Goal: Task Accomplishment & Management: Manage account settings

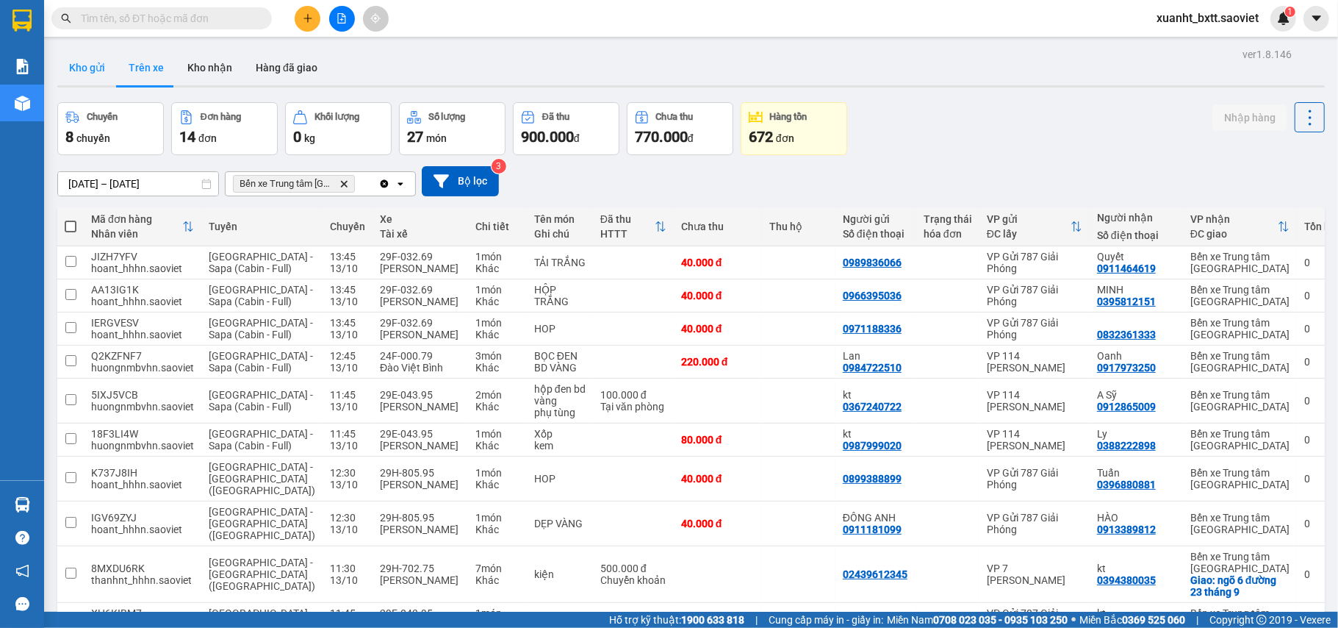
click at [97, 60] on button "Kho gửi" at bounding box center [87, 67] width 60 height 35
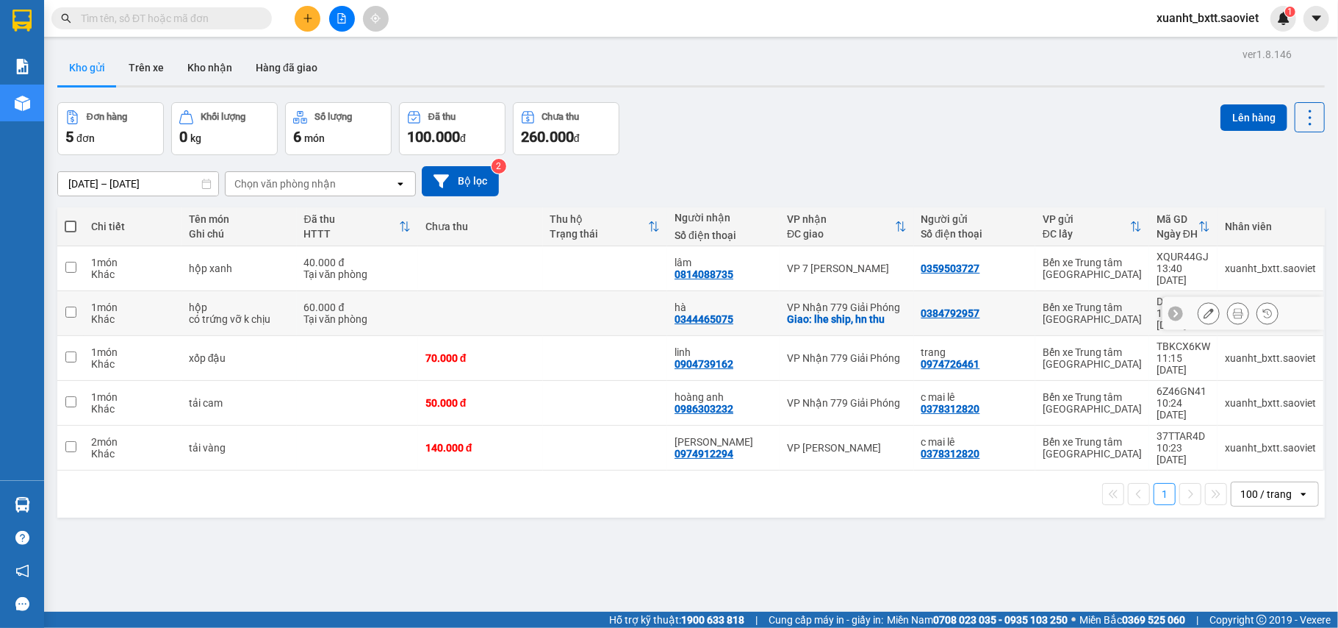
click at [855, 313] on div "Giao: lhe ship, hn thu" at bounding box center [847, 319] width 120 height 12
checkbox input "true"
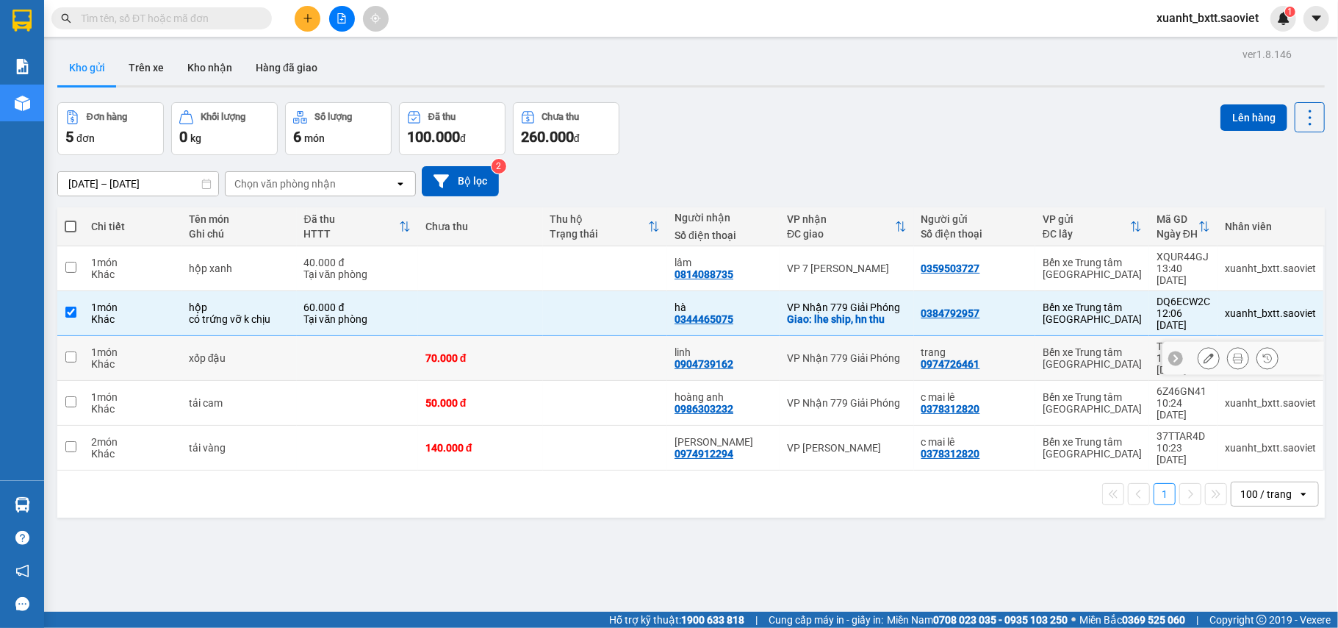
click at [855, 352] on div "VP Nhận 779 Giải Phóng" at bounding box center [847, 358] width 120 height 12
checkbox input "true"
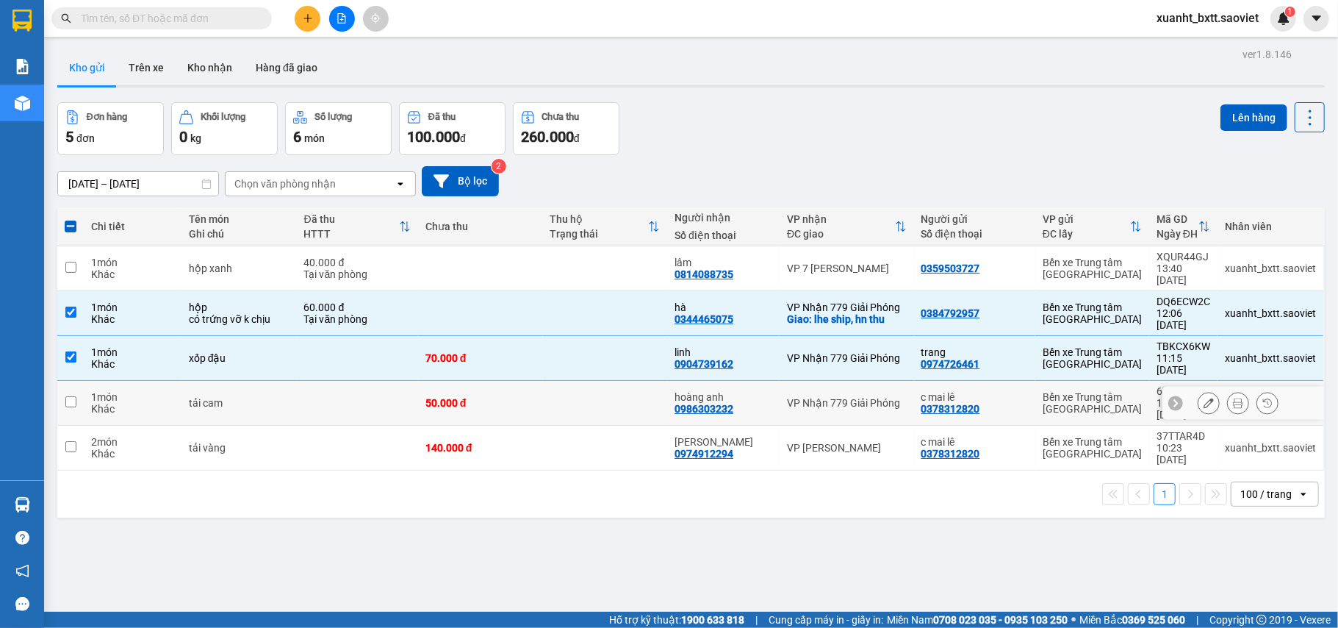
click at [848, 397] on div "VP Nhận 779 Giải Phóng" at bounding box center [847, 403] width 120 height 12
checkbox input "true"
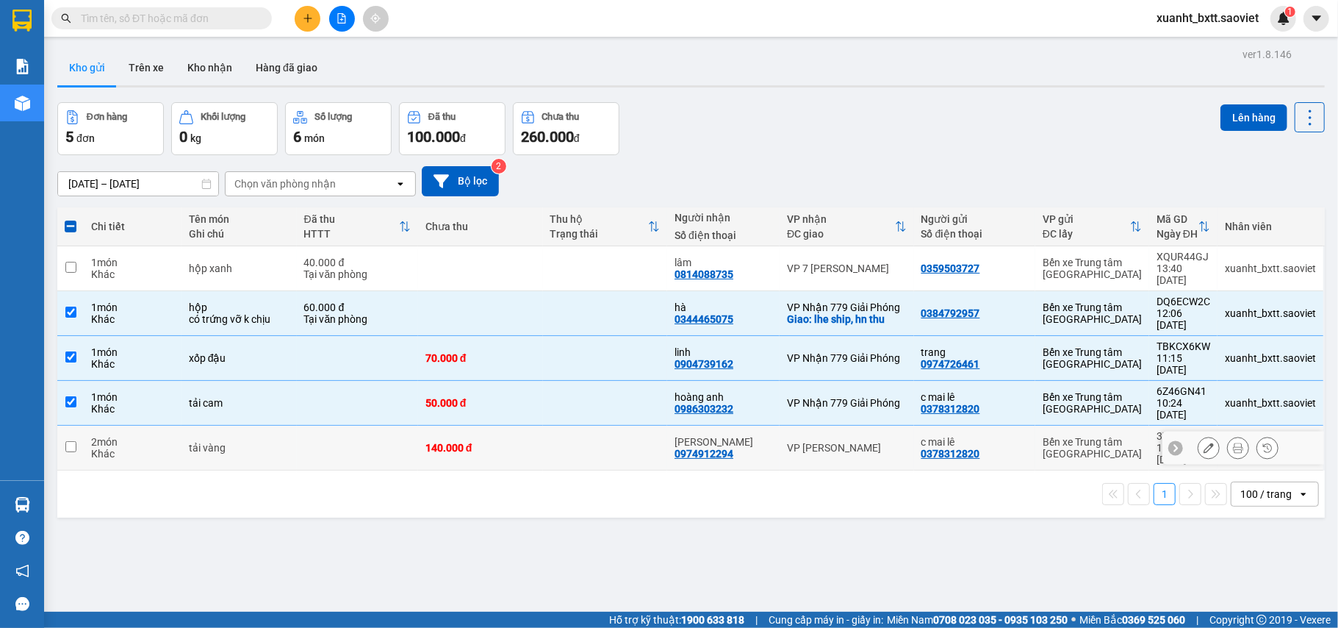
click at [842, 442] on div "VP [PERSON_NAME]" at bounding box center [847, 448] width 120 height 12
checkbox input "true"
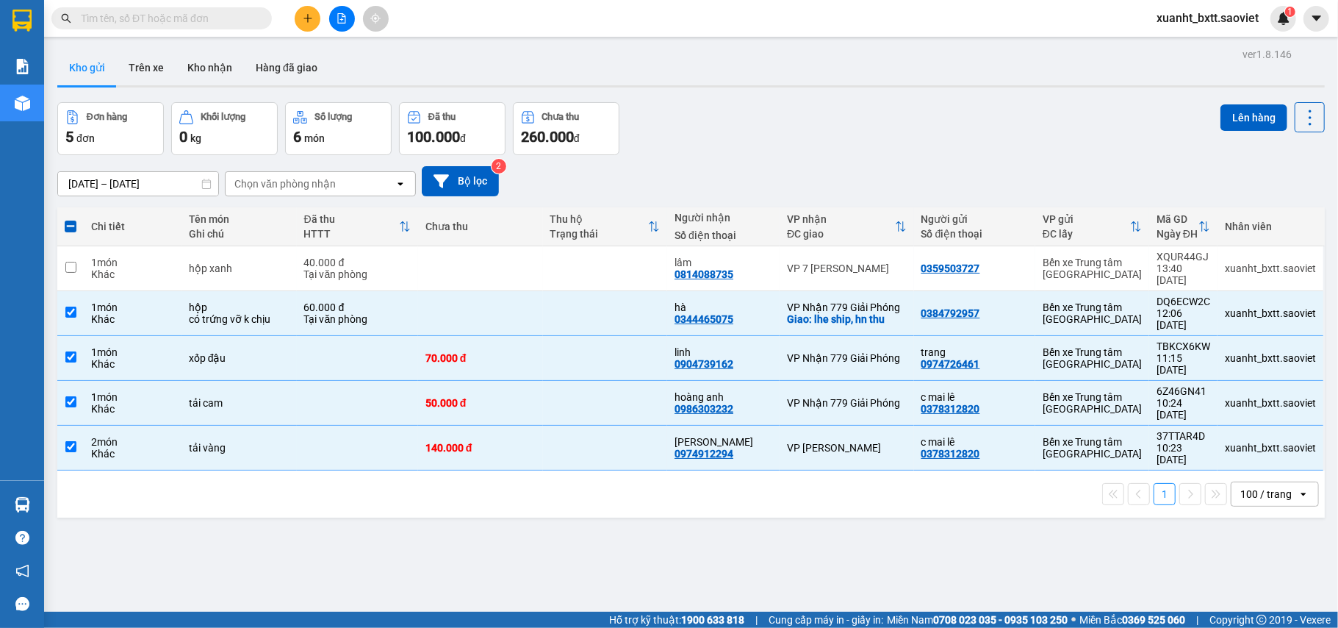
click at [340, 21] on icon "file-add" at bounding box center [342, 18] width 10 height 10
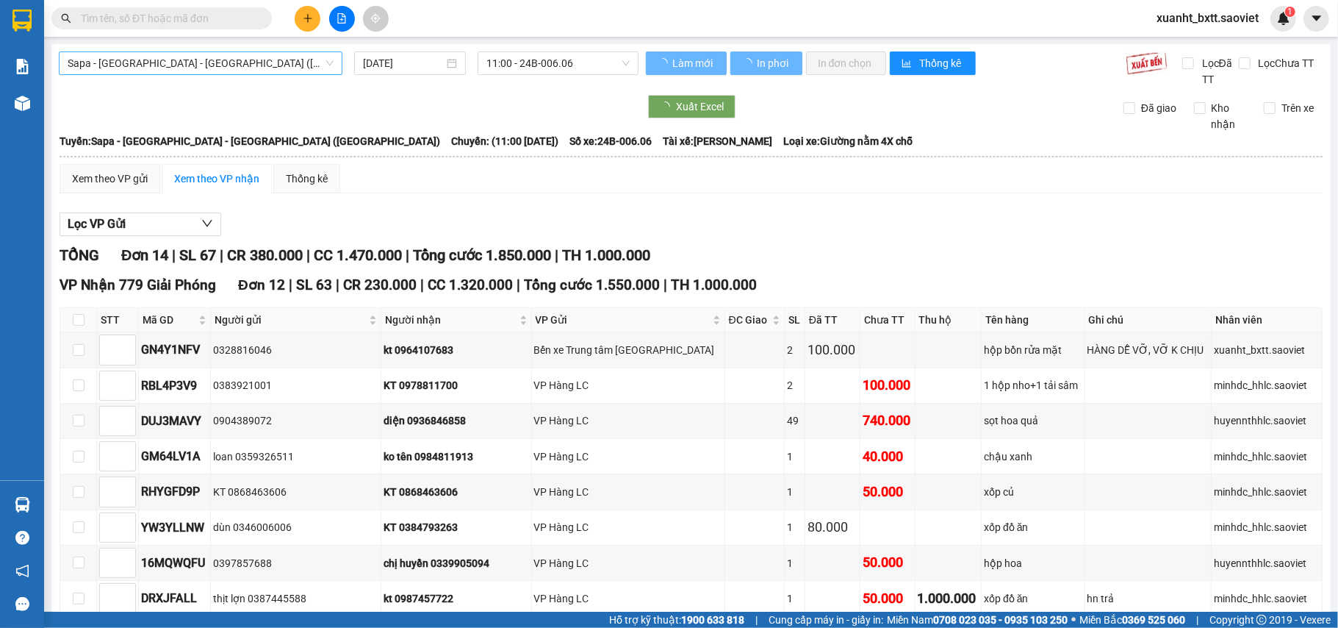
click at [269, 63] on span "Sapa - [GEOGRAPHIC_DATA] - [GEOGRAPHIC_DATA] ([GEOGRAPHIC_DATA])" at bounding box center [201, 63] width 266 height 22
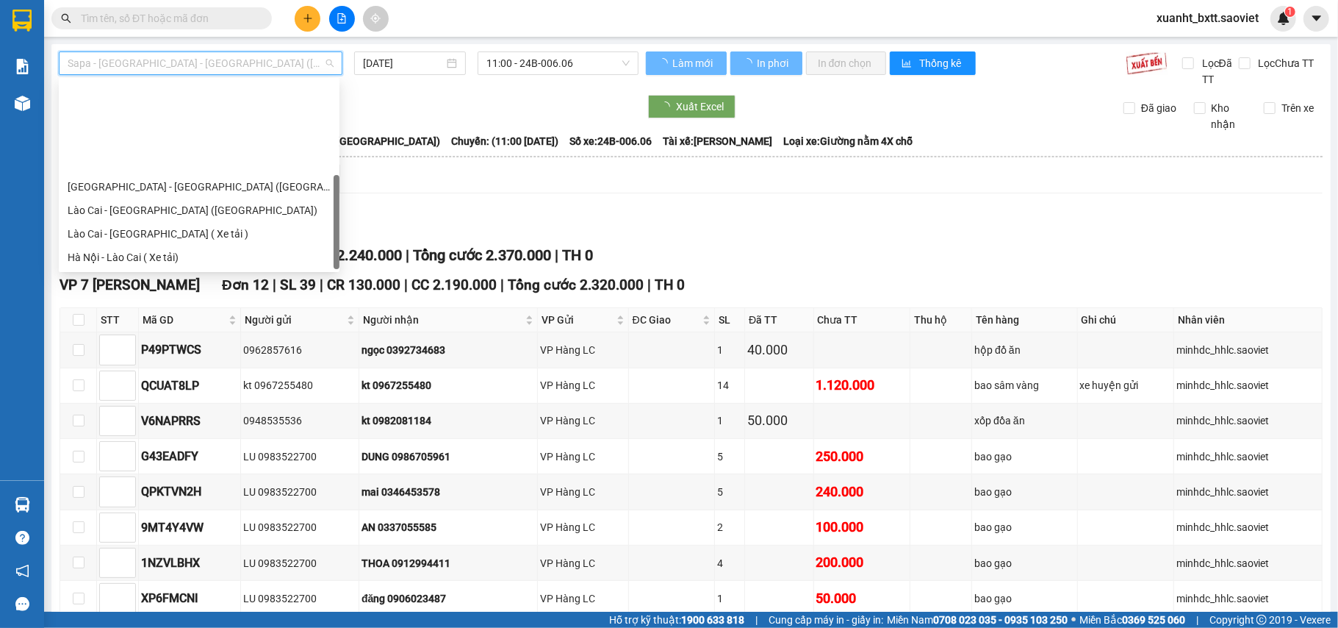
scroll to position [118, 0]
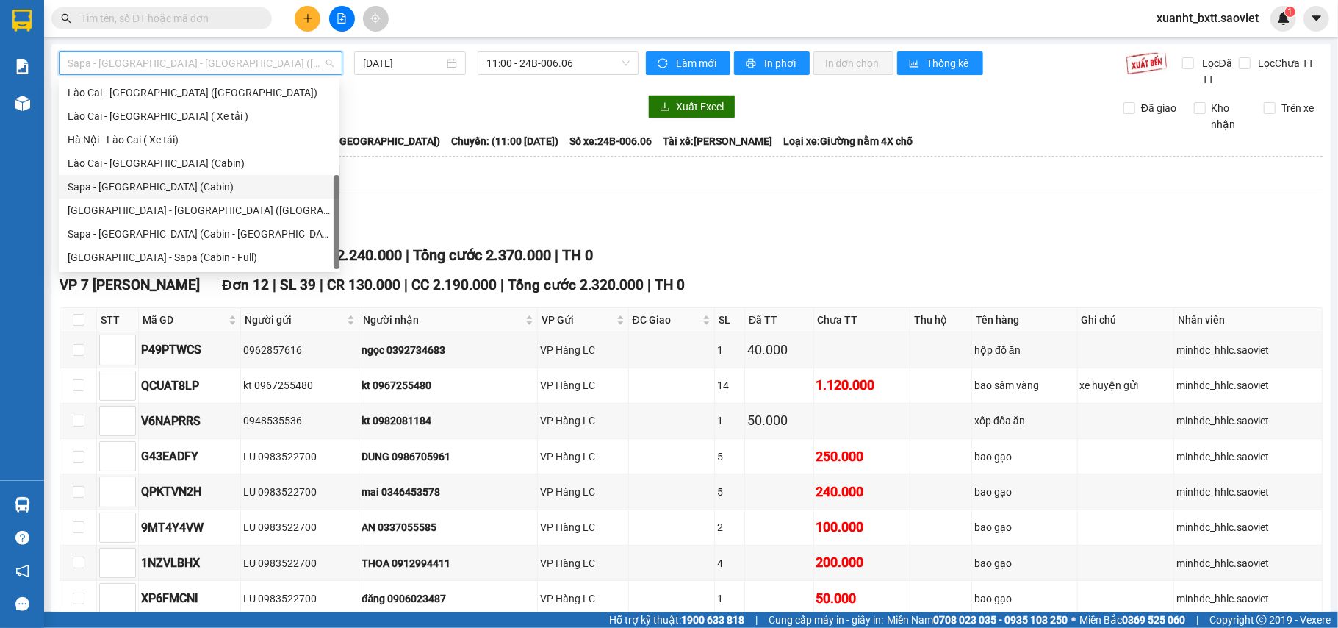
click at [194, 188] on div "Sapa - [GEOGRAPHIC_DATA] (Cabin)" at bounding box center [199, 187] width 263 height 16
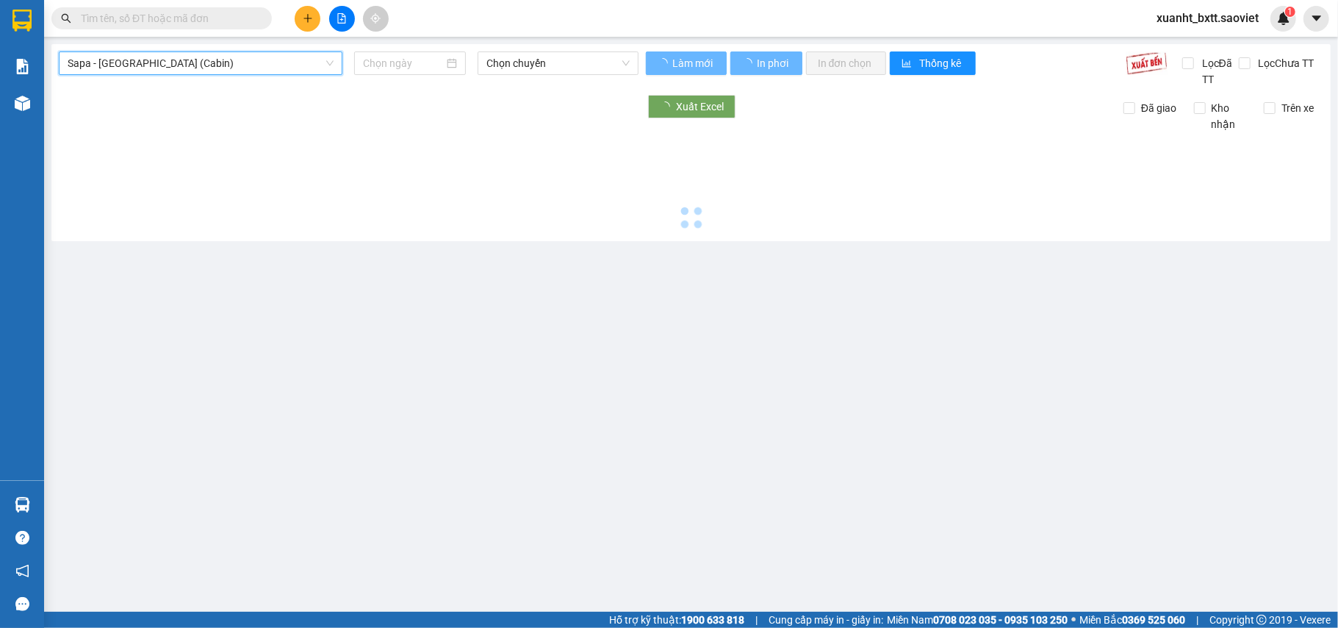
type input "[DATE]"
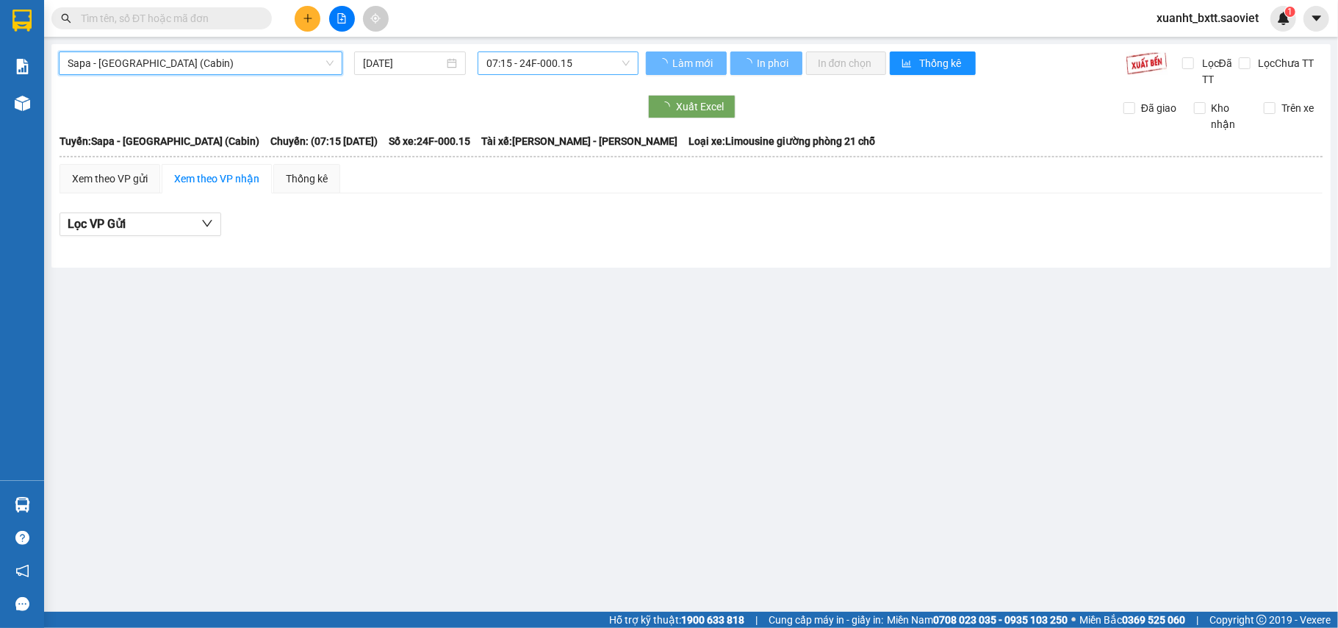
click at [545, 57] on span "07:15 - 24F-000.15" at bounding box center [558, 63] width 143 height 22
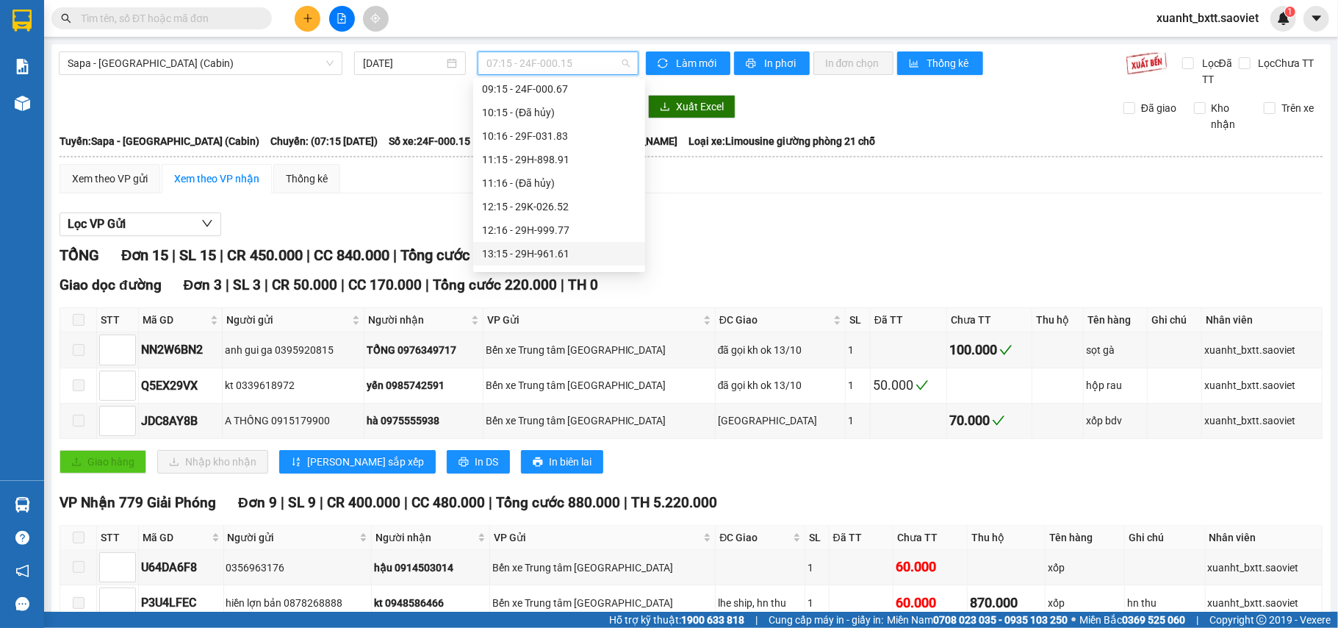
scroll to position [195, 0]
click at [570, 222] on div "14:16 - 29E-023.71" at bounding box center [559, 226] width 154 height 16
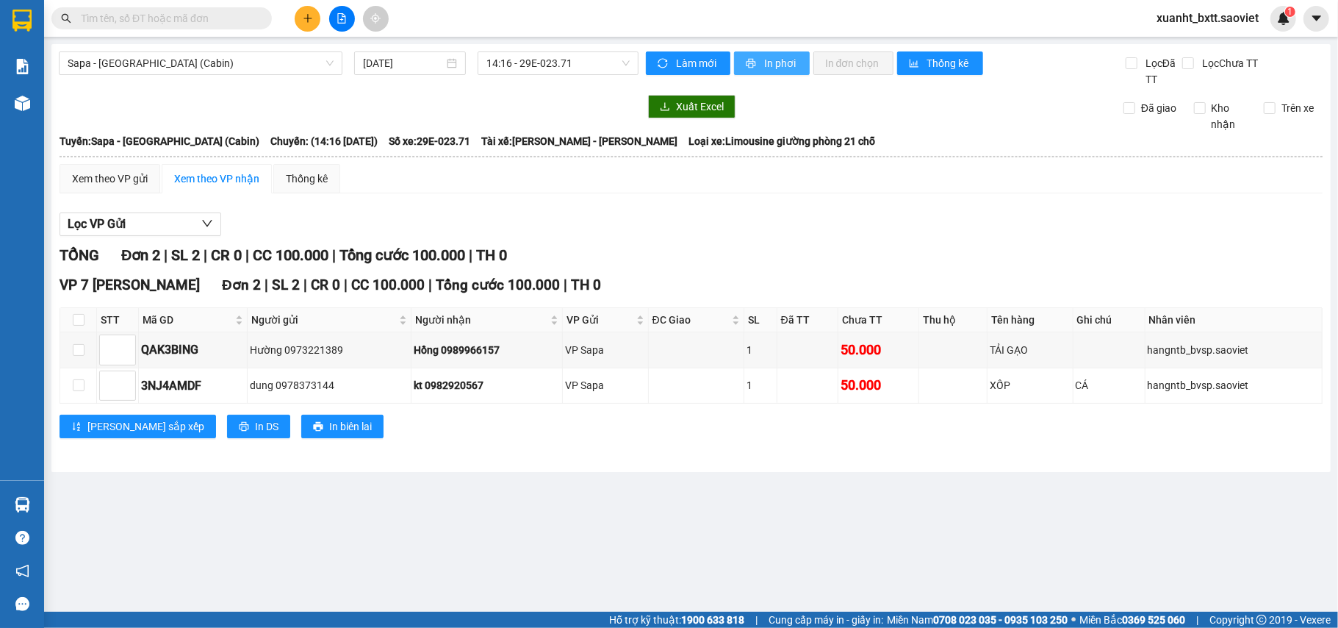
click at [773, 60] on span "In phơi" at bounding box center [781, 63] width 34 height 16
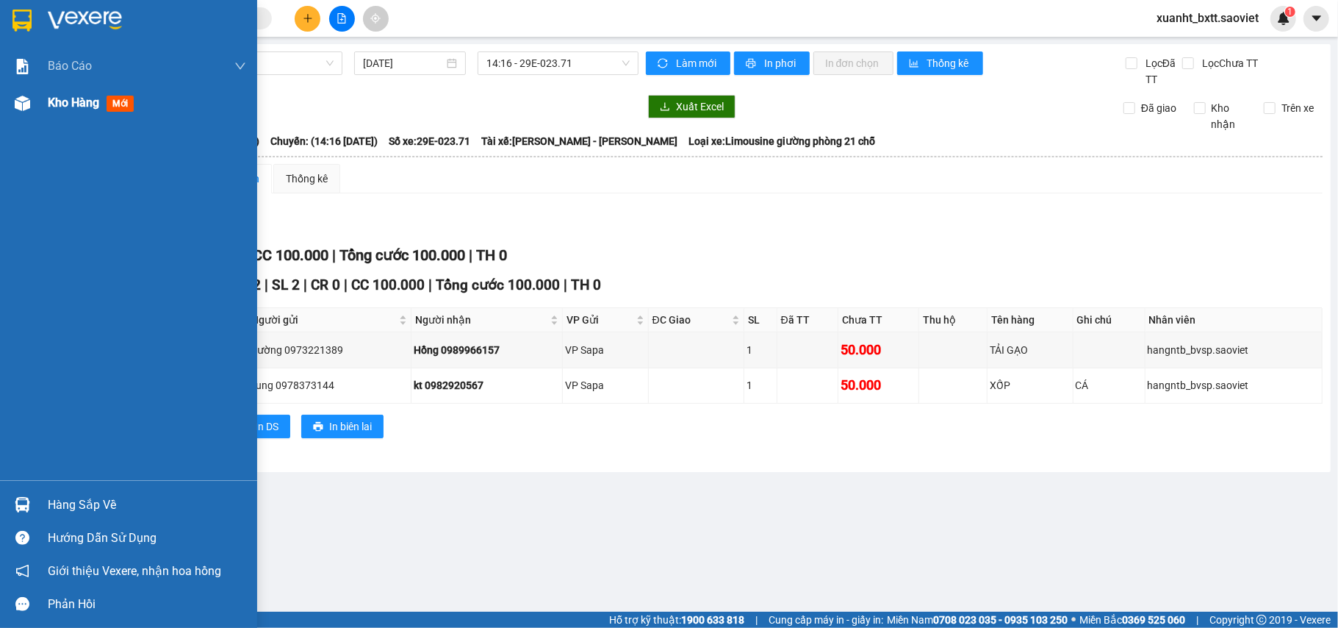
click at [32, 100] on div at bounding box center [23, 103] width 26 height 26
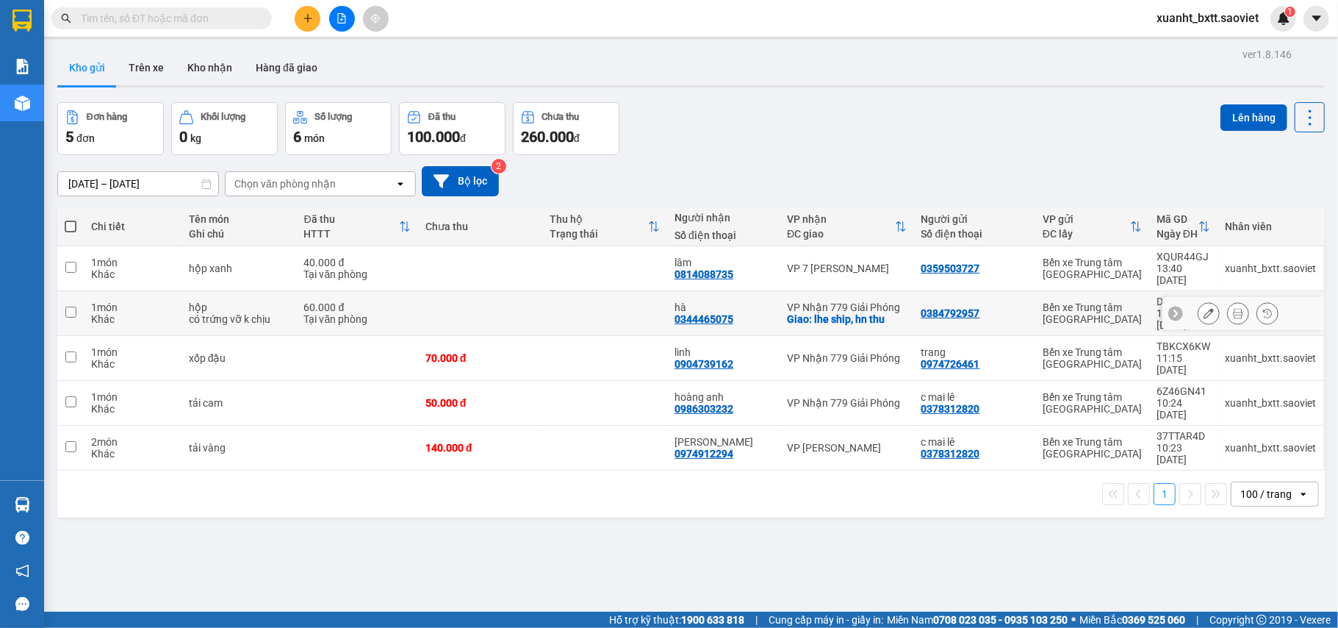
click at [858, 301] on div "VP Nhận 779 Giải Phóng" at bounding box center [847, 307] width 120 height 12
checkbox input "true"
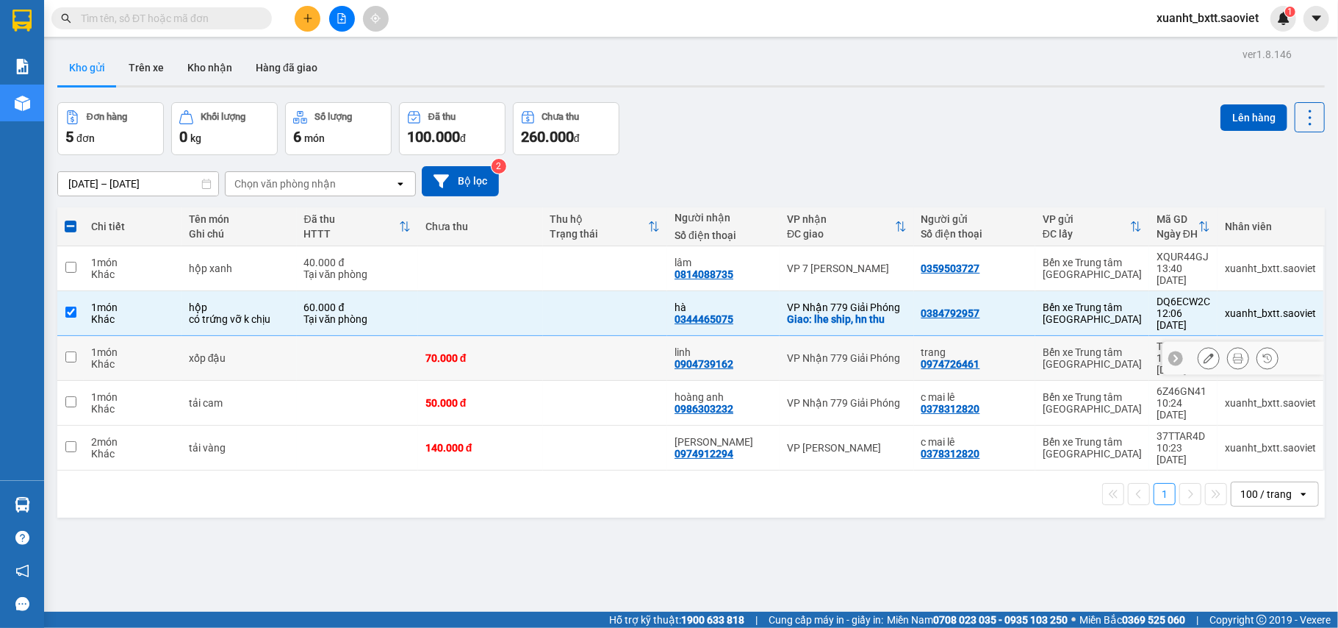
click at [858, 336] on td "VP Nhận 779 Giải Phóng" at bounding box center [847, 358] width 134 height 45
checkbox input "true"
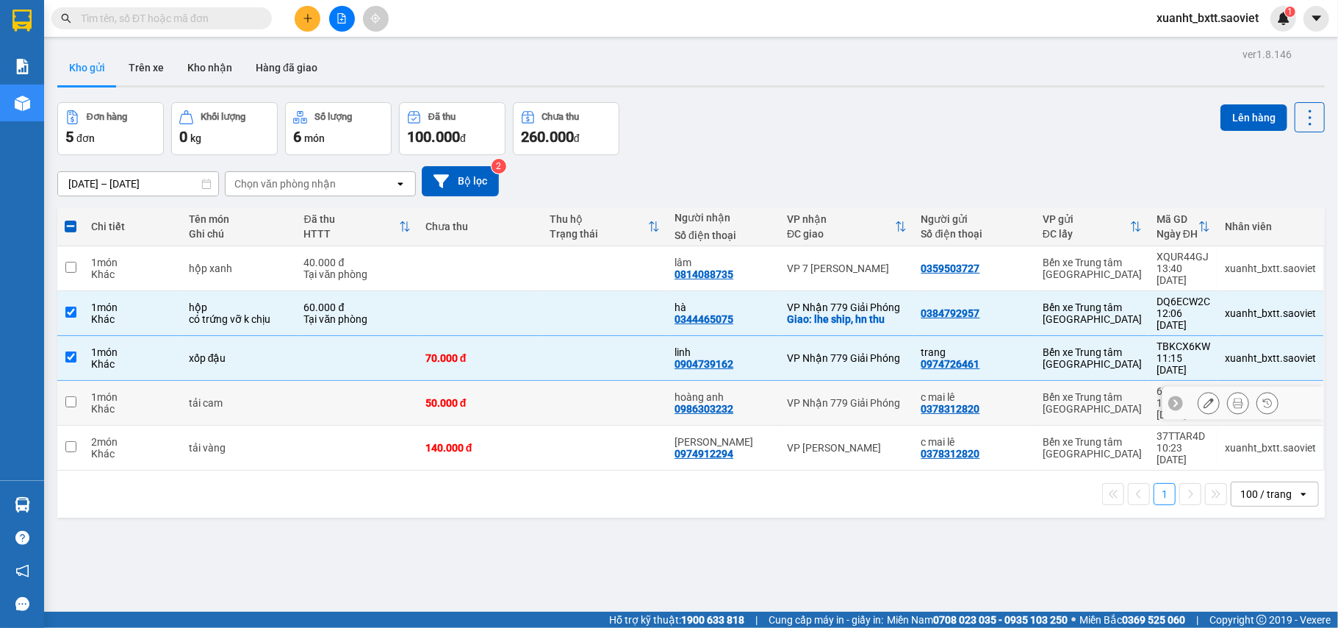
click at [868, 397] on div "VP Nhận 779 Giải Phóng" at bounding box center [847, 403] width 120 height 12
checkbox input "true"
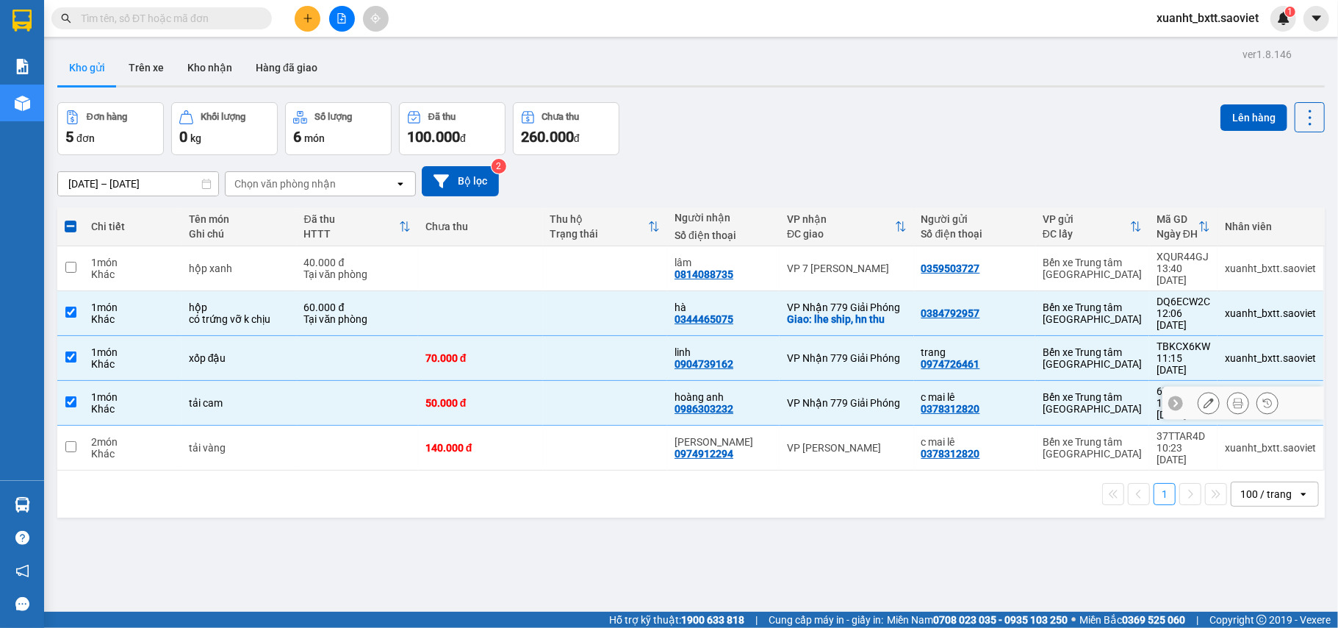
click at [868, 426] on td "VP [PERSON_NAME]" at bounding box center [847, 448] width 134 height 45
checkbox input "true"
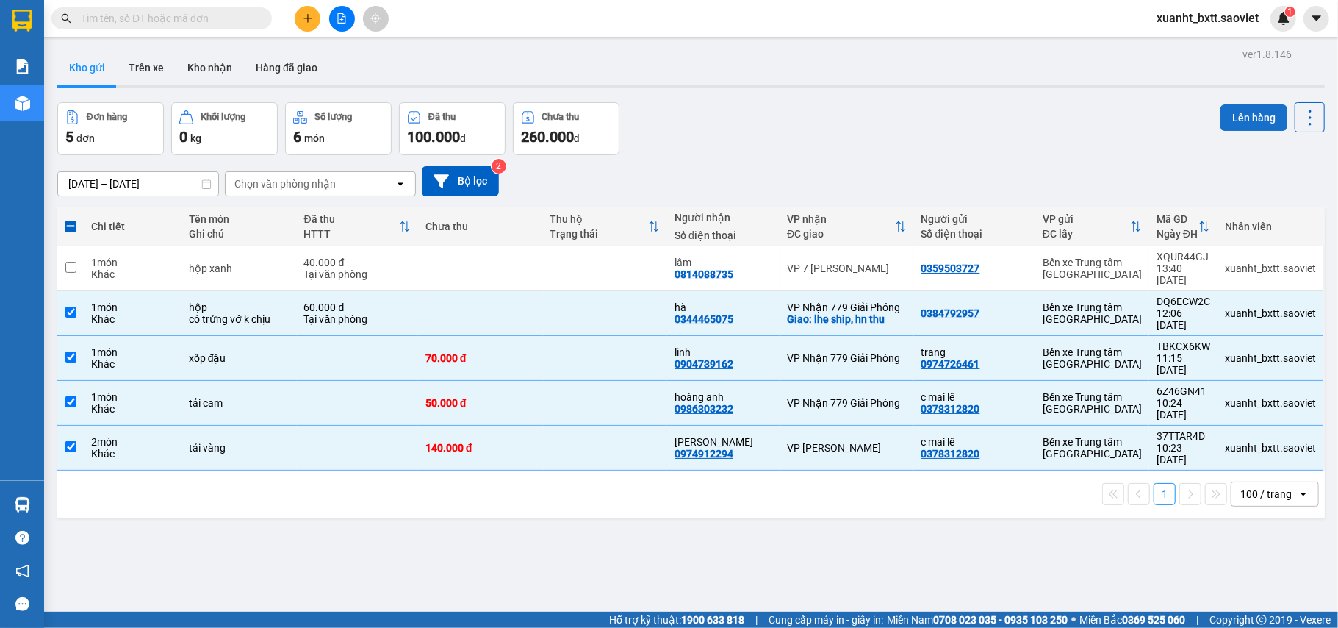
click at [1238, 124] on button "Lên hàng" at bounding box center [1254, 117] width 67 height 26
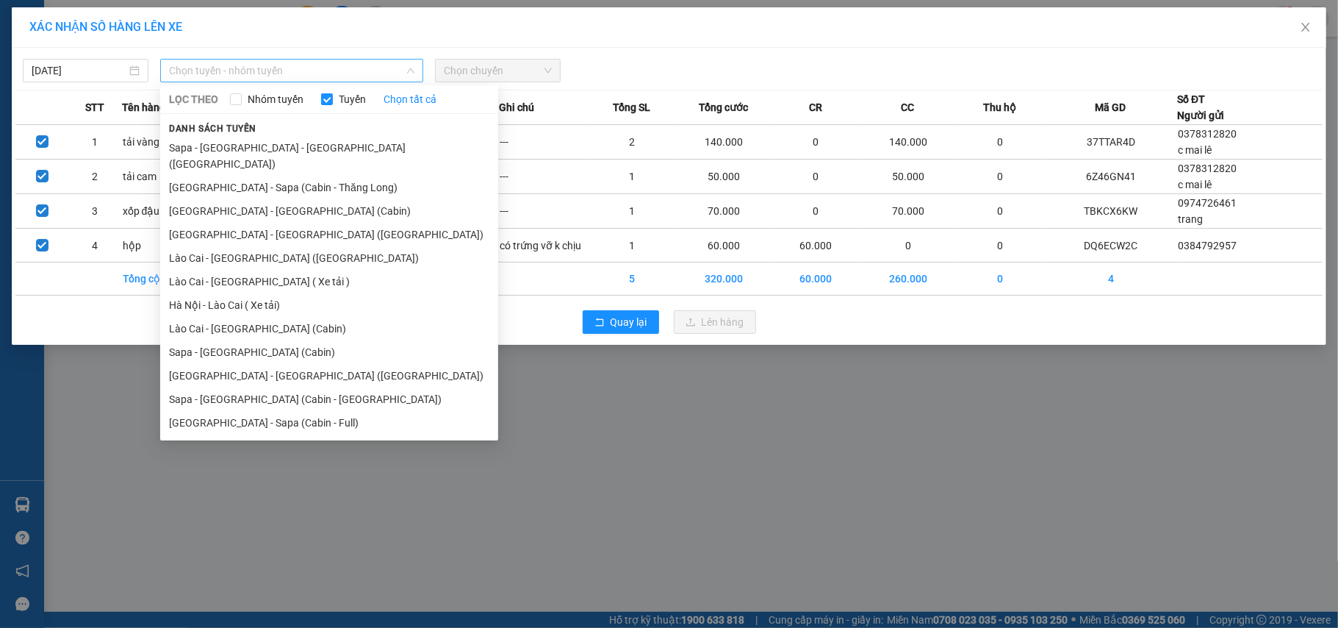
click at [348, 68] on span "Chọn tuyến - nhóm tuyến" at bounding box center [291, 71] width 245 height 22
click at [268, 340] on li "Sapa - [GEOGRAPHIC_DATA] (Cabin)" at bounding box center [329, 352] width 338 height 24
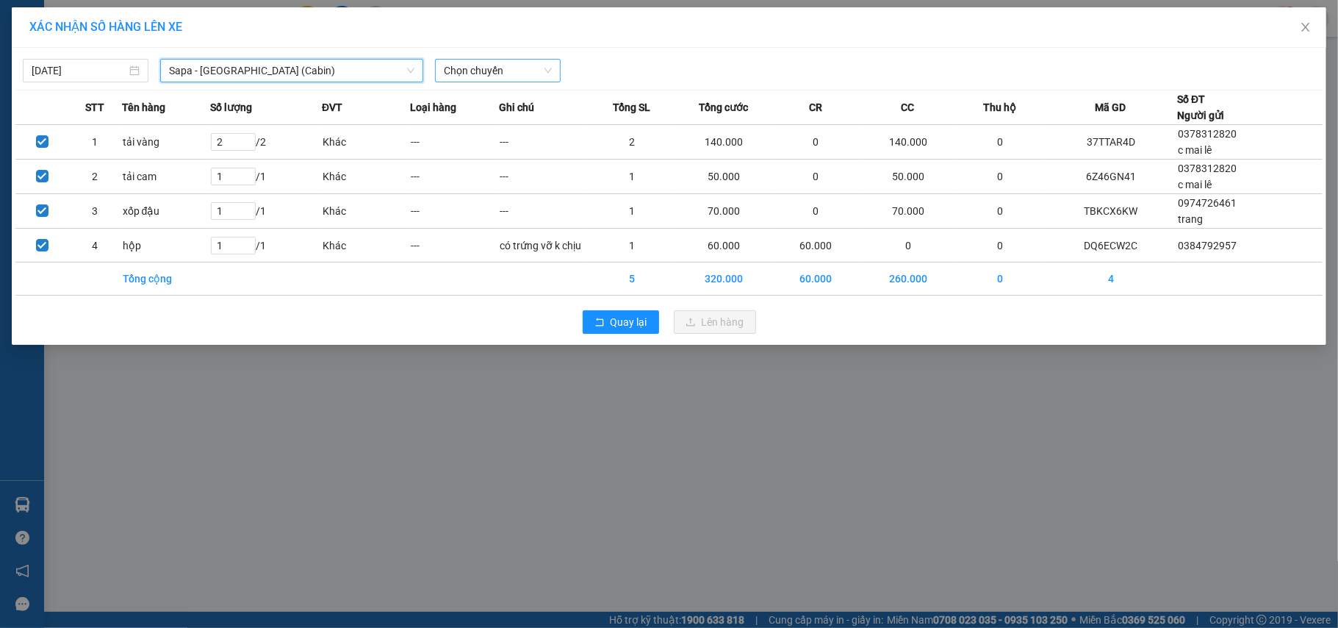
click at [507, 75] on span "Chọn chuyến" at bounding box center [498, 71] width 108 height 22
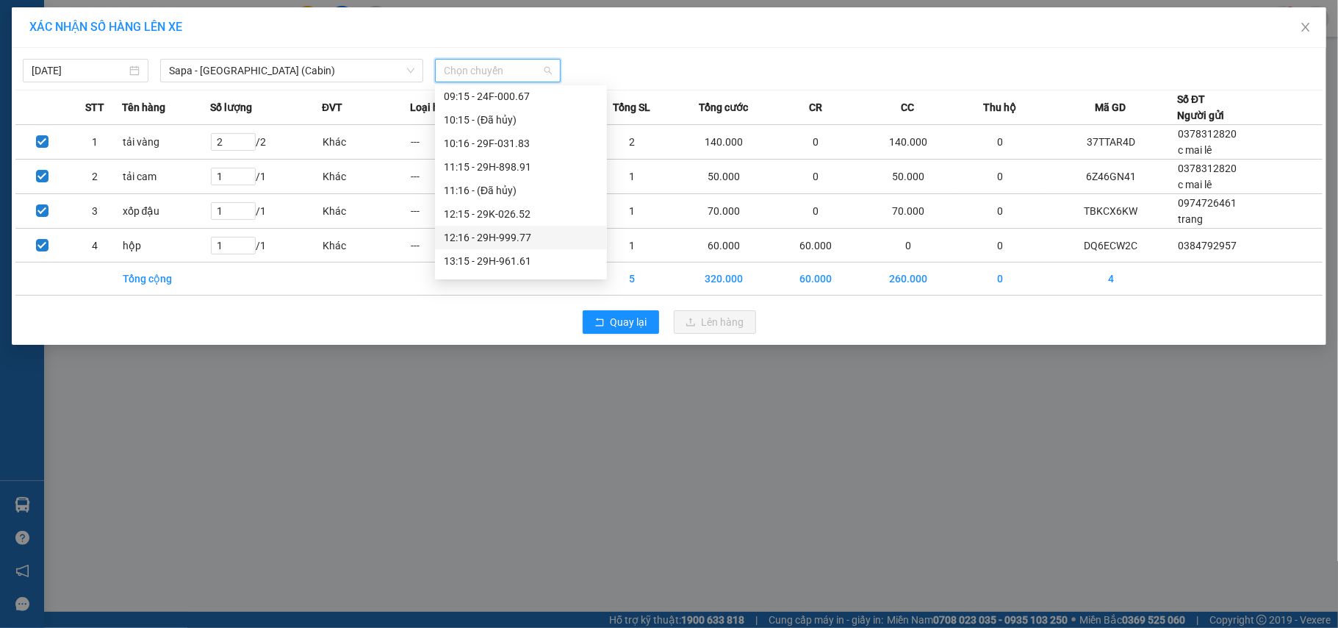
scroll to position [195, 0]
click at [531, 209] on div "14:15 - 29H-898.39" at bounding box center [521, 210] width 154 height 16
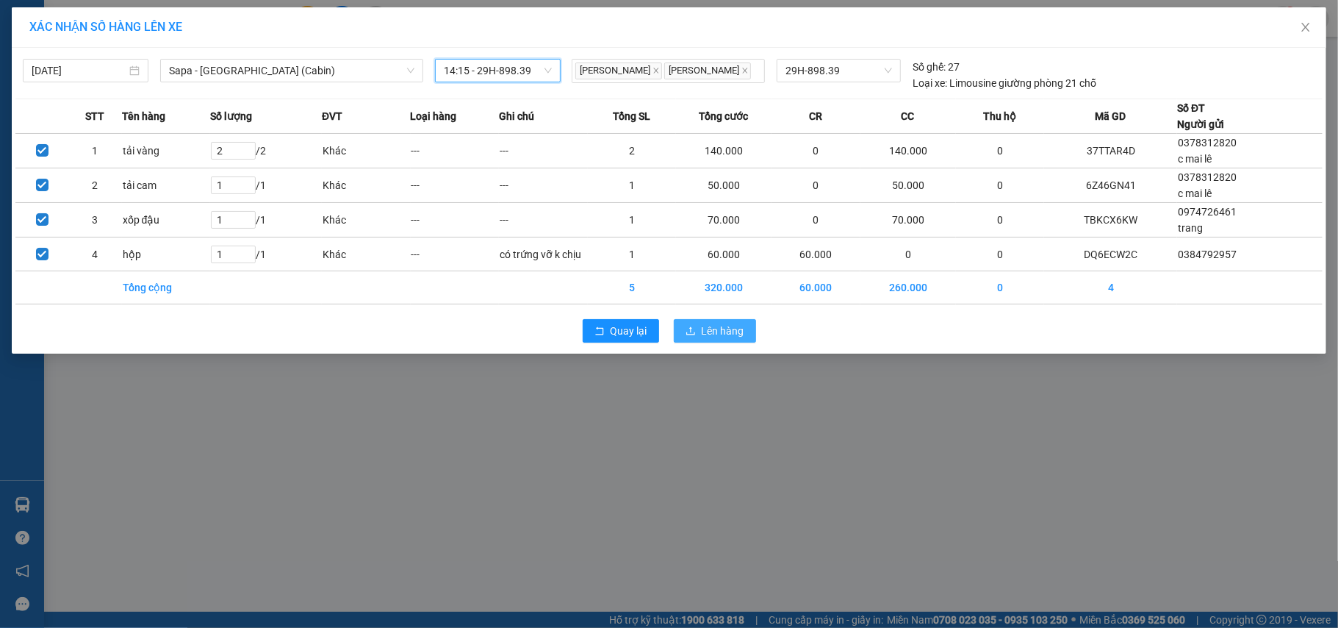
click at [720, 329] on span "Lên hàng" at bounding box center [723, 331] width 43 height 16
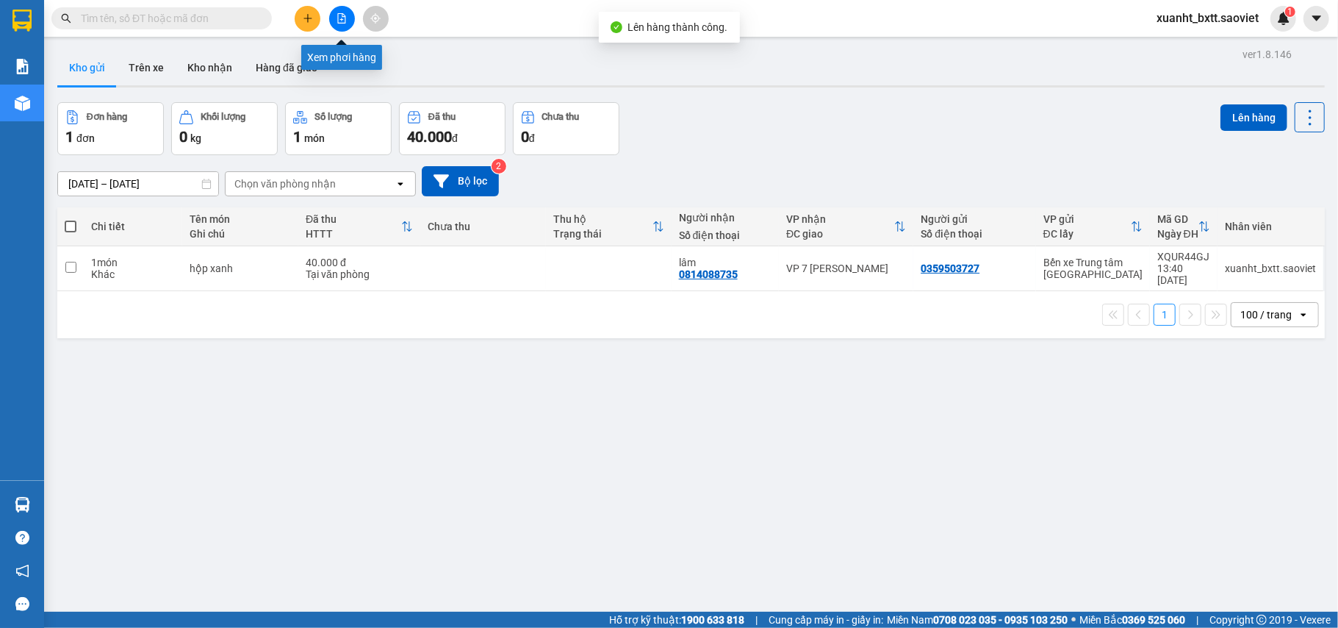
click at [344, 13] on icon "file-add" at bounding box center [342, 18] width 10 height 10
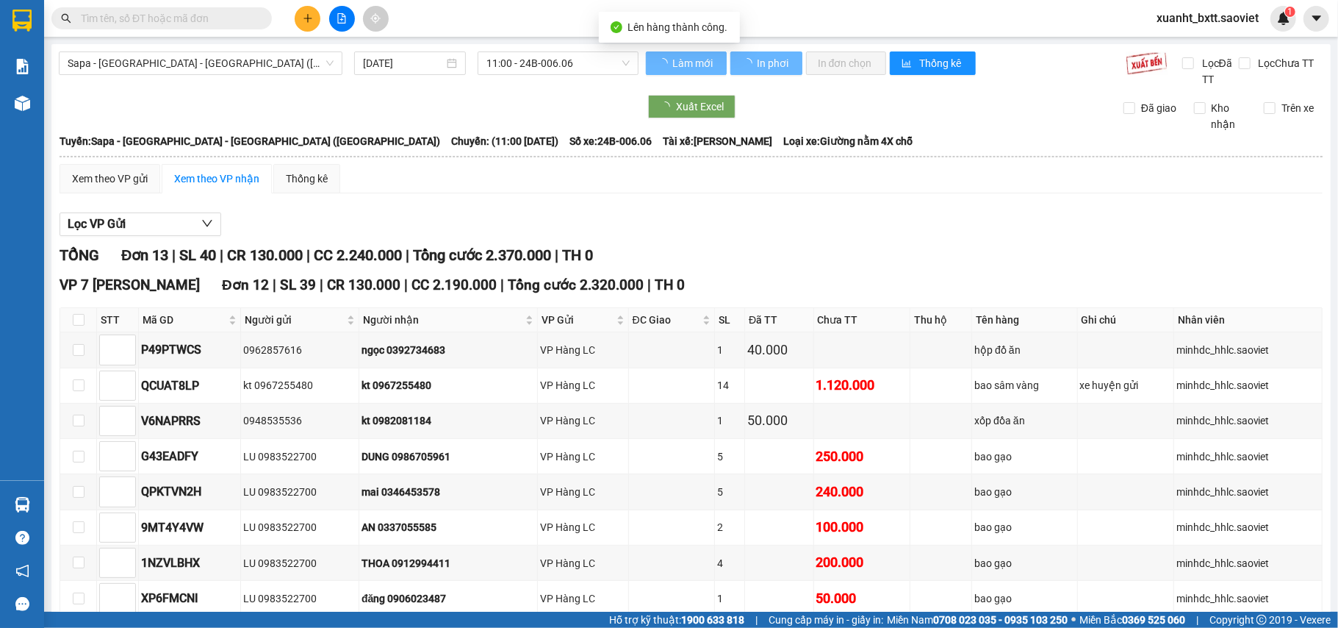
click at [224, 69] on span "Sapa - [GEOGRAPHIC_DATA] - [GEOGRAPHIC_DATA] ([GEOGRAPHIC_DATA])" at bounding box center [201, 63] width 266 height 22
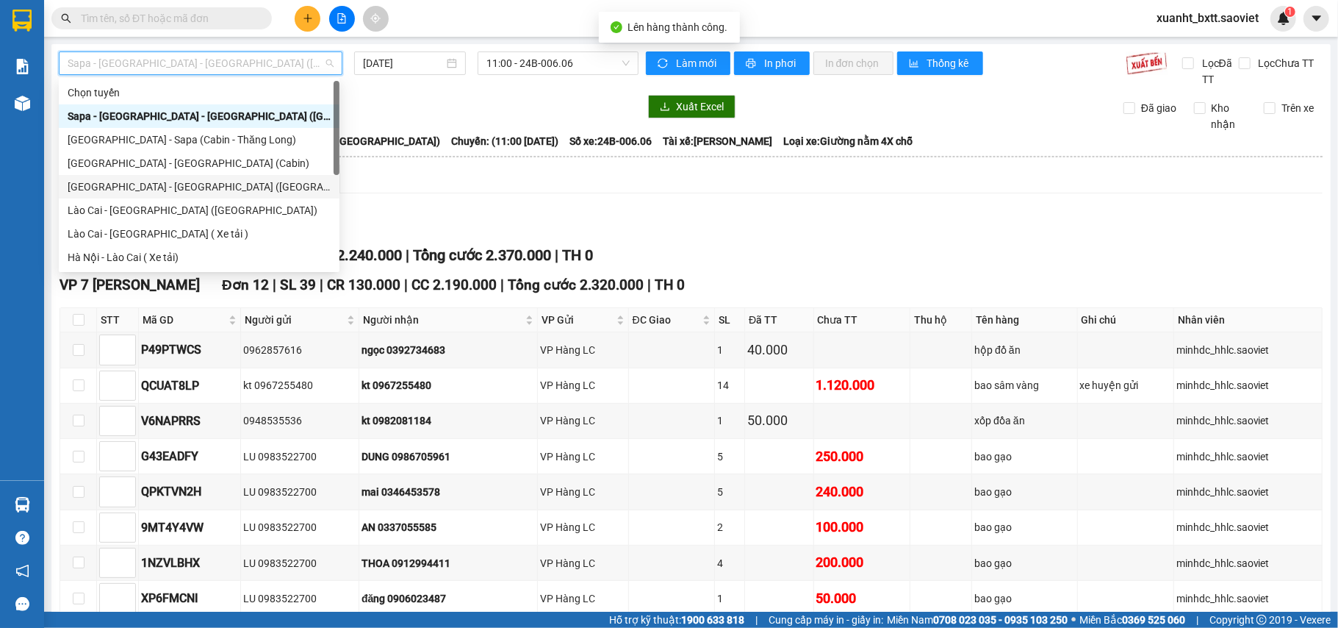
scroll to position [118, 0]
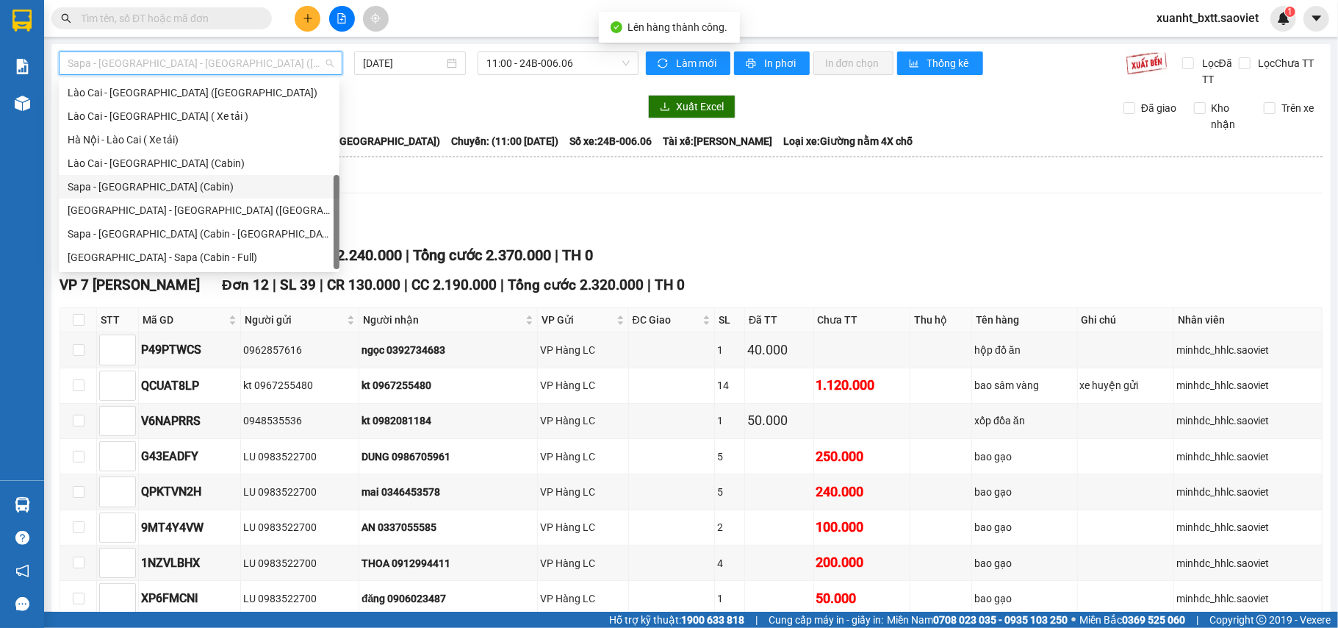
click at [194, 182] on div "Sapa - [GEOGRAPHIC_DATA] (Cabin)" at bounding box center [199, 187] width 263 height 16
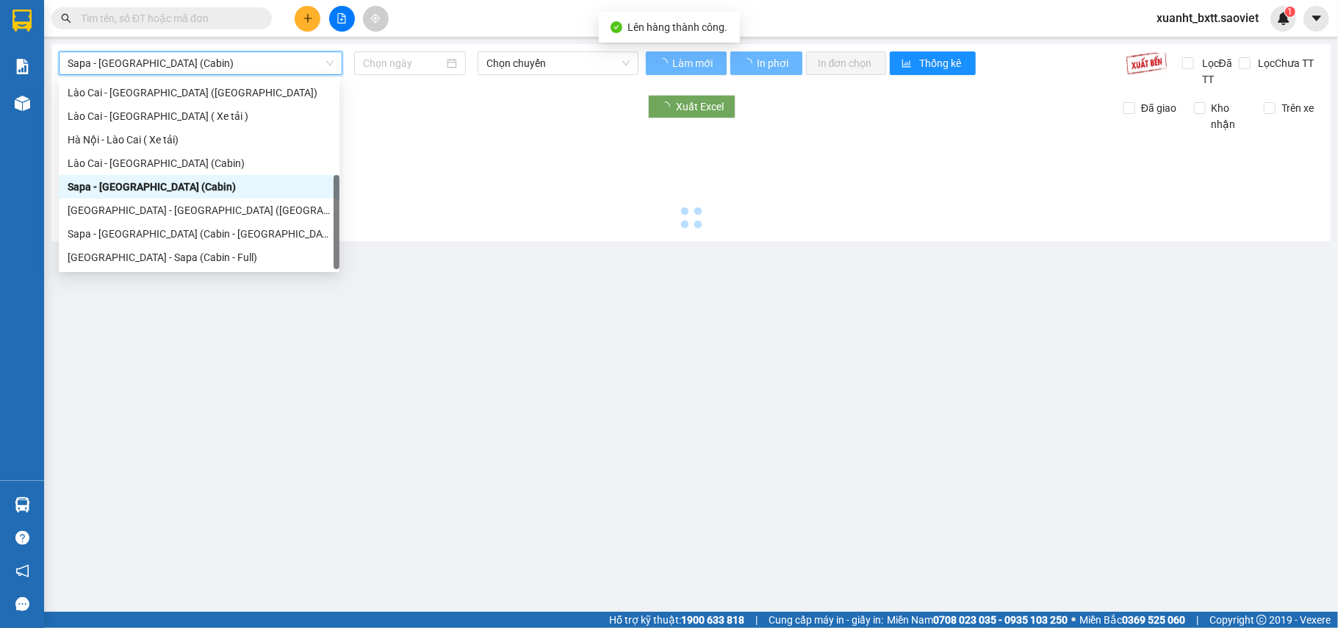
type input "[DATE]"
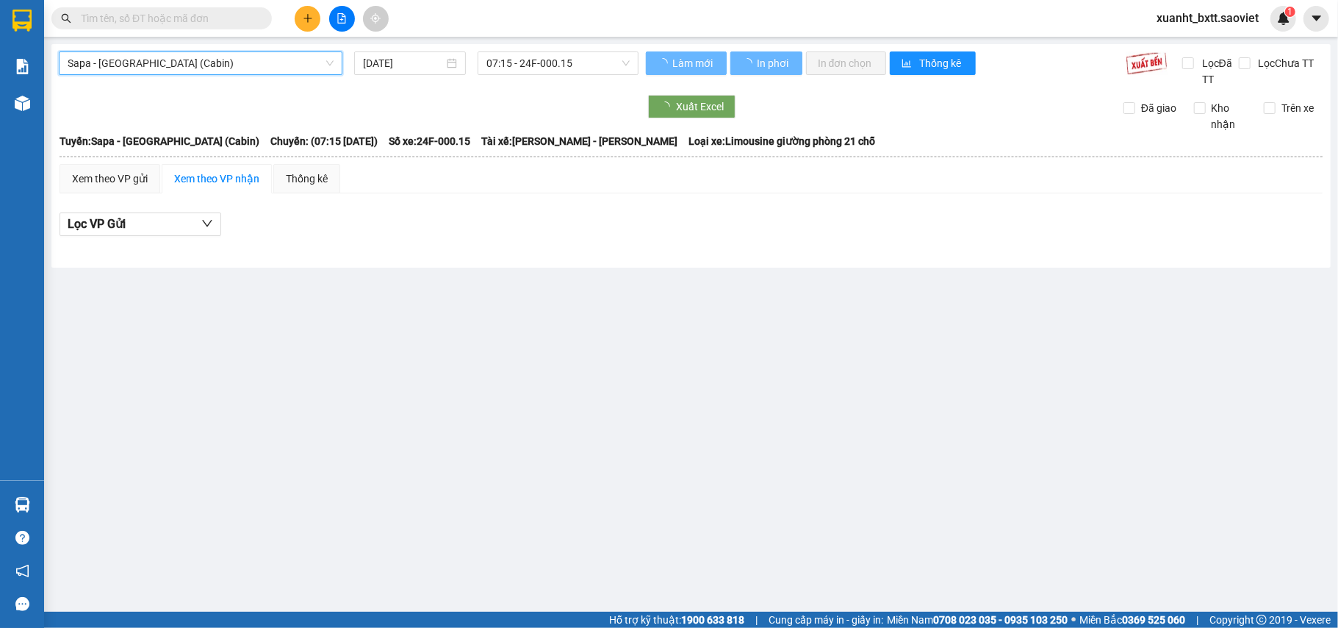
click at [573, 63] on span "07:15 - 24F-000.15" at bounding box center [558, 63] width 143 height 22
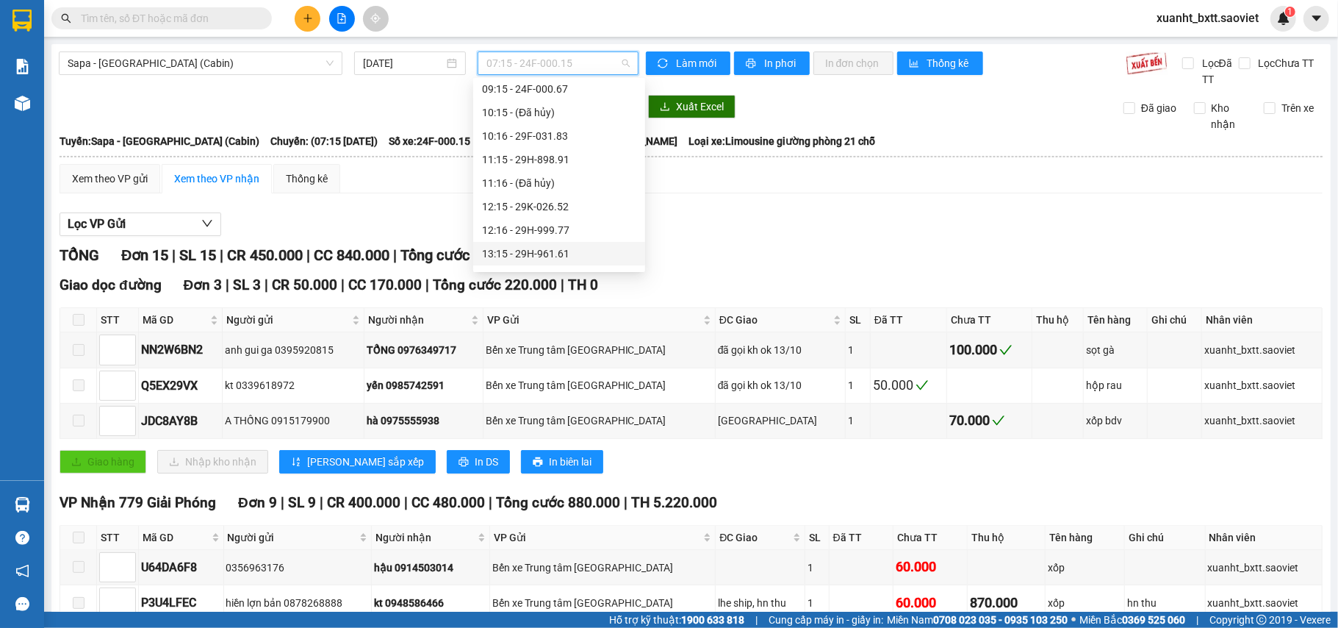
scroll to position [195, 0]
click at [570, 201] on div "14:15 - 29H-898.39" at bounding box center [559, 203] width 154 height 16
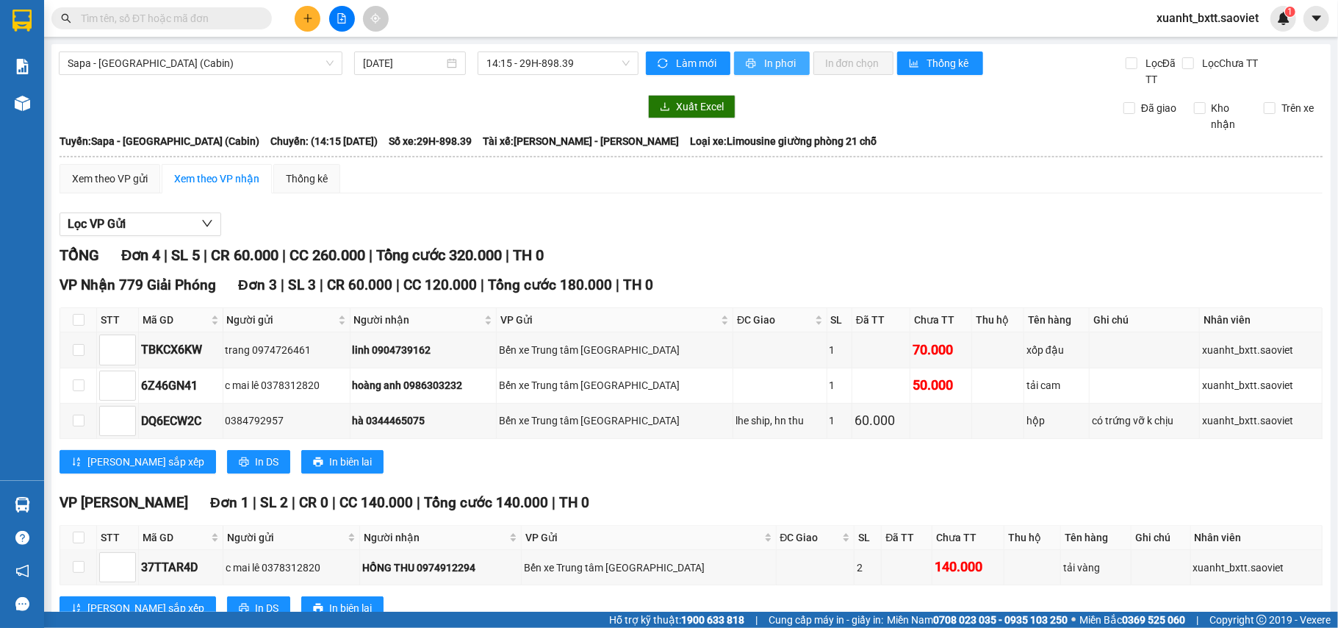
click at [779, 63] on span "In phơi" at bounding box center [781, 63] width 34 height 16
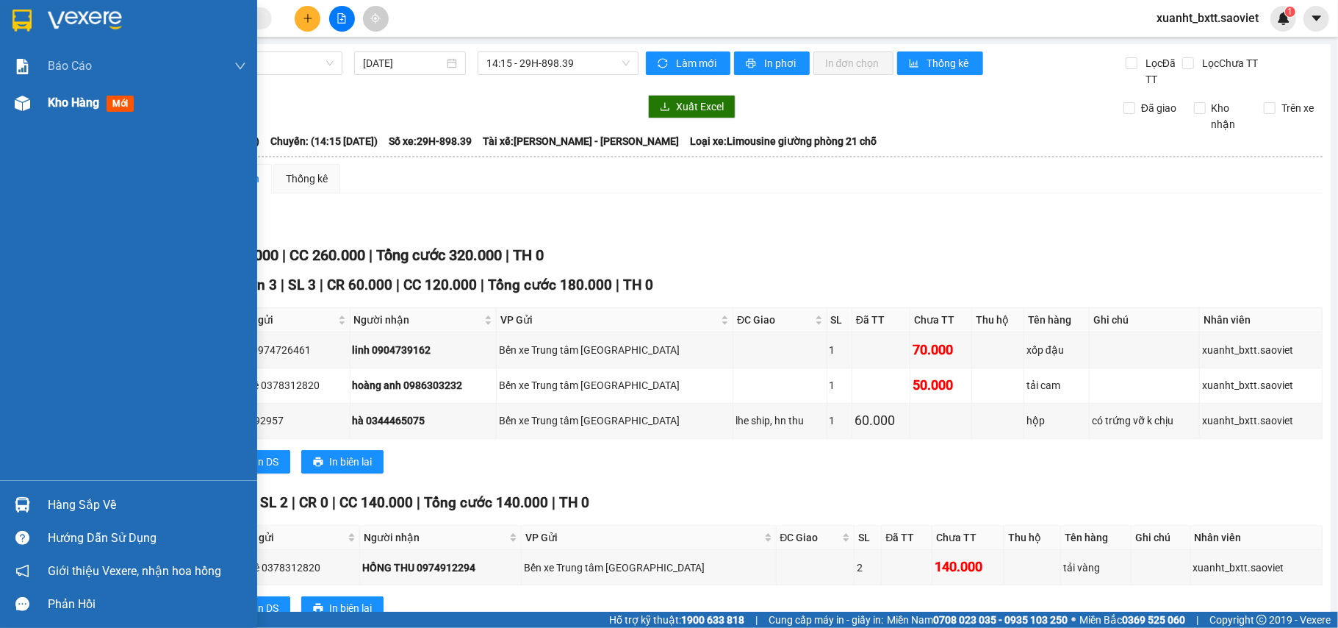
click at [19, 104] on img at bounding box center [22, 103] width 15 height 15
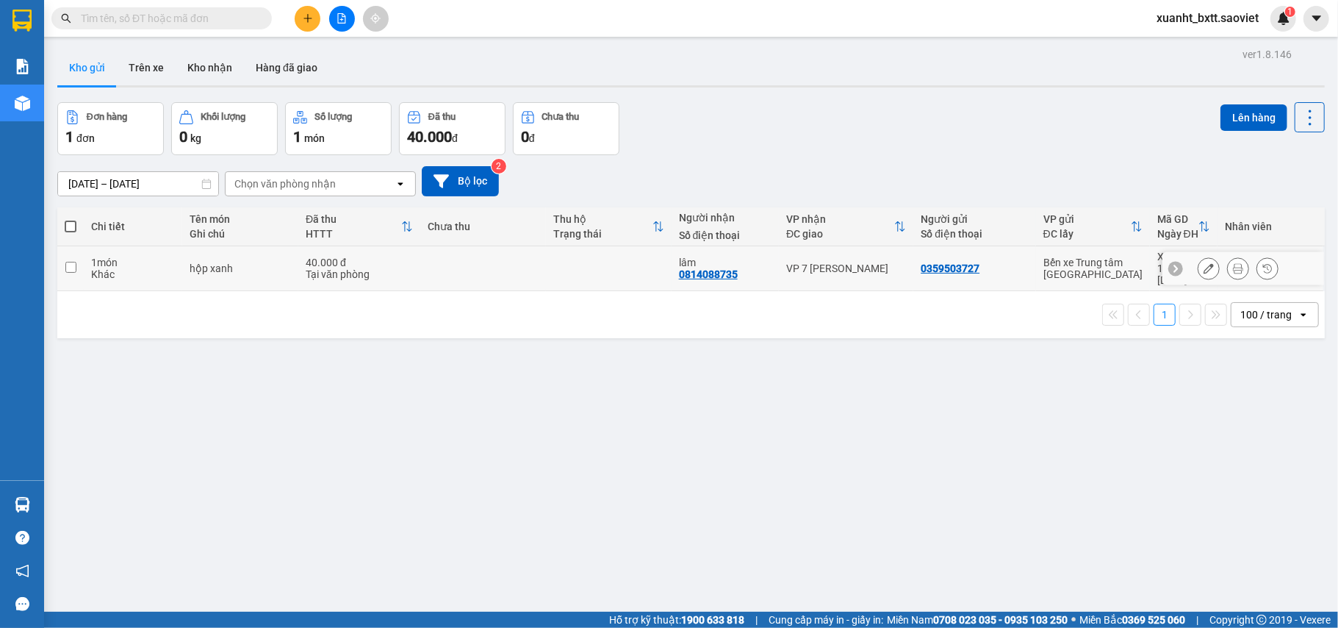
click at [871, 262] on div "VP 7 [PERSON_NAME]" at bounding box center [846, 268] width 120 height 12
checkbox input "true"
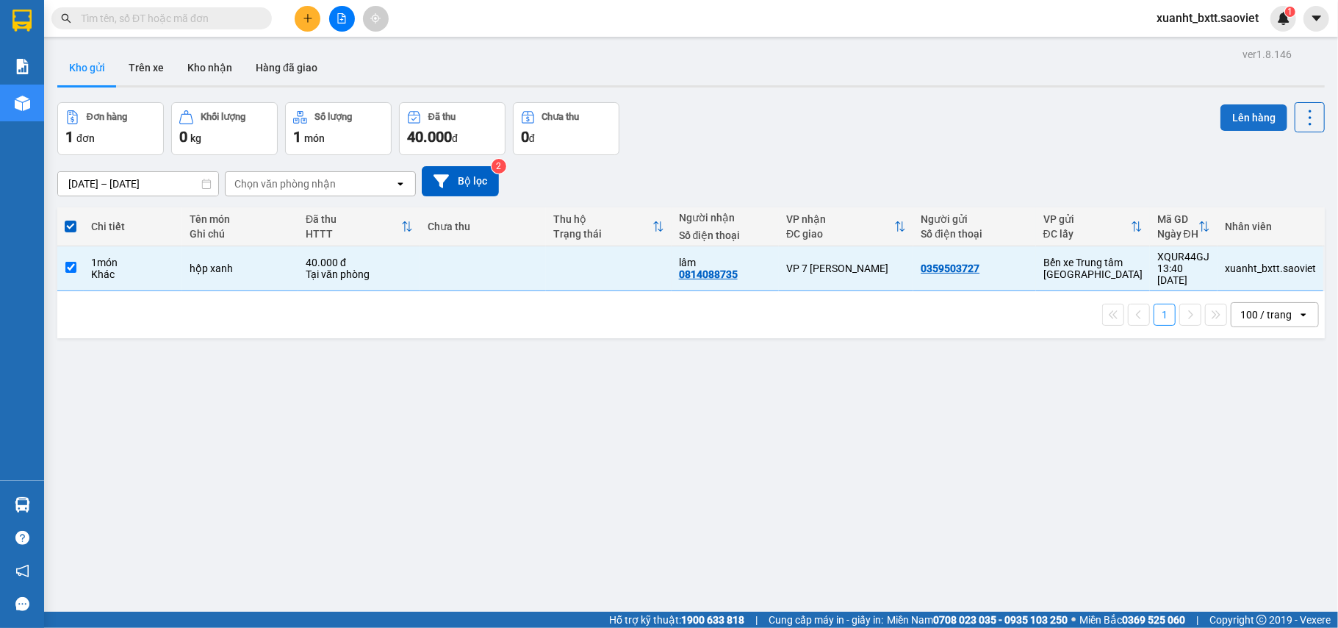
drag, startPoint x: 1227, startPoint y: 112, endPoint x: 1213, endPoint y: 116, distance: 14.6
click at [1223, 112] on button "Lên hàng" at bounding box center [1254, 117] width 67 height 26
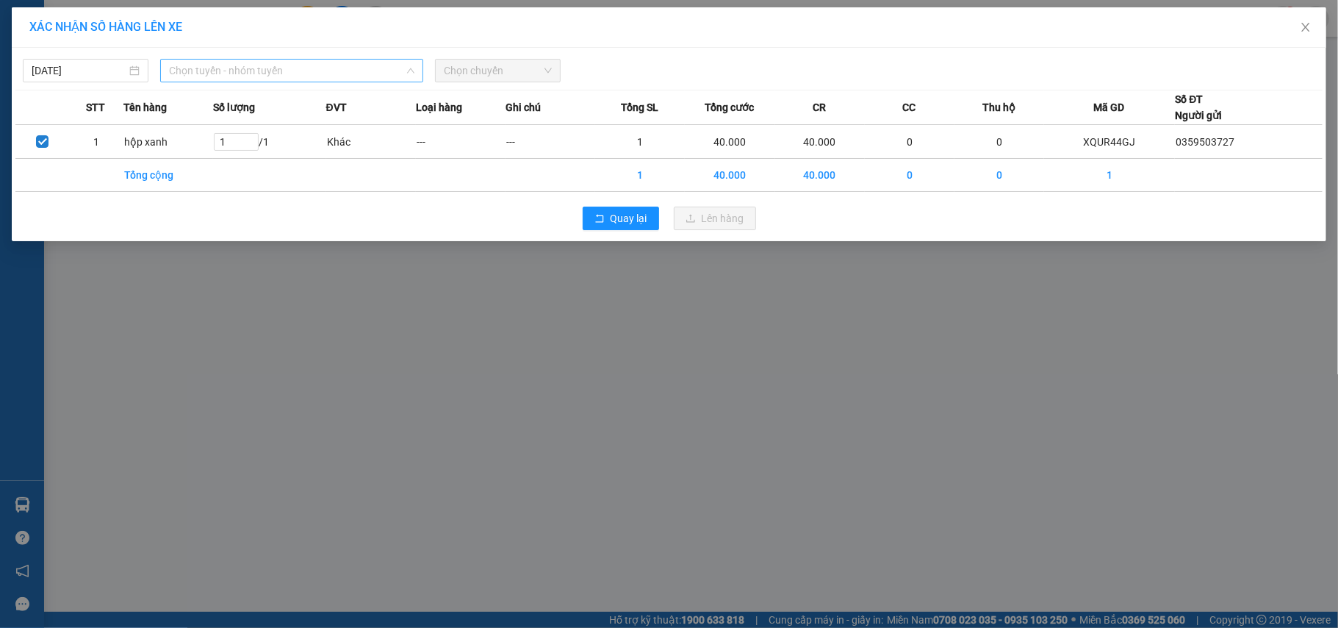
click at [281, 65] on span "Chọn tuyến - nhóm tuyến" at bounding box center [291, 71] width 245 height 22
click at [279, 75] on span "Chọn tuyến - nhóm tuyến" at bounding box center [291, 71] width 245 height 22
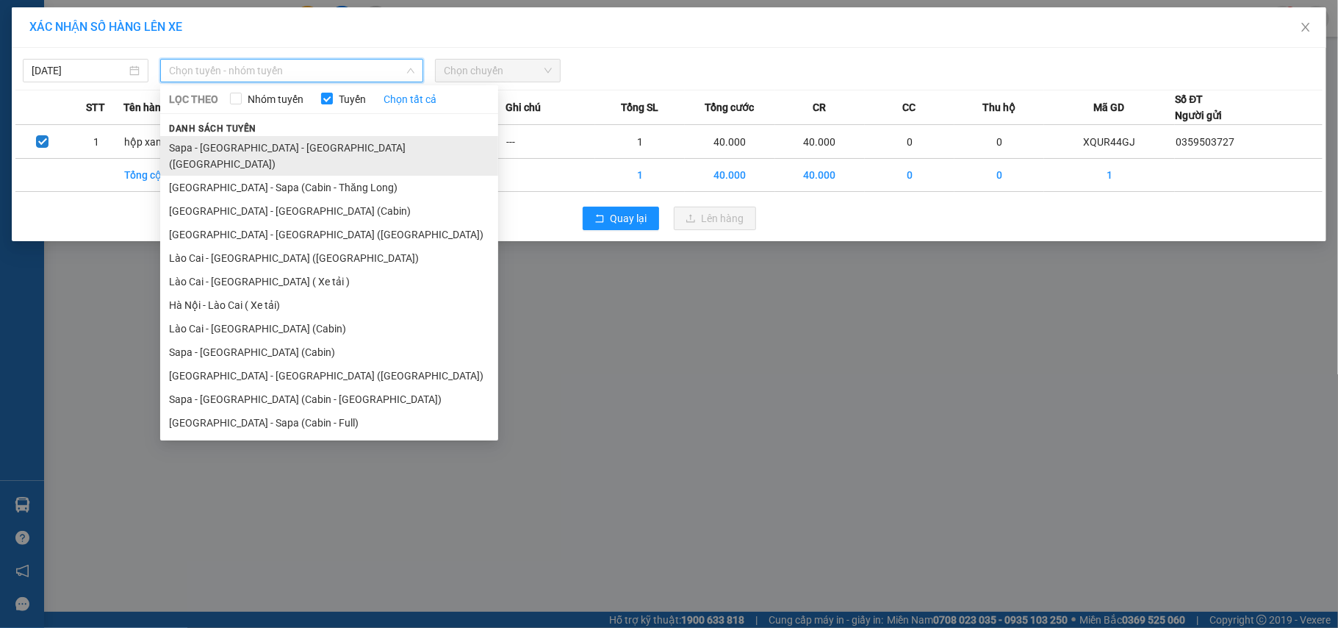
click at [313, 139] on li "Sapa - [GEOGRAPHIC_DATA] - [GEOGRAPHIC_DATA] ([GEOGRAPHIC_DATA])" at bounding box center [329, 156] width 338 height 40
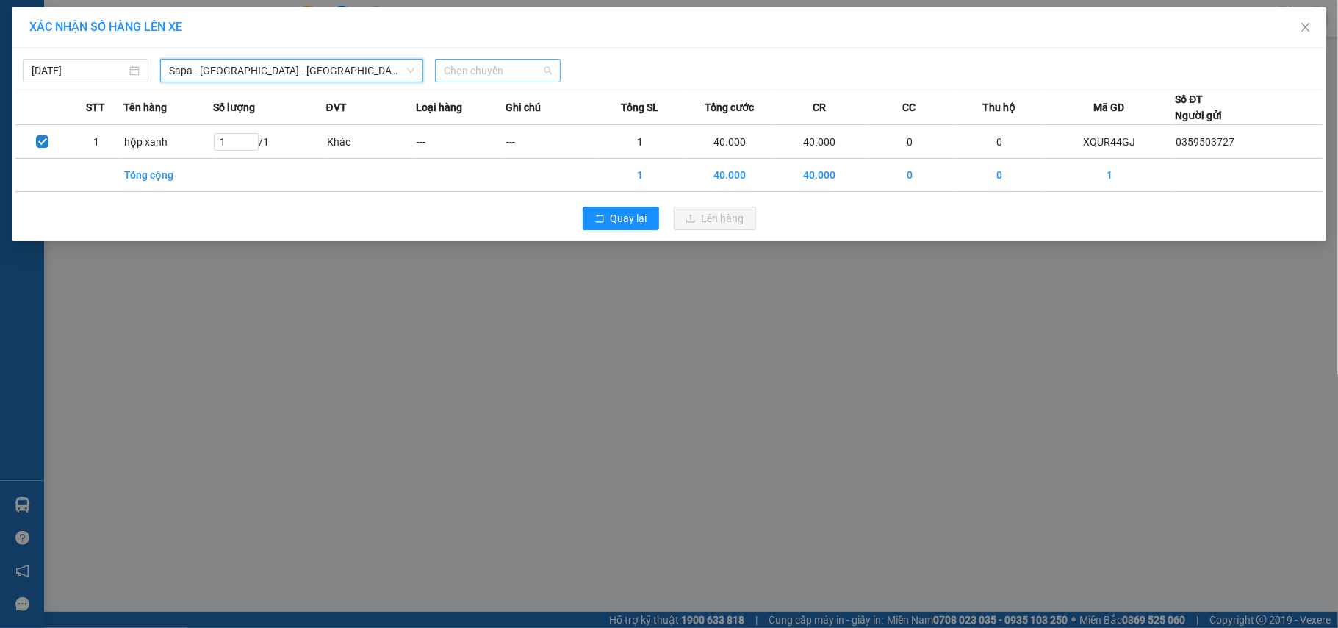
click at [526, 77] on span "Chọn chuyến" at bounding box center [498, 71] width 108 height 22
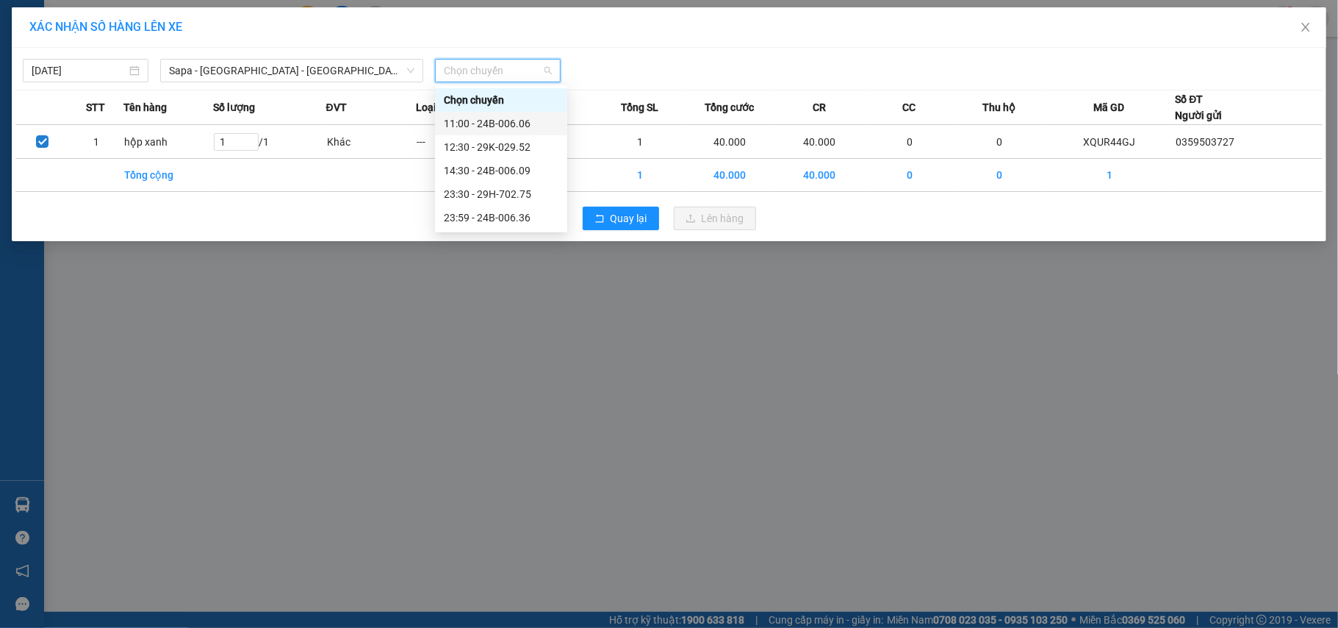
click at [532, 121] on div "11:00 - 24B-006.06" at bounding box center [501, 123] width 115 height 16
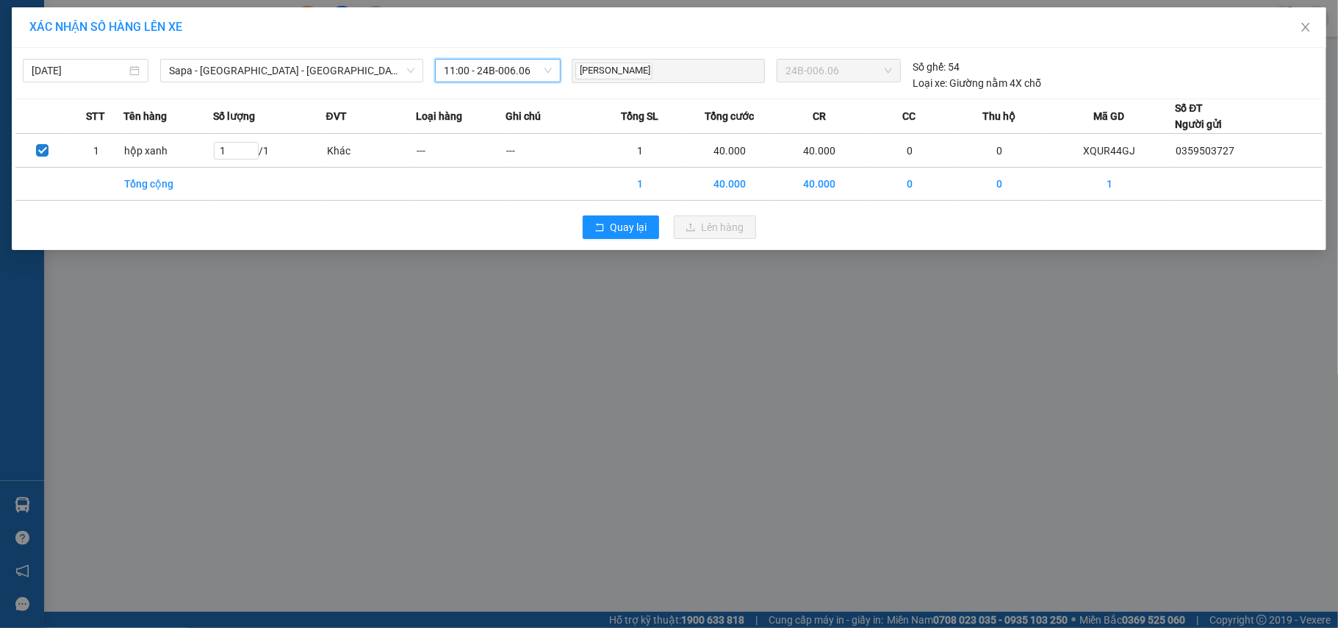
click at [514, 73] on span "11:00 - 24B-006.06" at bounding box center [498, 71] width 108 height 22
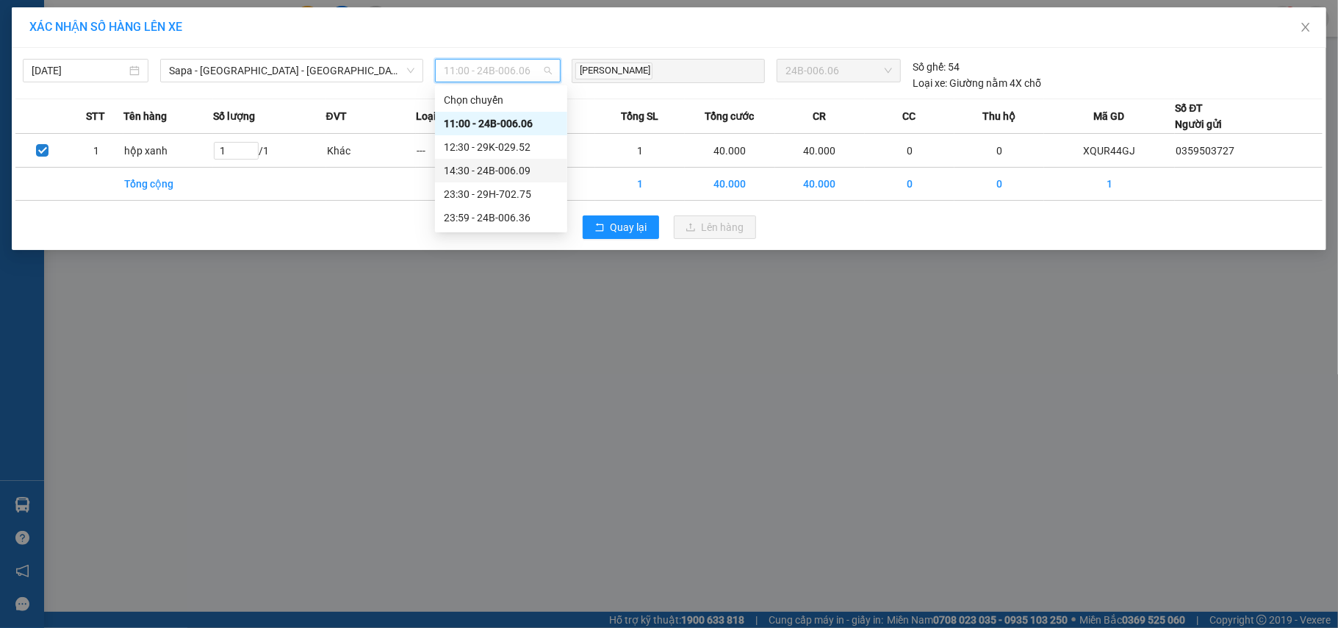
click at [514, 168] on div "14:30 - 24B-006.09" at bounding box center [501, 170] width 115 height 16
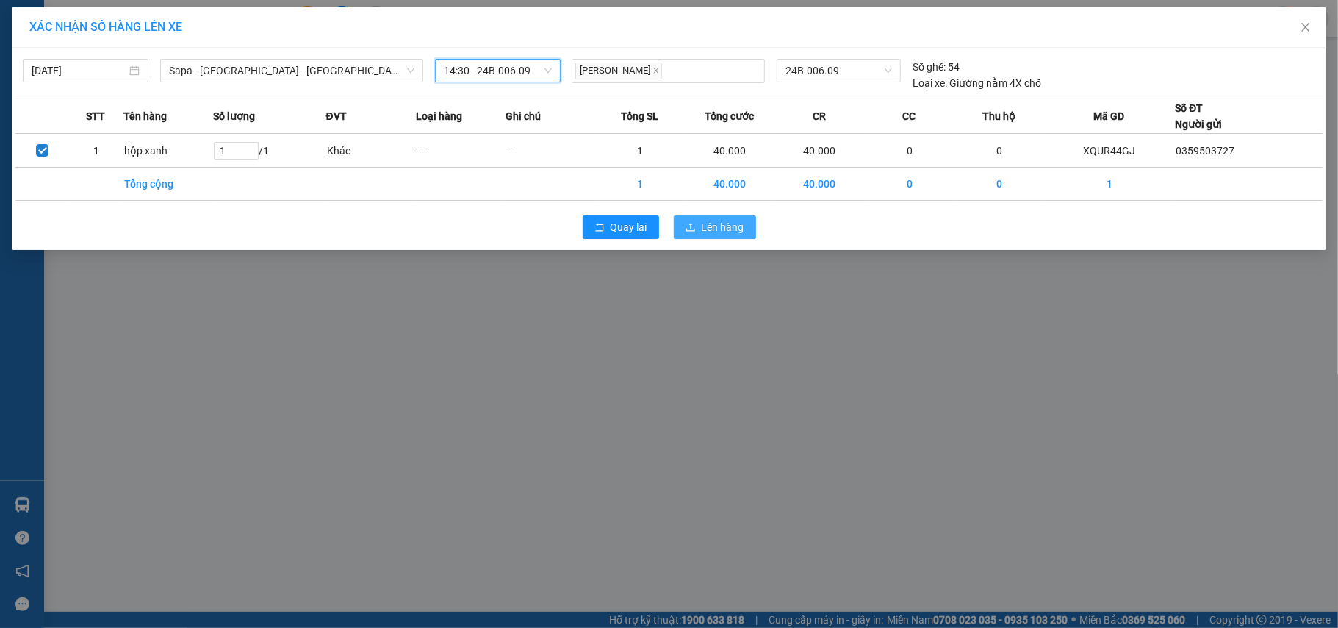
click at [703, 221] on span "Lên hàng" at bounding box center [723, 227] width 43 height 16
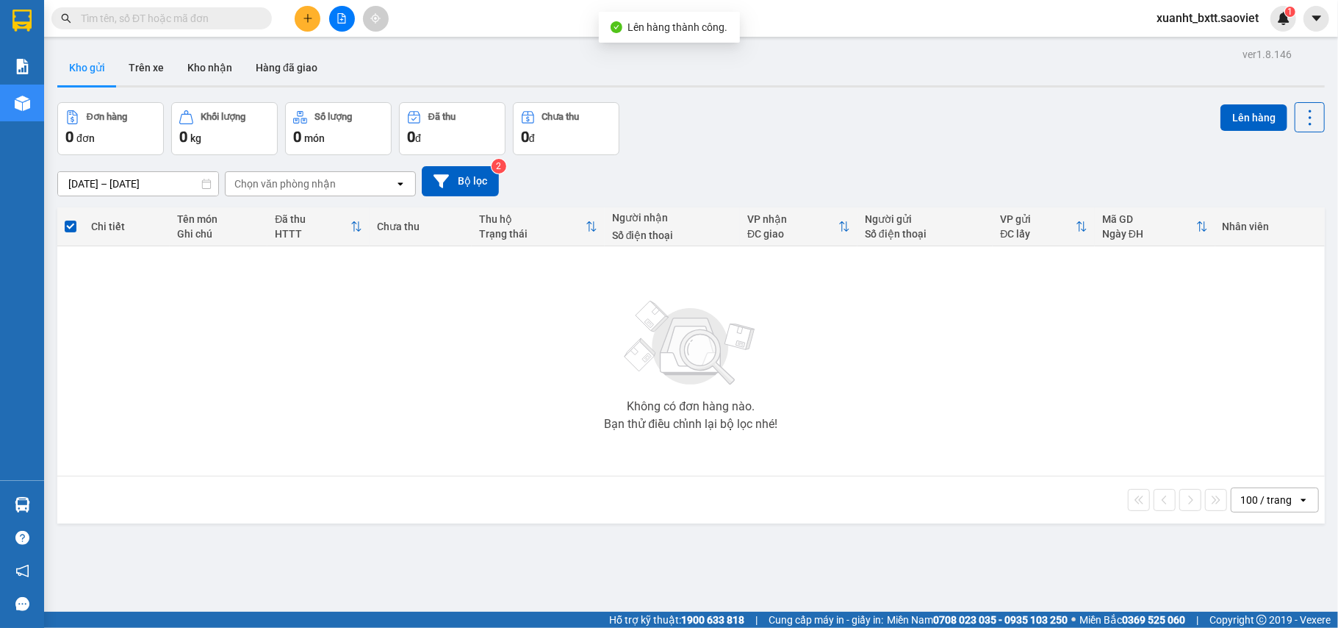
click at [339, 15] on icon "file-add" at bounding box center [342, 18] width 10 height 10
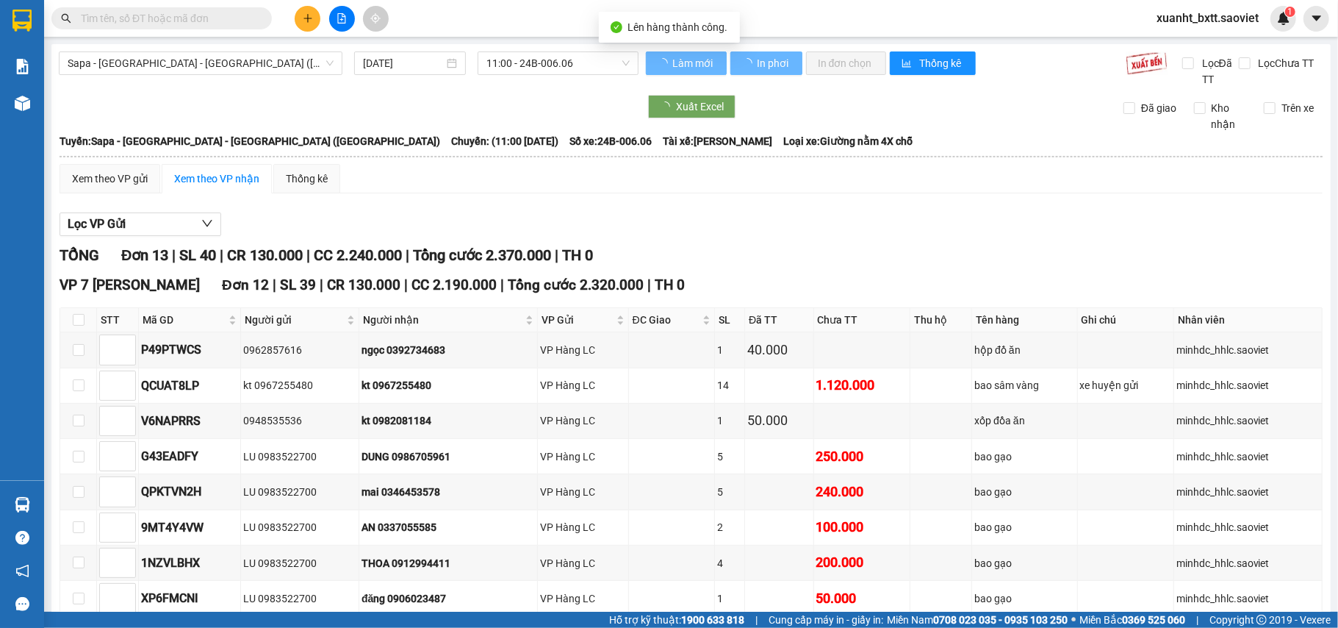
click at [248, 72] on span "Sapa - [GEOGRAPHIC_DATA] - [GEOGRAPHIC_DATA] ([GEOGRAPHIC_DATA])" at bounding box center [201, 63] width 266 height 22
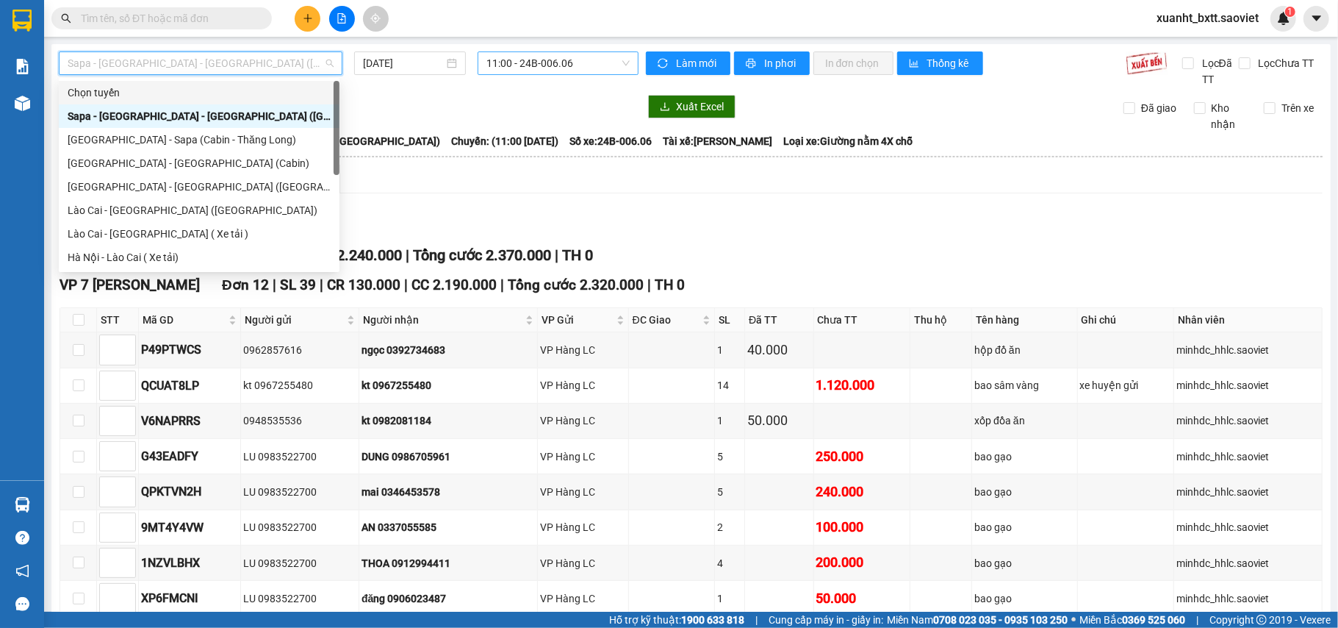
click at [551, 60] on span "11:00 - 24B-006.06" at bounding box center [558, 63] width 143 height 22
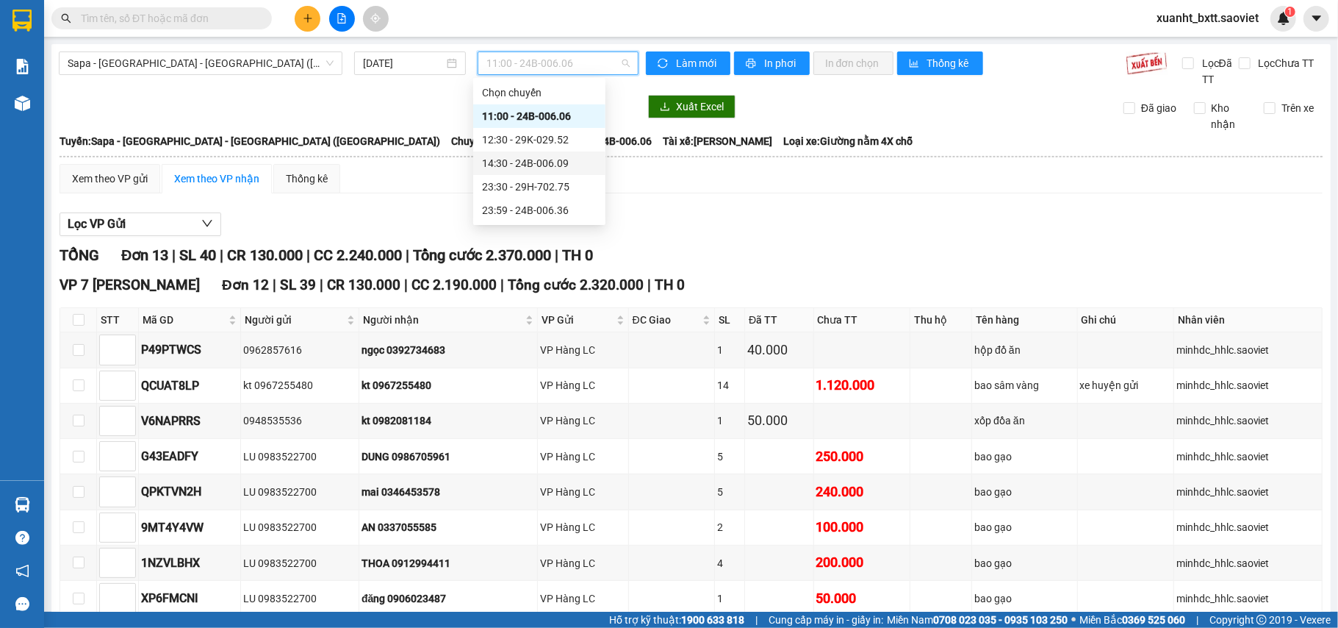
click at [565, 160] on div "14:30 - 24B-006.09" at bounding box center [539, 163] width 115 height 16
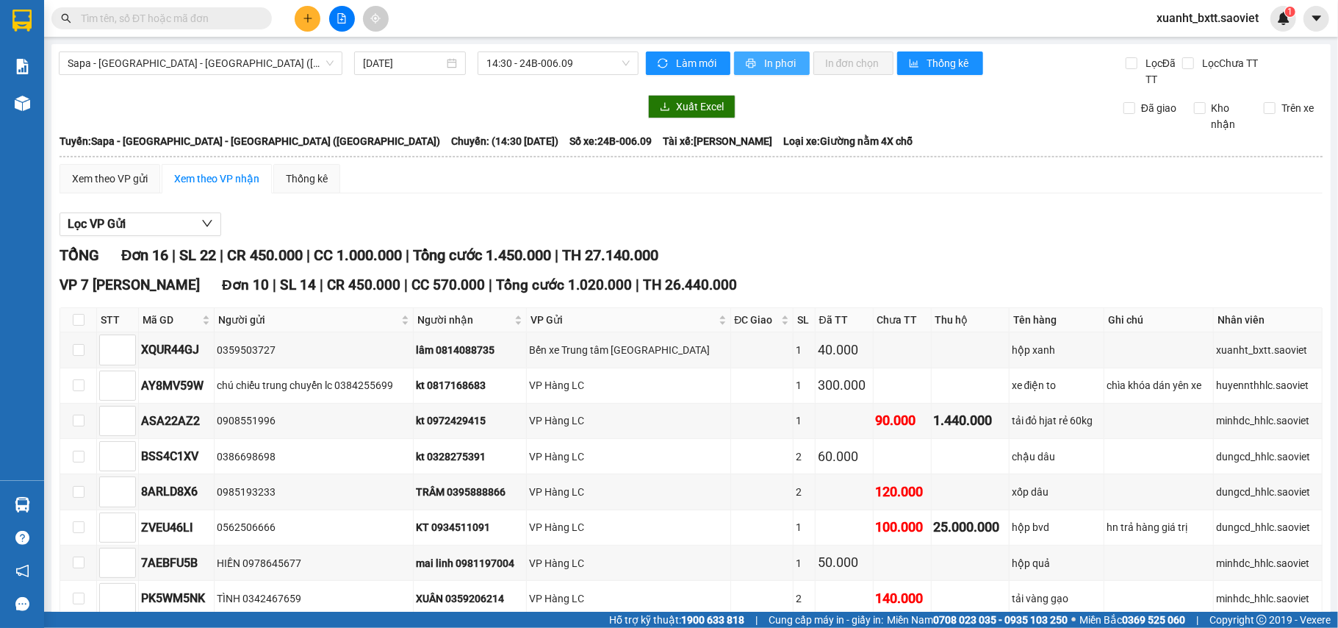
click at [776, 62] on span "In phơi" at bounding box center [781, 63] width 34 height 16
click at [306, 21] on icon "plus" at bounding box center [308, 18] width 10 height 10
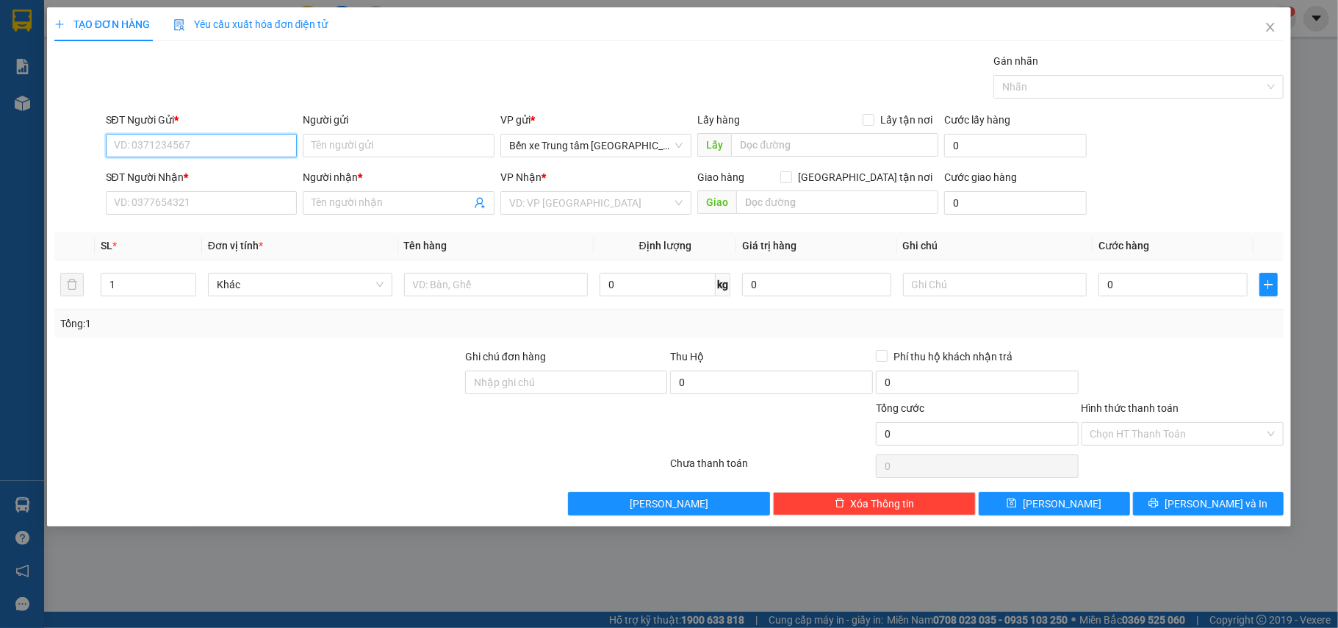
click at [203, 134] on input "SĐT Người Gửi *" at bounding box center [202, 146] width 192 height 24
type input "0974683818"
click at [218, 166] on div "0974683818 - KT" at bounding box center [202, 176] width 192 height 24
type input "KT"
type input "0369081288"
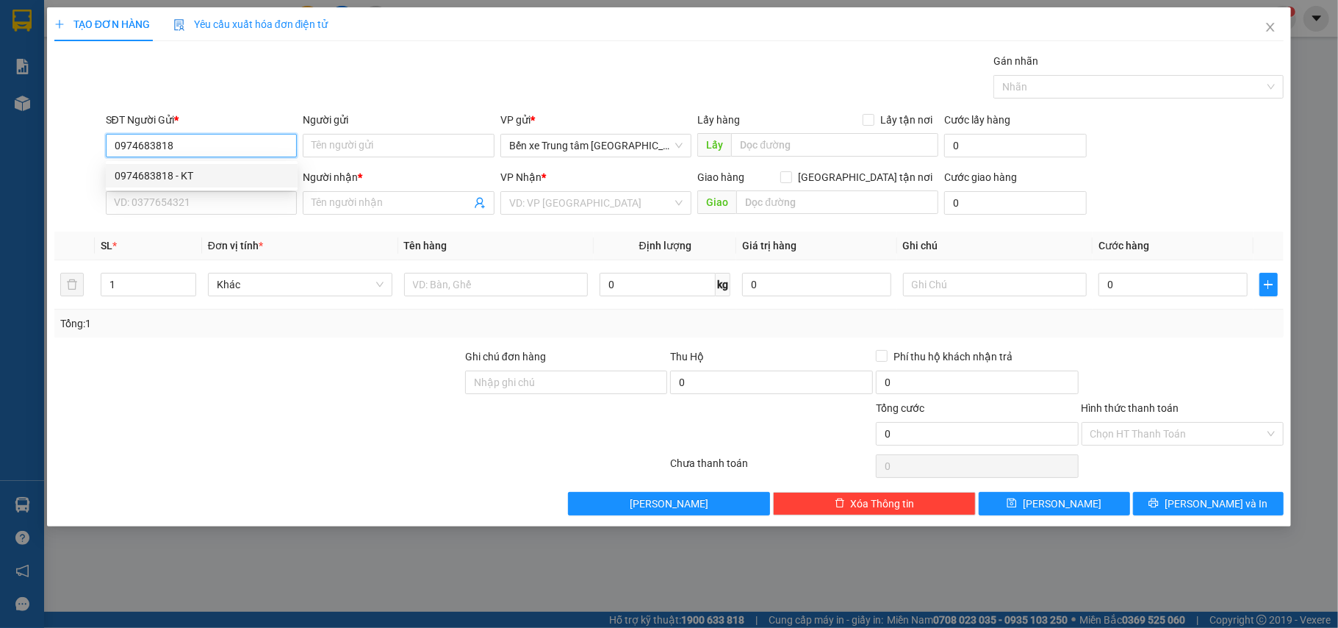
type input "HUỆ ANH"
type input "0974683818"
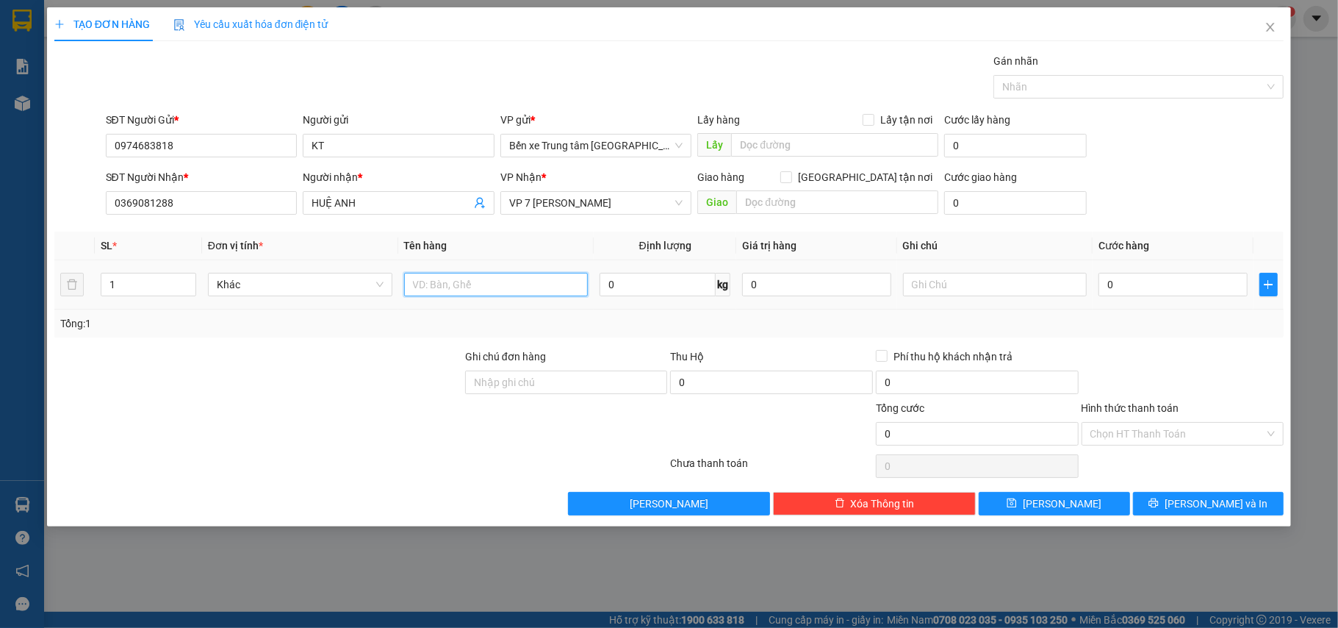
click at [431, 289] on input "text" at bounding box center [496, 285] width 184 height 24
type input "hộp hồng"
click at [1174, 288] on input "0" at bounding box center [1173, 285] width 148 height 24
type input "4"
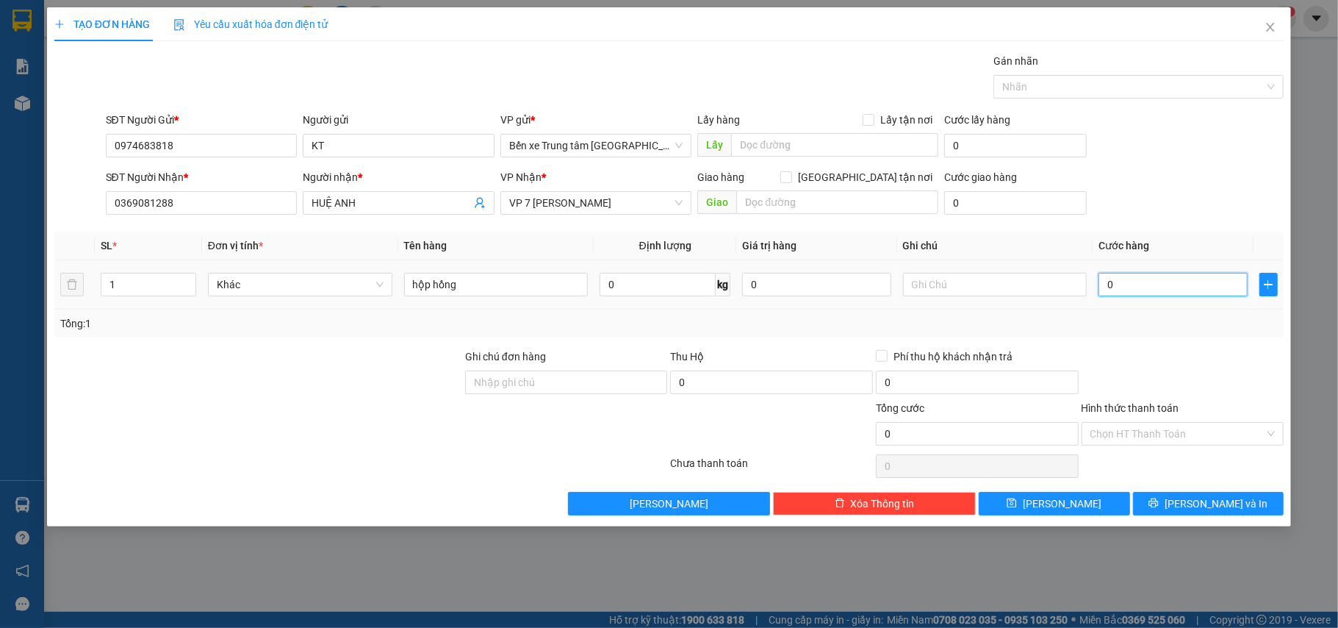
type input "4"
type input "40"
type input "40.000"
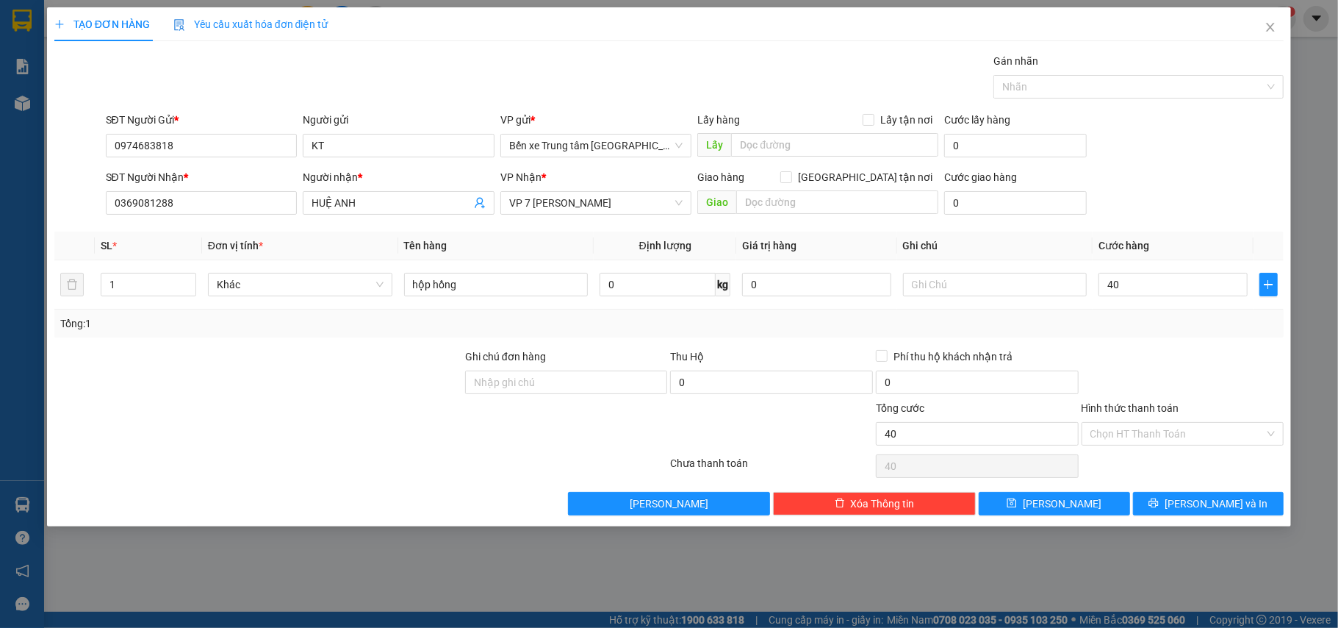
type input "40.000"
click at [1159, 331] on div "Tổng: 1" at bounding box center [669, 323] width 1219 height 16
click at [1185, 436] on input "Hình thức thanh toán" at bounding box center [1178, 434] width 175 height 22
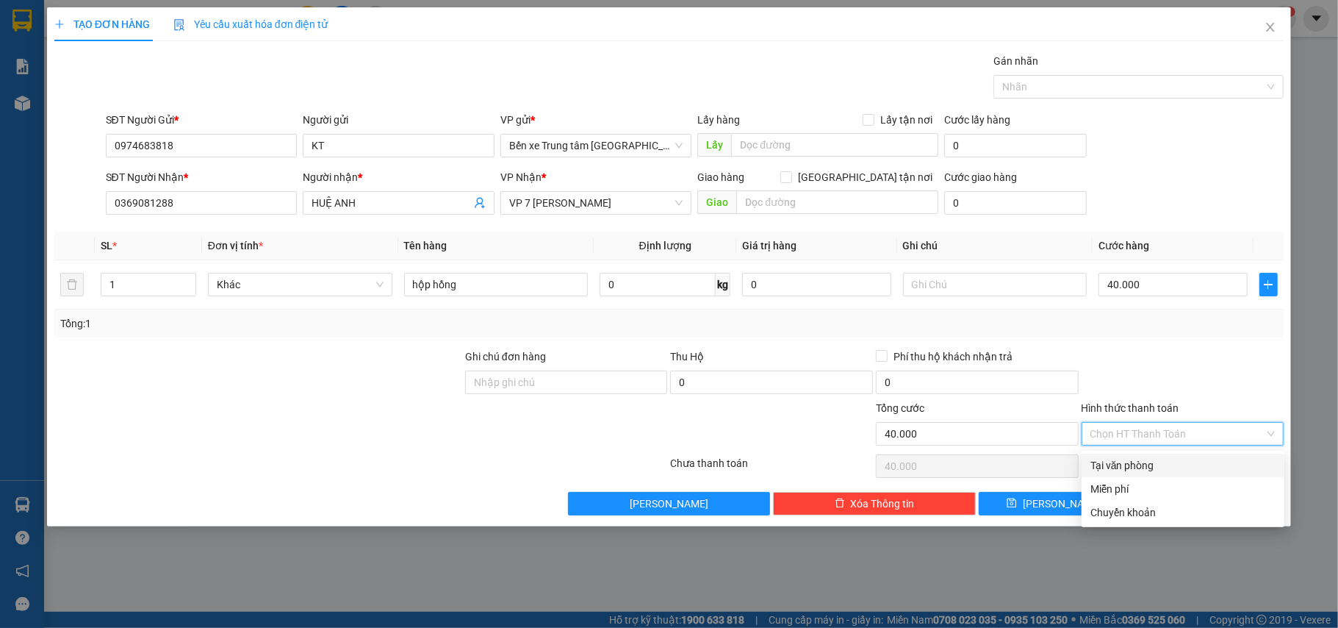
click at [1169, 463] on div "Tại văn phòng" at bounding box center [1183, 465] width 185 height 16
type input "0"
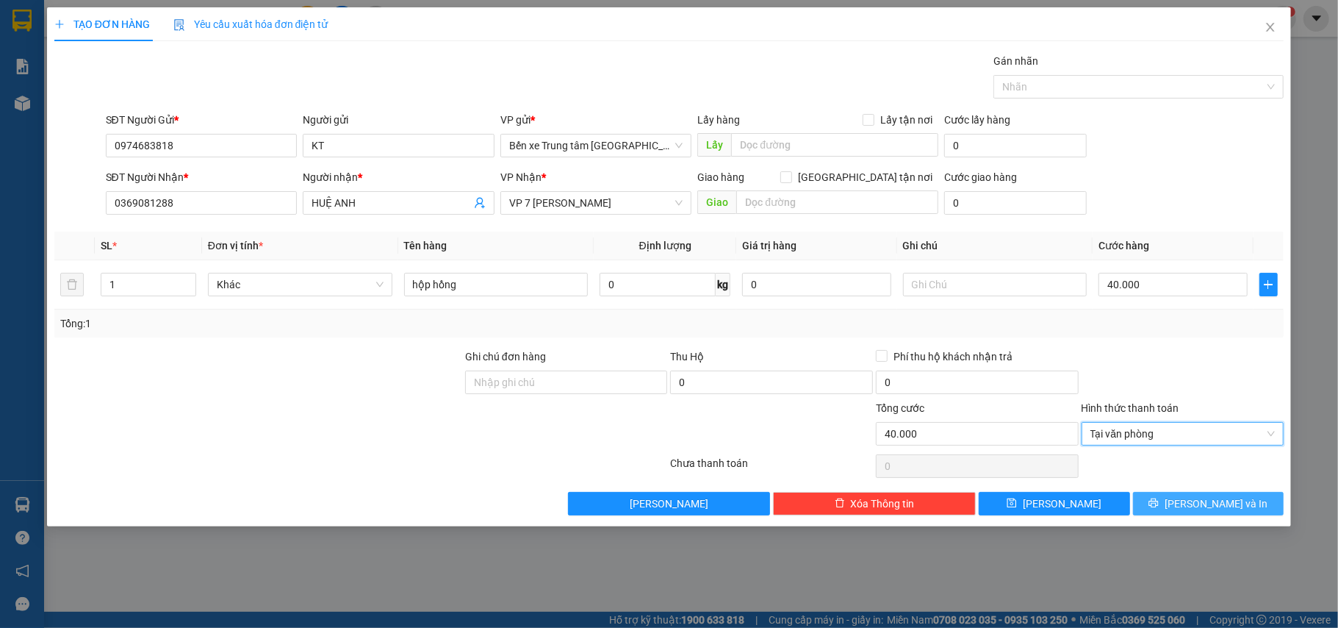
click at [1230, 504] on span "[PERSON_NAME] và In" at bounding box center [1216, 503] width 103 height 16
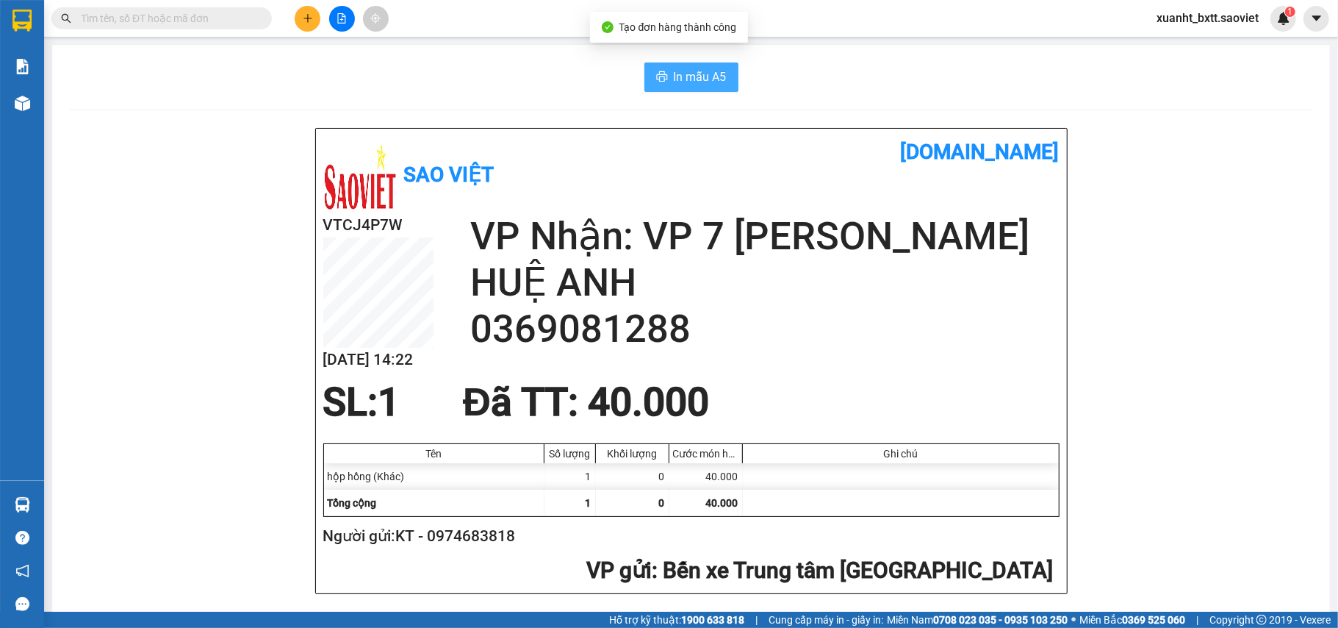
click at [697, 79] on span "In mẫu A5" at bounding box center [700, 77] width 53 height 18
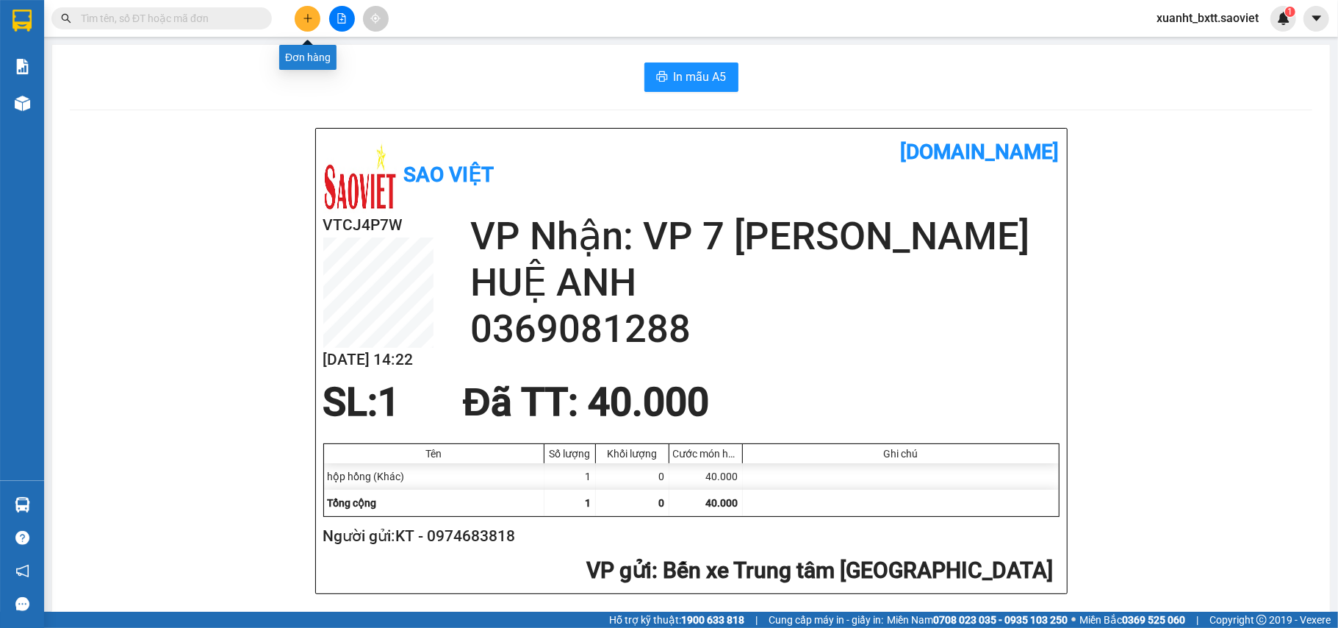
click at [312, 21] on icon "plus" at bounding box center [308, 18] width 10 height 10
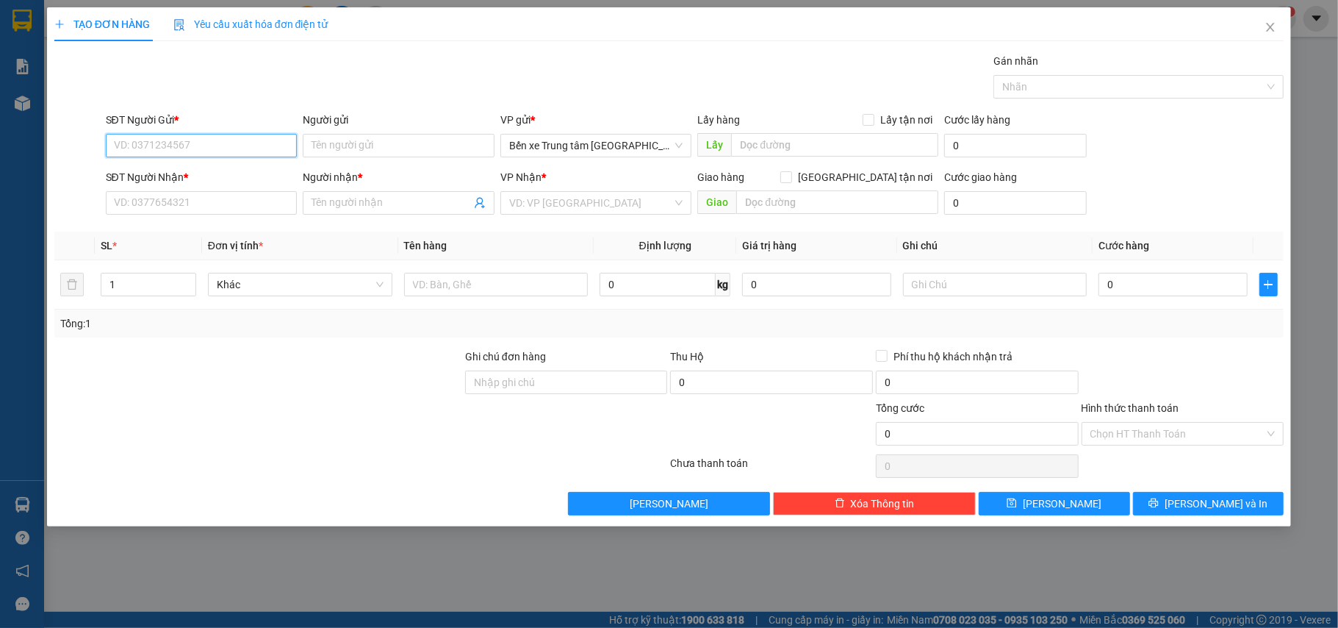
click at [235, 139] on input "SĐT Người Gửi *" at bounding box center [202, 146] width 192 height 24
paste input "0974683818"
type input "0974683818"
click at [225, 174] on div "0974683818 - KT" at bounding box center [202, 176] width 174 height 16
type input "KT"
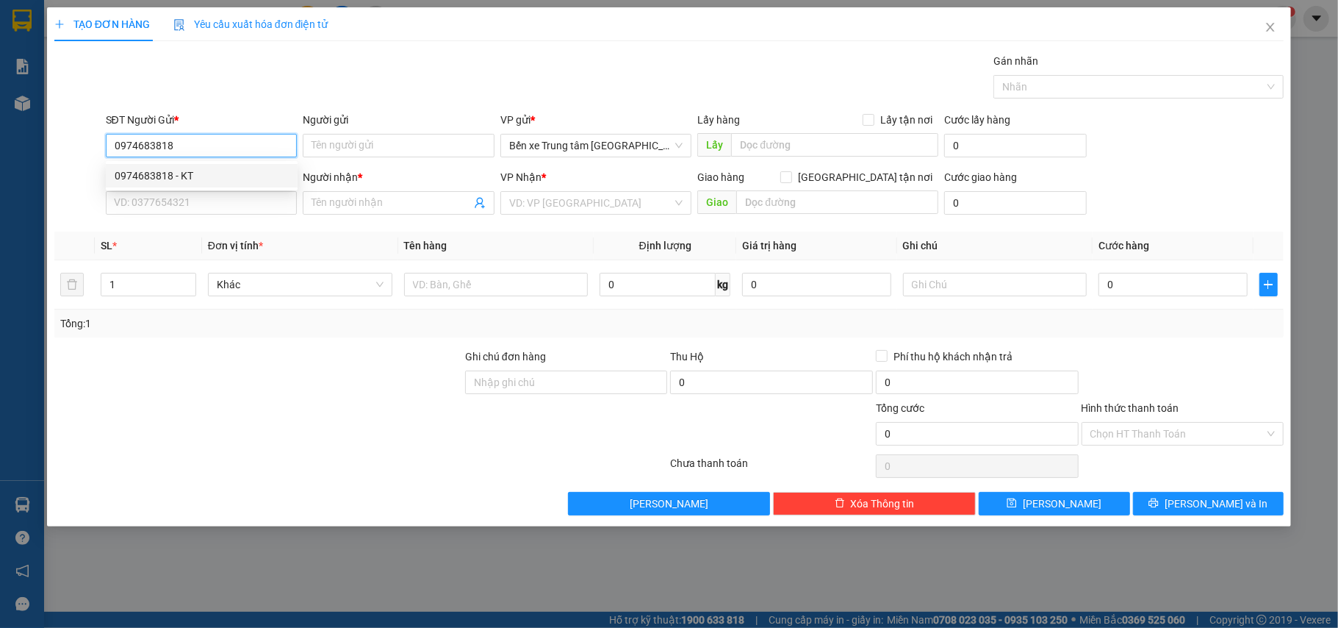
type input "0369081288"
type input "HUỆ ANH"
type input "0974683818"
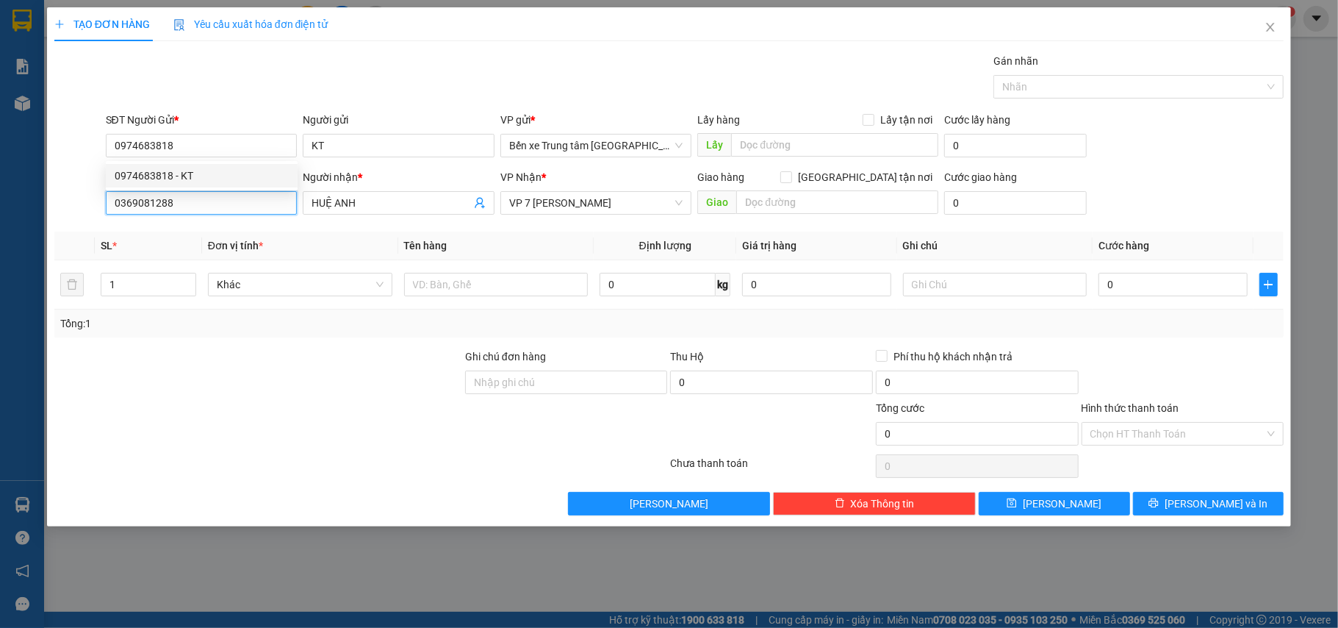
click at [226, 207] on input "0369081288" at bounding box center [202, 203] width 192 height 24
type input "0972770172"
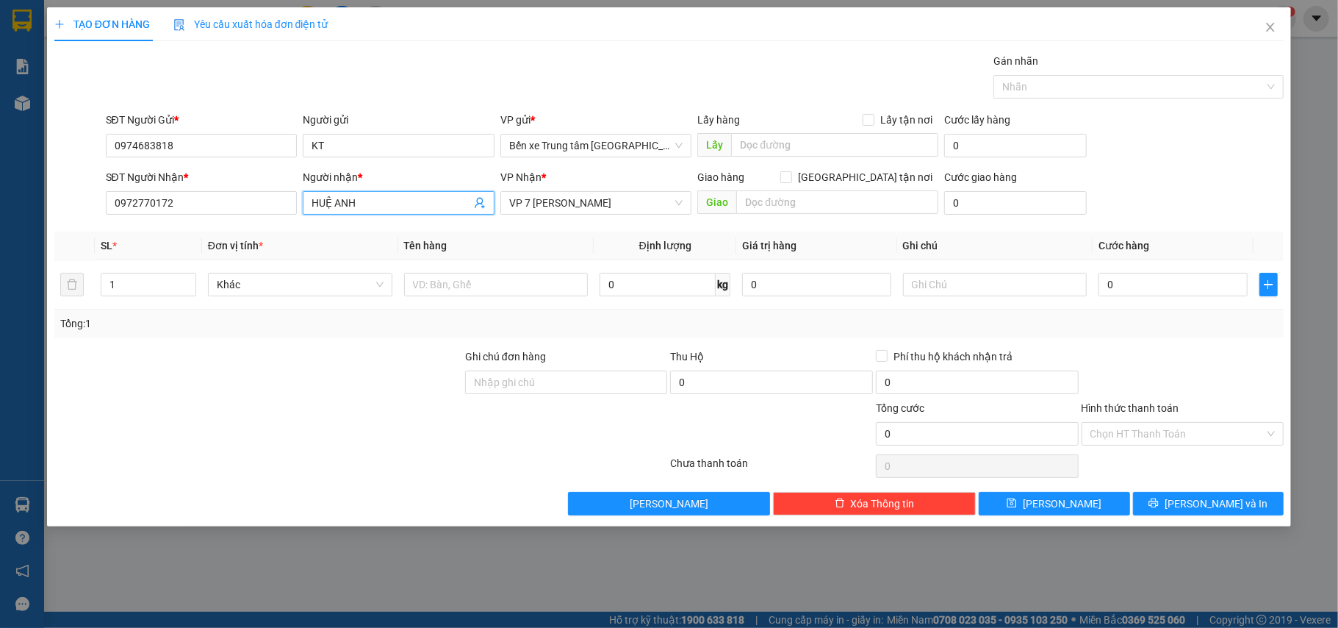
click at [359, 204] on input "HUỆ ANH" at bounding box center [391, 203] width 159 height 16
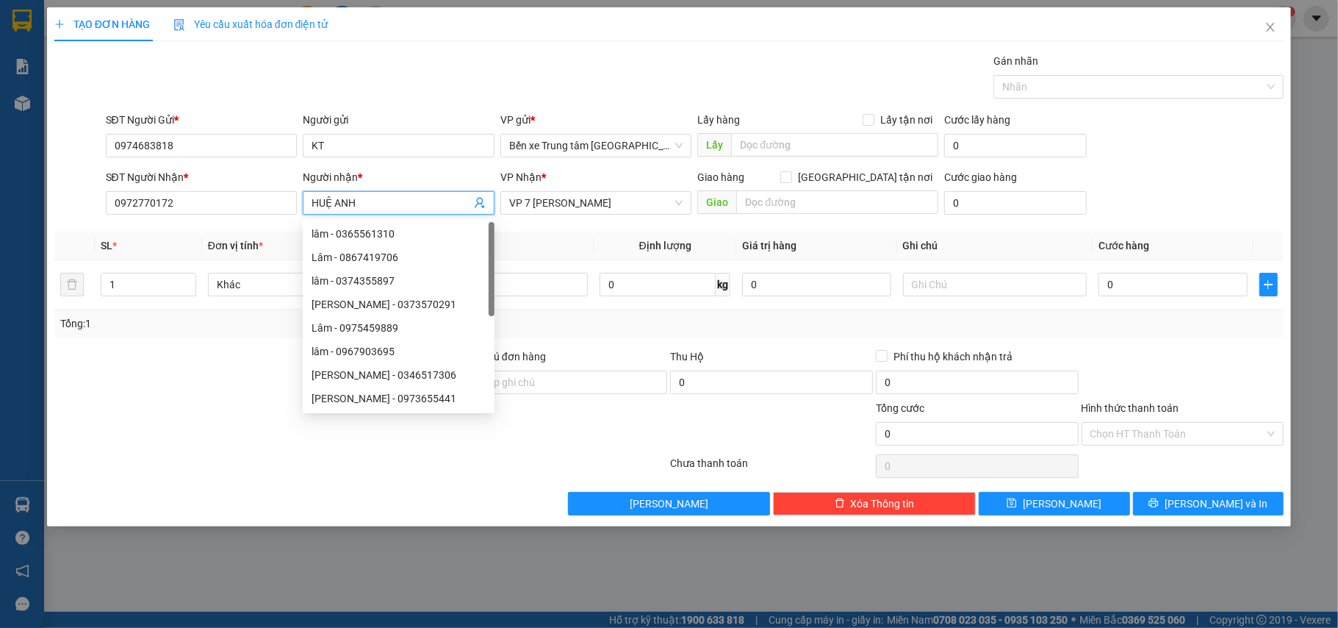
click at [359, 204] on input "HUỆ ANH" at bounding box center [391, 203] width 159 height 16
type input "q"
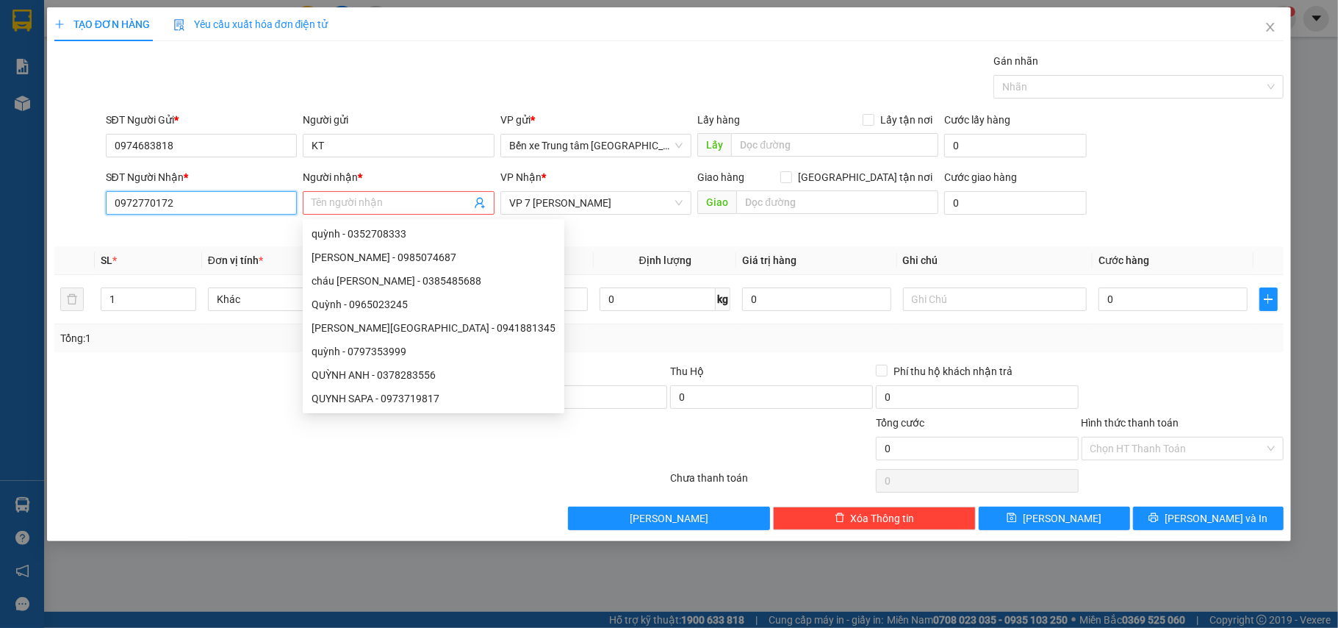
click at [187, 195] on input "0972770172" at bounding box center [202, 203] width 192 height 24
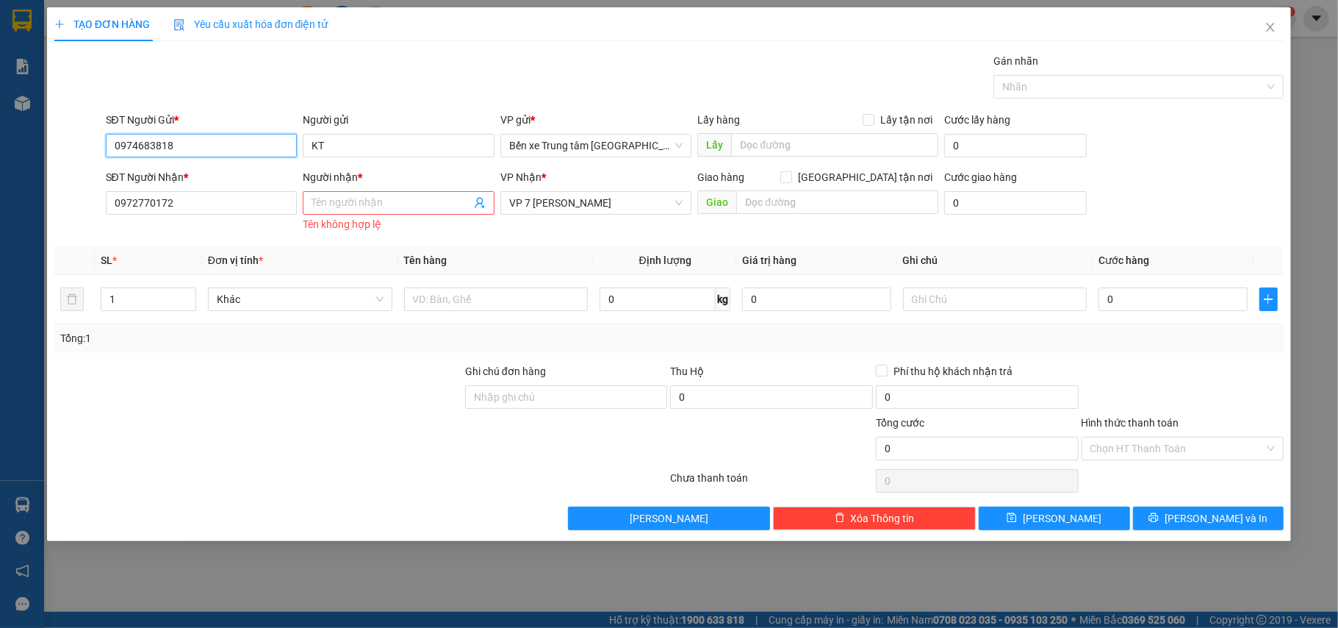
click at [179, 151] on input "0974683818" at bounding box center [202, 146] width 192 height 24
paste input "2770172"
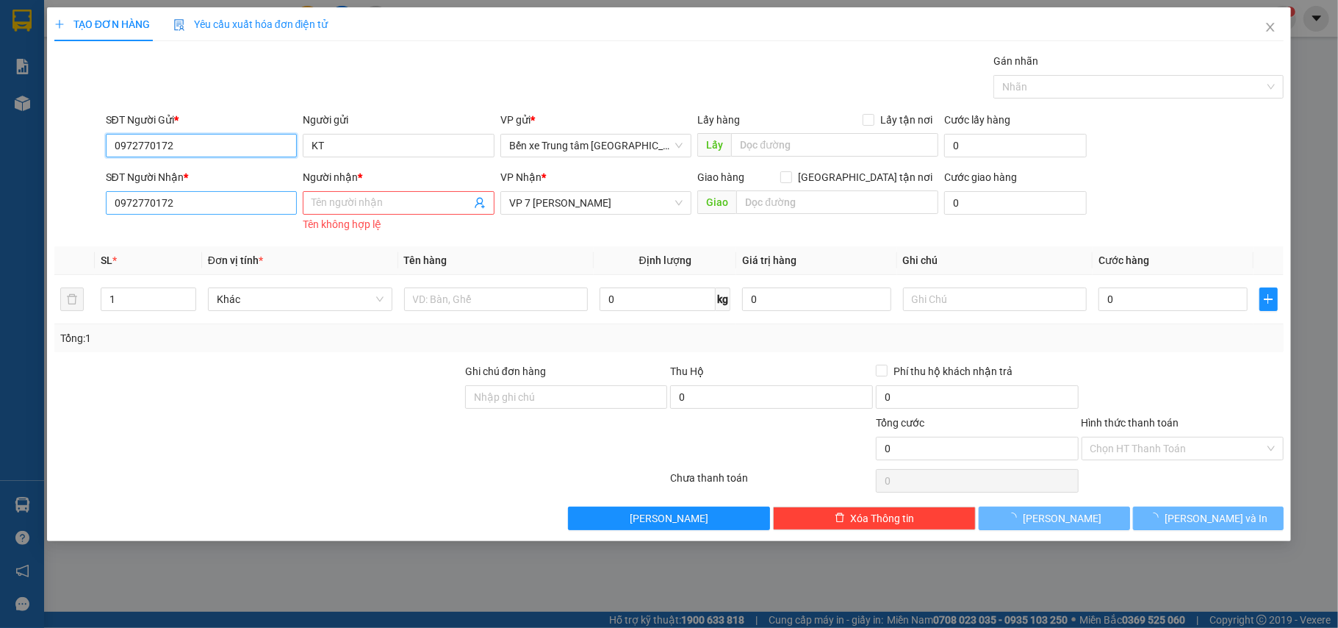
type input "0972770172"
click at [186, 204] on input "0972770172" at bounding box center [202, 203] width 192 height 24
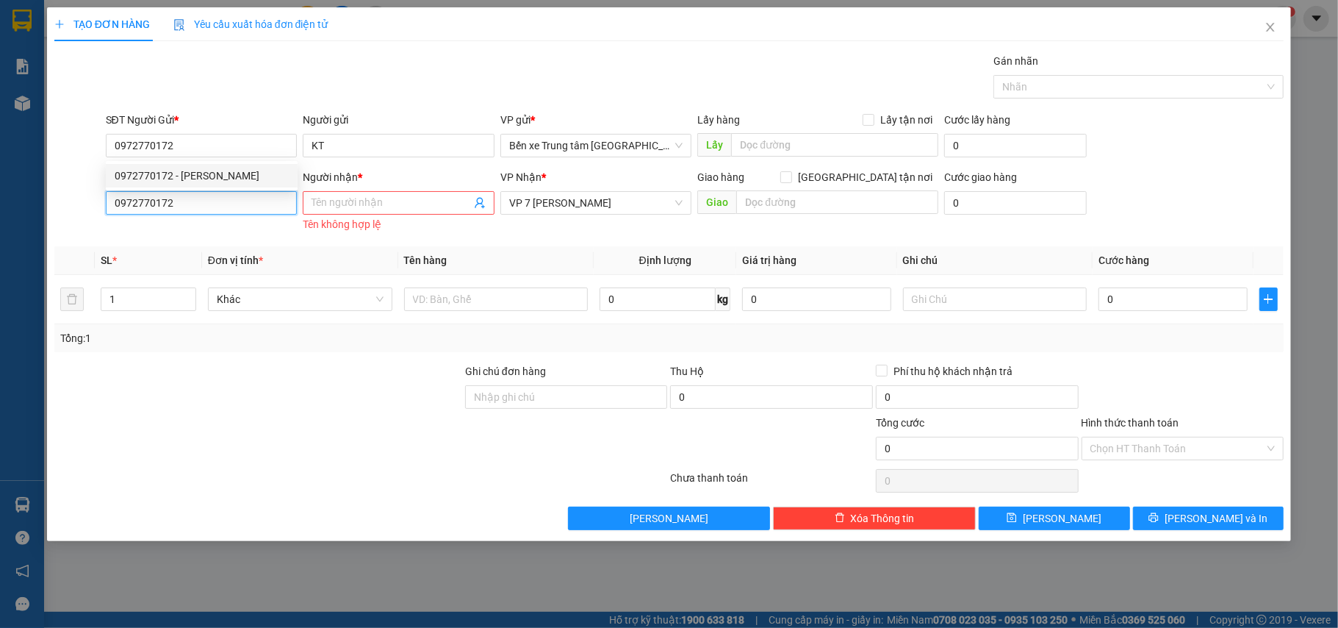
click at [186, 204] on input "0972770172" at bounding box center [202, 203] width 192 height 24
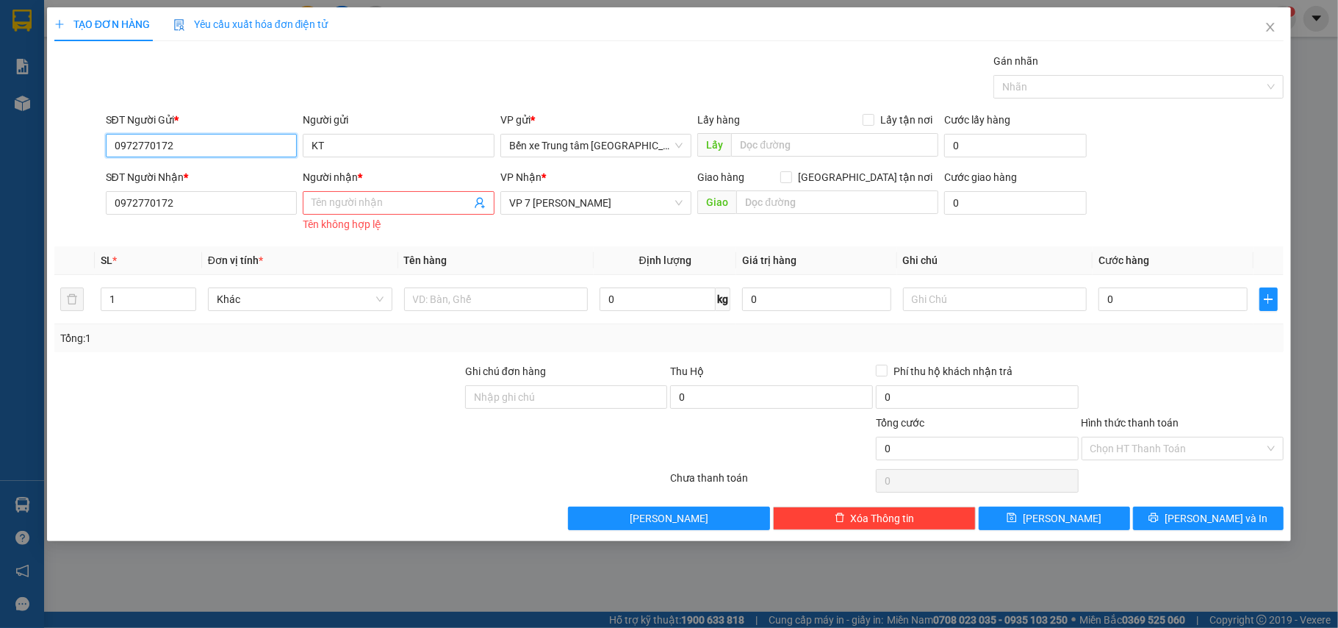
click at [185, 145] on input "0972770172" at bounding box center [202, 146] width 192 height 24
click at [193, 179] on div "0972770172 - Quỳnh" at bounding box center [202, 176] width 174 height 16
type input "Quỳnh"
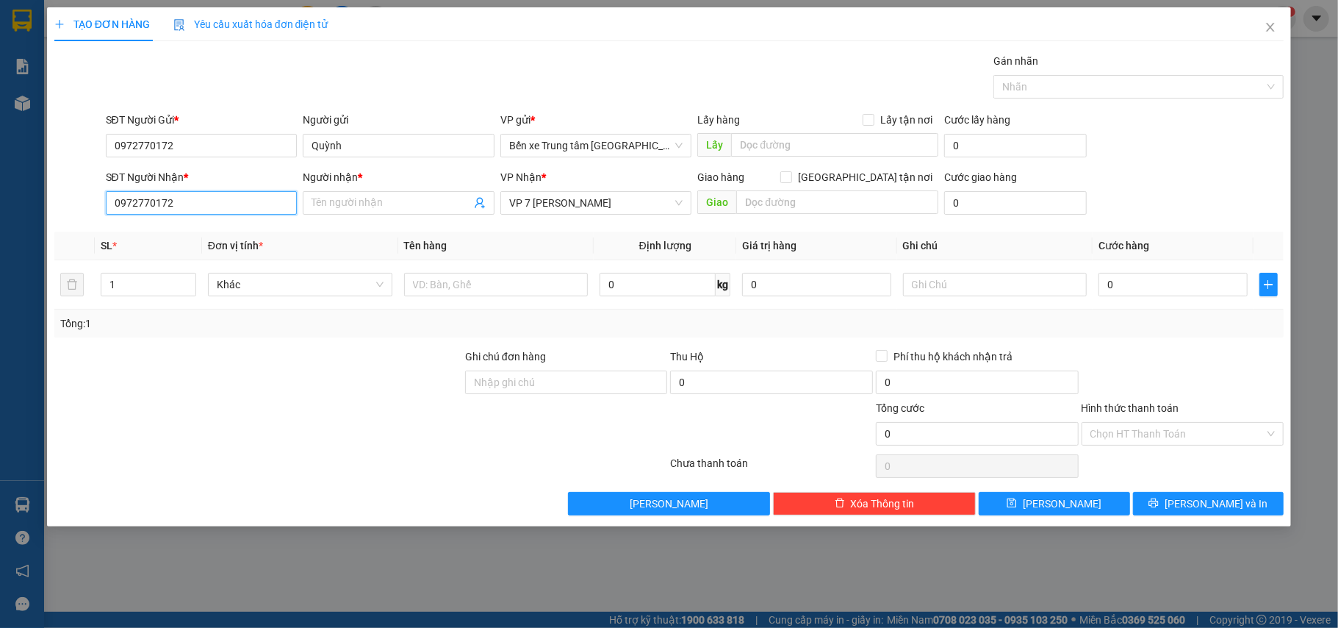
click at [188, 201] on input "0972770172" at bounding box center [202, 203] width 192 height 24
click at [224, 206] on input "SĐT Người Nhận *" at bounding box center [202, 203] width 192 height 24
type input "0963214990"
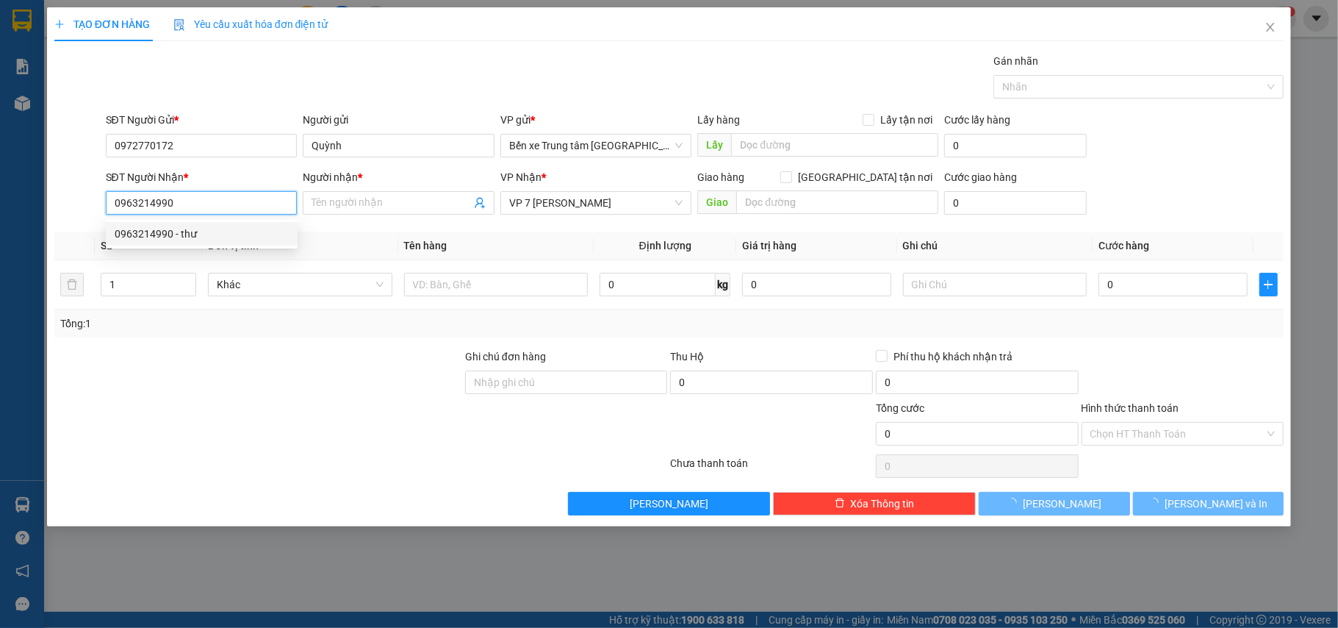
click at [204, 231] on div "0963214990 - thư" at bounding box center [202, 234] width 174 height 16
type input "thư"
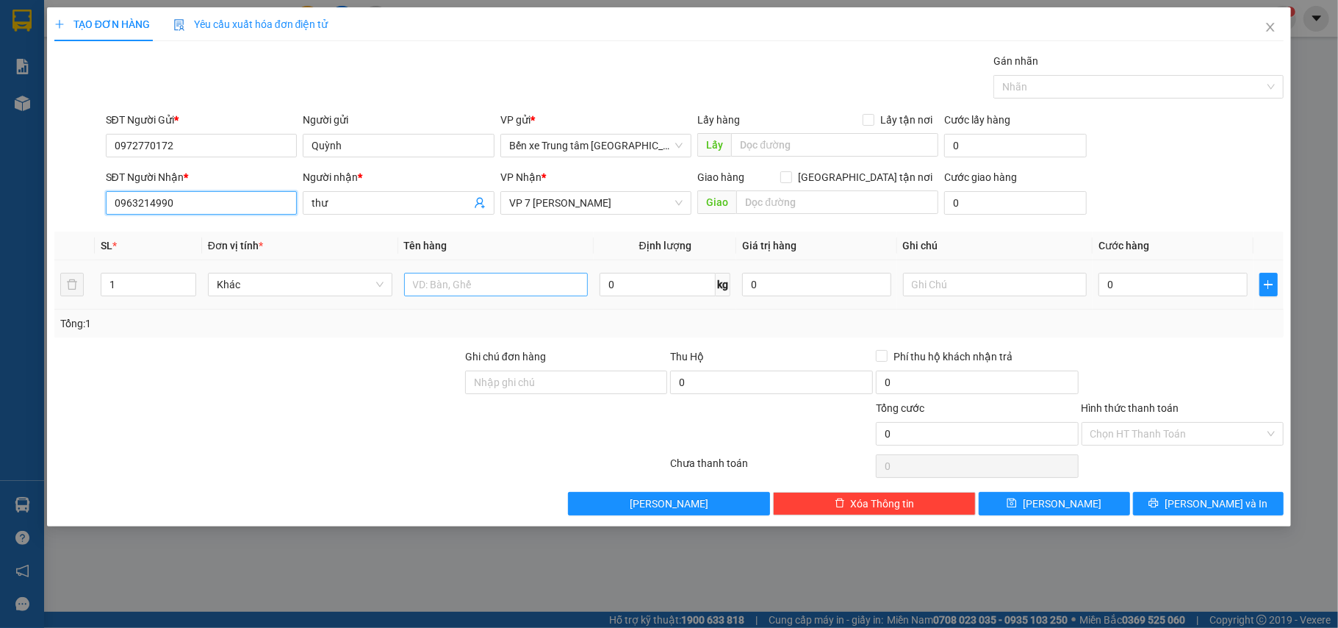
type input "0963214990"
click at [539, 290] on input "text" at bounding box center [496, 285] width 184 height 24
type input "hộp đỏ"
click at [1177, 284] on input "0" at bounding box center [1173, 285] width 148 height 24
type input "4"
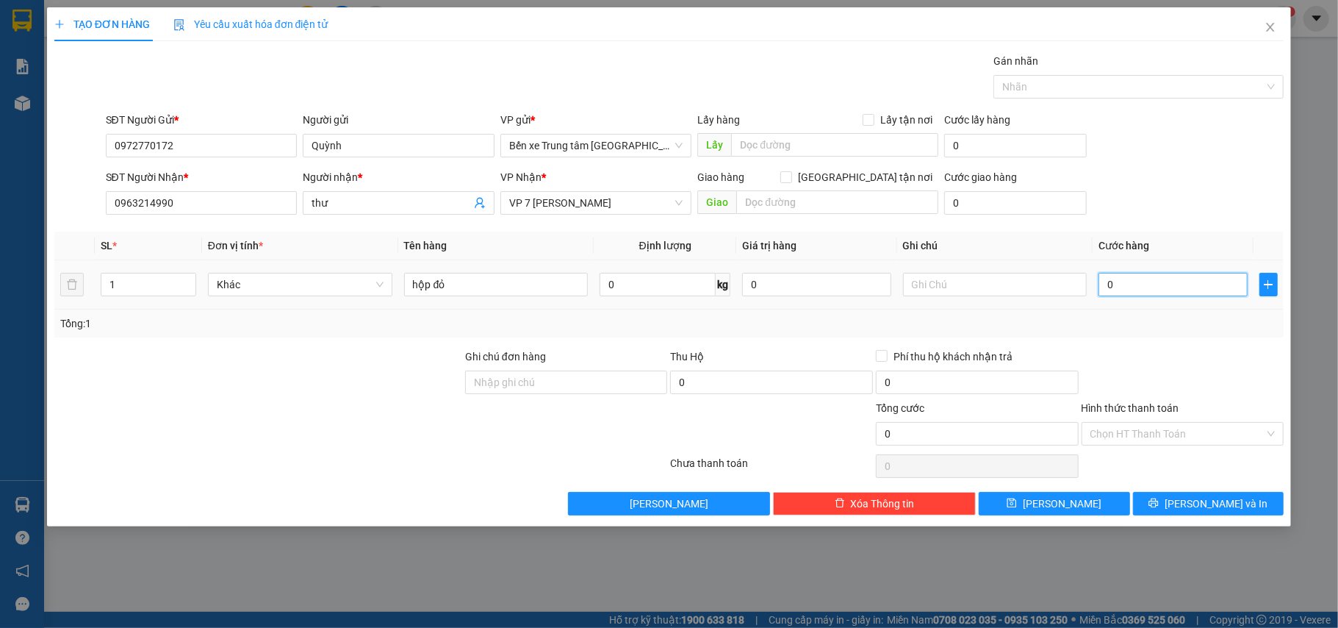
type input "4"
type input "40"
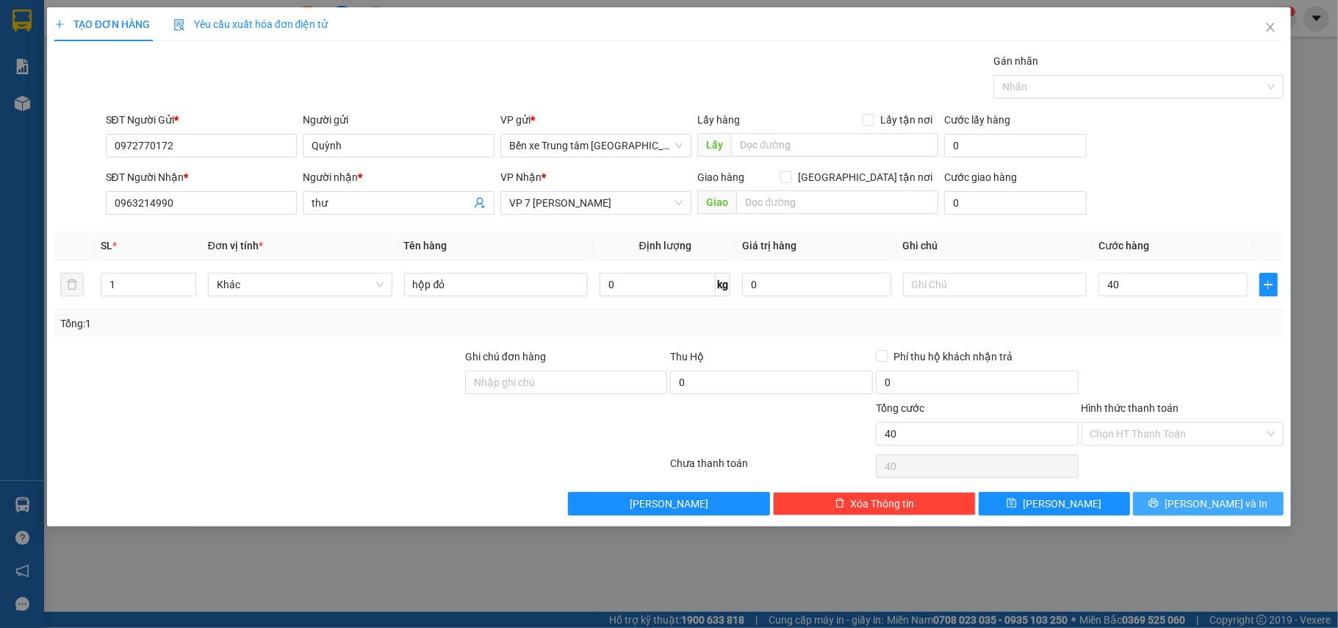
type input "40.000"
click at [1220, 510] on span "[PERSON_NAME] và In" at bounding box center [1216, 503] width 103 height 16
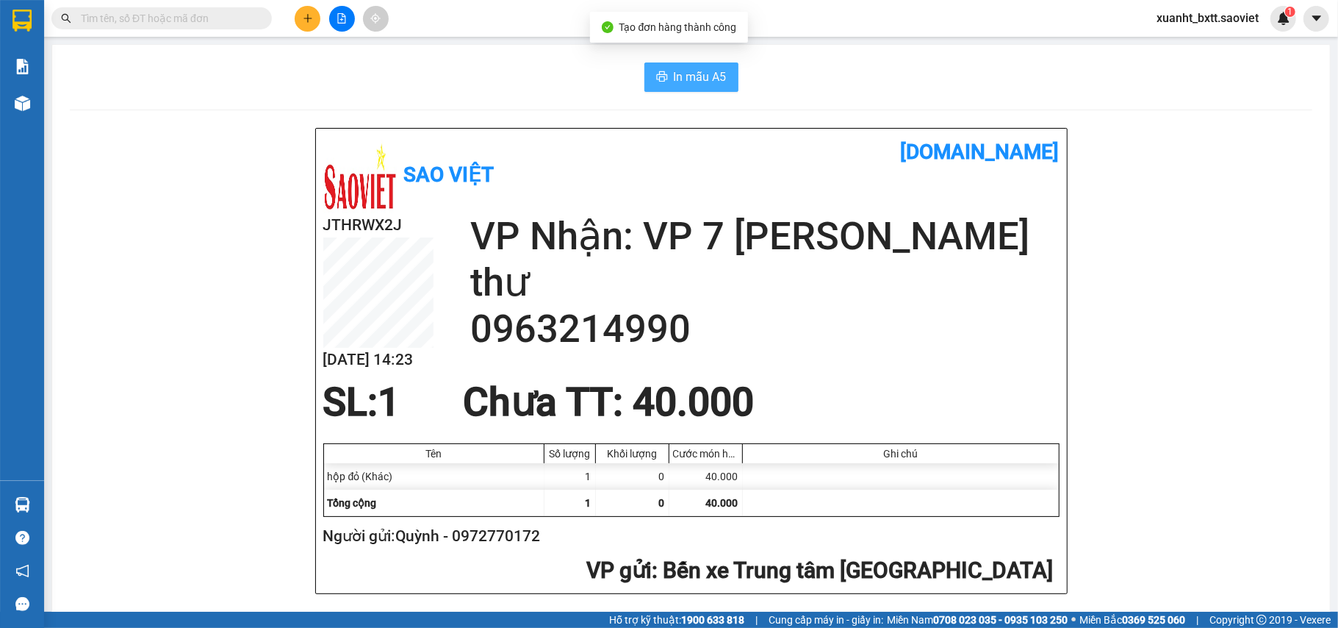
click at [661, 74] on button "In mẫu A5" at bounding box center [692, 76] width 94 height 29
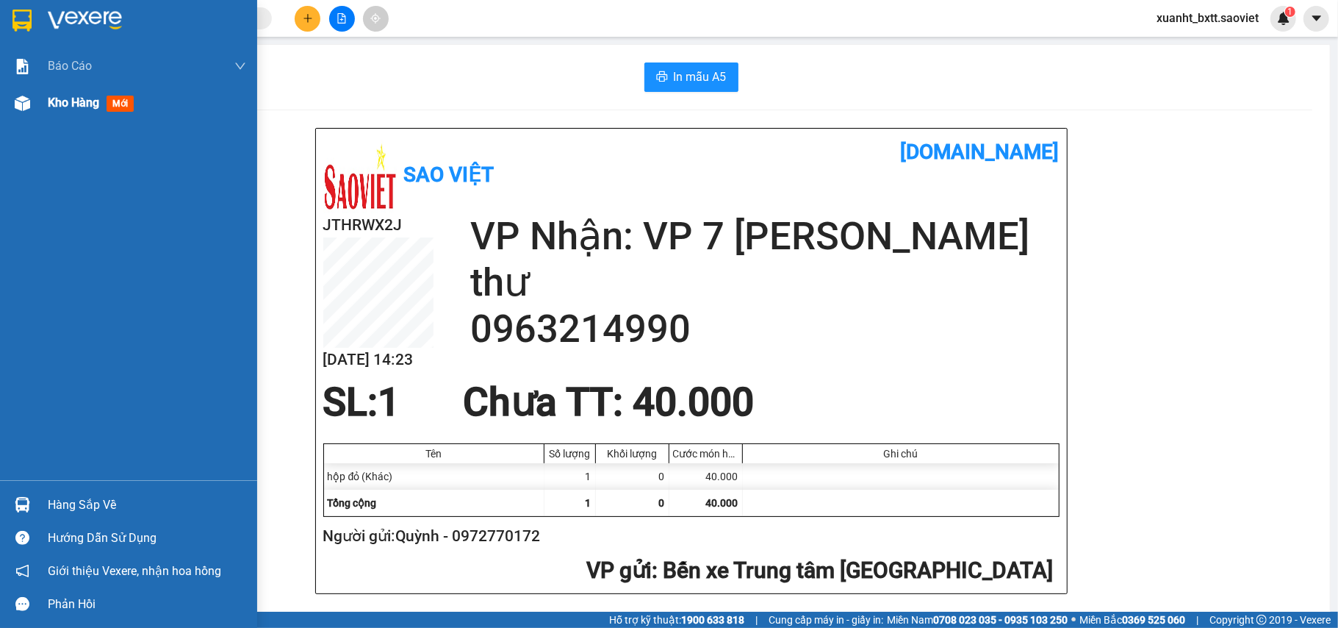
click at [91, 98] on span "Kho hàng" at bounding box center [73, 103] width 51 height 14
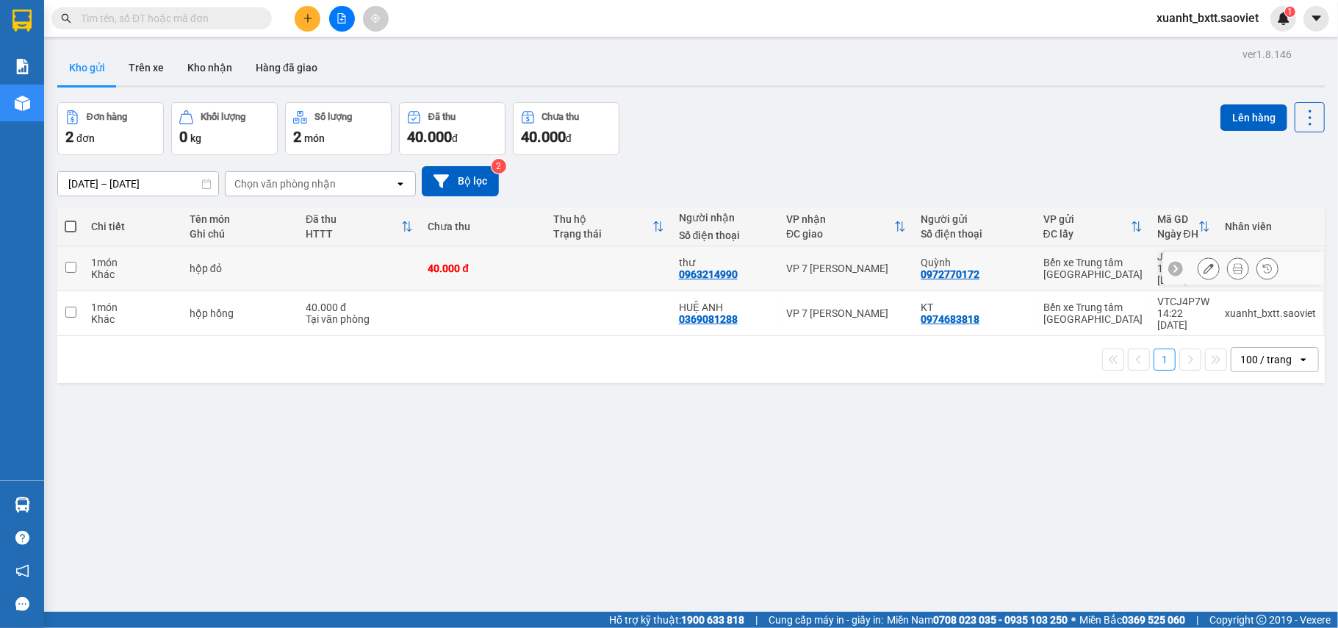
drag, startPoint x: 564, startPoint y: 265, endPoint x: 564, endPoint y: 293, distance: 27.2
click at [564, 268] on td at bounding box center [609, 268] width 126 height 45
checkbox input "true"
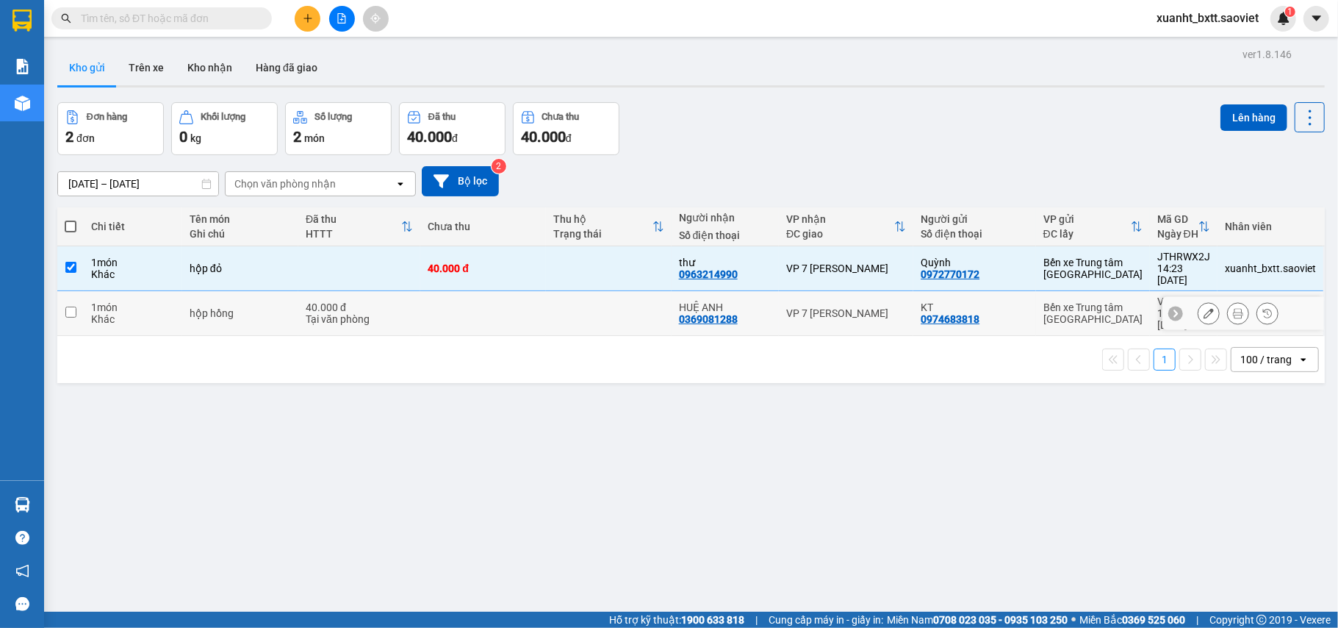
click at [564, 298] on td at bounding box center [609, 313] width 126 height 45
checkbox input "true"
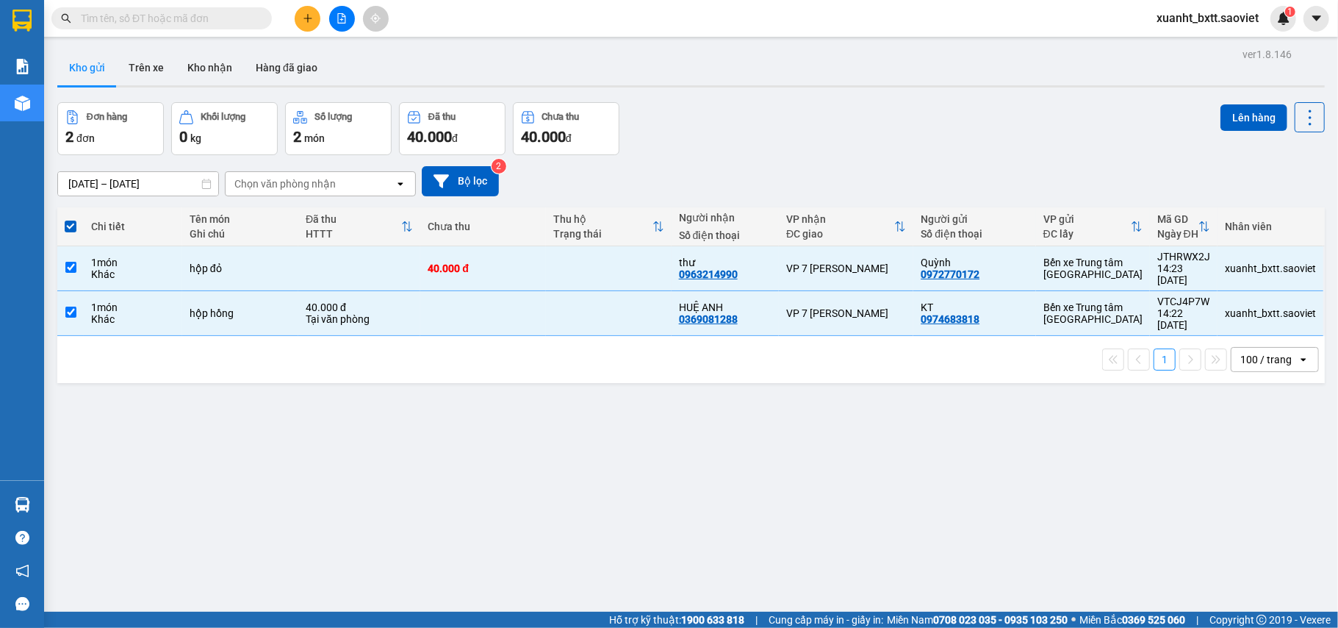
drag, startPoint x: 1213, startPoint y: 112, endPoint x: 1201, endPoint y: 118, distance: 13.1
click at [1221, 115] on button "Lên hàng" at bounding box center [1254, 117] width 67 height 26
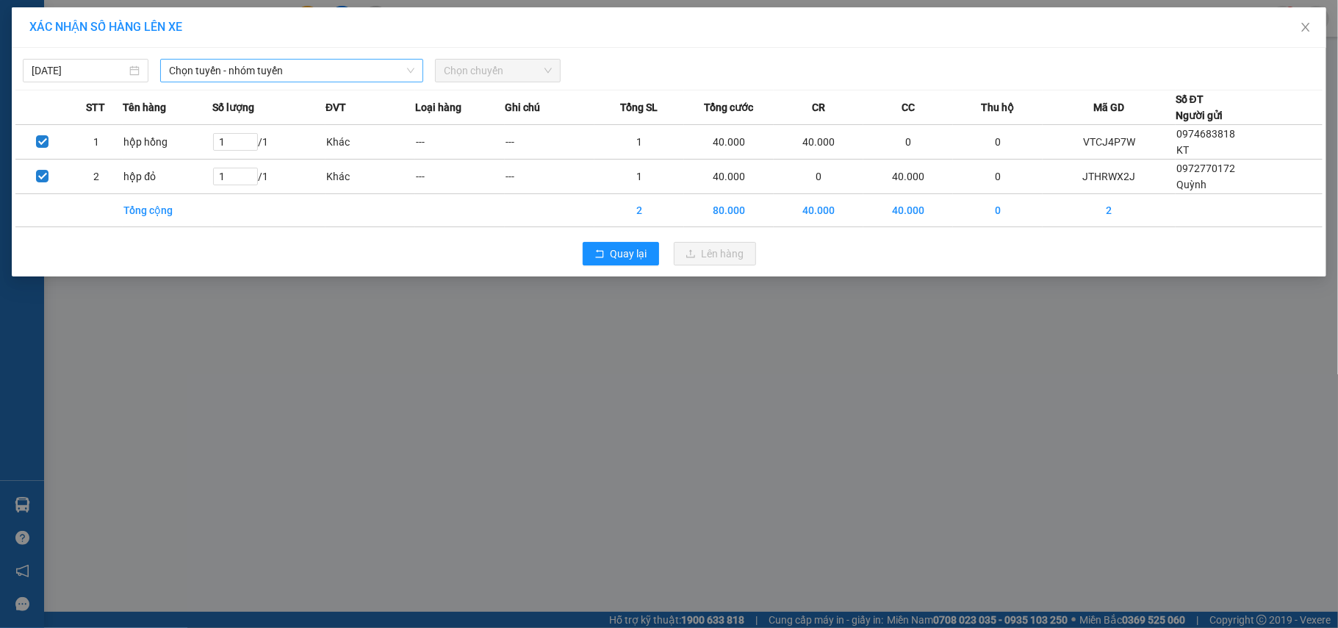
click at [273, 77] on span "Chọn tuyến - nhóm tuyến" at bounding box center [291, 71] width 245 height 22
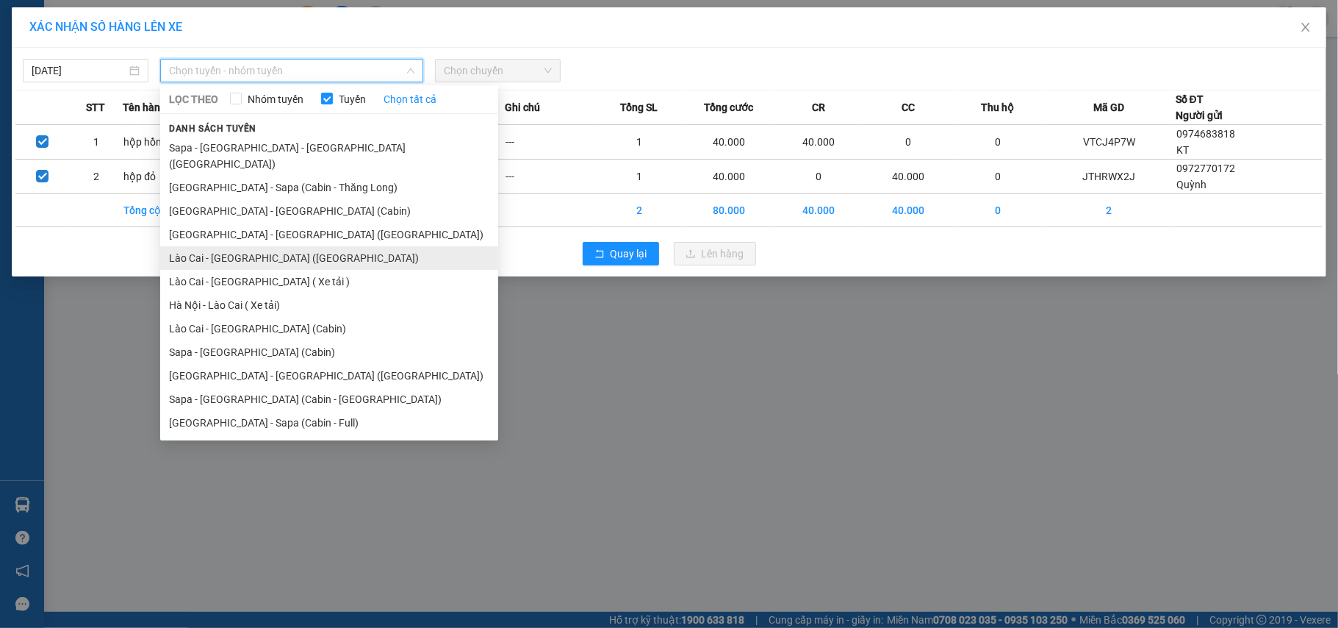
click at [270, 246] on li "Lào Cai - [GEOGRAPHIC_DATA] ([GEOGRAPHIC_DATA])" at bounding box center [329, 258] width 338 height 24
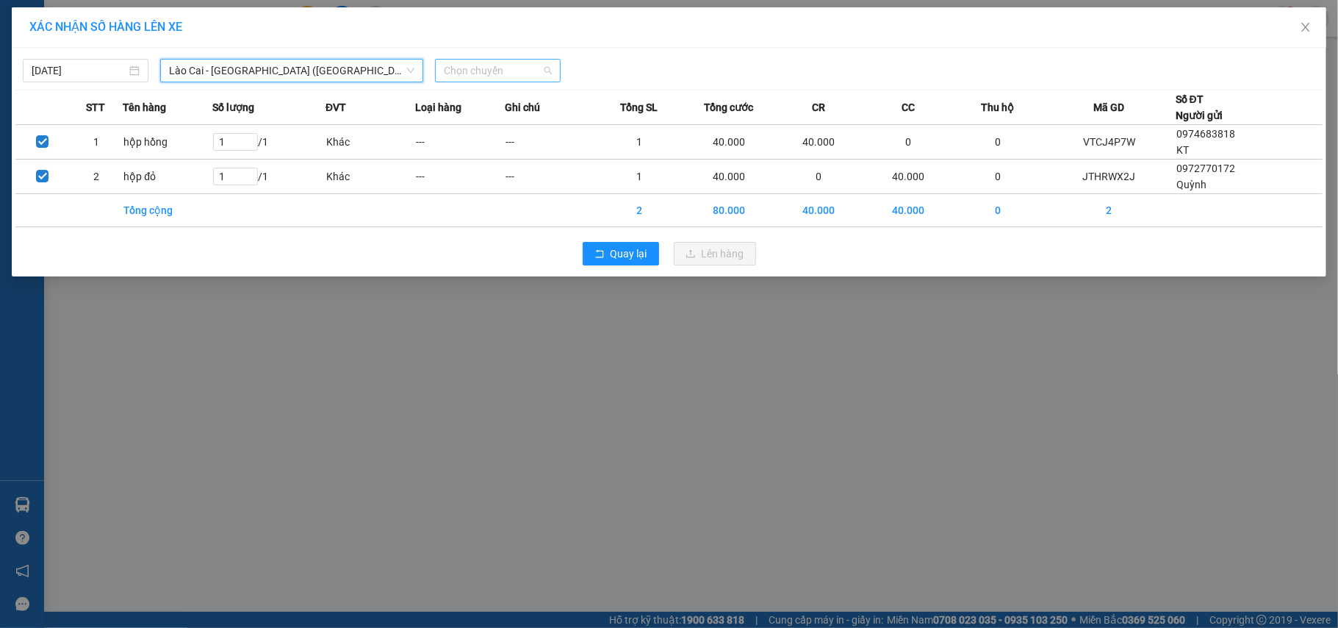
click at [503, 65] on span "Chọn chuyến" at bounding box center [498, 71] width 108 height 22
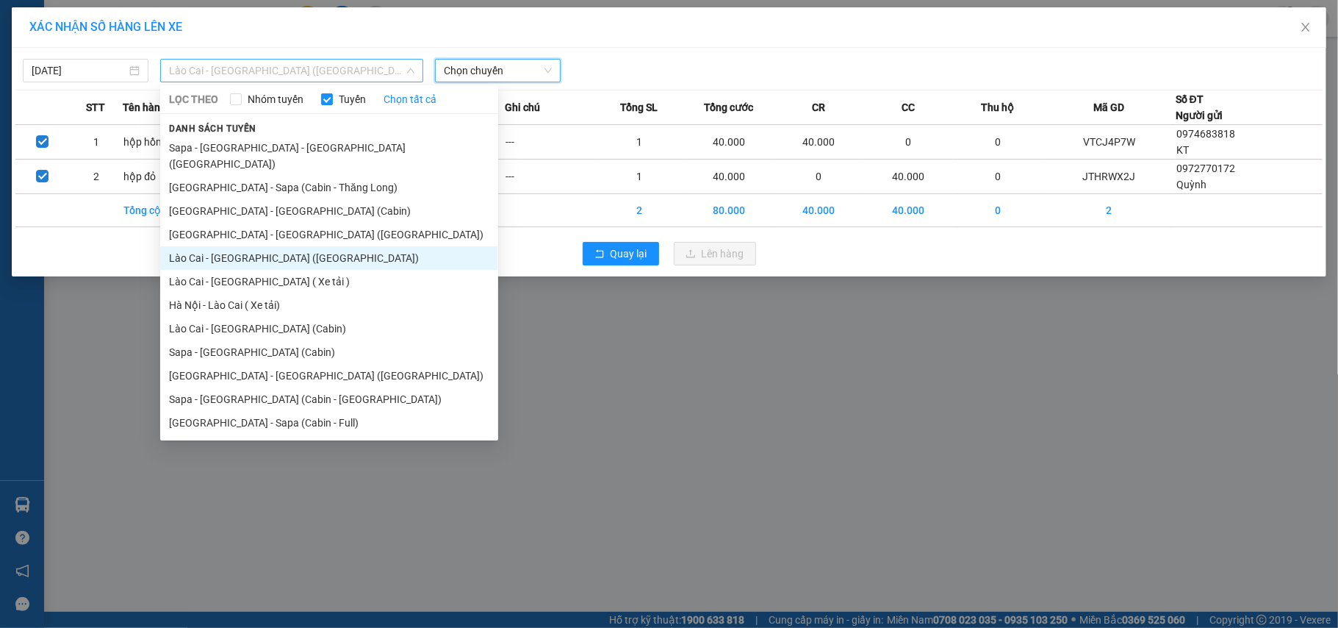
drag, startPoint x: 254, startPoint y: 69, endPoint x: 289, endPoint y: 137, distance: 75.9
click at [256, 72] on span "Lào Cai - [GEOGRAPHIC_DATA] ([GEOGRAPHIC_DATA])" at bounding box center [291, 71] width 245 height 22
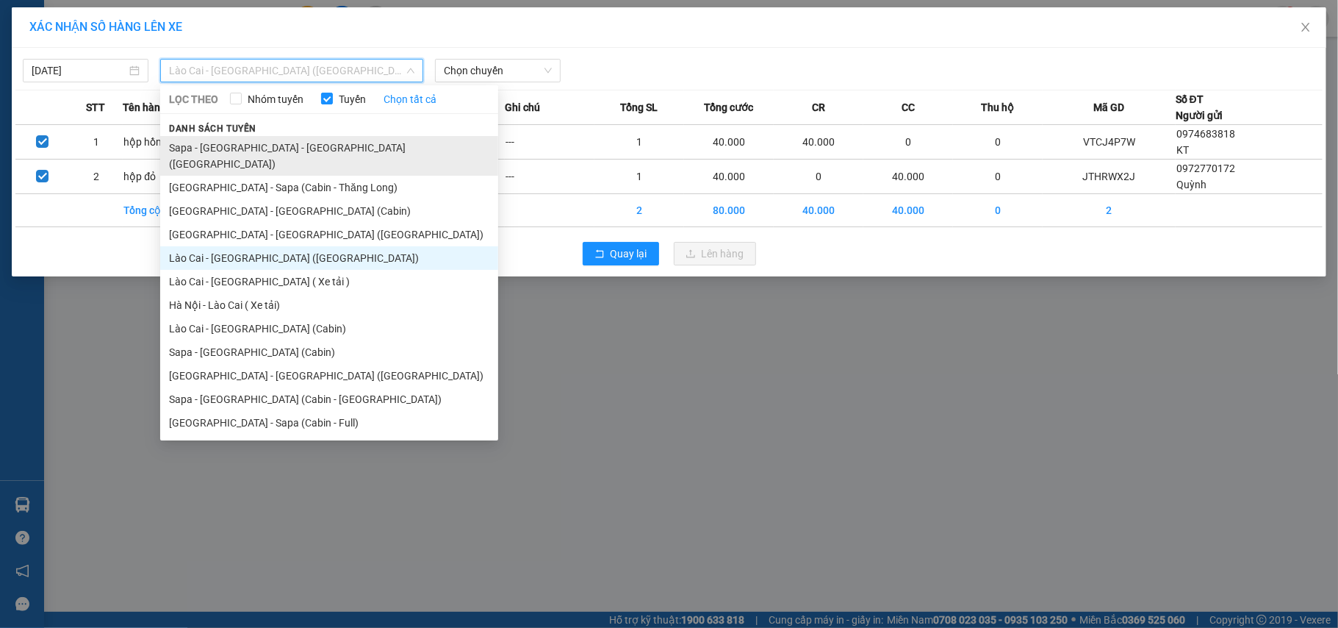
click at [288, 148] on li "Sapa - [GEOGRAPHIC_DATA] - [GEOGRAPHIC_DATA] ([GEOGRAPHIC_DATA])" at bounding box center [329, 156] width 338 height 40
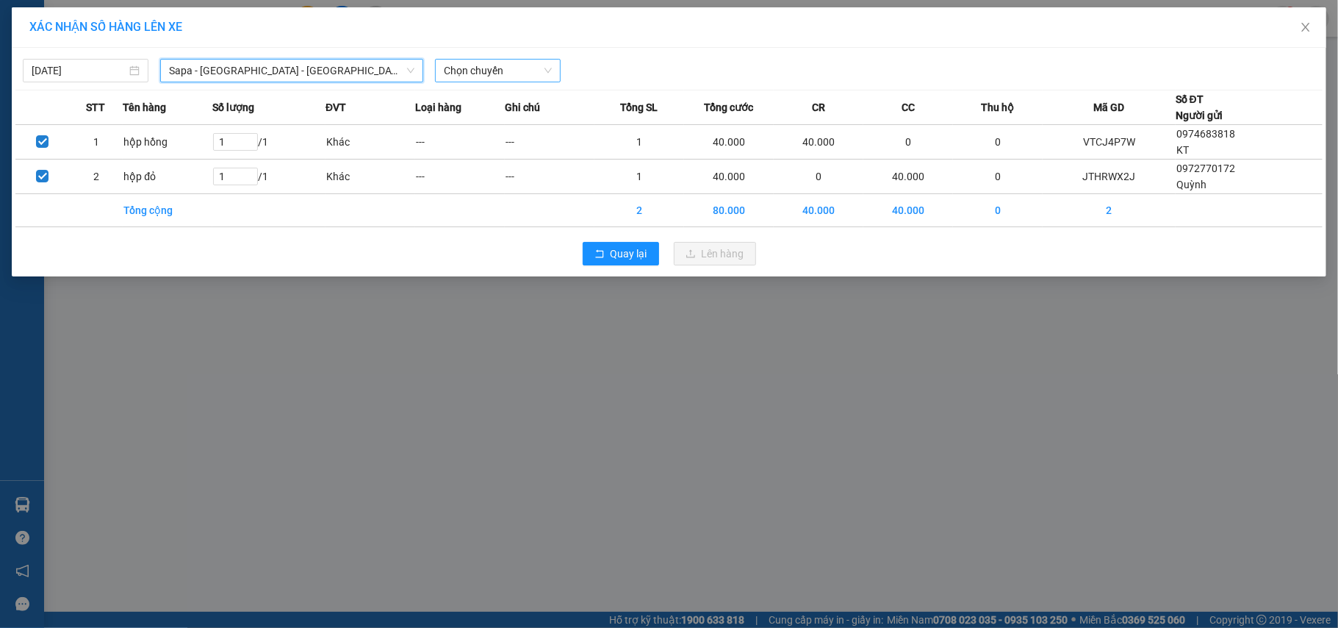
click at [504, 76] on span "Chọn chuyến" at bounding box center [498, 71] width 108 height 22
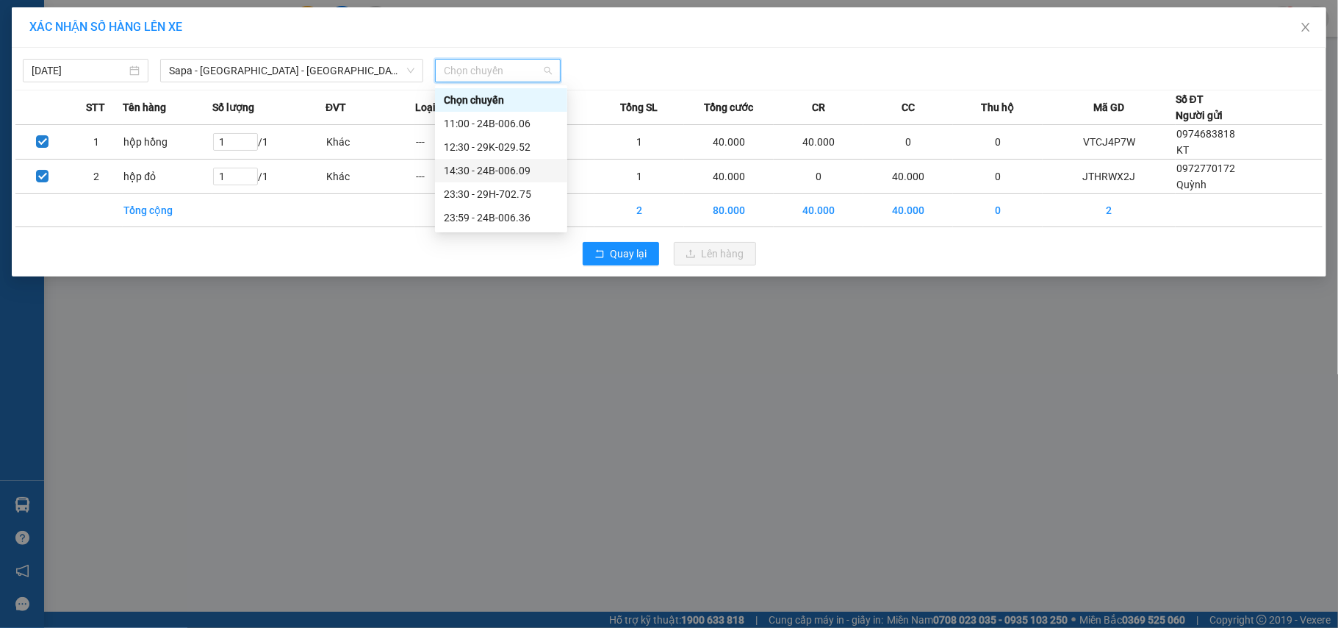
click at [528, 168] on div "14:30 - 24B-006.09" at bounding box center [501, 170] width 115 height 16
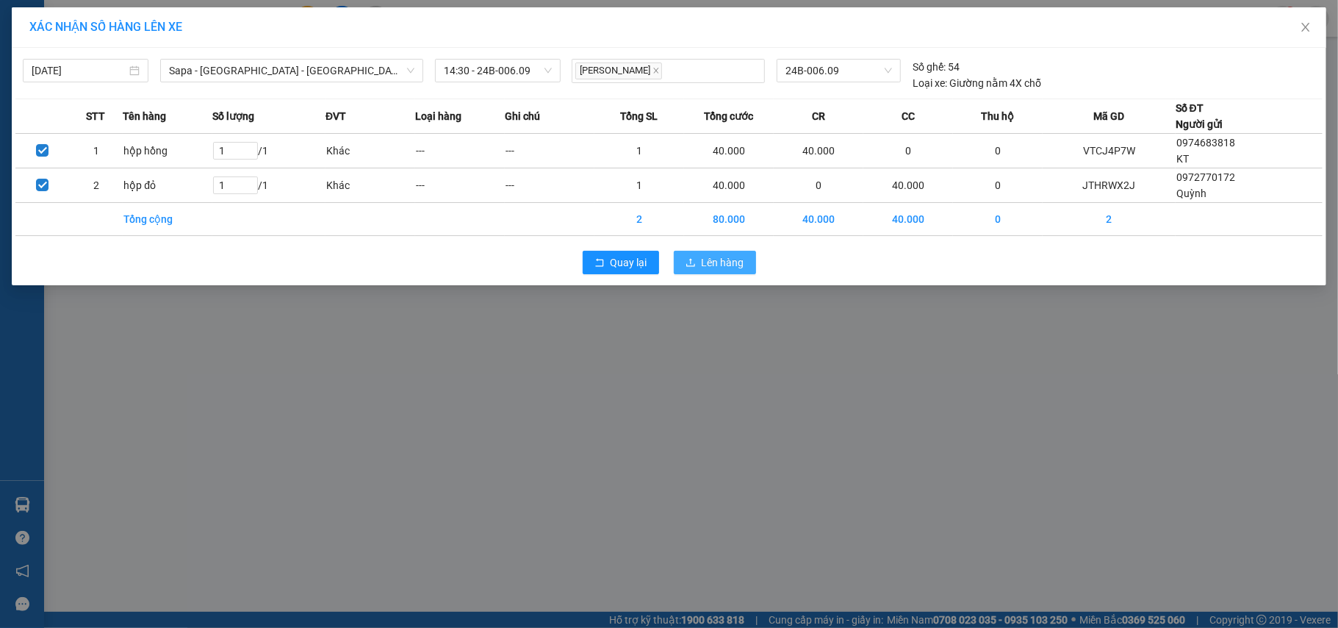
click at [711, 259] on span "Lên hàng" at bounding box center [723, 262] width 43 height 16
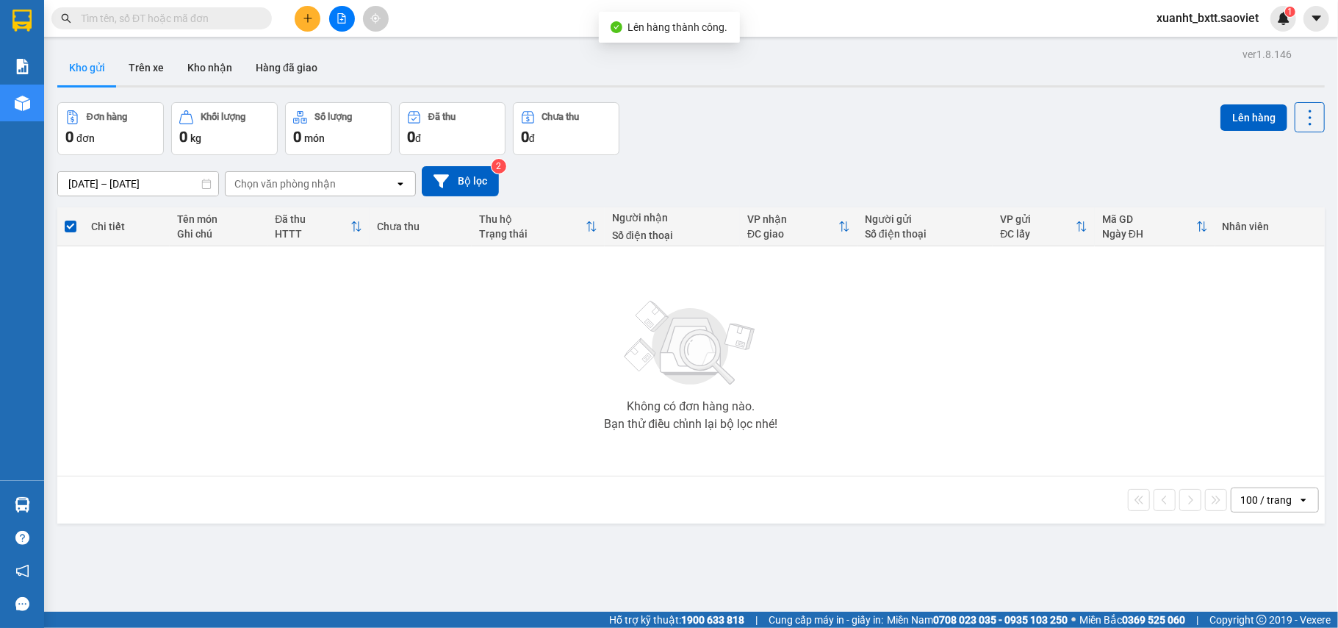
click at [339, 22] on icon "file-add" at bounding box center [342, 18] width 10 height 10
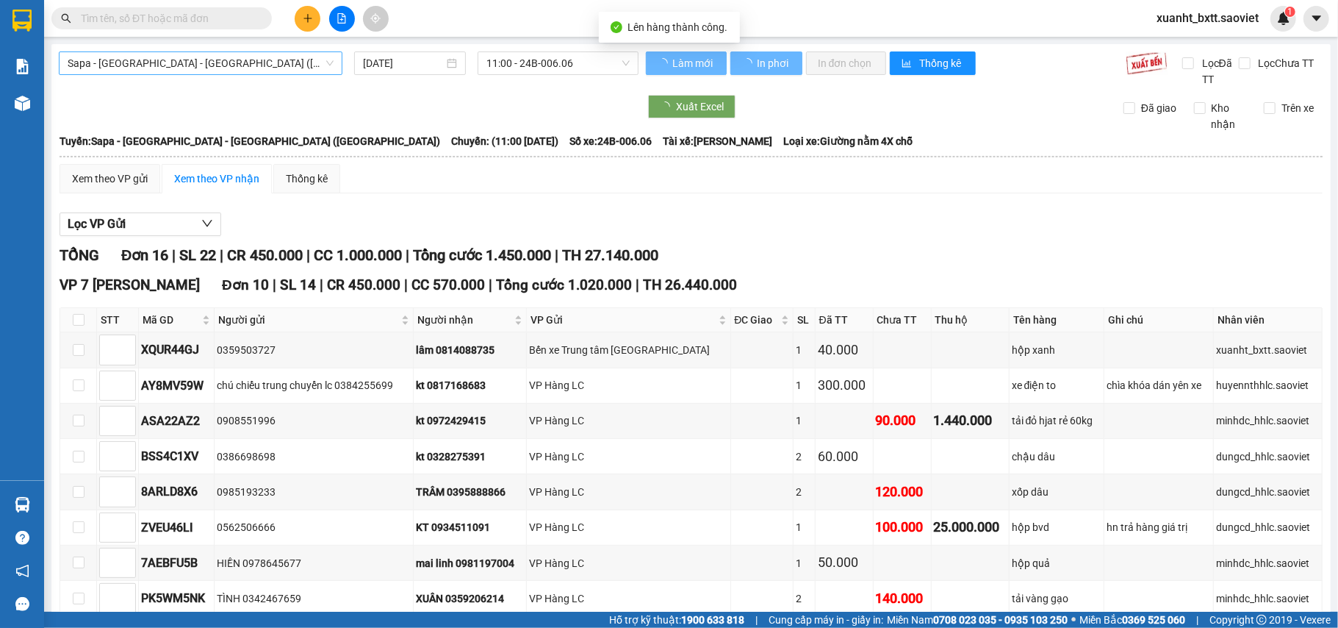
click at [154, 63] on span "Sapa - [GEOGRAPHIC_DATA] - [GEOGRAPHIC_DATA] ([GEOGRAPHIC_DATA])" at bounding box center [201, 63] width 266 height 22
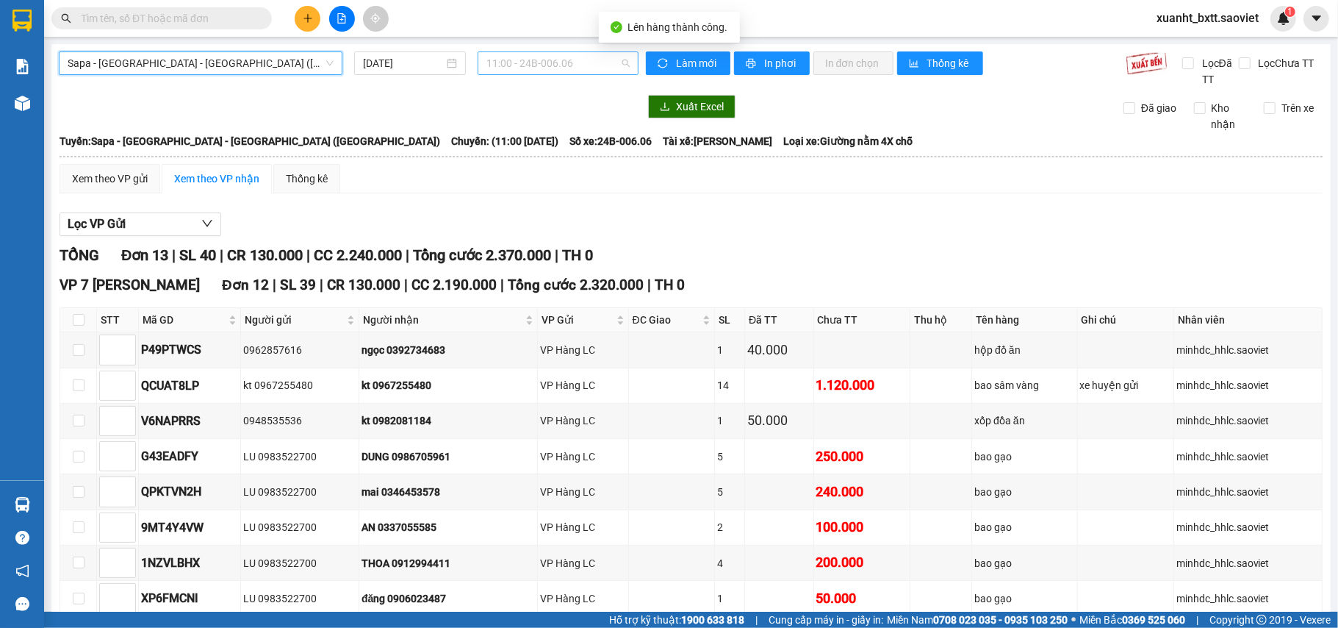
click at [551, 62] on span "11:00 - 24B-006.06" at bounding box center [558, 63] width 143 height 22
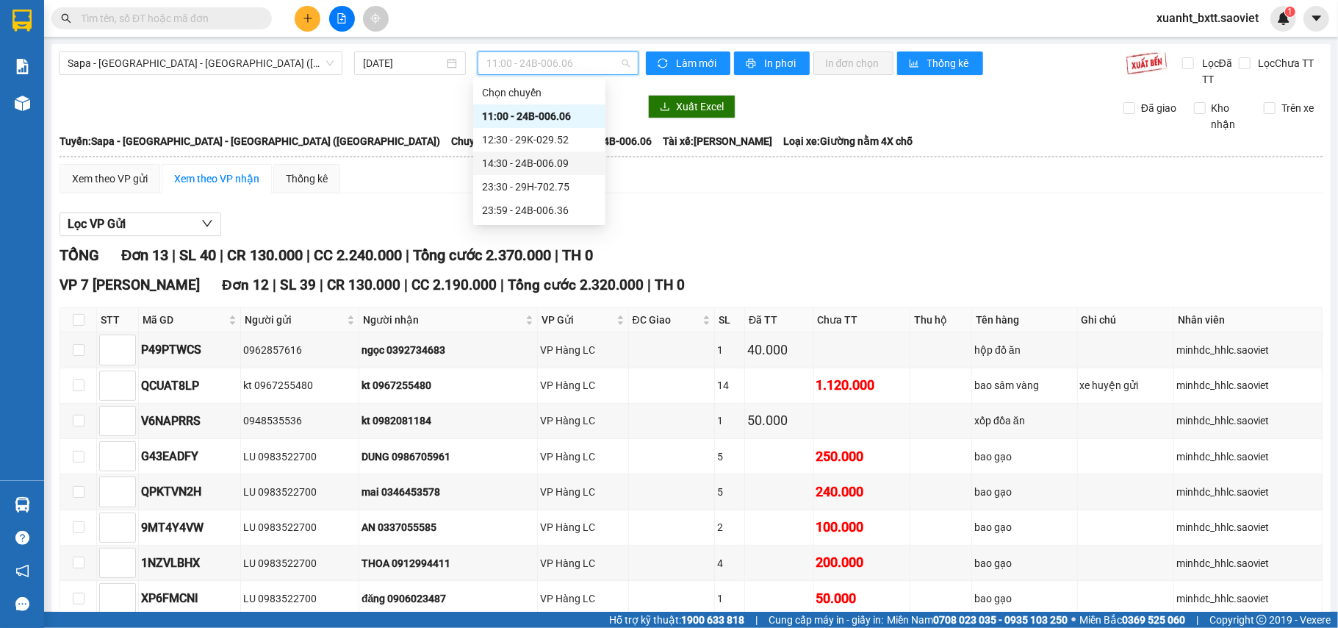
click at [564, 160] on div "14:30 - 24B-006.09" at bounding box center [539, 163] width 115 height 16
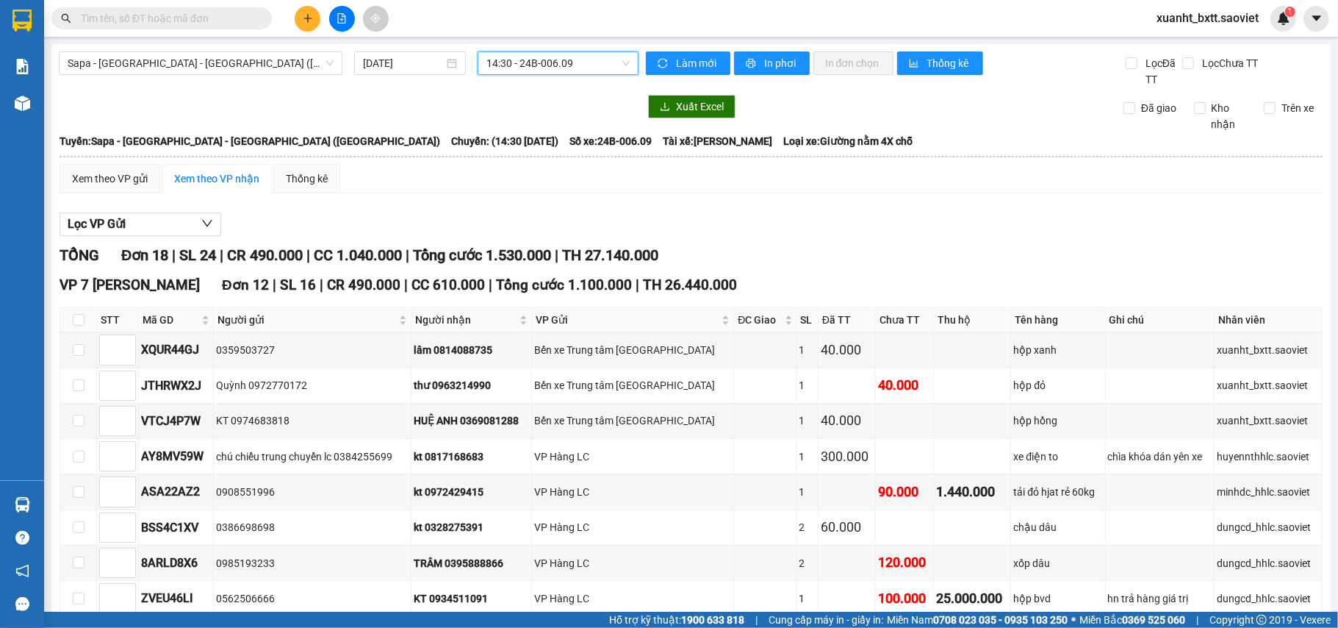
click at [780, 59] on span "In phơi" at bounding box center [781, 63] width 34 height 16
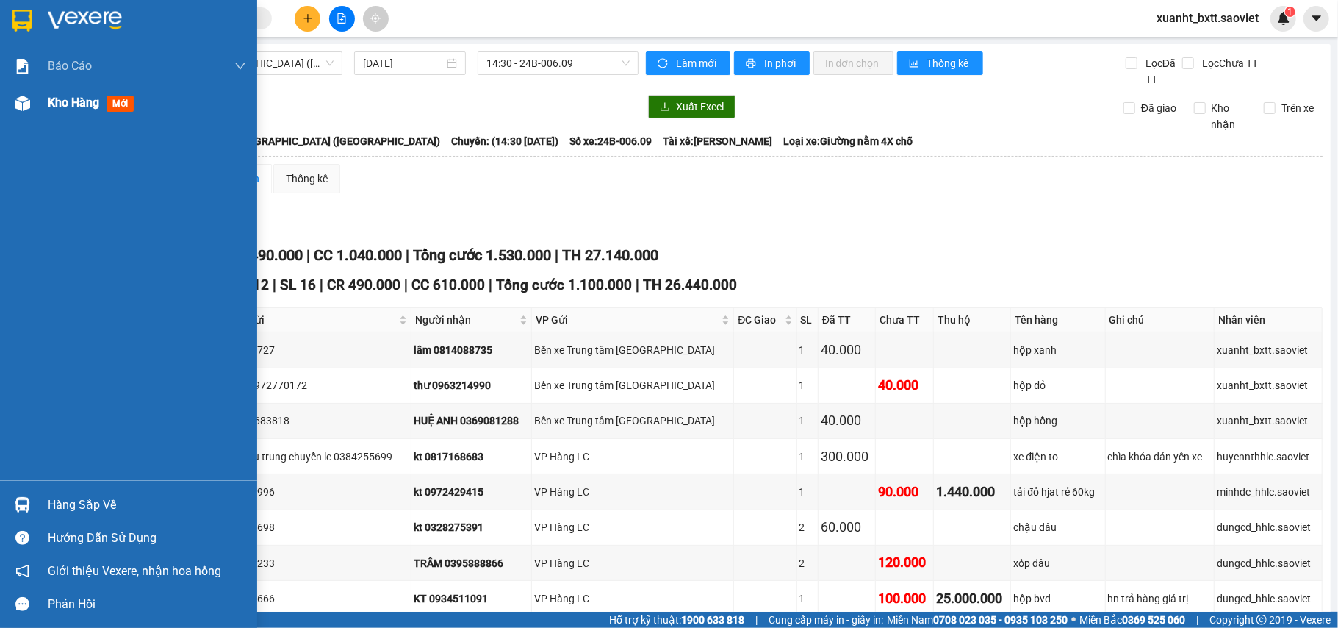
click at [37, 110] on div "Kho hàng mới" at bounding box center [128, 103] width 257 height 37
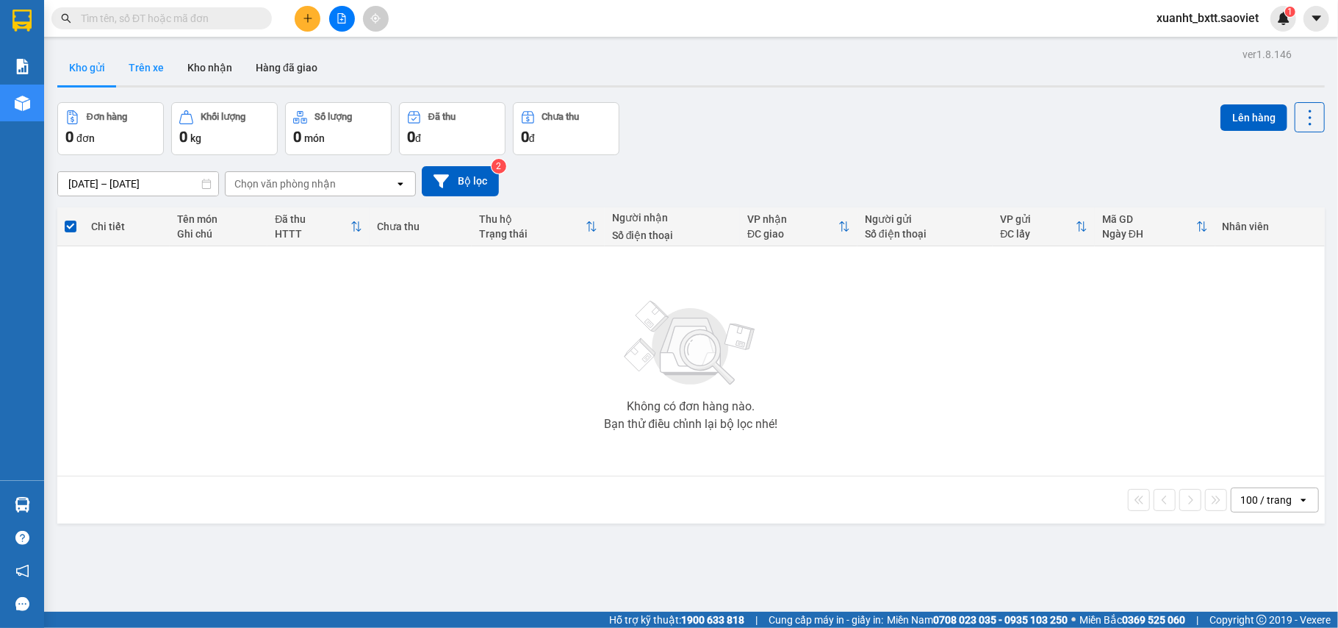
click at [146, 60] on button "Trên xe" at bounding box center [146, 67] width 59 height 35
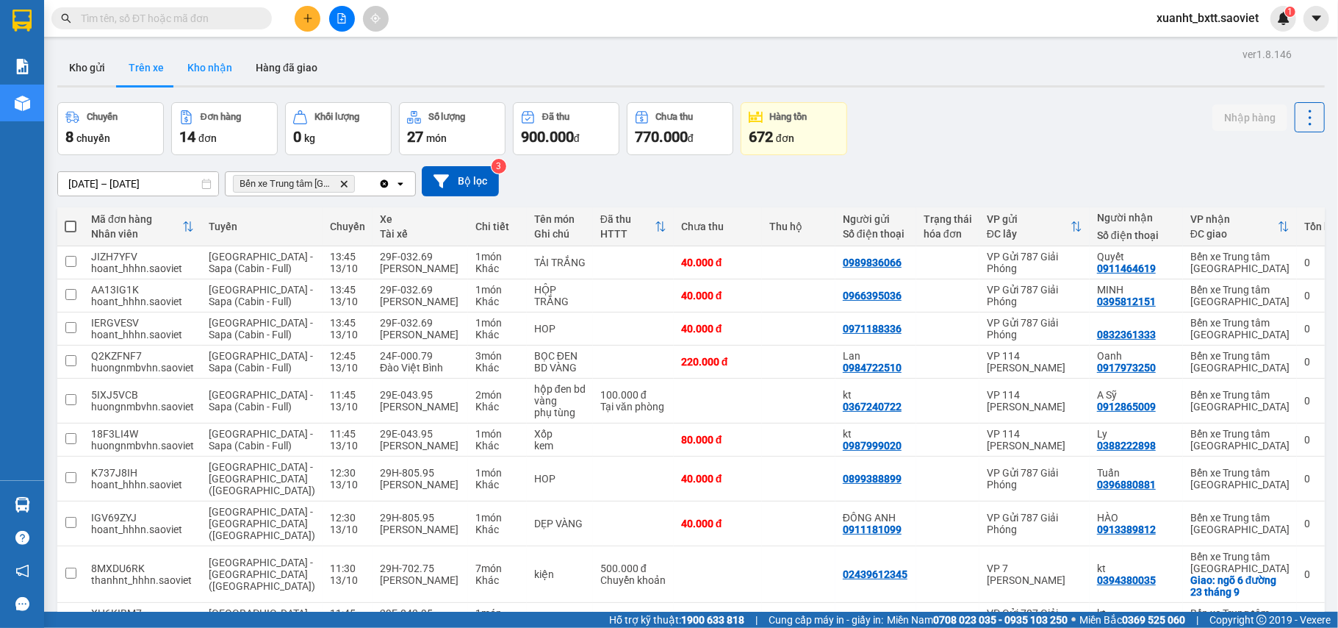
click at [220, 65] on button "Kho nhận" at bounding box center [210, 67] width 68 height 35
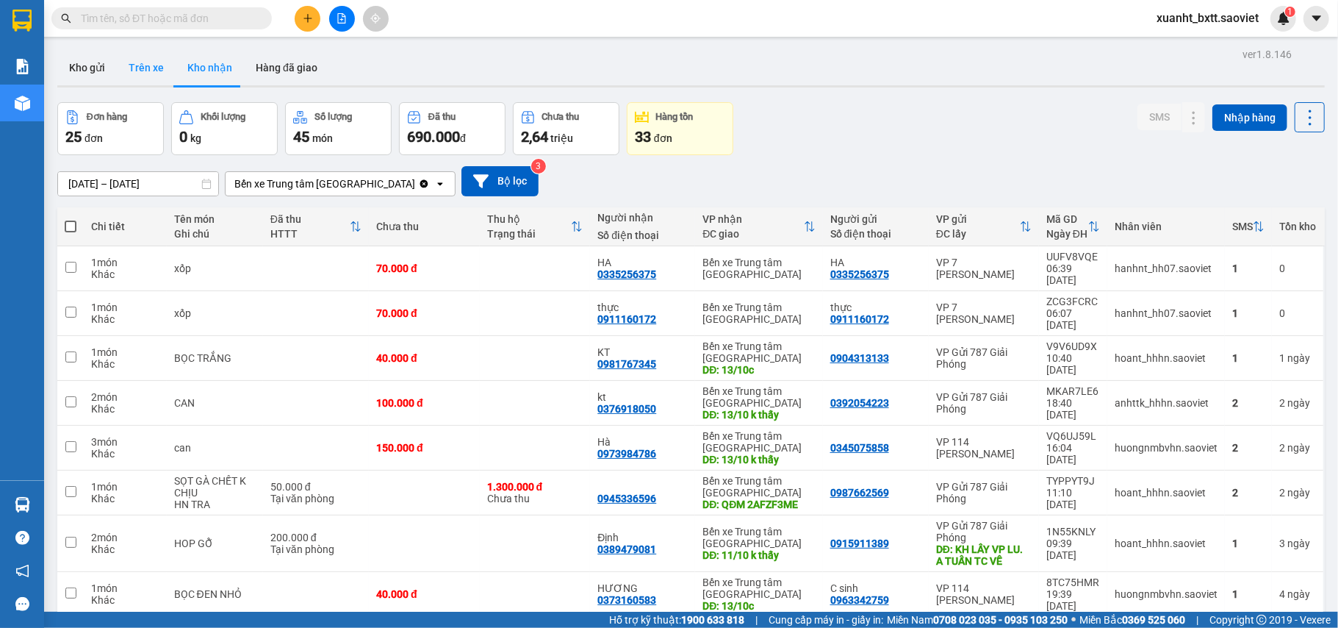
click at [150, 78] on button "Trên xe" at bounding box center [146, 67] width 59 height 35
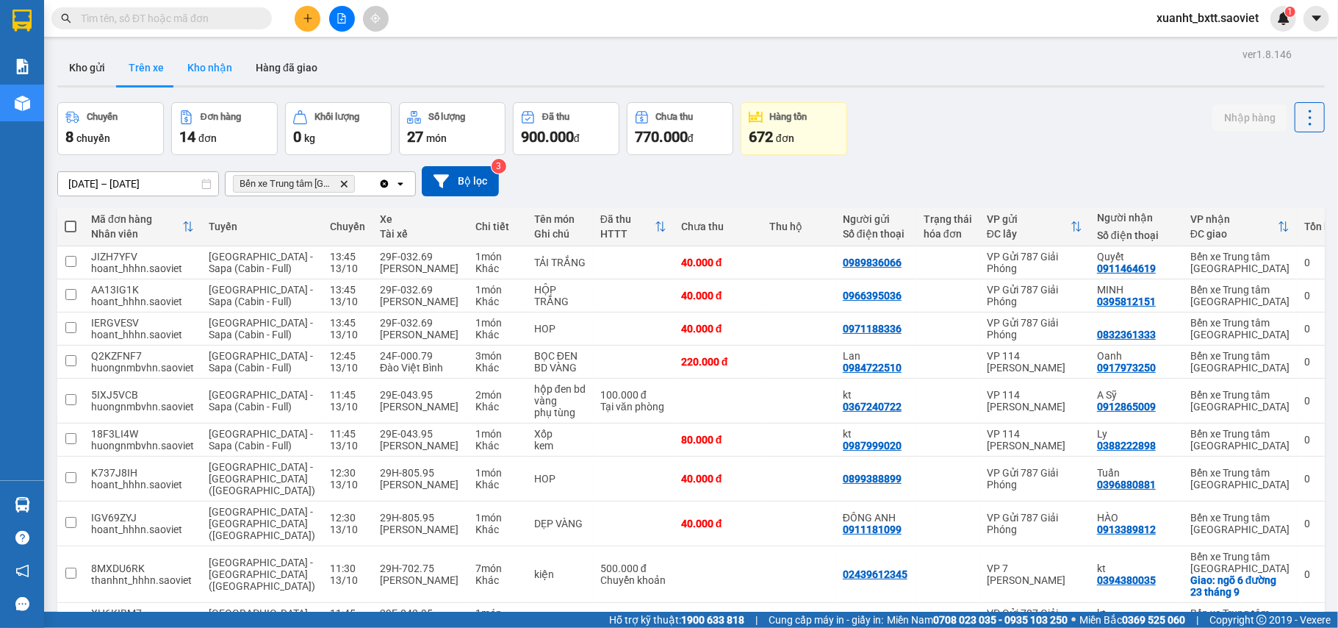
click at [235, 76] on button "Kho nhận" at bounding box center [210, 67] width 68 height 35
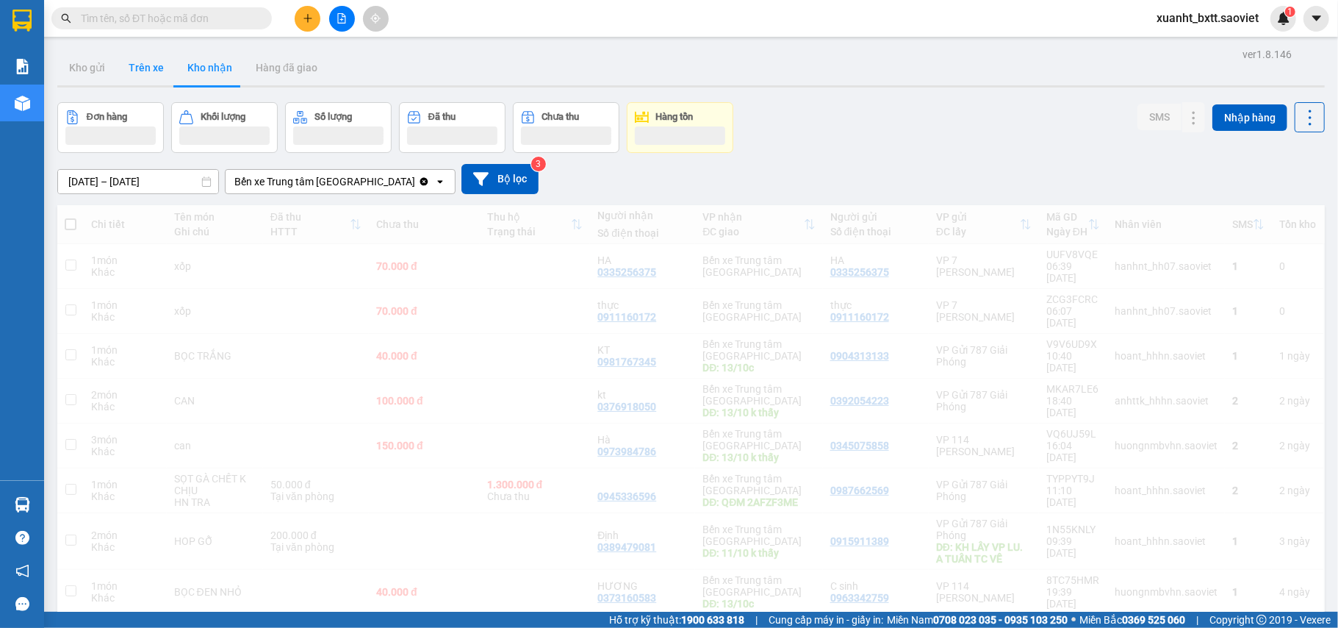
click at [148, 72] on button "Trên xe" at bounding box center [146, 67] width 59 height 35
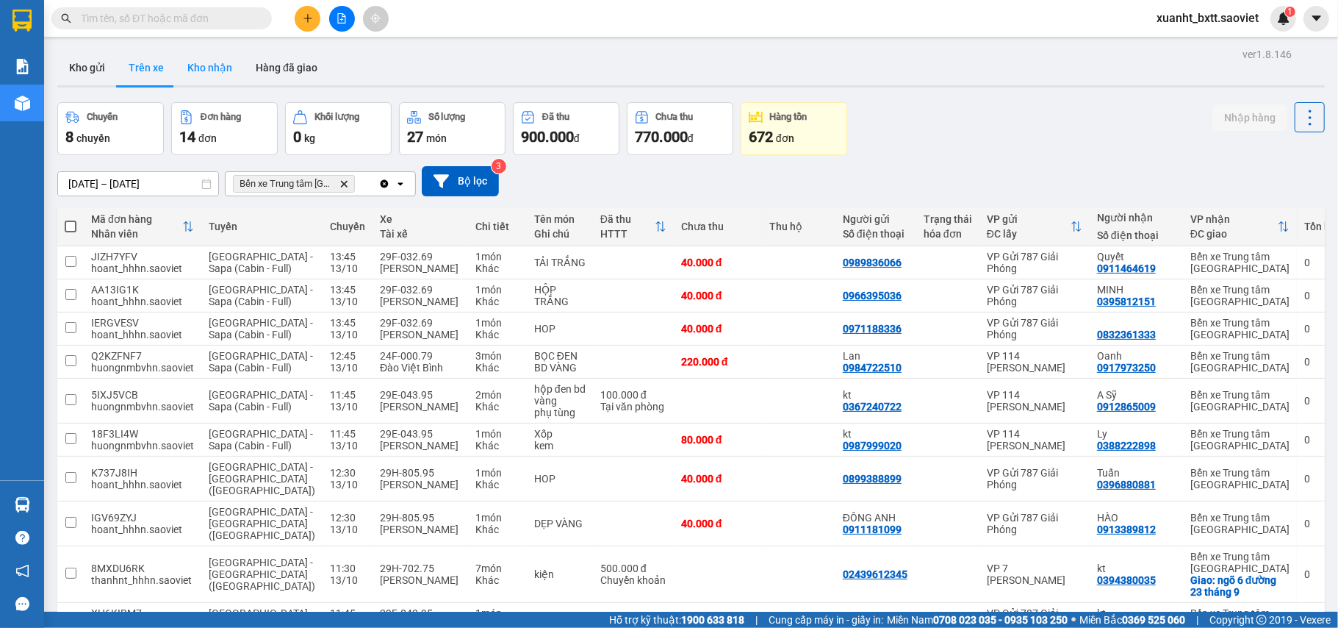
click at [227, 63] on button "Kho nhận" at bounding box center [210, 67] width 68 height 35
type input "01/08/2025 – 13/10/2025"
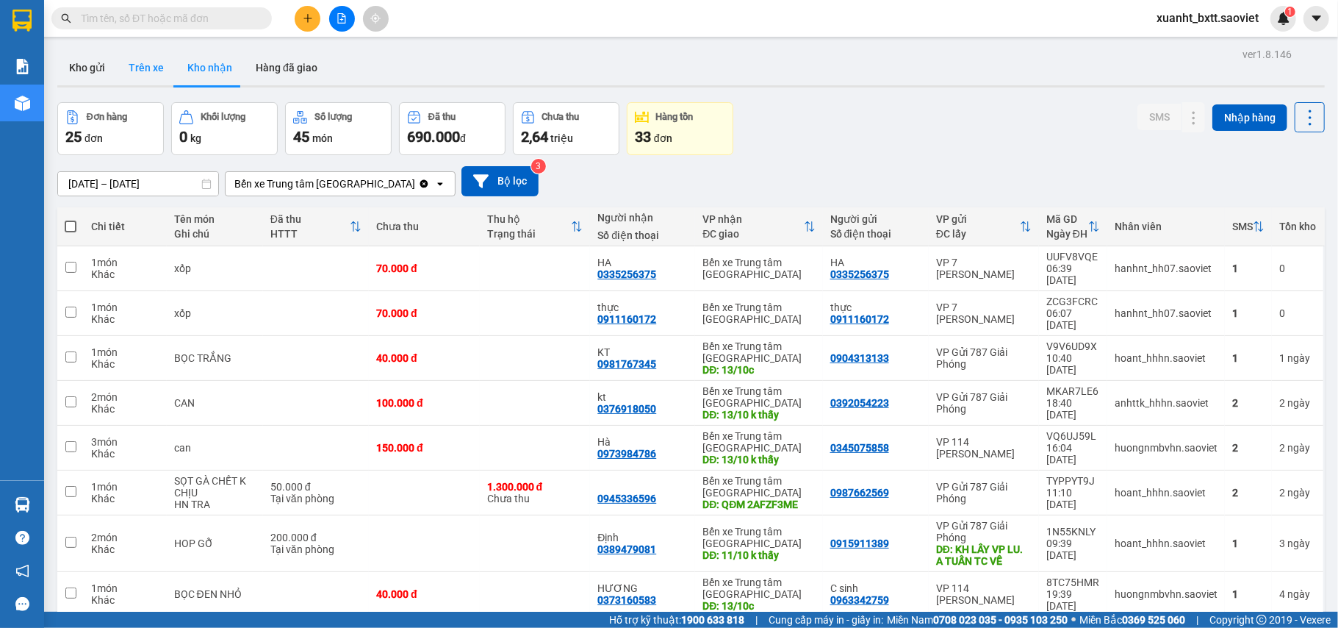
click at [147, 66] on button "Trên xe" at bounding box center [146, 67] width 59 height 35
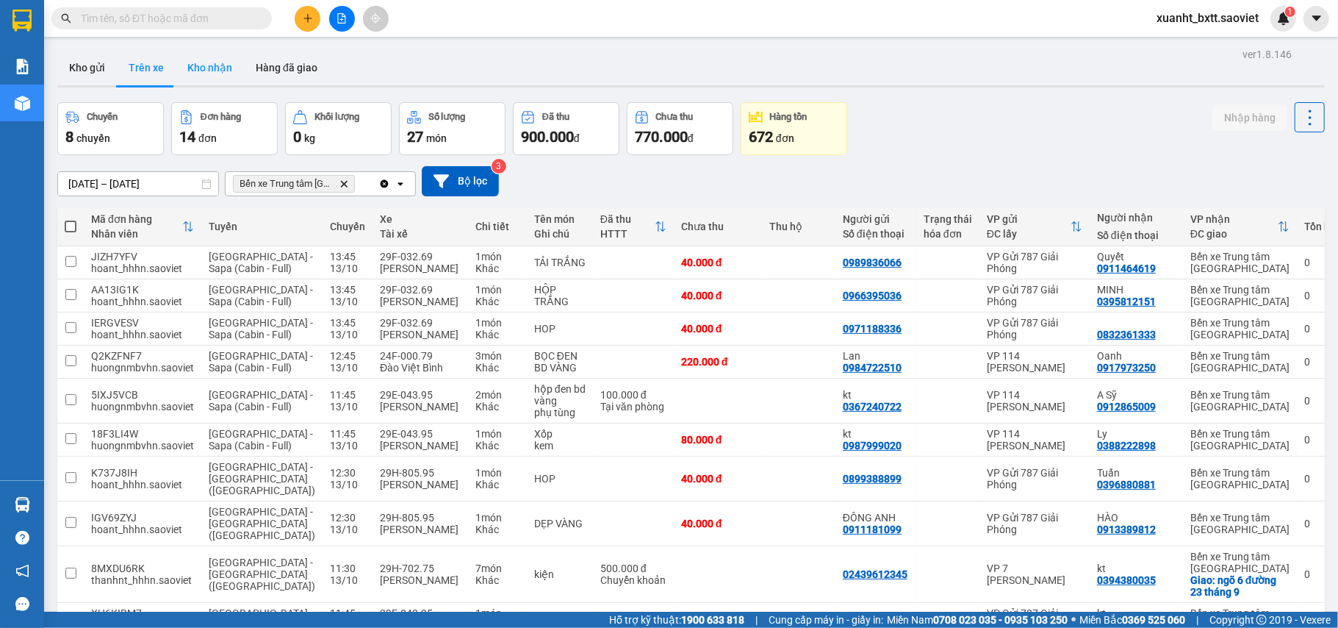
click at [201, 65] on button "Kho nhận" at bounding box center [210, 67] width 68 height 35
type input "01/08/2025 – 13/10/2025"
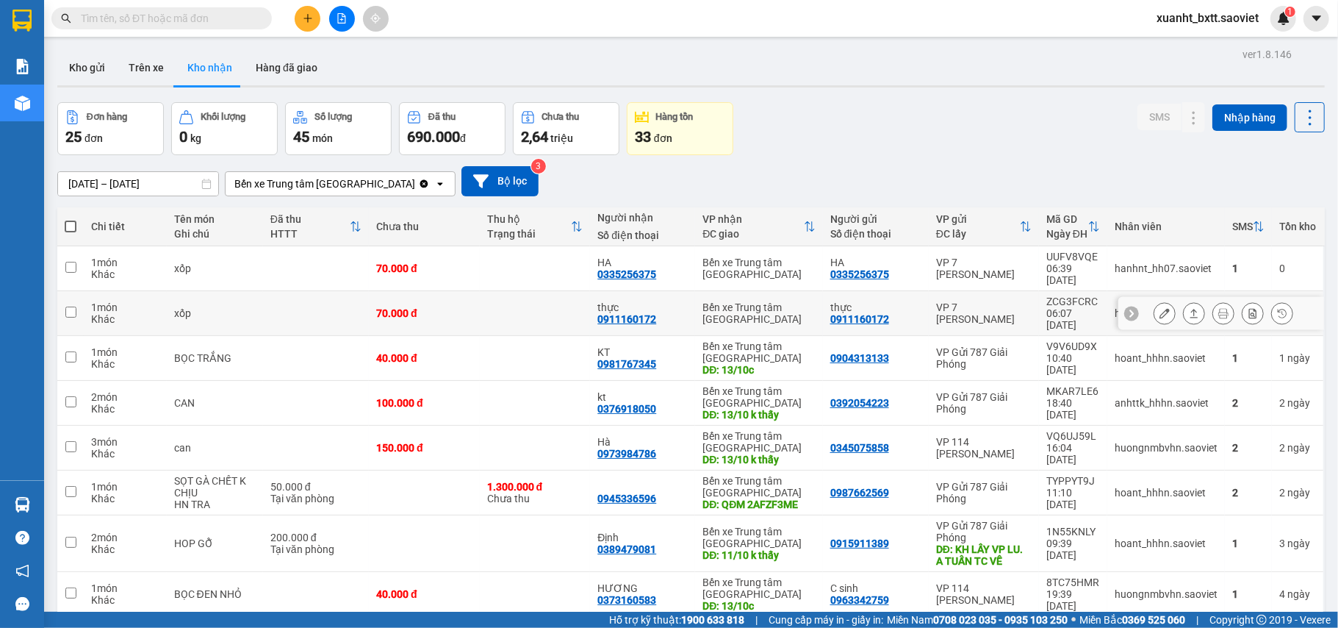
click at [1160, 308] on icon at bounding box center [1165, 313] width 10 height 10
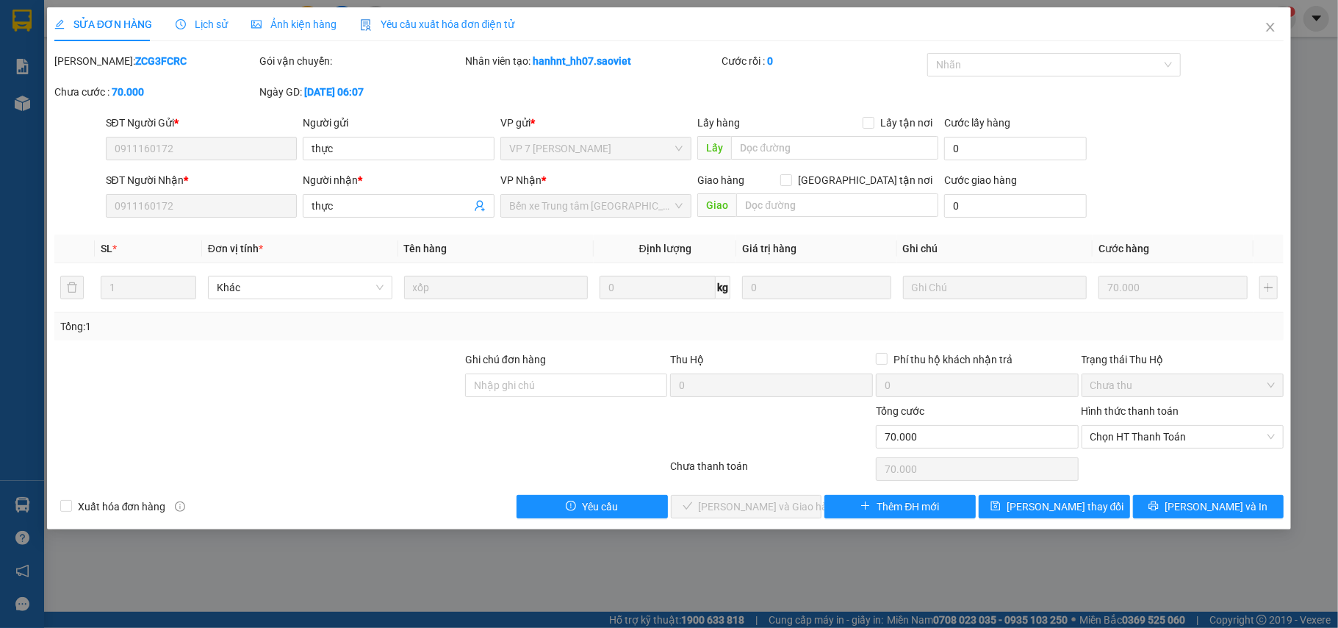
type input "0911160172"
type input "thực"
type input "0911160172"
type input "thực"
type input "0"
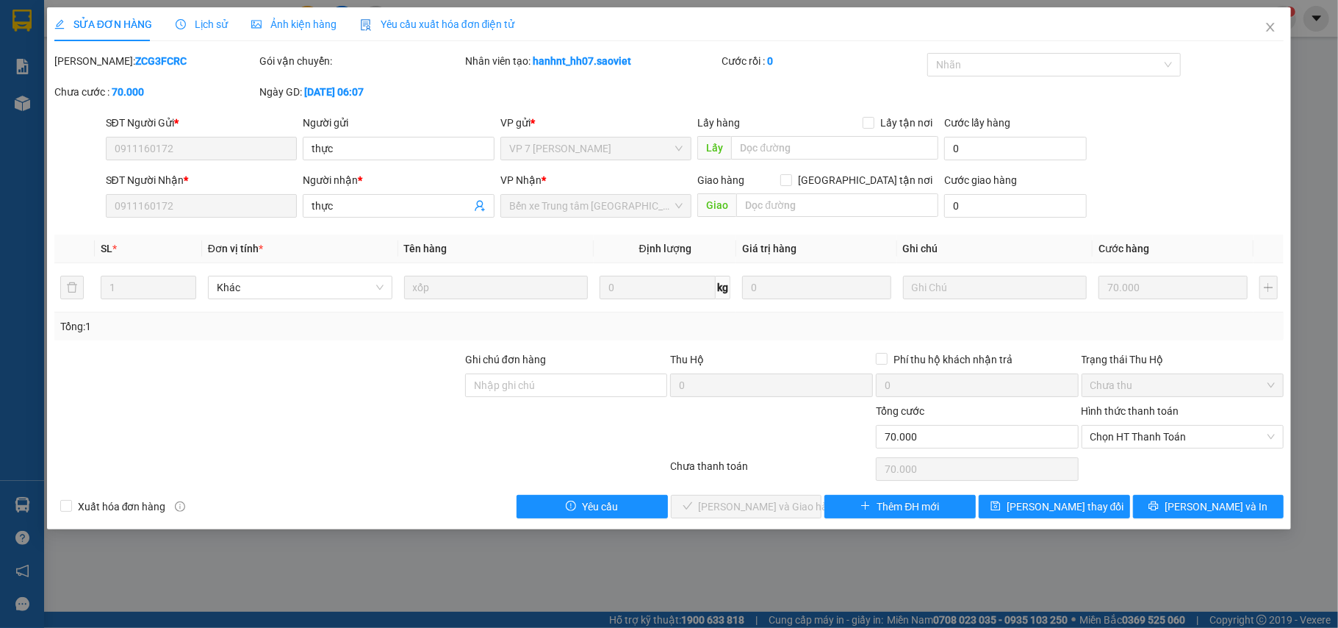
type input "70.000"
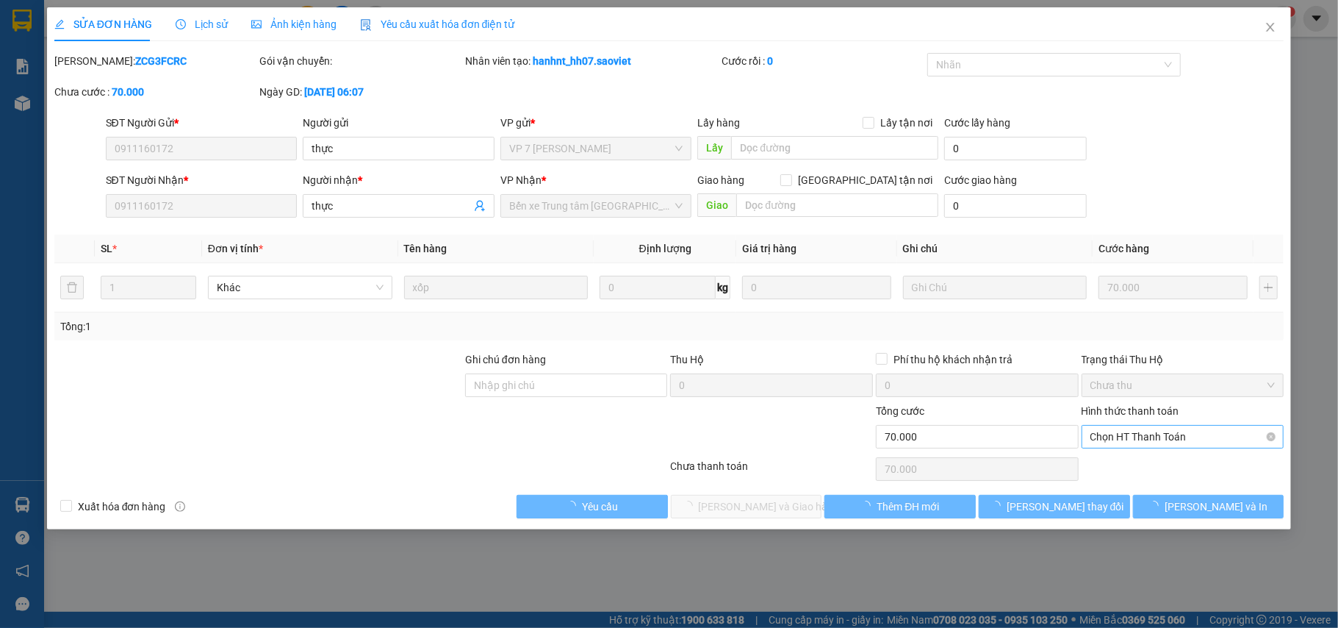
click at [1183, 436] on span "Chọn HT Thanh Toán" at bounding box center [1183, 437] width 185 height 22
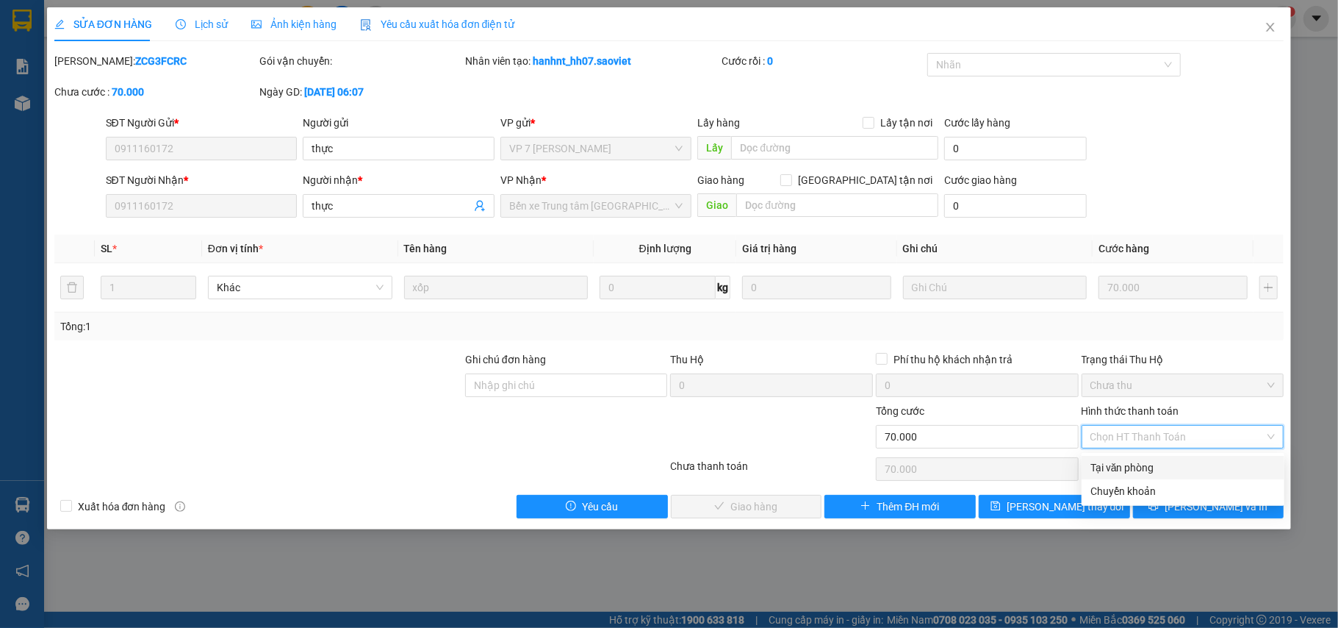
drag, startPoint x: 1113, startPoint y: 459, endPoint x: 713, endPoint y: 500, distance: 401.9
click at [1105, 460] on div "Tại văn phòng" at bounding box center [1183, 467] width 185 height 16
type input "0"
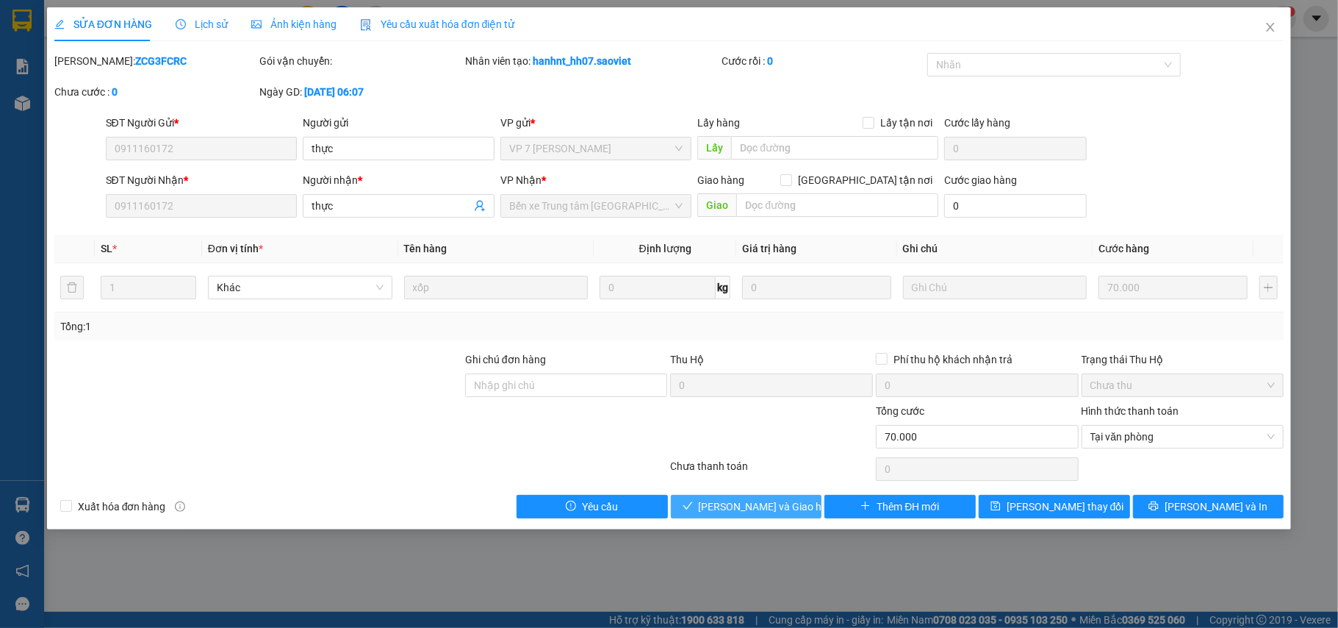
click at [721, 503] on span "[PERSON_NAME] và Giao hàng" at bounding box center [769, 506] width 141 height 16
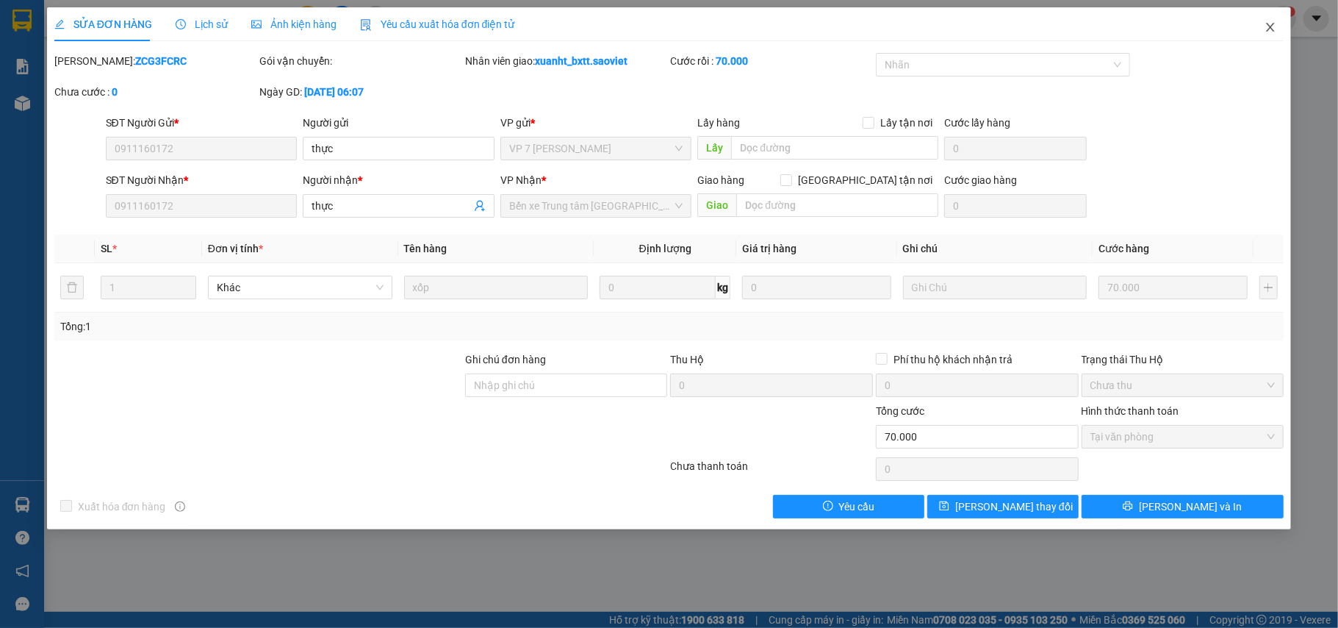
click at [1268, 29] on icon "close" at bounding box center [1271, 27] width 12 height 12
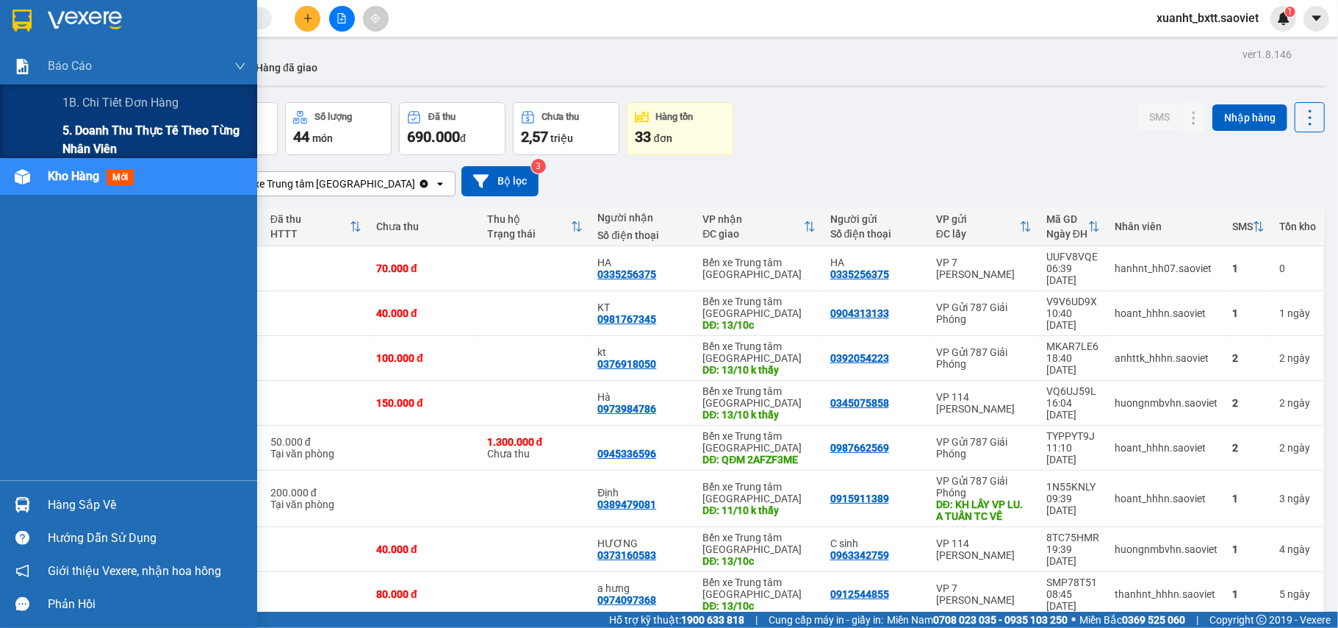
click at [101, 137] on span "5. Doanh thu thực tế theo từng nhân viên" at bounding box center [154, 139] width 184 height 37
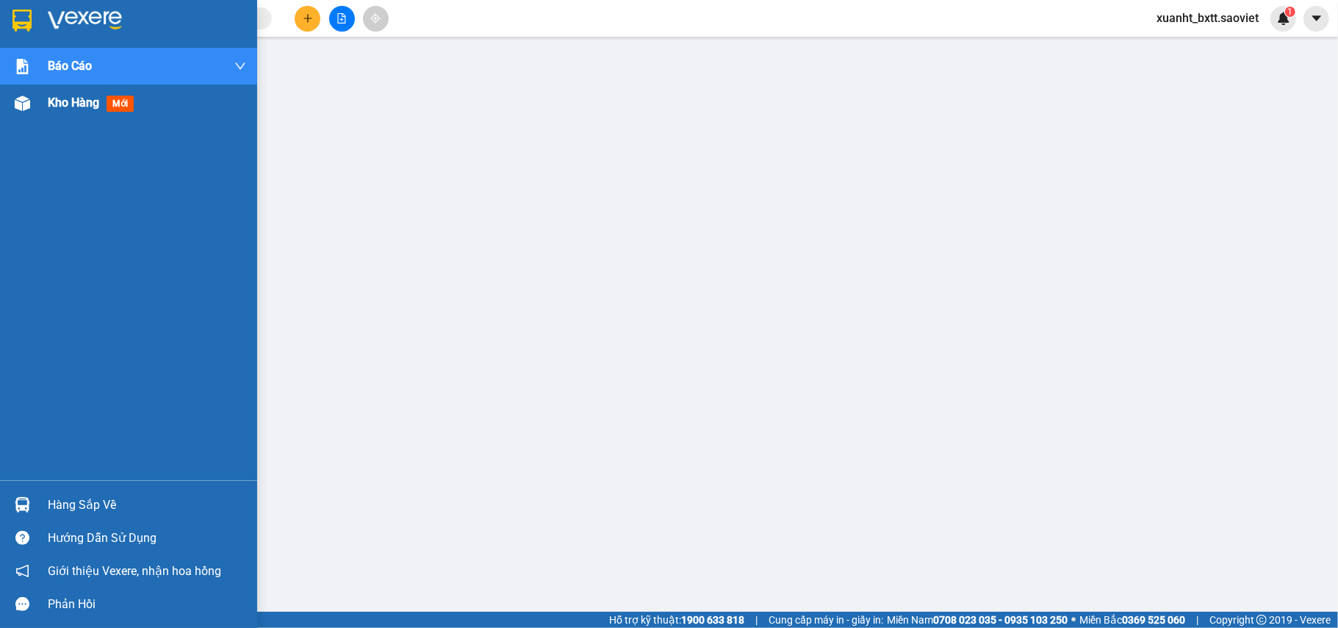
click at [33, 110] on div at bounding box center [23, 103] width 26 height 26
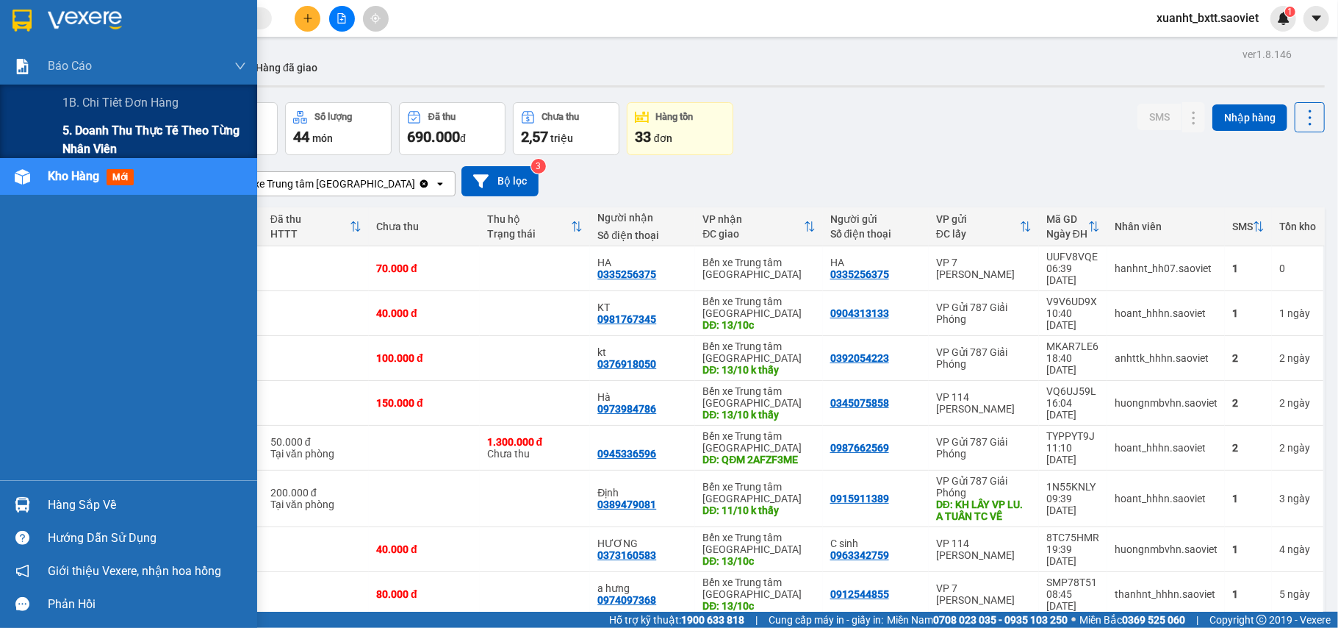
click at [125, 136] on span "5. Doanh thu thực tế theo từng nhân viên" at bounding box center [154, 139] width 184 height 37
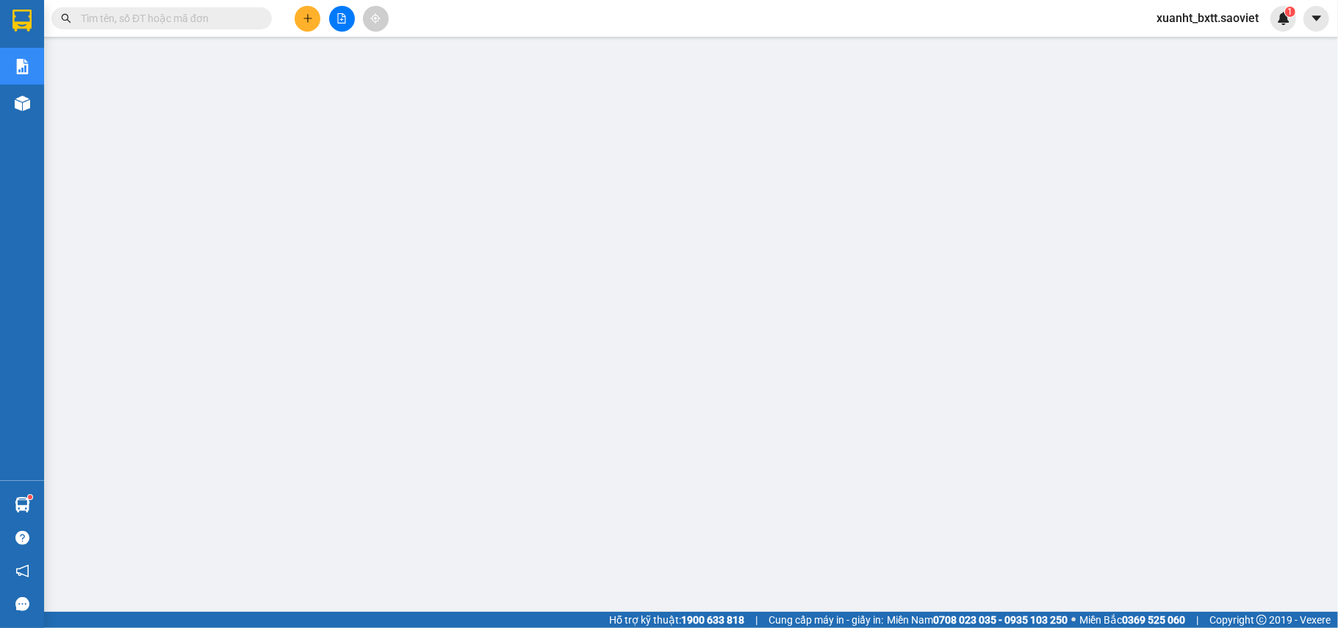
click at [1329, 22] on div "xuanht_bxtt.saoviet 1" at bounding box center [1241, 19] width 193 height 26
click at [1311, 21] on icon "caret-down" at bounding box center [1316, 18] width 13 height 13
click at [1202, 18] on span "xuanht_bxtt.saoviet" at bounding box center [1208, 18] width 126 height 18
click at [1202, 42] on span "Đăng xuất" at bounding box center [1214, 45] width 95 height 16
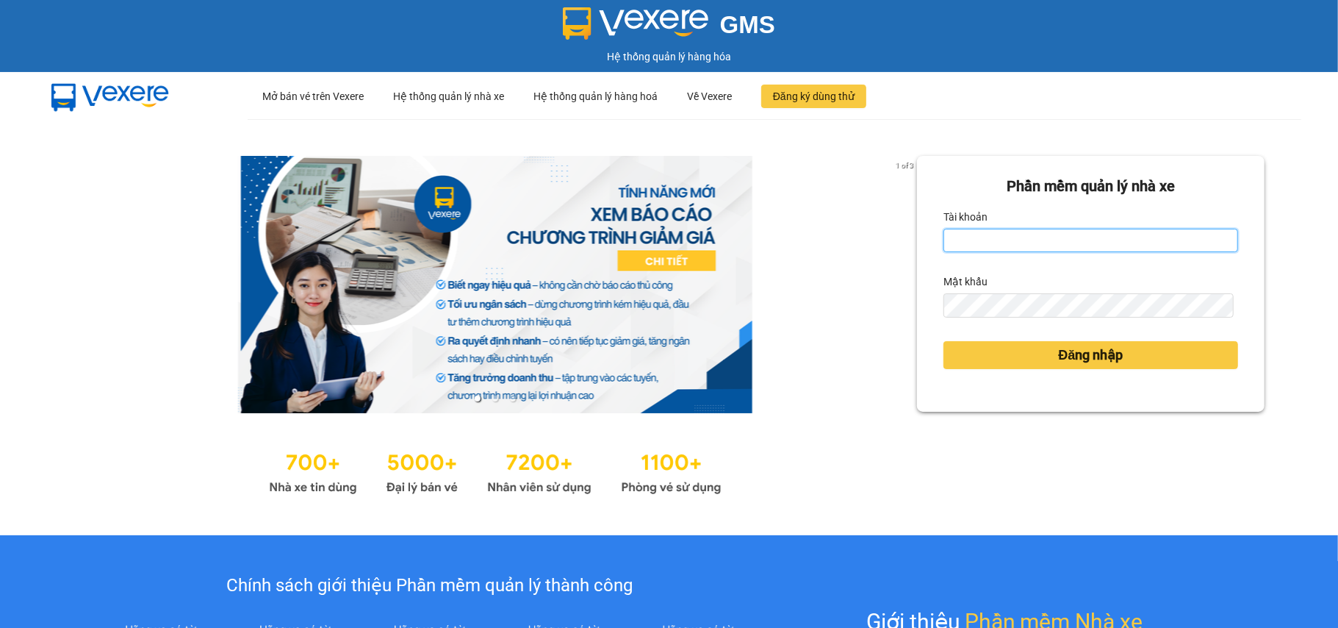
drag, startPoint x: 964, startPoint y: 238, endPoint x: 971, endPoint y: 248, distance: 12.2
click at [964, 238] on input "Tài khoản" at bounding box center [1091, 241] width 295 height 24
type input "mennt_bxtt.saoviet"
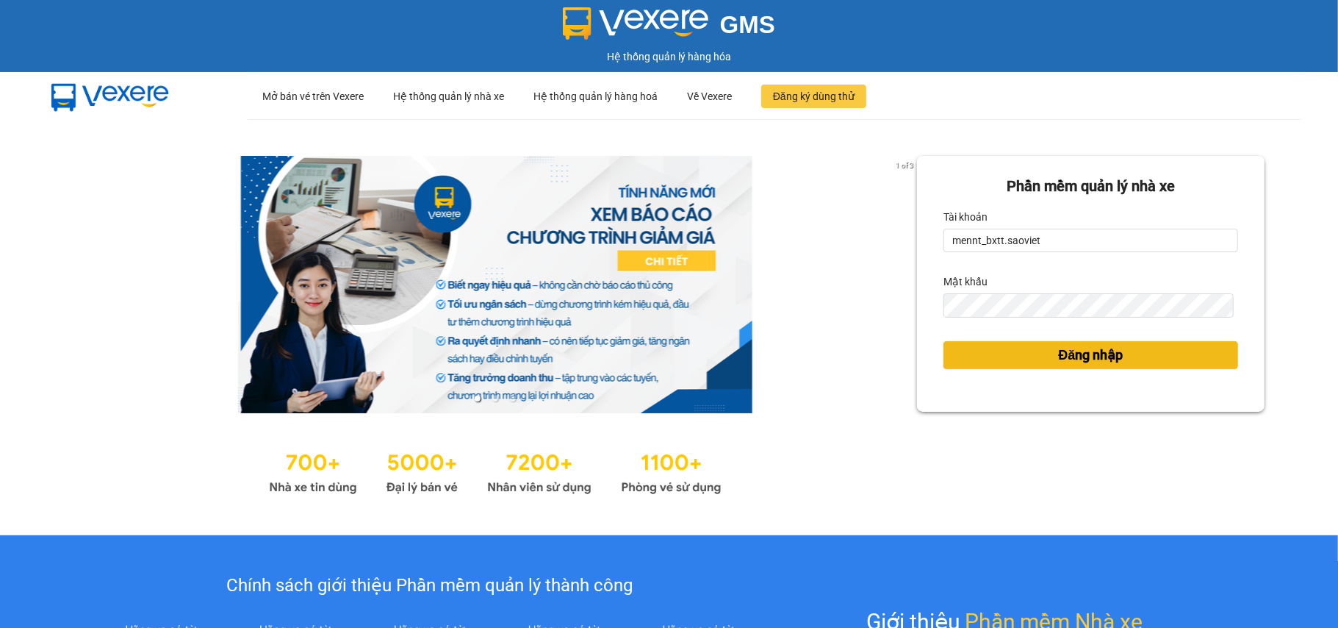
click at [1021, 348] on button "Đăng nhập" at bounding box center [1091, 355] width 295 height 28
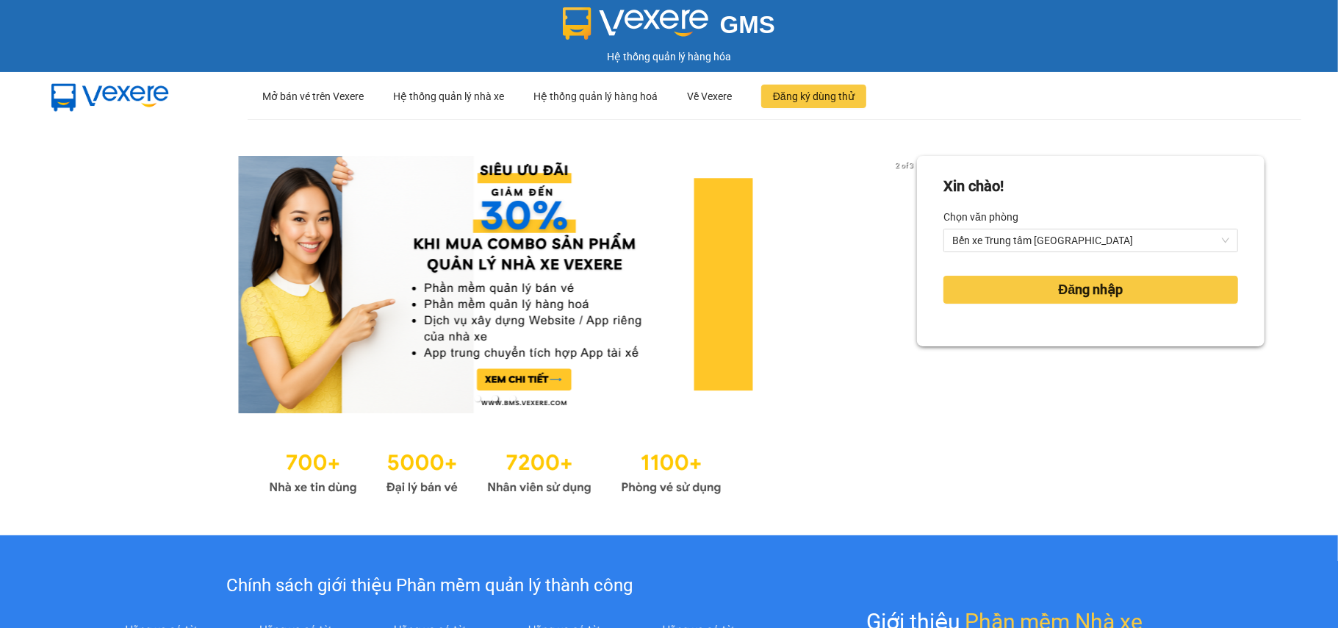
click at [1033, 354] on div "Xin chào! Chọn văn phòng Bến xe Trung tâm Lào Cai Đăng nhập" at bounding box center [1091, 327] width 348 height 342
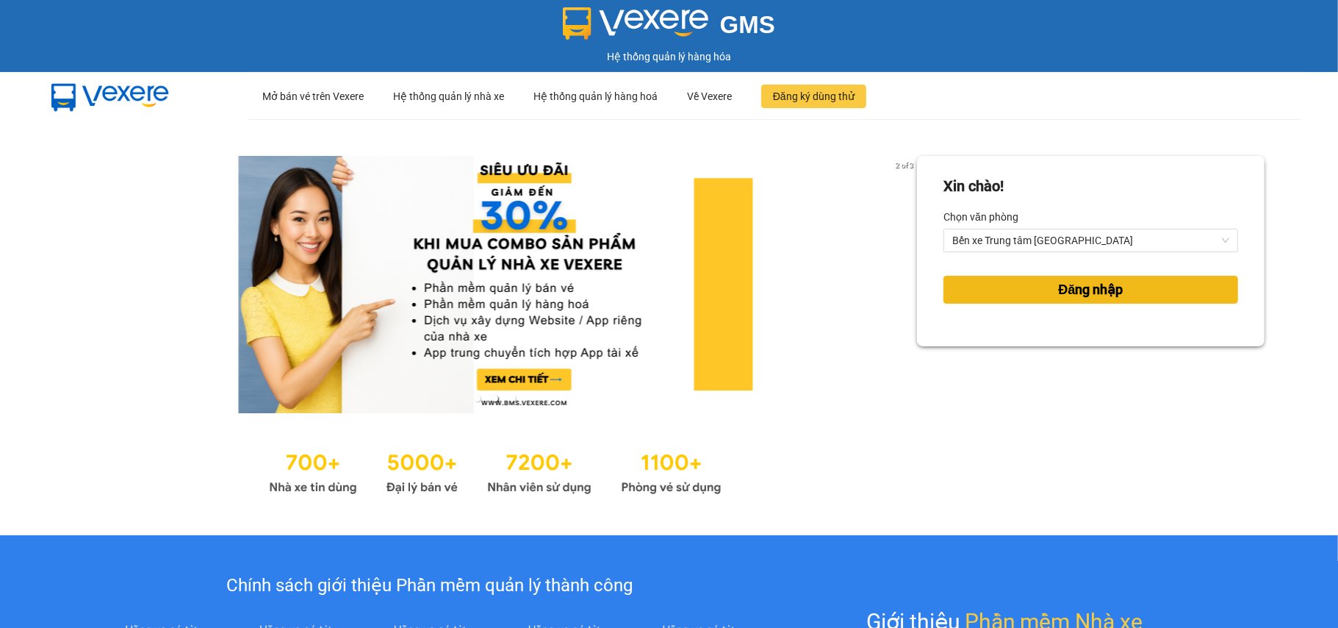
click at [1036, 288] on button "Đăng nhập" at bounding box center [1091, 290] width 295 height 28
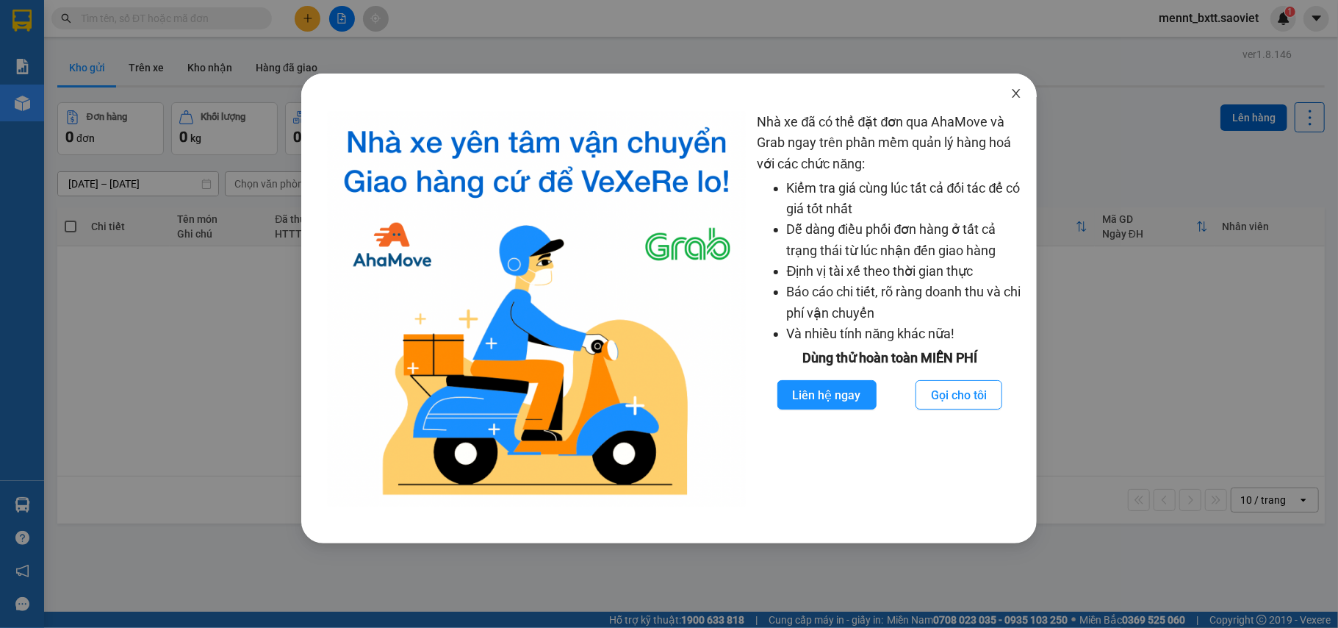
click at [1015, 94] on icon "close" at bounding box center [1017, 93] width 12 height 12
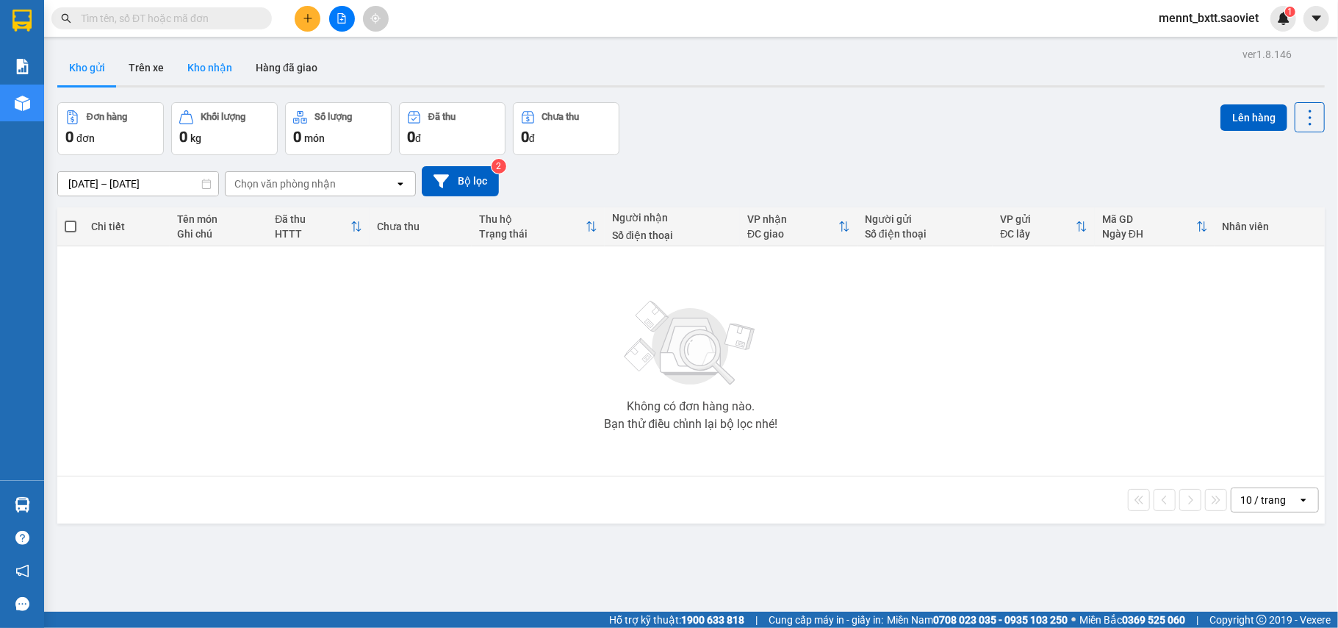
click at [204, 68] on button "Kho nhận" at bounding box center [210, 67] width 68 height 35
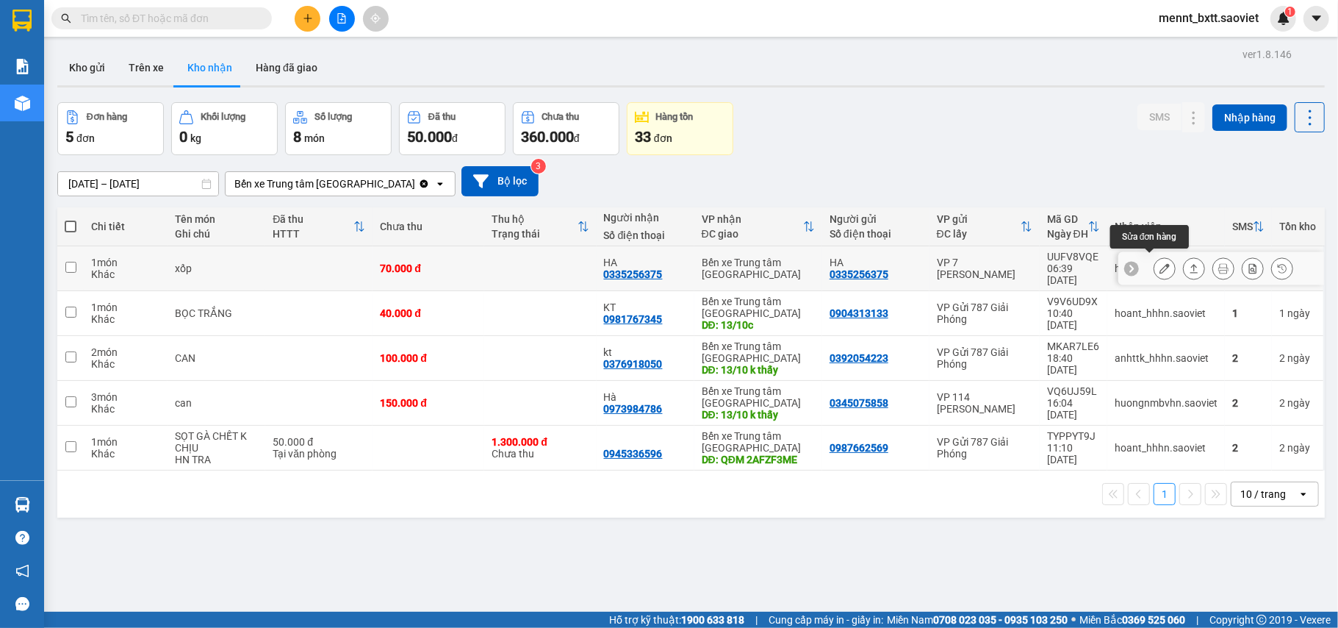
click at [1160, 263] on icon at bounding box center [1165, 268] width 10 height 10
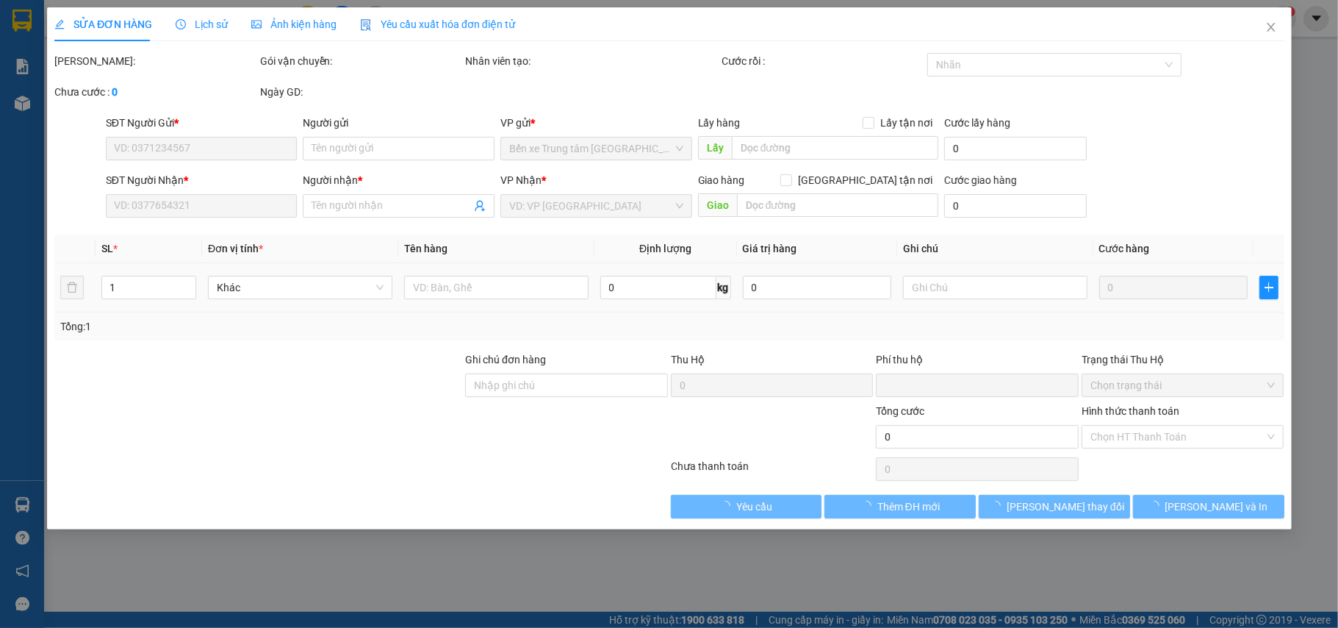
type input "0335256375"
type input "HA"
type input "0335256375"
type input "HA"
type input "0"
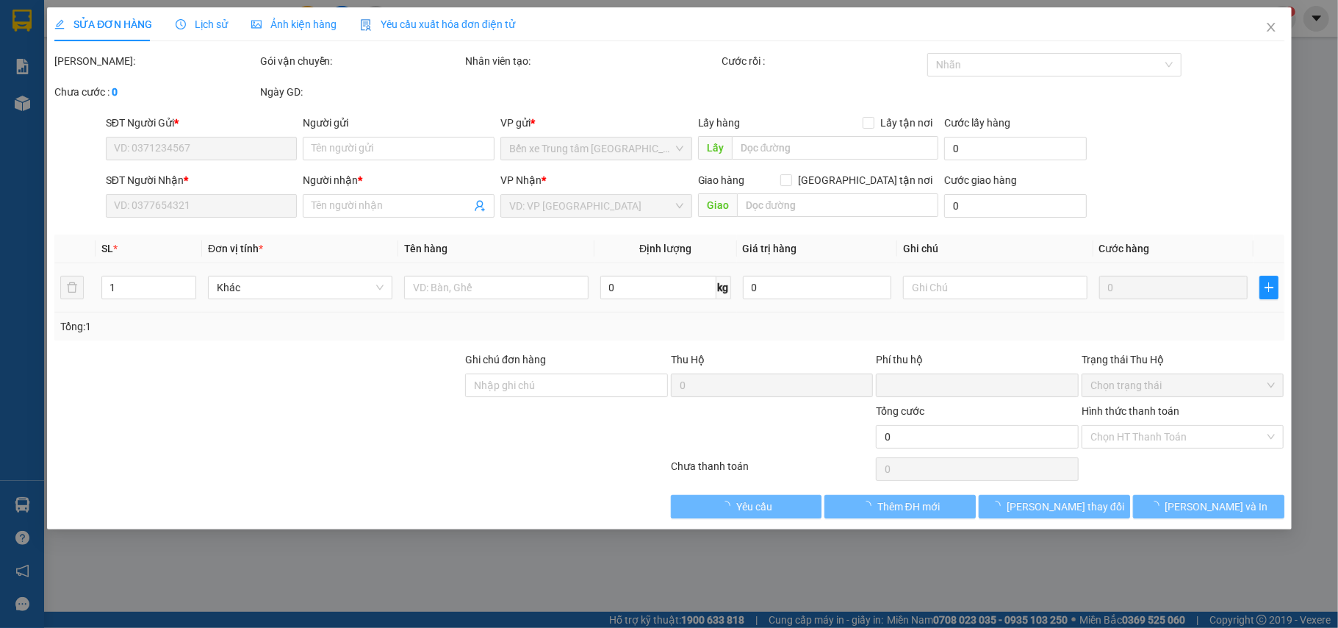
type input "70.000"
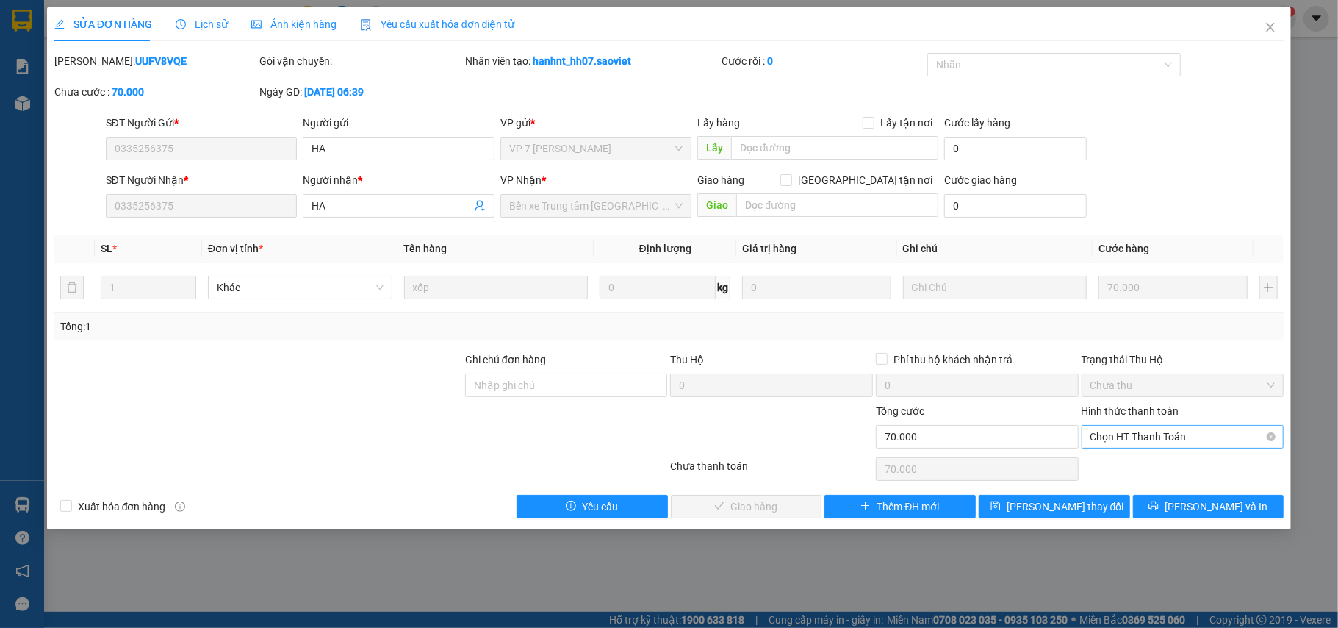
click at [1155, 442] on span "Chọn HT Thanh Toán" at bounding box center [1183, 437] width 185 height 22
click at [1144, 468] on div "Tại văn phòng" at bounding box center [1183, 467] width 185 height 16
type input "0"
click at [756, 514] on span "[PERSON_NAME] và Giao hàng" at bounding box center [769, 506] width 141 height 16
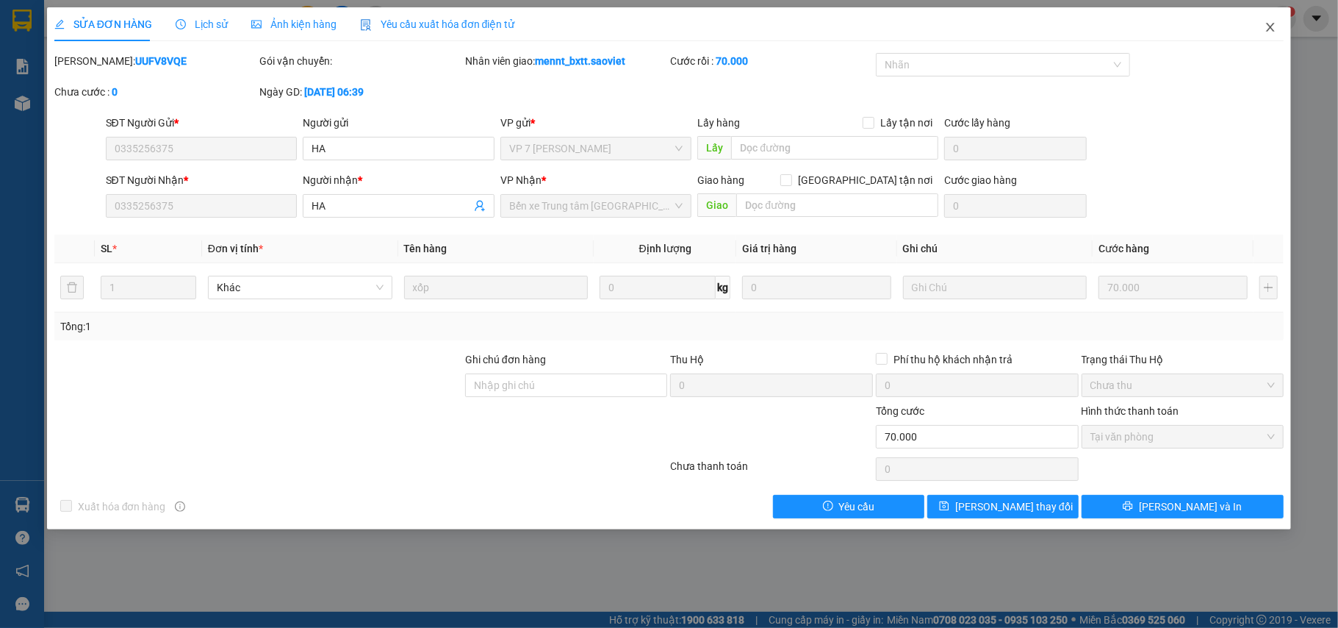
click at [1266, 30] on icon "close" at bounding box center [1271, 27] width 12 height 12
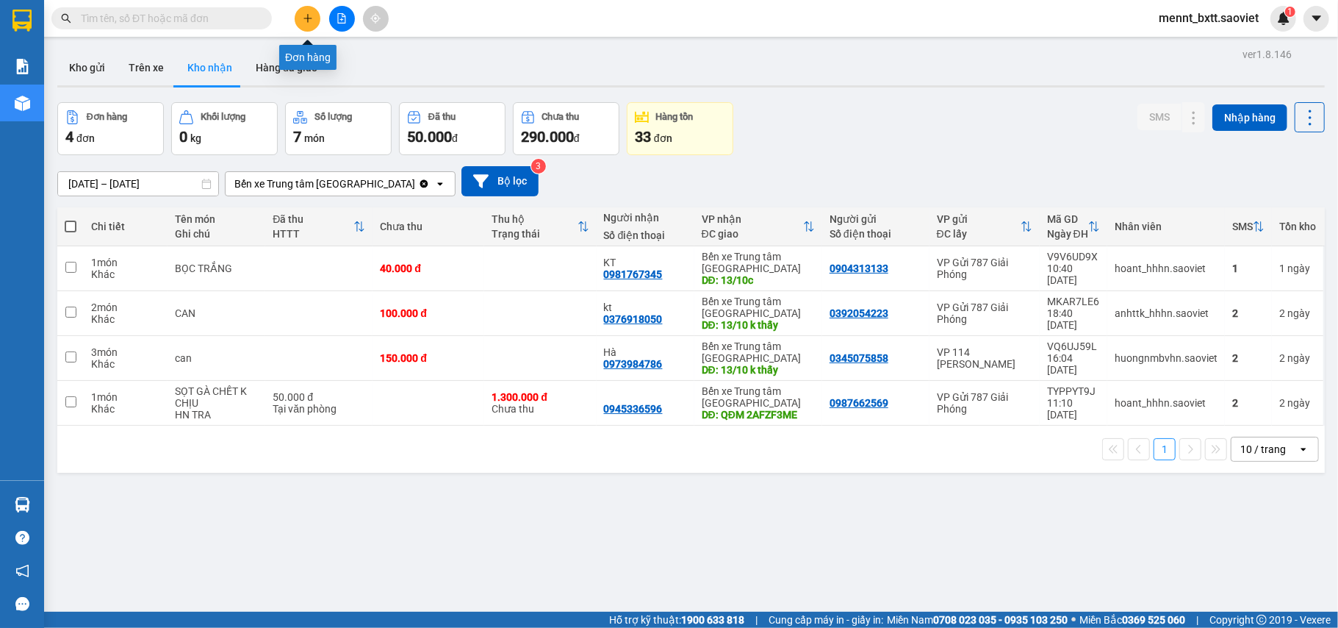
click at [312, 10] on button at bounding box center [308, 19] width 26 height 26
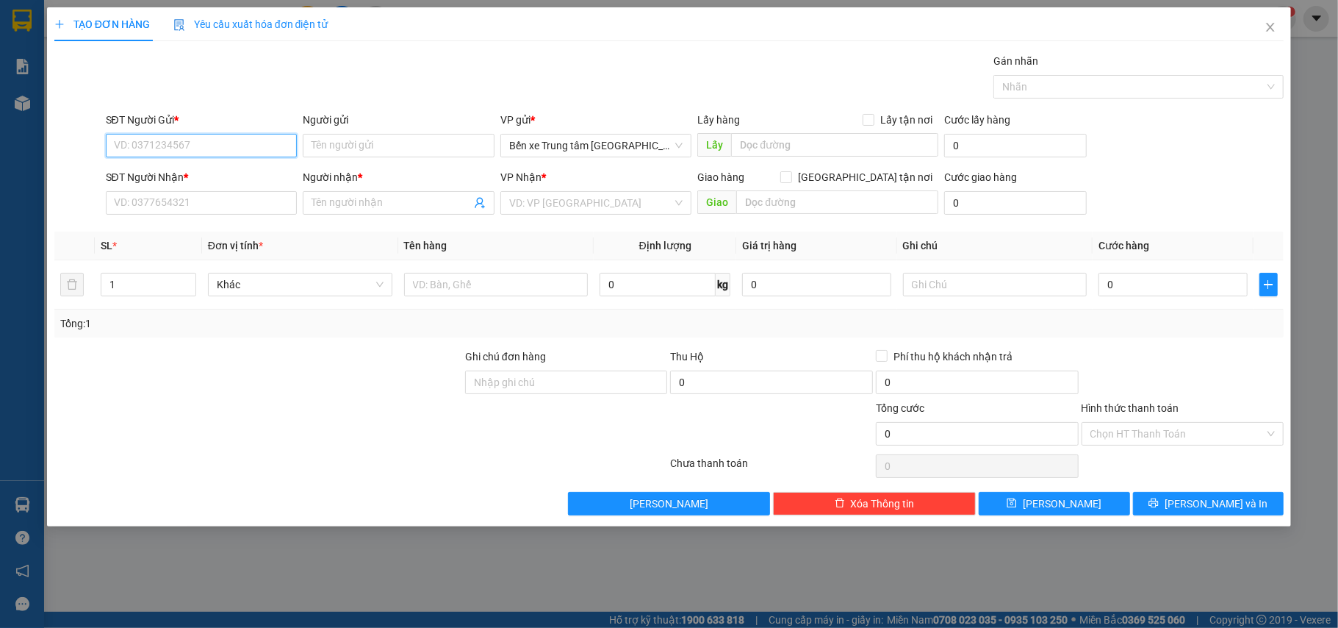
click at [133, 145] on input "SĐT Người Gửi *" at bounding box center [202, 146] width 192 height 24
type input "0356430555"
click at [131, 201] on input "SĐT Người Nhận *" at bounding box center [202, 203] width 192 height 24
click at [325, 141] on input "Người gửi" at bounding box center [399, 146] width 192 height 24
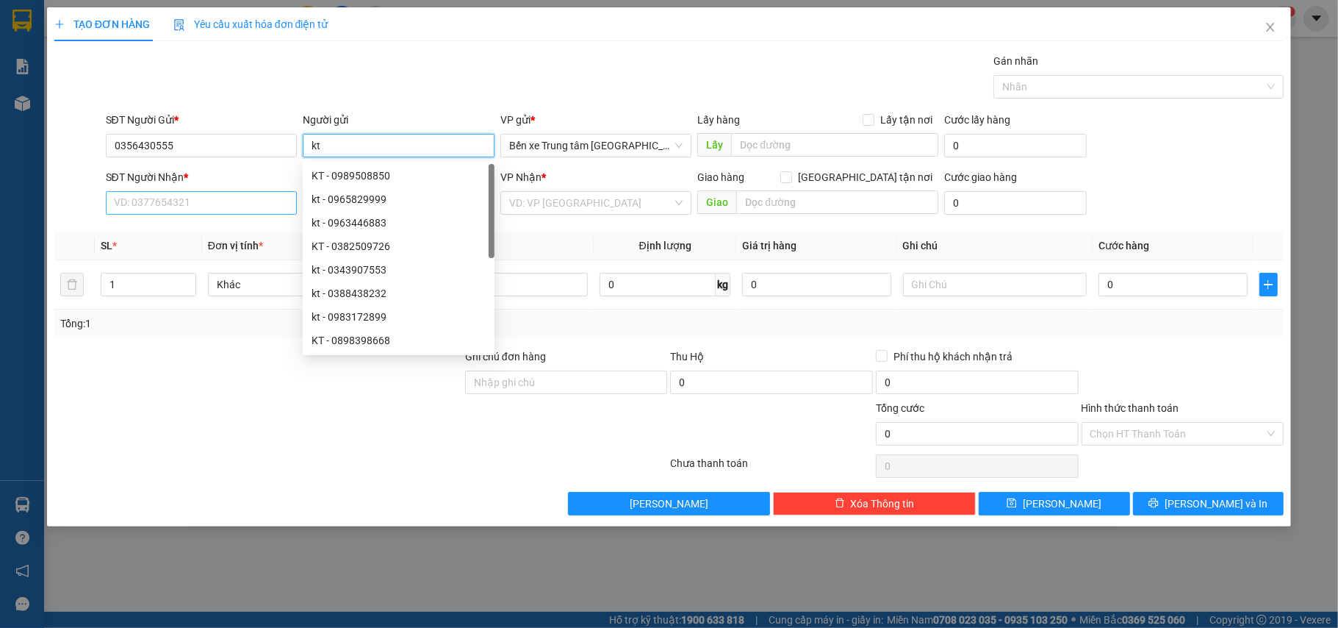
type input "kt"
click at [127, 198] on input "SĐT Người Nhận *" at bounding box center [202, 203] width 192 height 24
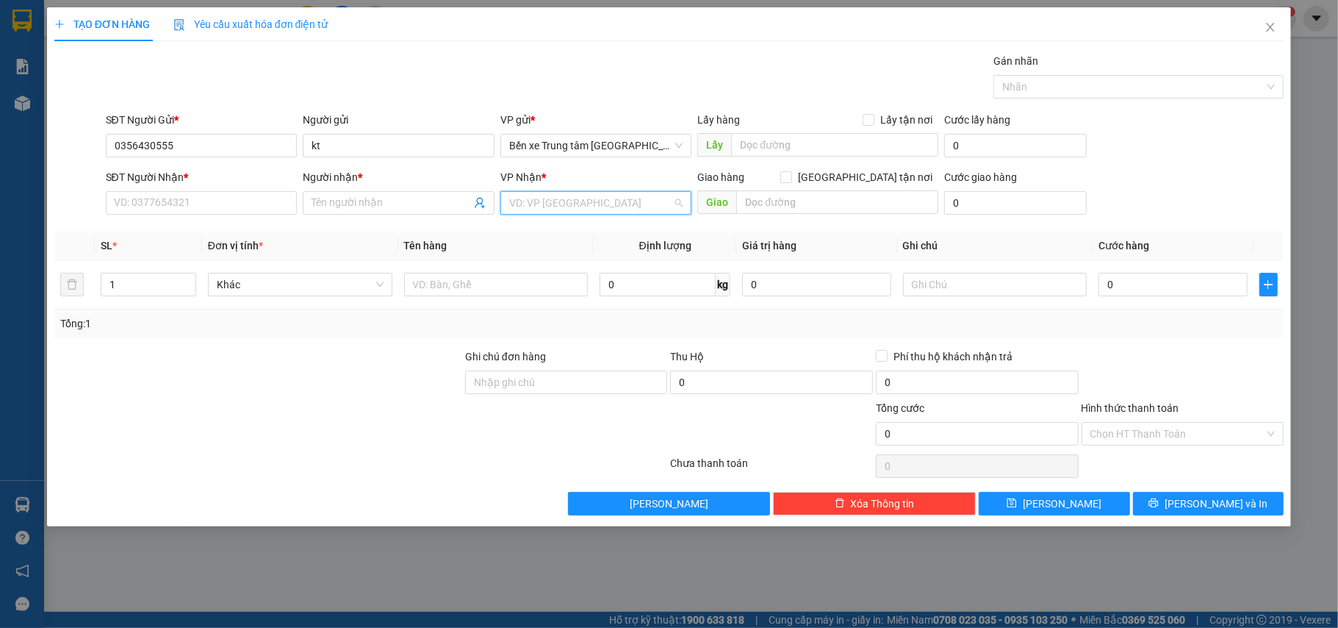
click at [534, 201] on input "search" at bounding box center [591, 203] width 164 height 22
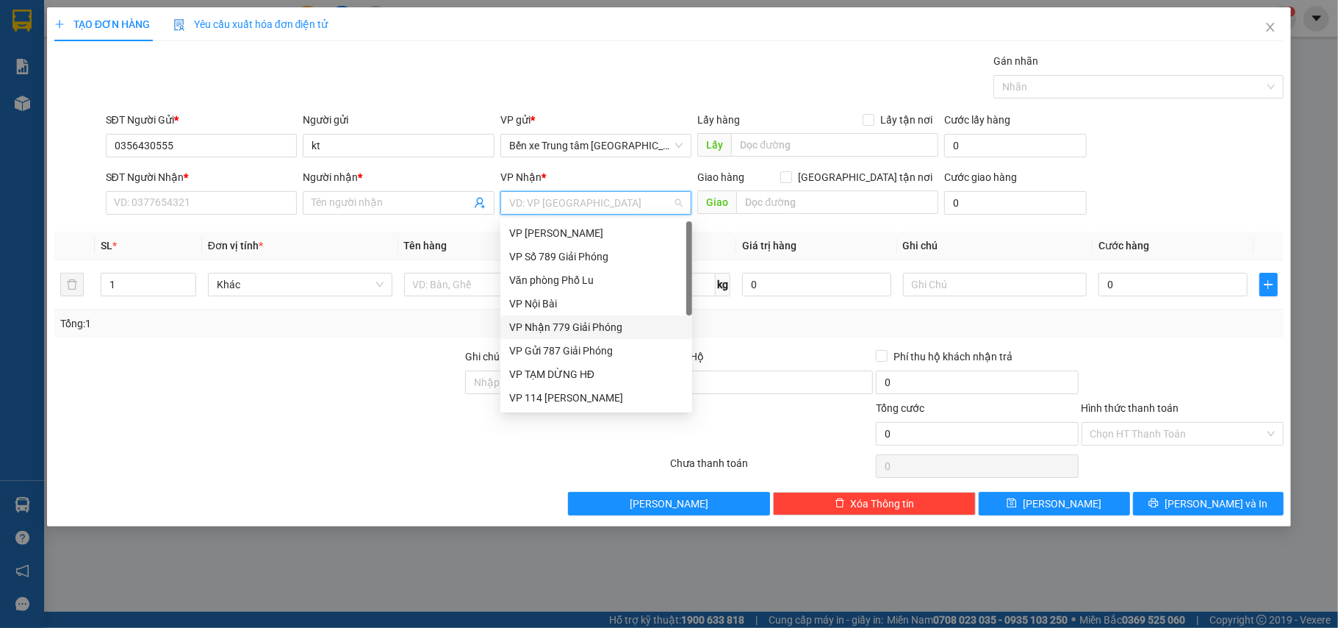
click at [595, 325] on div "VP Nhận 779 Giải Phóng" at bounding box center [596, 327] width 174 height 16
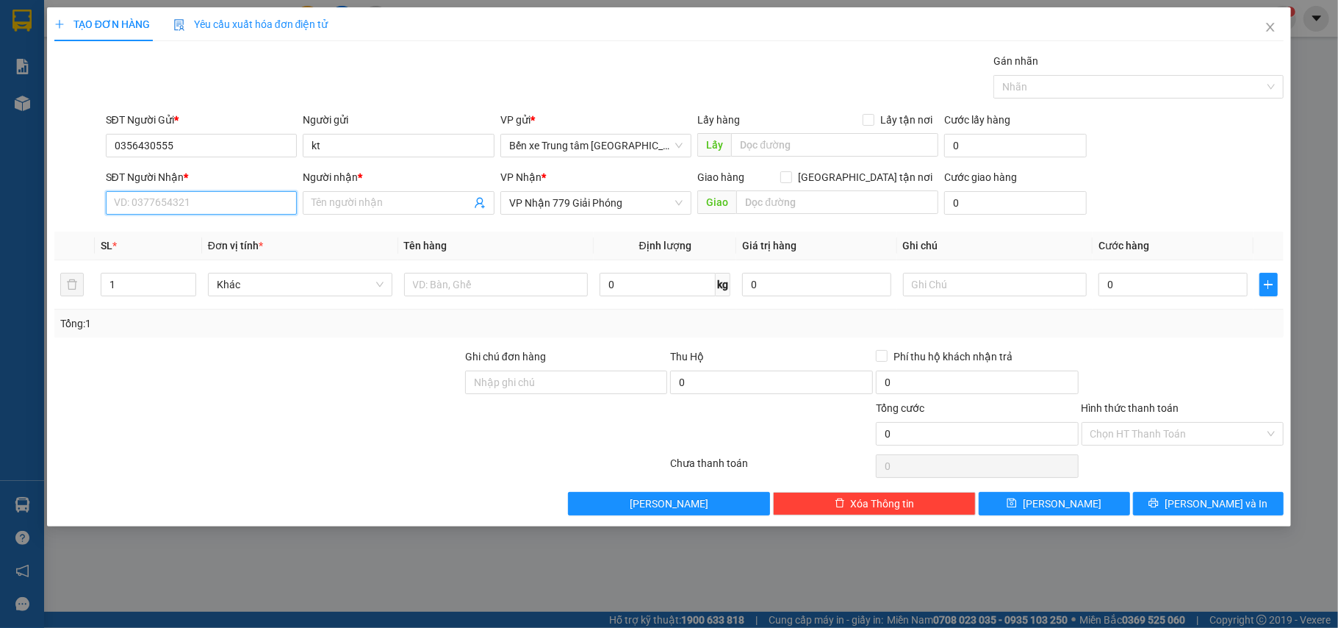
click at [121, 201] on input "SĐT Người Nhận *" at bounding box center [202, 203] width 192 height 24
click at [123, 204] on input "SĐT Người Nhận *" at bounding box center [202, 203] width 192 height 24
type input "0357954424"
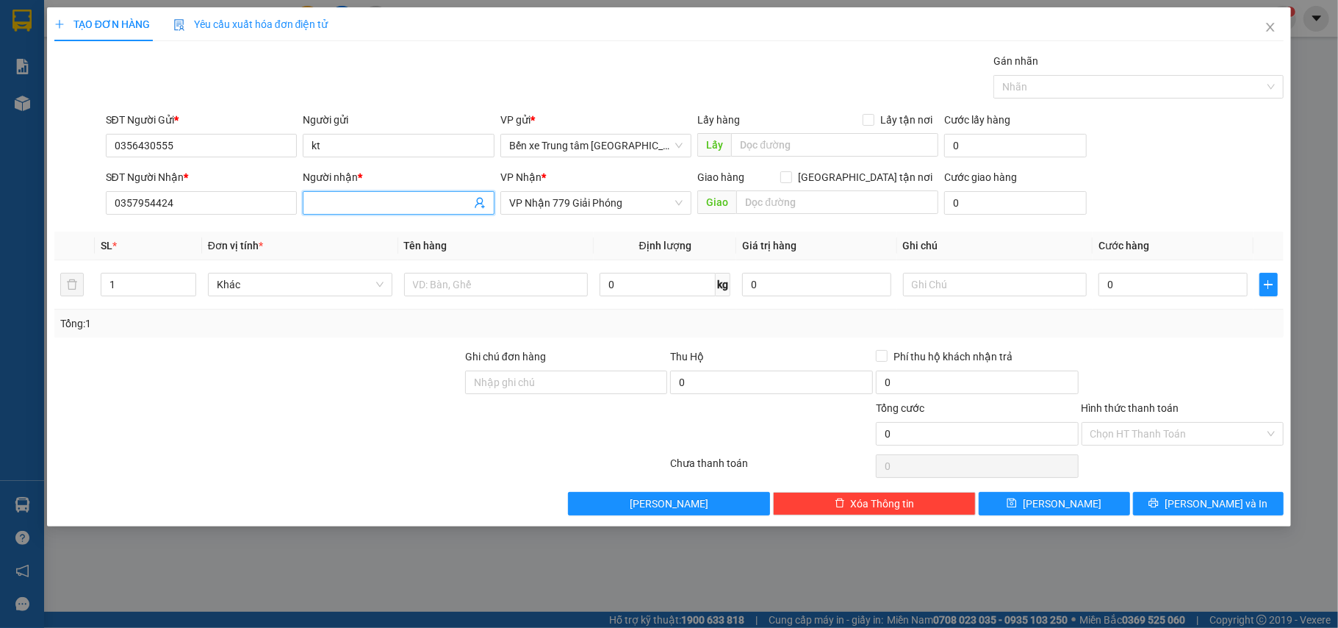
click at [330, 207] on input "Người nhận *" at bounding box center [391, 203] width 159 height 16
type input "0352712576"
drag, startPoint x: 297, startPoint y: 420, endPoint x: 307, endPoint y: 398, distance: 25.0
click at [293, 413] on div at bounding box center [258, 425] width 411 height 51
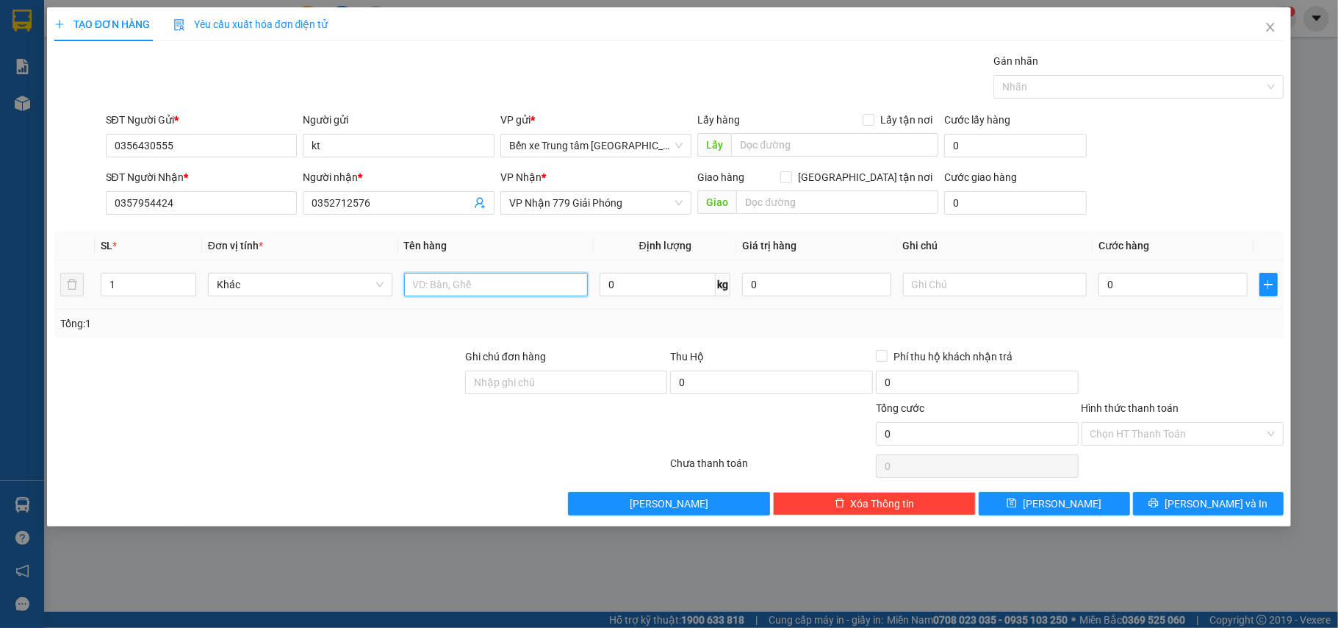
click at [435, 287] on input "text" at bounding box center [496, 285] width 184 height 24
type input "xe máy"
click at [1135, 285] on input "0" at bounding box center [1173, 285] width 148 height 24
type input "4"
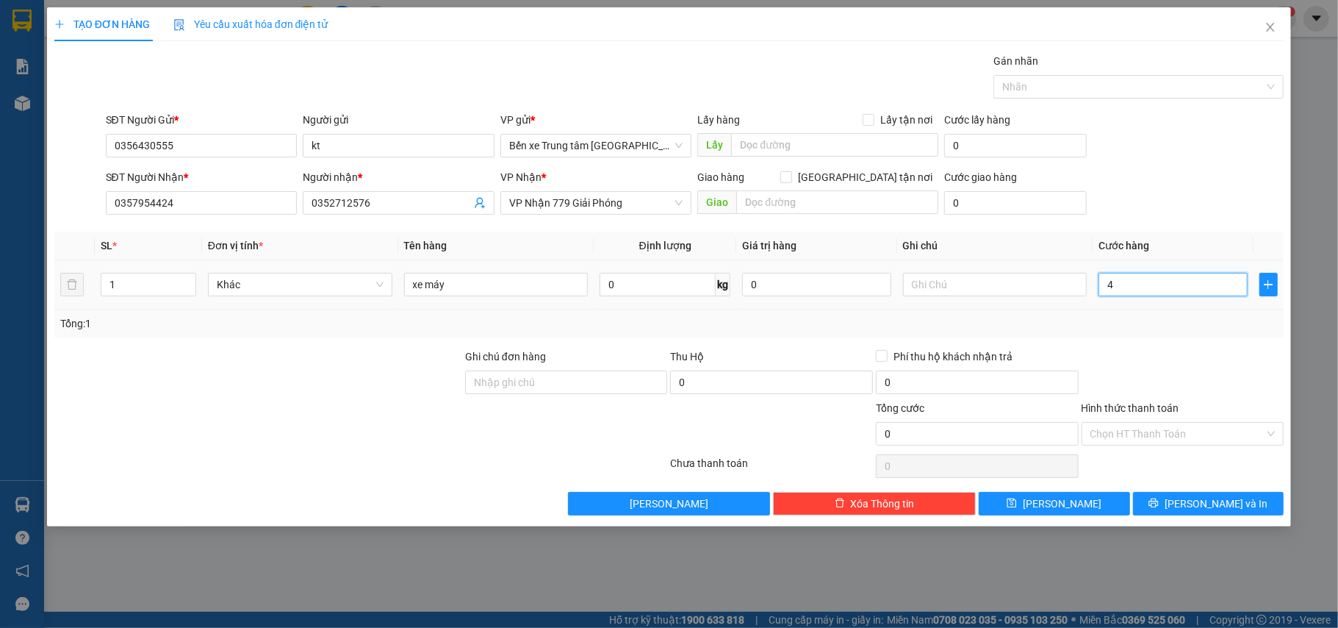
type input "4"
type input "45"
type input "450"
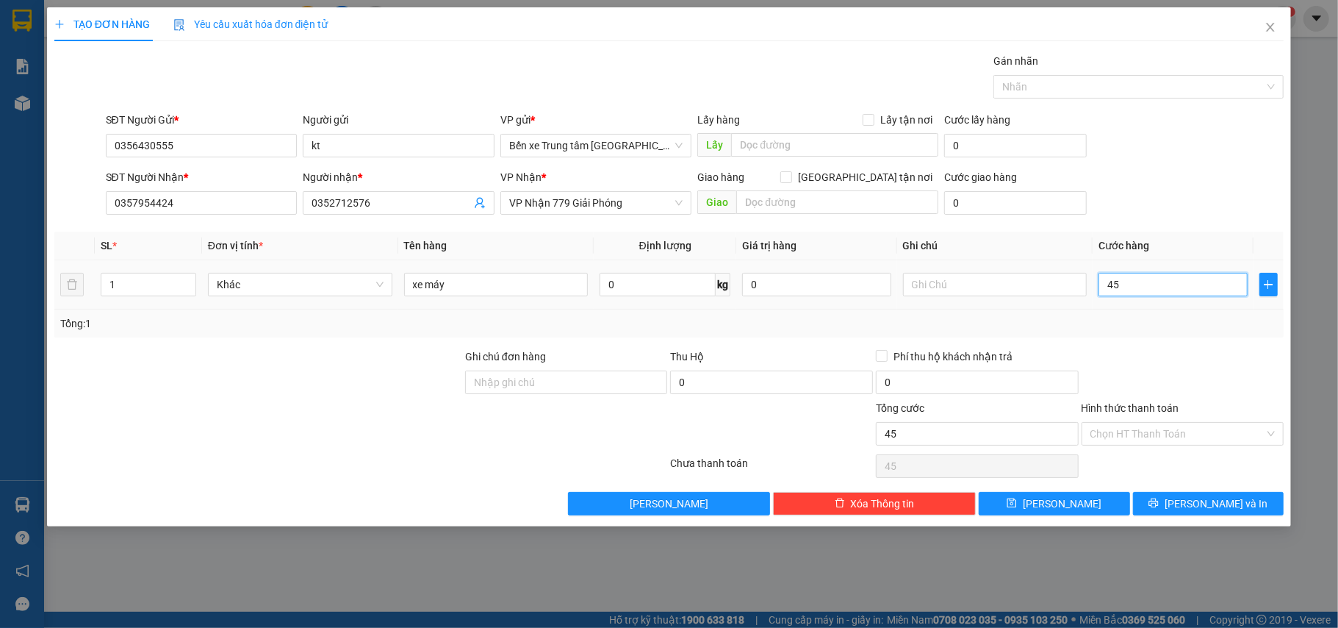
type input "450"
type input "450.000"
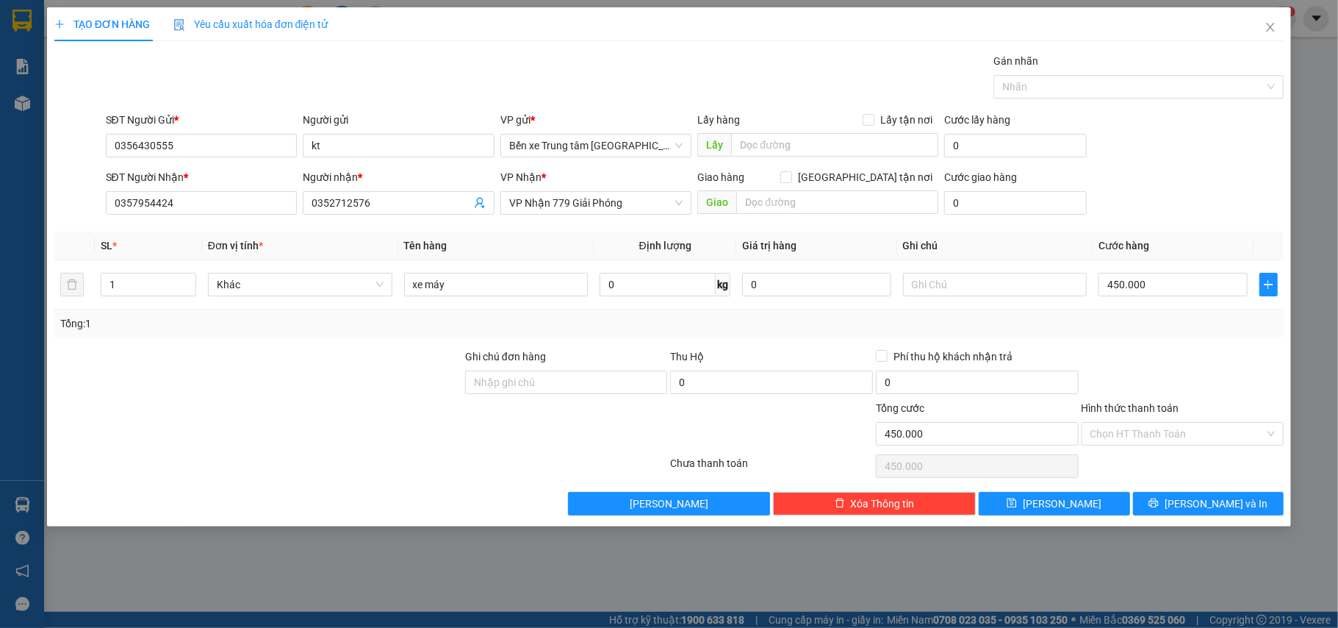
click at [1177, 168] on form "SĐT Người Gửi * 0356430555 Người gửi kt VP gửi * Bến xe Trung tâm Lào Cai Lấy h…" at bounding box center [669, 166] width 1230 height 109
click at [498, 383] on input "Ghi chú đơn hàng" at bounding box center [566, 382] width 203 height 24
click at [929, 285] on input "text" at bounding box center [995, 285] width 184 height 24
type input "xe máy kèm 2 chìa"
click at [1122, 183] on div "SĐT Người Nhận * 0357954424 Người nhận * 0352712576 VP Nhận * VP Nhận 779 Giải …" at bounding box center [695, 194] width 1185 height 51
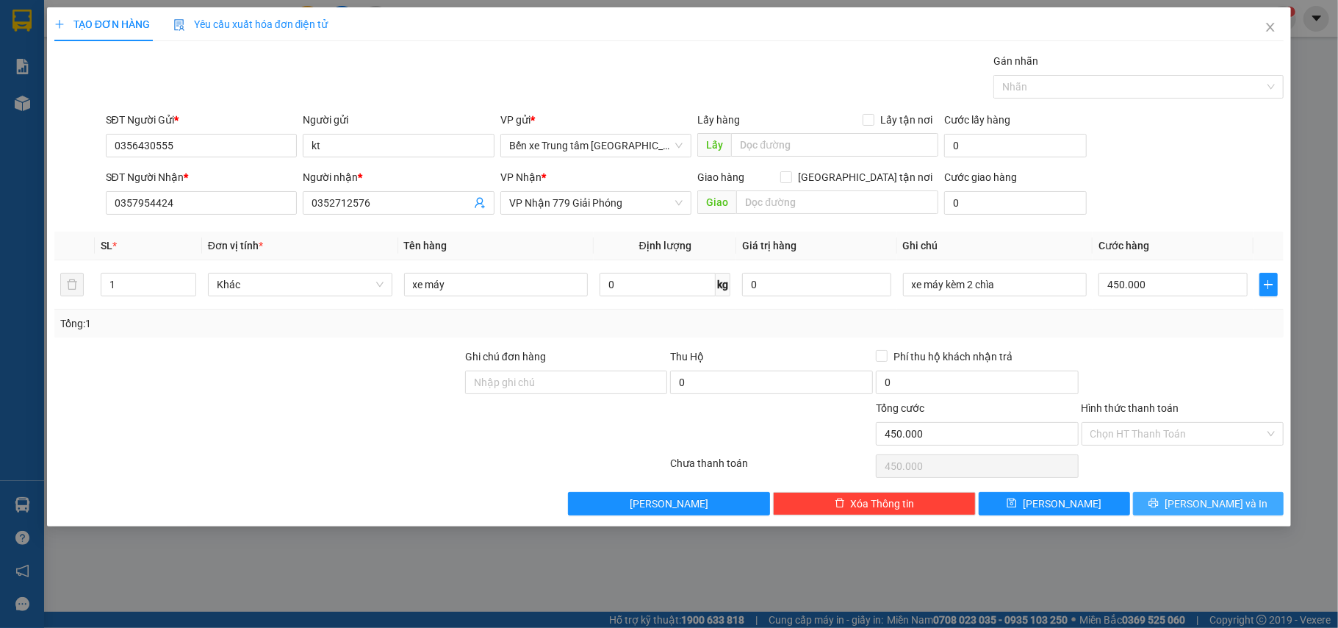
click at [1220, 504] on span "[PERSON_NAME] và In" at bounding box center [1216, 503] width 103 height 16
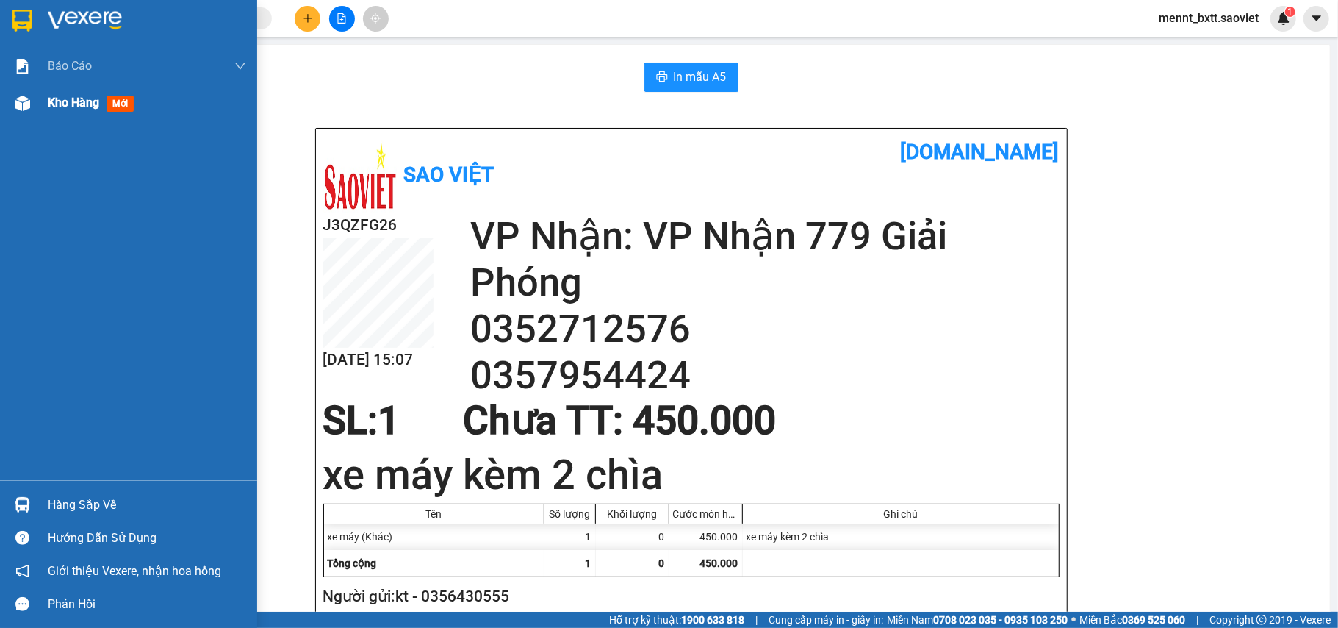
click at [65, 106] on span "Kho hàng" at bounding box center [73, 103] width 51 height 14
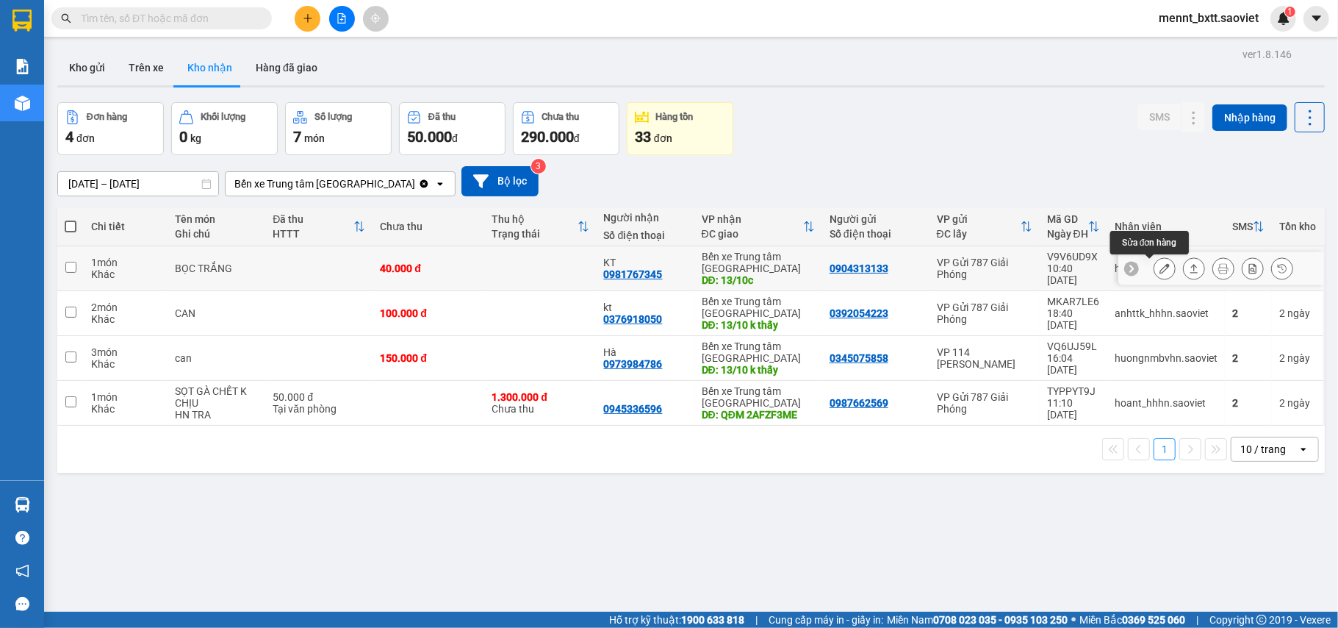
click at [1160, 273] on icon at bounding box center [1165, 268] width 10 height 10
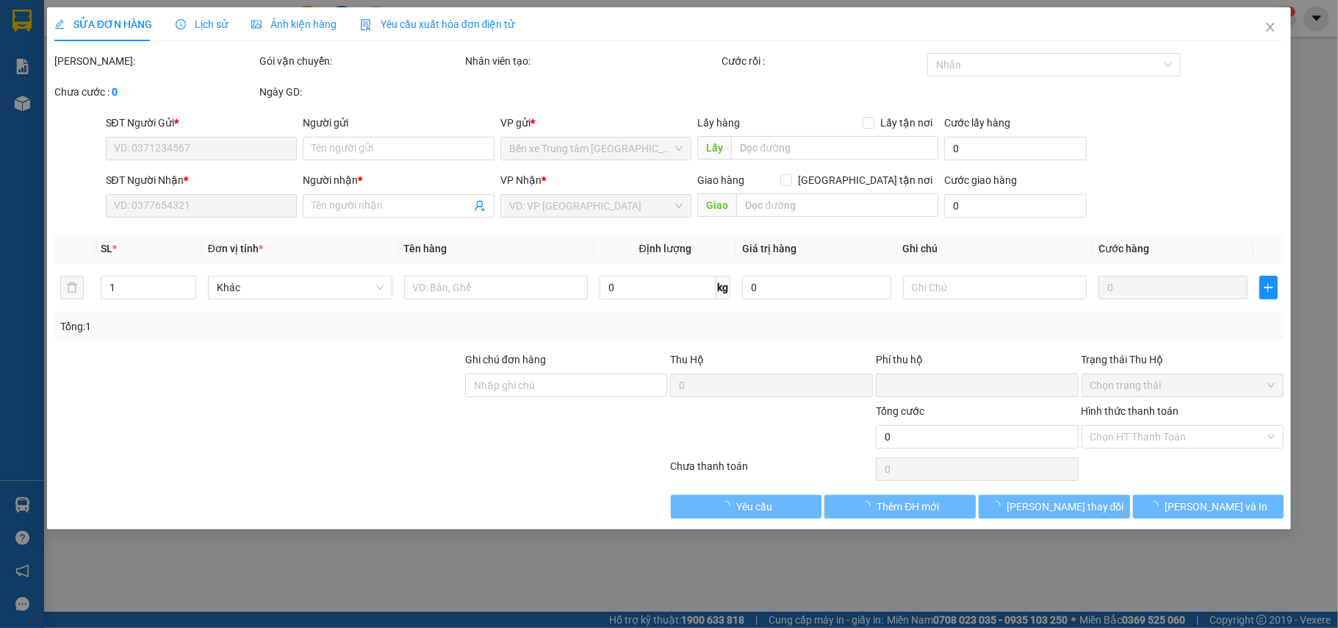
type input "0904313133"
type input "0981767345"
type input "KT"
type input "13/10c"
type input "0"
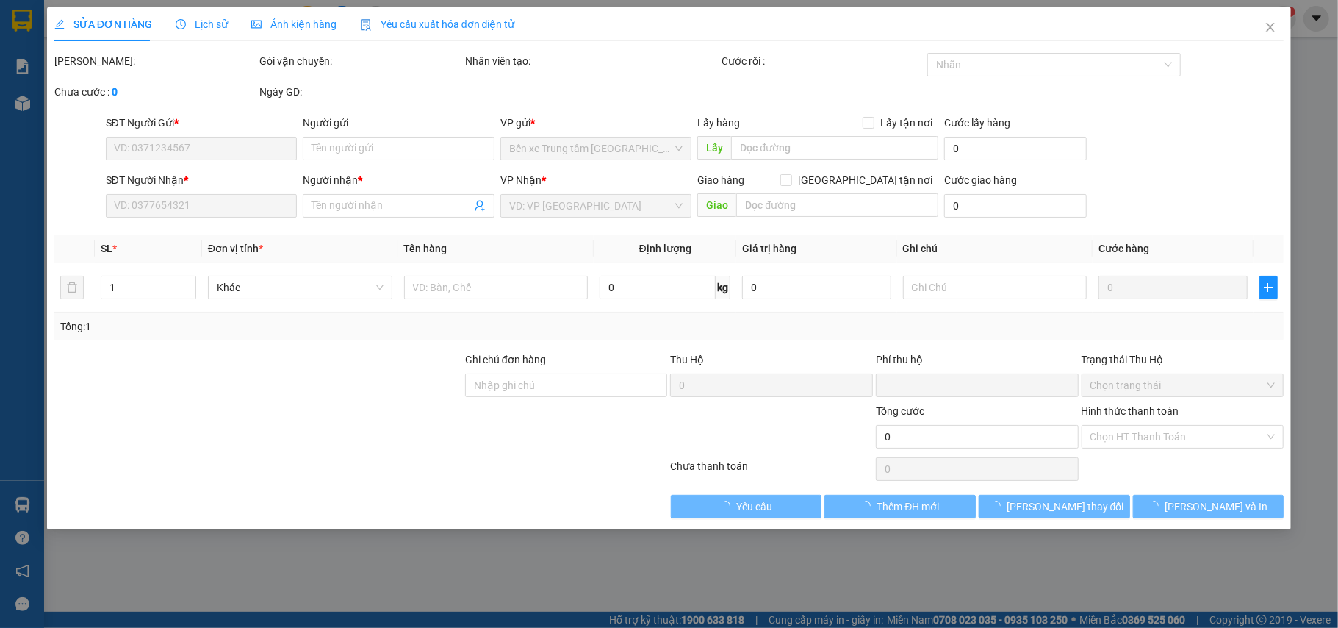
type input "40.000"
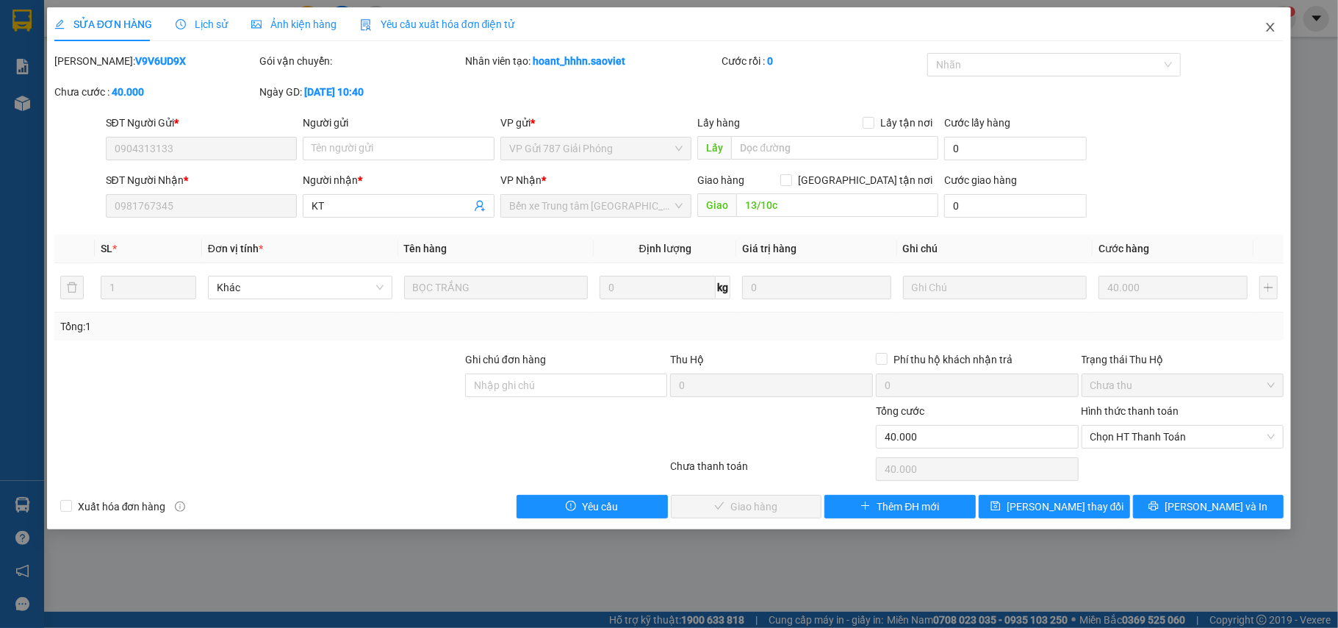
click at [1276, 30] on icon "close" at bounding box center [1271, 27] width 12 height 12
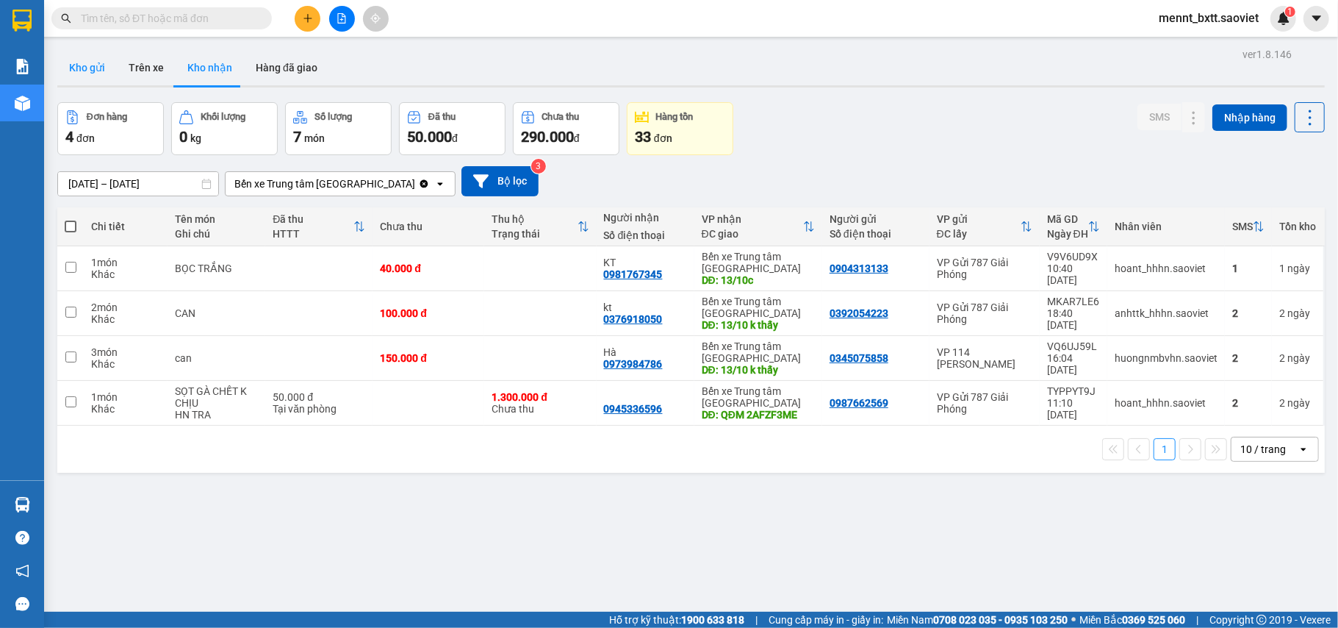
click at [75, 62] on button "Kho gửi" at bounding box center [87, 67] width 60 height 35
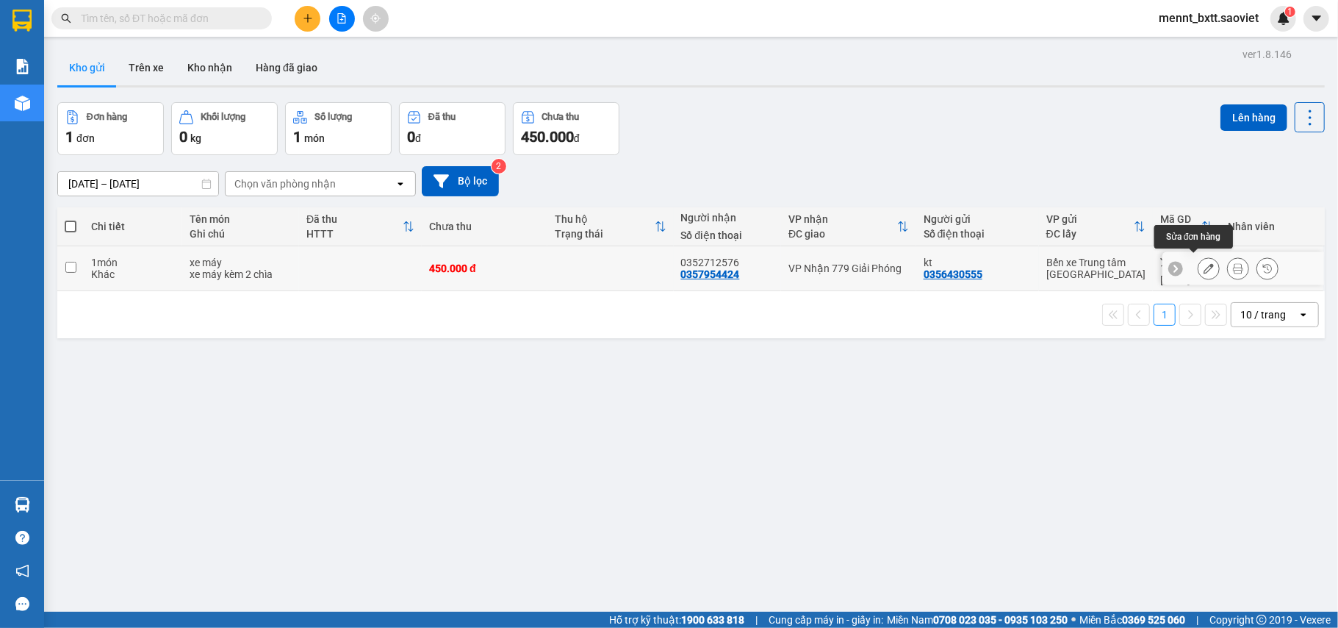
click at [1199, 271] on button at bounding box center [1209, 269] width 21 height 26
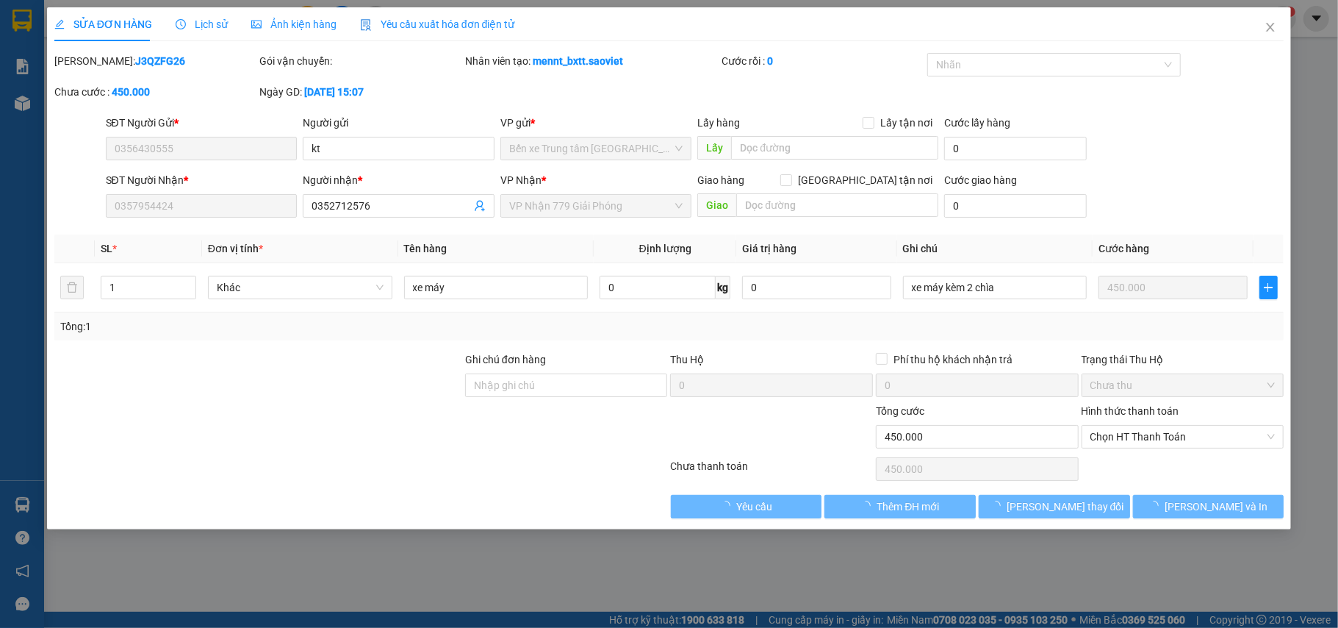
type input "0356430555"
type input "kt"
type input "0357954424"
type input "0352712576"
type input "0"
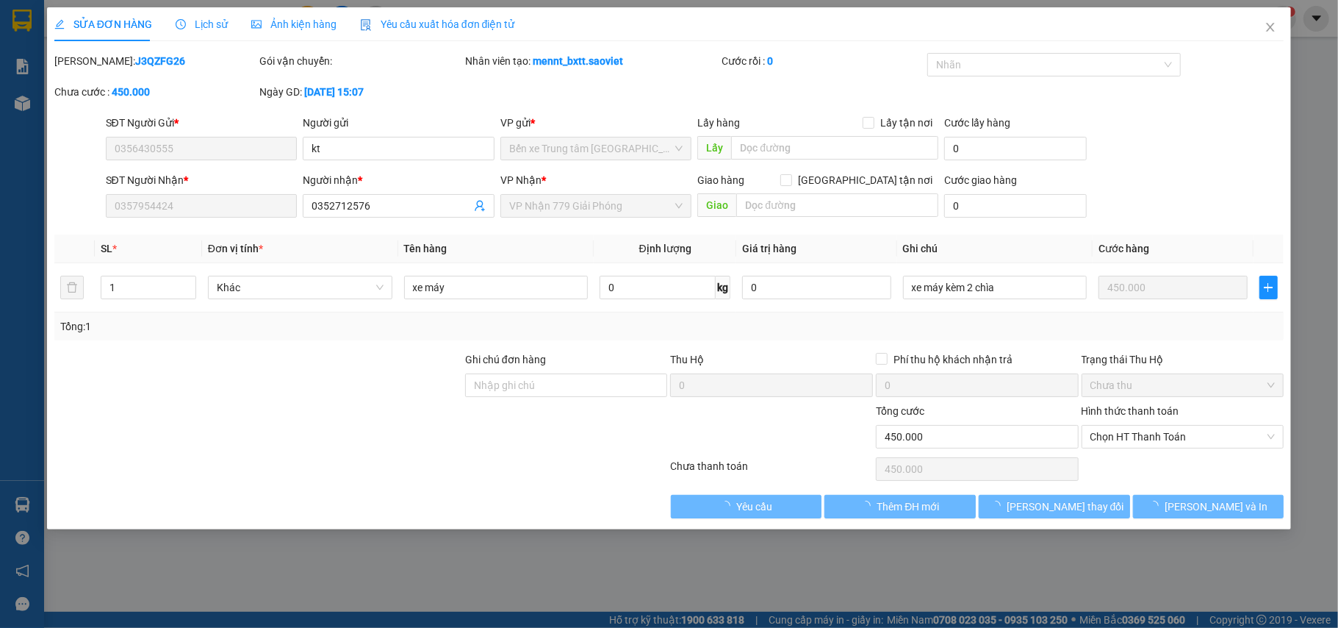
type input "450.000"
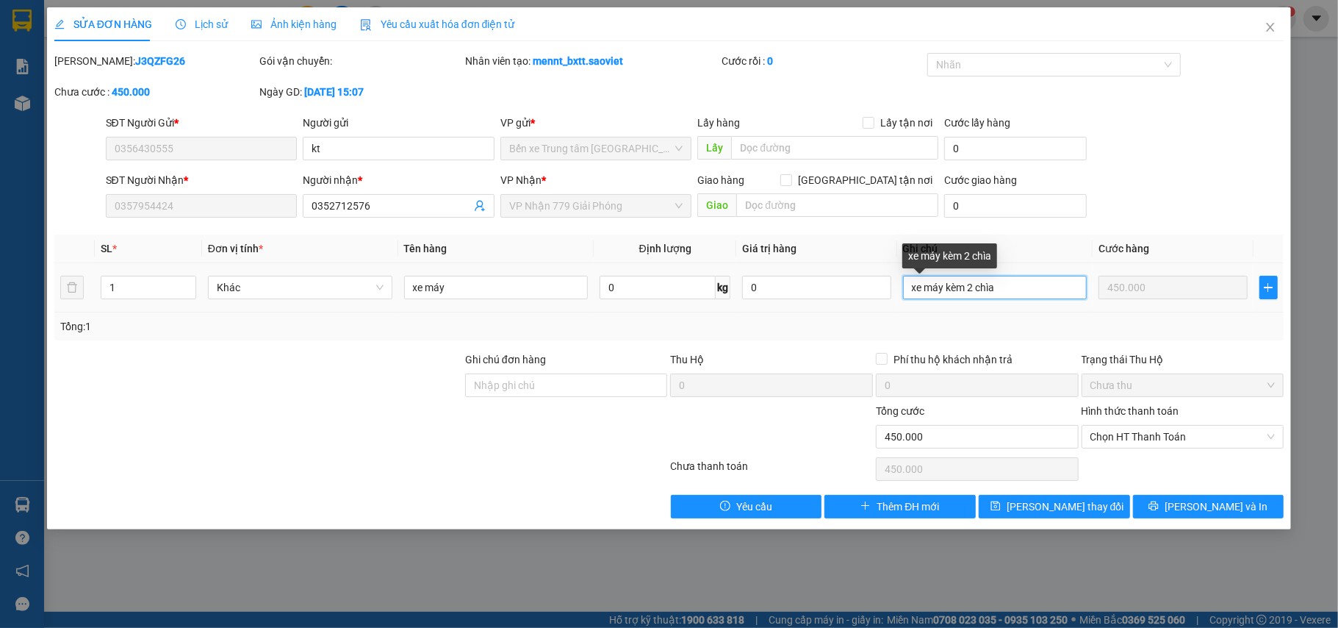
click at [1027, 286] on input "xe máy kèm 2 chìa" at bounding box center [995, 288] width 184 height 24
type input "xe máy kèm 2 chìa . xước ko chịu"
click at [1188, 144] on div "SĐT Người Gửi * 0356430555 Người gửi kt VP gửi * Bến xe Trung tâm Lào Cai Lấy h…" at bounding box center [695, 140] width 1185 height 51
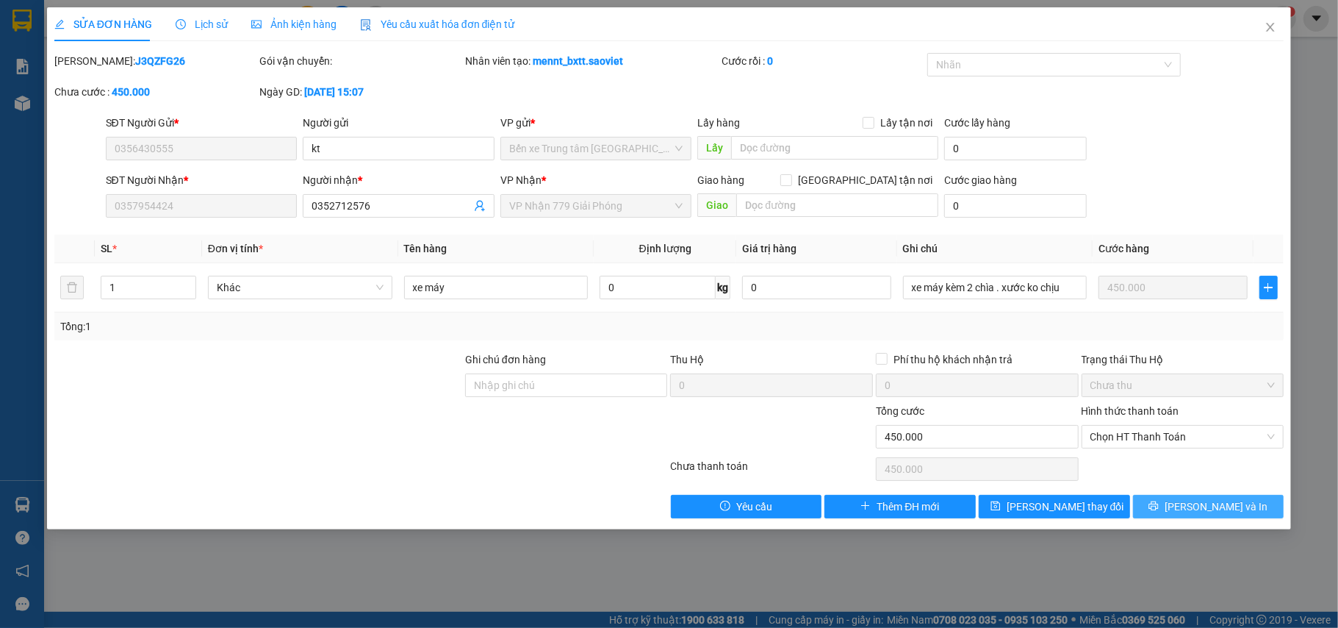
click at [1204, 509] on span "[PERSON_NAME] và In" at bounding box center [1216, 506] width 103 height 16
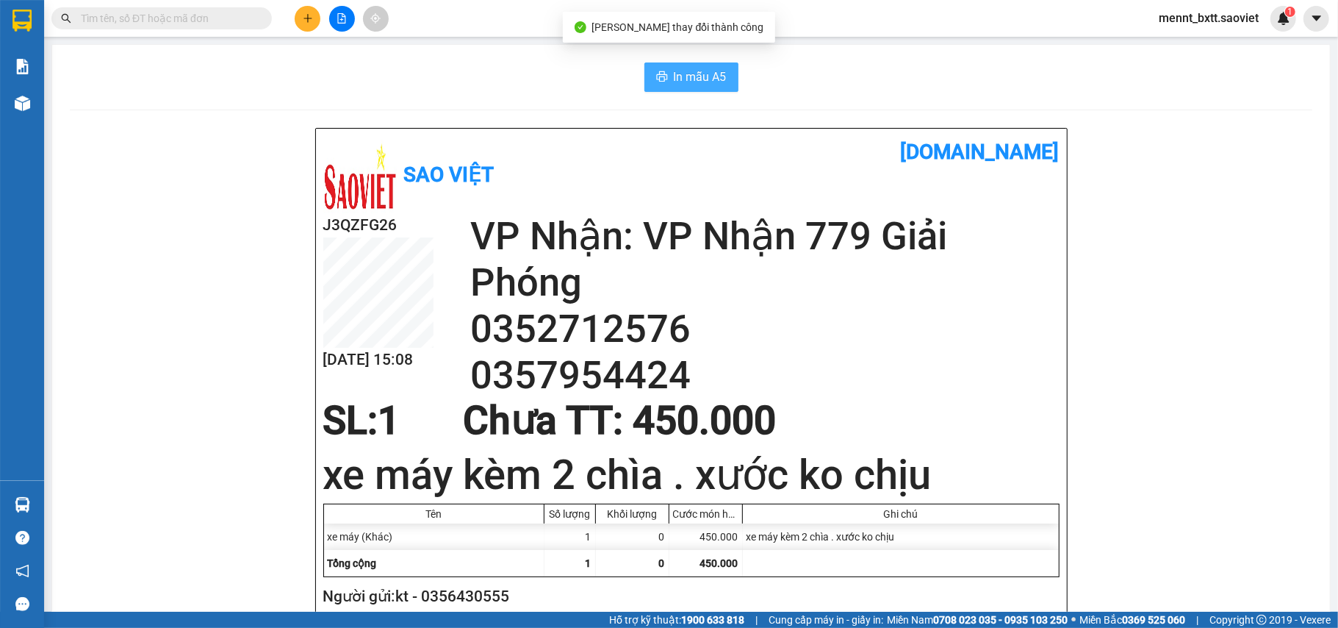
click at [689, 81] on span "In mẫu A5" at bounding box center [700, 77] width 53 height 18
click at [681, 71] on span "In mẫu A5" at bounding box center [700, 77] width 53 height 18
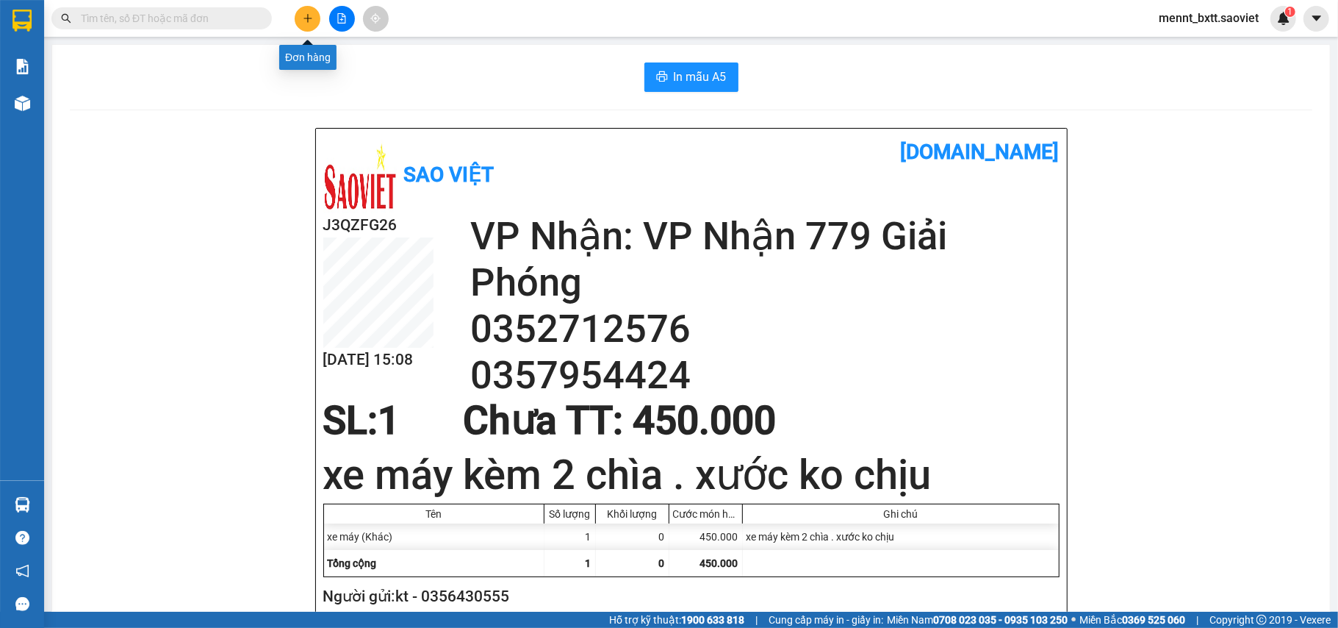
click at [309, 19] on icon "plus" at bounding box center [308, 18] width 10 height 10
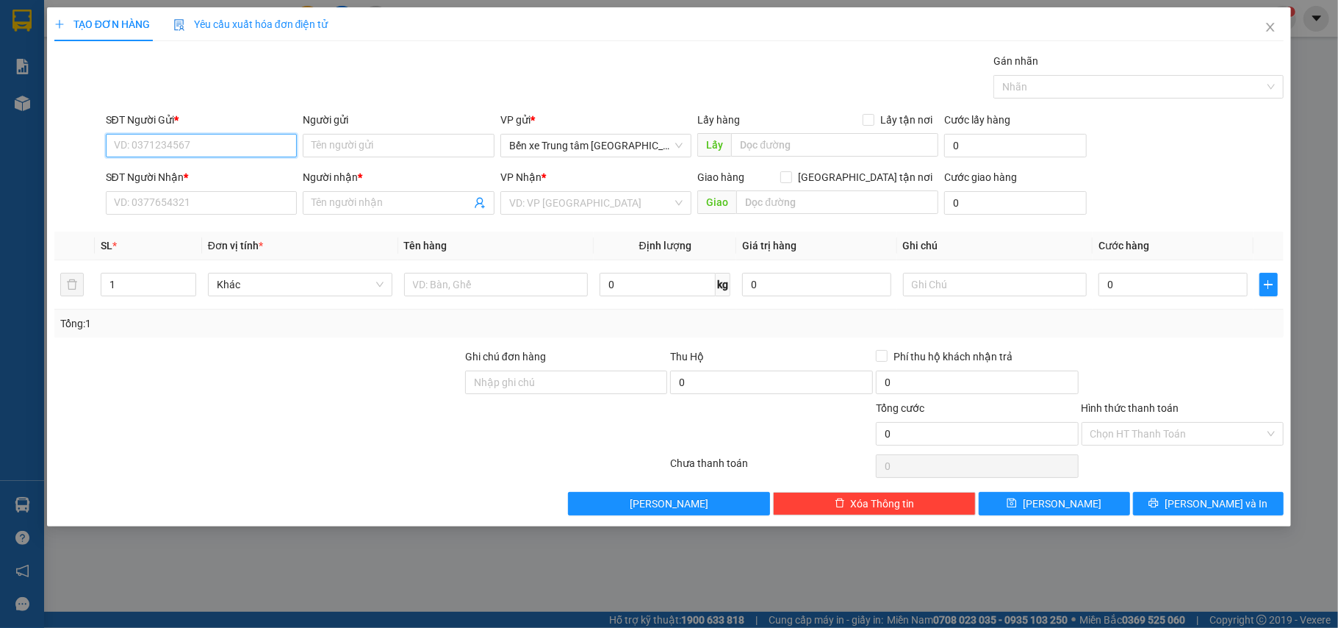
click at [127, 145] on input "SĐT Người Gửi *" at bounding box center [202, 146] width 192 height 24
type input "0399464305"
click at [162, 177] on div "0399464305 - HANG" at bounding box center [202, 176] width 174 height 16
type input "HANG"
type input "0398322162"
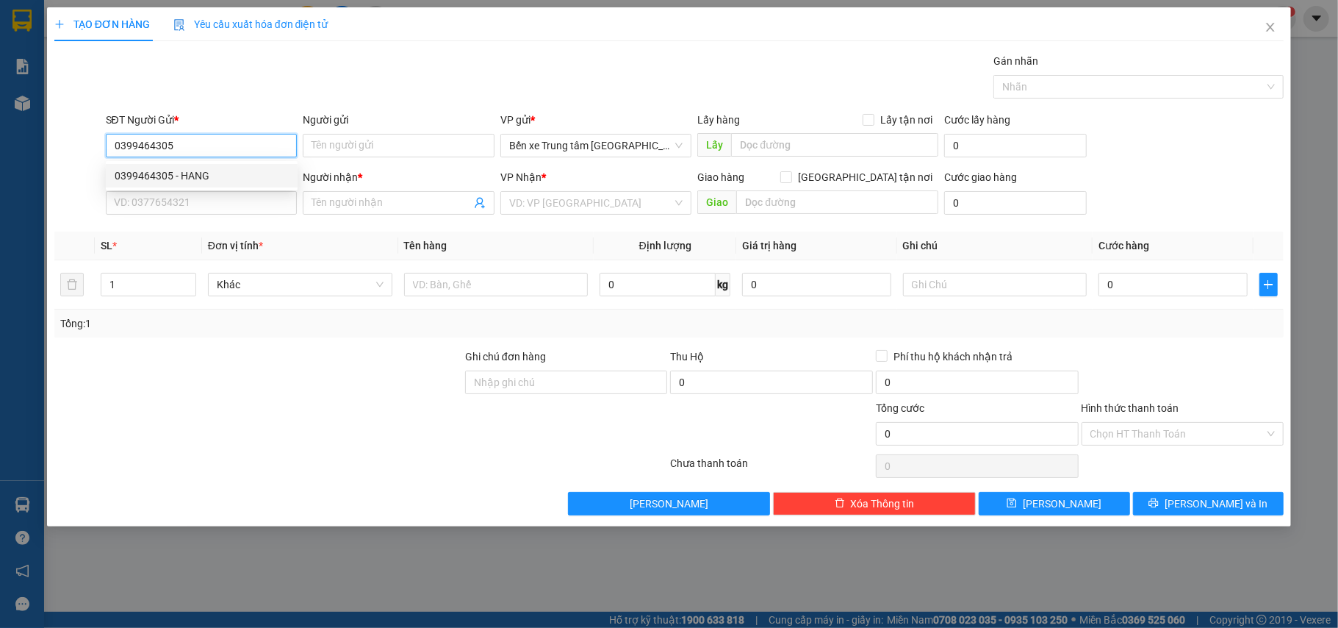
type input "chú huân"
type input "vp nội bài"
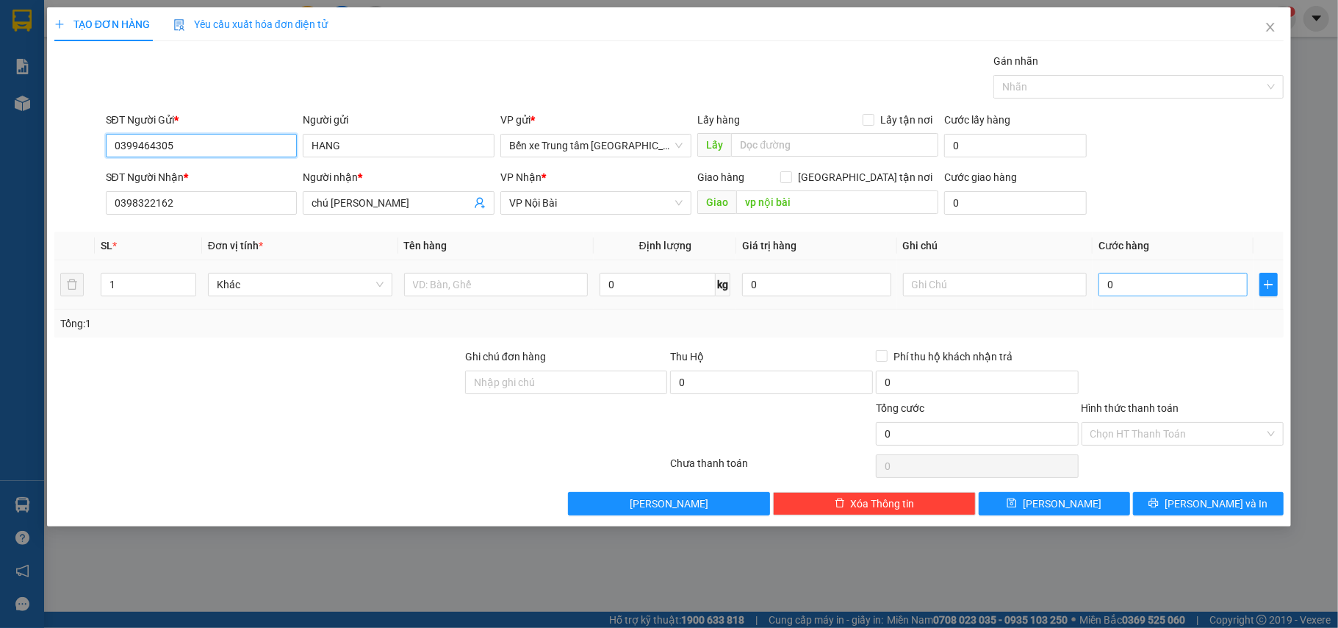
type input "0399464305"
click at [1138, 294] on input "0" at bounding box center [1173, 285] width 148 height 24
type input "6"
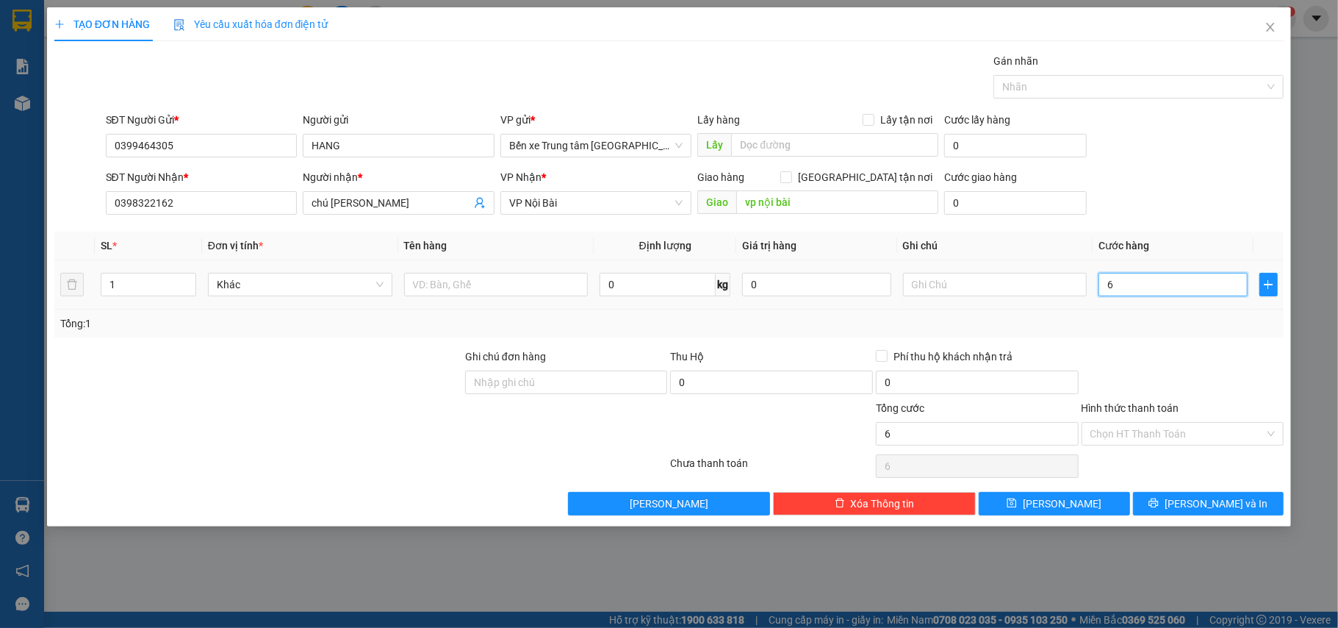
type input "60"
type input "60.000"
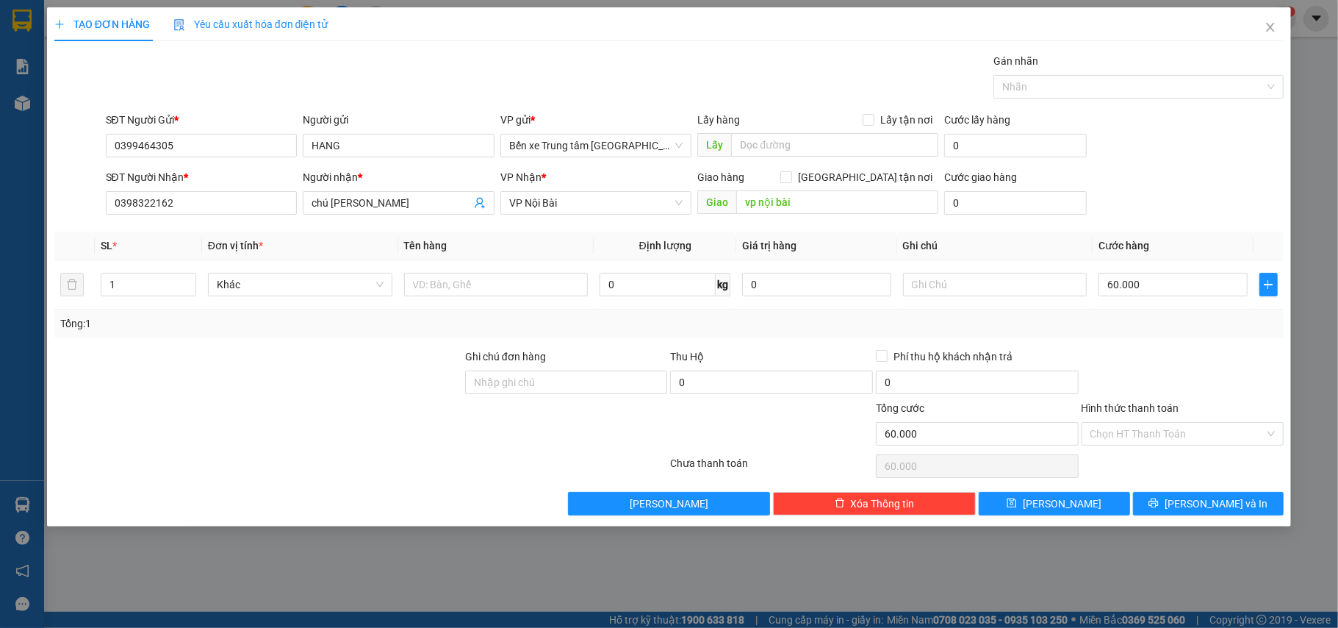
click at [1200, 146] on div "SĐT Người Gửi * 0399464305 Người gửi HANG VP gửi * Bến xe Trung tâm Lào Cai Lấy…" at bounding box center [695, 137] width 1185 height 51
click at [1188, 433] on input "Hình thức thanh toán" at bounding box center [1178, 434] width 175 height 22
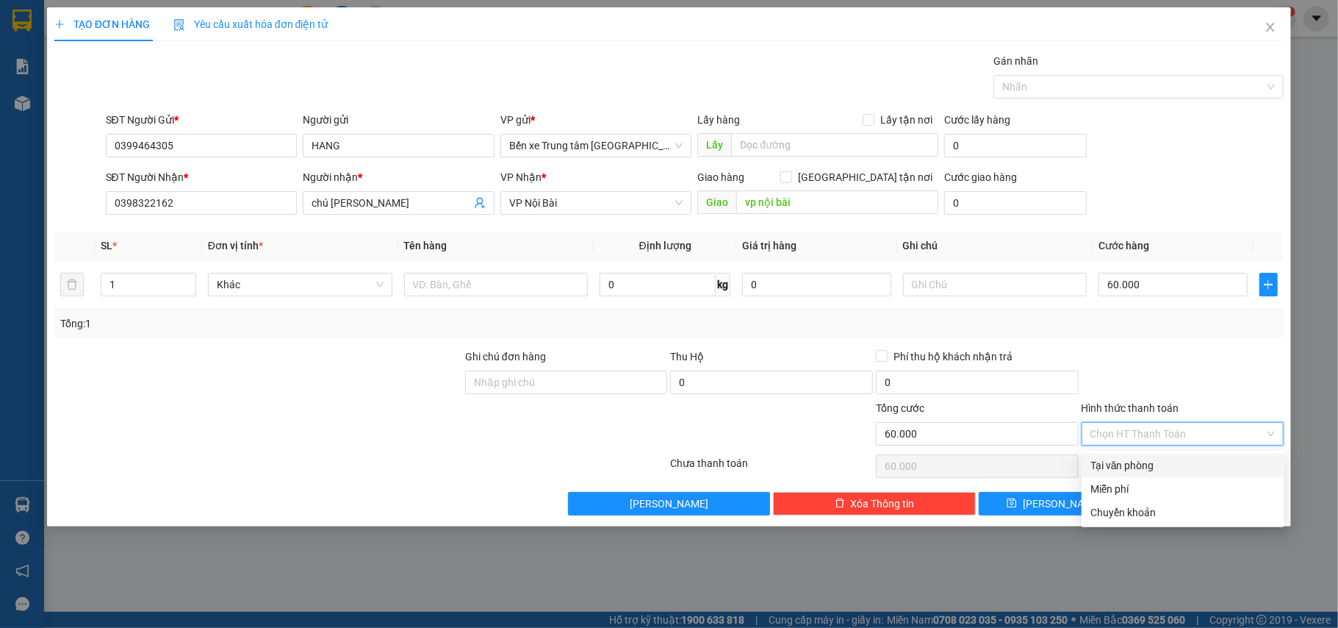
click at [1141, 463] on div "Tại văn phòng" at bounding box center [1183, 465] width 185 height 16
type input "0"
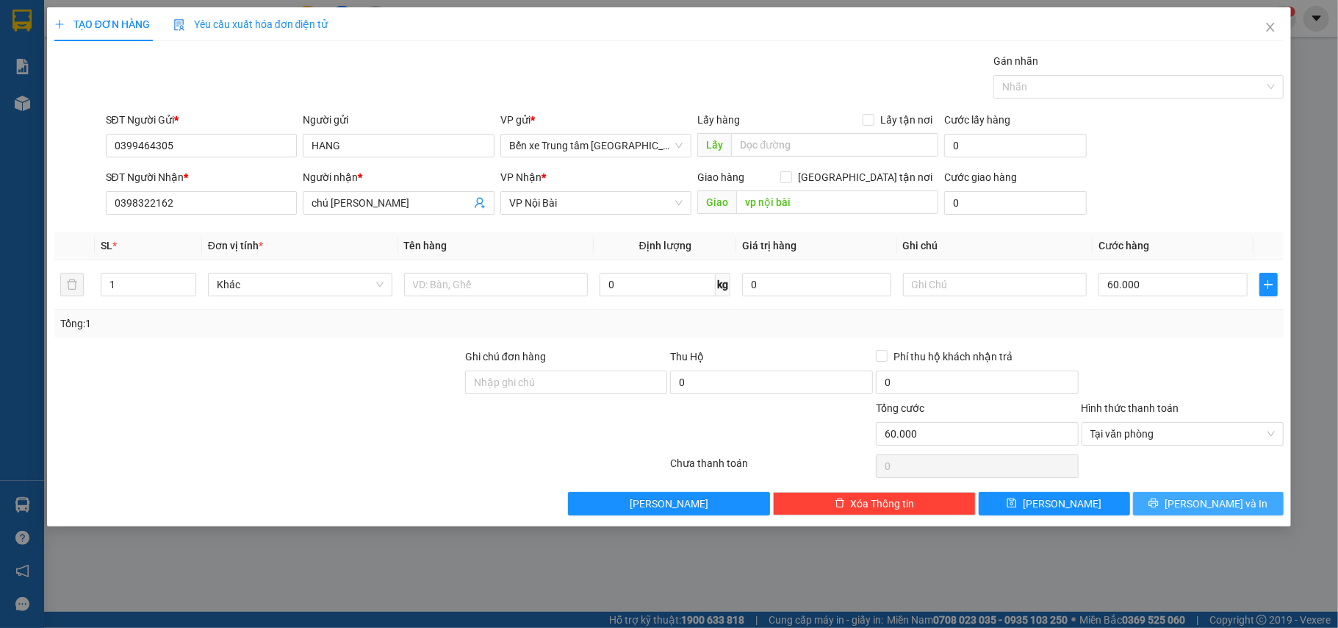
click at [1208, 501] on span "[PERSON_NAME] và In" at bounding box center [1216, 503] width 103 height 16
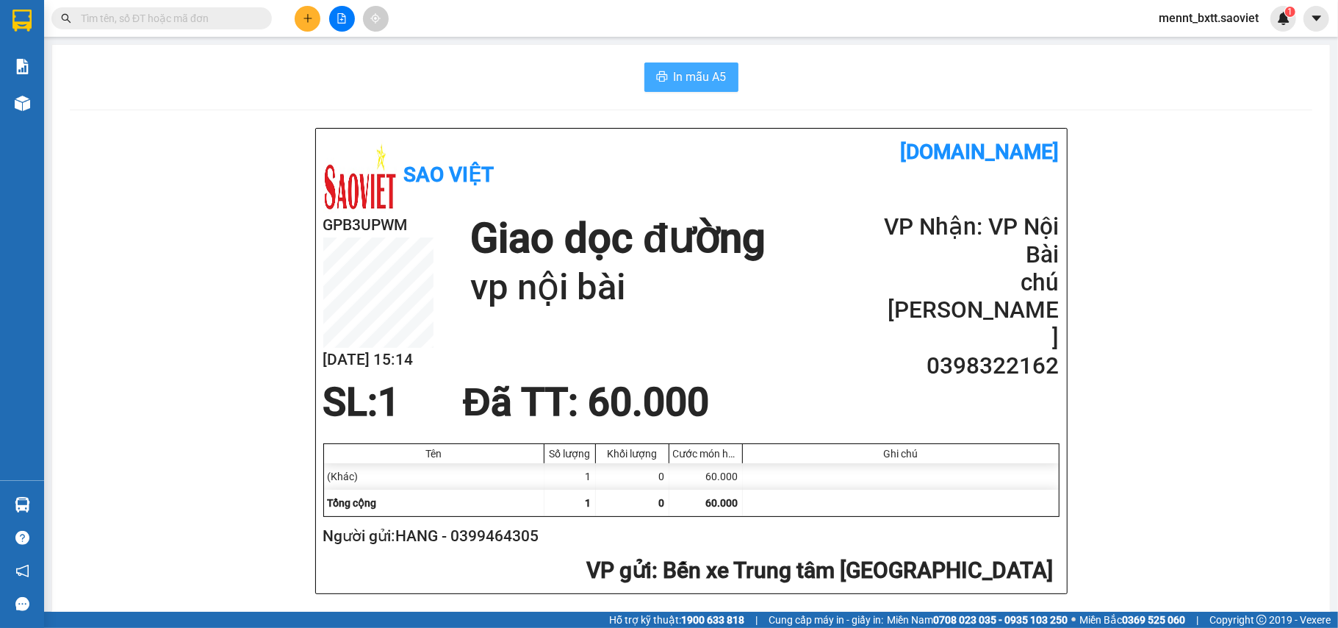
click at [694, 71] on span "In mẫu A5" at bounding box center [700, 77] width 53 height 18
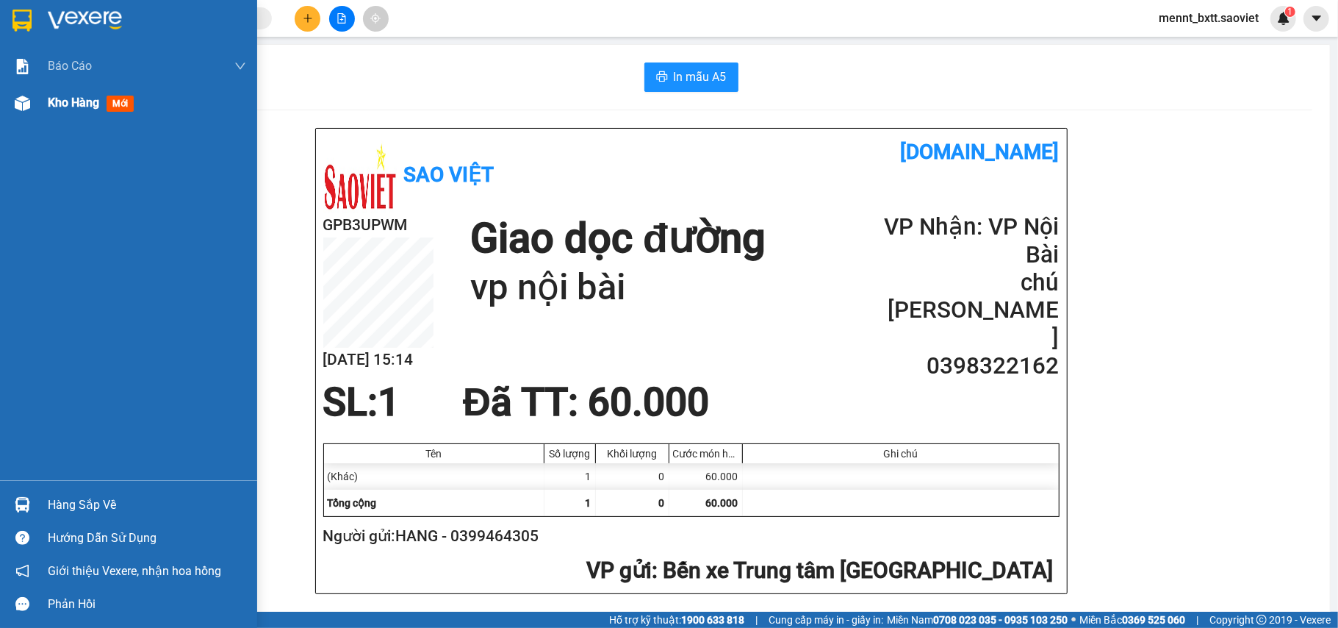
click at [78, 106] on span "Kho hàng" at bounding box center [73, 103] width 51 height 14
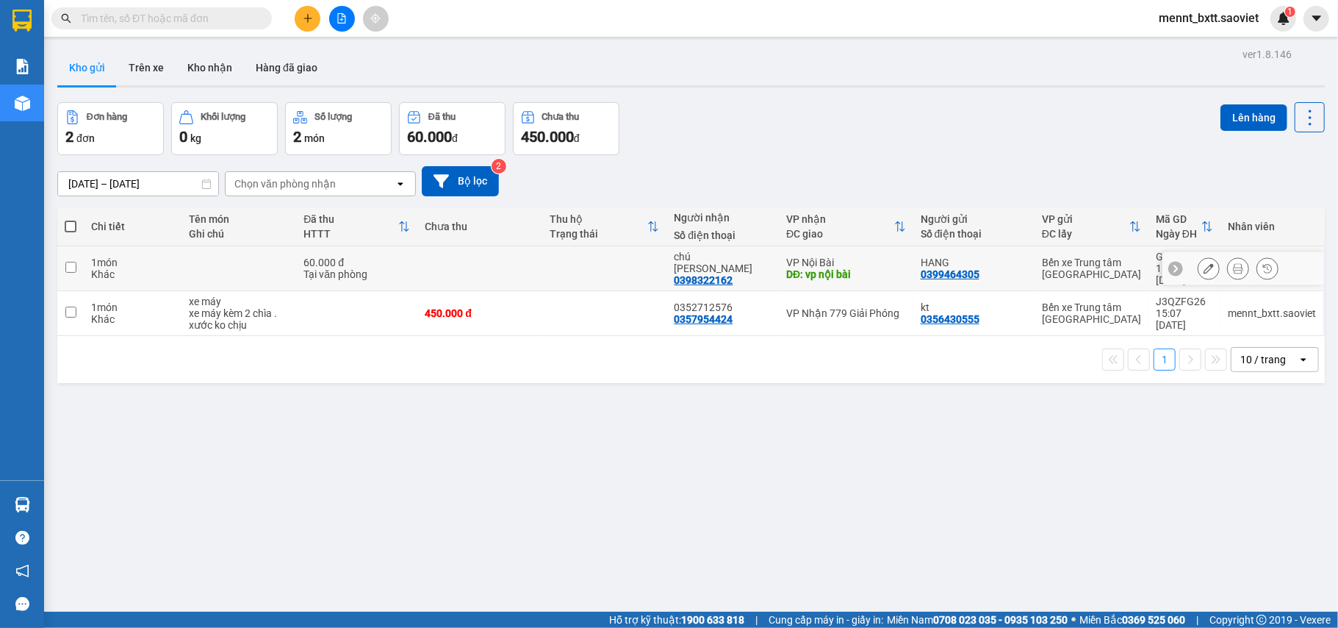
click at [500, 254] on td at bounding box center [479, 268] width 125 height 45
checkbox input "true"
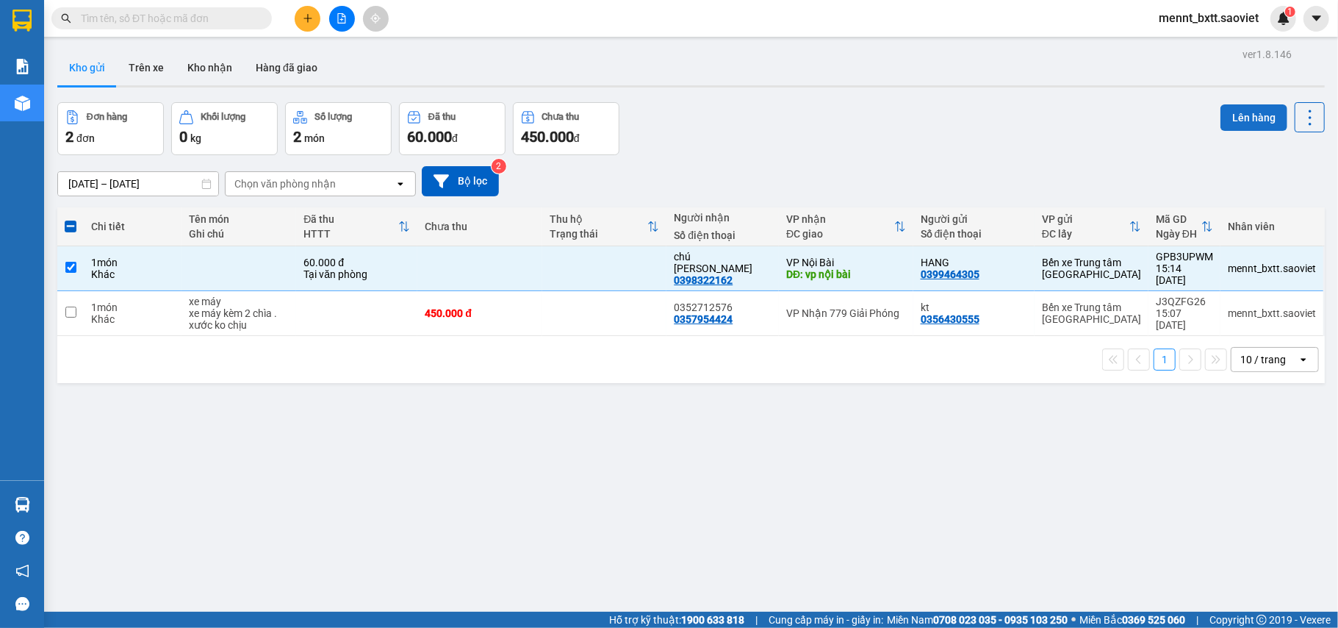
click at [1230, 110] on button "Lên hàng" at bounding box center [1254, 117] width 67 height 26
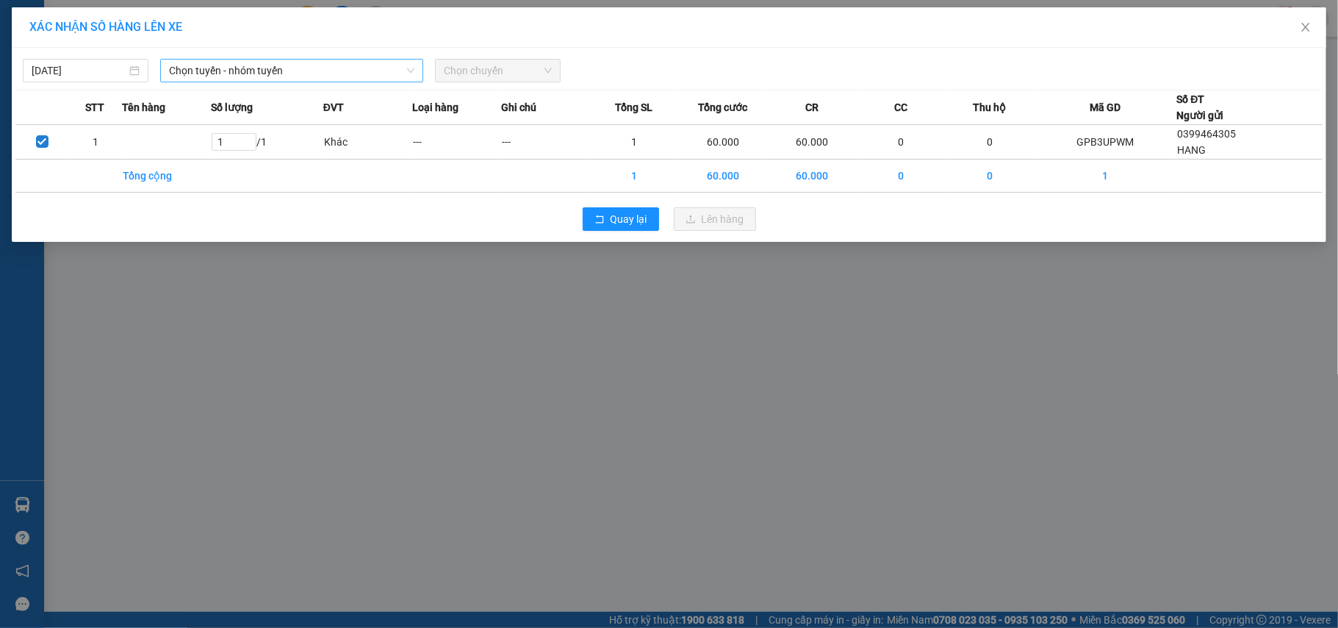
click at [322, 68] on span "Chọn tuyến - nhóm tuyến" at bounding box center [291, 71] width 245 height 22
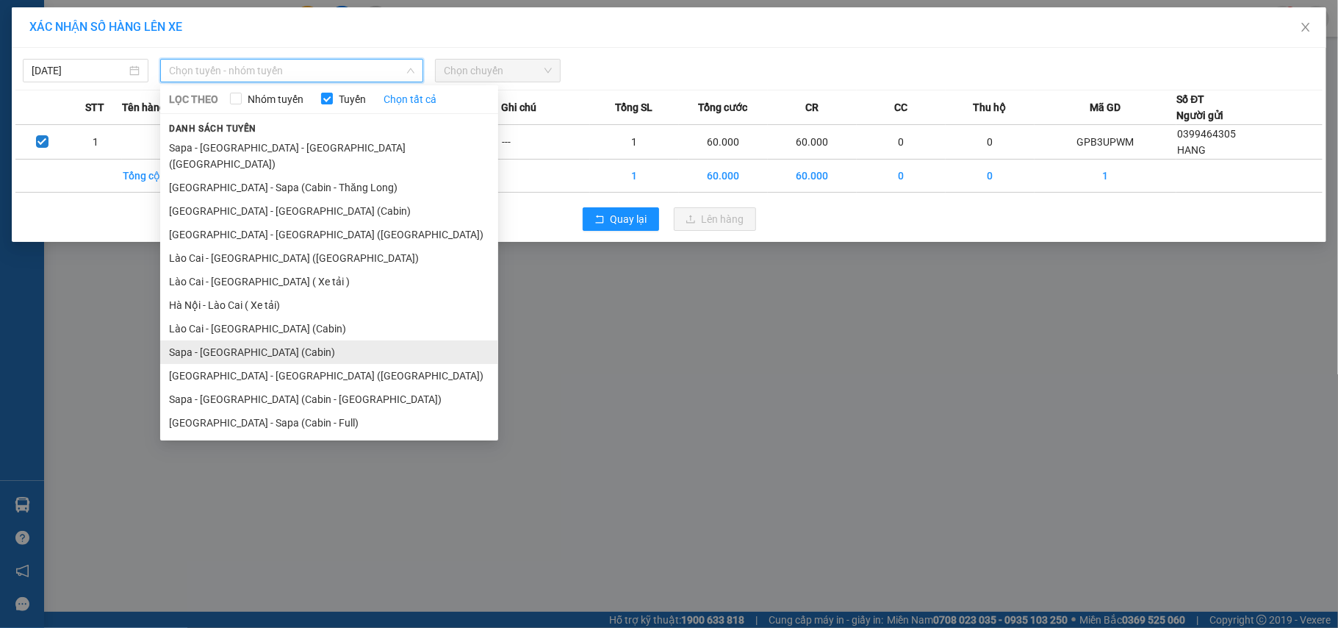
click at [294, 340] on li "Sapa - [GEOGRAPHIC_DATA] (Cabin)" at bounding box center [329, 352] width 338 height 24
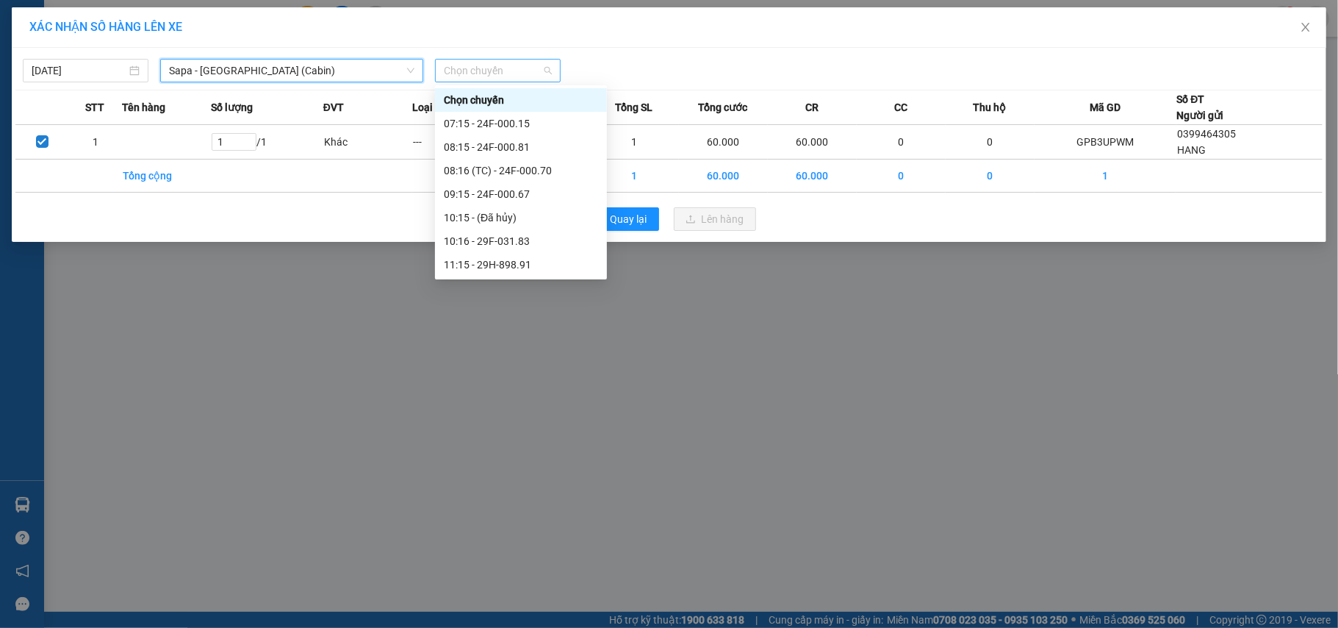
click at [460, 66] on span "Chọn chuyến" at bounding box center [498, 71] width 108 height 22
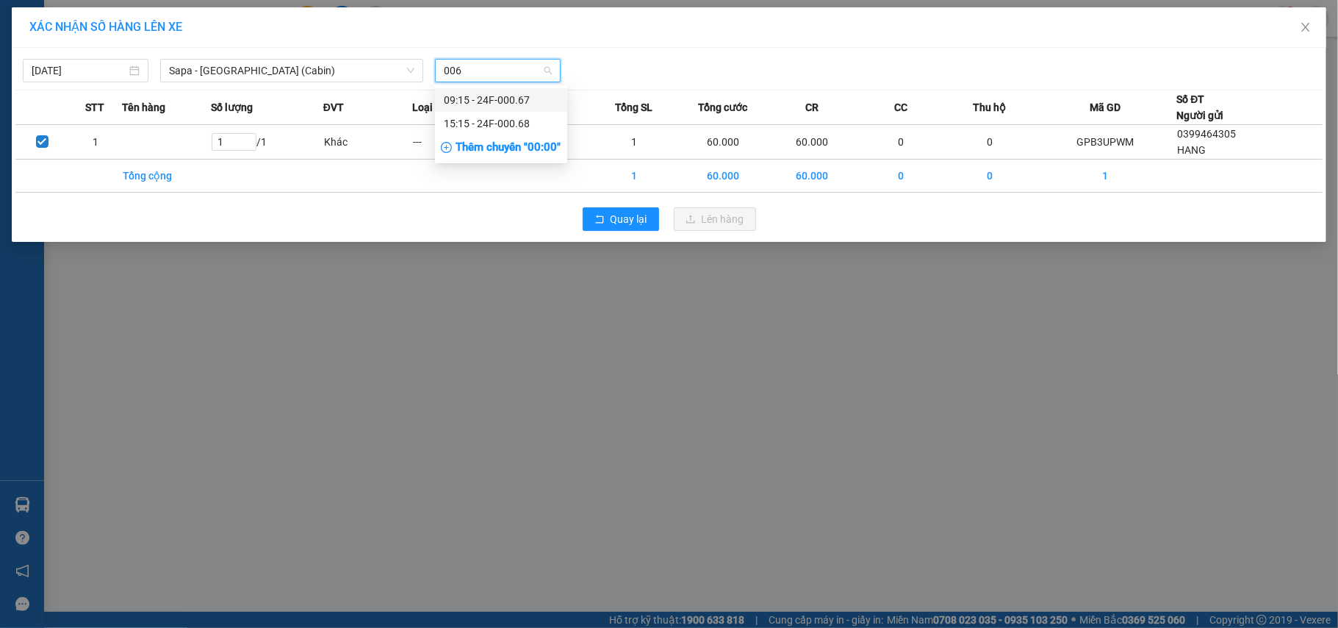
type input "0068"
click at [506, 100] on div "15:15 - 24F-000.68" at bounding box center [501, 100] width 115 height 16
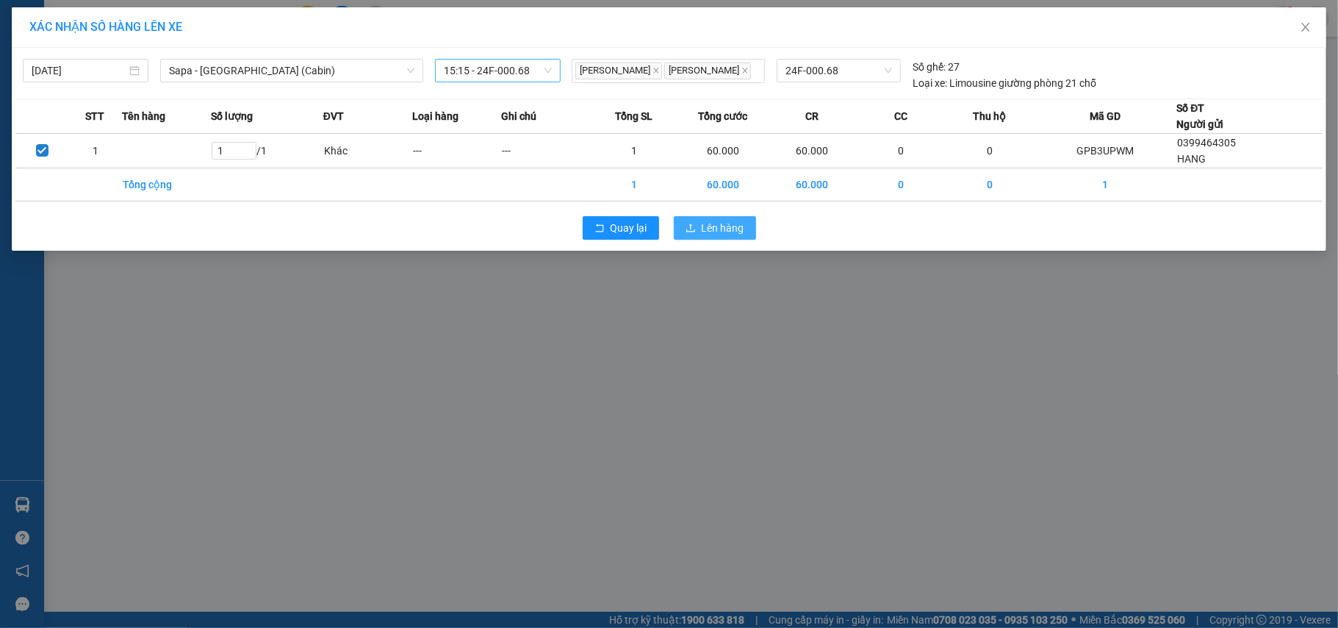
click at [728, 223] on span "Lên hàng" at bounding box center [723, 228] width 43 height 16
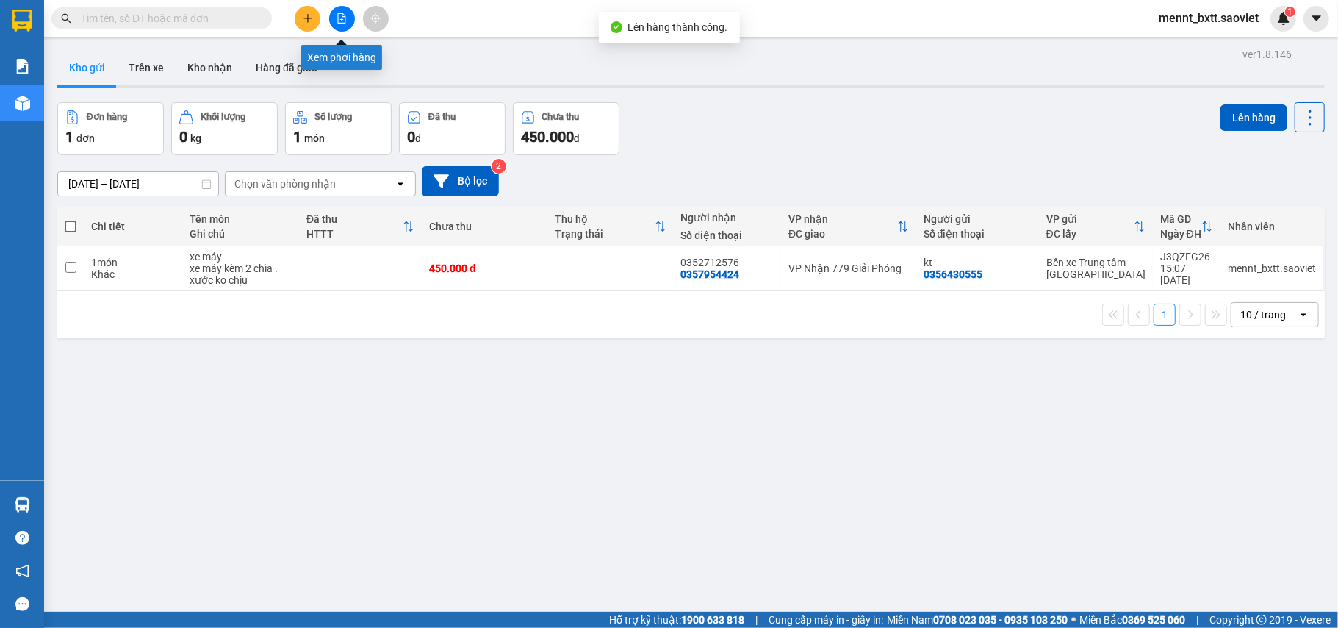
click at [338, 18] on icon "file-add" at bounding box center [342, 18] width 8 height 10
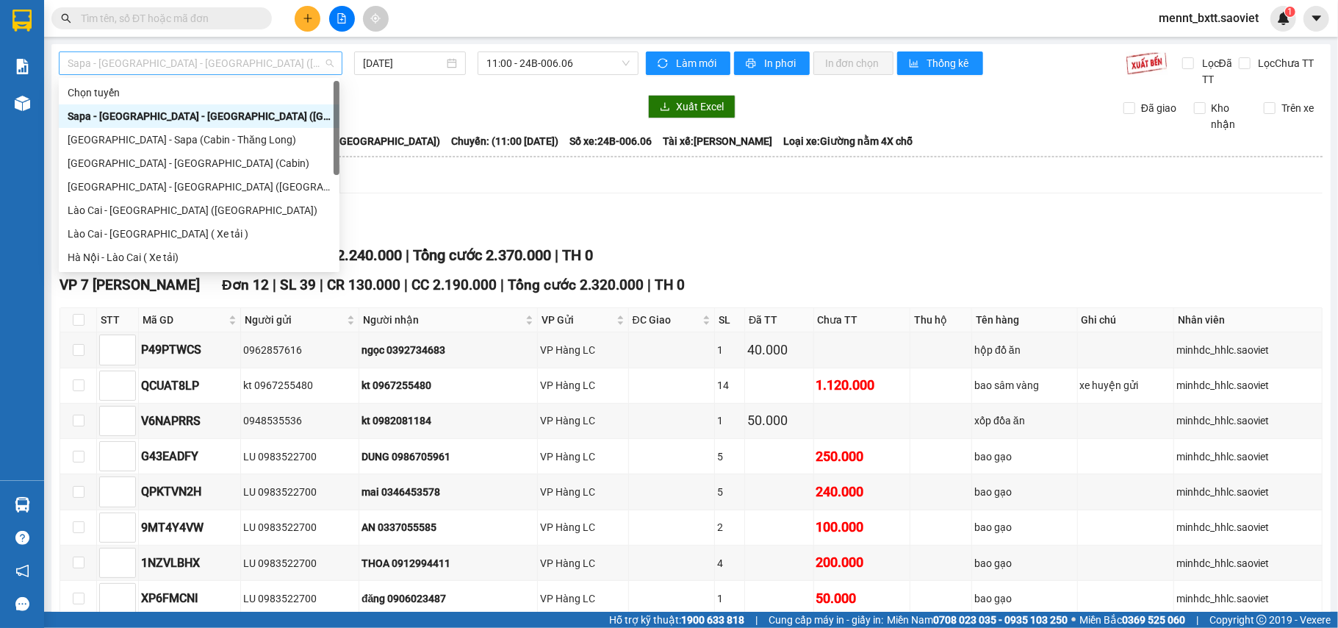
drag, startPoint x: 259, startPoint y: 57, endPoint x: 250, endPoint y: 68, distance: 13.6
click at [257, 60] on span "Sapa - [GEOGRAPHIC_DATA] - [GEOGRAPHIC_DATA] ([GEOGRAPHIC_DATA])" at bounding box center [201, 63] width 266 height 22
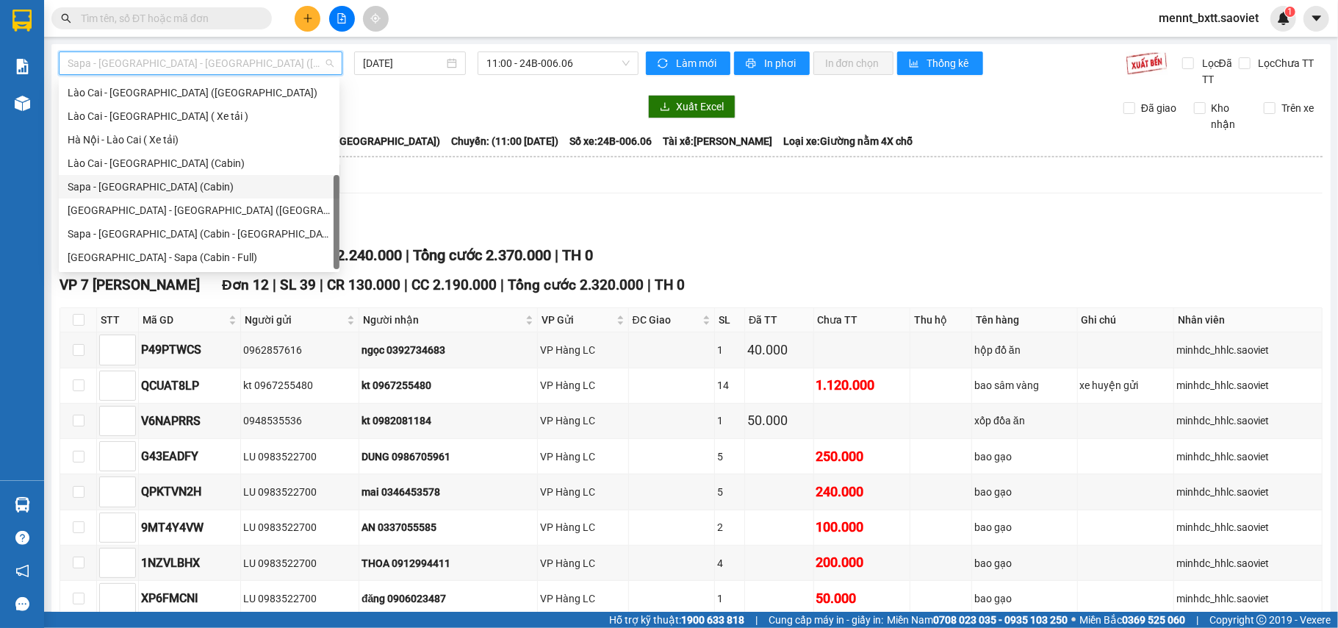
click at [187, 188] on div "Sapa - [GEOGRAPHIC_DATA] (Cabin)" at bounding box center [199, 187] width 263 height 16
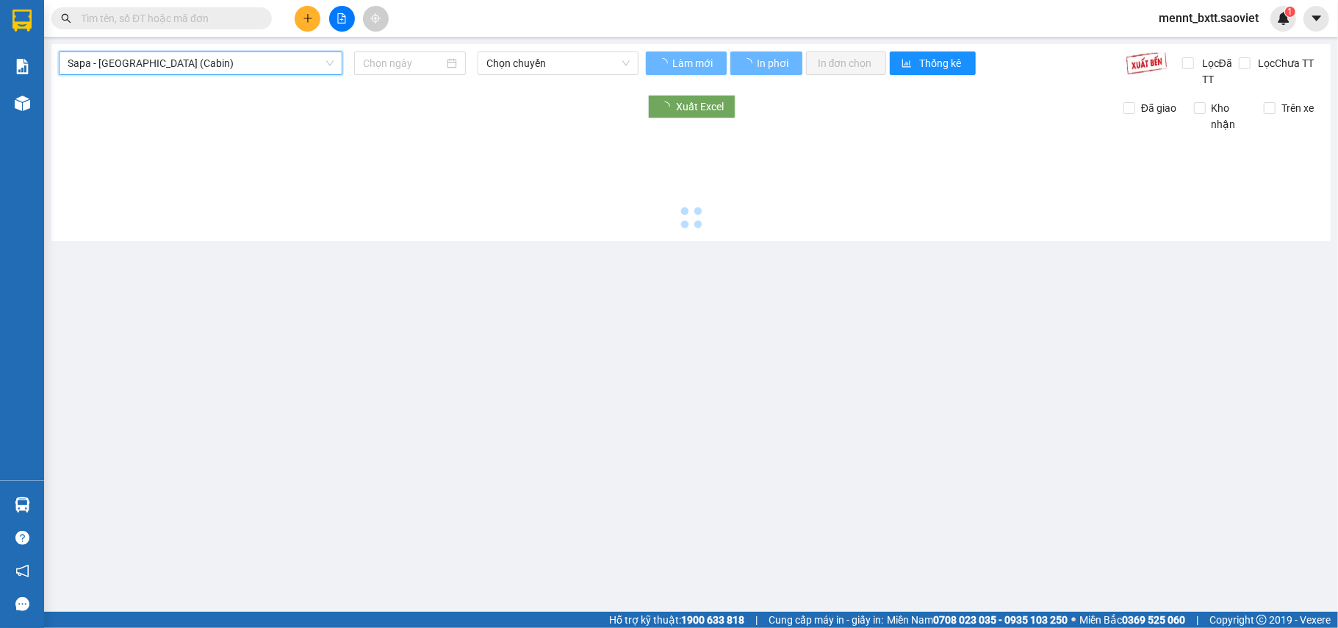
type input "[DATE]"
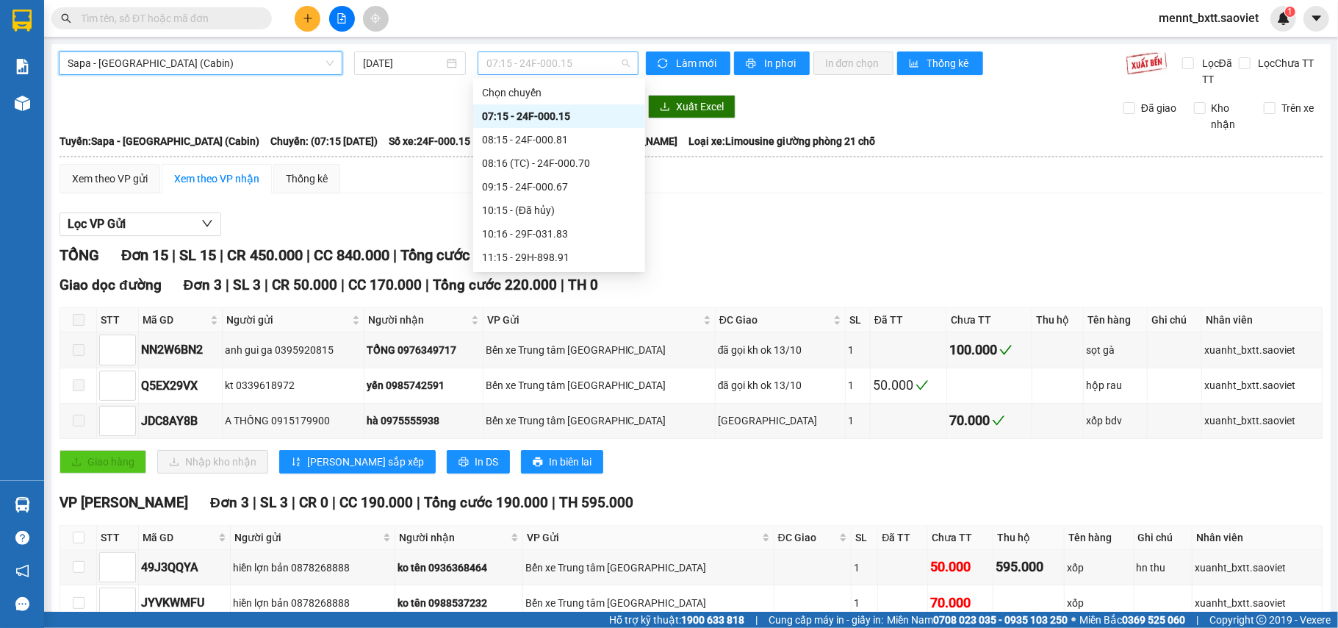
click at [515, 60] on span "07:15 - 24F-000.15" at bounding box center [558, 63] width 143 height 22
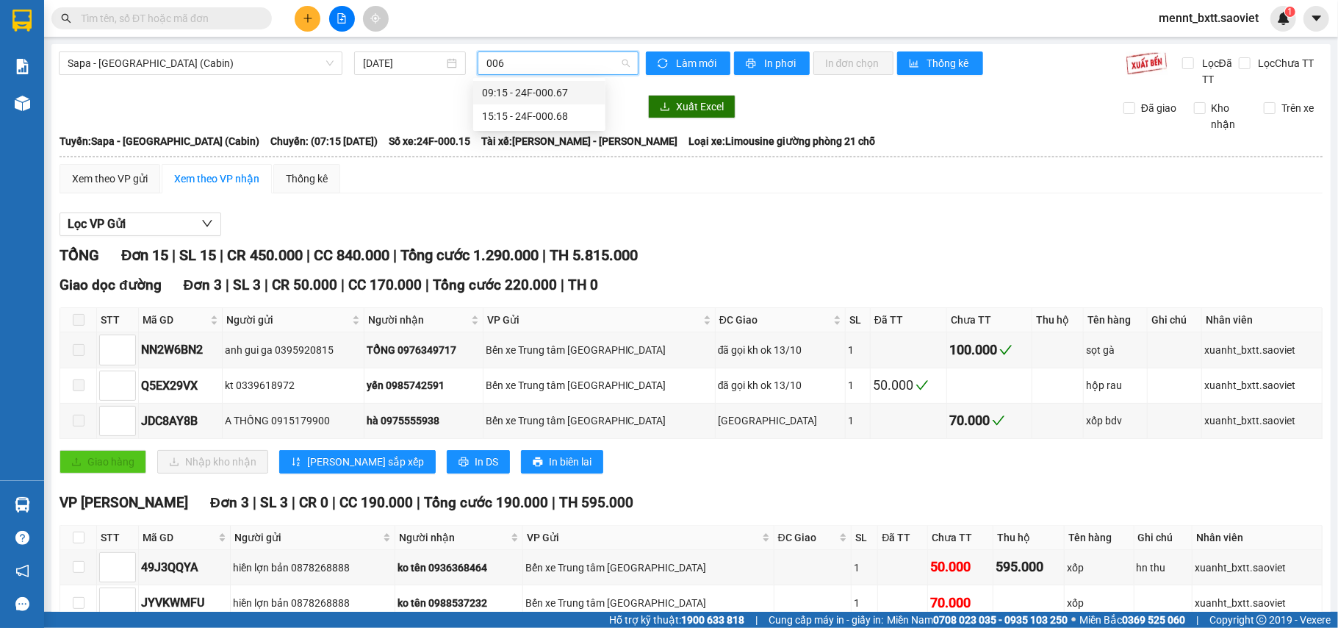
type input "0068"
click at [541, 89] on div "15:15 - 24F-000.68" at bounding box center [539, 93] width 115 height 16
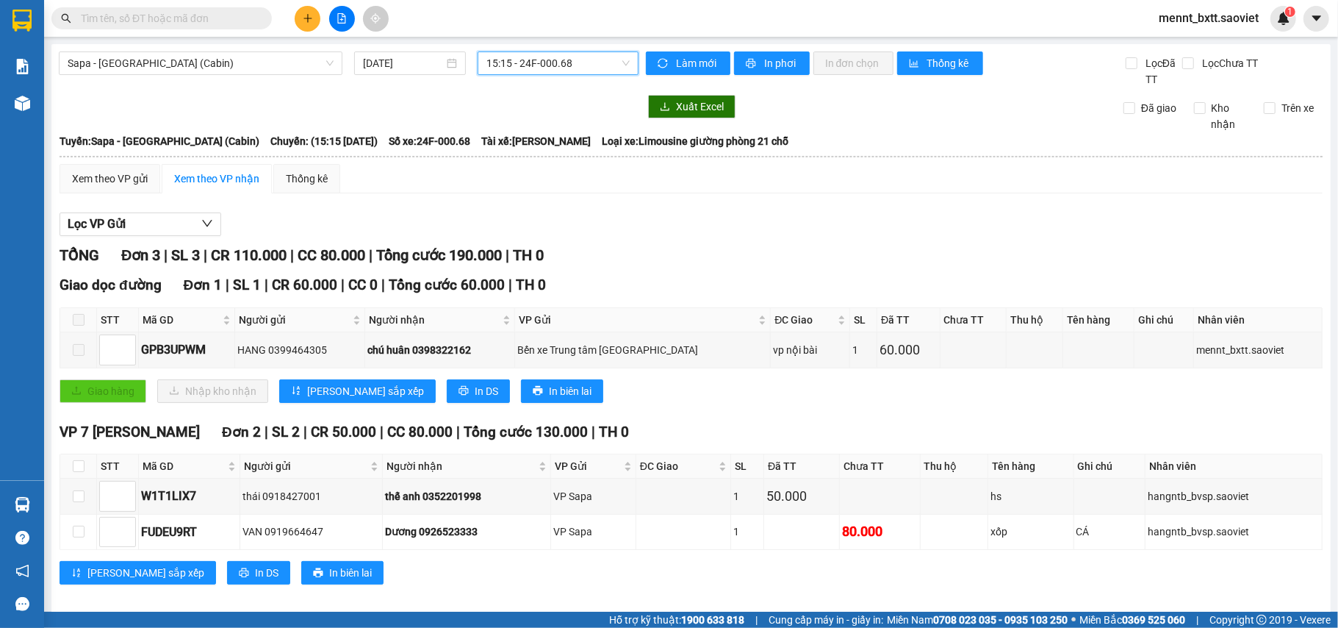
scroll to position [16, 0]
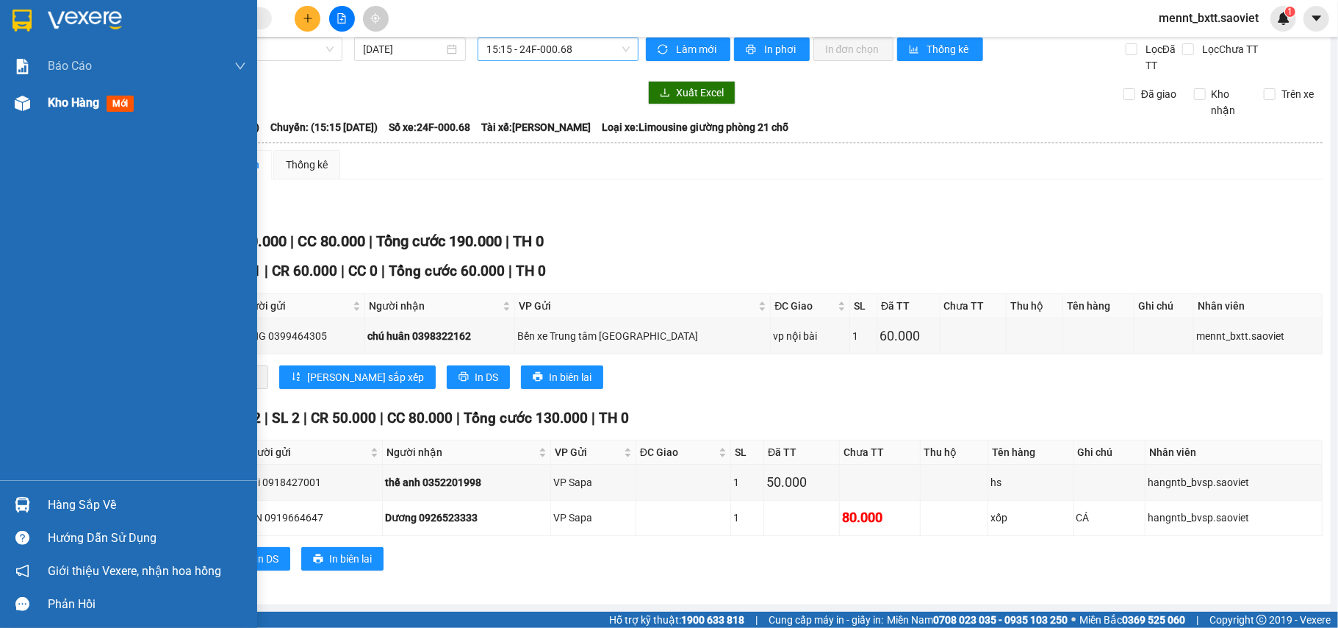
click at [60, 101] on span "Kho hàng" at bounding box center [73, 103] width 51 height 14
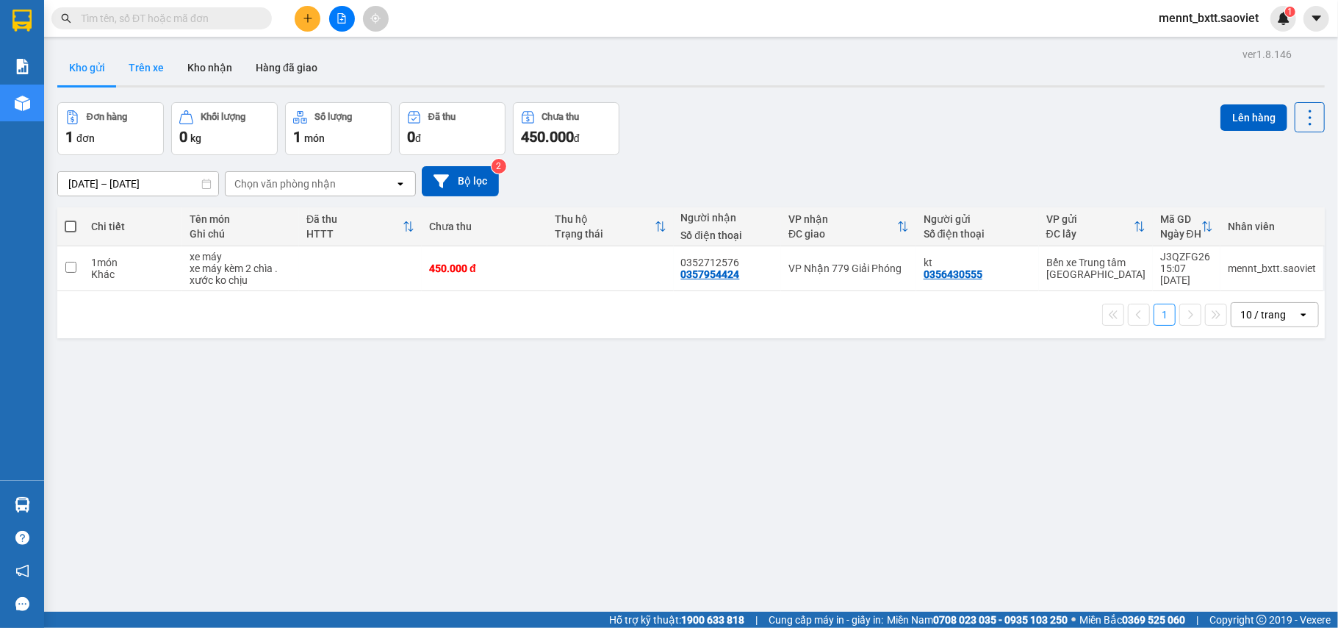
click at [141, 66] on button "Trên xe" at bounding box center [146, 67] width 59 height 35
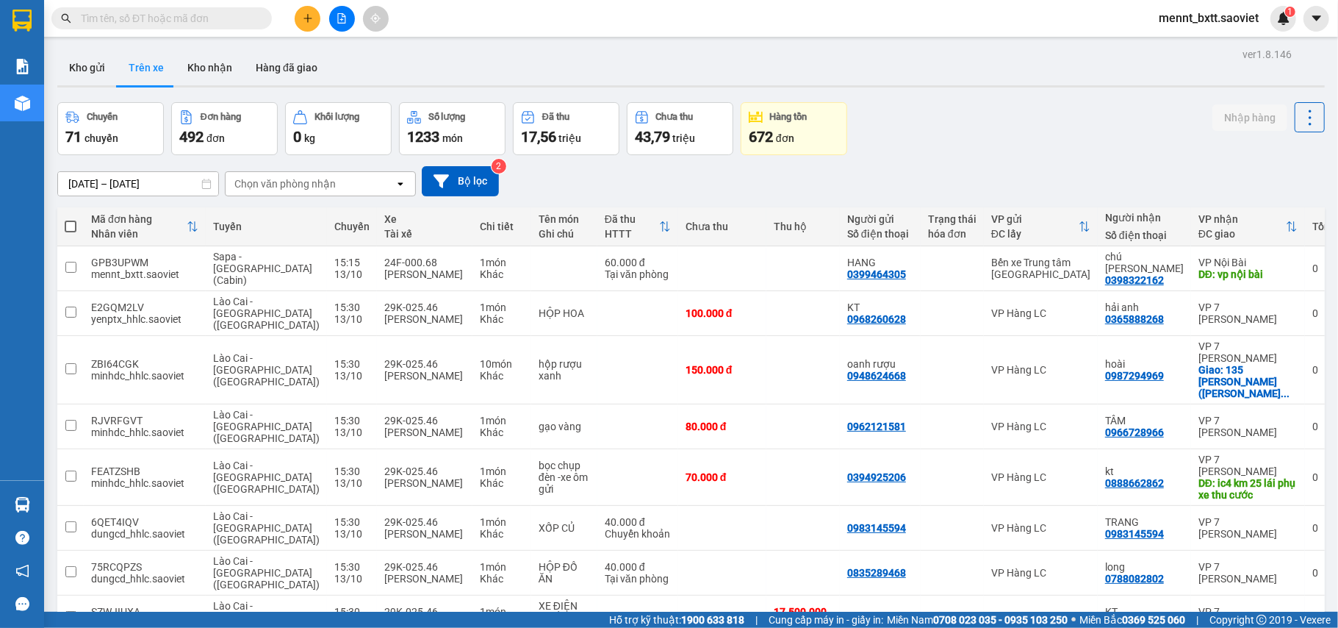
click at [354, 178] on div "Chọn văn phòng nhận" at bounding box center [310, 184] width 169 height 24
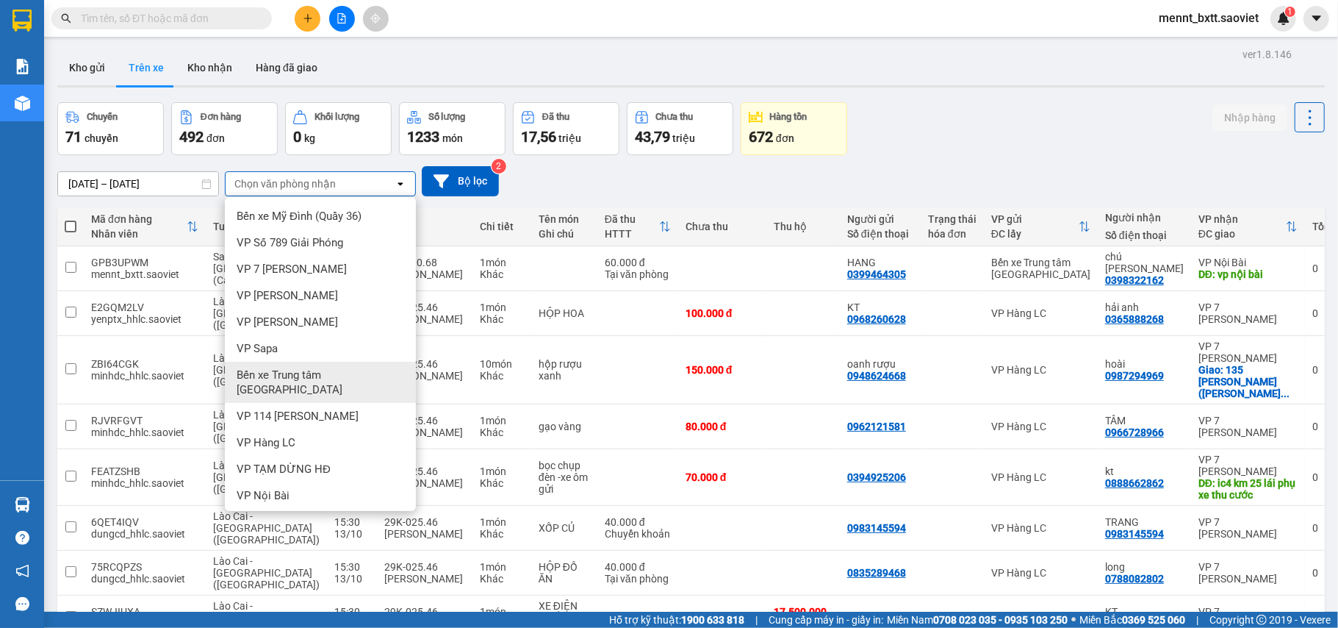
click at [350, 369] on span "Bến xe Trung tâm [GEOGRAPHIC_DATA]" at bounding box center [323, 381] width 173 height 29
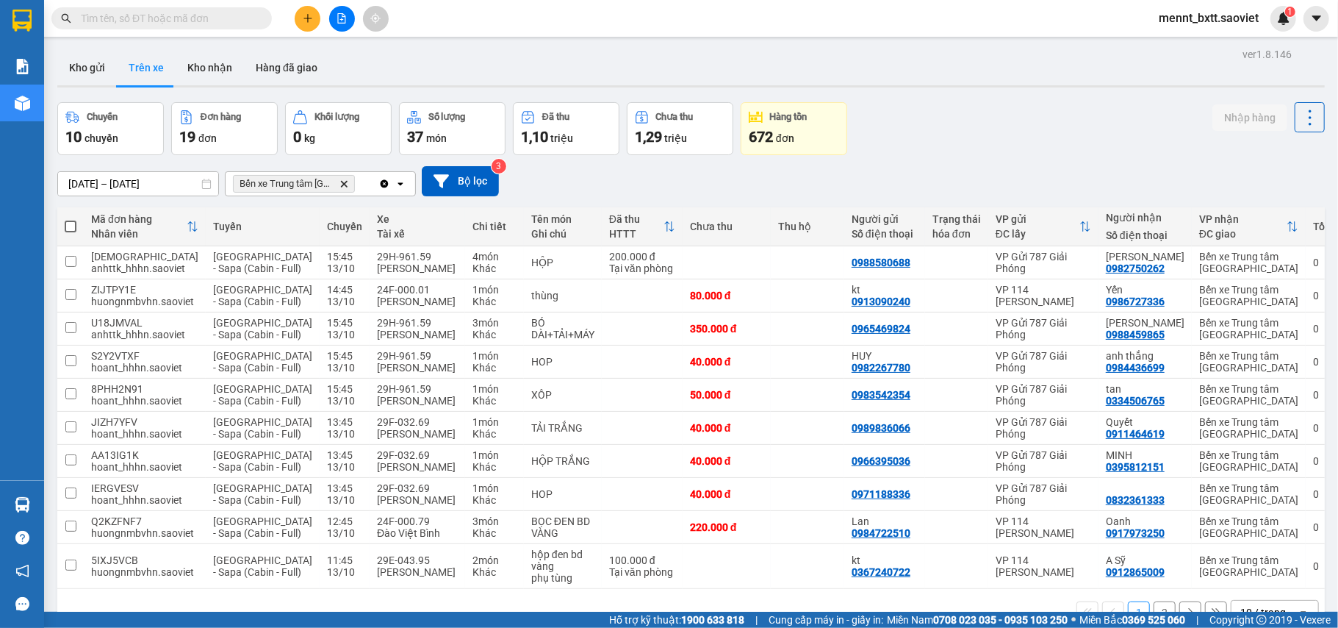
scroll to position [147, 0]
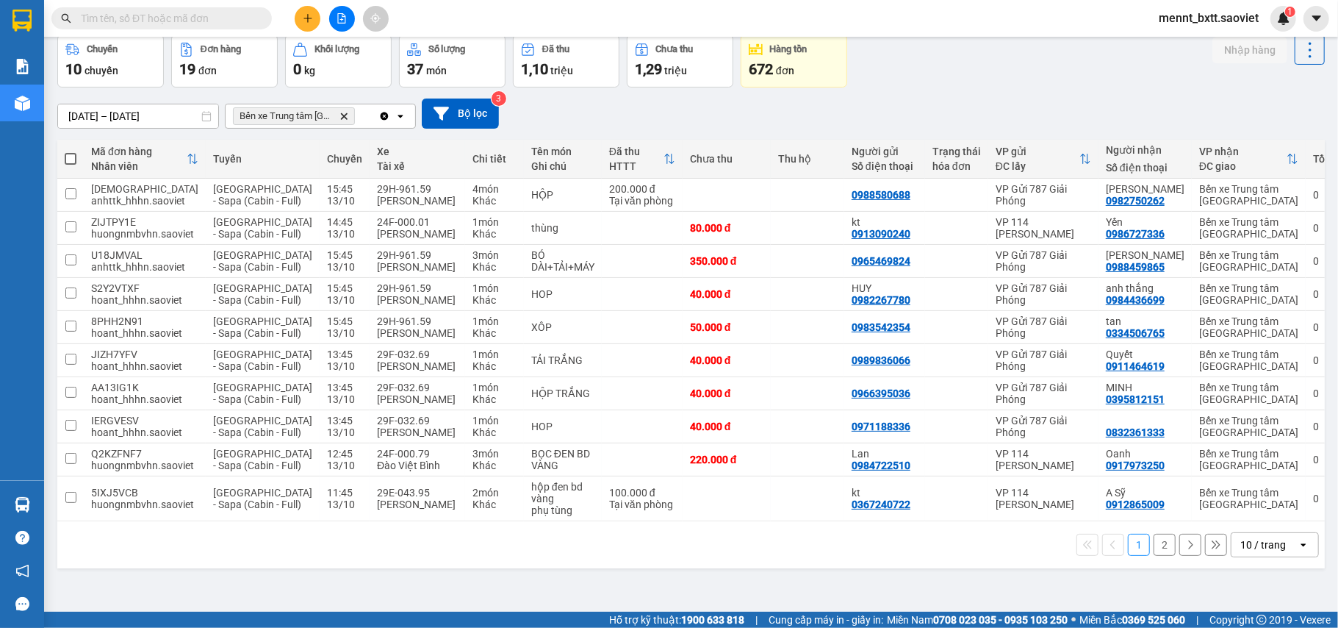
click at [1154, 556] on button "2" at bounding box center [1165, 545] width 22 height 22
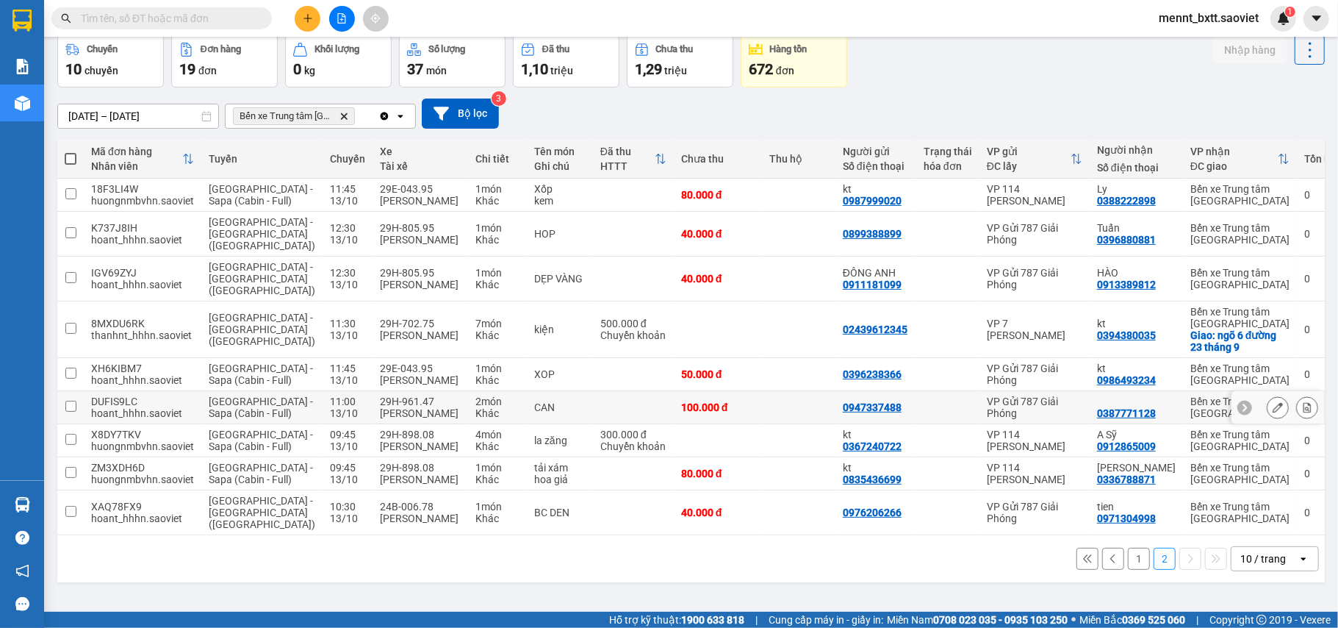
scroll to position [113, 0]
click at [1302, 369] on icon at bounding box center [1307, 374] width 10 height 10
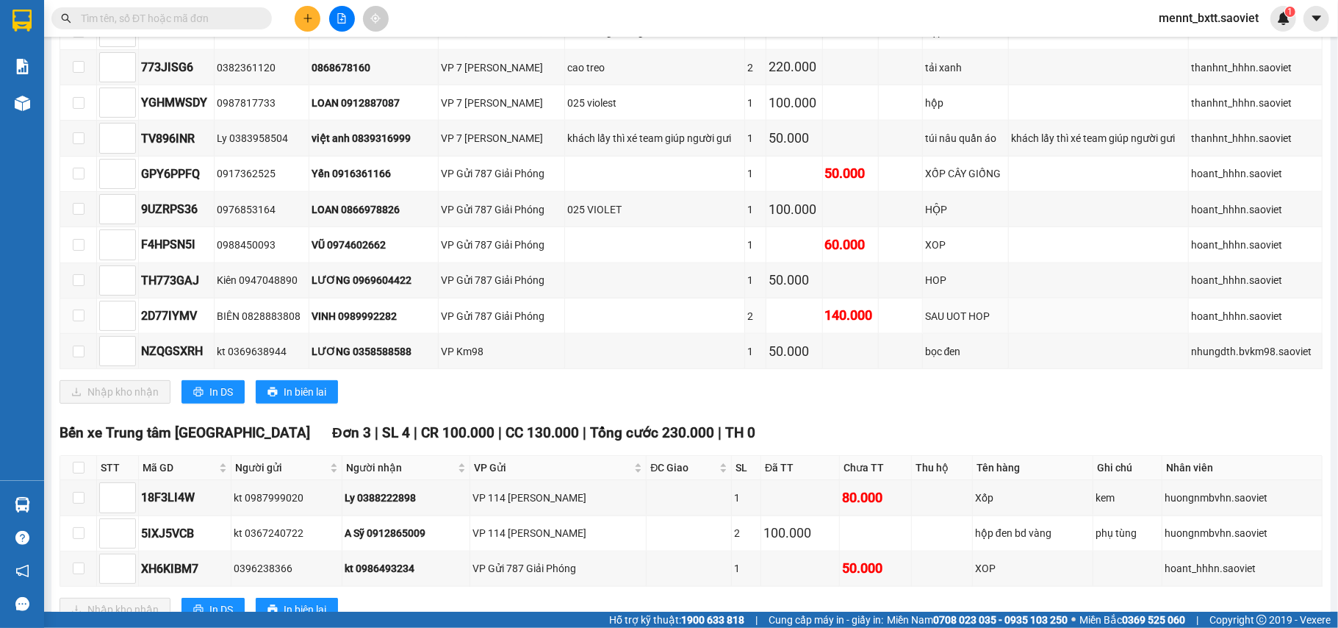
scroll to position [1070, 0]
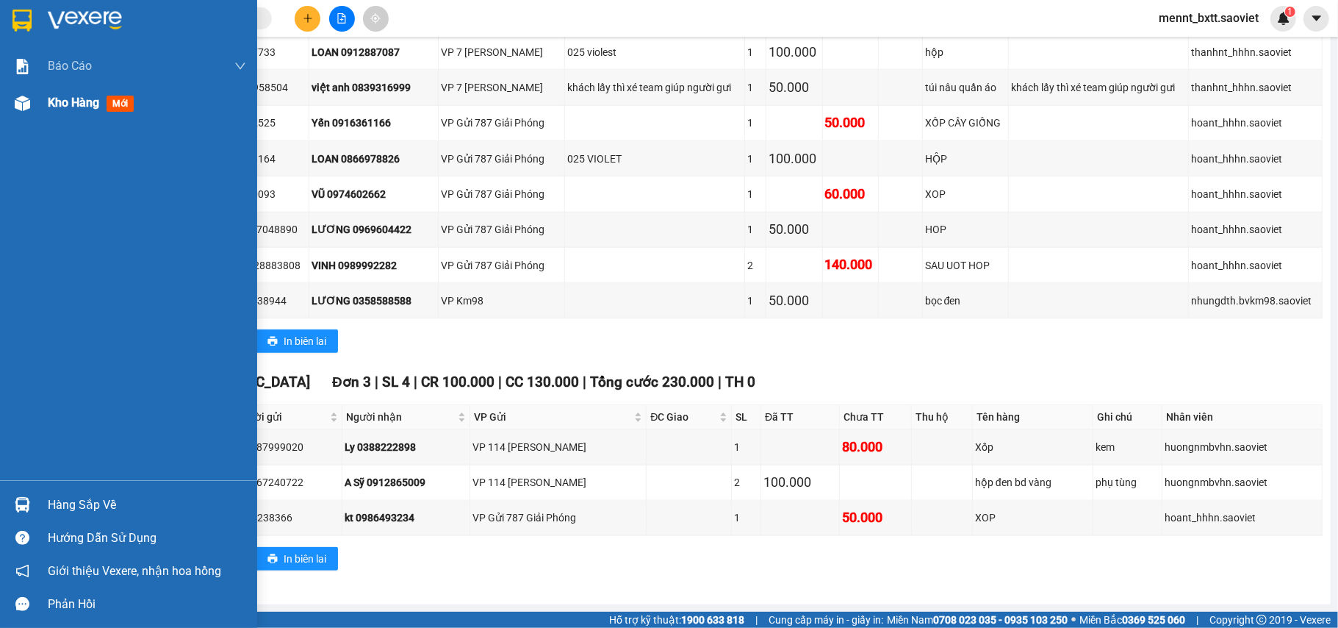
click at [57, 100] on span "Kho hàng" at bounding box center [73, 103] width 51 height 14
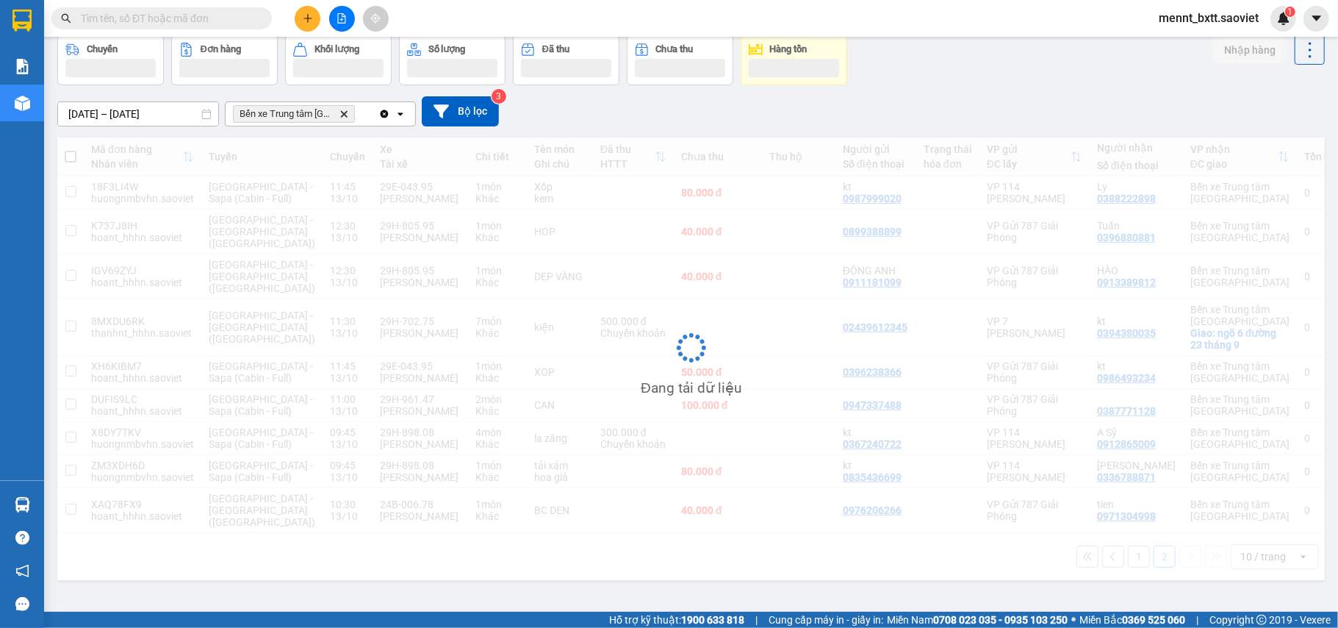
scroll to position [113, 0]
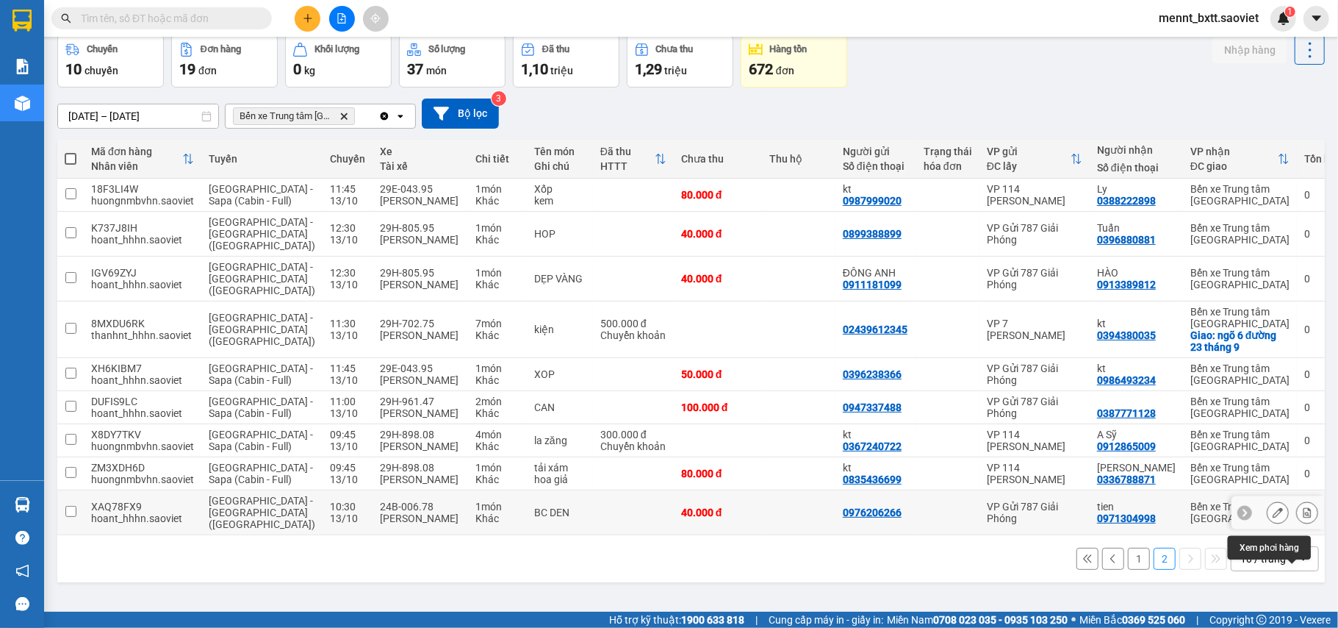
click at [1302, 517] on icon at bounding box center [1307, 512] width 10 height 10
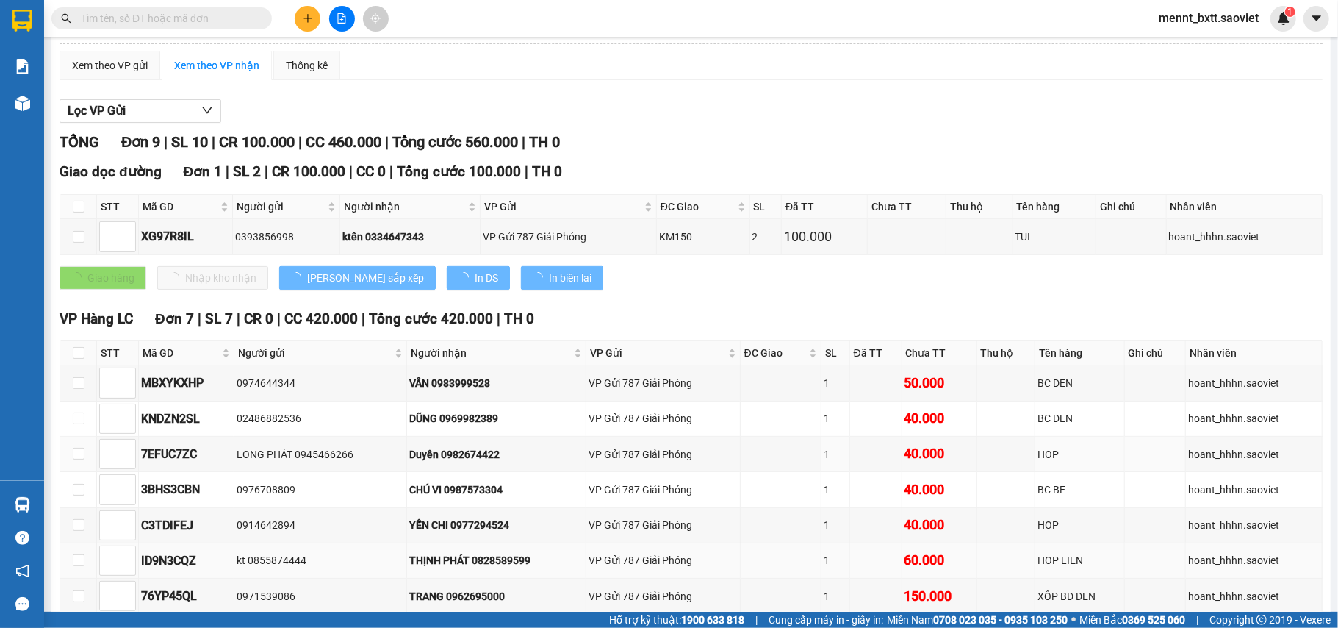
scroll to position [345, 0]
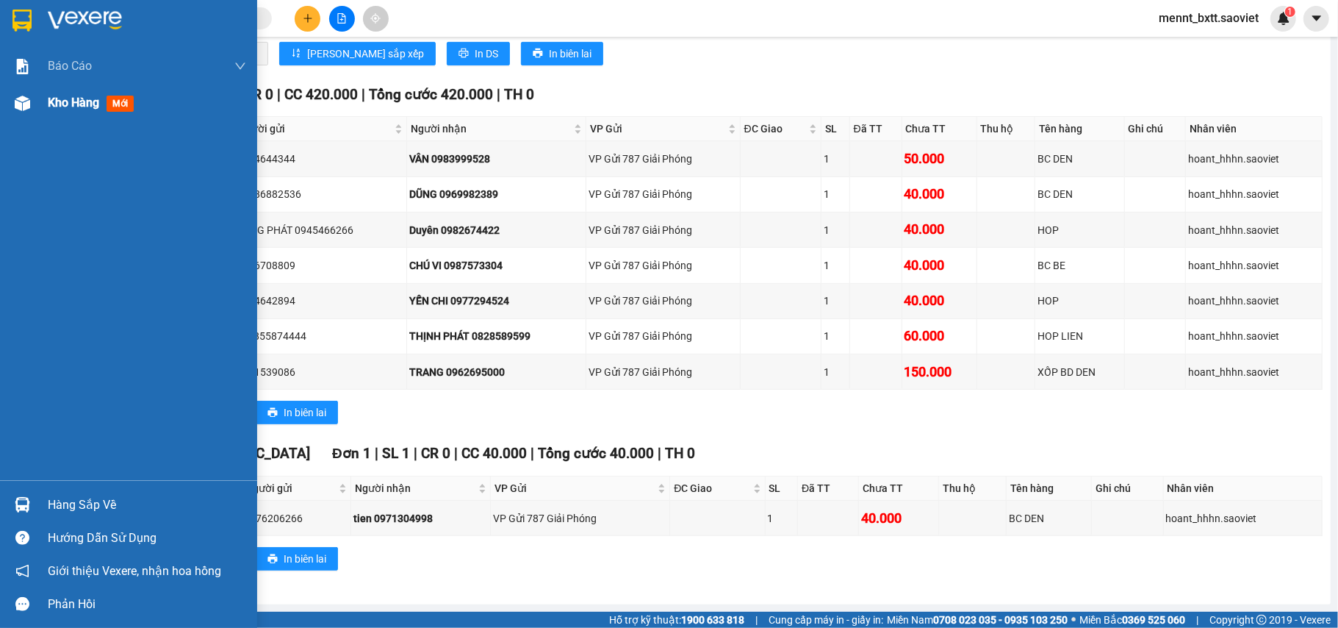
click at [62, 97] on span "Kho hàng" at bounding box center [73, 103] width 51 height 14
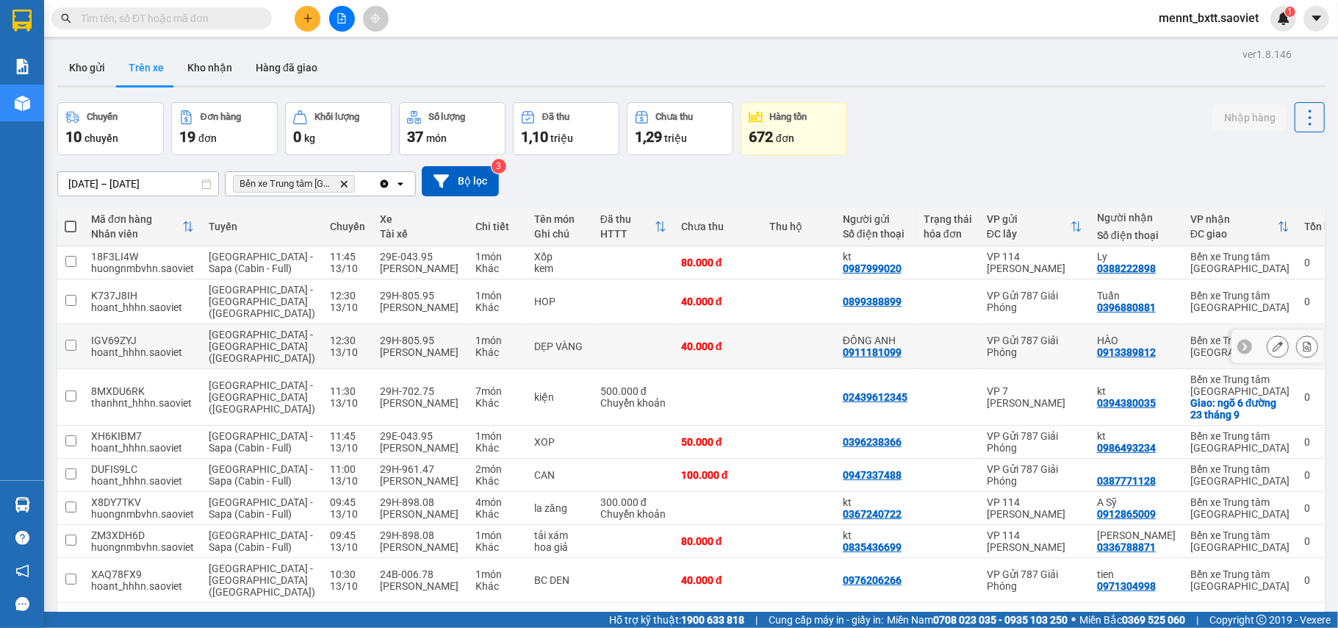
scroll to position [113, 0]
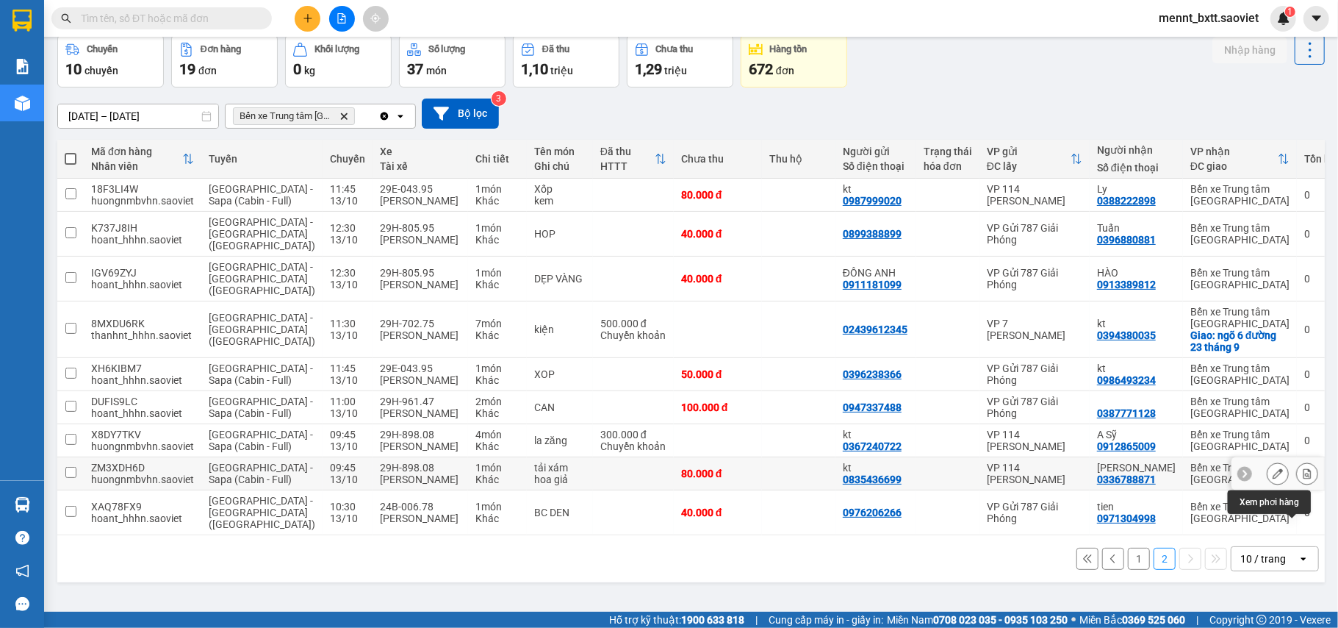
click at [1304, 478] on icon at bounding box center [1308, 473] width 8 height 10
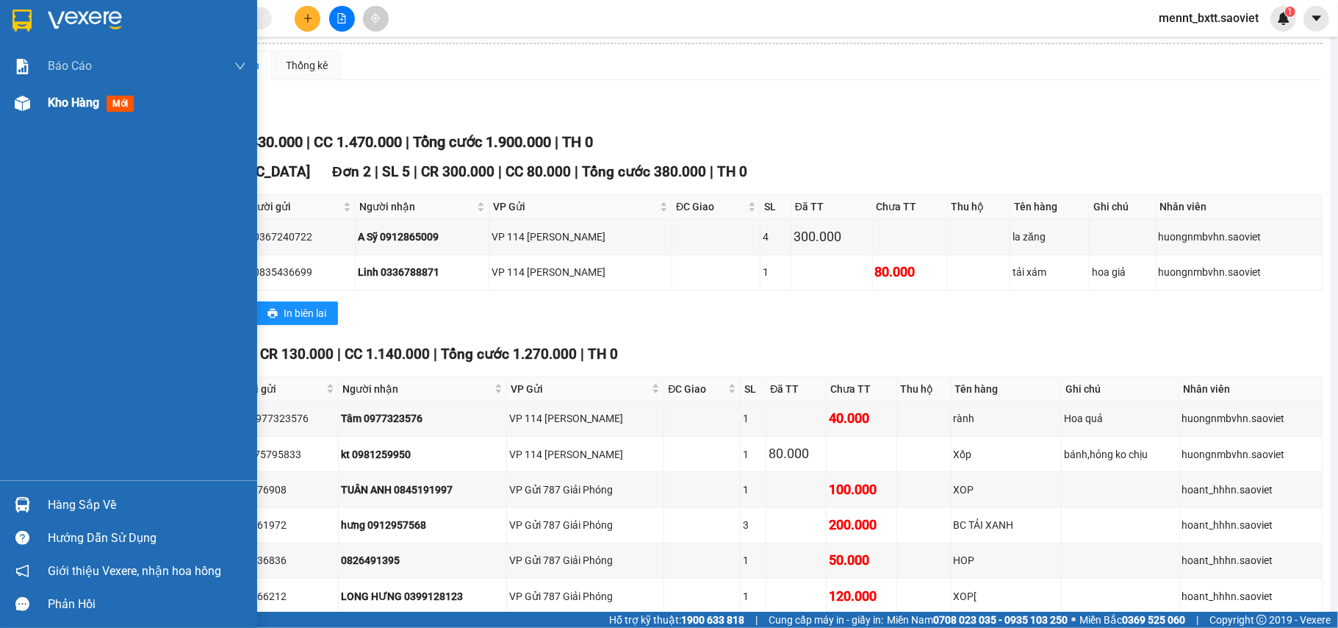
click at [60, 98] on span "Kho hàng" at bounding box center [73, 103] width 51 height 14
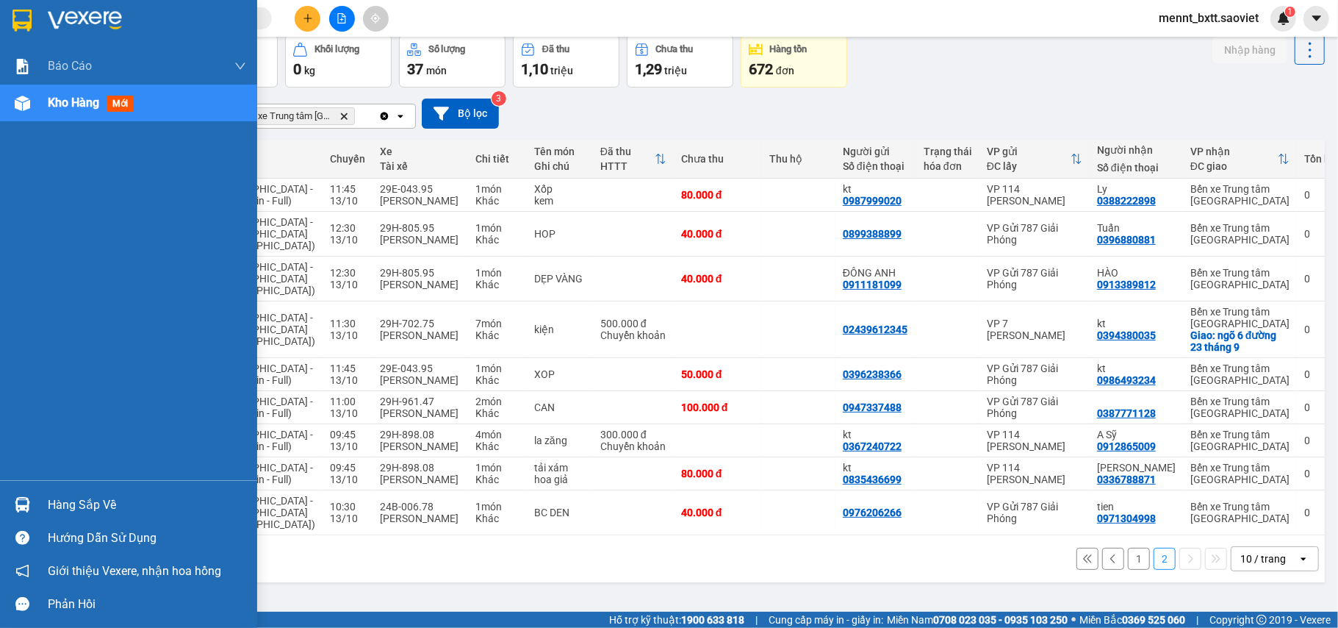
scroll to position [113, 0]
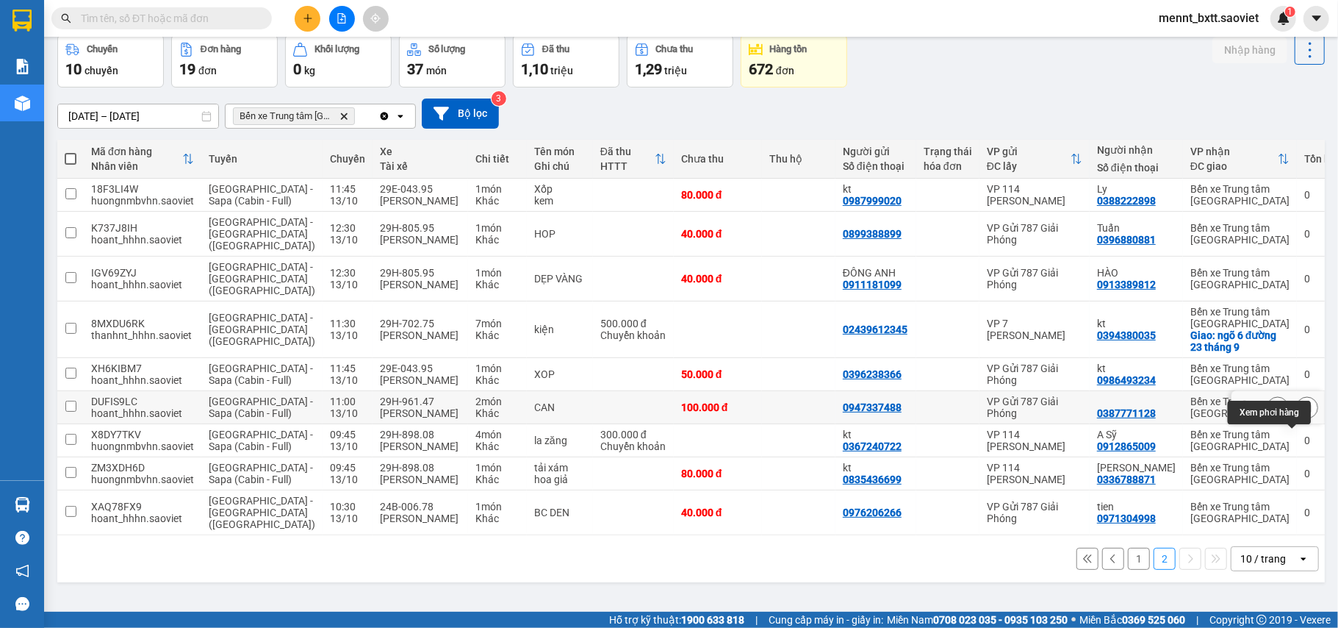
click at [1302, 402] on icon at bounding box center [1307, 407] width 10 height 10
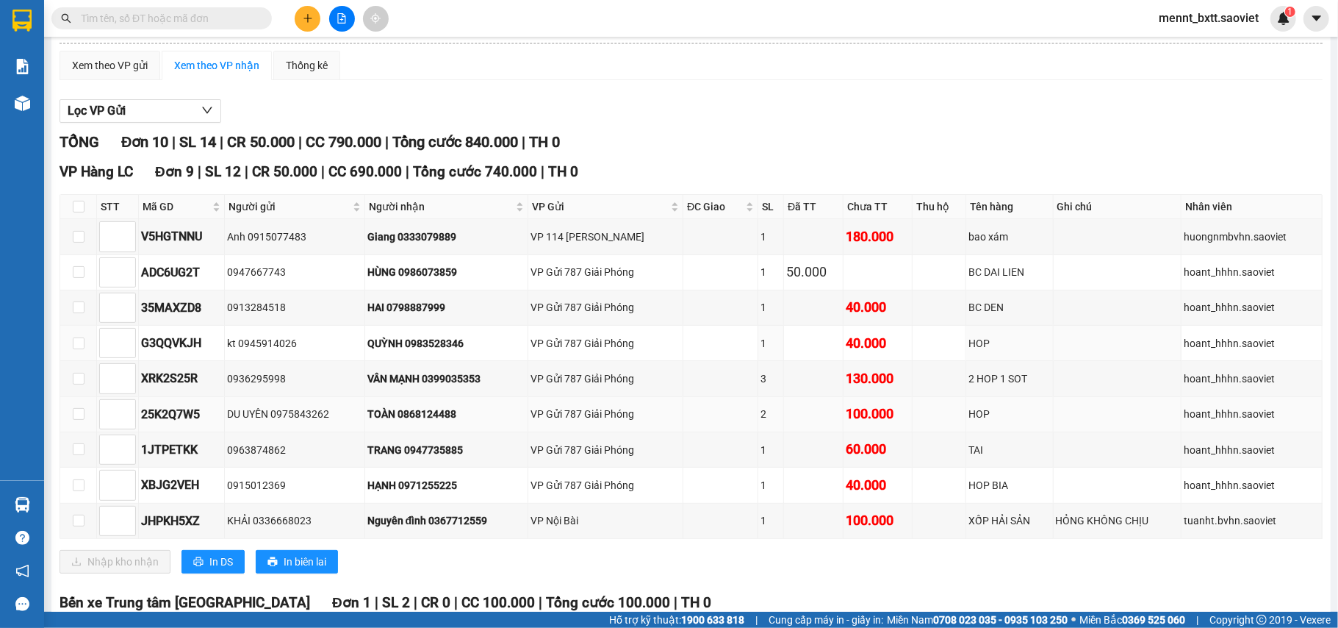
scroll to position [270, 0]
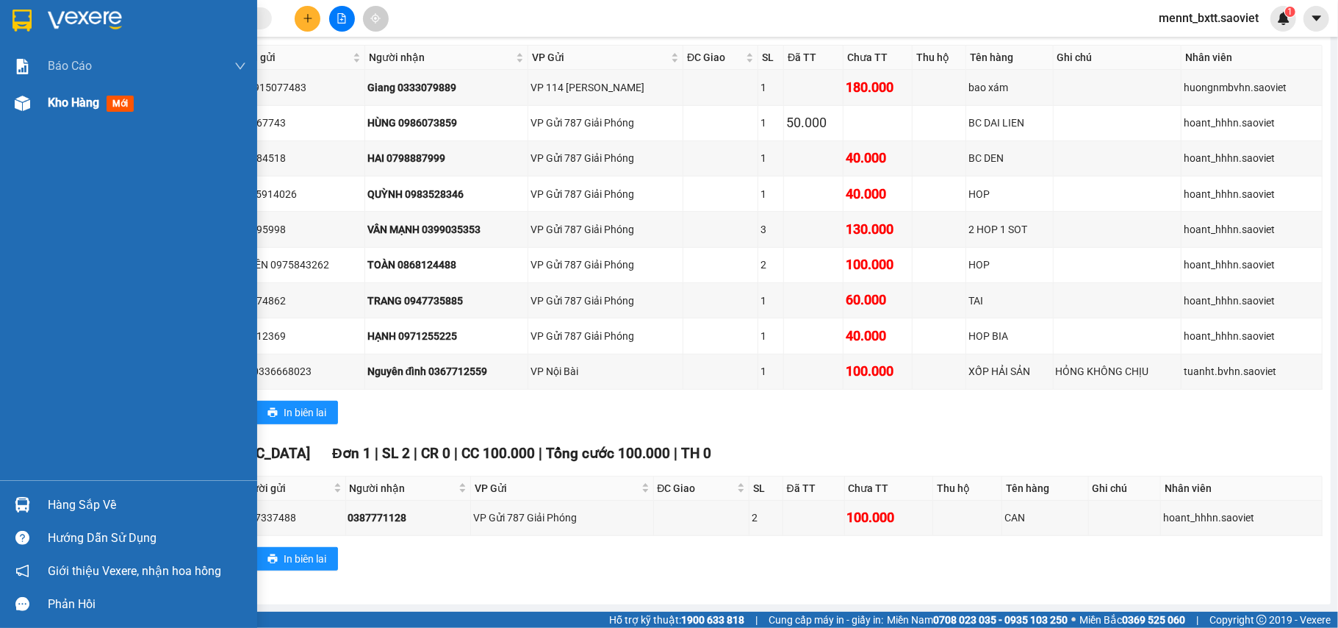
click at [62, 96] on span "Kho hàng" at bounding box center [73, 103] width 51 height 14
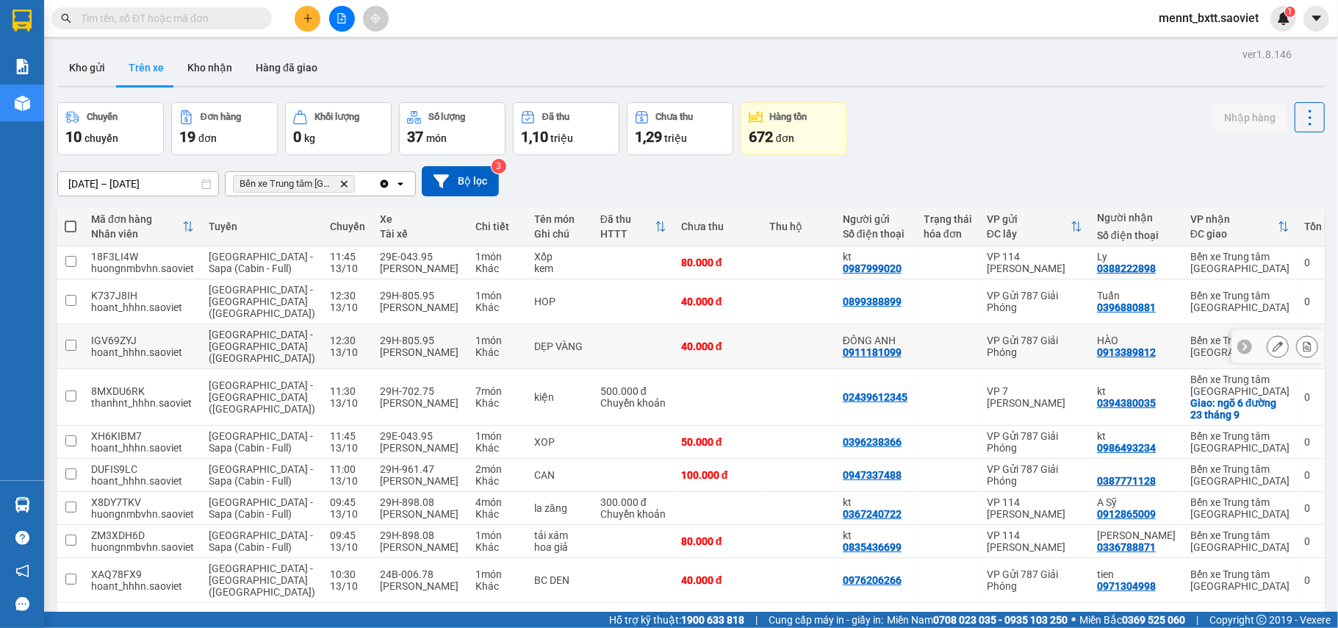
scroll to position [113, 0]
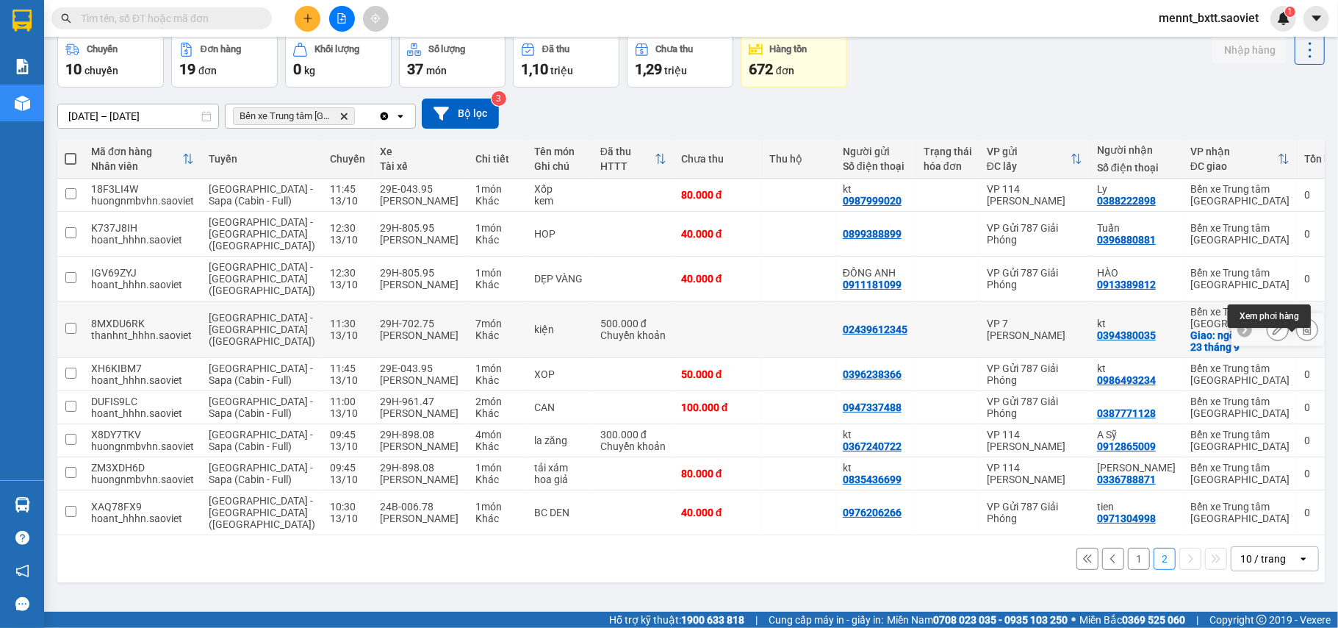
click at [1304, 324] on icon at bounding box center [1308, 329] width 8 height 10
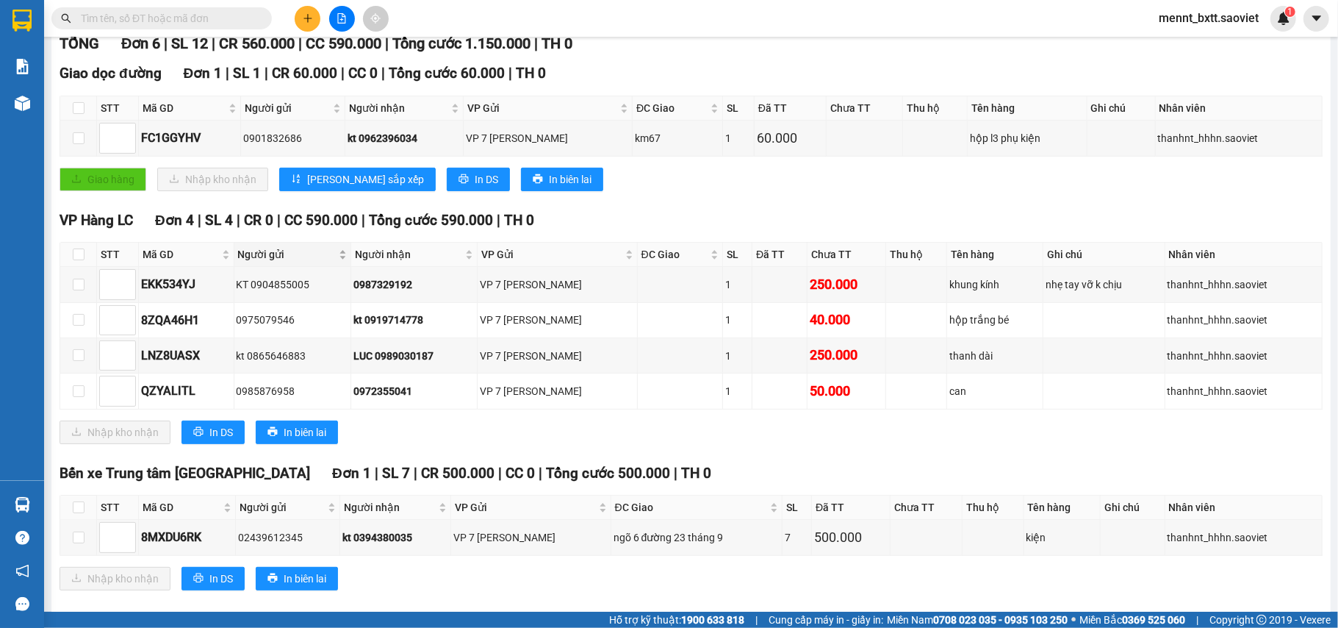
scroll to position [237, 0]
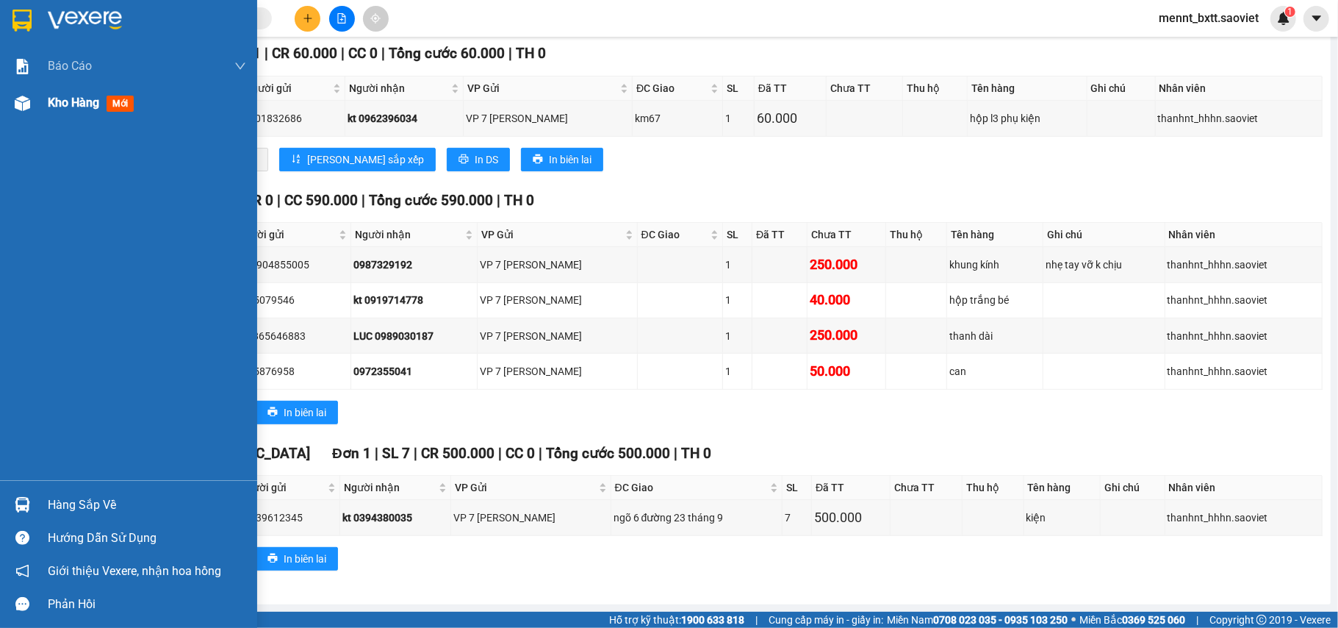
click at [73, 101] on span "Kho hàng" at bounding box center [73, 103] width 51 height 14
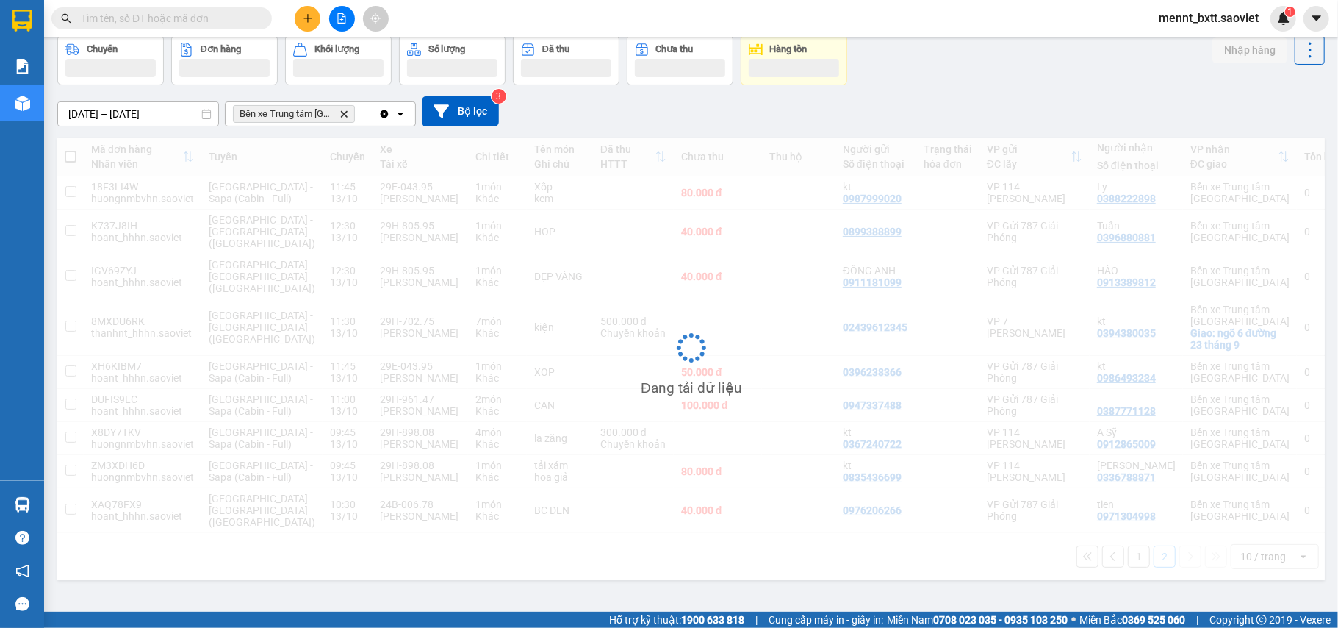
scroll to position [113, 0]
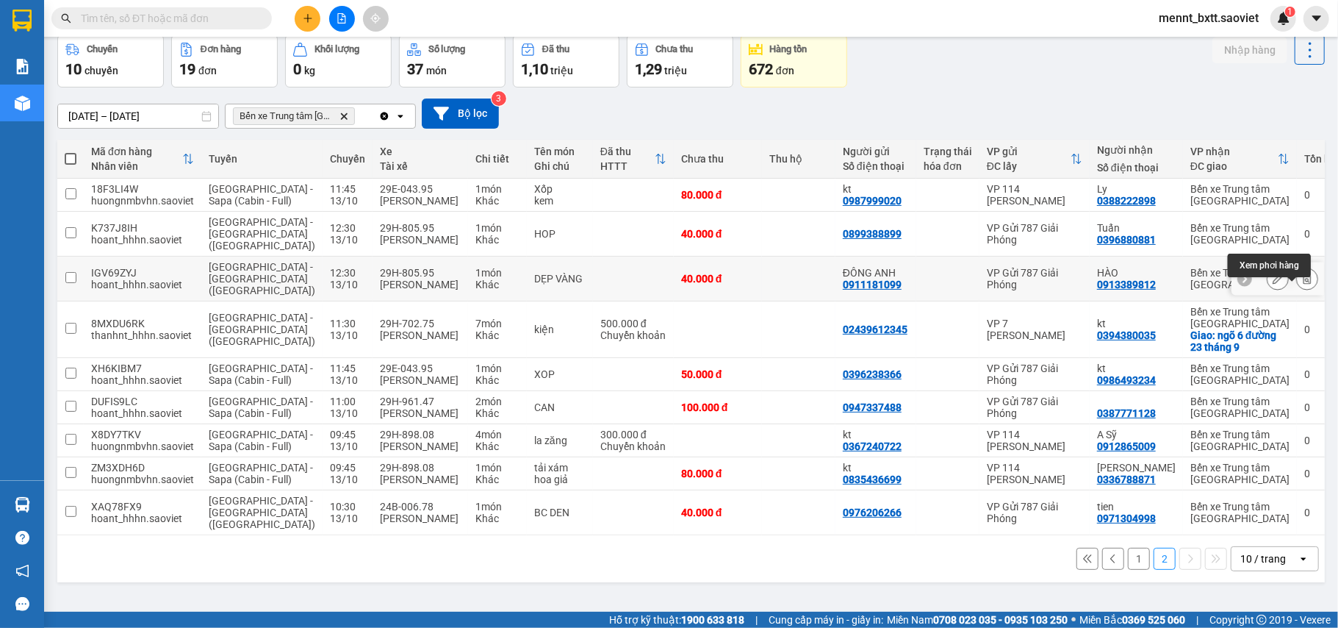
click at [1304, 273] on icon at bounding box center [1308, 278] width 8 height 10
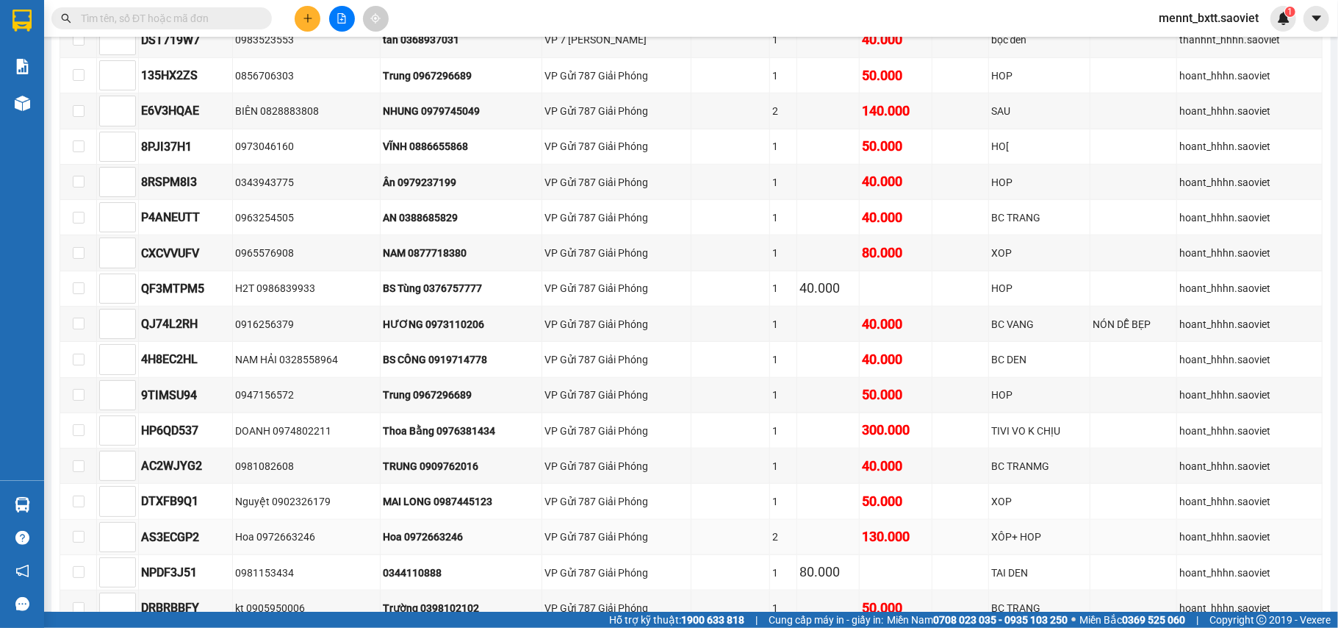
scroll to position [1179, 0]
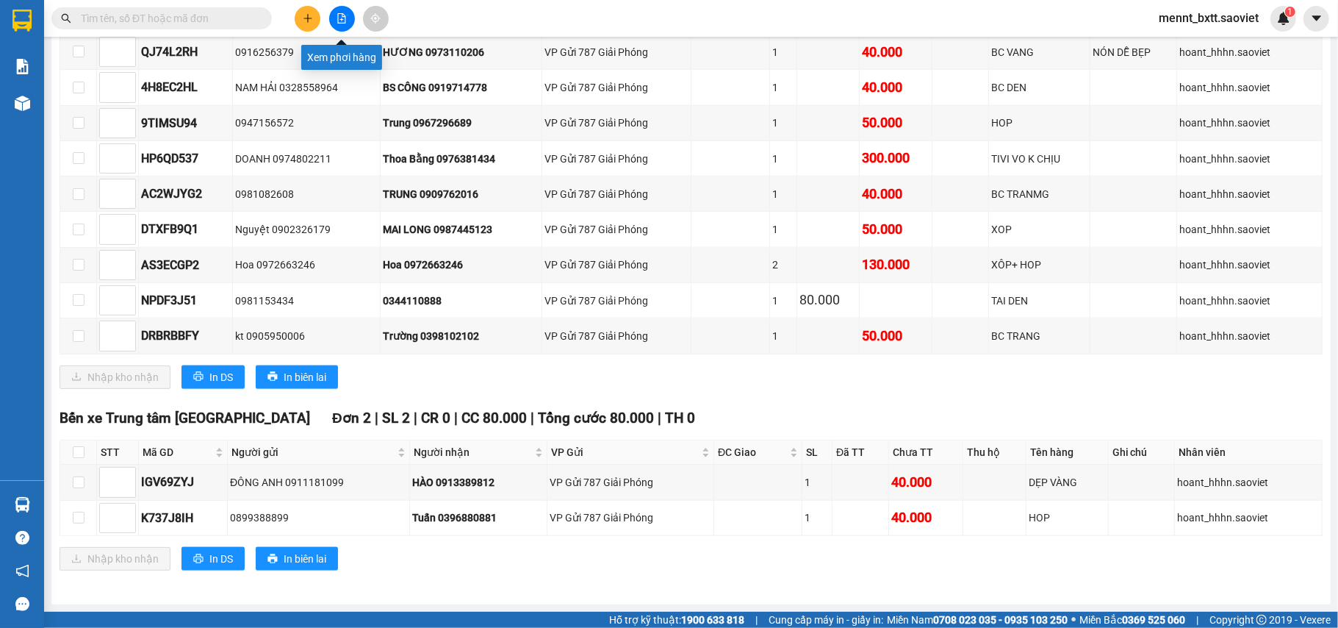
click at [338, 15] on icon "file-add" at bounding box center [342, 18] width 8 height 10
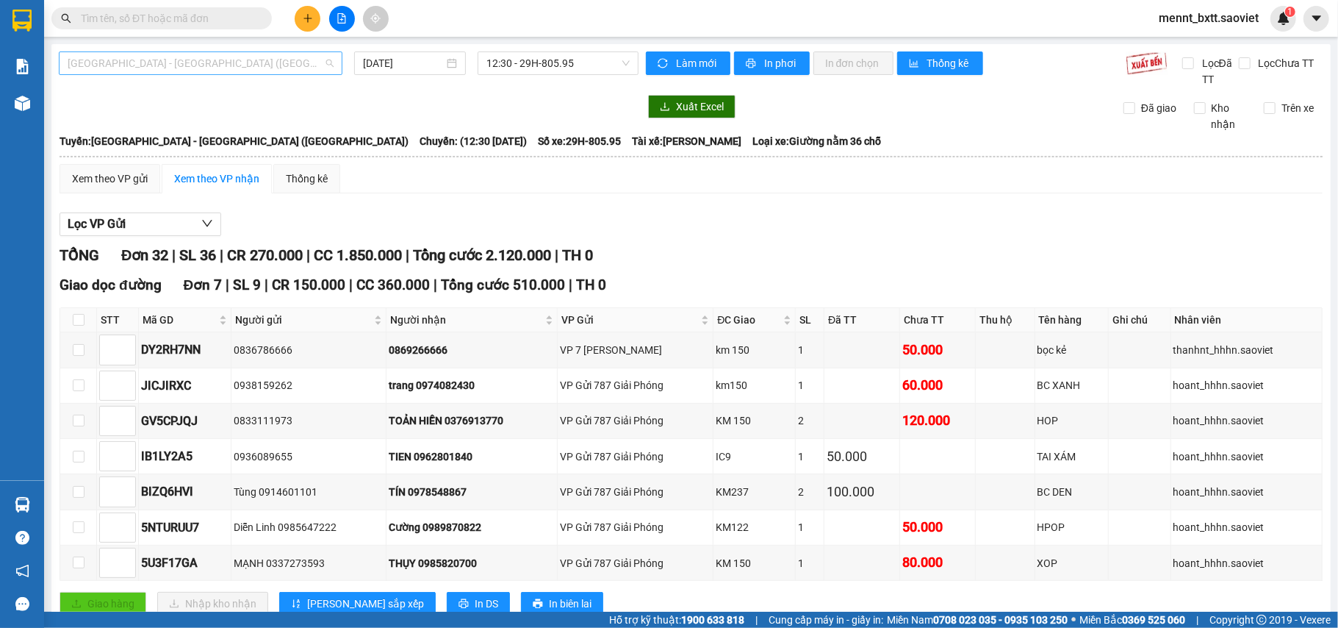
click at [263, 60] on span "Hà Nội - Lào Cai (Giường)" at bounding box center [201, 63] width 266 height 22
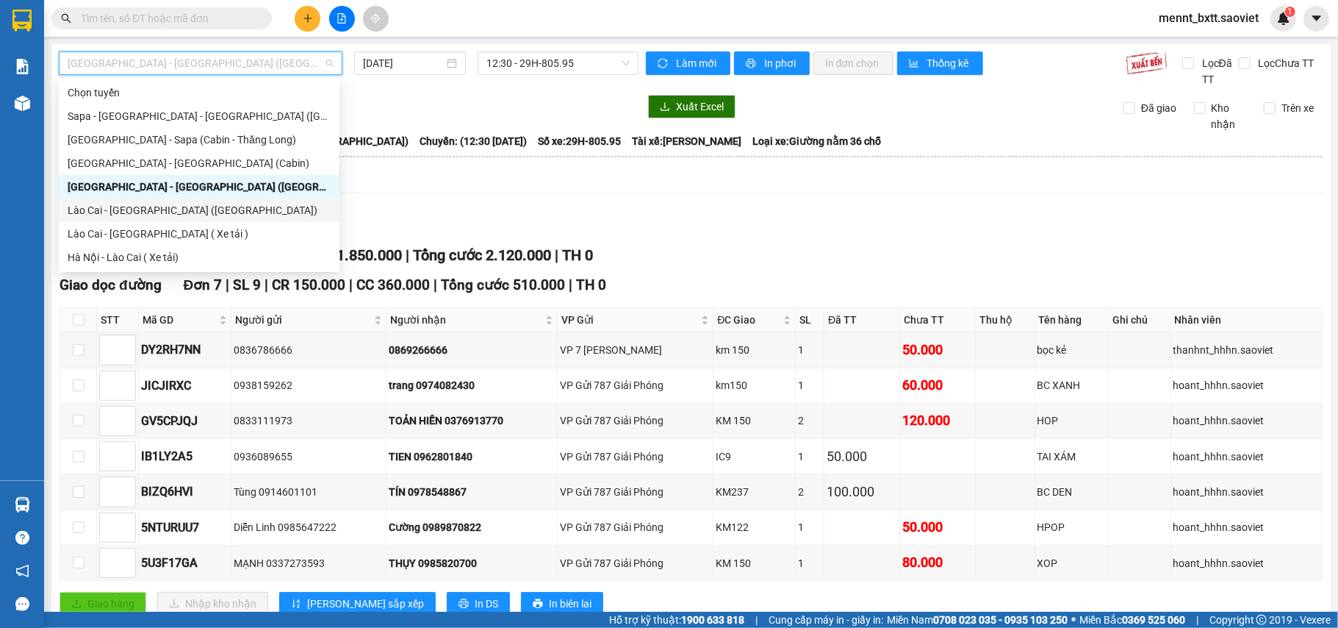
click at [190, 207] on div "Lào Cai - Hà Nội (Giường)" at bounding box center [199, 210] width 263 height 16
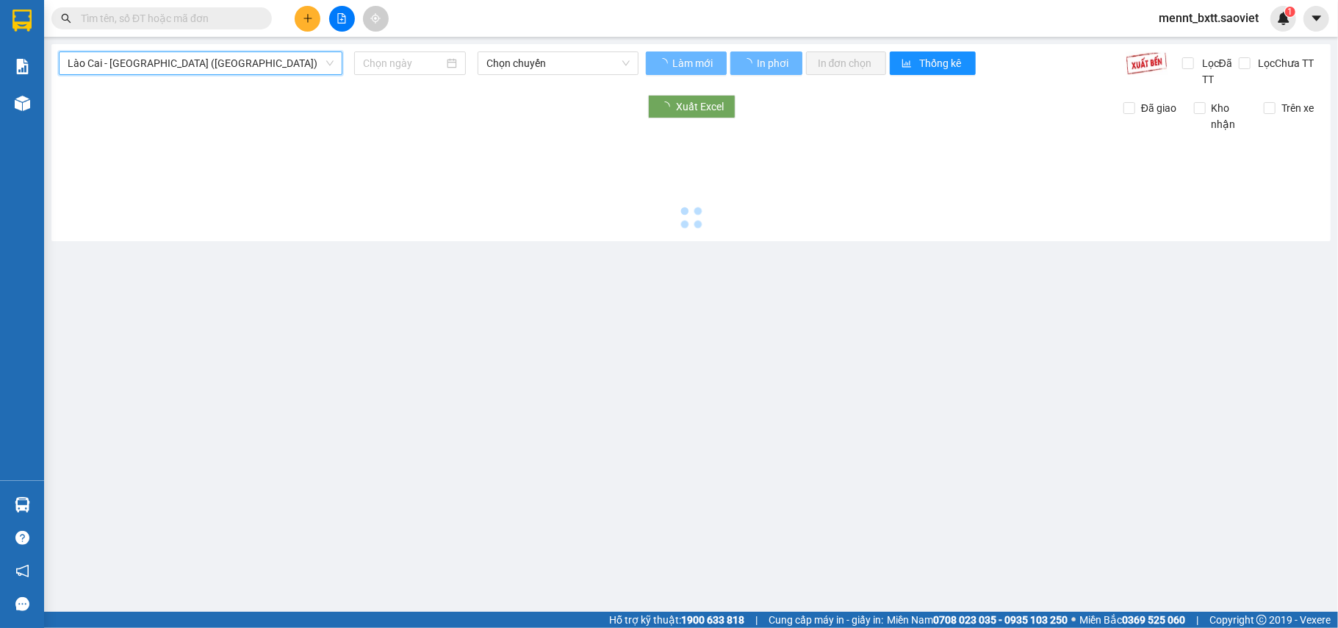
type input "13/10/2025"
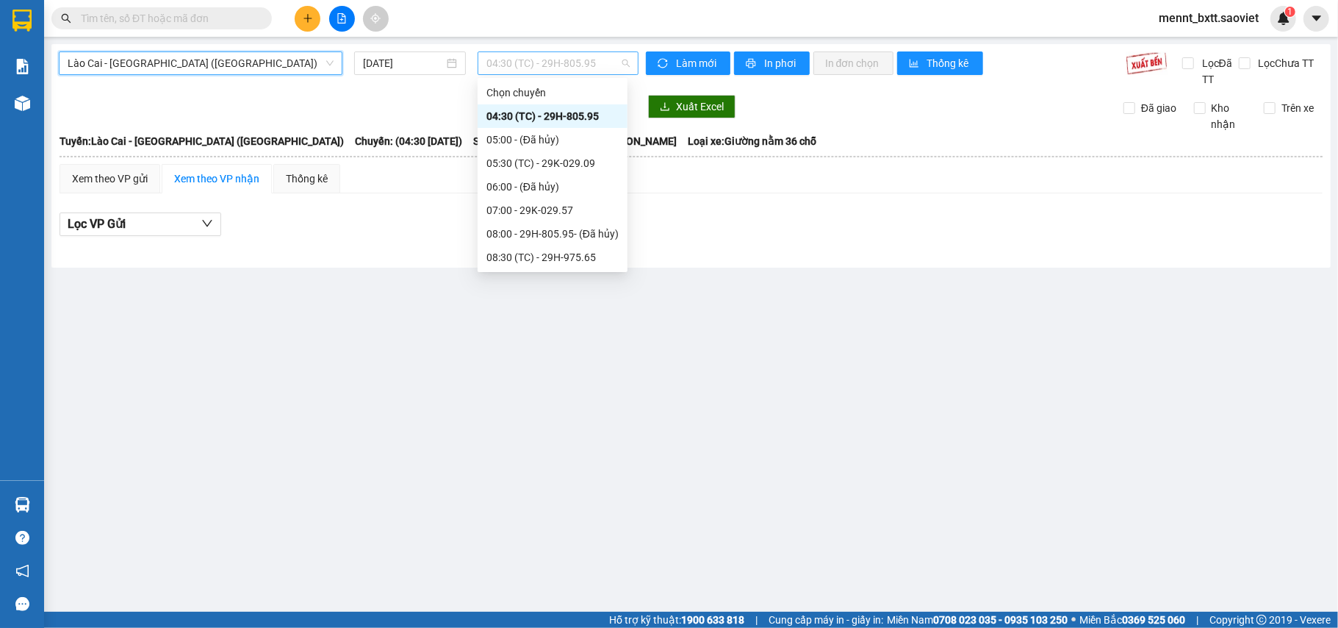
click at [495, 59] on span "04:30 (TC) - 29H-805.95" at bounding box center [558, 63] width 143 height 22
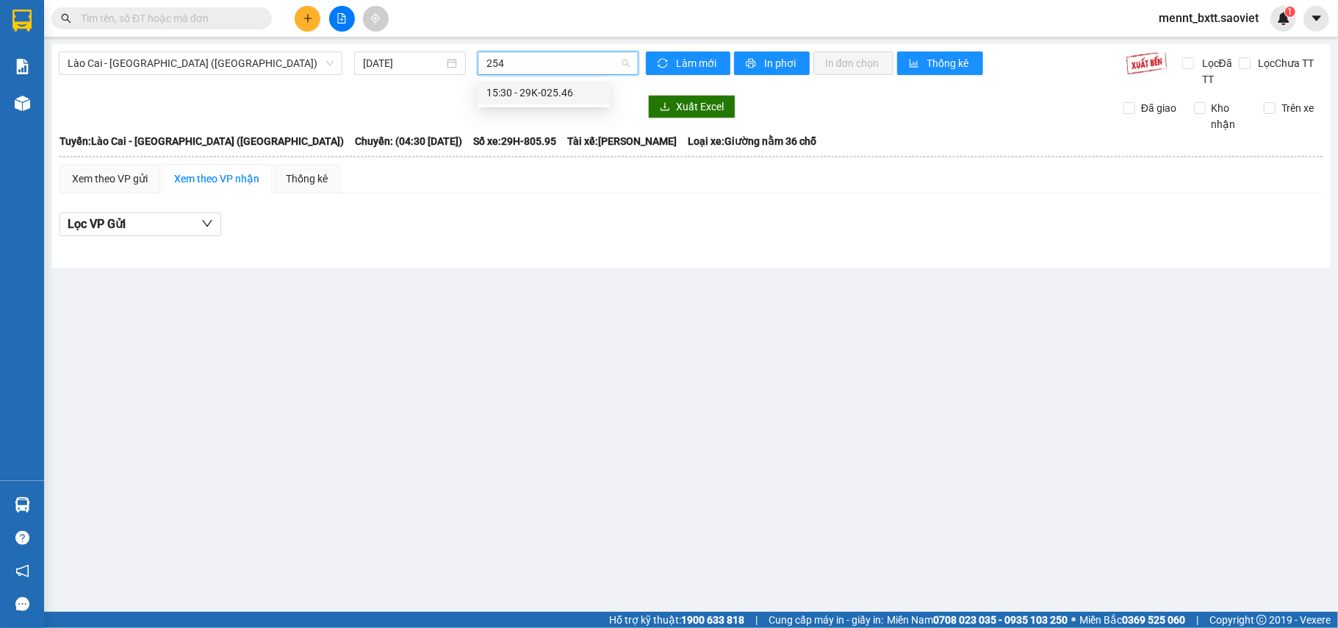
type input "2546"
click at [559, 88] on div "15:30 - 29K-025.46" at bounding box center [544, 93] width 115 height 16
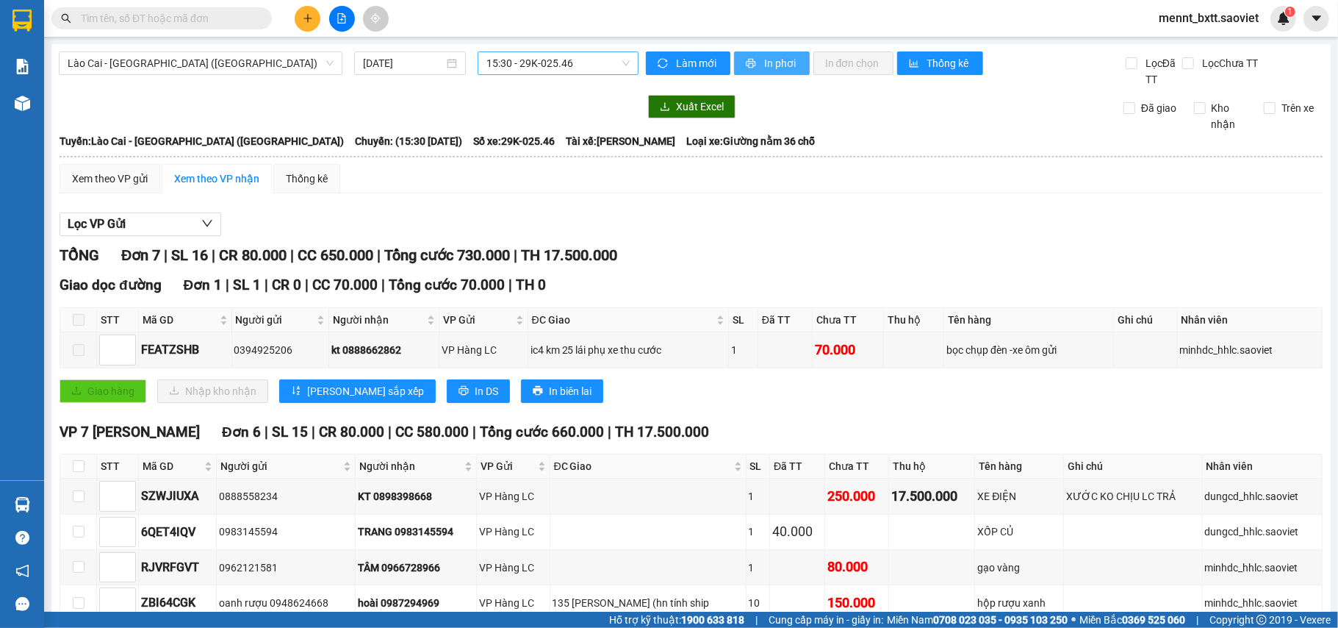
click at [772, 69] on span "In phơi" at bounding box center [781, 63] width 34 height 16
click at [244, 60] on span "Lào Cai - Hà Nội (Giường)" at bounding box center [201, 63] width 266 height 22
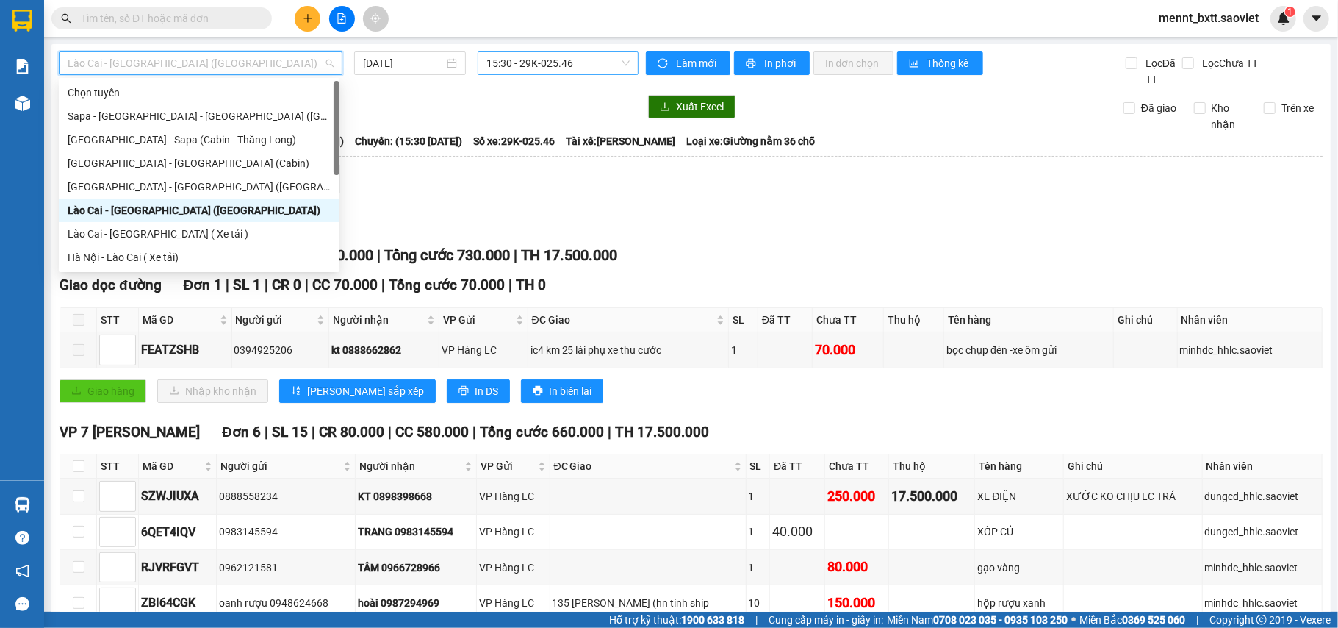
scroll to position [118, 0]
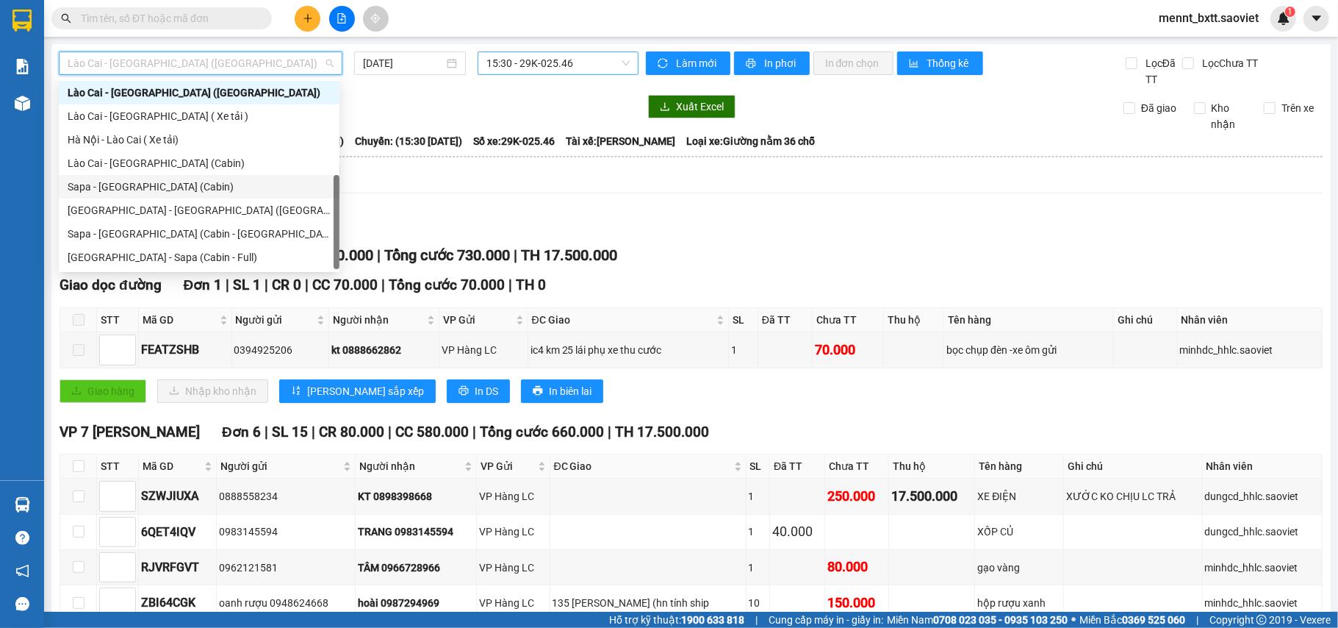
click at [194, 185] on div "Sapa - Hà Nội (Cabin)" at bounding box center [199, 187] width 263 height 16
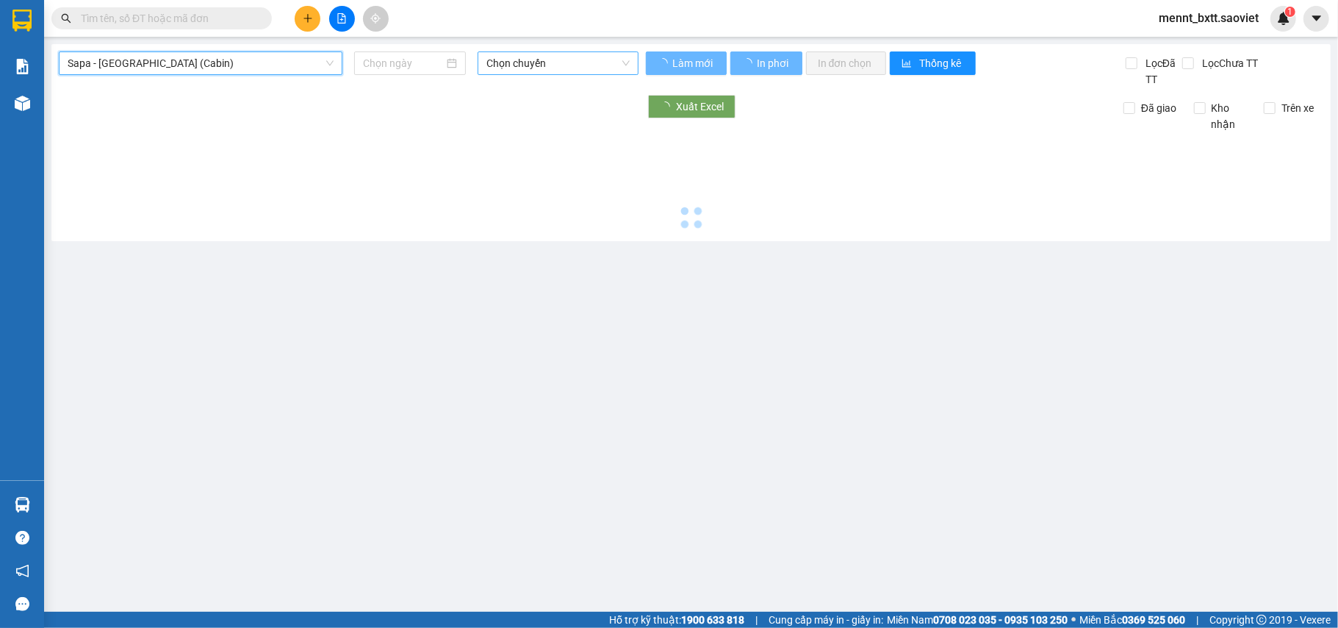
type input "13/10/2025"
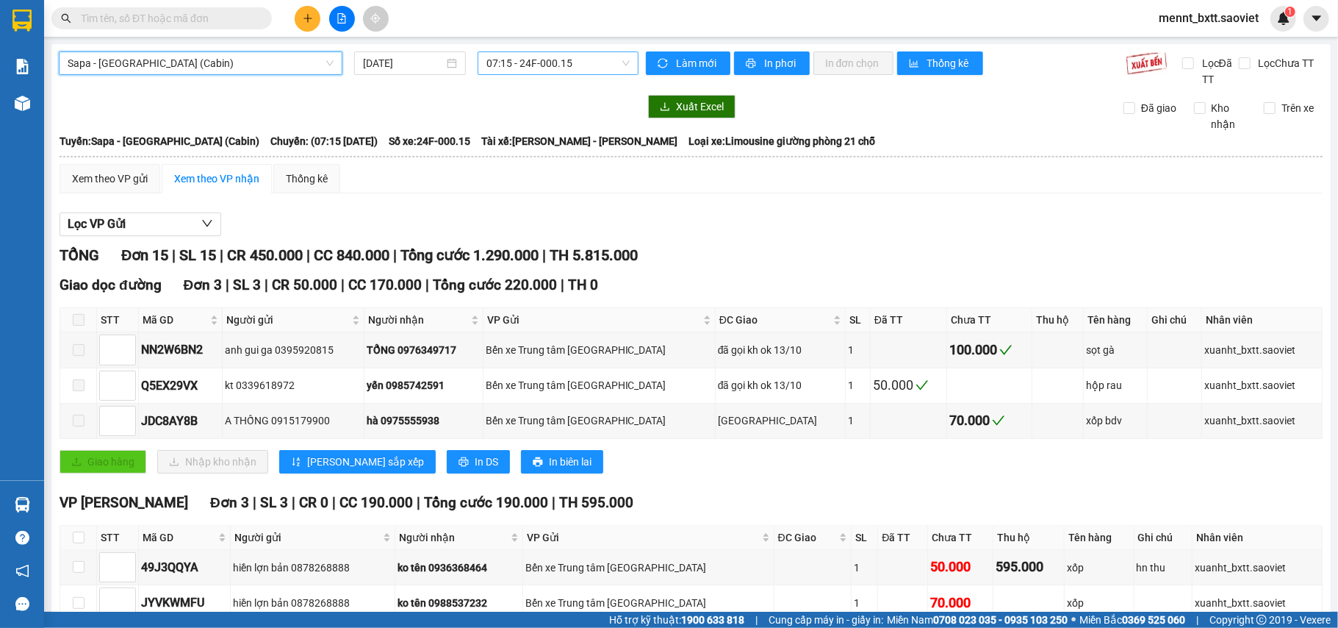
click at [515, 56] on span "07:15 - 24F-000.15" at bounding box center [558, 63] width 143 height 22
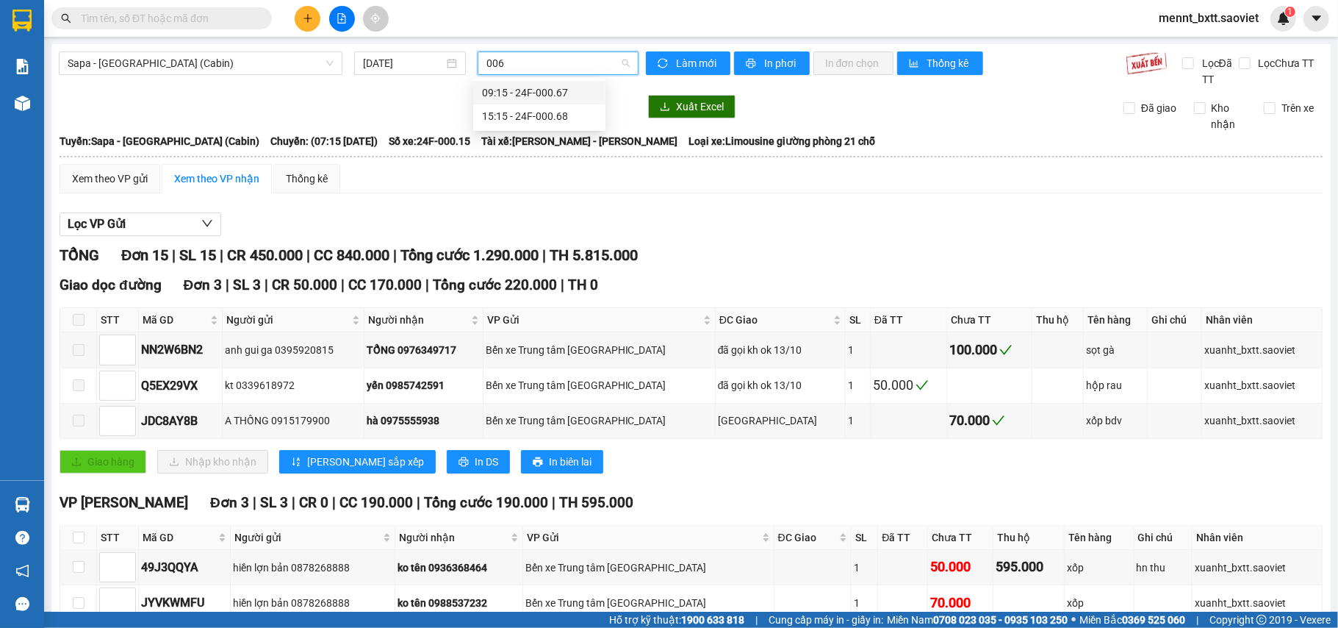
type input "0068"
click at [534, 91] on div "15:15 - 24F-000.68" at bounding box center [539, 93] width 115 height 16
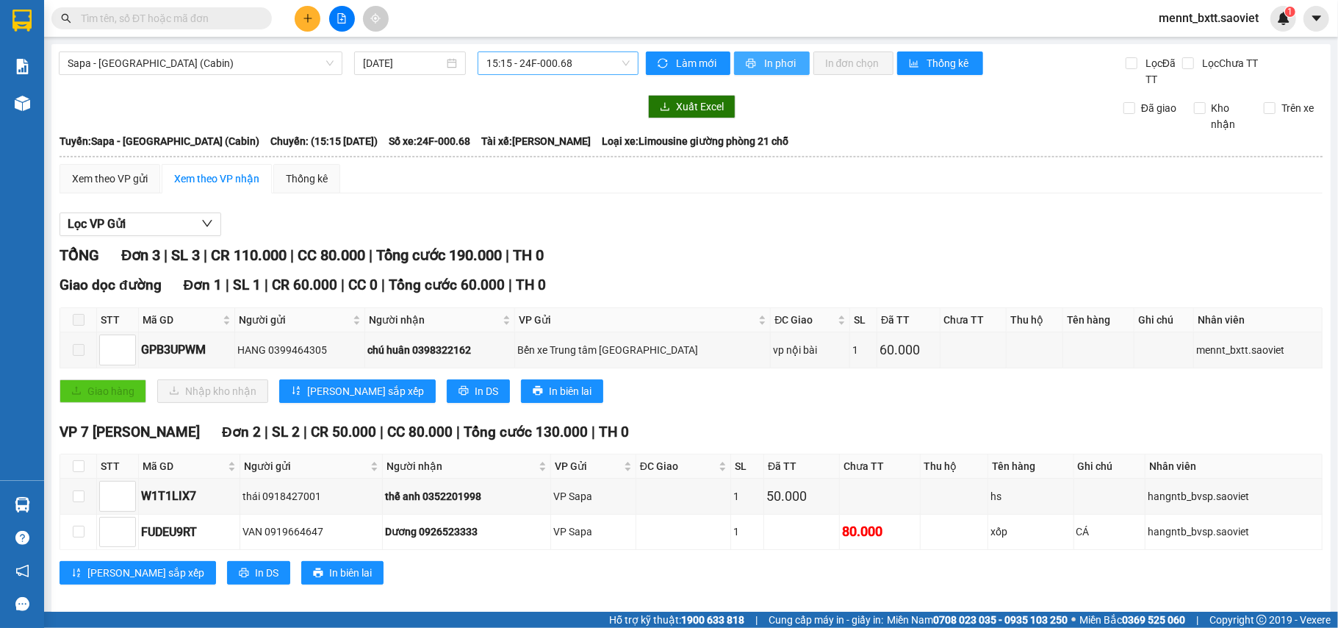
click at [764, 66] on span "In phơi" at bounding box center [781, 63] width 34 height 16
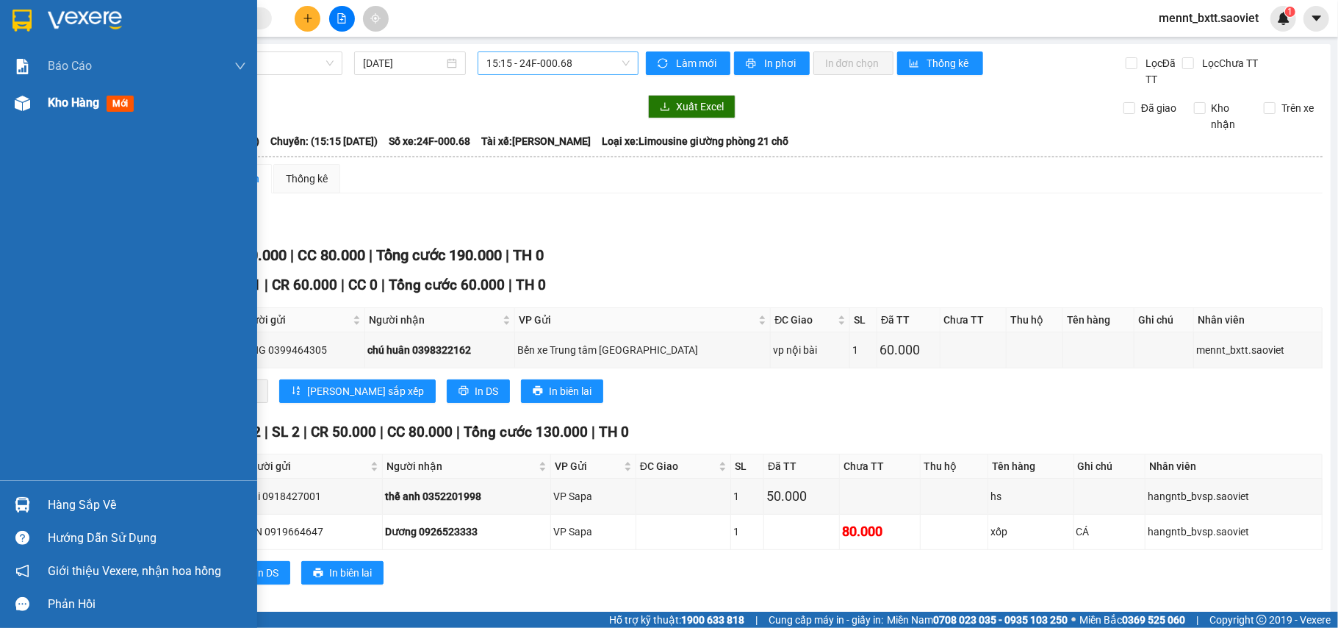
click at [54, 98] on span "Kho hàng" at bounding box center [73, 103] width 51 height 14
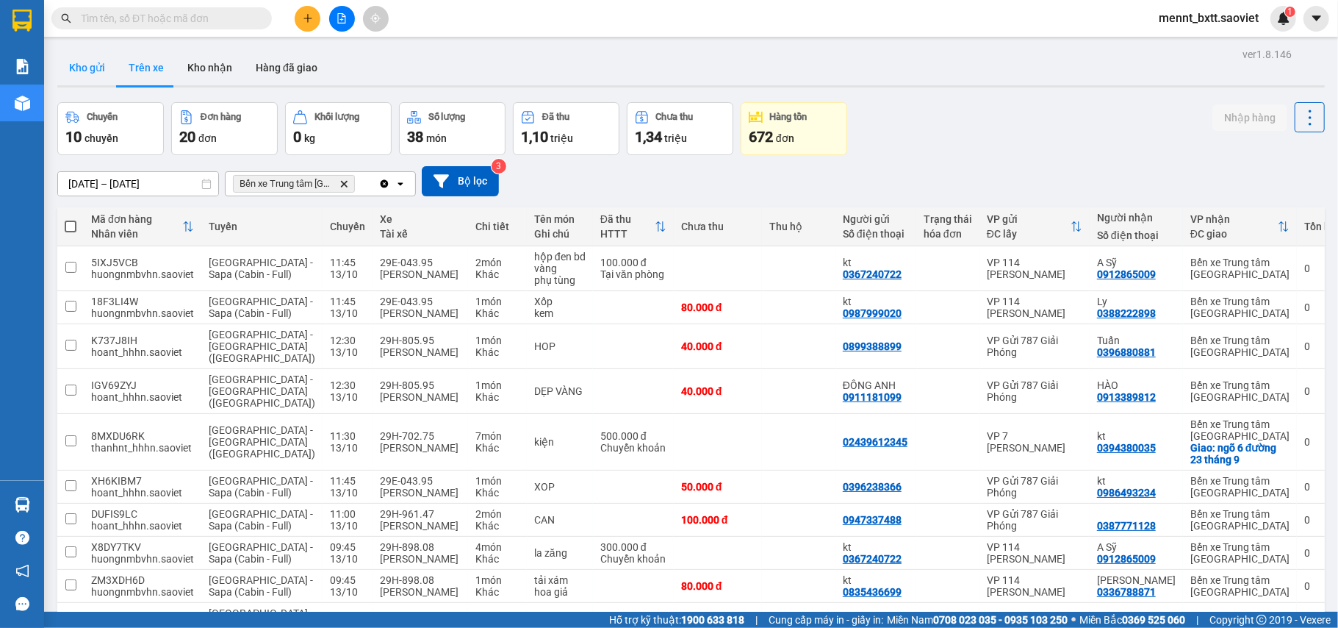
click at [81, 62] on button "Kho gửi" at bounding box center [87, 67] width 60 height 35
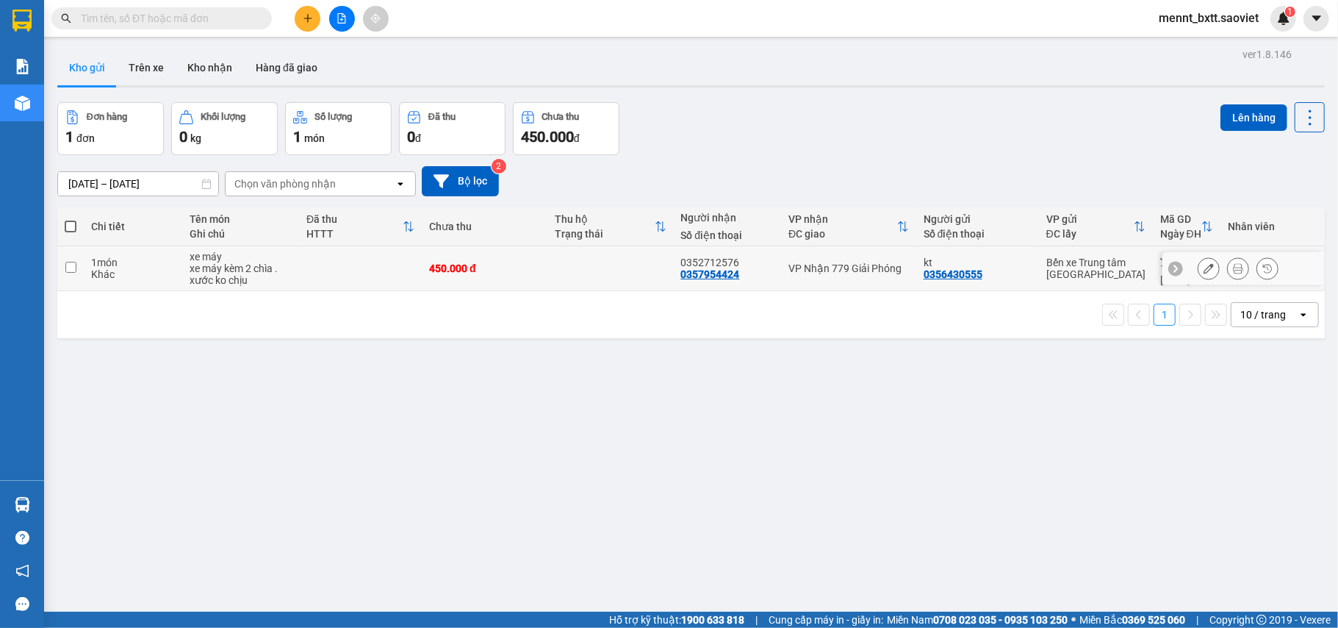
click at [551, 268] on td at bounding box center [611, 268] width 126 height 45
checkbox input "true"
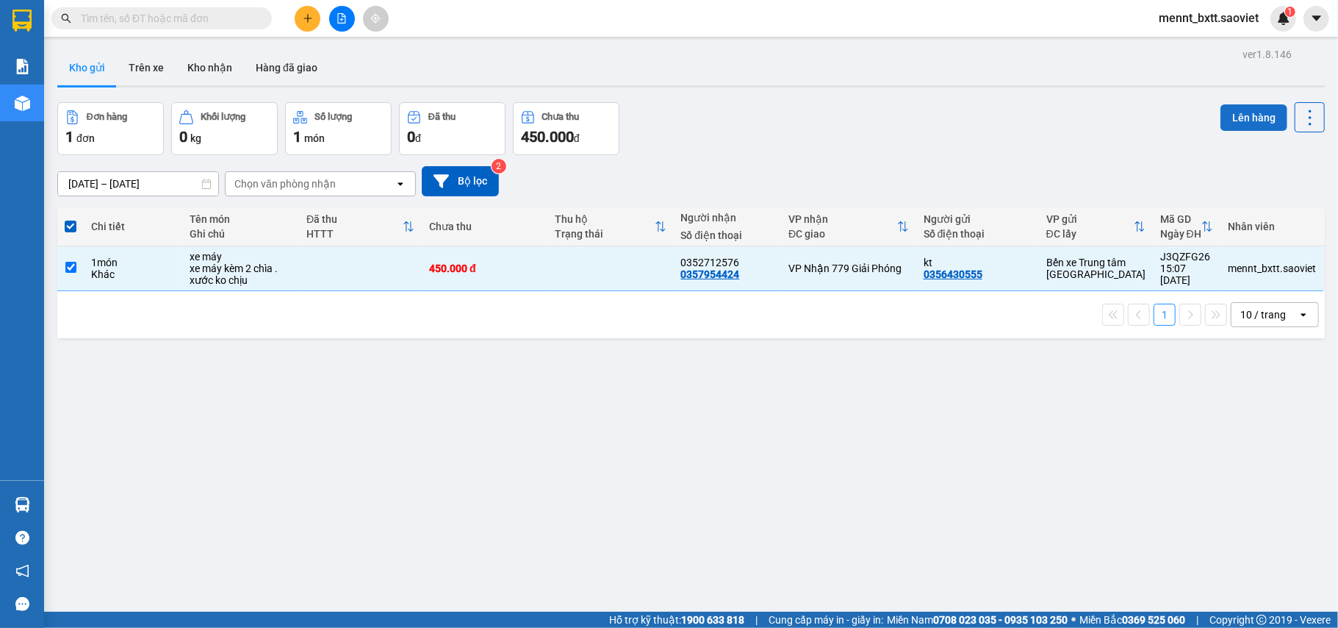
click at [1236, 110] on button "Lên hàng" at bounding box center [1254, 117] width 67 height 26
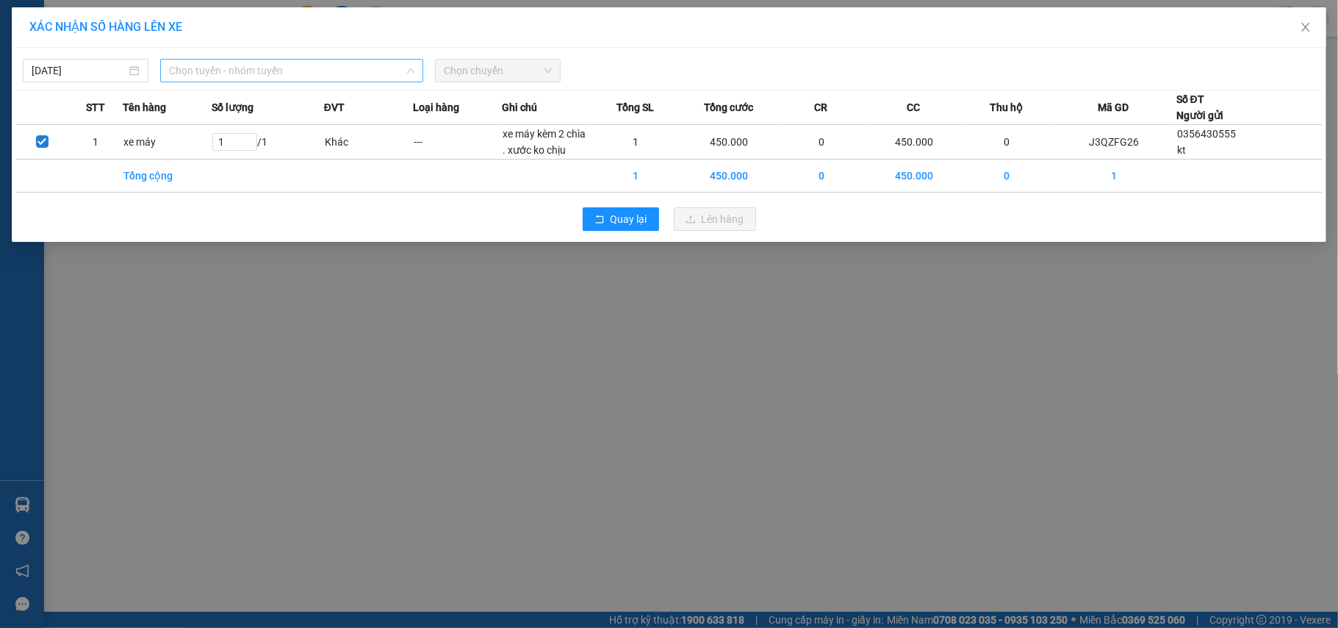
click at [333, 71] on span "Chọn tuyến - nhóm tuyến" at bounding box center [291, 71] width 245 height 22
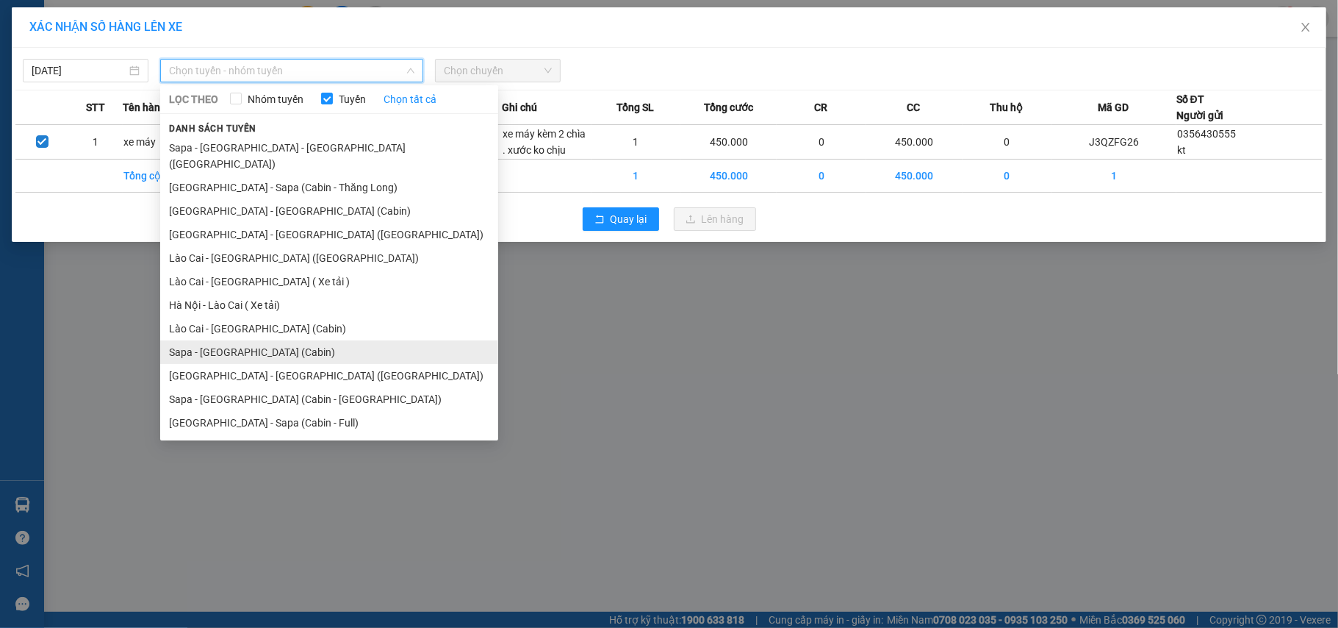
click at [291, 340] on li "Sapa - Hà Nội (Cabin)" at bounding box center [329, 352] width 338 height 24
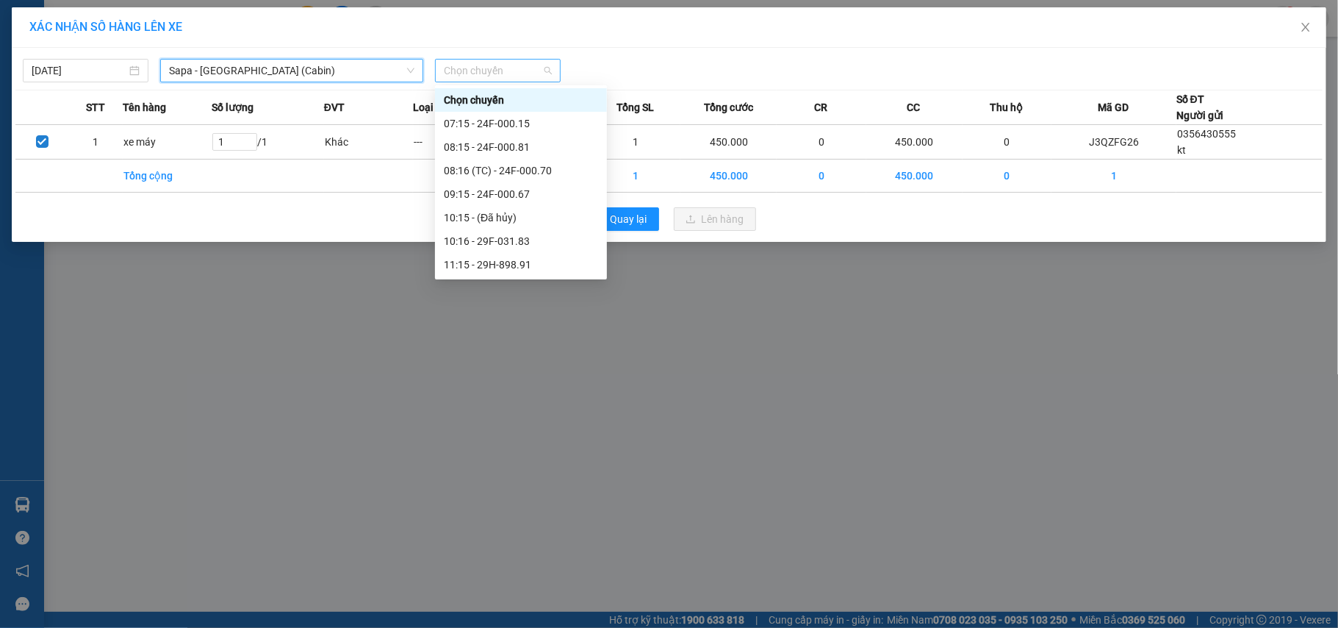
click at [467, 72] on span "Chọn chuyến" at bounding box center [498, 71] width 108 height 22
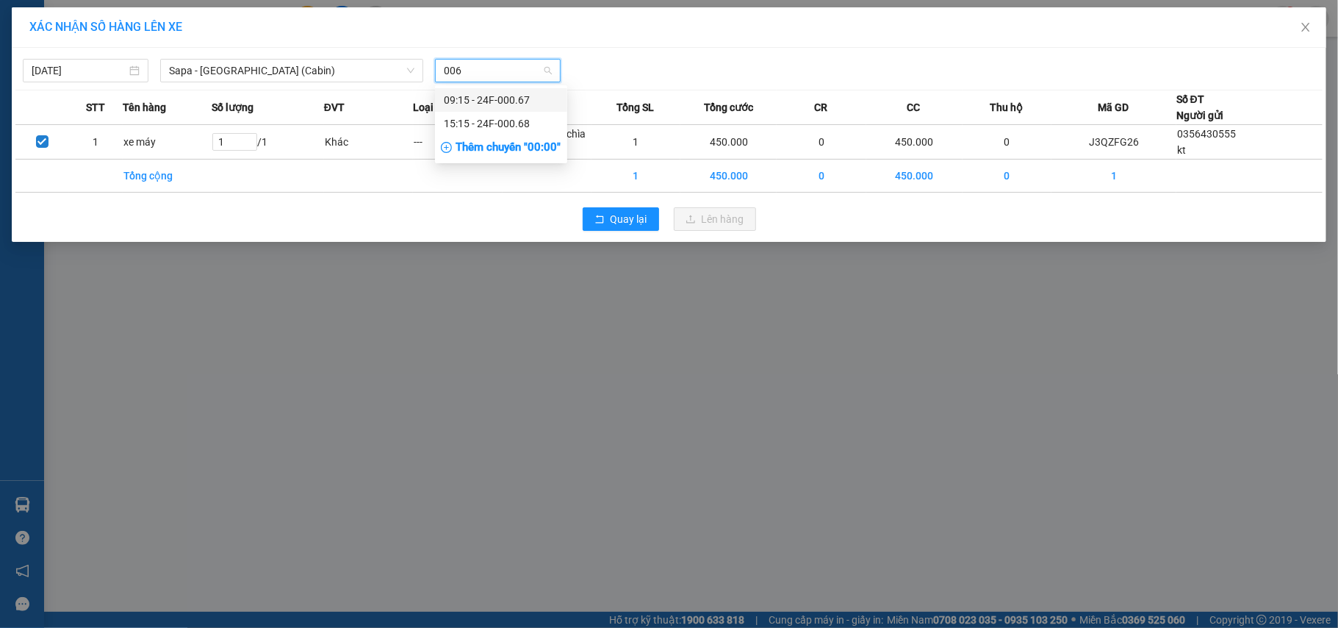
type input "0068"
click at [488, 101] on div "15:15 - 24F-000.68" at bounding box center [501, 100] width 115 height 16
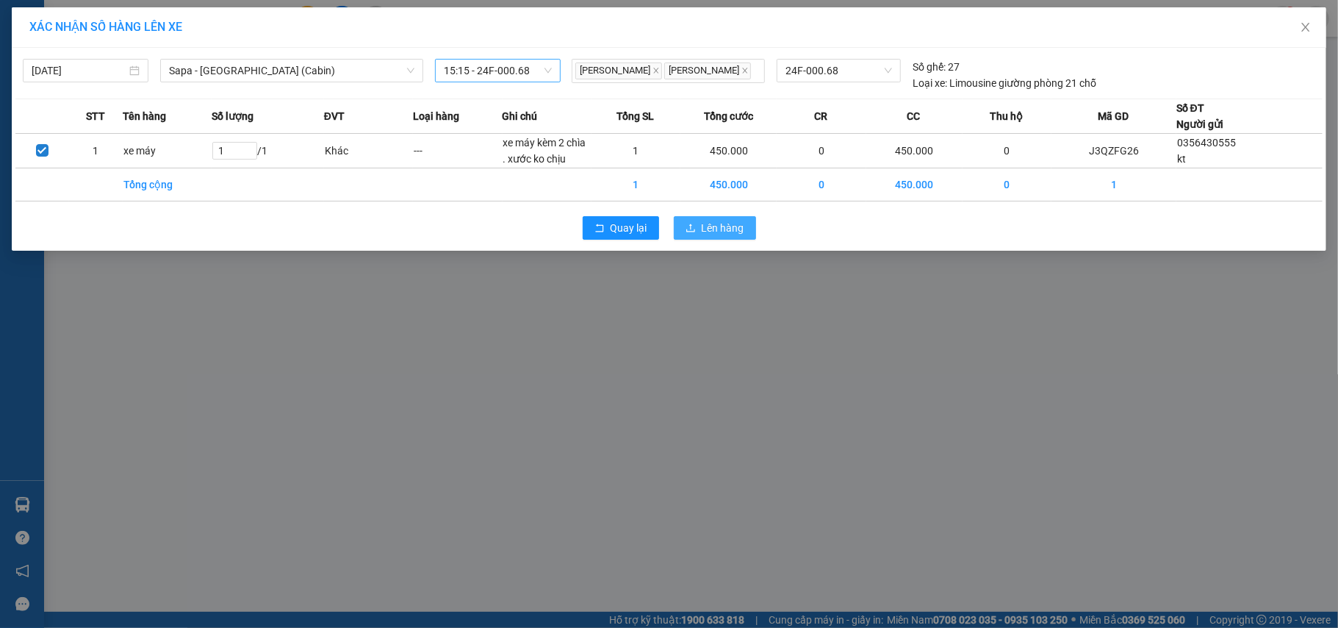
click at [710, 231] on span "Lên hàng" at bounding box center [723, 228] width 43 height 16
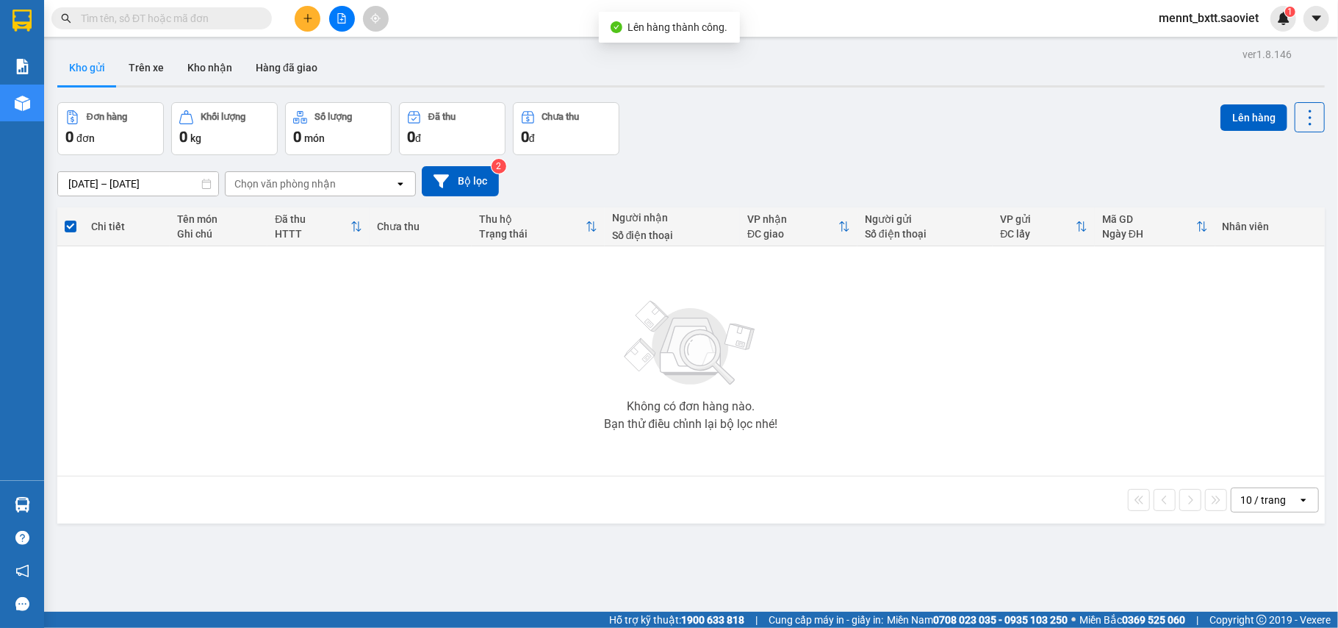
click at [341, 19] on icon "file-add" at bounding box center [342, 18] width 8 height 10
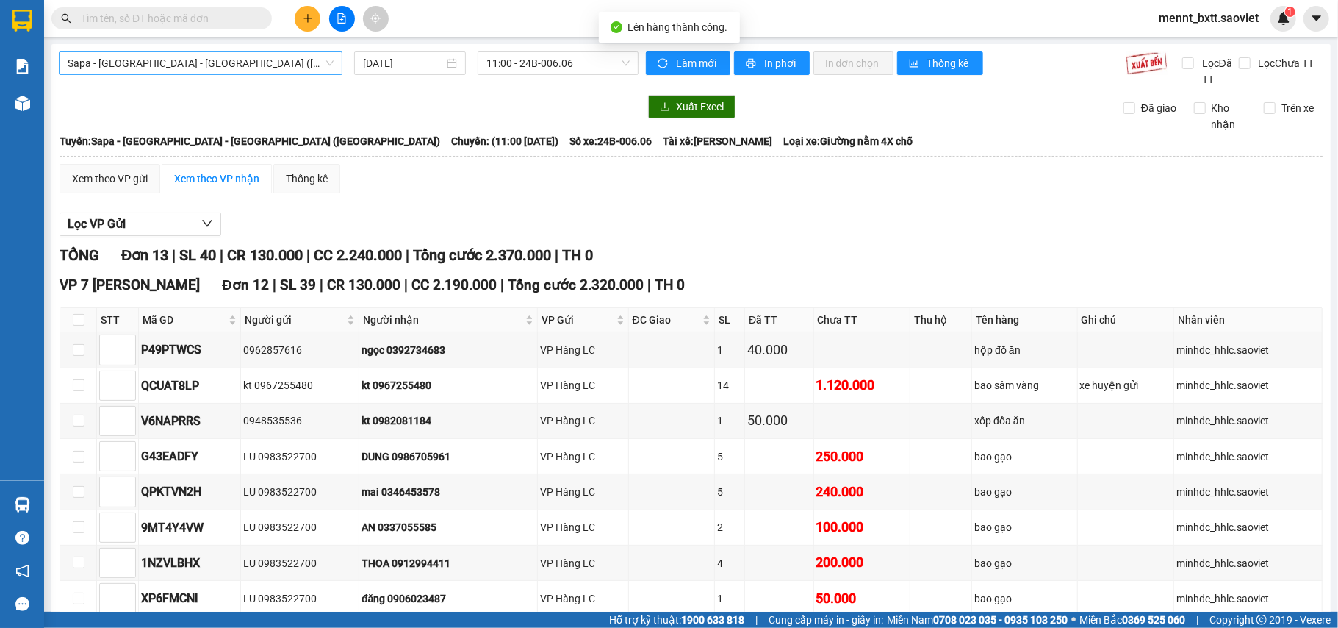
click at [265, 63] on span "Sapa - Lào Cai - Hà Nội (Giường)" at bounding box center [201, 63] width 266 height 22
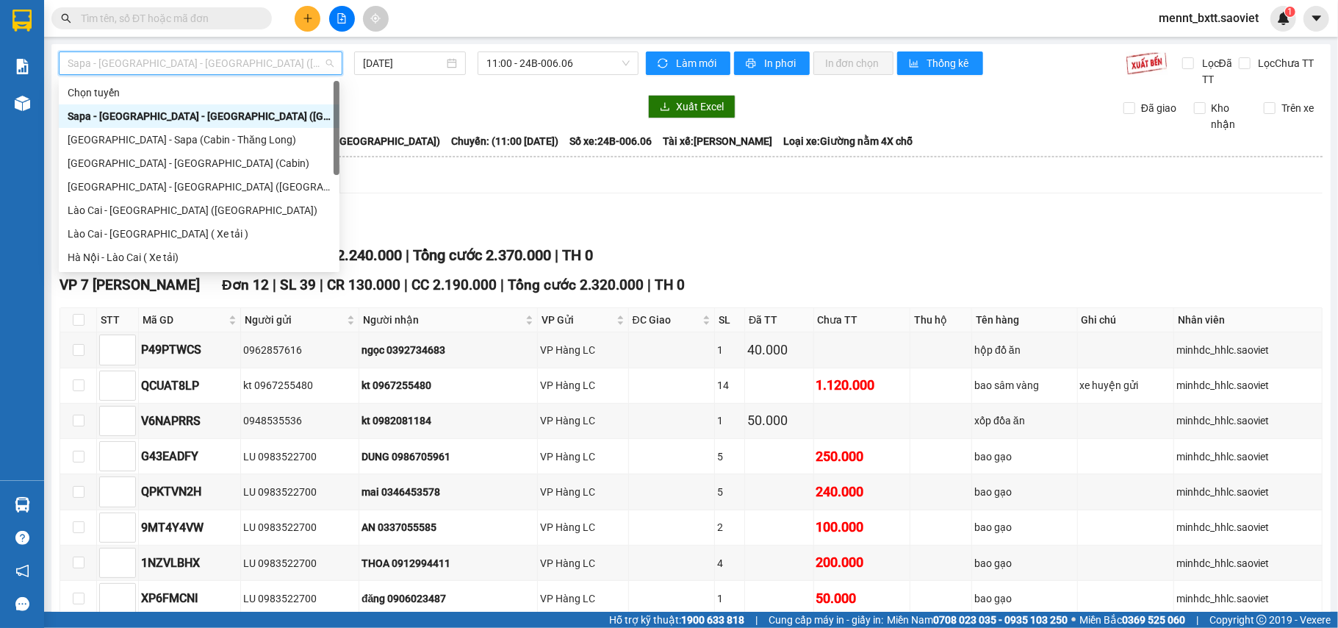
scroll to position [118, 0]
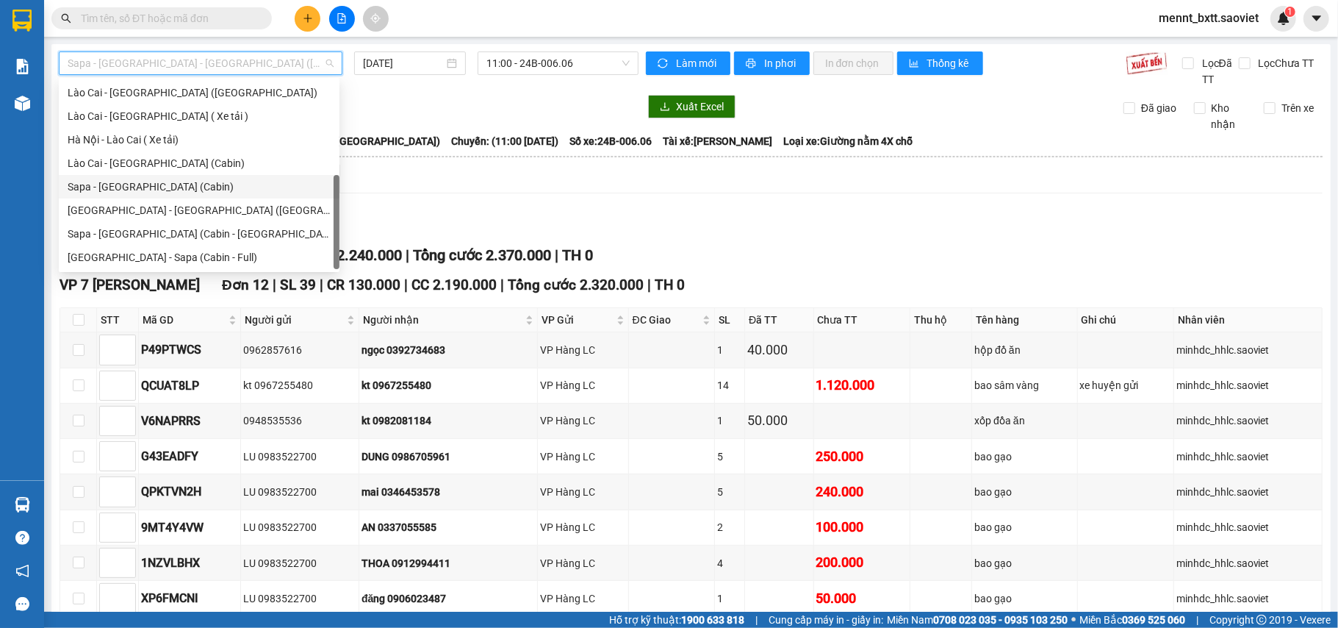
click at [188, 182] on div "Sapa - Hà Nội (Cabin)" at bounding box center [199, 187] width 263 height 16
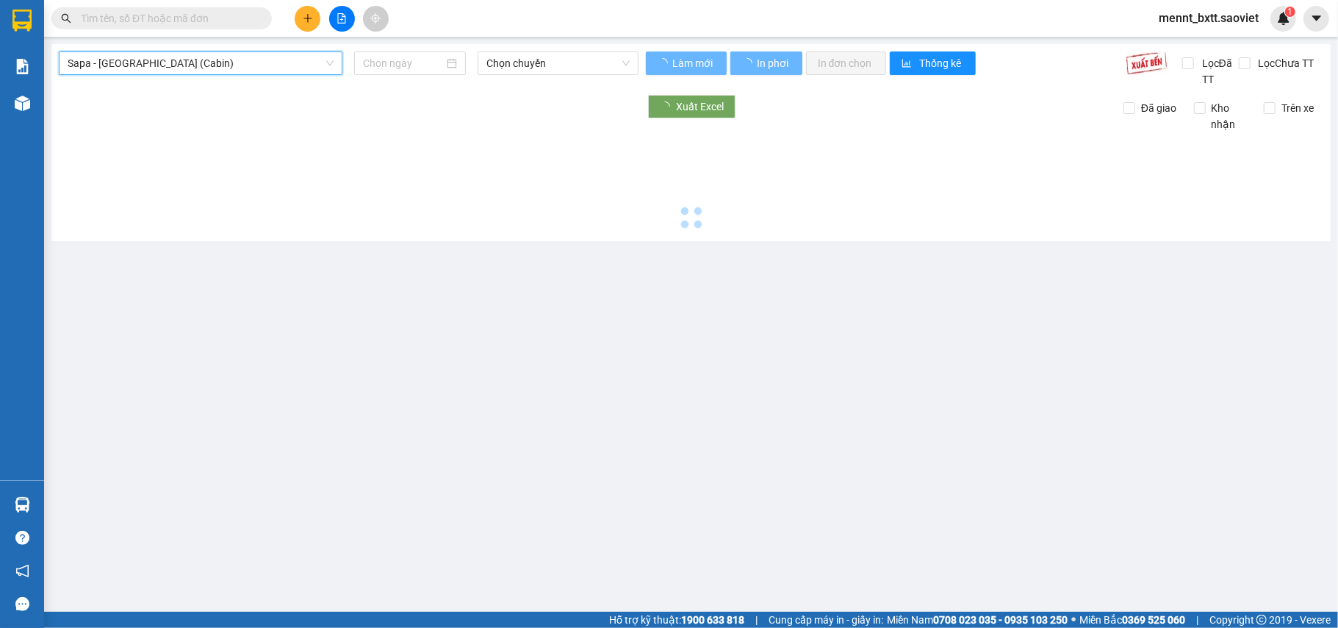
type input "13/10/2025"
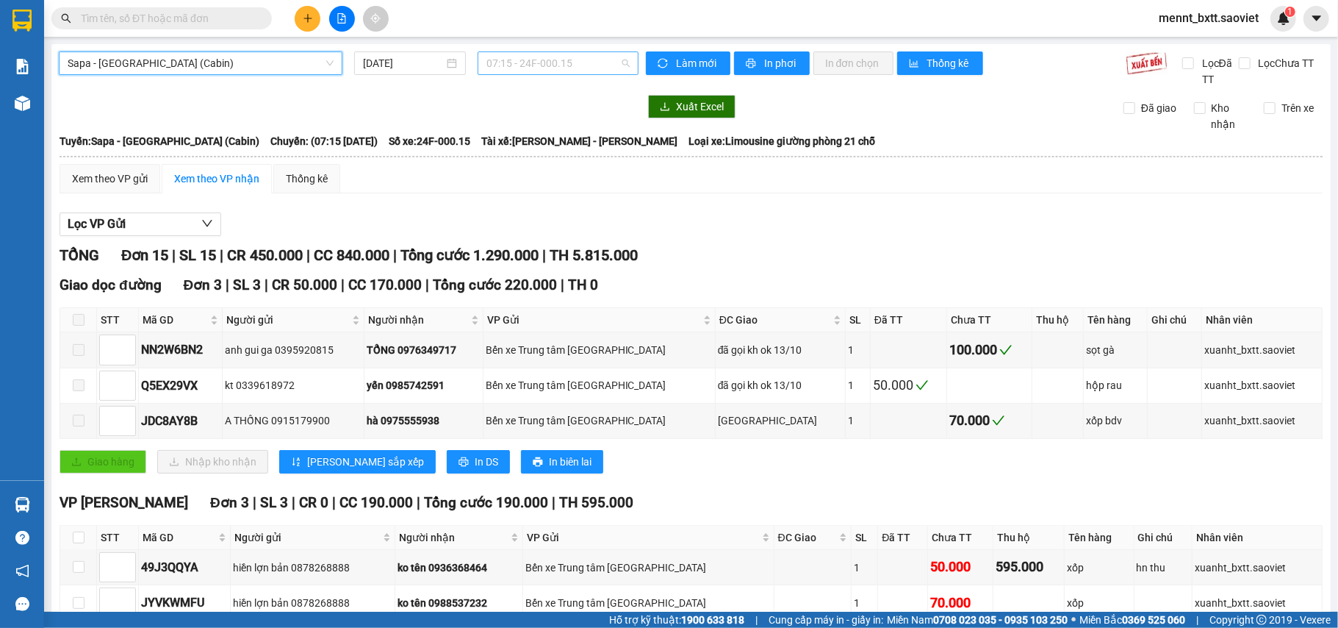
click at [509, 65] on span "07:15 - 24F-000.15" at bounding box center [558, 63] width 143 height 22
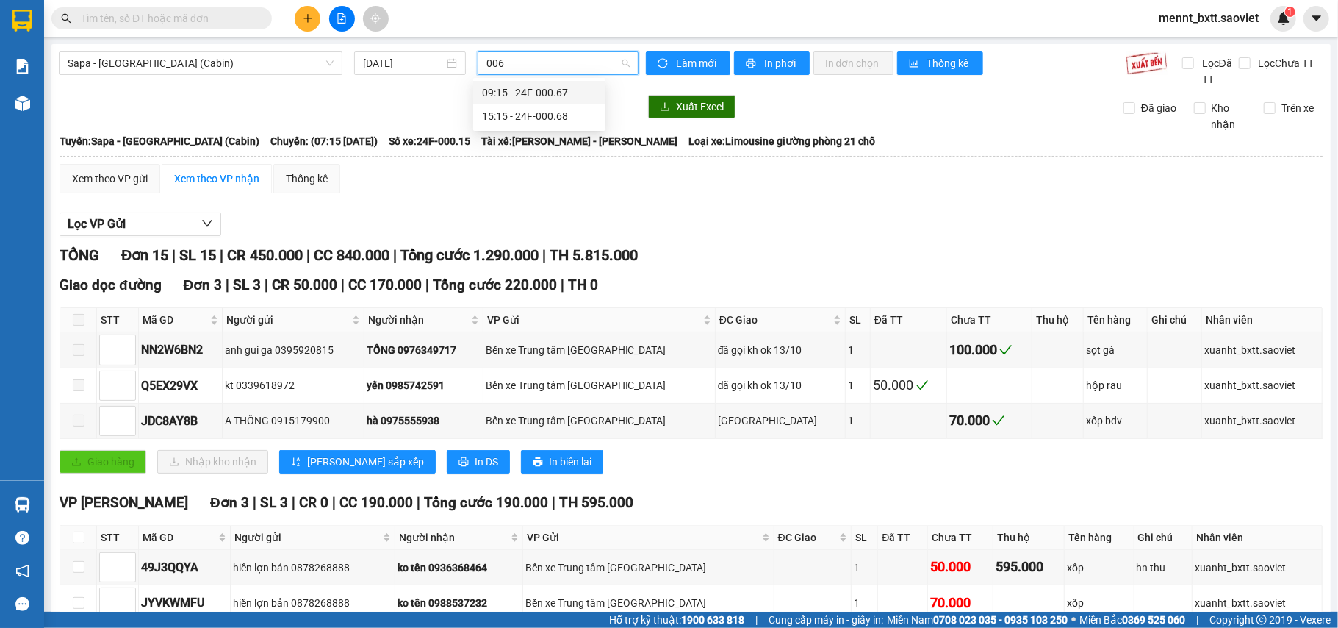
type input "0068"
click at [564, 95] on div "15:15 - 24F-000.68" at bounding box center [539, 93] width 115 height 16
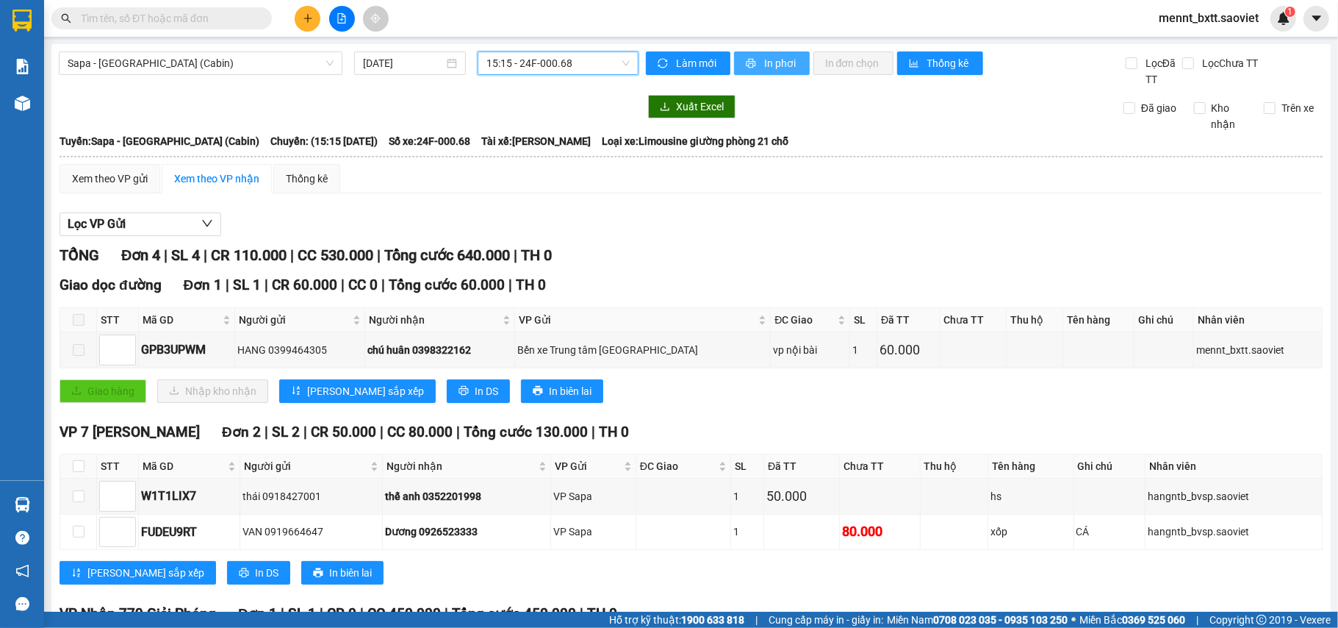
click at [764, 62] on span "In phơi" at bounding box center [781, 63] width 34 height 16
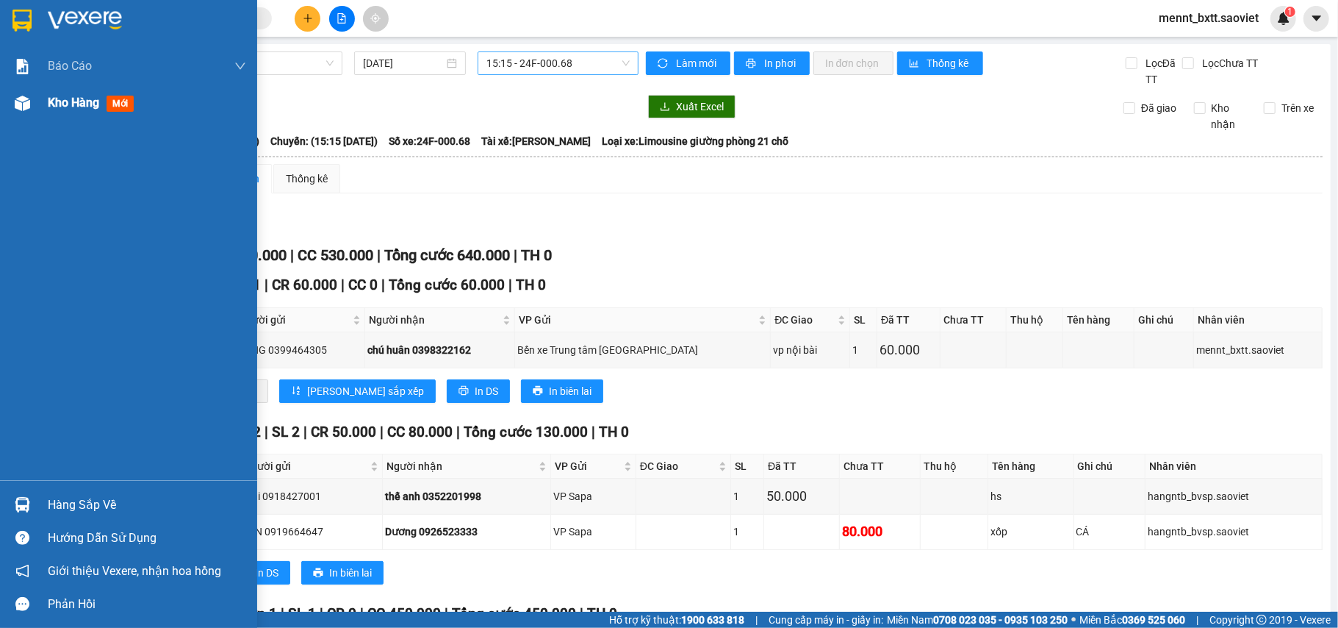
click at [65, 98] on span "Kho hàng" at bounding box center [73, 103] width 51 height 14
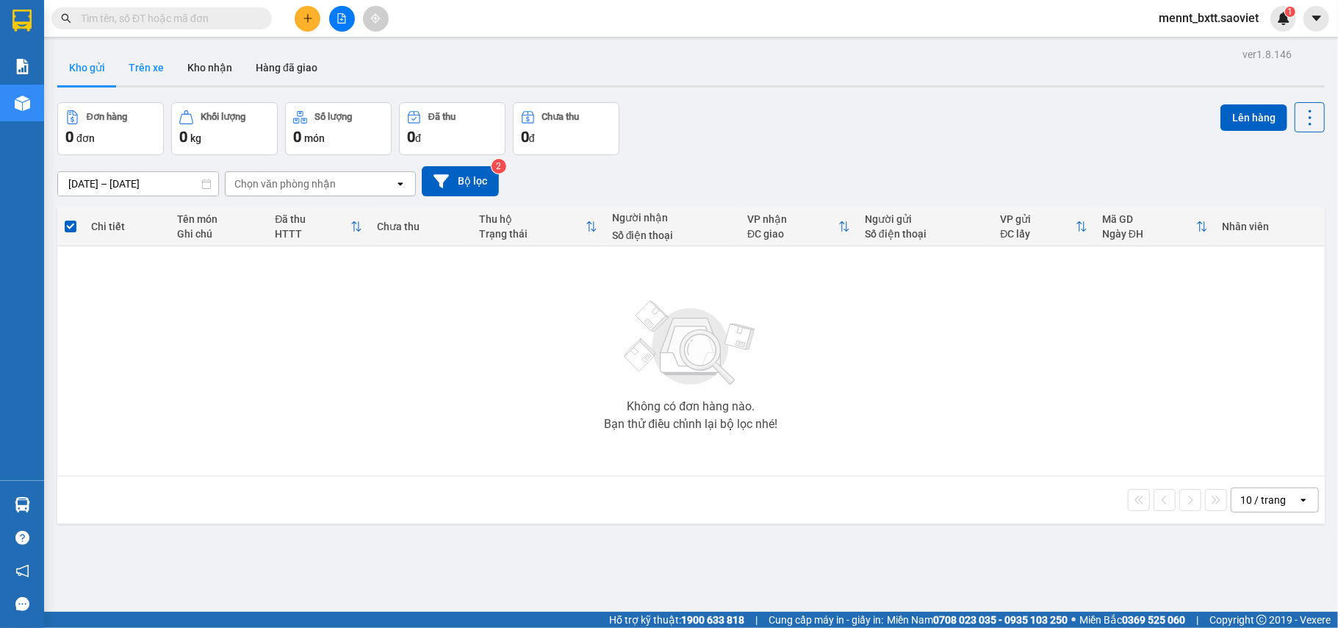
click at [154, 68] on button "Trên xe" at bounding box center [146, 67] width 59 height 35
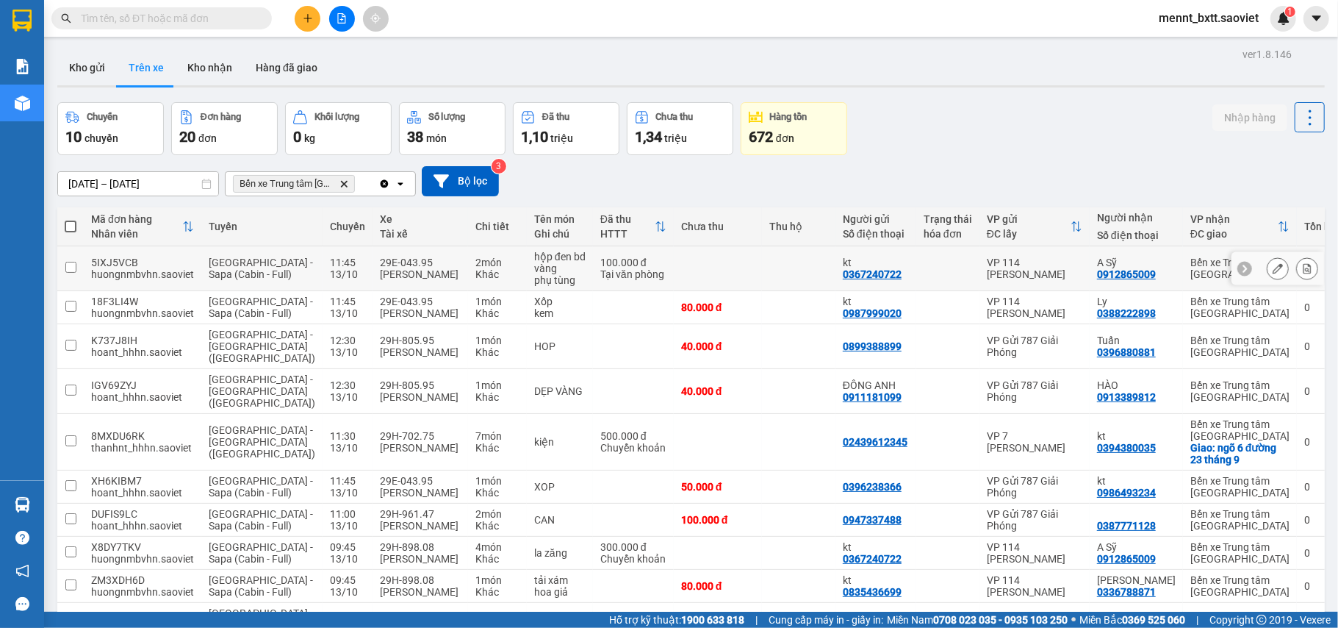
scroll to position [159, 0]
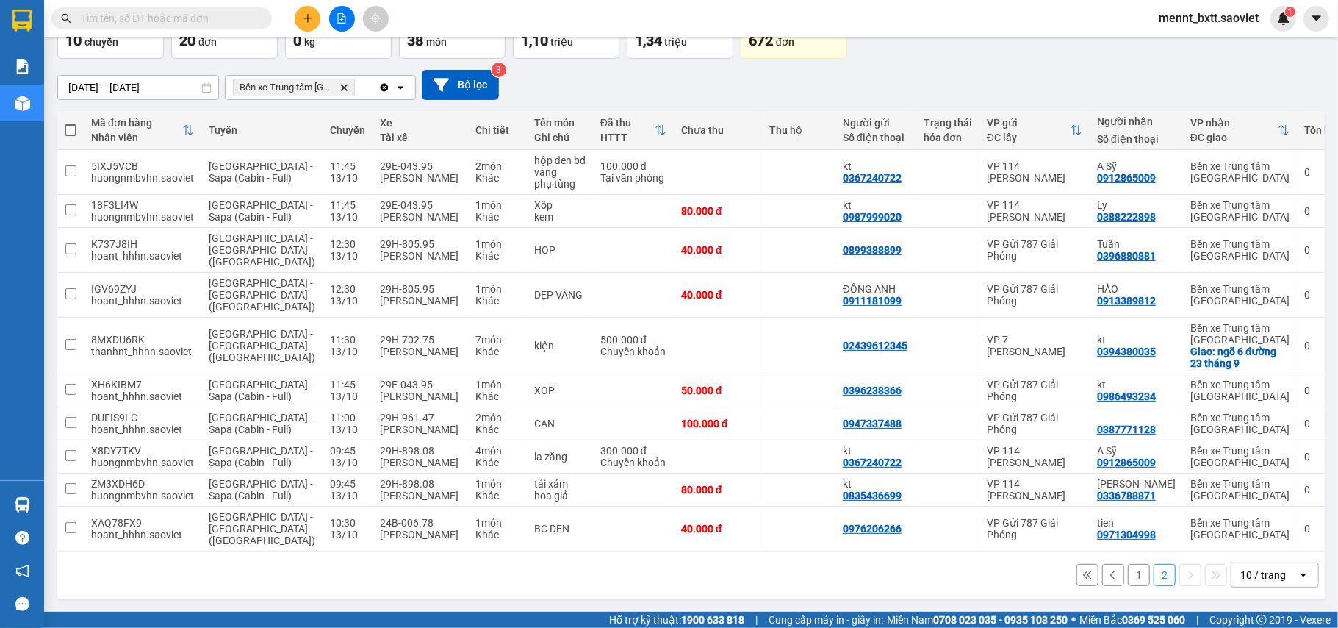
click at [1128, 577] on button "1" at bounding box center [1139, 575] width 22 height 22
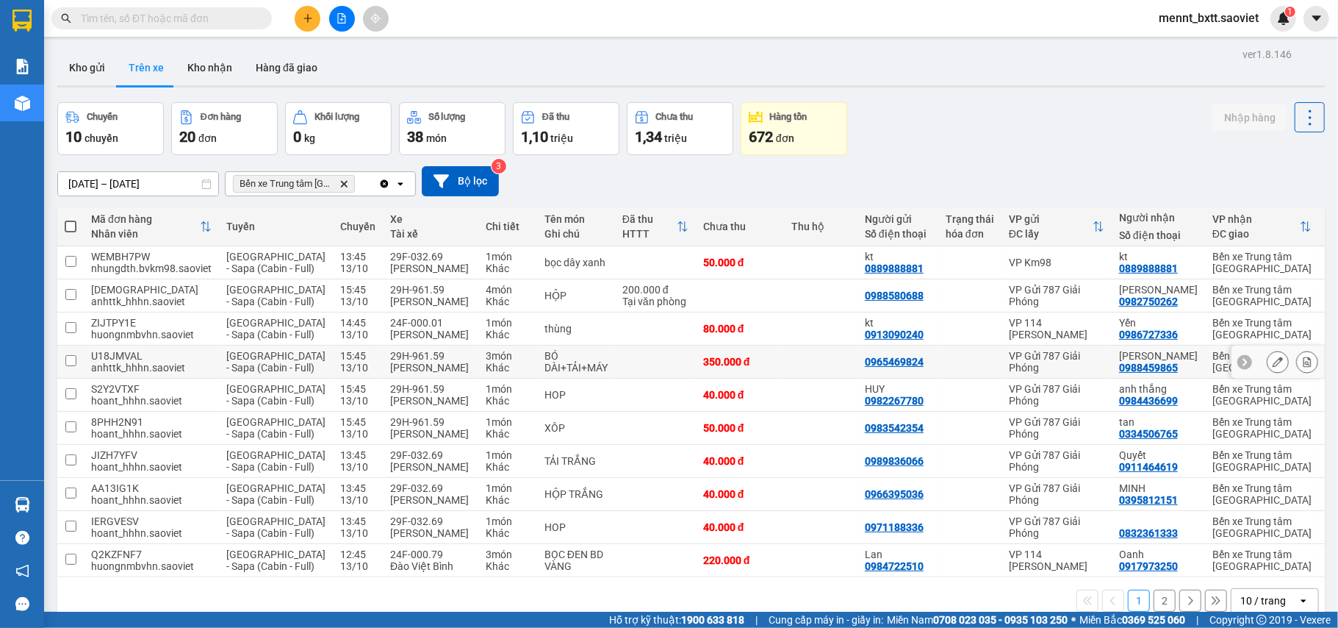
scroll to position [153, 0]
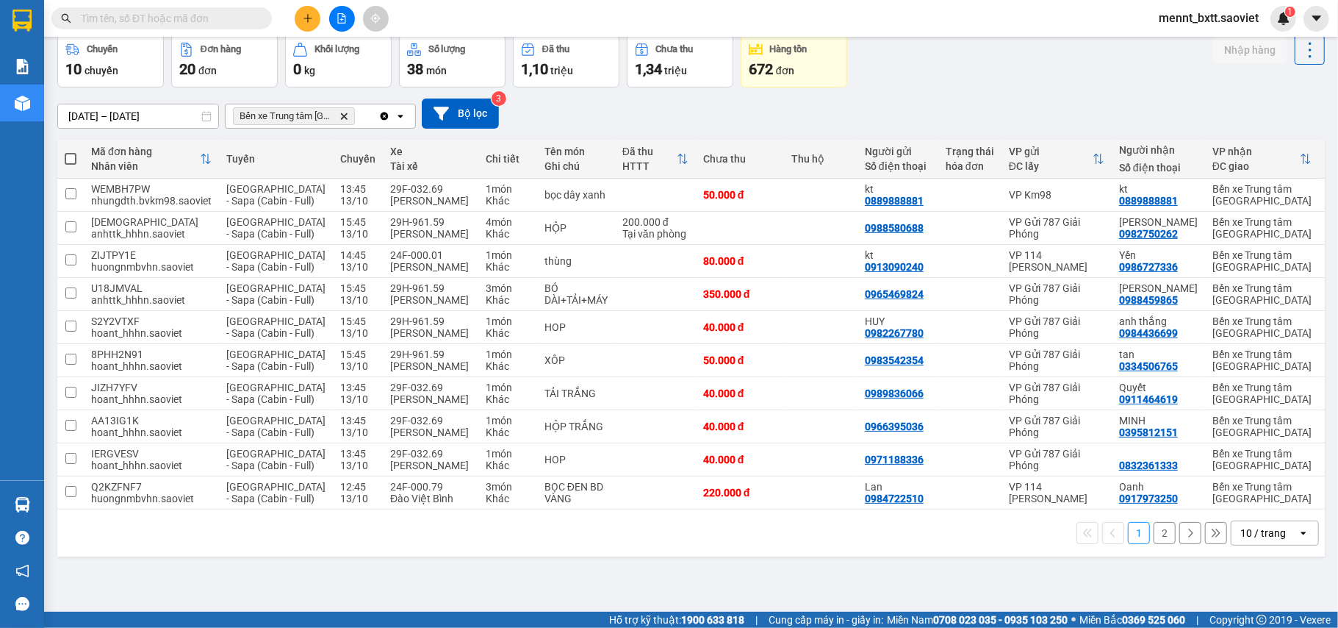
click at [1154, 544] on button "2" at bounding box center [1165, 533] width 22 height 22
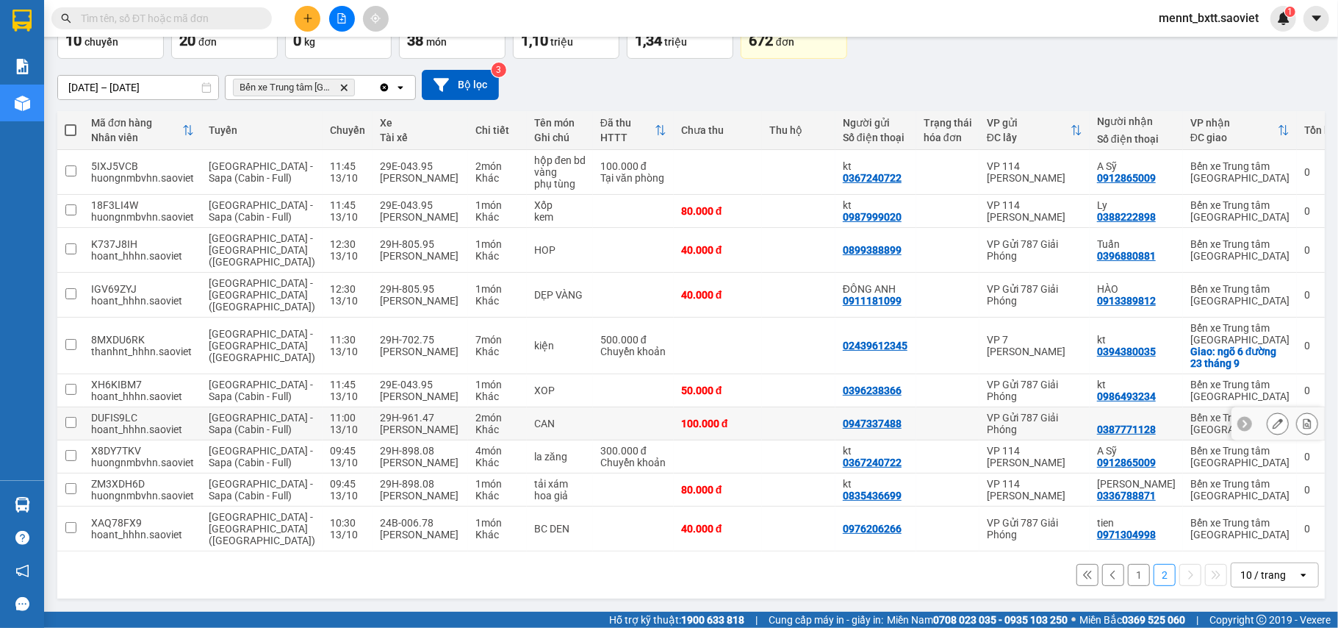
click at [72, 417] on input "checkbox" at bounding box center [70, 422] width 11 height 11
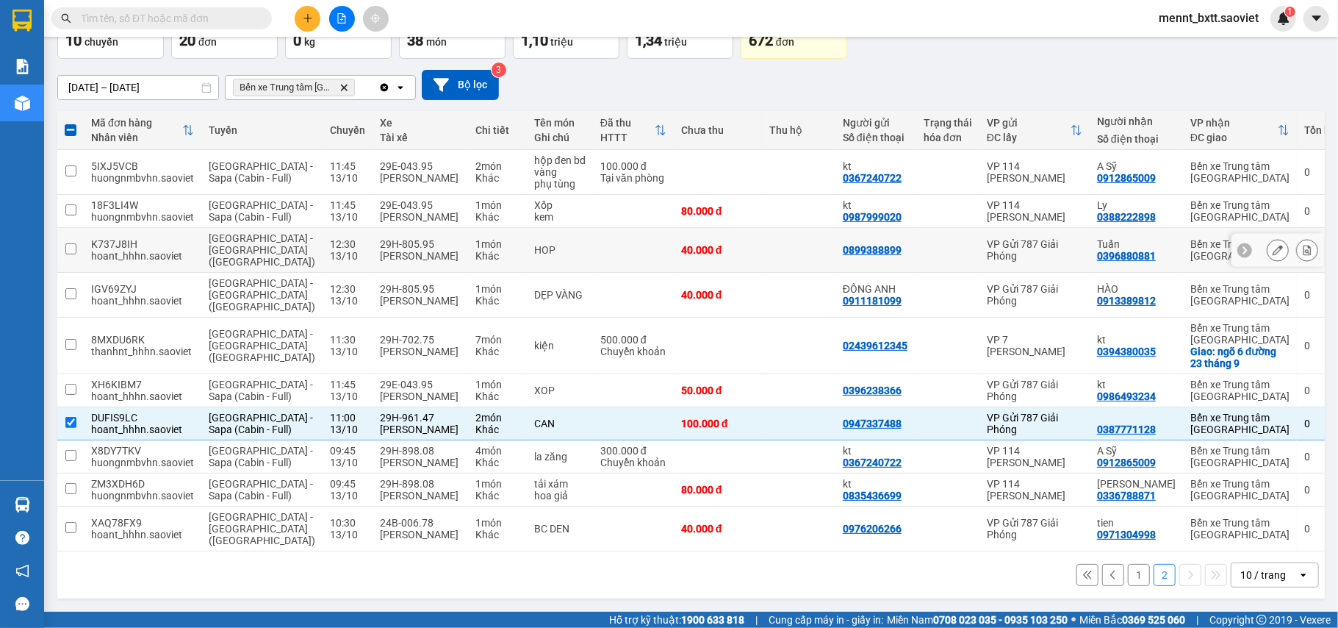
scroll to position [0, 0]
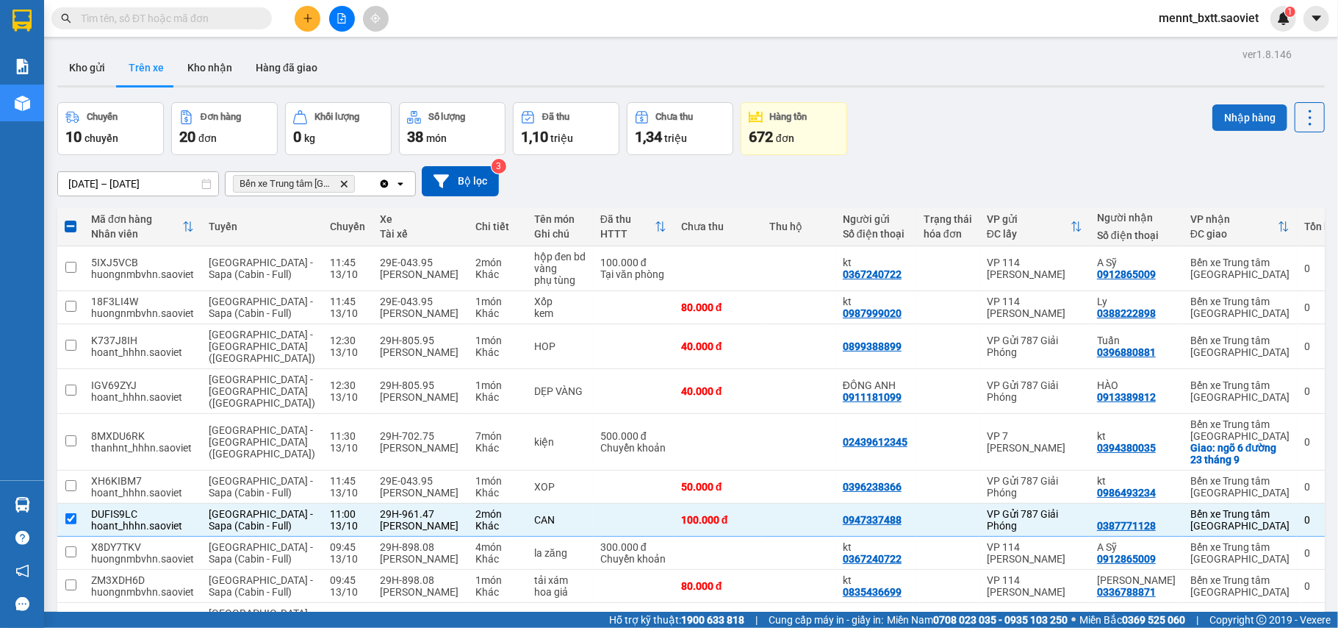
click at [1217, 116] on button "Nhập hàng" at bounding box center [1250, 117] width 75 height 26
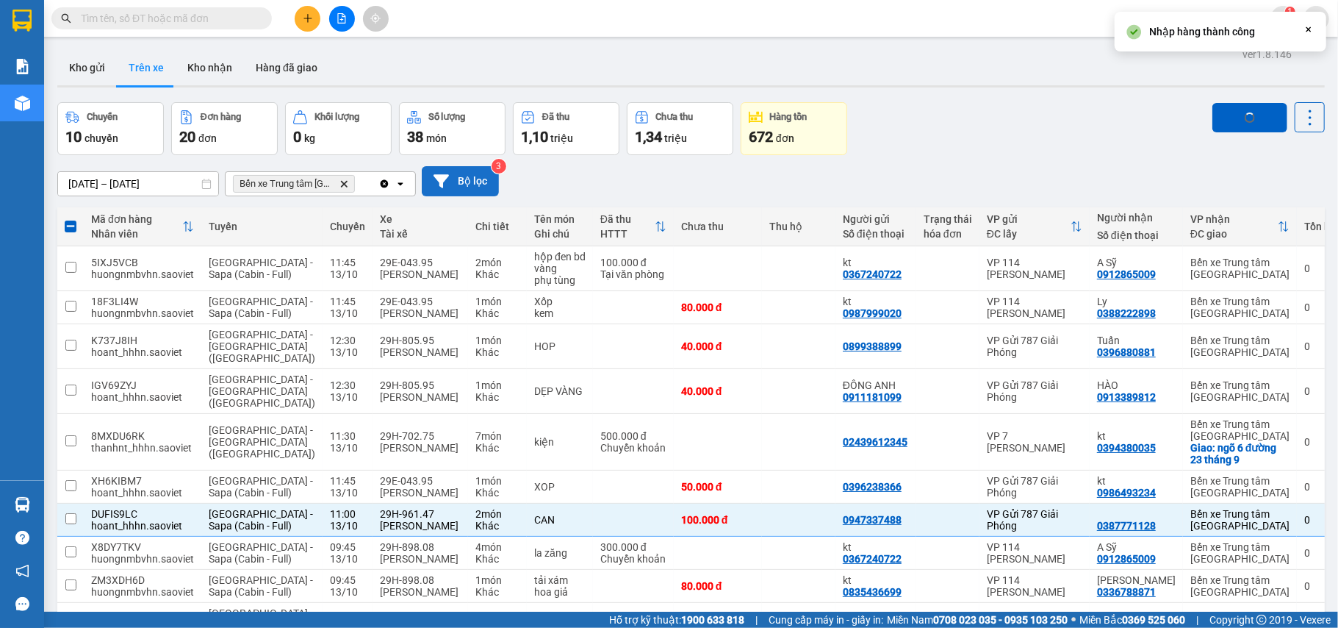
checkbox input "false"
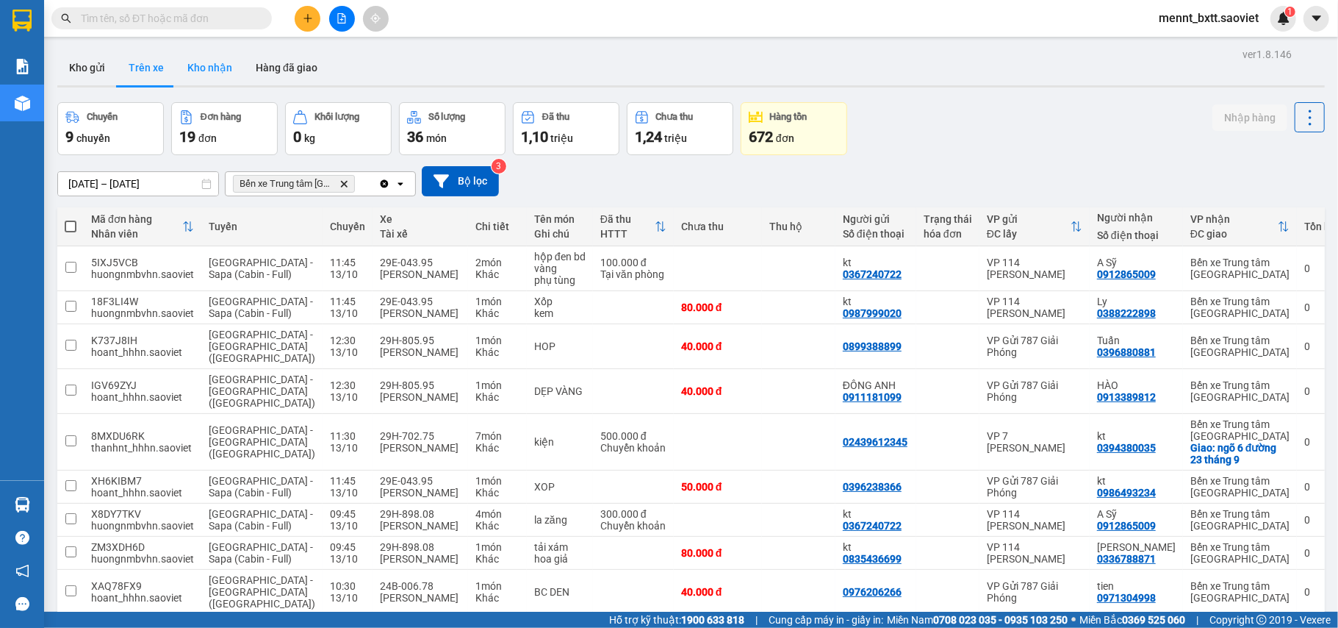
click at [201, 68] on button "Kho nhận" at bounding box center [210, 67] width 68 height 35
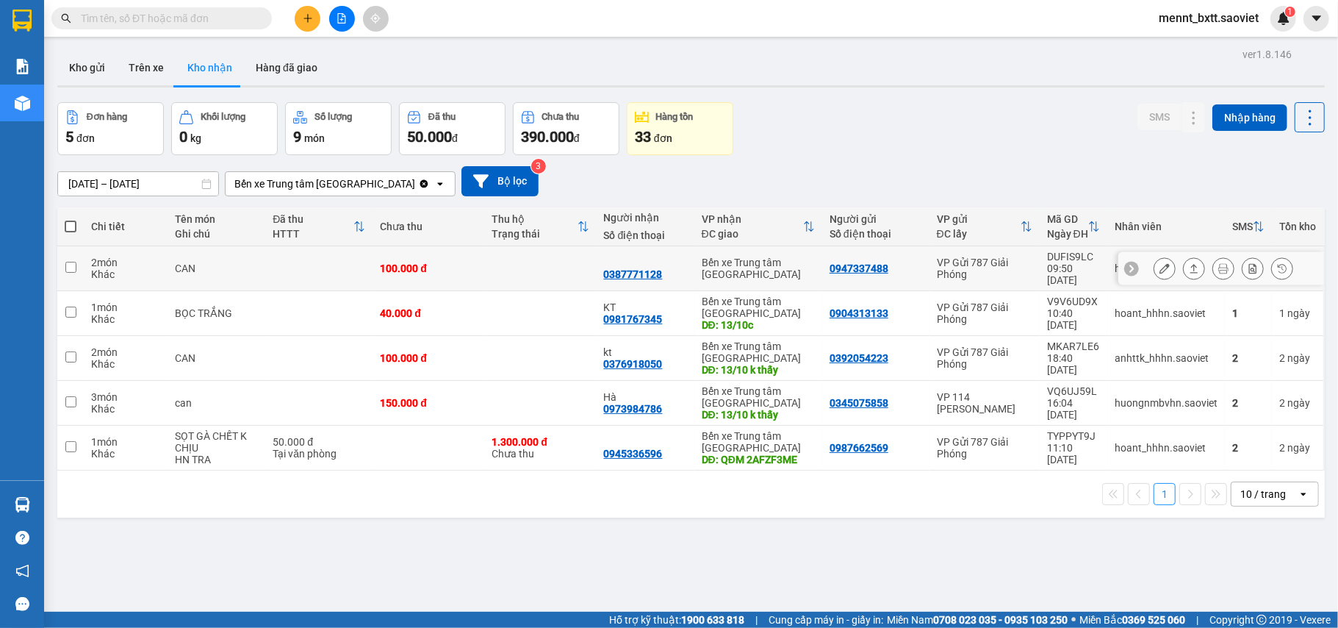
click at [459, 262] on div "100.000 đ" at bounding box center [428, 268] width 97 height 12
checkbox input "true"
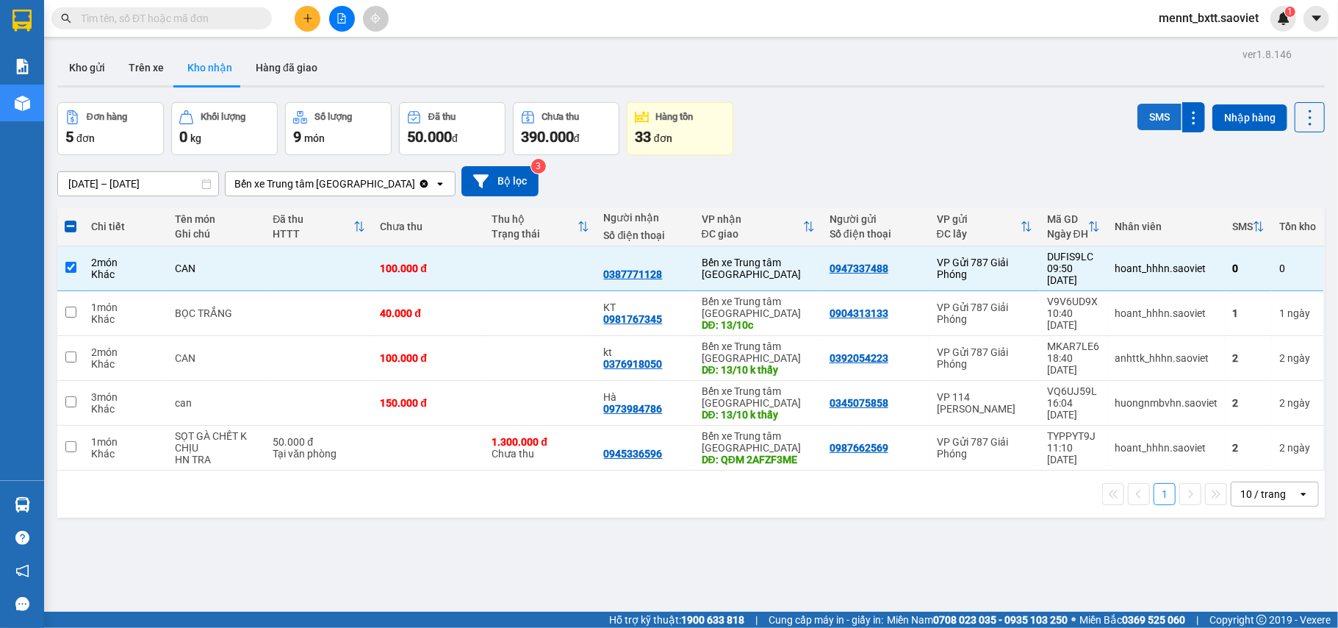
click at [1144, 112] on button "SMS" at bounding box center [1160, 117] width 44 height 26
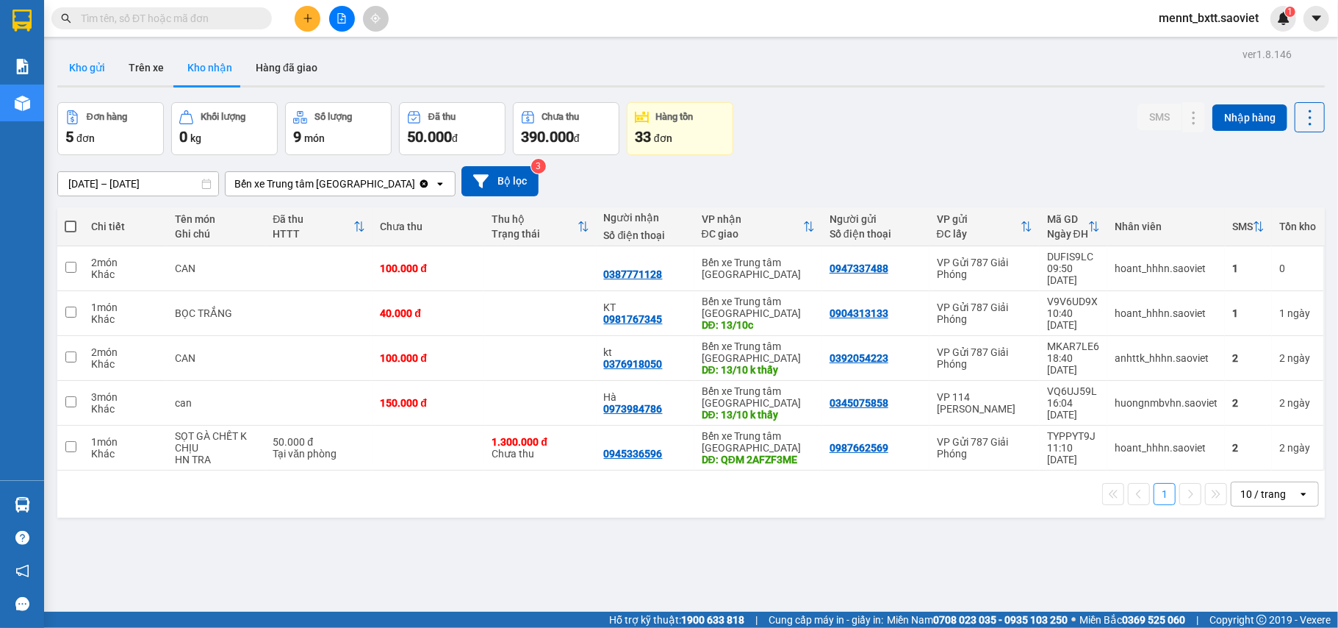
click at [92, 68] on button "Kho gửi" at bounding box center [87, 67] width 60 height 35
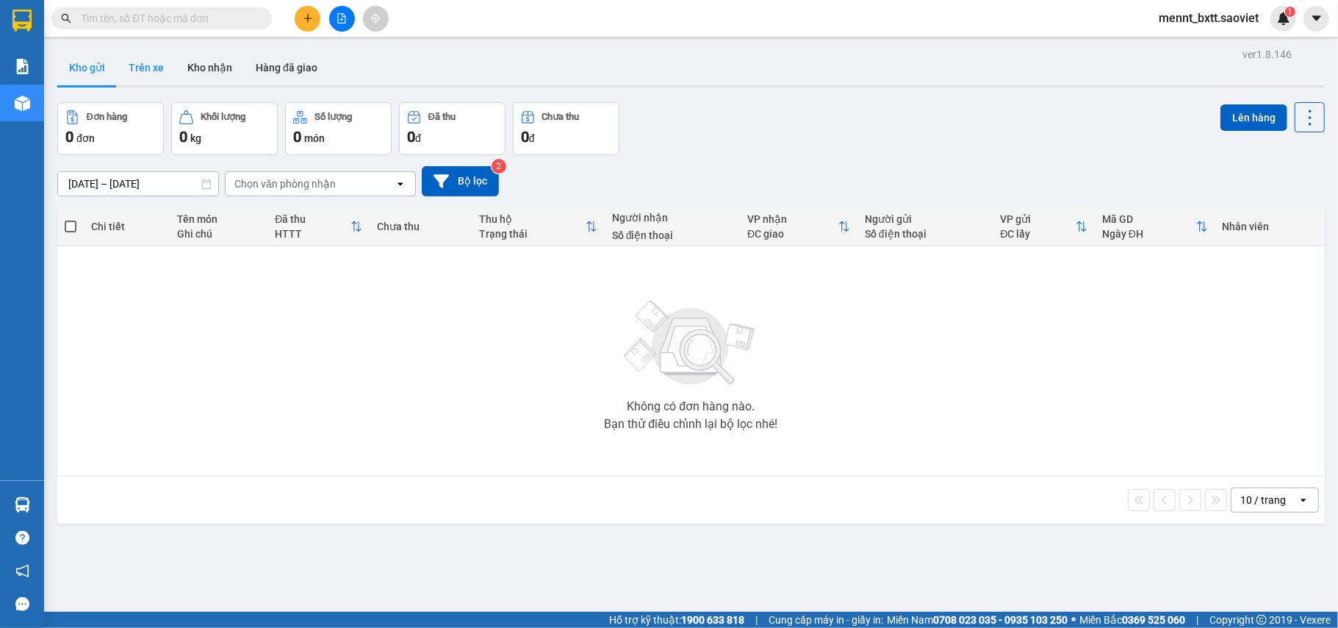
click at [142, 65] on button "Trên xe" at bounding box center [146, 67] width 59 height 35
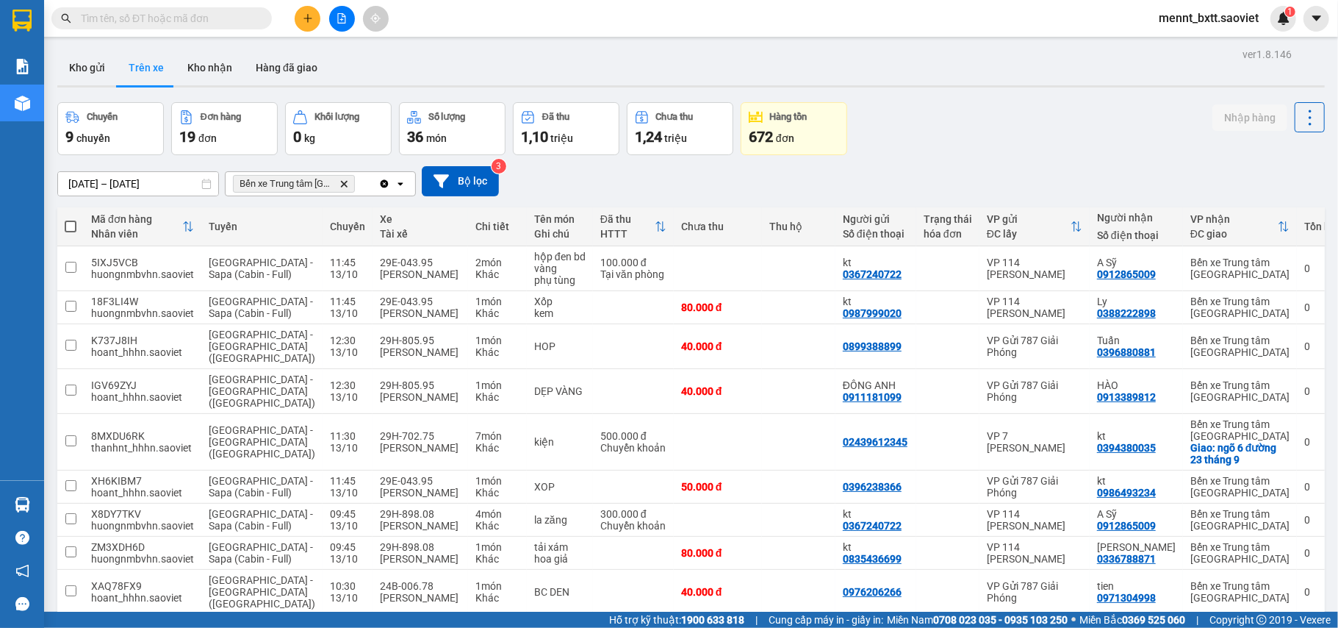
scroll to position [113, 0]
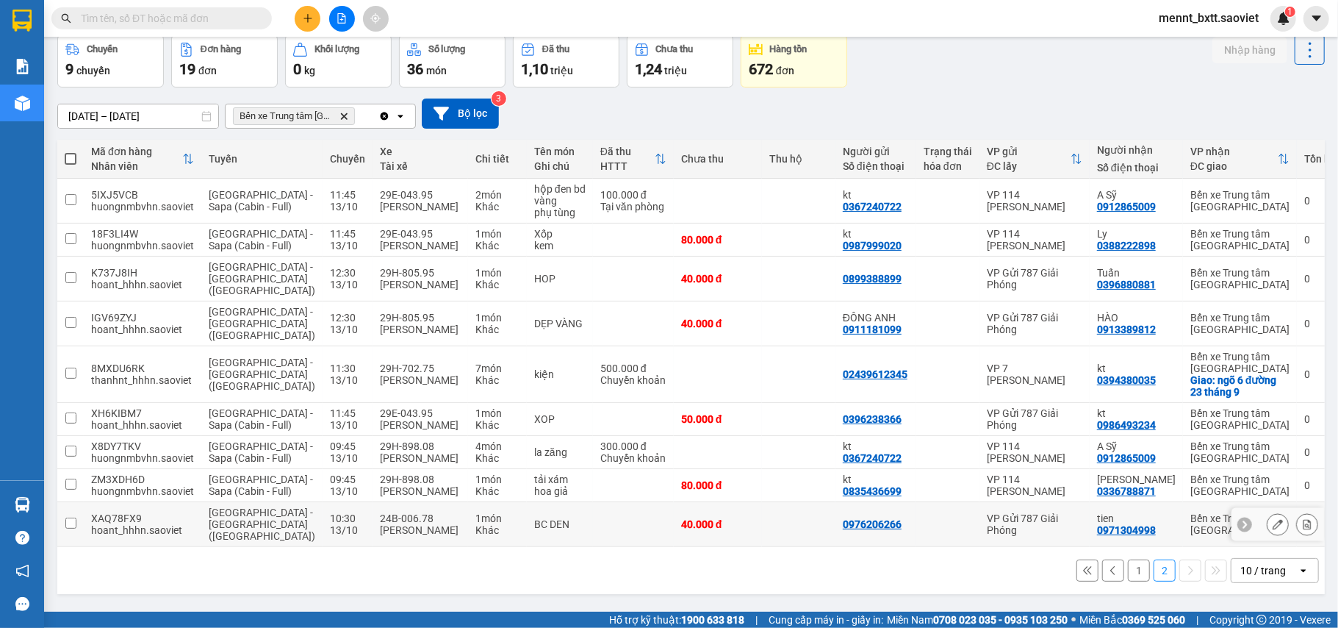
click at [71, 523] on input "checkbox" at bounding box center [70, 522] width 11 height 11
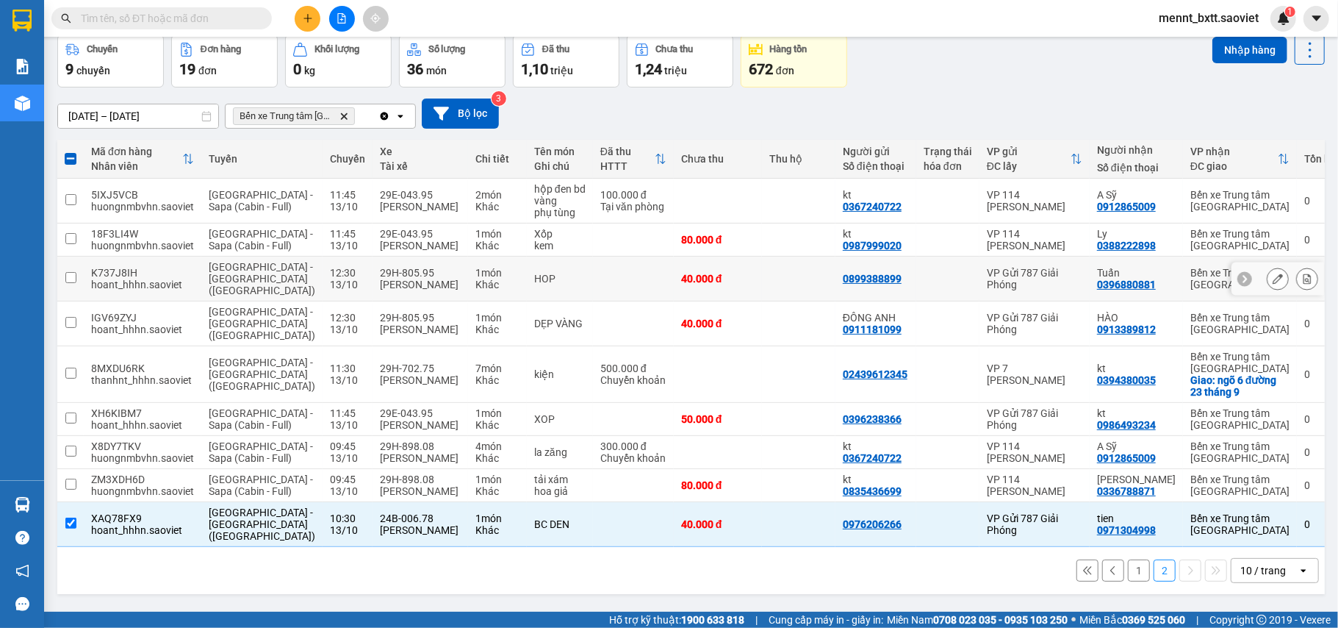
scroll to position [0, 0]
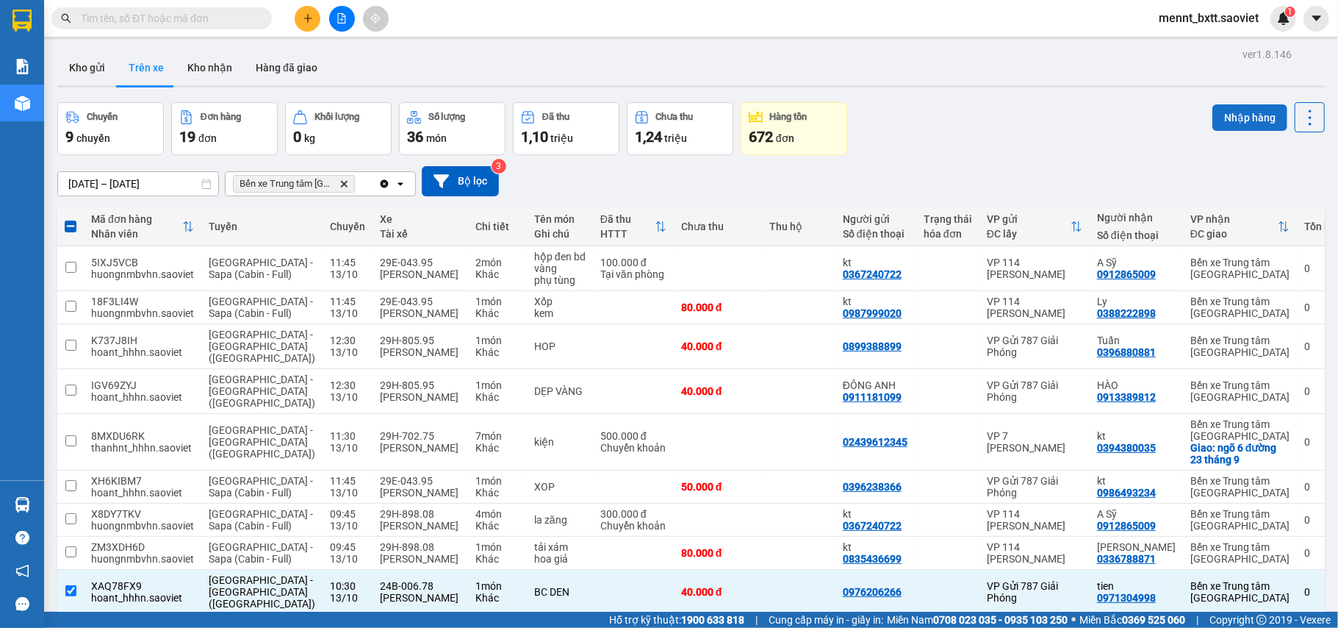
click at [1230, 118] on button "Nhập hàng" at bounding box center [1250, 117] width 75 height 26
checkbox input "false"
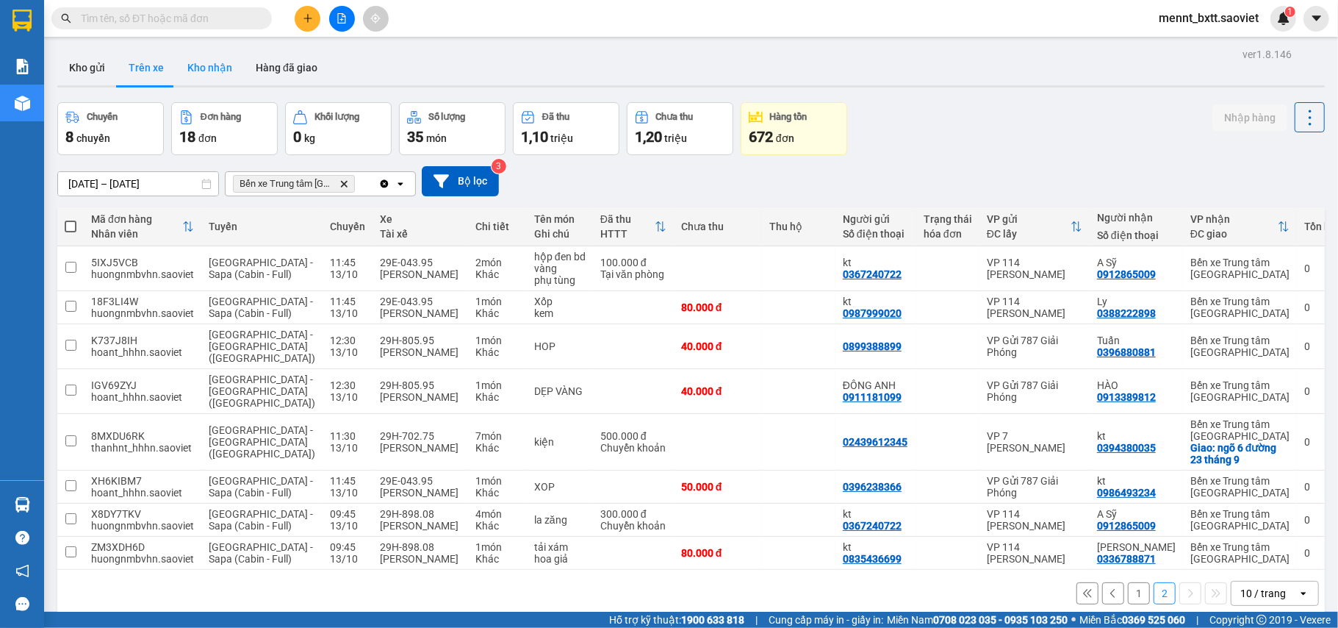
click at [201, 71] on button "Kho nhận" at bounding box center [210, 67] width 68 height 35
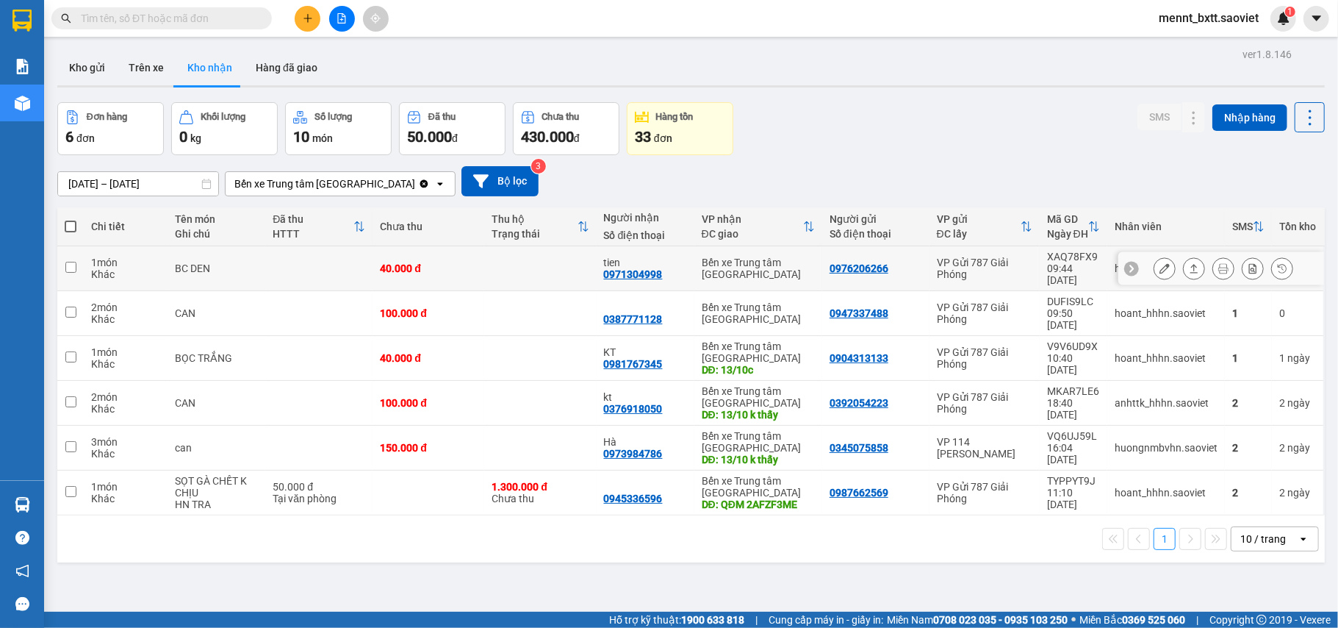
click at [342, 262] on td at bounding box center [318, 268] width 107 height 45
checkbox input "true"
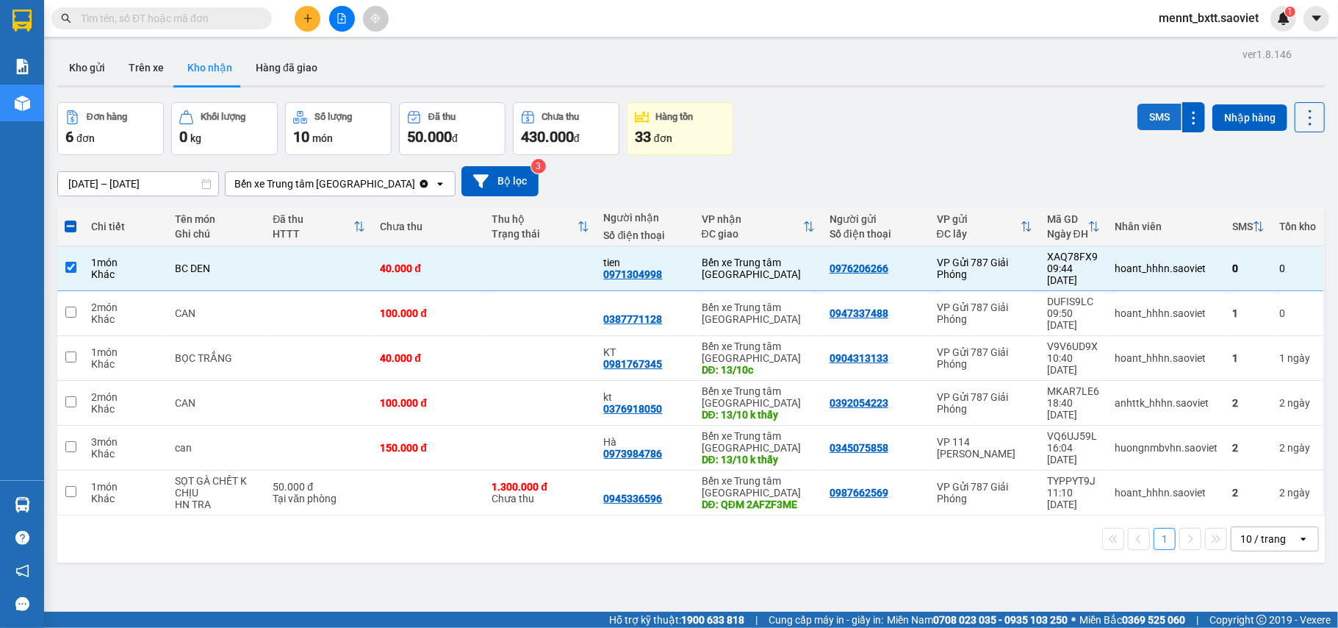
click at [1146, 118] on button "SMS" at bounding box center [1160, 117] width 44 height 26
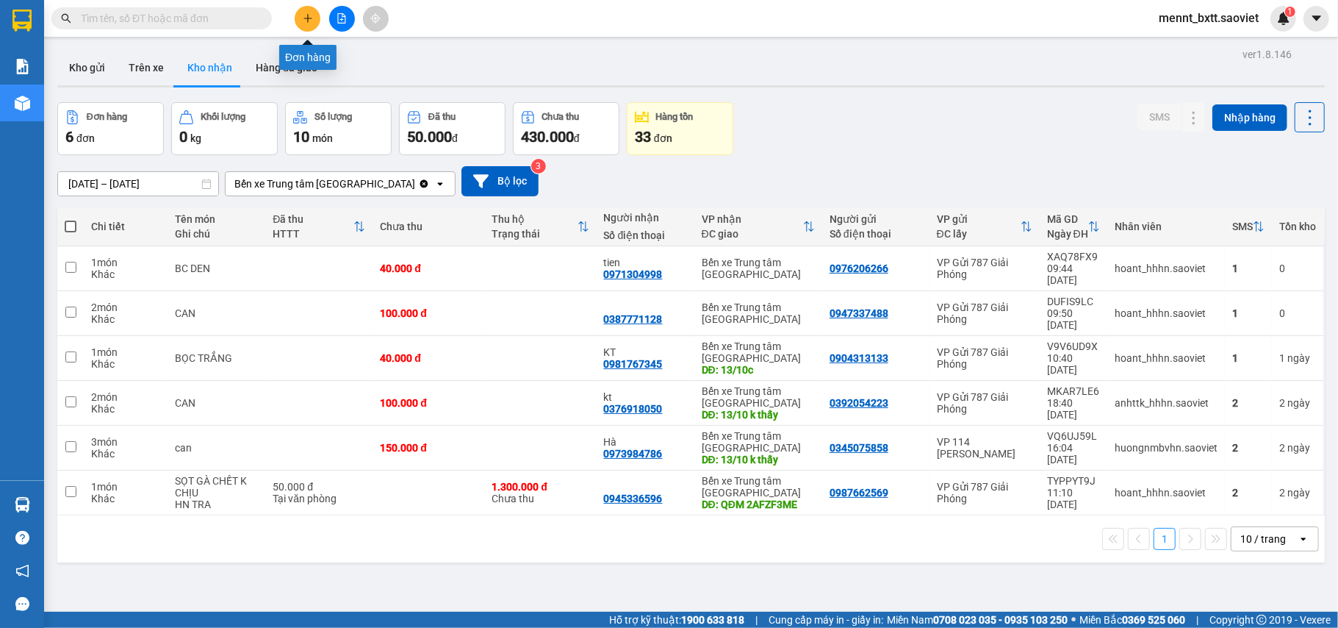
click at [315, 18] on button at bounding box center [308, 19] width 26 height 26
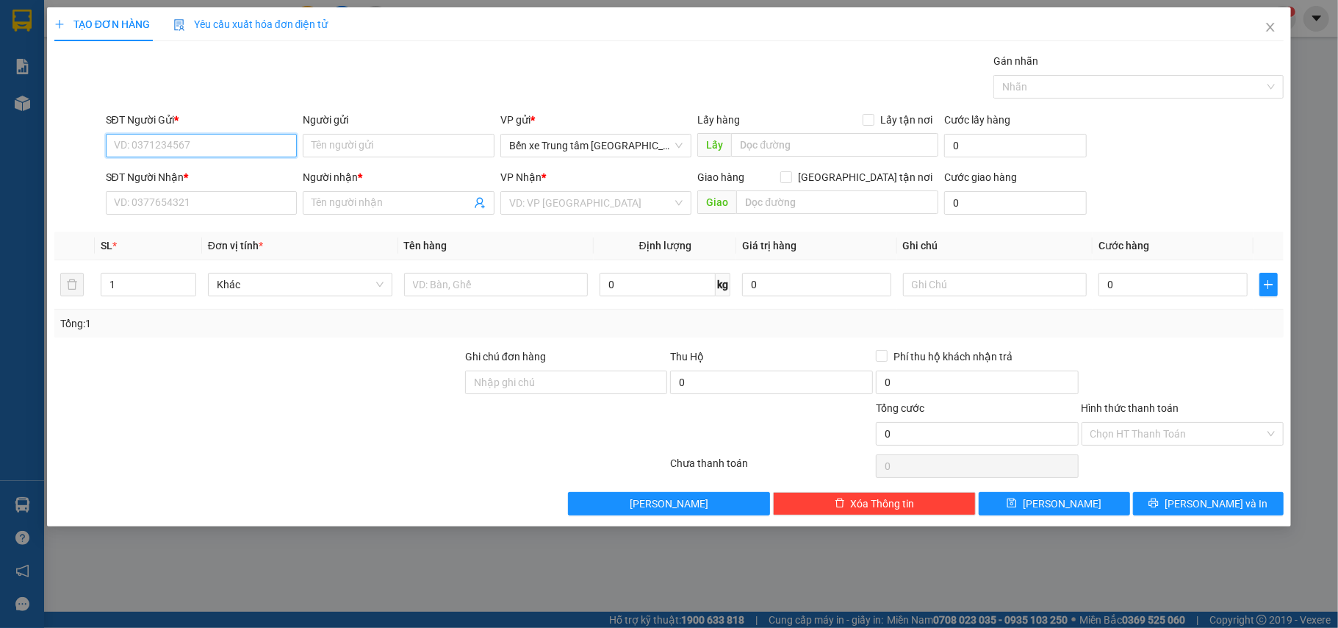
click at [129, 147] on input "SĐT Người Gửi *" at bounding box center [202, 146] width 192 height 24
type input "0912321397"
click at [319, 142] on input "Người gửi" at bounding box center [399, 146] width 192 height 24
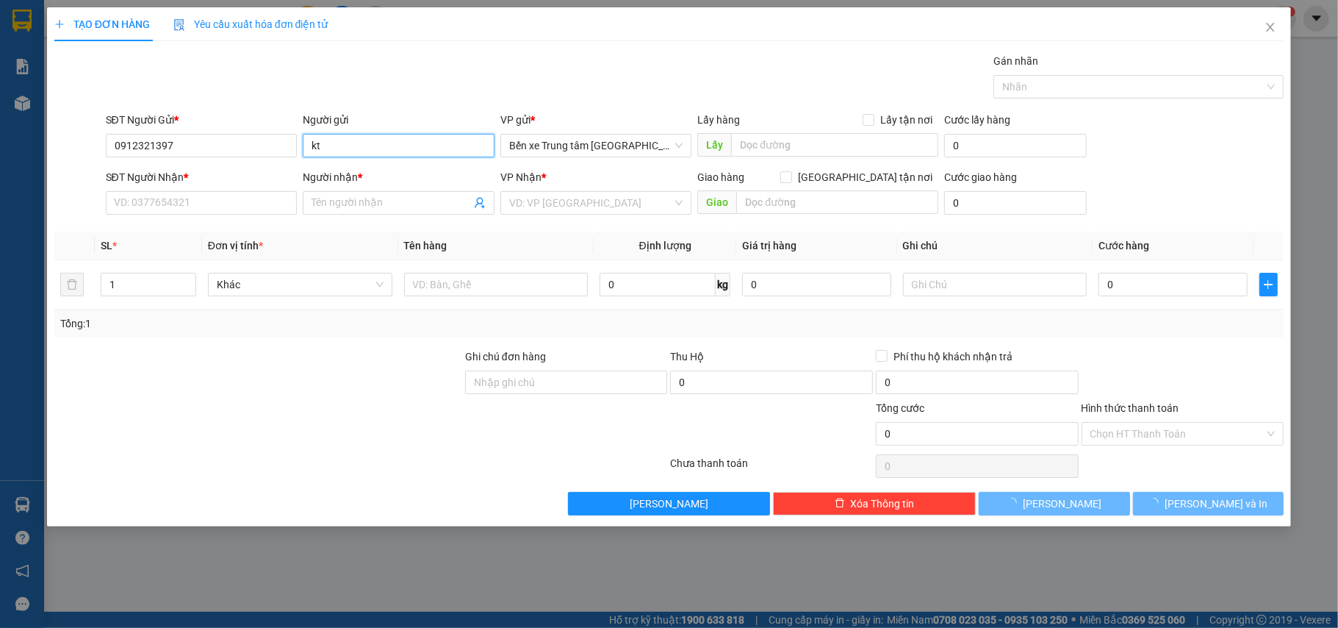
type input "kt"
drag, startPoint x: 290, startPoint y: 436, endPoint x: 222, endPoint y: 282, distance: 167.8
click at [276, 392] on form "Ghi chú đơn hàng Thu Hộ 0 Phí thu hộ khách nhận trả 0 Tổng cước 0 Hình thức tha…" at bounding box center [669, 399] width 1230 height 103
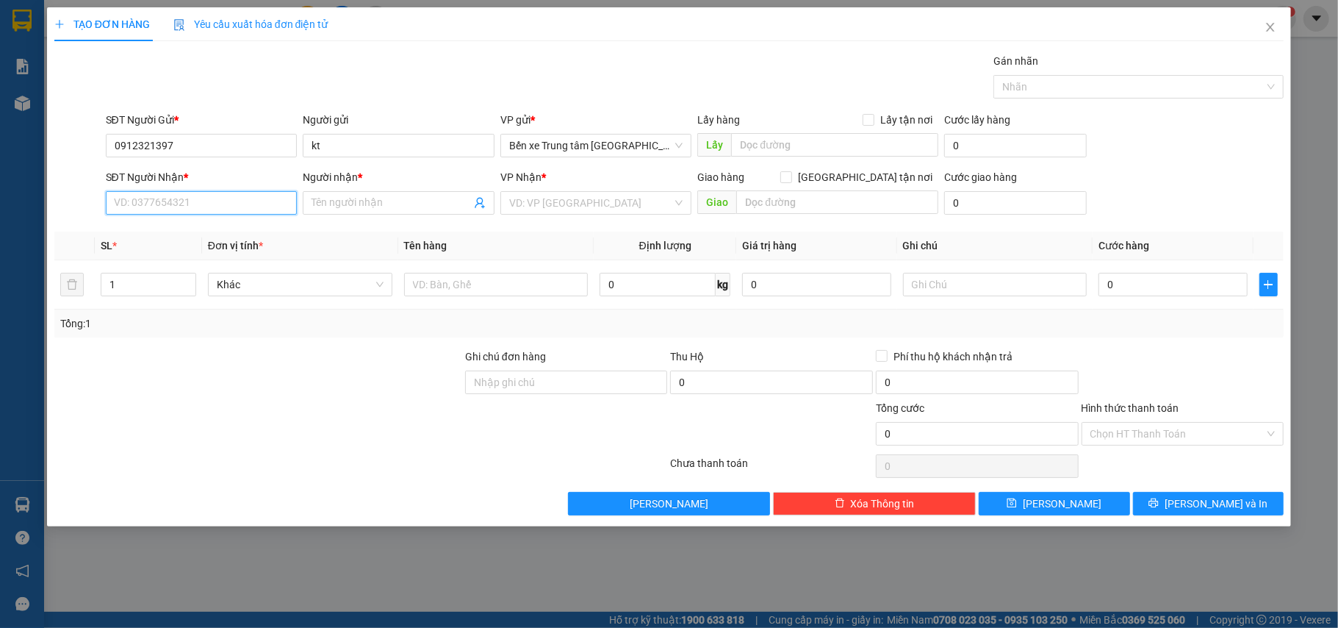
click at [139, 204] on input "SĐT Người Nhận *" at bounding box center [202, 203] width 192 height 24
type input "0836250507"
click at [351, 203] on input "Người nhận *" at bounding box center [391, 203] width 159 height 16
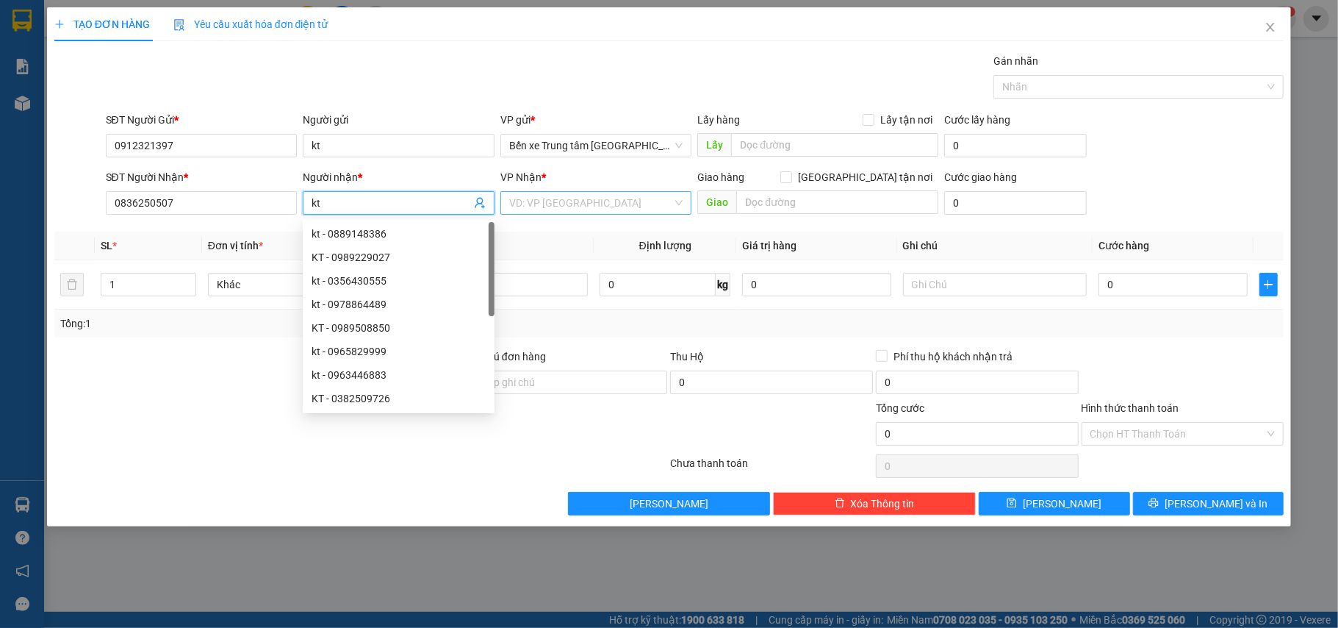
type input "kt"
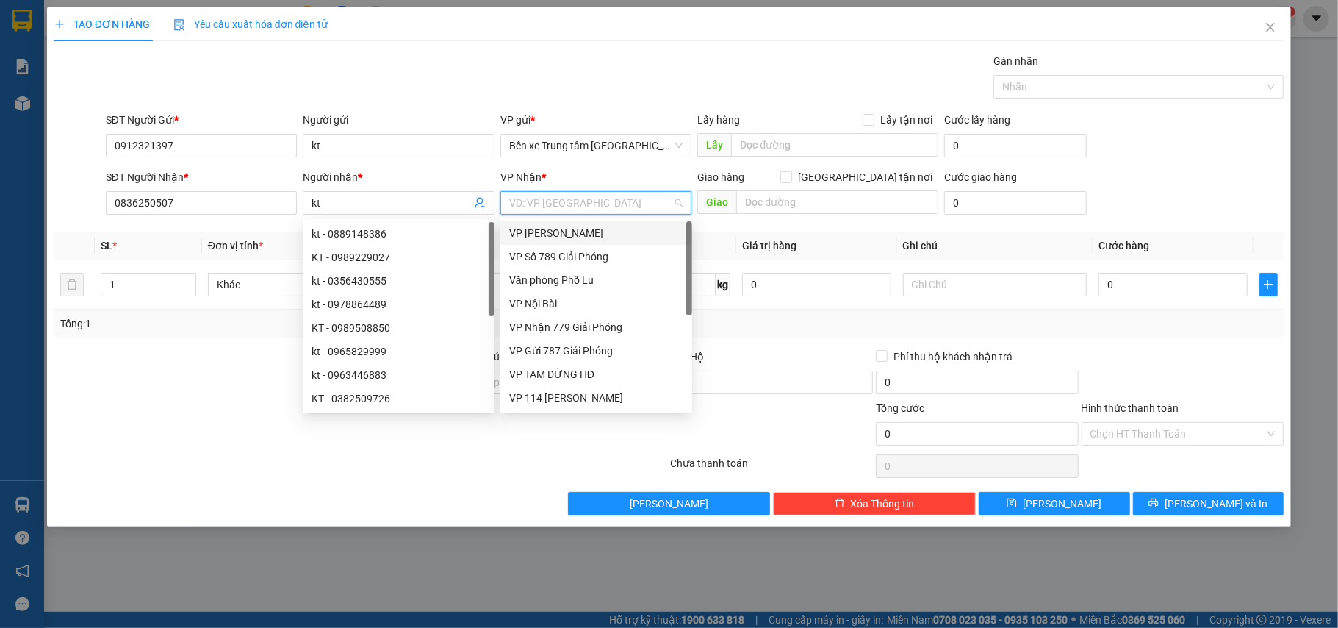
click at [539, 206] on input "search" at bounding box center [591, 203] width 164 height 22
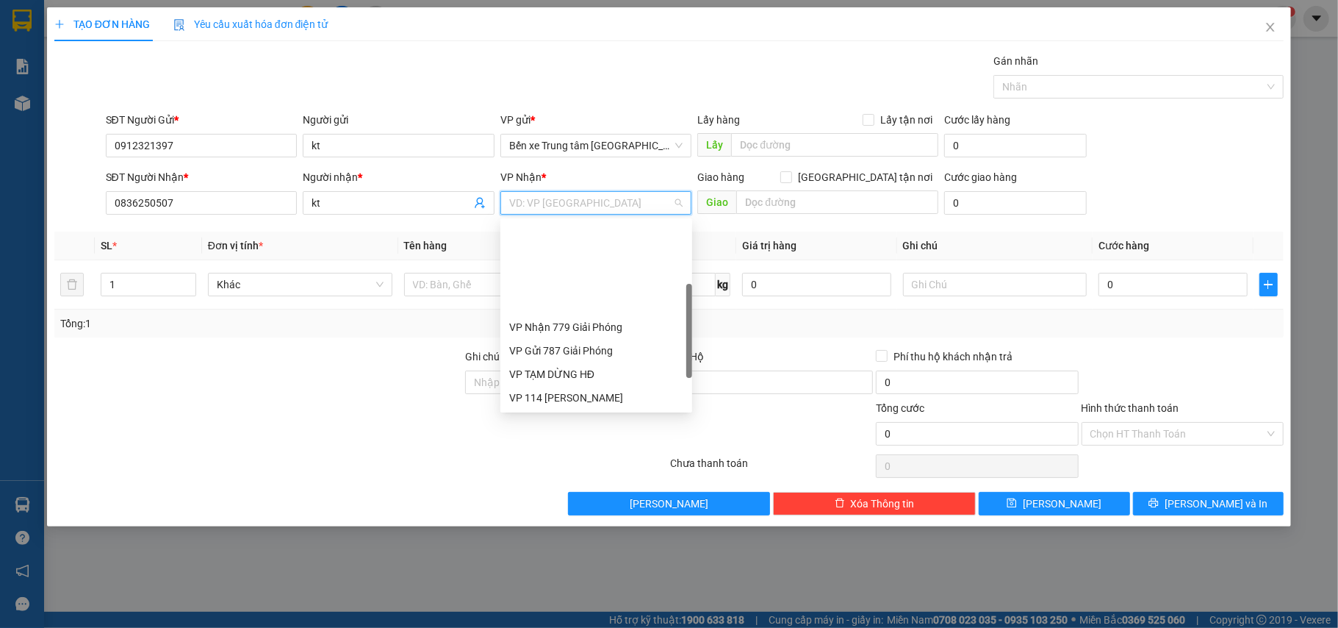
scroll to position [98, 0]
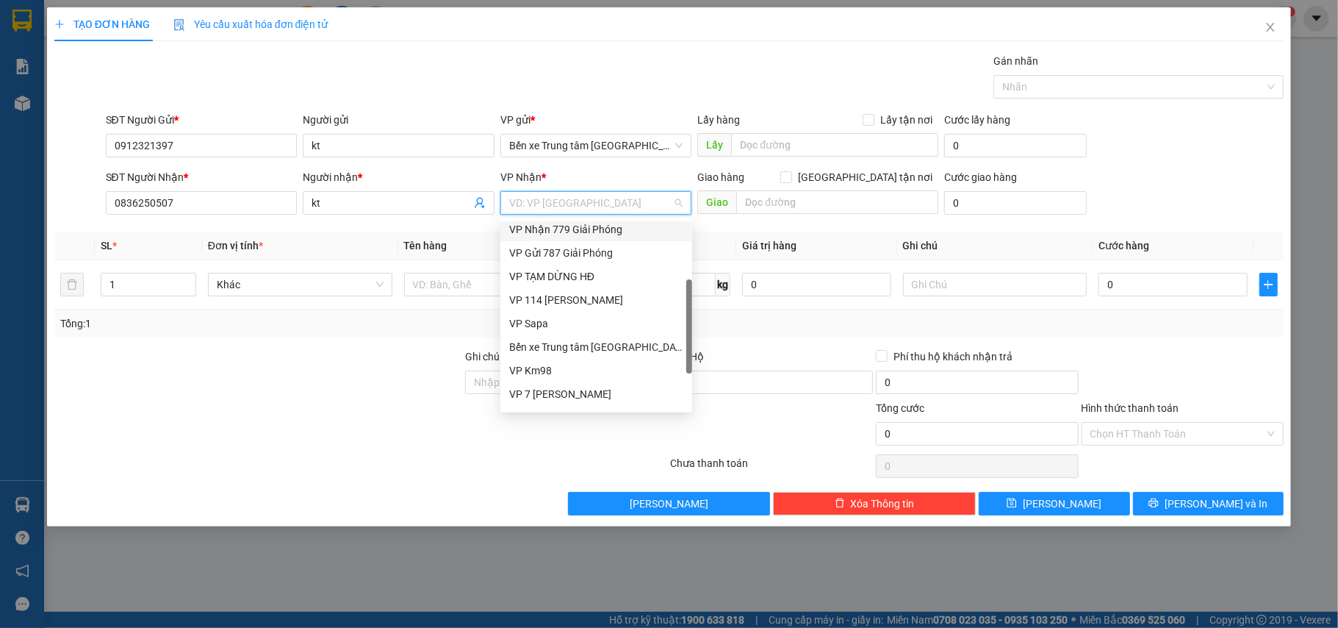
click at [595, 227] on div "VP Nhận 779 Giải Phóng" at bounding box center [596, 229] width 174 height 16
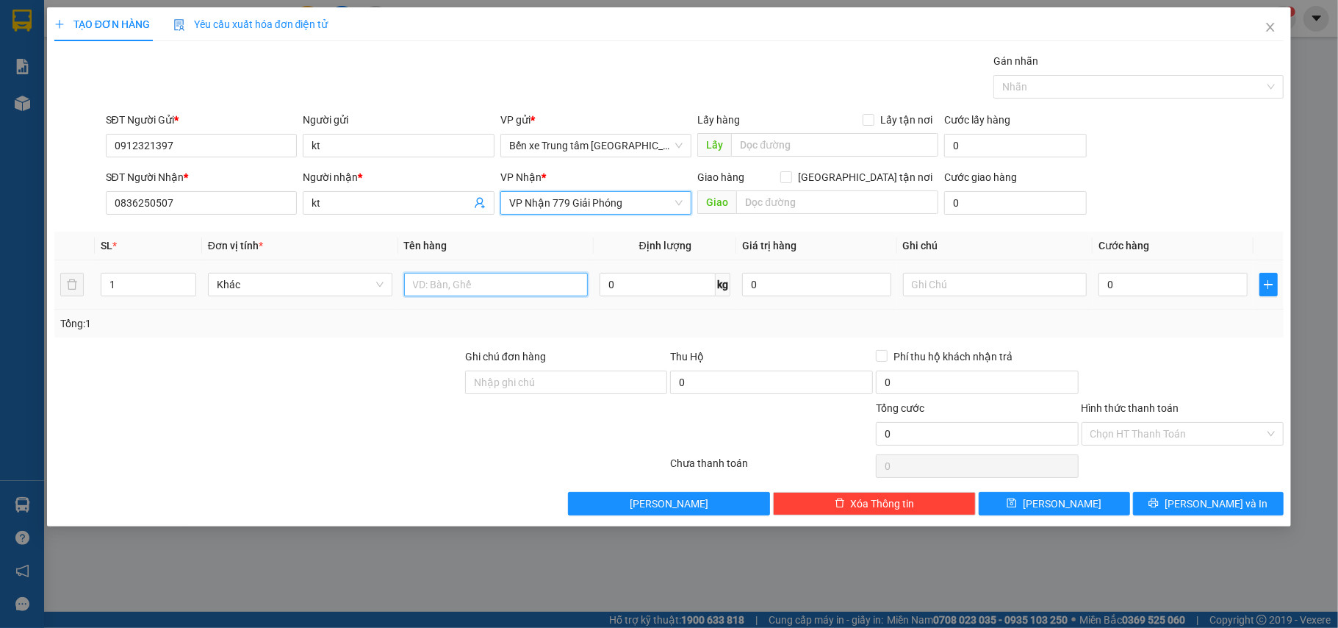
click at [439, 283] on input "text" at bounding box center [496, 285] width 184 height 24
type input "xốp liền"
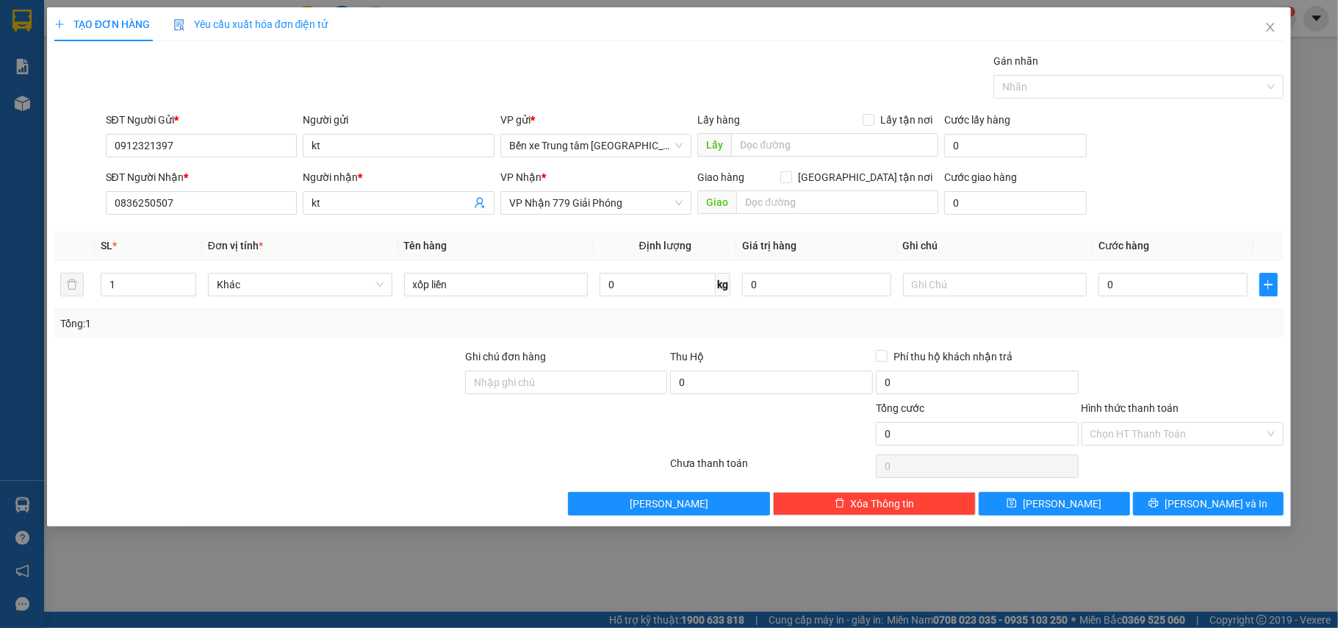
click at [412, 416] on div at bounding box center [258, 425] width 411 height 51
click at [1147, 291] on input "0" at bounding box center [1173, 285] width 148 height 24
type input "5"
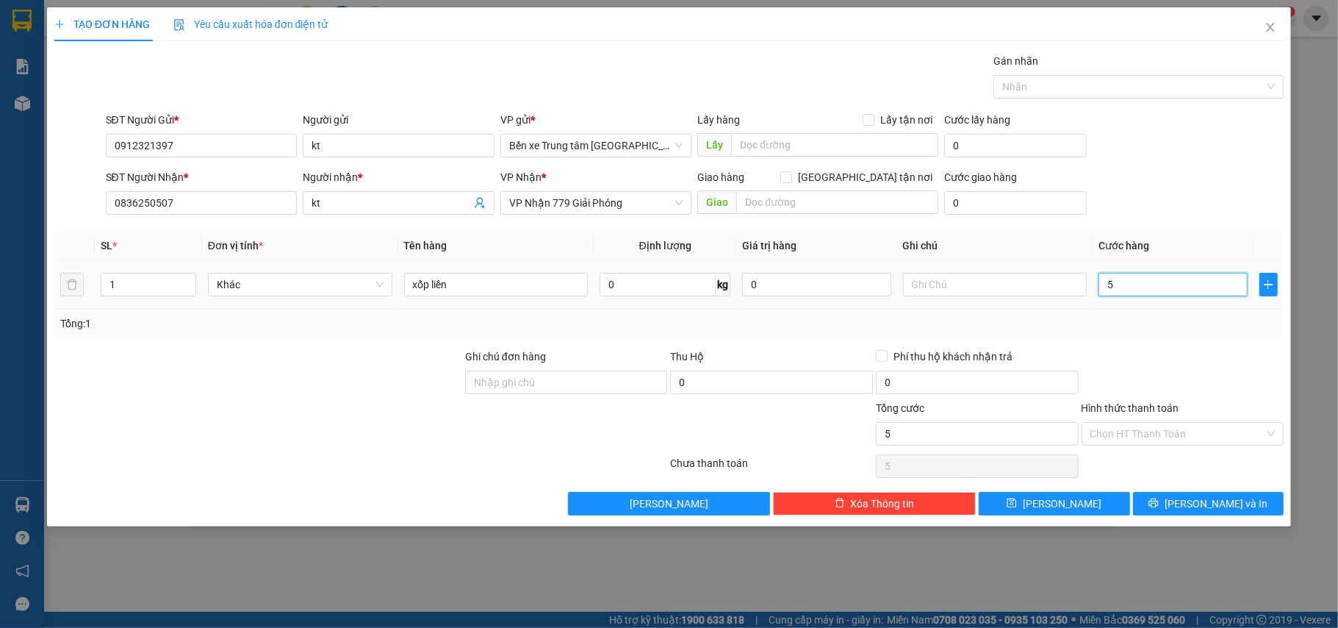
type input "50"
type input "50.000"
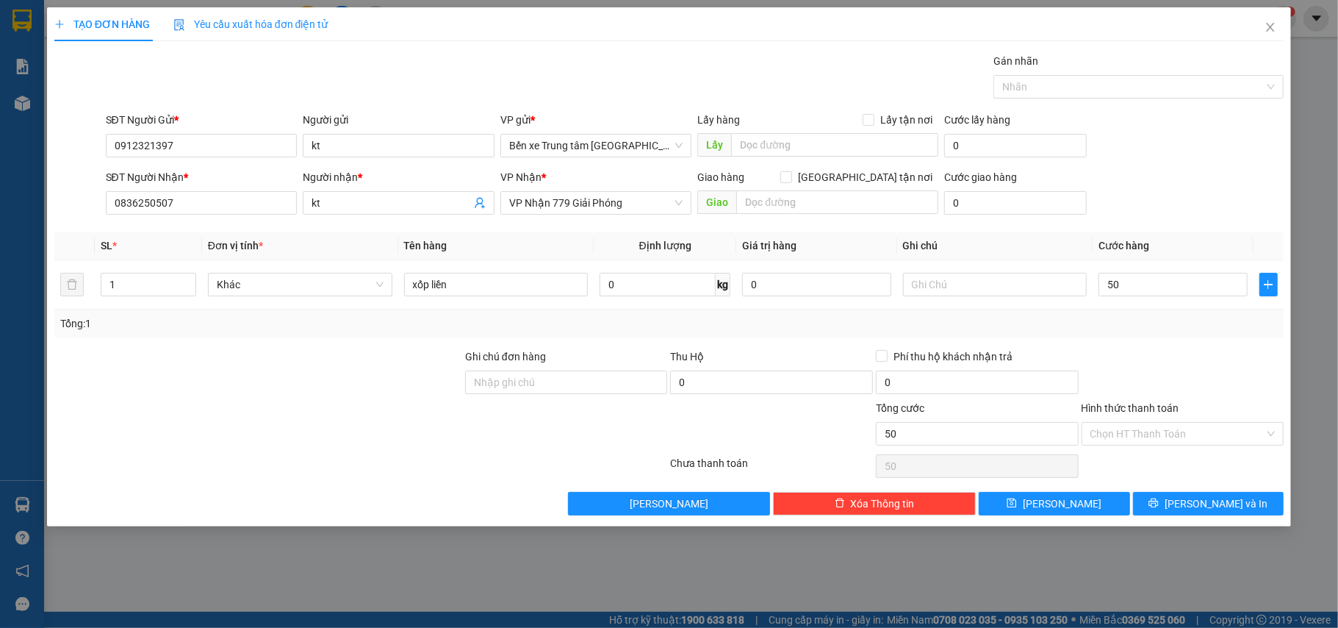
type input "50.000"
click at [1183, 150] on div "SĐT Người Gửi * 0912321397 Người gửi kt VP gửi * Bến xe Trung tâm Lào Cai Lấy h…" at bounding box center [695, 137] width 1185 height 51
click at [935, 288] on input "text" at bounding box center [995, 285] width 184 height 24
click at [906, 286] on input "tránh ướt" at bounding box center [995, 285] width 184 height 24
type input "chú ý tránh ướt"
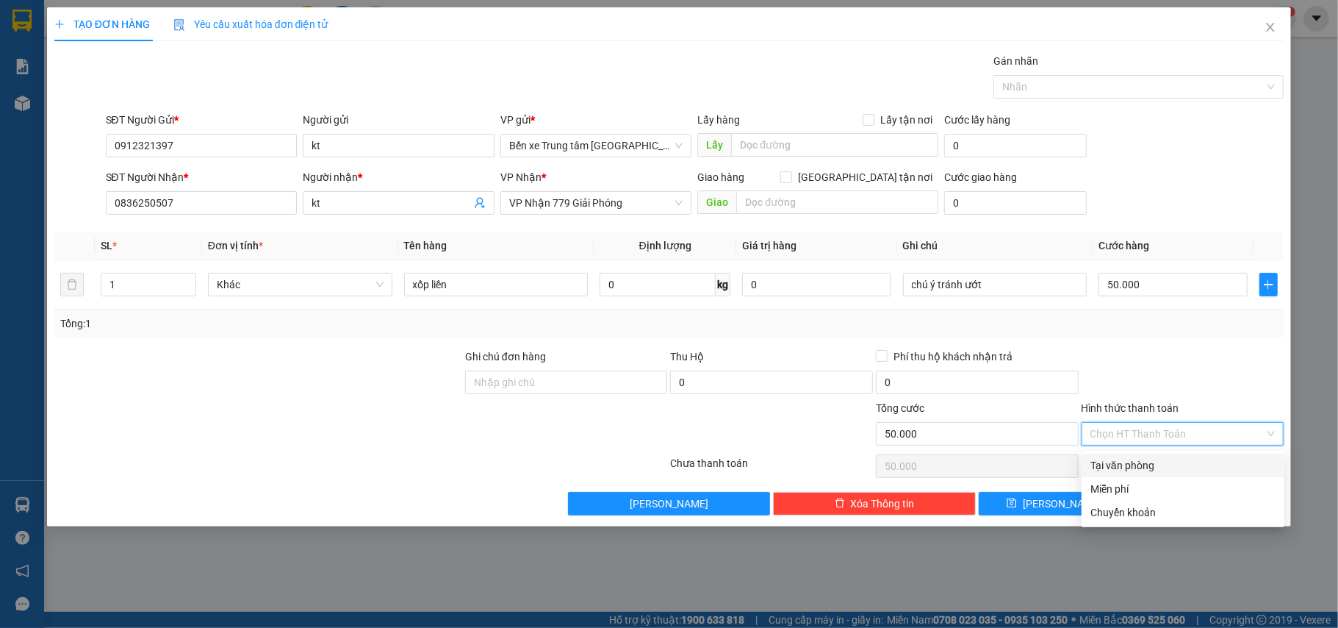
click at [1169, 431] on input "Hình thức thanh toán" at bounding box center [1178, 434] width 175 height 22
click at [1163, 464] on div "Tại văn phòng" at bounding box center [1183, 465] width 185 height 16
type input "0"
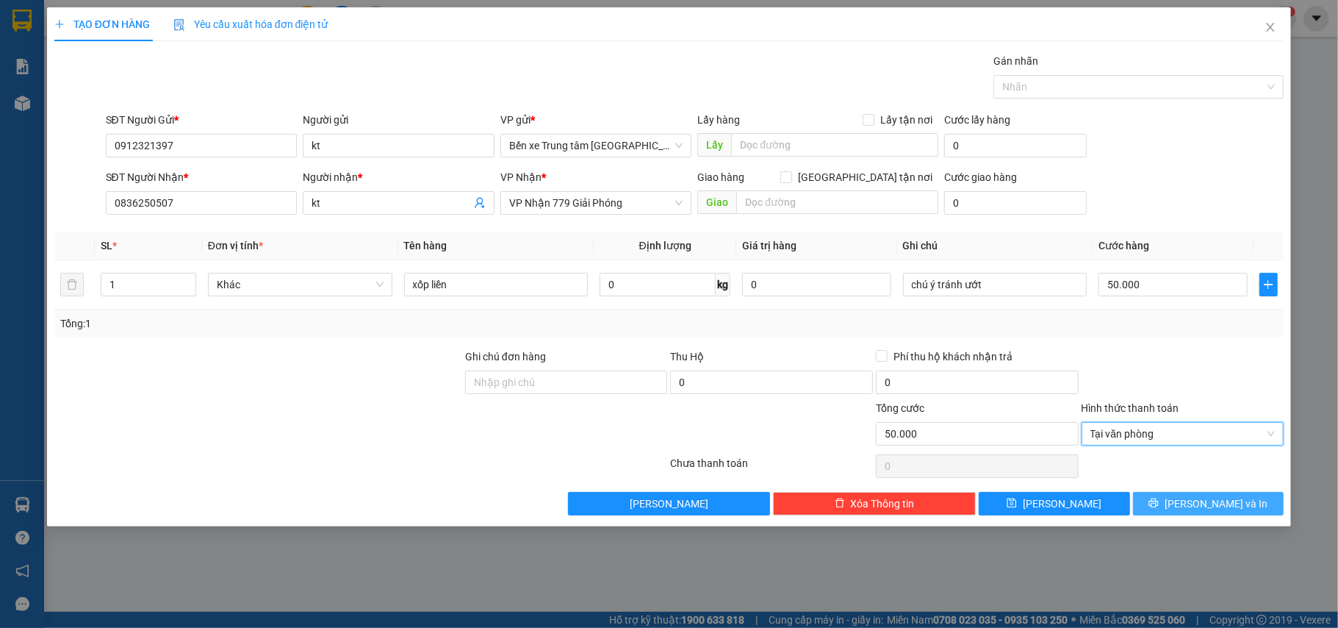
click at [1201, 504] on span "[PERSON_NAME] và In" at bounding box center [1216, 503] width 103 height 16
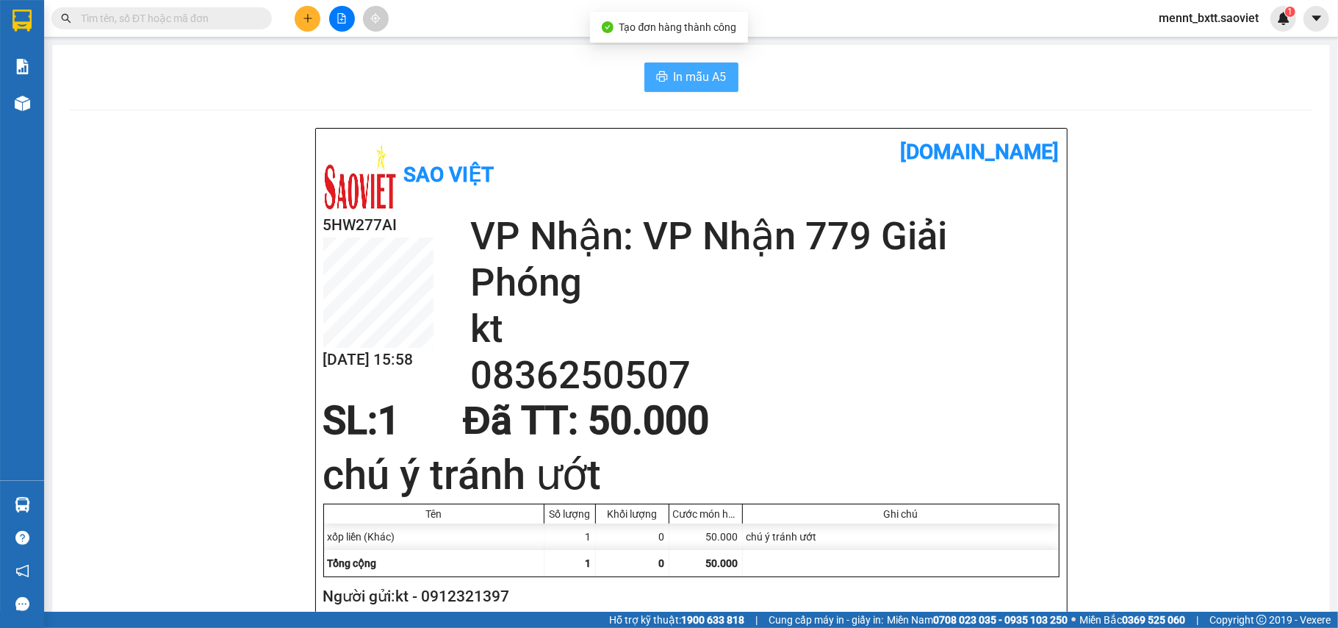
click at [706, 78] on span "In mẫu A5" at bounding box center [700, 77] width 53 height 18
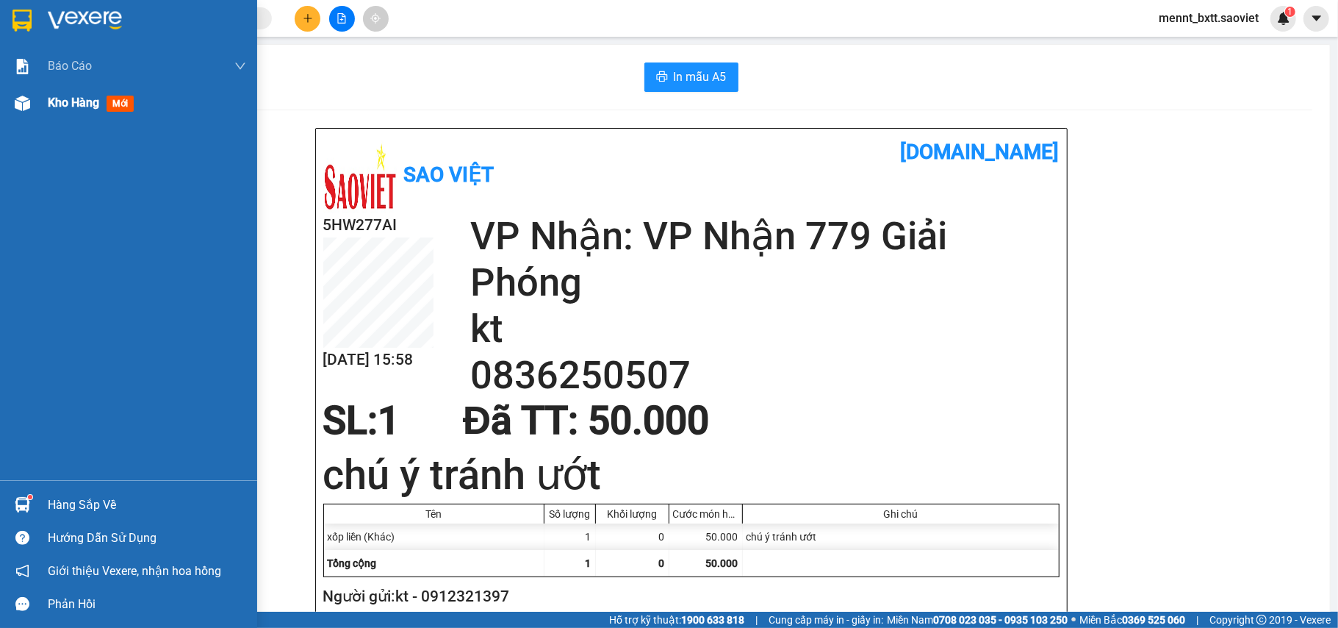
click at [87, 107] on span "Kho hàng" at bounding box center [73, 103] width 51 height 14
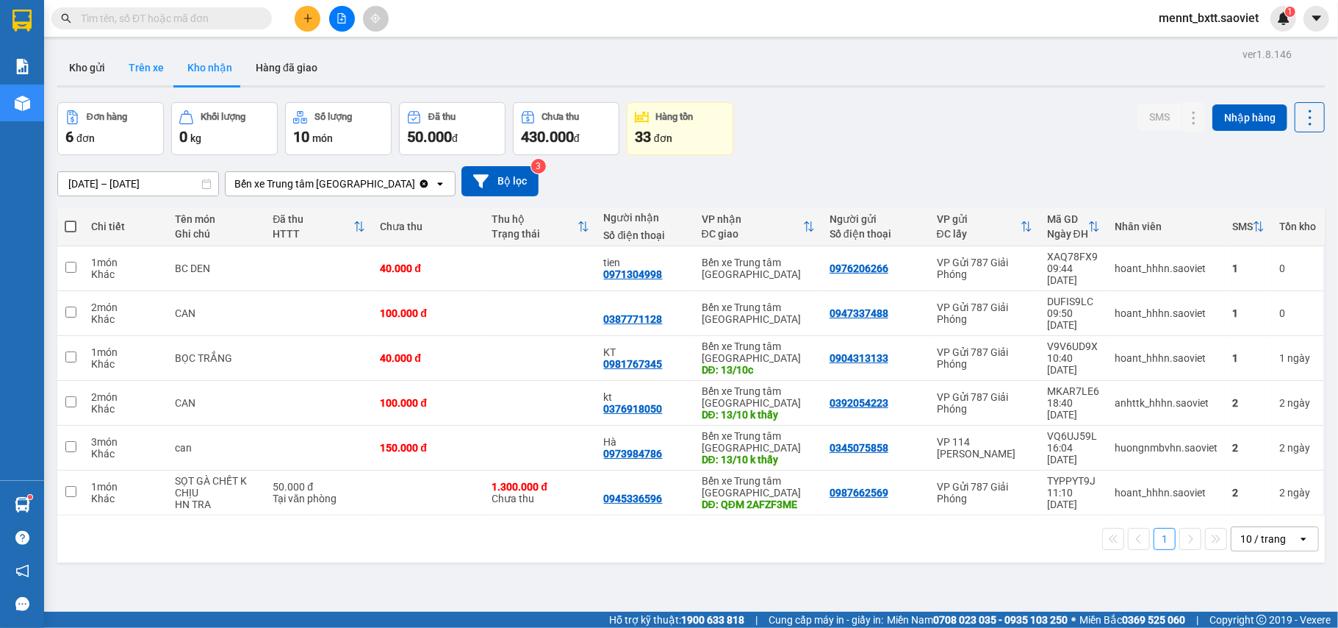
click at [146, 63] on button "Trên xe" at bounding box center [146, 67] width 59 height 35
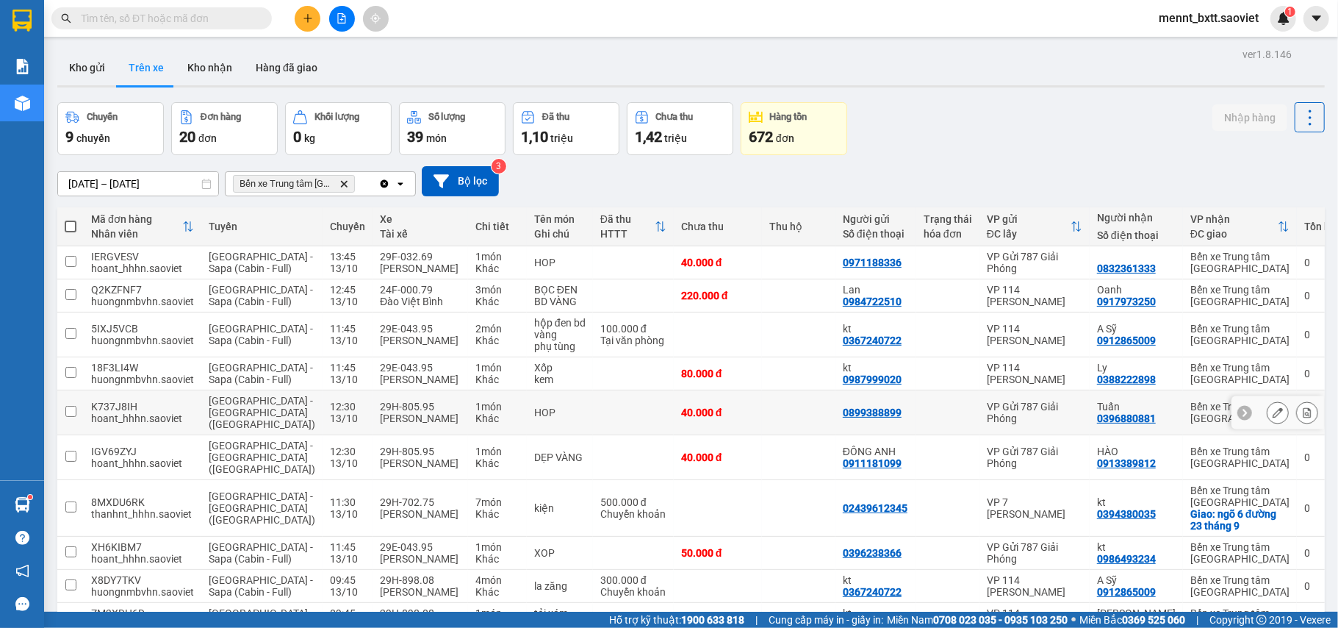
scroll to position [159, 0]
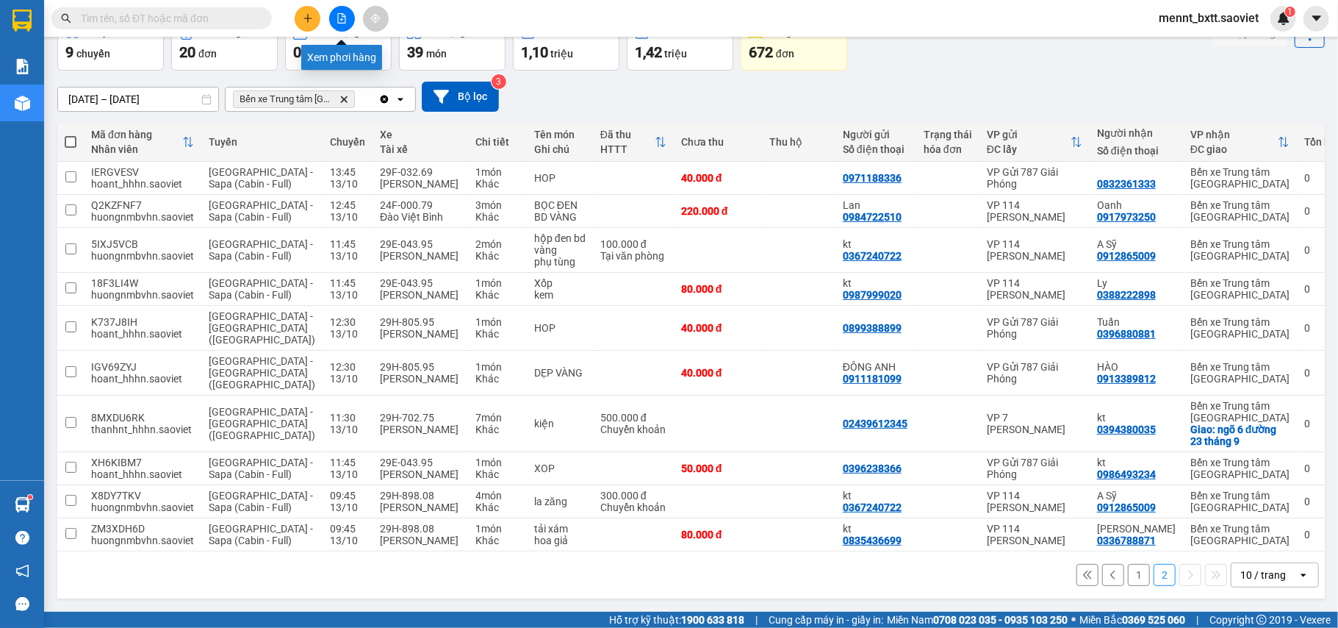
click at [338, 18] on icon "file-add" at bounding box center [342, 18] width 8 height 10
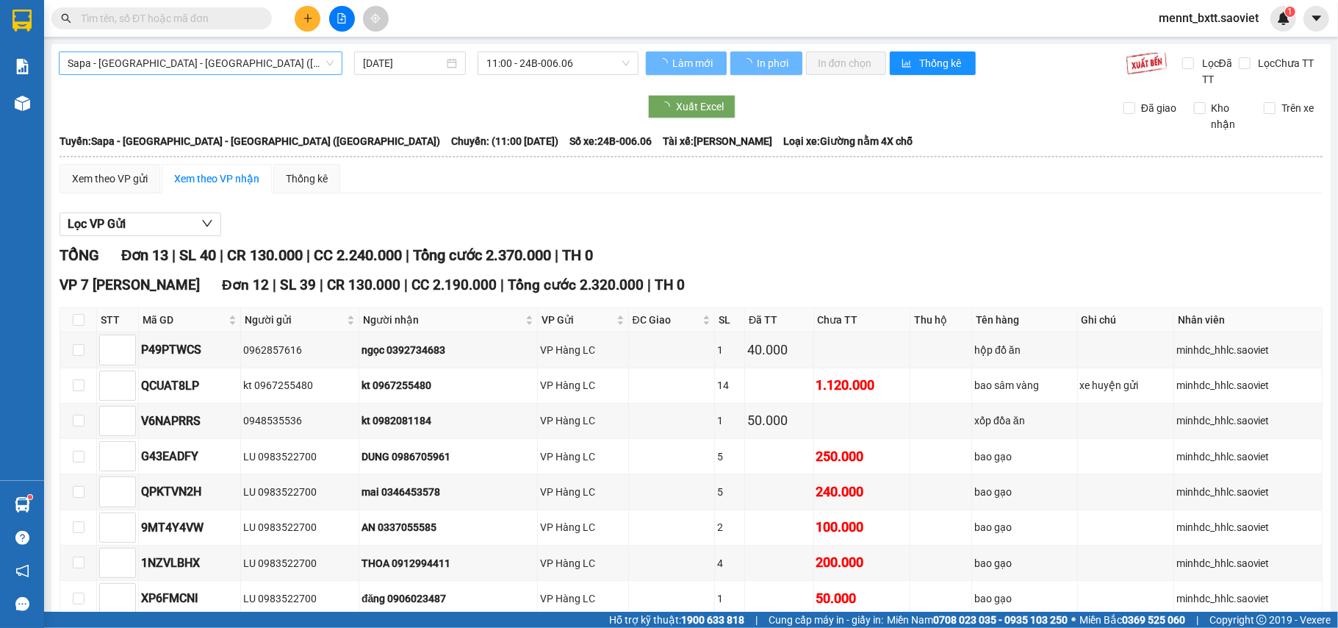
click at [244, 62] on span "Sapa - [GEOGRAPHIC_DATA] - [GEOGRAPHIC_DATA] ([GEOGRAPHIC_DATA])" at bounding box center [201, 63] width 266 height 22
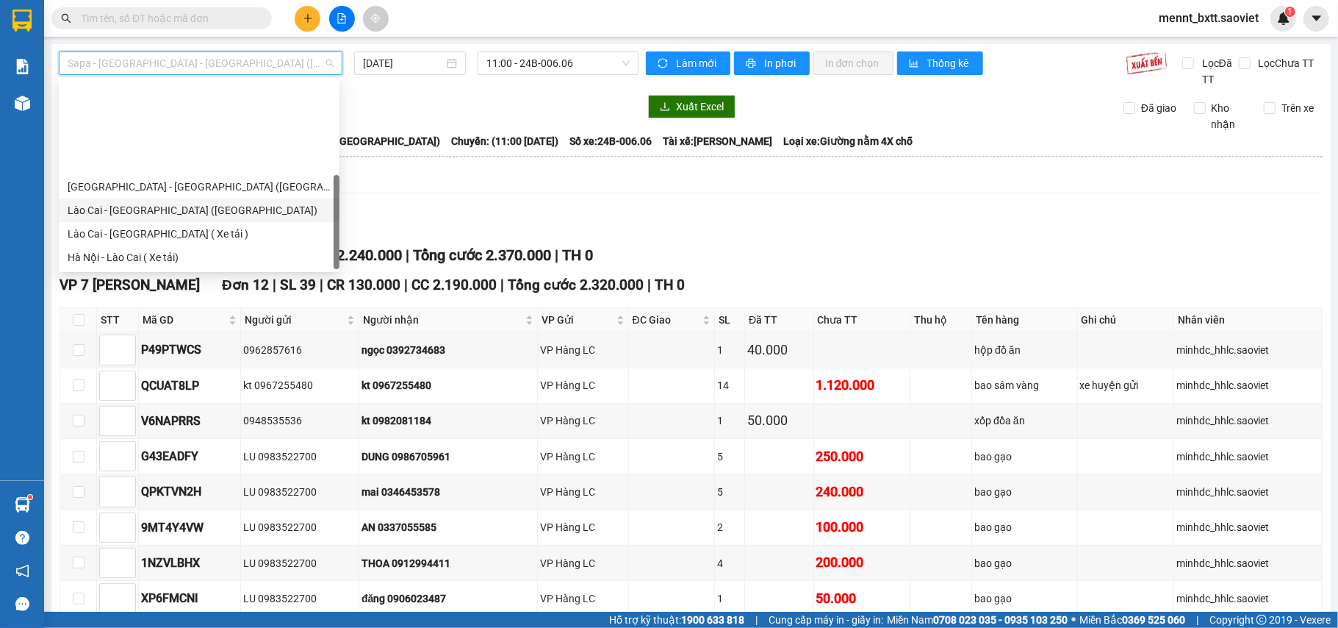
scroll to position [118, 0]
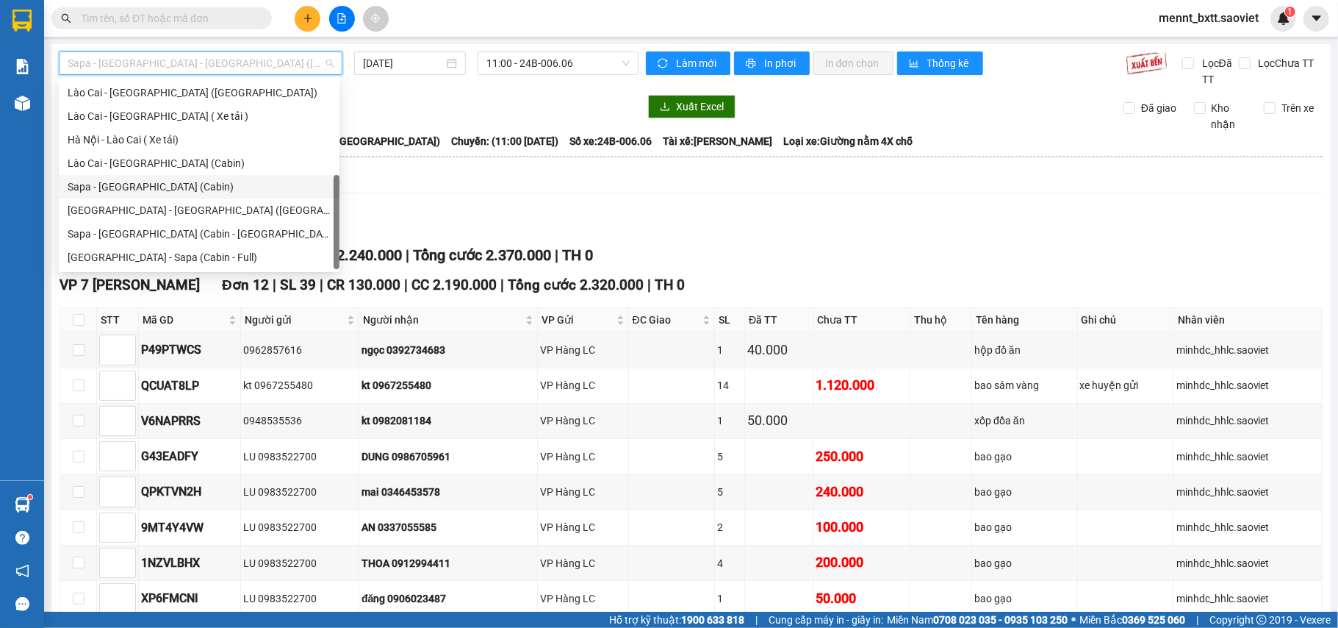
click at [176, 184] on div "Sapa - [GEOGRAPHIC_DATA] (Cabin)" at bounding box center [199, 187] width 263 height 16
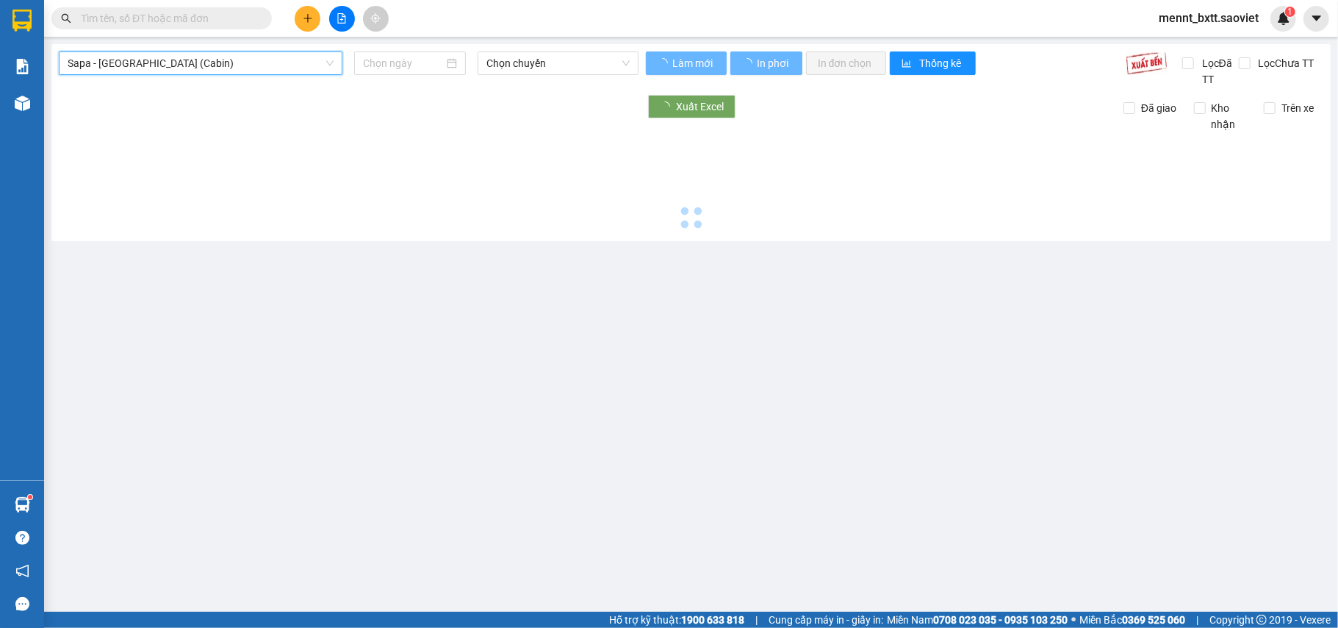
type input "[DATE]"
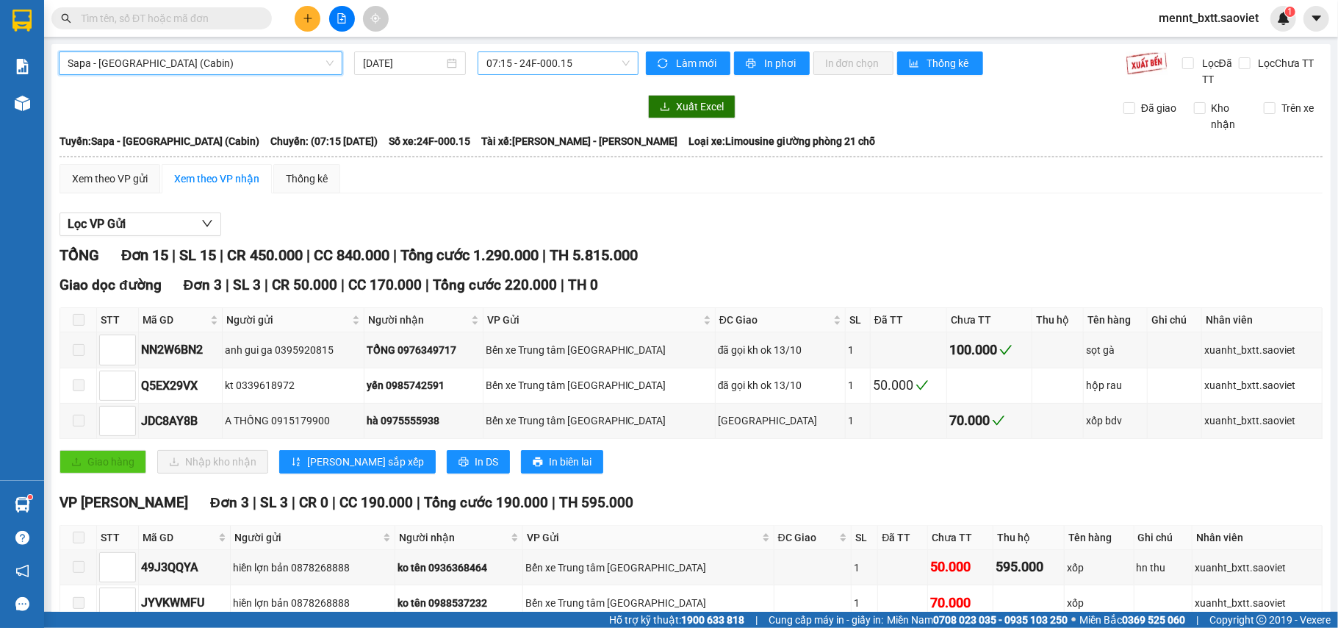
click at [503, 60] on span "07:15 - 24F-000.15" at bounding box center [558, 63] width 143 height 22
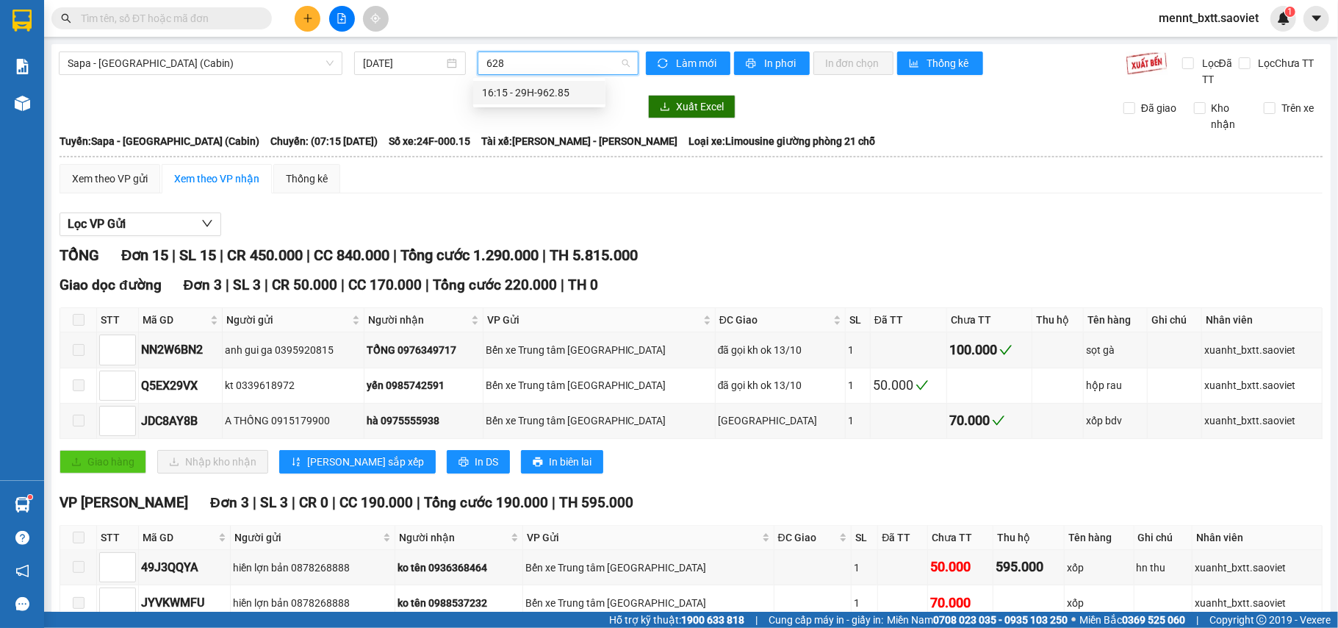
type input "6285"
click at [539, 91] on div "16:15 - 29H-962.85" at bounding box center [539, 93] width 115 height 16
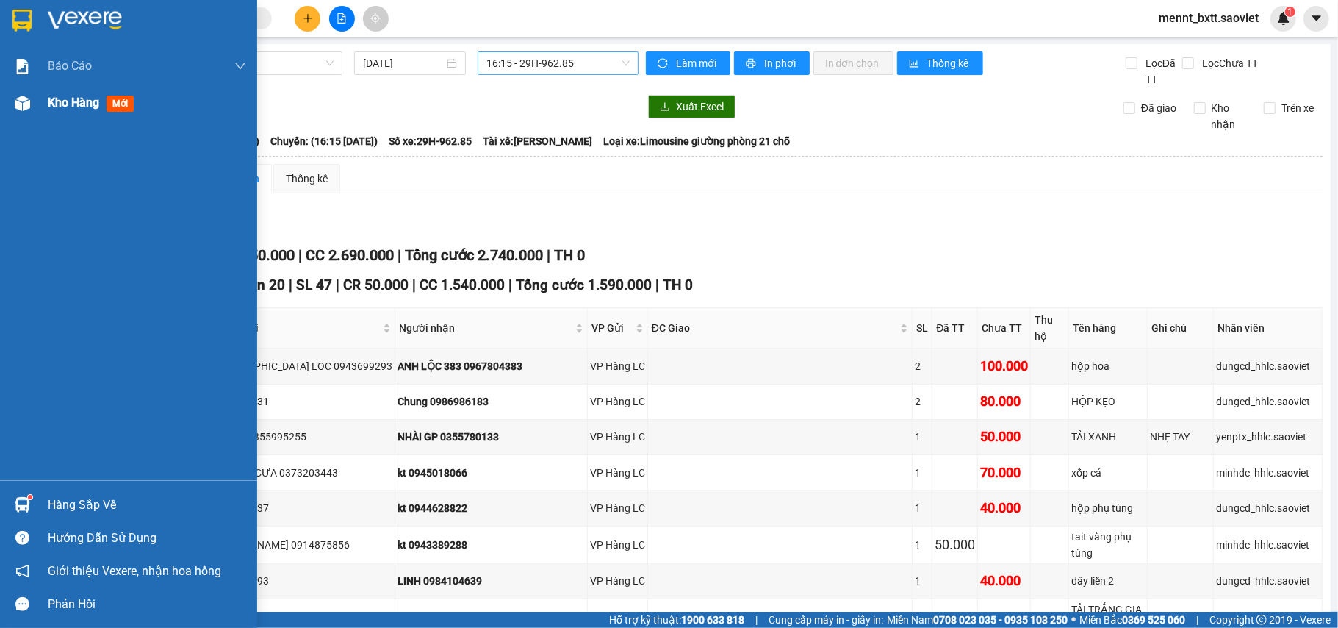
click at [79, 101] on span "Kho hàng" at bounding box center [73, 103] width 51 height 14
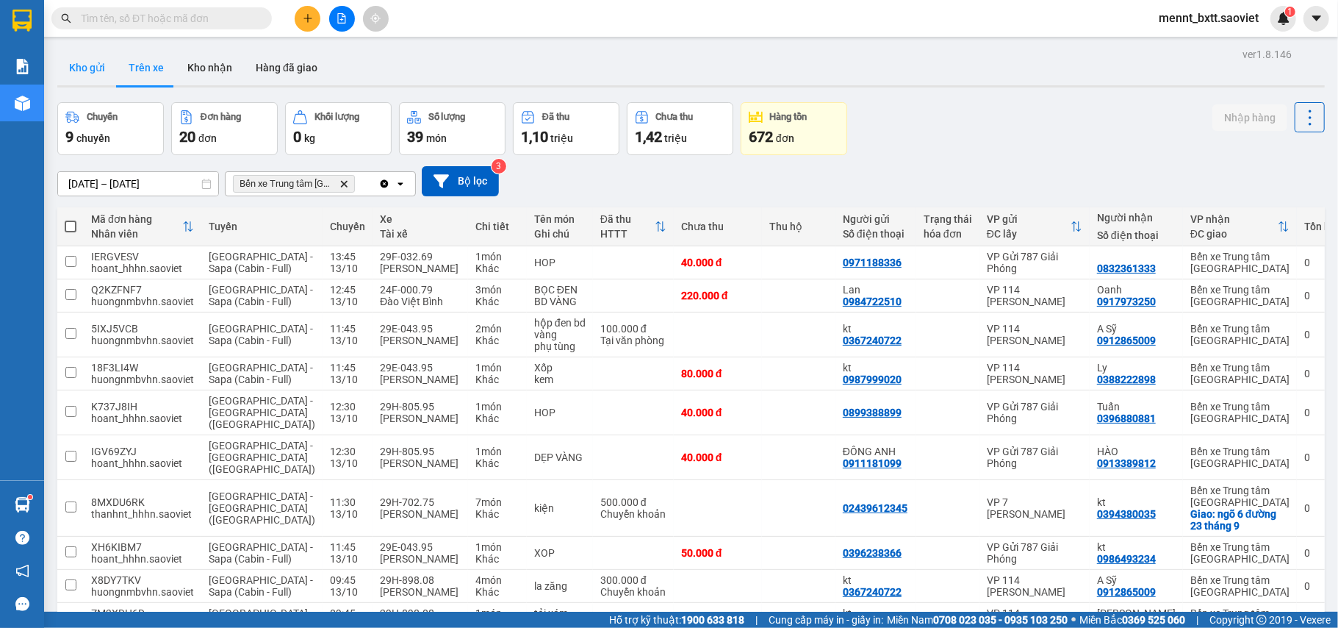
click at [89, 69] on button "Kho gửi" at bounding box center [87, 67] width 60 height 35
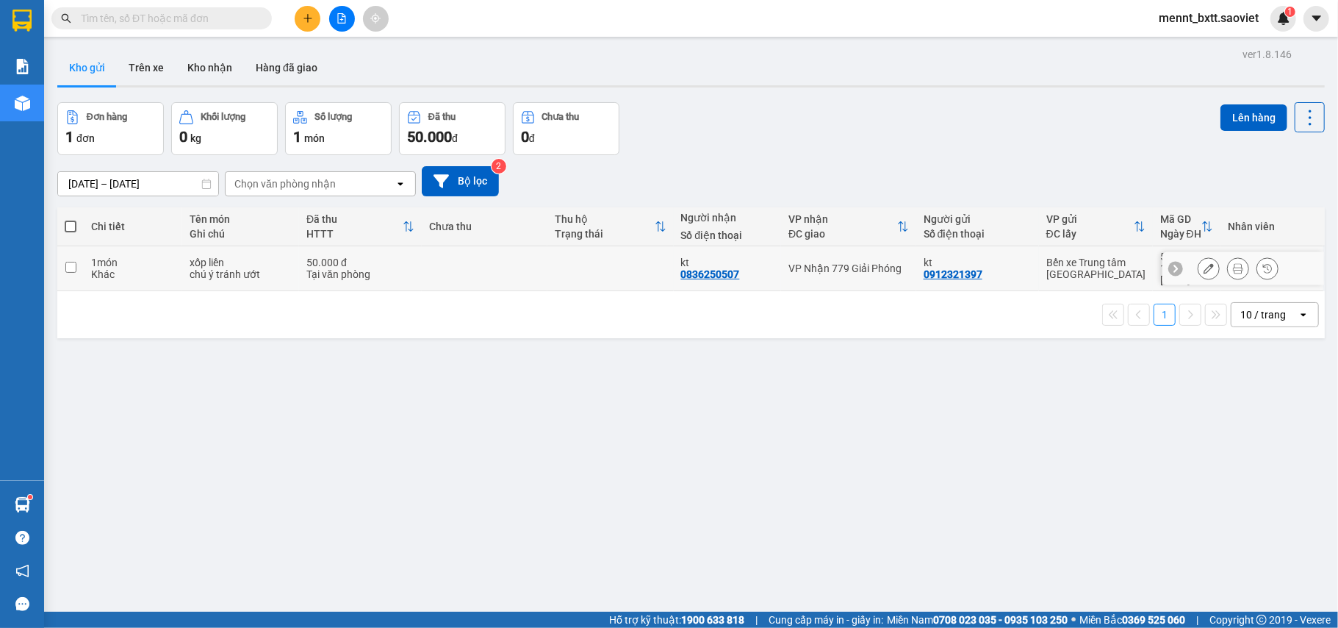
click at [548, 268] on td at bounding box center [611, 268] width 126 height 45
checkbox input "true"
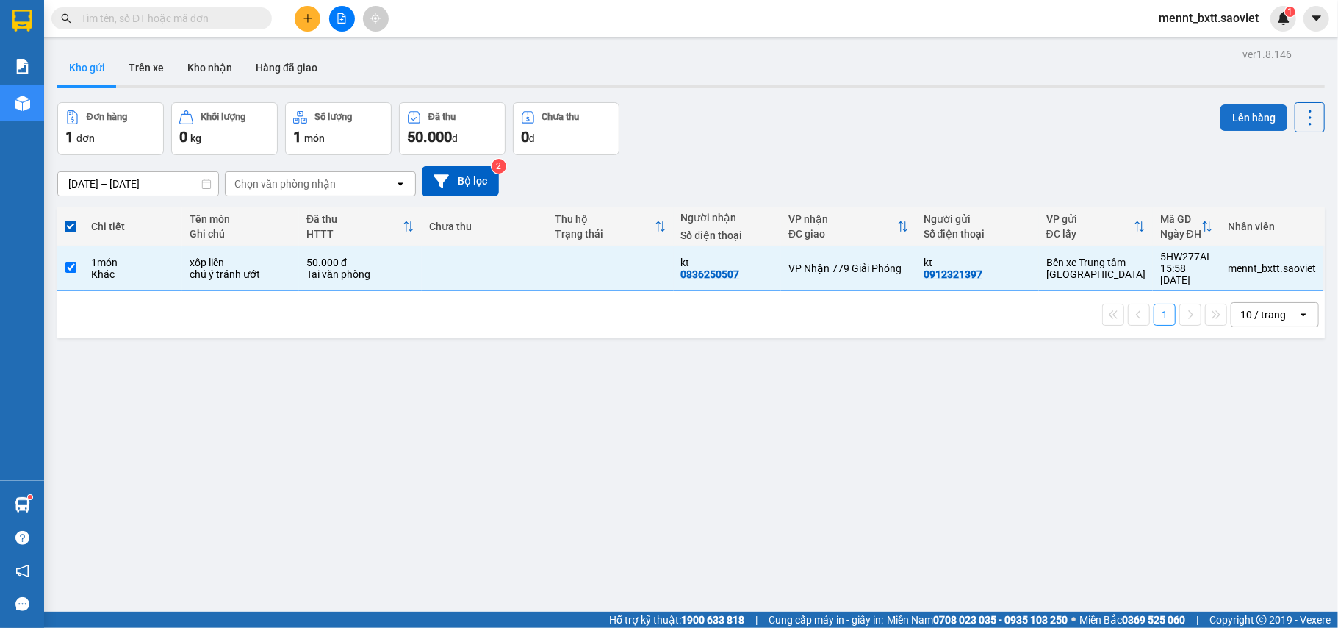
click at [1233, 118] on button "Lên hàng" at bounding box center [1254, 117] width 67 height 26
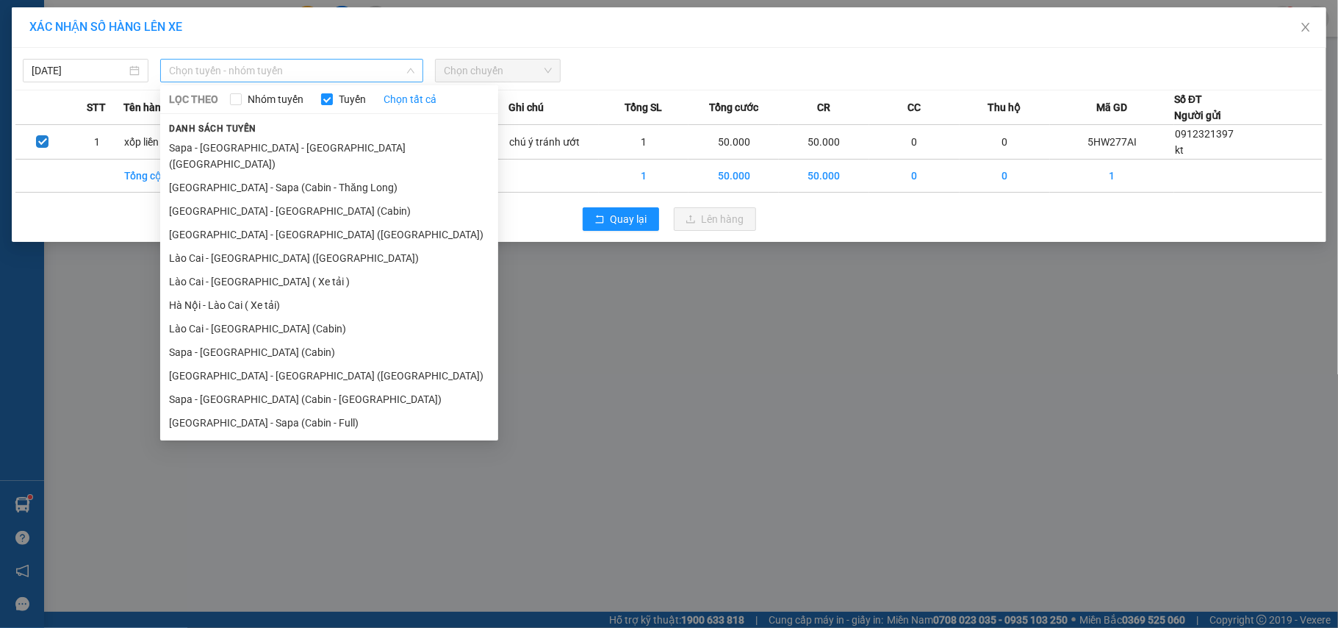
click at [304, 66] on span "Chọn tuyến - nhóm tuyến" at bounding box center [291, 71] width 245 height 22
click at [277, 340] on li "Sapa - [GEOGRAPHIC_DATA] (Cabin)" at bounding box center [329, 352] width 338 height 24
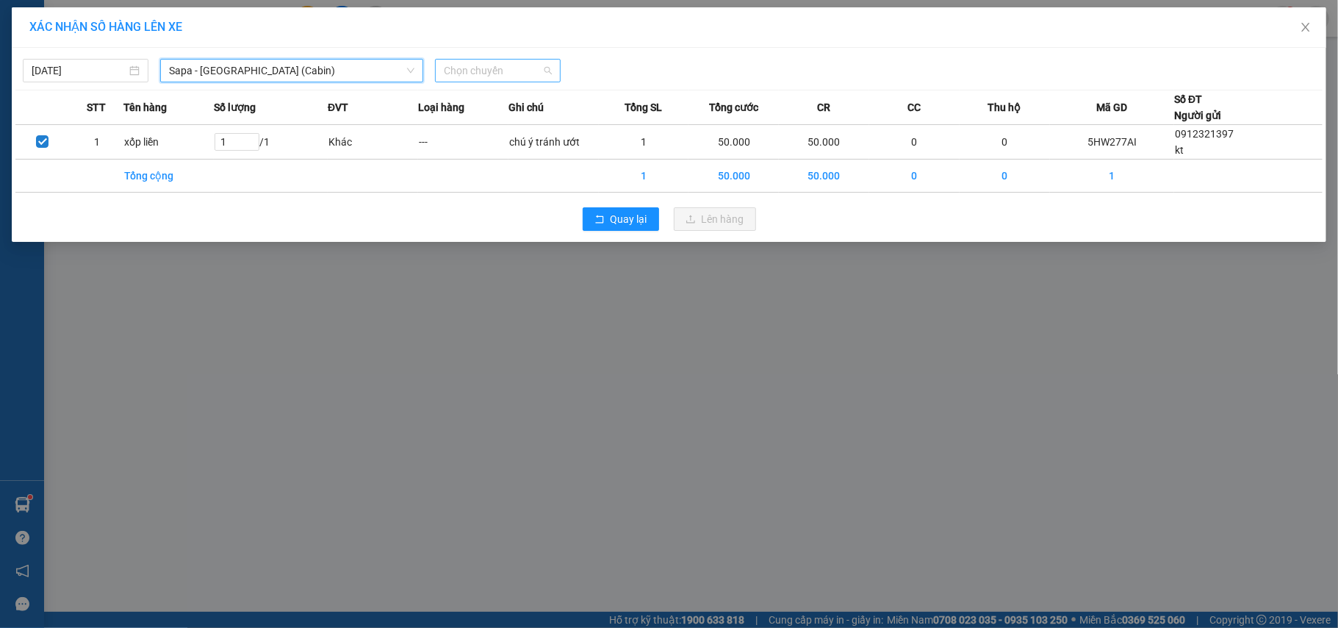
click at [466, 65] on span "Chọn chuyến" at bounding box center [498, 71] width 108 height 22
type input "6285"
click at [477, 104] on div "16:15 - 29H-962.85" at bounding box center [501, 100] width 115 height 16
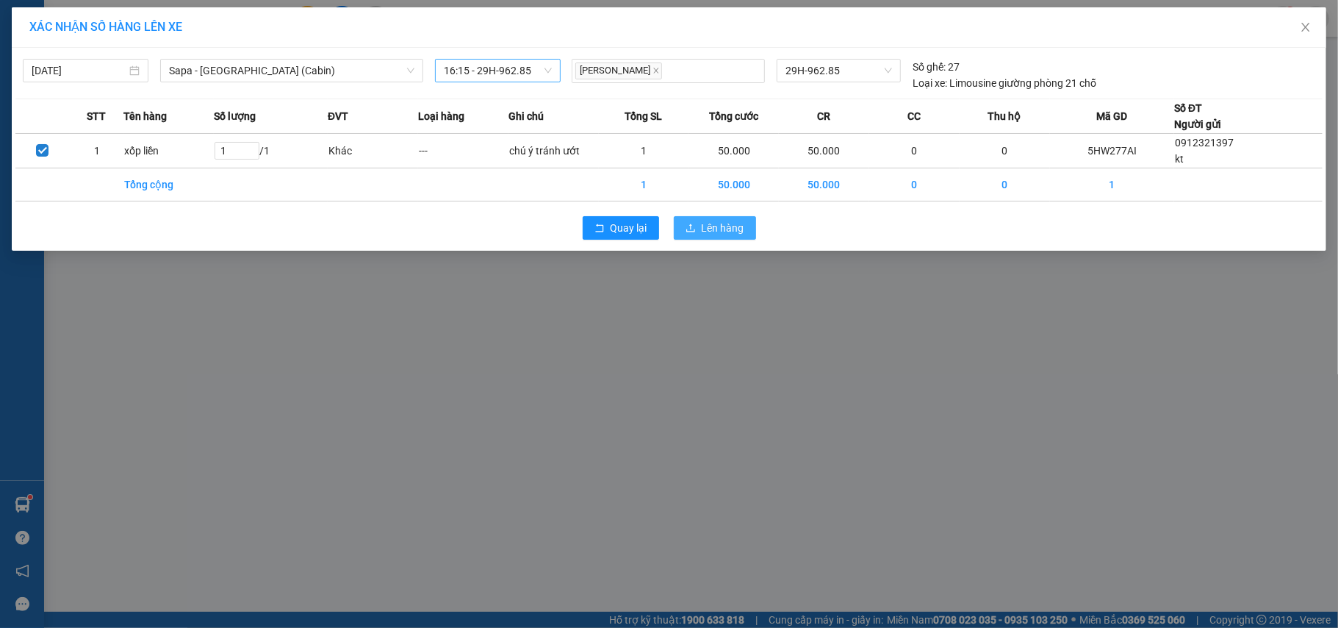
click at [730, 239] on button "Lên hàng" at bounding box center [715, 228] width 82 height 24
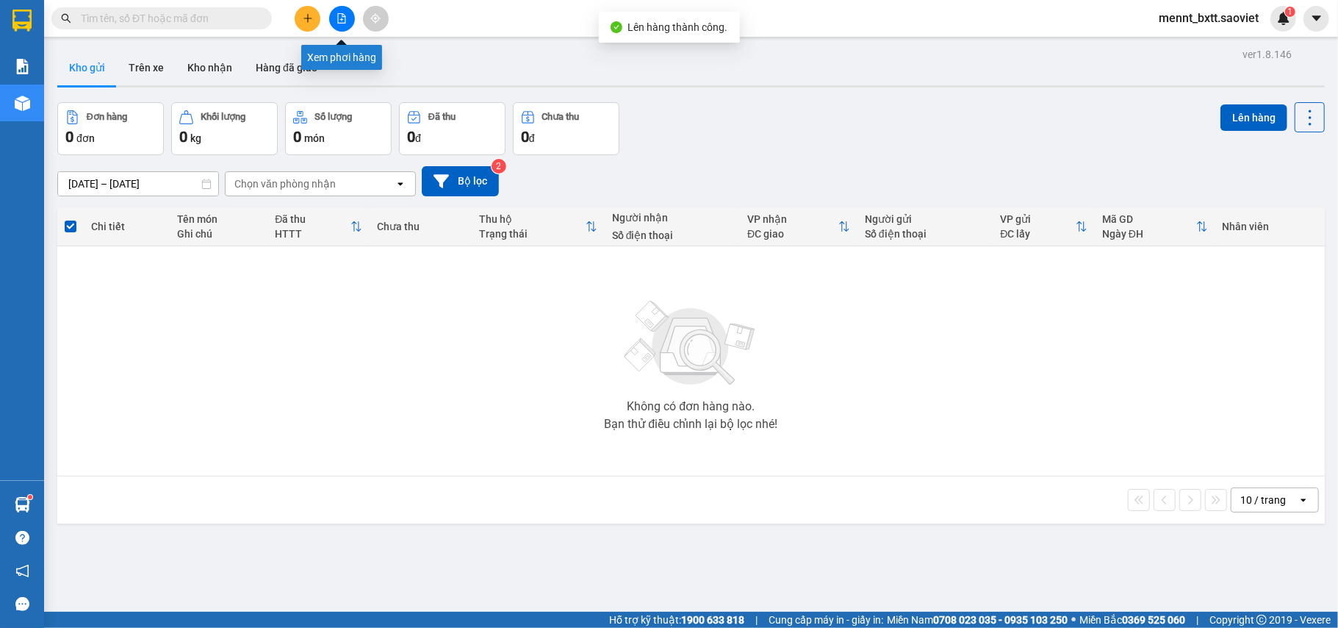
click at [335, 18] on button at bounding box center [342, 19] width 26 height 26
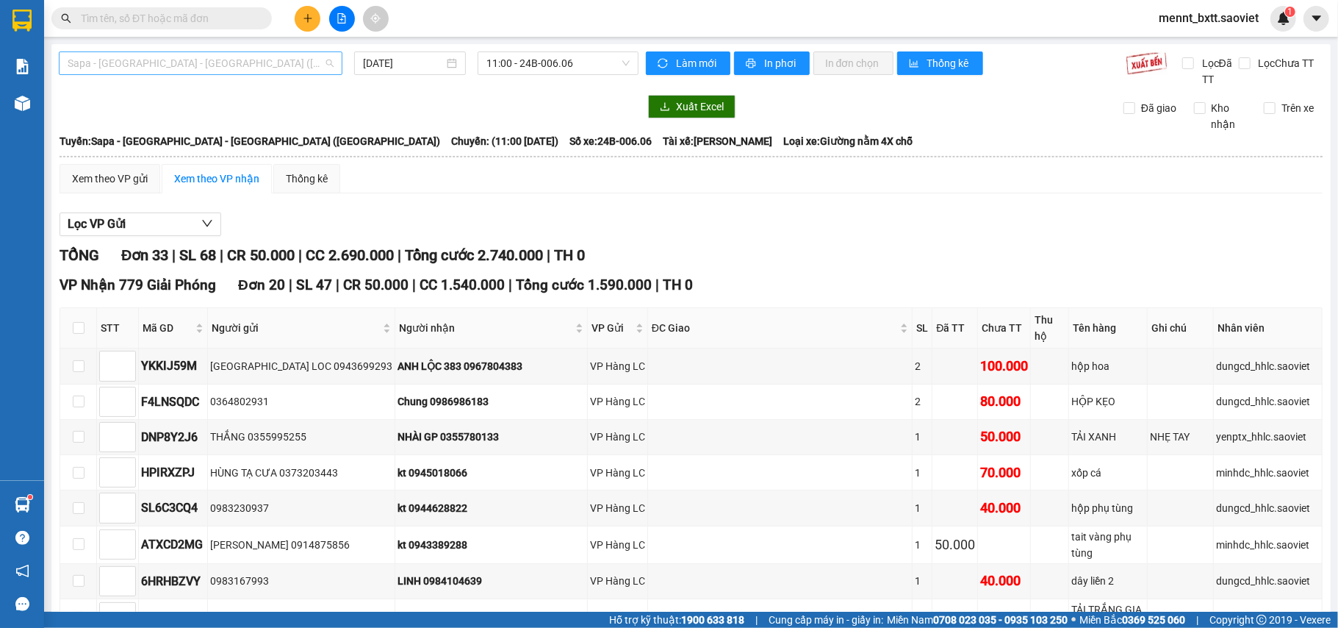
click at [256, 62] on span "Sapa - [GEOGRAPHIC_DATA] - [GEOGRAPHIC_DATA] ([GEOGRAPHIC_DATA])" at bounding box center [201, 63] width 266 height 22
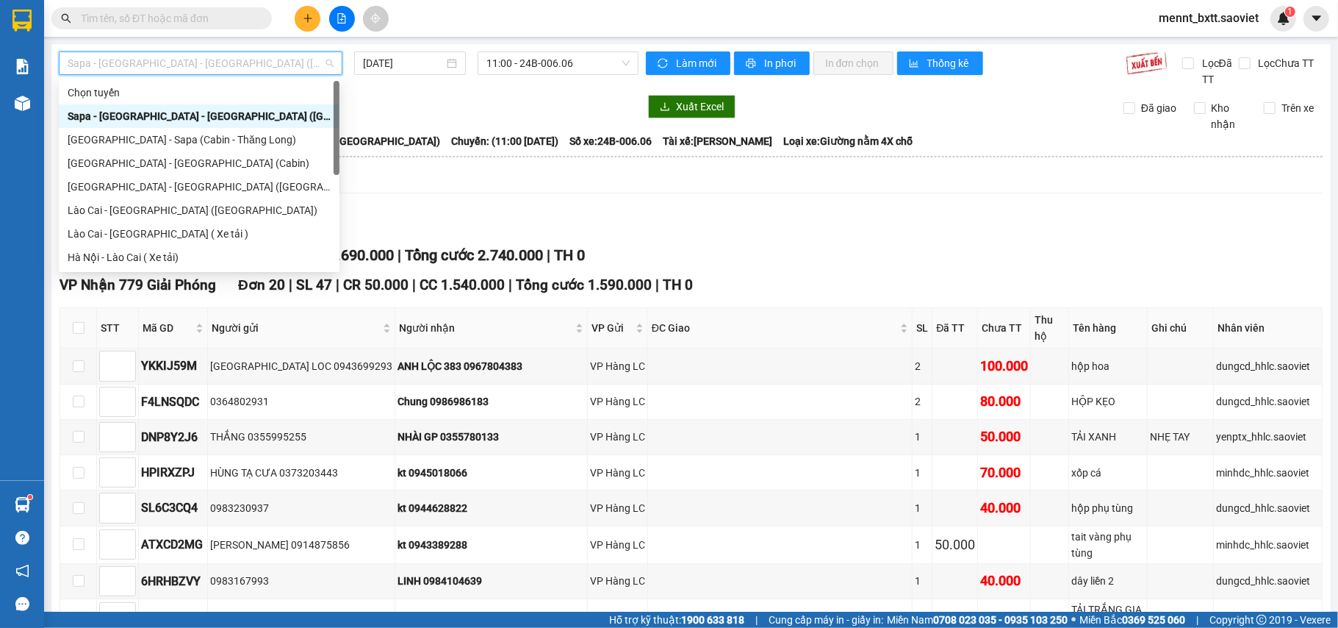
scroll to position [98, 0]
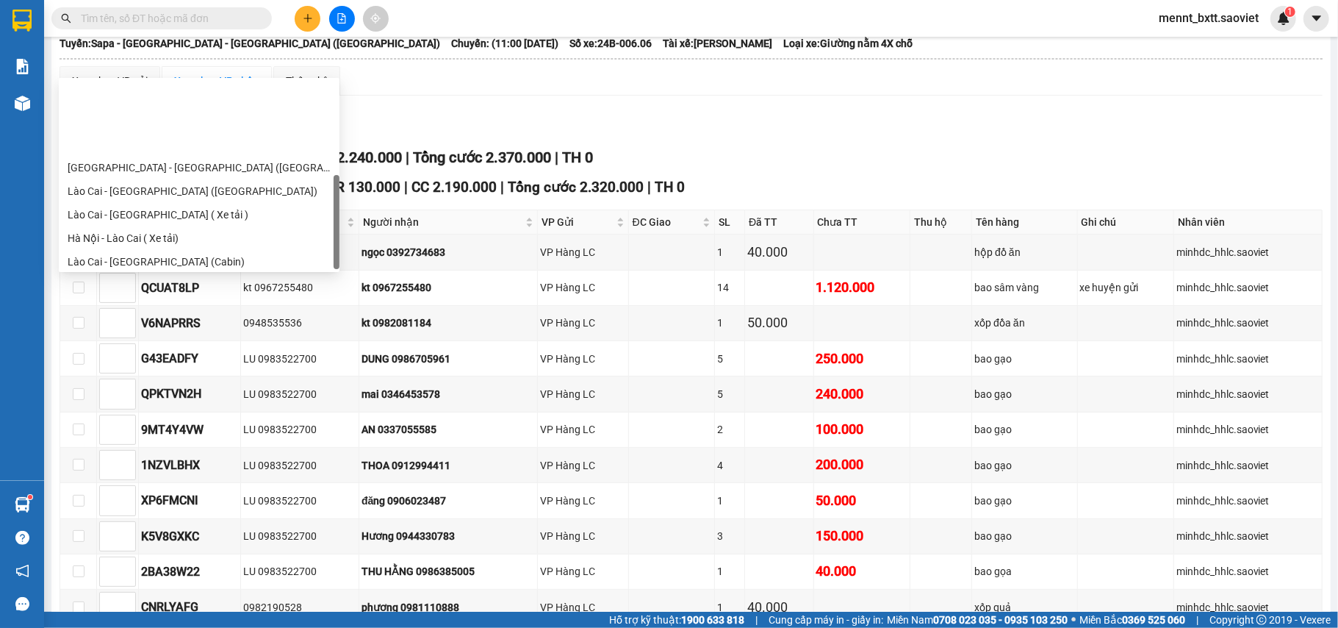
scroll to position [118, 0]
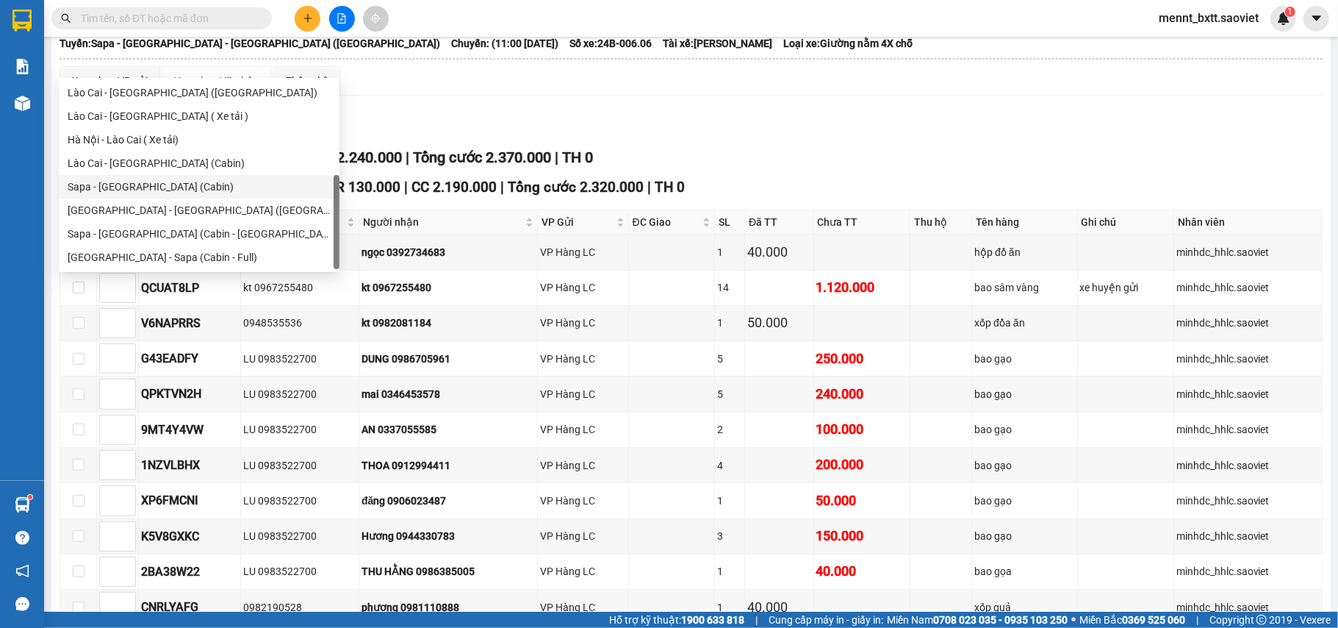
click at [179, 185] on div "Sapa - [GEOGRAPHIC_DATA] (Cabin)" at bounding box center [199, 187] width 263 height 16
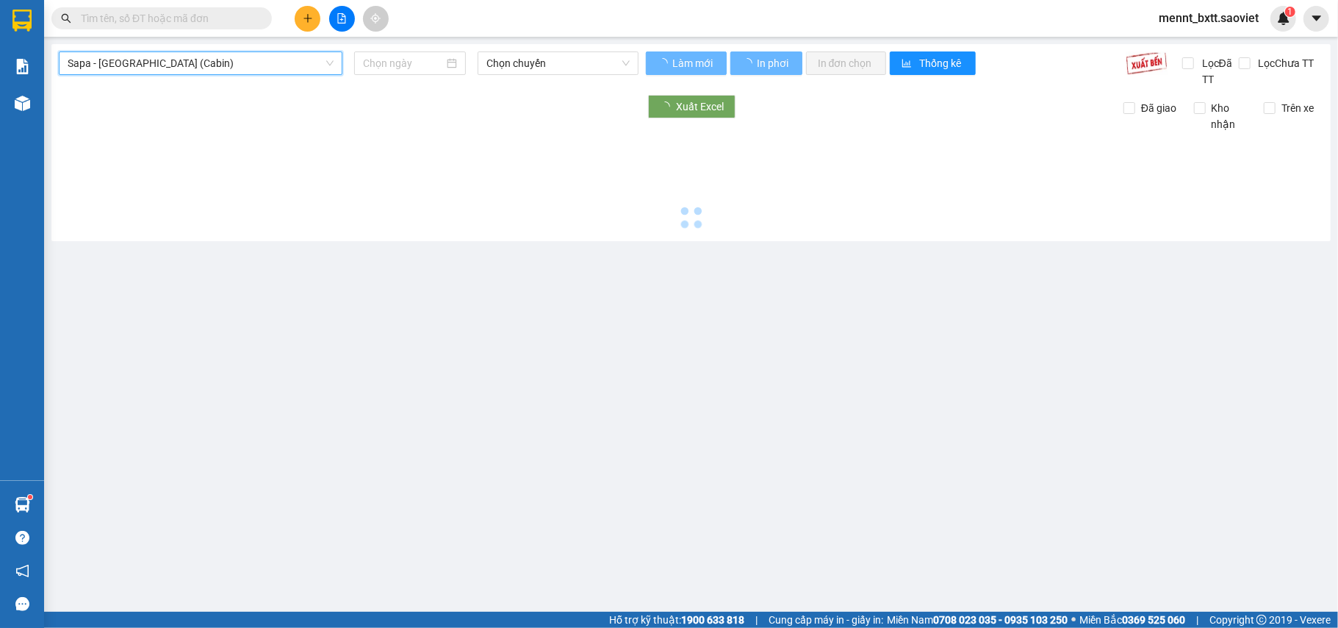
type input "[DATE]"
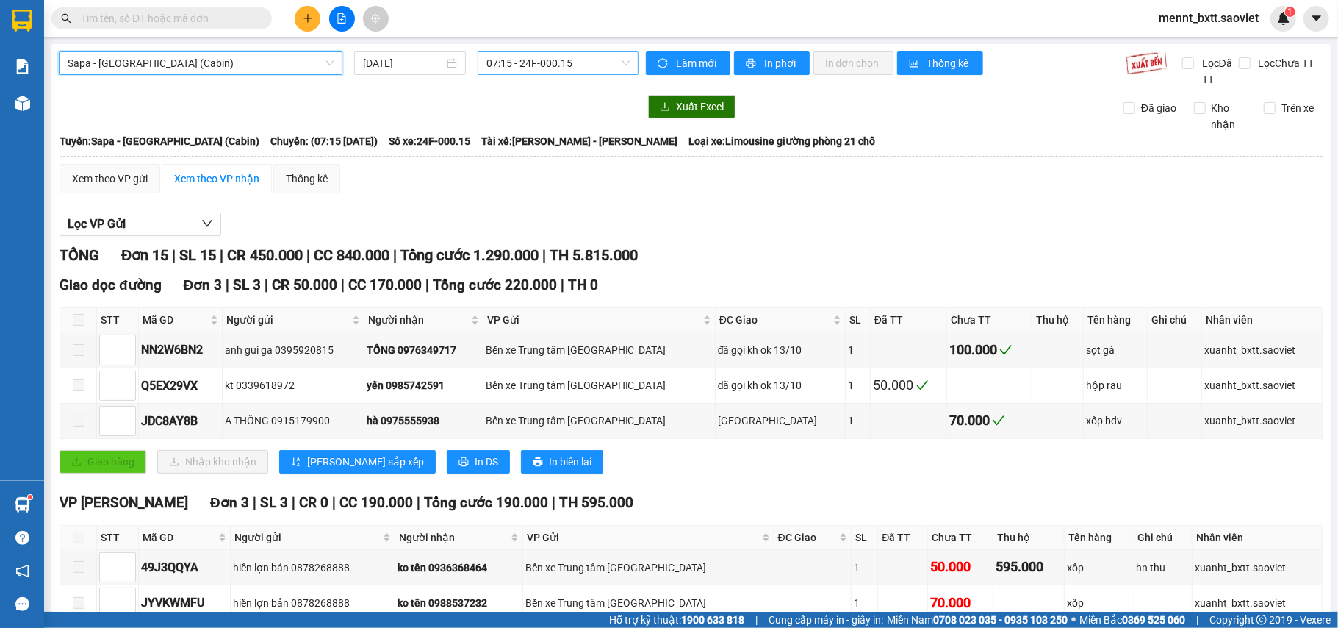
click at [495, 63] on span "07:15 - 24F-000.15" at bounding box center [558, 63] width 143 height 22
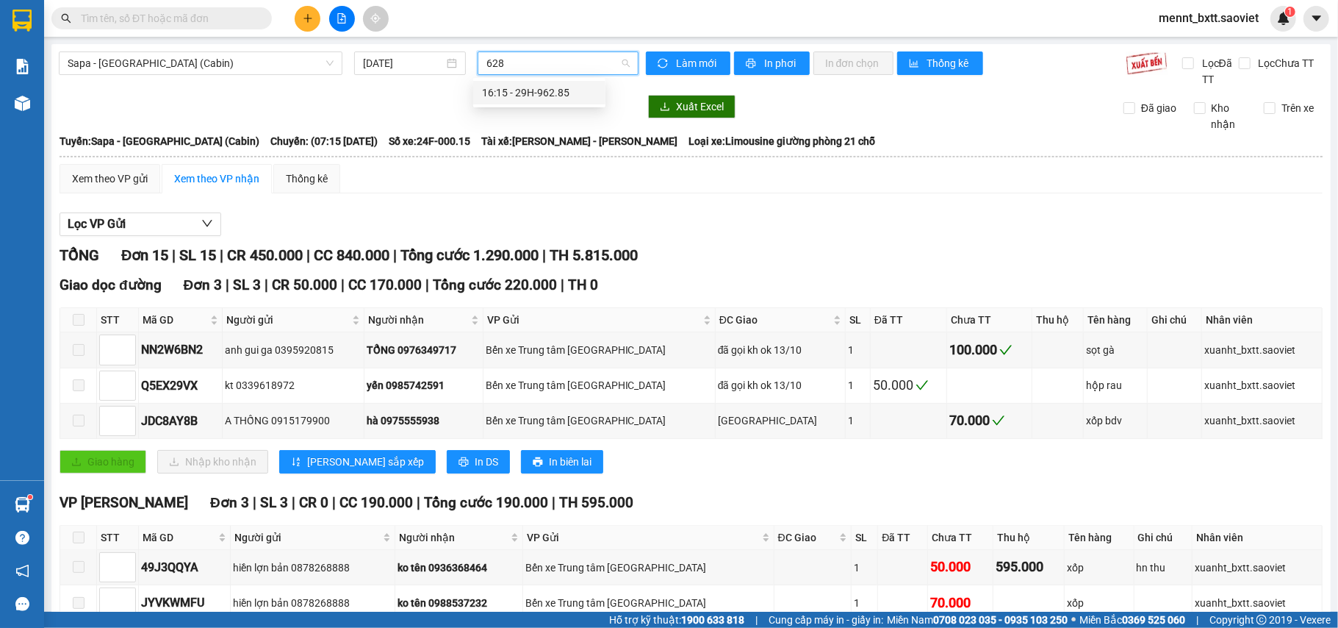
type input "6285"
click at [548, 88] on div "16:15 - 29H-962.85" at bounding box center [539, 93] width 115 height 16
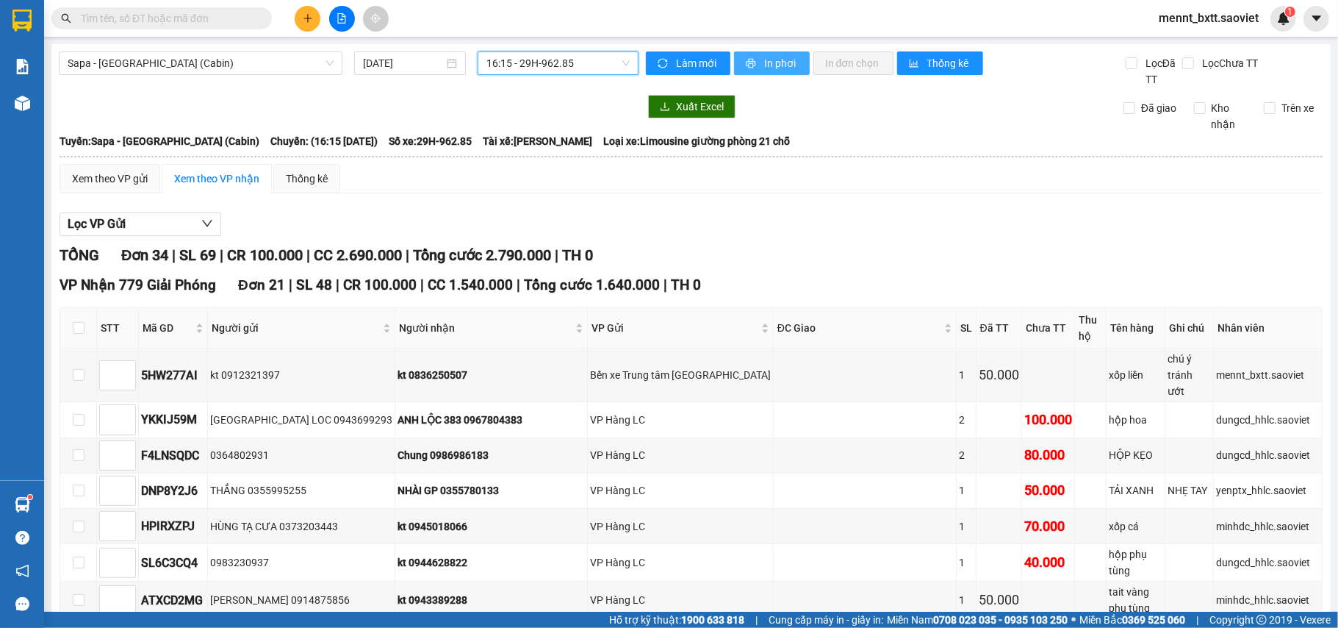
click at [773, 59] on span "In phơi" at bounding box center [781, 63] width 34 height 16
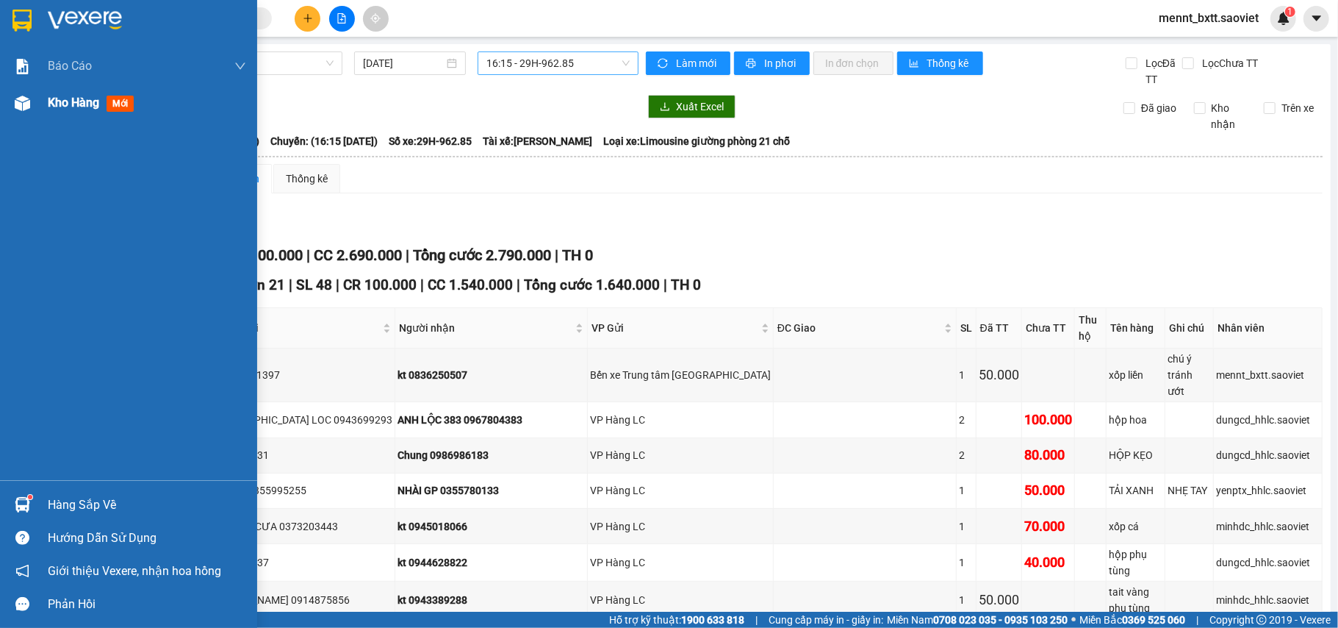
click at [62, 104] on span "Kho hàng" at bounding box center [73, 103] width 51 height 14
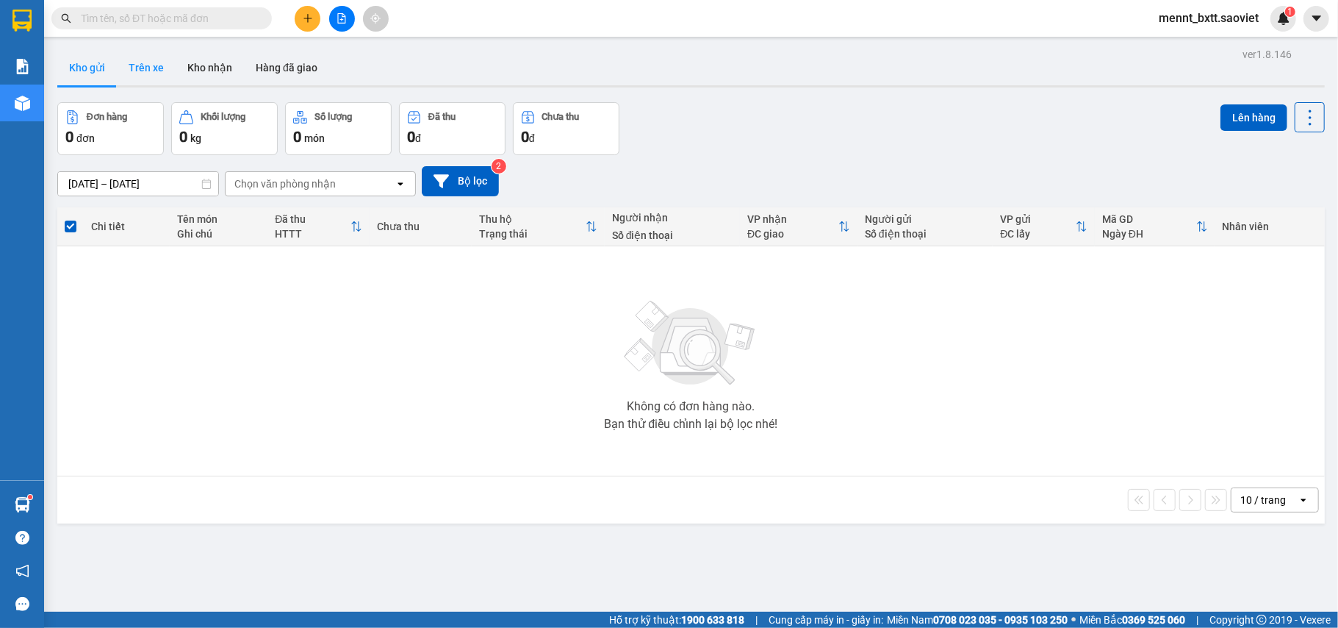
click at [145, 66] on button "Trên xe" at bounding box center [146, 67] width 59 height 35
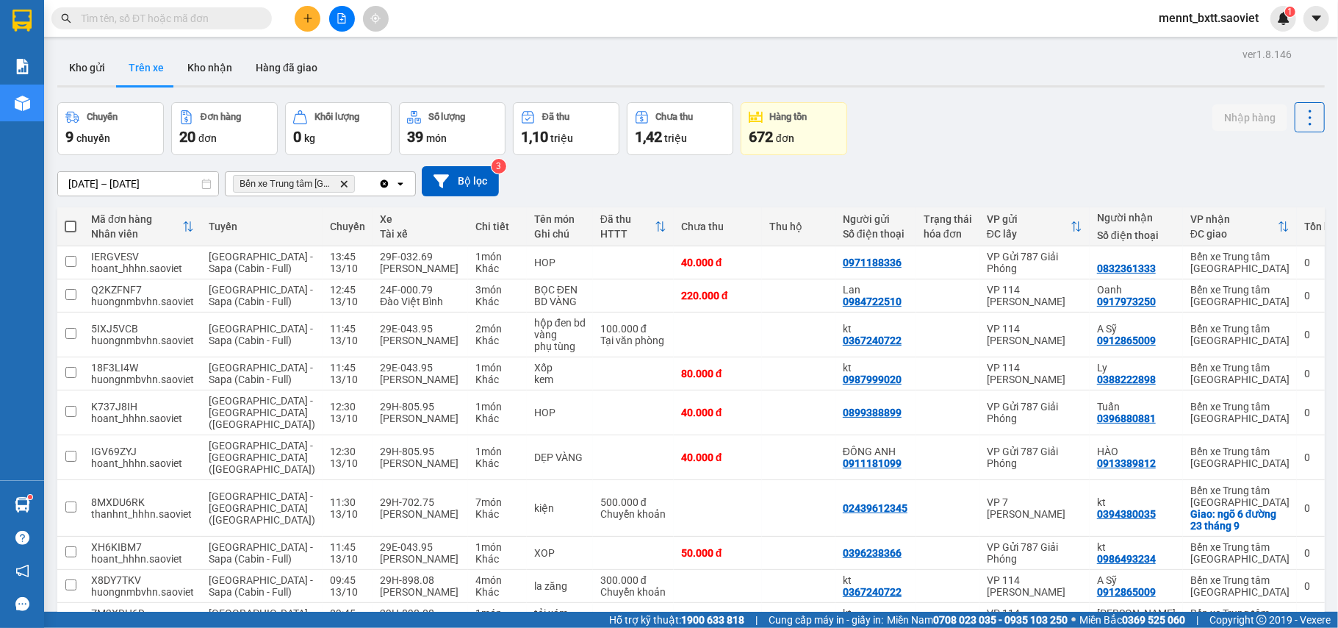
scroll to position [159, 0]
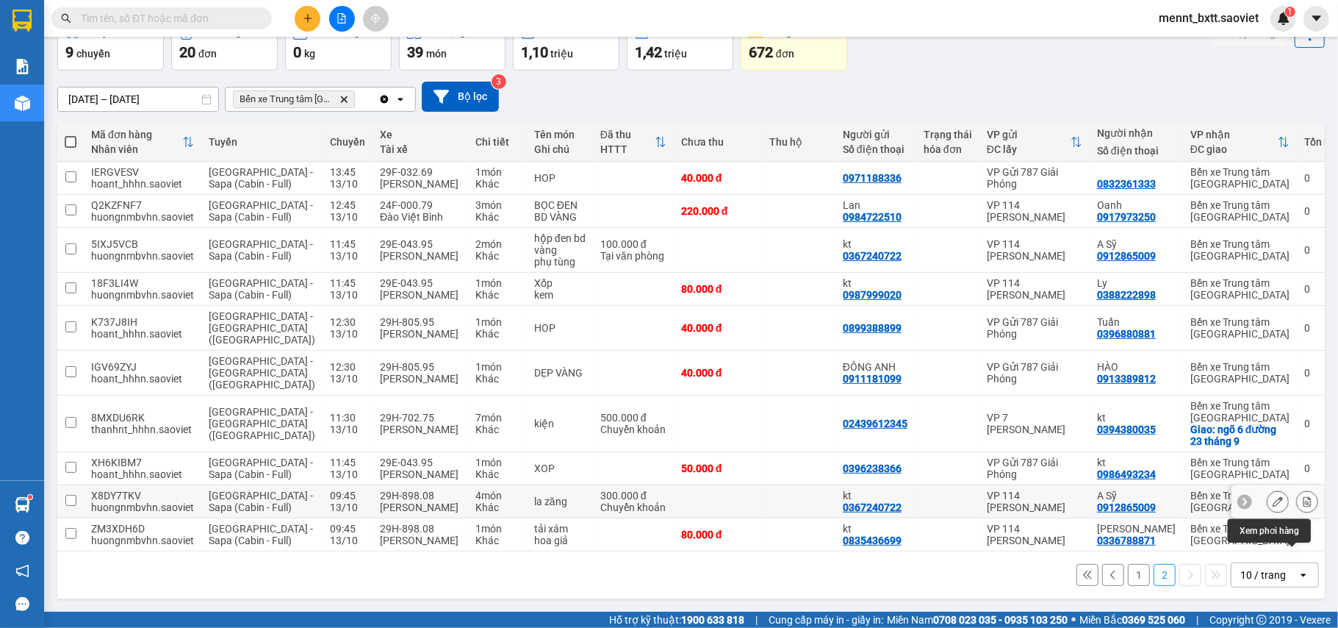
click at [1304, 496] on icon at bounding box center [1308, 501] width 8 height 10
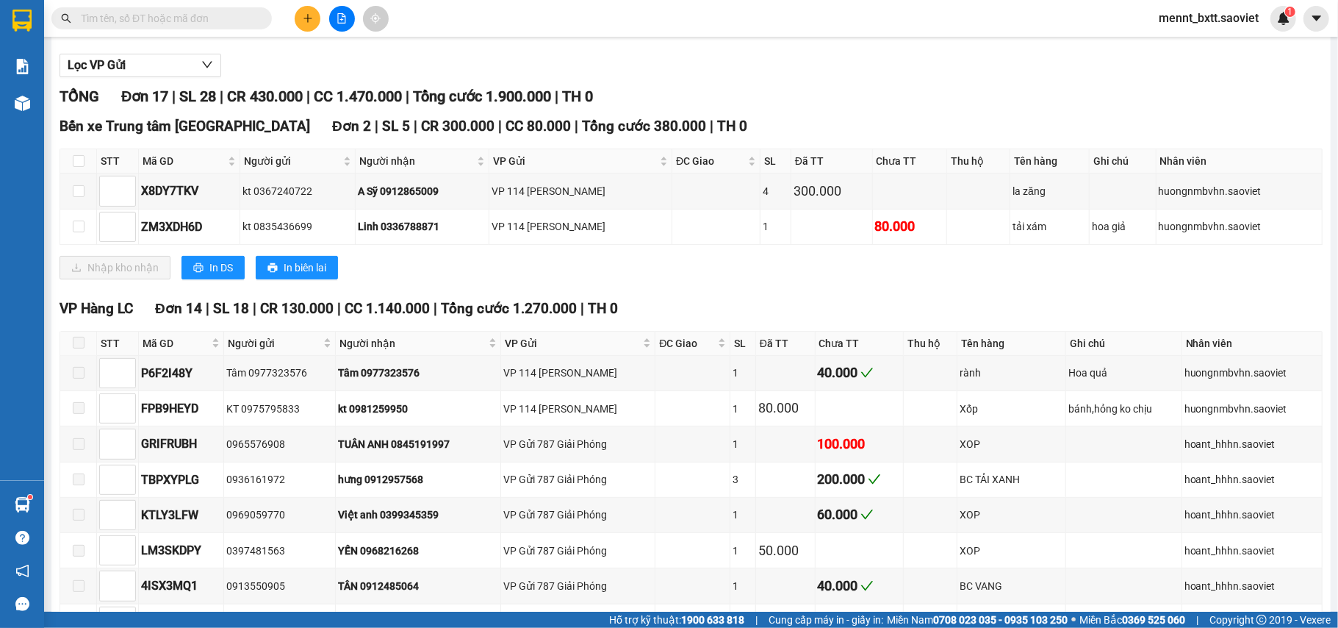
click at [69, 162] on th at bounding box center [78, 161] width 37 height 24
drag, startPoint x: 80, startPoint y: 224, endPoint x: 73, endPoint y: 215, distance: 11.0
click at [81, 224] on input "checkbox" at bounding box center [79, 226] width 12 height 12
checkbox input "true"
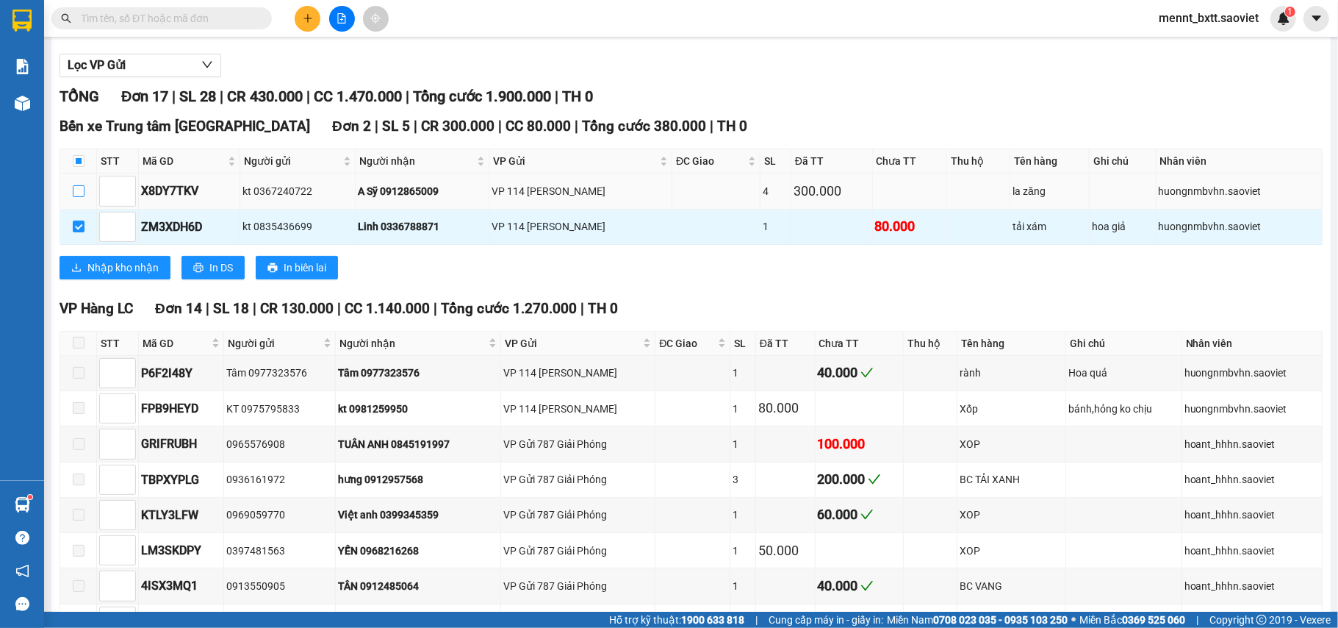
click at [76, 195] on input "checkbox" at bounding box center [79, 191] width 12 height 12
checkbox input "true"
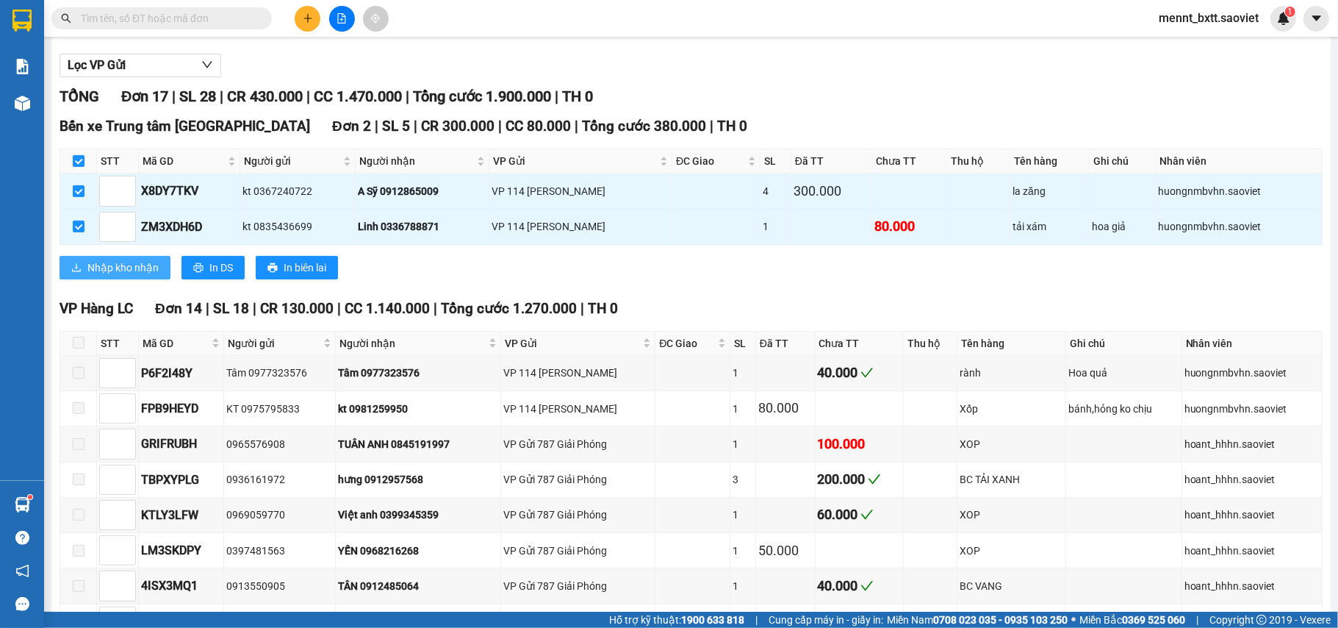
click at [125, 266] on span "Nhập kho nhận" at bounding box center [122, 267] width 71 height 16
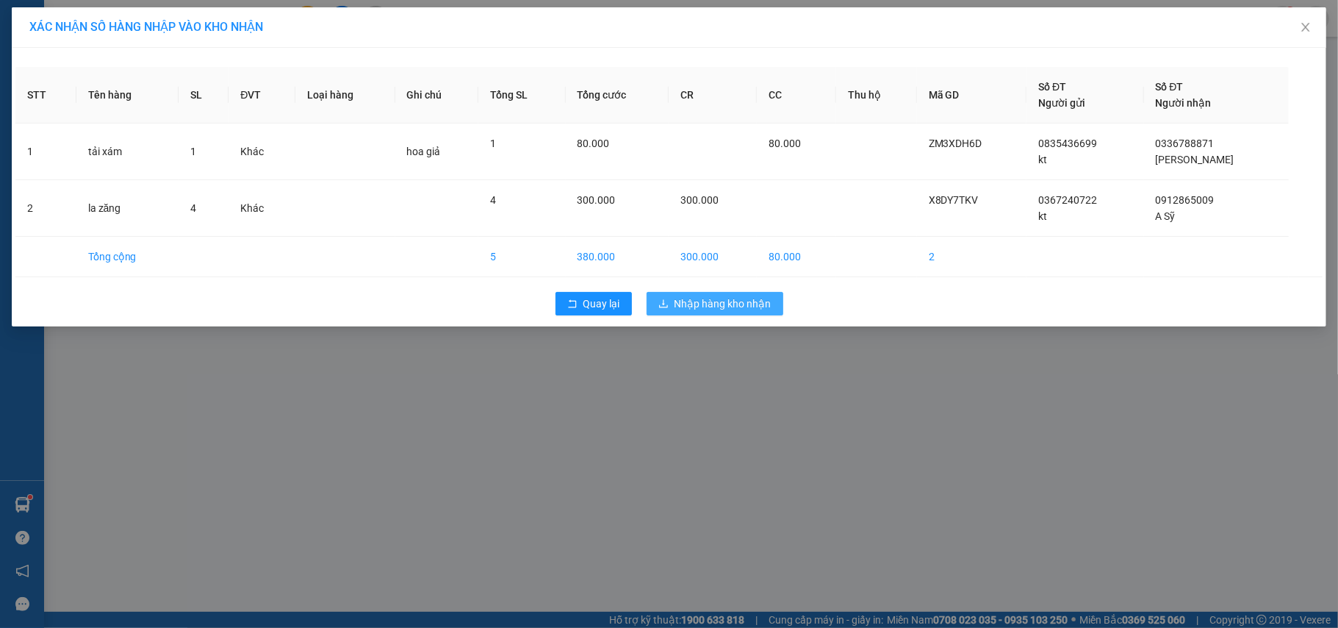
click at [707, 312] on span "Nhập hàng kho nhận" at bounding box center [723, 303] width 97 height 16
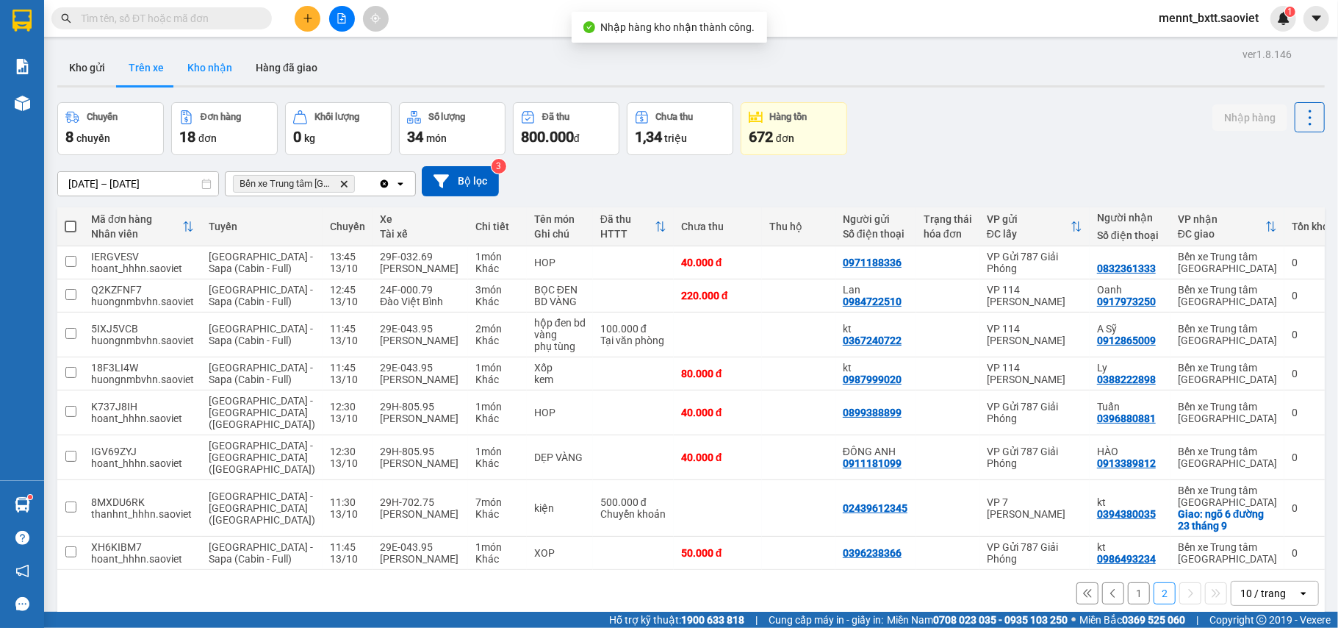
click at [223, 65] on button "Kho nhận" at bounding box center [210, 67] width 68 height 35
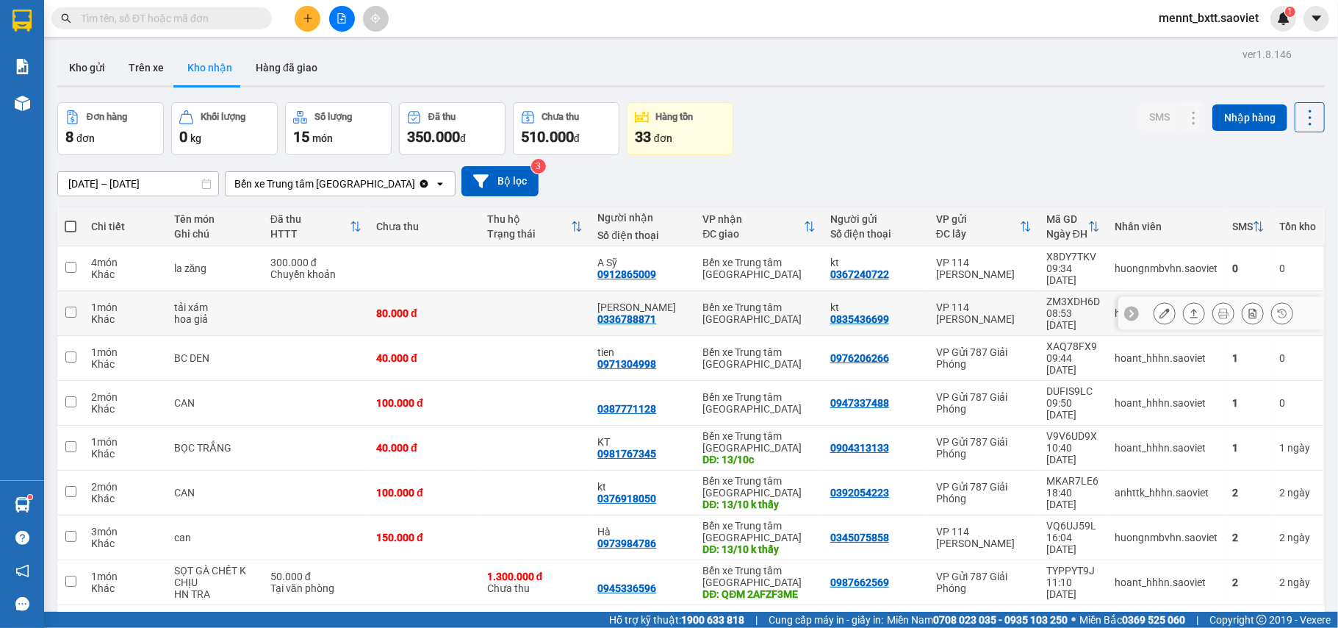
scroll to position [68, 0]
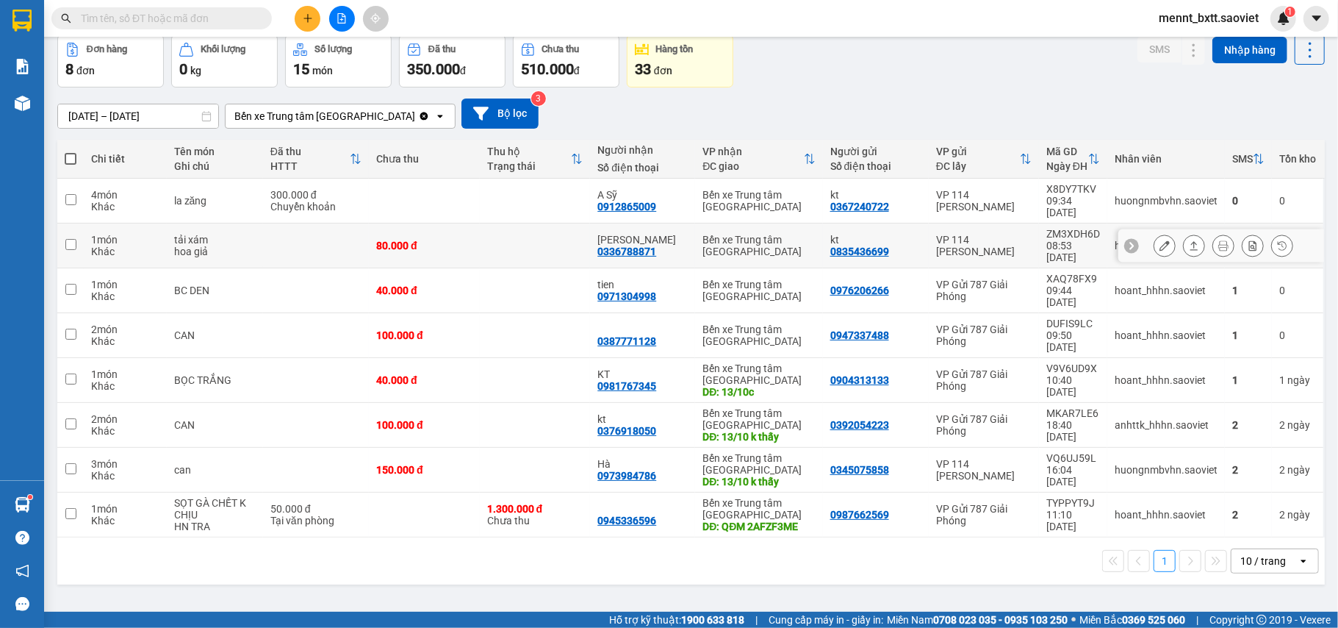
click at [442, 240] on div "80.000 đ" at bounding box center [424, 246] width 96 height 12
checkbox input "true"
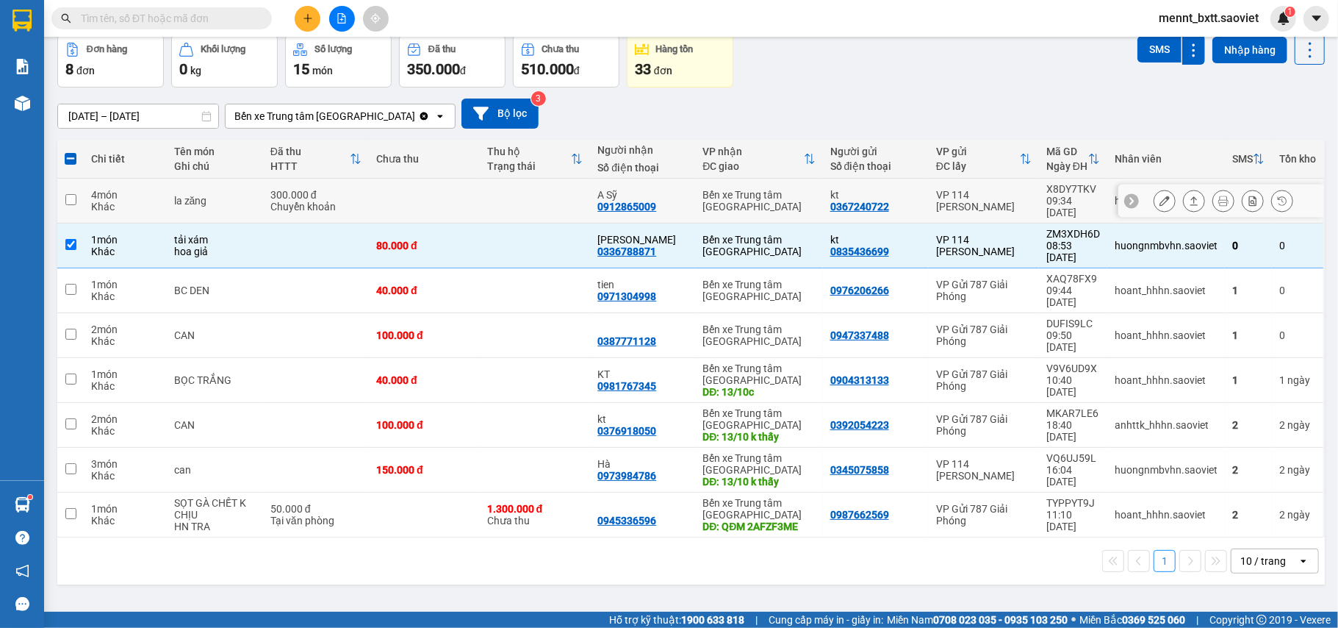
click at [469, 197] on td at bounding box center [424, 201] width 111 height 45
checkbox input "true"
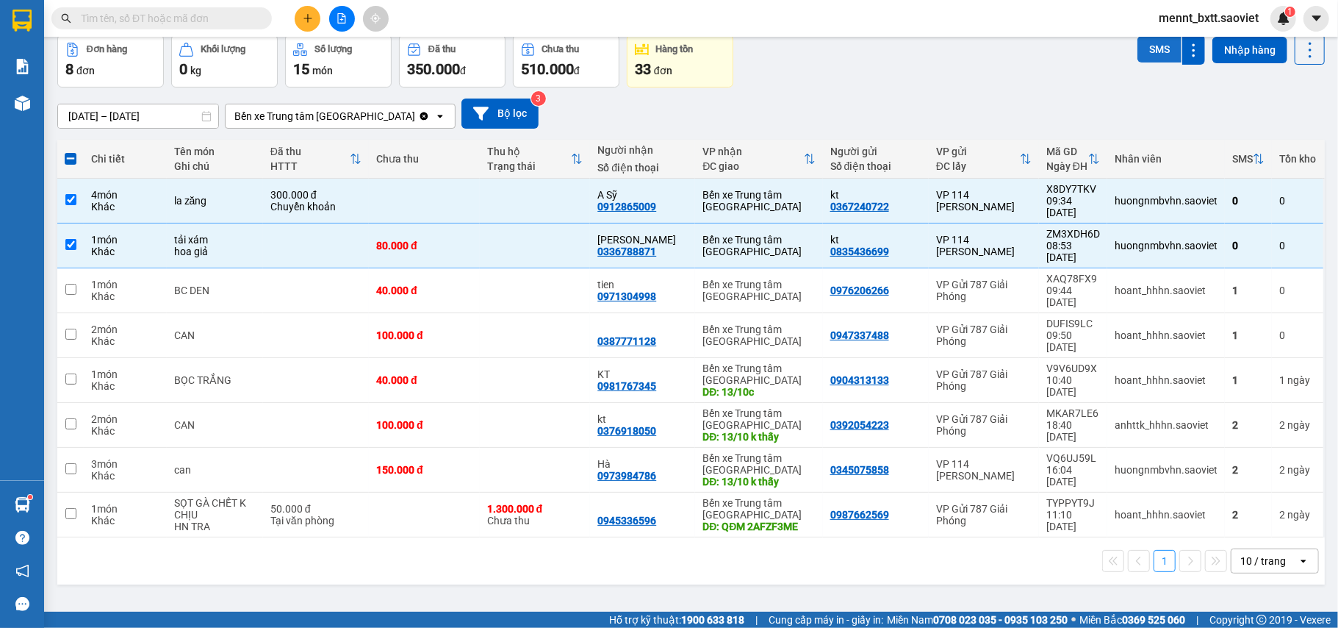
click at [1138, 51] on button "SMS" at bounding box center [1160, 49] width 44 height 26
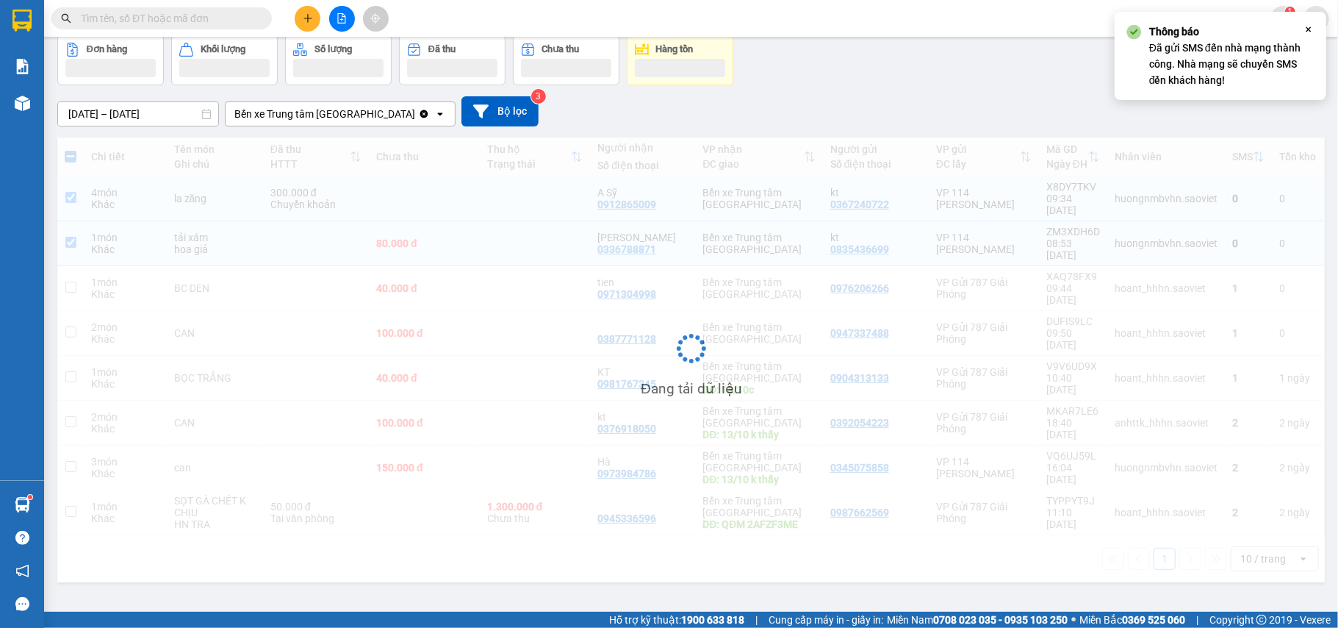
scroll to position [0, 0]
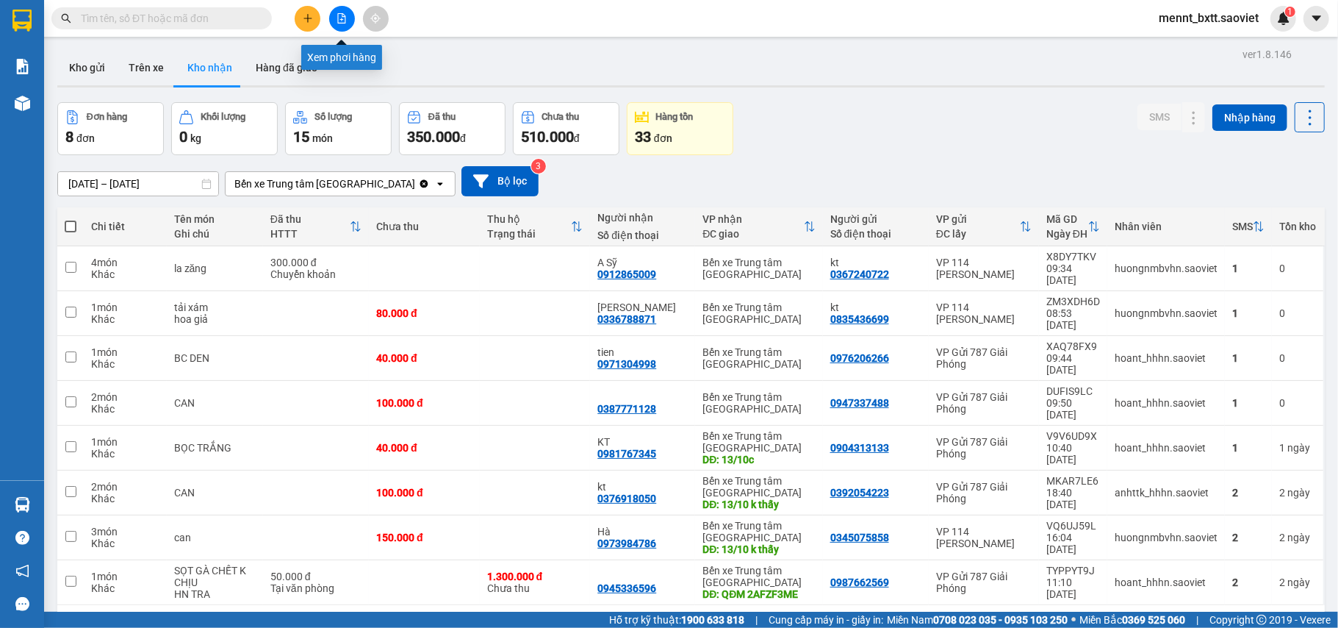
click at [340, 21] on icon "file-add" at bounding box center [342, 18] width 10 height 10
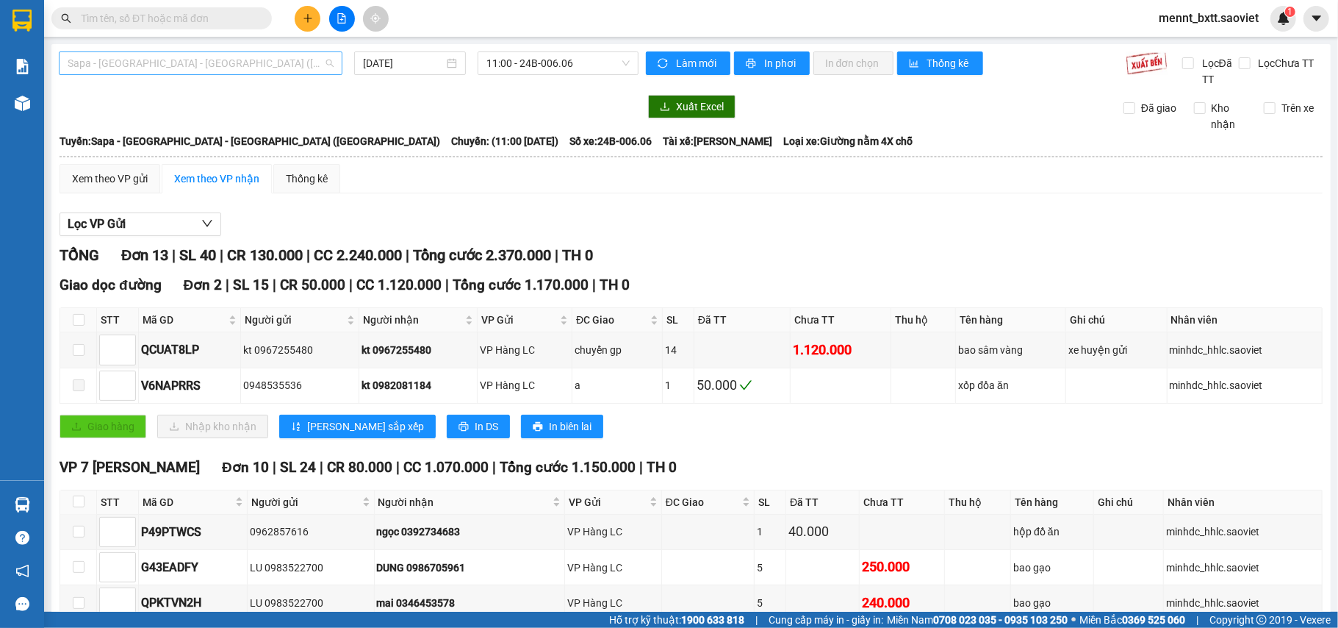
click at [248, 60] on span "Sapa - [GEOGRAPHIC_DATA] - [GEOGRAPHIC_DATA] ([GEOGRAPHIC_DATA])" at bounding box center [201, 63] width 266 height 22
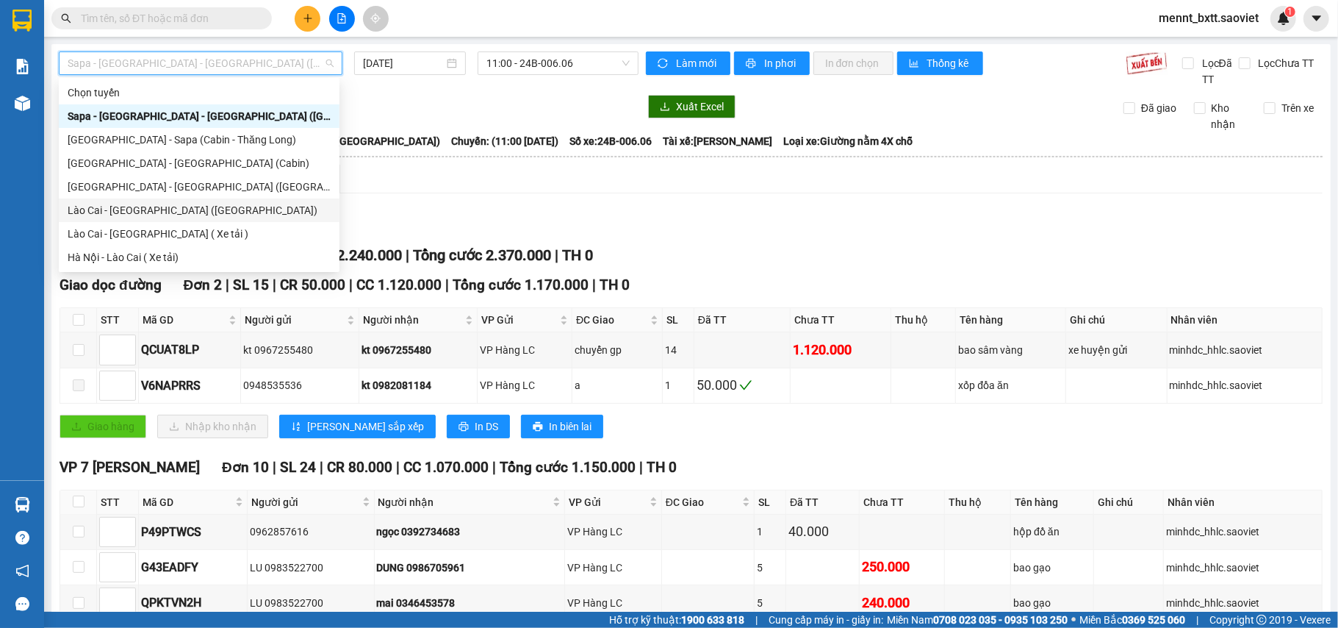
click at [197, 212] on div "Lào Cai - [GEOGRAPHIC_DATA] ([GEOGRAPHIC_DATA])" at bounding box center [199, 210] width 263 height 16
type input "[DATE]"
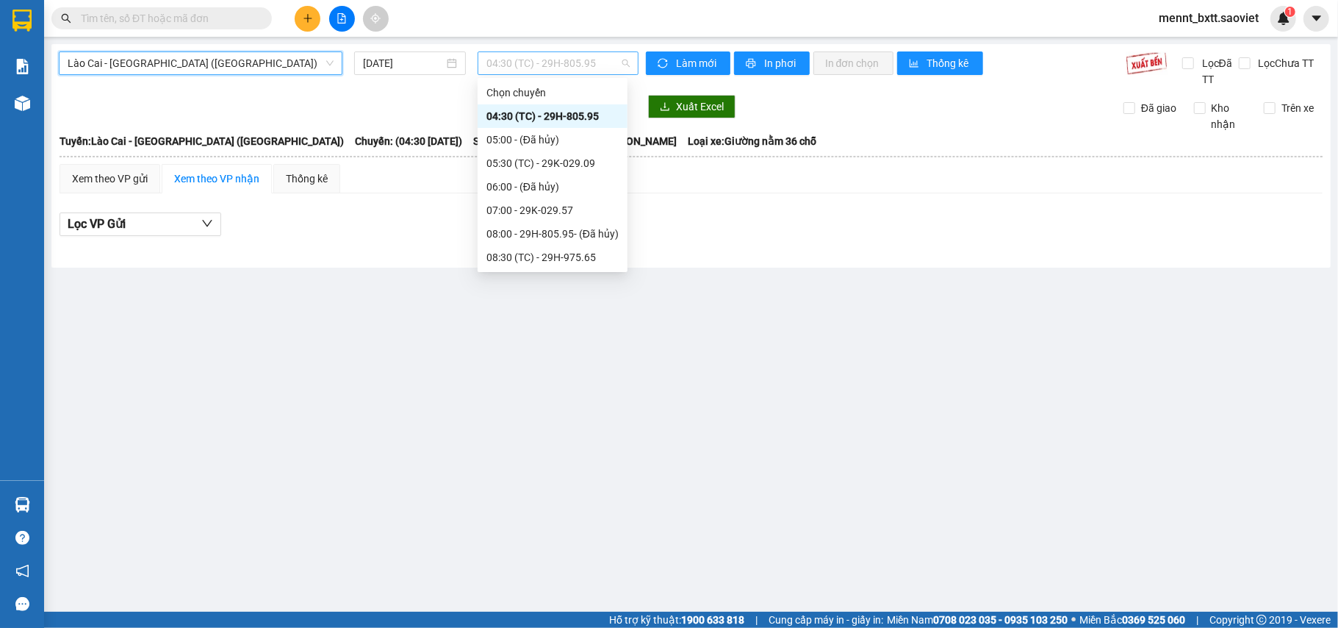
click at [522, 59] on span "04:30 (TC) - 29H-805.95" at bounding box center [558, 63] width 143 height 22
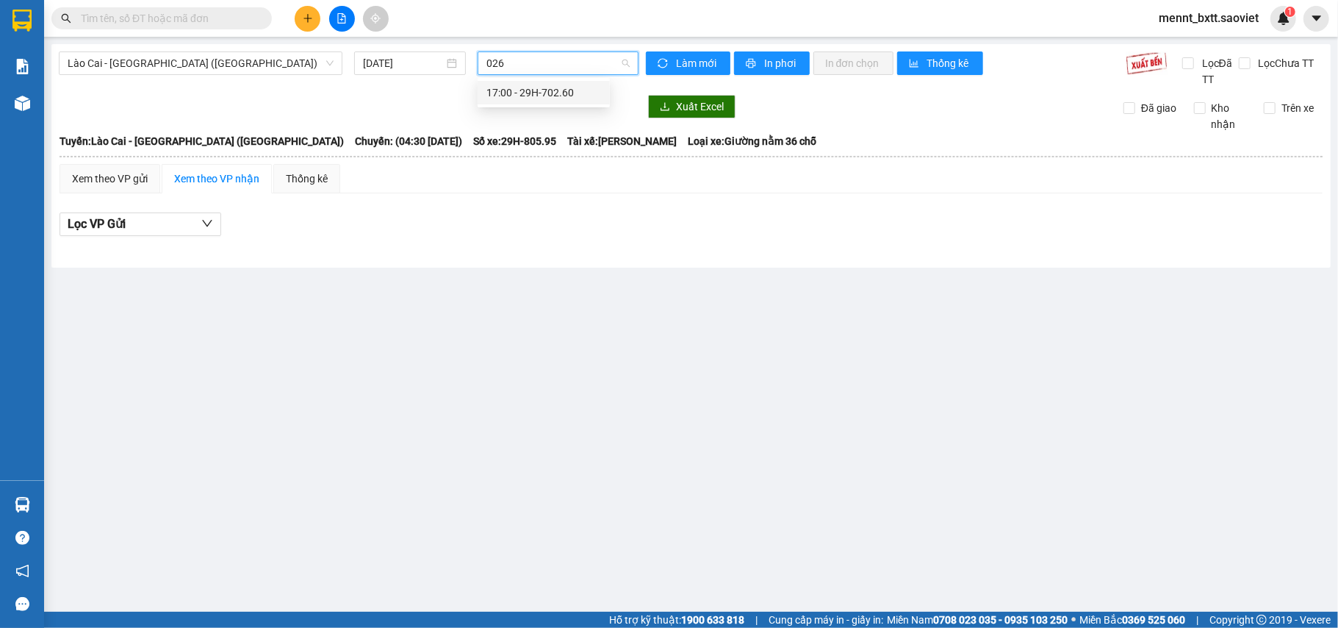
type input "0260"
click at [545, 94] on div "17:00 - 29H-702.60" at bounding box center [544, 93] width 115 height 16
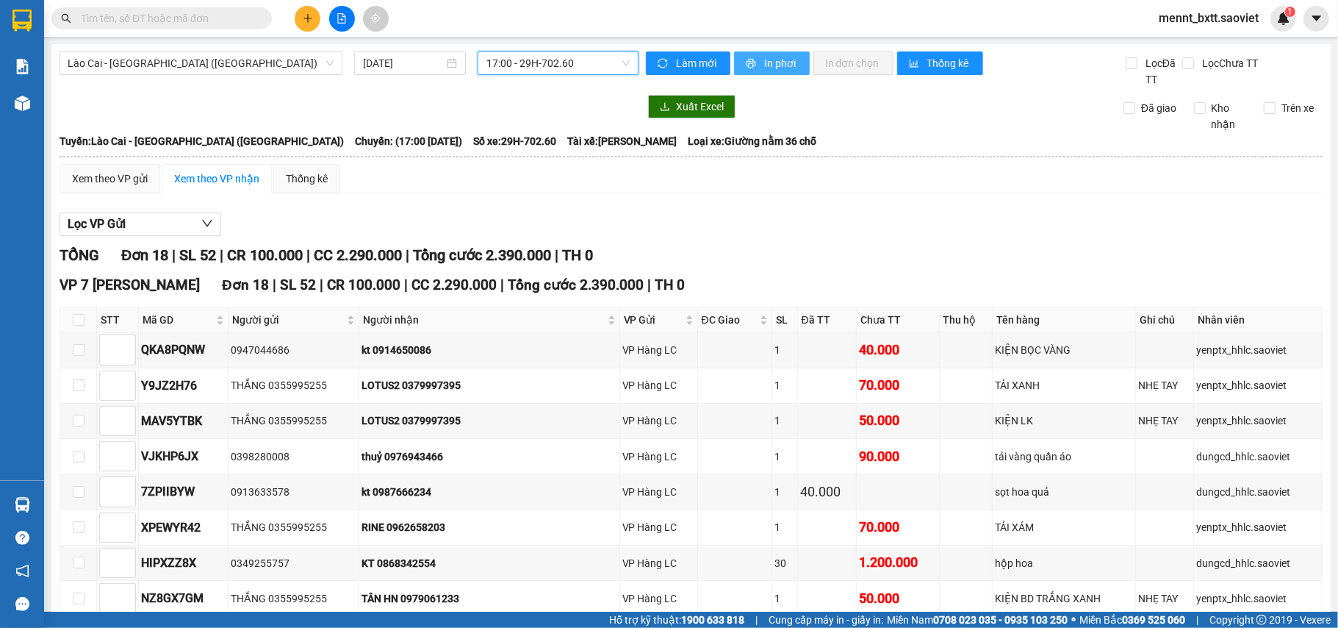
click at [764, 63] on span "In phơi" at bounding box center [781, 63] width 34 height 16
click at [107, 19] on input "text" at bounding box center [167, 18] width 173 height 16
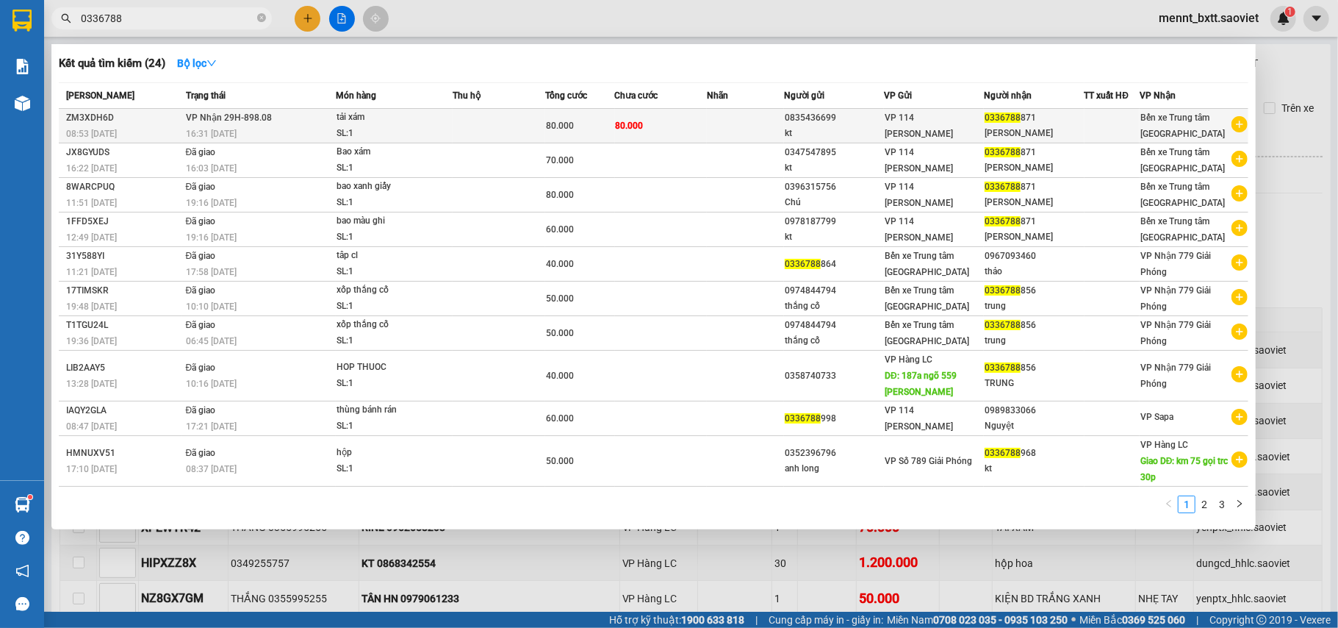
type input "0336788"
click at [442, 123] on div "tải xám" at bounding box center [392, 118] width 110 height 16
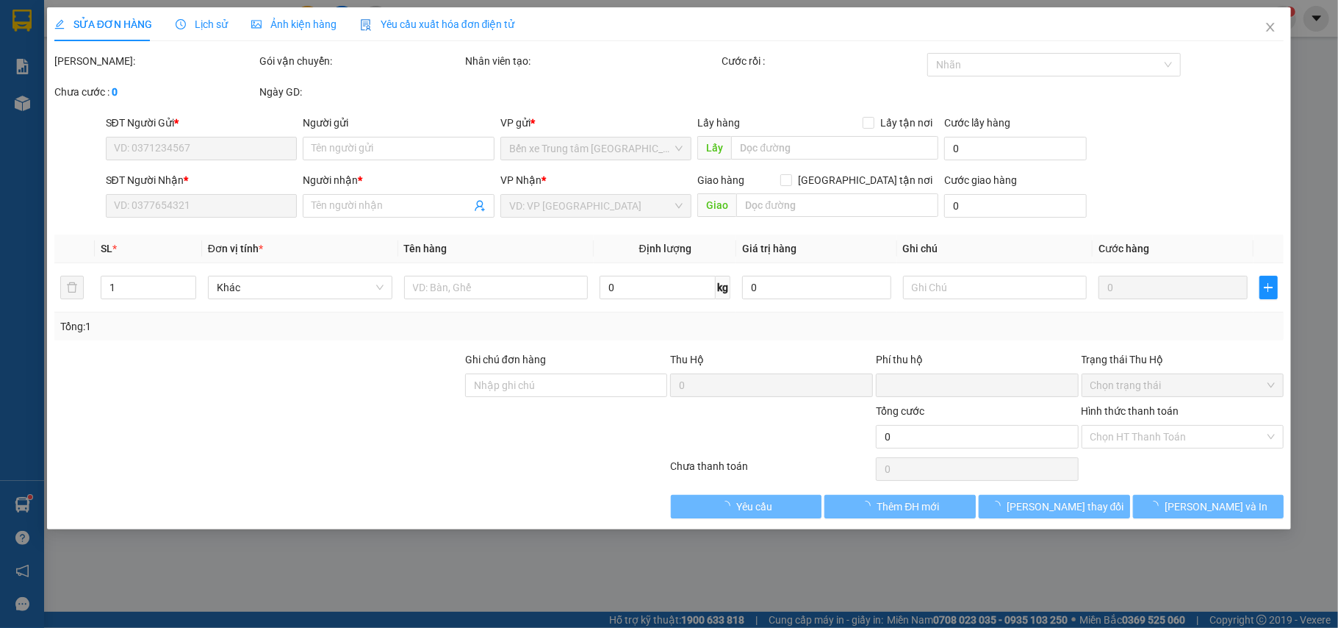
type input "0835436699"
type input "kt"
type input "0336788871"
type input "[PERSON_NAME]"
type input "0"
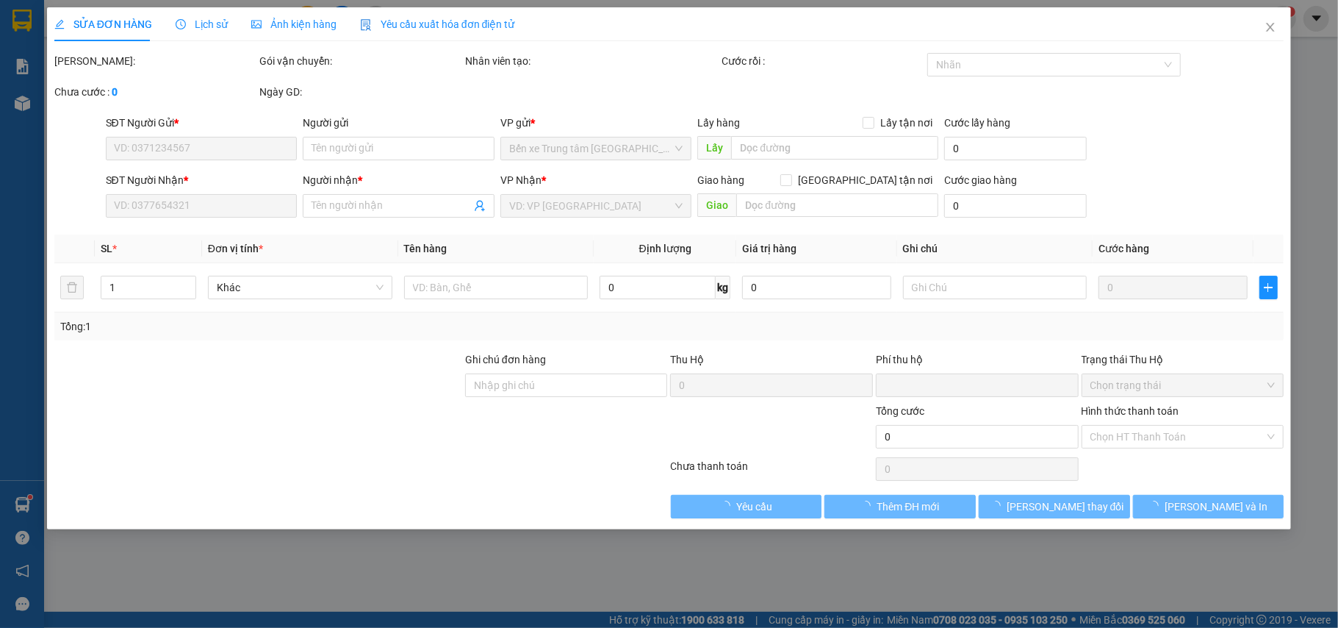
type input "80.000"
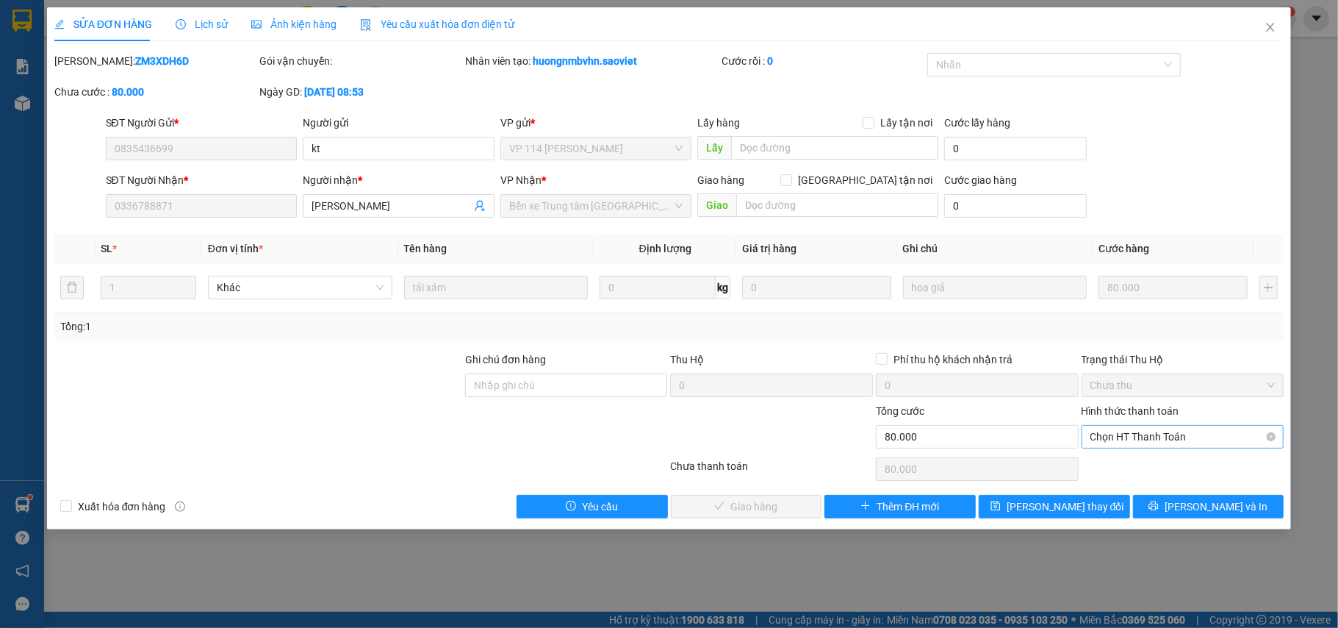
click at [1171, 439] on span "Chọn HT Thanh Toán" at bounding box center [1183, 437] width 185 height 22
click at [1154, 470] on div "Tại văn phòng" at bounding box center [1183, 467] width 185 height 16
type input "0"
click at [751, 509] on span "[PERSON_NAME] và Giao hàng" at bounding box center [769, 506] width 141 height 16
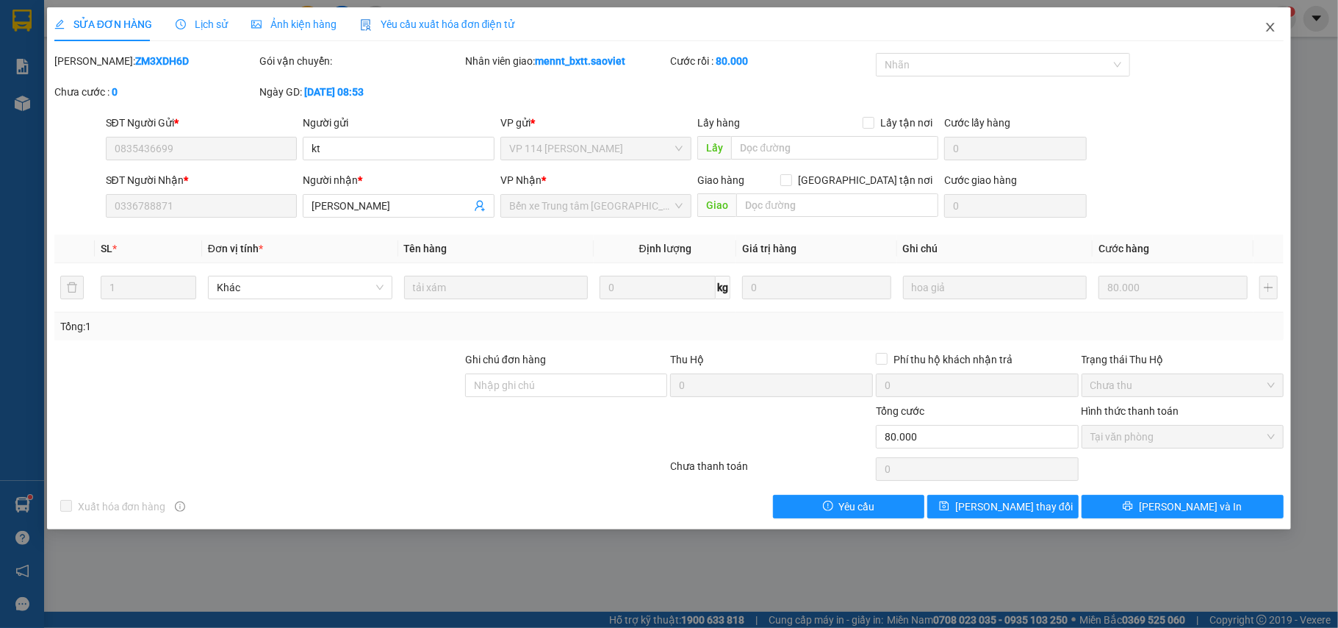
click at [1271, 27] on icon "close" at bounding box center [1271, 27] width 8 height 9
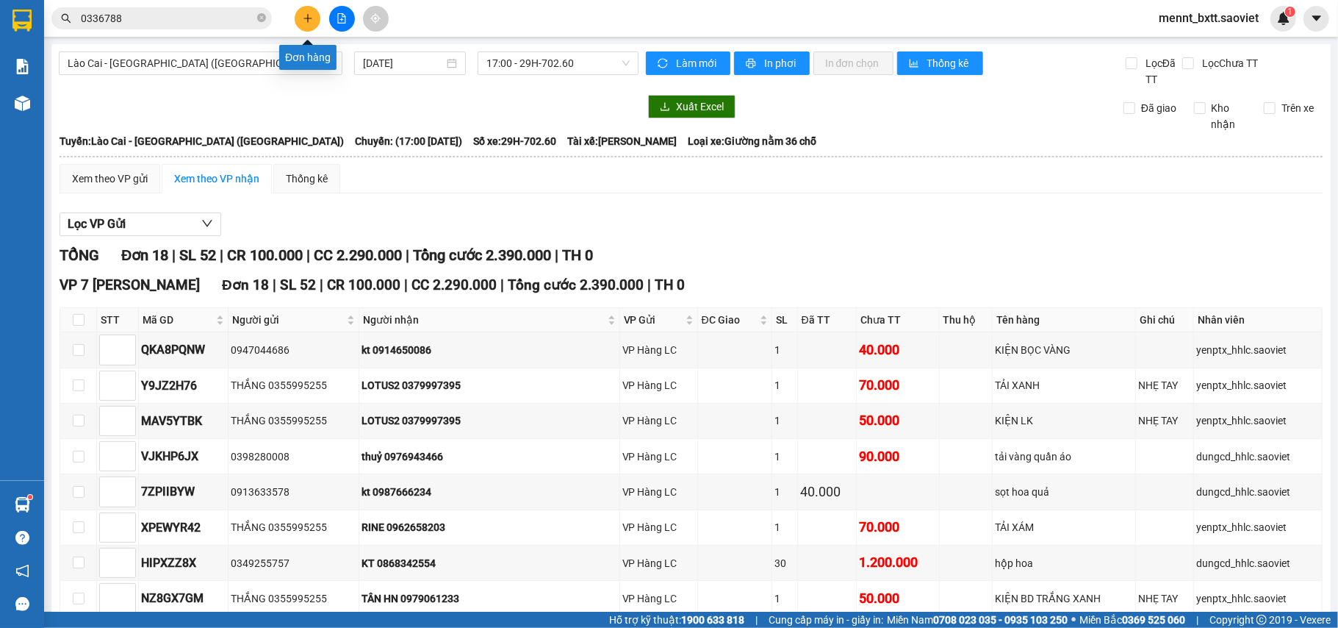
click at [303, 13] on icon "plus" at bounding box center [308, 18] width 10 height 10
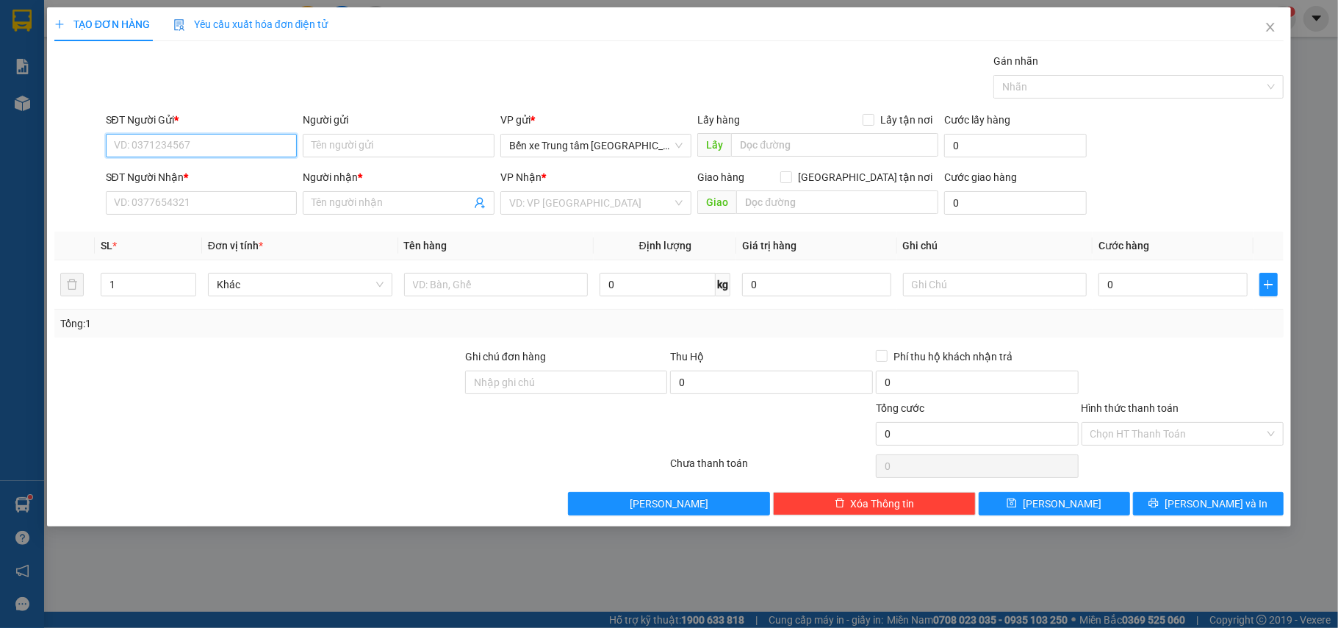
click at [115, 148] on input "SĐT Người Gửi *" at bounding box center [202, 146] width 192 height 24
click at [145, 173] on div "0374617688 - hường" at bounding box center [202, 176] width 174 height 16
type input "0374617688"
type input "hường"
type input "0354057074"
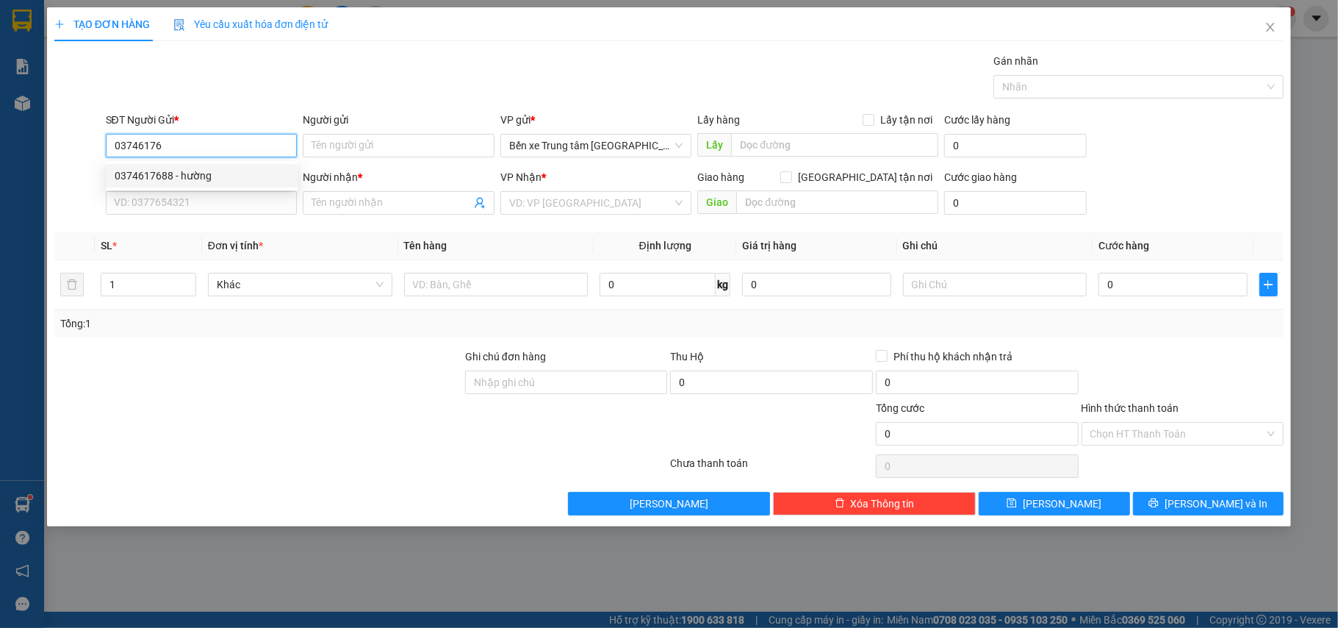
type input "kt"
type input "mê [MEDICAL_DATA] plara"
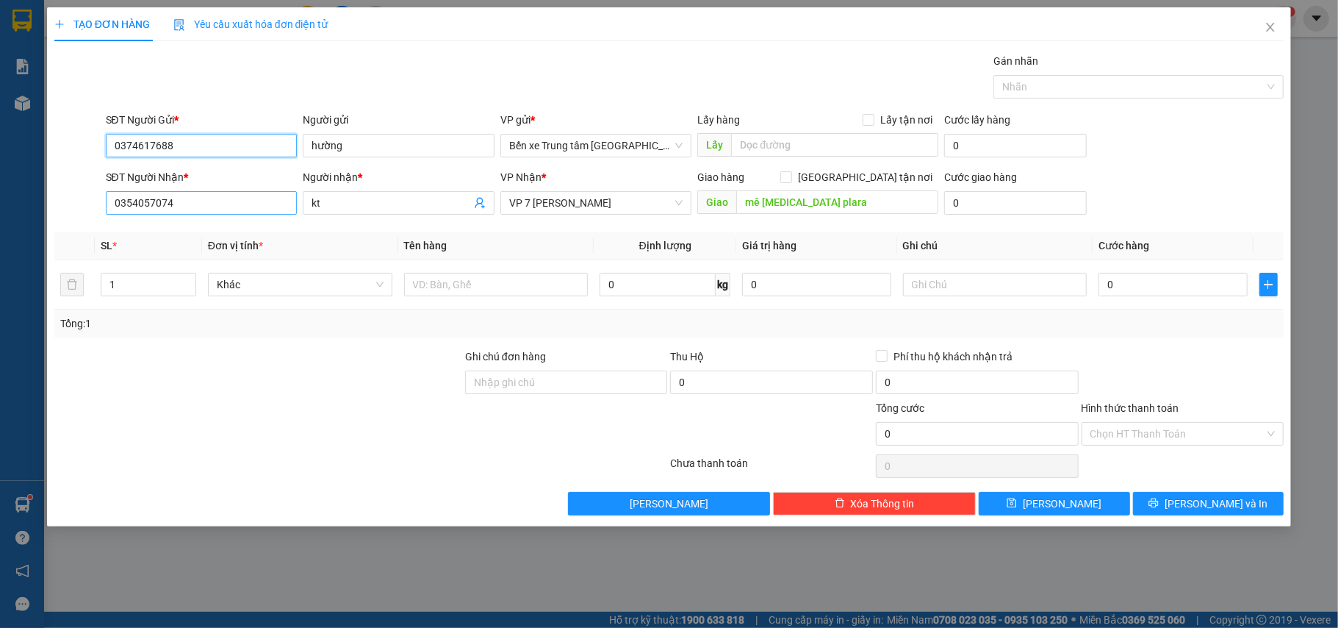
type input "0374617688"
drag, startPoint x: 178, startPoint y: 209, endPoint x: 54, endPoint y: 201, distance: 123.7
click at [54, 201] on div "SĐT Người Nhận * 0354057074 Người nhận * kt VP Nhận * VP 7 [PERSON_NAME] Giao h…" at bounding box center [669, 194] width 1233 height 51
click at [146, 201] on input "0972805561" at bounding box center [202, 203] width 192 height 24
click at [180, 206] on input "0972815561" at bounding box center [202, 203] width 192 height 24
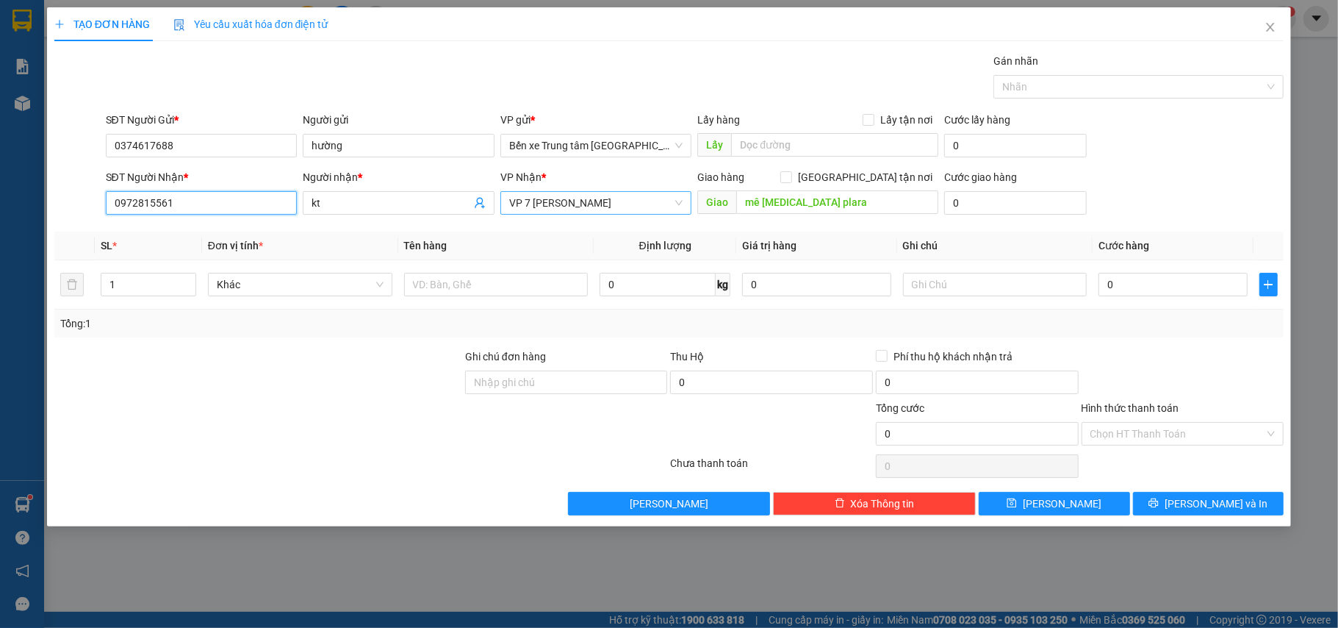
click at [539, 200] on span "VP 7 [PERSON_NAME]" at bounding box center [596, 203] width 174 height 22
type input "0972815561"
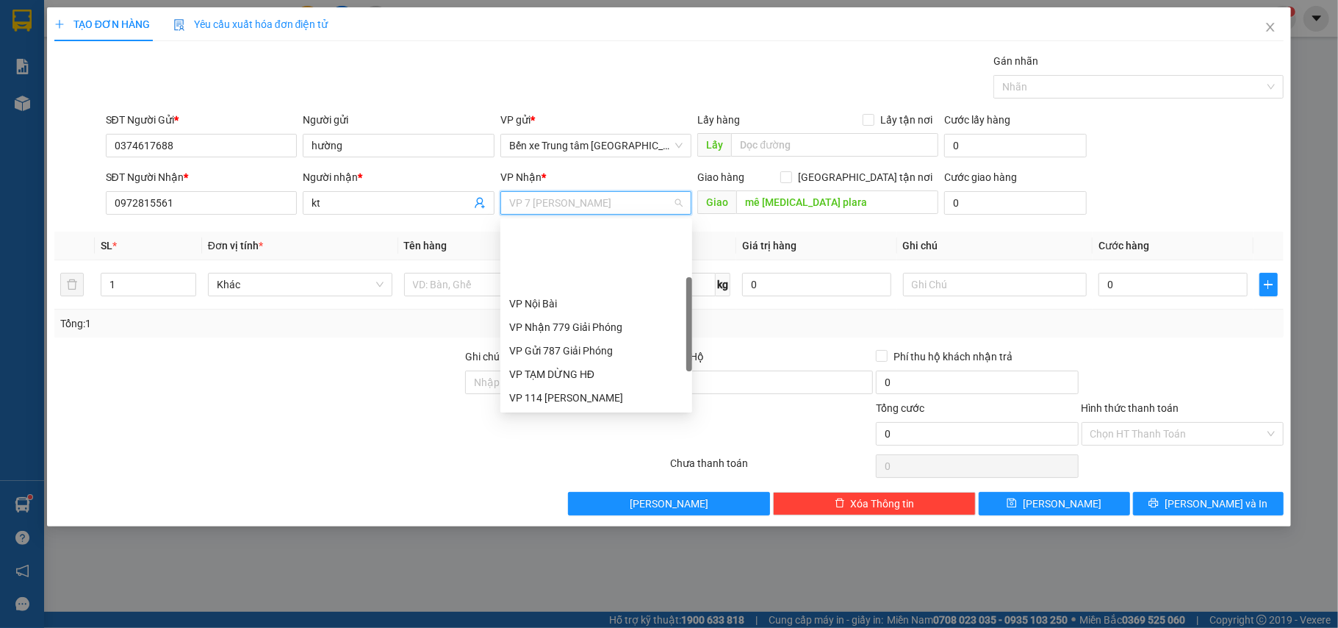
scroll to position [94, 0]
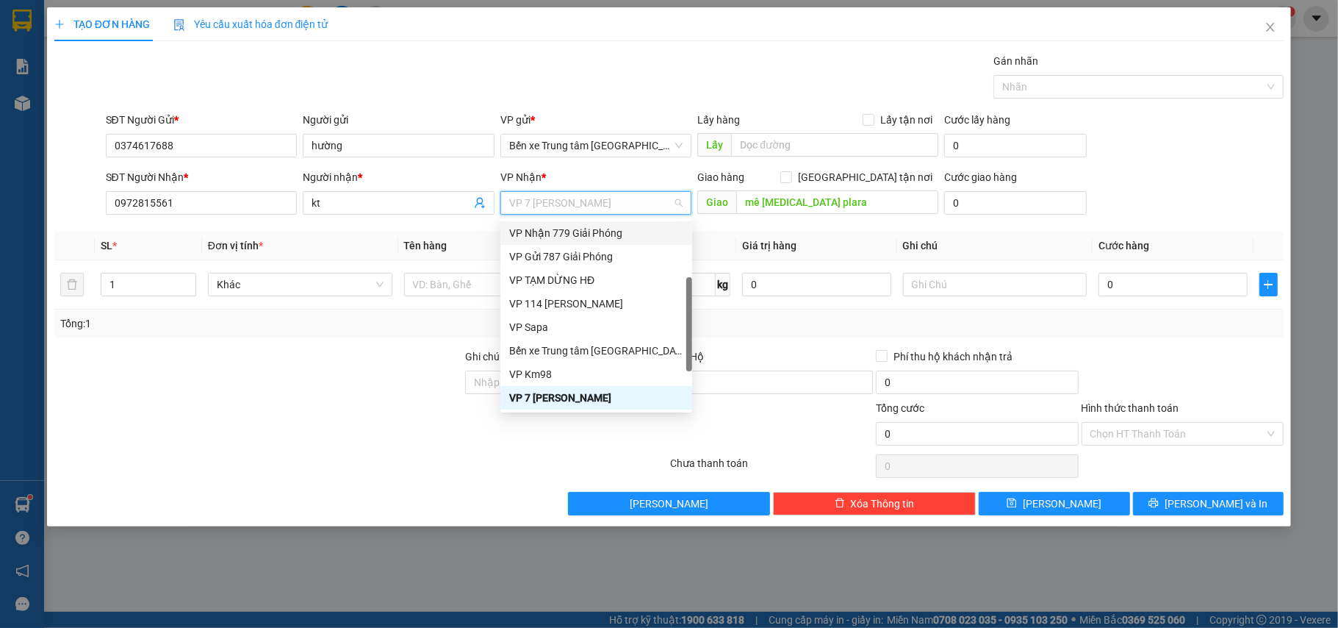
click at [584, 234] on div "VP Nhận 779 Giải Phóng" at bounding box center [596, 233] width 174 height 16
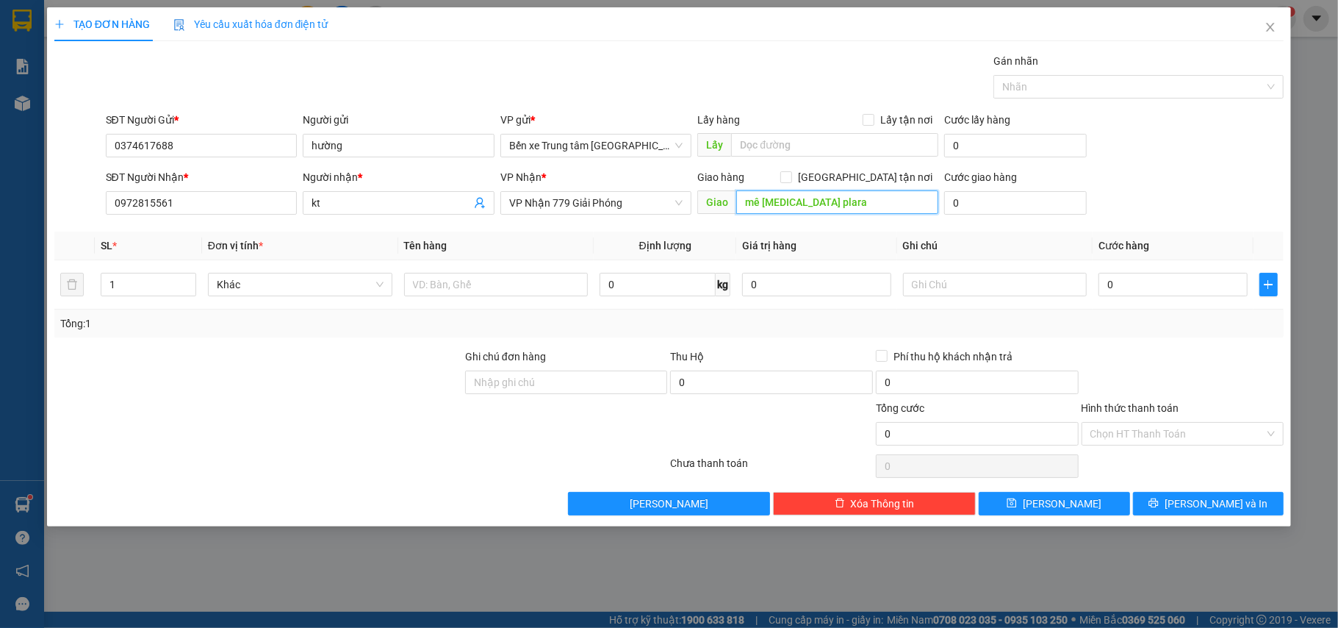
click at [833, 201] on input "mê [MEDICAL_DATA] plara" at bounding box center [837, 202] width 202 height 24
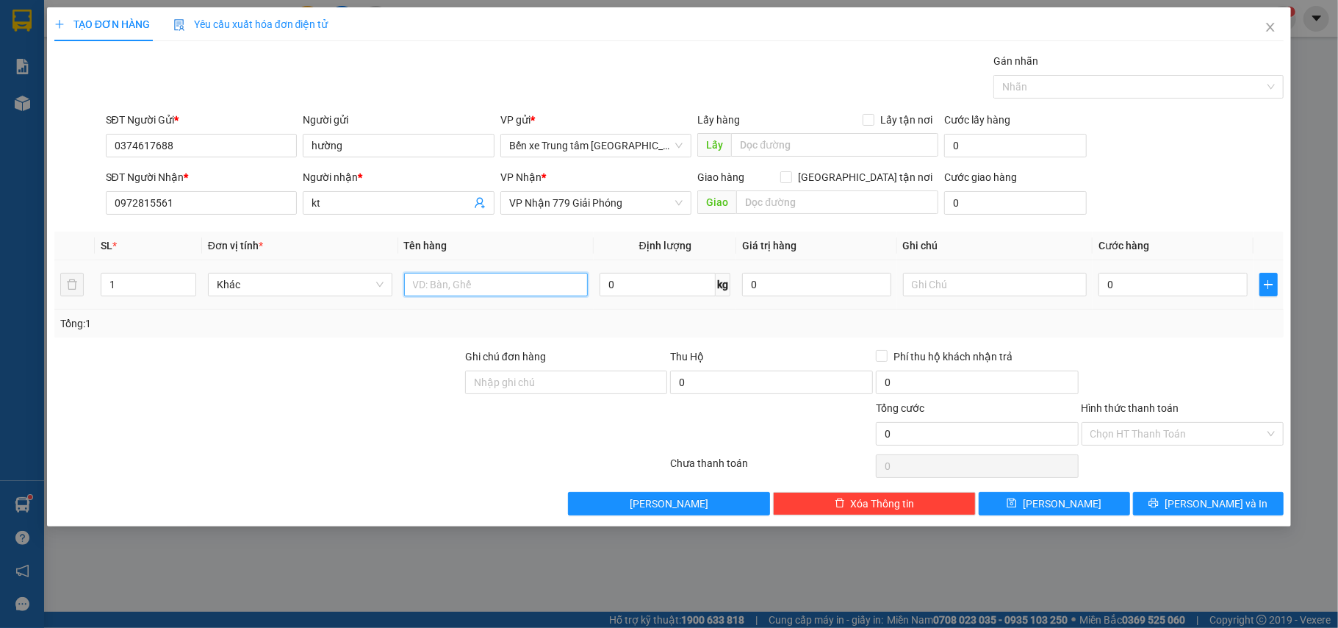
click at [433, 283] on input "text" at bounding box center [496, 285] width 184 height 24
type input "1 tải"
click at [1138, 284] on input "0" at bounding box center [1173, 285] width 148 height 24
type input "8"
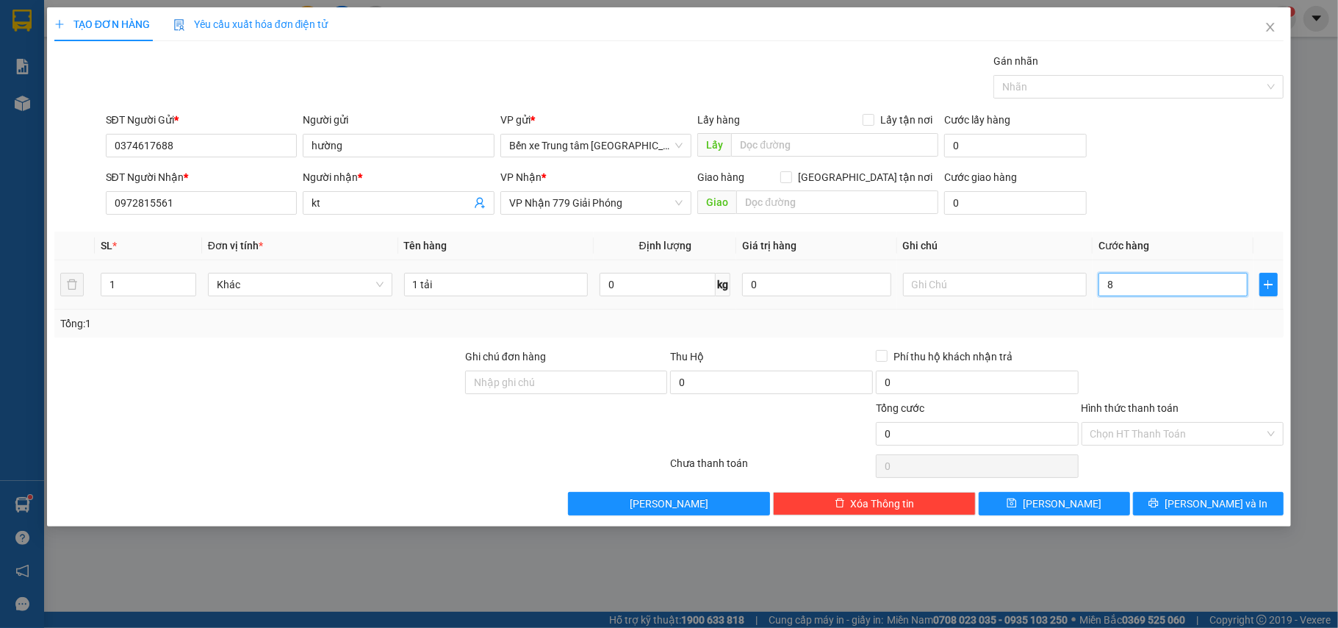
type input "8"
type input "80"
type input "80.000"
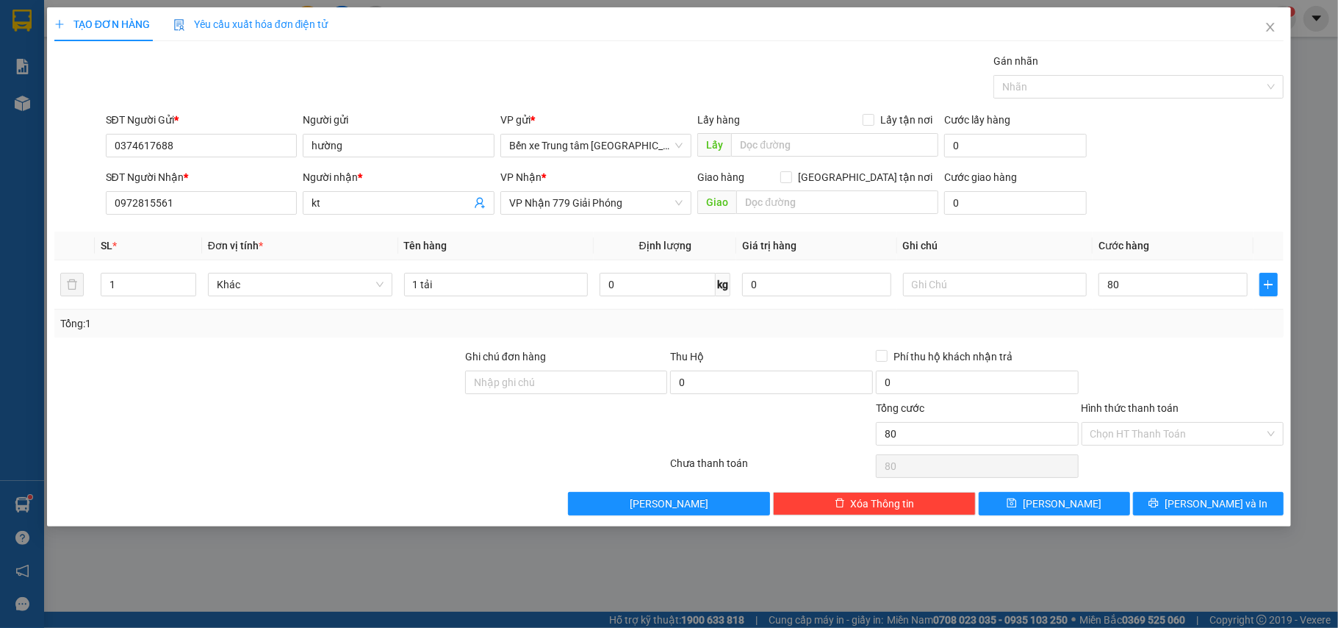
type input "80.000"
click at [1161, 154] on div "SĐT Người Gửi * 0374617688 Người gửi hường VP gửi * Bến xe Trung tâm Lào Cai Lấ…" at bounding box center [695, 137] width 1185 height 51
click at [1216, 504] on span "[PERSON_NAME] và In" at bounding box center [1216, 503] width 103 height 16
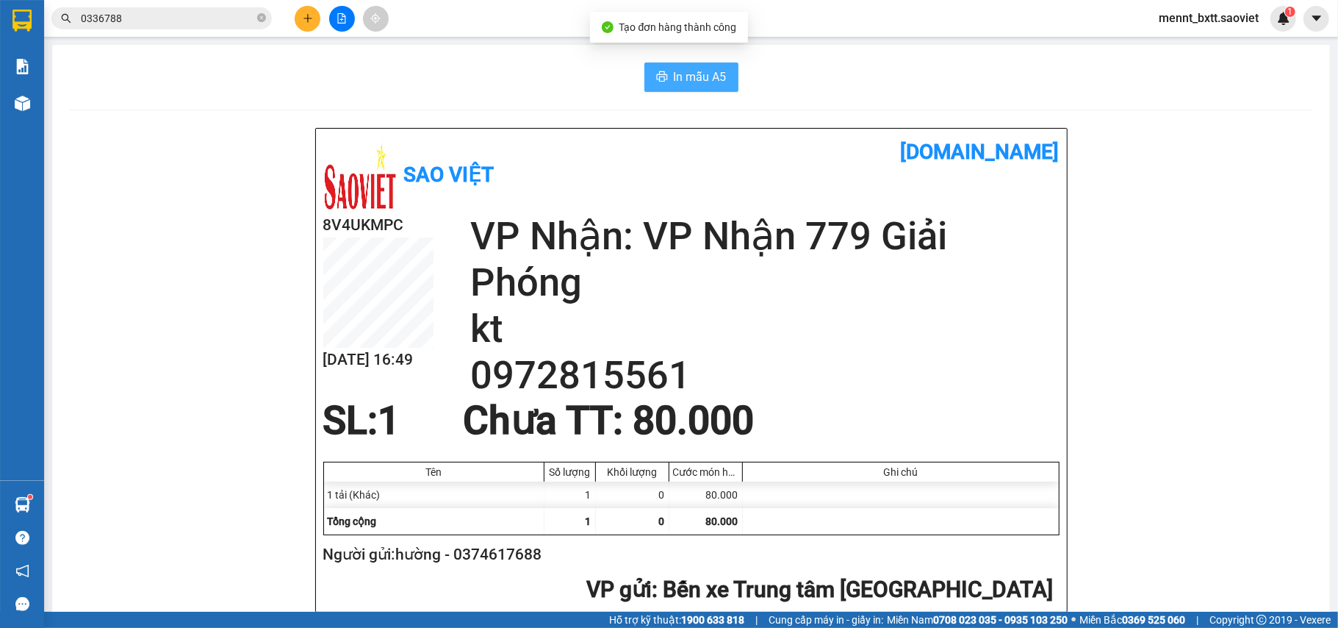
click at [697, 62] on button "In mẫu A5" at bounding box center [692, 76] width 94 height 29
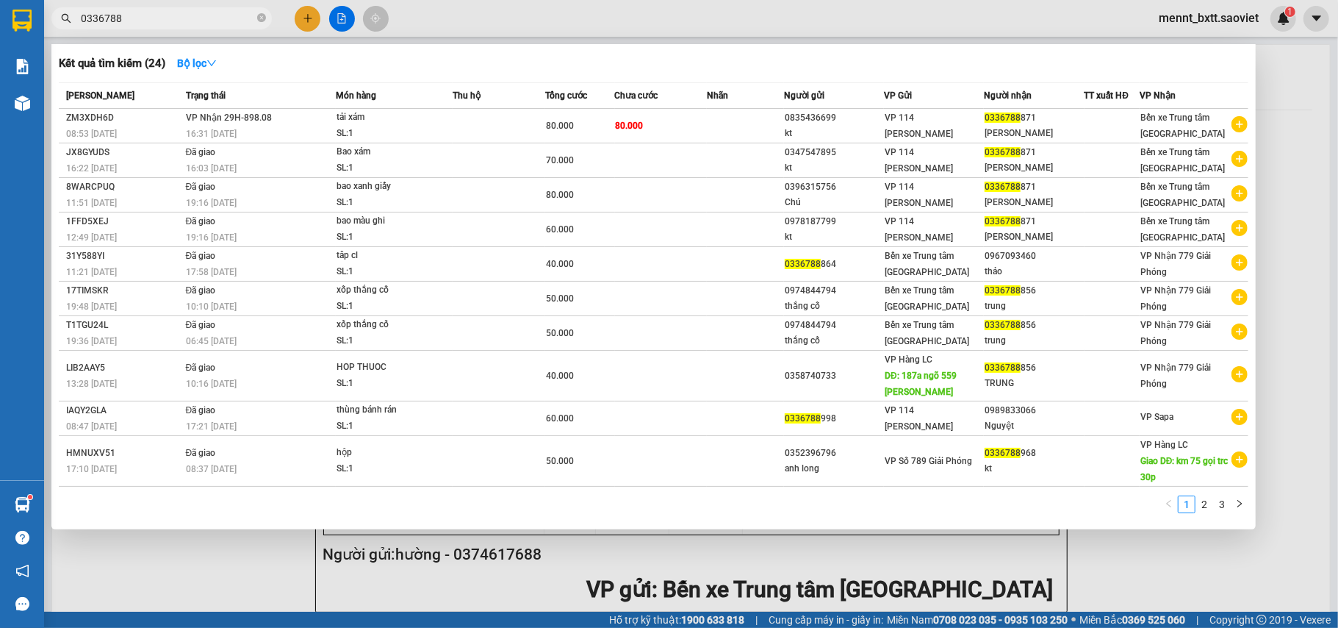
click at [121, 21] on input "0336788" at bounding box center [167, 18] width 173 height 16
type input "0"
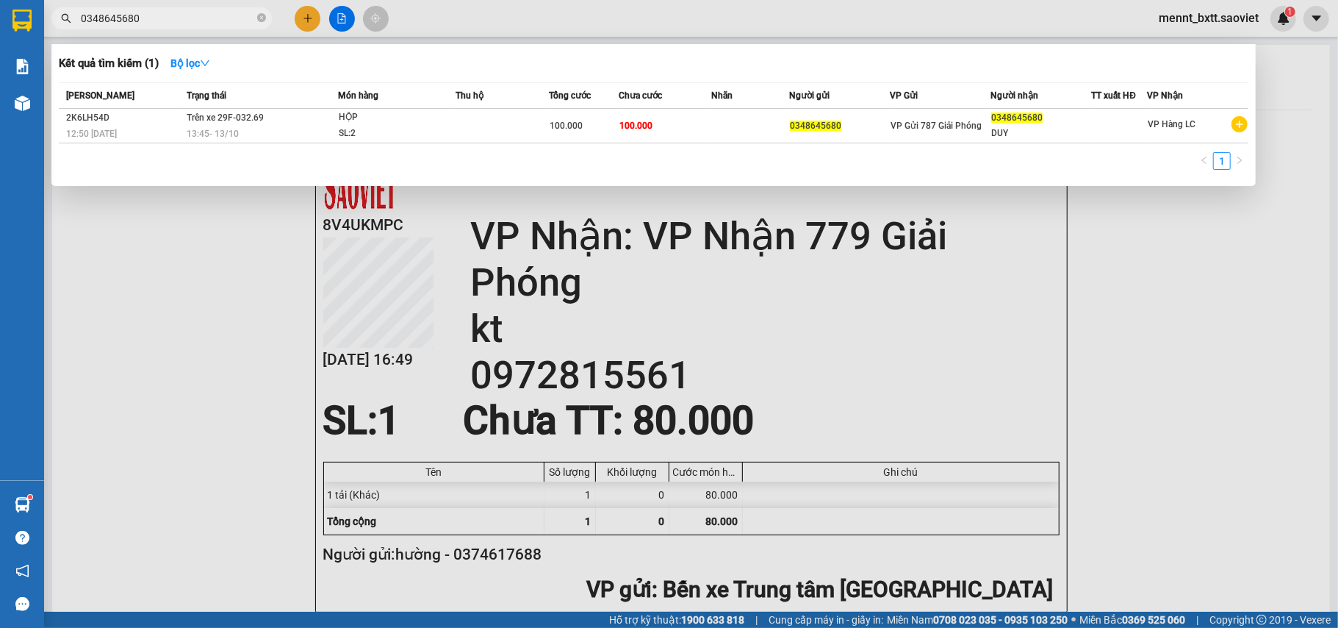
type input "0348645680"
click at [1170, 272] on div at bounding box center [669, 314] width 1338 height 628
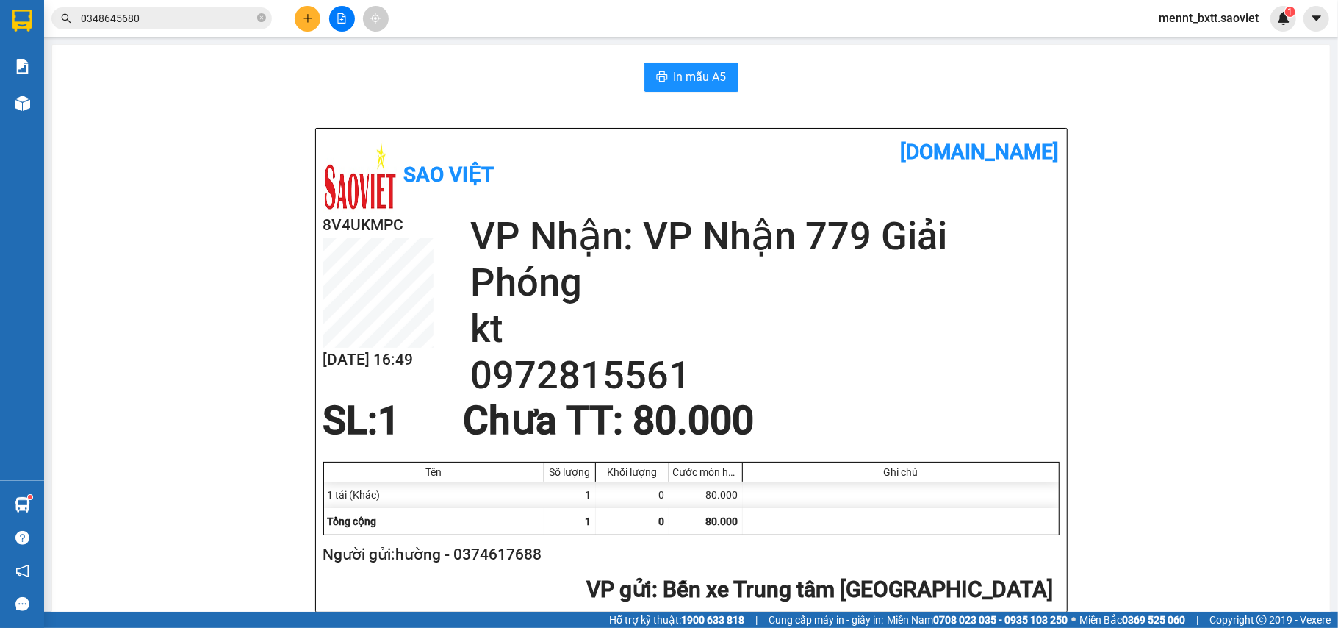
click at [169, 13] on input "0348645680" at bounding box center [167, 18] width 173 height 16
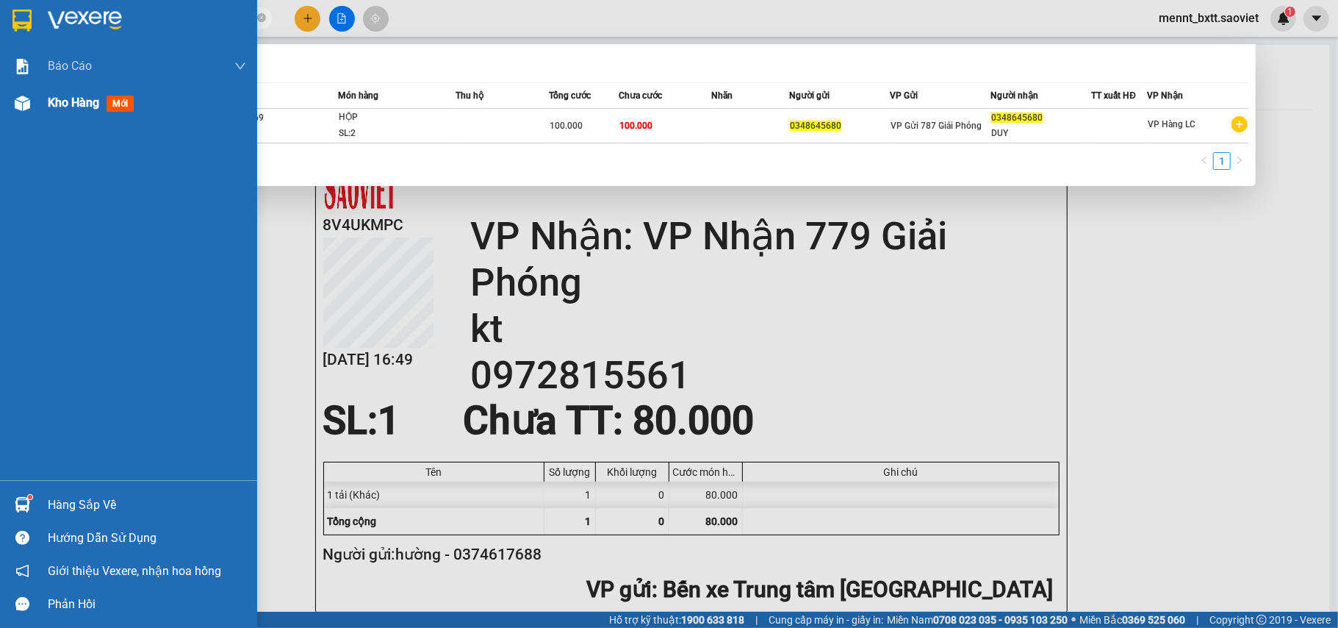
click at [59, 104] on span "Kho hàng" at bounding box center [73, 103] width 51 height 14
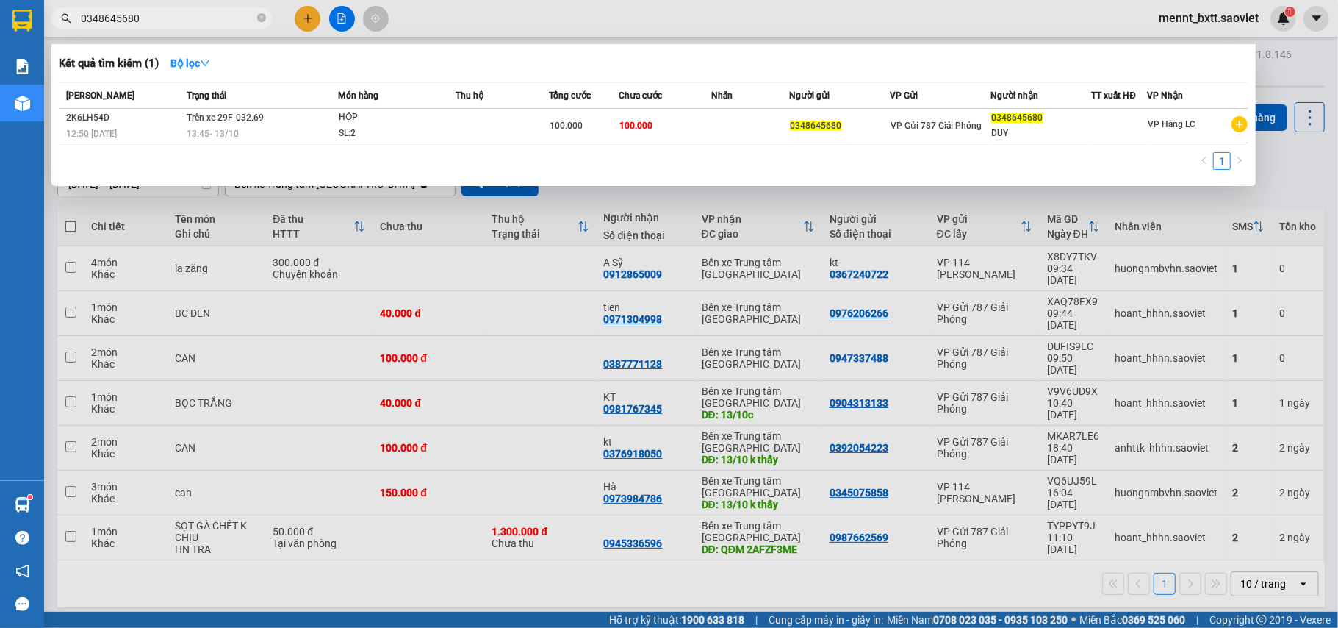
click at [1282, 163] on div at bounding box center [669, 314] width 1338 height 628
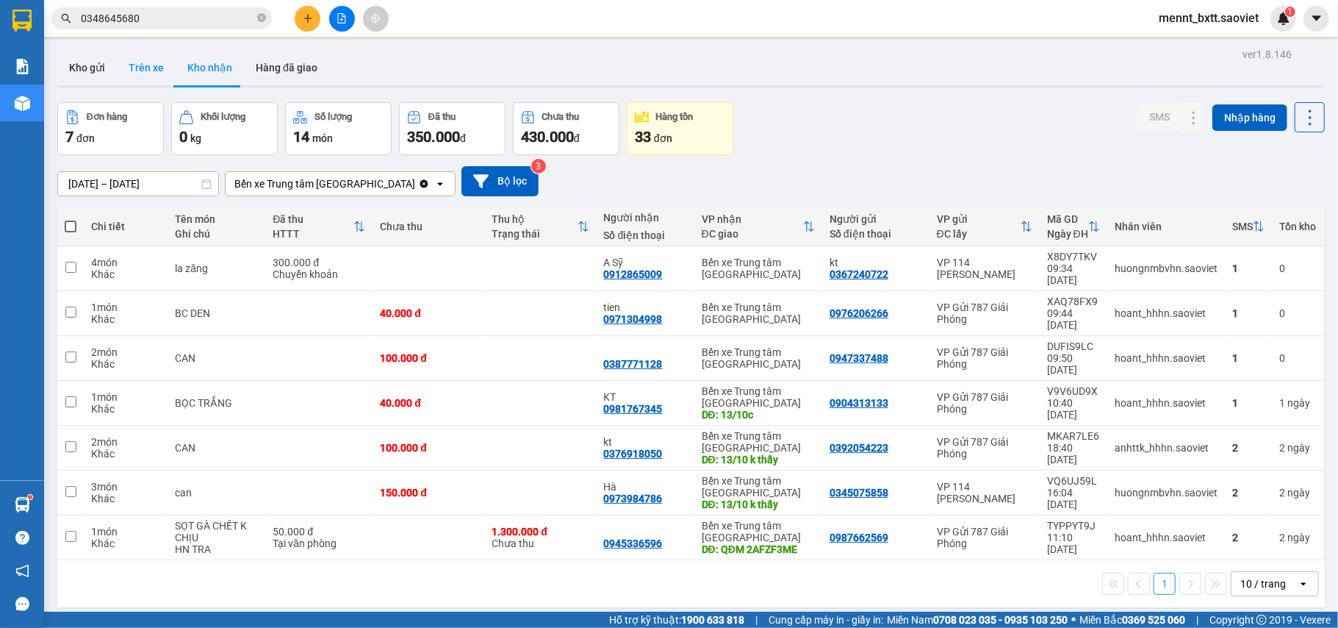
click at [154, 69] on button "Trên xe" at bounding box center [146, 67] width 59 height 35
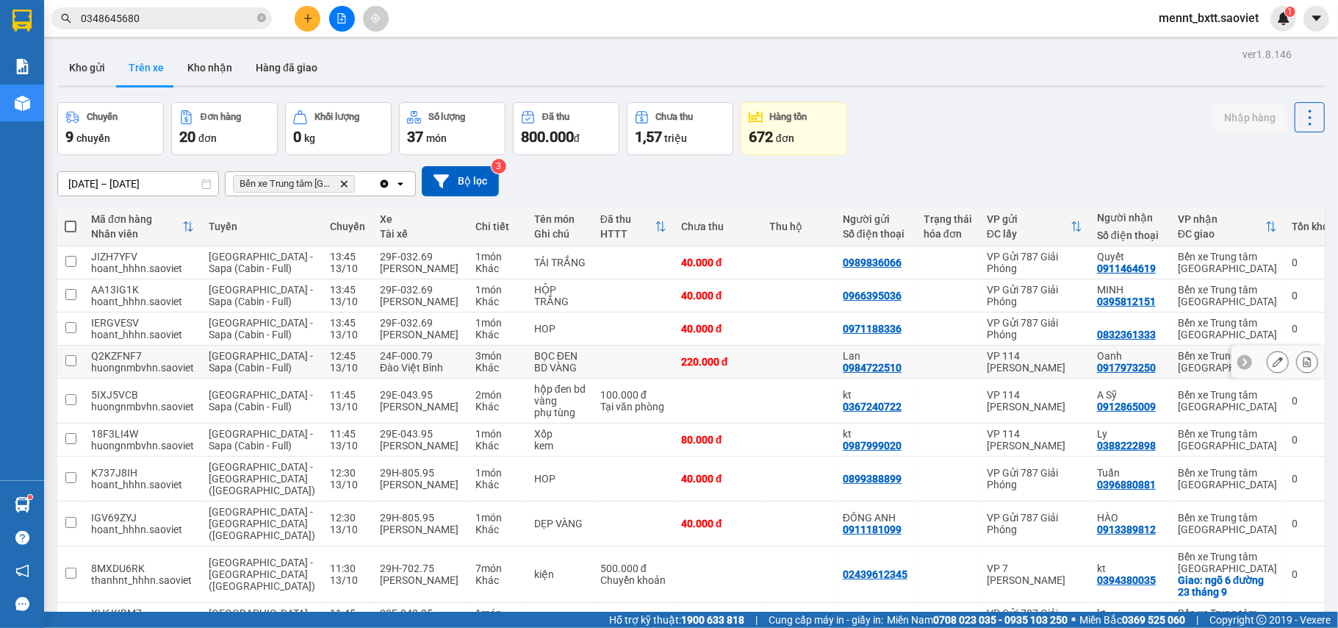
scroll to position [159, 0]
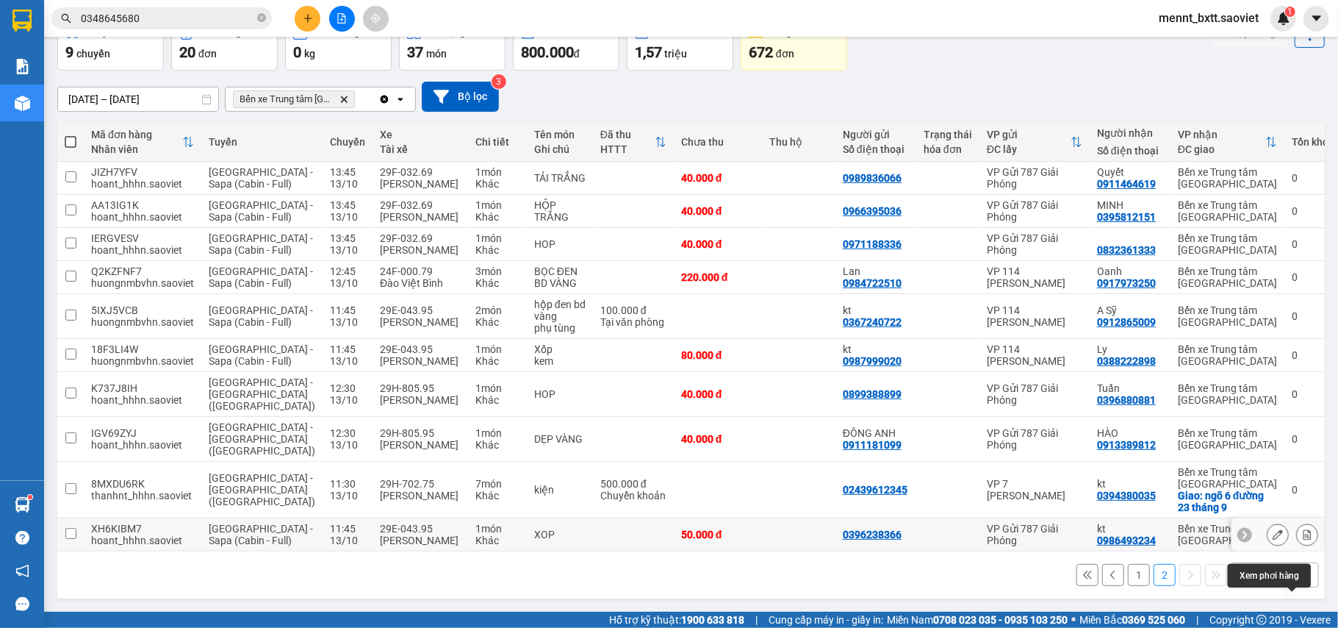
click at [1304, 529] on icon at bounding box center [1308, 534] width 8 height 10
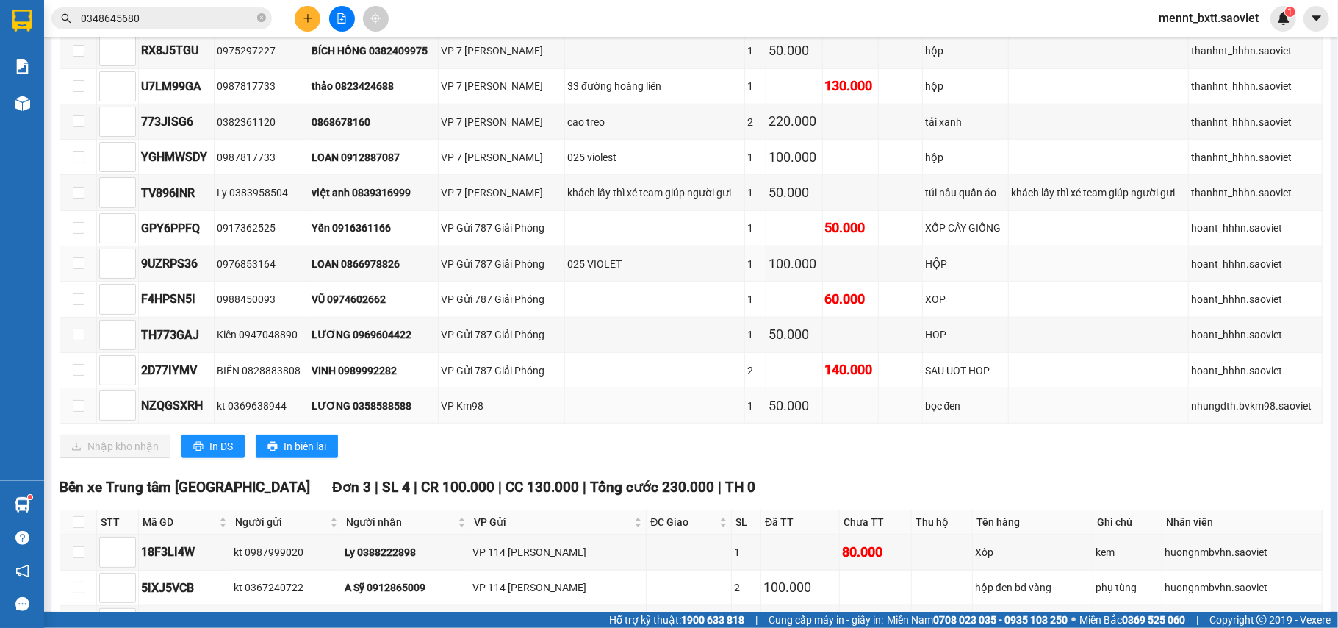
scroll to position [1070, 0]
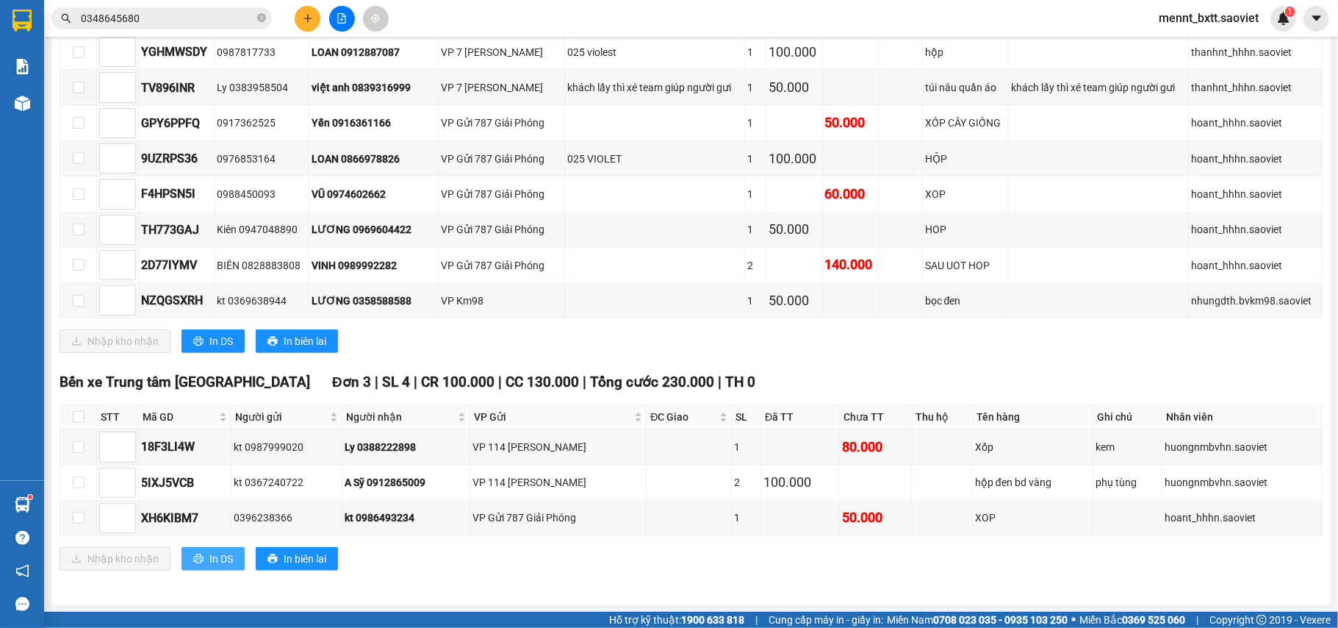
click at [210, 566] on span "In DS" at bounding box center [221, 558] width 24 height 16
click at [1021, 360] on div "VP Sapa Đơn 13 | SL 15 | CR 680.000 | CC 430.000 | Tổng cước 1.110.000 | TH 0 S…" at bounding box center [691, 81] width 1263 height 565
click at [169, 24] on input "0348645680" at bounding box center [167, 18] width 173 height 16
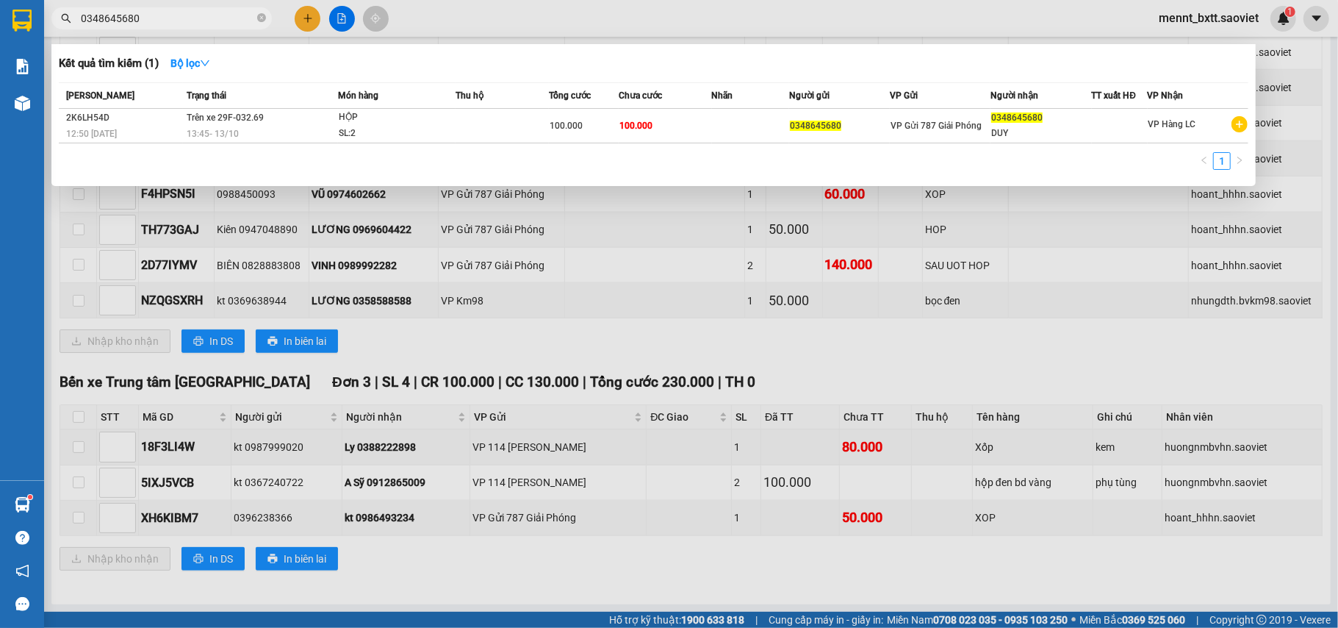
click at [725, 345] on div at bounding box center [669, 314] width 1338 height 628
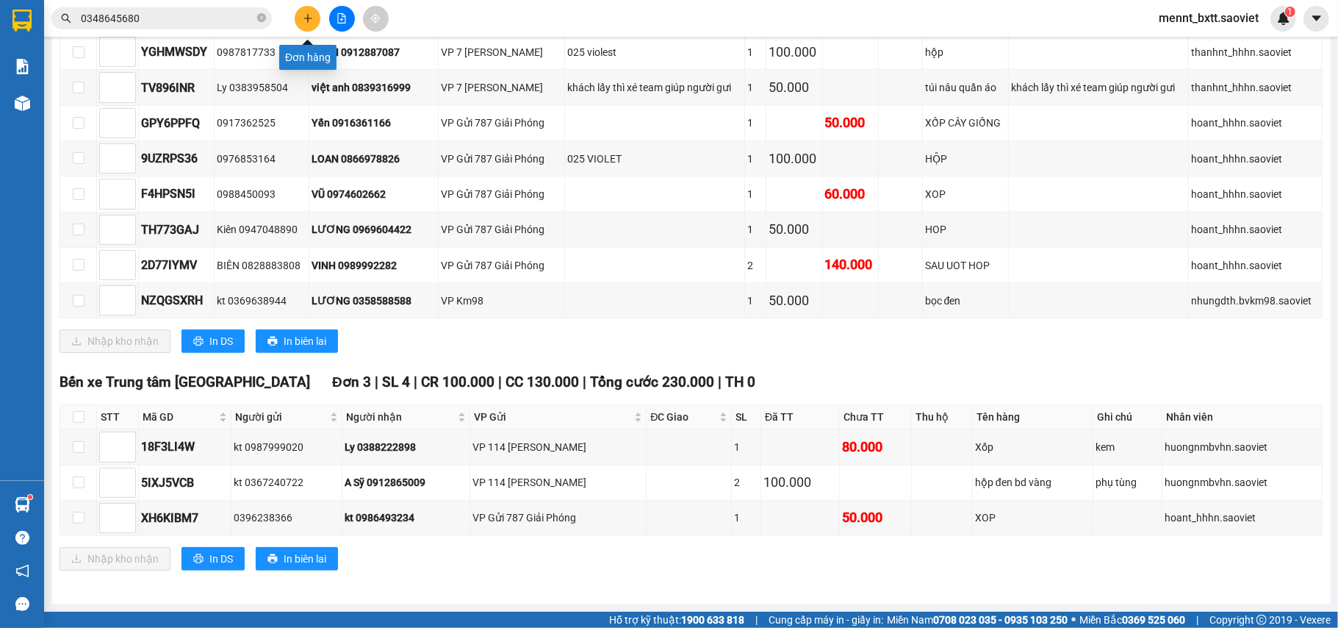
click at [312, 16] on icon "plus" at bounding box center [308, 18] width 10 height 10
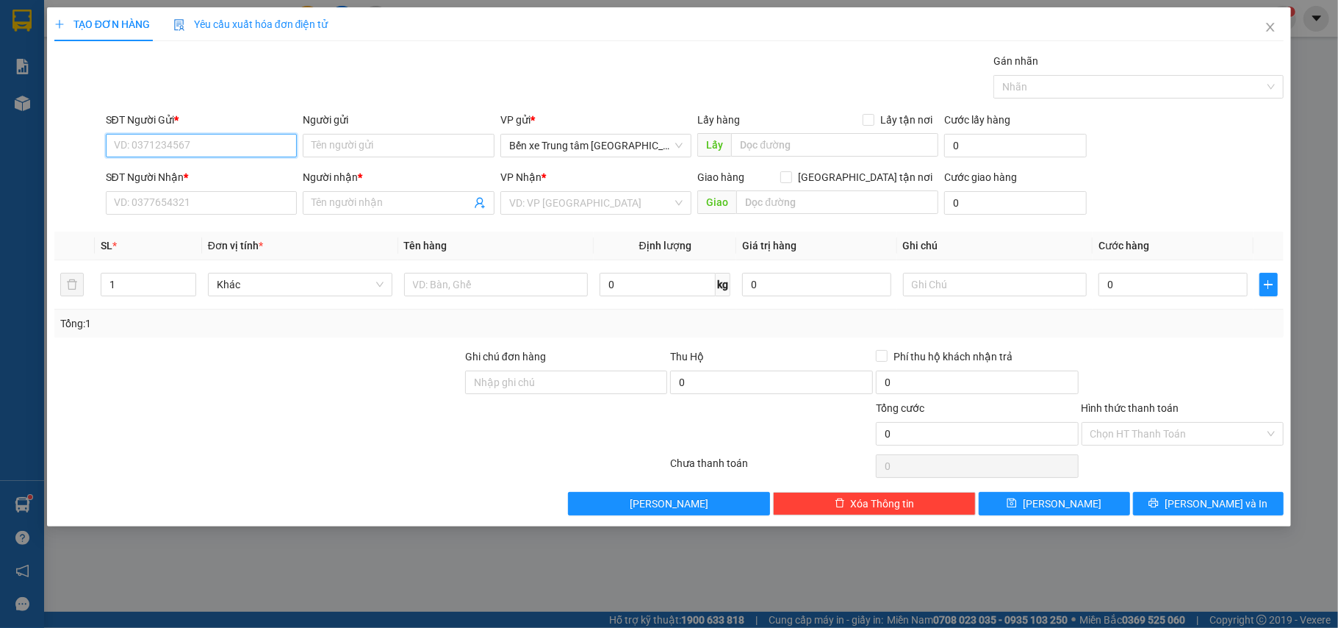
click at [118, 148] on input "SĐT Người Gửi *" at bounding box center [202, 146] width 192 height 24
click at [125, 148] on input "SĐT Người Gửi *" at bounding box center [202, 146] width 192 height 24
click at [144, 177] on div "0364829271 - kt" at bounding box center [202, 176] width 174 height 16
type input "0364829271"
type input "kt"
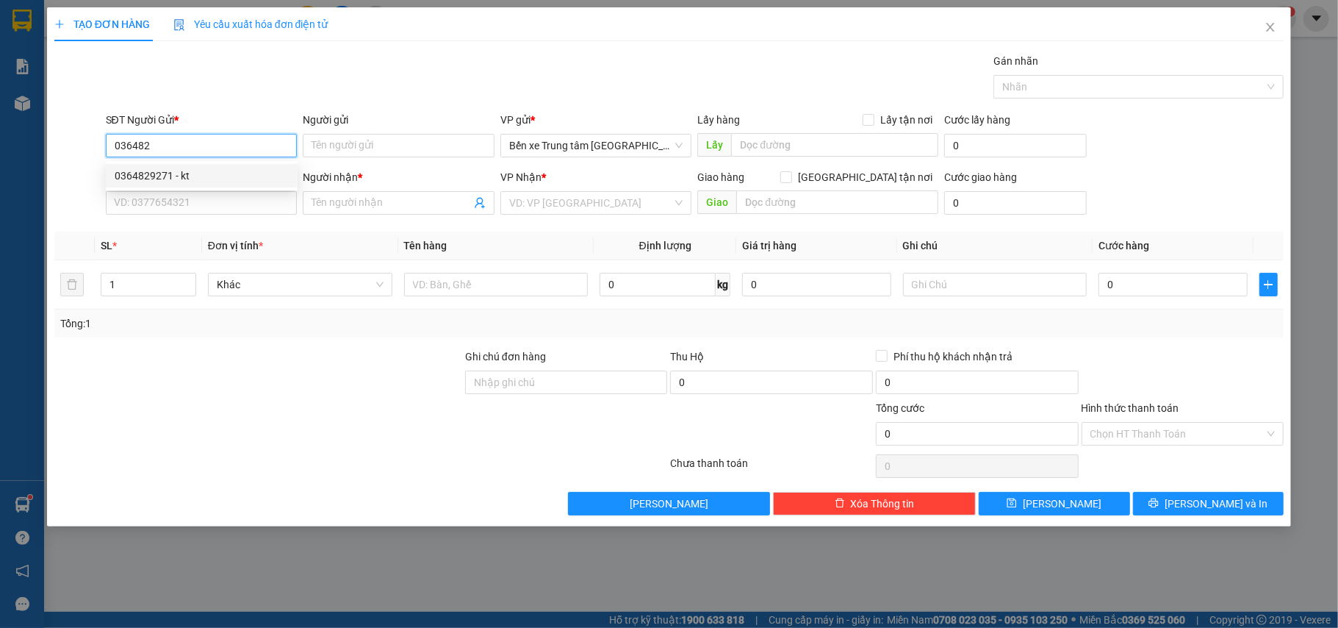
type input "0568119999"
type input "duy"
type input "0364829271"
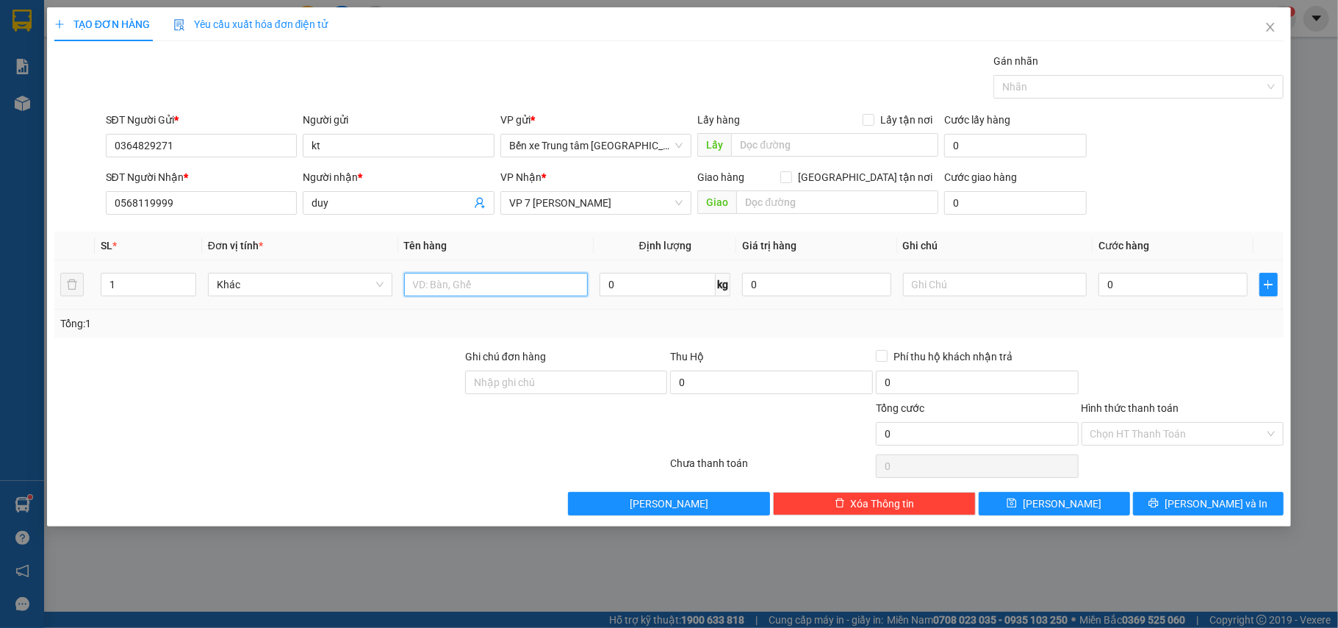
click at [444, 288] on input "text" at bounding box center [496, 285] width 184 height 24
type input "hộp nhựa liền"
click at [1141, 293] on input "0" at bounding box center [1173, 285] width 148 height 24
type input "4"
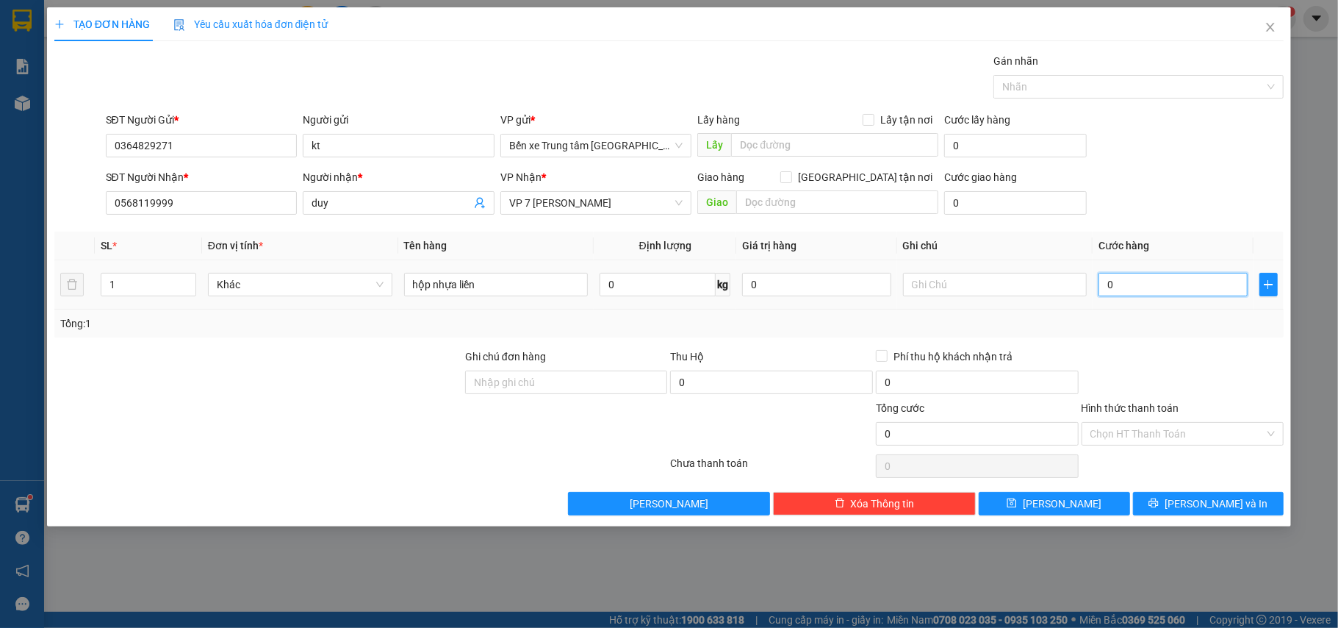
type input "4"
type input "40"
type input "40.000"
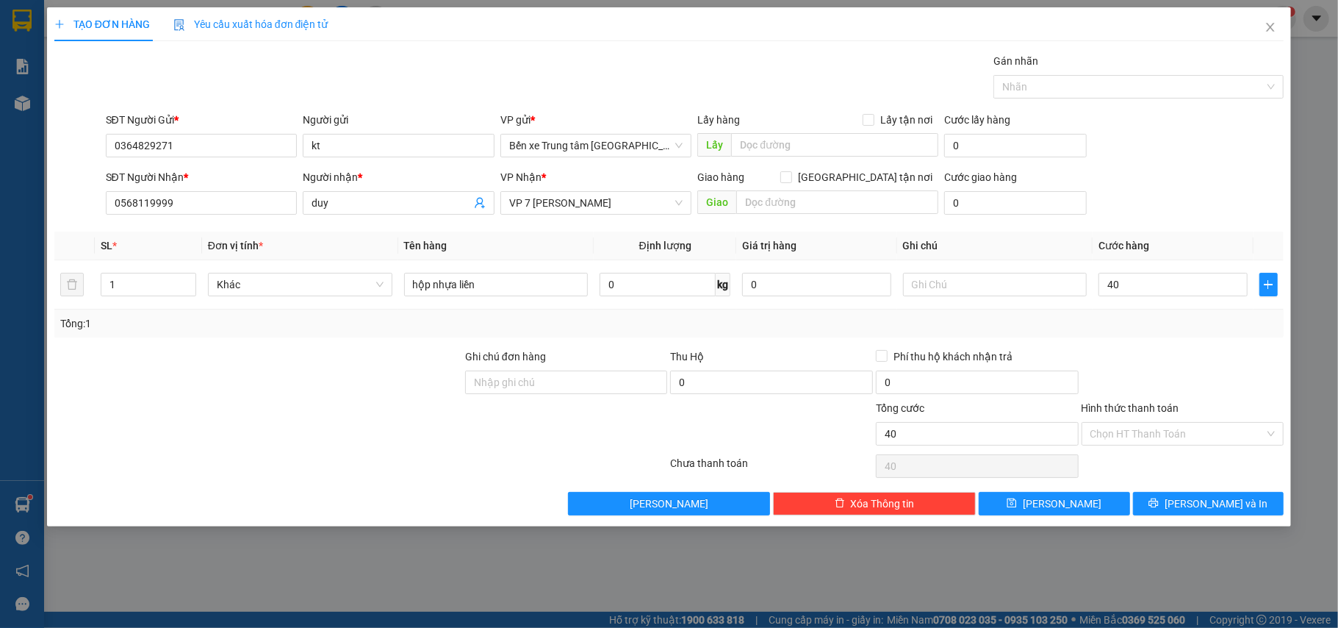
type input "40.000"
click at [1183, 159] on div "SĐT Người Gửi * 0364829271 Người gửi kt VP gửi * Bến xe Trung tâm Lào Cai Lấy h…" at bounding box center [695, 137] width 1185 height 51
click at [1229, 509] on span "[PERSON_NAME] và In" at bounding box center [1216, 503] width 103 height 16
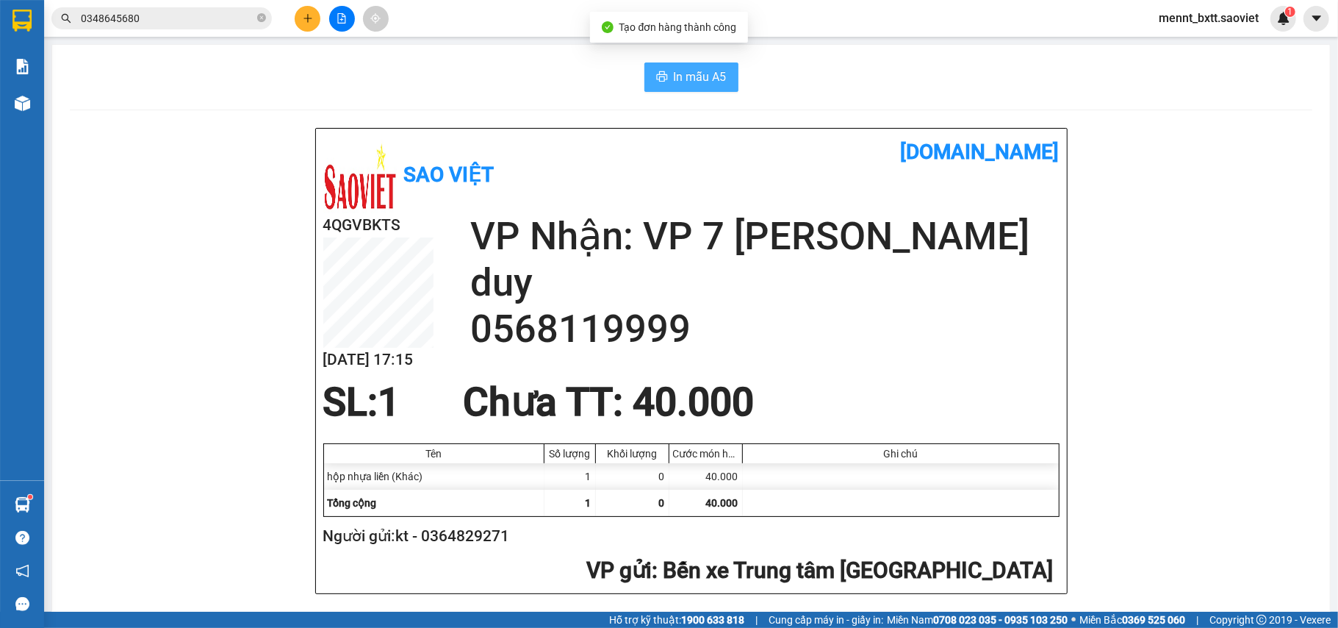
click at [689, 73] on span "In mẫu A5" at bounding box center [700, 77] width 53 height 18
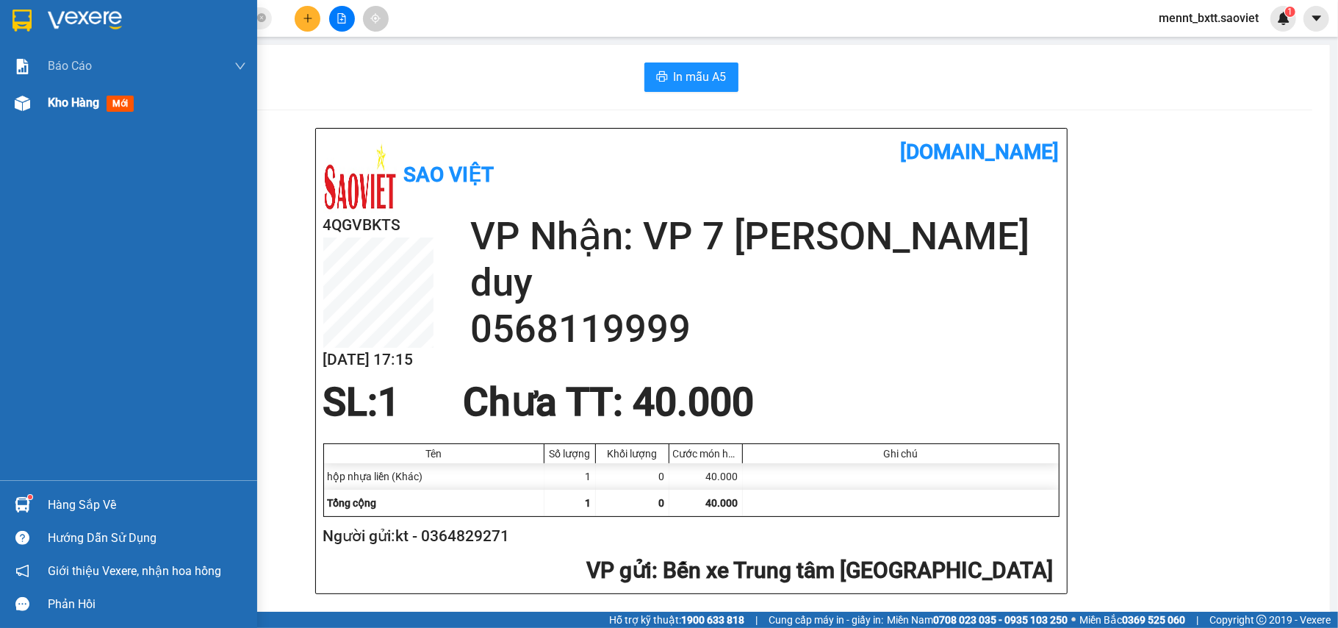
click at [62, 101] on span "Kho hàng" at bounding box center [73, 103] width 51 height 14
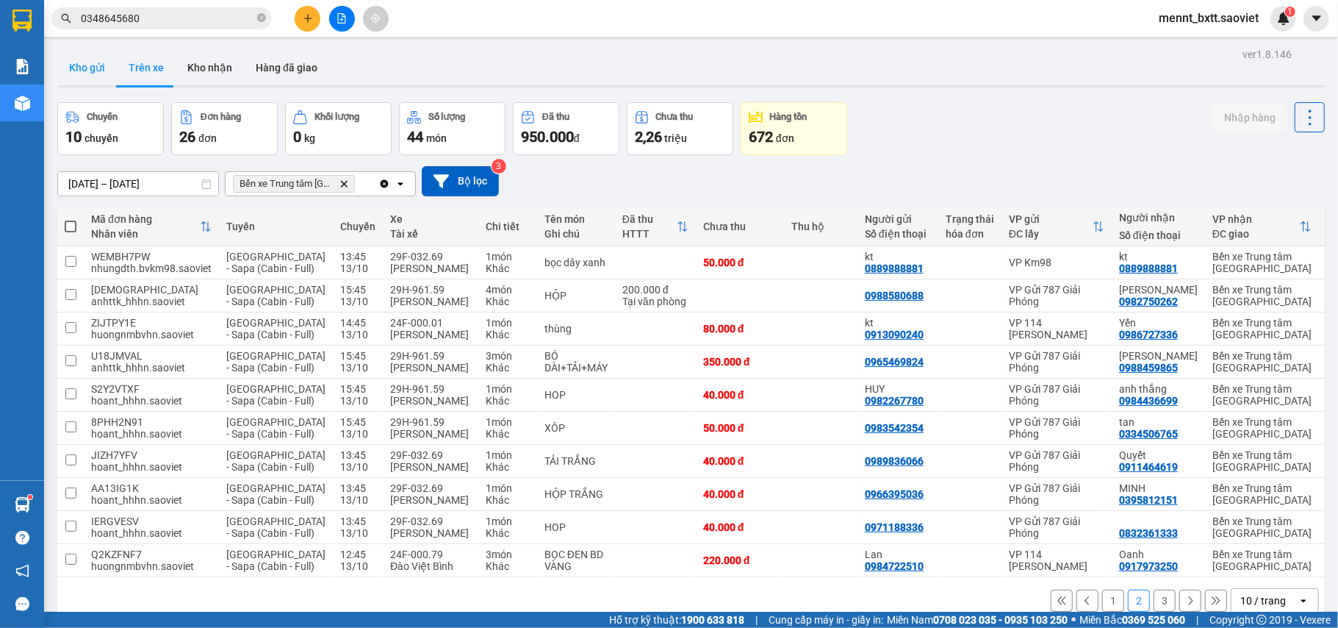
click at [95, 66] on button "Kho gửi" at bounding box center [87, 67] width 60 height 35
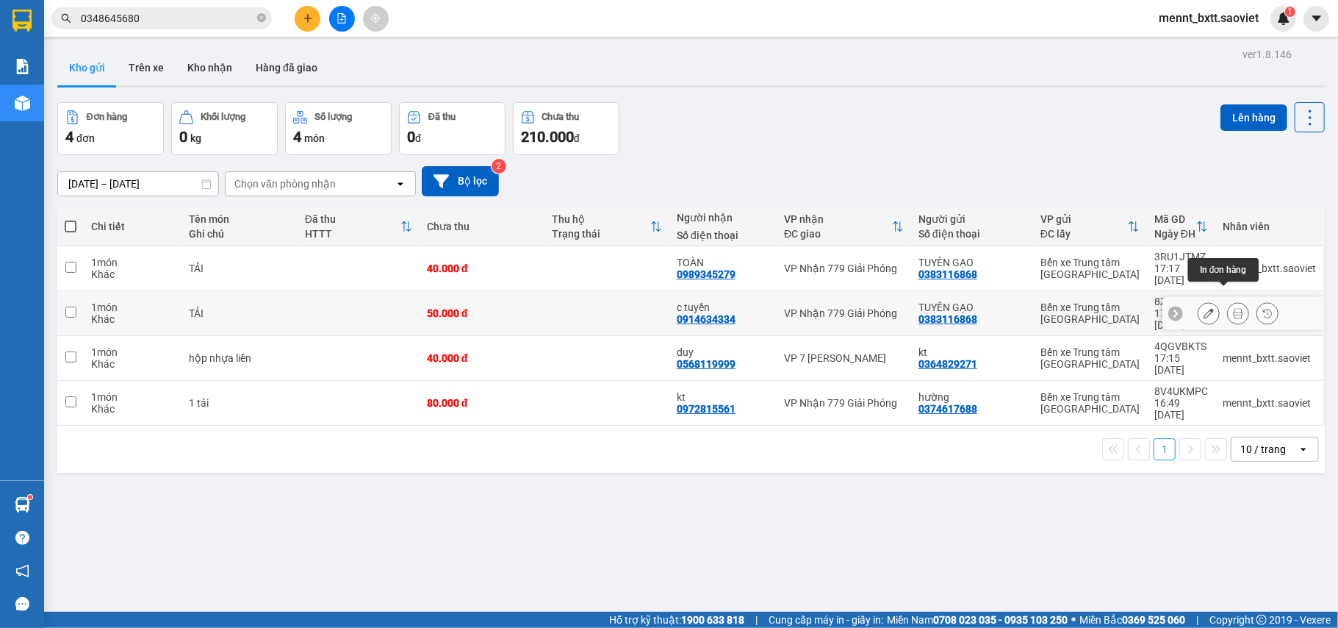
click at [1233, 308] on icon at bounding box center [1238, 313] width 10 height 10
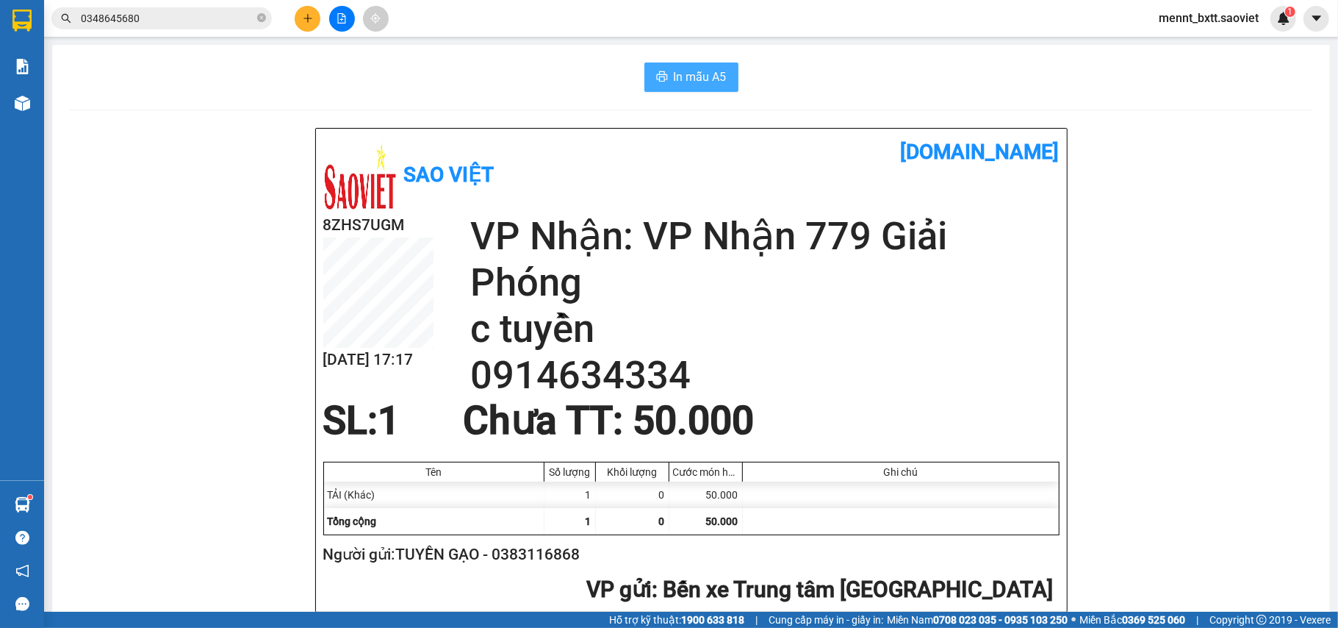
click at [683, 76] on span "In mẫu A5" at bounding box center [700, 77] width 53 height 18
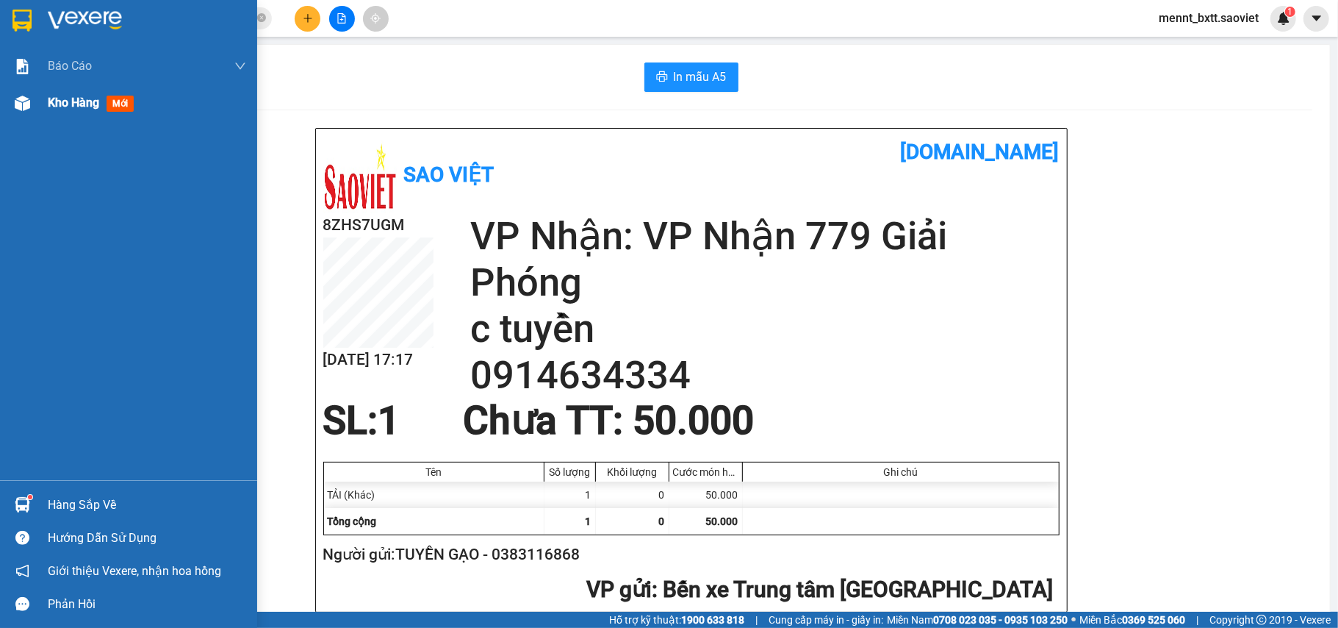
click at [57, 107] on span "Kho hàng" at bounding box center [73, 103] width 51 height 14
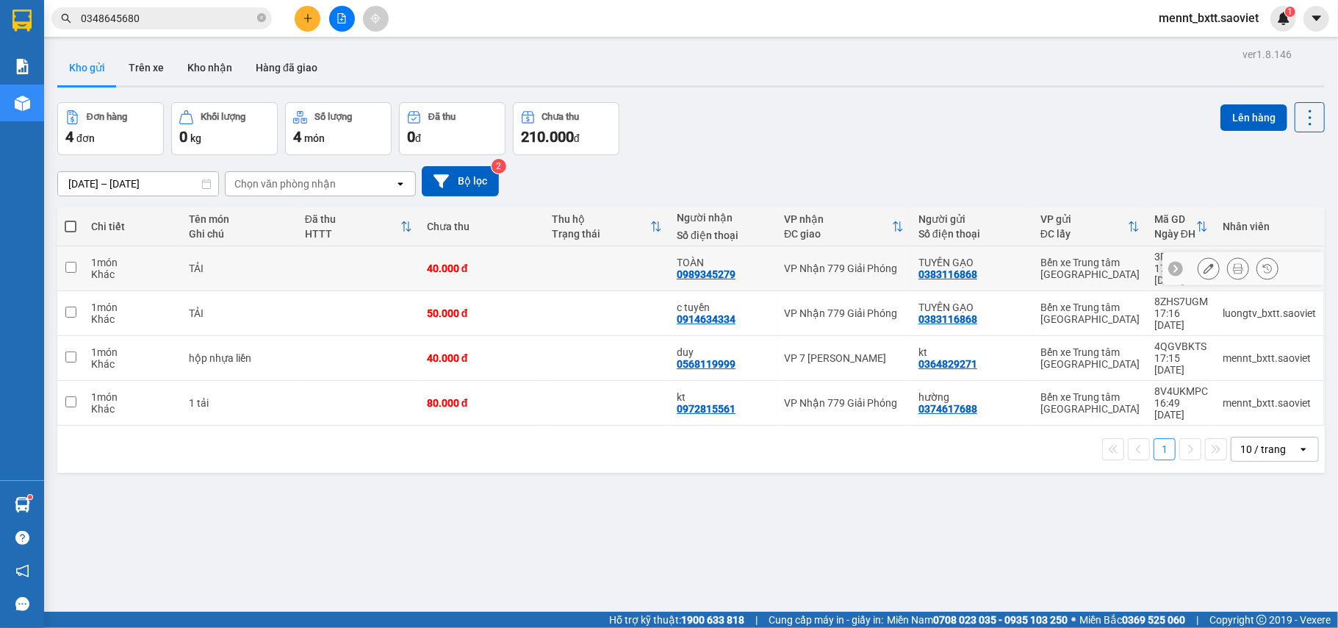
click at [1228, 265] on button at bounding box center [1238, 269] width 21 height 26
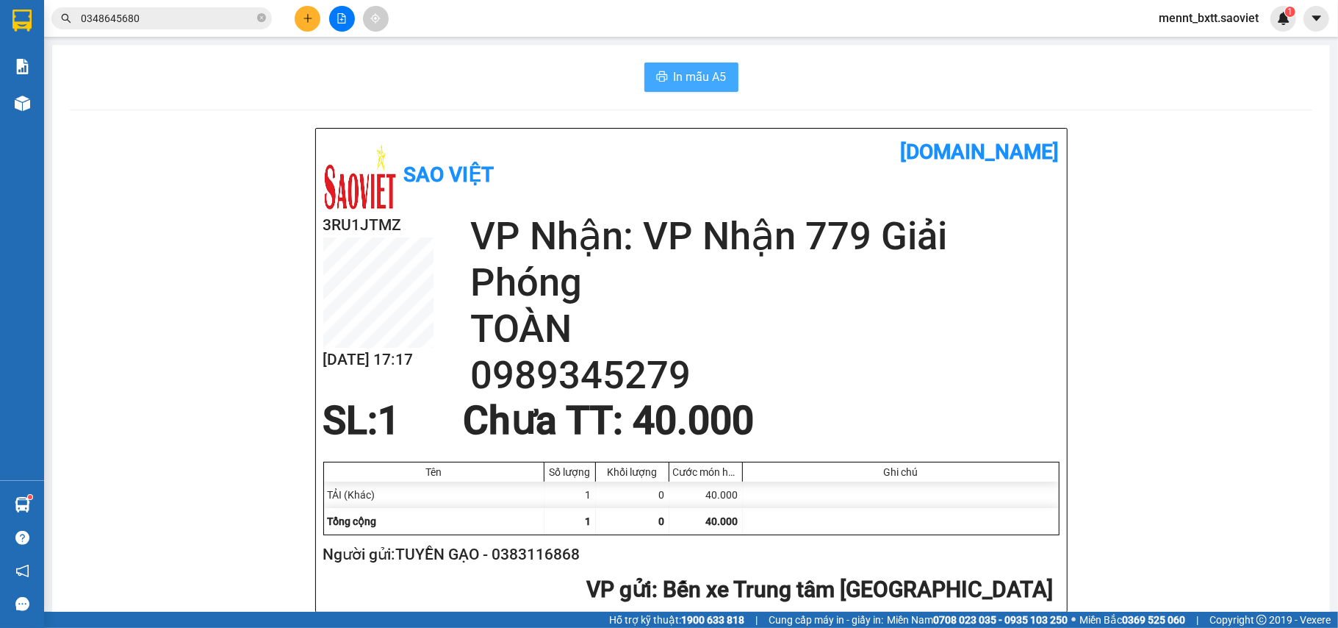
click at [703, 75] on span "In mẫu A5" at bounding box center [700, 77] width 53 height 18
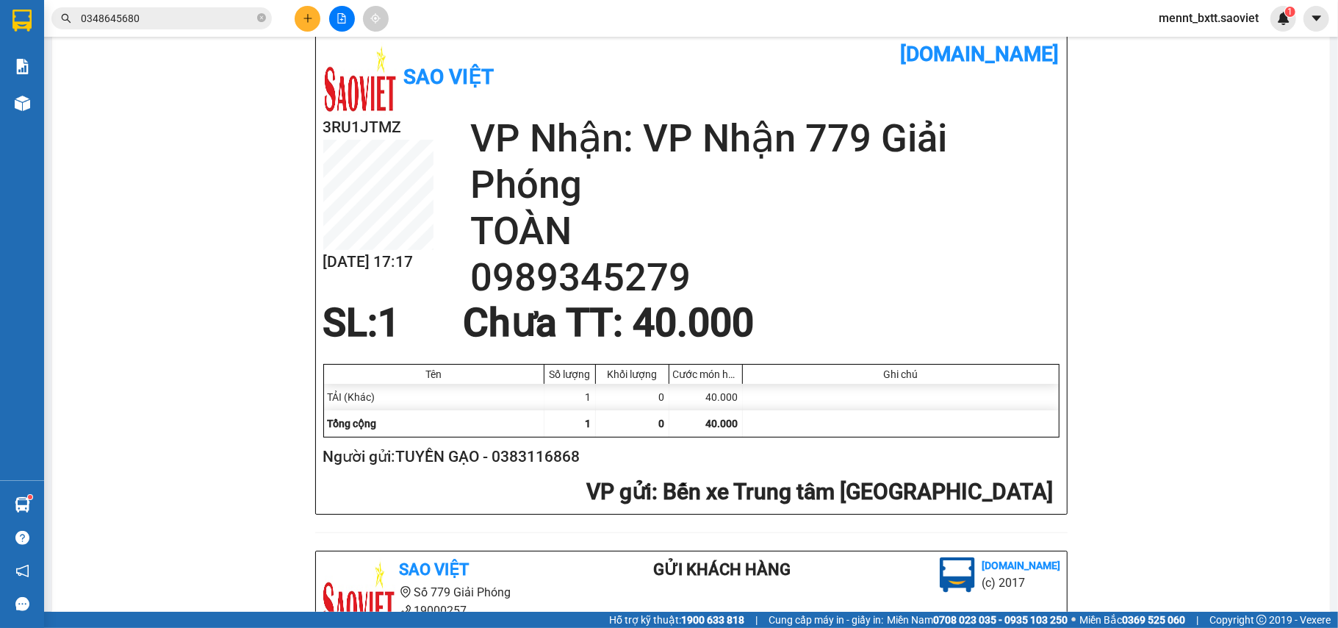
click at [1112, 177] on div "Sao Việt [DOMAIN_NAME] 3RU1JTMZ [DATE] 17:17 VP Nhận: VP Nhận 779 Giải Phóng TO…" at bounding box center [691, 570] width 1243 height 1080
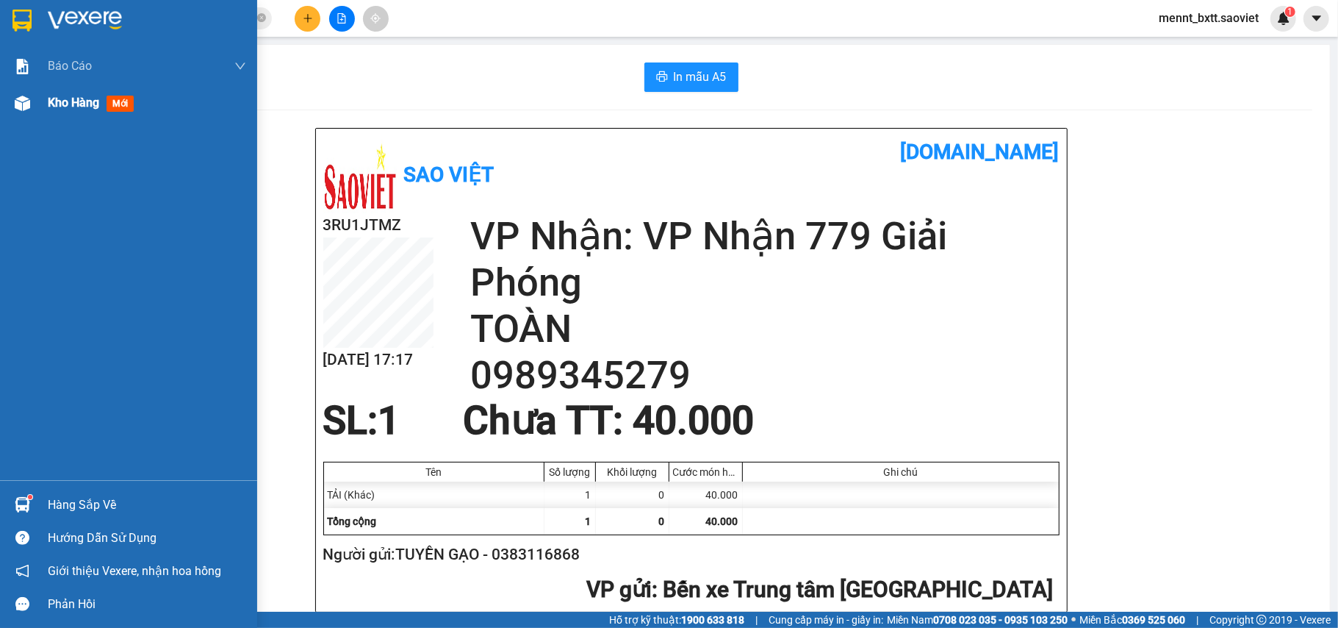
click at [60, 101] on span "Kho hàng" at bounding box center [73, 103] width 51 height 14
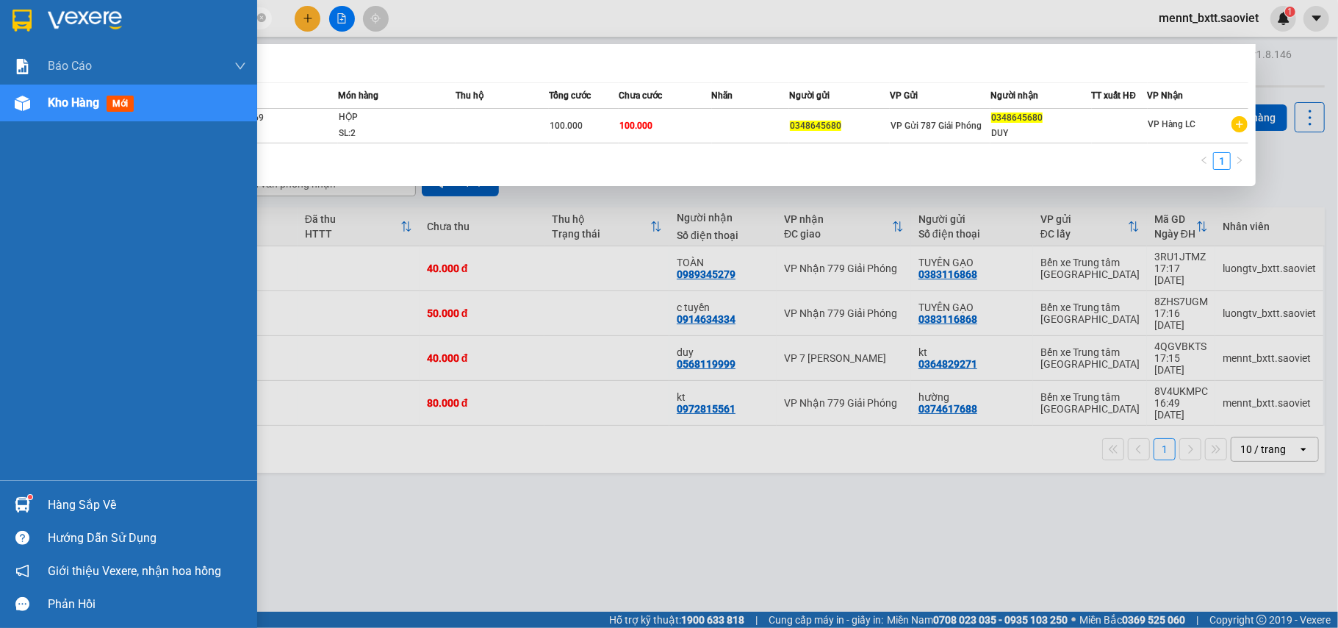
drag, startPoint x: 148, startPoint y: 19, endPoint x: 0, endPoint y: 45, distance: 149.9
click at [0, 45] on section "Kết quả tìm kiếm ( 1 ) Bộ lọc Mã ĐH Trạng thái Món hàng Thu hộ Tổng cước Chưa c…" at bounding box center [669, 314] width 1338 height 628
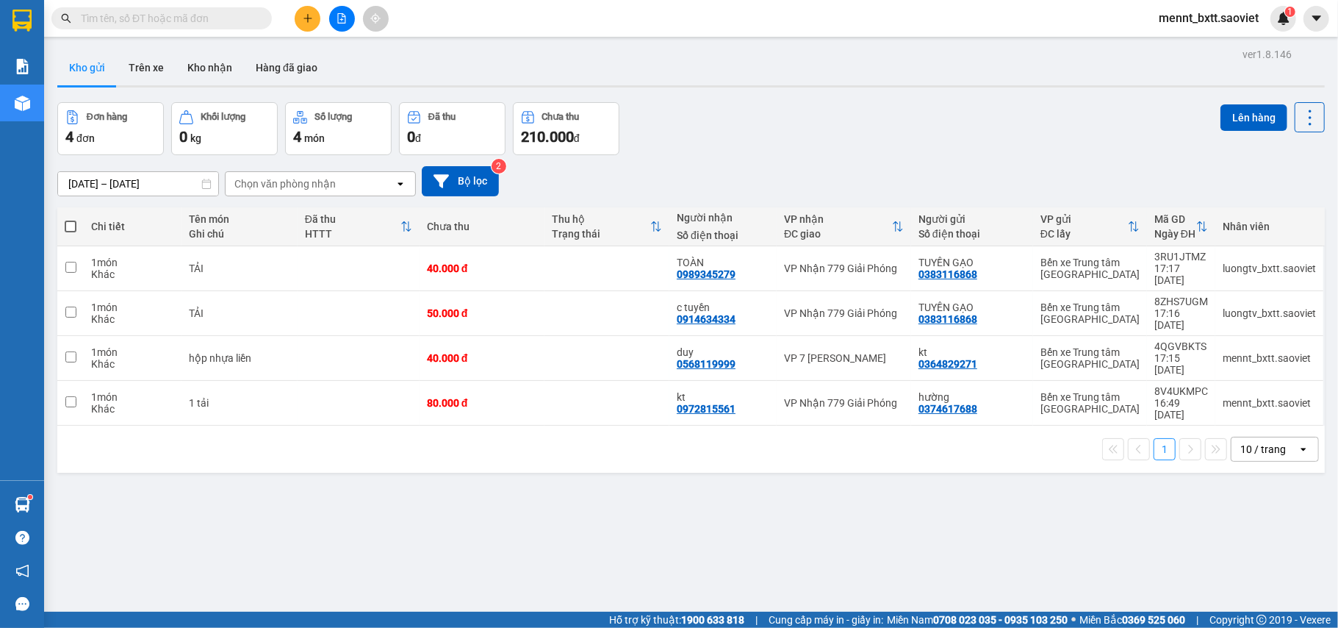
click at [86, 16] on input "text" at bounding box center [167, 18] width 173 height 16
click at [509, 262] on div "40.000 đ" at bounding box center [482, 268] width 110 height 12
checkbox input "true"
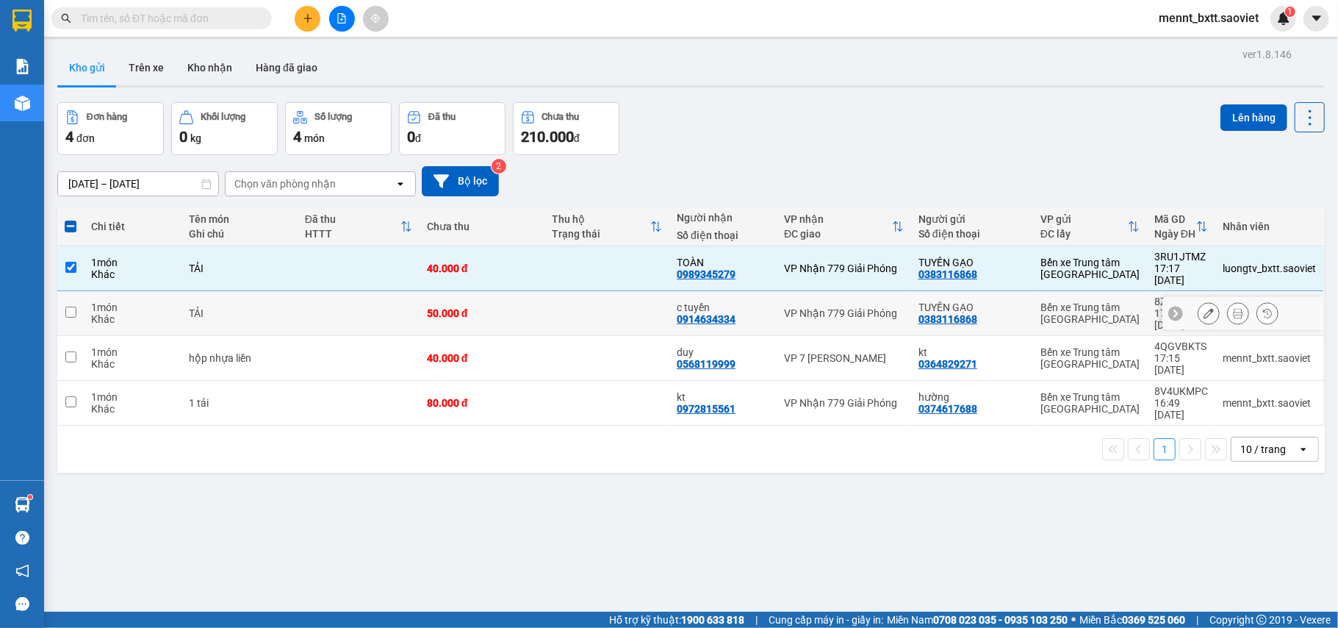
click at [512, 307] on div "50.000 đ" at bounding box center [482, 313] width 110 height 12
checkbox input "true"
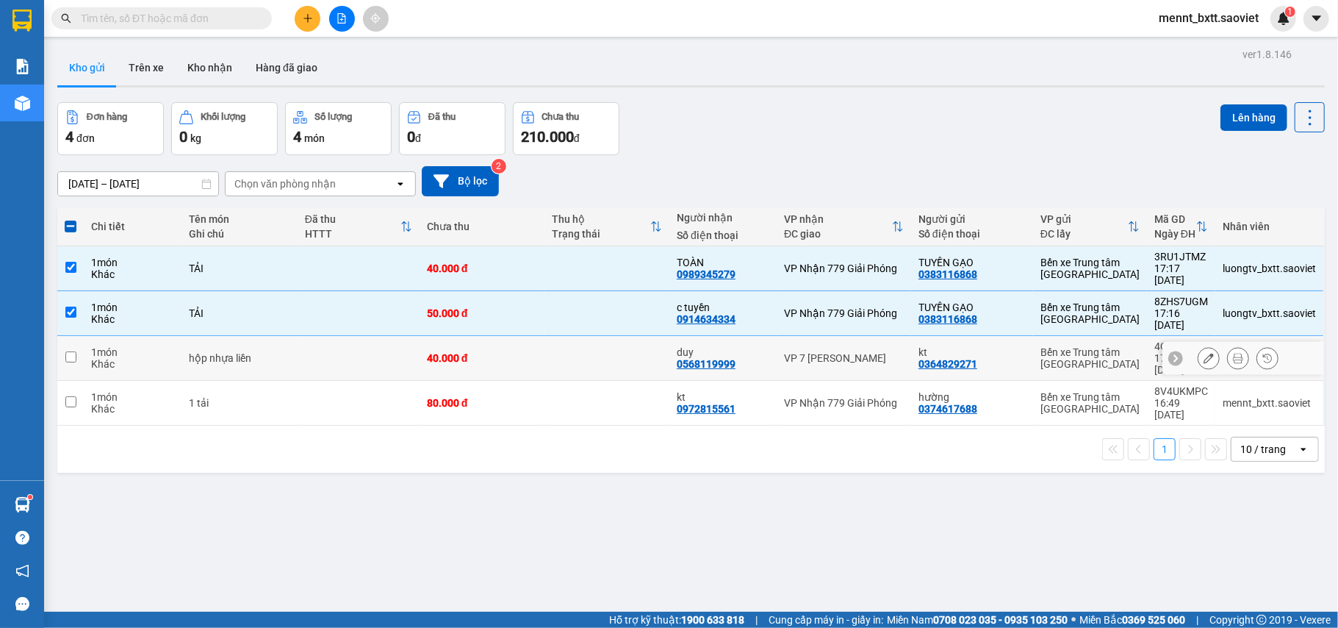
click at [564, 336] on td at bounding box center [607, 358] width 125 height 45
checkbox input "true"
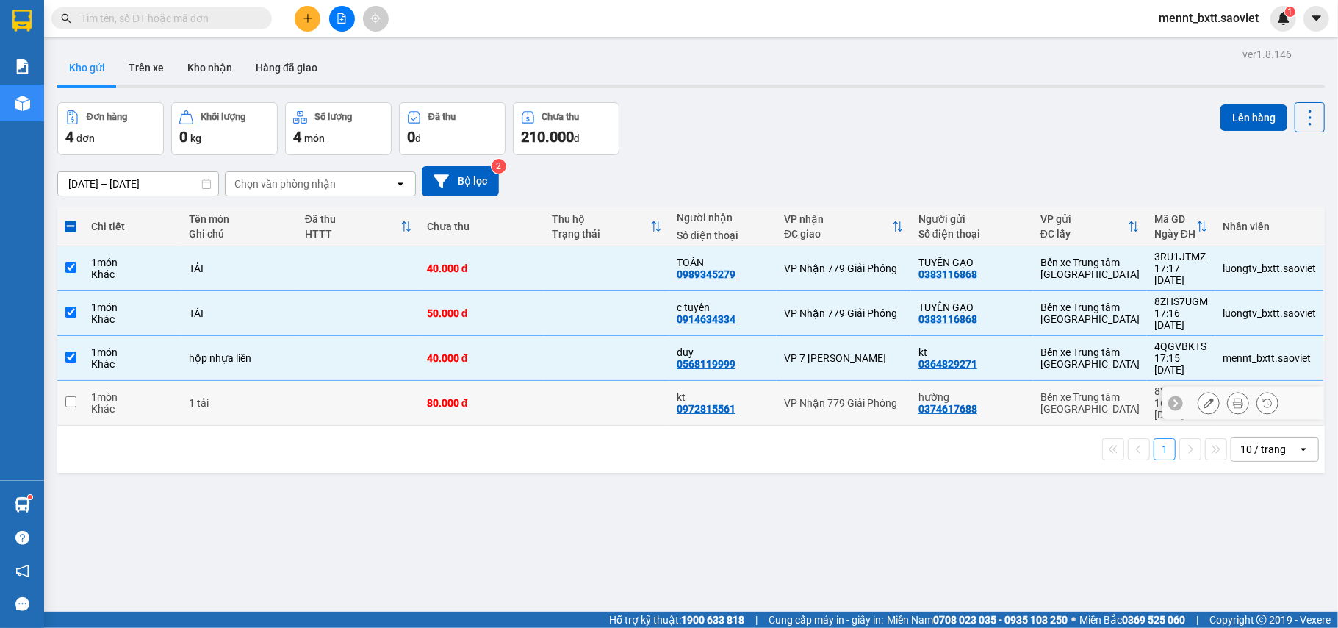
click at [589, 381] on td at bounding box center [607, 403] width 125 height 45
checkbox input "true"
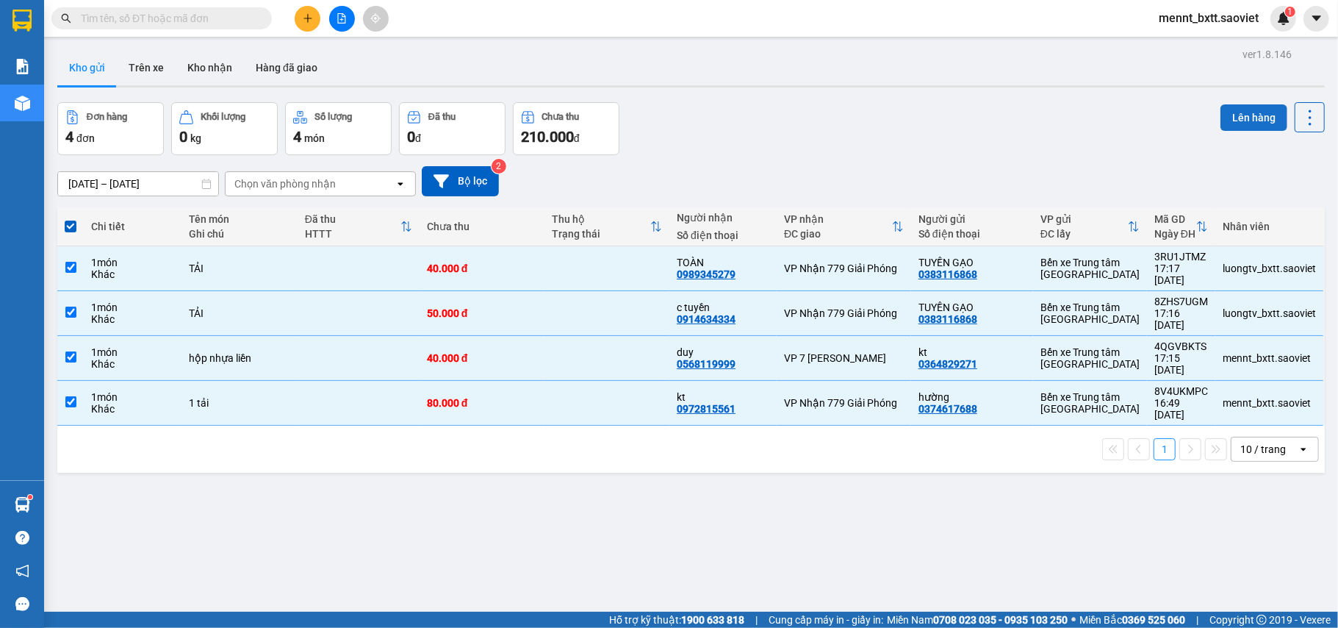
click at [1233, 110] on button "Lên hàng" at bounding box center [1254, 117] width 67 height 26
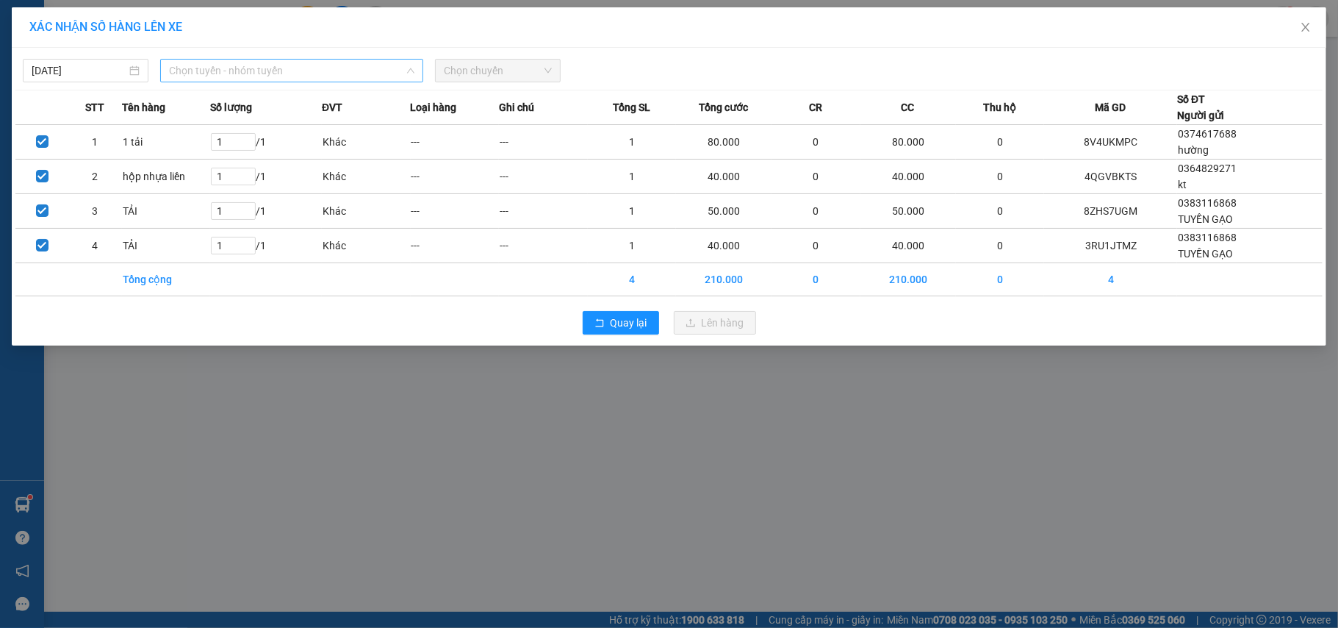
click at [325, 69] on span "Chọn tuyến - nhóm tuyến" at bounding box center [291, 71] width 245 height 22
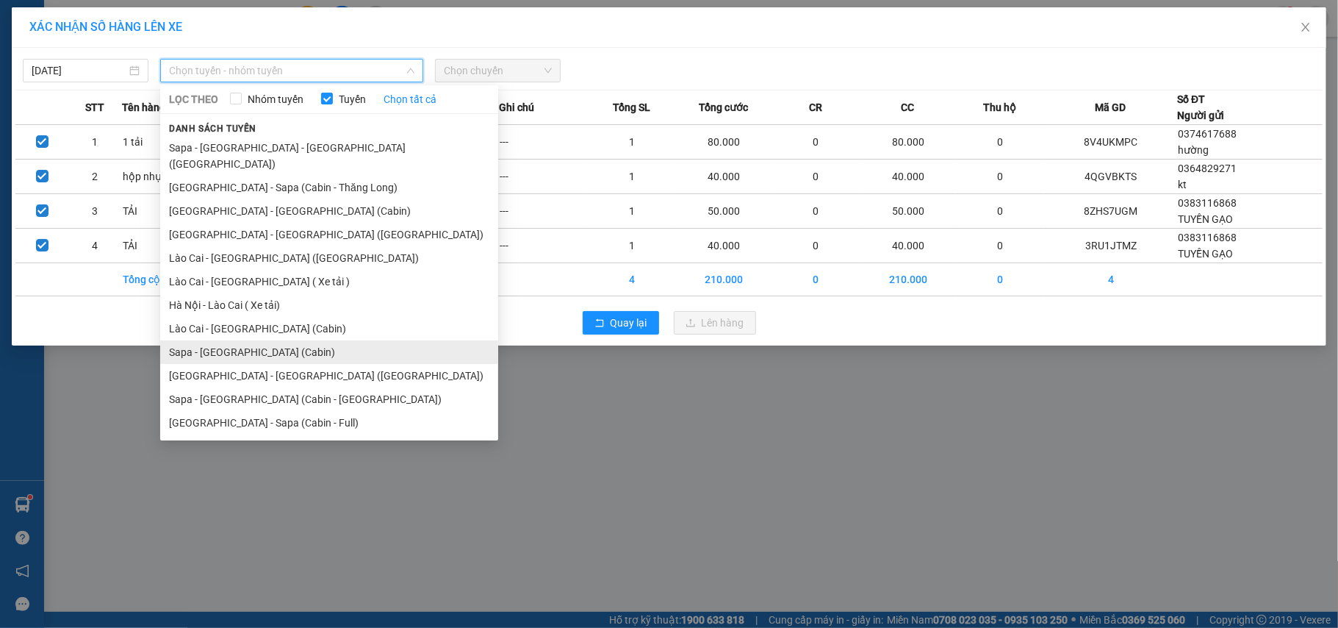
click at [306, 340] on li "Sapa - [GEOGRAPHIC_DATA] (Cabin)" at bounding box center [329, 352] width 338 height 24
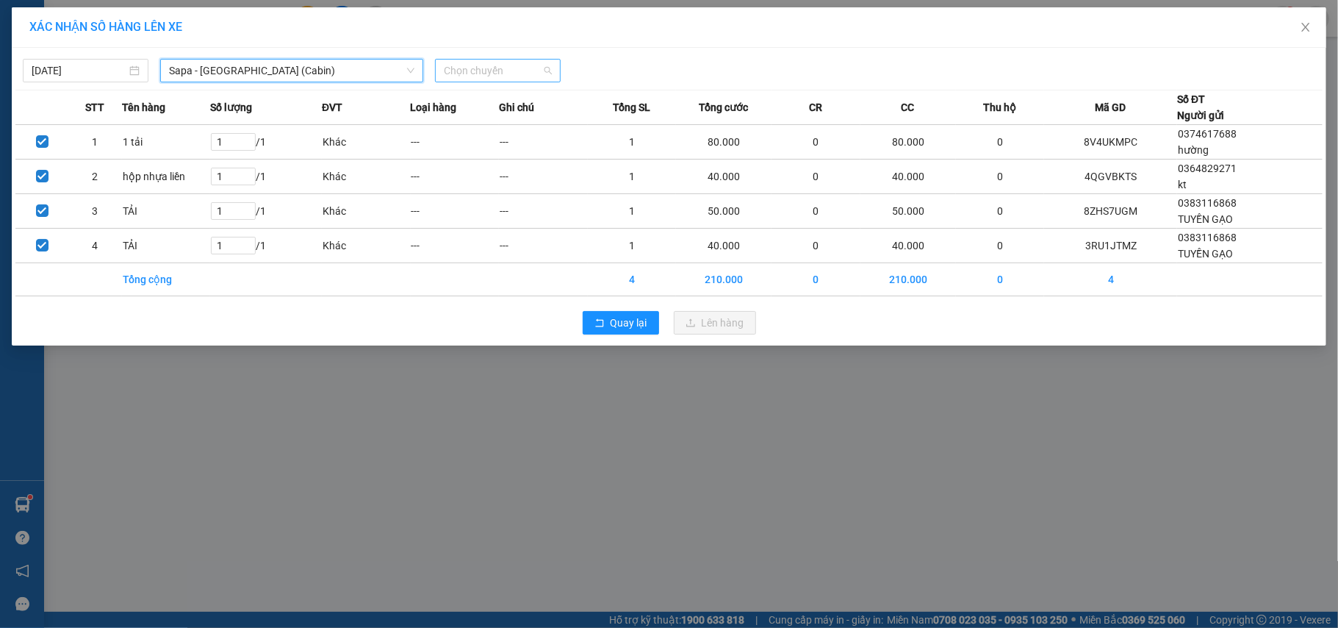
click at [460, 63] on span "Chọn chuyến" at bounding box center [498, 71] width 108 height 22
type input "6189"
click at [487, 123] on div "17:15 - 29H-961.89" at bounding box center [521, 123] width 154 height 16
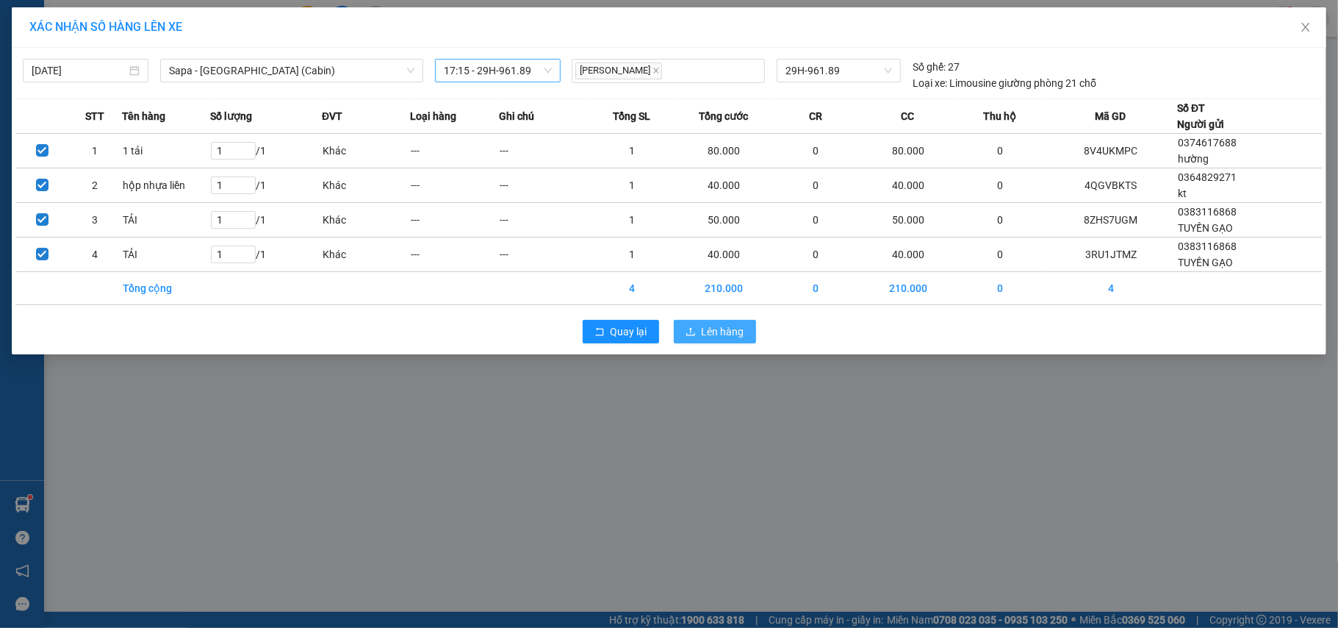
click at [722, 340] on span "Lên hàng" at bounding box center [723, 331] width 43 height 16
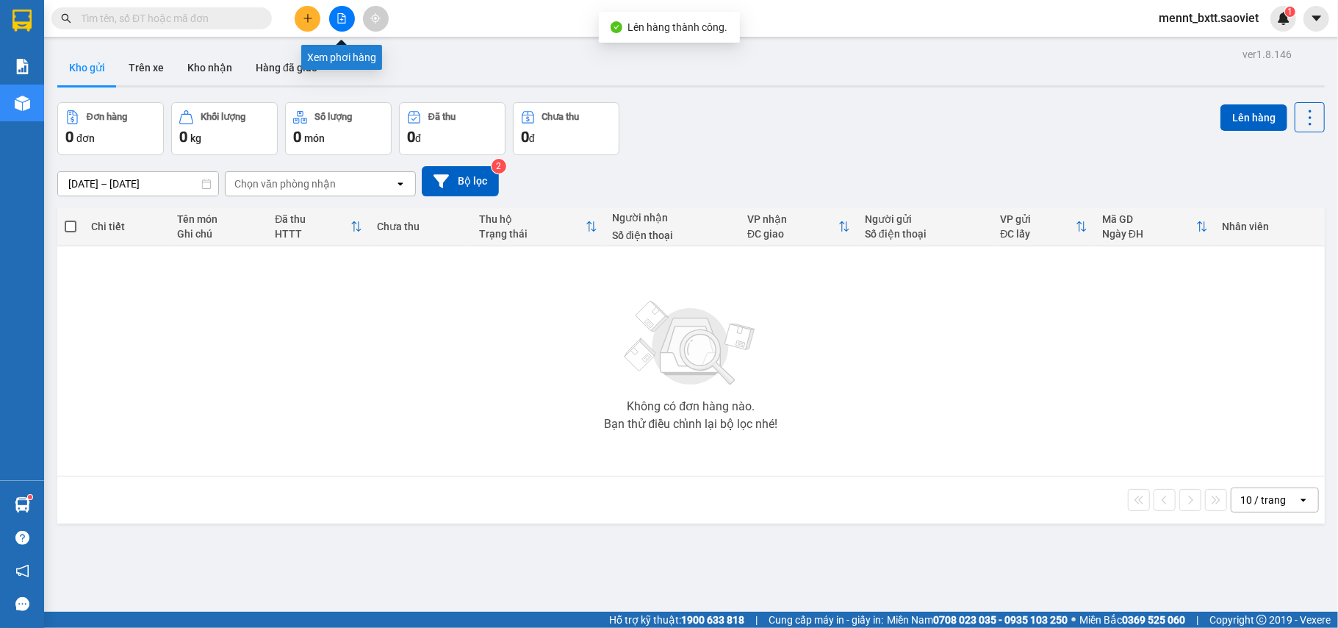
click at [335, 18] on button at bounding box center [342, 19] width 26 height 26
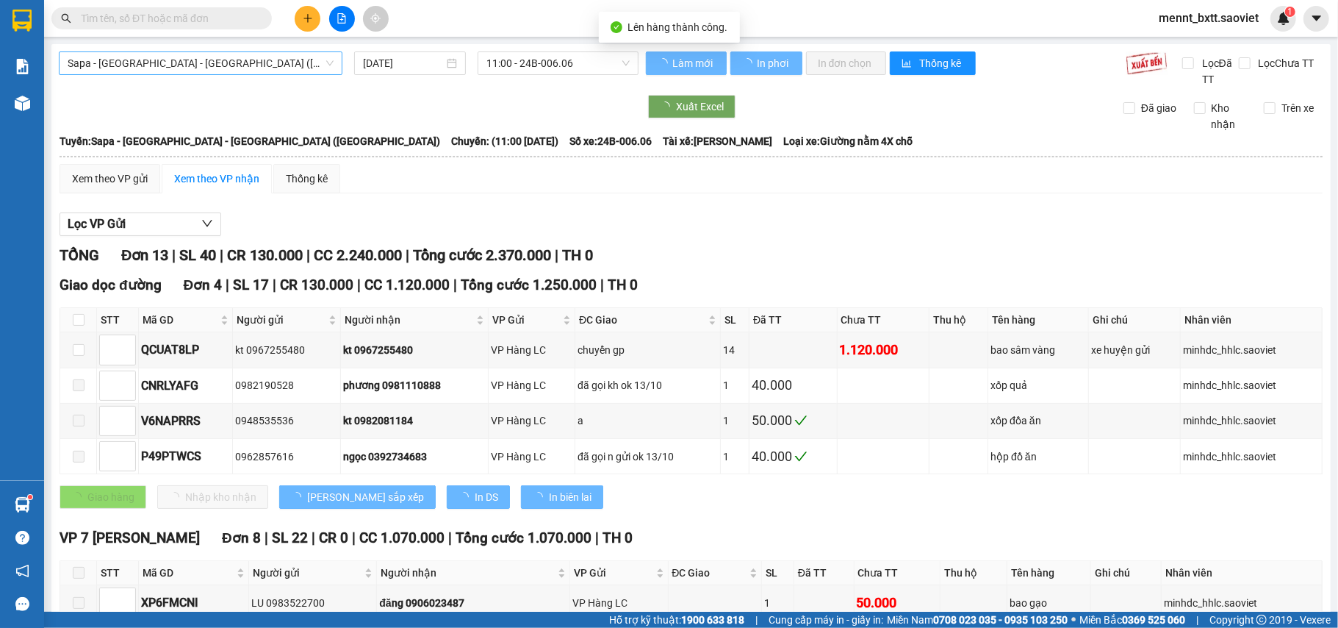
click at [262, 60] on span "Sapa - [GEOGRAPHIC_DATA] - [GEOGRAPHIC_DATA] ([GEOGRAPHIC_DATA])" at bounding box center [201, 63] width 266 height 22
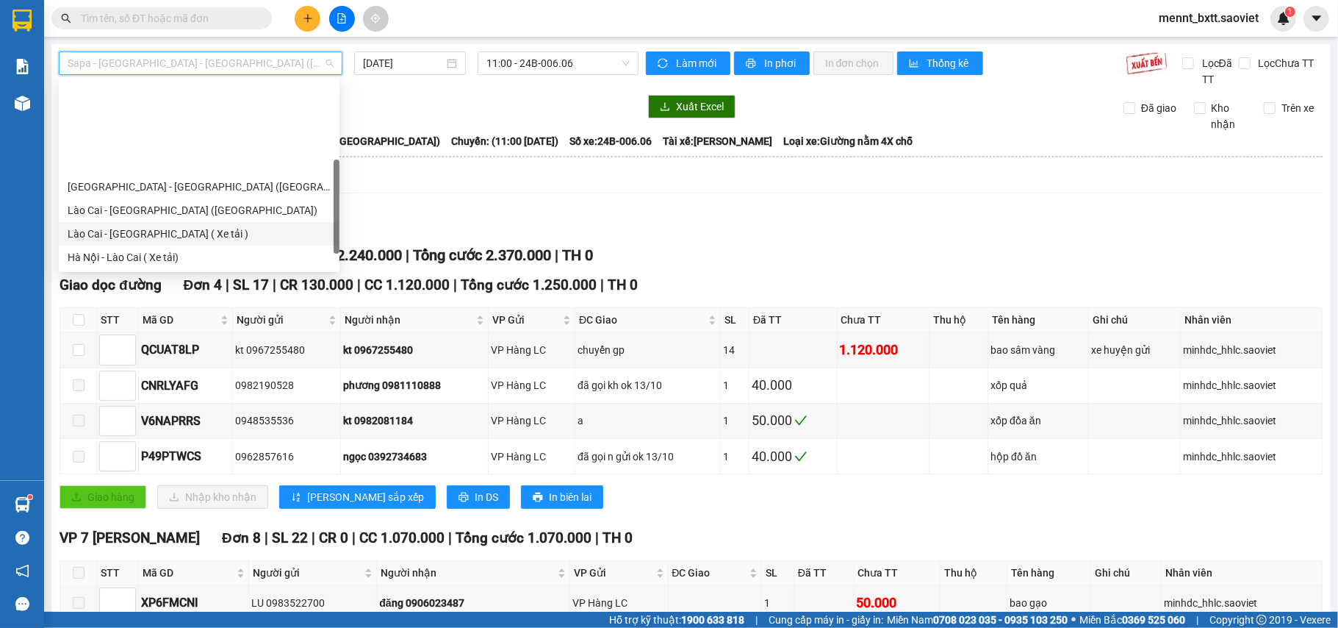
scroll to position [118, 0]
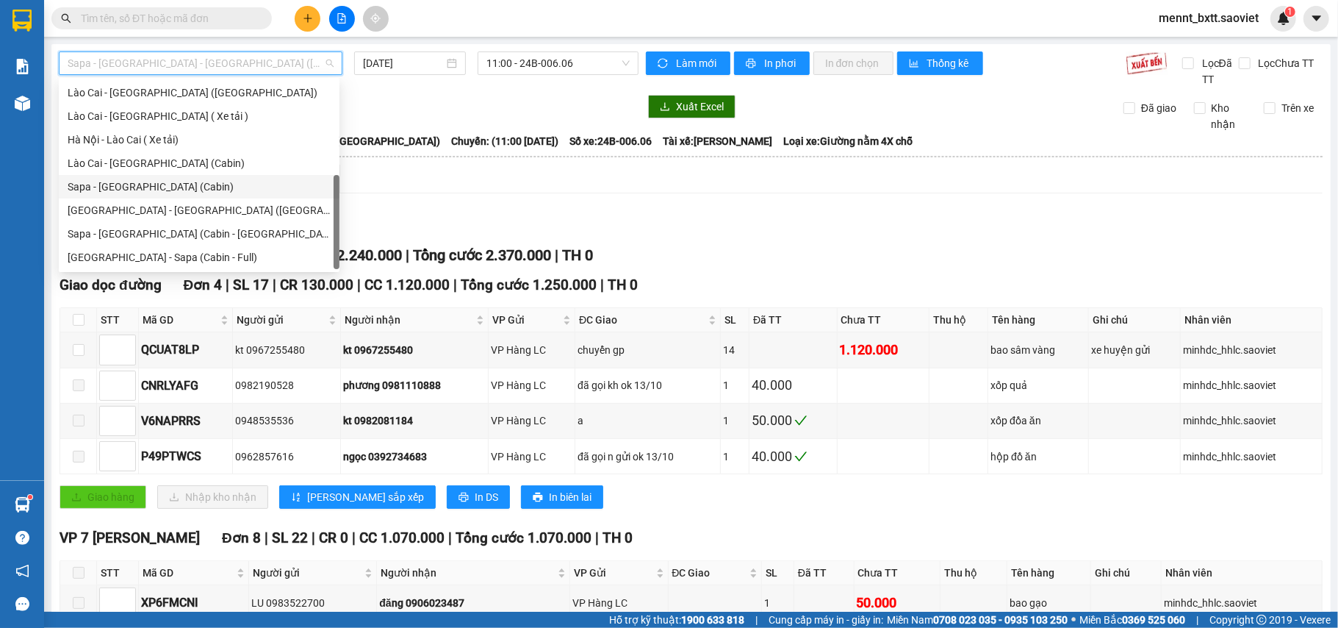
click at [192, 184] on div "Sapa - [GEOGRAPHIC_DATA] (Cabin)" at bounding box center [199, 187] width 263 height 16
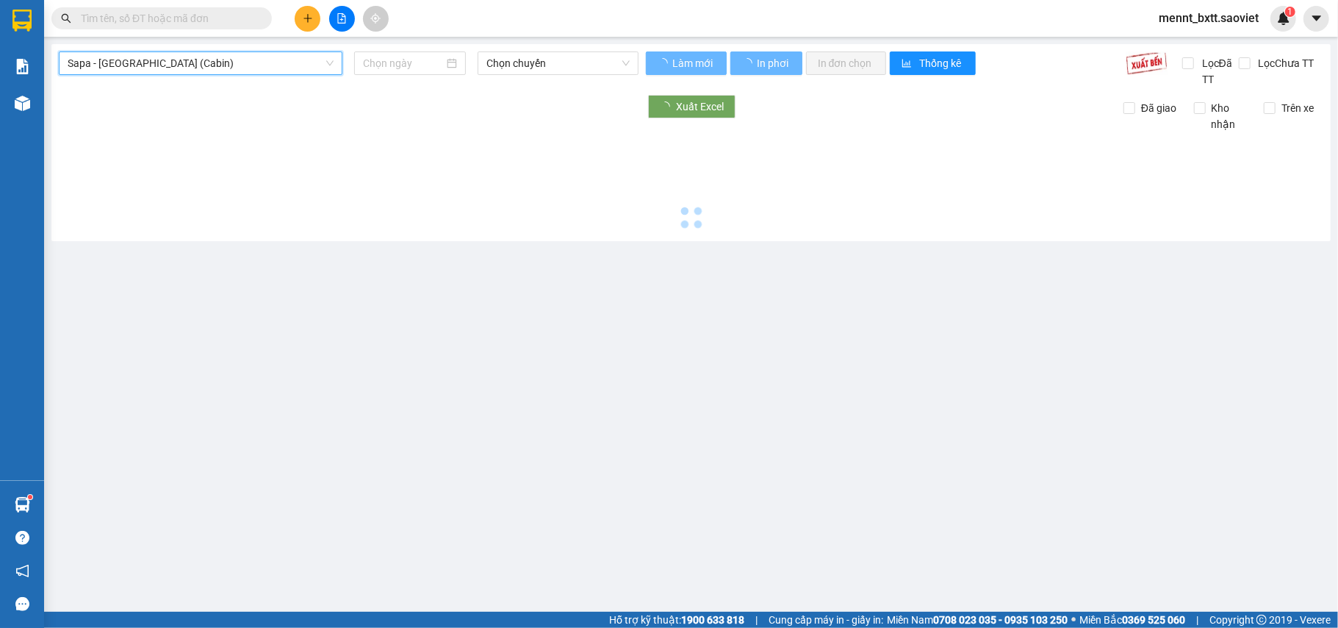
type input "[DATE]"
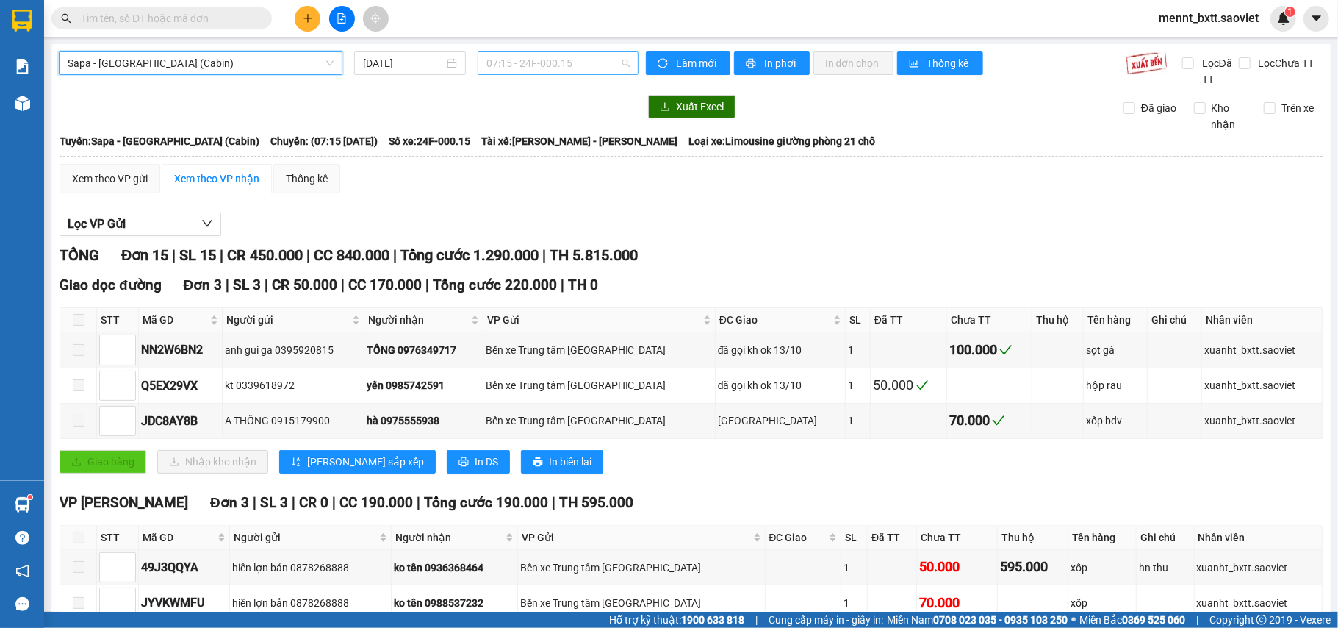
click at [498, 52] on span "07:15 - 24F-000.15" at bounding box center [558, 63] width 143 height 22
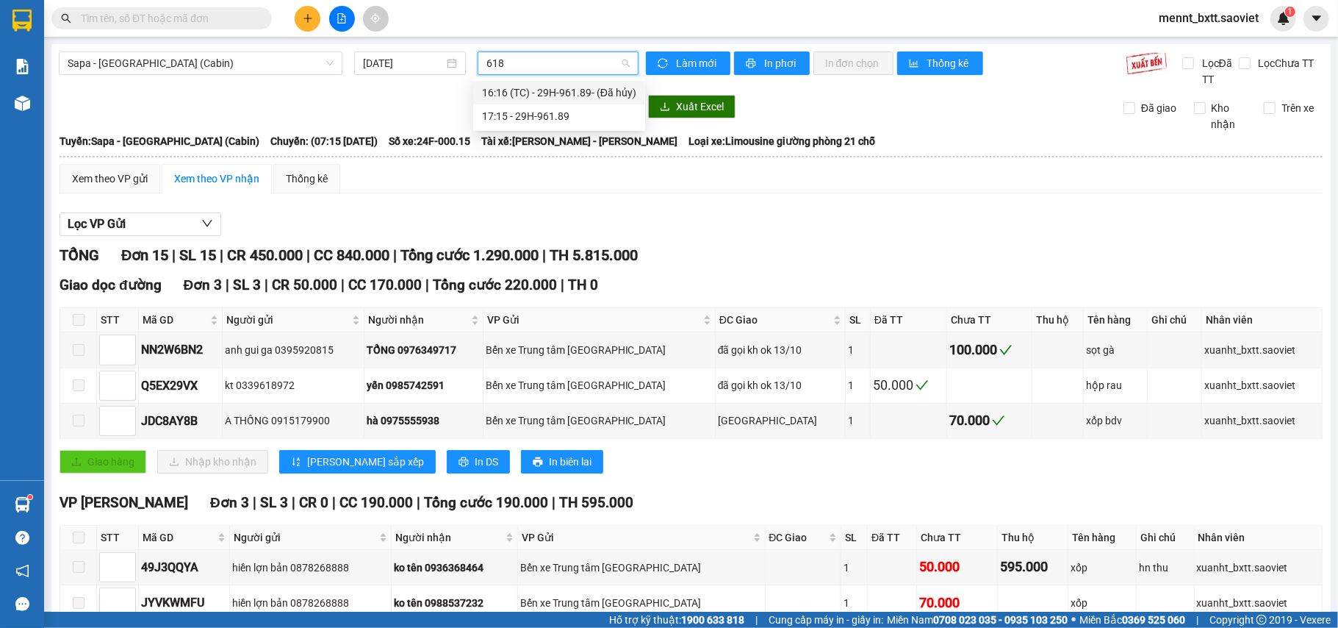
type input "6189"
click at [536, 110] on div "17:15 - 29H-961.89" at bounding box center [559, 116] width 154 height 16
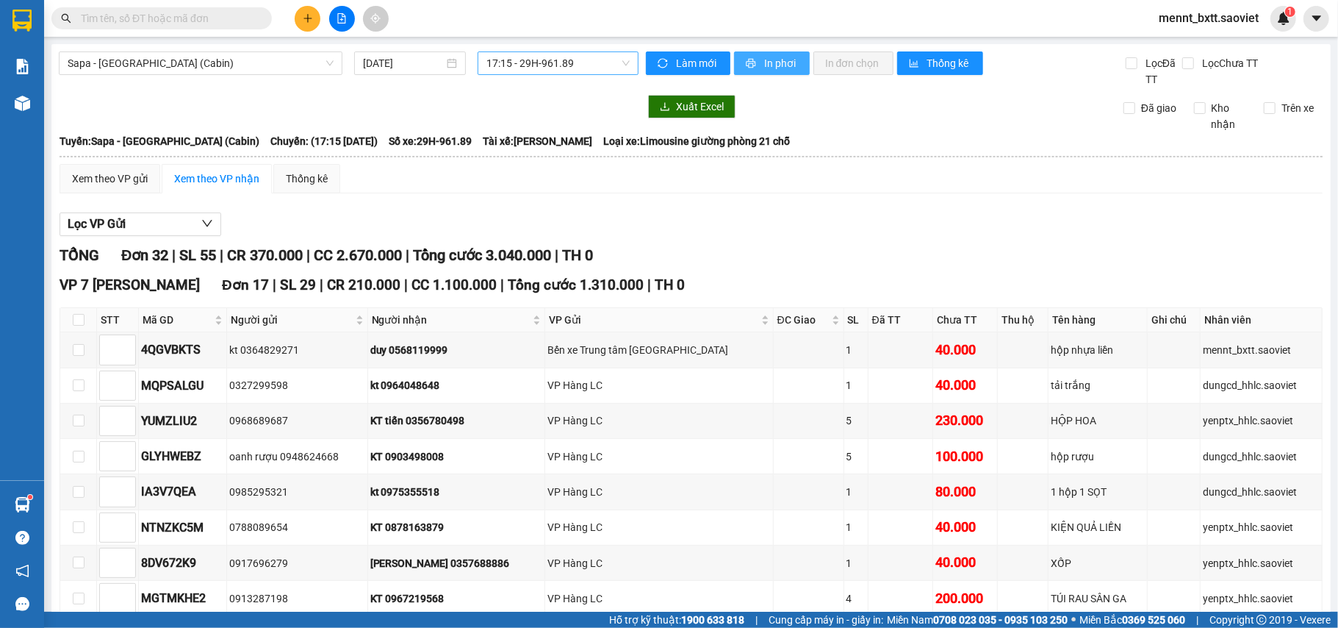
click at [783, 62] on span "In phơi" at bounding box center [781, 63] width 34 height 16
click at [315, 19] on button at bounding box center [308, 19] width 26 height 26
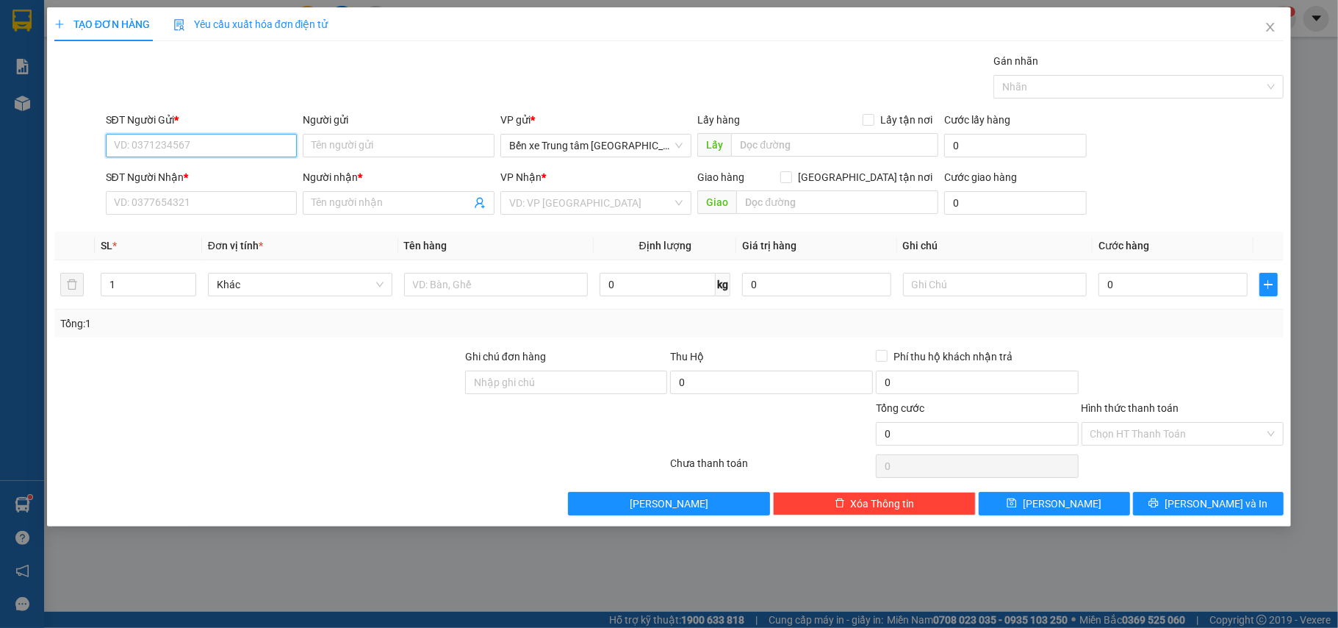
click at [136, 147] on input "SĐT Người Gửi *" at bounding box center [202, 146] width 192 height 24
type input "0376969551"
click at [162, 176] on div "0376969551" at bounding box center [202, 176] width 174 height 16
type input "0363634548"
type input "a an"
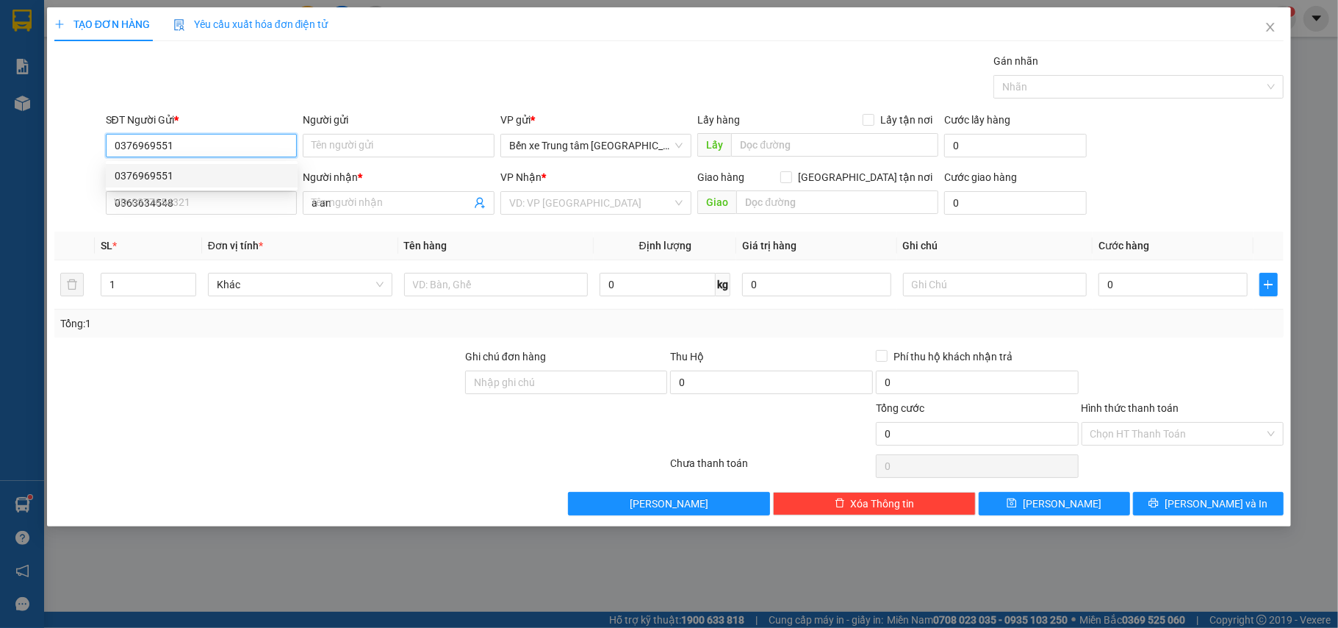
type input "CÒN 4/10"
type input "0376969551"
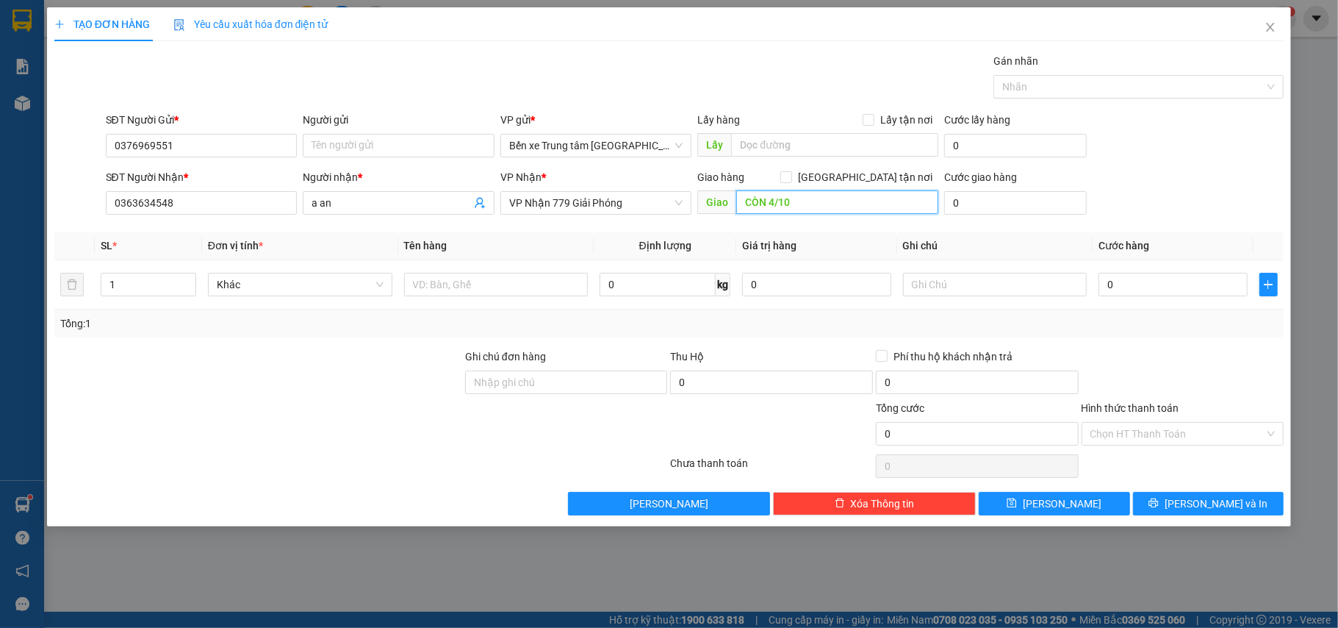
click at [803, 201] on input "CÒN 4/10" at bounding box center [837, 202] width 202 height 24
click at [423, 284] on input "text" at bounding box center [496, 285] width 184 height 24
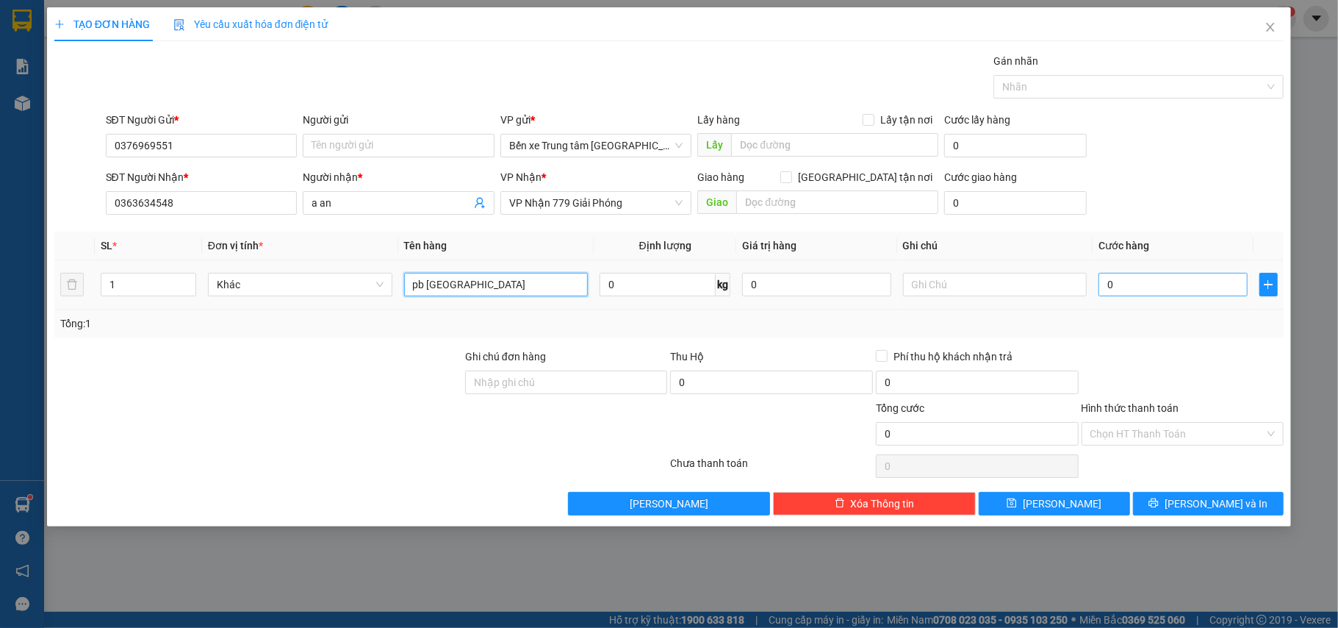
type input "pb [GEOGRAPHIC_DATA]"
click at [1155, 288] on input "0" at bounding box center [1173, 285] width 148 height 24
type input "4"
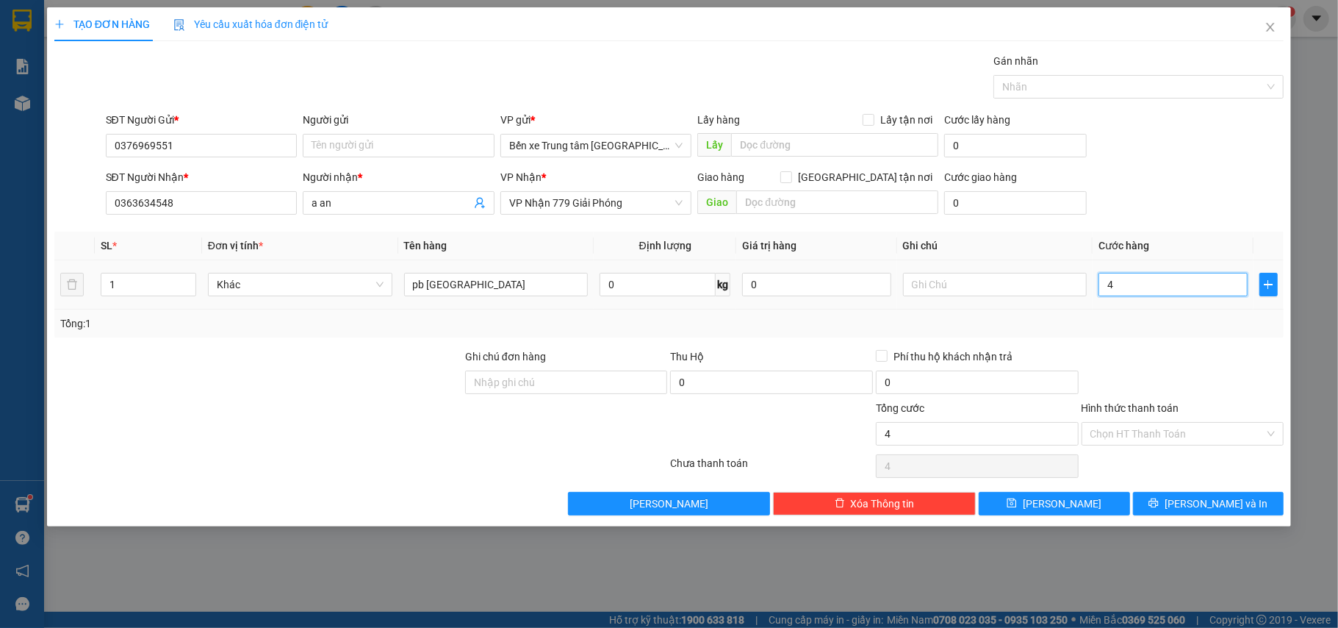
type input "40"
type input "40.000"
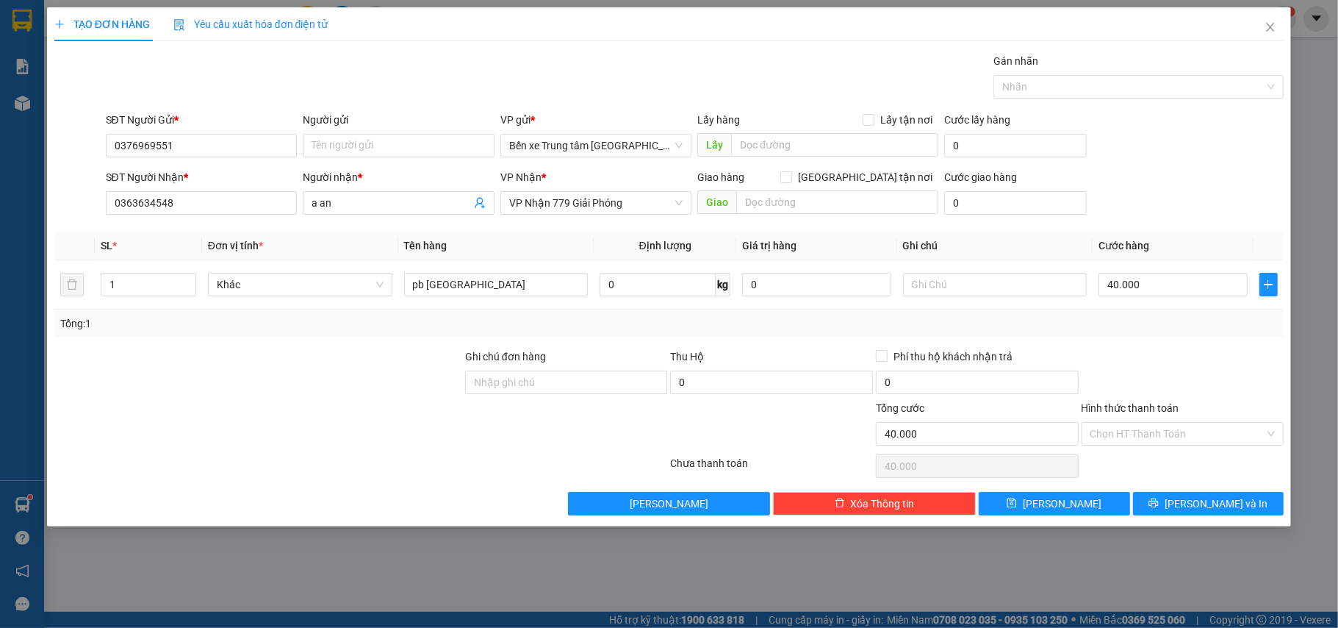
click at [1198, 129] on div "SĐT Người Gửi * 0376969551 Người gửi Tên người gửi VP gửi * Bến xe Trung tâm Là…" at bounding box center [695, 137] width 1185 height 51
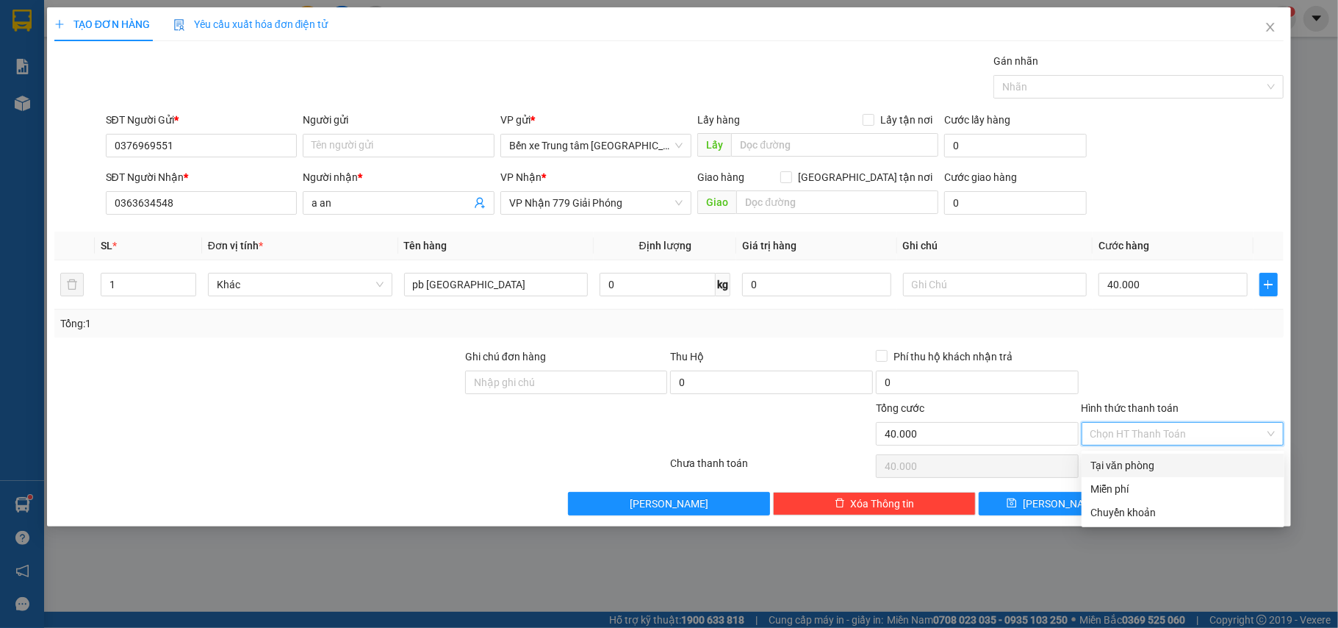
click at [1188, 439] on input "Hình thức thanh toán" at bounding box center [1178, 434] width 175 height 22
click at [1144, 509] on div "Chuyển khoản" at bounding box center [1183, 512] width 185 height 16
type input "0"
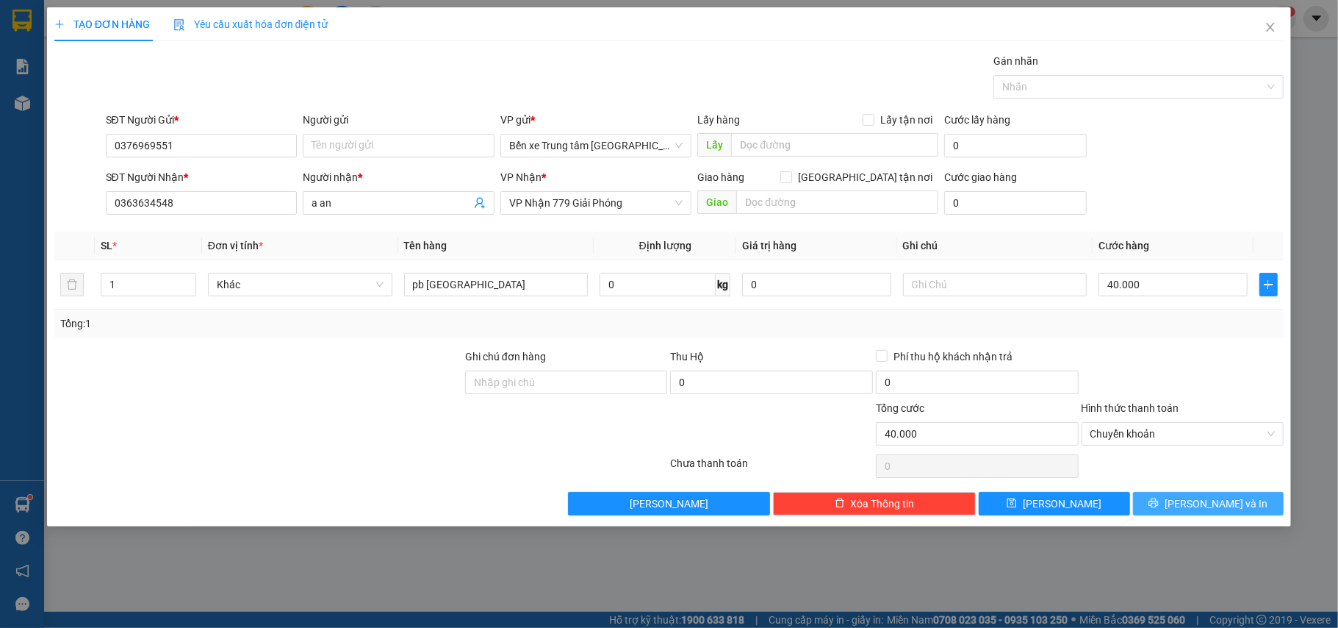
click at [1195, 510] on span "[PERSON_NAME] và In" at bounding box center [1216, 503] width 103 height 16
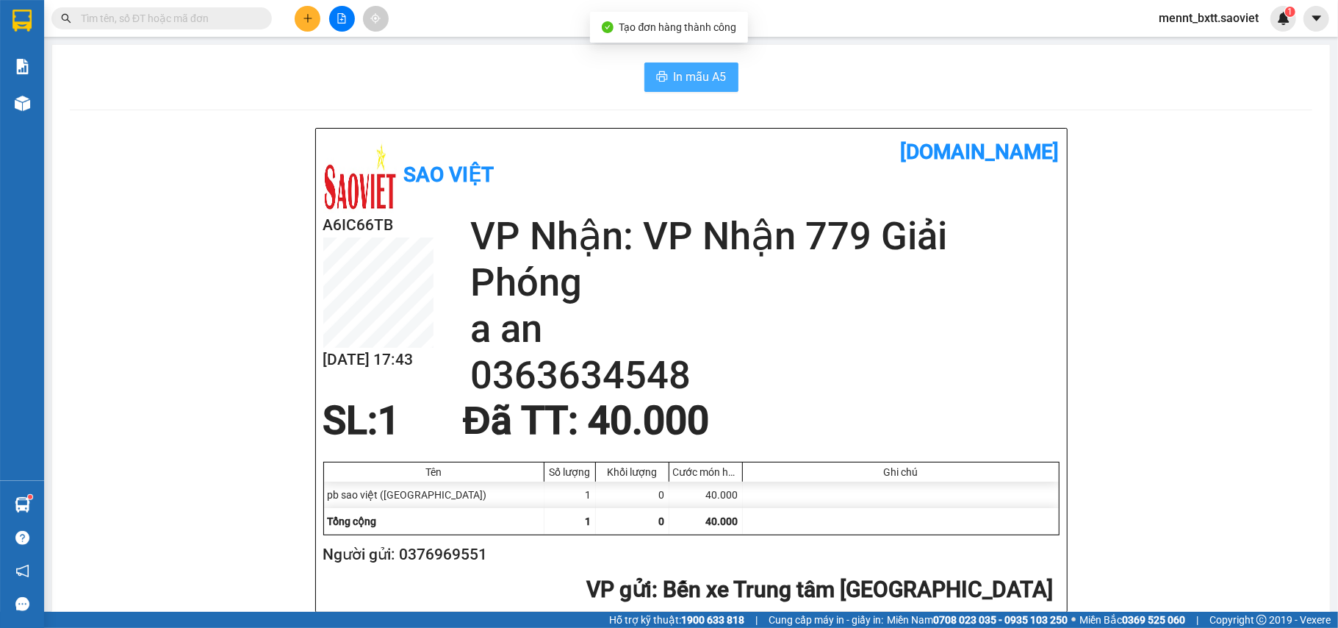
click at [683, 80] on span "In mẫu A5" at bounding box center [700, 77] width 53 height 18
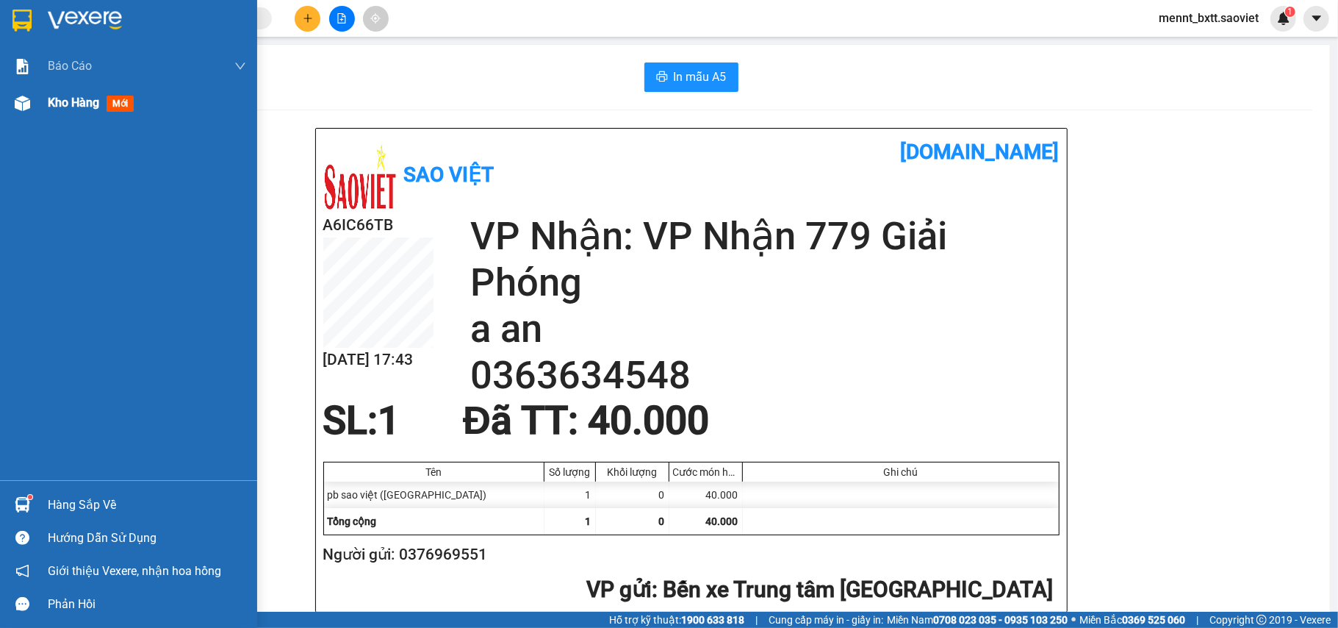
click at [57, 93] on div "Kho hàng mới" at bounding box center [94, 102] width 92 height 18
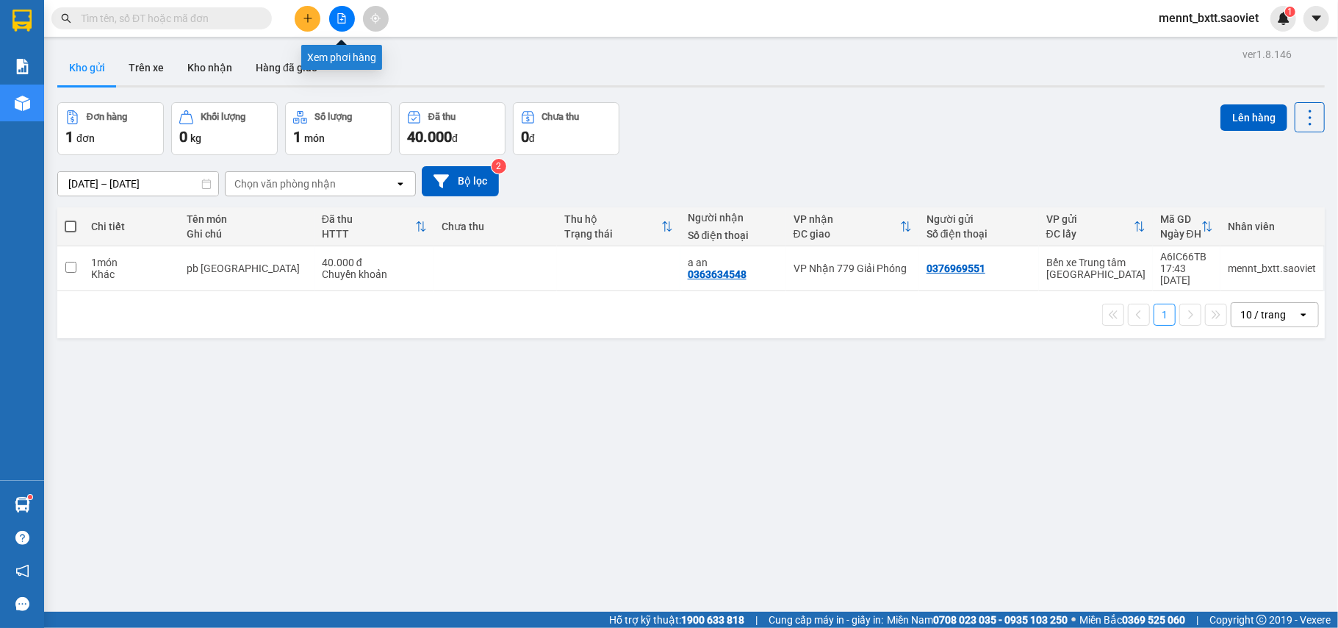
click at [332, 10] on button at bounding box center [342, 19] width 26 height 26
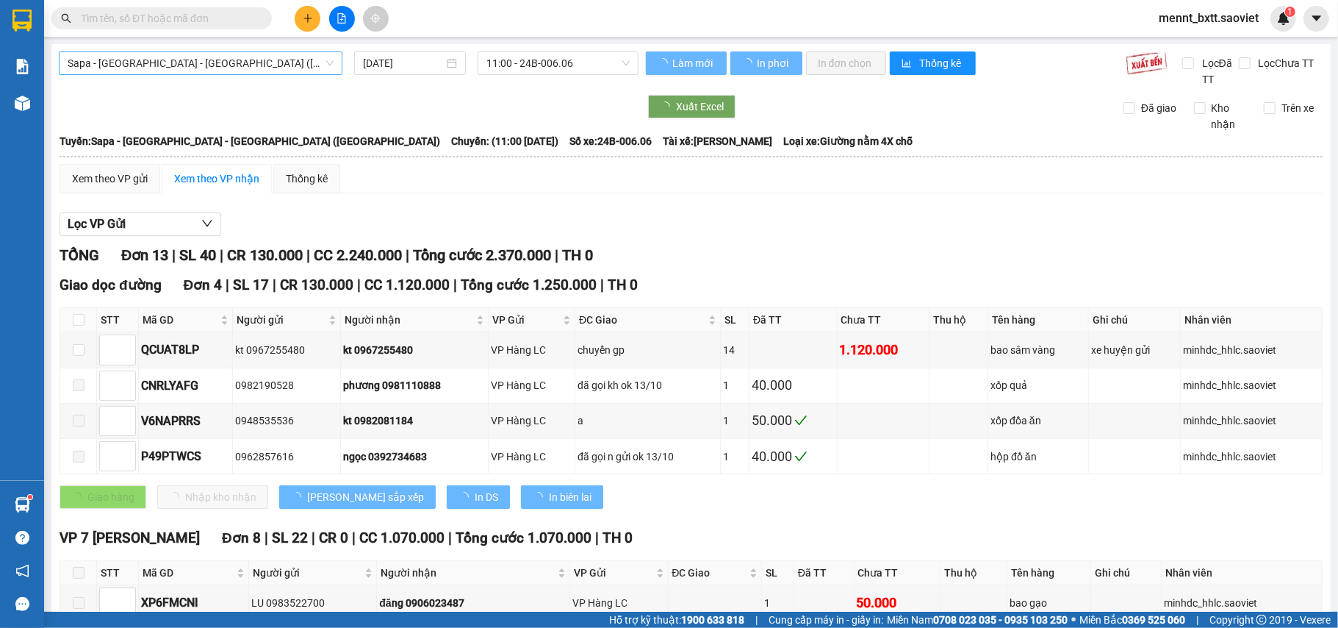
click at [231, 60] on span "Sapa - [GEOGRAPHIC_DATA] - [GEOGRAPHIC_DATA] ([GEOGRAPHIC_DATA])" at bounding box center [201, 63] width 266 height 22
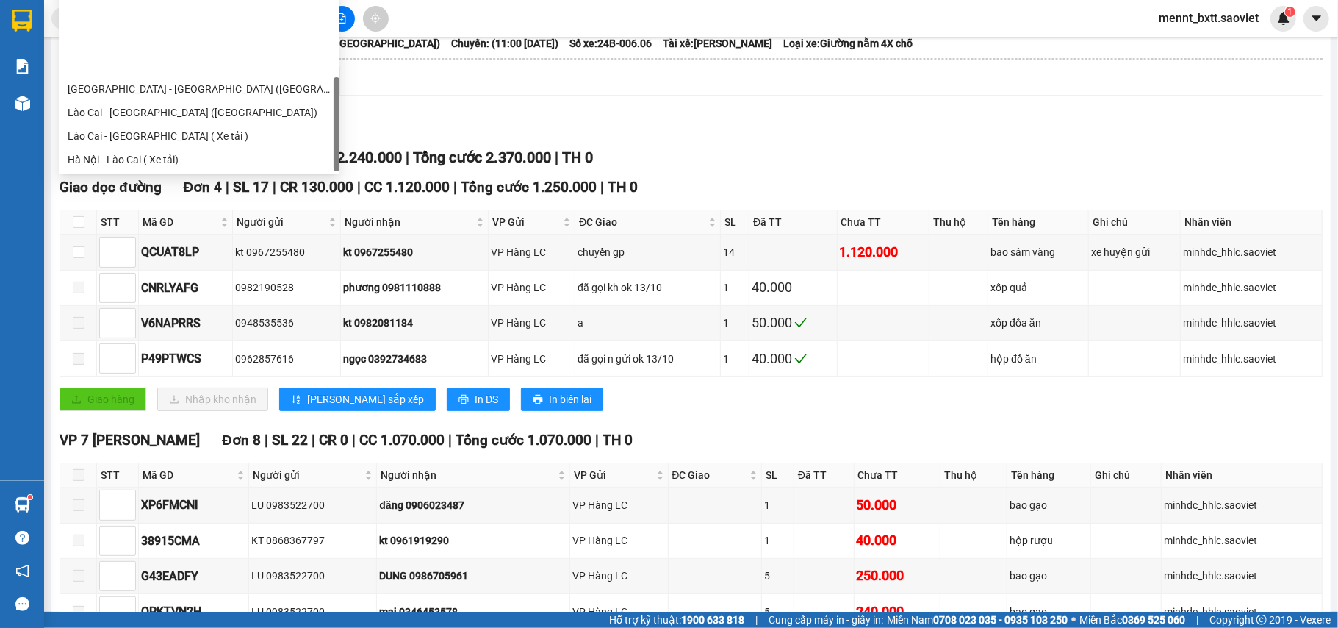
scroll to position [118, 0]
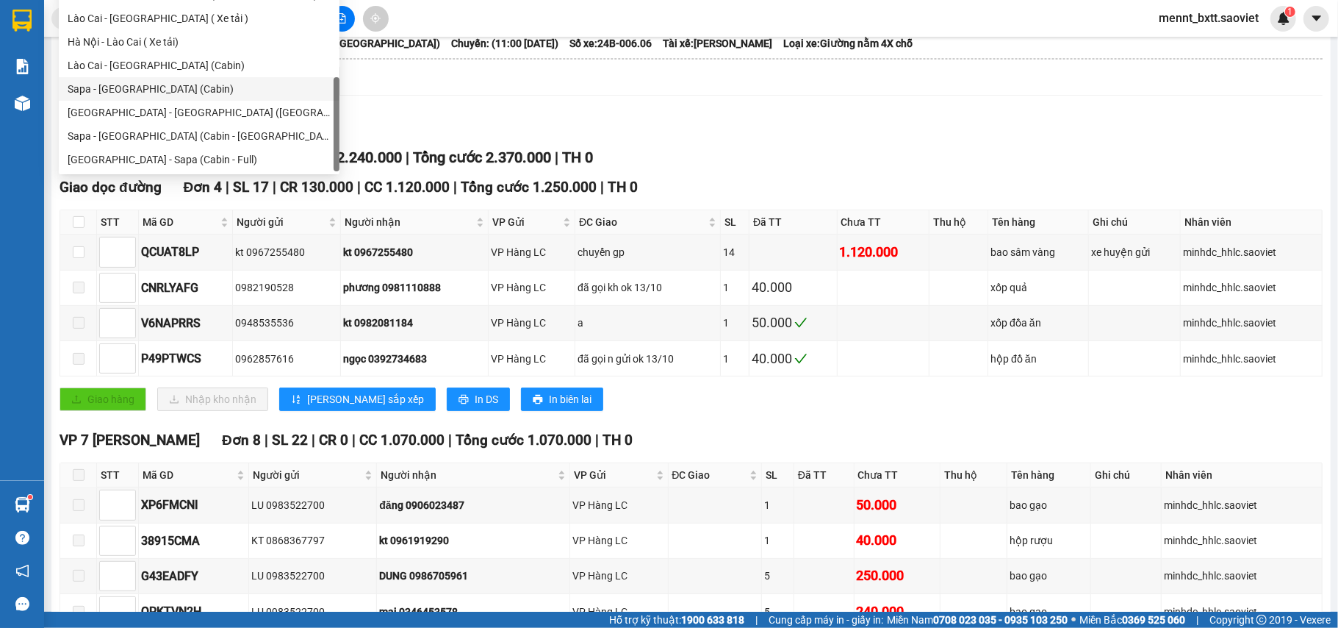
click at [187, 86] on div "Sapa - [GEOGRAPHIC_DATA] (Cabin)" at bounding box center [199, 89] width 263 height 16
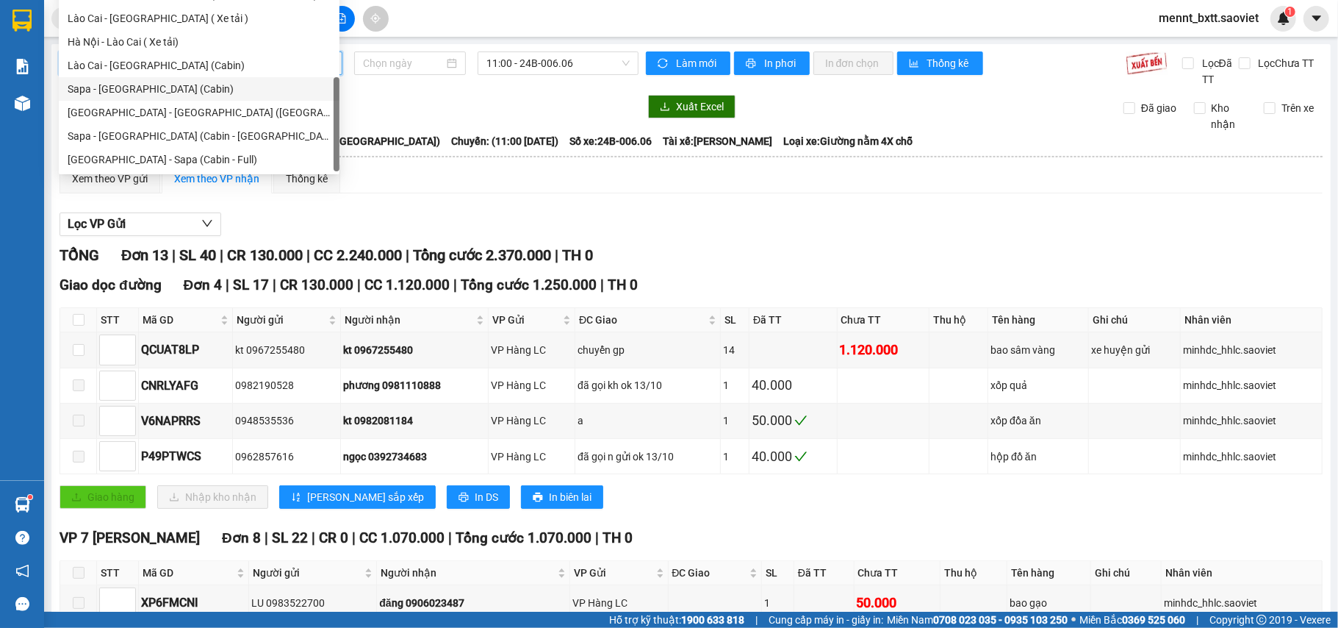
type input "[DATE]"
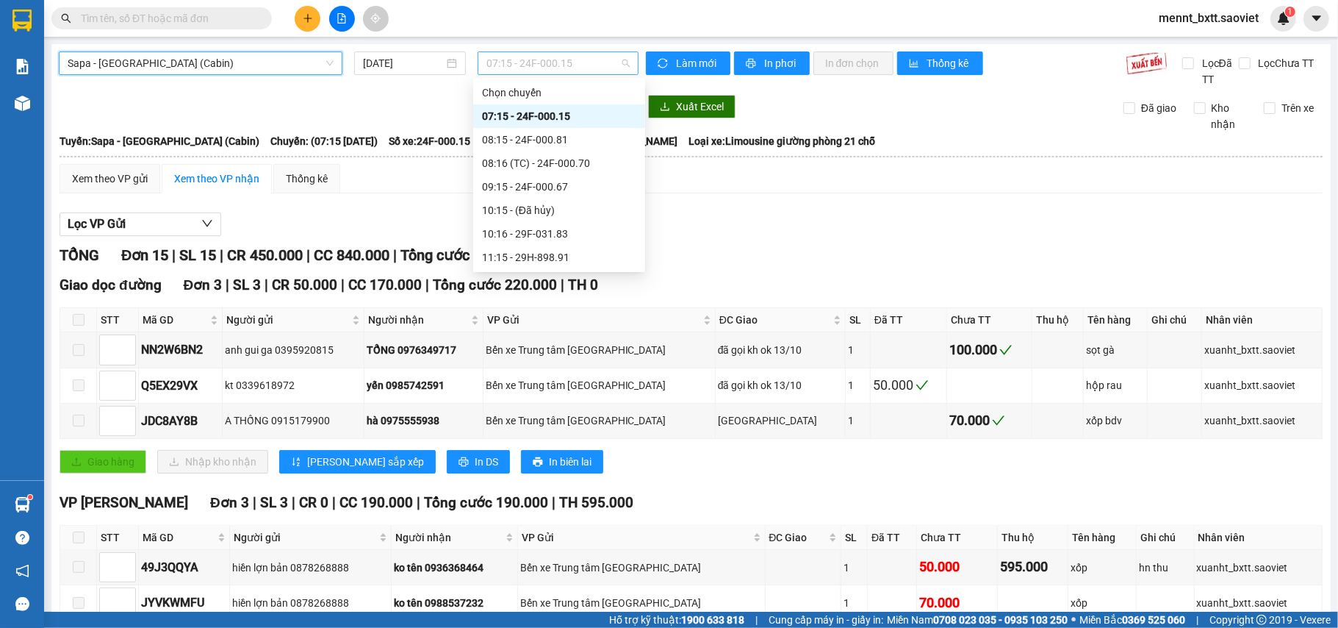
click at [509, 68] on span "07:15 - 24F-000.15" at bounding box center [558, 63] width 143 height 22
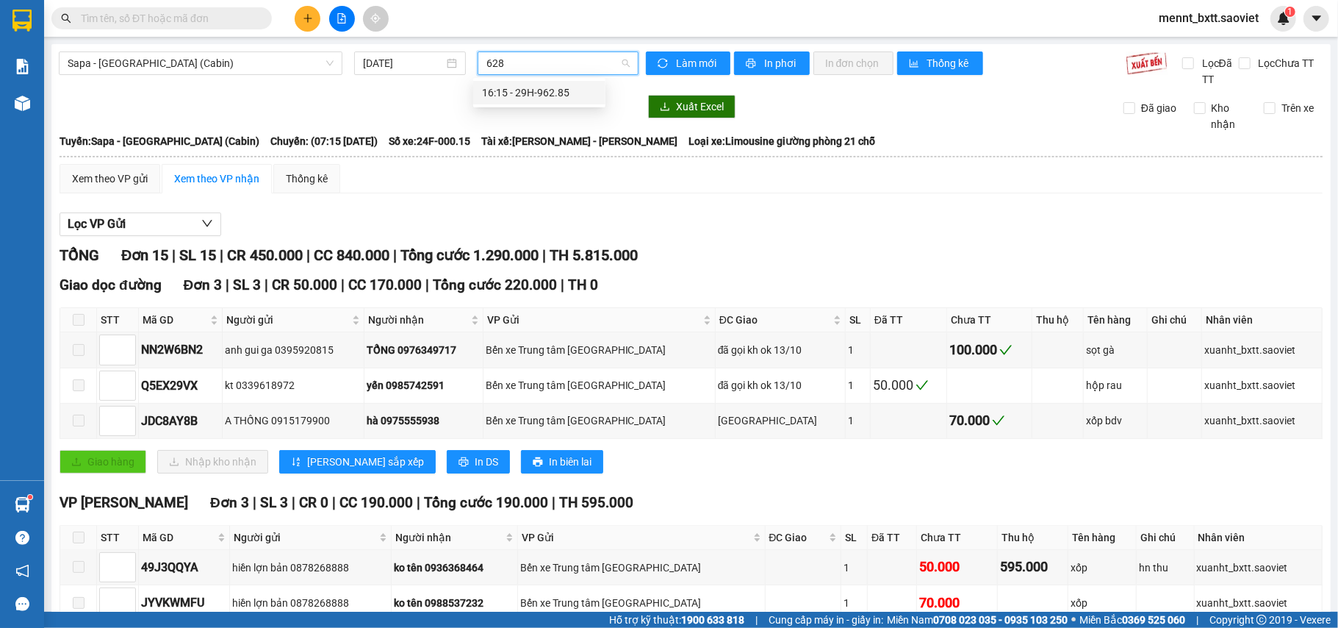
type input "6285"
click at [536, 87] on div "16:15 - 29H-962.85" at bounding box center [539, 93] width 115 height 16
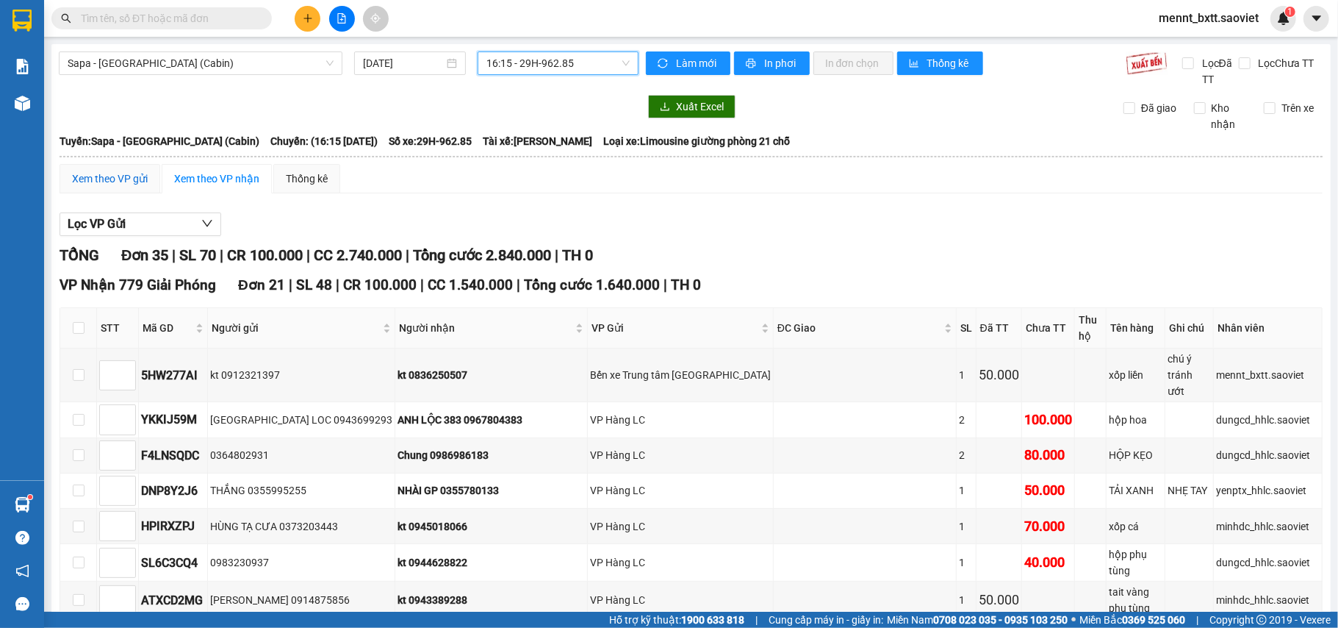
click at [106, 173] on div "Xem theo VP gửi" at bounding box center [110, 179] width 76 height 16
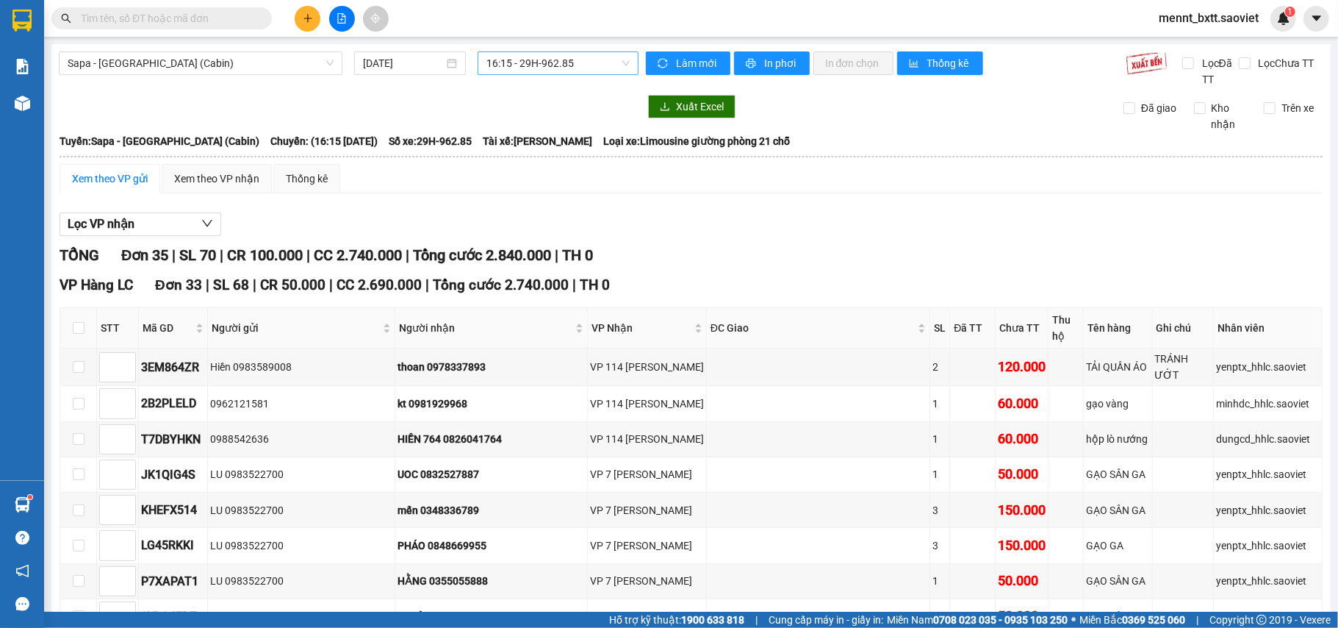
scroll to position [235, 0]
click at [506, 60] on span "16:15 - 29H-962.85" at bounding box center [558, 63] width 143 height 22
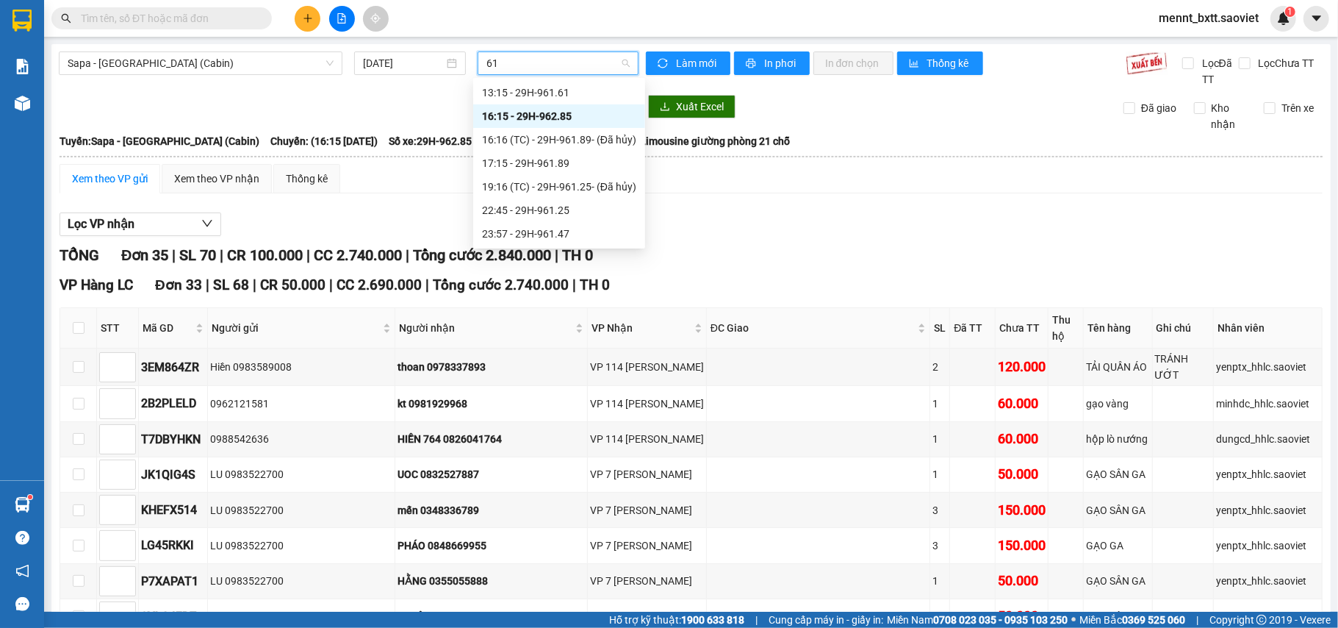
scroll to position [0, 0]
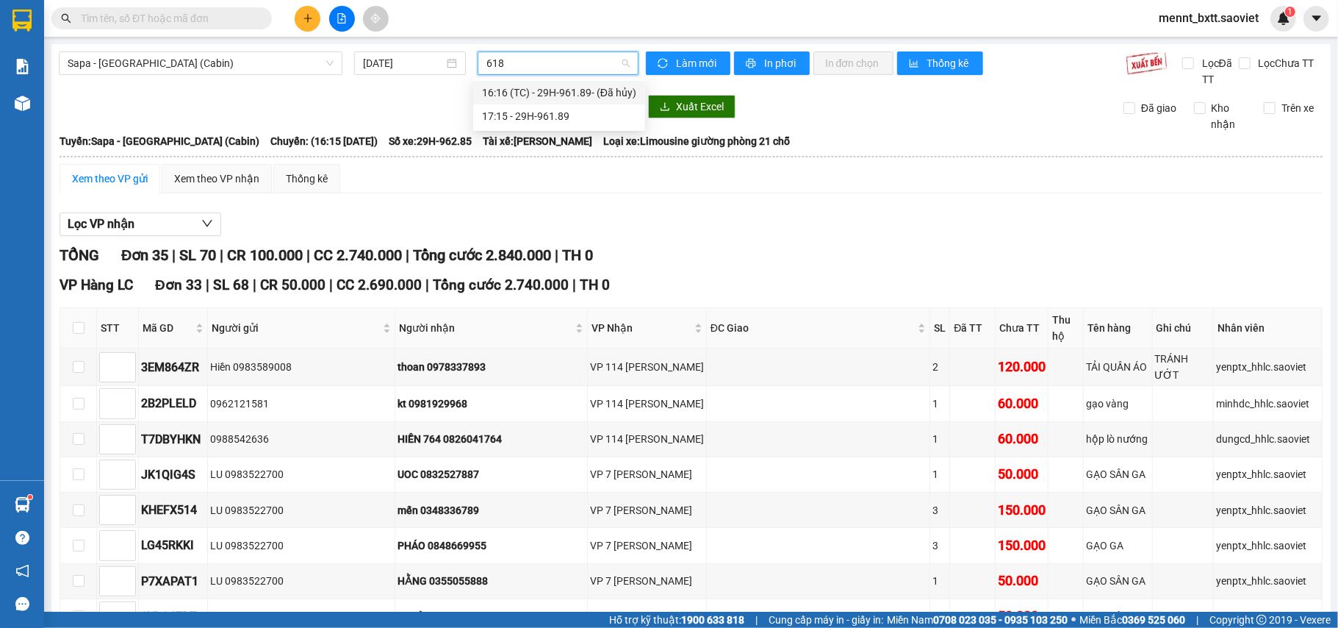
type input "6189"
click at [521, 108] on div "17:15 - 29H-961.89" at bounding box center [559, 116] width 154 height 16
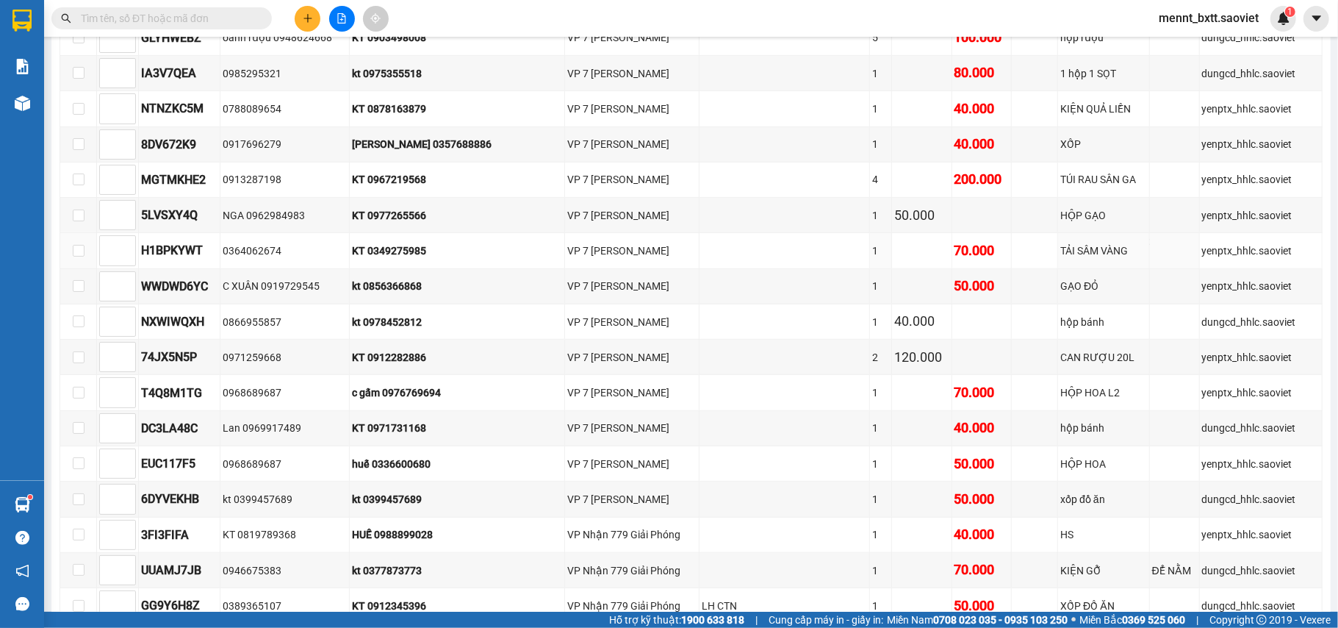
scroll to position [1067, 0]
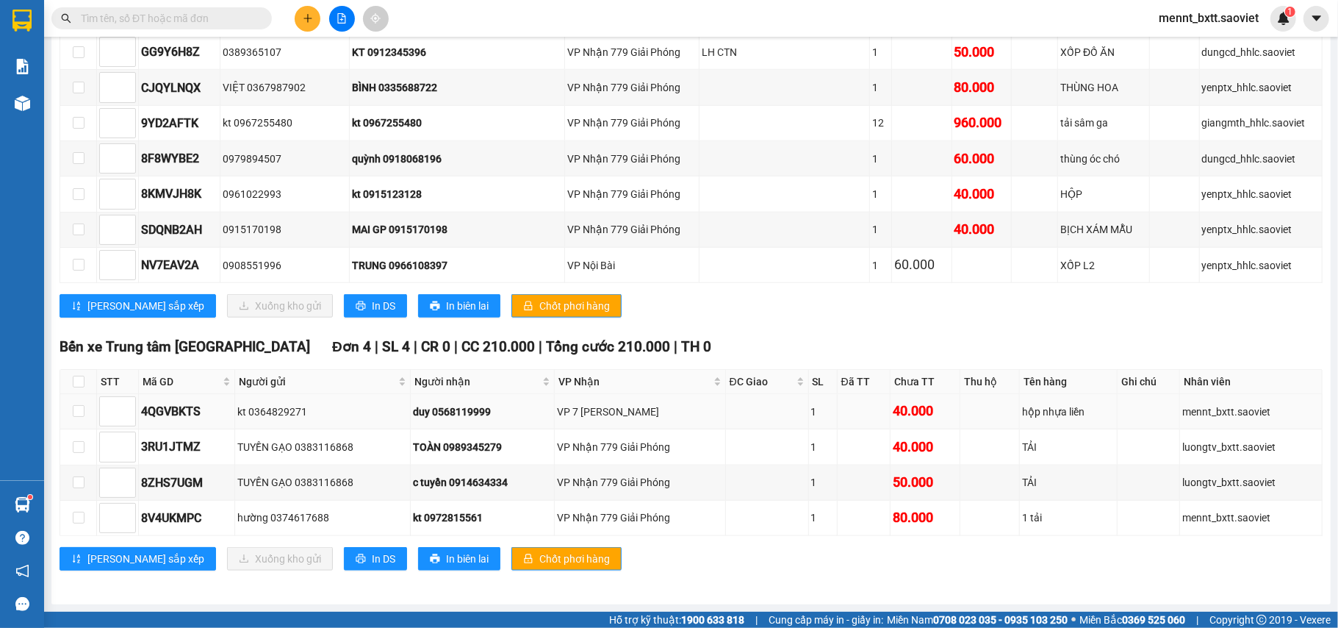
click at [333, 407] on div "kt 0364829271" at bounding box center [322, 411] width 170 height 16
click at [75, 410] on input "checkbox" at bounding box center [79, 411] width 12 height 12
checkbox input "true"
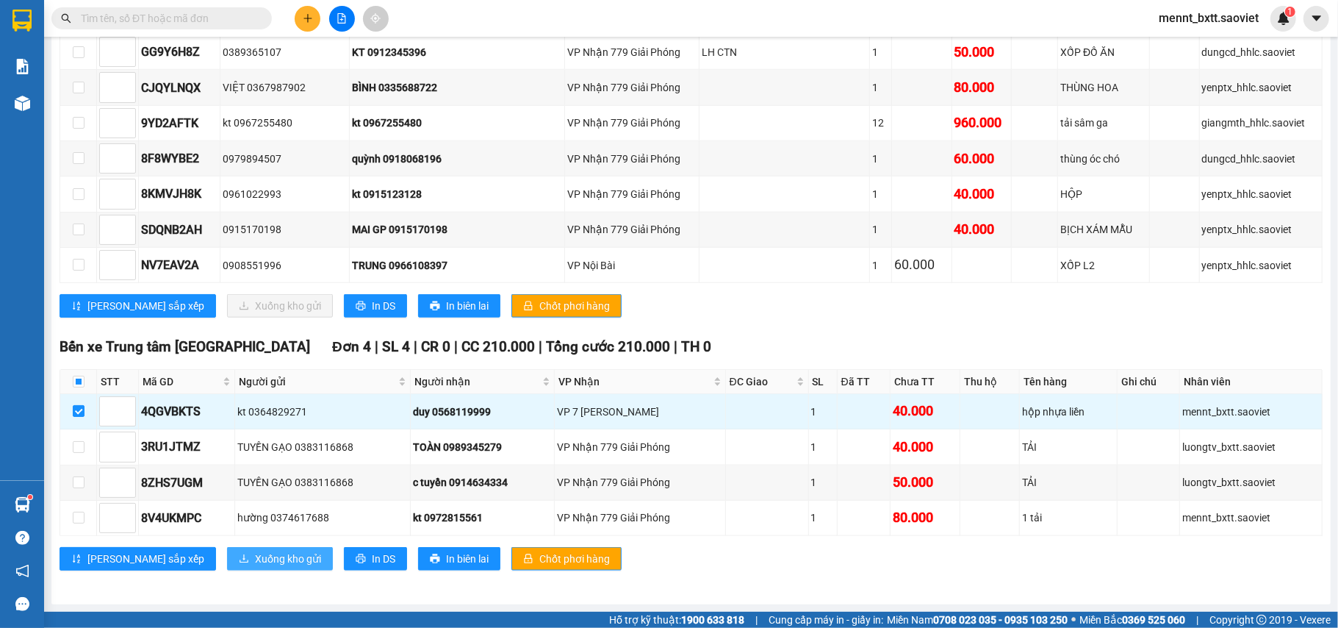
click at [255, 562] on span "Xuống kho gửi" at bounding box center [288, 558] width 66 height 16
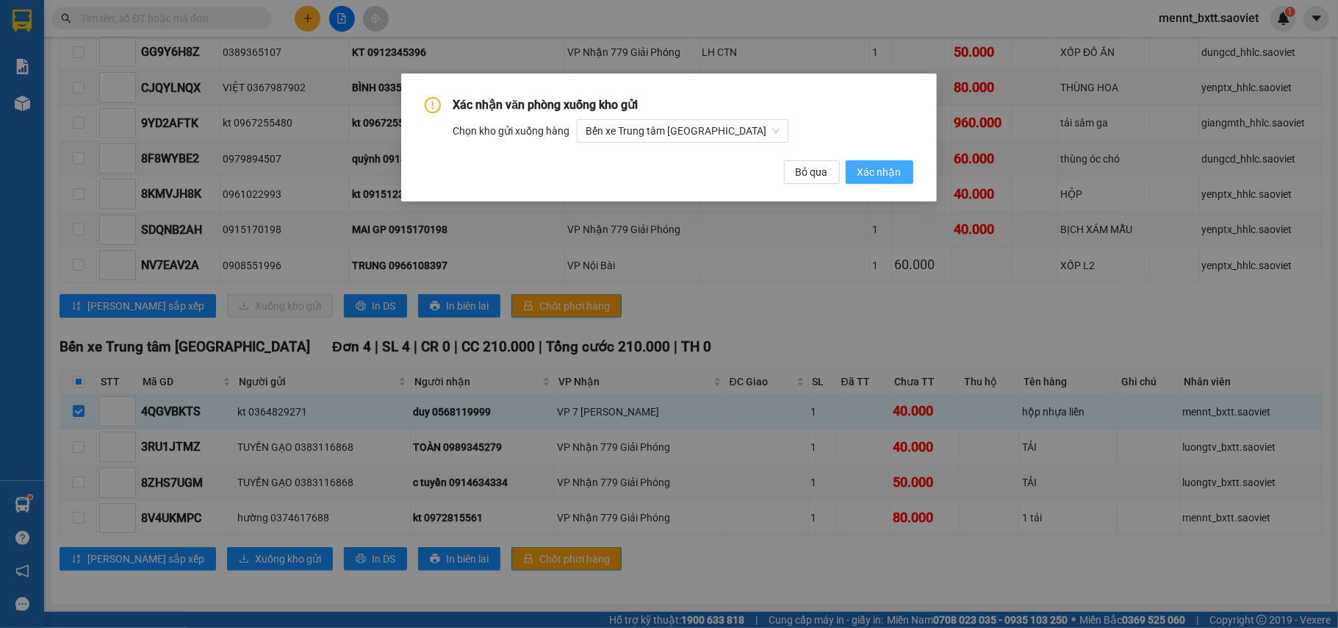
click at [883, 168] on span "Xác nhận" at bounding box center [880, 172] width 44 height 16
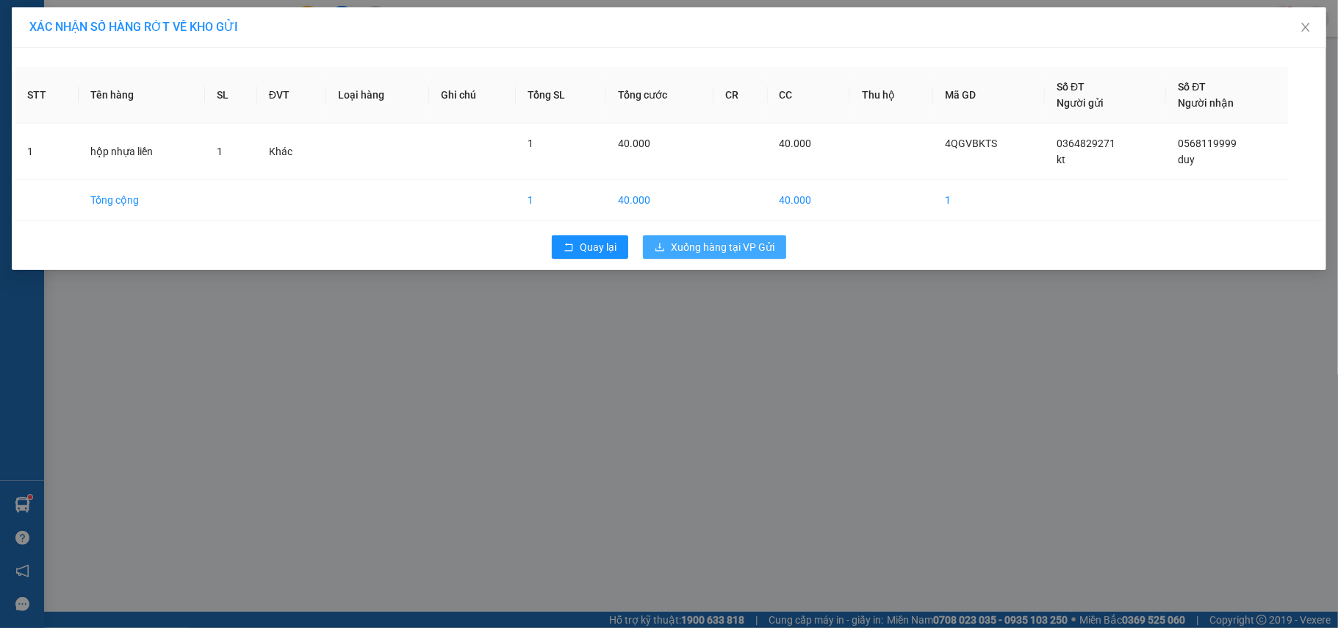
click at [732, 251] on span "Xuống hàng tại VP Gửi" at bounding box center [723, 247] width 104 height 16
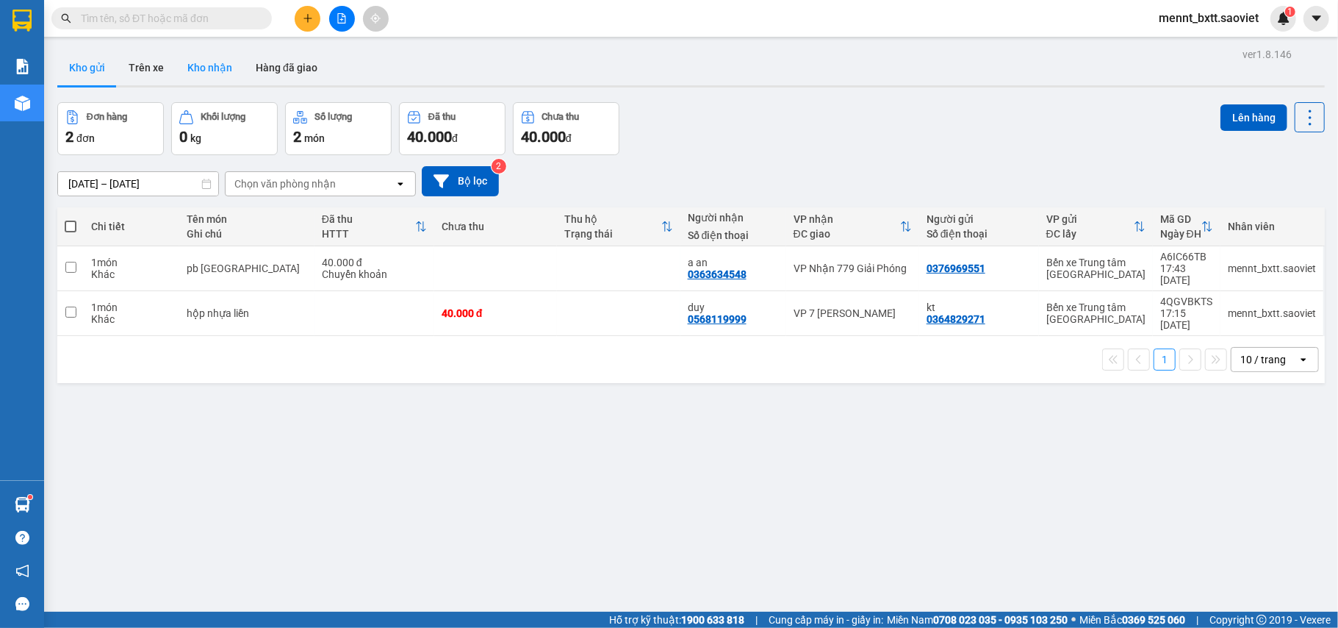
click at [188, 60] on button "Kho nhận" at bounding box center [210, 67] width 68 height 35
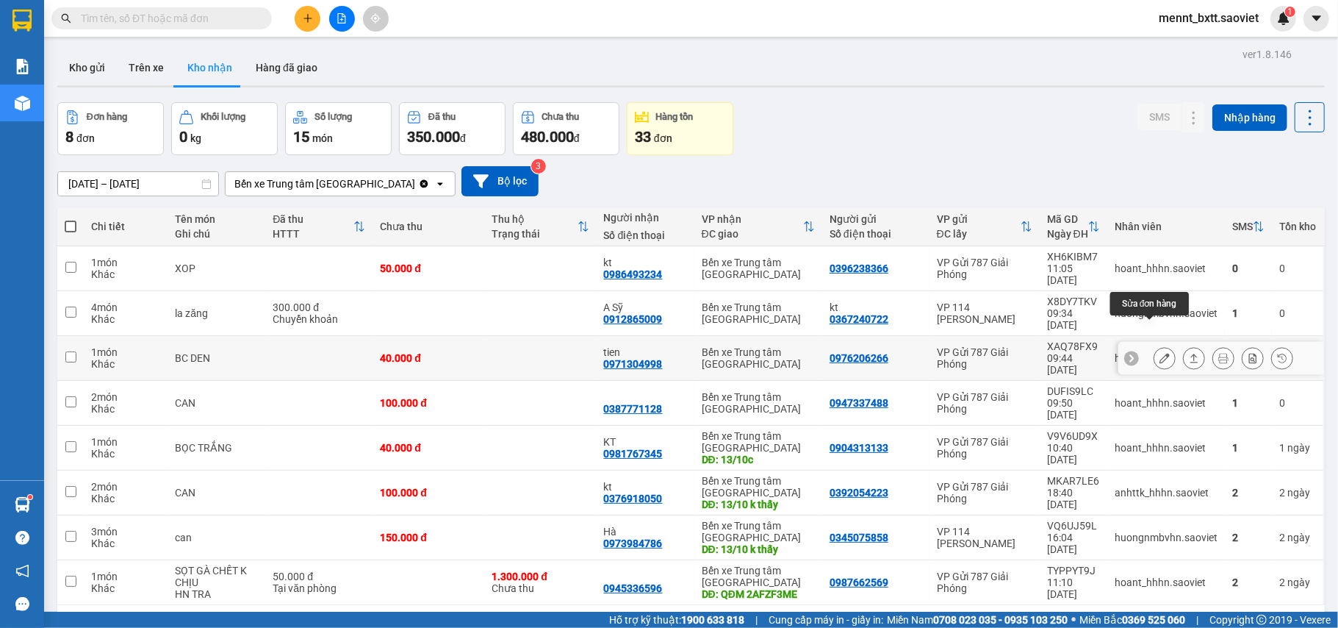
click at [1160, 353] on icon at bounding box center [1165, 358] width 10 height 10
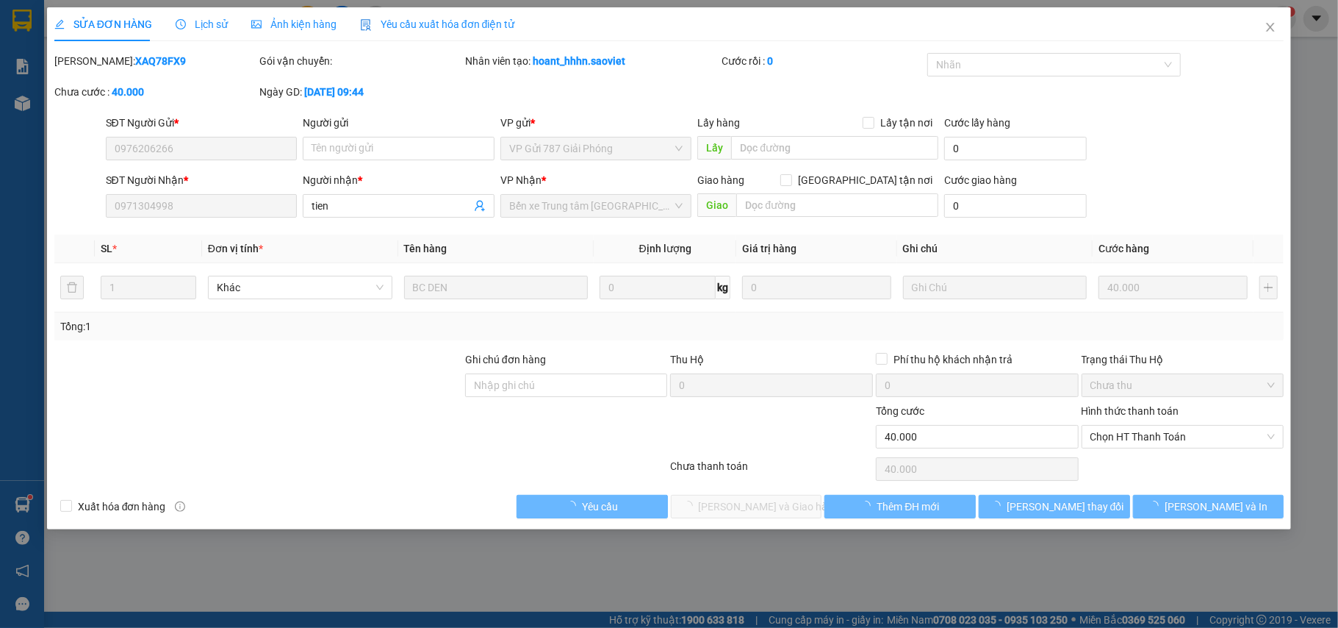
type input "0976206266"
type input "0971304998"
type input "tien"
type input "0"
type input "40.000"
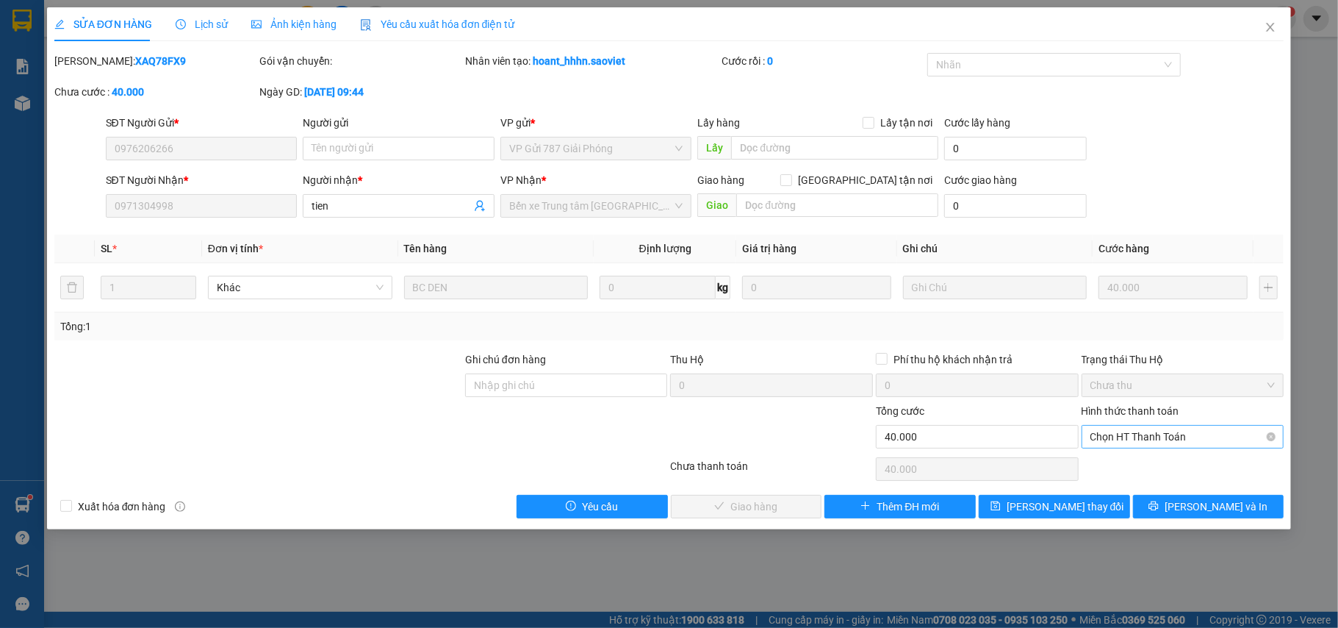
click at [1194, 439] on span "Chọn HT Thanh Toán" at bounding box center [1183, 437] width 185 height 22
click at [1133, 491] on div "Chuyển khoản" at bounding box center [1183, 491] width 185 height 16
type input "0"
click at [758, 506] on span "[PERSON_NAME] và [PERSON_NAME] hàng" at bounding box center [769, 506] width 141 height 16
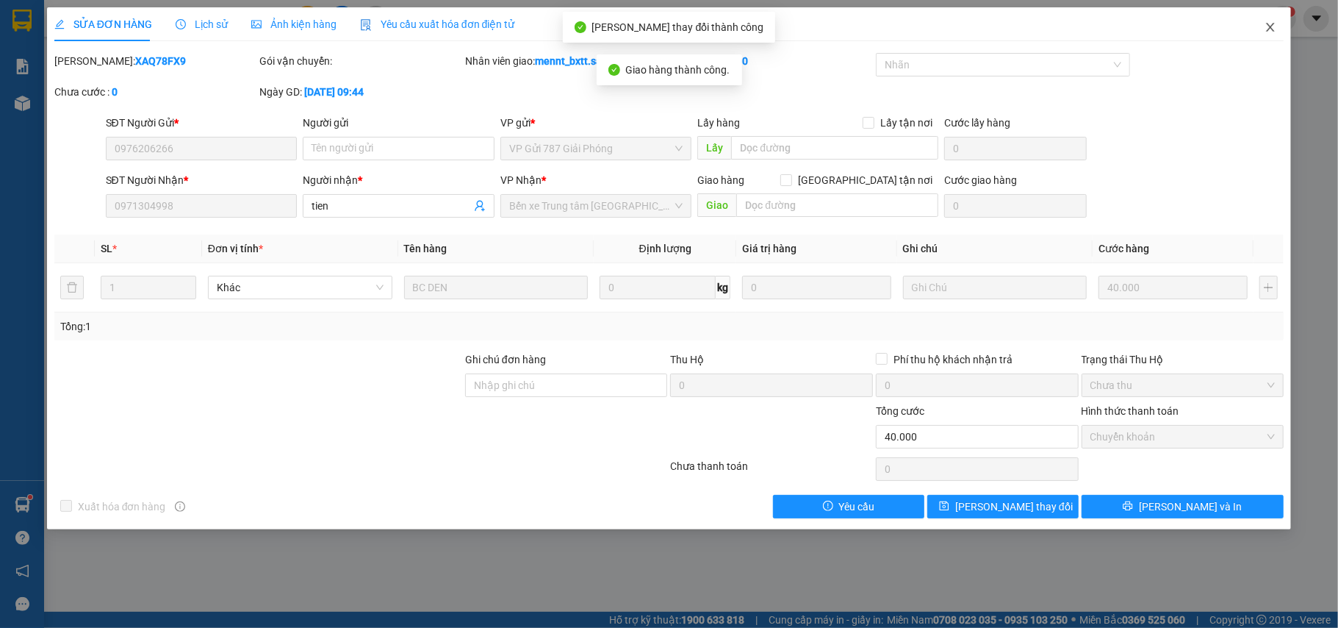
click at [1270, 28] on icon "close" at bounding box center [1271, 27] width 12 height 12
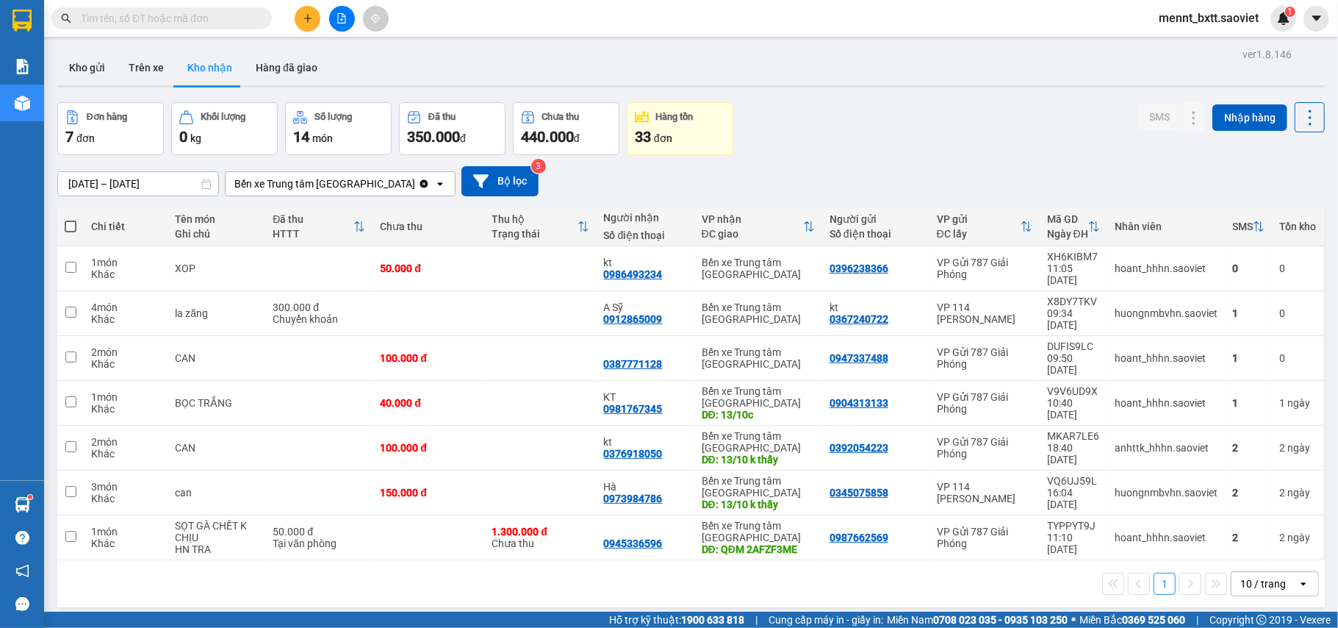
click at [107, 18] on input "text" at bounding box center [167, 18] width 173 height 16
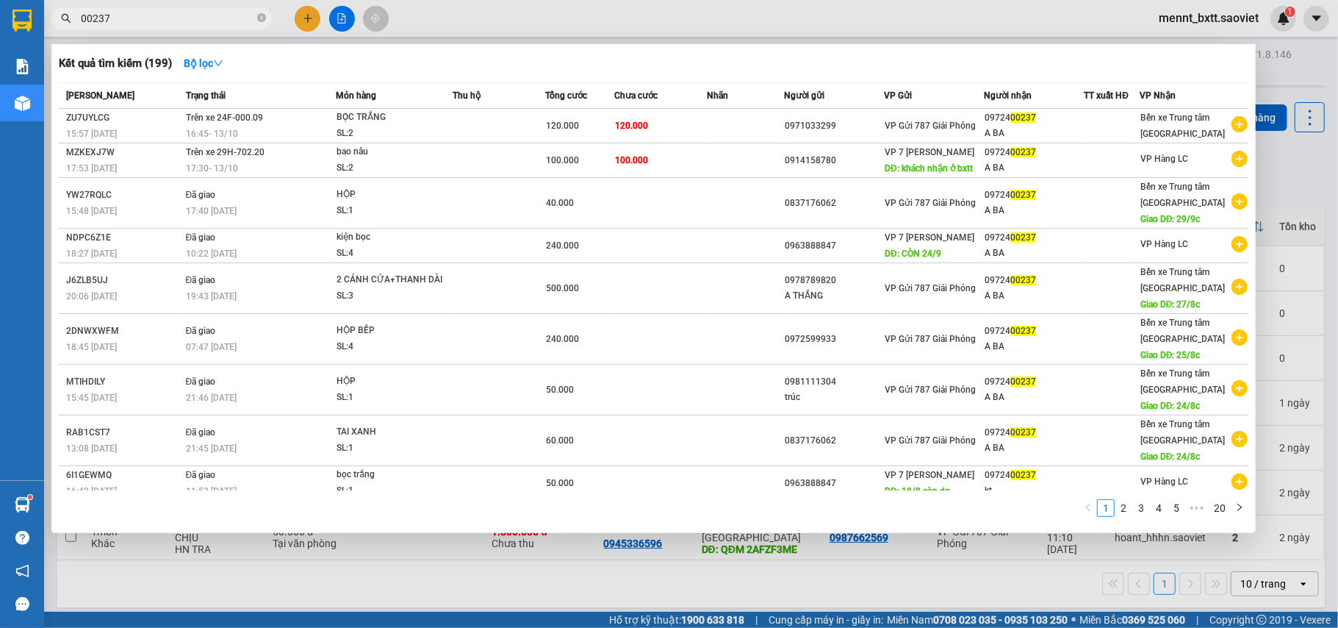
type input "00237"
click at [307, 24] on div at bounding box center [669, 314] width 1338 height 628
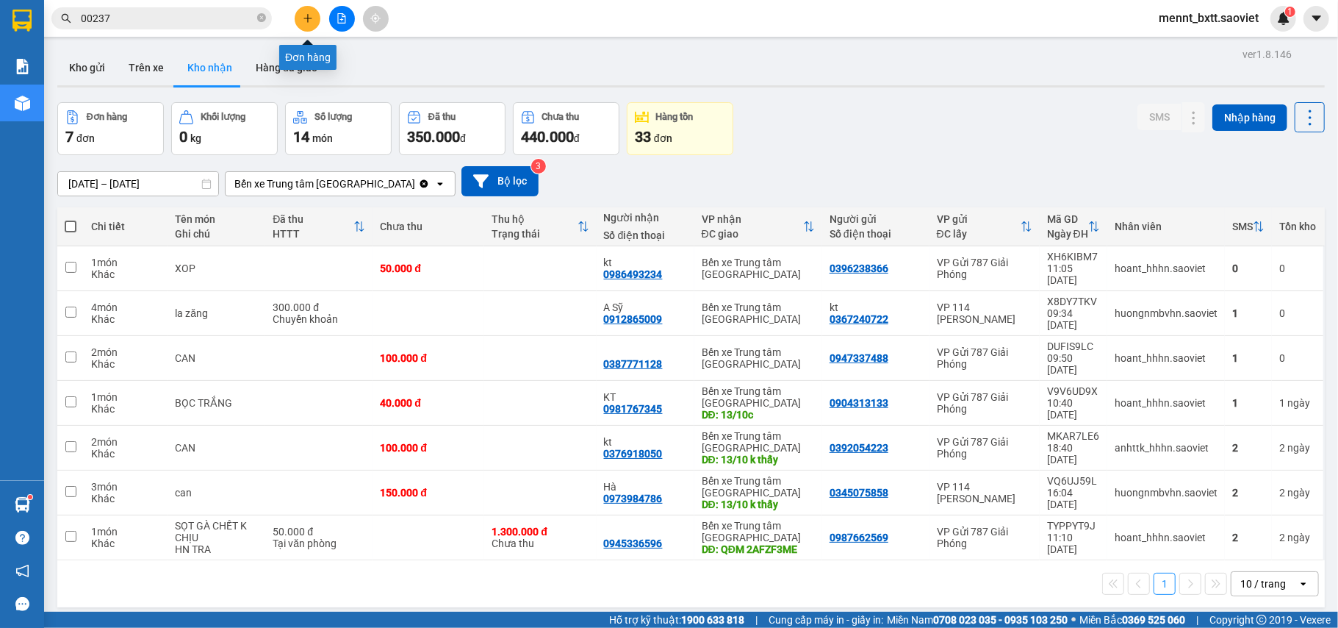
click at [309, 19] on icon "plus" at bounding box center [308, 18] width 10 height 10
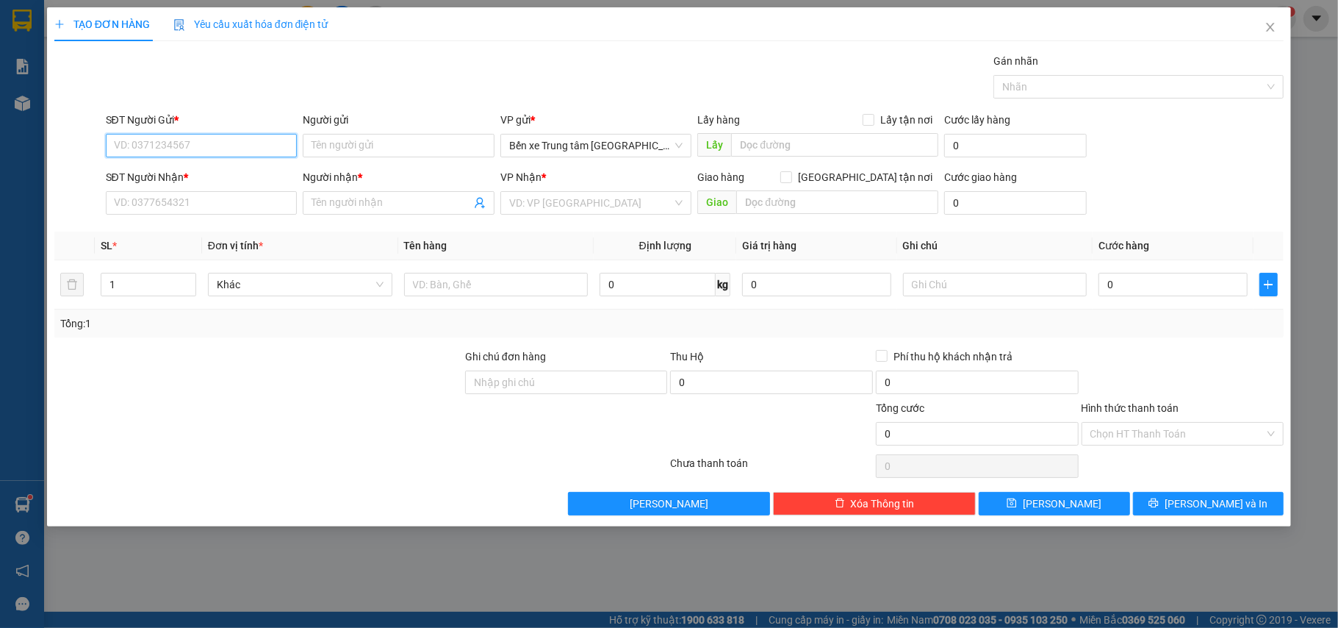
click at [135, 150] on input "SĐT Người Gửi *" at bounding box center [202, 146] width 192 height 24
type input "0965102274"
click at [194, 168] on div "0965102274 - nhi" at bounding box center [202, 176] width 174 height 16
type input "nhi"
type input "0397023250"
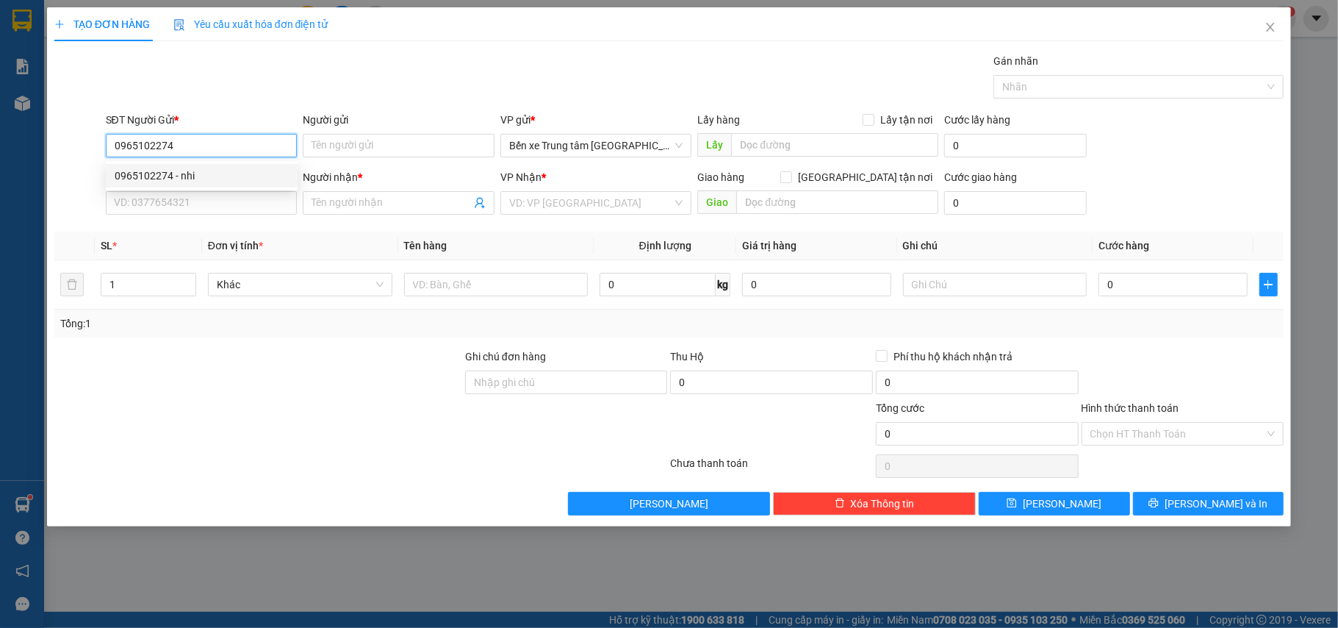
type input "chiến"
type input "đã gọi kh ok 13/10"
type input "0965102274"
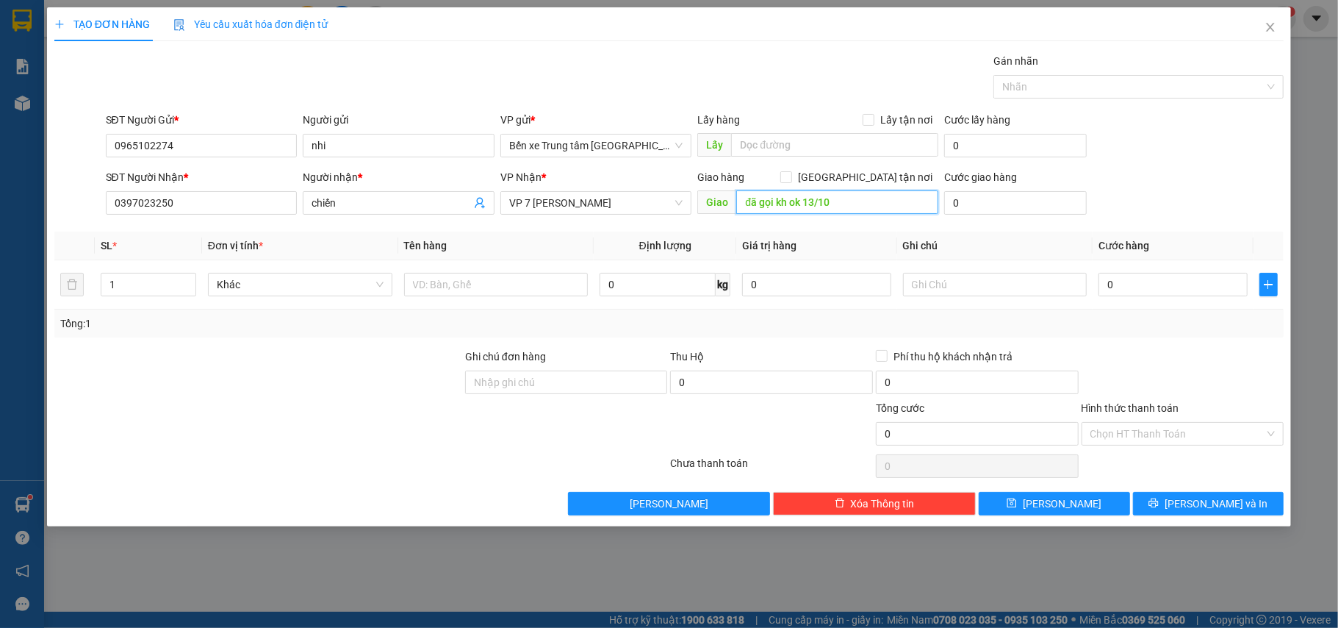
click at [842, 201] on input "đã gọi kh ok 13/10" at bounding box center [837, 202] width 202 height 24
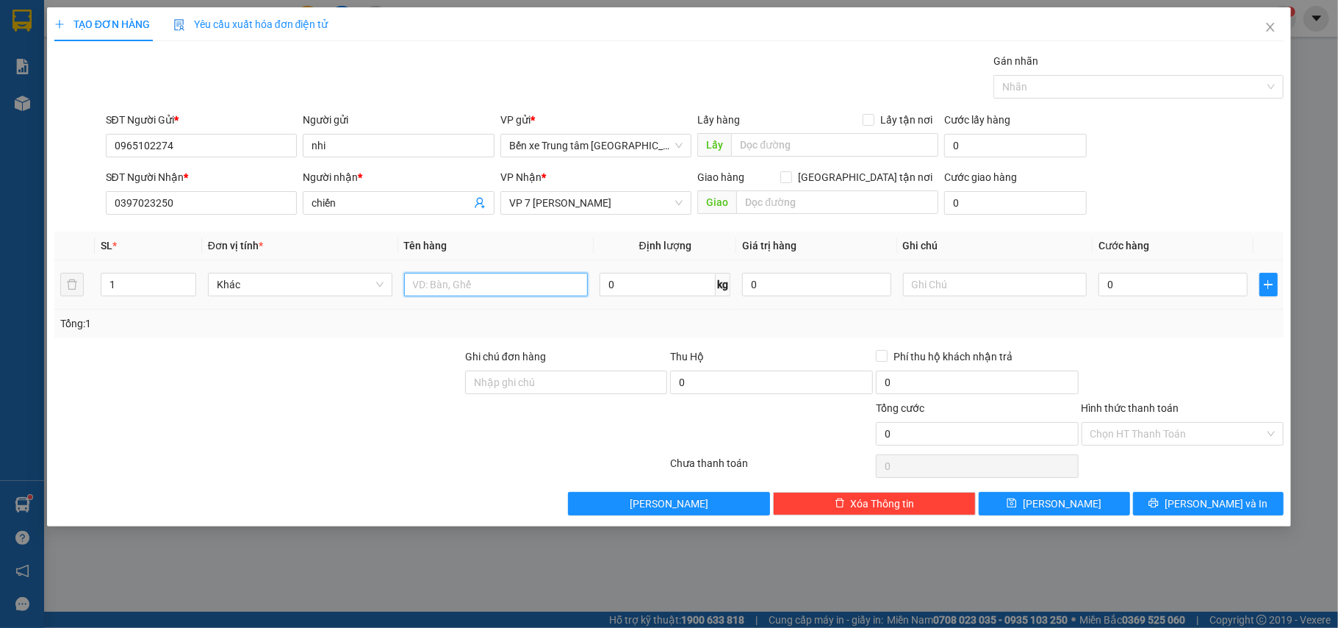
click at [431, 274] on input "text" at bounding box center [496, 285] width 184 height 24
type input "hộp"
click at [942, 287] on input "text" at bounding box center [995, 285] width 184 height 24
type input "t"
type input "d"
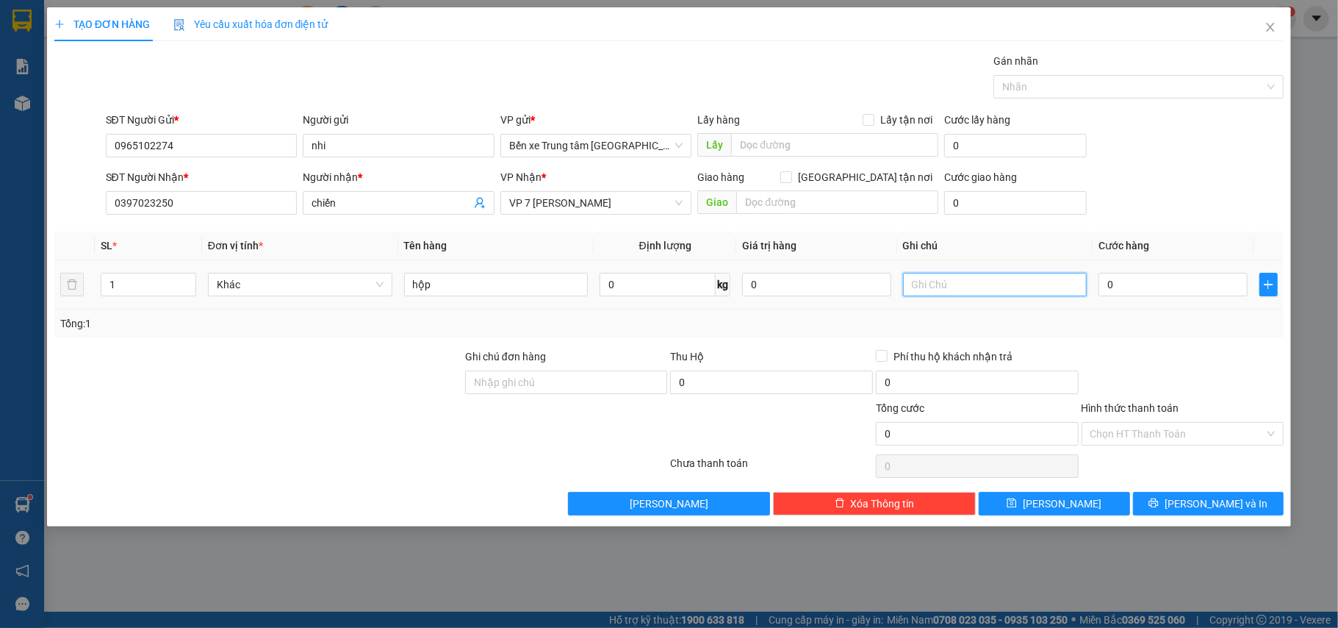
type input "đ"
type input "trứng gà xin nhẹ tay . vỡ ko chịu"
click at [1129, 283] on input "0" at bounding box center [1173, 285] width 148 height 24
type input "4"
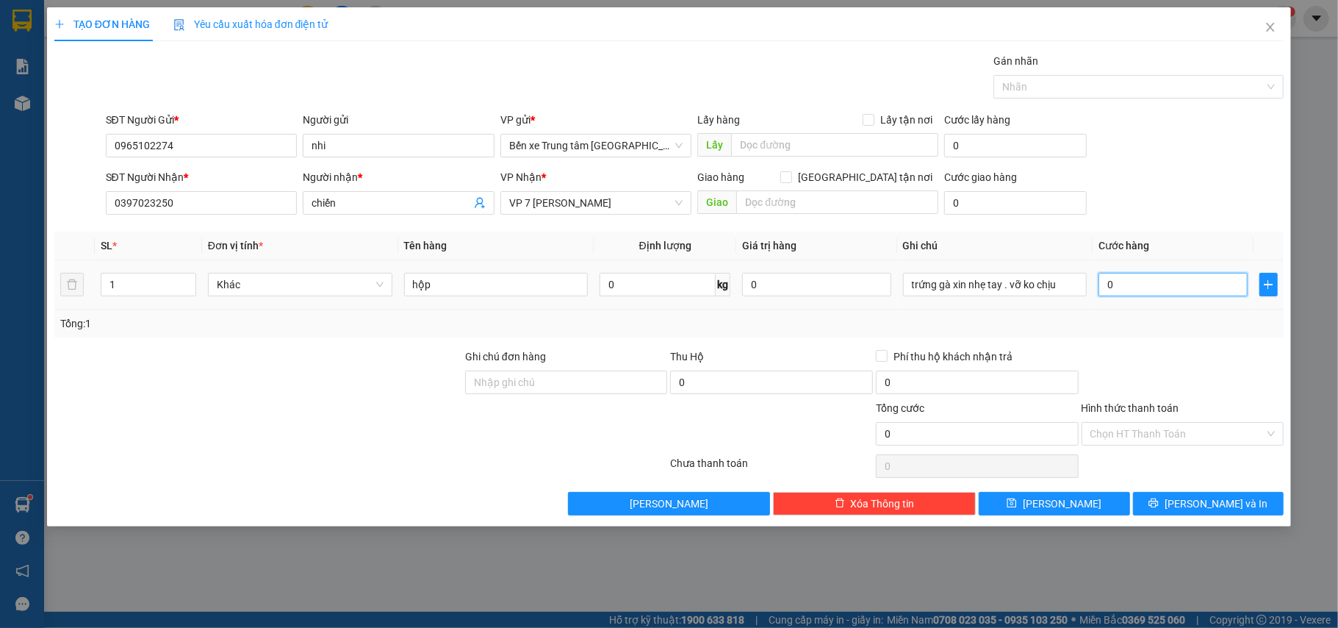
type input "4"
type input "40"
type input "40.000"
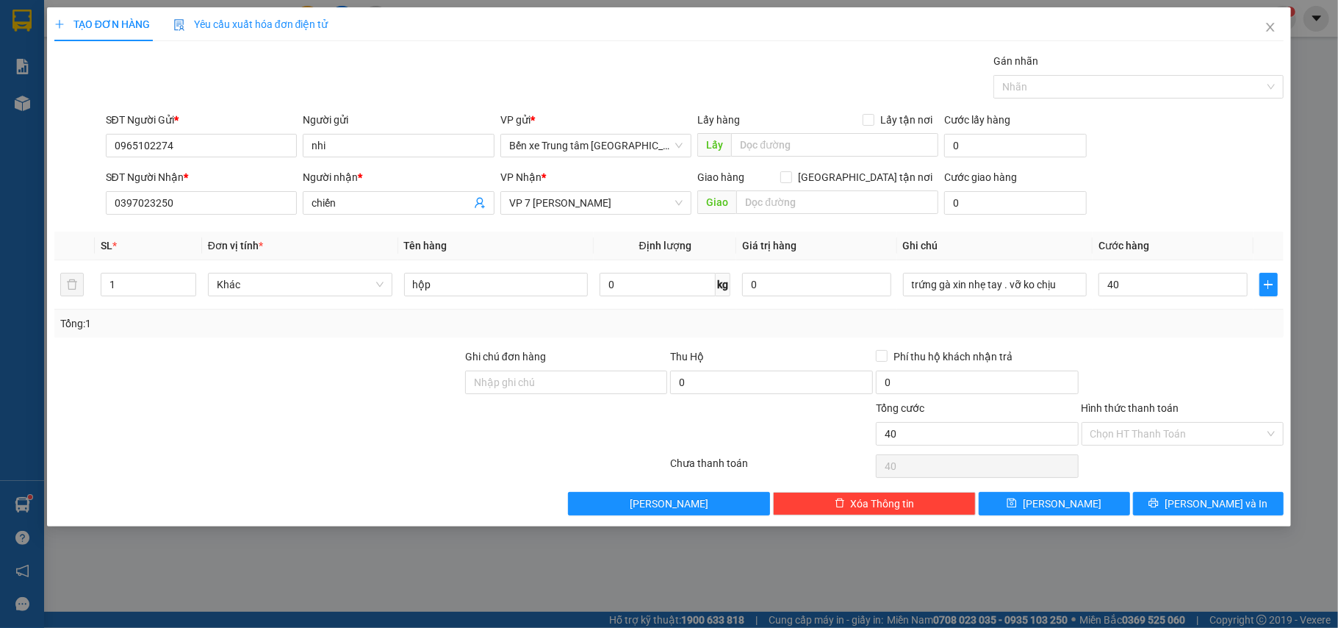
type input "40.000"
click at [1119, 144] on div "SĐT Người Gửi * 0965102274 Người gửi nhi VP gửi * Bến xe Trung tâm Lào Cai Lấy …" at bounding box center [695, 137] width 1185 height 51
click at [1207, 507] on span "[PERSON_NAME] và In" at bounding box center [1216, 503] width 103 height 16
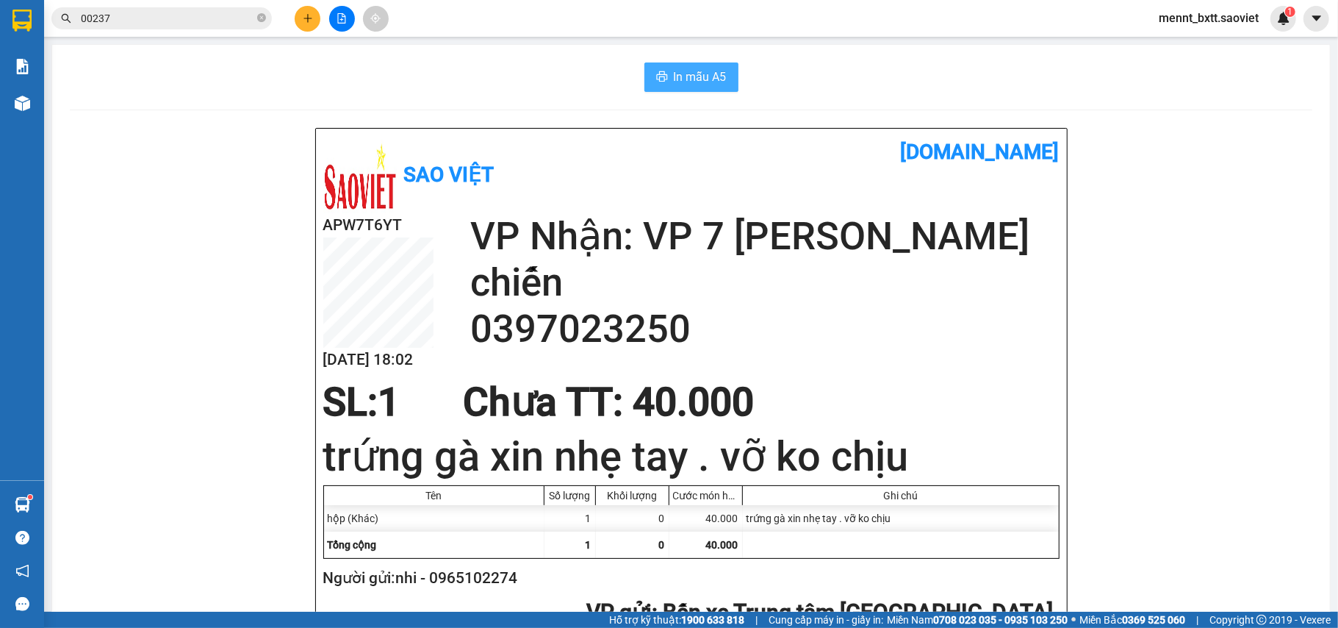
click at [694, 80] on span "In mẫu A5" at bounding box center [700, 77] width 53 height 18
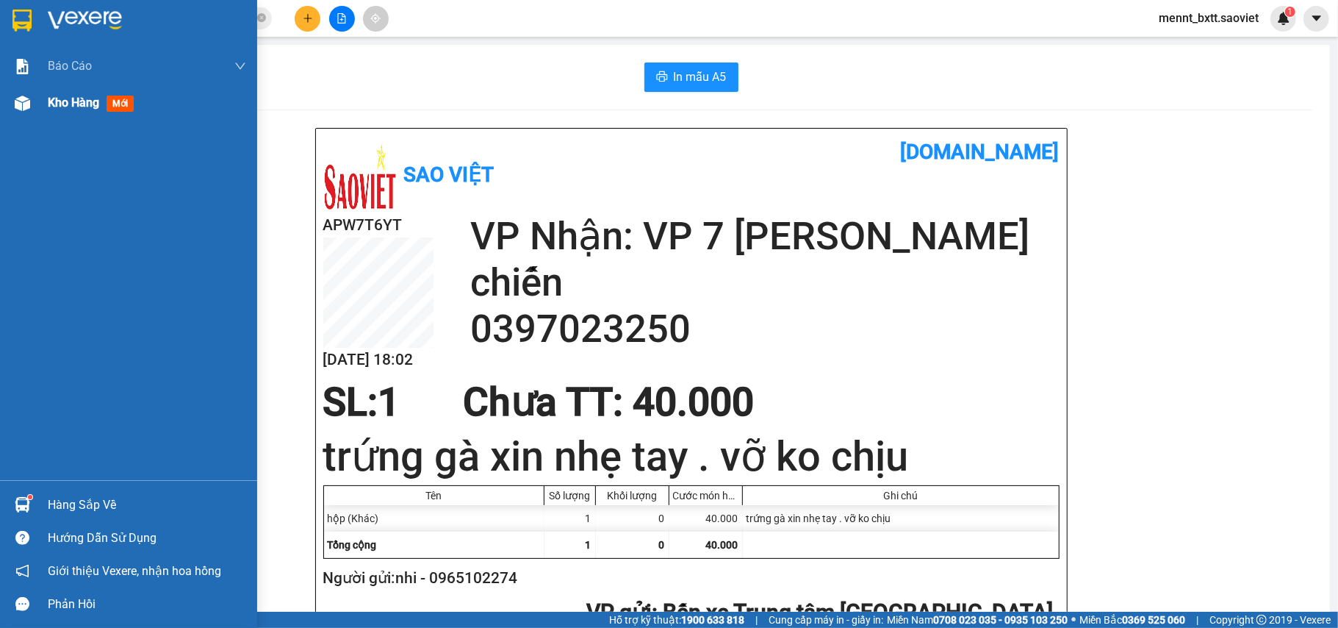
click at [69, 109] on span "Kho hàng" at bounding box center [73, 103] width 51 height 14
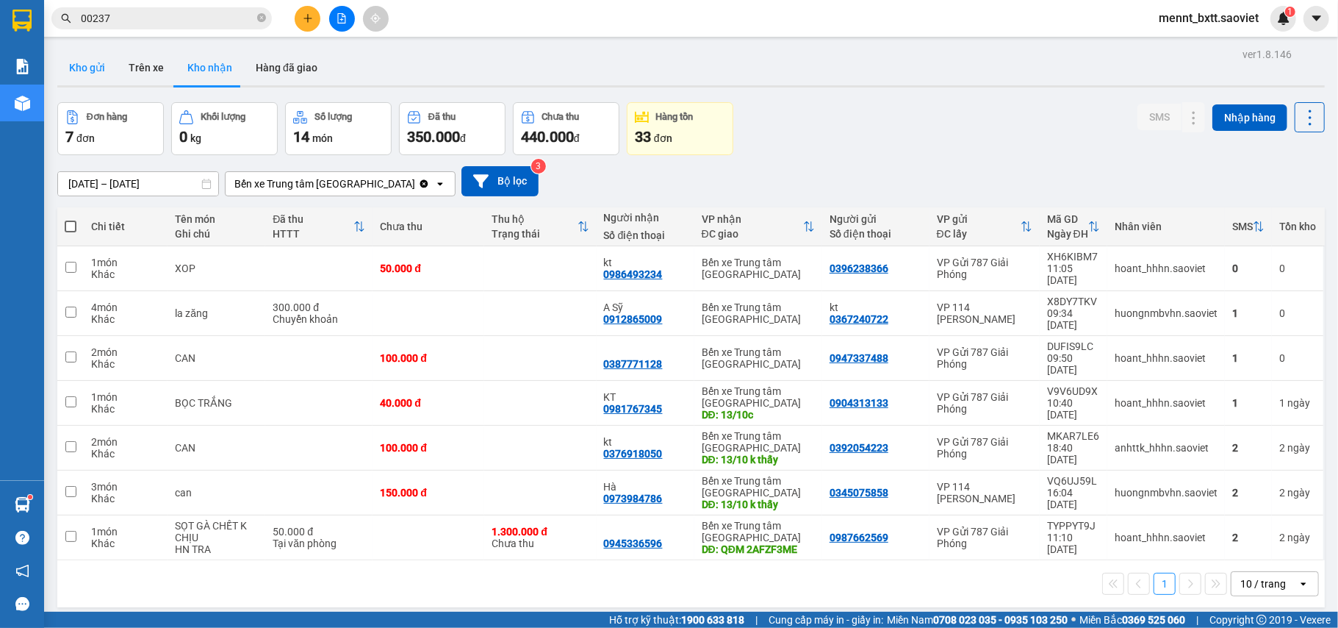
click at [90, 66] on button "Kho gửi" at bounding box center [87, 67] width 60 height 35
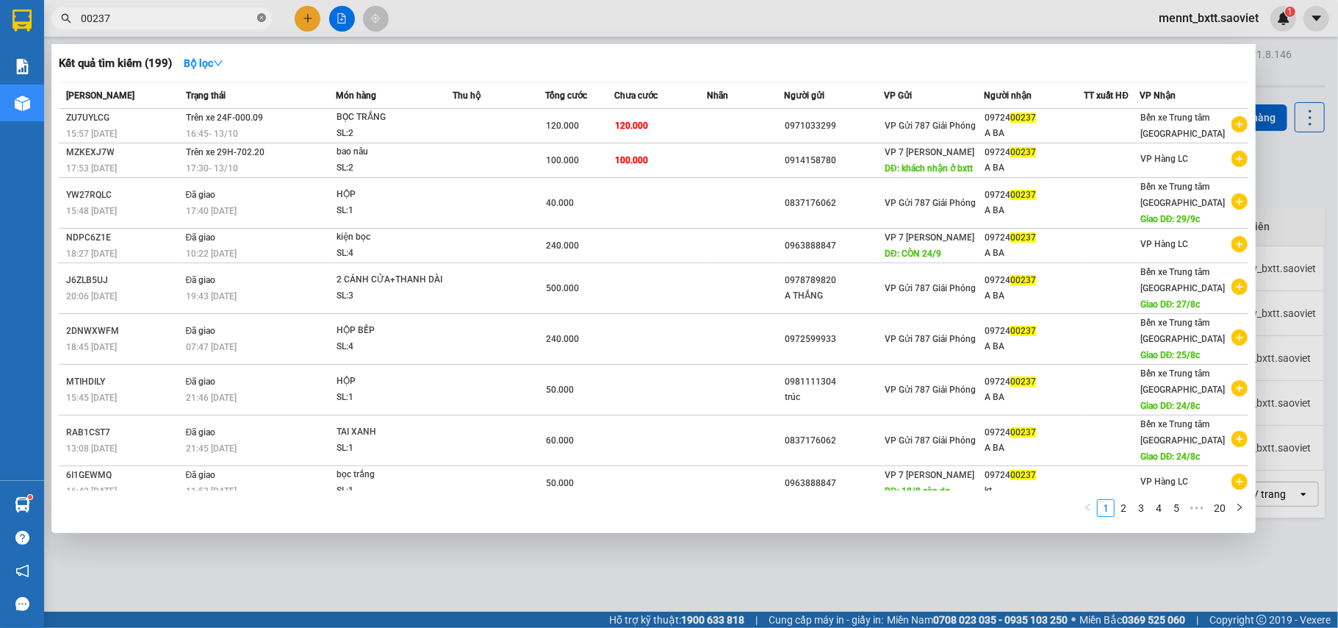
click at [260, 18] on icon "close-circle" at bounding box center [261, 17] width 9 height 9
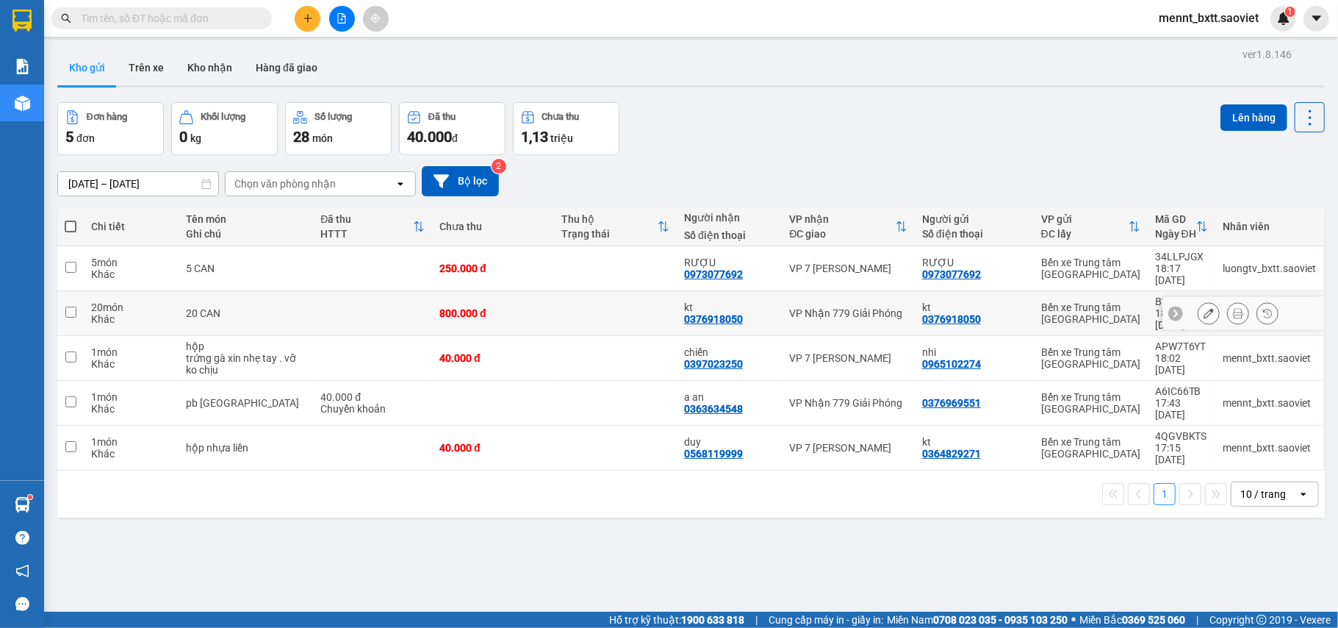
click at [1233, 308] on icon at bounding box center [1238, 313] width 10 height 10
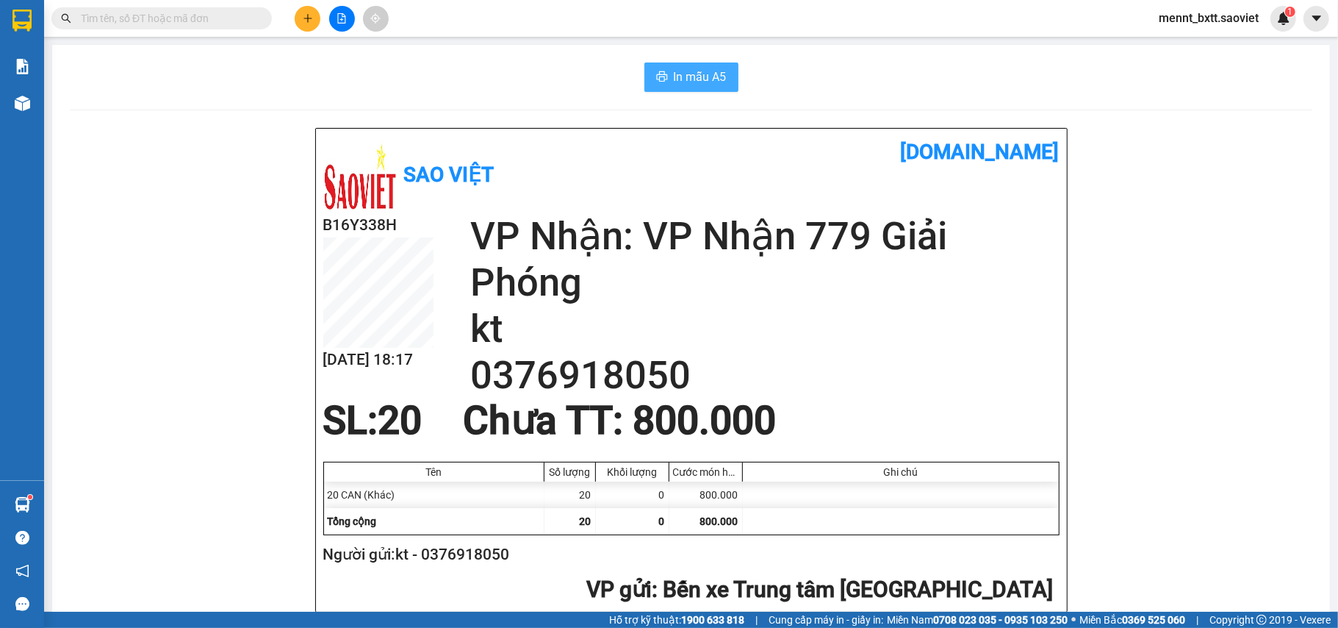
click at [679, 80] on span "In mẫu A5" at bounding box center [700, 77] width 53 height 18
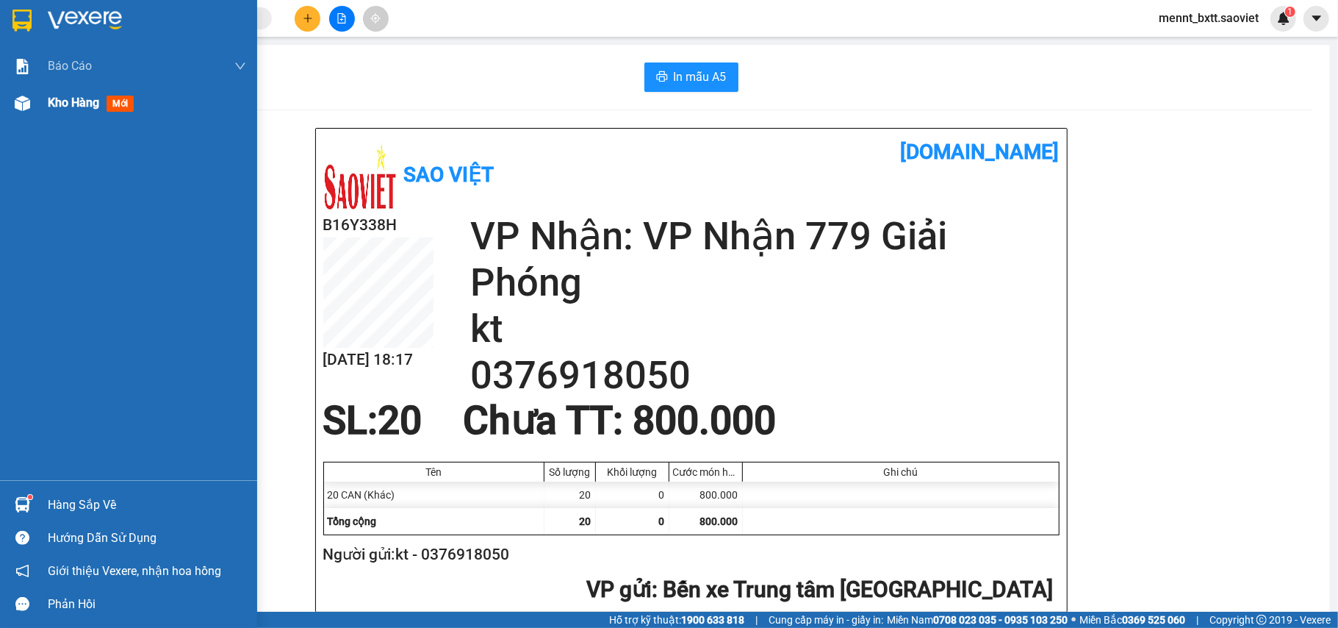
click at [57, 101] on span "Kho hàng" at bounding box center [73, 103] width 51 height 14
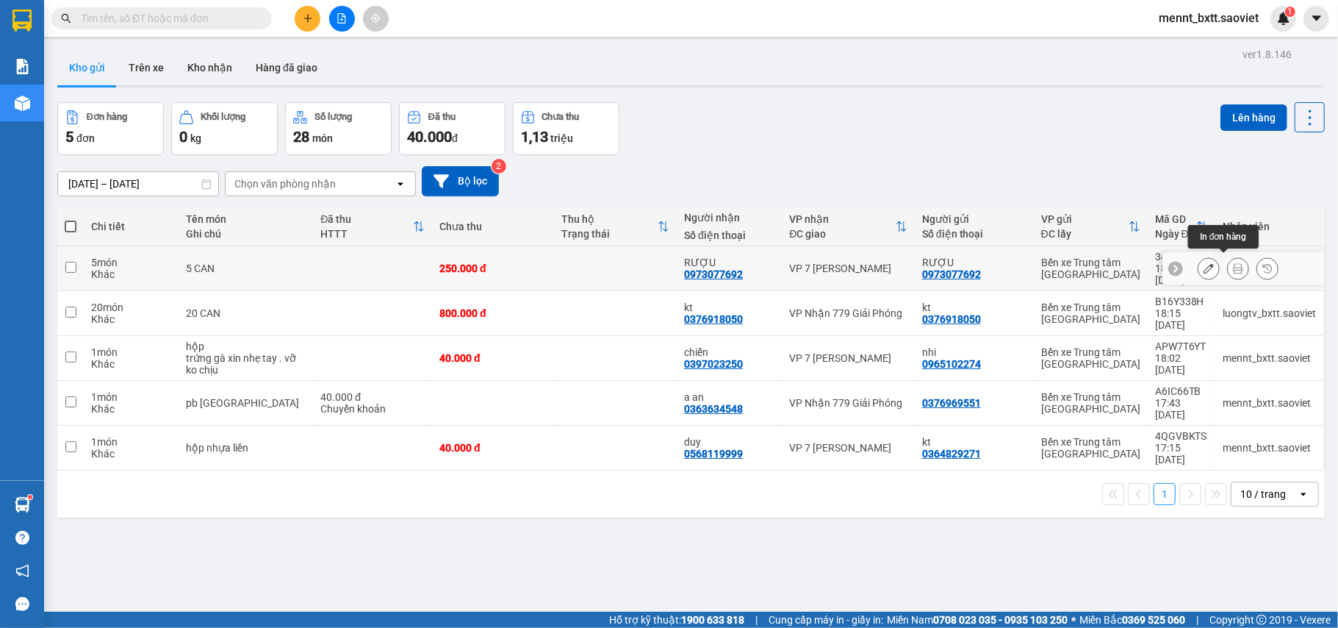
click at [1228, 266] on button at bounding box center [1238, 269] width 21 height 26
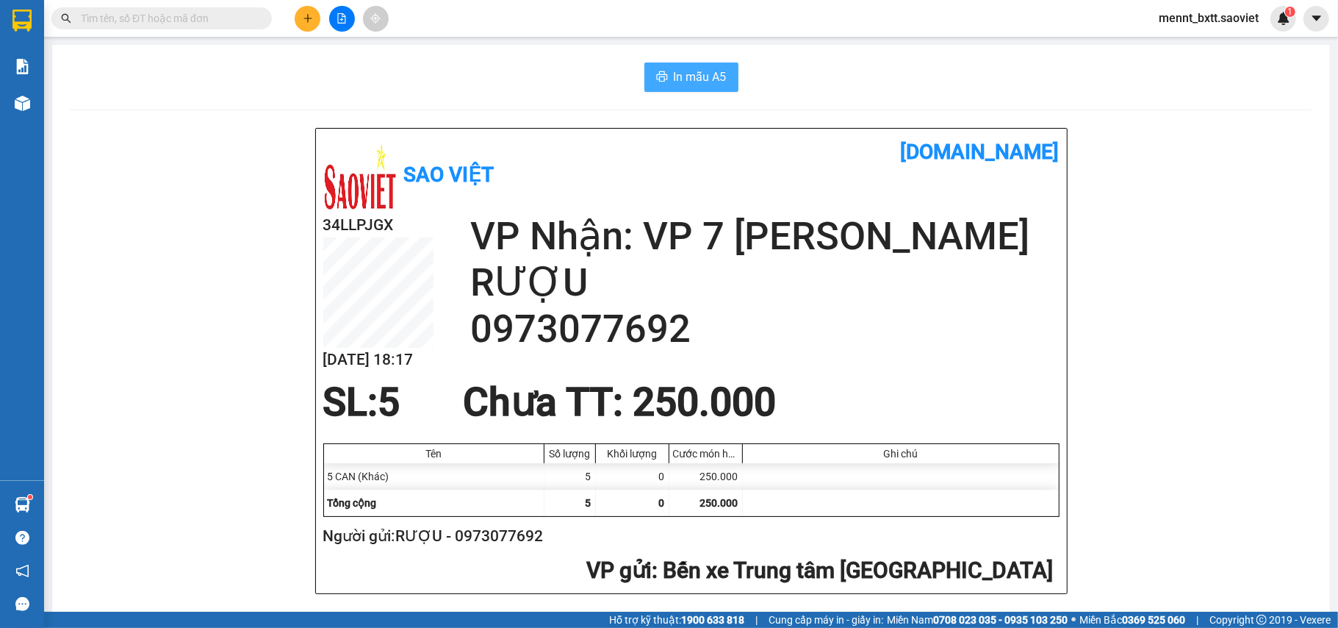
click at [715, 78] on span "In mẫu A5" at bounding box center [700, 77] width 53 height 18
click at [1130, 92] on div "In mẫu A5 Sao Việt vexere.com 34LLPJGX 13/10 18:17 VP Nhận: VP 7 Phạm Văn Đồng …" at bounding box center [691, 625] width 1278 height 1161
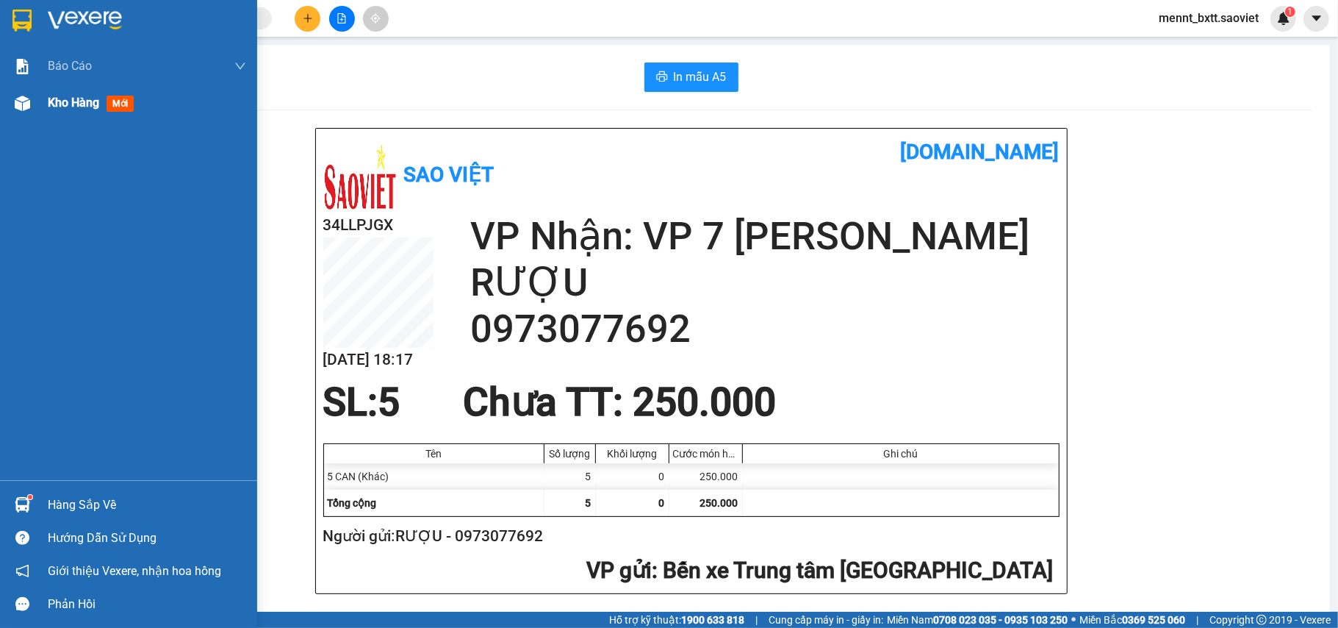
click at [72, 98] on span "Kho hàng" at bounding box center [73, 103] width 51 height 14
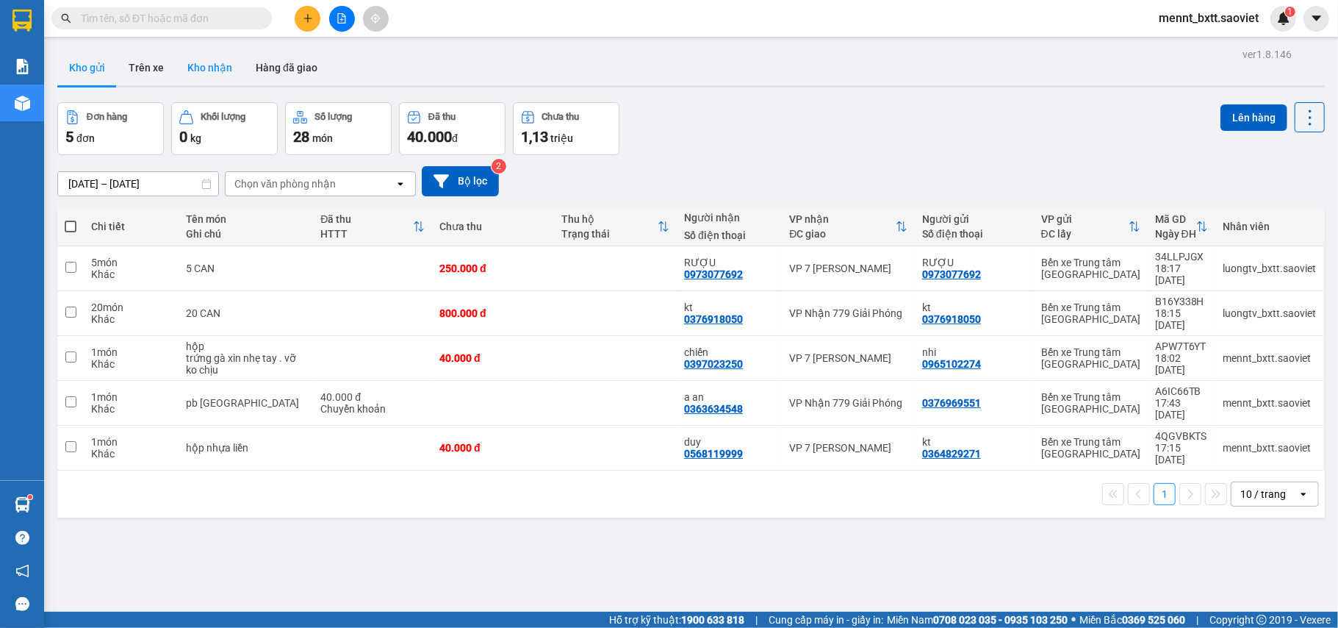
click at [216, 68] on button "Kho nhận" at bounding box center [210, 67] width 68 height 35
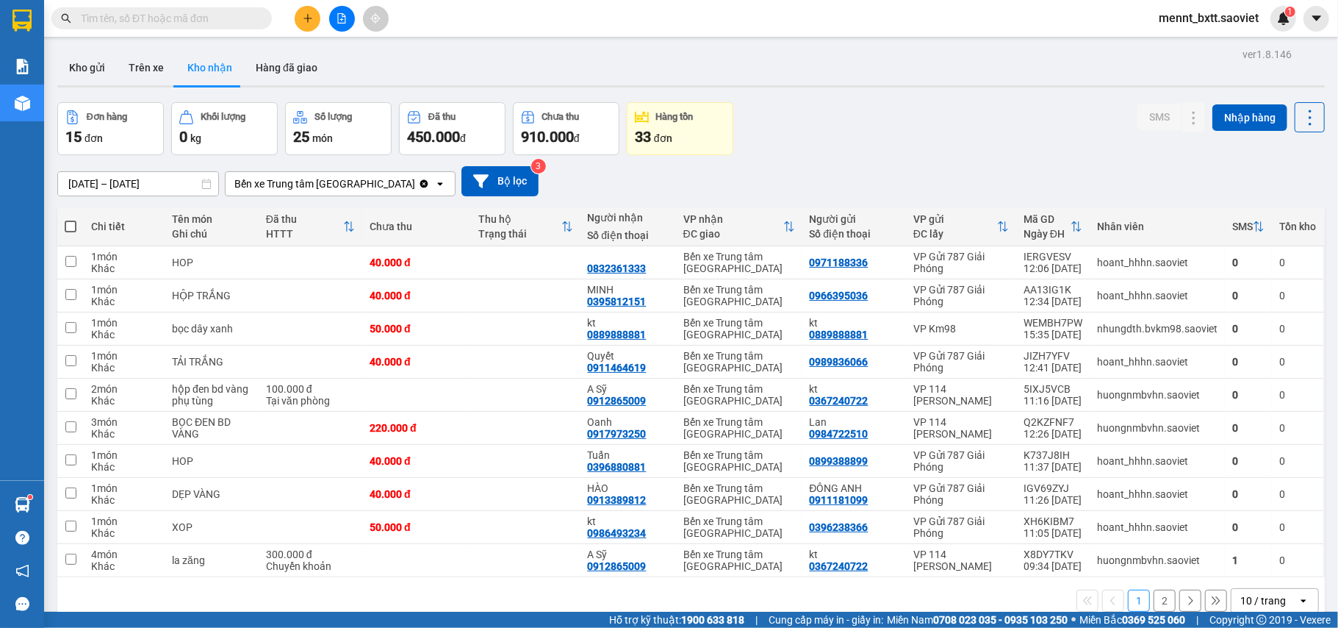
scroll to position [68, 0]
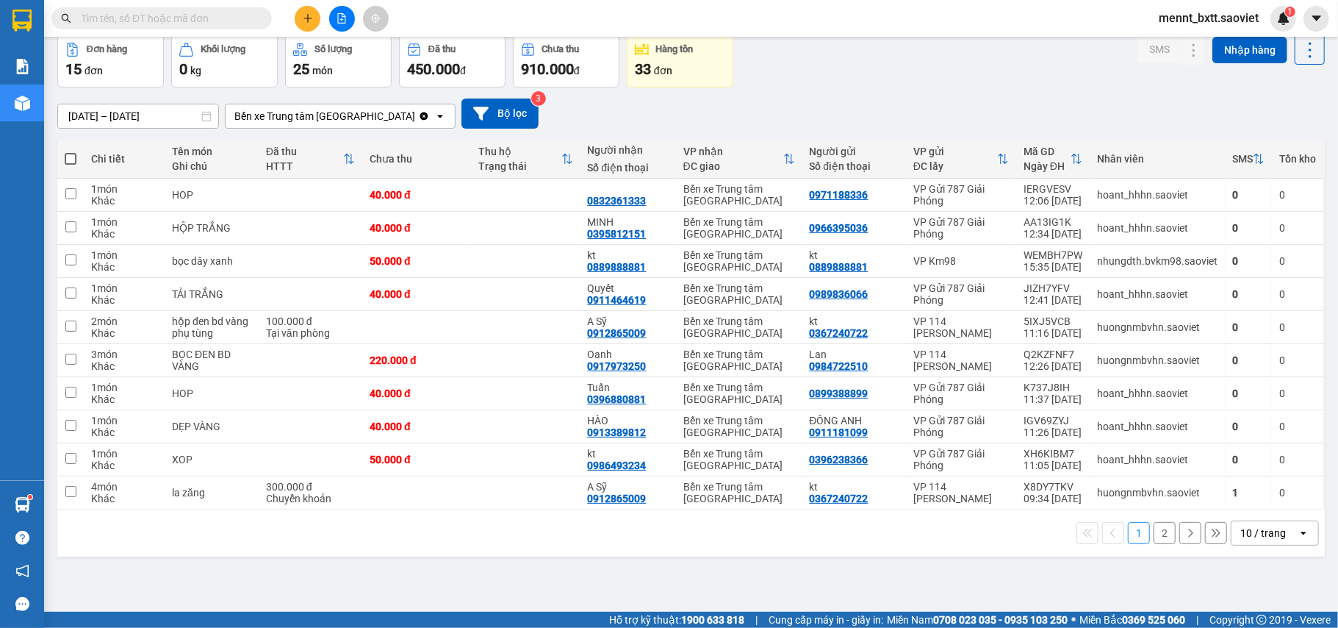
drag, startPoint x: 215, startPoint y: 7, endPoint x: 207, endPoint y: 16, distance: 12.5
click at [212, 12] on span at bounding box center [161, 18] width 220 height 22
click at [109, 24] on input "text" at bounding box center [167, 18] width 173 height 16
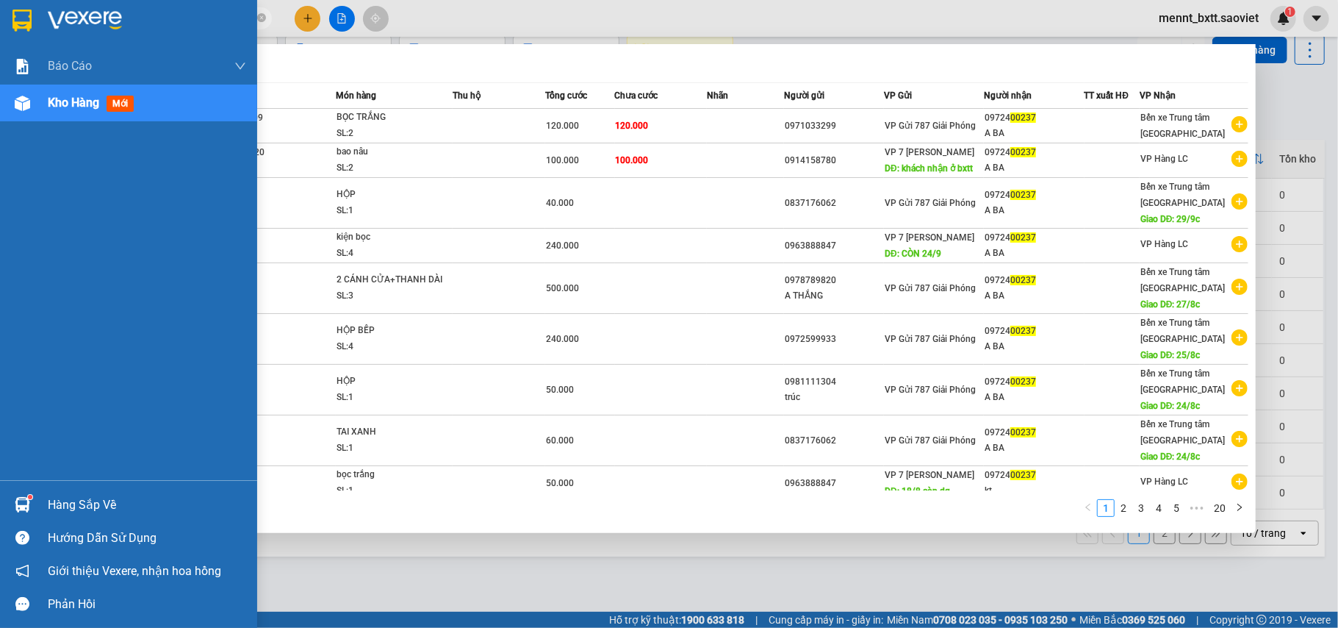
drag, startPoint x: 131, startPoint y: 22, endPoint x: 33, endPoint y: 30, distance: 98.1
click at [33, 30] on section "Kết quả tìm kiếm ( 199 ) Bộ lọc Mã ĐH Trạng thái Món hàng Thu hộ Tổng cước Chưa…" at bounding box center [669, 314] width 1338 height 628
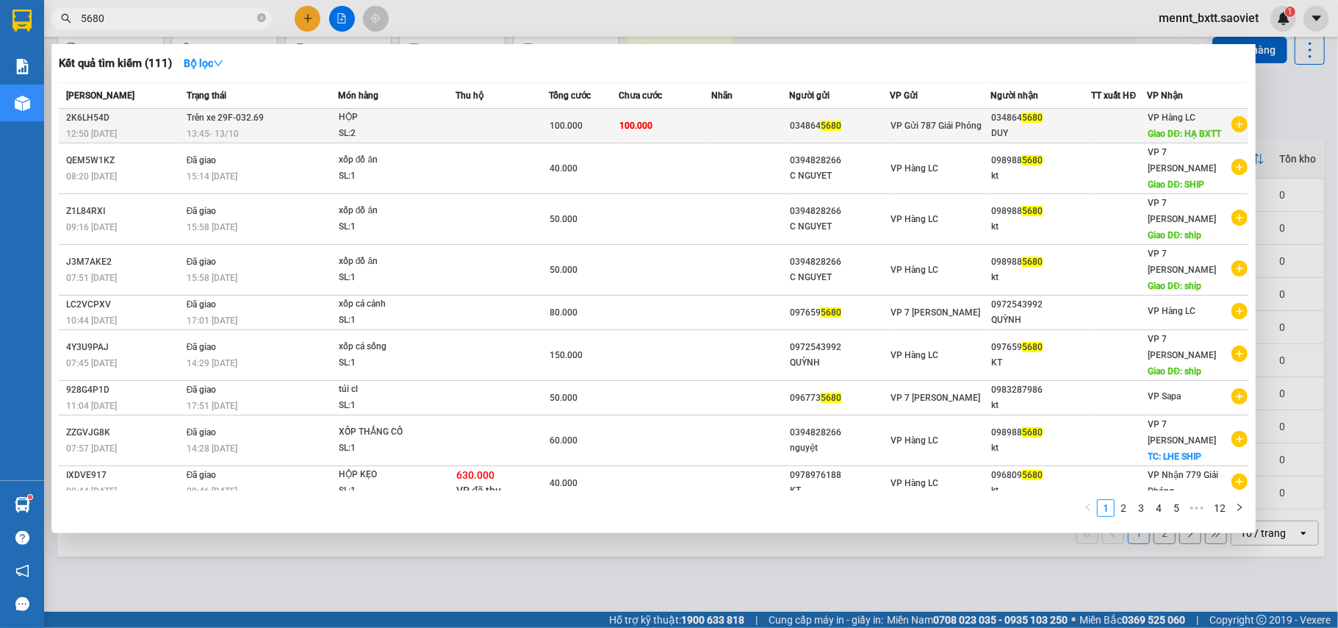
type input "5680"
click at [480, 124] on td at bounding box center [502, 126] width 93 height 35
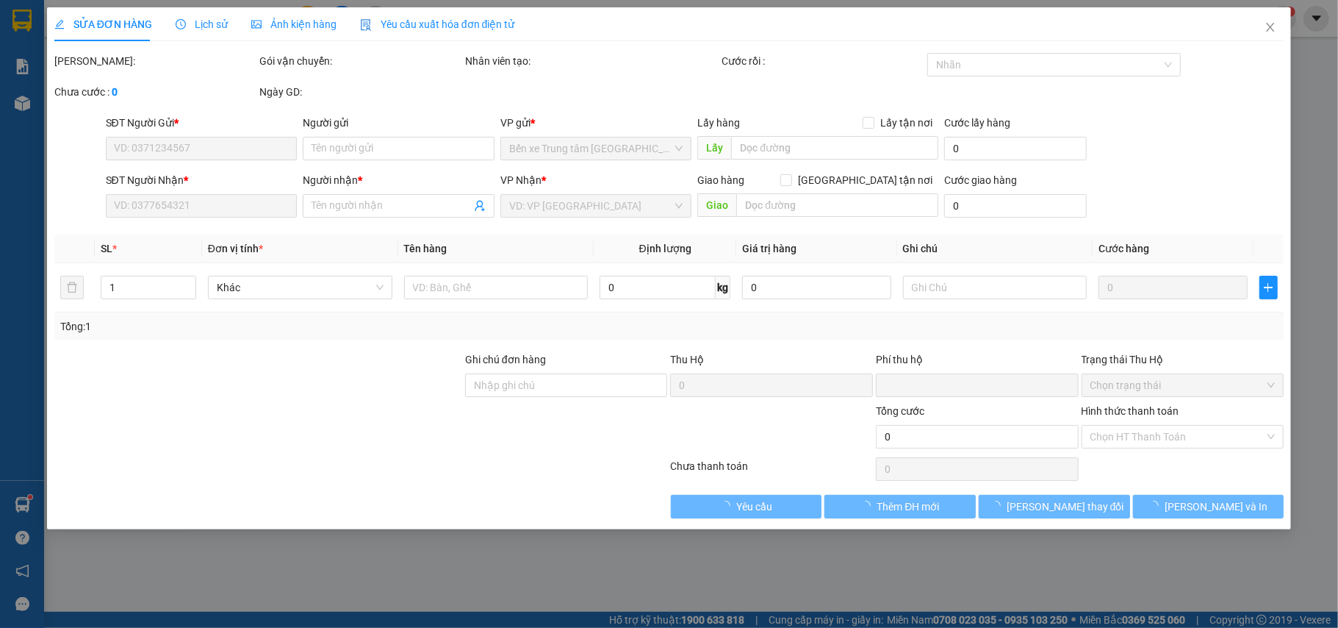
type input "0348645680"
type input "DUY"
type input "HẠ BXTT"
type input "0"
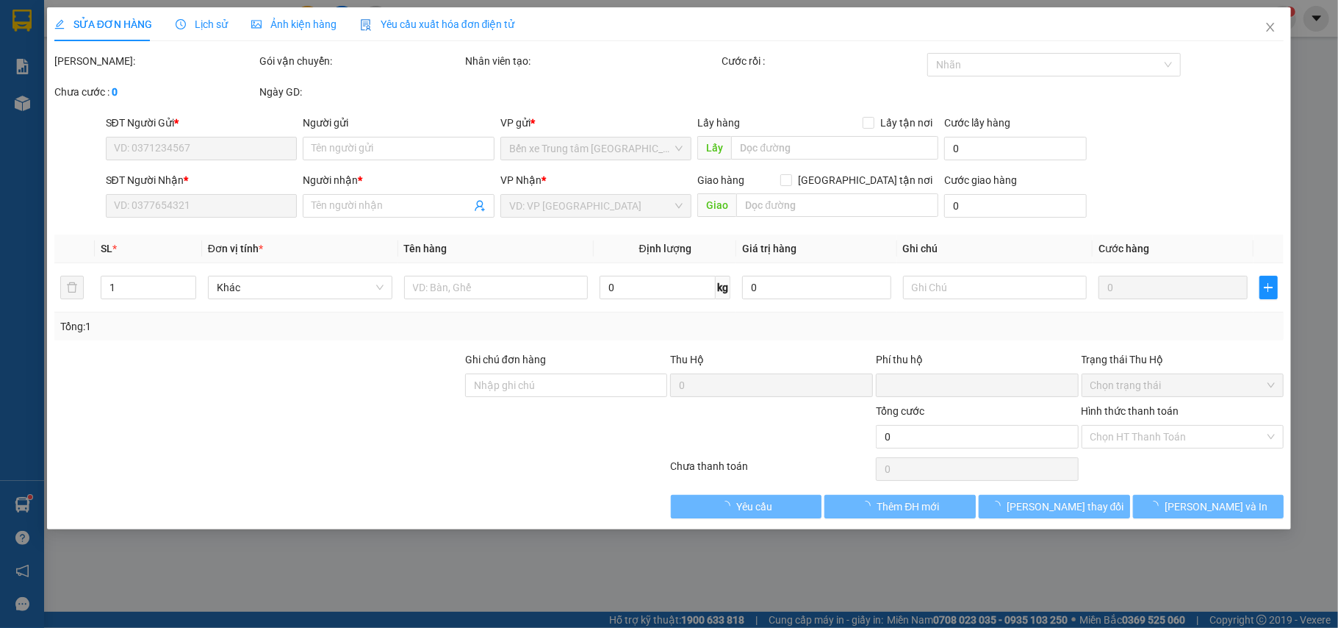
type input "100.000"
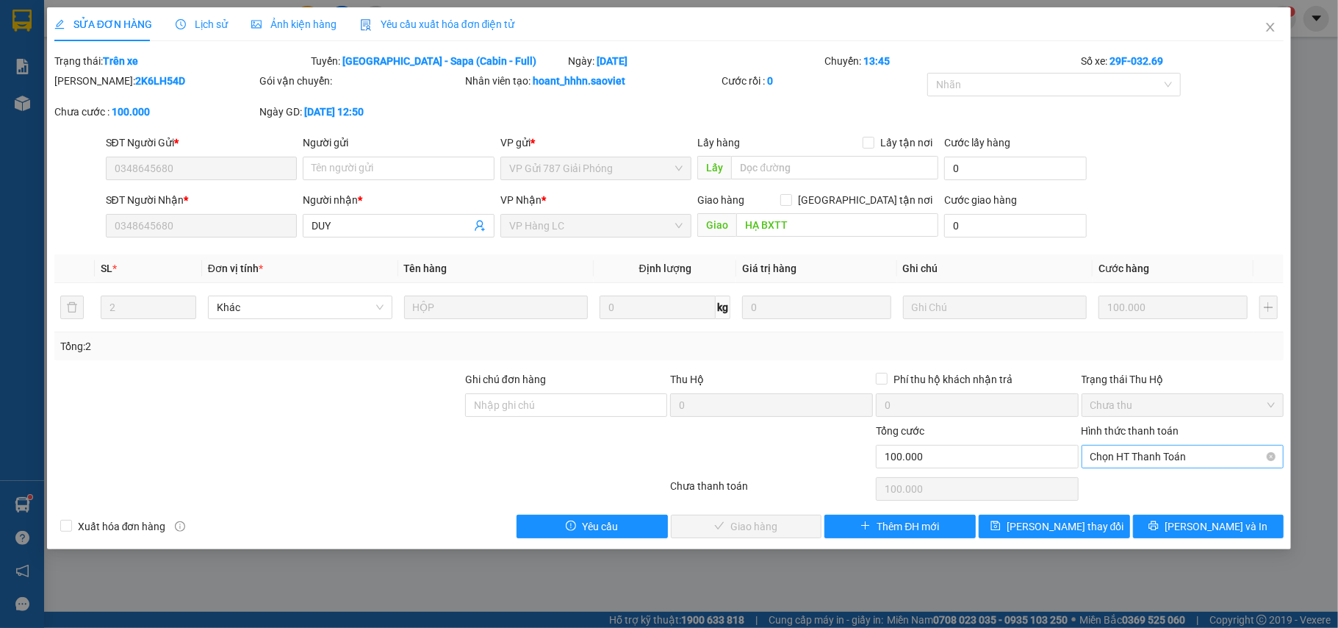
click at [1174, 462] on span "Chọn HT Thanh Toán" at bounding box center [1183, 456] width 185 height 22
click at [1139, 506] on div "Chuyển khoản" at bounding box center [1183, 511] width 185 height 16
type input "0"
click at [800, 536] on button "[PERSON_NAME] và [PERSON_NAME] hàng" at bounding box center [746, 526] width 151 height 24
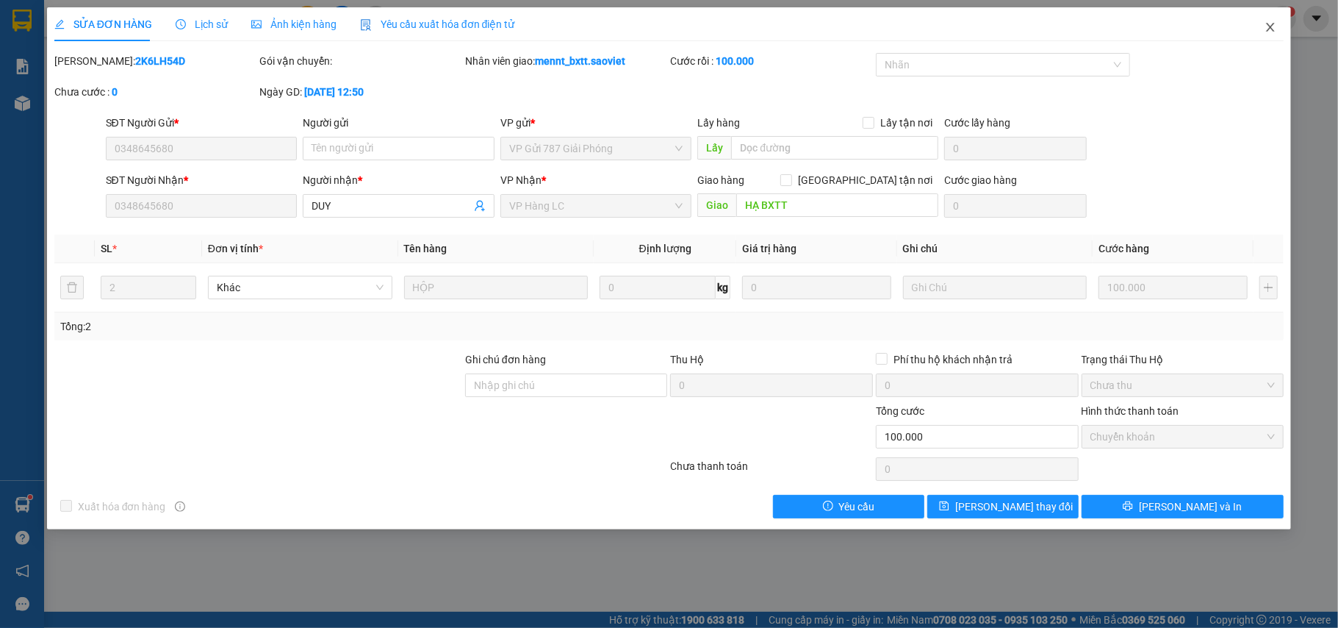
click at [1265, 26] on icon "close" at bounding box center [1271, 27] width 12 height 12
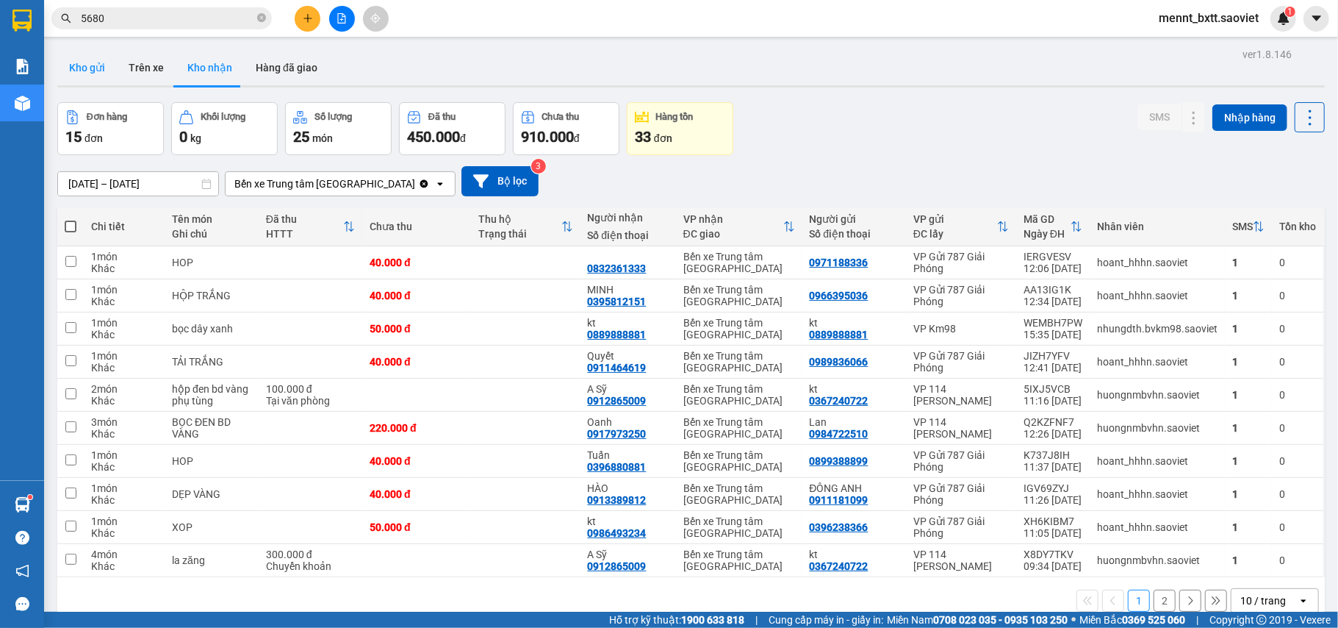
click at [91, 75] on button "Kho gửi" at bounding box center [87, 67] width 60 height 35
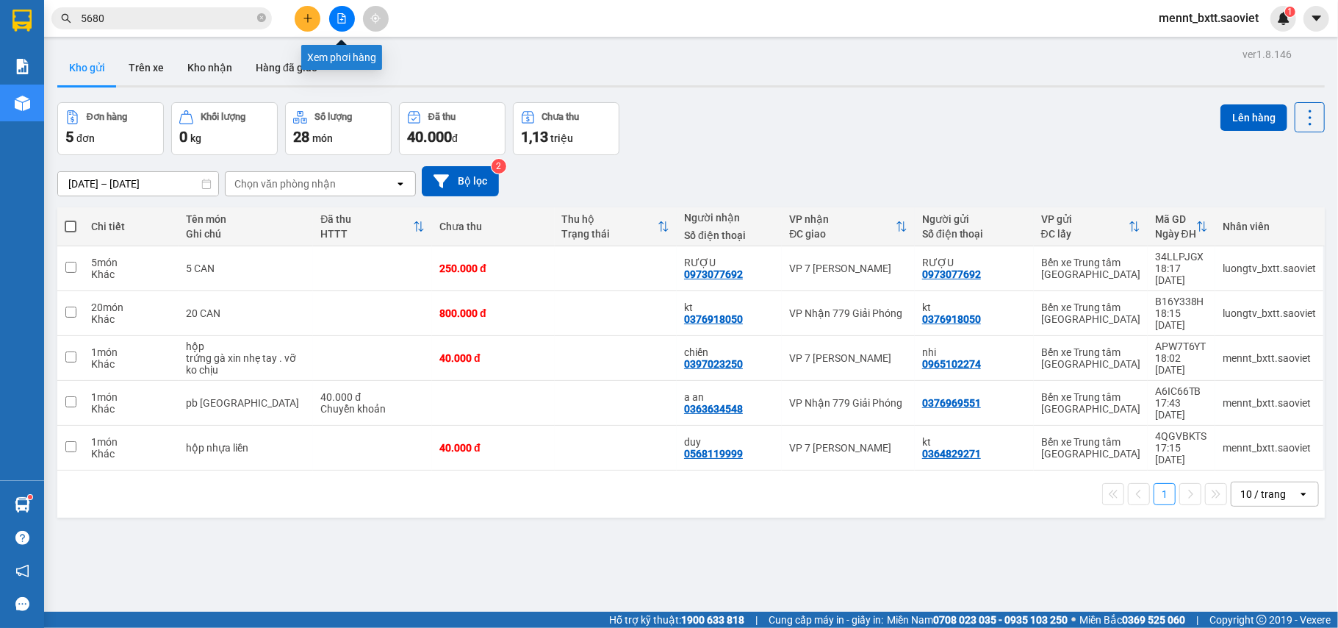
click at [338, 21] on icon "file-add" at bounding box center [342, 18] width 8 height 10
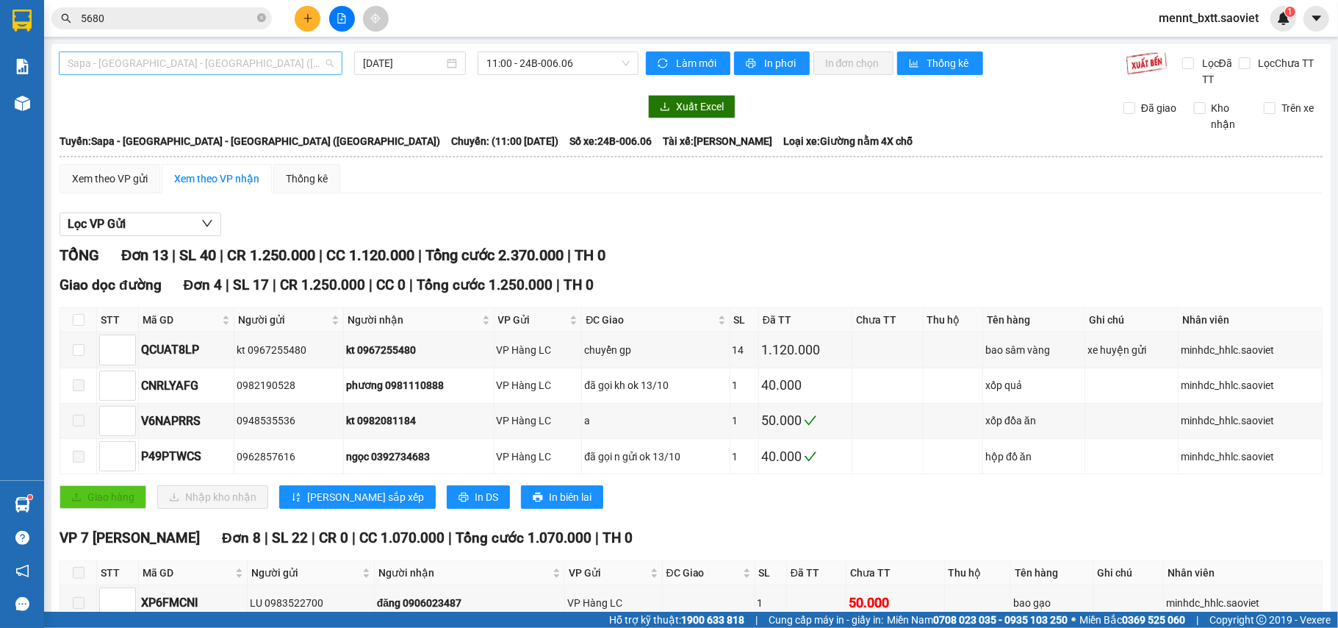
drag, startPoint x: 100, startPoint y: 62, endPoint x: 103, endPoint y: 54, distance: 8.6
click at [101, 59] on span "Sapa - [GEOGRAPHIC_DATA] - [GEOGRAPHIC_DATA] ([GEOGRAPHIC_DATA])" at bounding box center [201, 63] width 266 height 22
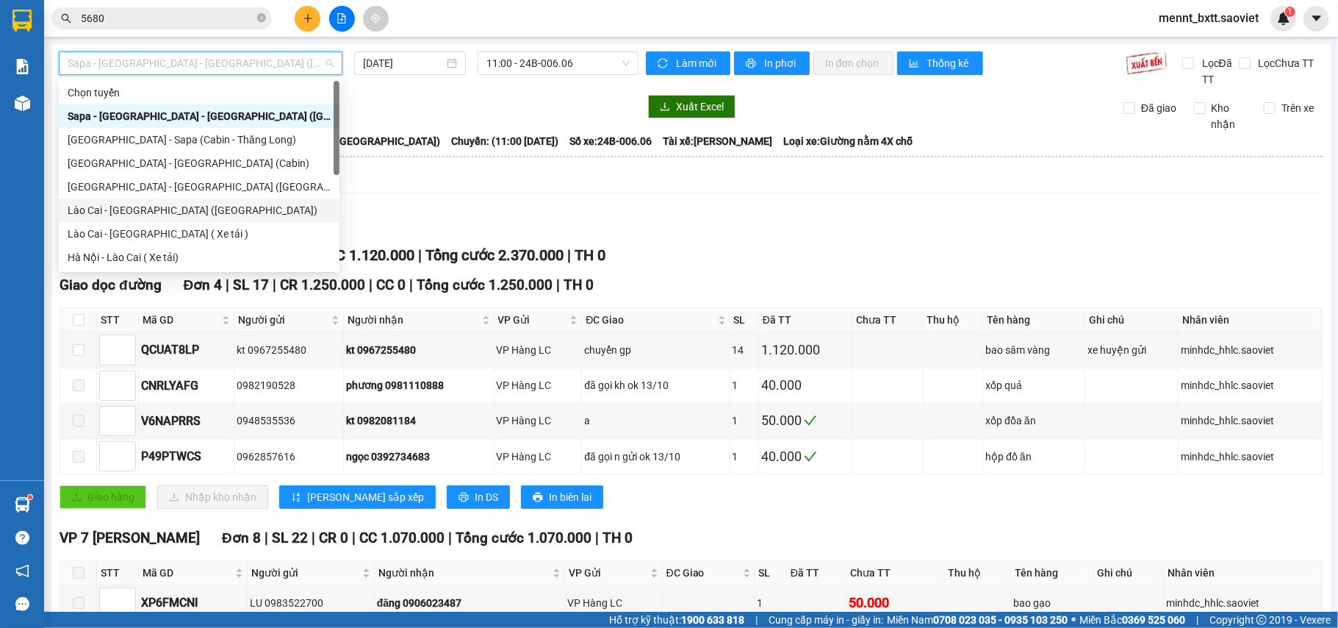
click at [190, 212] on div "Lào Cai - [GEOGRAPHIC_DATA] ([GEOGRAPHIC_DATA])" at bounding box center [199, 210] width 263 height 16
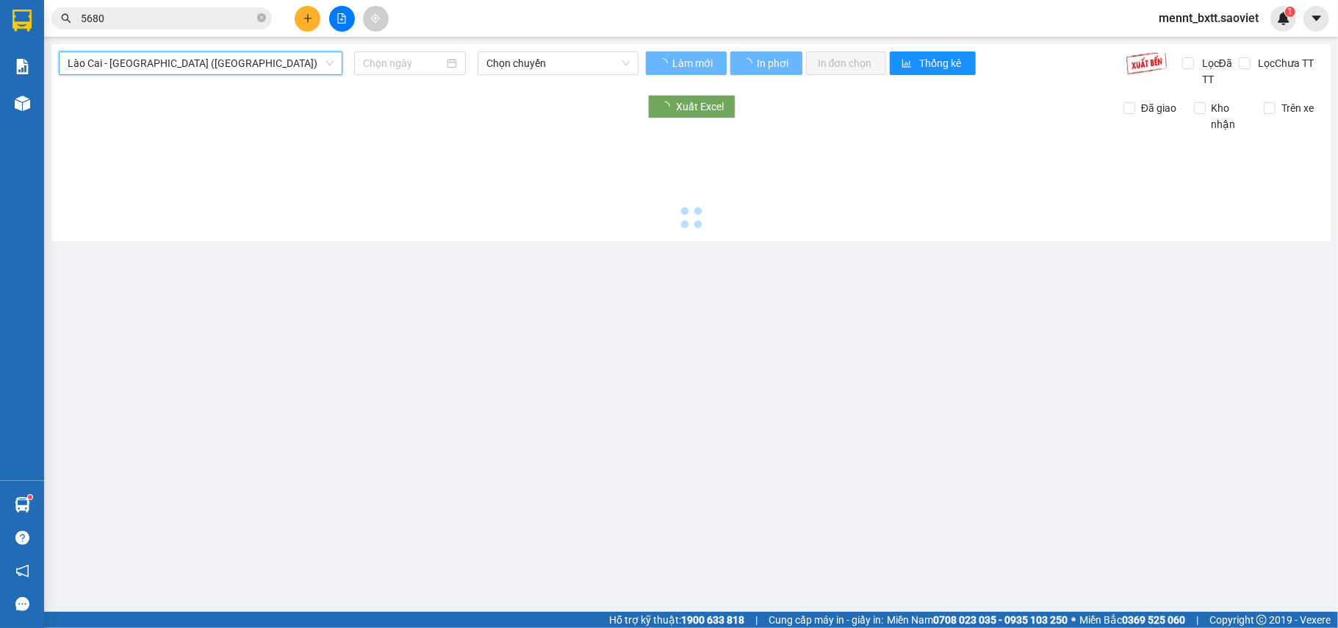
type input "[DATE]"
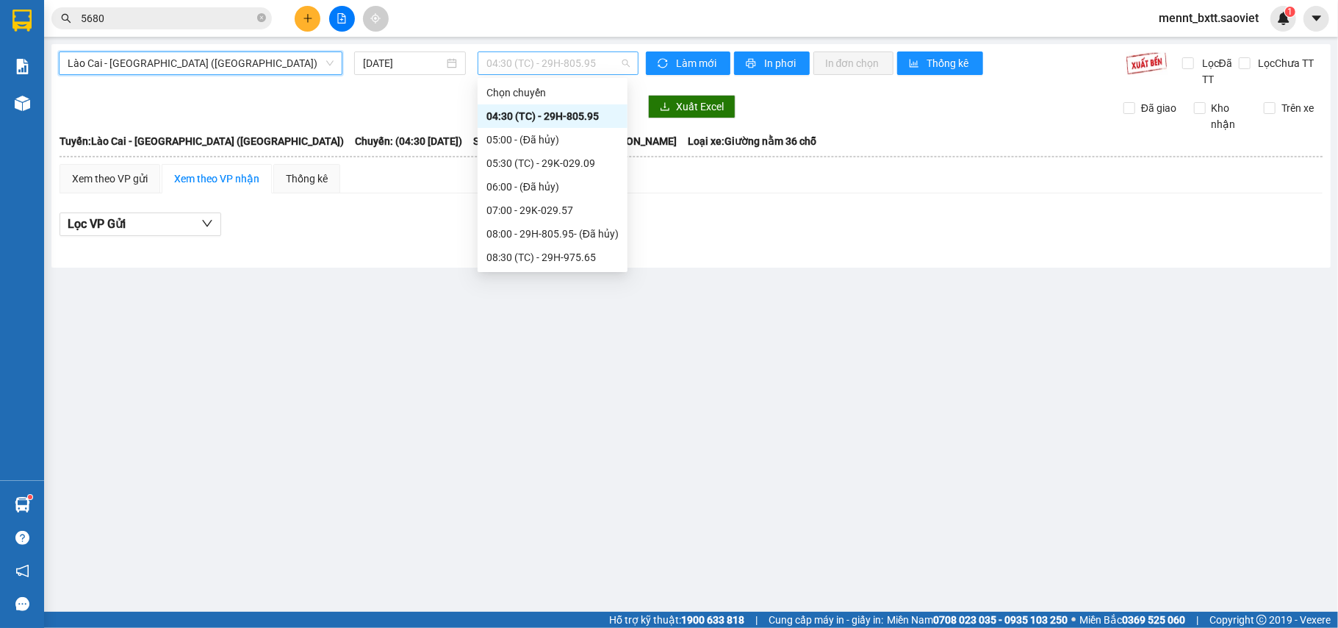
click at [506, 57] on span "04:30 (TC) - 29H-805.95" at bounding box center [558, 63] width 143 height 22
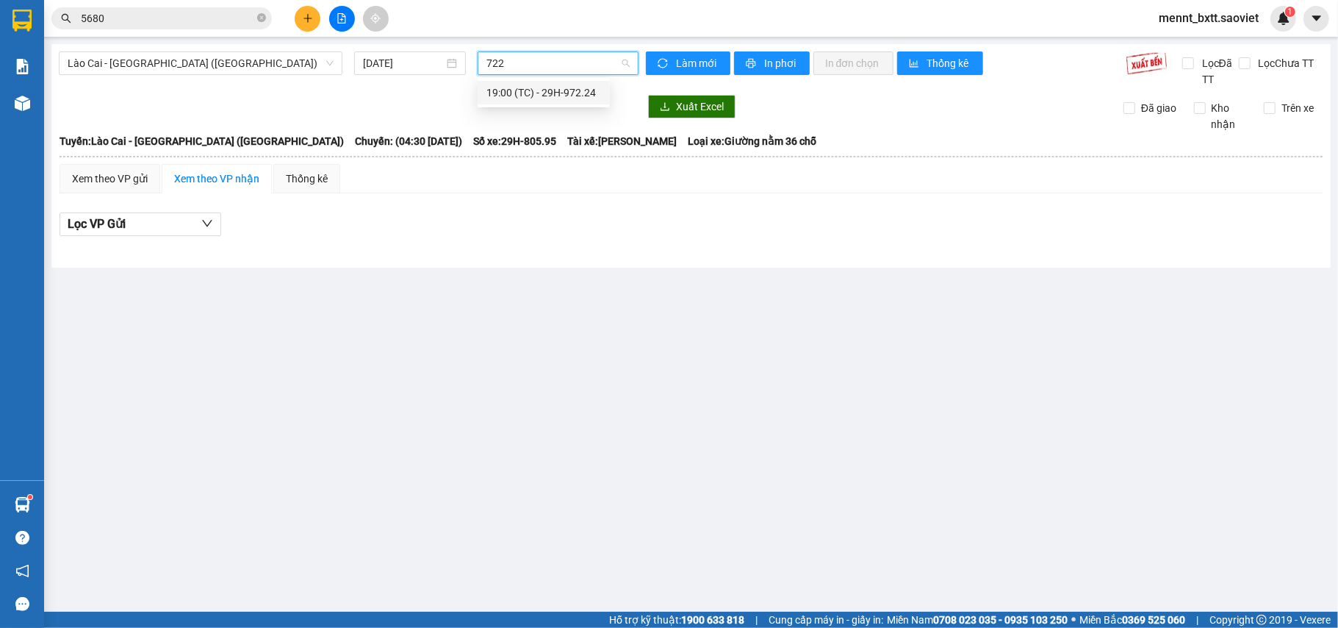
type input "7224"
click at [551, 95] on div "19:00 (TC) - 29H-972.24" at bounding box center [544, 93] width 115 height 16
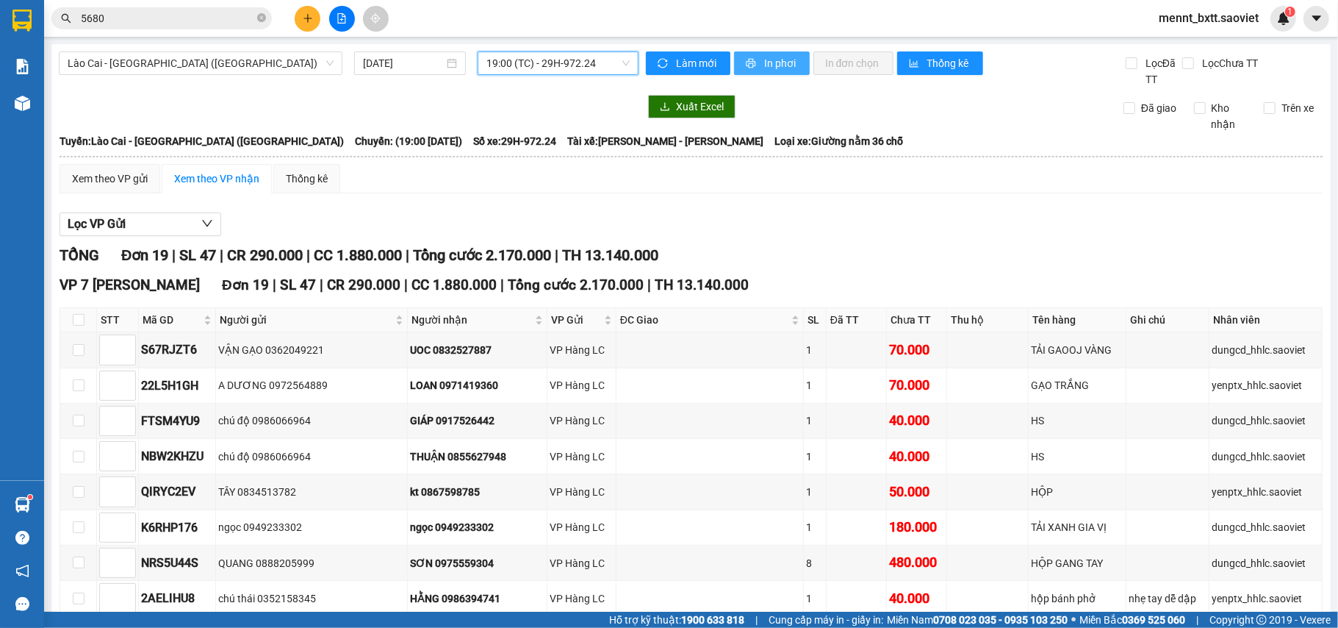
click at [771, 63] on span "In phơi" at bounding box center [781, 63] width 34 height 16
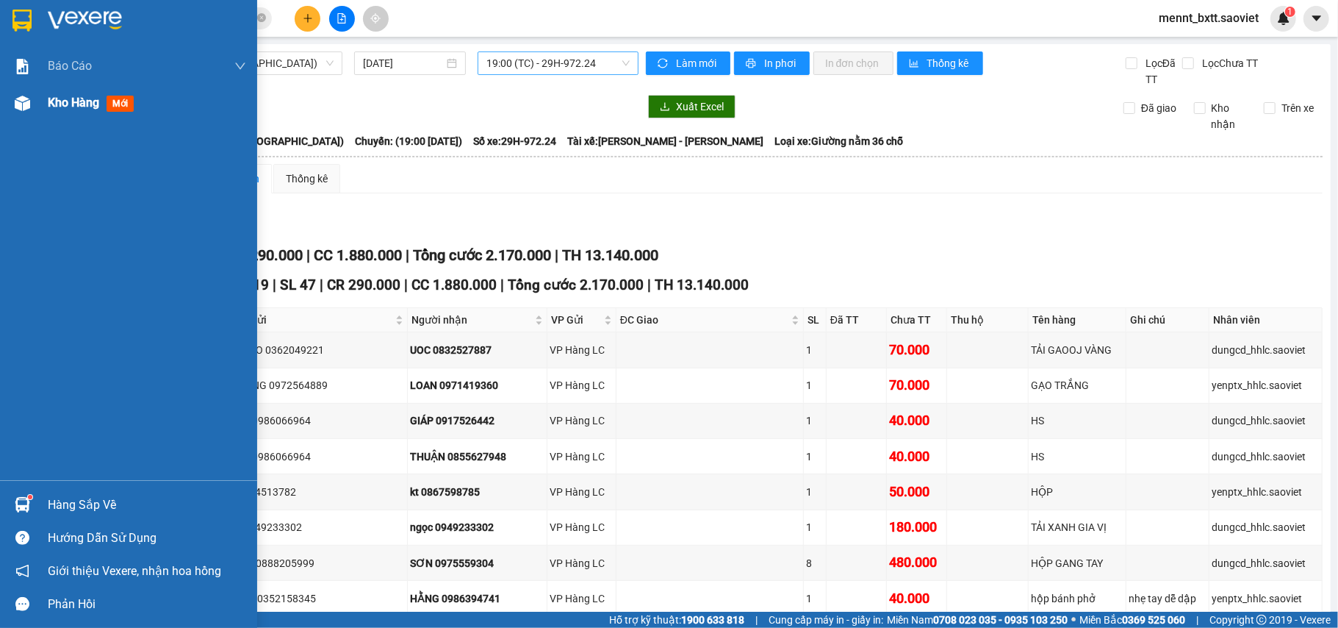
click at [75, 103] on span "Kho hàng" at bounding box center [73, 103] width 51 height 14
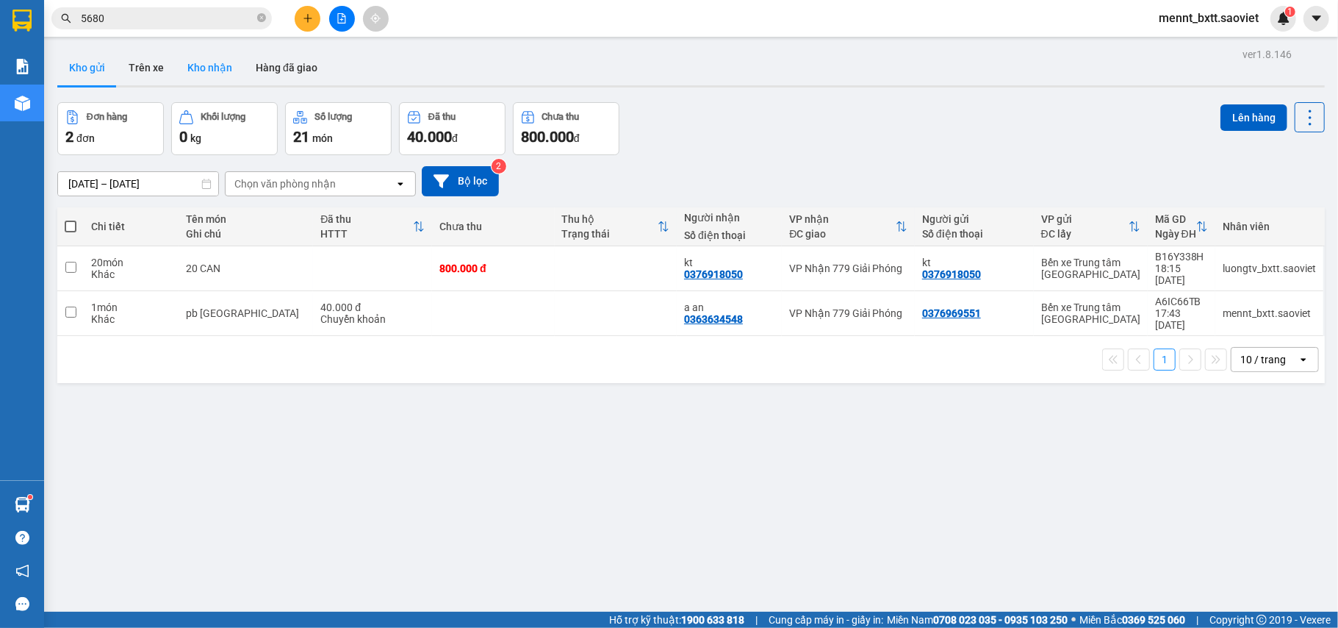
click at [209, 65] on button "Kho nhận" at bounding box center [210, 67] width 68 height 35
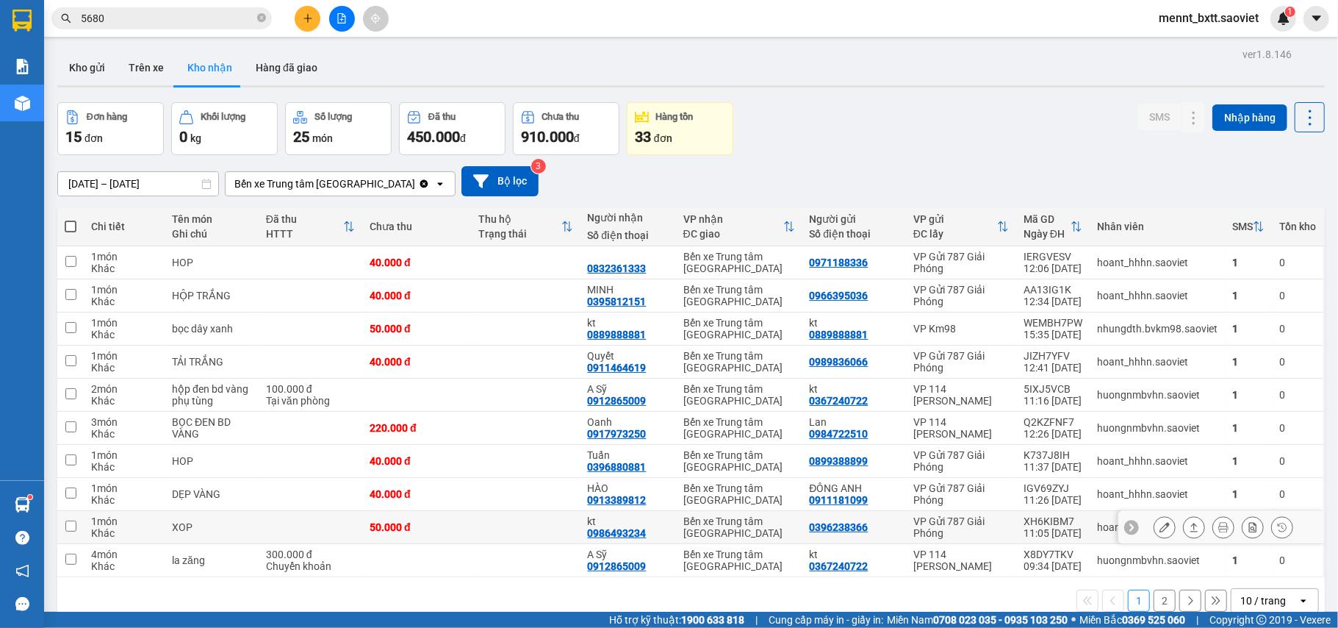
scroll to position [68, 0]
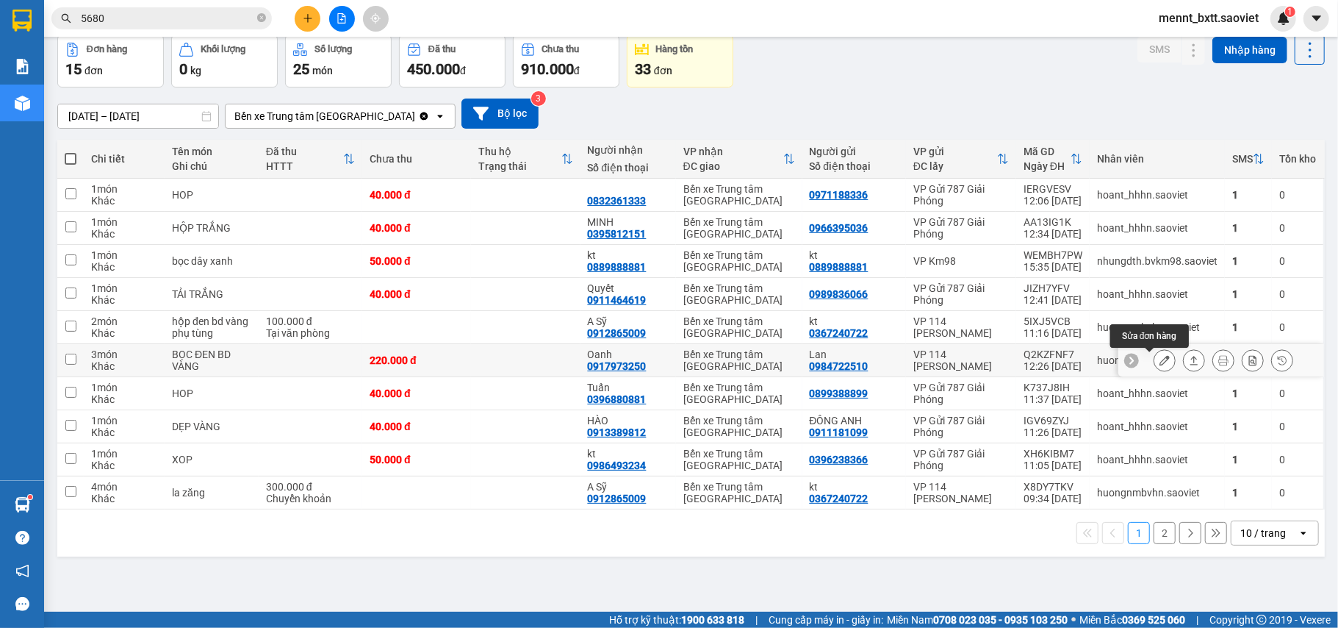
click at [1160, 362] on icon at bounding box center [1165, 360] width 10 height 10
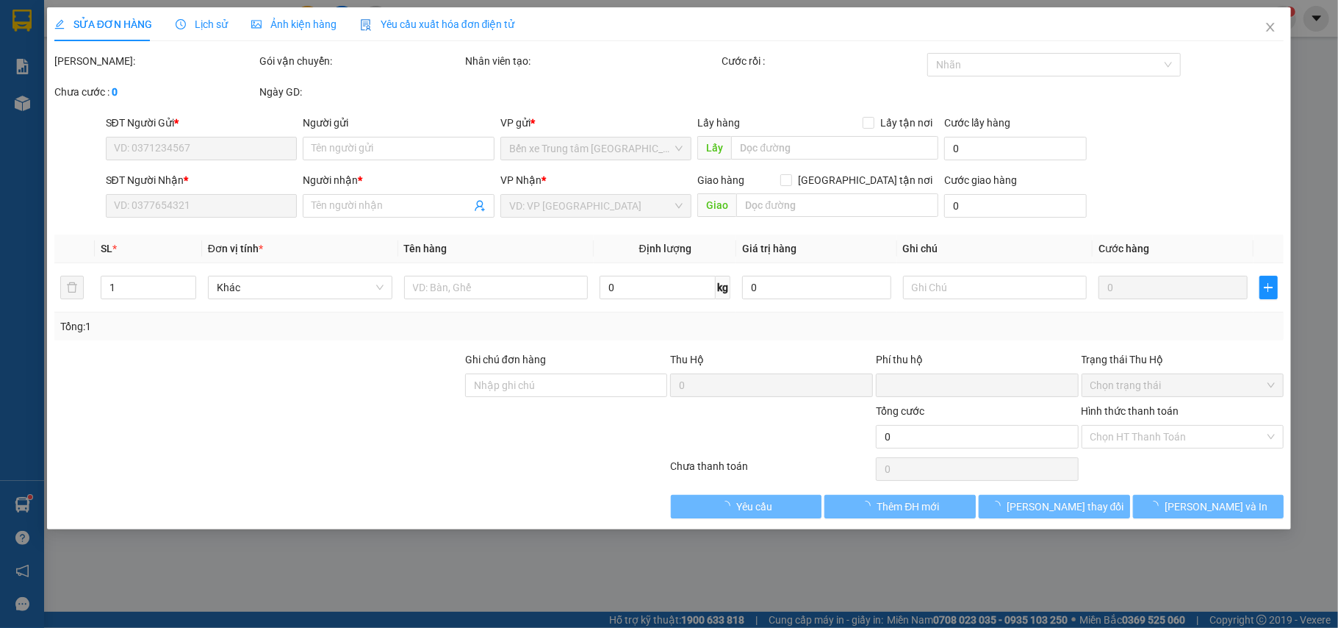
type input "0984722510"
type input "Lan"
type input "0917973250"
type input "Oanh"
type input "0"
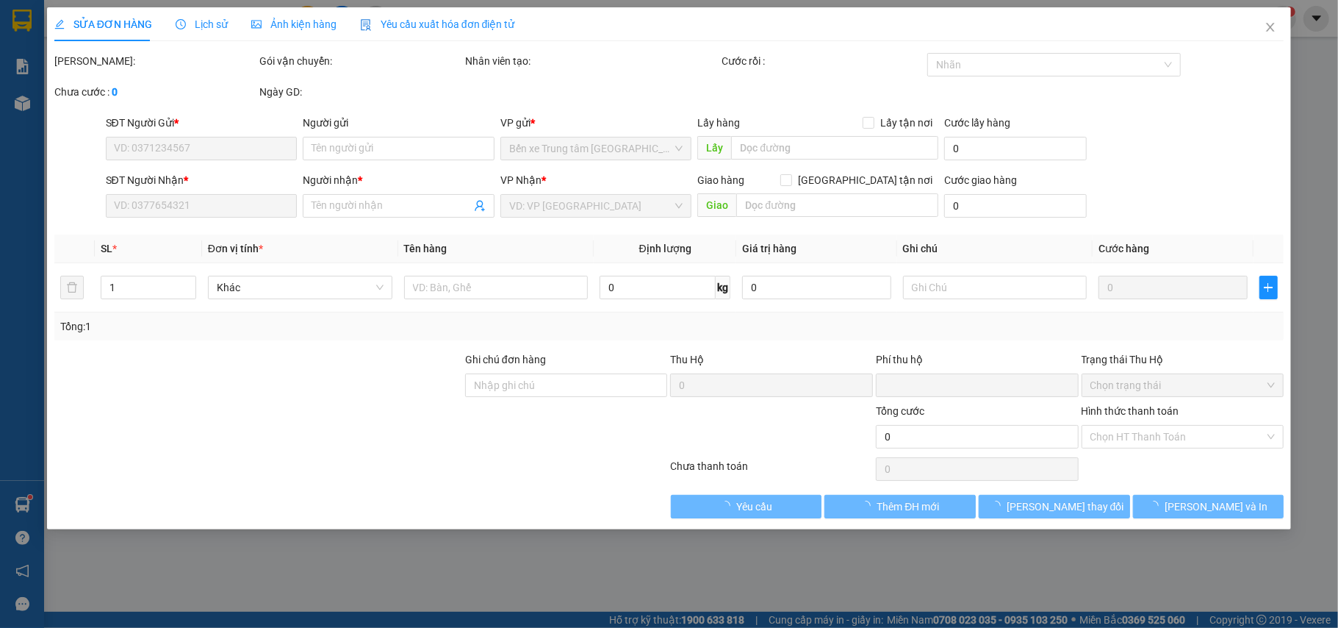
type input "220.000"
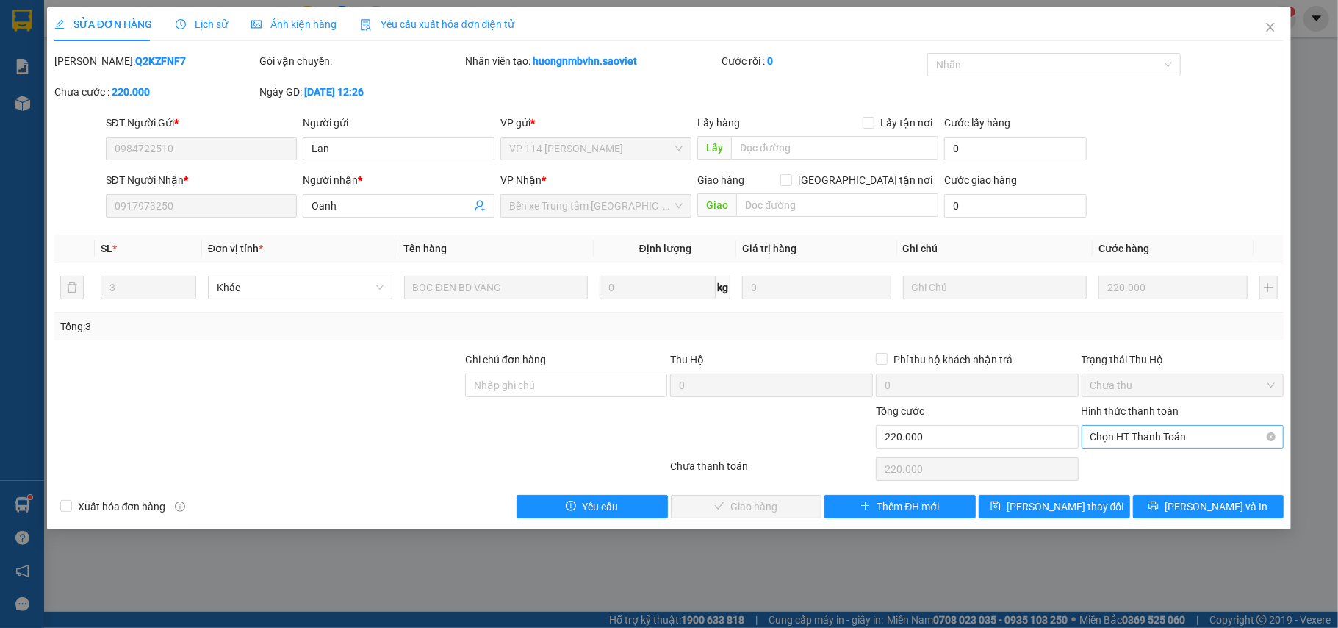
click at [1199, 432] on span "Chọn HT Thanh Toán" at bounding box center [1183, 437] width 185 height 22
click at [1138, 469] on div "Tại văn phòng" at bounding box center [1183, 467] width 185 height 16
type input "0"
click at [768, 509] on span "[PERSON_NAME] và [PERSON_NAME] hàng" at bounding box center [769, 506] width 141 height 16
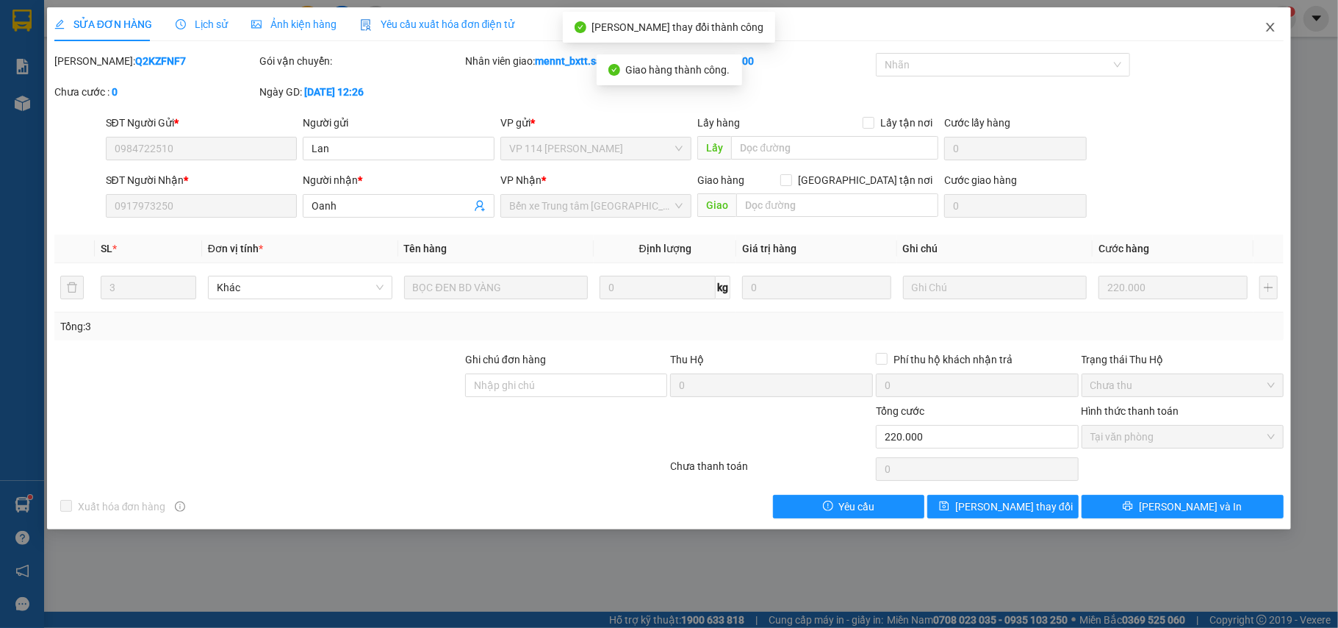
click at [1268, 31] on icon "close" at bounding box center [1271, 27] width 8 height 9
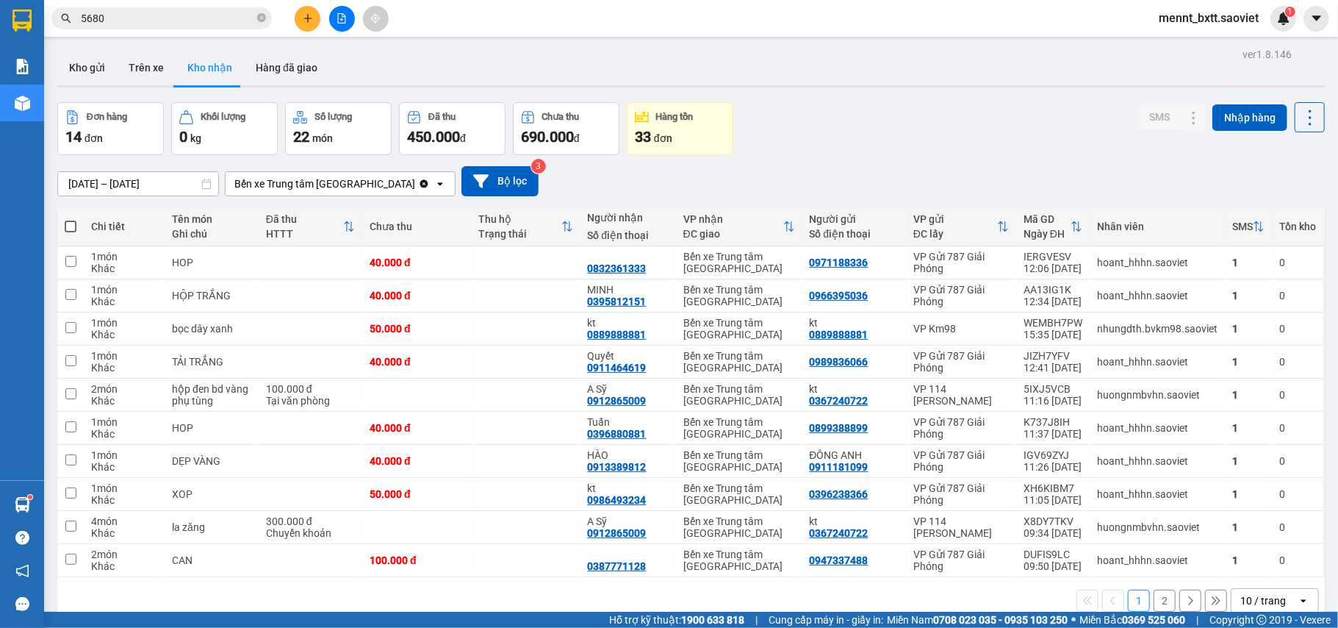
scroll to position [68, 0]
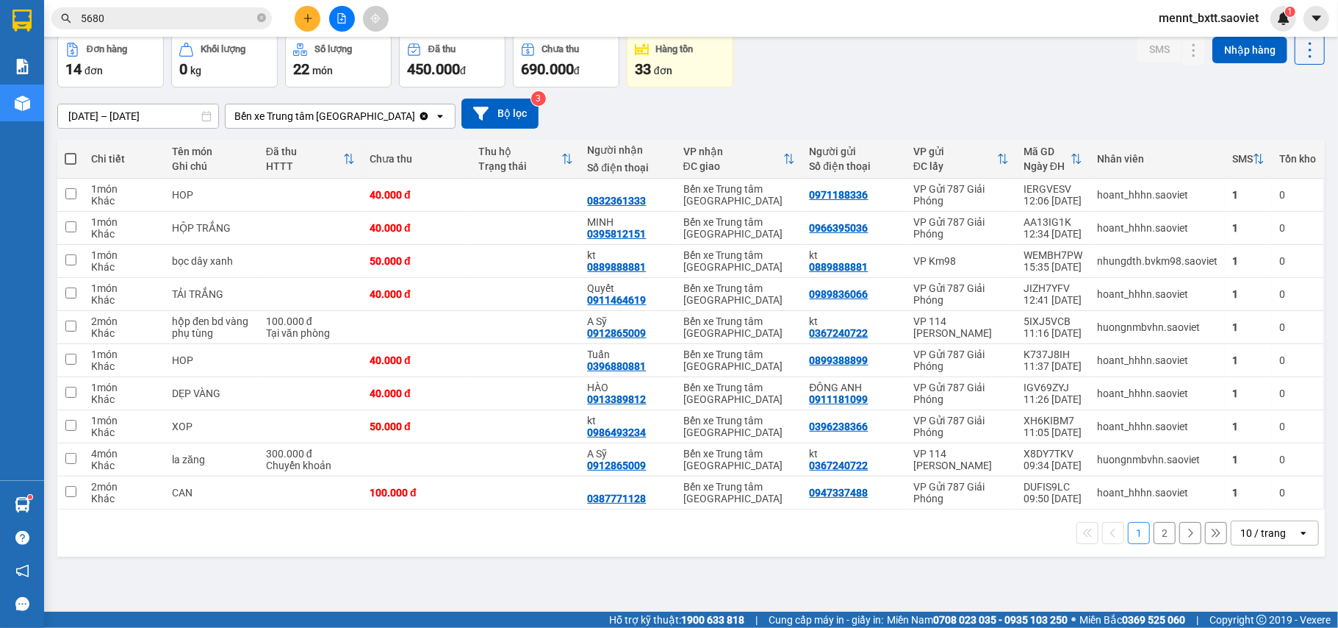
click at [807, 69] on div "Đơn hàng 14 đơn Khối lượng 0 kg Số lượng 22 món Đã thu 450.000 đ Chưa thu 690.0…" at bounding box center [691, 61] width 1268 height 53
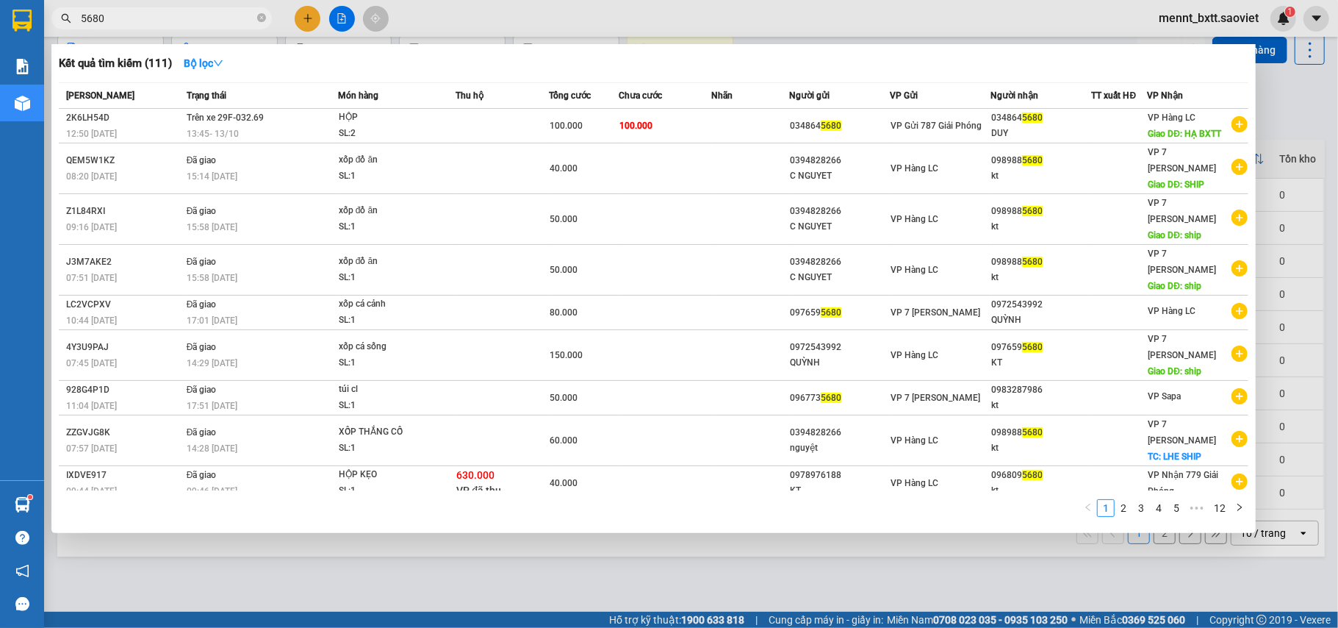
drag, startPoint x: 104, startPoint y: 18, endPoint x: 29, endPoint y: 24, distance: 74.5
click at [29, 24] on section "Kết quả tìm kiếm ( 111 ) Bộ lọc Mã ĐH Trạng thái Món hàng Thu hộ Tổng cước Chưa…" at bounding box center [669, 314] width 1338 height 628
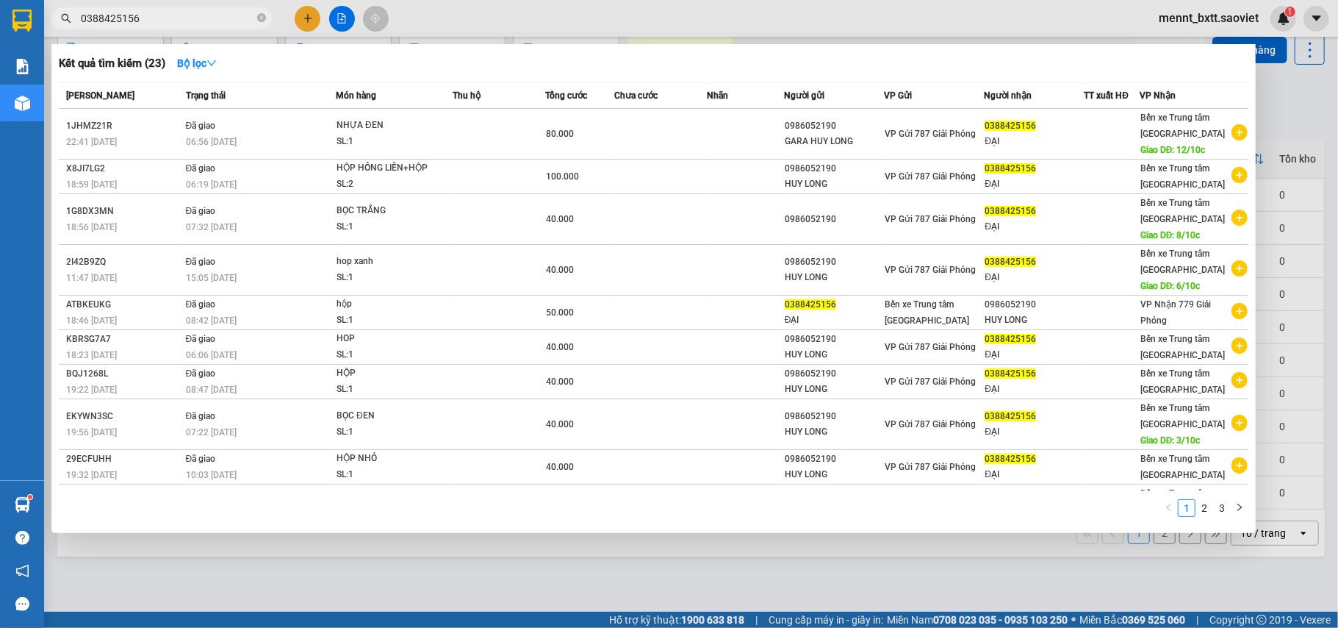
type input "0388425156"
click at [1289, 104] on div at bounding box center [669, 314] width 1338 height 628
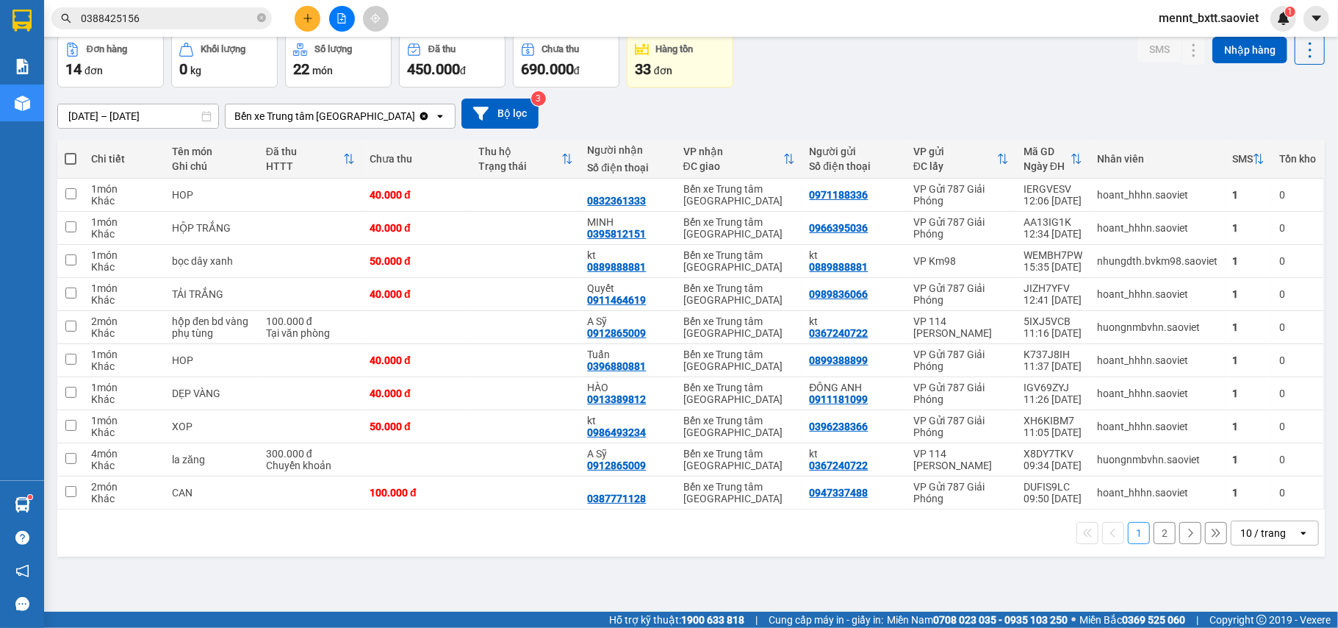
scroll to position [0, 0]
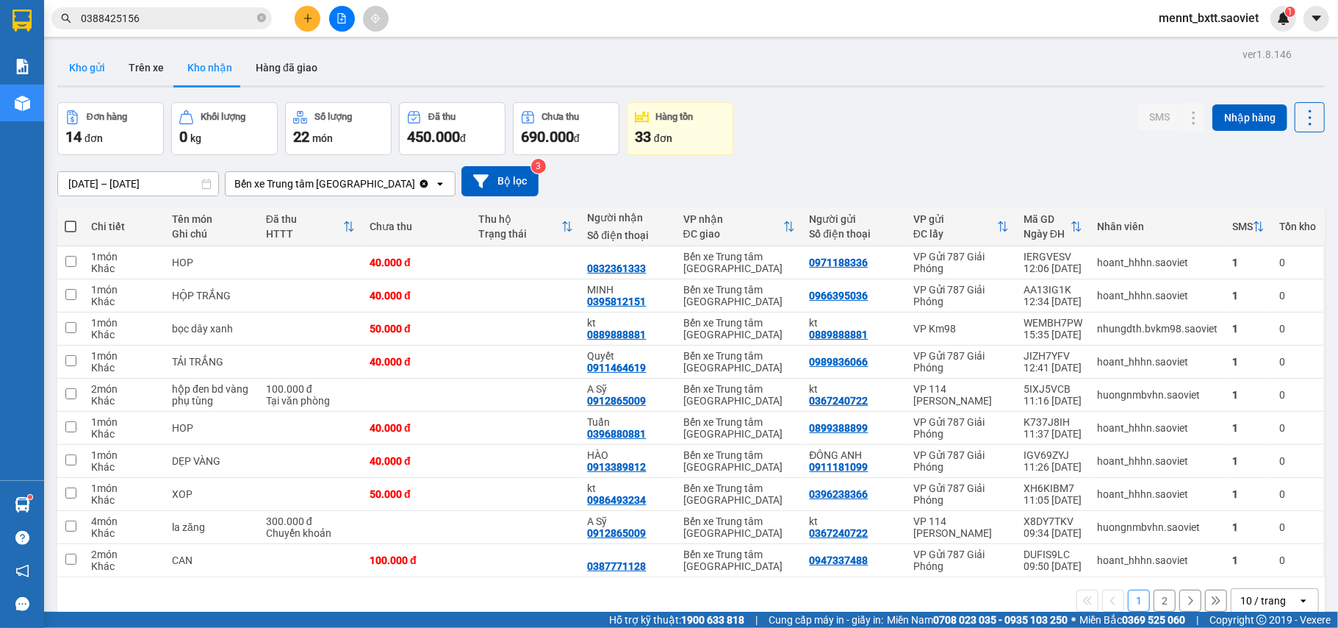
click at [94, 65] on button "Kho gửi" at bounding box center [87, 67] width 60 height 35
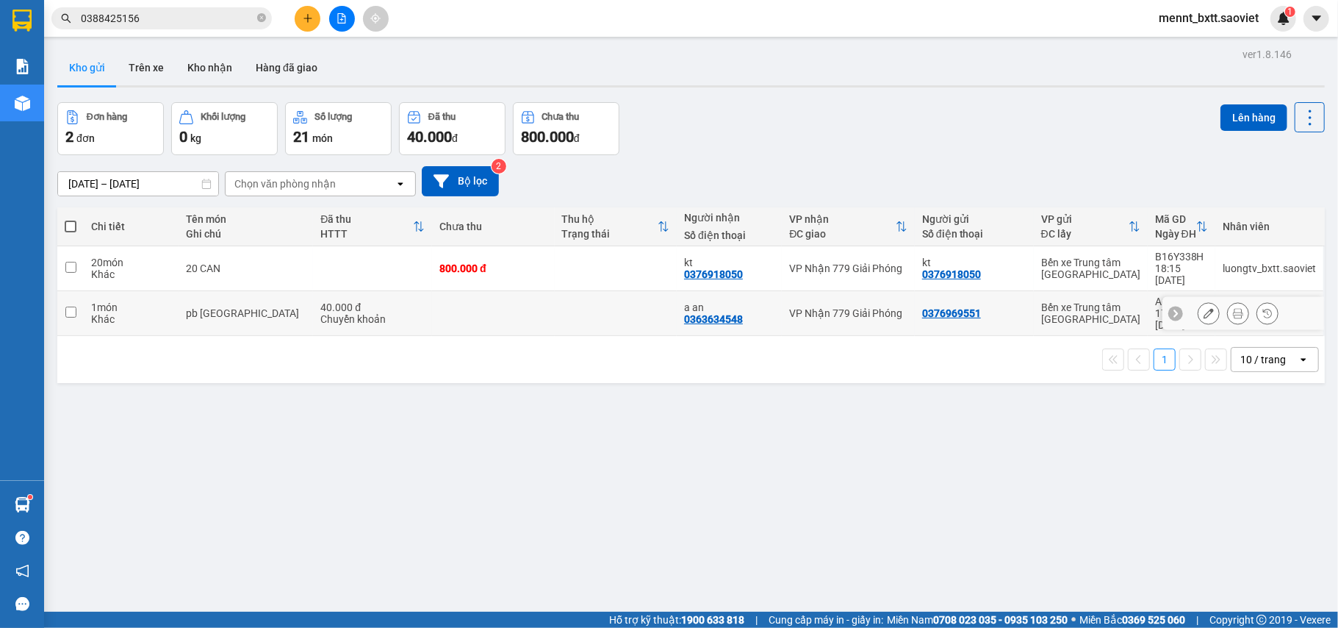
click at [575, 300] on td at bounding box center [616, 313] width 123 height 45
checkbox input "true"
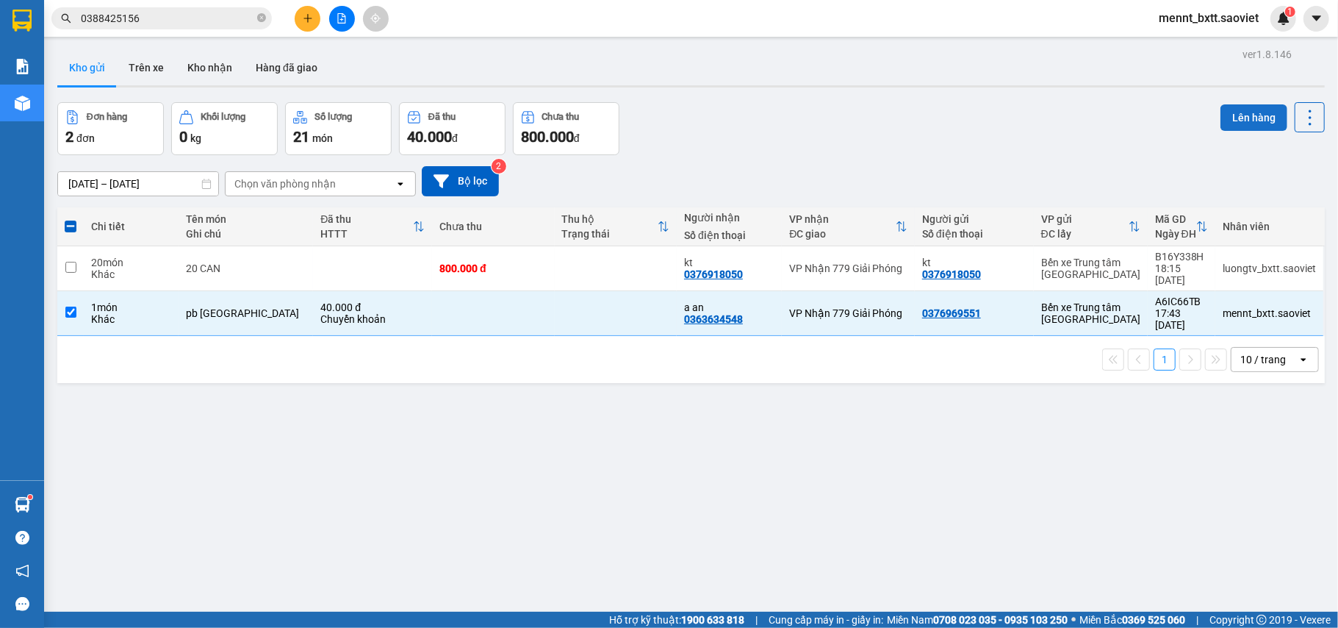
click at [1238, 110] on button "Lên hàng" at bounding box center [1254, 117] width 67 height 26
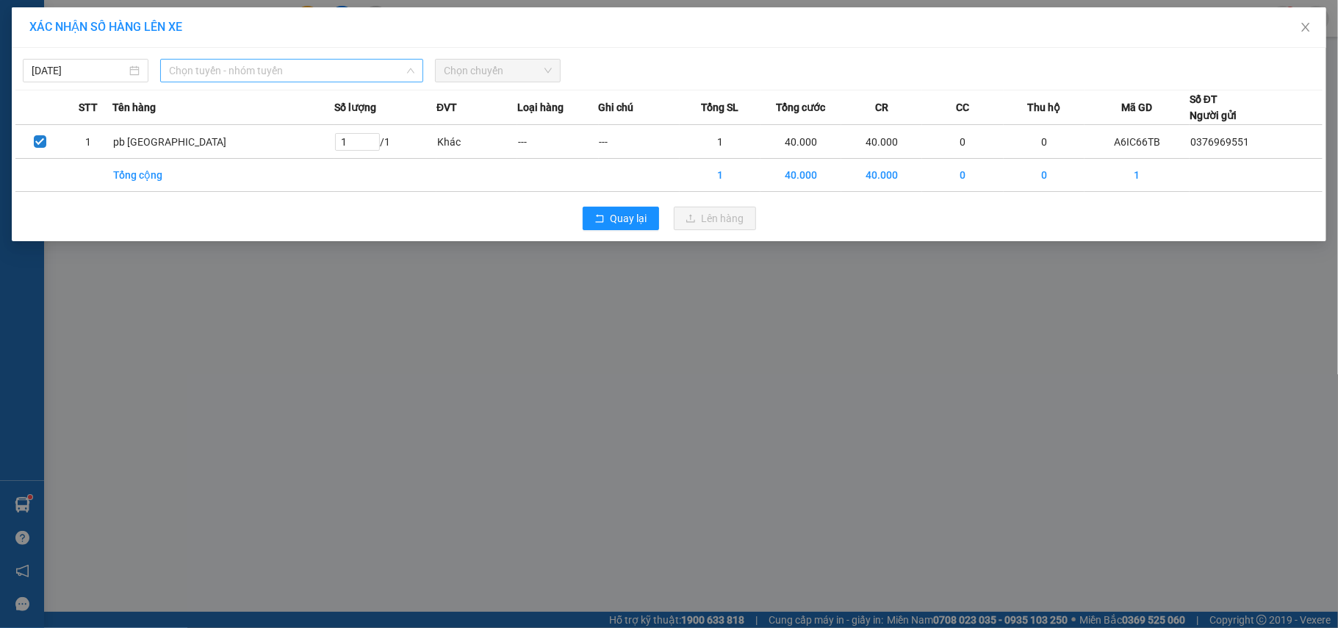
click at [359, 68] on span "Chọn tuyến - nhóm tuyến" at bounding box center [291, 71] width 245 height 22
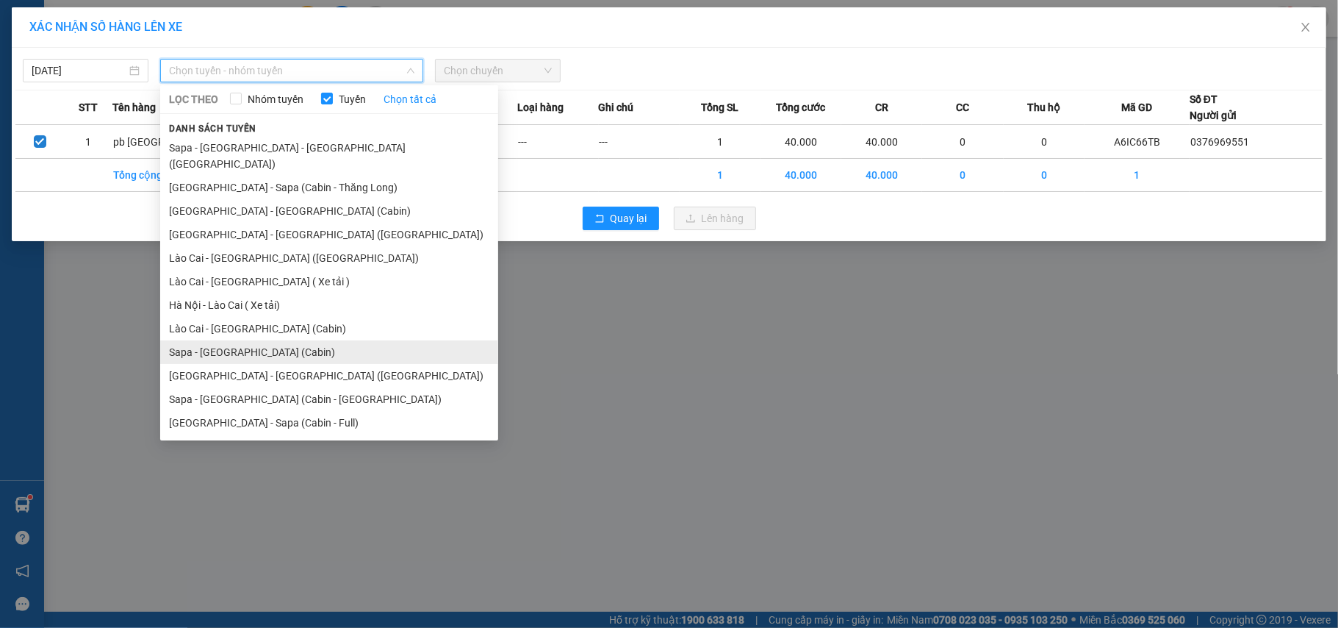
click at [289, 340] on li "Sapa - [GEOGRAPHIC_DATA] (Cabin)" at bounding box center [329, 352] width 338 height 24
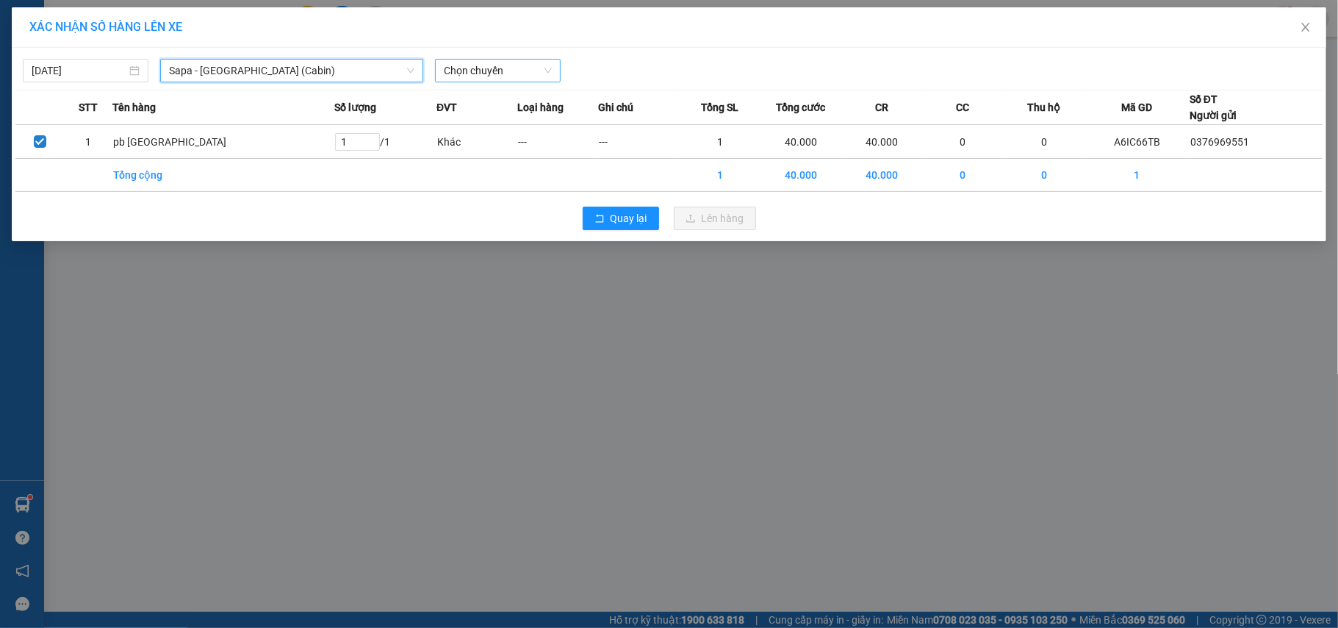
click at [475, 72] on span "Chọn chuyến" at bounding box center [498, 71] width 108 height 22
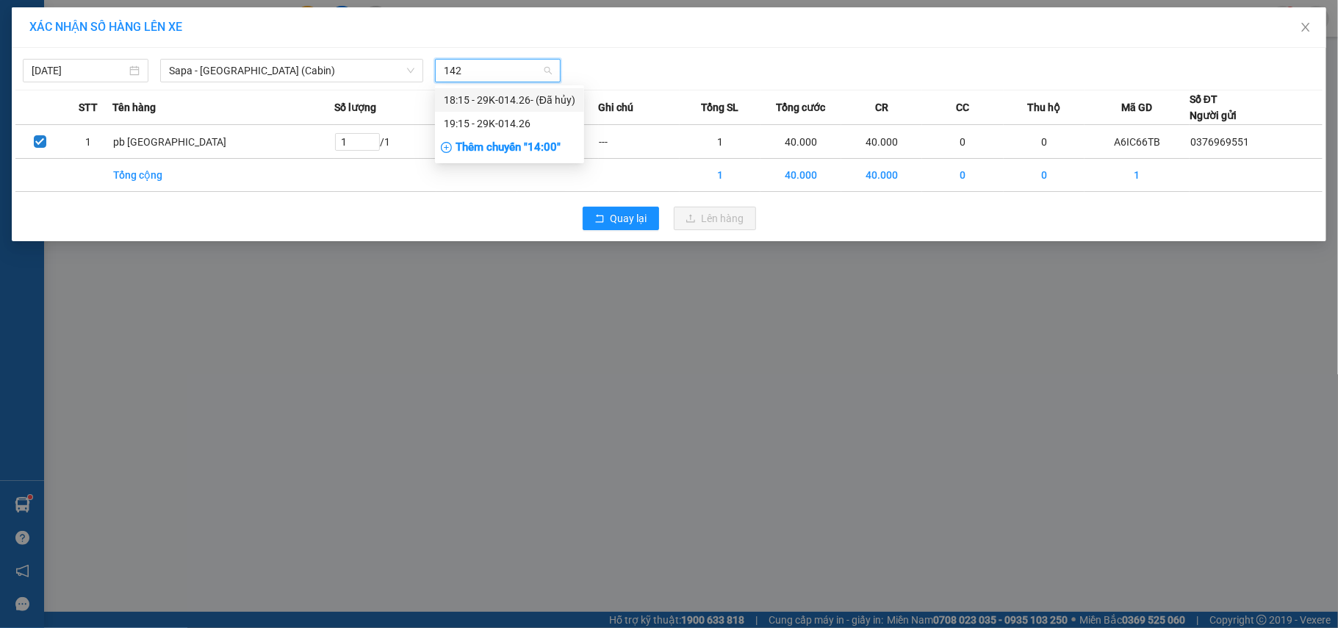
type input "1426"
click at [498, 121] on div "19:15 - 29K-014.26" at bounding box center [510, 123] width 132 height 16
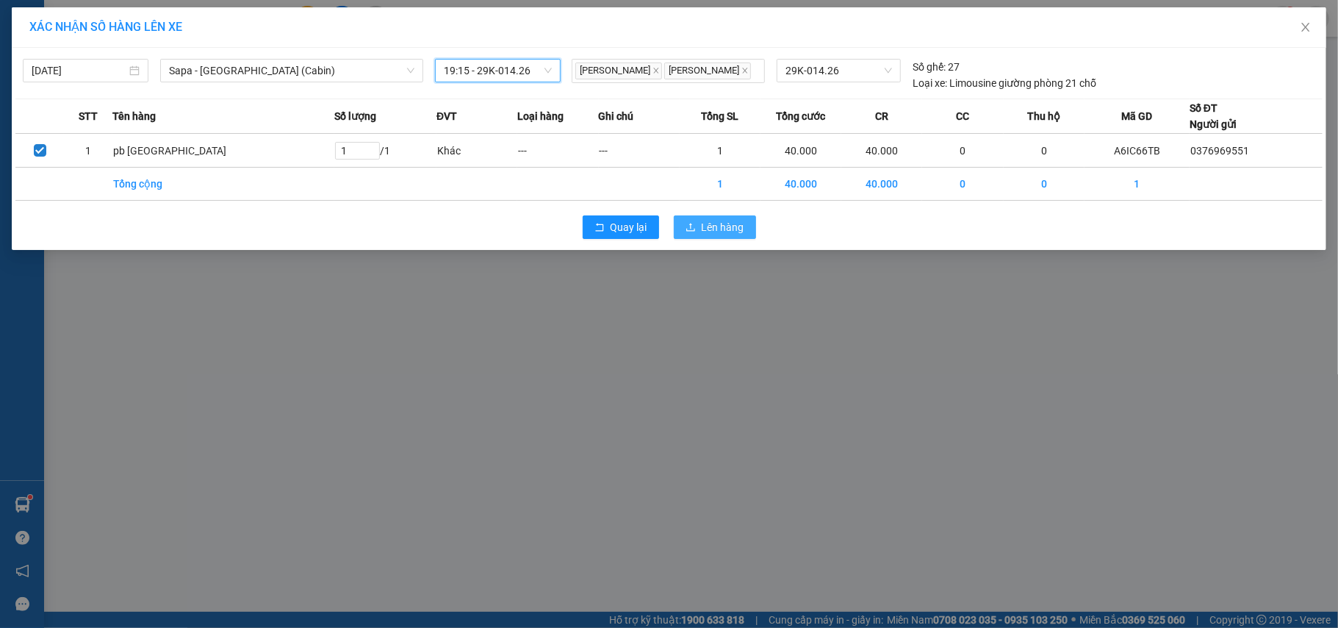
click at [724, 235] on span "Lên hàng" at bounding box center [723, 227] width 43 height 16
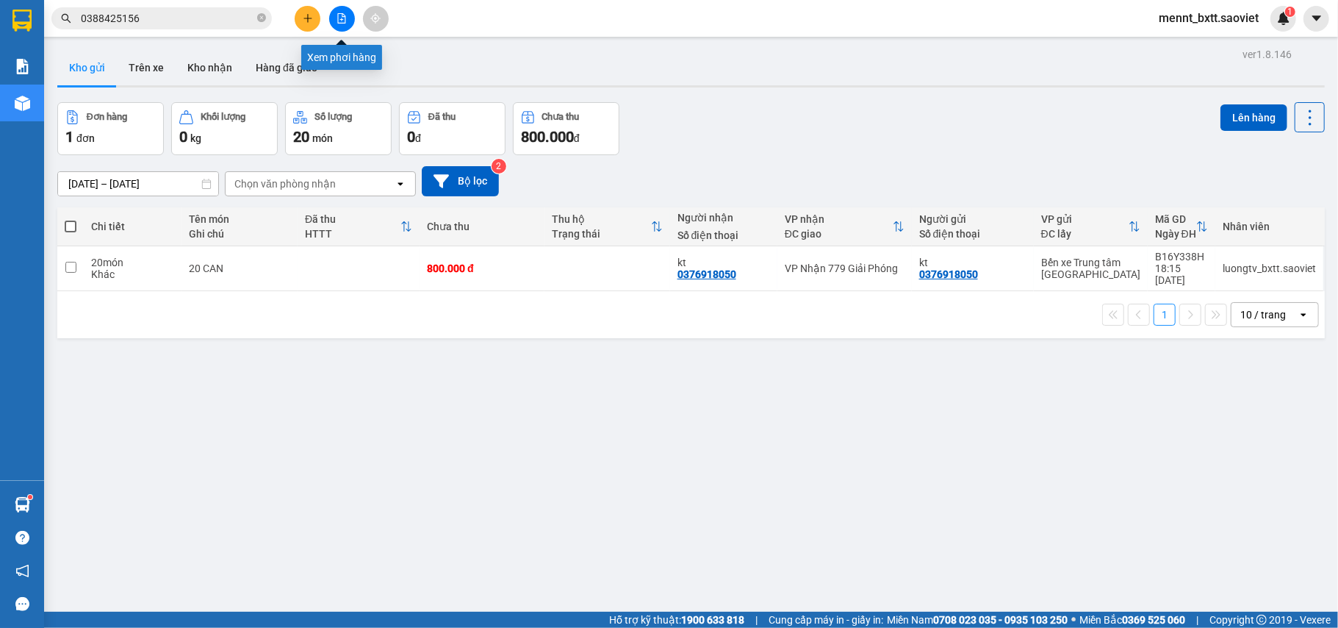
click at [342, 18] on icon "file-add" at bounding box center [342, 18] width 10 height 10
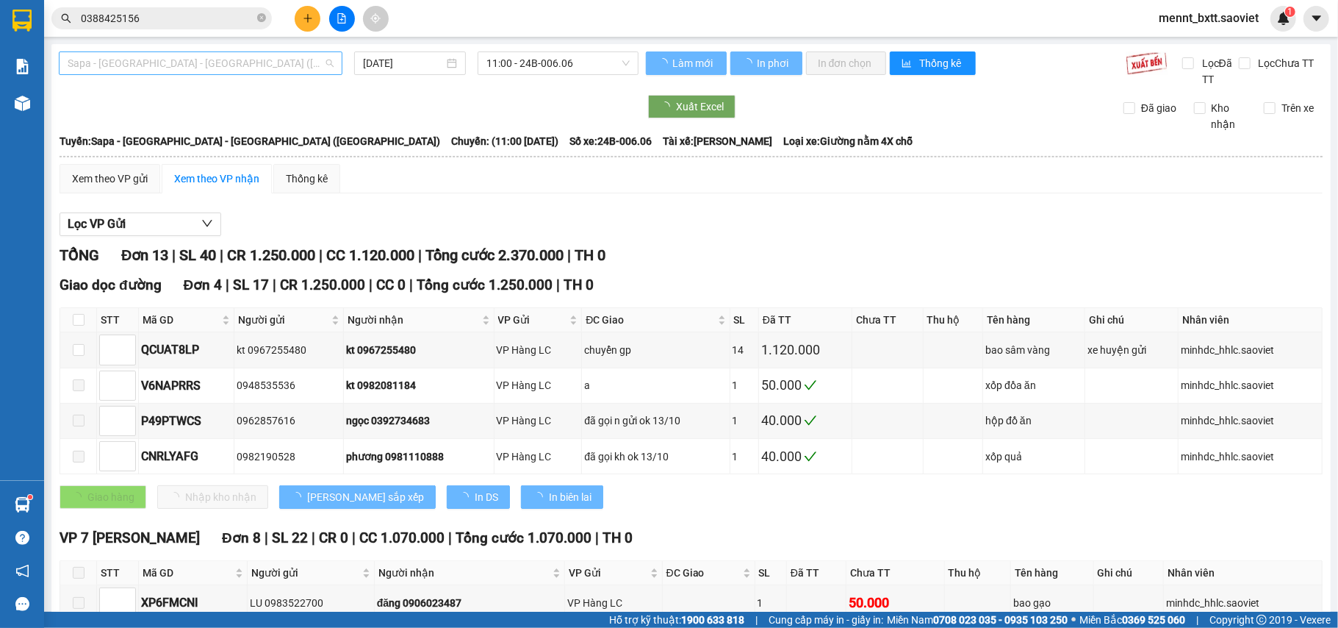
click at [256, 62] on span "Sapa - [GEOGRAPHIC_DATA] - [GEOGRAPHIC_DATA] ([GEOGRAPHIC_DATA])" at bounding box center [201, 63] width 266 height 22
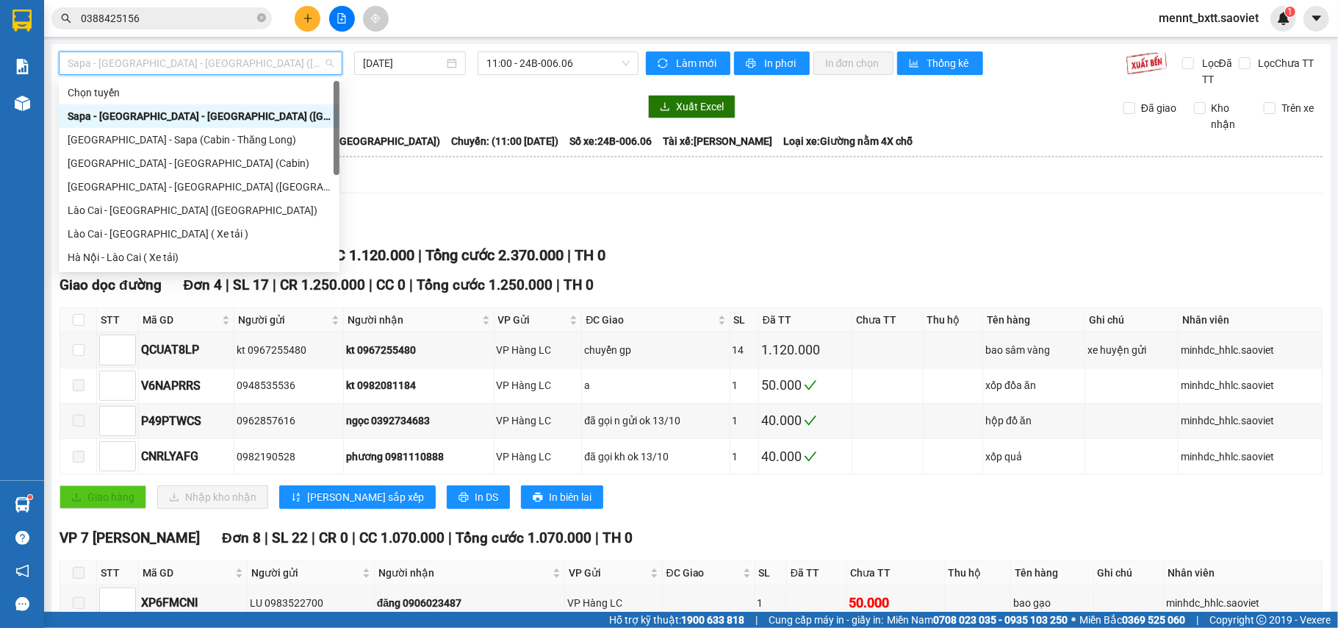
scroll to position [118, 0]
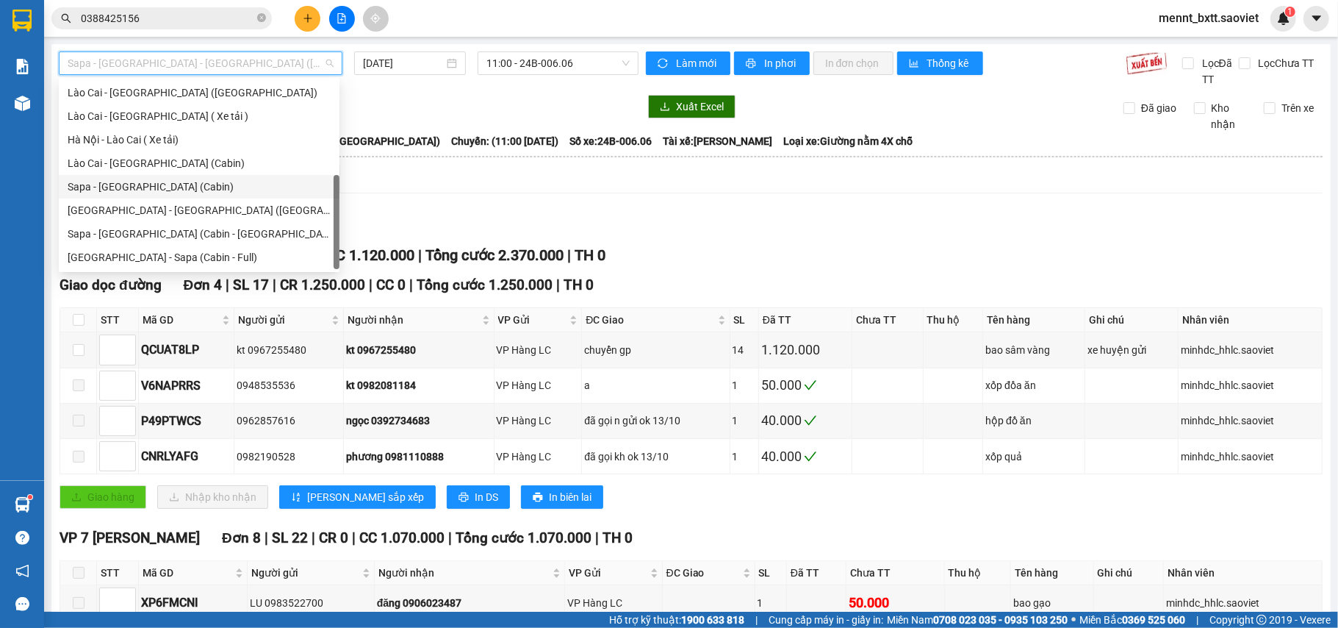
click at [184, 188] on div "Sapa - [GEOGRAPHIC_DATA] (Cabin)" at bounding box center [199, 187] width 263 height 16
type input "[DATE]"
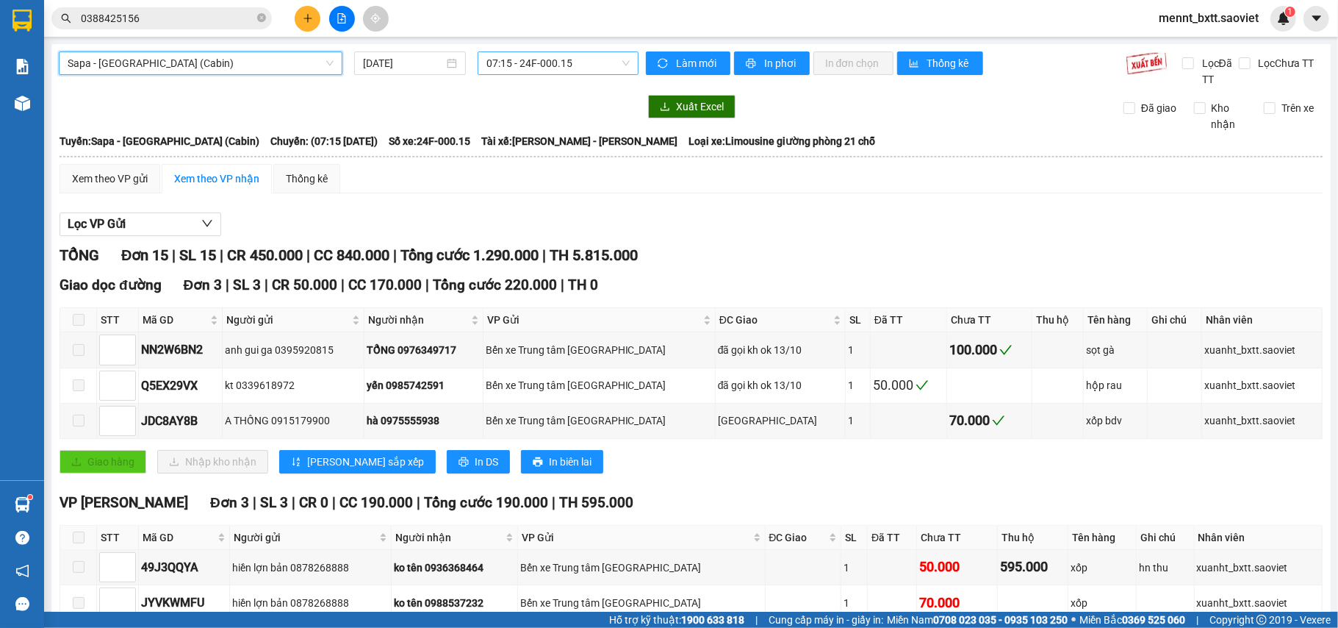
click at [503, 62] on span "07:15 - 24F-000.15" at bounding box center [558, 63] width 143 height 22
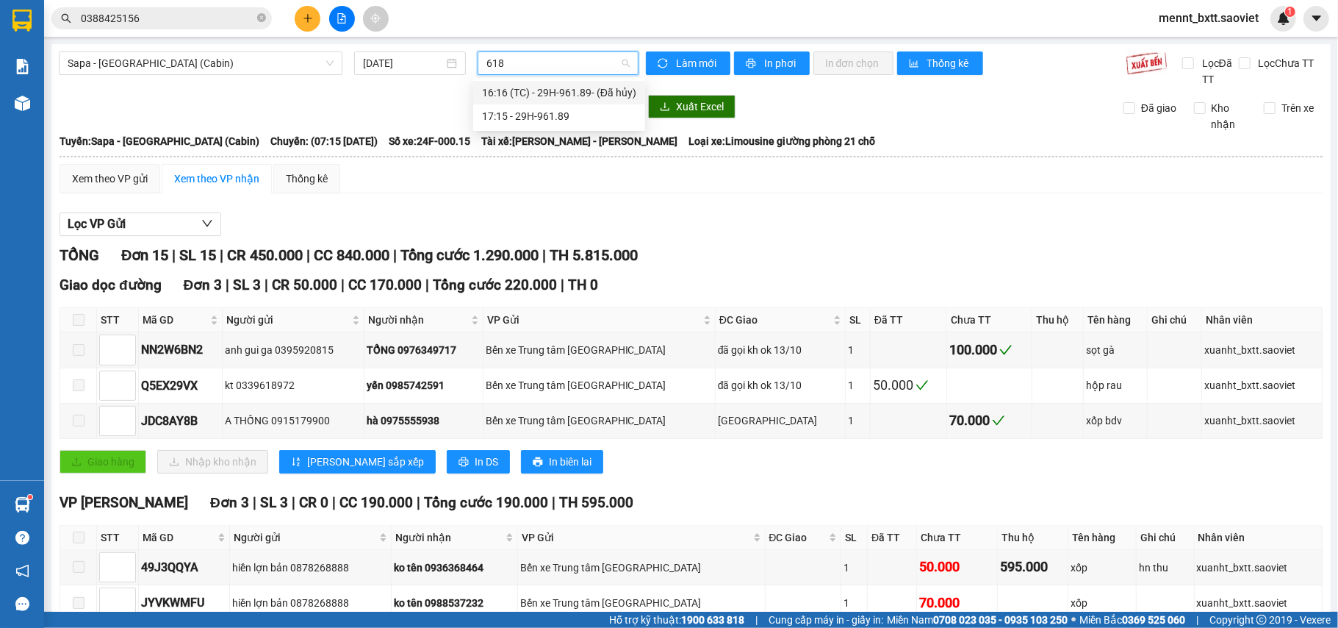
type input "6189"
click at [550, 118] on div "17:15 - 29H-961.89" at bounding box center [559, 116] width 154 height 16
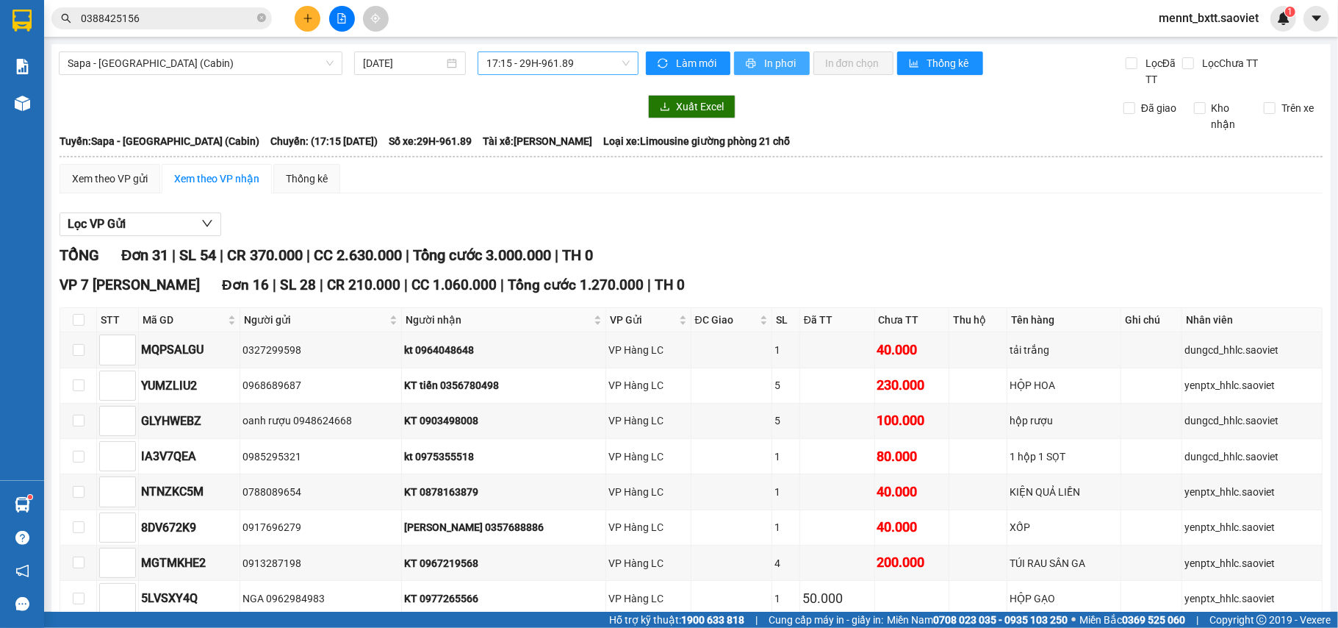
click at [773, 68] on span "In phơi" at bounding box center [781, 63] width 34 height 16
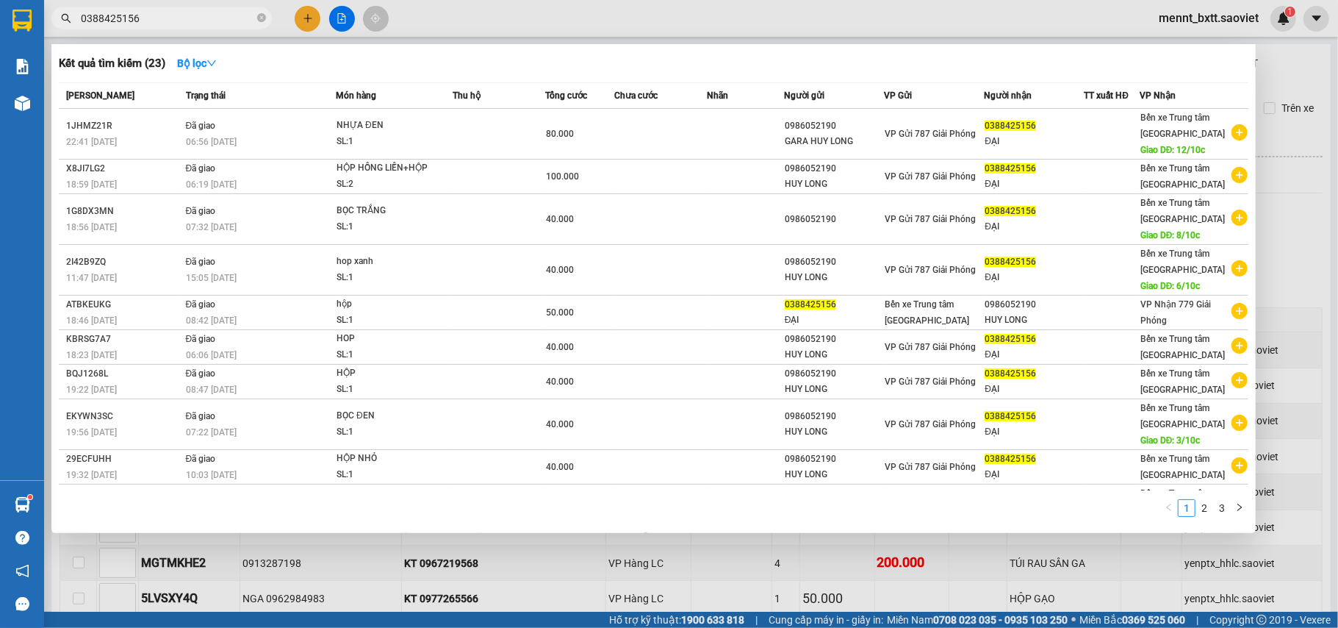
drag, startPoint x: 150, startPoint y: 24, endPoint x: 51, endPoint y: 32, distance: 99.5
click at [51, 32] on div "Kết quả tìm kiếm ( 23 ) Bộ lọc Mã ĐH Trạng thái Món hàng Thu hộ Tổng cước Chưa …" at bounding box center [143, 19] width 287 height 26
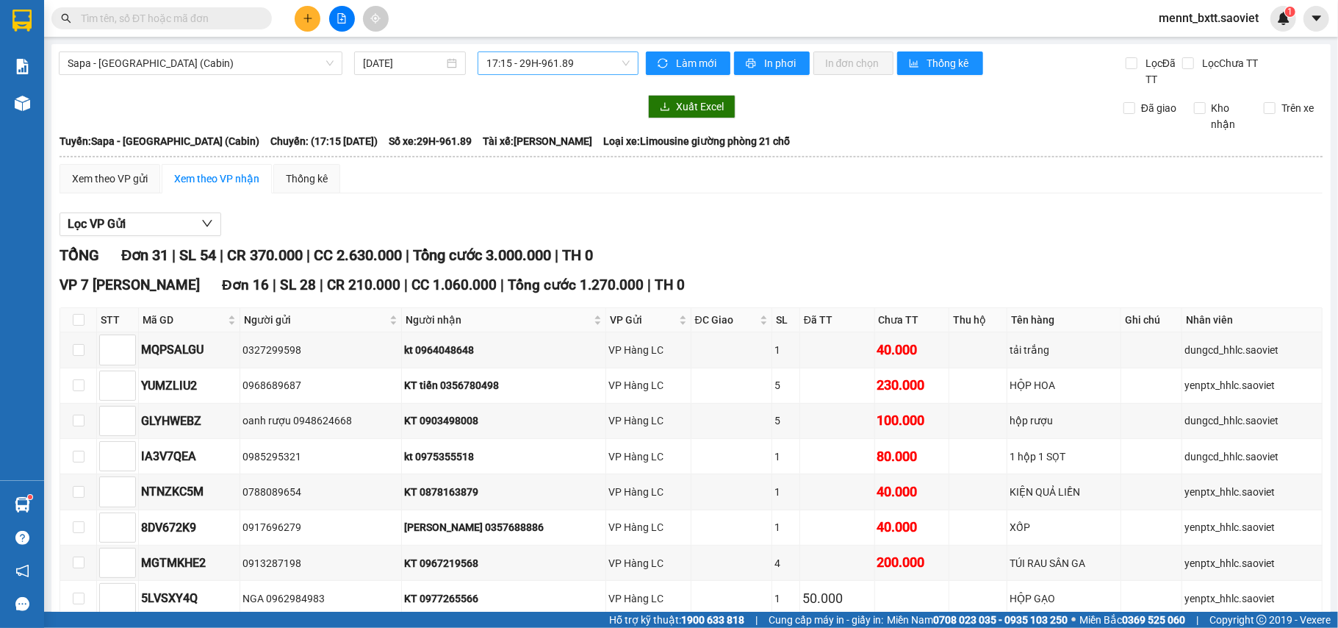
click at [92, 16] on input "text" at bounding box center [167, 18] width 173 height 16
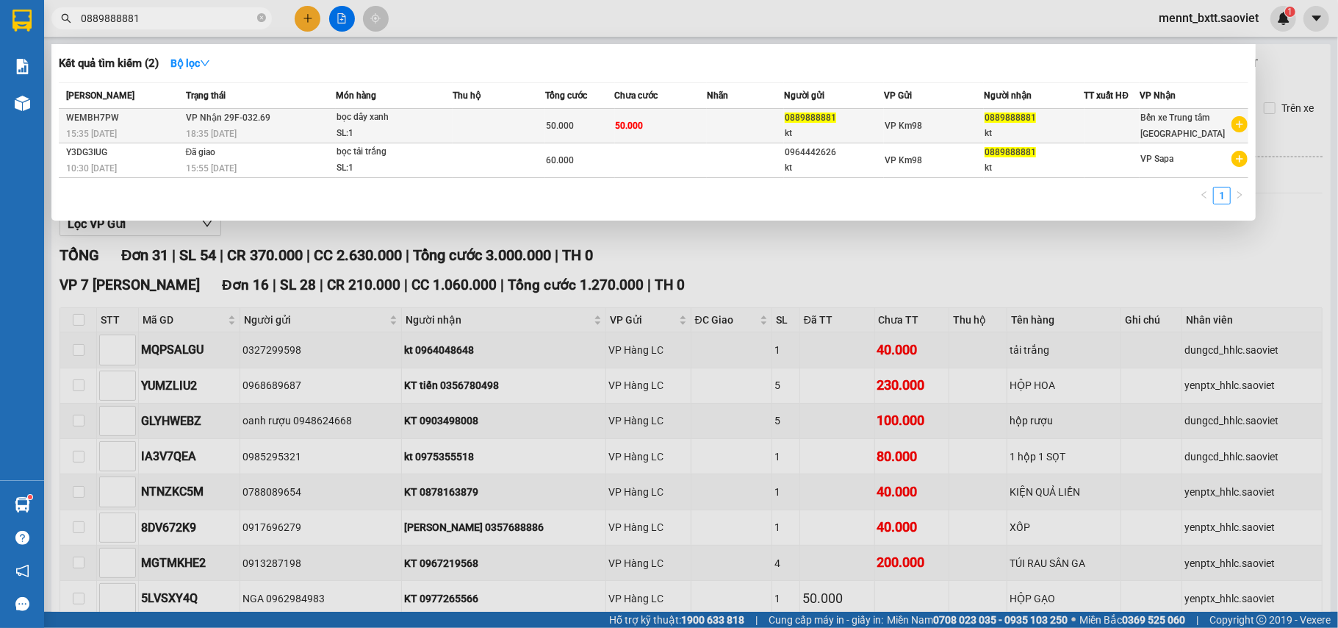
type input "0889888881"
click at [450, 130] on span "bọc dây xanh SL: 1" at bounding box center [394, 126] width 115 height 32
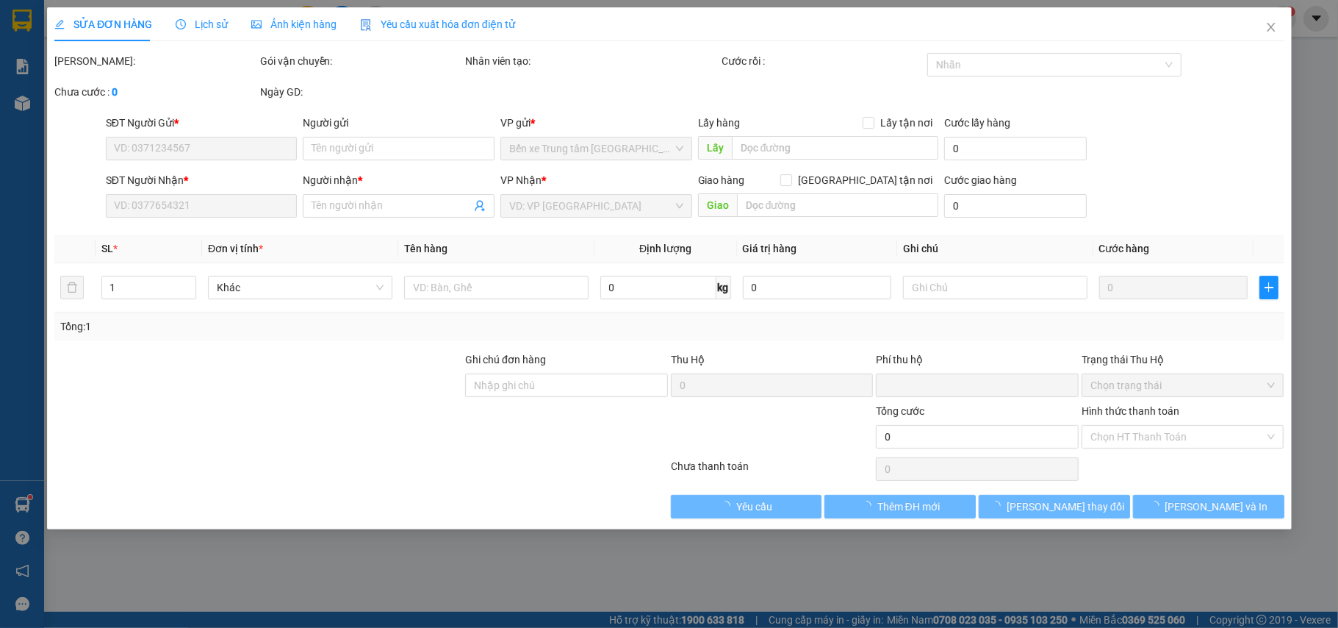
type input "0889888881"
type input "kt"
type input "0889888881"
type input "kt"
type input "0"
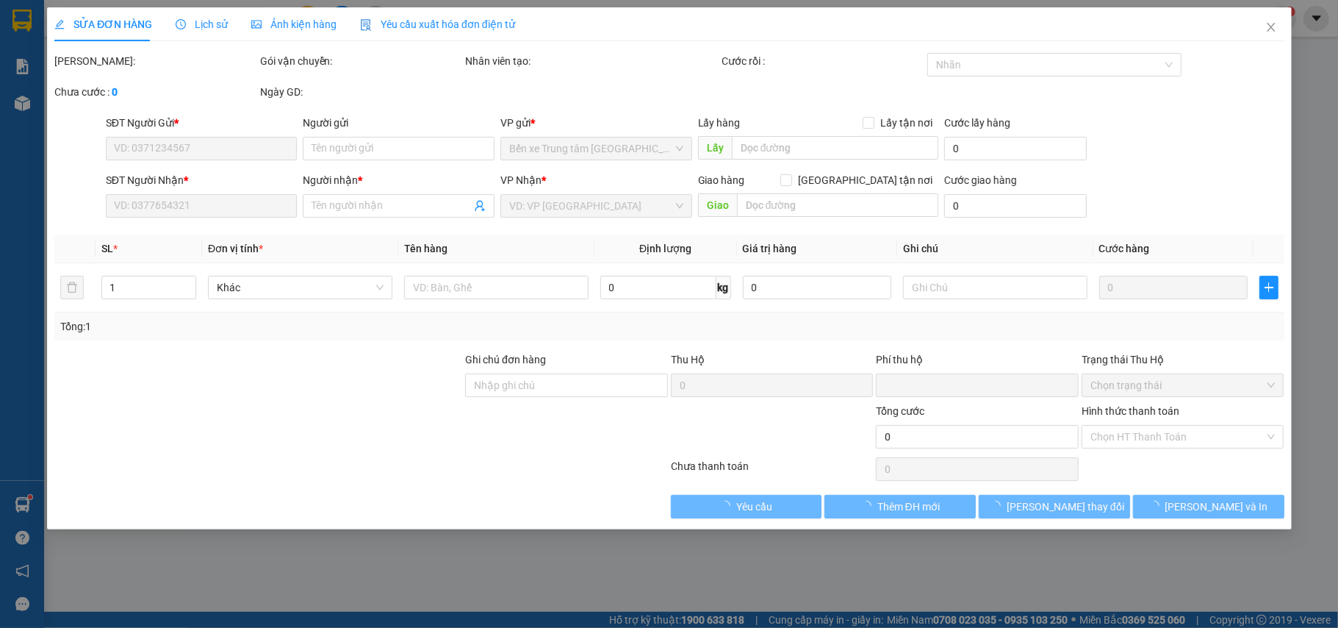
type input "50.000"
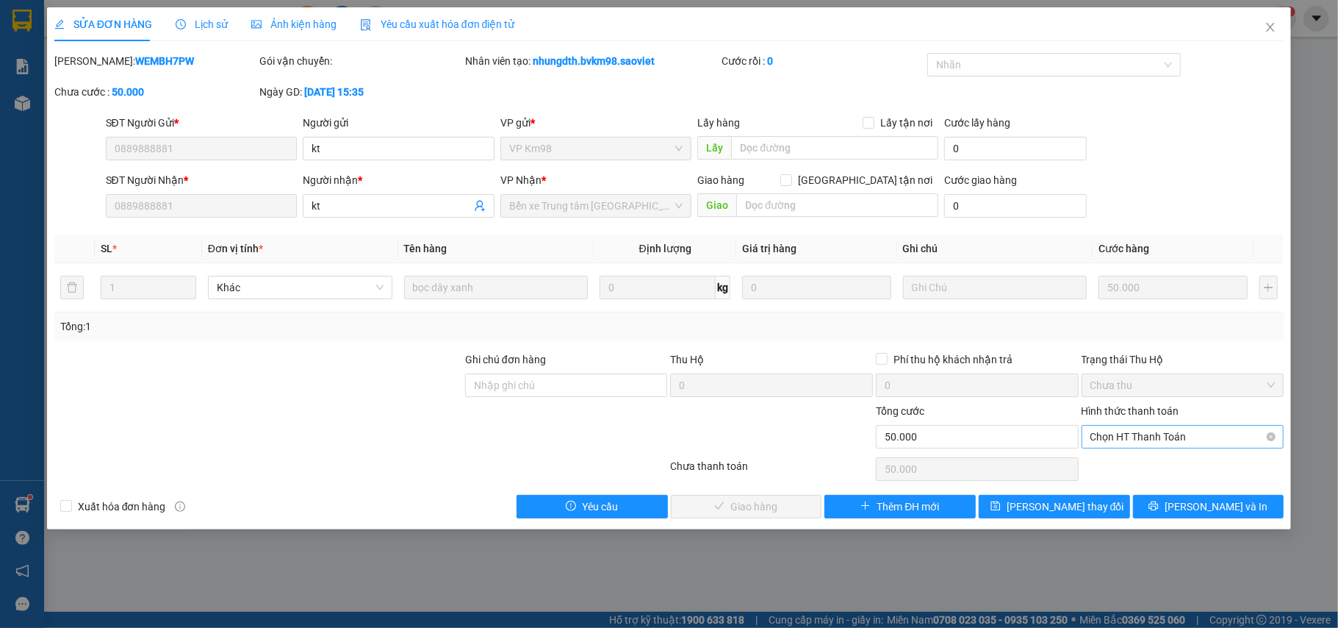
click at [1177, 437] on span "Chọn HT Thanh Toán" at bounding box center [1183, 437] width 185 height 22
click at [1133, 471] on div "Tại văn phòng" at bounding box center [1183, 467] width 185 height 16
type input "0"
click at [782, 506] on span "[PERSON_NAME] và [PERSON_NAME] hàng" at bounding box center [769, 506] width 141 height 16
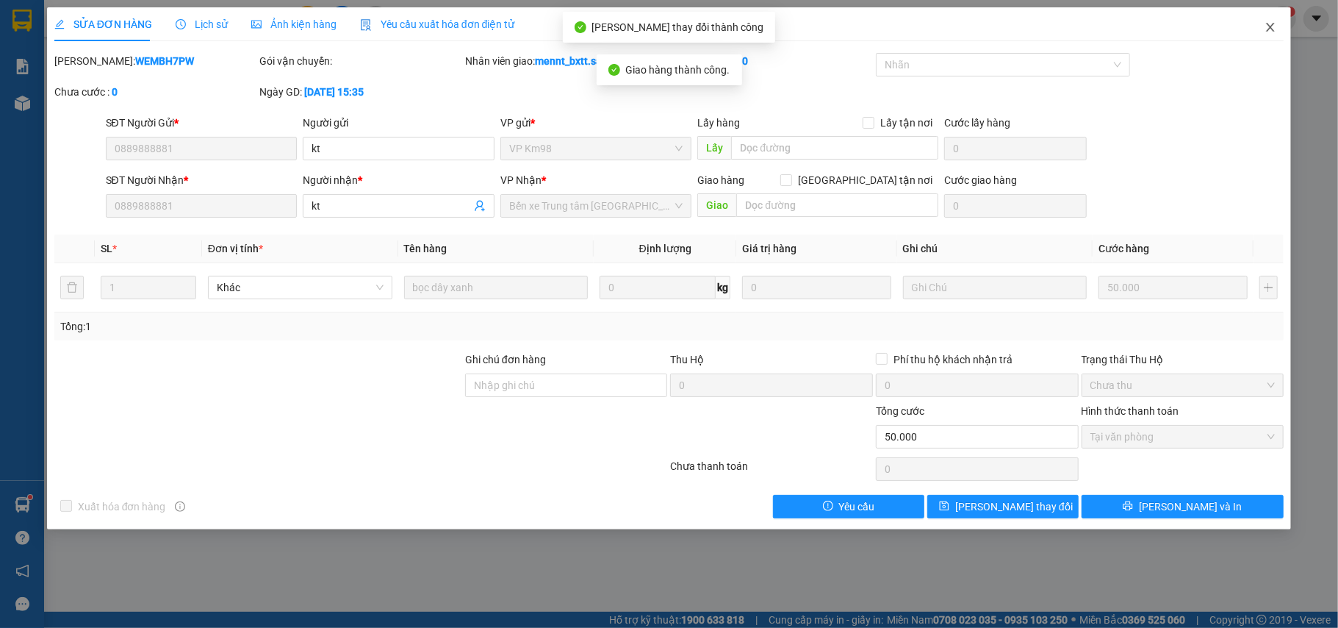
click at [1274, 28] on icon "close" at bounding box center [1271, 27] width 12 height 12
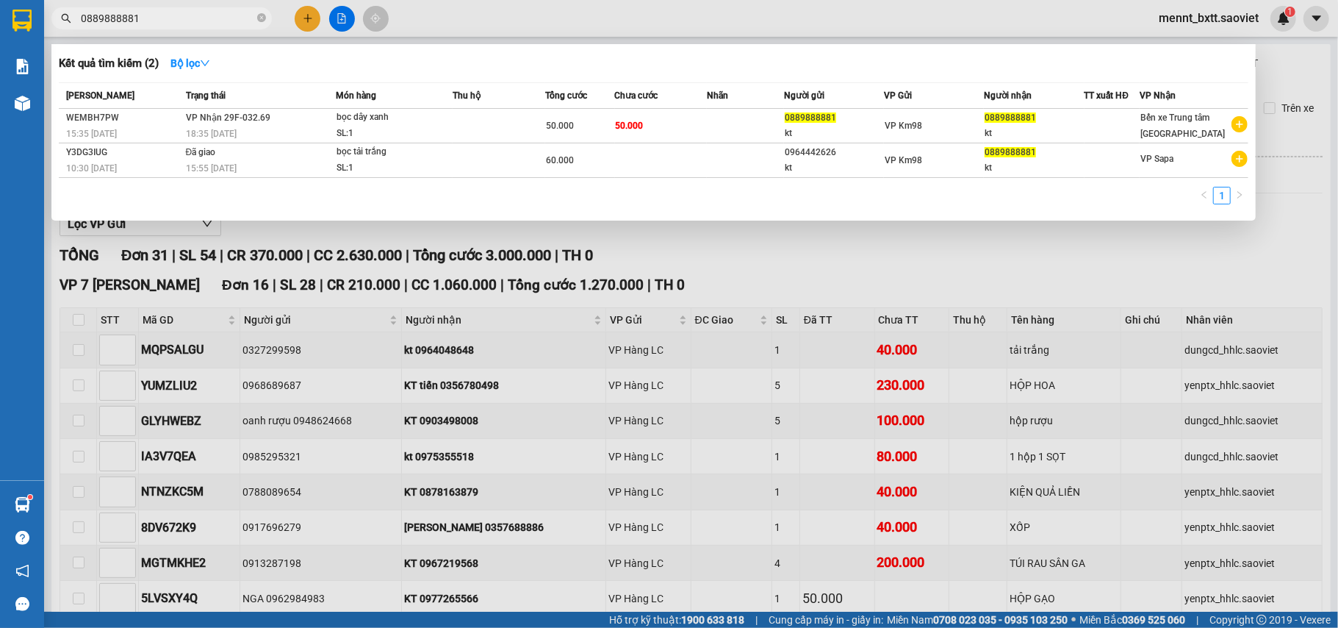
drag, startPoint x: 156, startPoint y: 15, endPoint x: 10, endPoint y: 18, distance: 146.3
click at [10, 18] on section "Kết quả tìm kiếm ( 2 ) Bộ lọc Mã ĐH Trạng thái Món hàng Thu hộ Tổng cước Chưa c…" at bounding box center [669, 314] width 1338 height 628
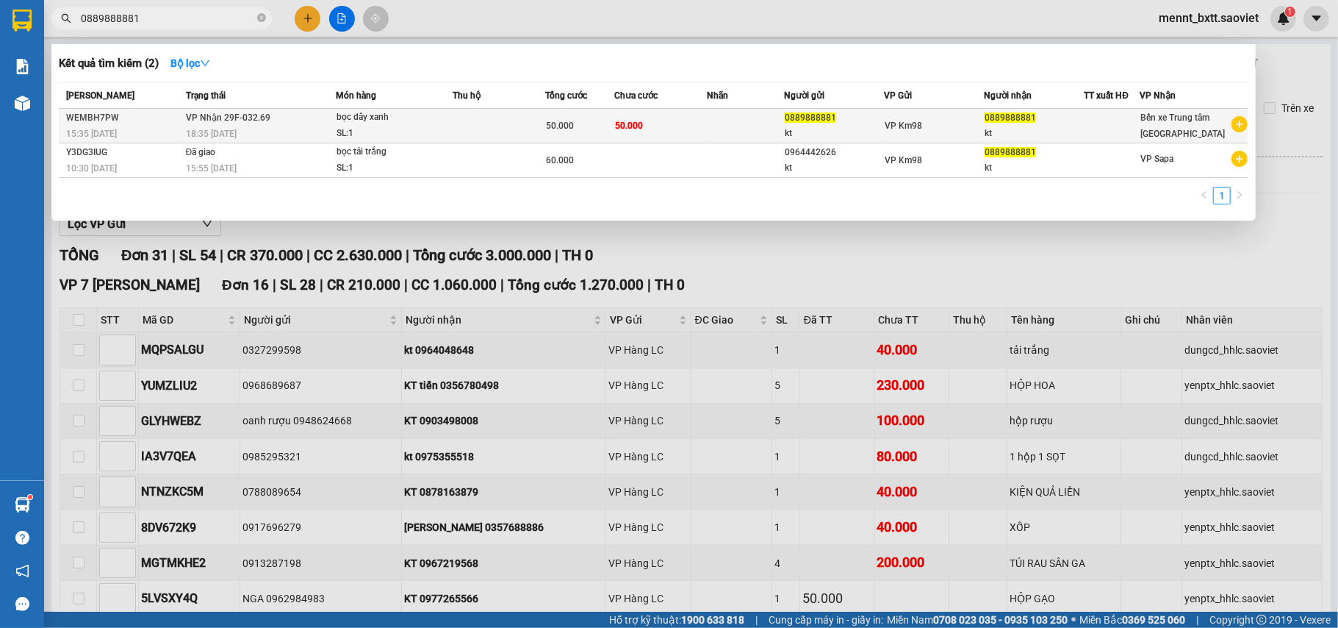
click at [727, 122] on td at bounding box center [745, 126] width 77 height 35
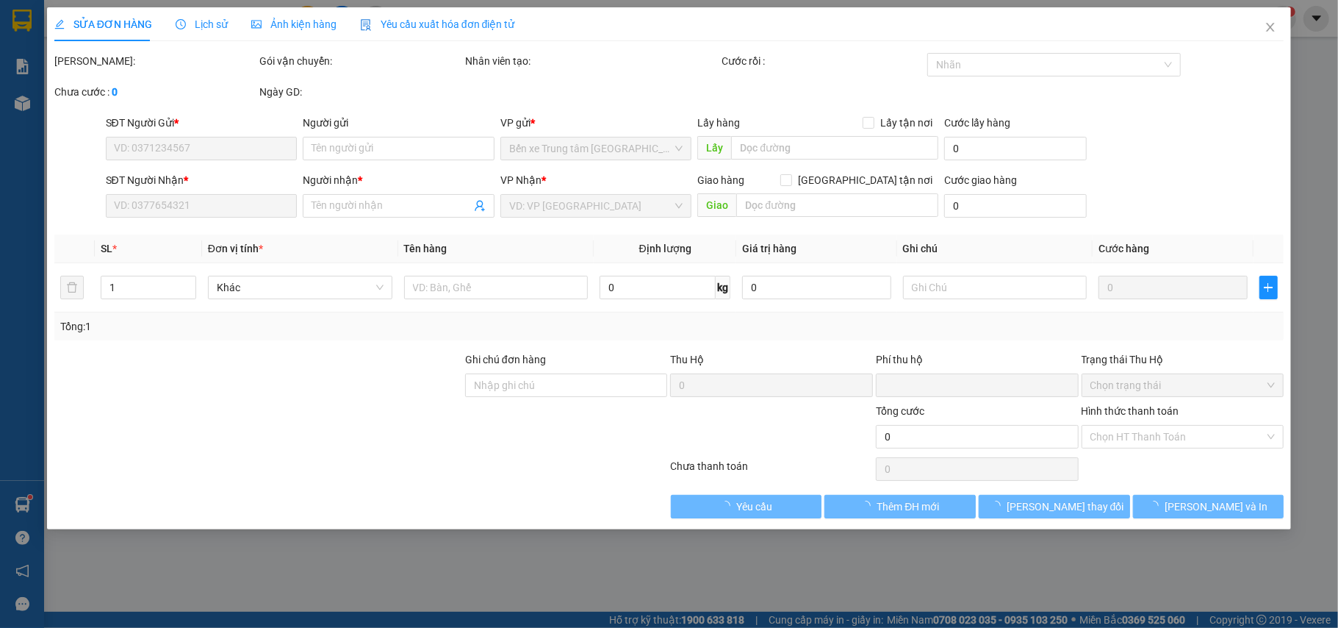
type input "0889888881"
type input "kt"
type input "0889888881"
type input "kt"
type input "0"
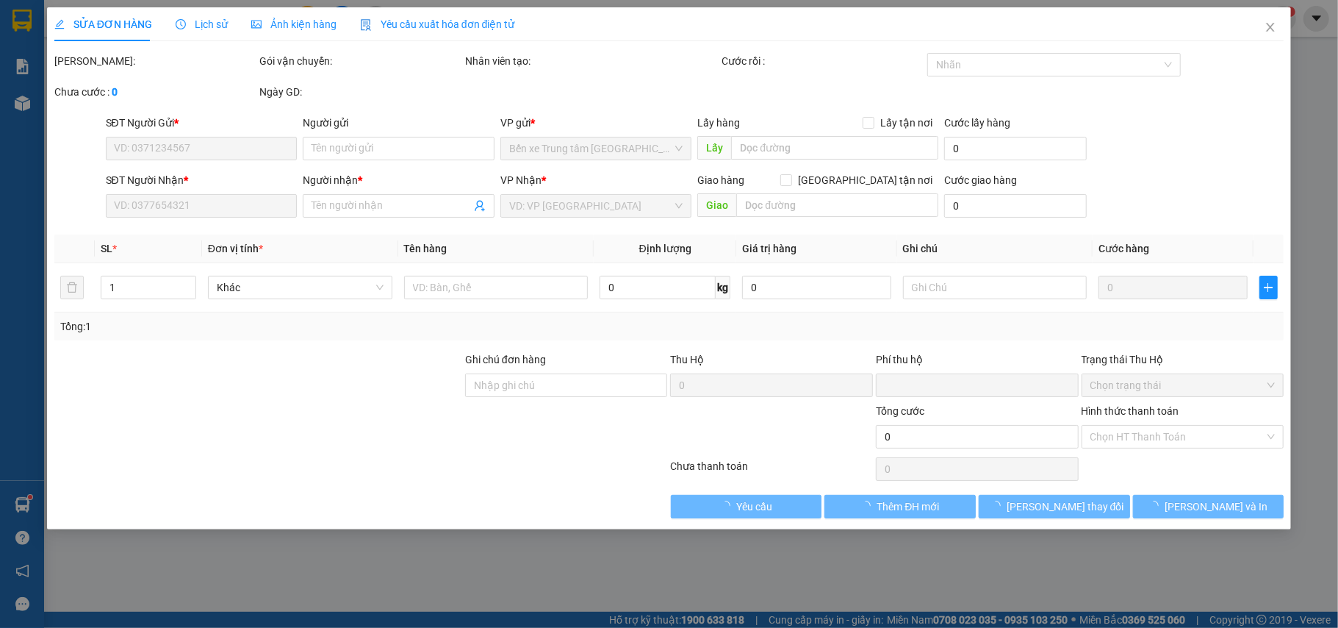
type input "50.000"
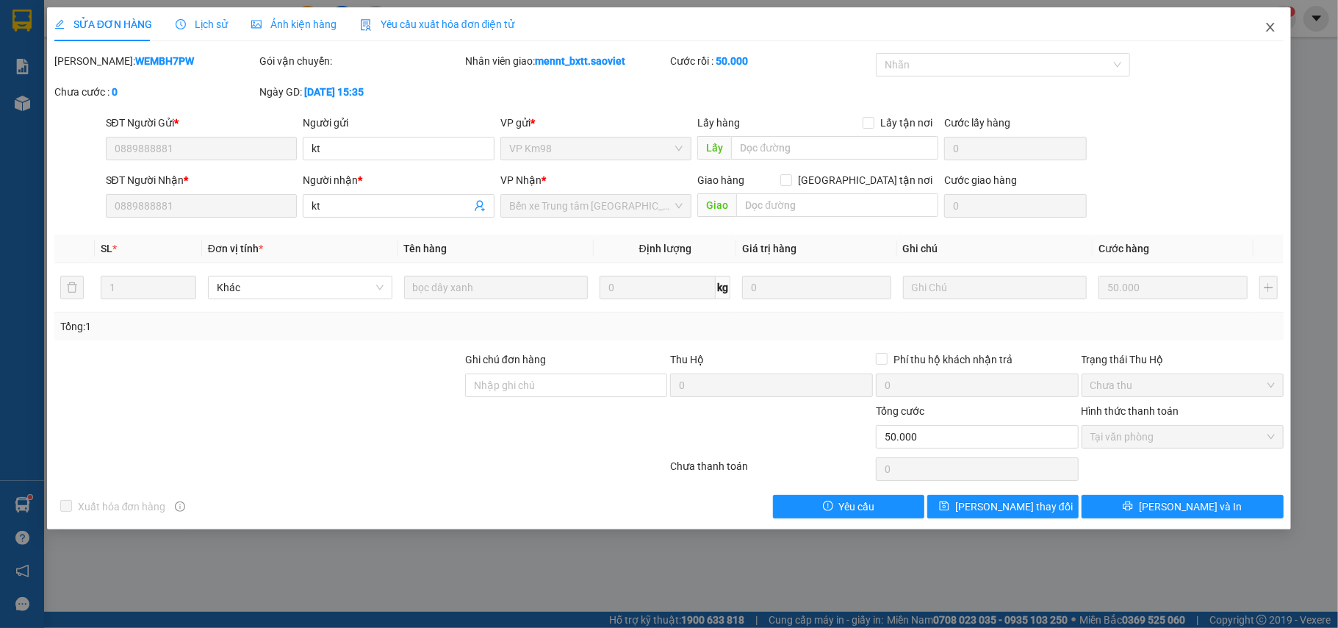
click at [1274, 24] on icon "close" at bounding box center [1271, 27] width 8 height 9
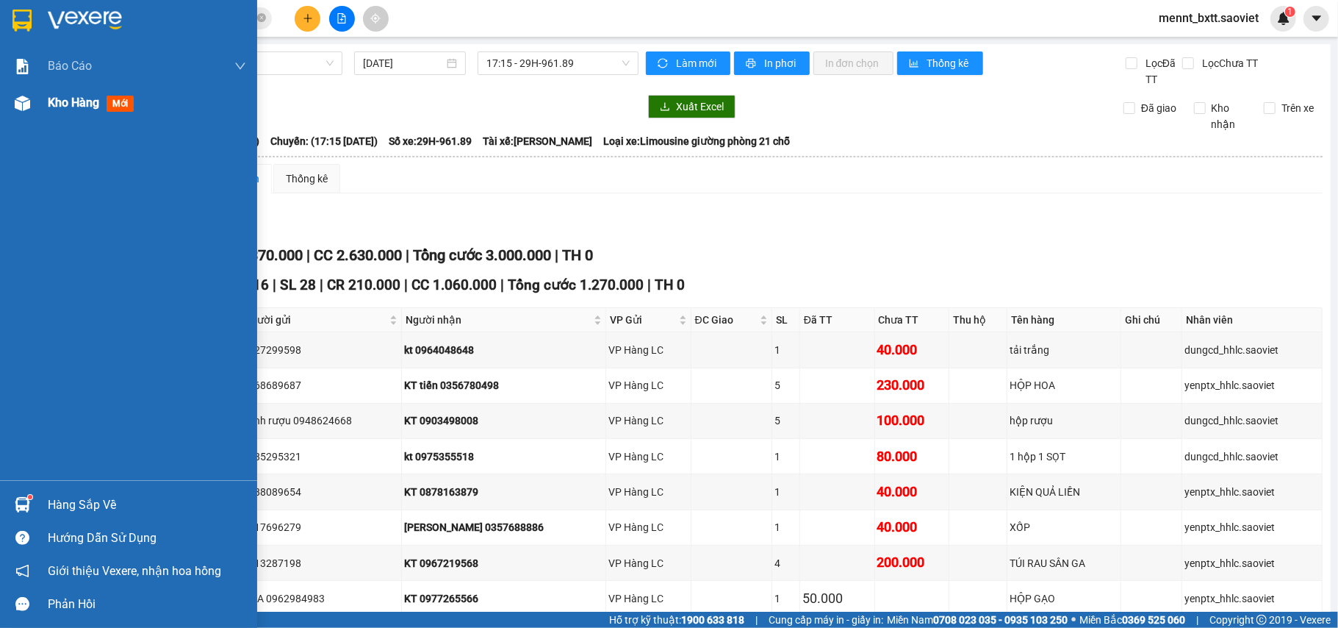
click at [73, 101] on span "Kho hàng" at bounding box center [73, 103] width 51 height 14
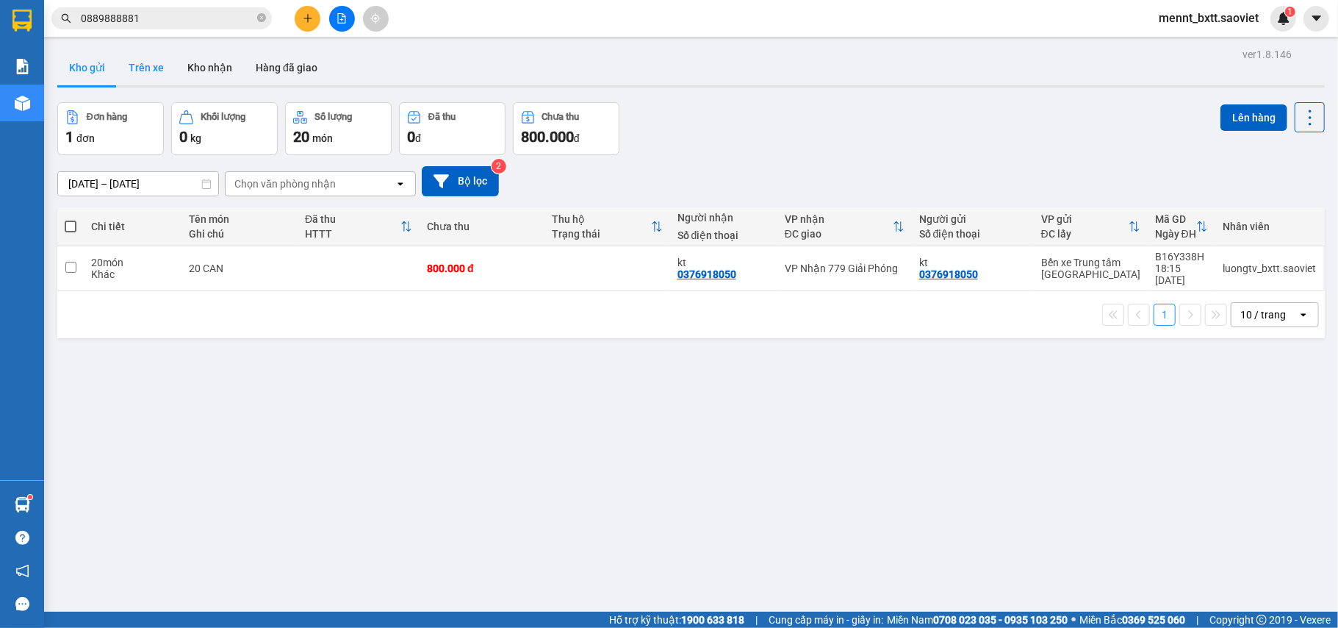
click at [154, 68] on button "Trên xe" at bounding box center [146, 67] width 59 height 35
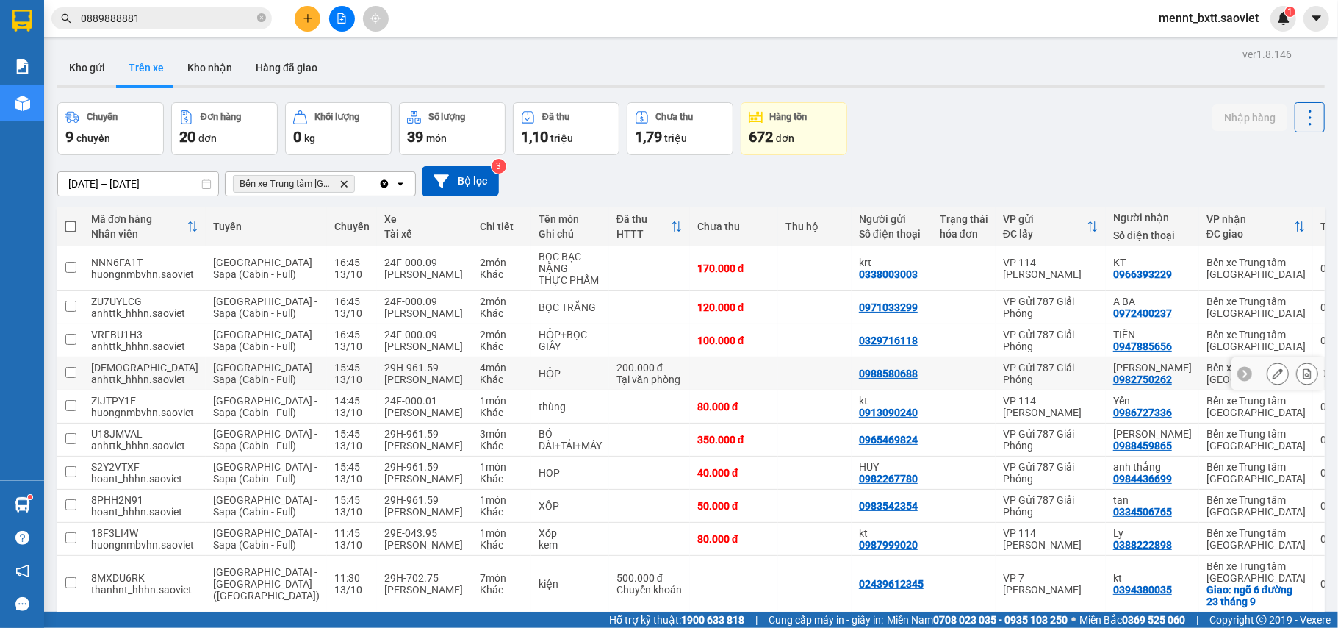
scroll to position [159, 0]
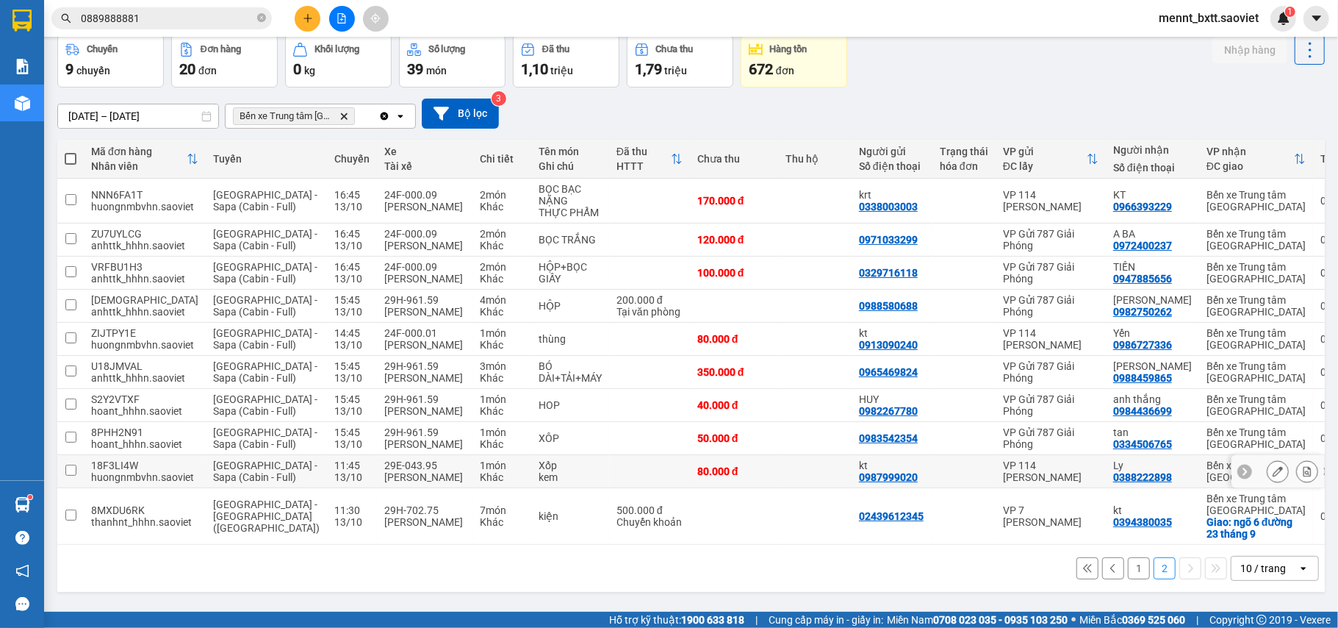
click at [72, 469] on input "checkbox" at bounding box center [70, 469] width 11 height 11
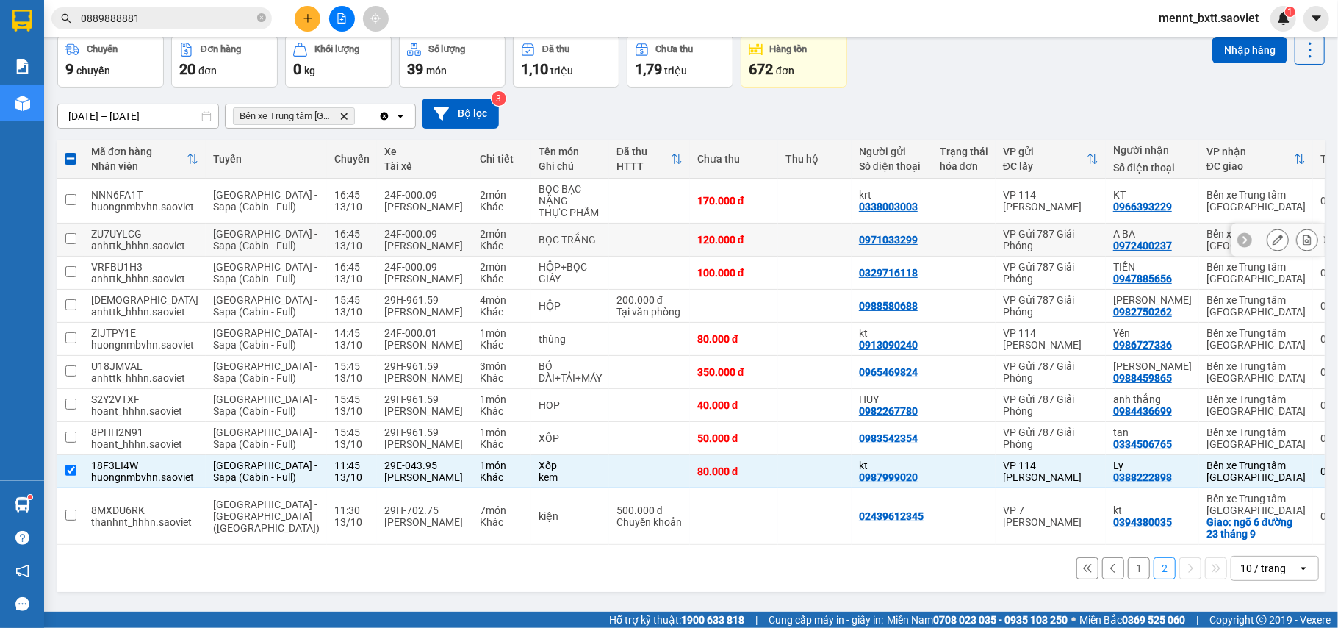
scroll to position [0, 0]
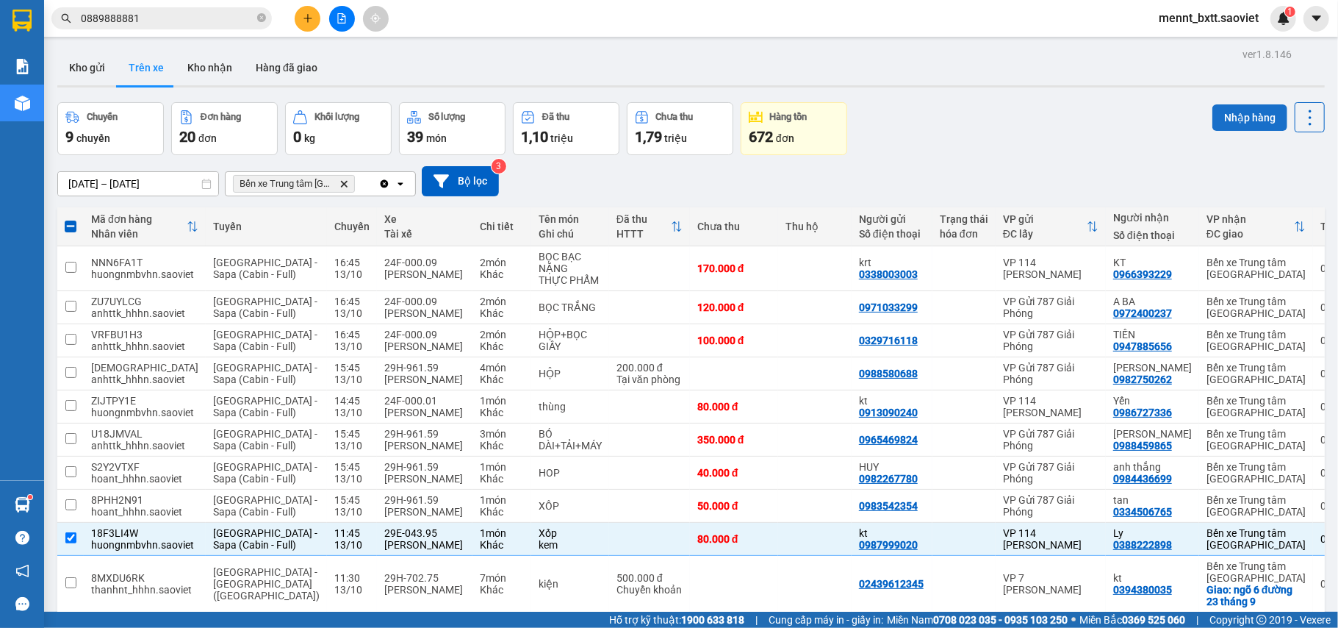
click at [1214, 115] on button "Nhập hàng" at bounding box center [1250, 117] width 75 height 26
checkbox input "false"
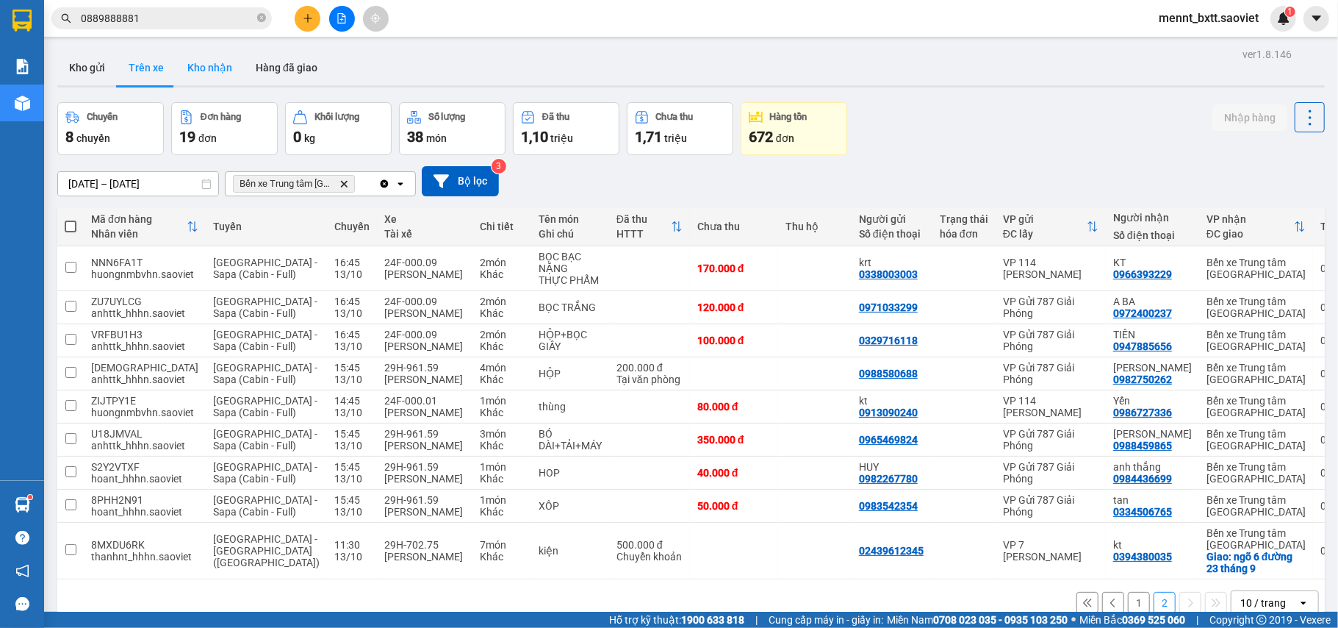
click at [210, 59] on button "Kho nhận" at bounding box center [210, 67] width 68 height 35
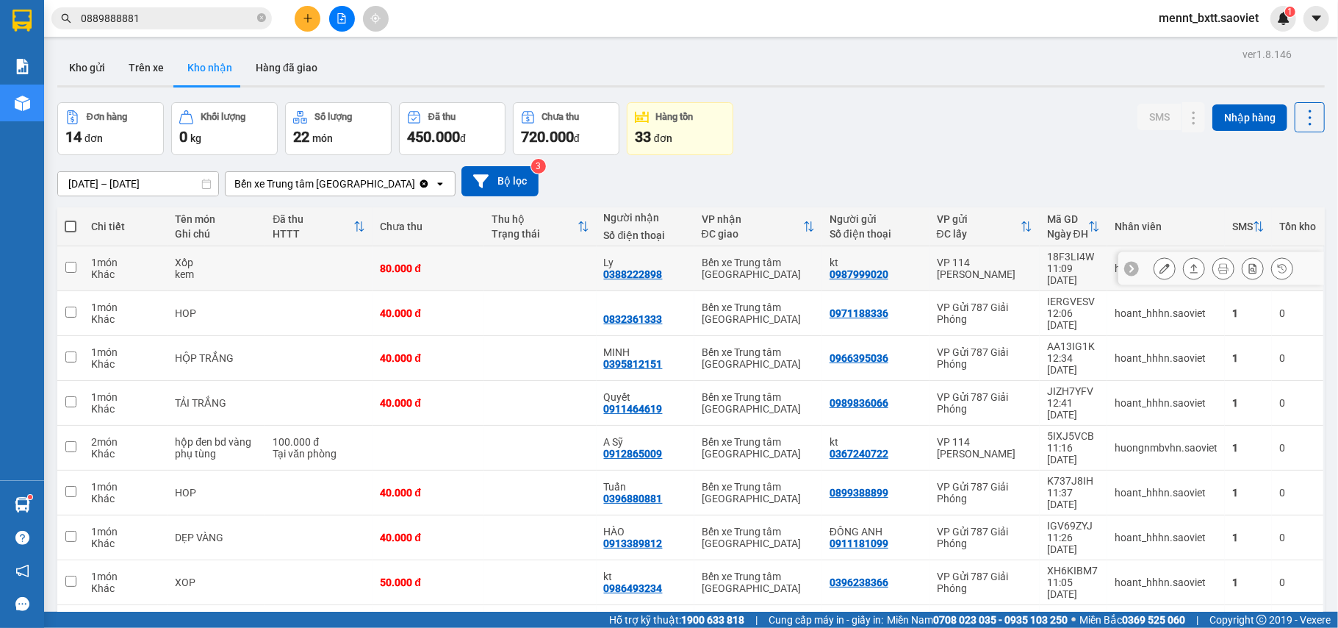
scroll to position [68, 0]
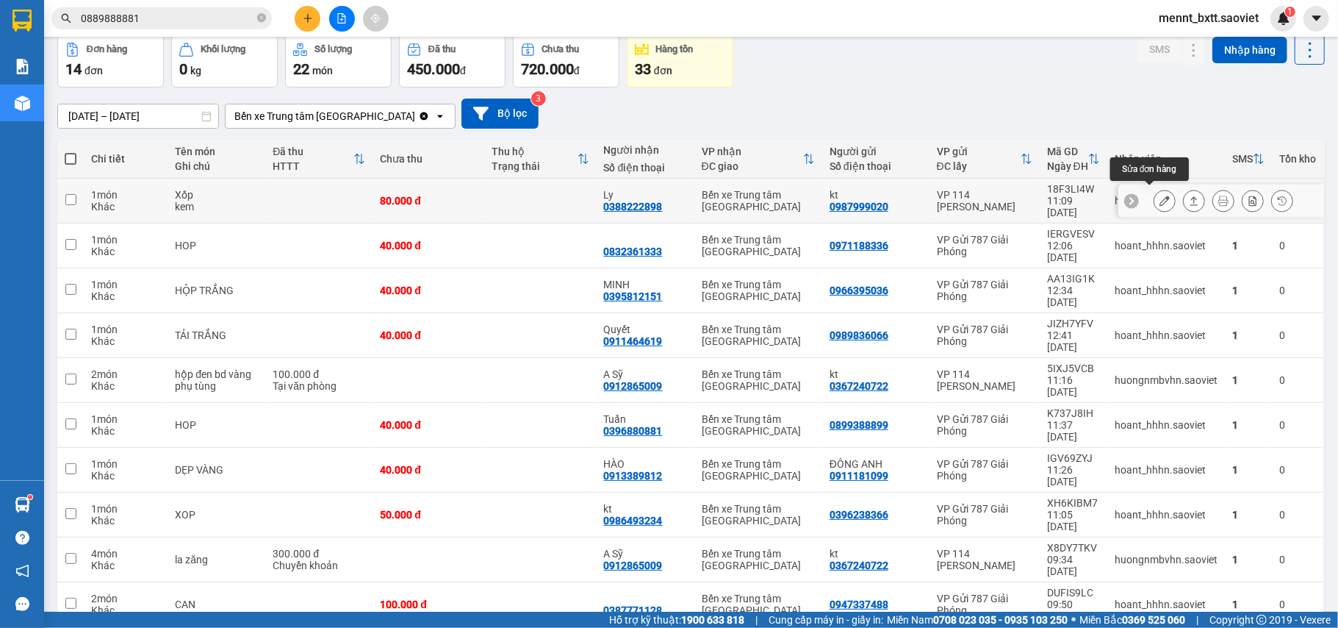
click at [1160, 195] on icon at bounding box center [1165, 200] width 10 height 10
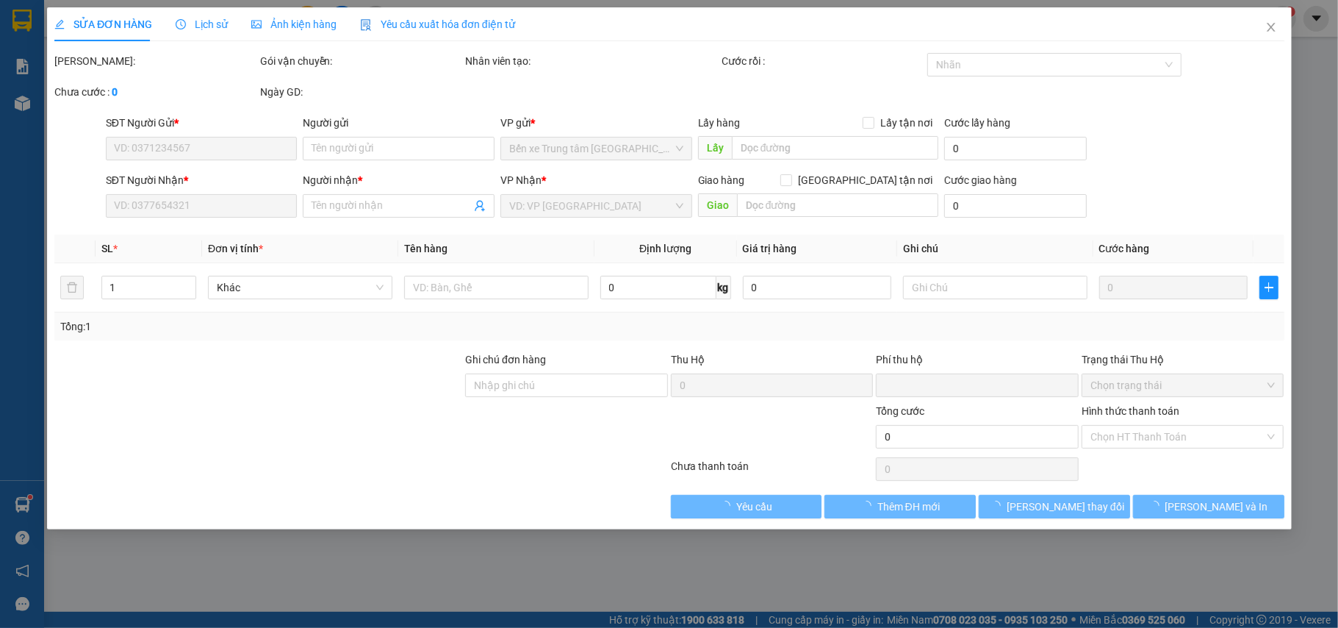
type input "0987999020"
type input "kt"
type input "0388222898"
type input "Ly"
type input "0"
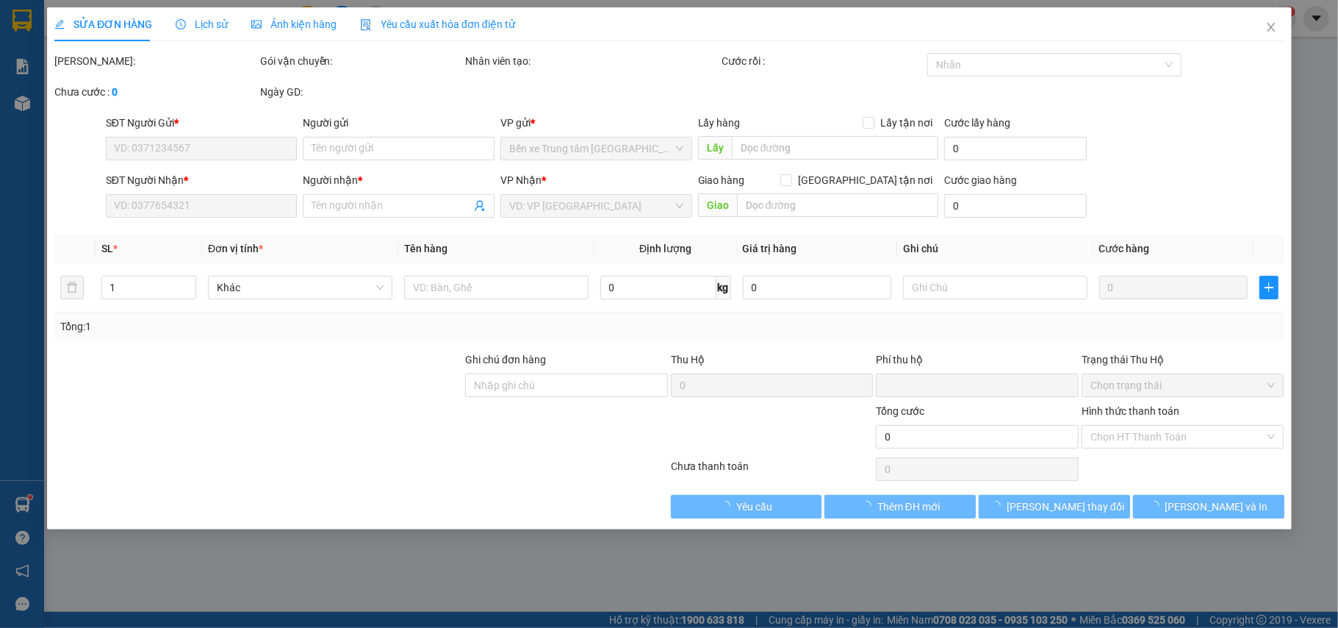
type input "80.000"
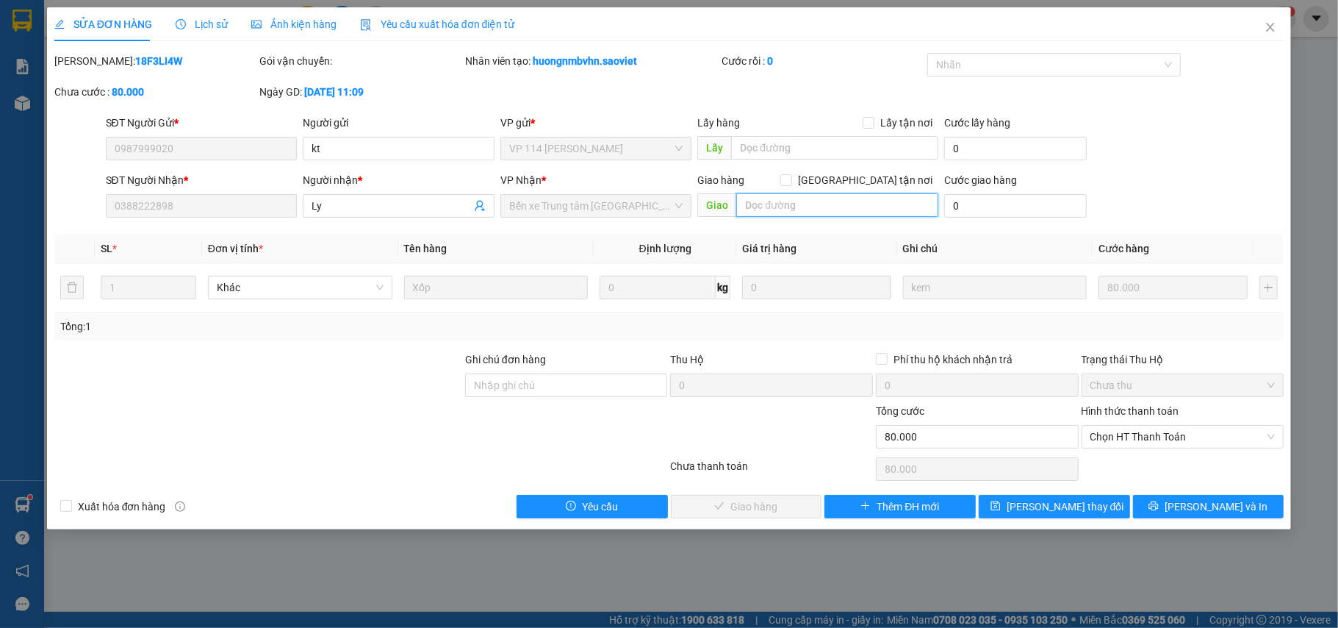
click at [747, 200] on input "text" at bounding box center [837, 205] width 202 height 24
type input "lương trả chưa tt"
click at [1077, 509] on span "[PERSON_NAME] đổi" at bounding box center [1066, 506] width 118 height 16
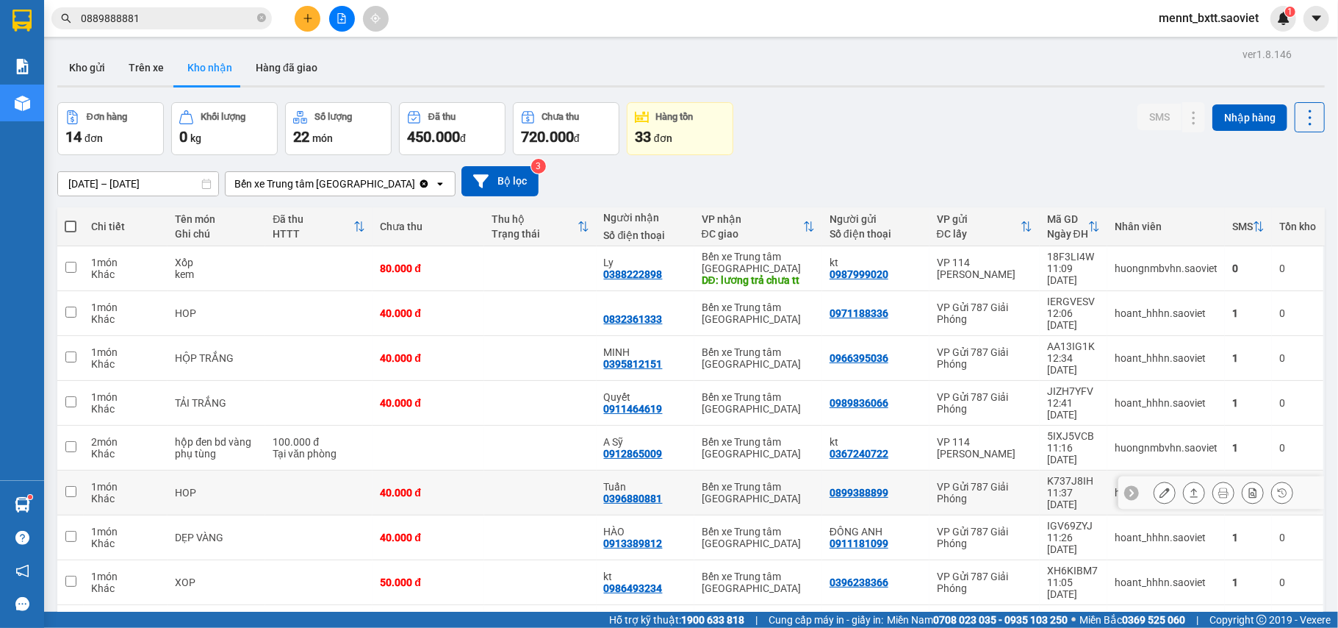
scroll to position [68, 0]
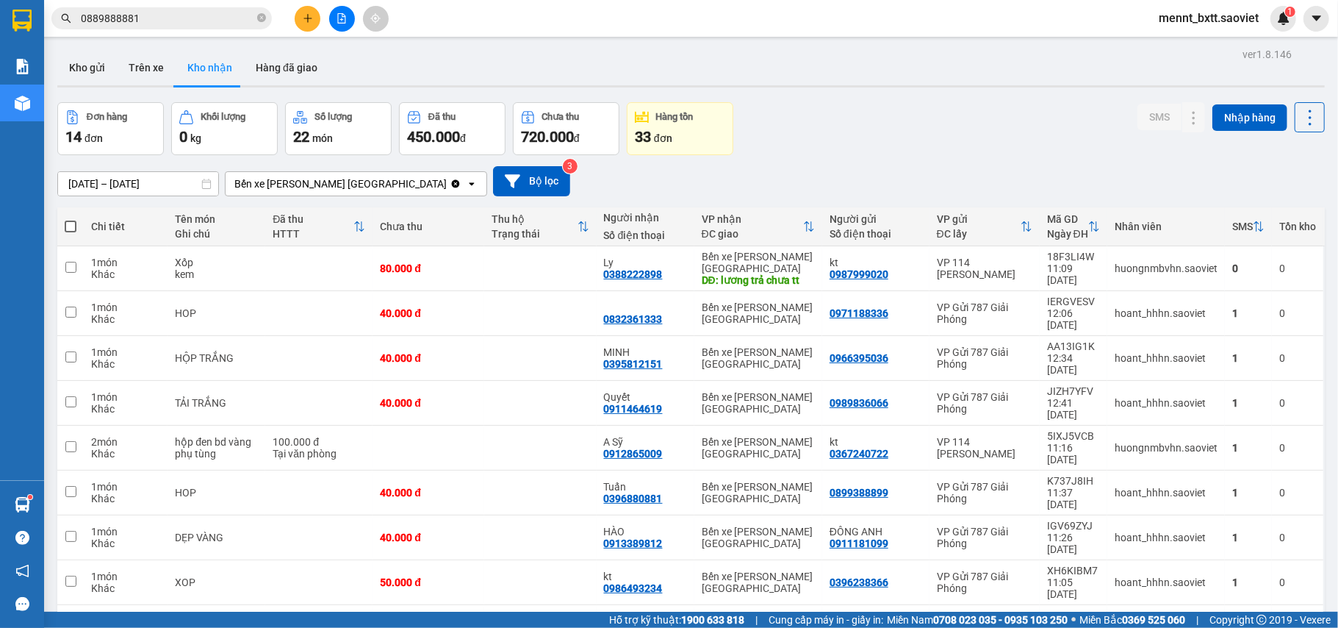
scroll to position [68, 0]
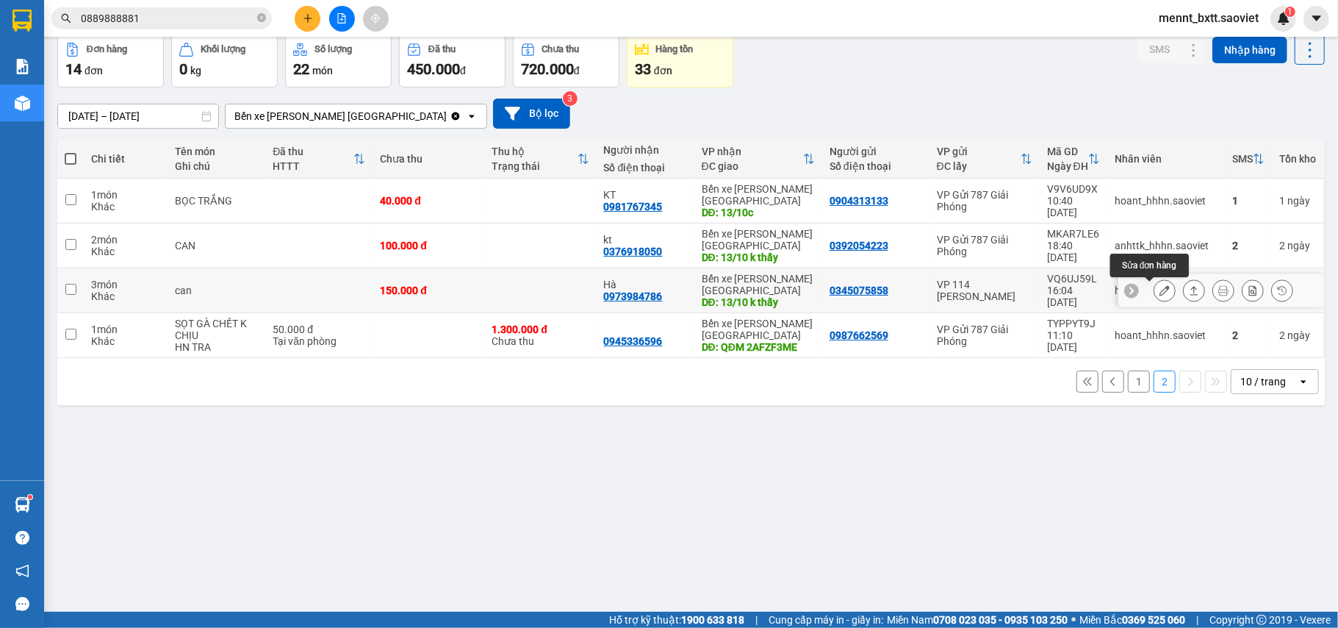
click at [1155, 298] on button at bounding box center [1165, 291] width 21 height 26
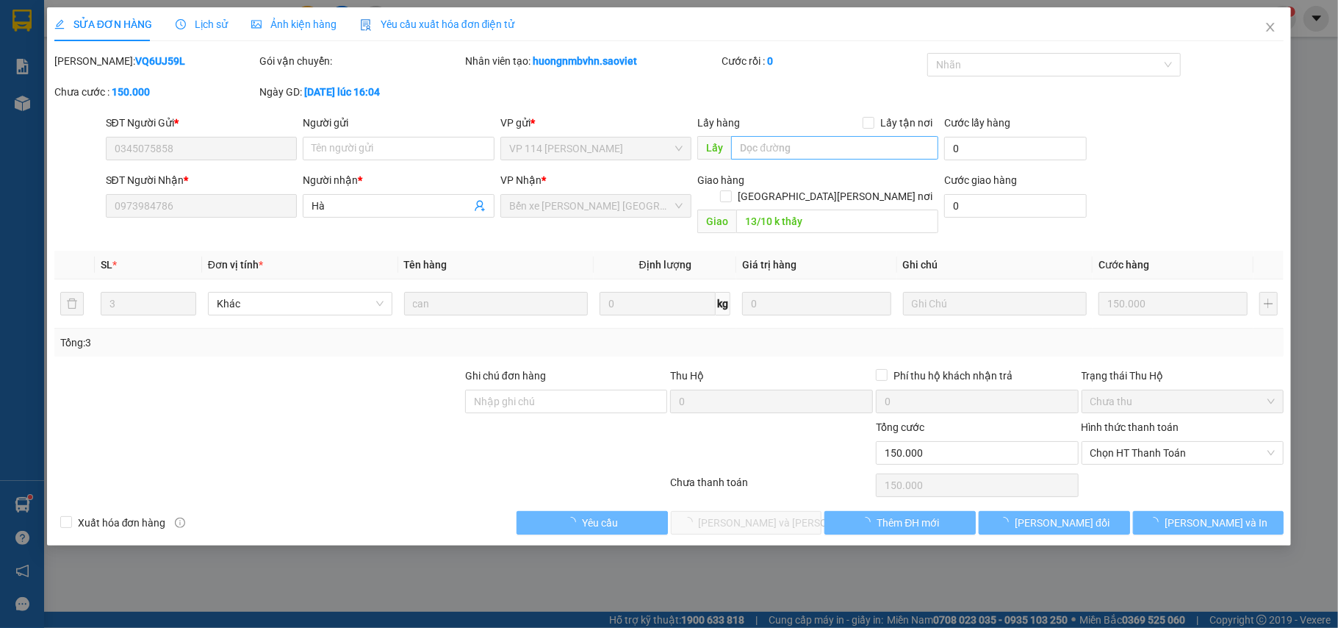
type input "0345075858"
type input "0973984786"
type input "Hà"
type input "13/10 k thấy"
type input "0"
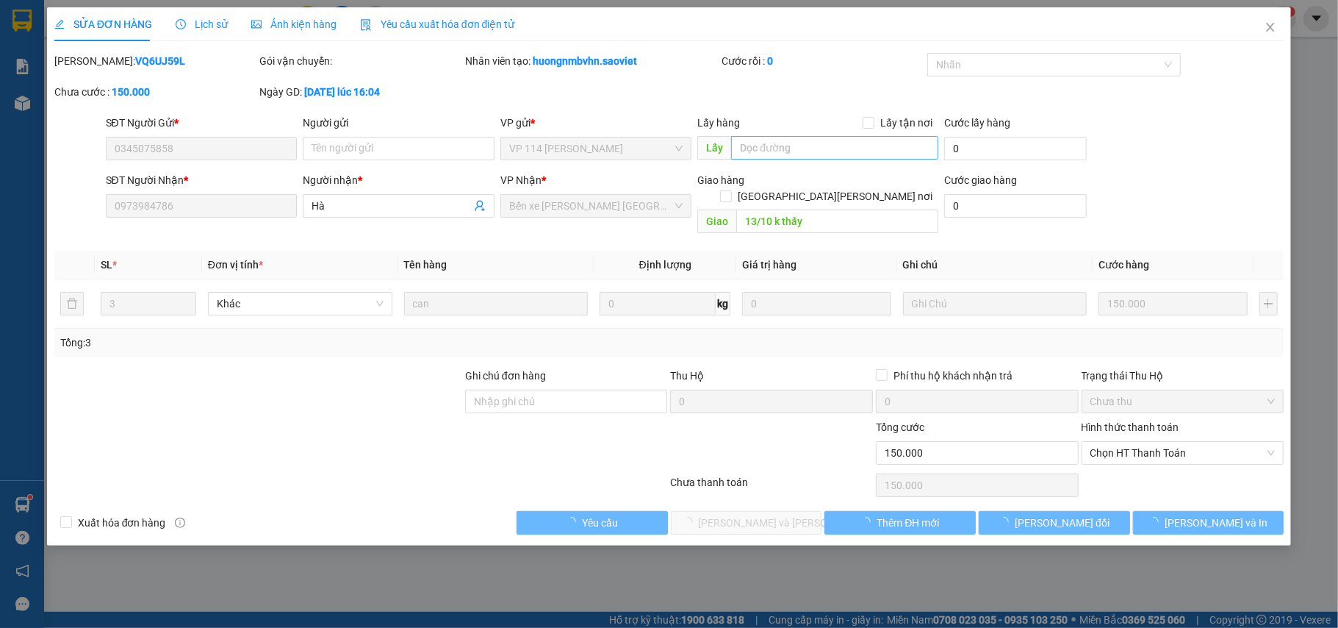
type input "150.000"
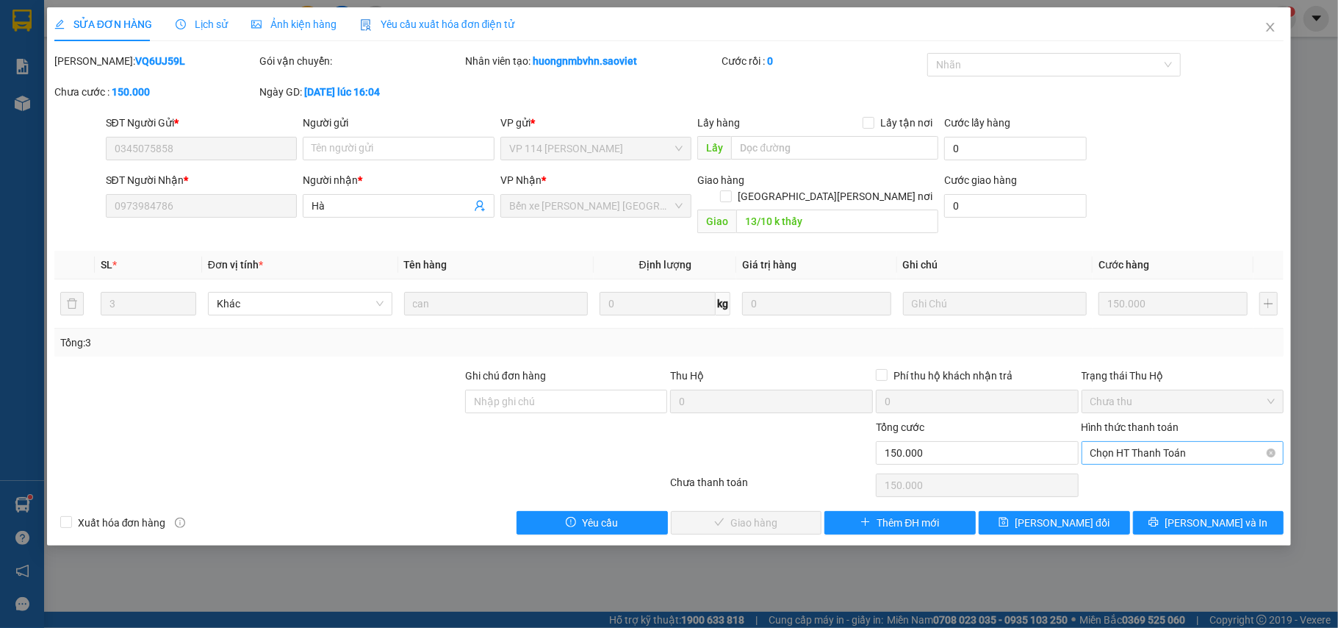
click at [1177, 442] on span "Chọn HT Thanh Toán" at bounding box center [1183, 453] width 185 height 22
click at [1146, 492] on div "Chuyển khoản" at bounding box center [1183, 491] width 185 height 16
type input "0"
click at [753, 514] on span "[PERSON_NAME] và [PERSON_NAME] hàng" at bounding box center [798, 522] width 198 height 16
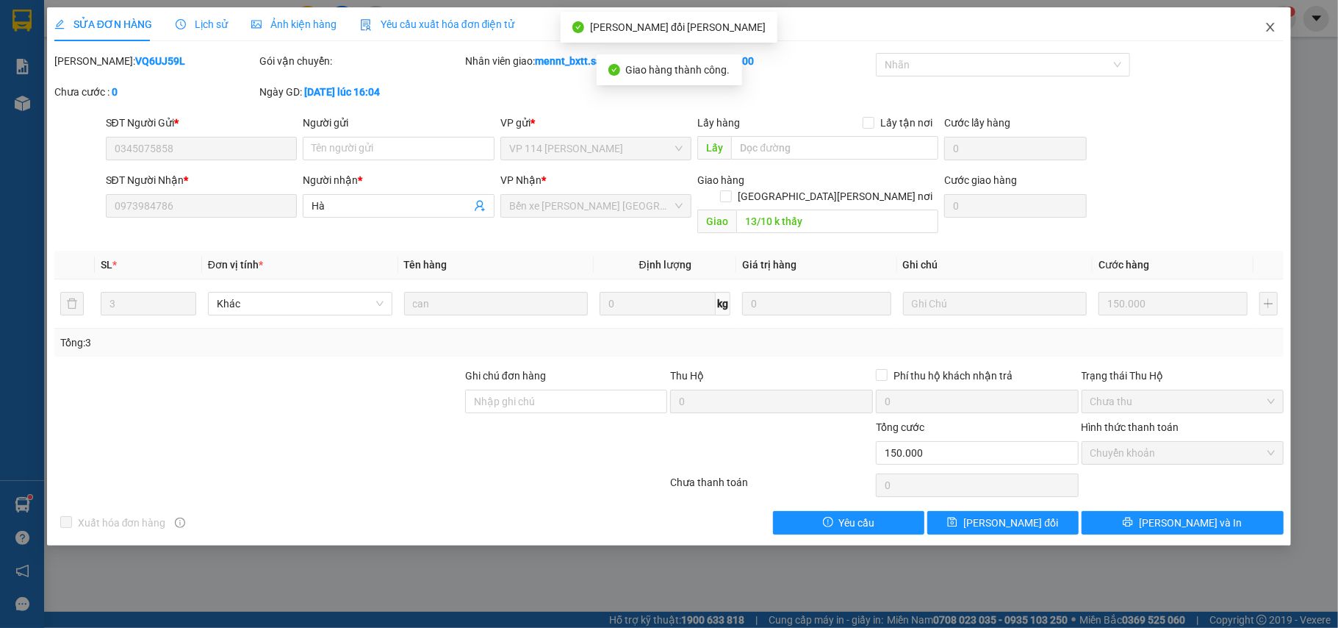
click at [1265, 24] on icon "close" at bounding box center [1271, 27] width 12 height 12
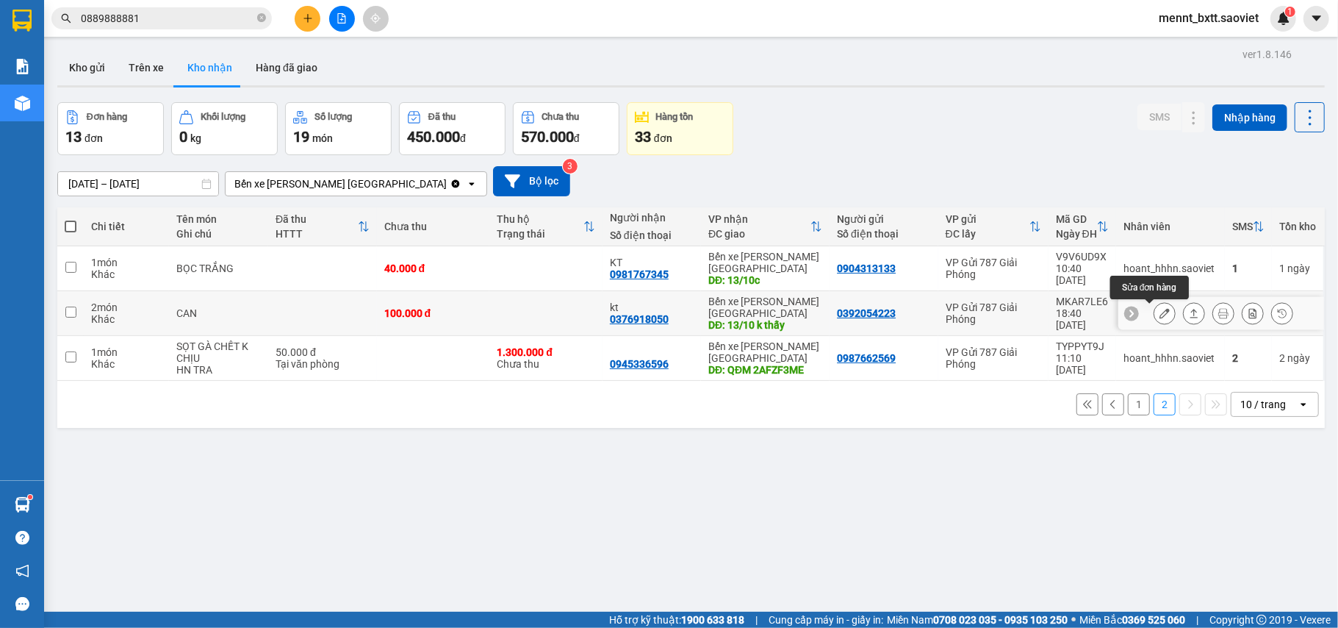
click at [1160, 313] on icon at bounding box center [1165, 313] width 10 height 10
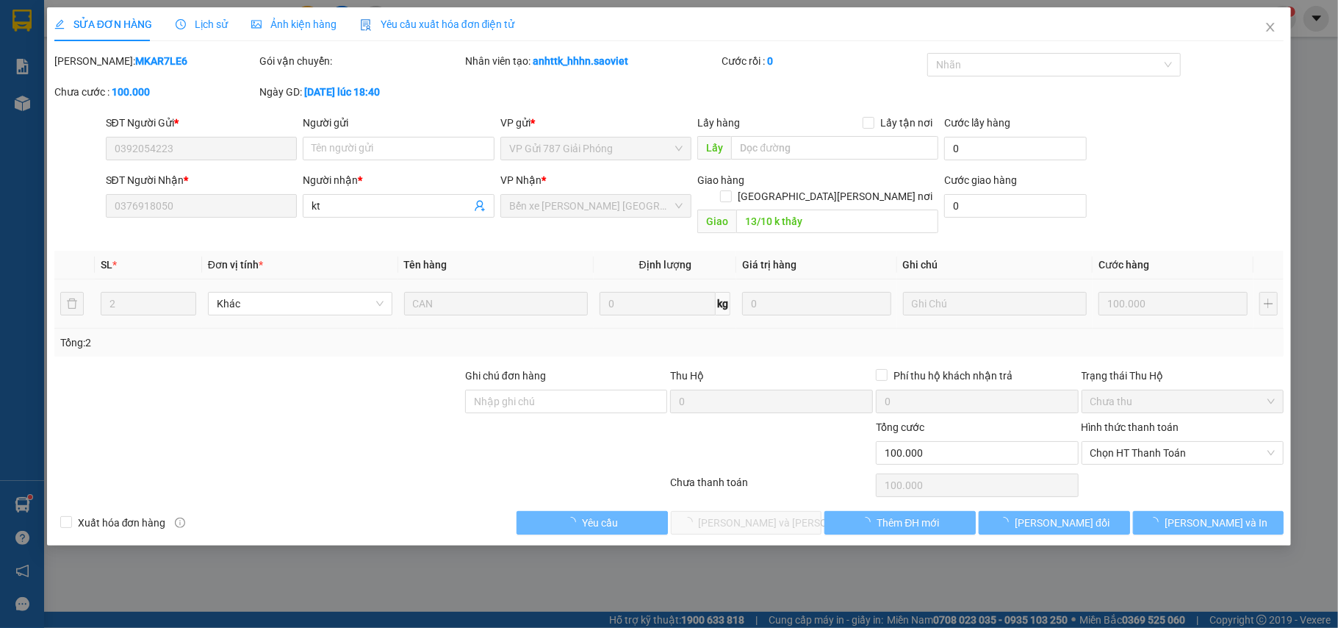
type input "0392054223"
type input "0376918050"
type input "kt"
type input "13/10 k thấy"
type input "0"
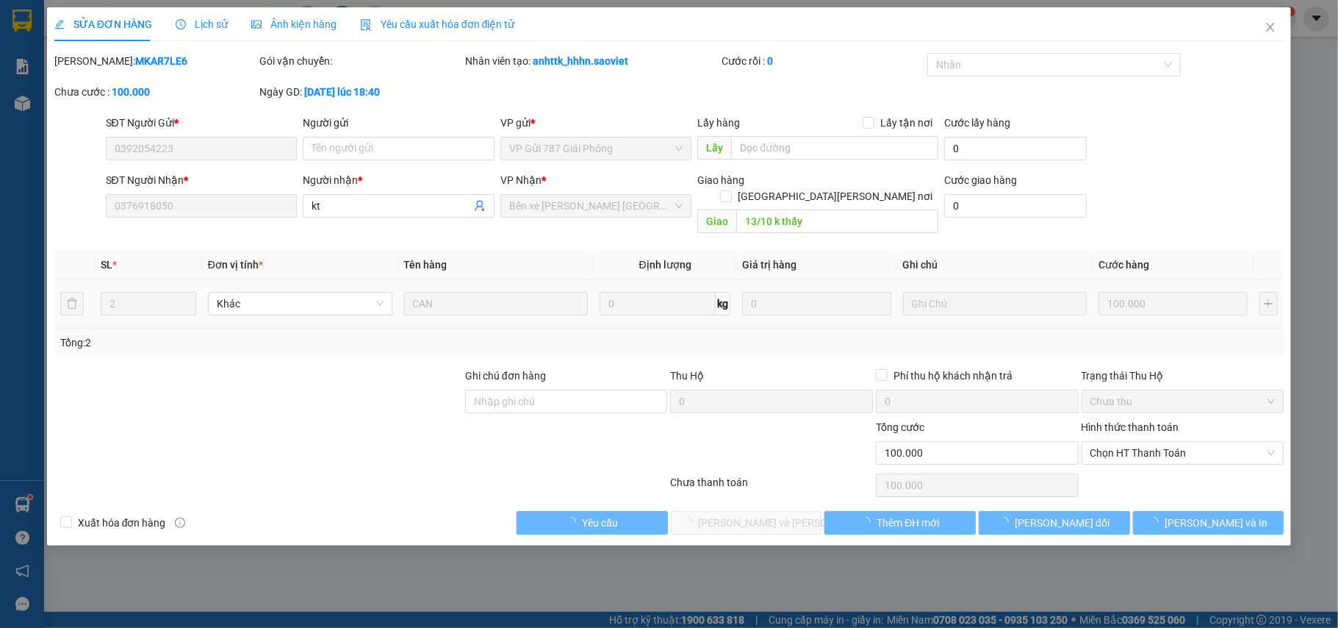
type input "100.000"
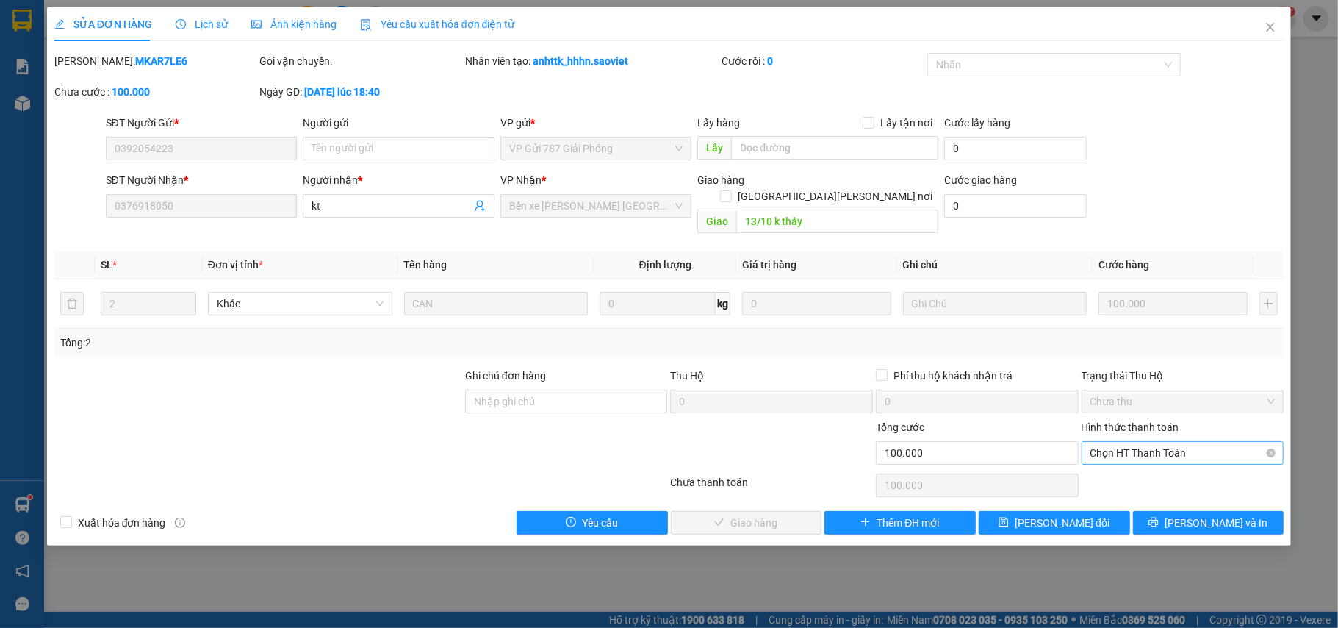
click at [1156, 442] on span "Chọn HT Thanh Toán" at bounding box center [1183, 453] width 185 height 22
click at [1141, 491] on div "Chuyển khoản" at bounding box center [1183, 491] width 185 height 16
type input "0"
click at [762, 514] on span "[PERSON_NAME] và [PERSON_NAME] hàng" at bounding box center [798, 522] width 198 height 16
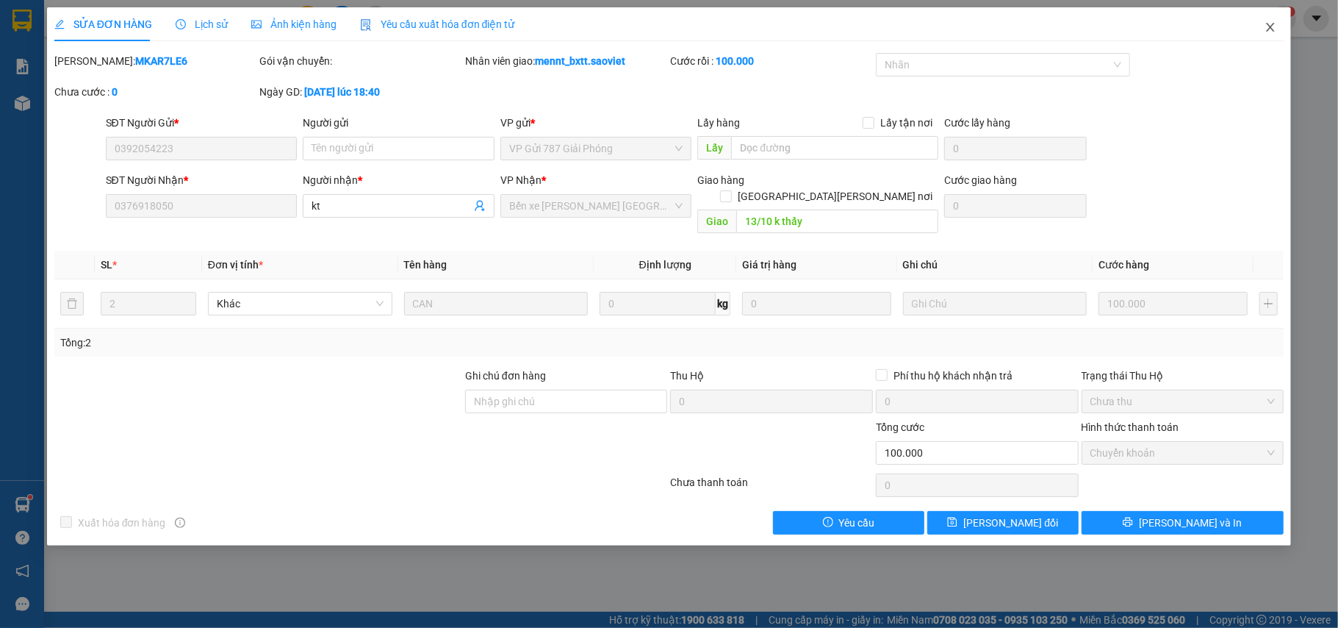
click at [1271, 26] on icon "close" at bounding box center [1271, 27] width 12 height 12
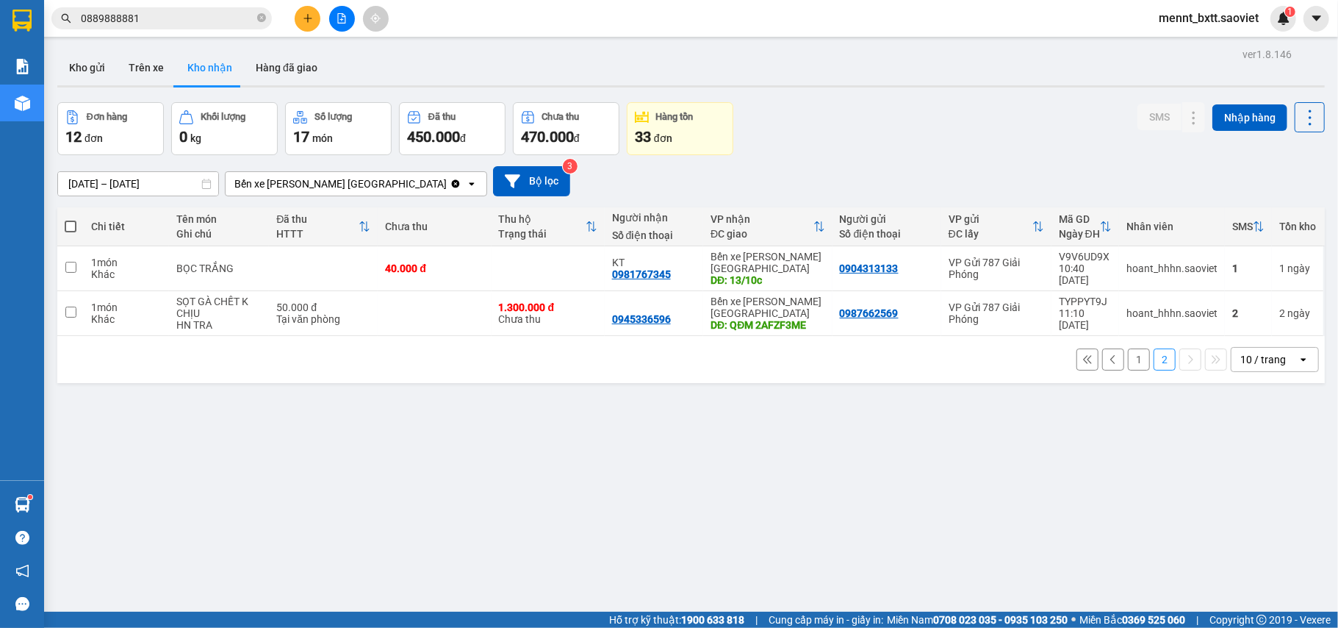
click at [1128, 365] on button "1" at bounding box center [1139, 359] width 22 height 22
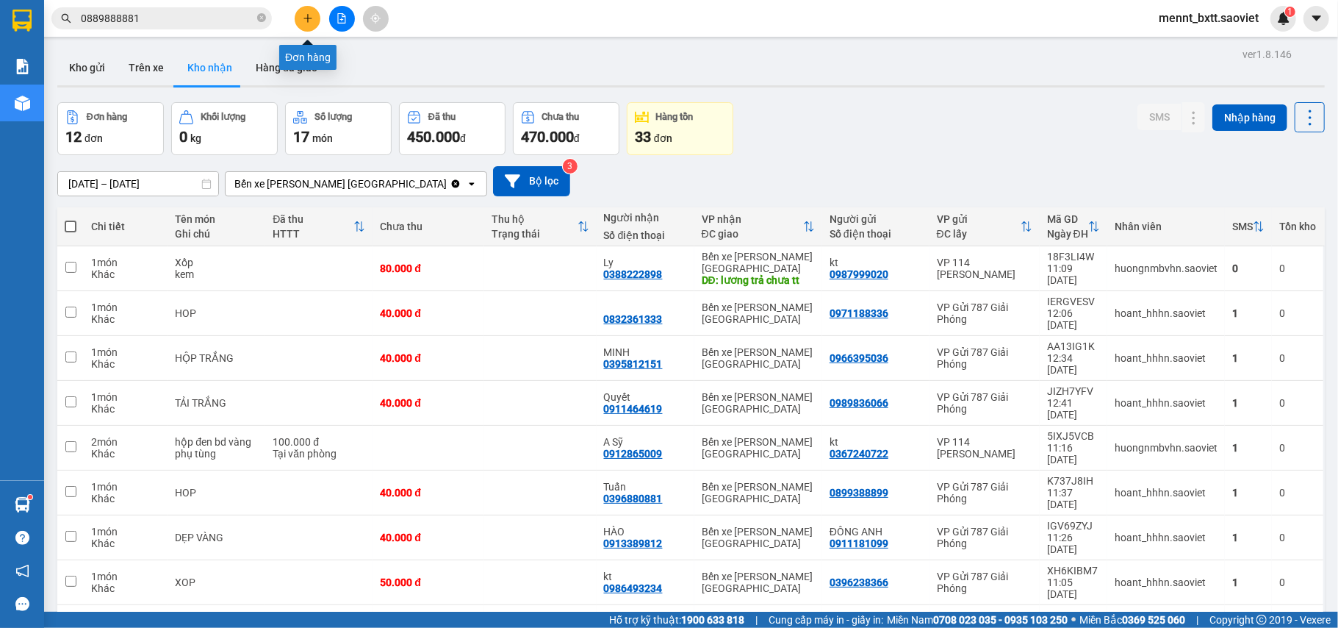
click at [306, 18] on icon "plus" at bounding box center [308, 18] width 10 height 10
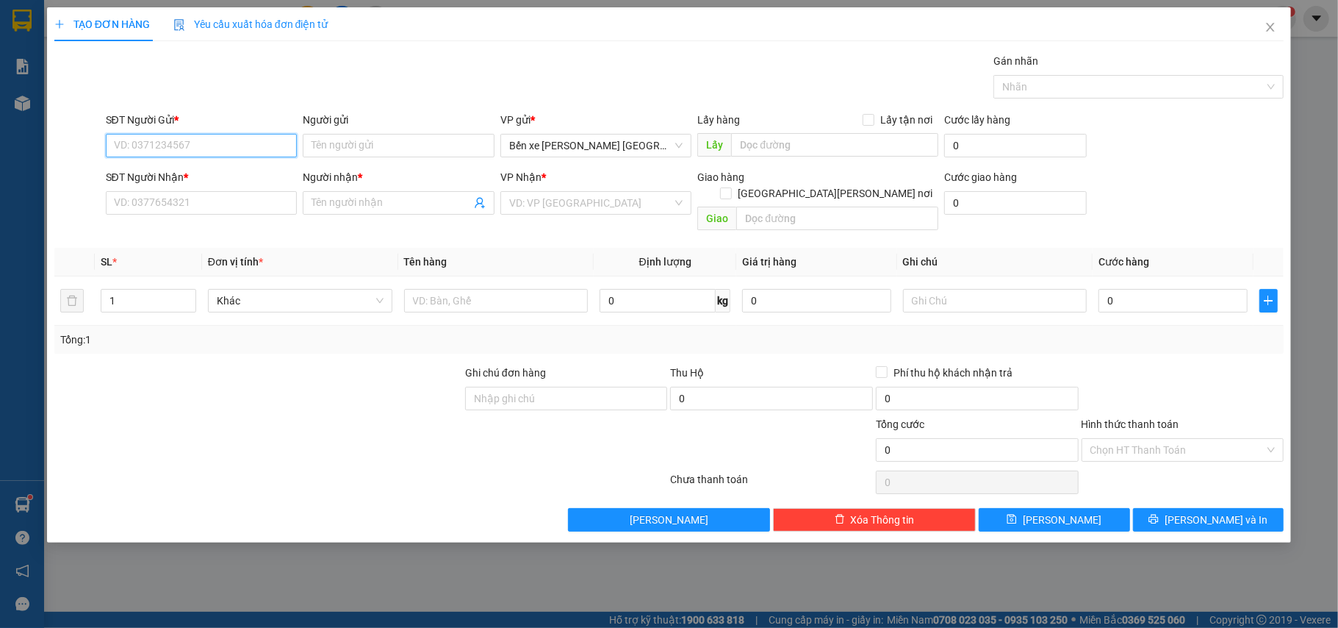
click at [142, 147] on input "SĐT Người Gửi *" at bounding box center [202, 146] width 192 height 24
type input "0326943878"
click at [168, 171] on div "0326943878 - Lập" at bounding box center [202, 176] width 174 height 16
type input "Lập"
type input "0386276626"
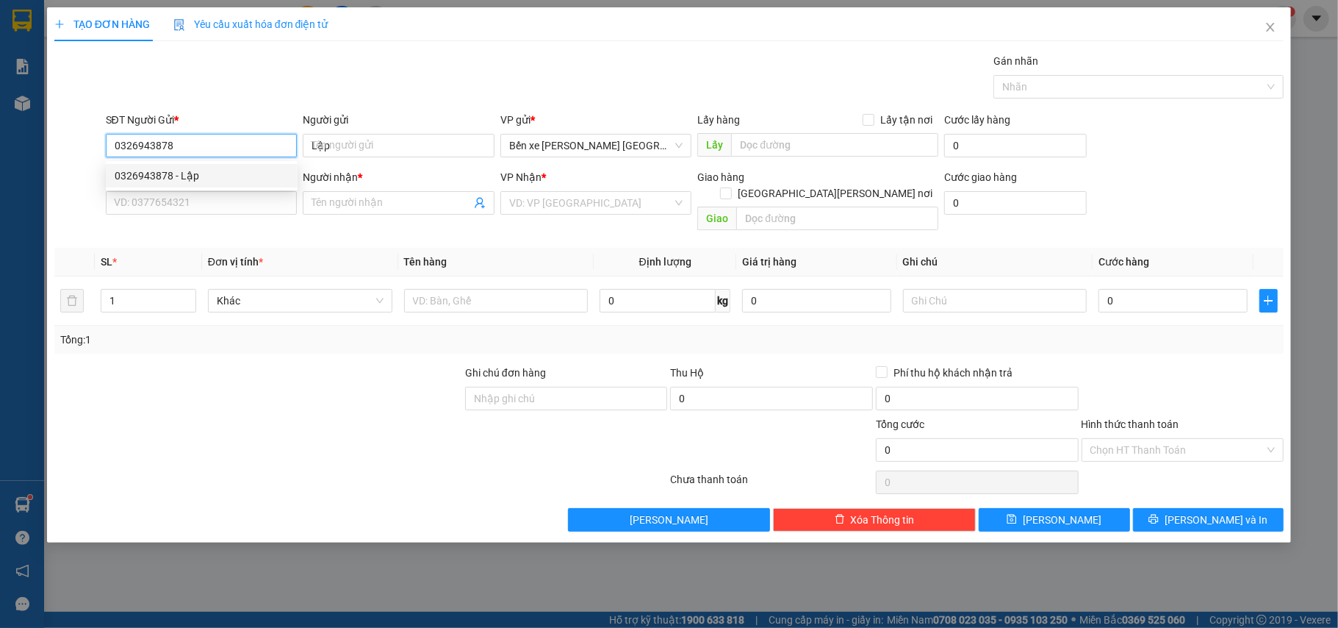
type input "giang"
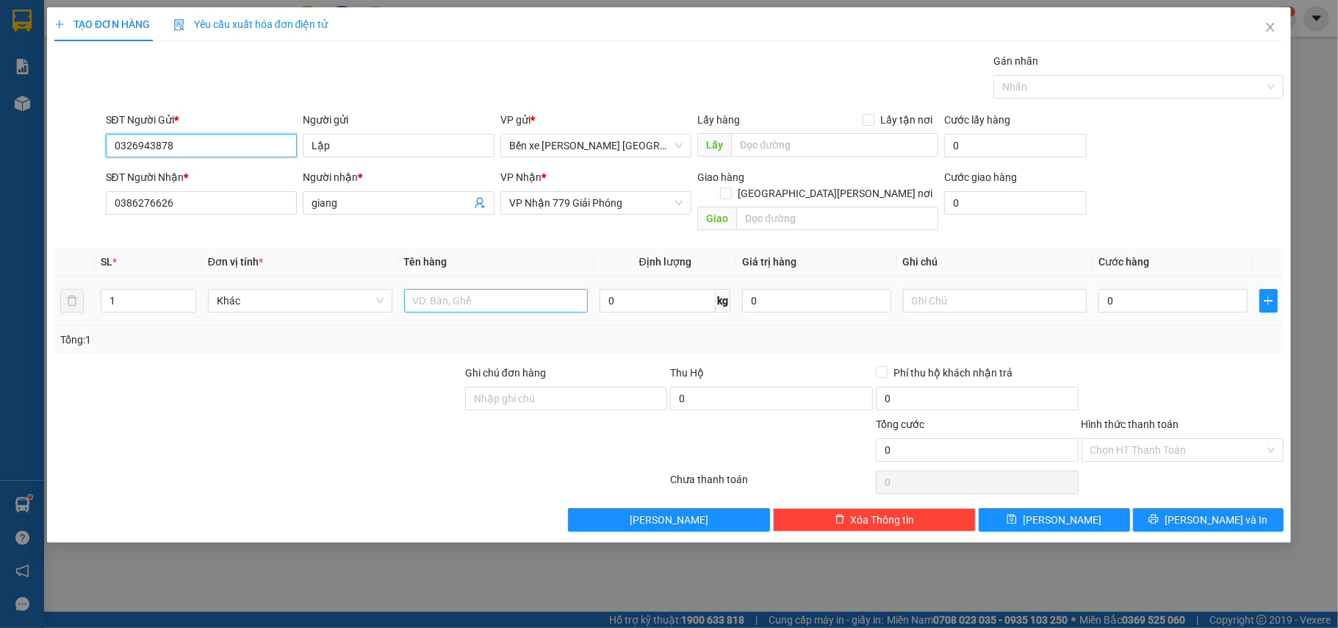
type input "0326943878"
click at [460, 289] on input "text" at bounding box center [496, 301] width 184 height 24
type input "XỐP"
click at [1150, 289] on input "0" at bounding box center [1173, 301] width 148 height 24
type input "5"
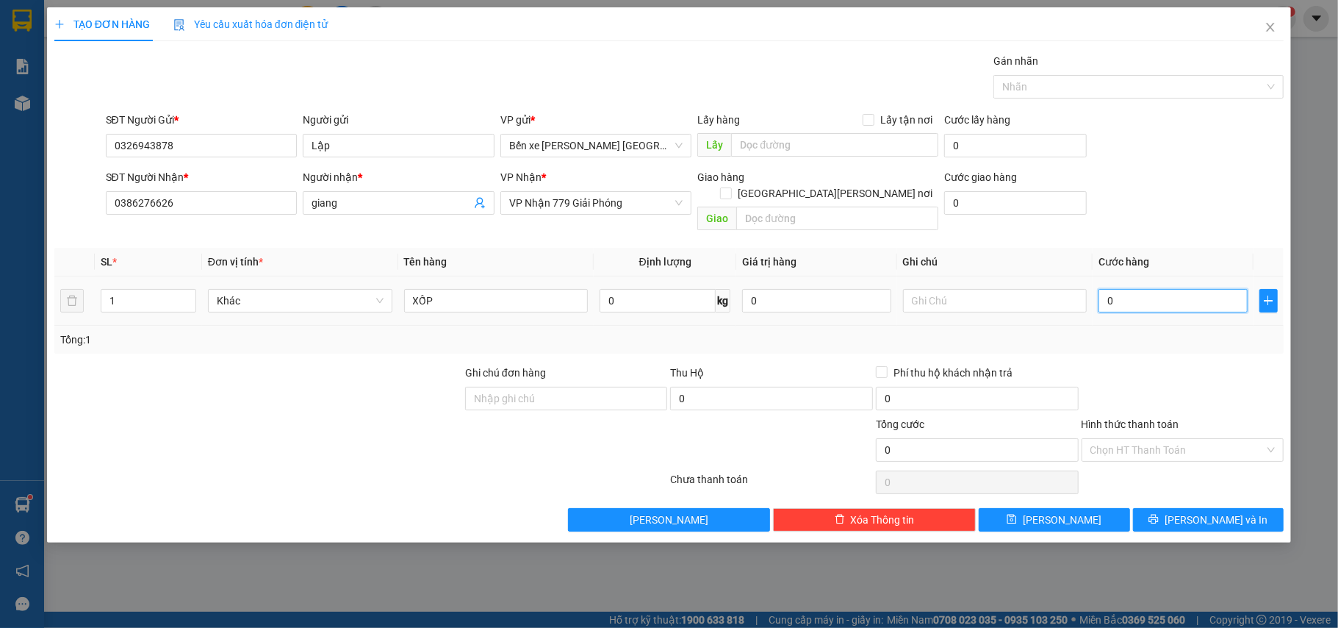
type input "5"
type input "50"
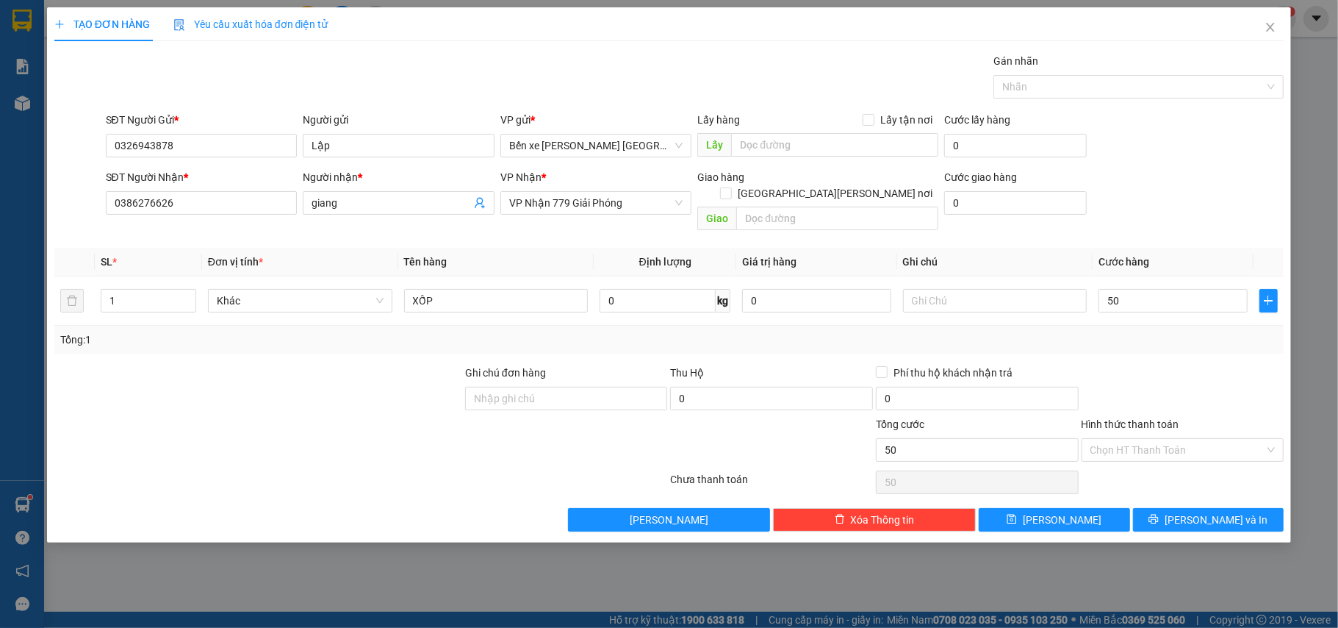
type input "50.000"
click at [1152, 151] on div "SĐT Người Gửi * 0326943878 Người gửi Lập VP gửi * Bến xe Trung tâm Lào Cai Lấy …" at bounding box center [695, 137] width 1185 height 51
click at [1207, 439] on input "Hình thức thanh toán" at bounding box center [1178, 450] width 175 height 22
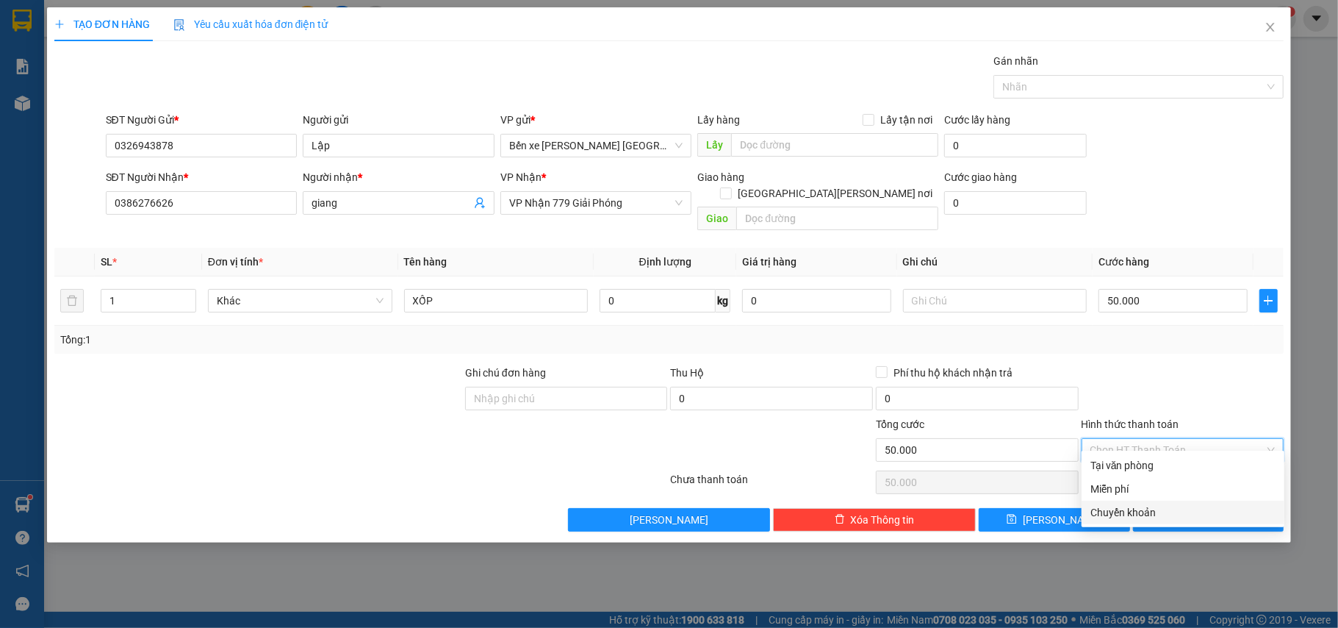
click at [1144, 509] on div "Chuyển khoản" at bounding box center [1183, 512] width 185 height 16
type input "0"
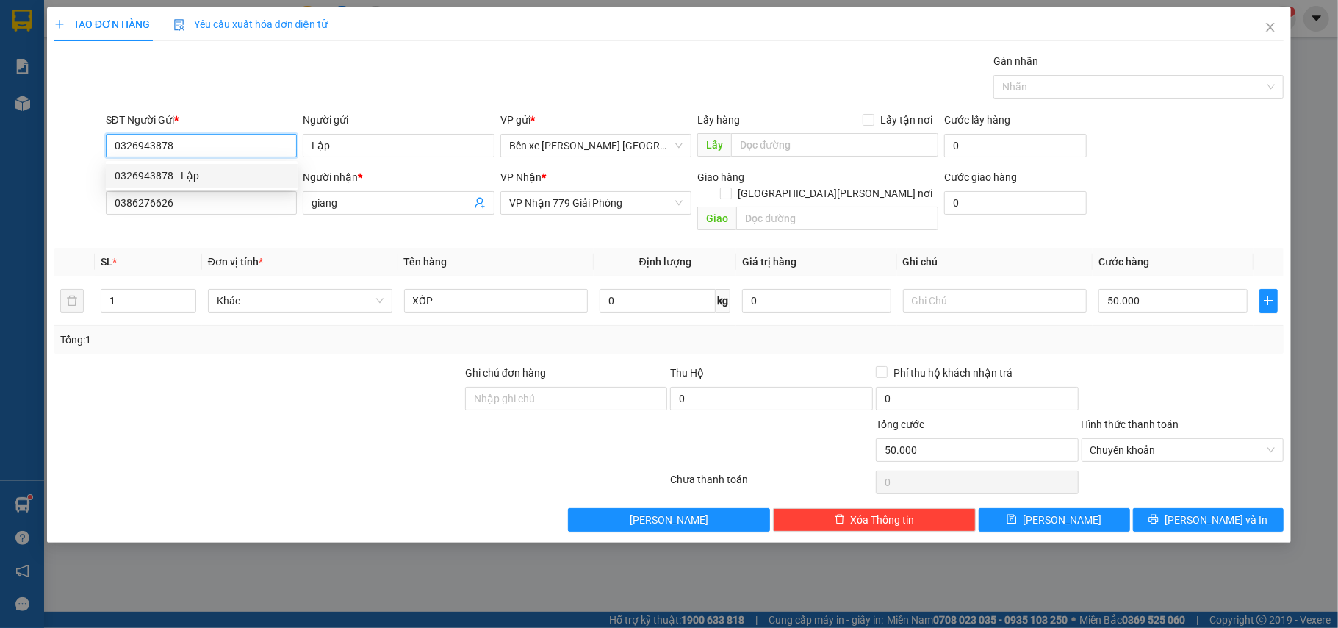
drag, startPoint x: 175, startPoint y: 147, endPoint x: 56, endPoint y: 154, distance: 119.3
click at [57, 154] on div "SĐT Người Gửi * 0326943878 Người gửi Lập VP gửi * Bến xe Trung tâm Lào Cai Lấy …" at bounding box center [669, 137] width 1233 height 51
click at [1214, 512] on span "[PERSON_NAME] và In" at bounding box center [1216, 520] width 103 height 16
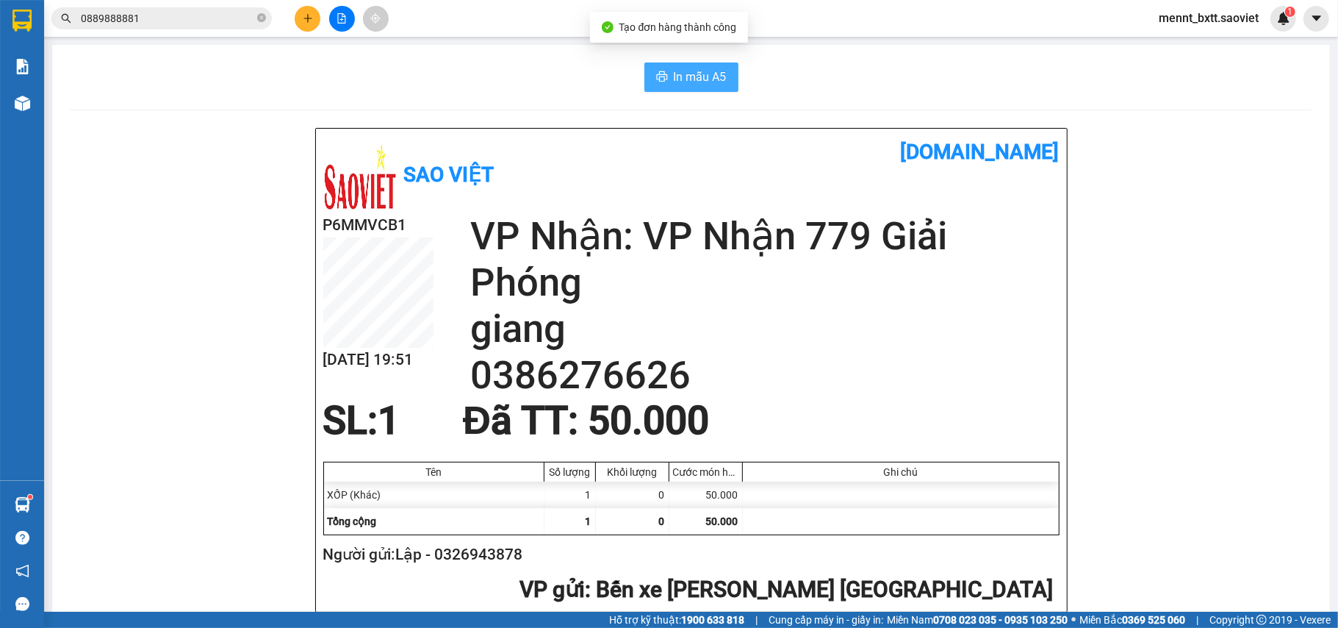
click at [682, 85] on span "In mẫu A5" at bounding box center [700, 77] width 53 height 18
click at [90, 12] on input "text" at bounding box center [167, 18] width 173 height 16
paste input "0326943878"
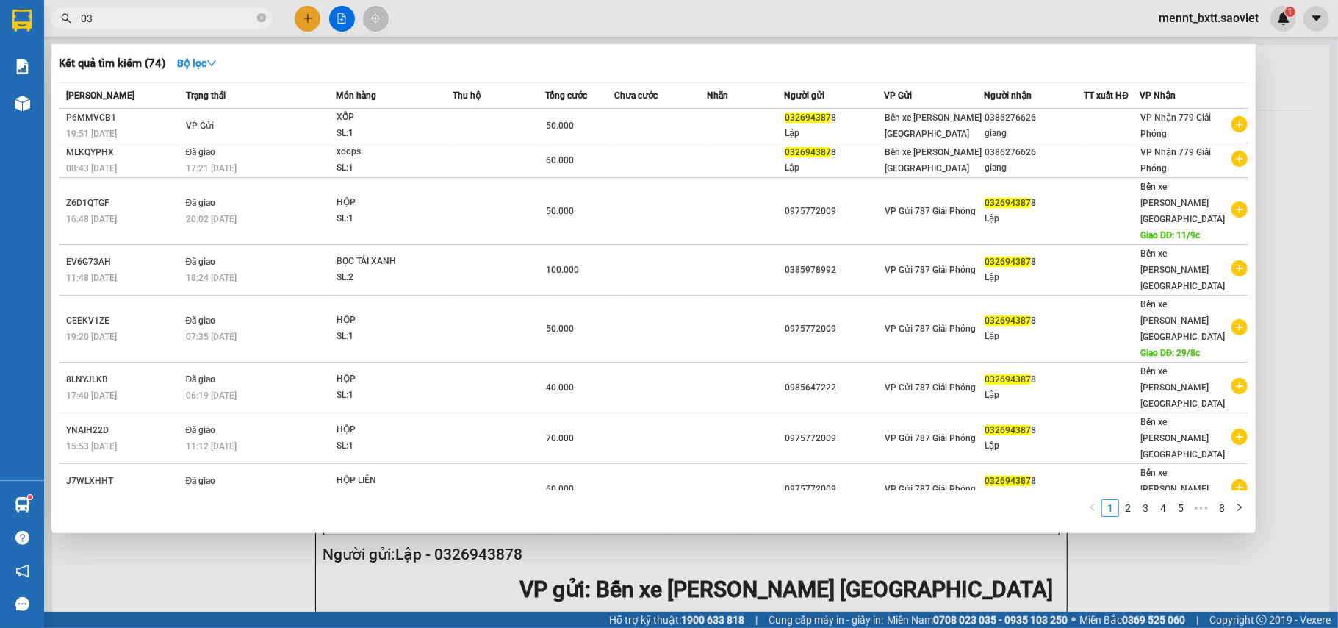
type input "0"
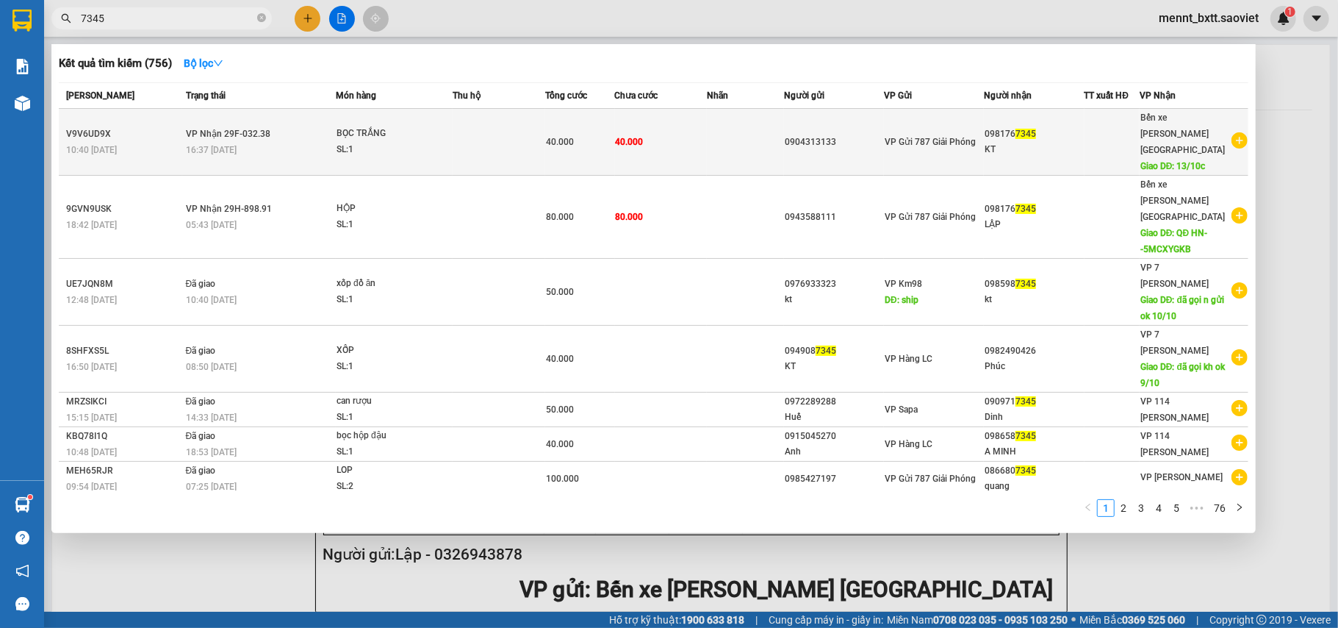
type input "7345"
click at [473, 138] on td at bounding box center [499, 142] width 93 height 67
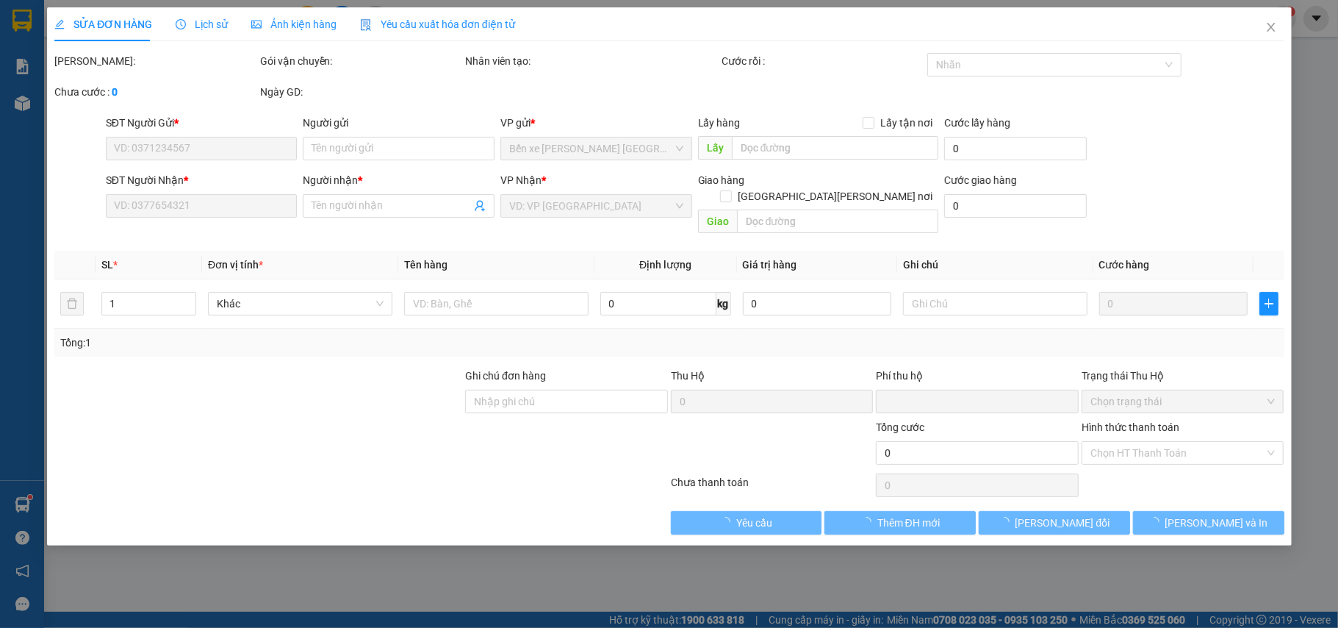
type input "0904313133"
type input "0981767345"
type input "KT"
type input "13/10c"
type input "0"
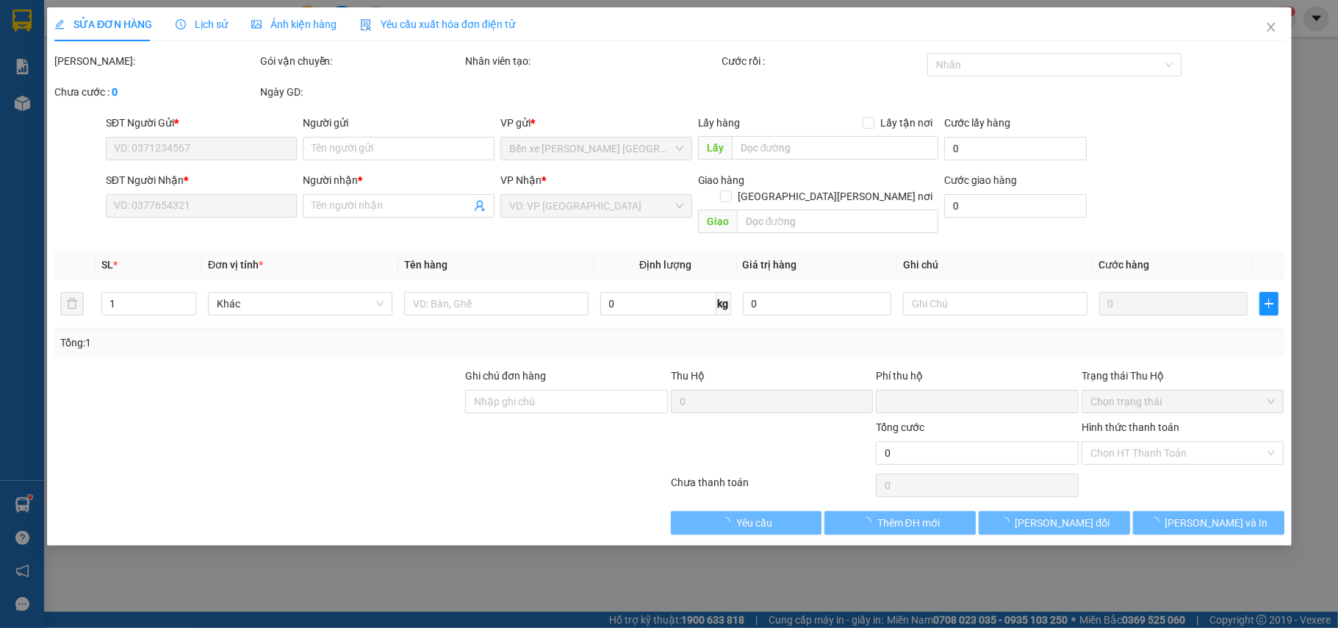
type input "40.000"
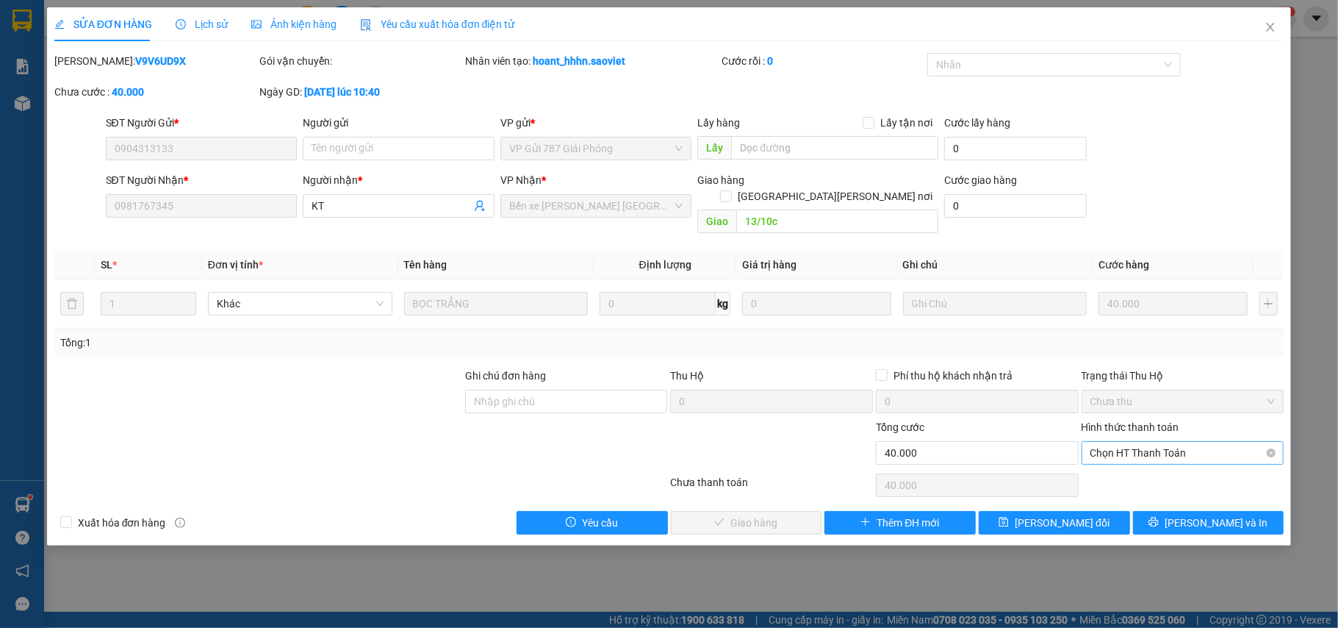
click at [1177, 442] on span "Chọn HT Thanh Toán" at bounding box center [1183, 453] width 185 height 22
click at [1161, 486] on div "Chuyển khoản" at bounding box center [1183, 491] width 185 height 16
type input "0"
click at [753, 514] on span "[PERSON_NAME] và [PERSON_NAME] hàng" at bounding box center [798, 522] width 198 height 16
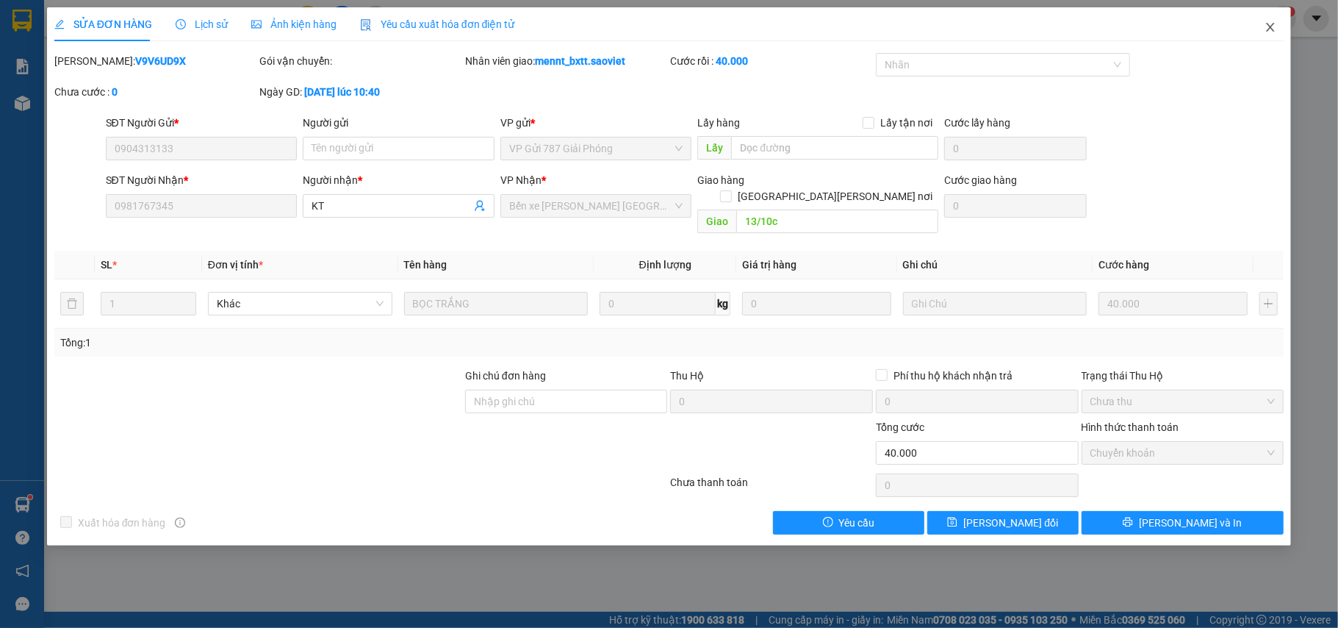
click at [1274, 28] on icon "close" at bounding box center [1271, 27] width 12 height 12
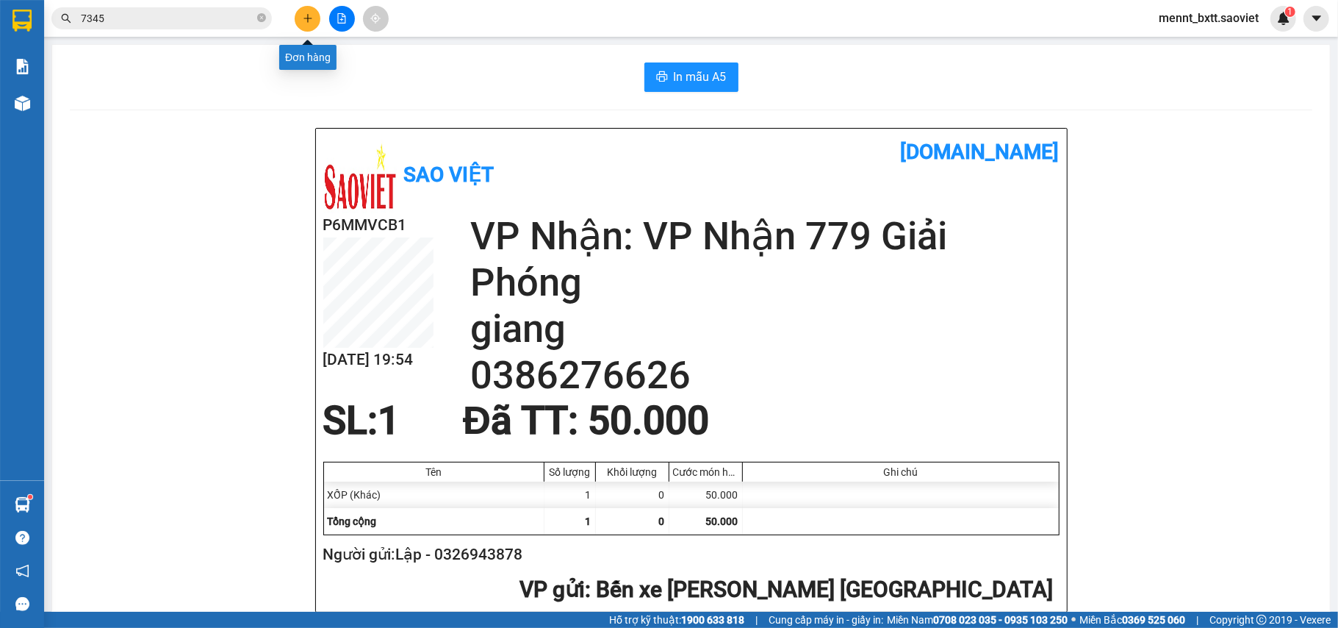
click at [310, 18] on icon "plus" at bounding box center [308, 18] width 10 height 10
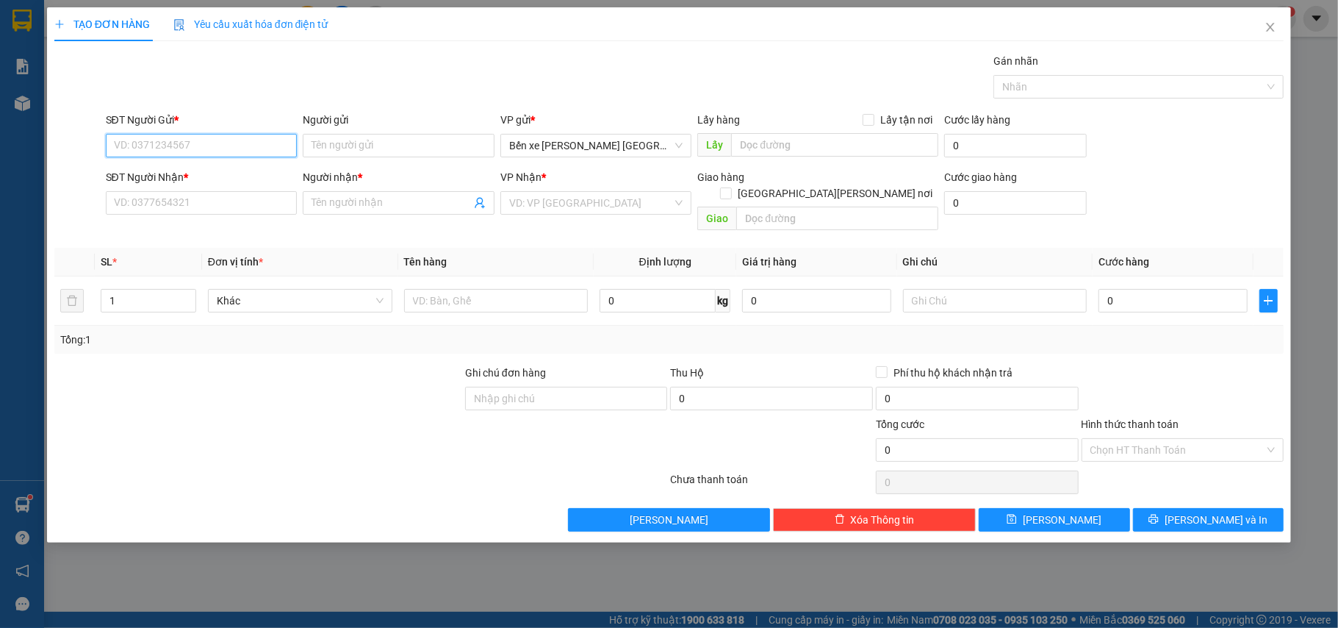
click at [124, 146] on input "SĐT Người Gửi *" at bounding box center [202, 146] width 192 height 24
type input "0979422423"
click at [201, 181] on div "0979422423 - A BÍNH" at bounding box center [202, 176] width 174 height 16
type input "A BÍNH"
type input "0983998525"
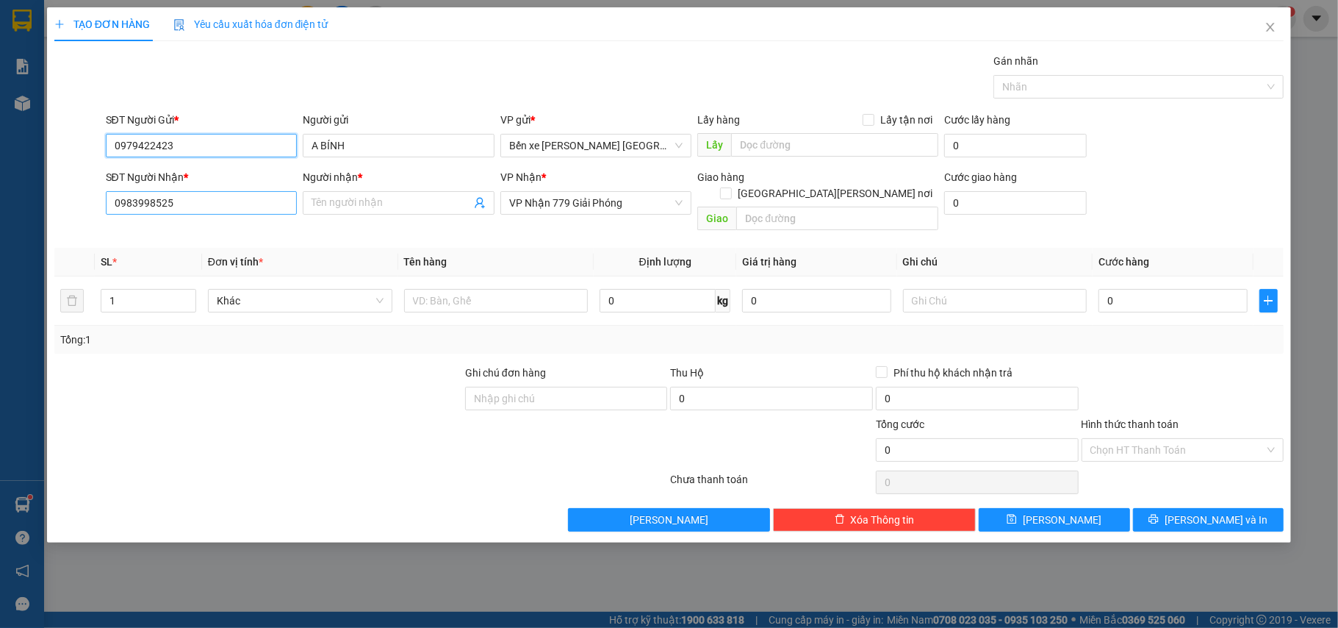
type input "0979422423"
drag, startPoint x: 180, startPoint y: 206, endPoint x: 65, endPoint y: 210, distance: 115.5
click at [65, 210] on div "SĐT Người Nhận * 0983998525 0983998525 Người nhận * Tên người nhận VP Nhận * VP…" at bounding box center [669, 203] width 1233 height 68
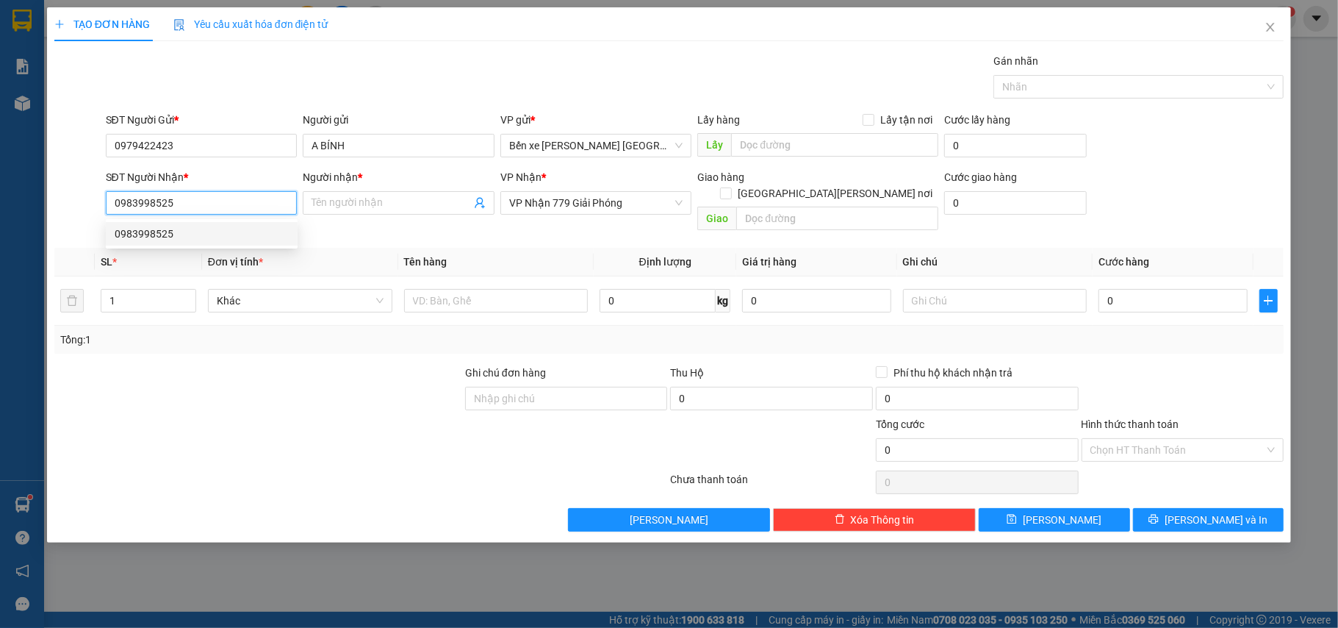
click at [192, 204] on input "0983998525" at bounding box center [202, 203] width 192 height 24
click at [331, 207] on input "Người nhận *" at bounding box center [391, 203] width 159 height 16
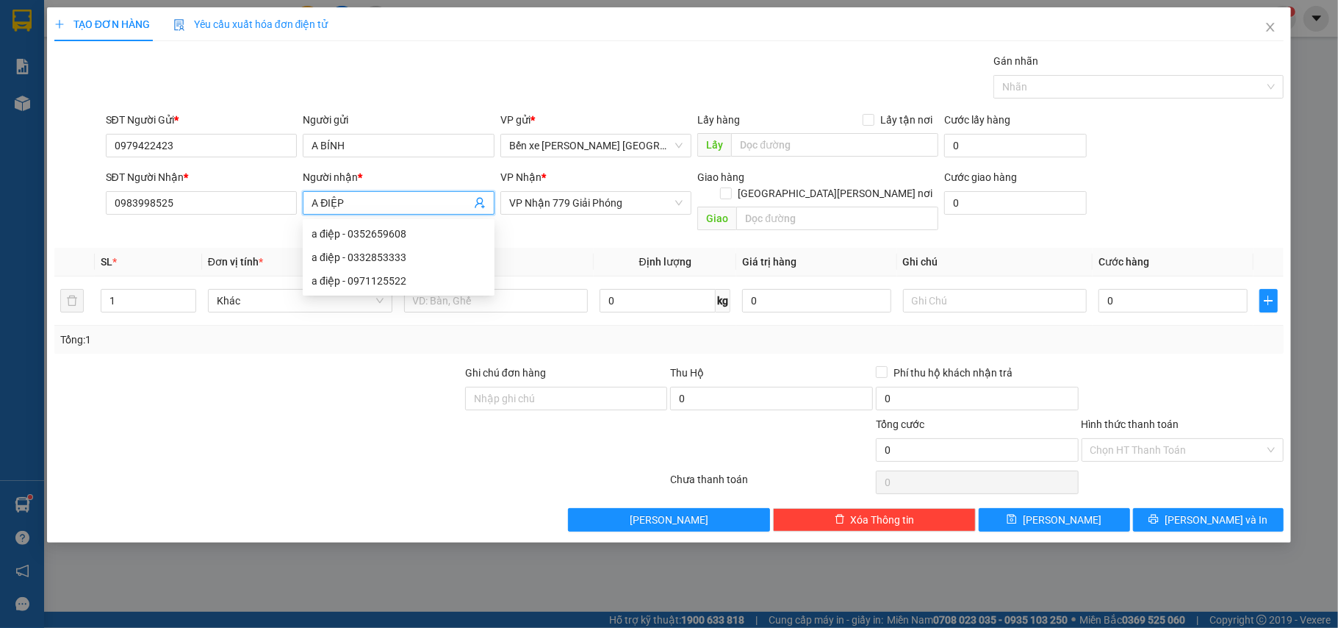
type input "A ĐIỆP"
drag, startPoint x: 380, startPoint y: 383, endPoint x: 374, endPoint y: 335, distance: 48.1
click at [377, 379] on div at bounding box center [258, 390] width 411 height 51
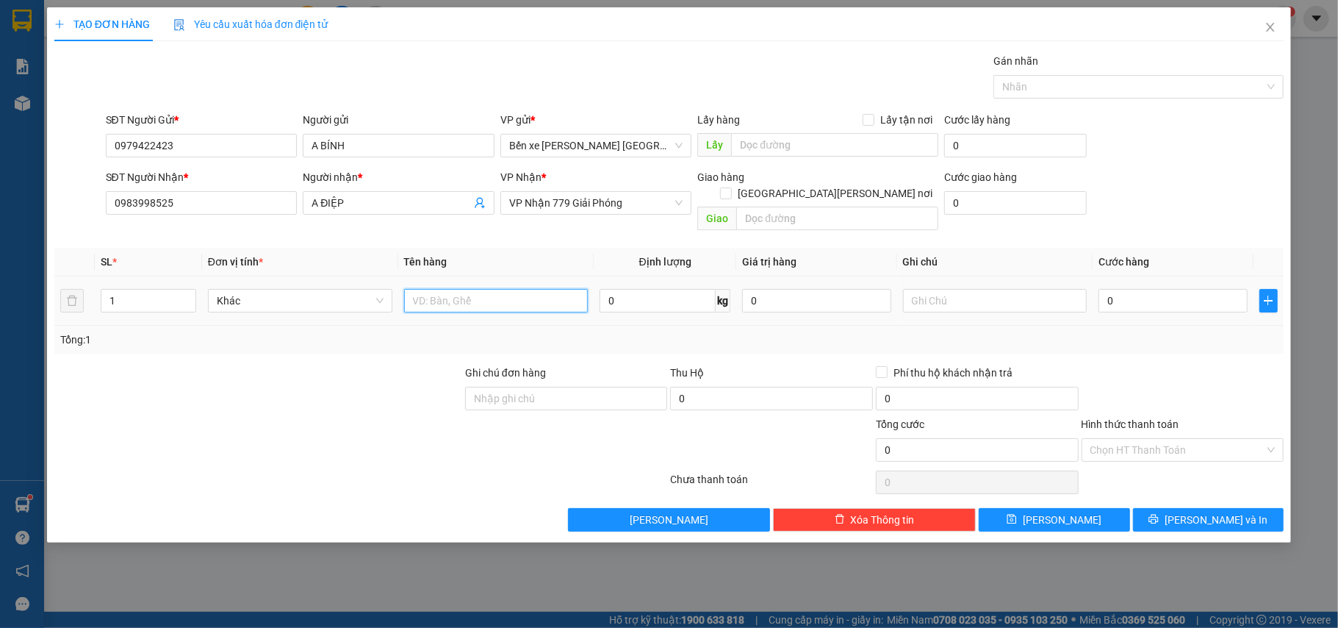
click at [432, 289] on input "text" at bounding box center [496, 301] width 184 height 24
type input "HS"
click at [1127, 290] on input "0" at bounding box center [1173, 301] width 148 height 24
type input "4"
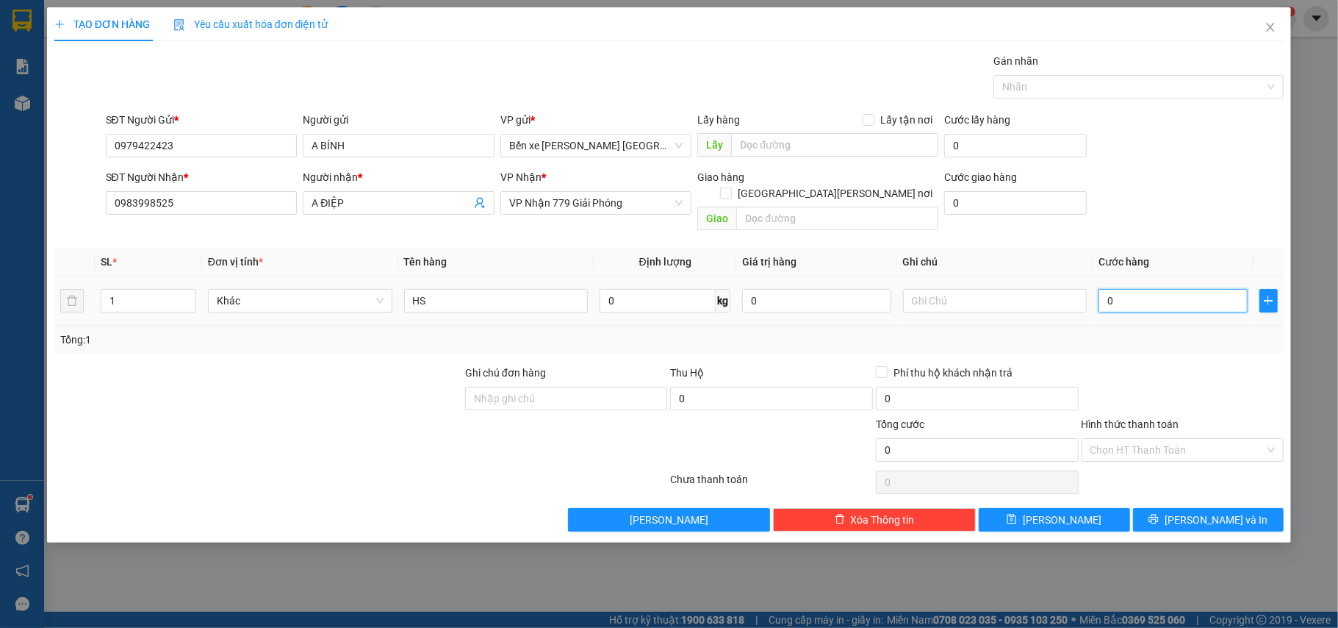
type input "4"
type input "40"
type input "40.000"
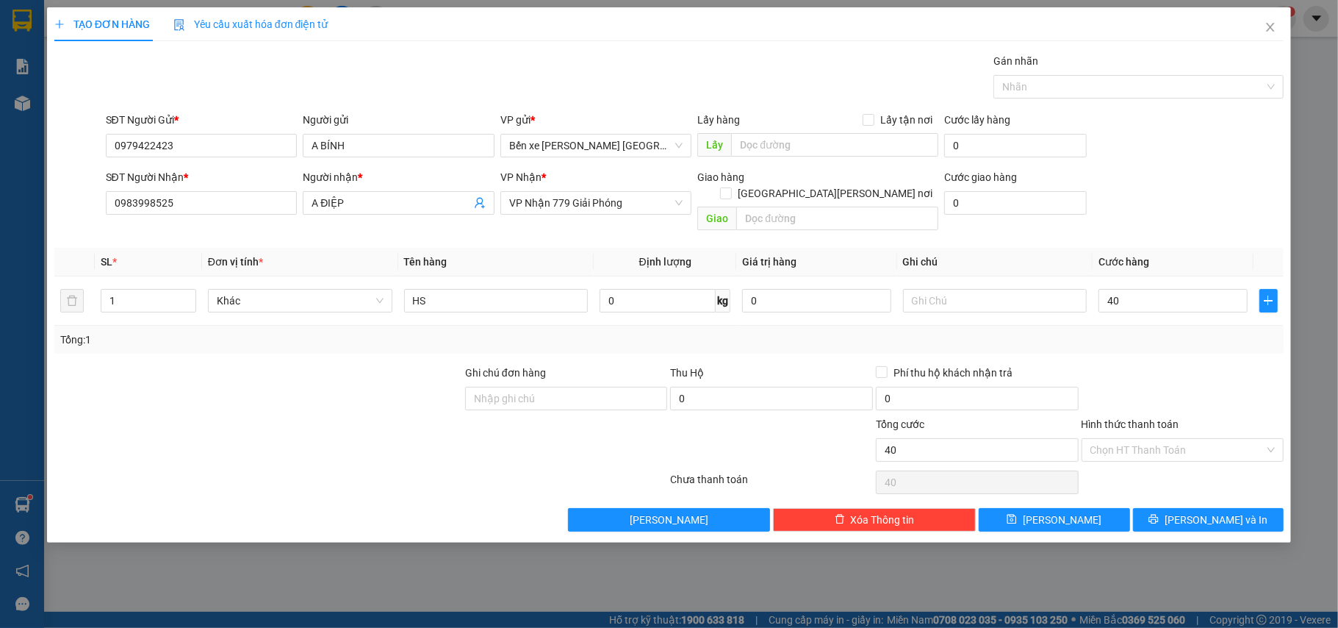
type input "40.000"
click at [1155, 156] on div "SĐT Người Gửi * 0979422423 Người gửi A BÍNH VP gửi * Bến xe Trung tâm Lào Cai L…" at bounding box center [695, 137] width 1185 height 51
click at [1188, 439] on input "Hình thức thanh toán" at bounding box center [1178, 450] width 175 height 22
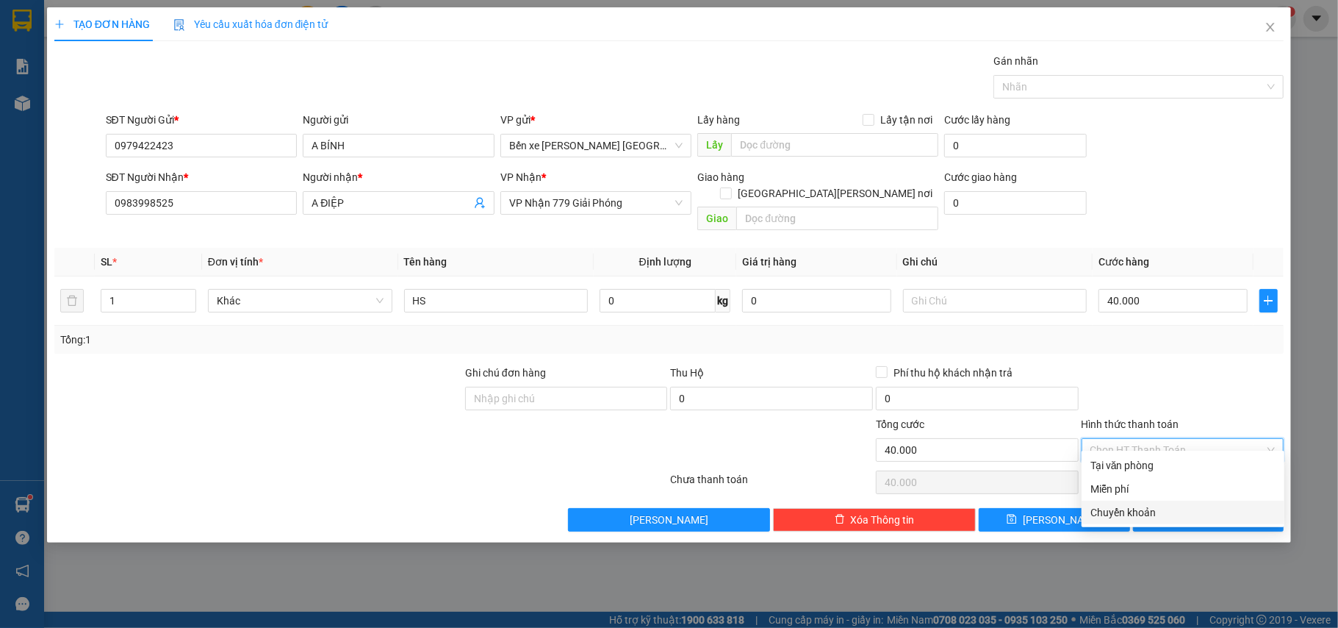
click at [1152, 512] on div "Chuyển khoản" at bounding box center [1183, 512] width 185 height 16
type input "0"
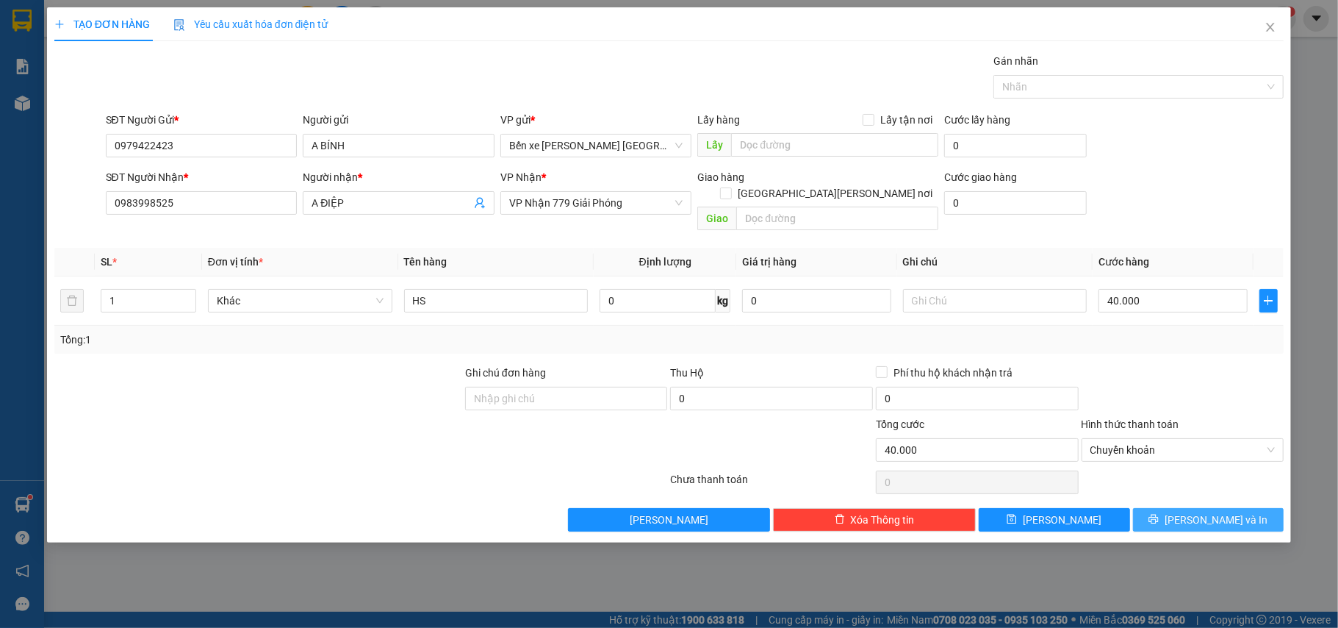
drag, startPoint x: 1207, startPoint y: 509, endPoint x: 1221, endPoint y: 482, distance: 29.9
click at [1209, 512] on span "[PERSON_NAME] và In" at bounding box center [1216, 520] width 103 height 16
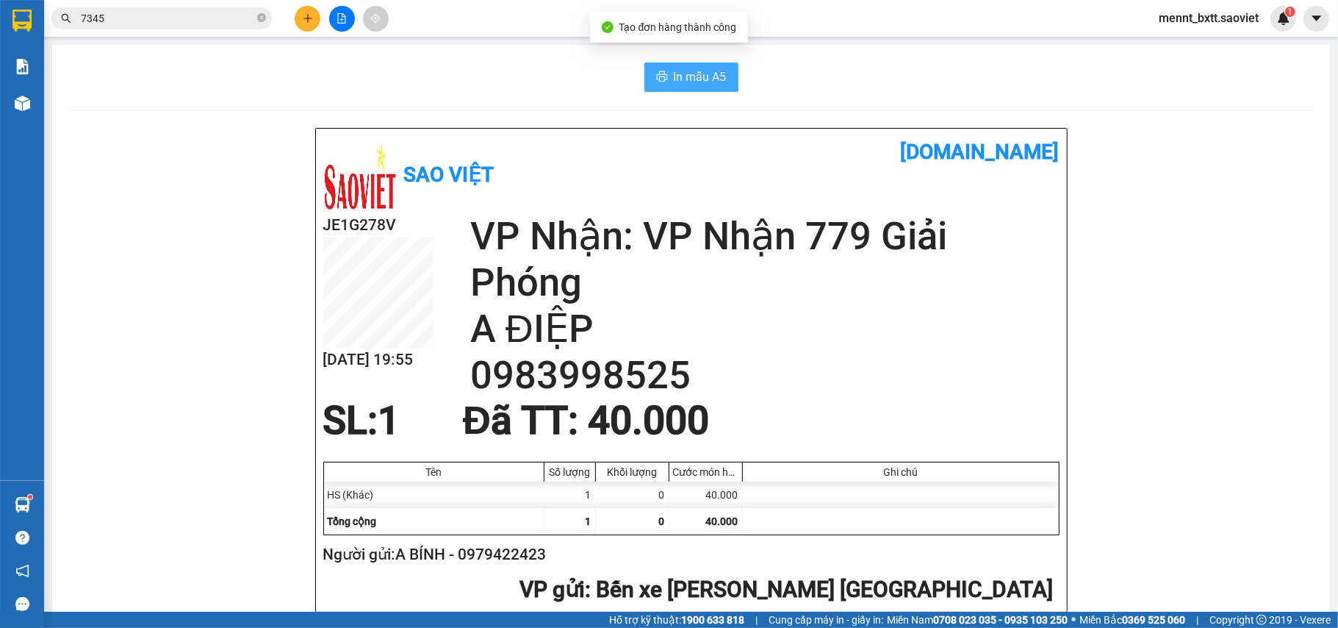
click at [686, 68] on span "In mẫu A5" at bounding box center [700, 77] width 53 height 18
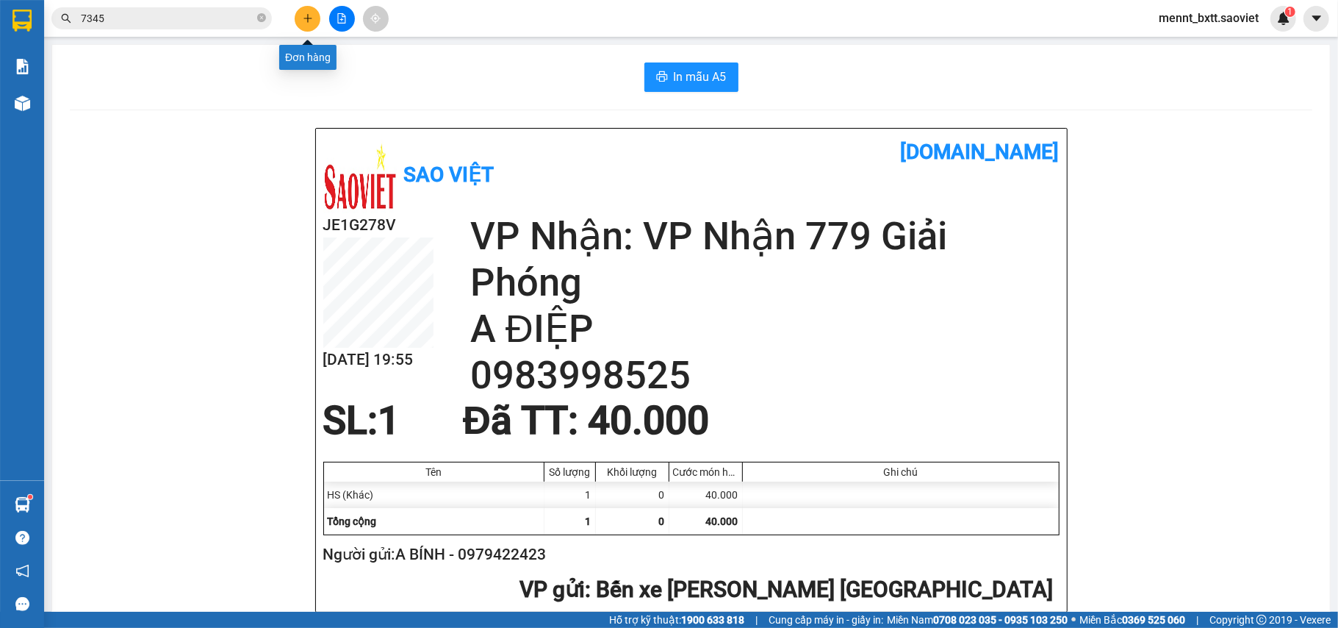
click at [304, 19] on icon "plus" at bounding box center [308, 18] width 10 height 10
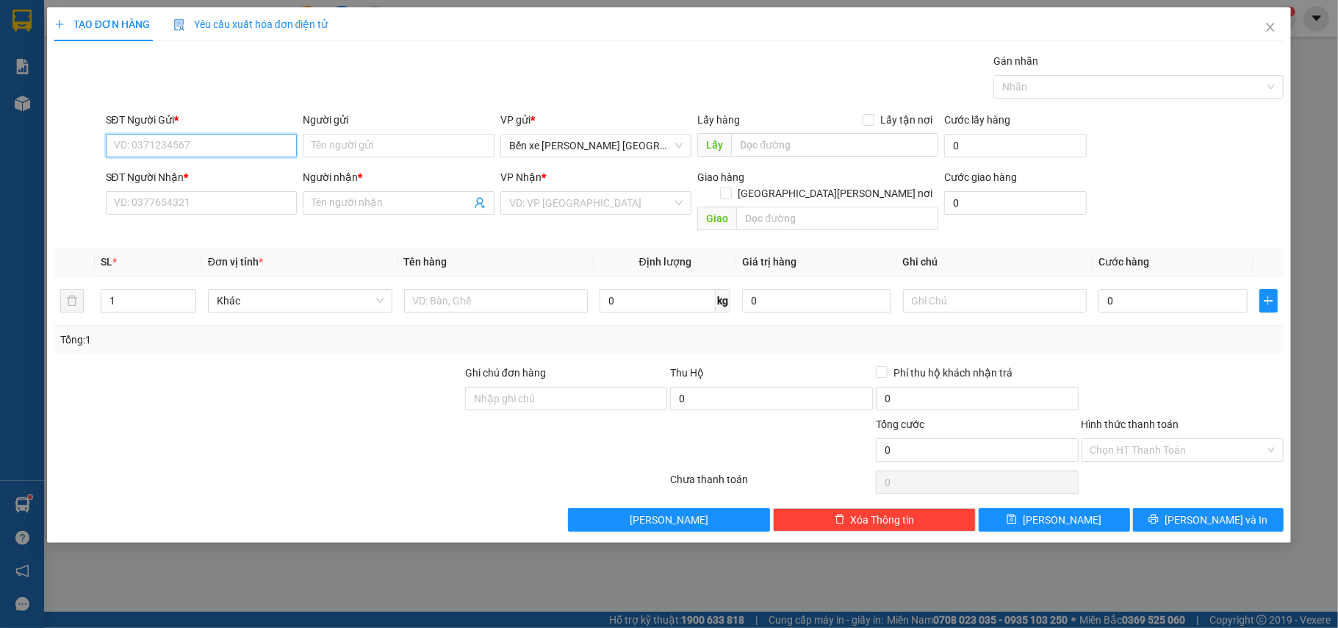
click at [136, 145] on input "SĐT Người Gửi *" at bounding box center [202, 146] width 192 height 24
type input "0985168383"
click at [153, 178] on div "0985168383 - THU" at bounding box center [202, 176] width 174 height 16
type input "THU"
type input "0936097993"
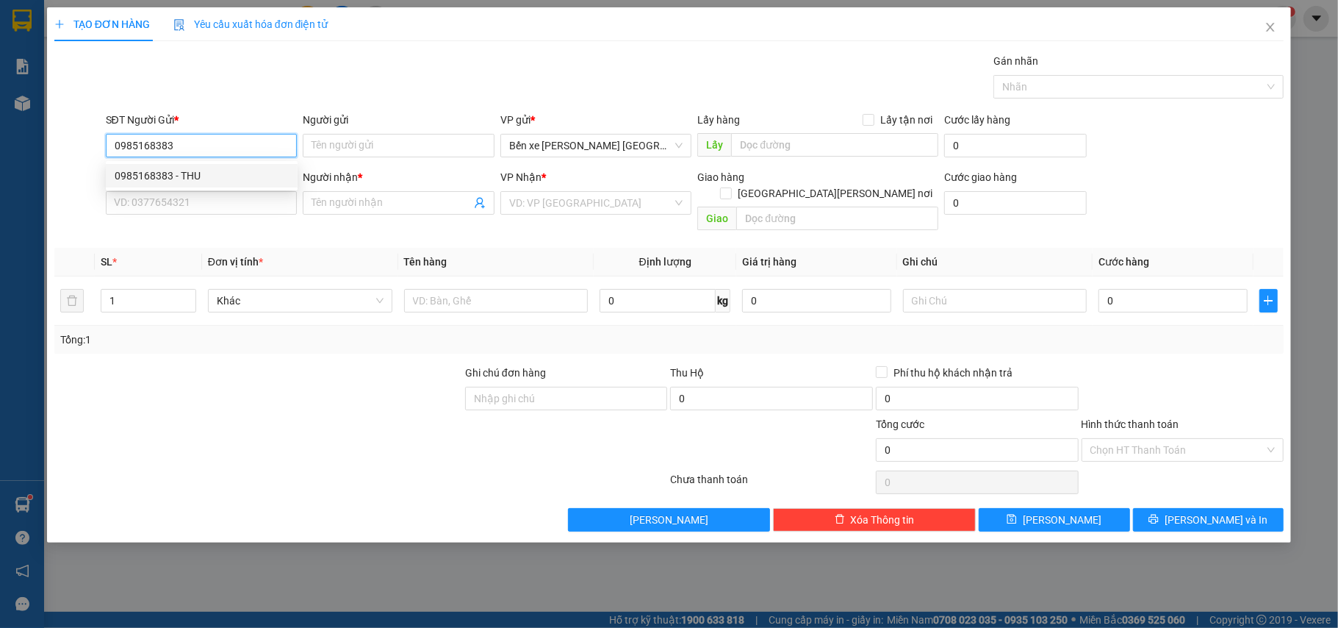
type input "C THU"
type input "151 [PERSON_NAME] [PERSON_NAME]"
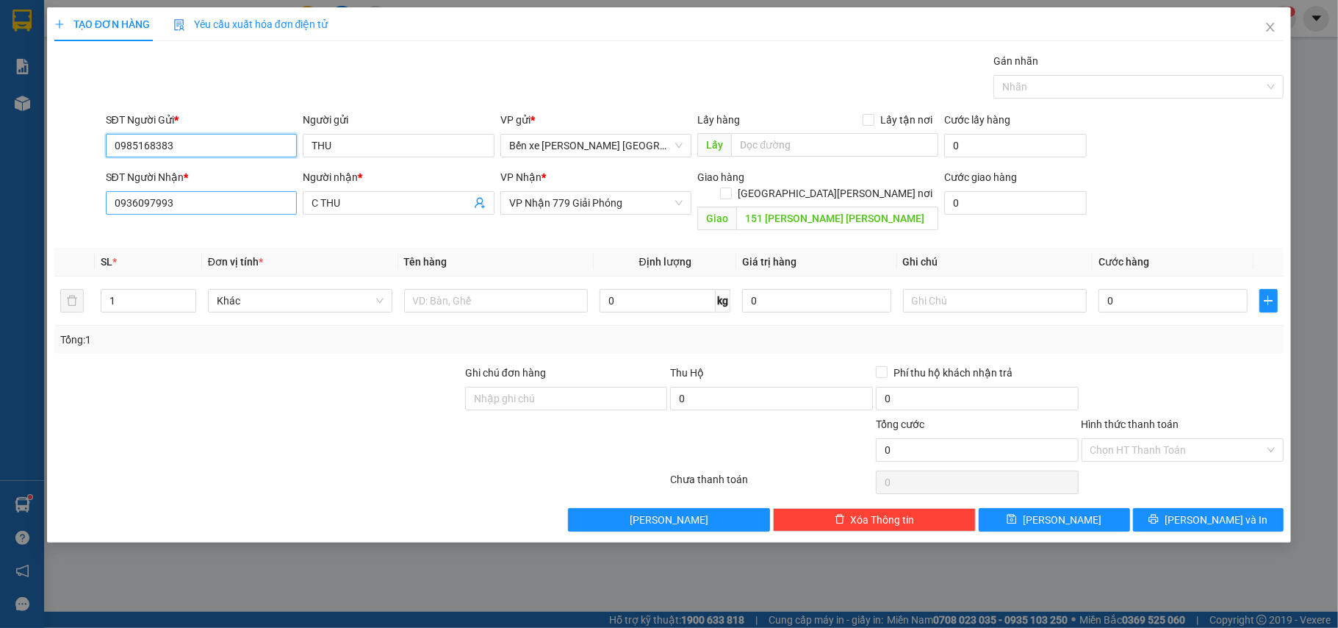
type input "0985168383"
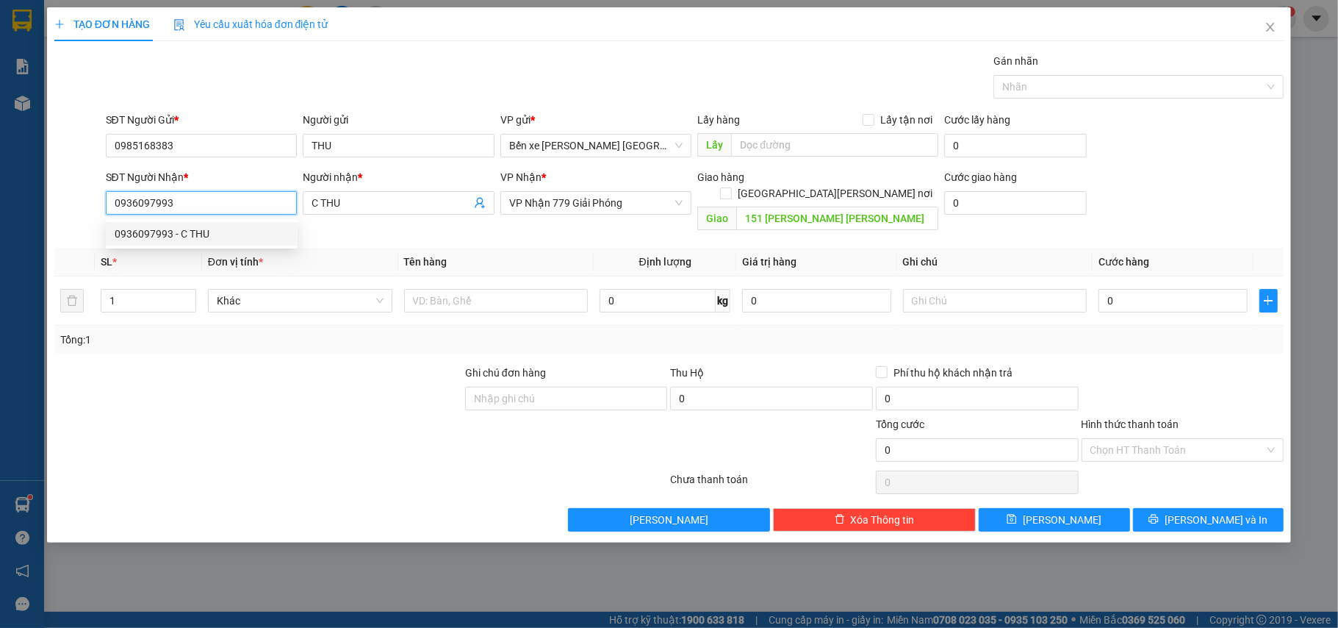
drag, startPoint x: 185, startPoint y: 203, endPoint x: 100, endPoint y: 206, distance: 85.3
click at [100, 206] on div "SĐT Người Nhận * 0936097993 Người nhận * C THU VP Nhận * VP Nhận 779 Giải Phóng…" at bounding box center [669, 203] width 1233 height 68
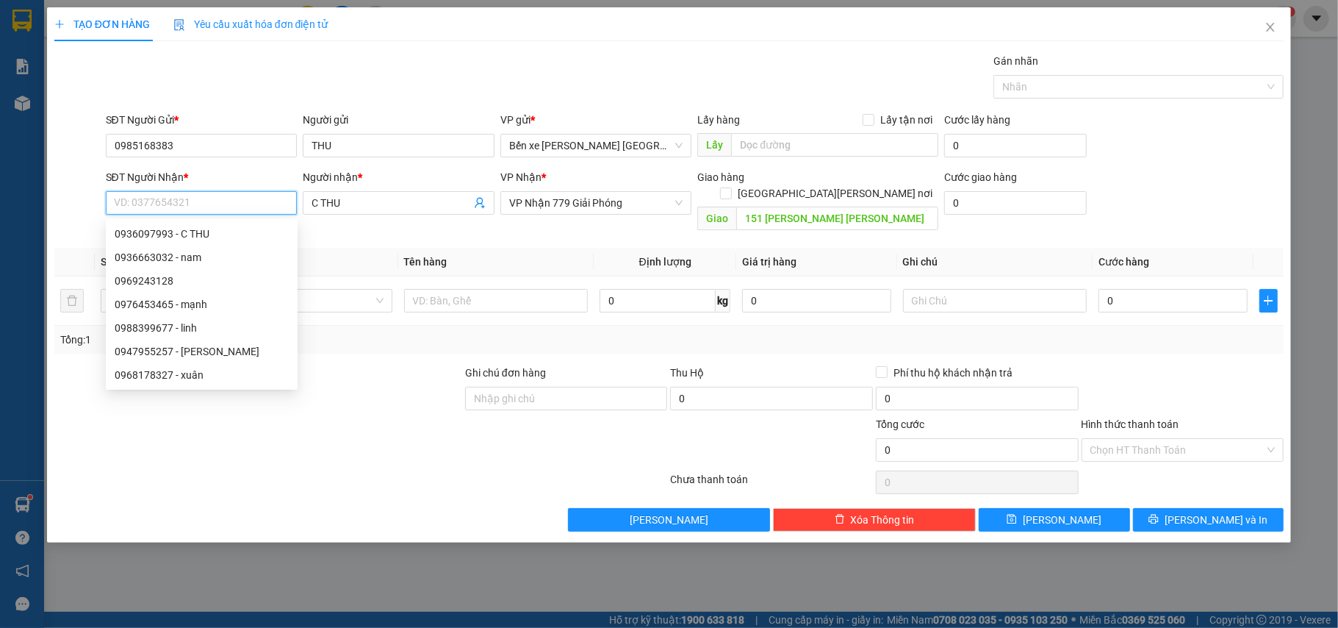
click at [134, 194] on input "SĐT Người Nhận *" at bounding box center [202, 203] width 192 height 24
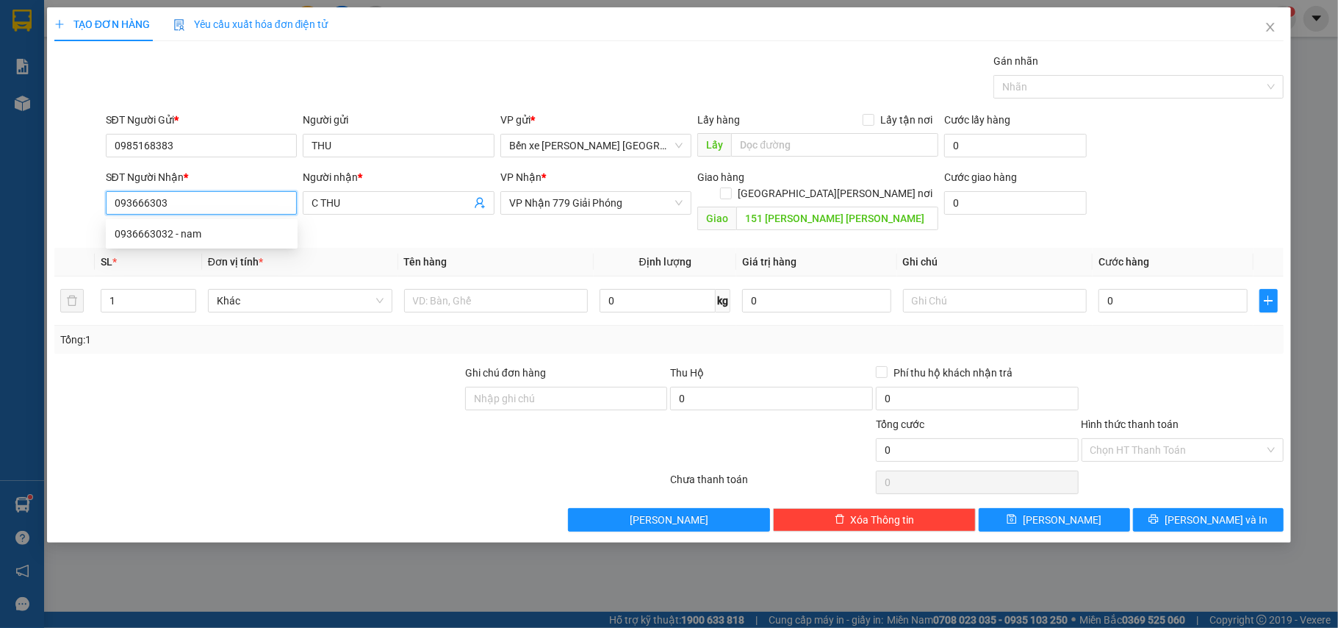
type input "0936663032"
click at [166, 234] on div "0936663032 - nam" at bounding box center [202, 234] width 174 height 16
type input "nam"
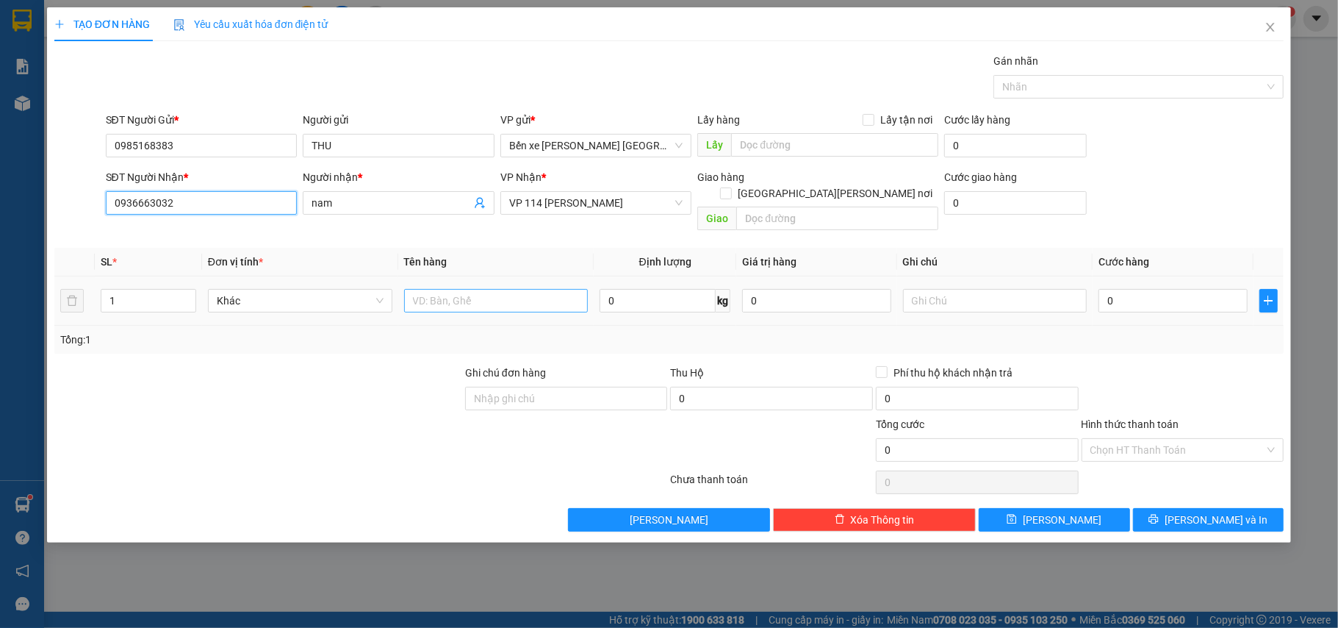
type input "0936663032"
click at [433, 289] on input "text" at bounding box center [496, 301] width 184 height 24
type input "XỐP"
click at [1135, 289] on input "0" at bounding box center [1173, 301] width 148 height 24
type input "5"
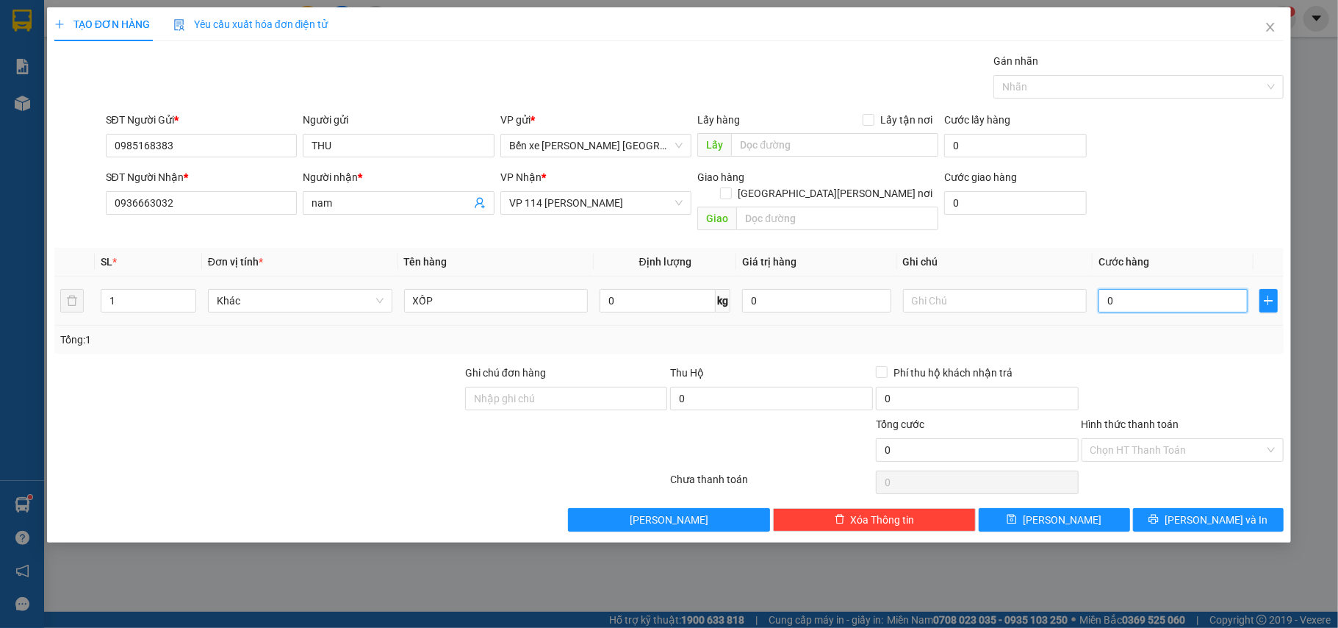
type input "5"
type input "50"
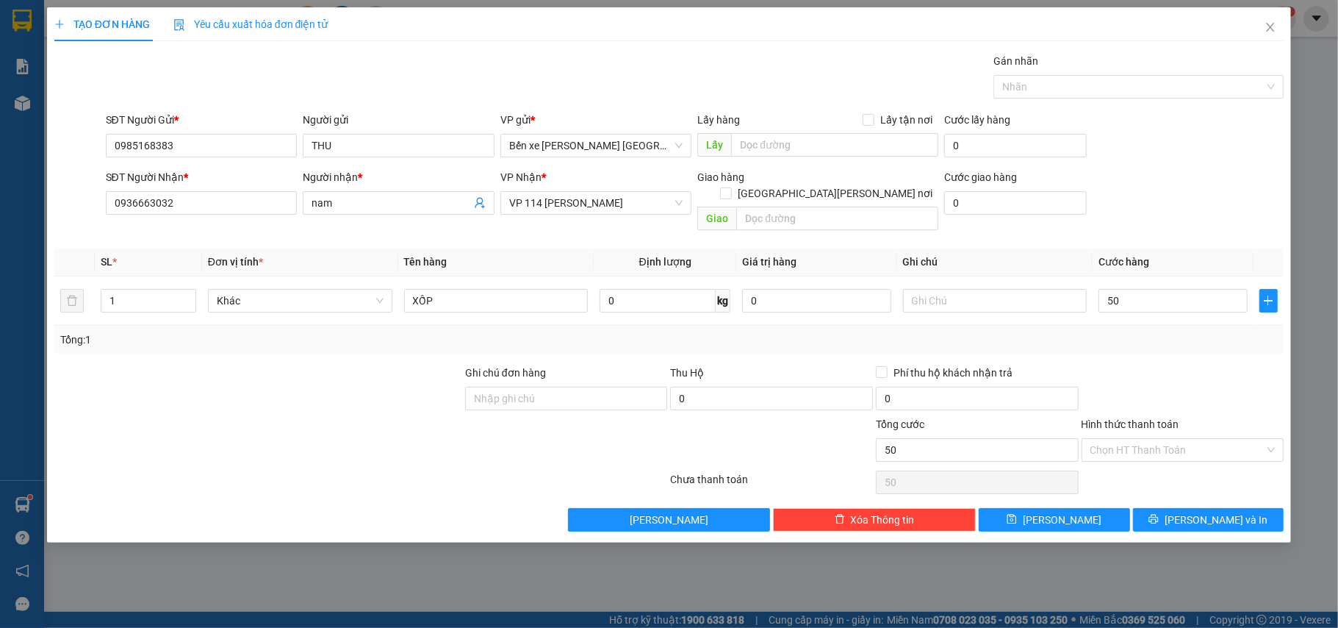
type input "50.000"
click at [1159, 166] on form "SĐT Người Gửi * 0985168383 Người gửi THU VP gửi * Bến xe [PERSON_NAME] Lào [PER…" at bounding box center [669, 174] width 1230 height 125
click at [1168, 439] on input "Hình thức thanh toán" at bounding box center [1178, 450] width 175 height 22
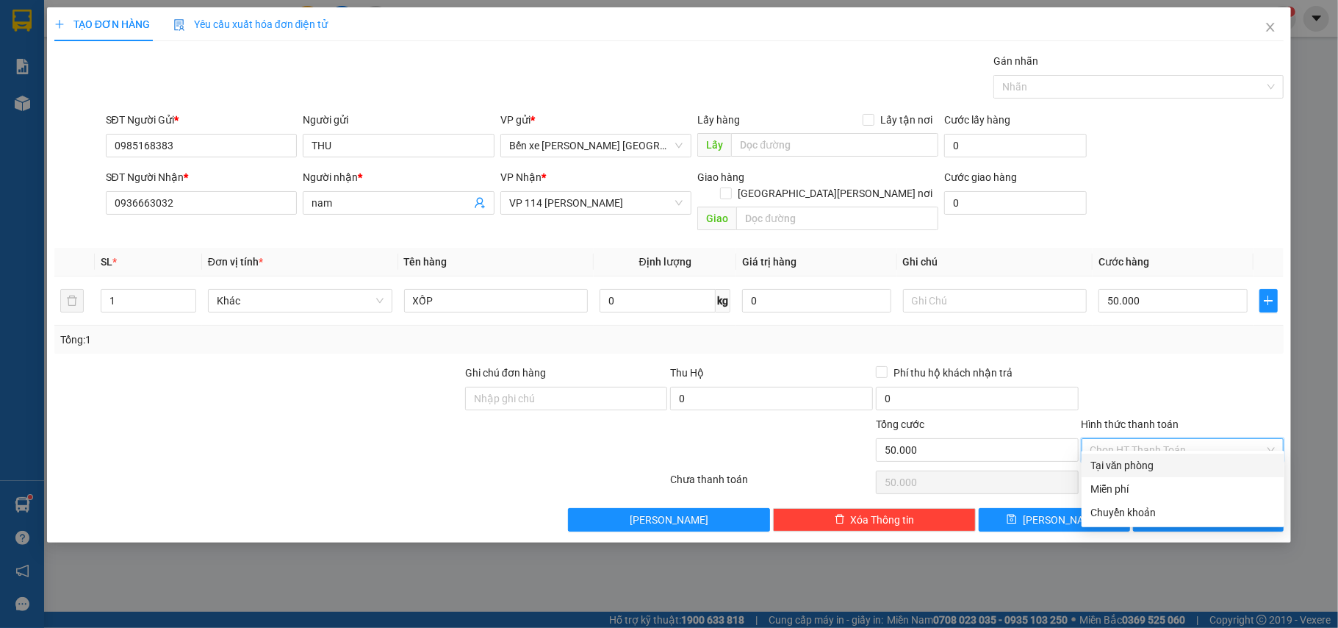
click at [1145, 462] on div "Tại văn phòng" at bounding box center [1183, 465] width 185 height 16
type input "0"
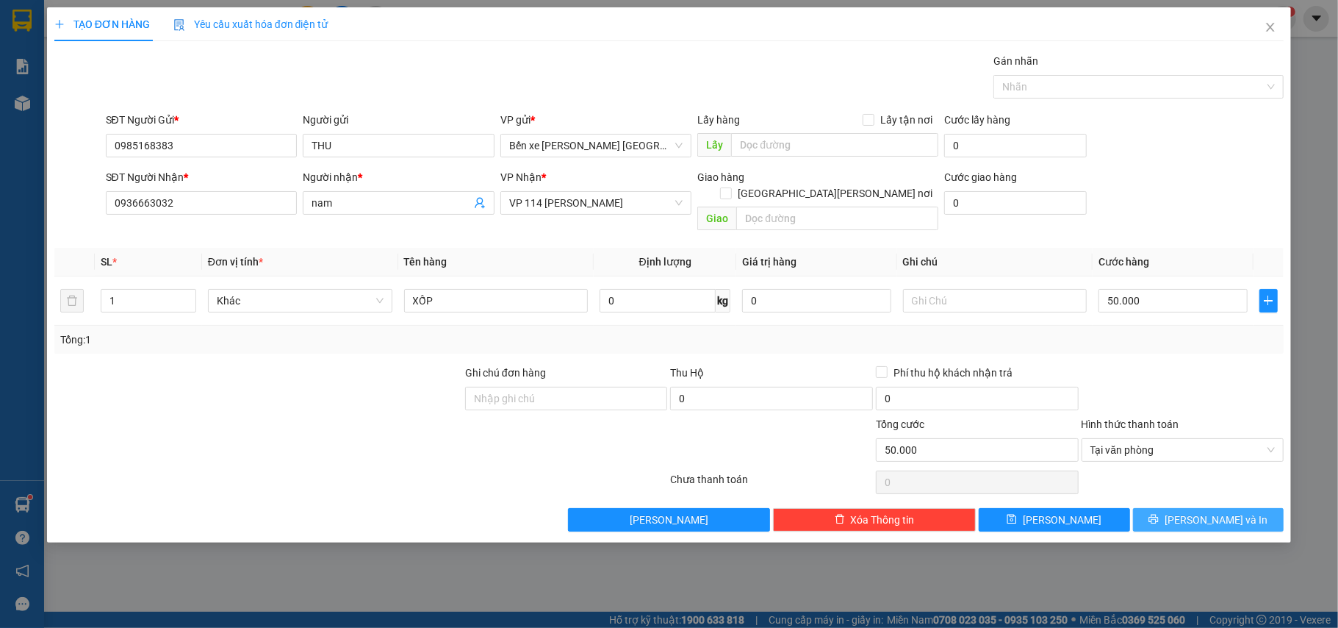
click at [1216, 512] on span "[PERSON_NAME] và In" at bounding box center [1216, 520] width 103 height 16
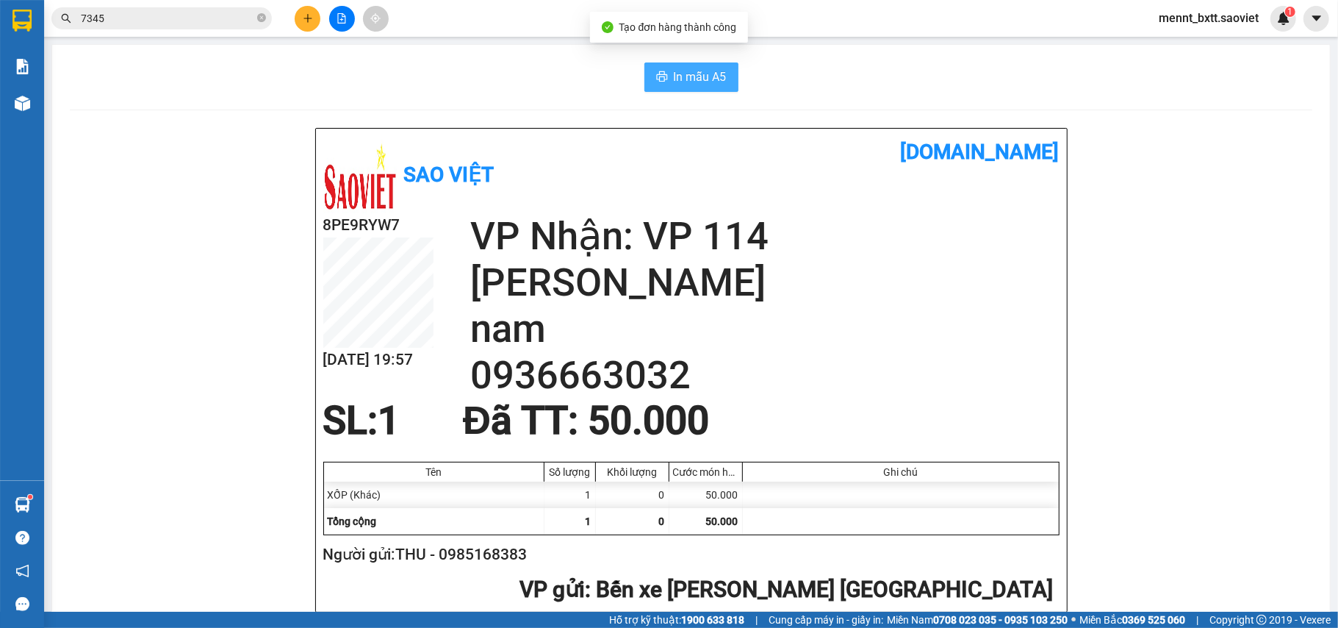
click at [692, 71] on span "In mẫu A5" at bounding box center [700, 77] width 53 height 18
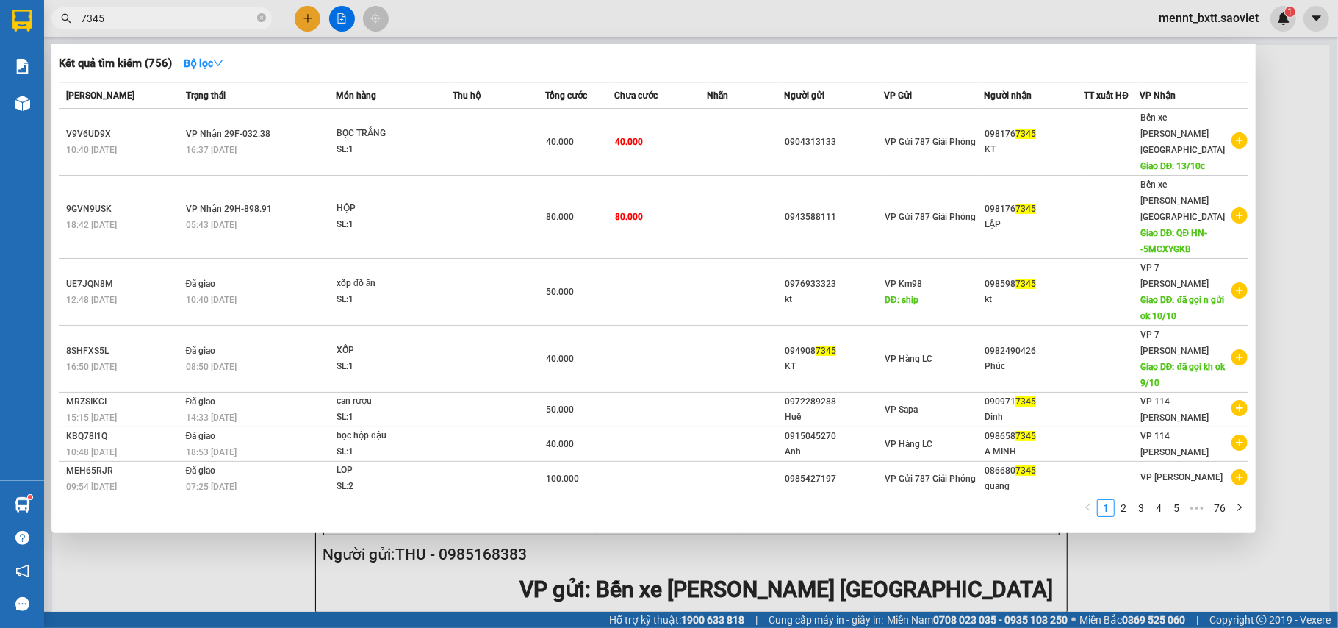
click at [110, 18] on input "7345" at bounding box center [167, 18] width 173 height 16
type input "7"
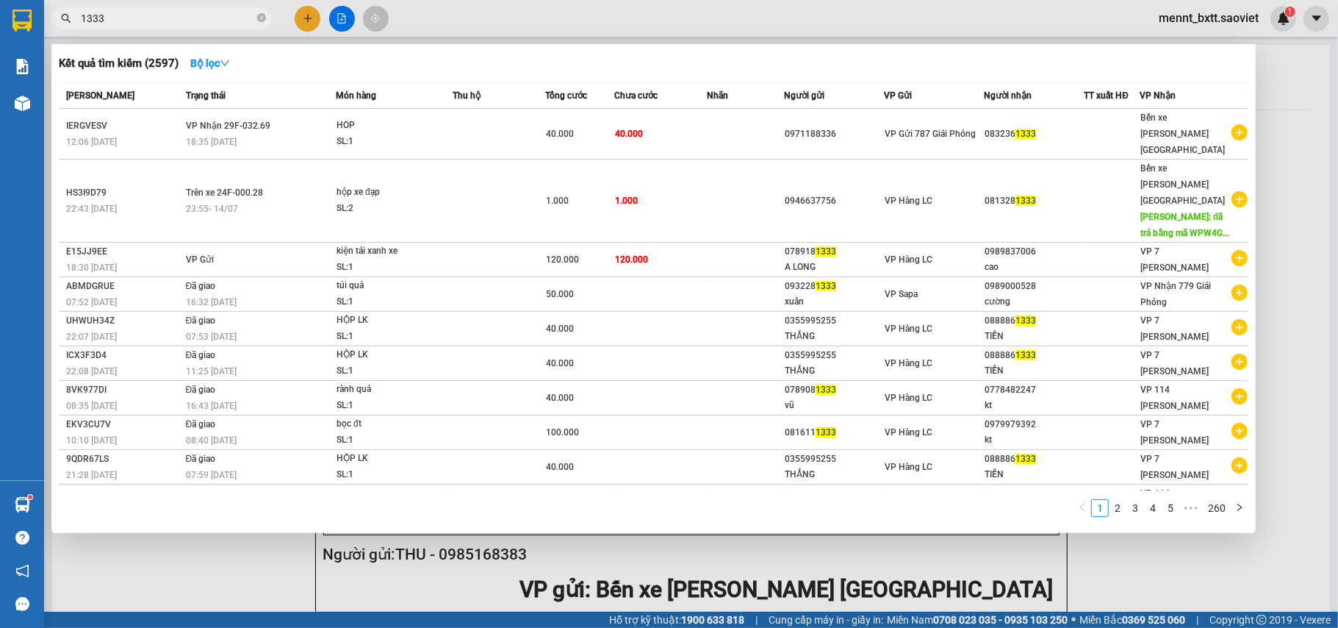
type input "1333"
click at [1283, 153] on div at bounding box center [669, 314] width 1338 height 628
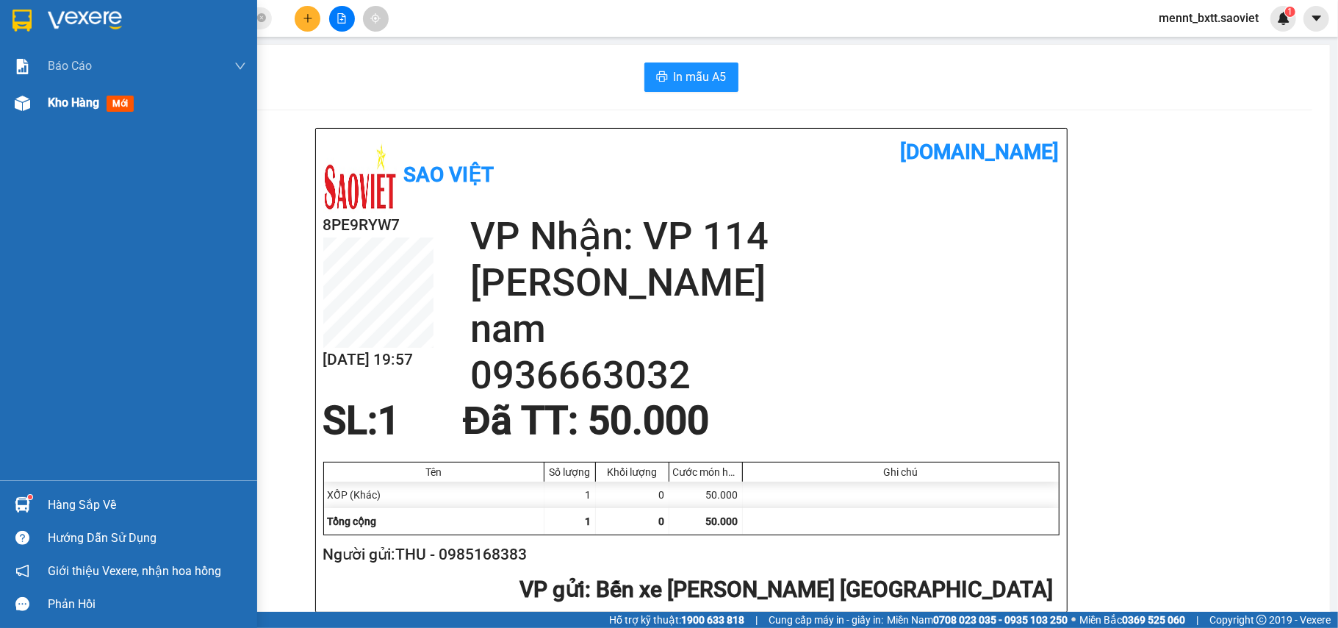
click at [60, 107] on span "Kho hàng" at bounding box center [73, 103] width 51 height 14
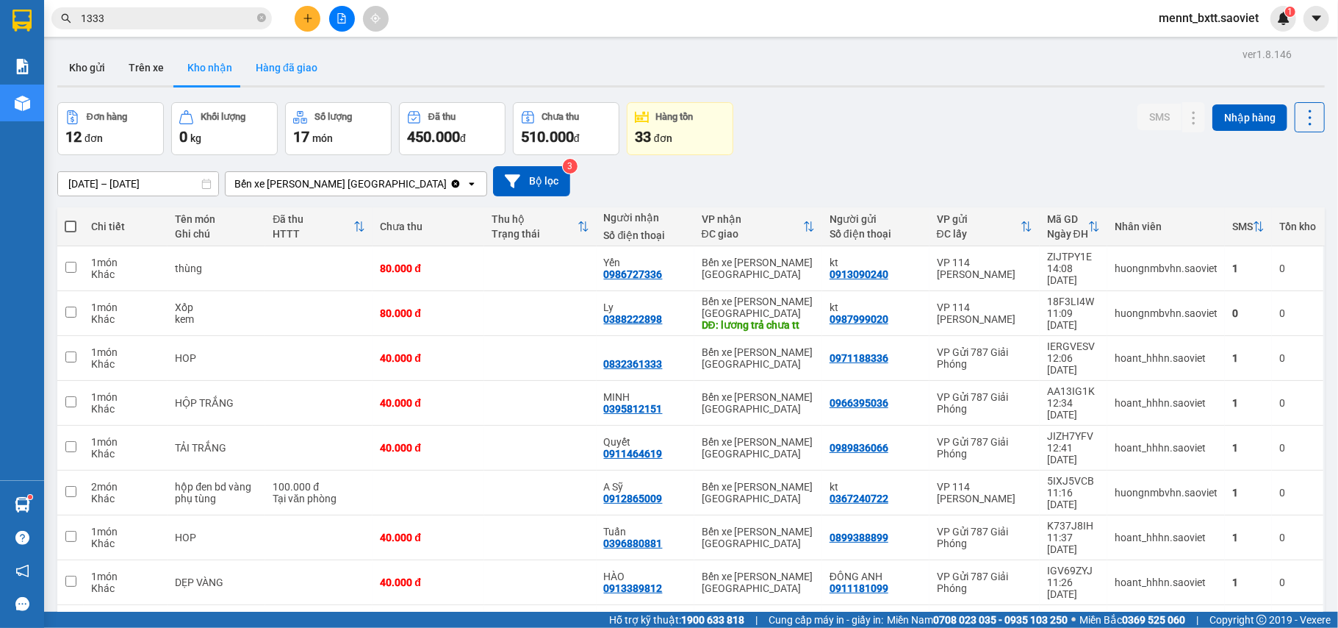
click at [271, 57] on button "Hàng đã giao" at bounding box center [286, 67] width 85 height 35
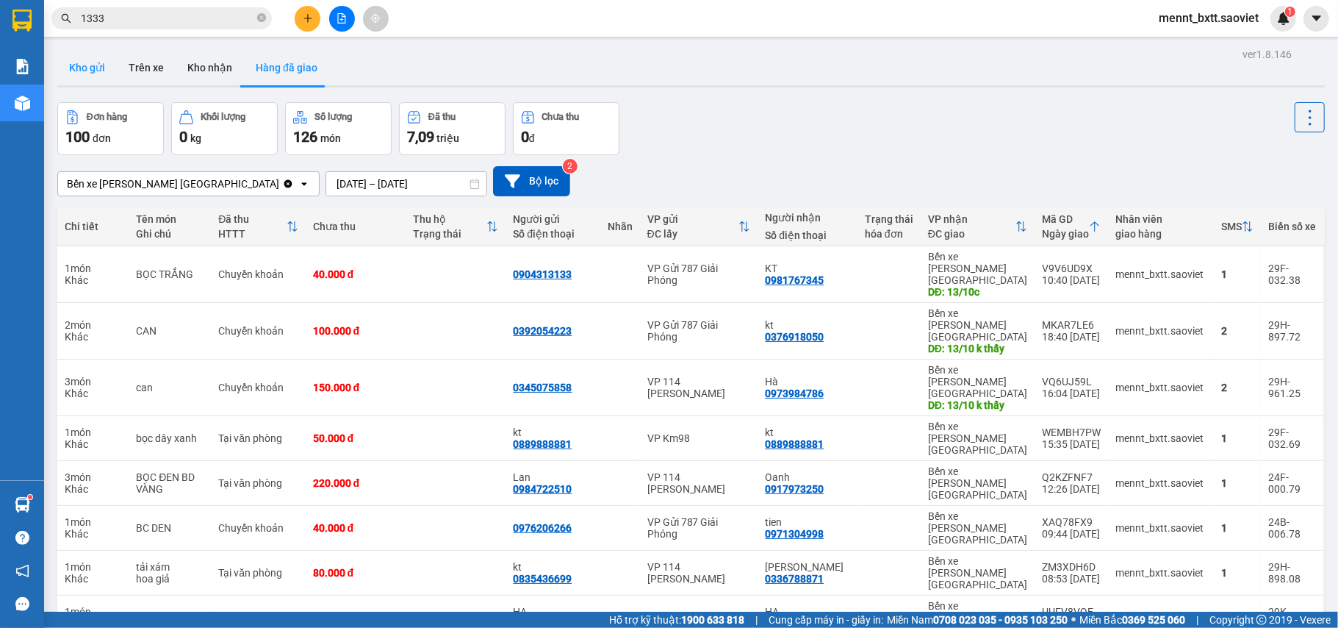
click at [78, 65] on button "Kho gửi" at bounding box center [87, 67] width 60 height 35
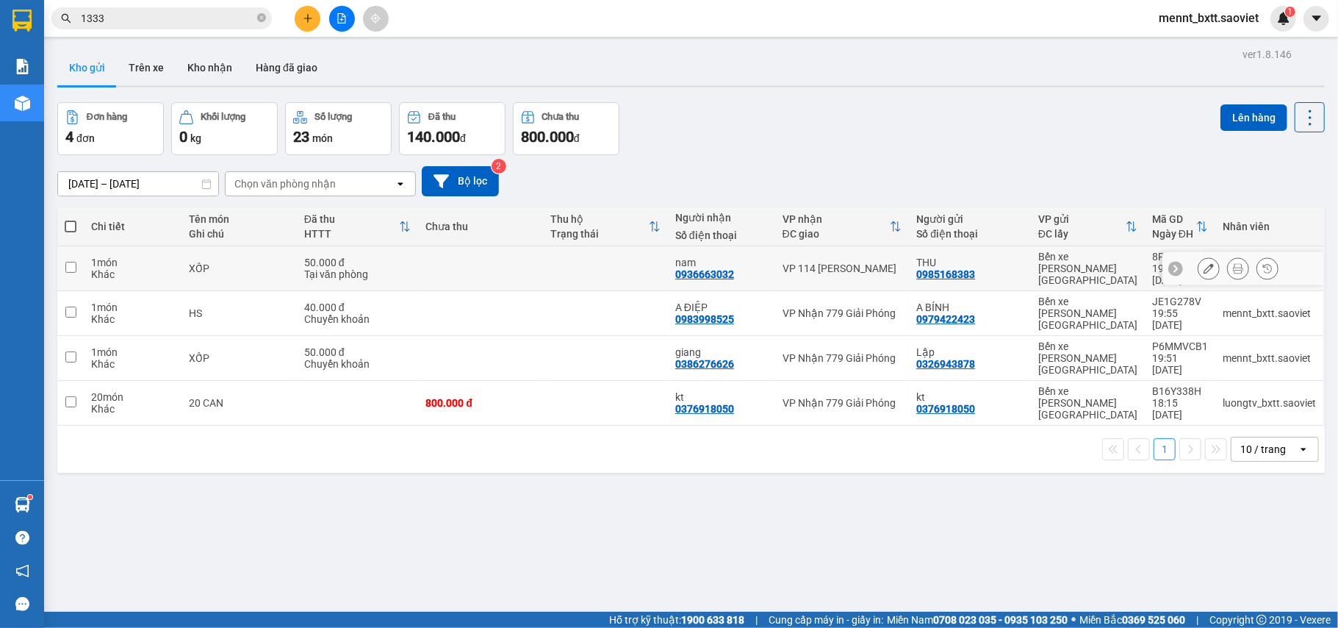
click at [442, 262] on td at bounding box center [480, 268] width 125 height 45
checkbox input "true"
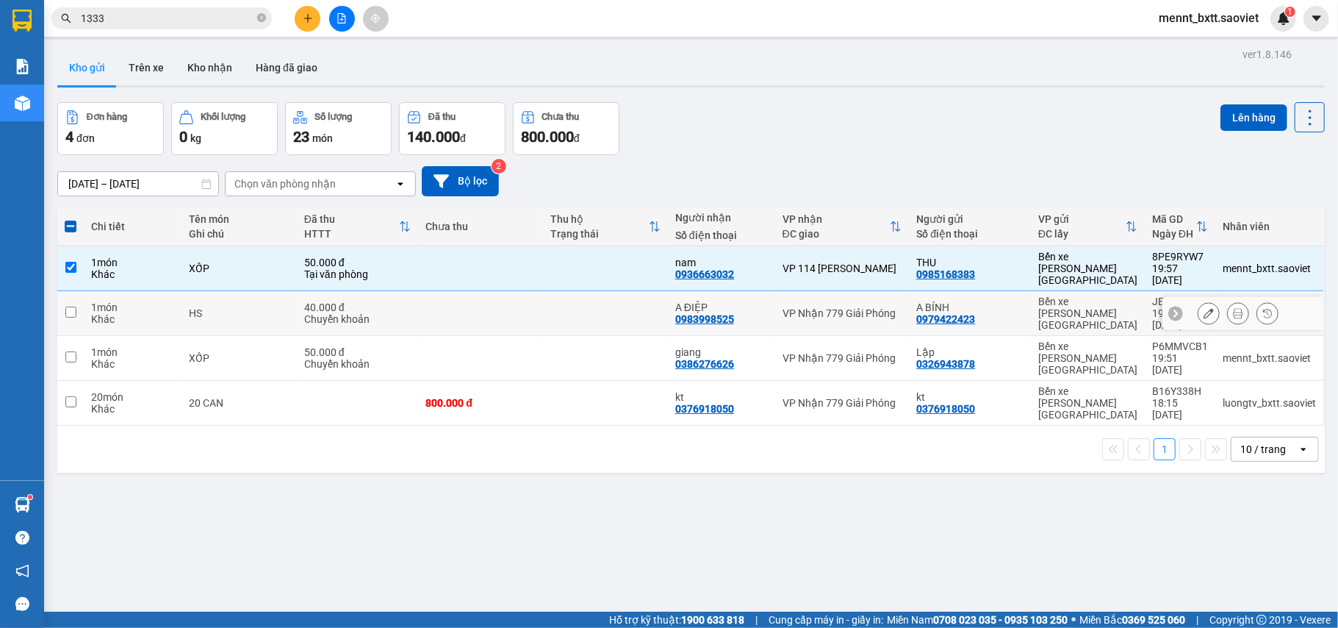
click at [453, 295] on td at bounding box center [480, 313] width 125 height 45
checkbox input "true"
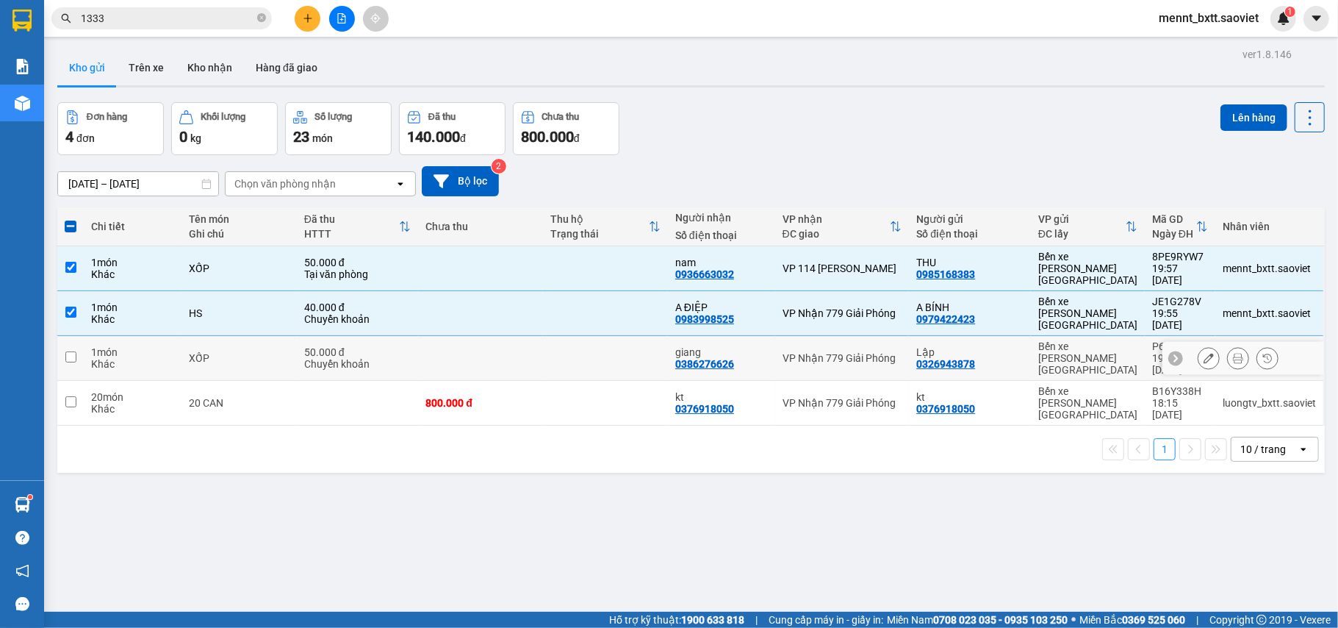
click at [451, 336] on td at bounding box center [480, 358] width 125 height 45
checkbox input "true"
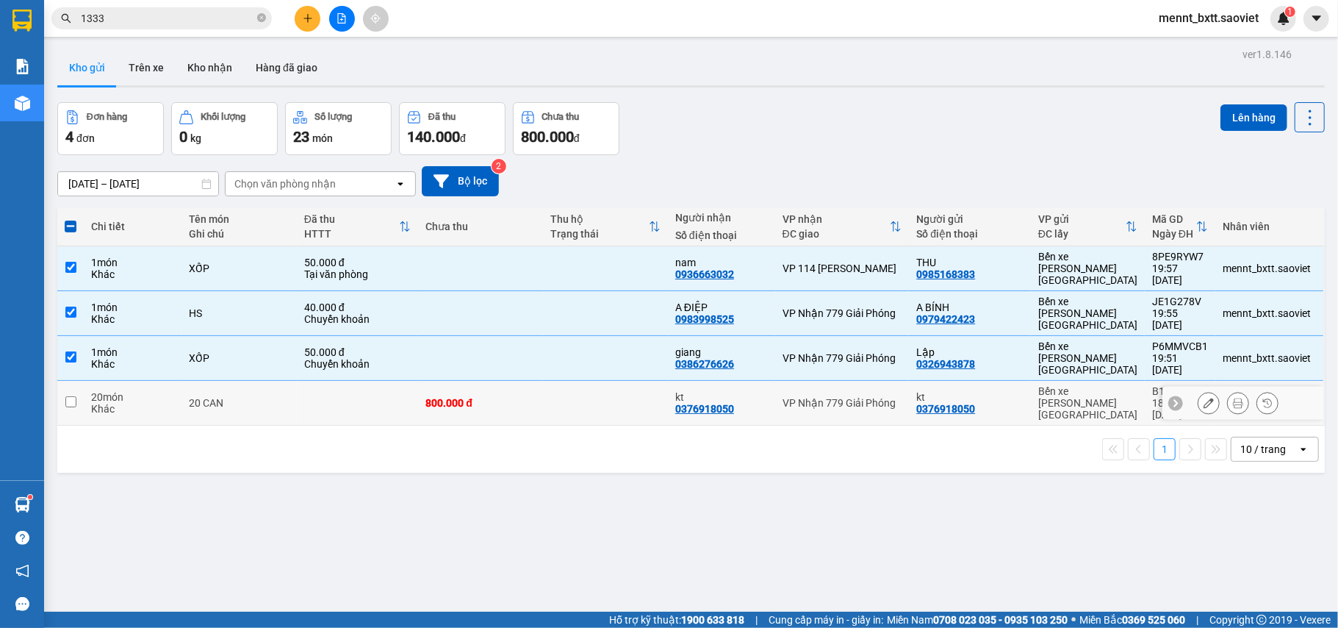
click at [507, 397] on div "800.000 đ" at bounding box center [481, 403] width 110 height 12
checkbox input "true"
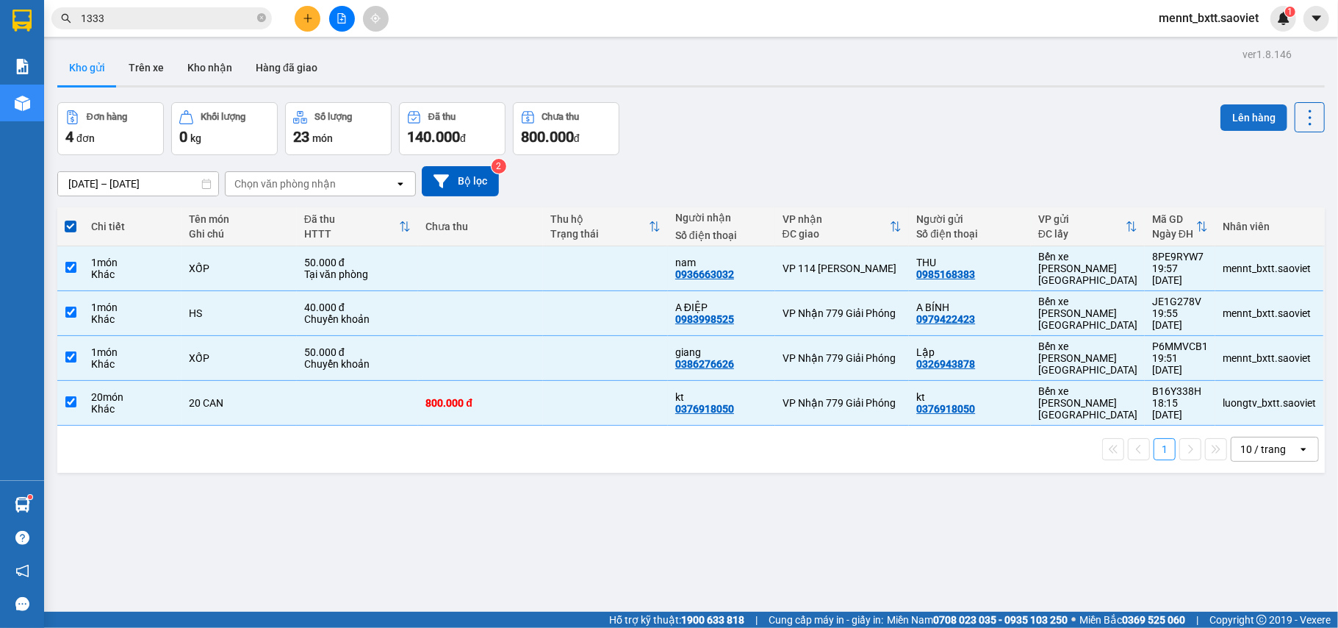
click at [1227, 118] on button "Lên hàng" at bounding box center [1254, 117] width 67 height 26
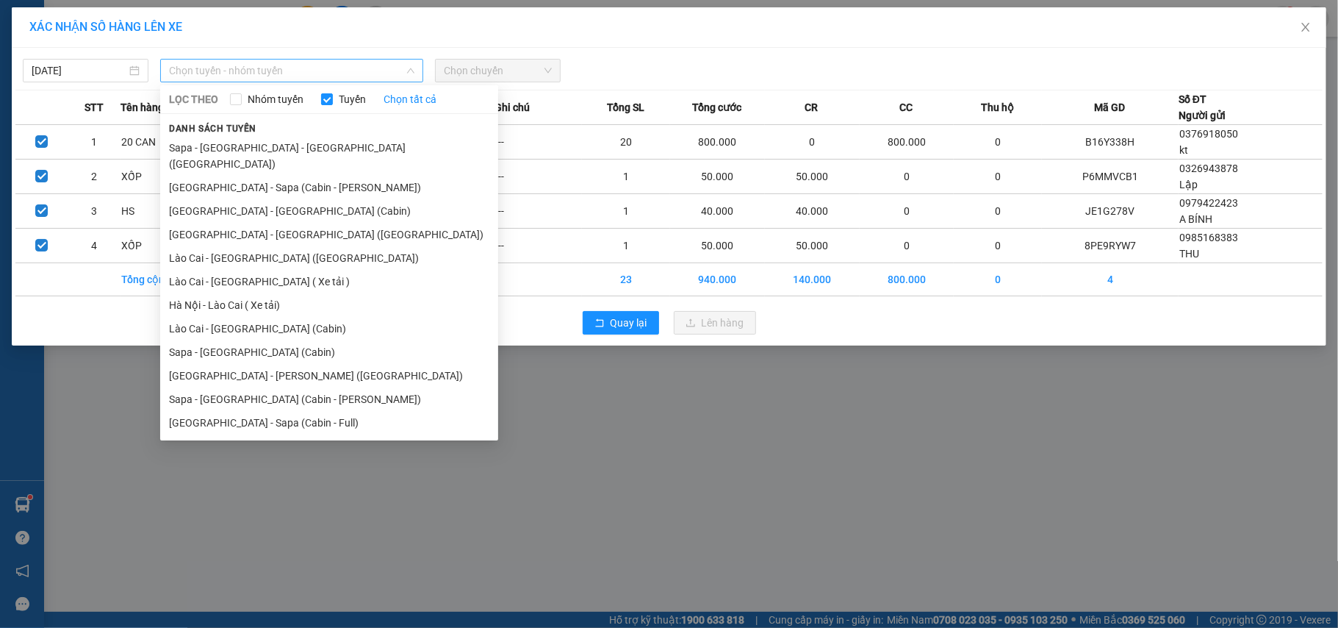
click at [359, 59] on div "Chọn tuyến - nhóm tuyến" at bounding box center [291, 71] width 263 height 24
click at [274, 340] on li "Sapa - [GEOGRAPHIC_DATA] (Cabin)" at bounding box center [329, 352] width 338 height 24
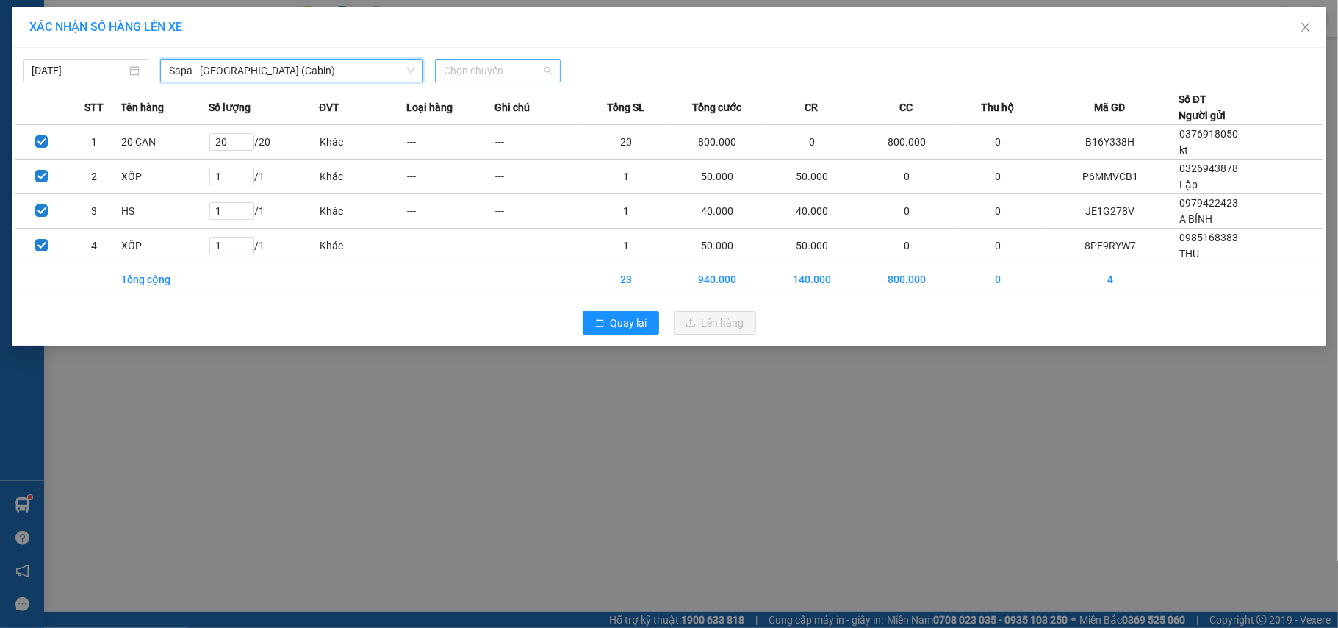
click at [468, 72] on span "Chọn chuyến" at bounding box center [498, 71] width 108 height 22
type input "9772"
click at [497, 101] on div "20:45 - 29H-897.72" at bounding box center [501, 100] width 115 height 16
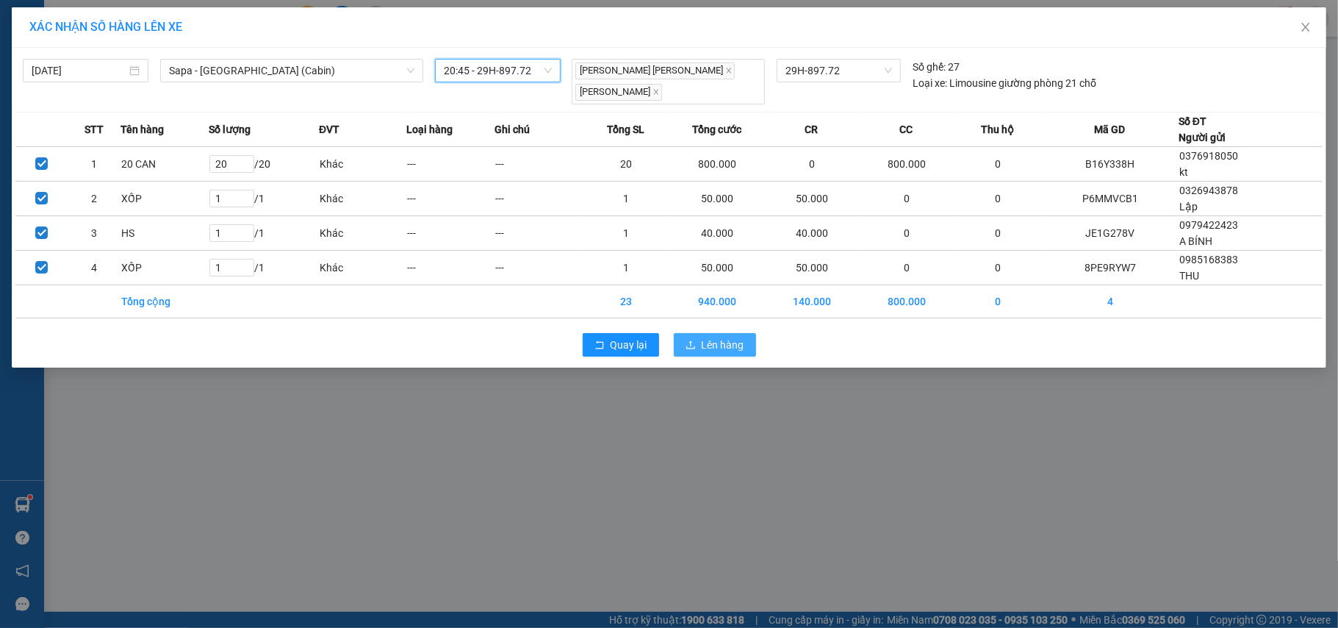
click at [728, 337] on span "Lên hàng" at bounding box center [723, 345] width 43 height 16
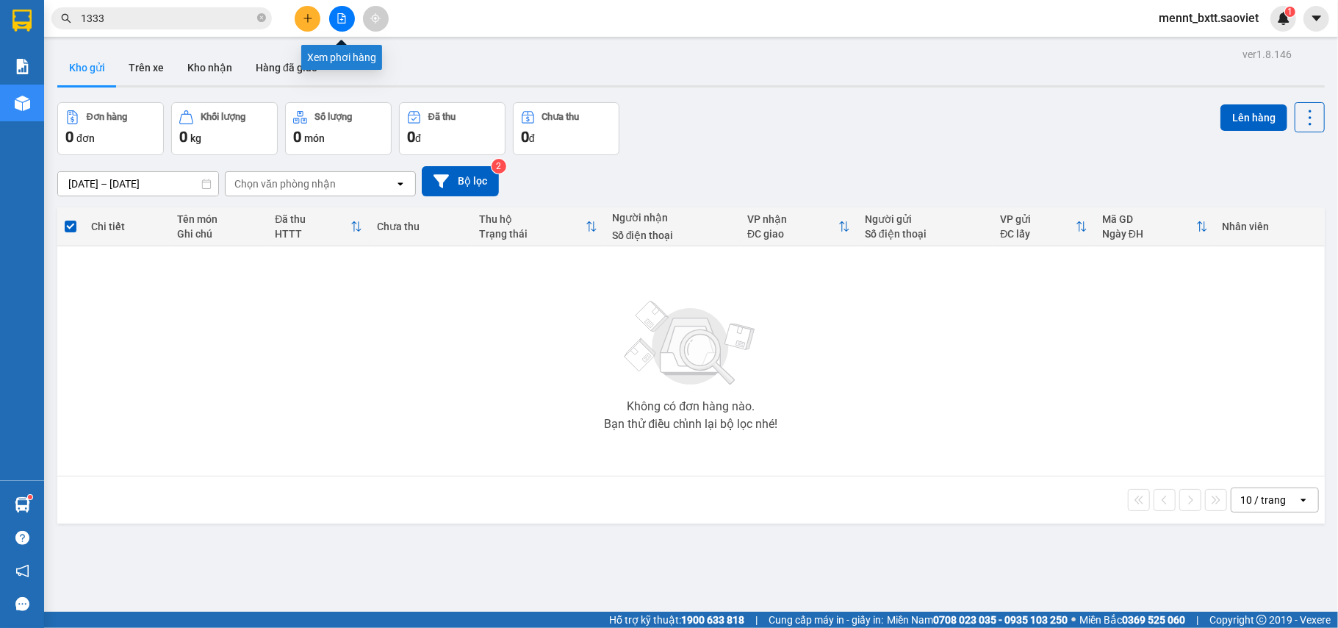
drag, startPoint x: 337, startPoint y: 21, endPoint x: 336, endPoint y: 33, distance: 11.8
click at [338, 21] on icon "file-add" at bounding box center [342, 18] width 10 height 10
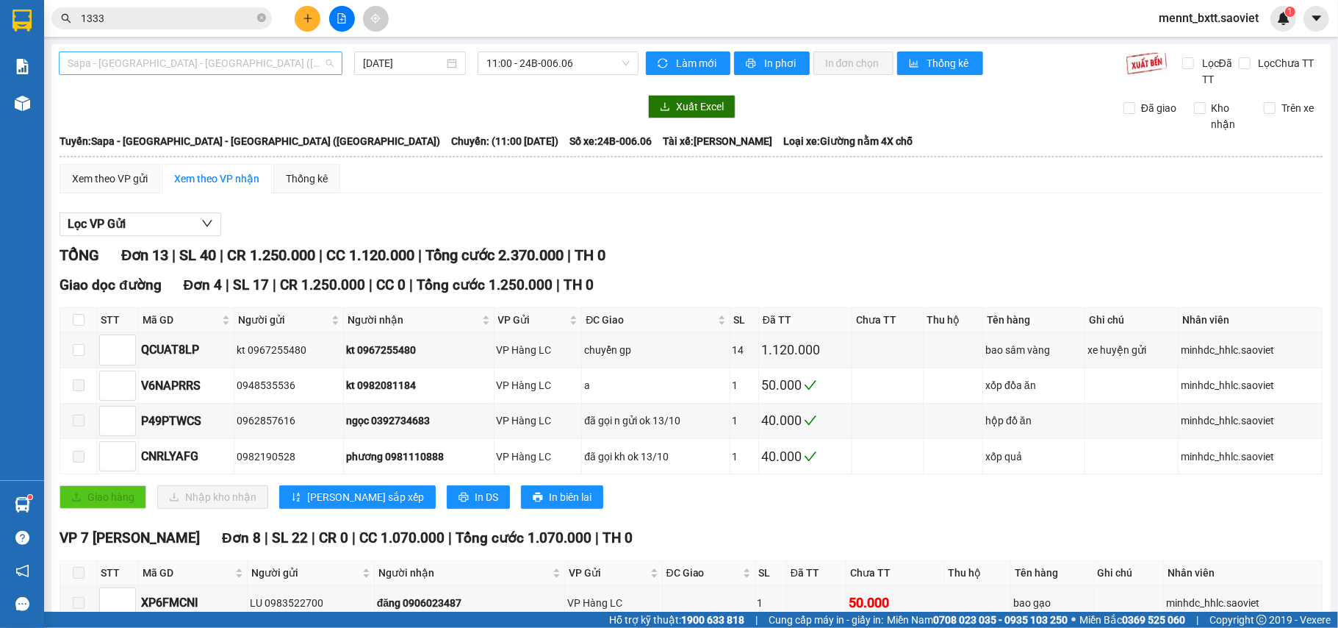
click at [248, 57] on span "Sapa - [GEOGRAPHIC_DATA] - [GEOGRAPHIC_DATA] ([GEOGRAPHIC_DATA])" at bounding box center [201, 63] width 266 height 22
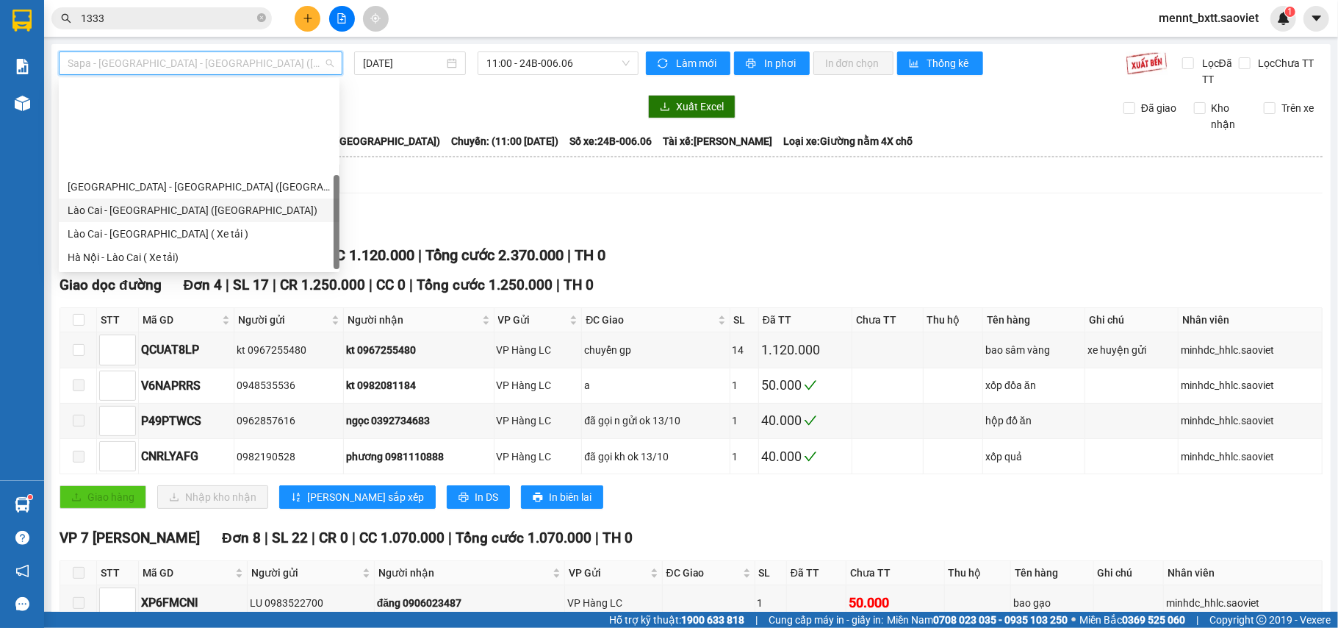
scroll to position [118, 0]
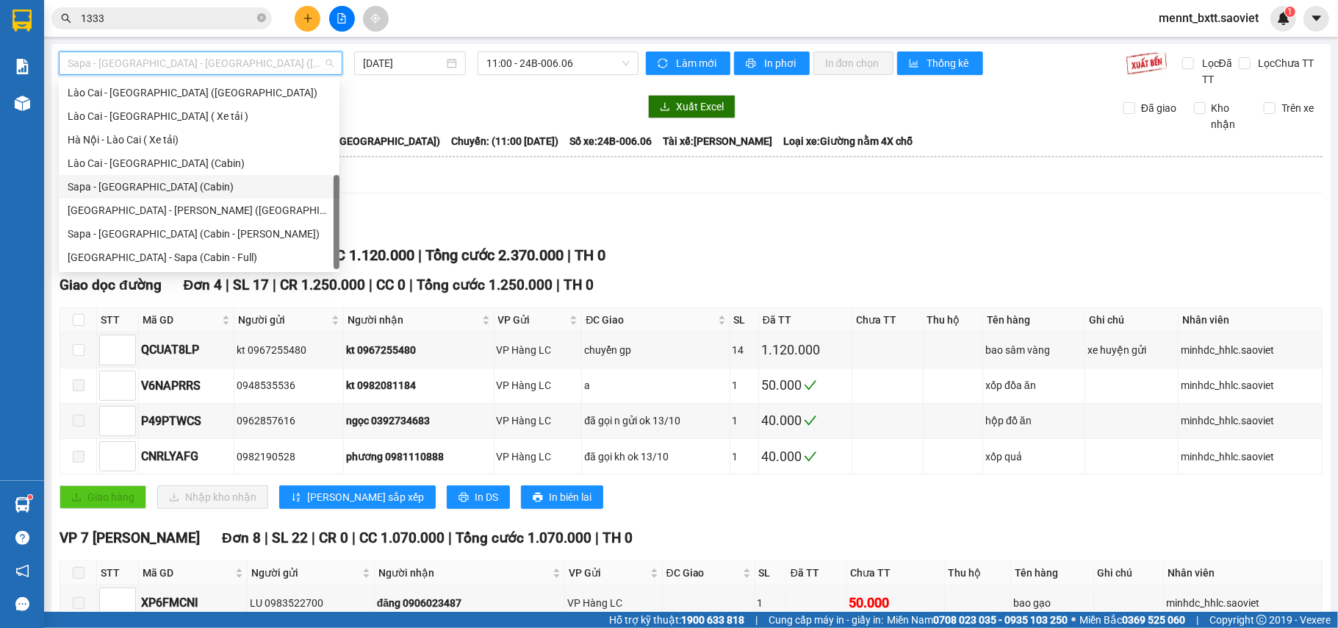
click at [195, 181] on div "Sapa - [GEOGRAPHIC_DATA] (Cabin)" at bounding box center [199, 187] width 263 height 16
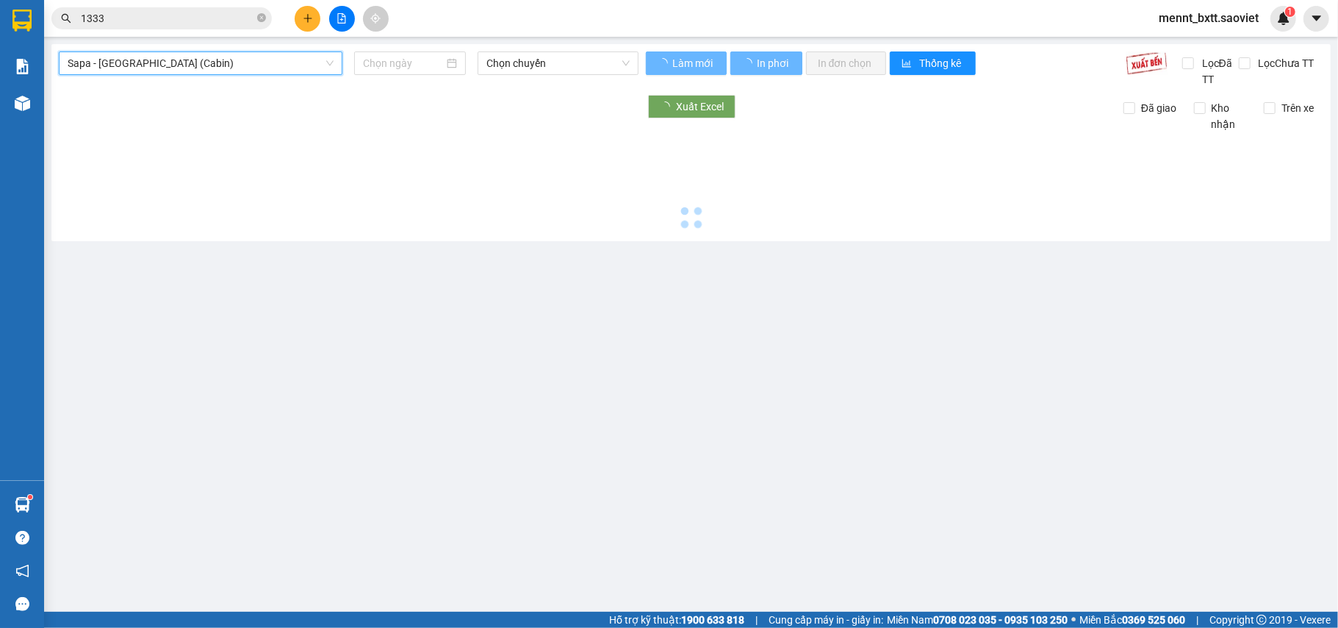
type input "[DATE]"
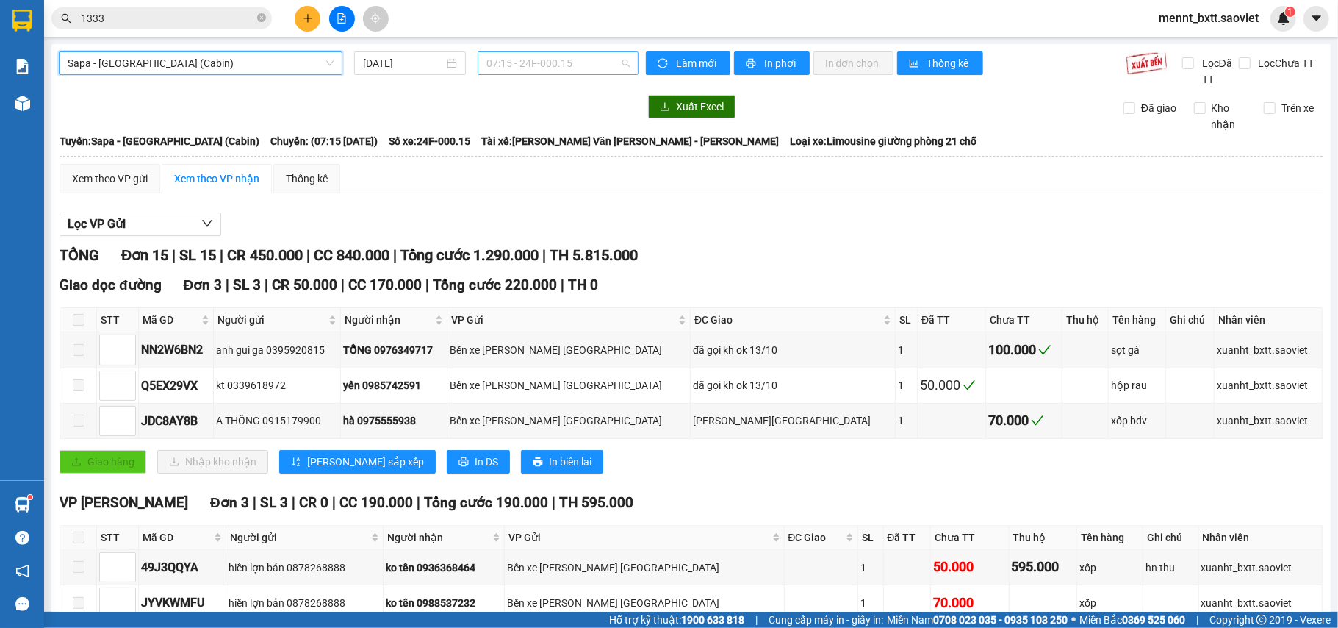
click at [498, 60] on span "07:15 - 24F-000.15" at bounding box center [558, 63] width 143 height 22
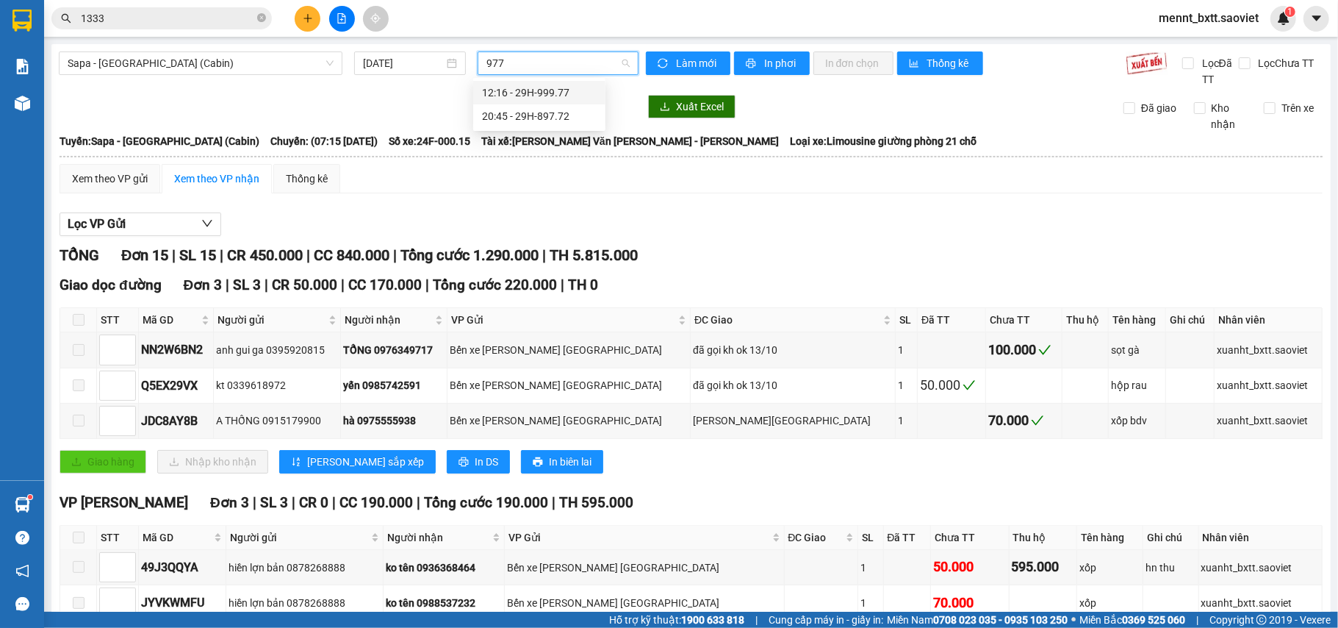
type input "9772"
click at [548, 92] on div "20:45 - 29H-897.72" at bounding box center [539, 93] width 115 height 16
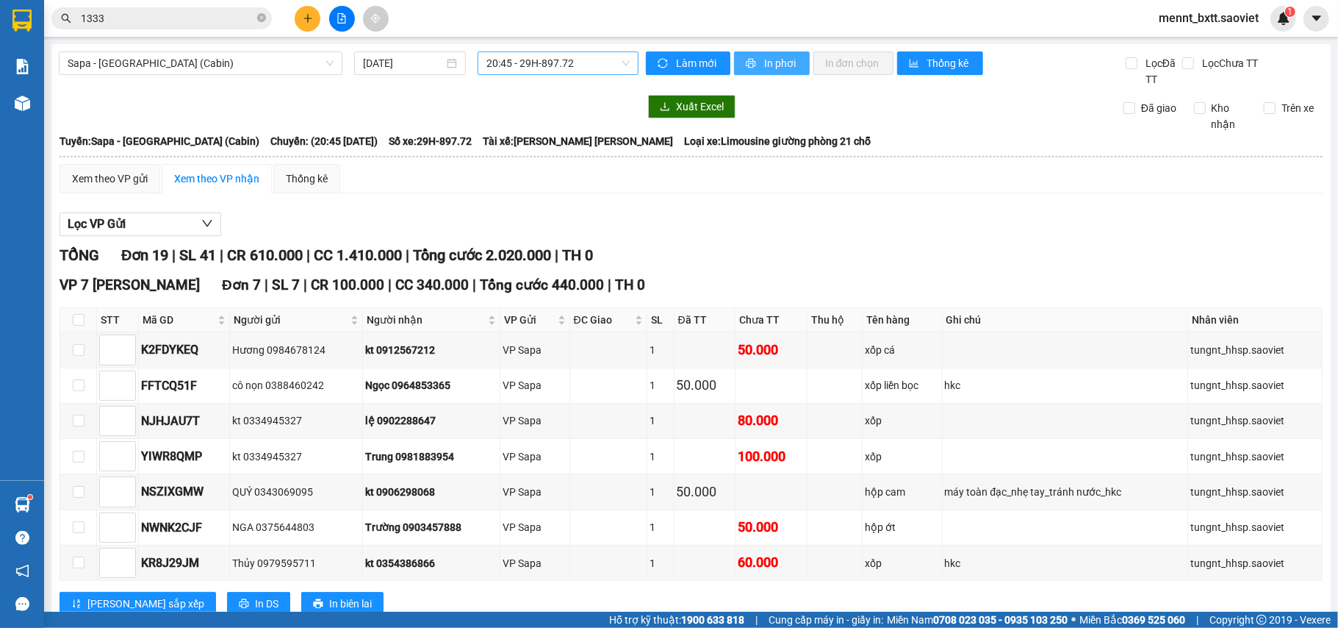
click at [765, 65] on span "In phơi" at bounding box center [781, 63] width 34 height 16
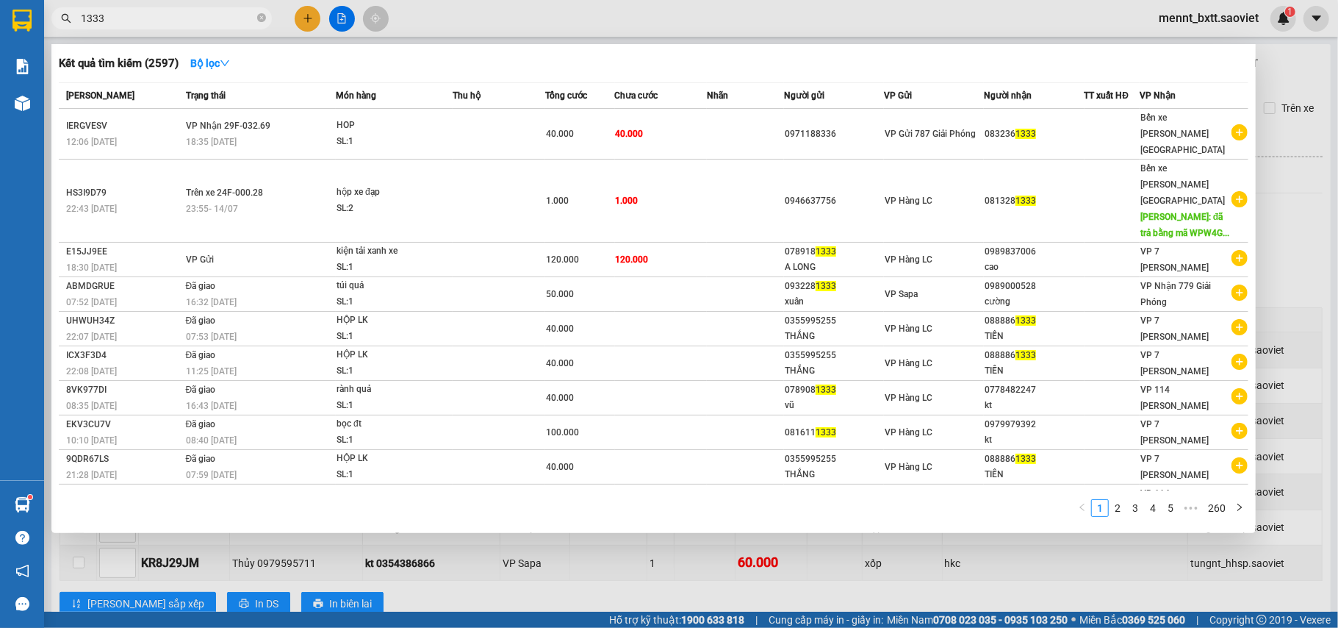
drag, startPoint x: 112, startPoint y: 13, endPoint x: 24, endPoint y: 18, distance: 89.0
click at [24, 18] on section "Kết quả [PERSON_NAME] ( 2597 ) Bộ lọc Mã ĐH Trạng thái Món hàng Thu hộ Tổng [PE…" at bounding box center [669, 314] width 1338 height 628
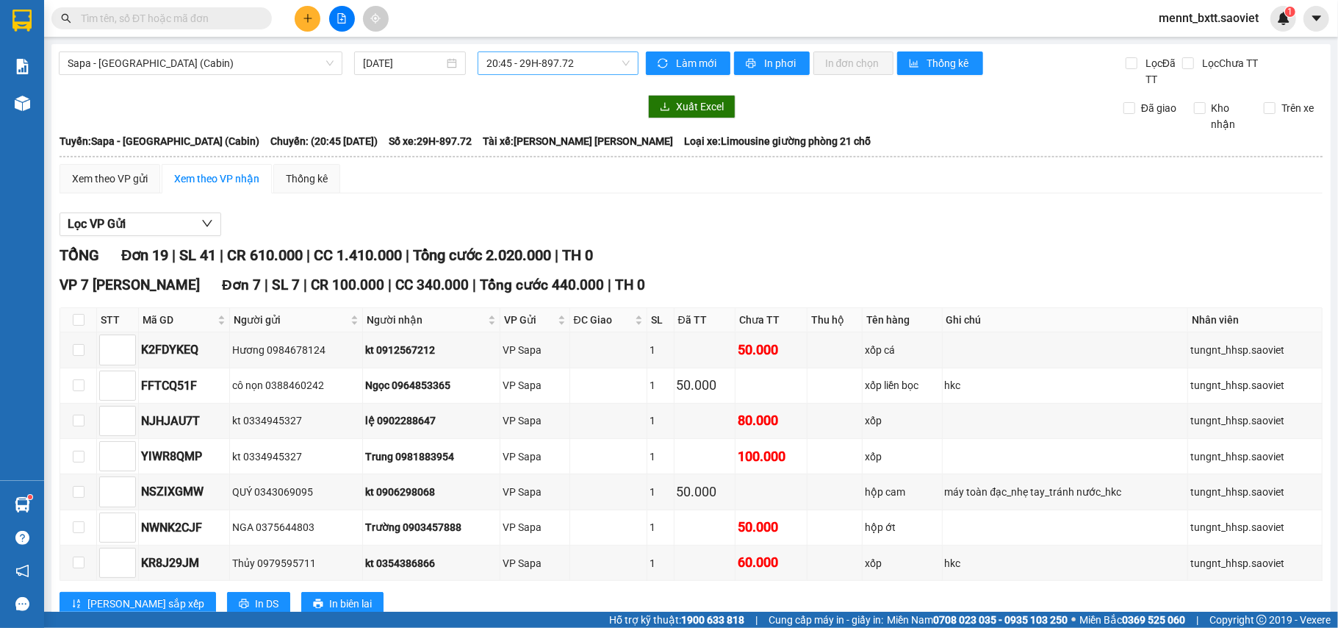
click at [94, 21] on input "text" at bounding box center [167, 18] width 173 height 16
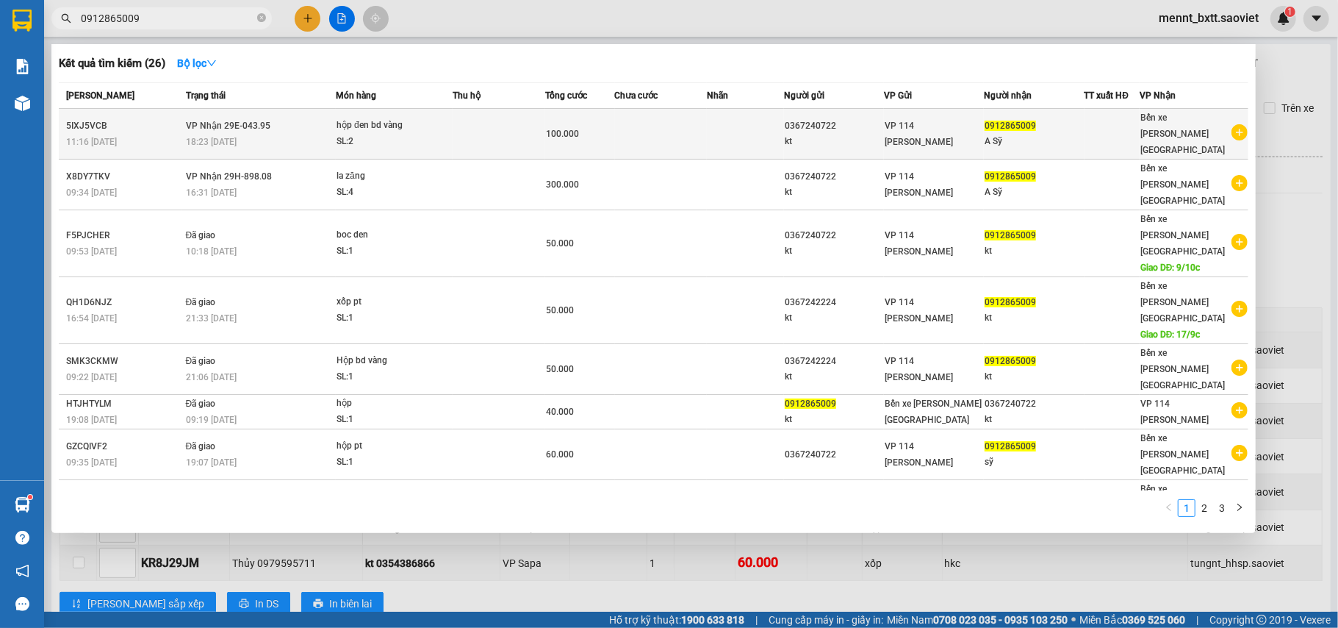
type input "0912865009"
click at [666, 131] on td at bounding box center [661, 134] width 93 height 51
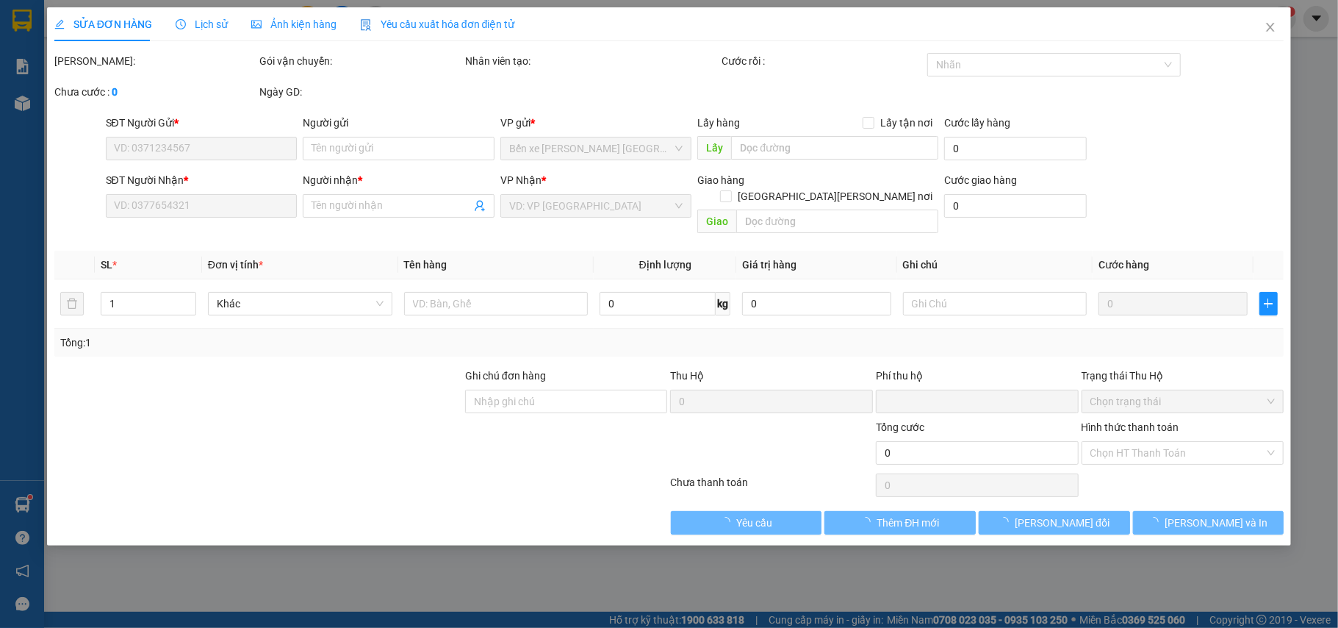
type input "0367240722"
type input "kt"
type input "0912865009"
type input "A Sỹ"
type input "0"
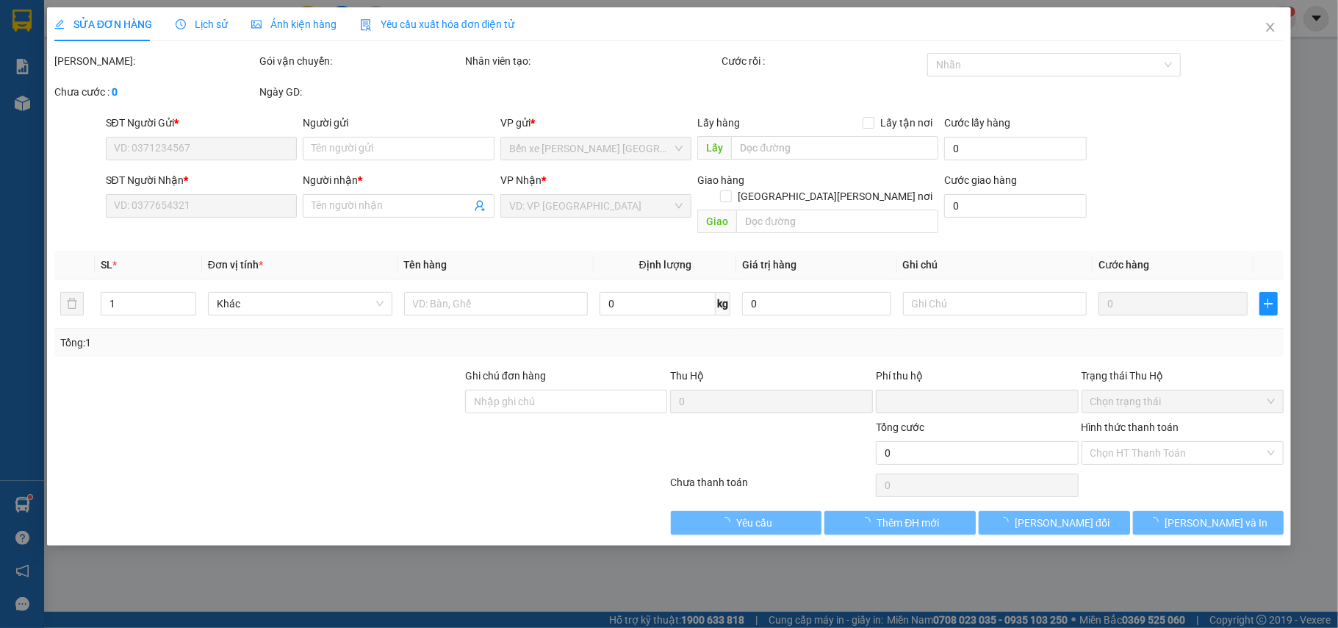
type input "100.000"
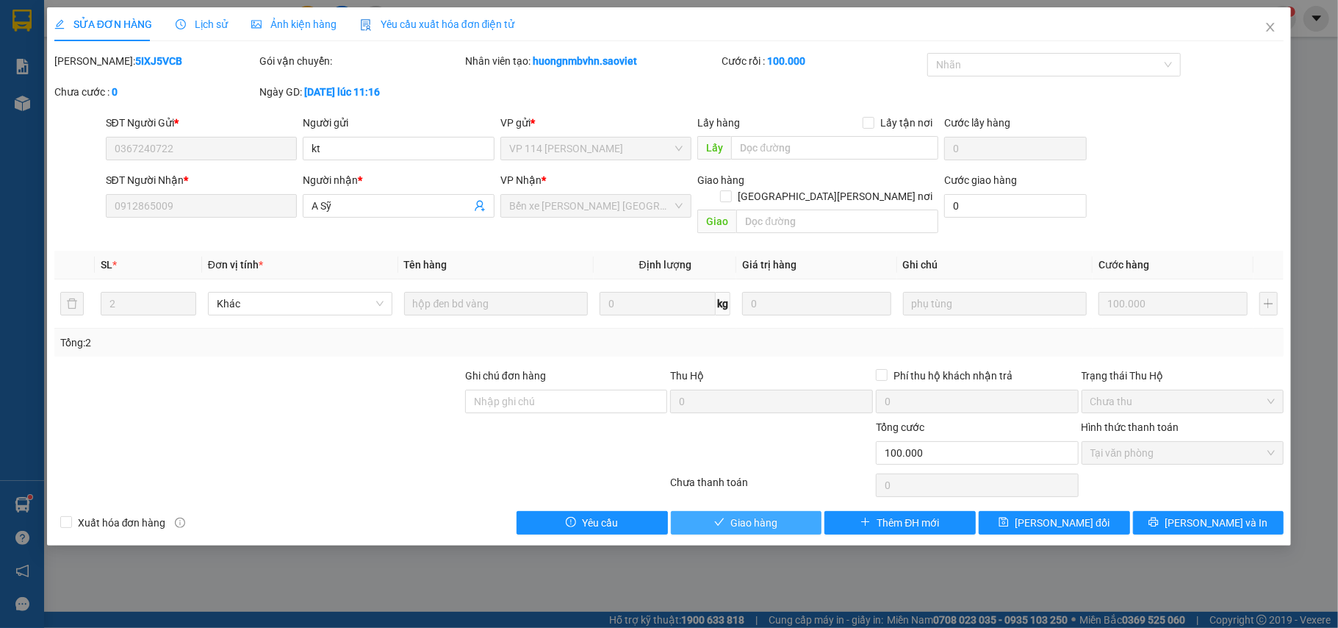
click at [775, 514] on span "Giao hàng" at bounding box center [754, 522] width 47 height 16
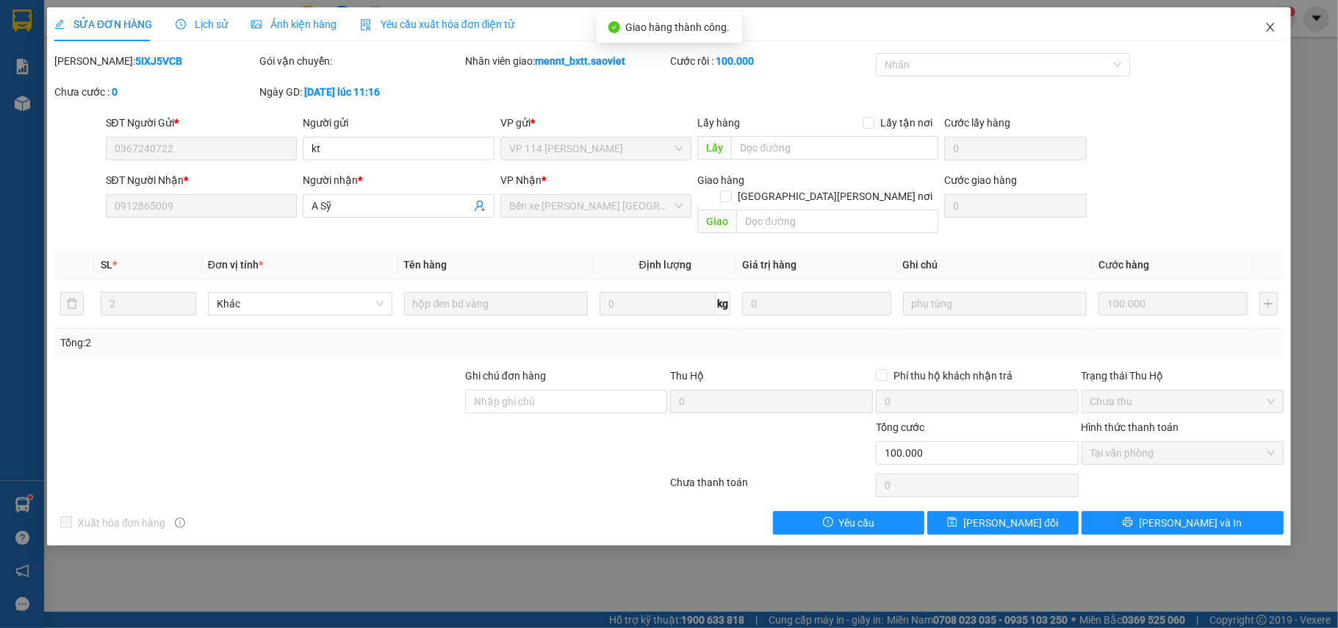
click at [1277, 30] on icon "close" at bounding box center [1271, 27] width 12 height 12
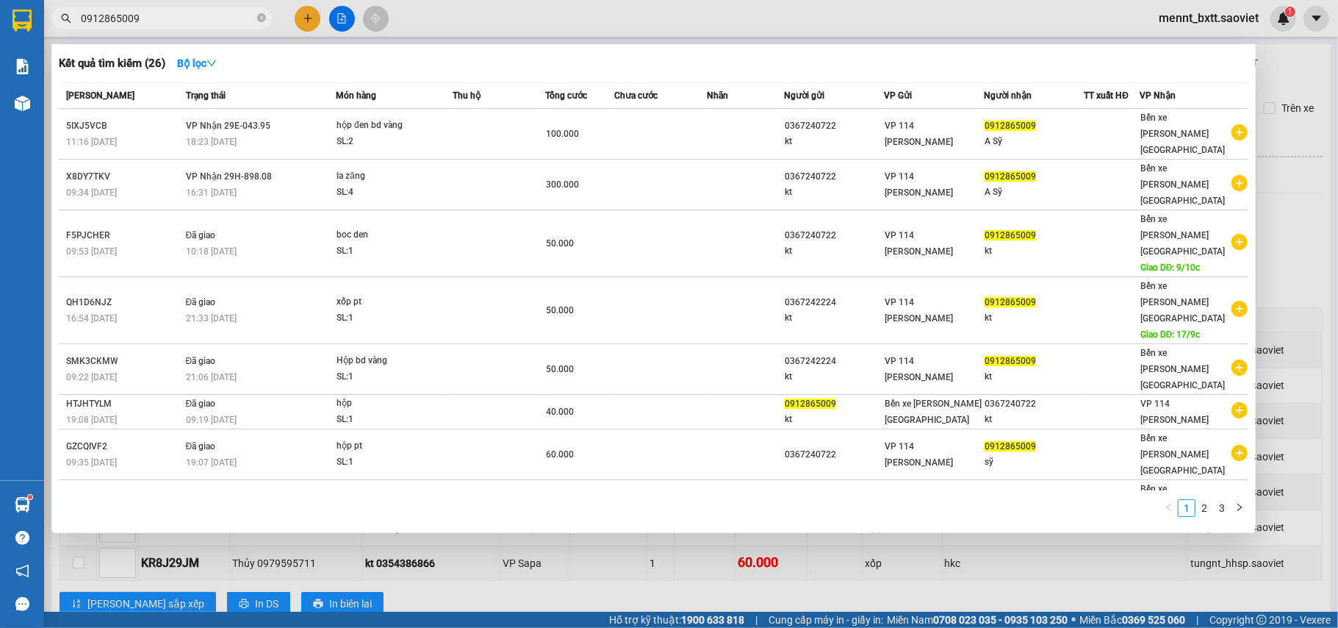
click at [151, 21] on input "0912865009" at bounding box center [167, 18] width 173 height 16
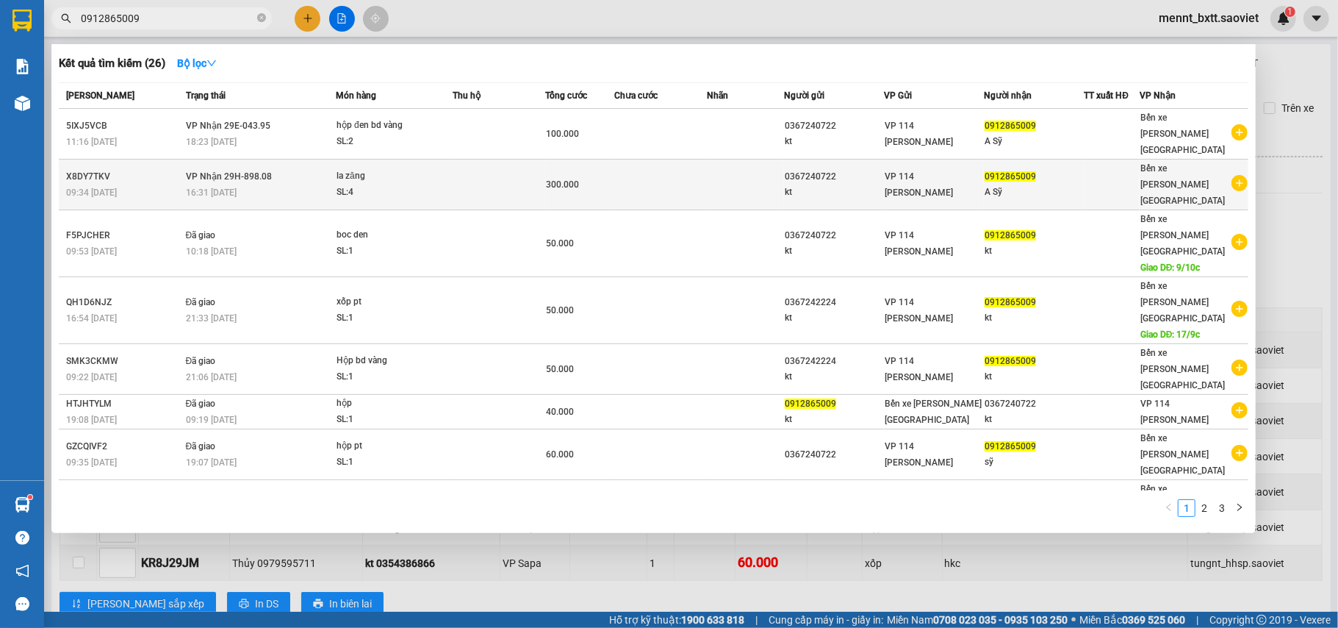
click at [472, 159] on td at bounding box center [499, 184] width 93 height 51
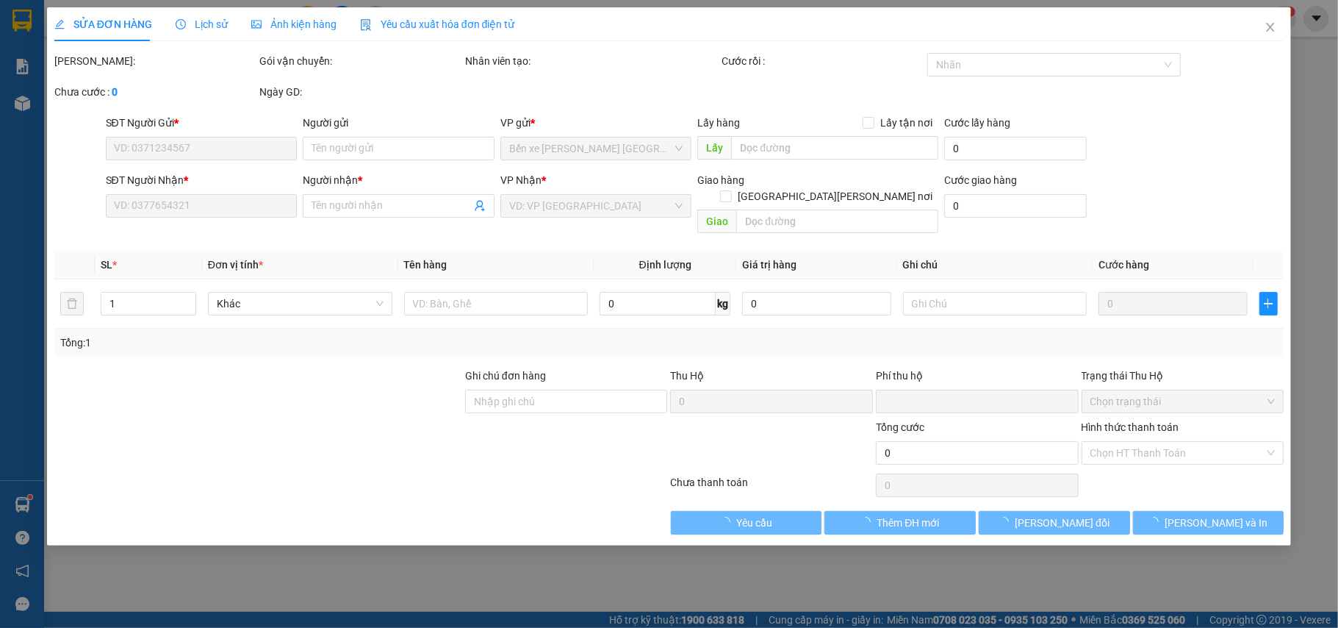
type input "0367240722"
type input "kt"
type input "0912865009"
type input "A Sỹ"
type input "0"
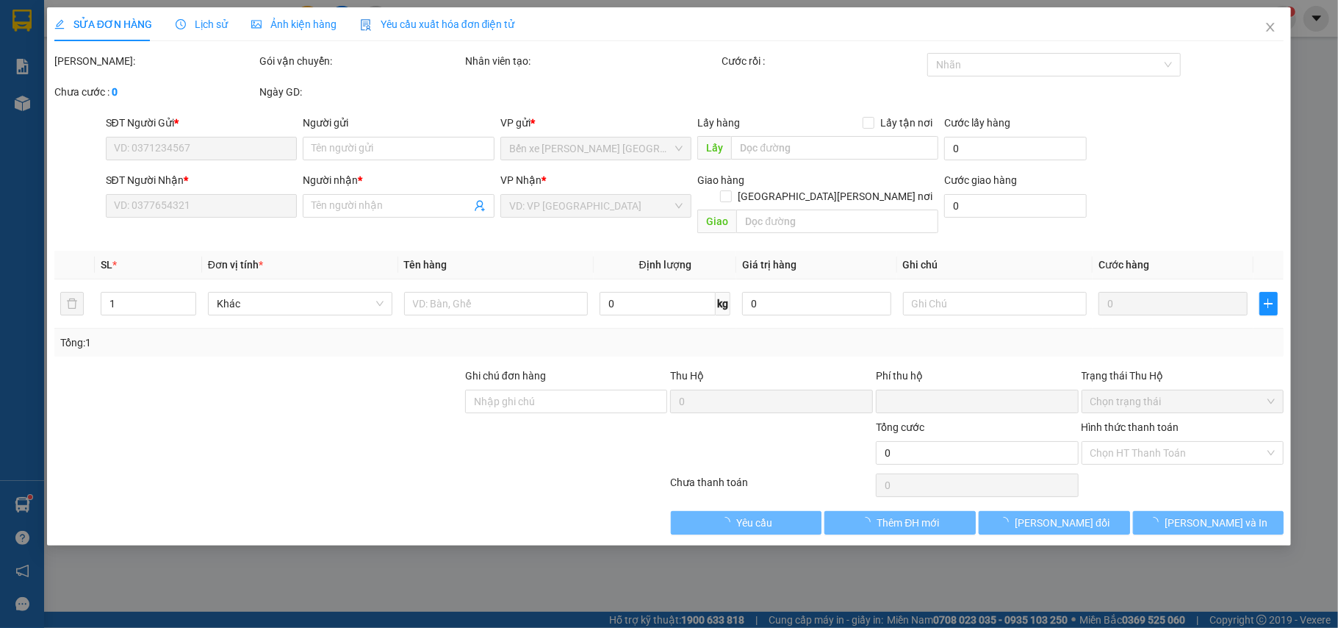
type input "300.000"
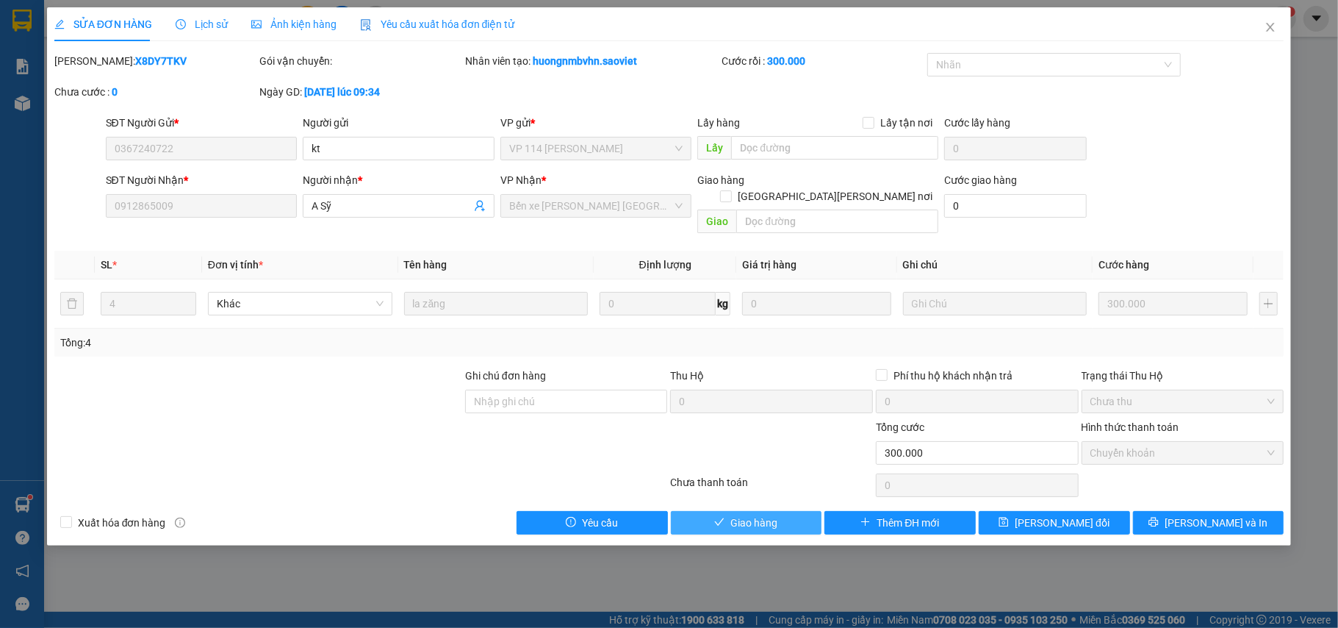
click at [764, 514] on span "Giao hàng" at bounding box center [754, 522] width 47 height 16
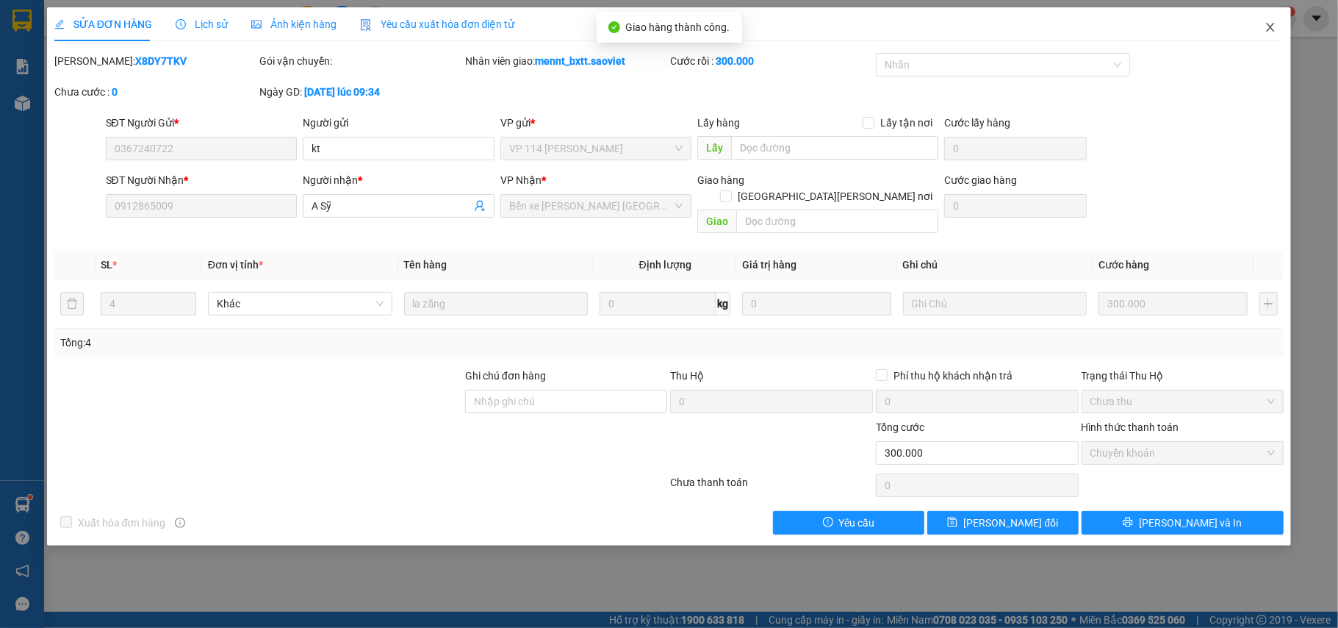
click at [1273, 26] on icon "close" at bounding box center [1271, 27] width 8 height 9
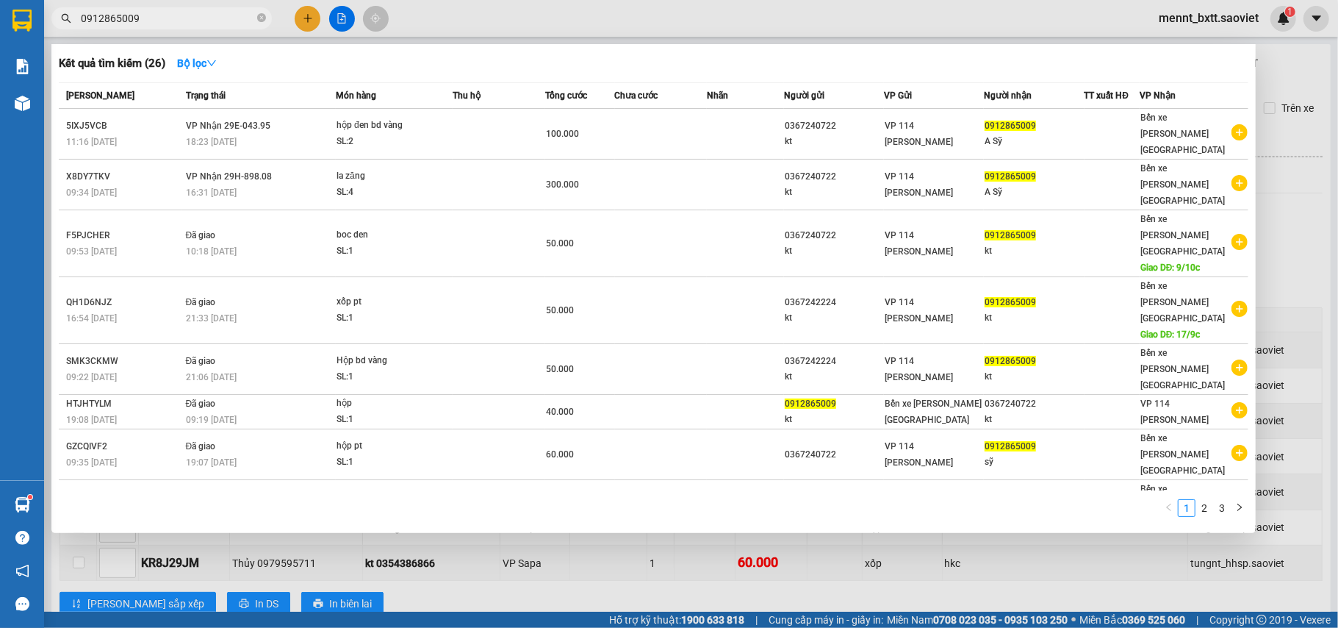
click at [183, 9] on span "0912865009" at bounding box center [161, 18] width 220 height 22
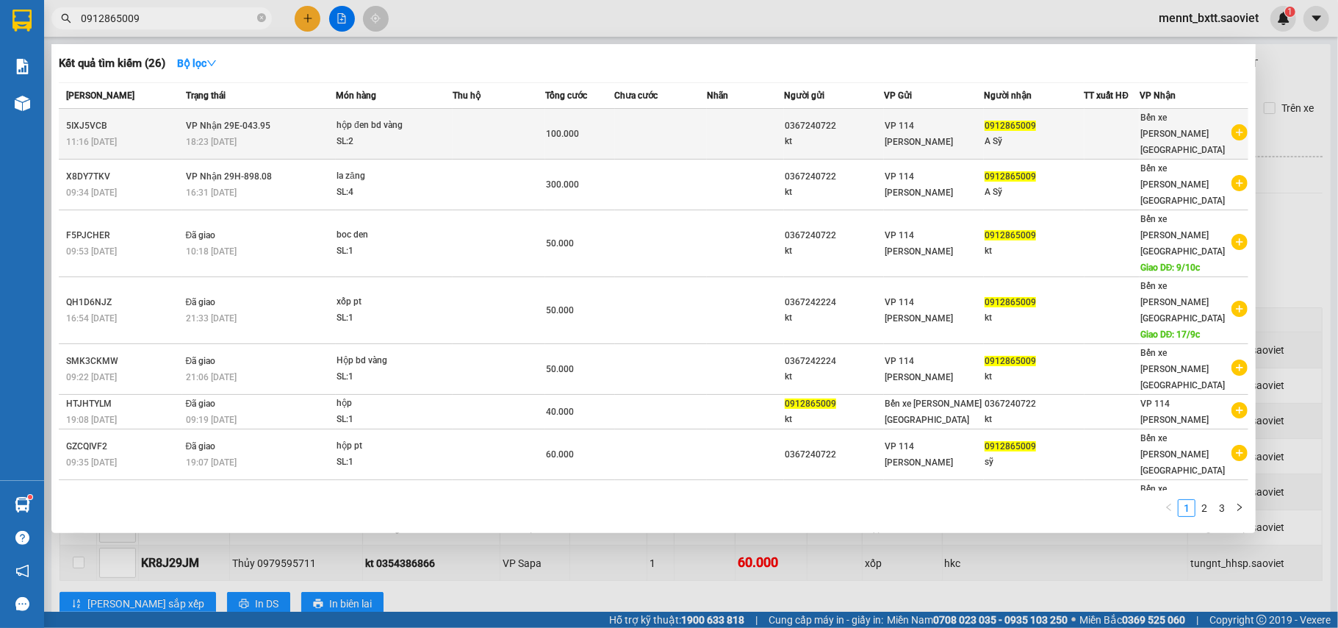
click at [495, 126] on td at bounding box center [499, 134] width 93 height 51
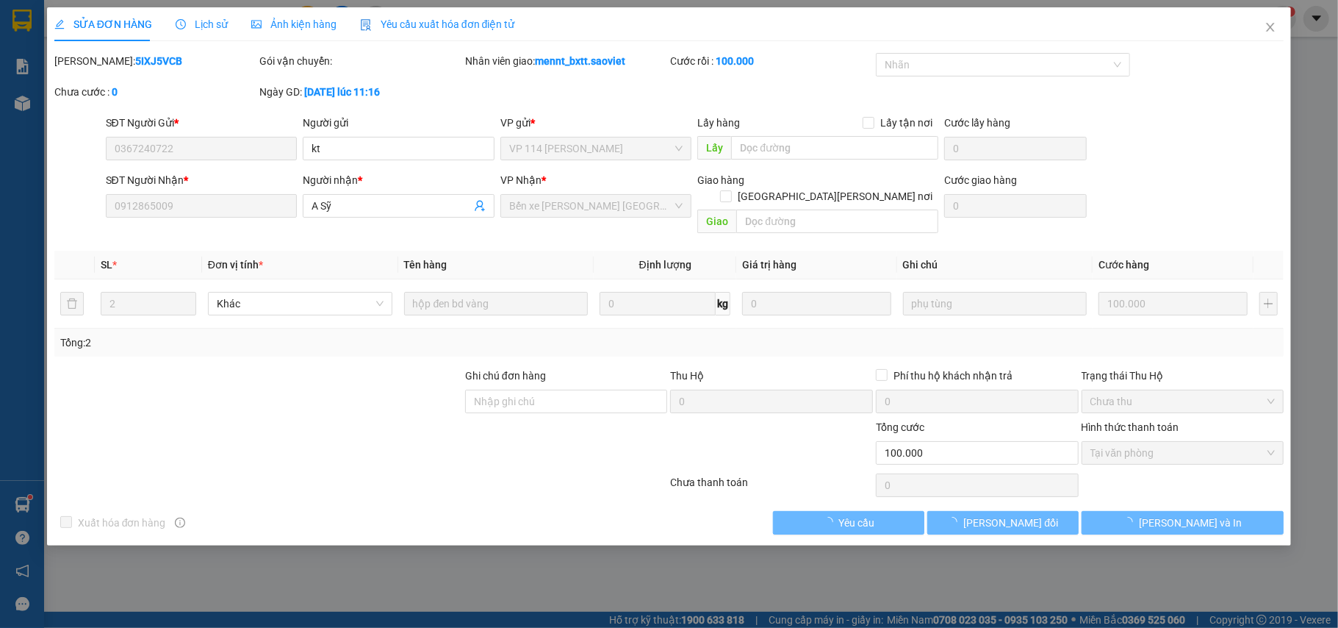
type input "0367240722"
type input "kt"
type input "0912865009"
type input "A Sỹ"
type input "0"
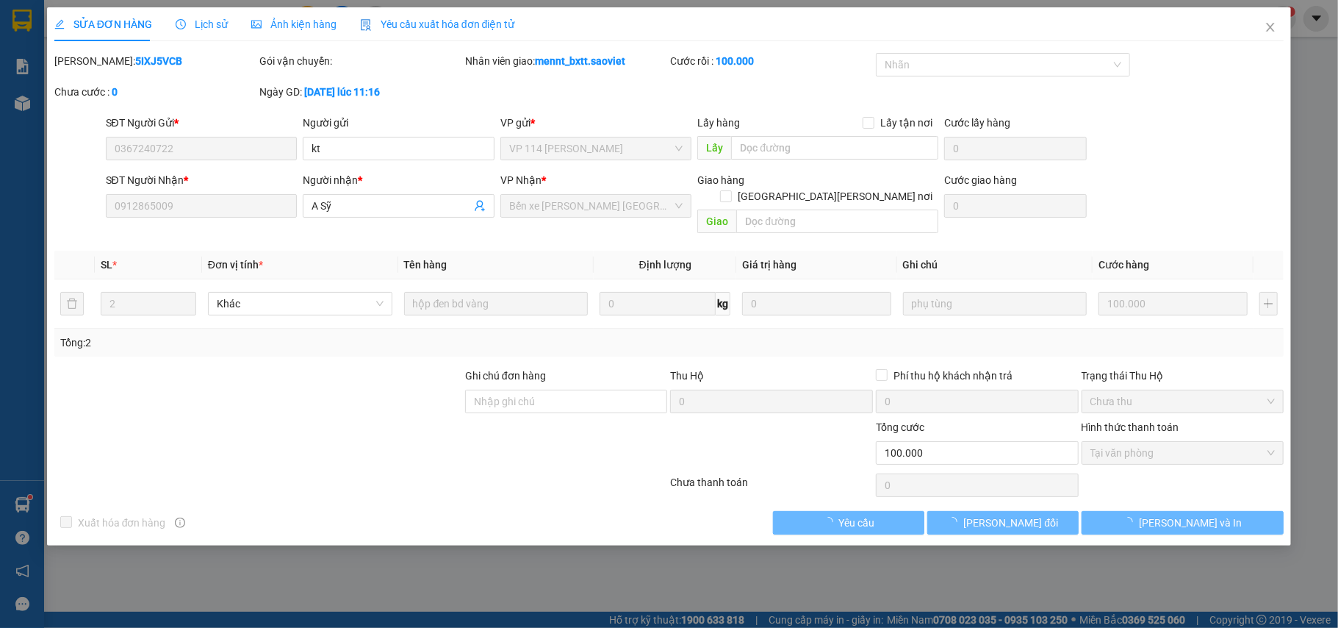
type input "100.000"
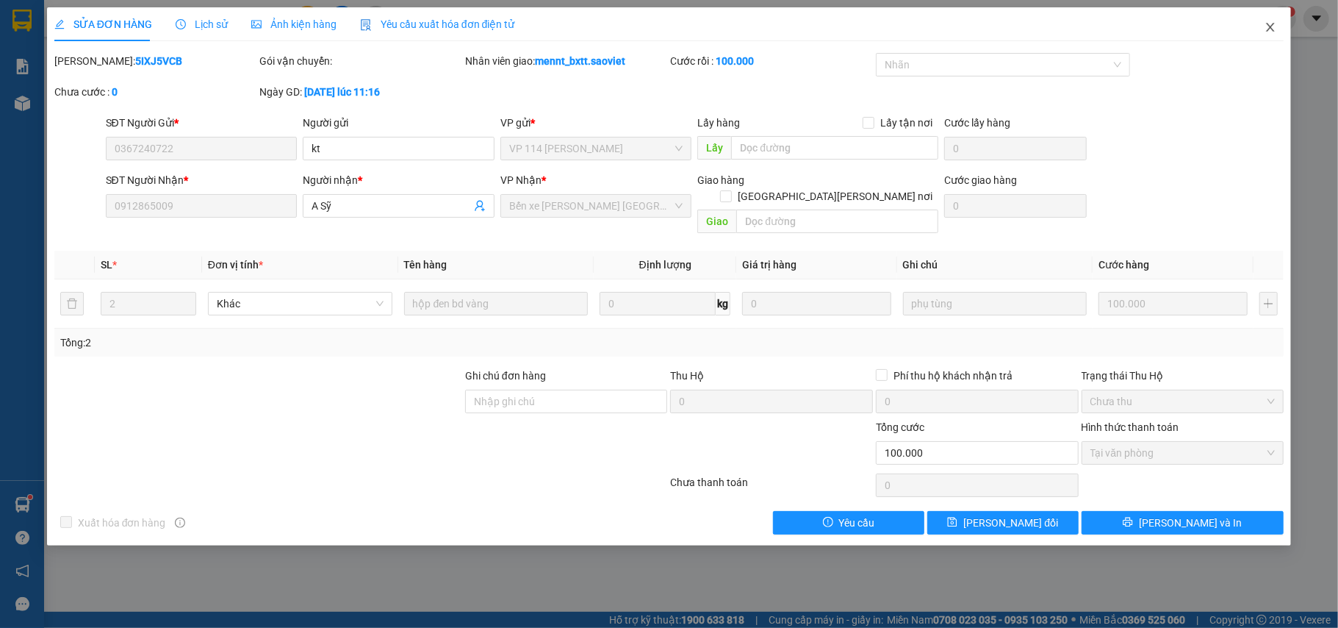
click at [1274, 29] on icon "close" at bounding box center [1271, 27] width 12 height 12
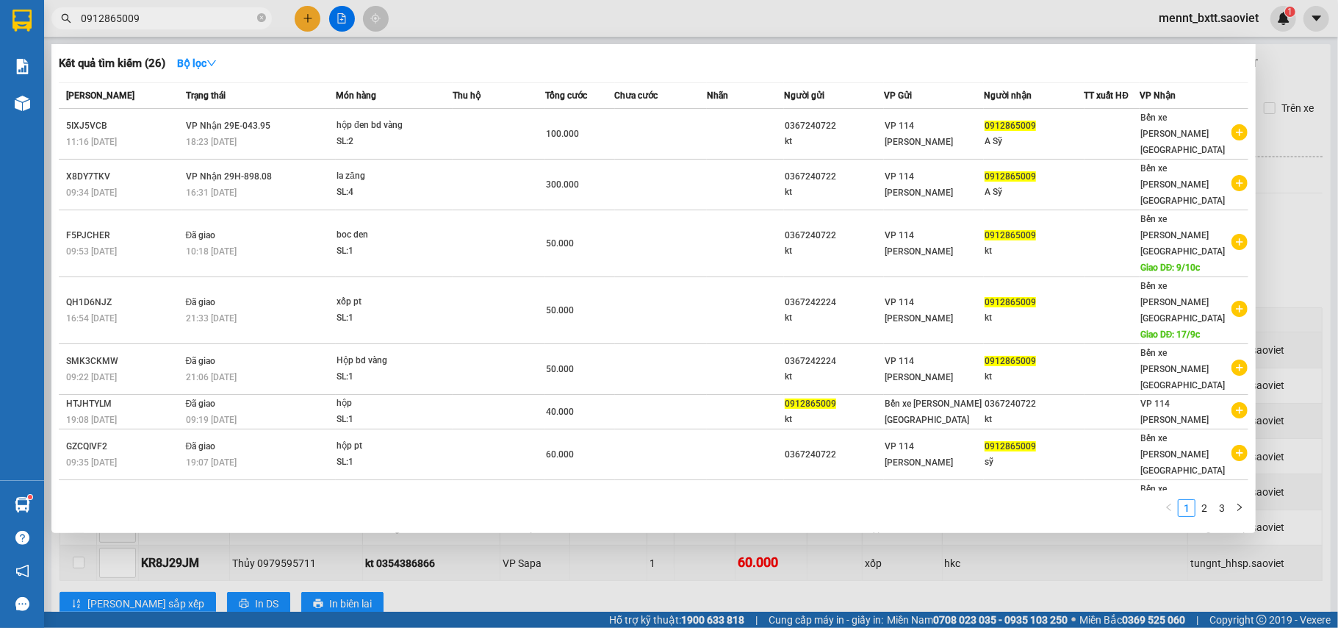
drag, startPoint x: 148, startPoint y: 13, endPoint x: 47, endPoint y: 26, distance: 102.3
click at [47, 26] on div "0912865009" at bounding box center [143, 18] width 287 height 22
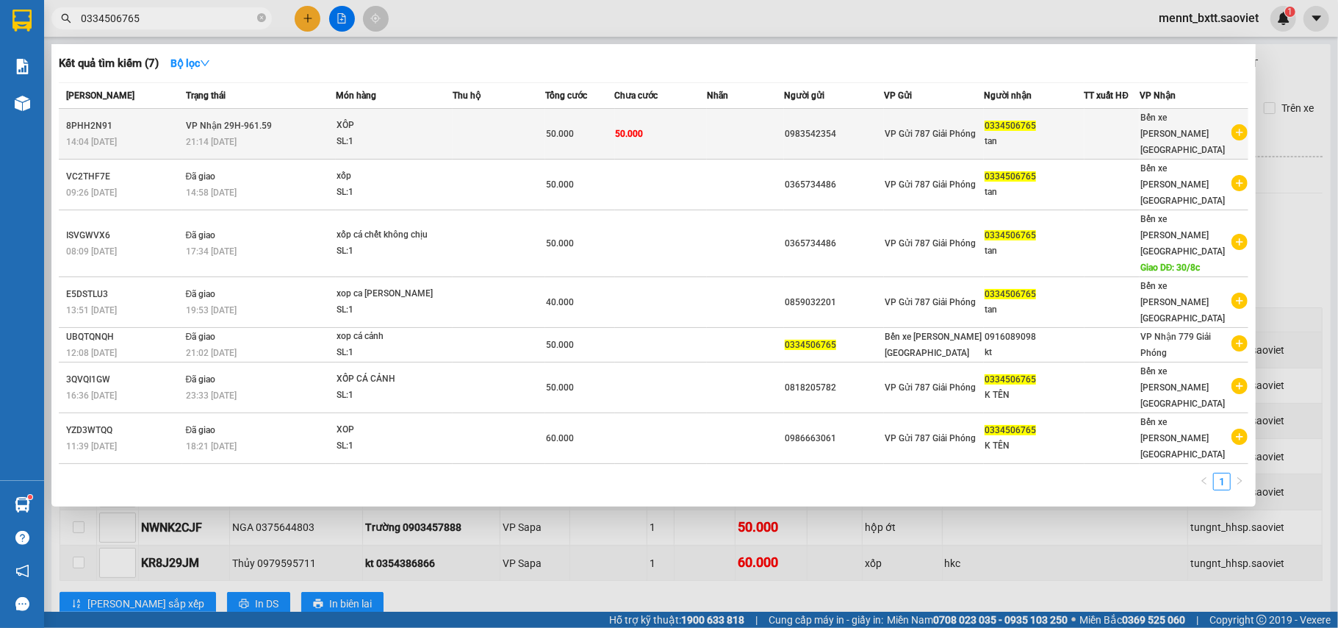
type input "0334506765"
click at [715, 131] on td at bounding box center [745, 134] width 77 height 51
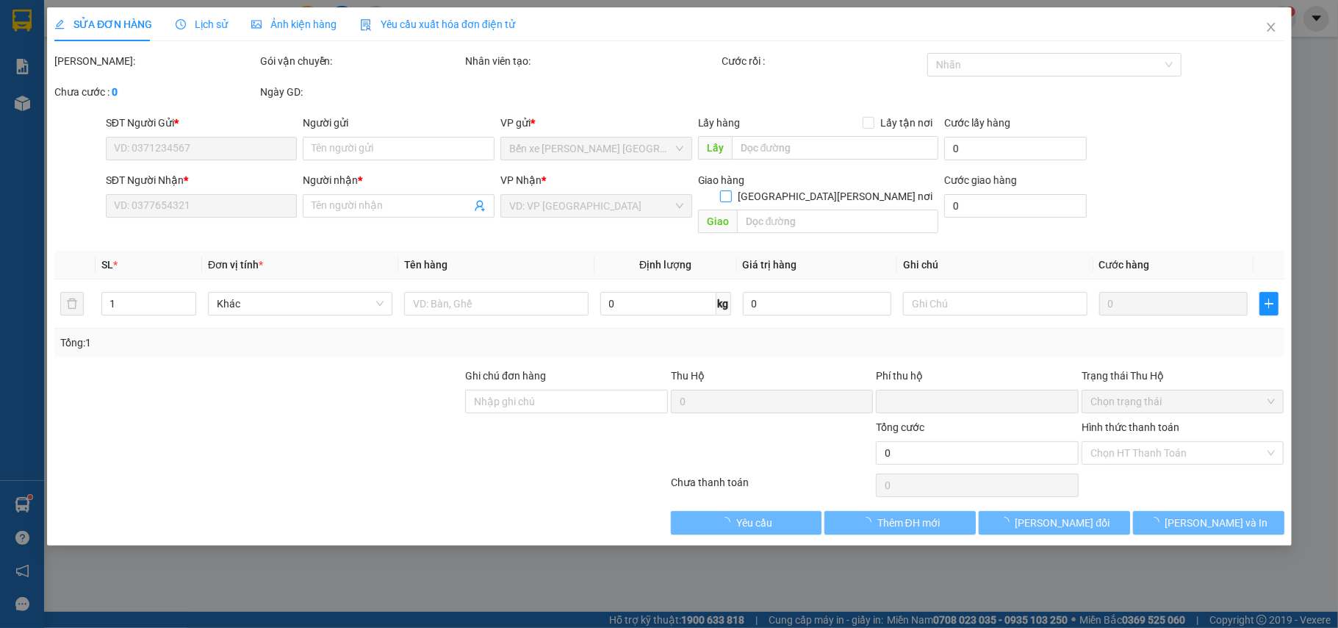
type input "0983542354"
type input "0334506765"
type input "tan"
type input "0"
type input "50.000"
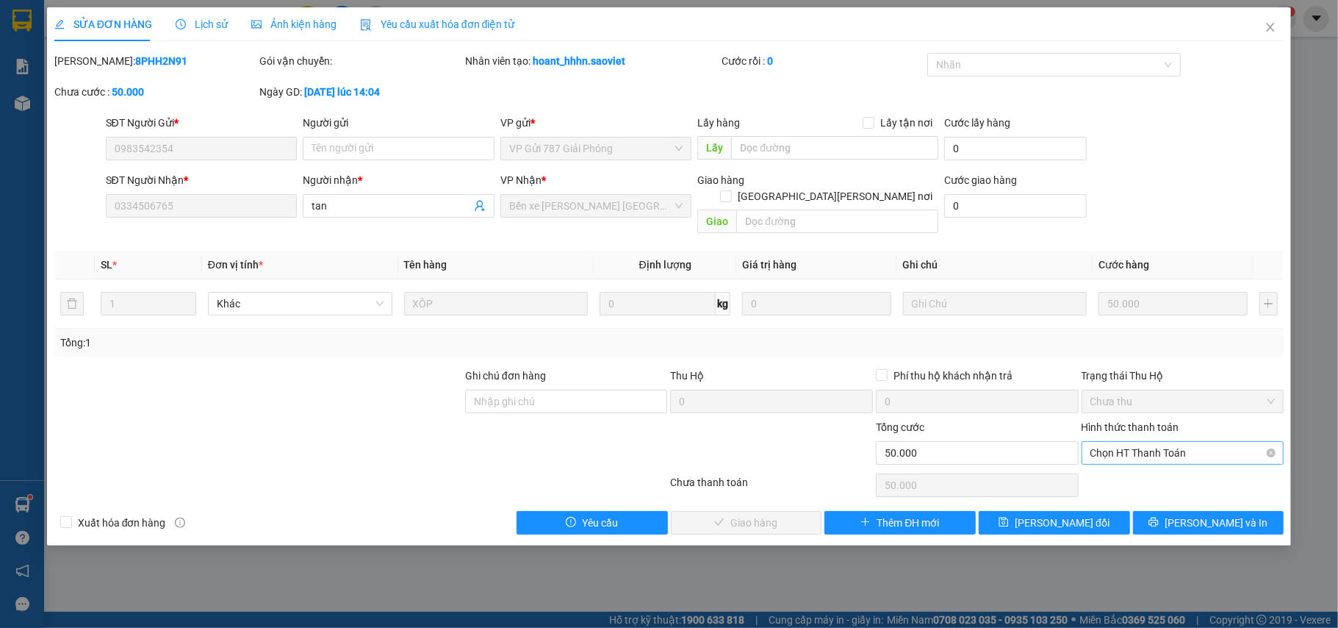
click at [1168, 442] on span "Chọn HT Thanh Toán" at bounding box center [1183, 453] width 185 height 22
click at [1146, 492] on div "Chuyển khoản" at bounding box center [1183, 491] width 185 height 16
type input "0"
click at [761, 514] on span "[PERSON_NAME] và [PERSON_NAME] hàng" at bounding box center [798, 522] width 198 height 16
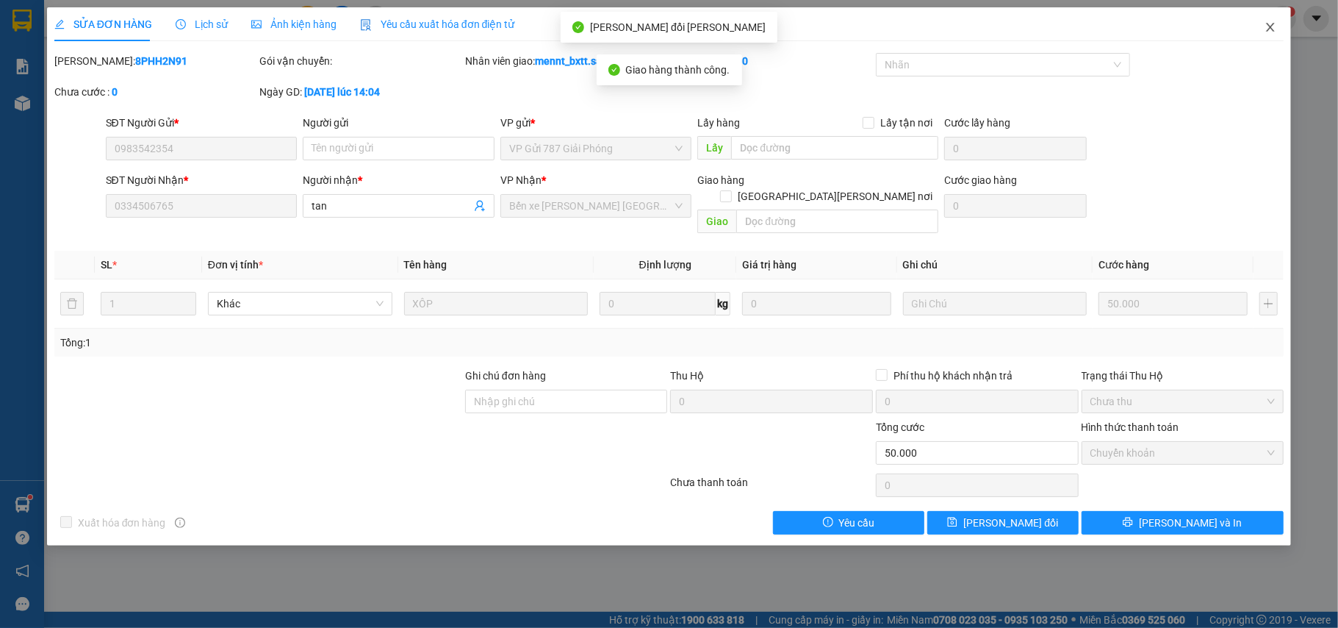
click at [1270, 28] on icon "close" at bounding box center [1271, 27] width 12 height 12
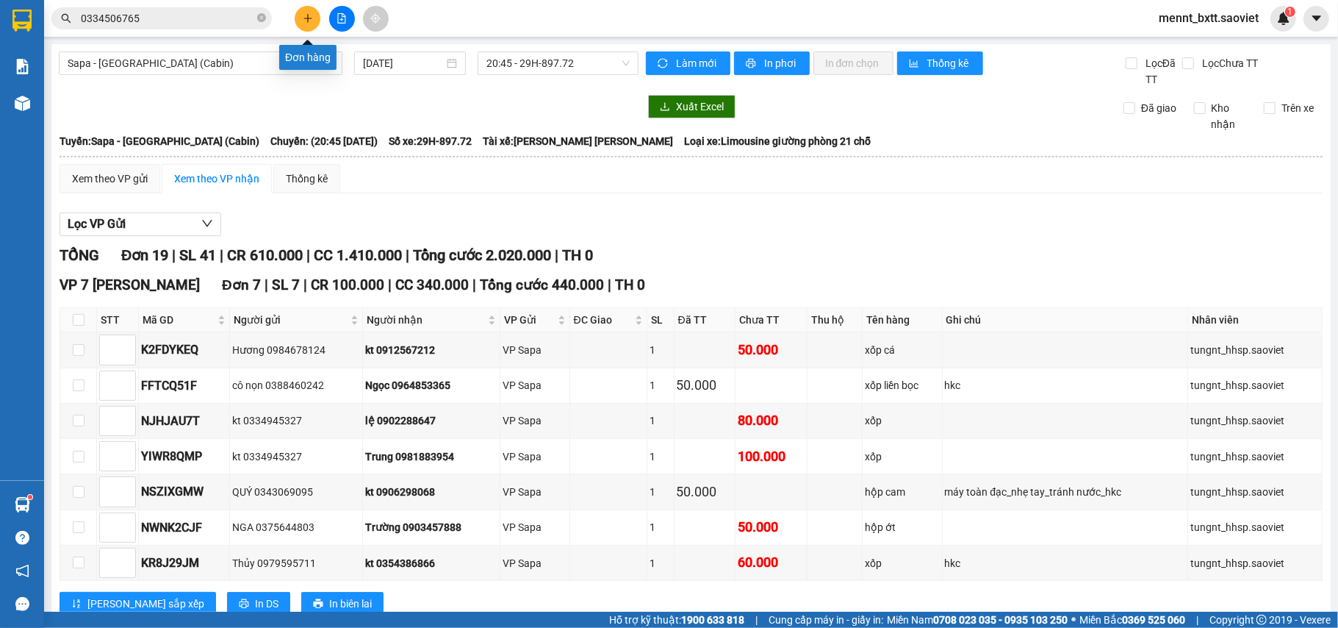
click at [312, 24] on button at bounding box center [308, 19] width 26 height 26
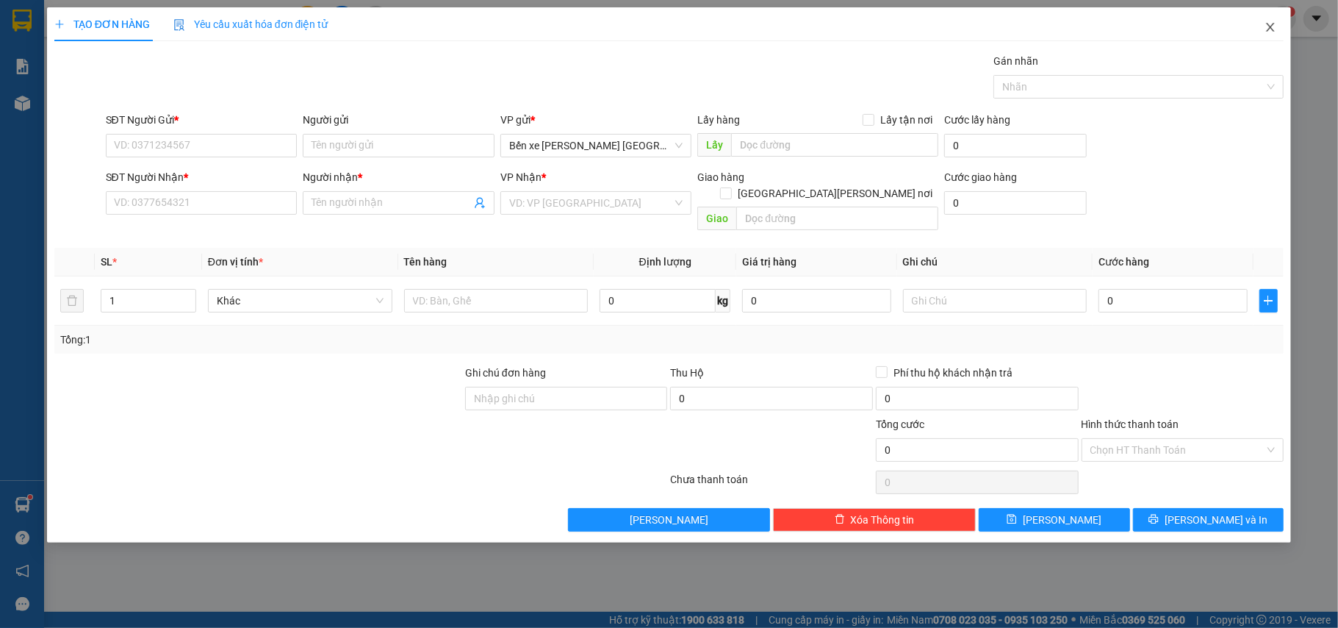
click at [1262, 26] on span "Close" at bounding box center [1270, 27] width 41 height 41
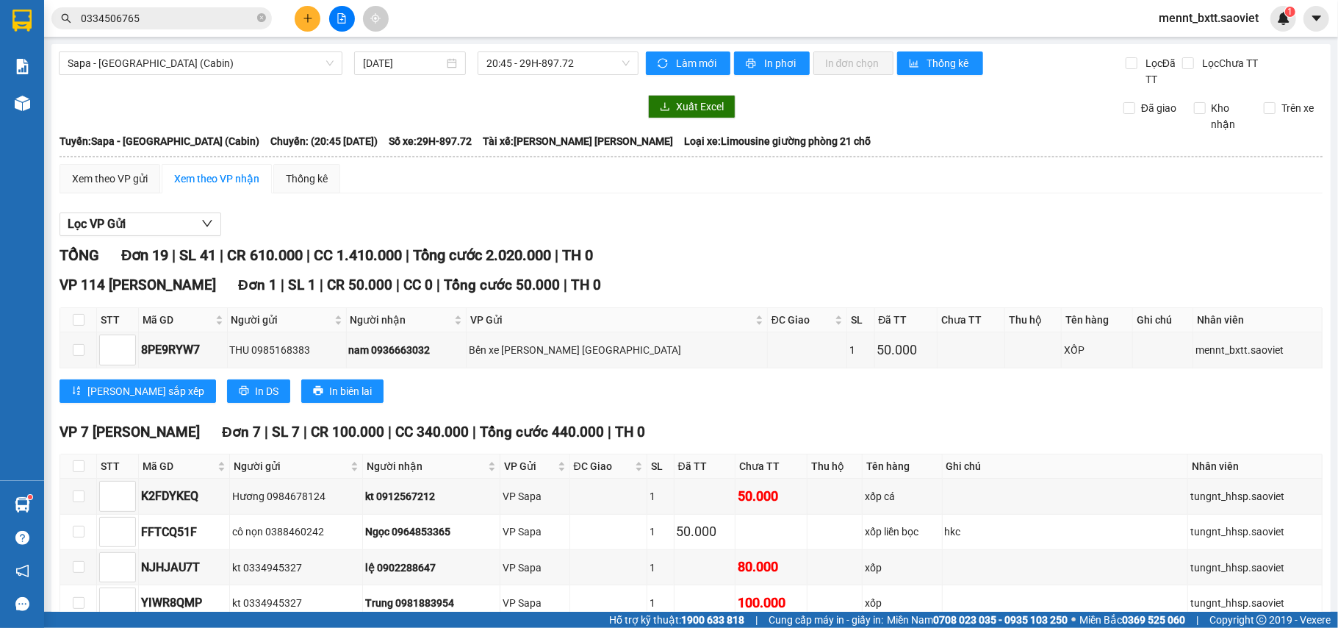
click at [140, 18] on input "0334506765" at bounding box center [167, 18] width 173 height 16
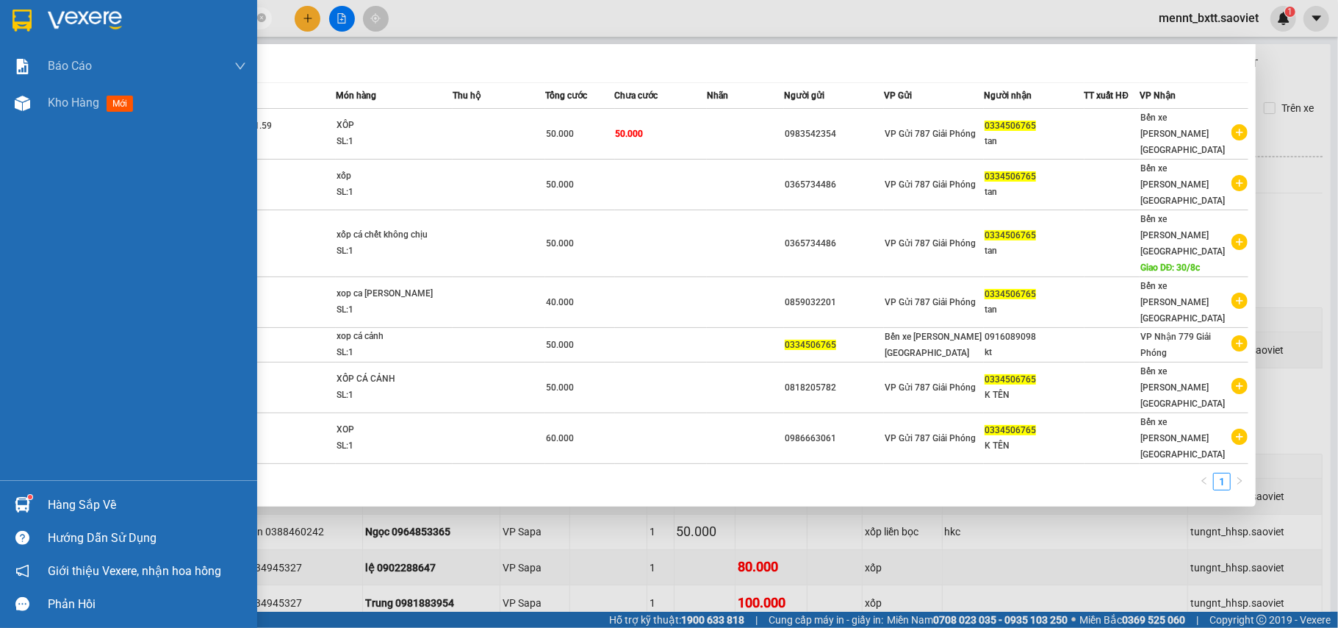
drag, startPoint x: 140, startPoint y: 18, endPoint x: 34, endPoint y: 7, distance: 106.4
click at [34, 7] on section "Kết quả [PERSON_NAME] ( 7 ) Bộ lọc Mã ĐH Trạng thái Món hàng Thu hộ Tổng [PERSO…" at bounding box center [669, 314] width 1338 height 628
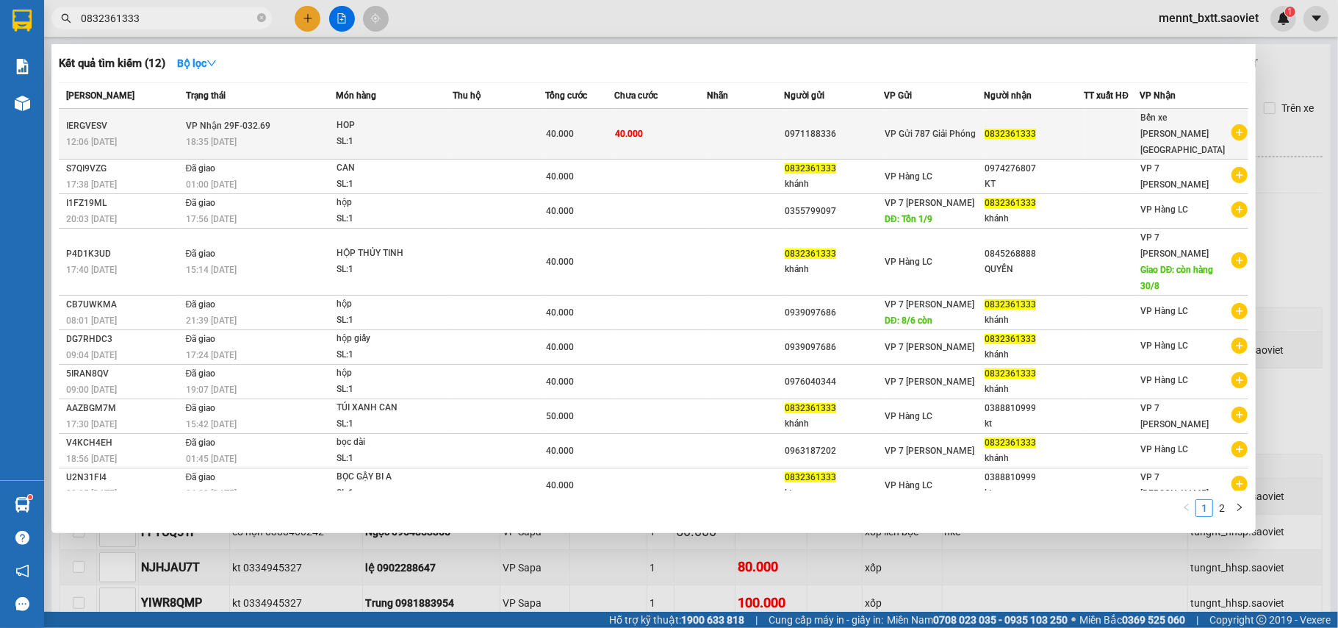
type input "0832361333"
click at [708, 122] on td "40.000" at bounding box center [661, 134] width 93 height 51
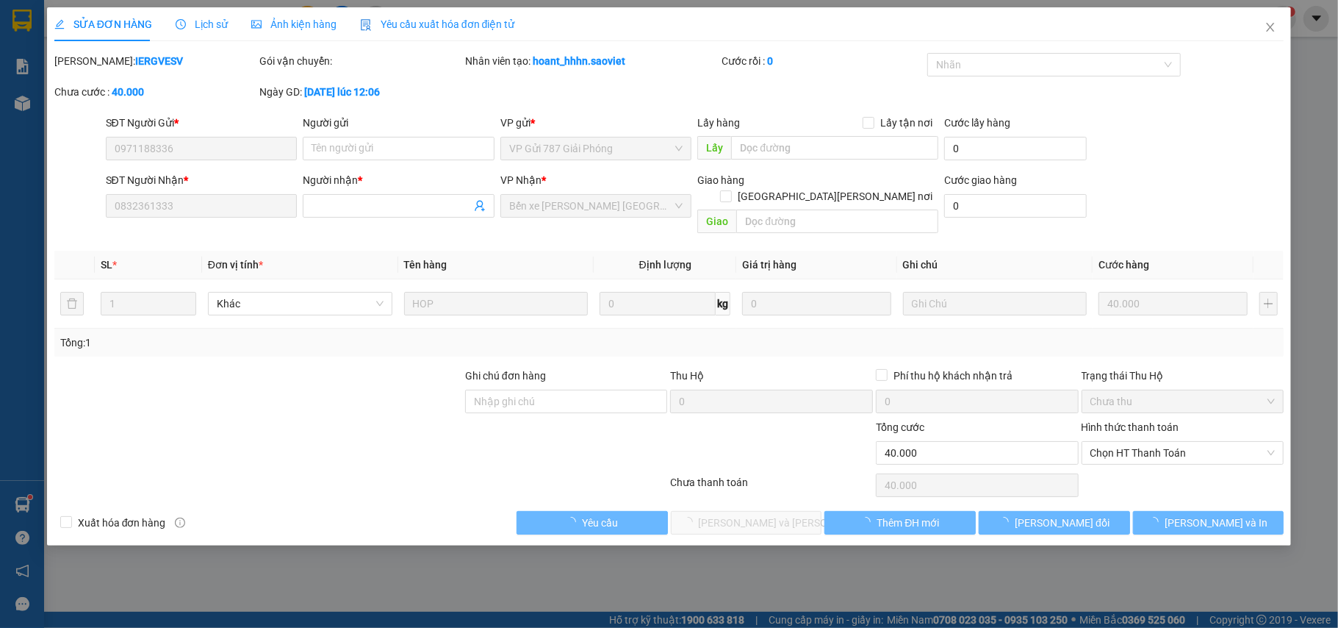
type input "0971188336"
type input "0832361333"
type input "0"
type input "40.000"
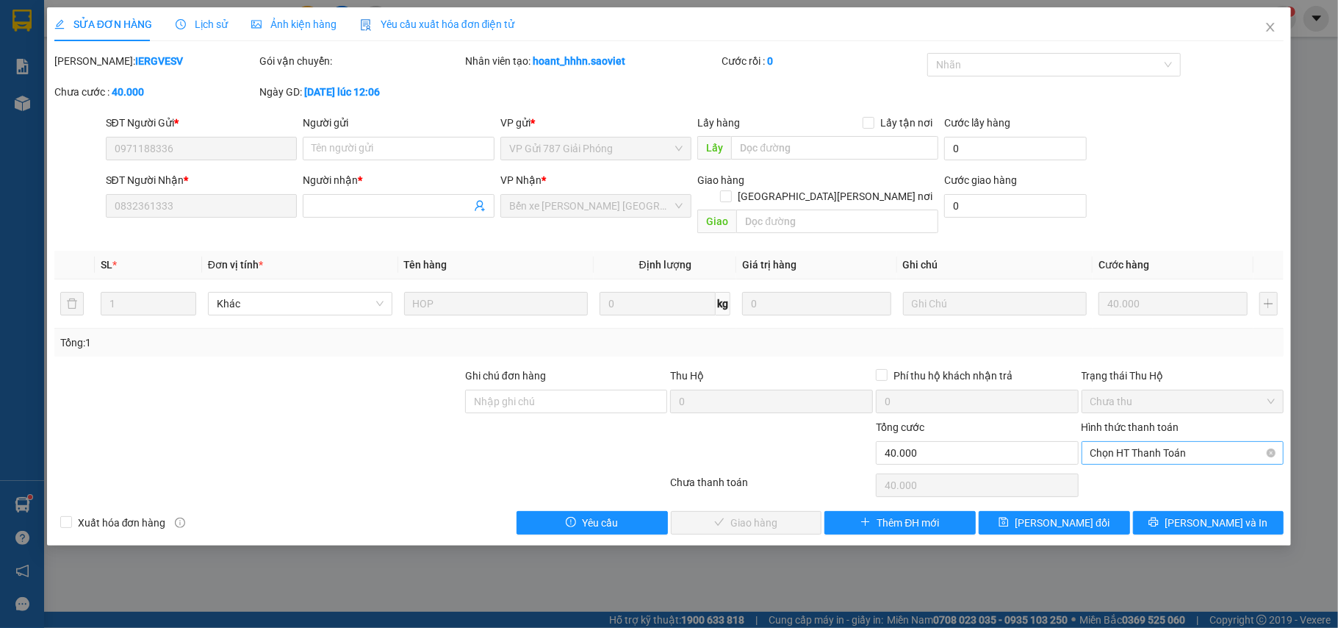
click at [1188, 442] on span "Chọn HT Thanh Toán" at bounding box center [1183, 453] width 185 height 22
click at [1150, 492] on div "Chuyển khoản" at bounding box center [1183, 491] width 185 height 16
type input "0"
click at [753, 514] on span "[PERSON_NAME] và [PERSON_NAME] hàng" at bounding box center [798, 522] width 198 height 16
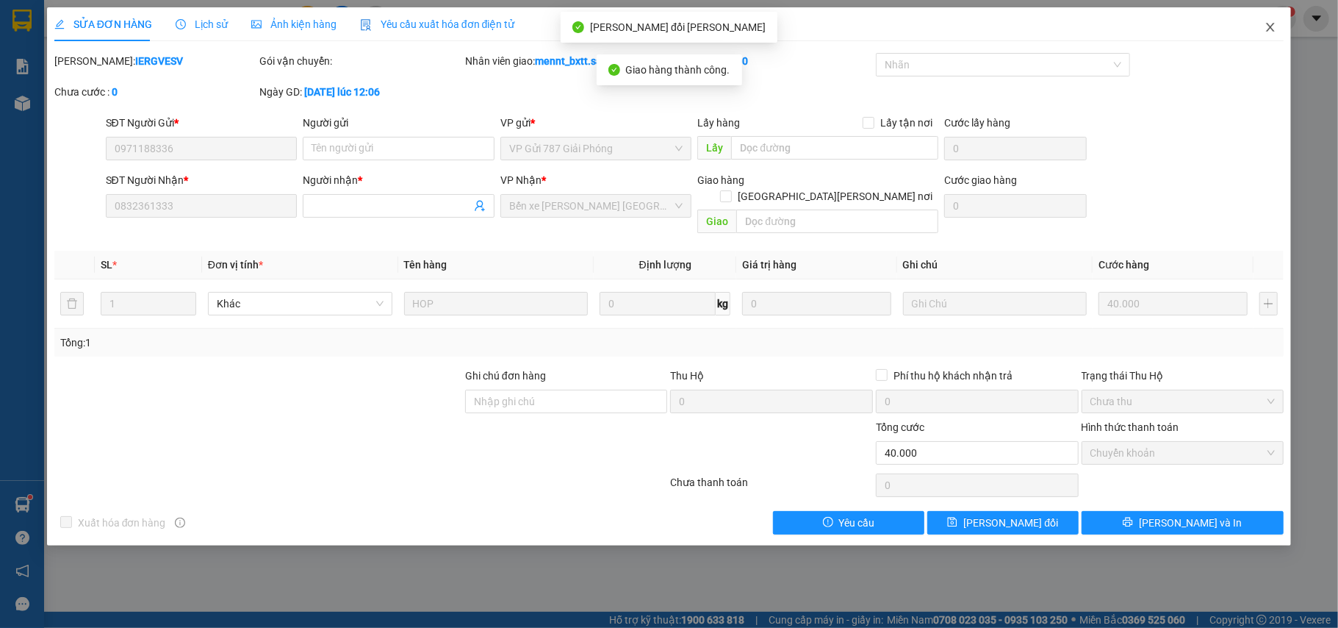
click at [1265, 27] on icon "close" at bounding box center [1271, 27] width 12 height 12
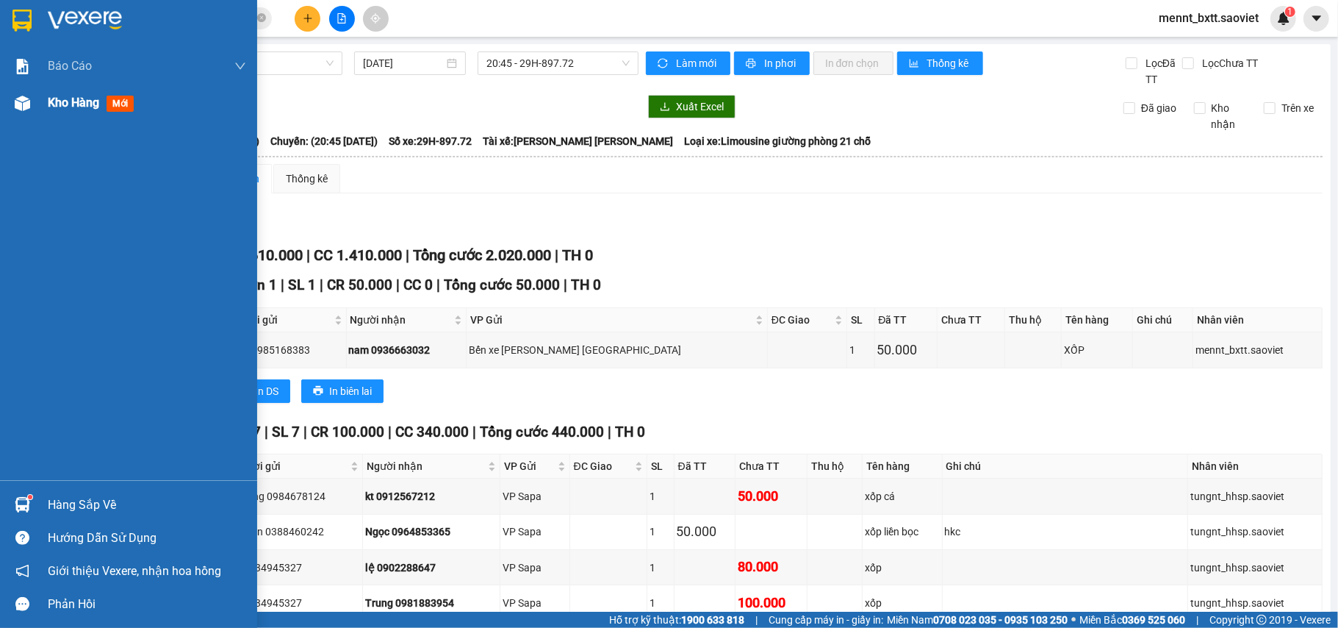
click at [59, 101] on span "Kho hàng" at bounding box center [73, 103] width 51 height 14
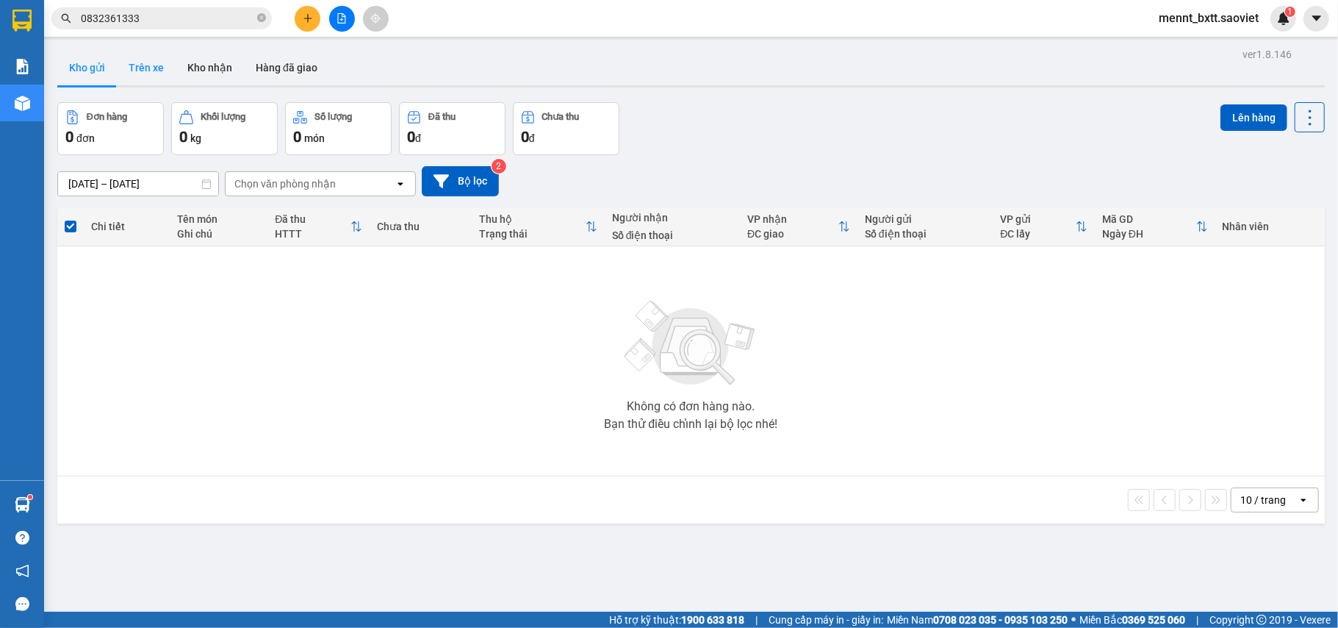
click at [147, 71] on button "Trên xe" at bounding box center [146, 67] width 59 height 35
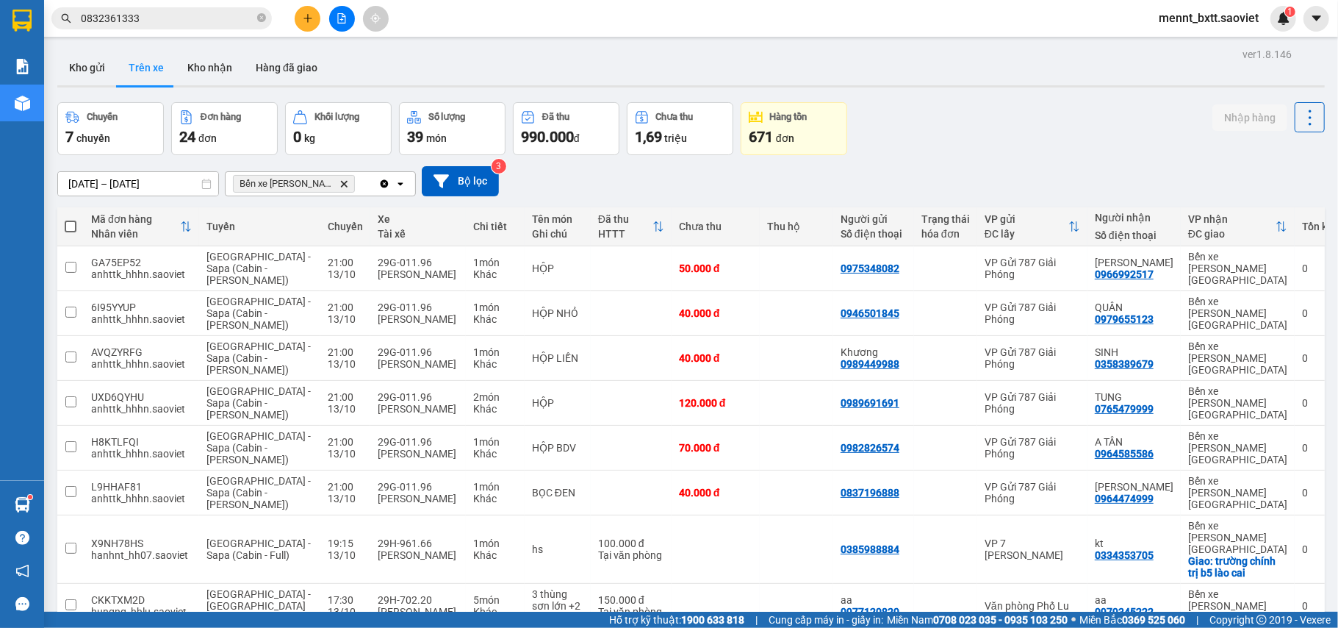
scroll to position [147, 0]
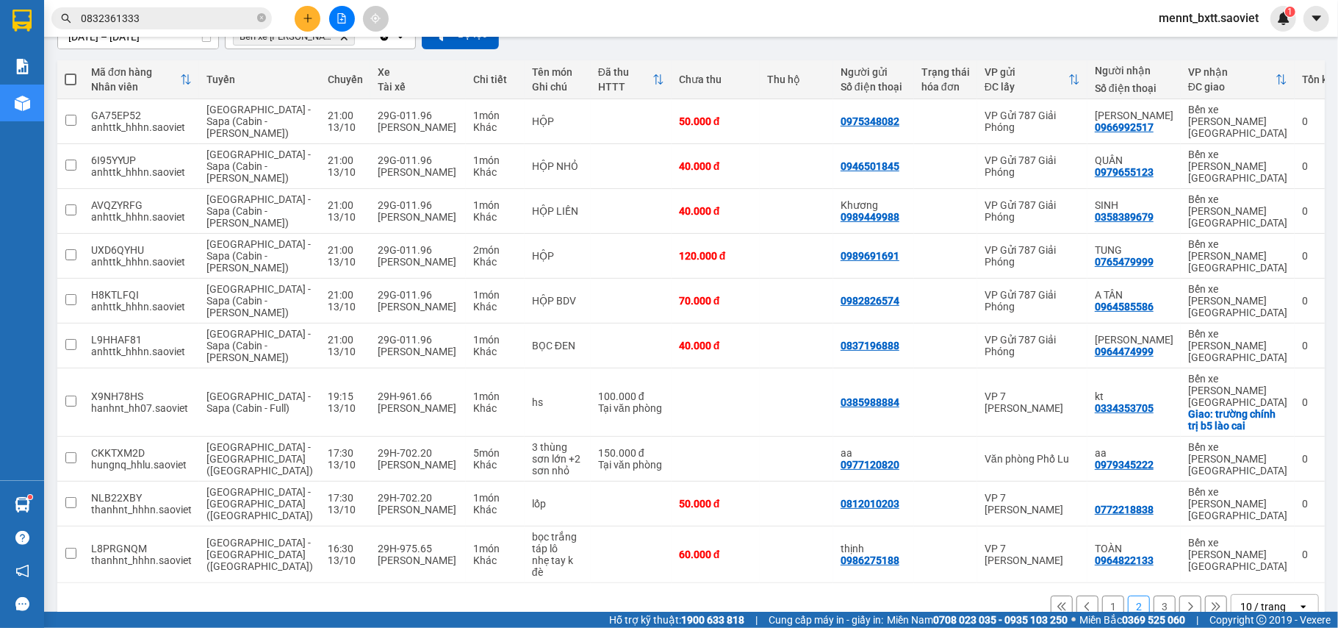
click at [1154, 595] on button "3" at bounding box center [1165, 606] width 22 height 22
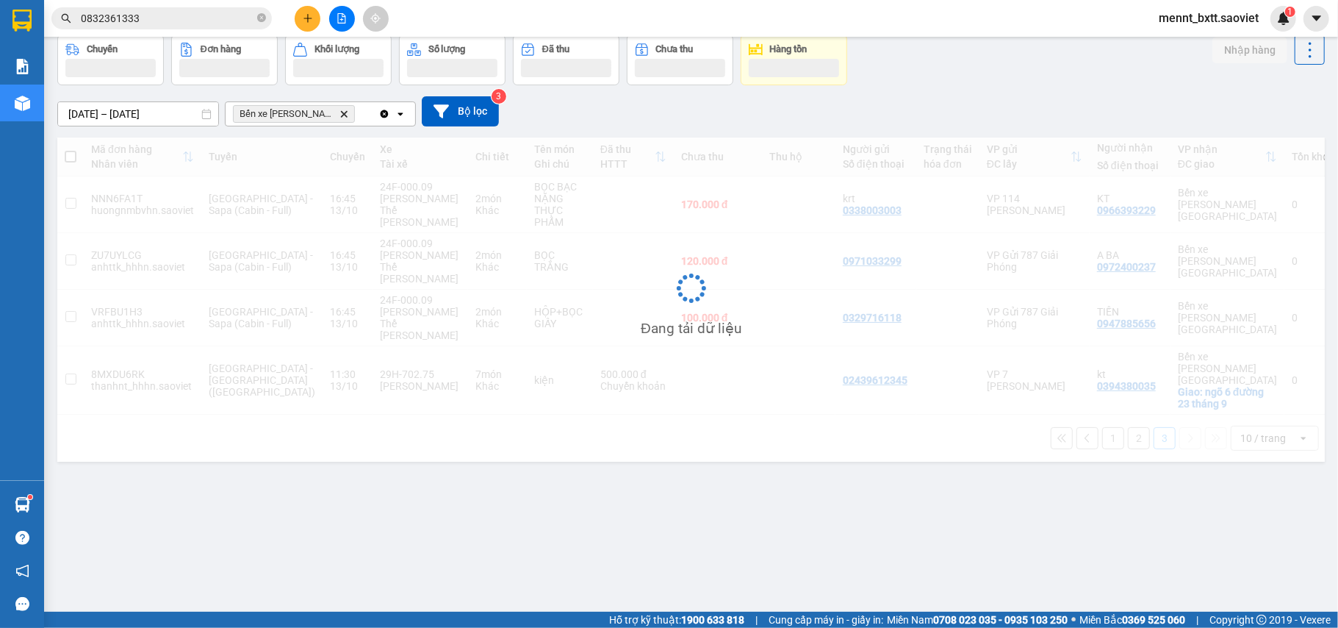
scroll to position [68, 0]
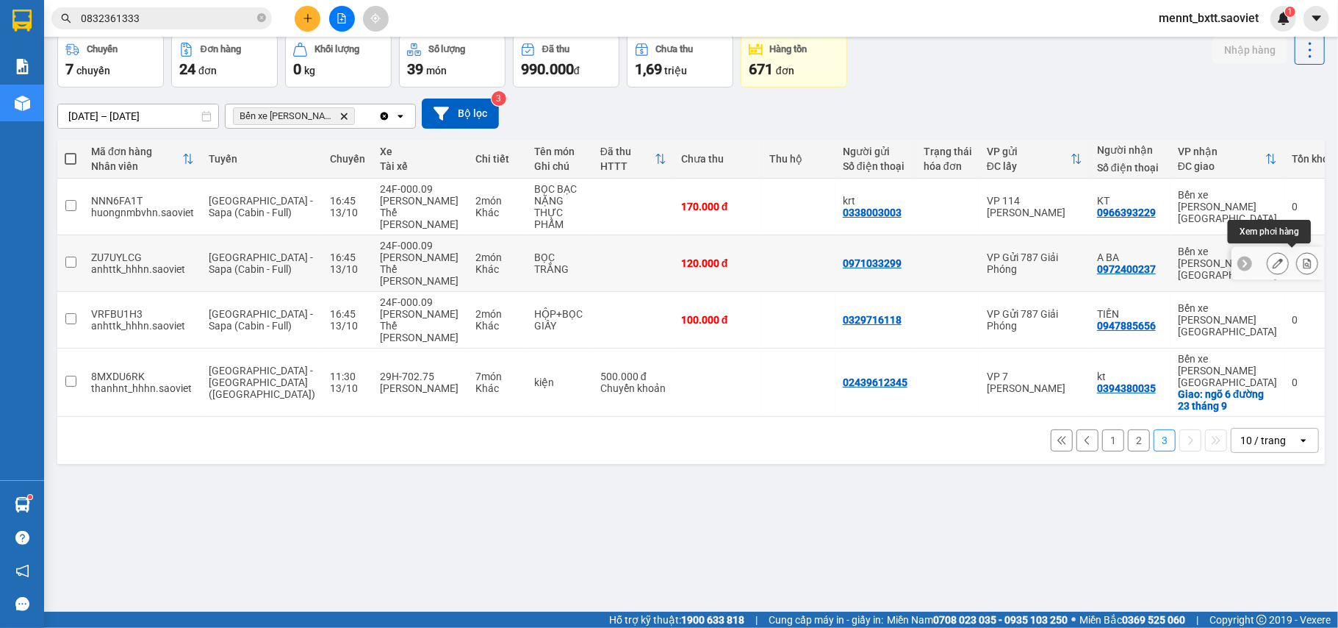
click at [1302, 262] on icon at bounding box center [1307, 263] width 10 height 10
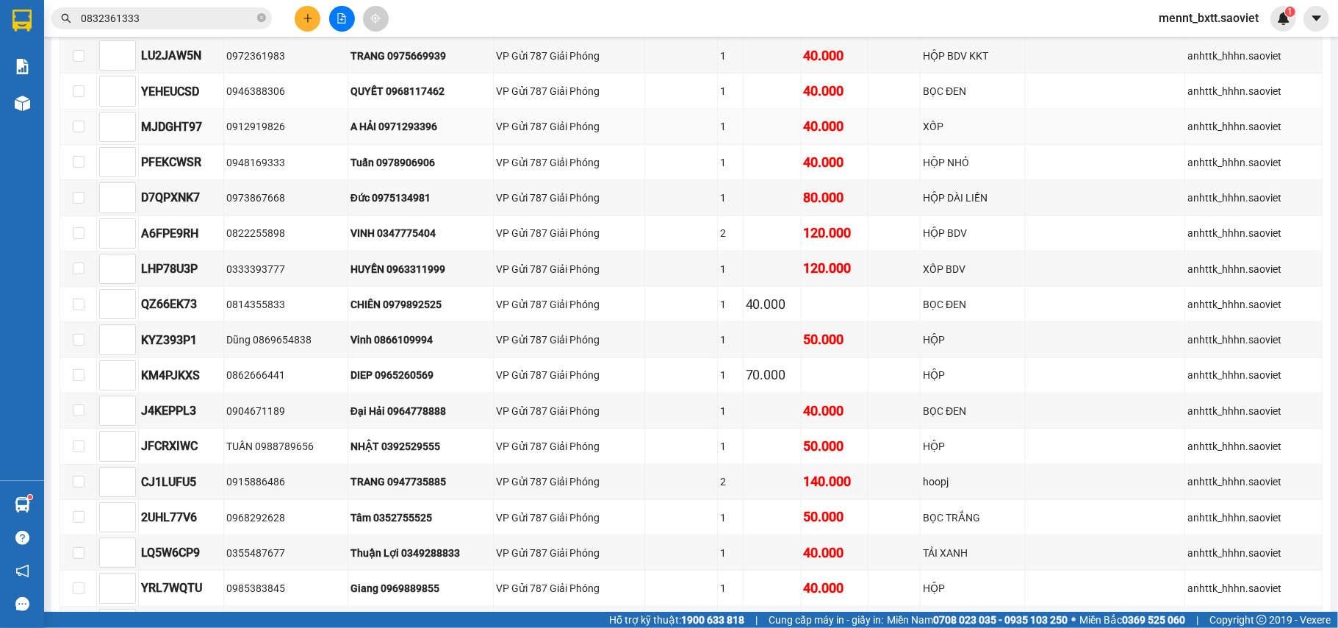
scroll to position [501, 0]
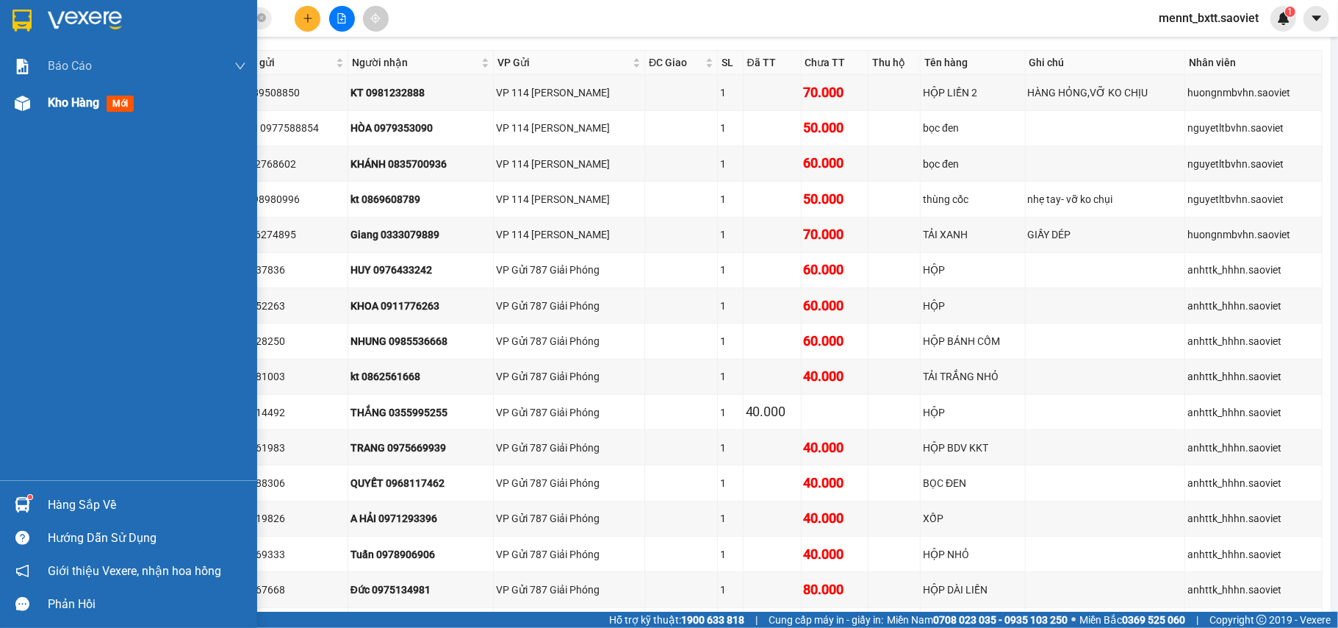
click at [73, 104] on span "Kho hàng" at bounding box center [73, 103] width 51 height 14
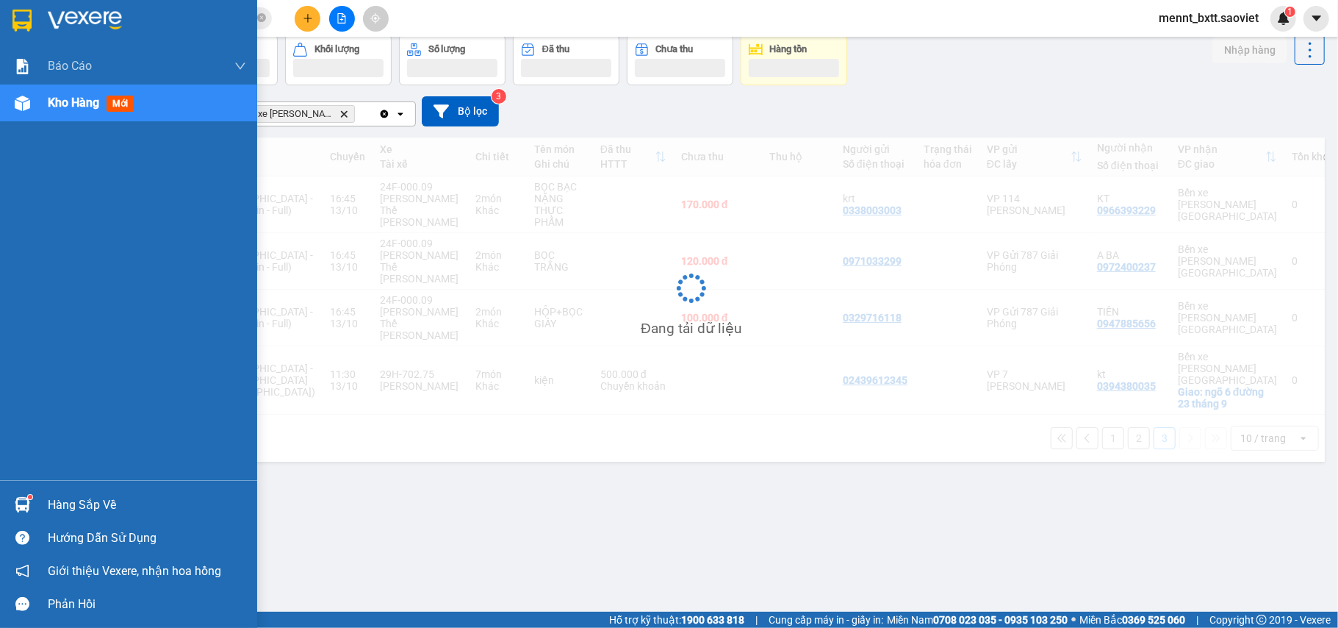
scroll to position [68, 0]
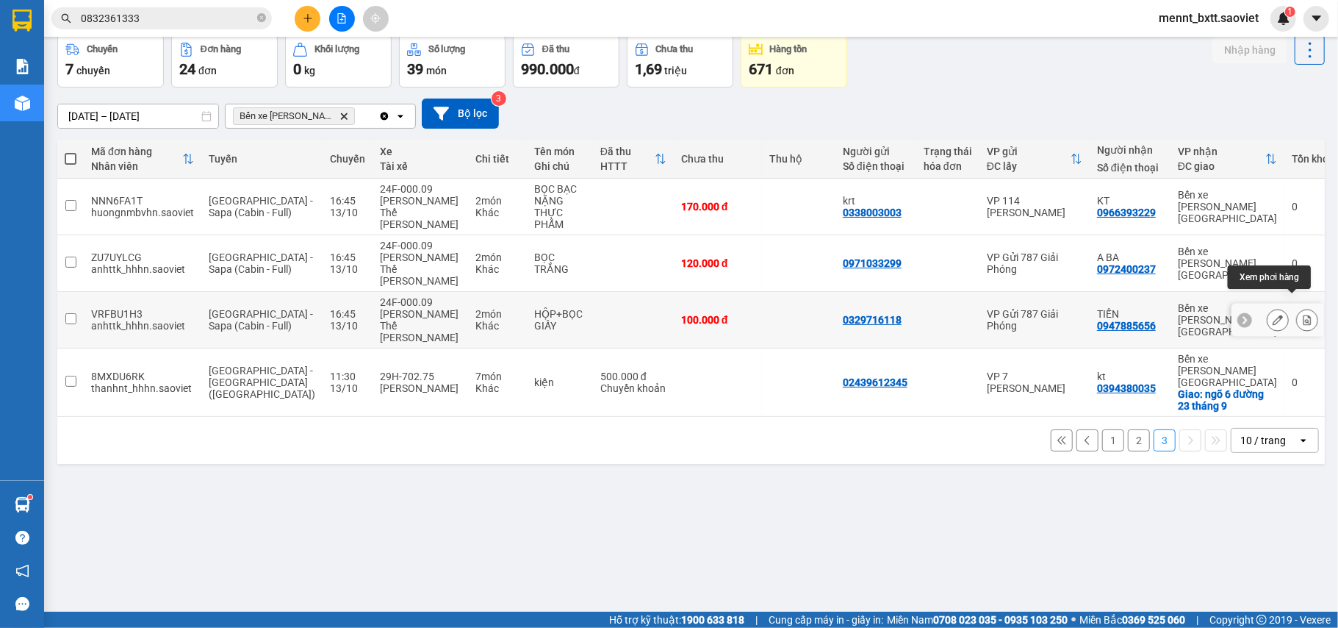
click at [1302, 315] on icon at bounding box center [1307, 320] width 10 height 10
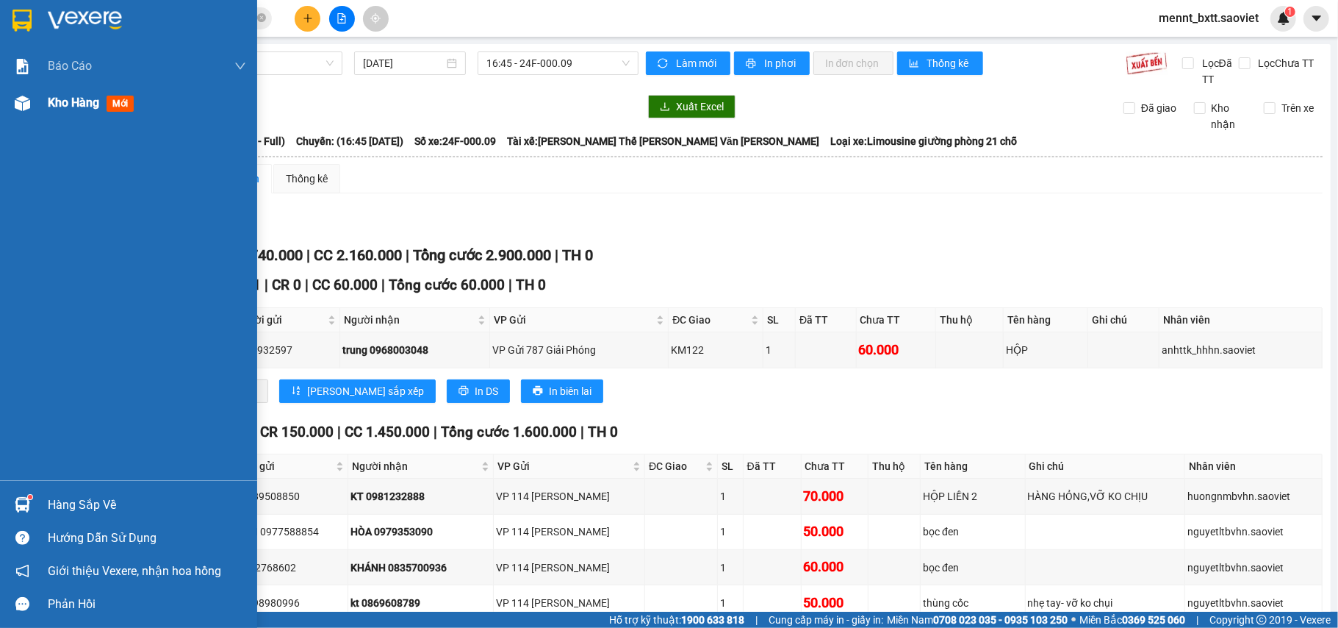
click at [65, 92] on div "Kho hàng mới" at bounding box center [147, 103] width 198 height 37
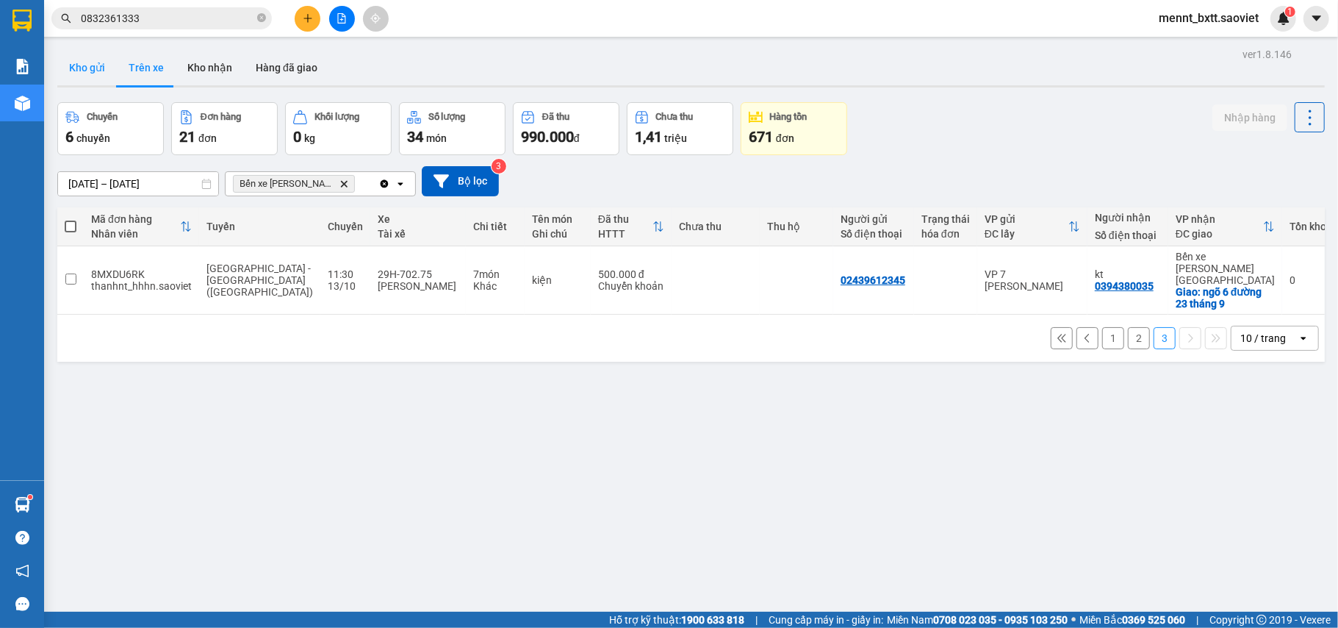
click at [84, 68] on button "Kho gửi" at bounding box center [87, 67] width 60 height 35
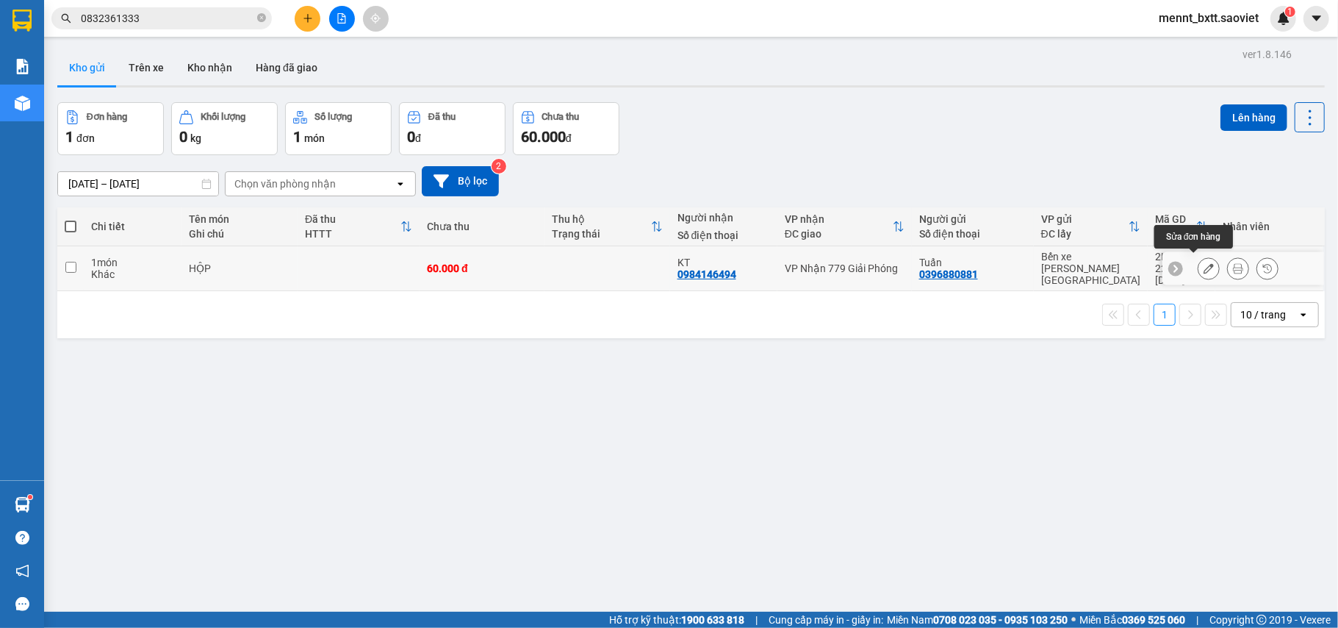
click at [1204, 263] on icon at bounding box center [1209, 268] width 10 height 10
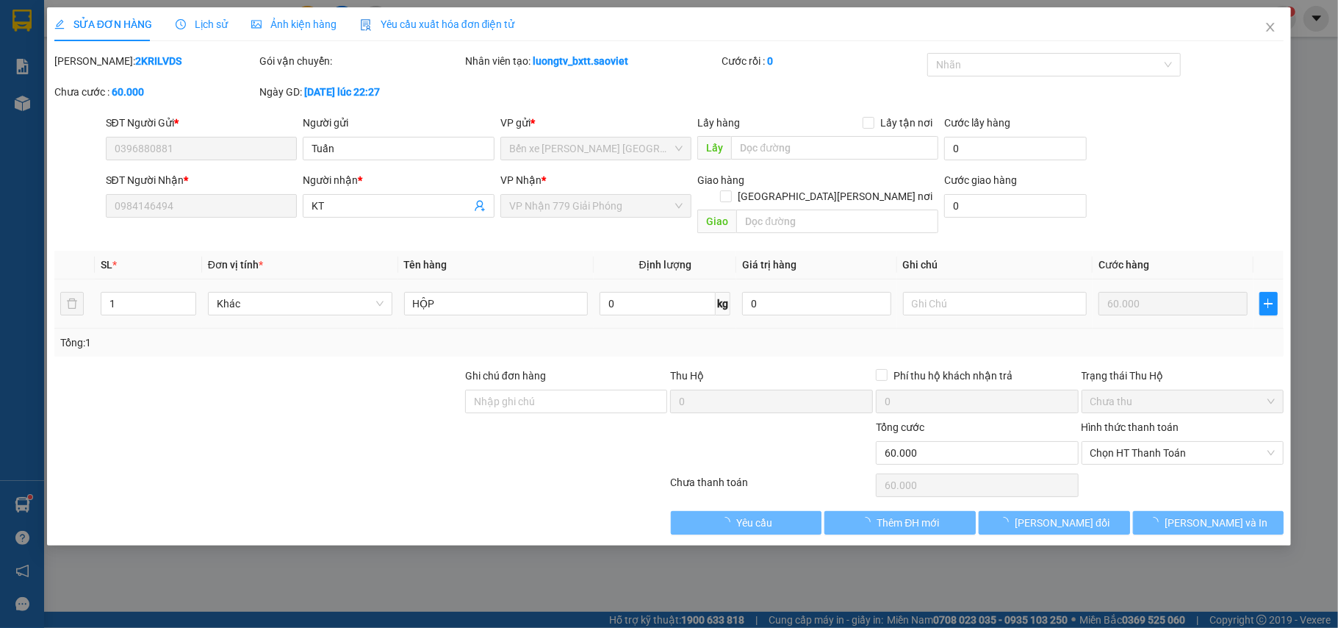
type input "0396880881"
type input "Tuấn"
type input "0984146494"
type input "KT"
type input "0"
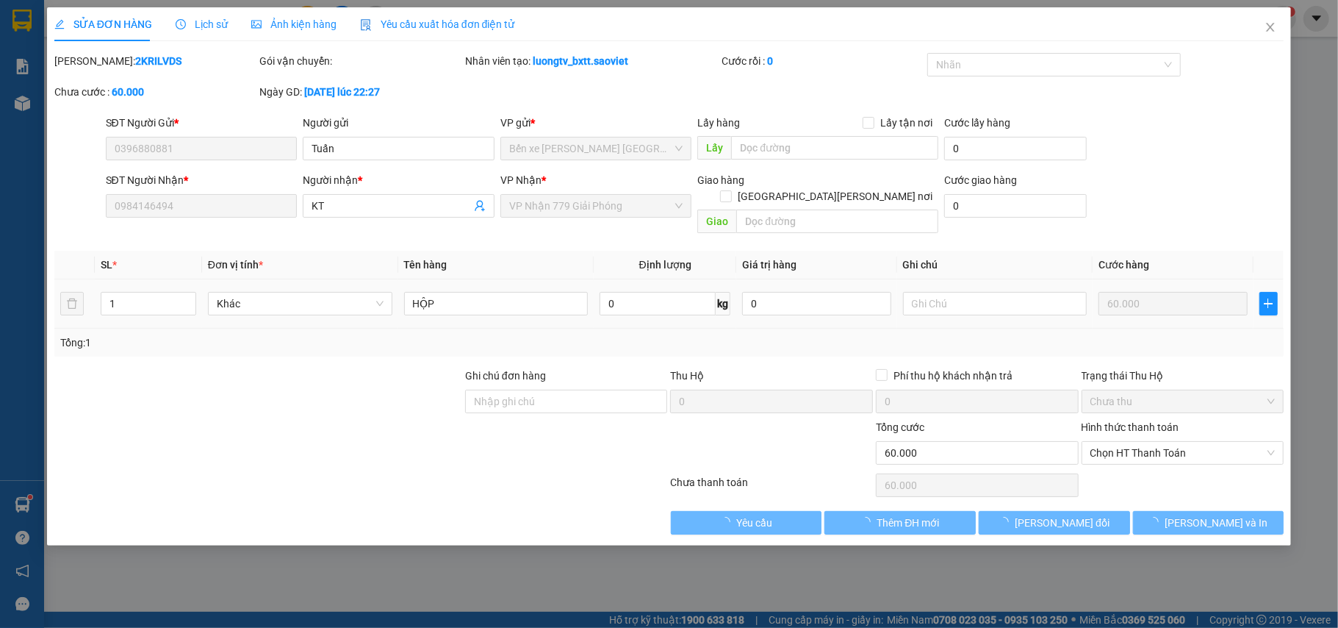
type input "60.000"
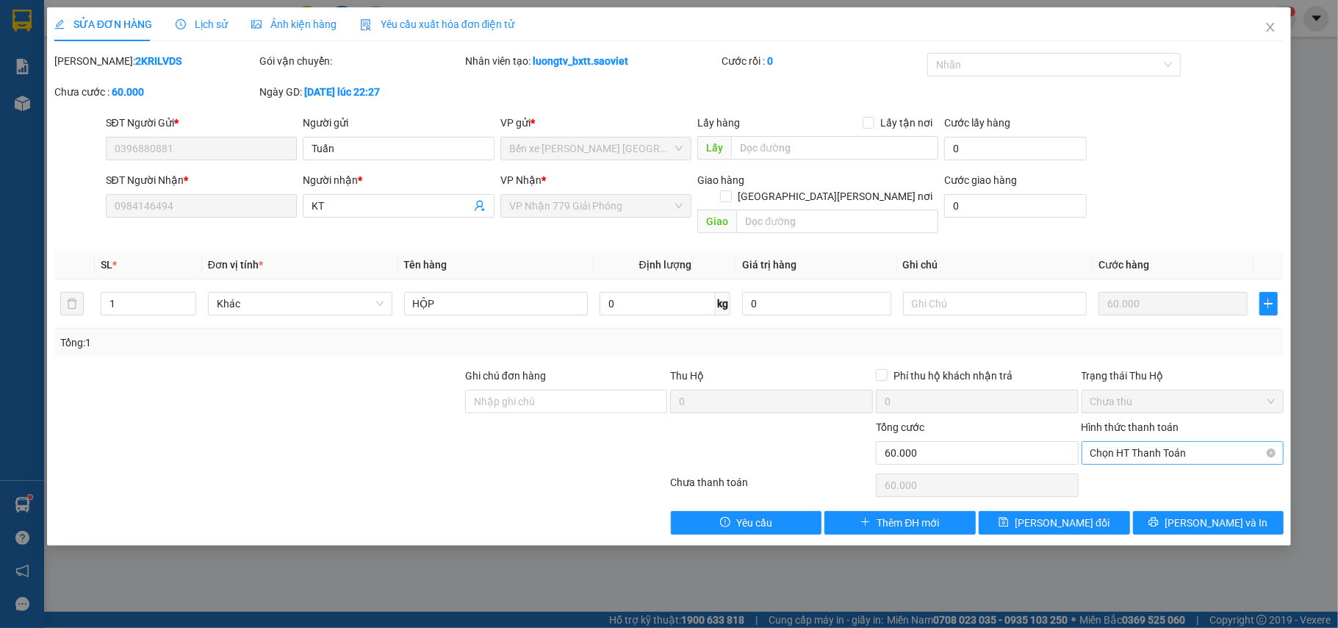
click at [1169, 442] on span "Chọn HT Thanh Toán" at bounding box center [1183, 453] width 185 height 22
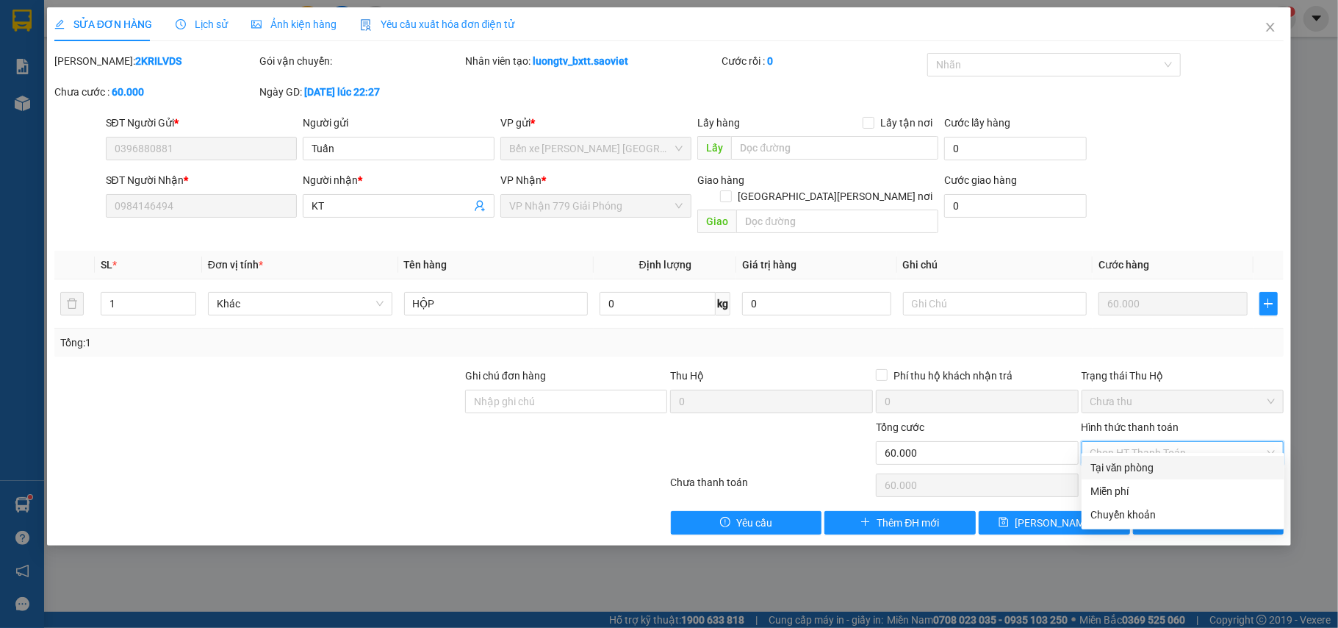
click at [1142, 462] on div "Tại văn phòng" at bounding box center [1183, 467] width 185 height 16
type input "0"
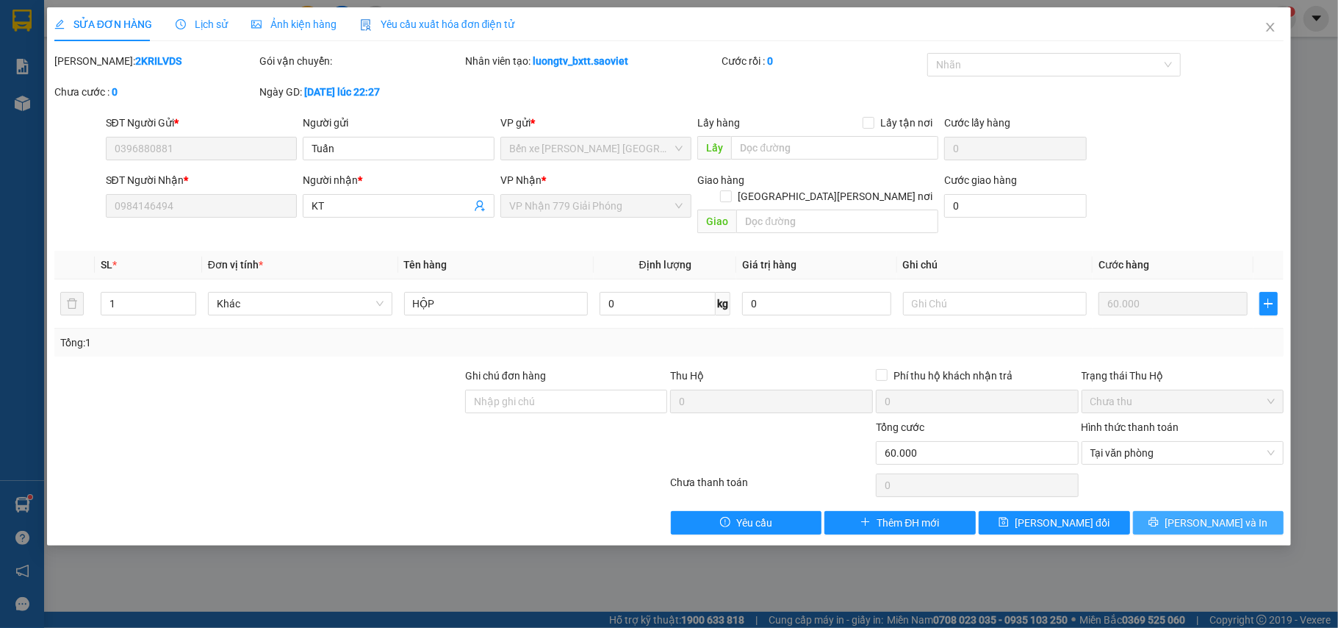
click at [1168, 511] on button "Lưu và In" at bounding box center [1208, 523] width 151 height 24
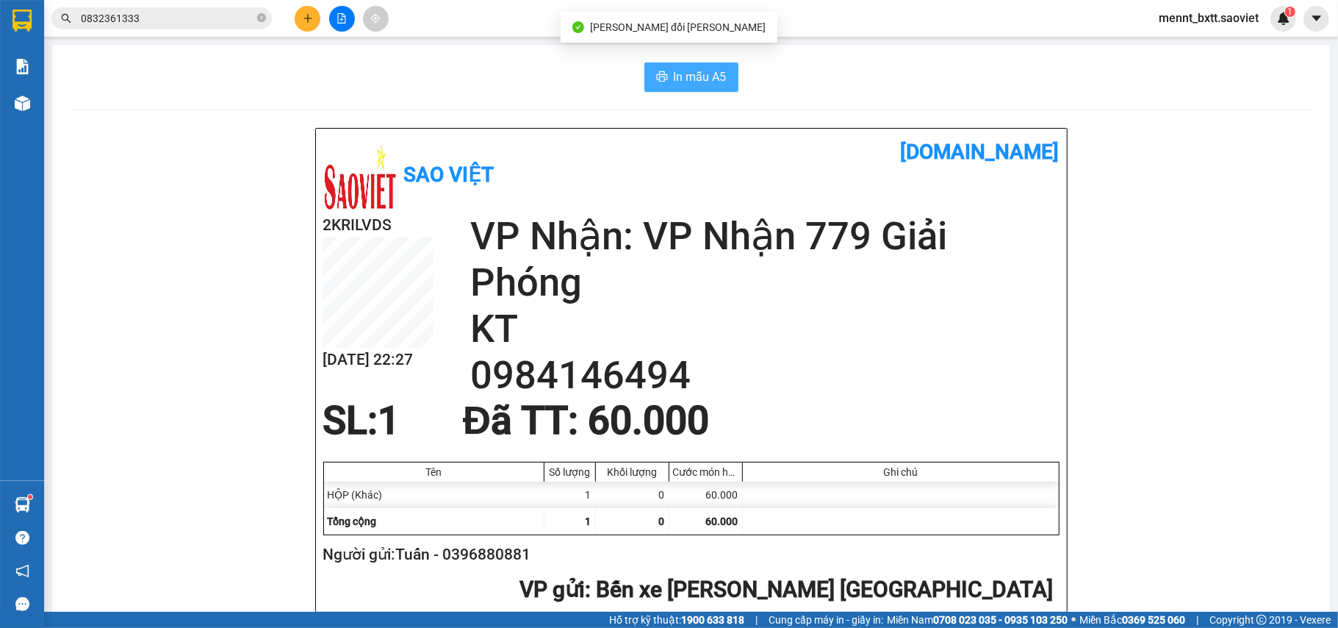
click at [674, 85] on span "In mẫu A5" at bounding box center [700, 77] width 53 height 18
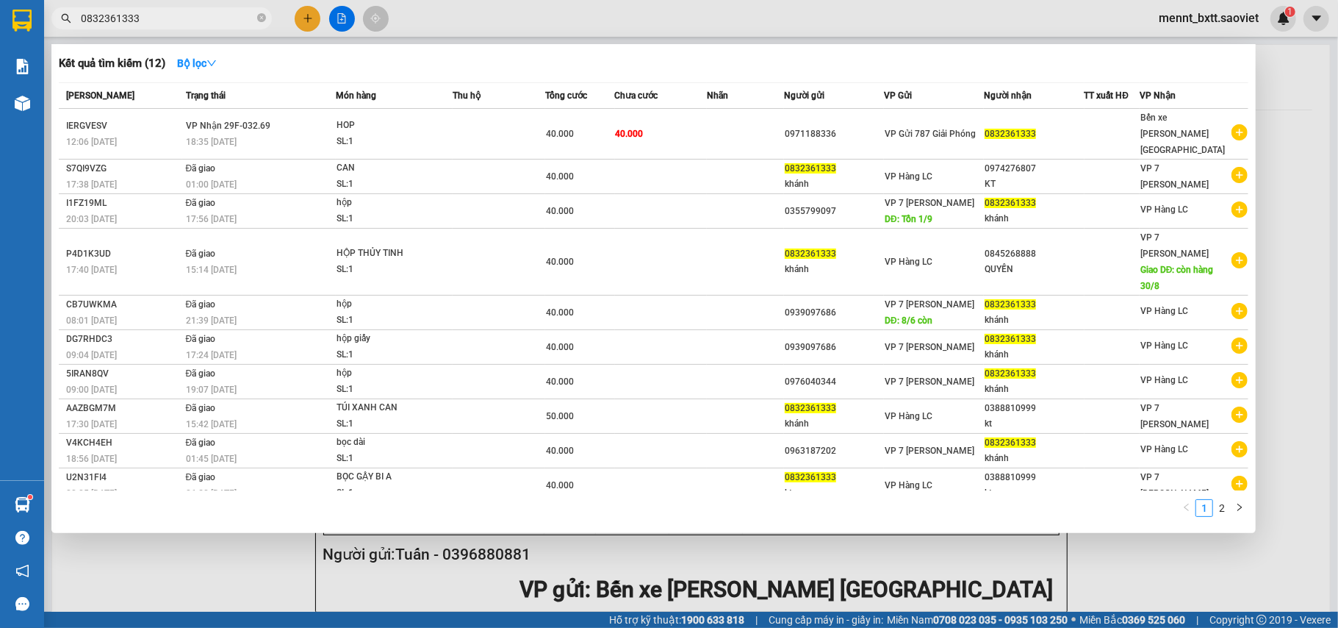
drag, startPoint x: 159, startPoint y: 18, endPoint x: 51, endPoint y: 18, distance: 108.0
click at [51, 18] on span "0832361333" at bounding box center [161, 18] width 220 height 22
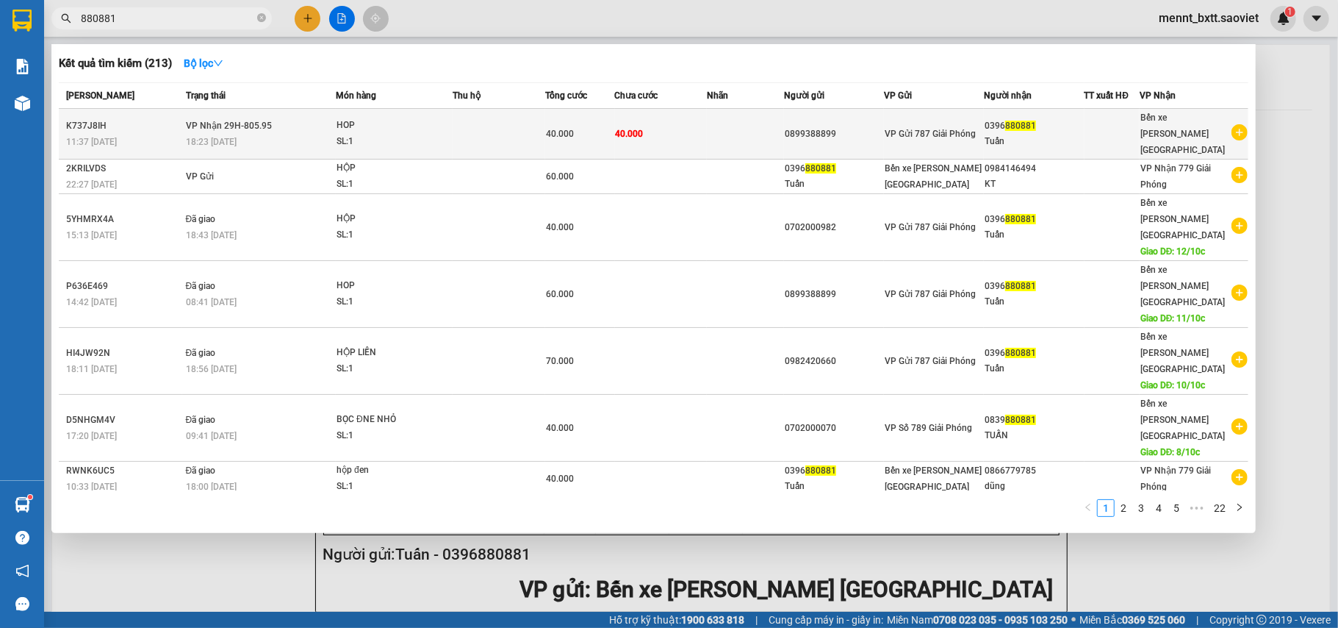
type input "880881"
click at [491, 115] on td at bounding box center [499, 134] width 93 height 51
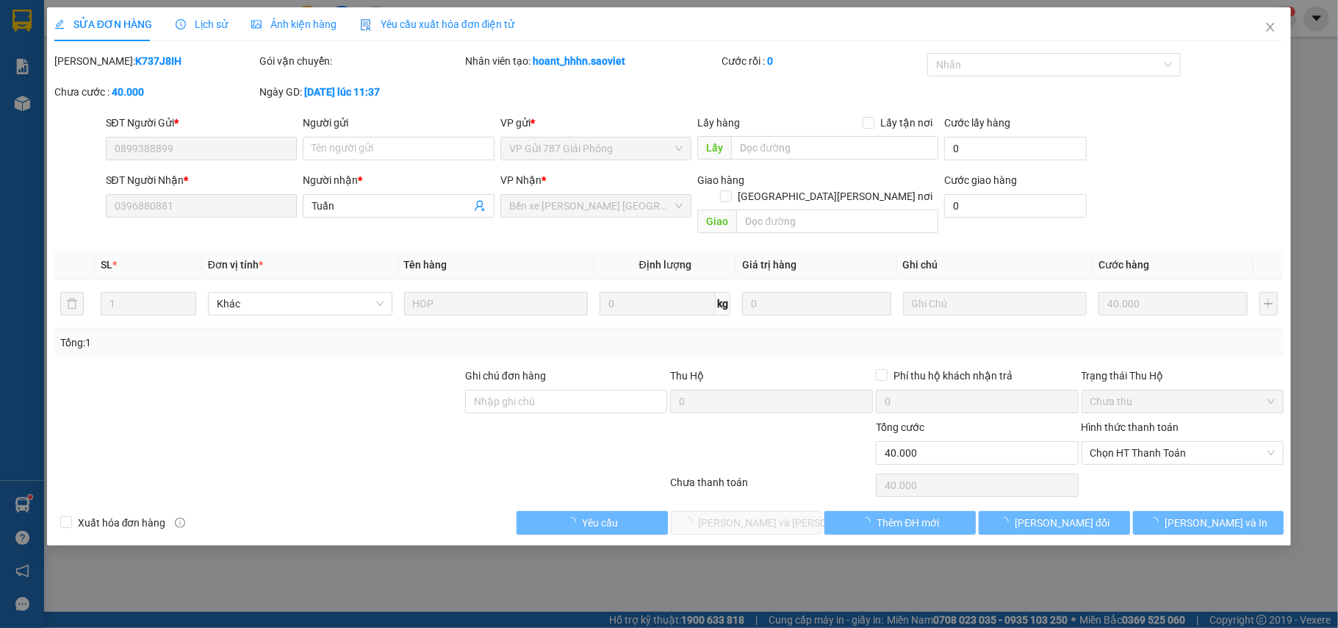
type input "0899388899"
type input "0396880881"
type input "Tuấn"
type input "0"
type input "40.000"
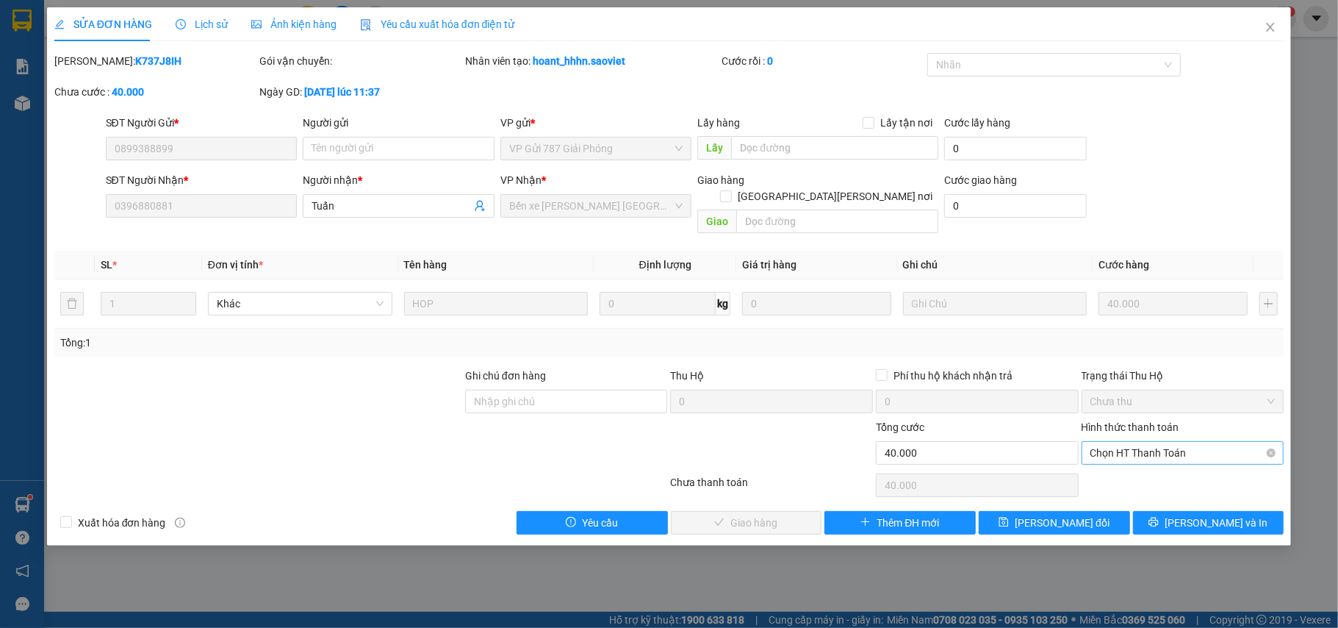
click at [1217, 442] on span "Chọn HT Thanh Toán" at bounding box center [1183, 453] width 185 height 22
click at [1173, 467] on div "Tại văn phòng" at bounding box center [1183, 467] width 185 height 16
type input "0"
click at [775, 514] on span "Lưu và Giao hàng" at bounding box center [798, 522] width 198 height 16
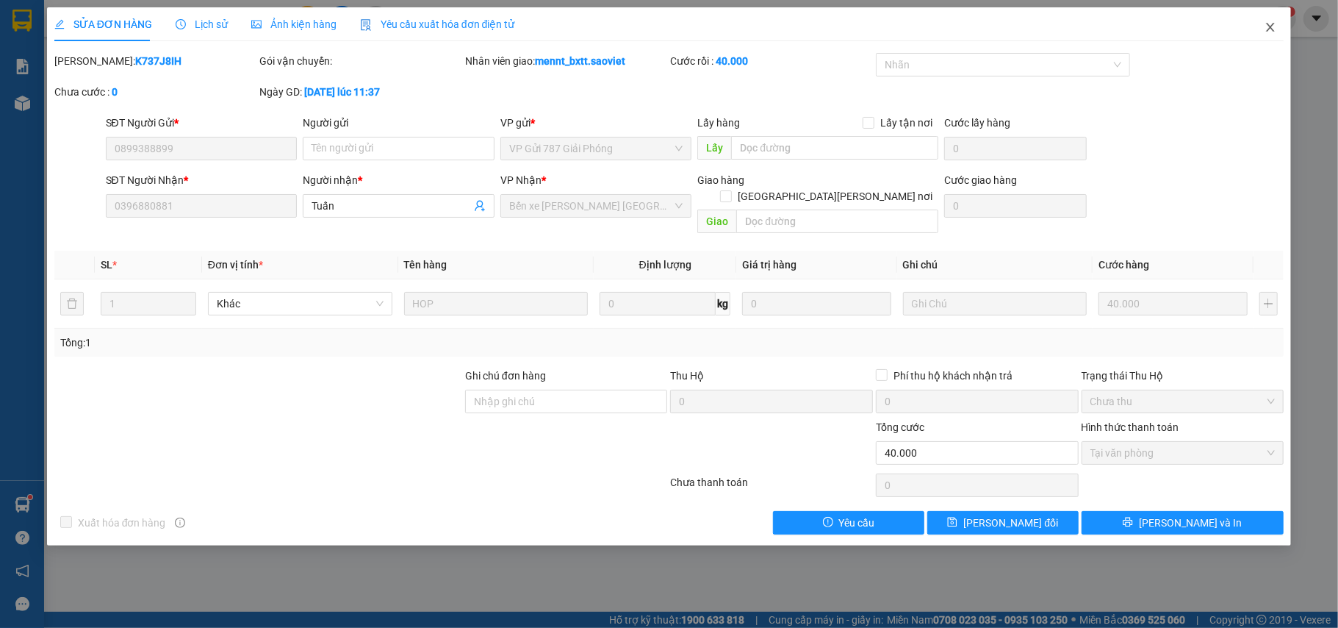
click at [1271, 36] on span "Close" at bounding box center [1270, 27] width 41 height 41
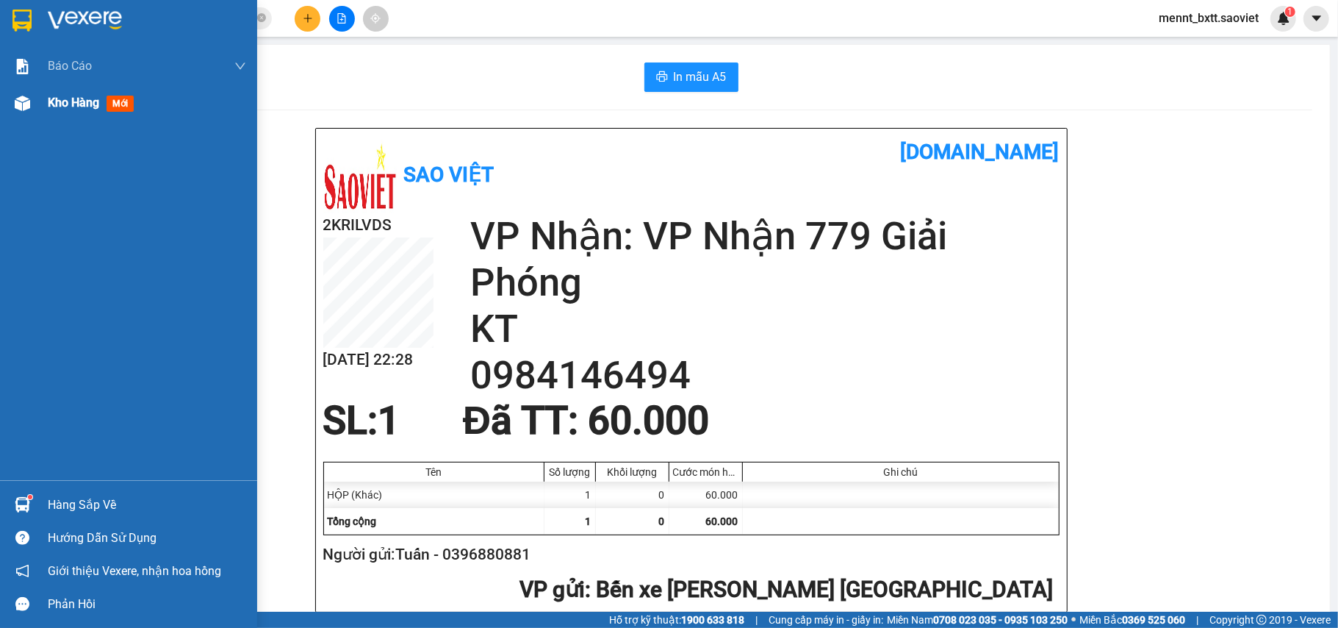
click at [63, 101] on span "Kho hàng" at bounding box center [73, 103] width 51 height 14
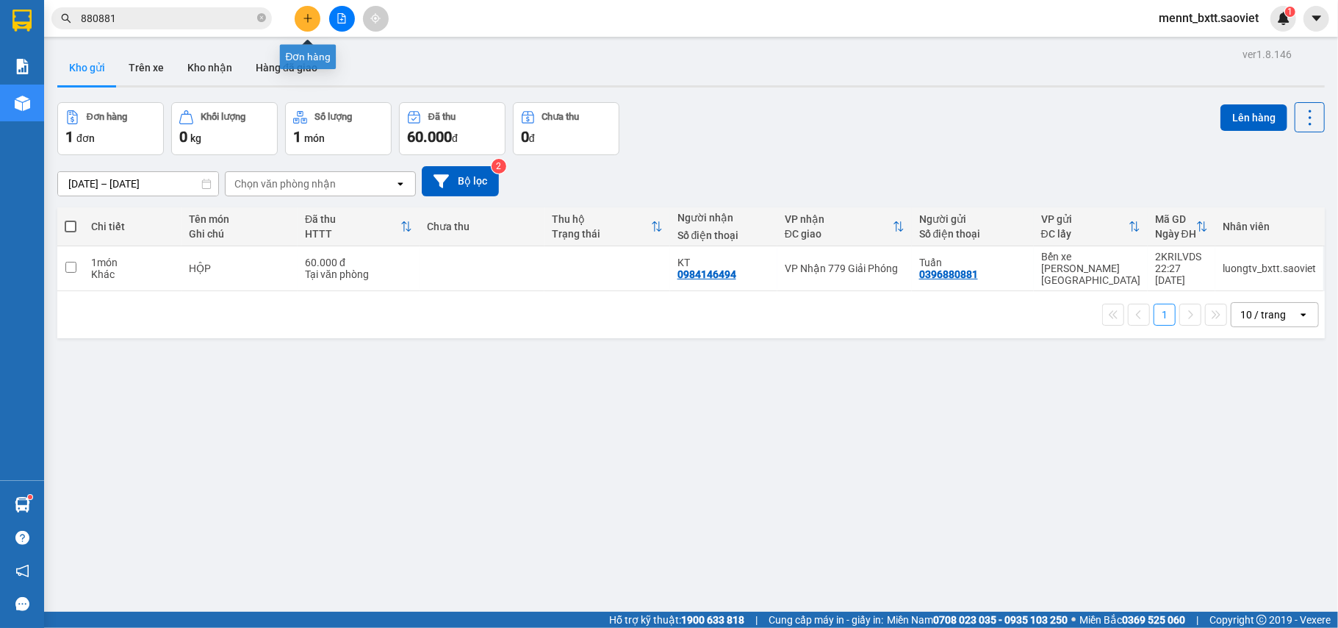
click at [306, 19] on icon "plus" at bounding box center [308, 18] width 10 height 10
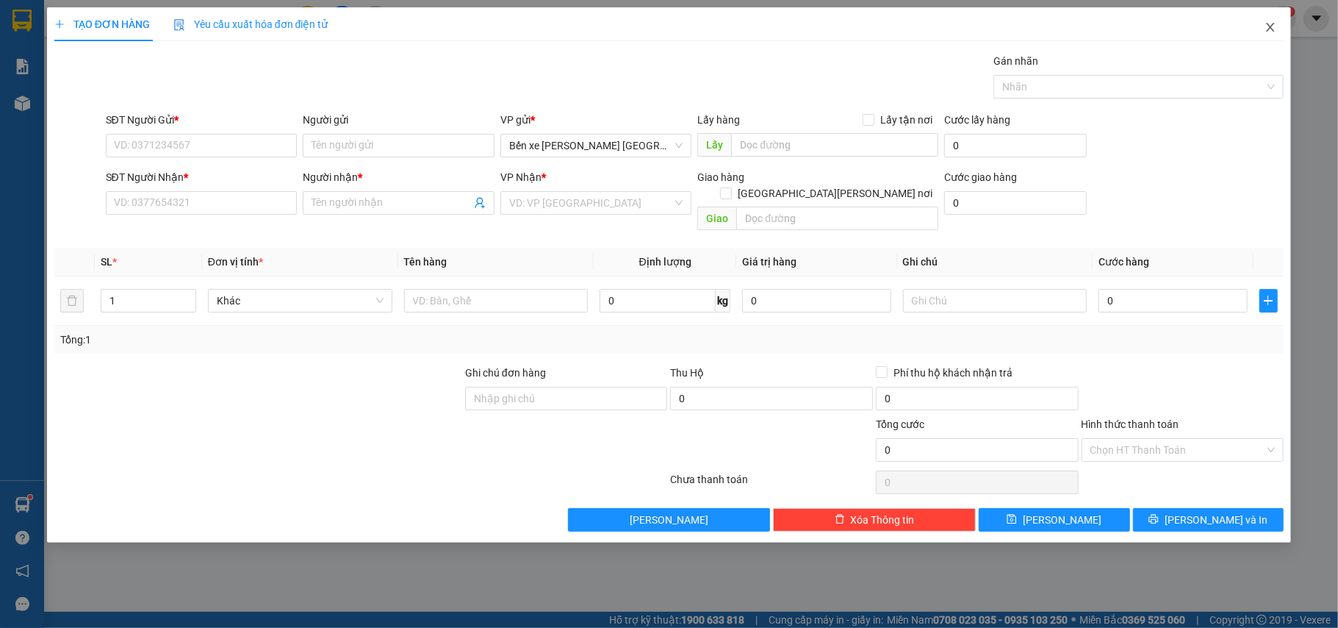
click at [1276, 27] on icon "close" at bounding box center [1271, 27] width 12 height 12
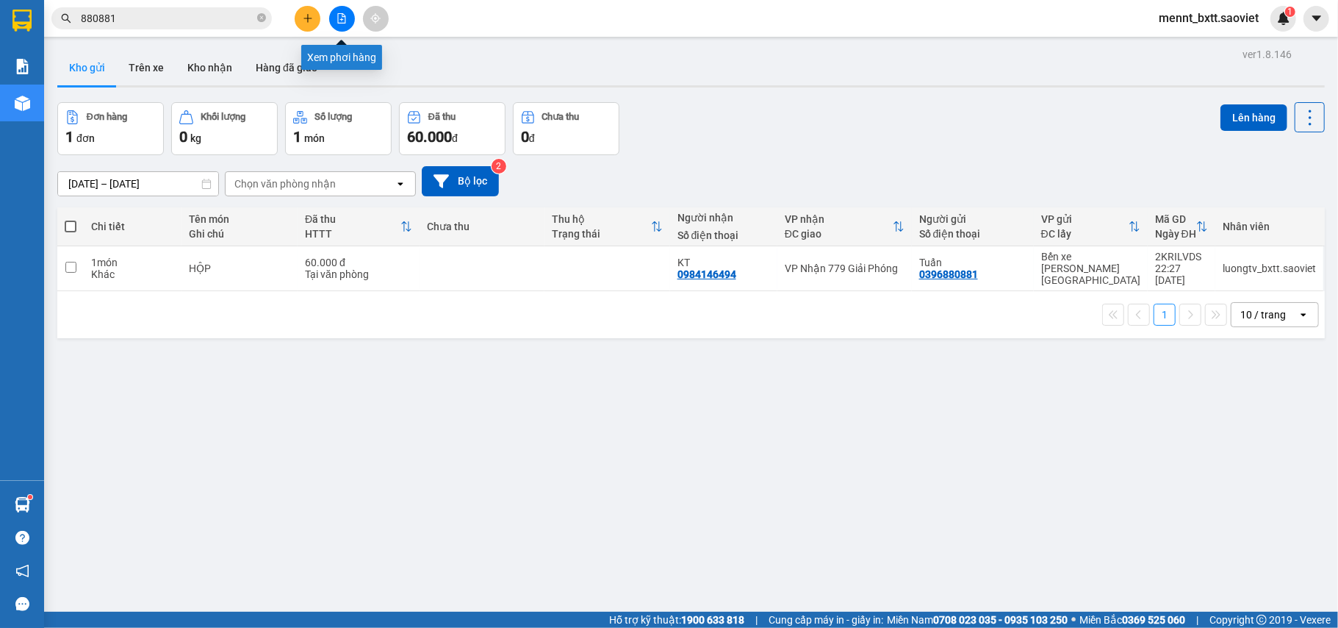
click at [342, 21] on icon "file-add" at bounding box center [342, 18] width 10 height 10
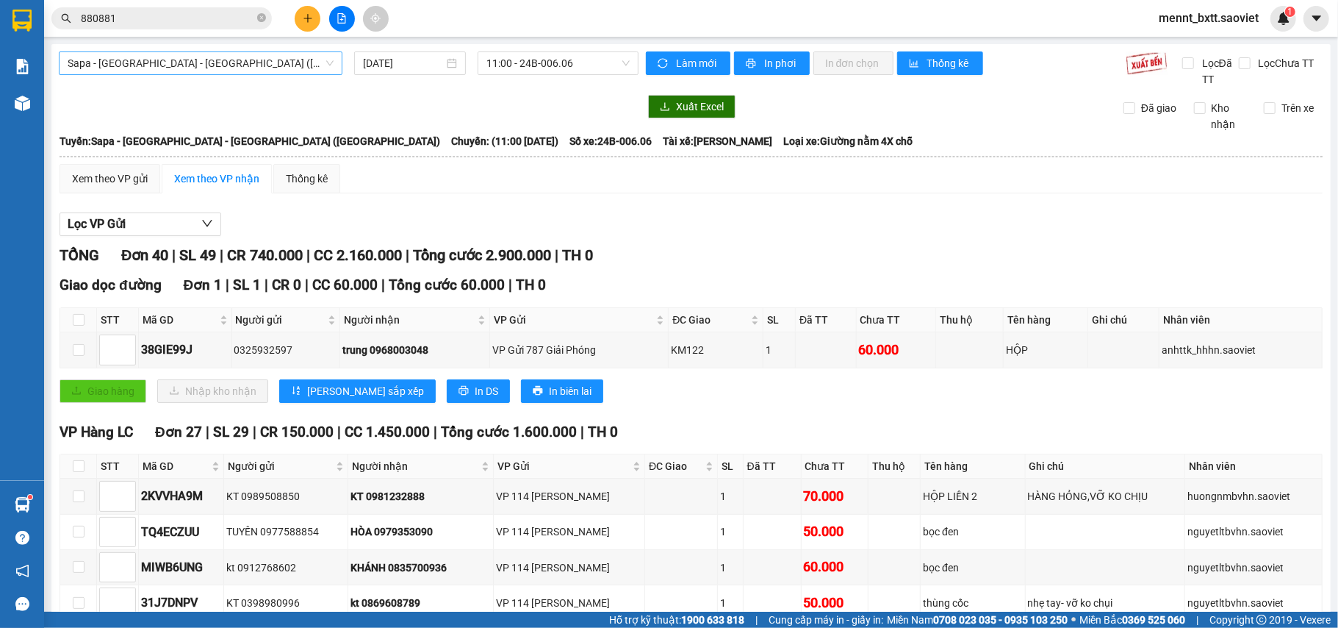
click at [245, 62] on span "Sapa - [GEOGRAPHIC_DATA] - [GEOGRAPHIC_DATA] ([GEOGRAPHIC_DATA])" at bounding box center [201, 63] width 266 height 22
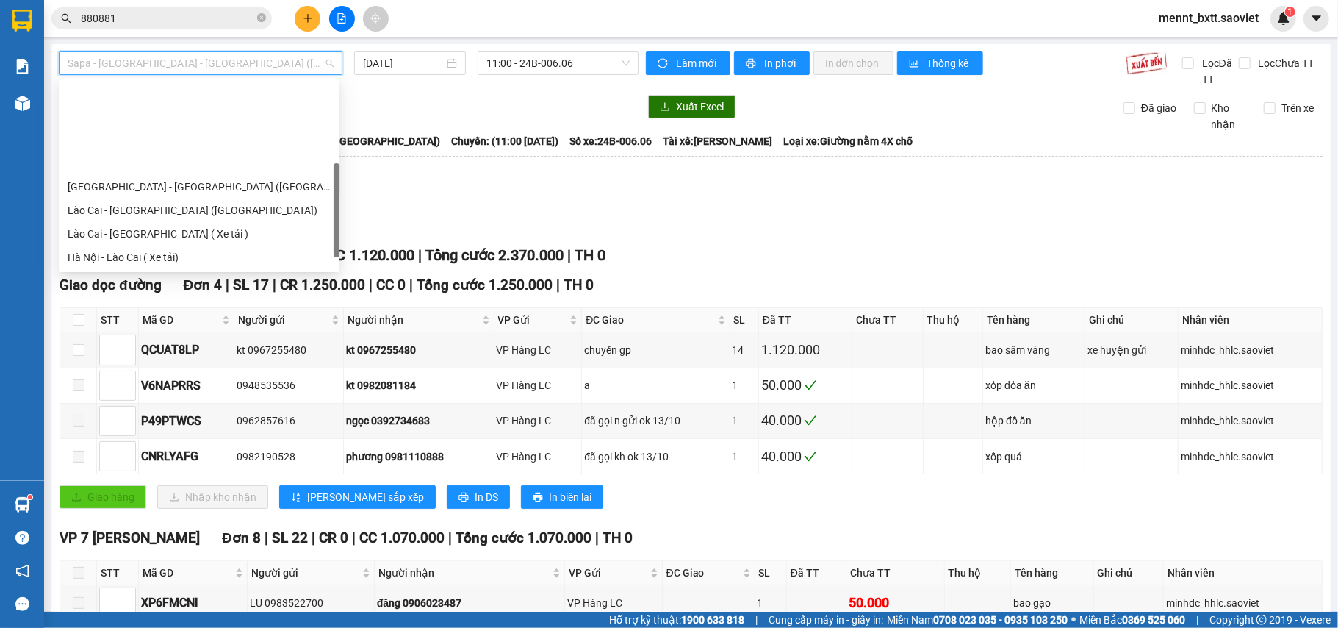
scroll to position [118, 0]
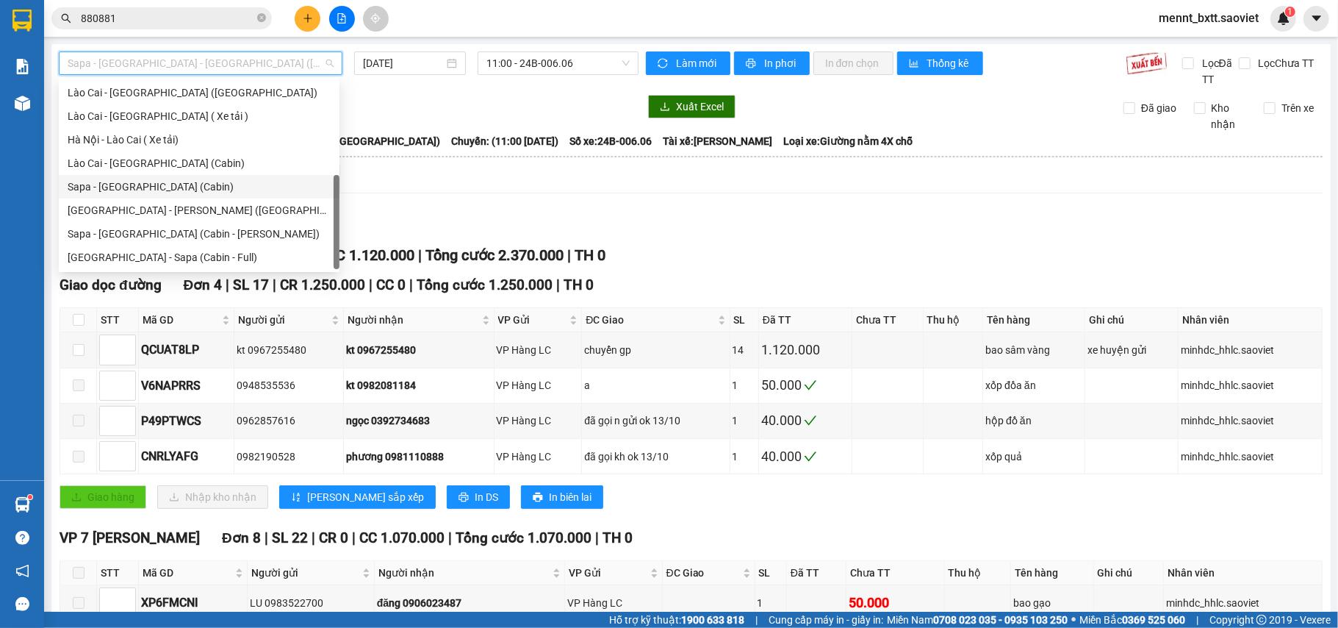
click at [186, 179] on div "Sapa - [GEOGRAPHIC_DATA] (Cabin)" at bounding box center [199, 187] width 263 height 16
type input "[DATE]"
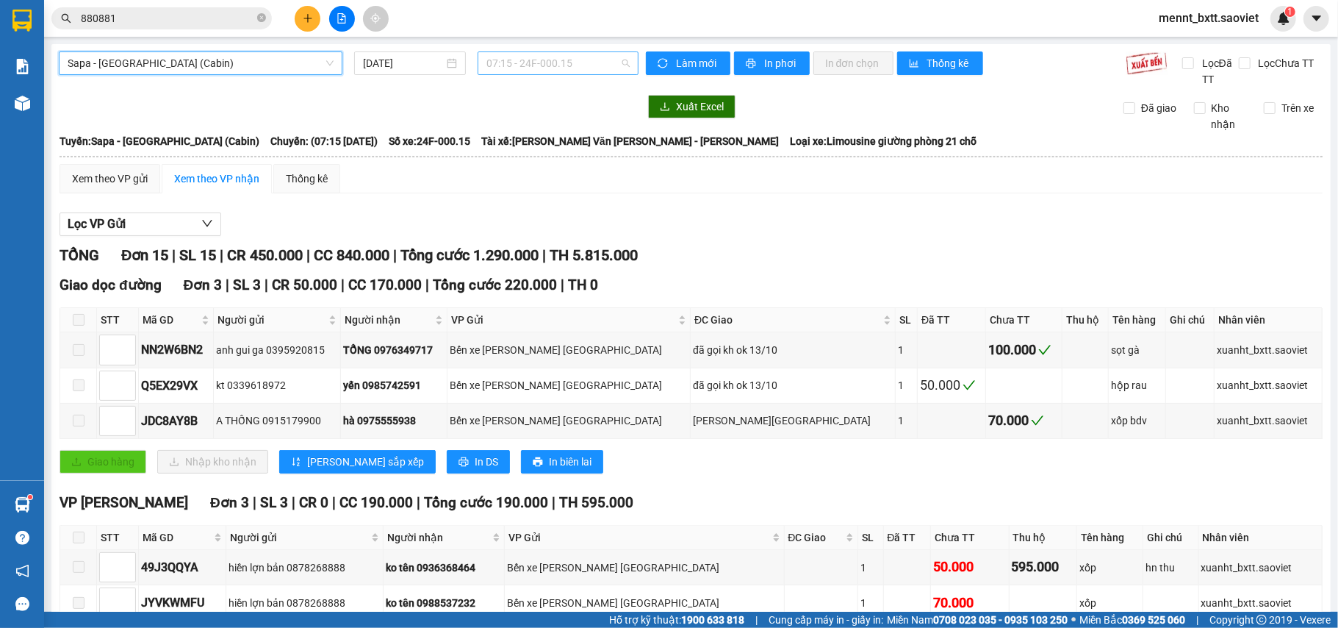
click at [503, 60] on span "07:15 - 24F-000.15" at bounding box center [558, 63] width 143 height 22
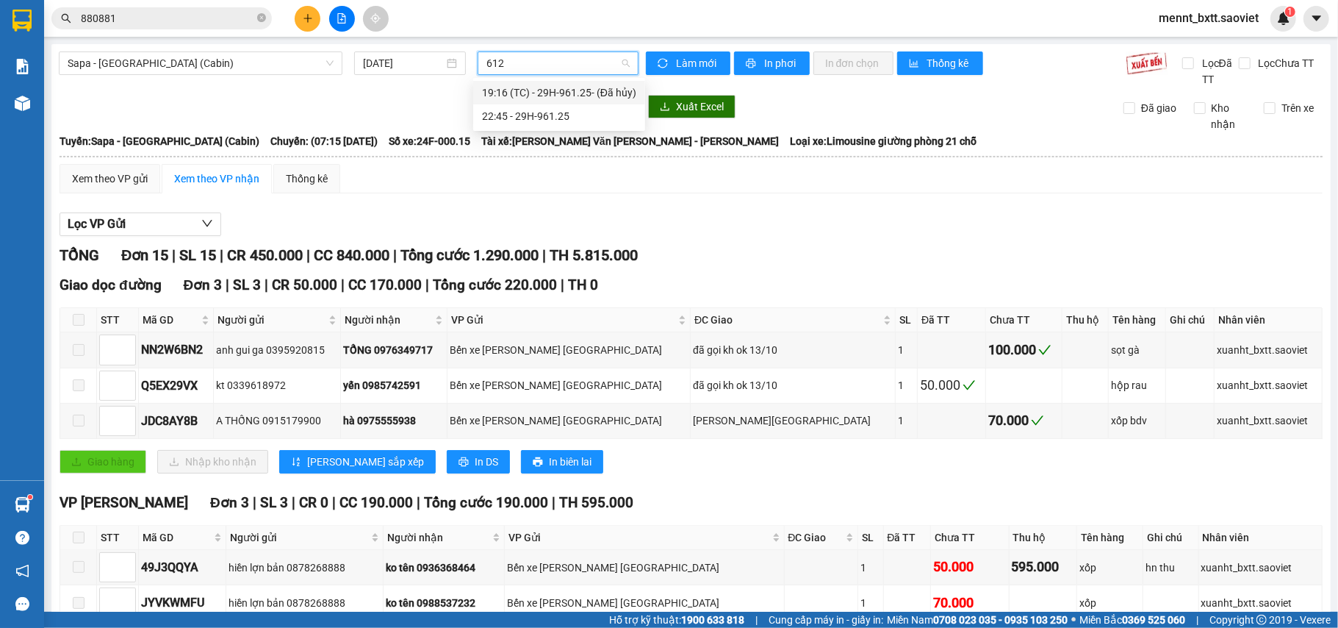
type input "6125"
click at [541, 115] on div "22:45 - 29H-961.25" at bounding box center [559, 116] width 154 height 16
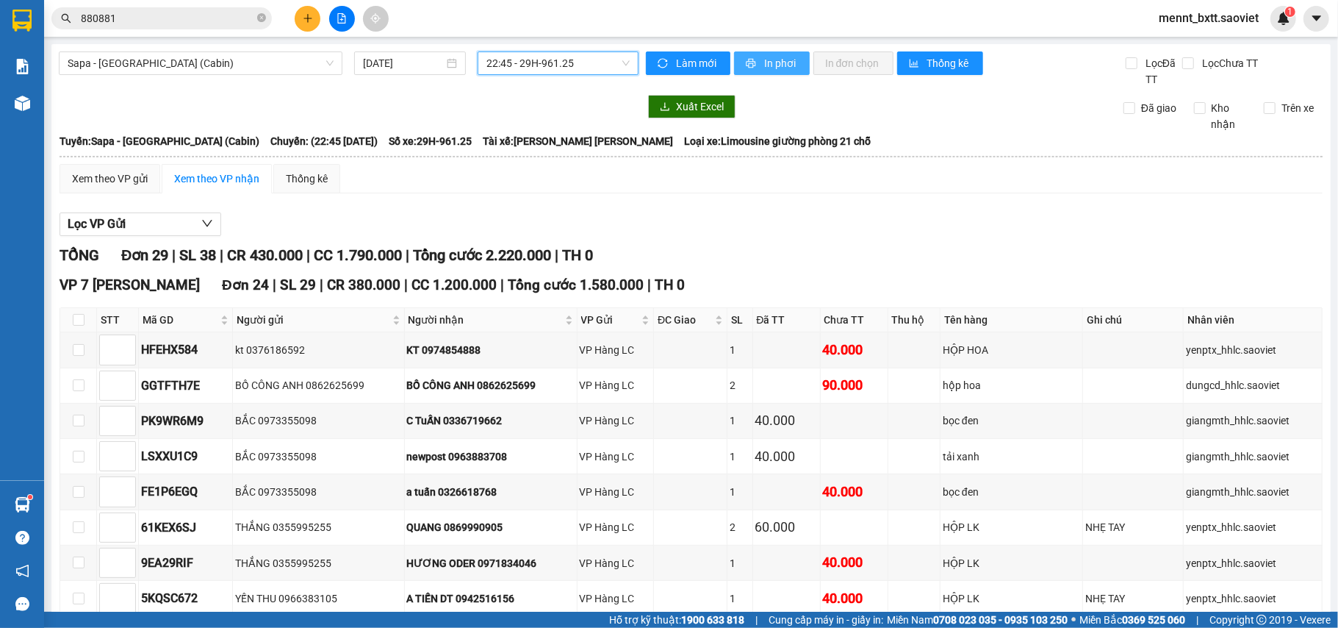
click at [767, 62] on span "In phơi" at bounding box center [781, 63] width 34 height 16
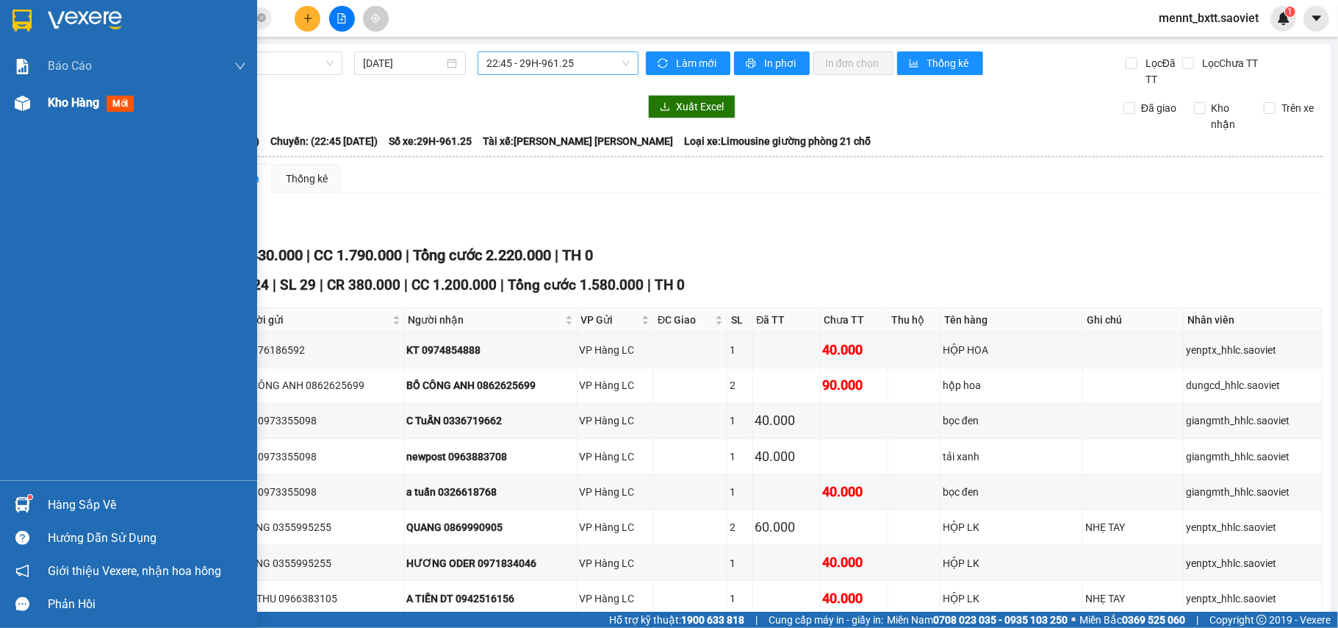
click at [68, 106] on span "Kho hàng" at bounding box center [73, 103] width 51 height 14
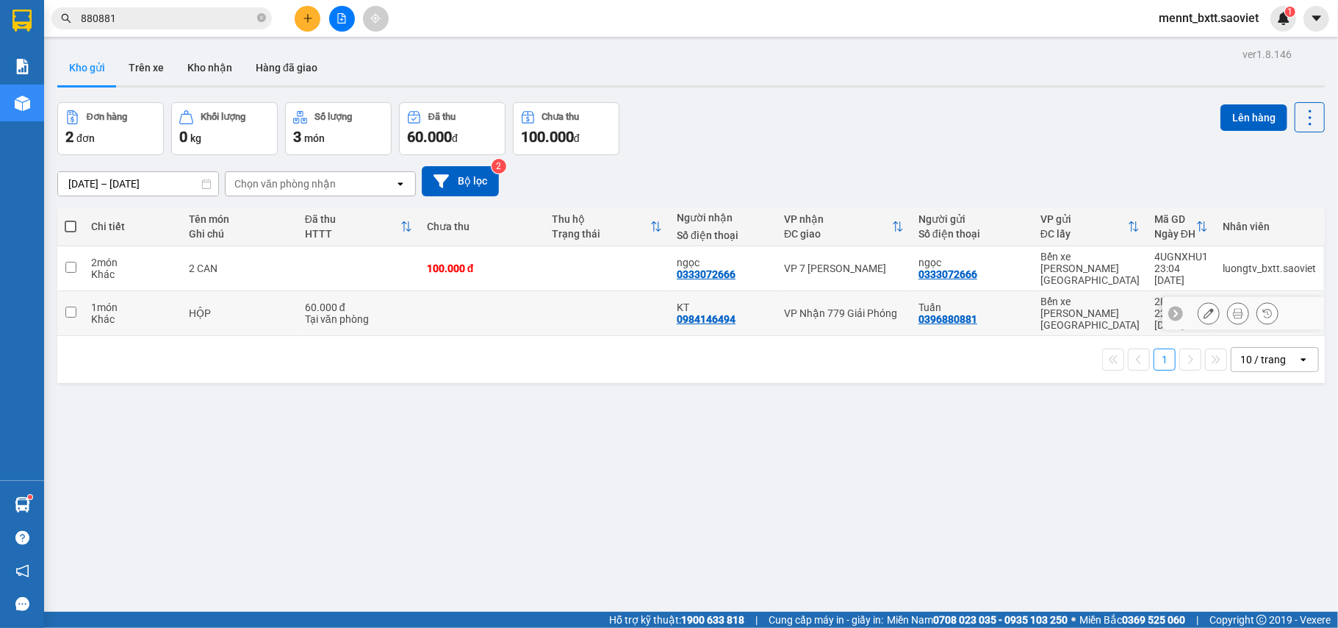
click at [522, 304] on td at bounding box center [482, 313] width 125 height 45
checkbox input "true"
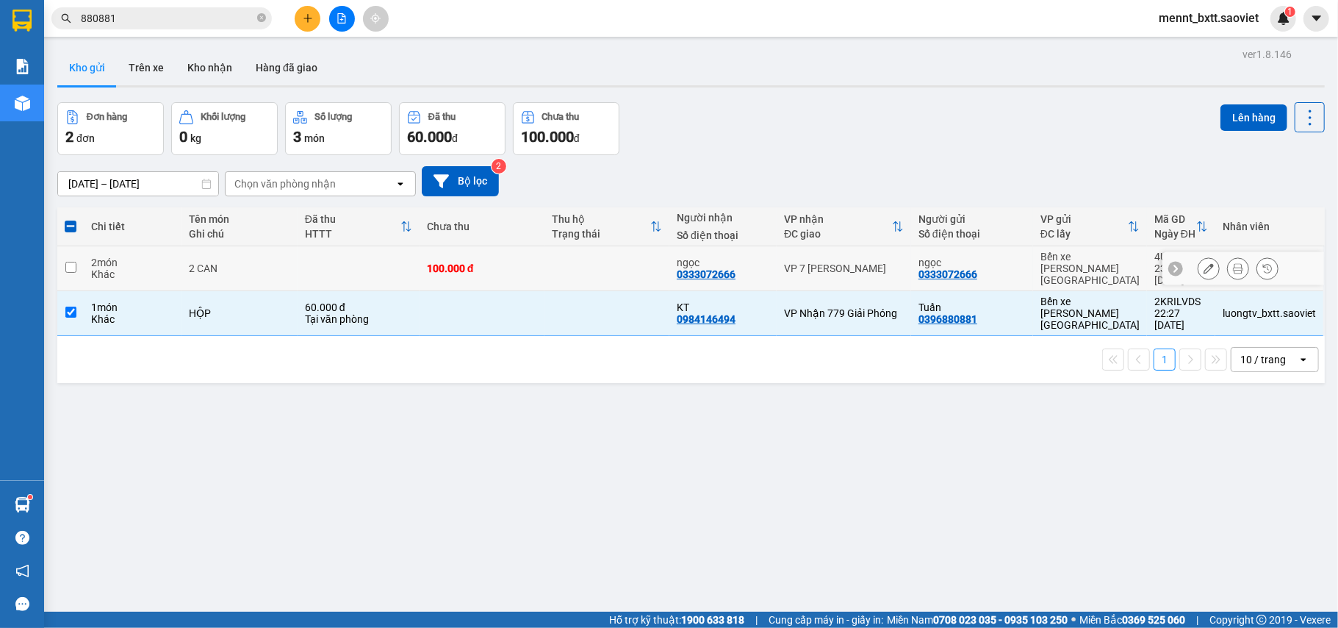
click at [509, 262] on div "100.000 đ" at bounding box center [482, 268] width 110 height 12
checkbox input "true"
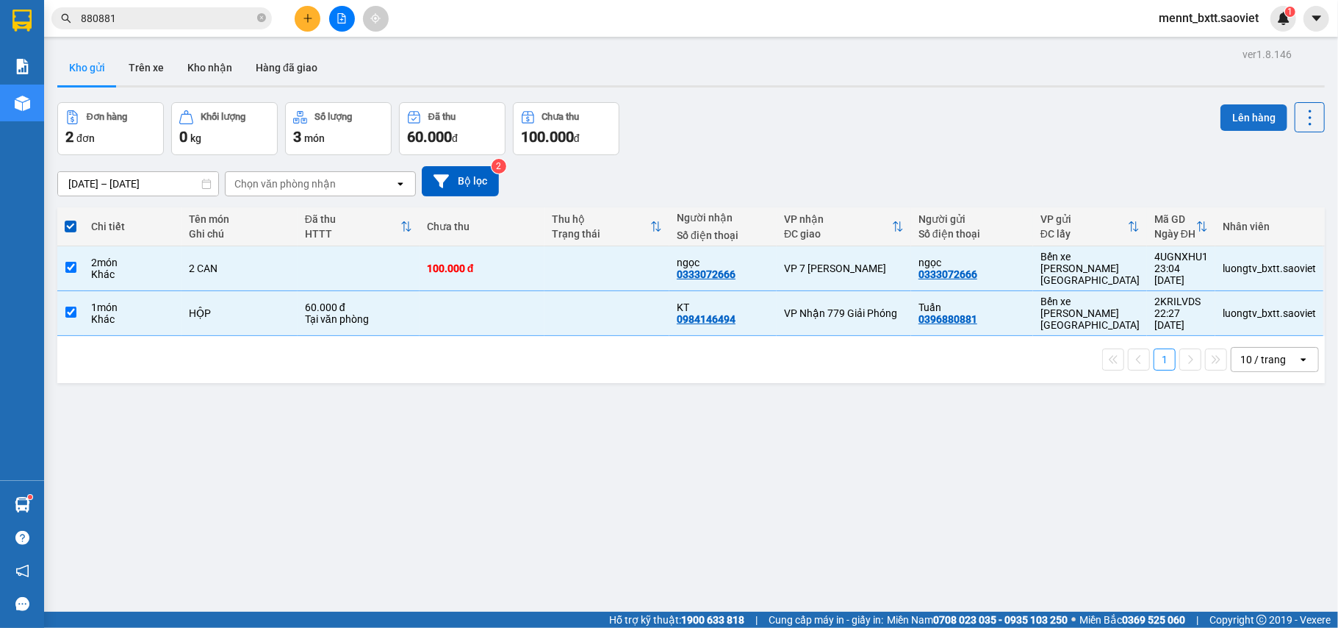
click at [1244, 118] on button "Lên hàng" at bounding box center [1254, 117] width 67 height 26
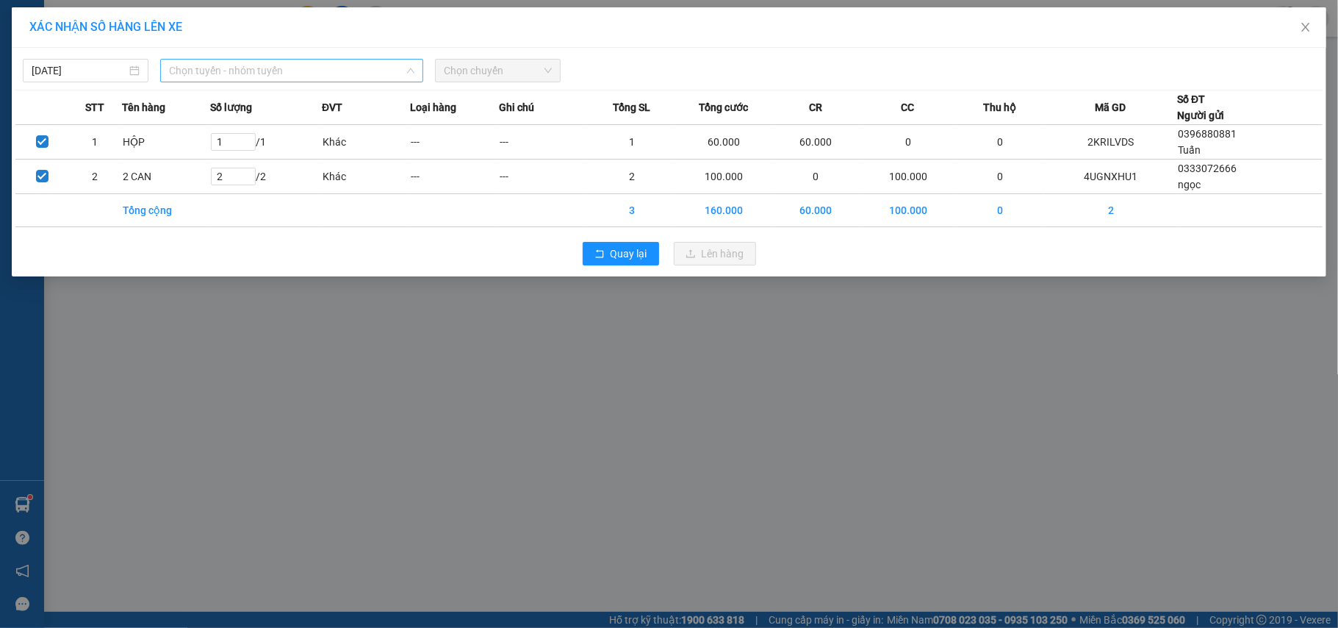
click at [317, 68] on span "Chọn tuyến - nhóm tuyến" at bounding box center [291, 71] width 245 height 22
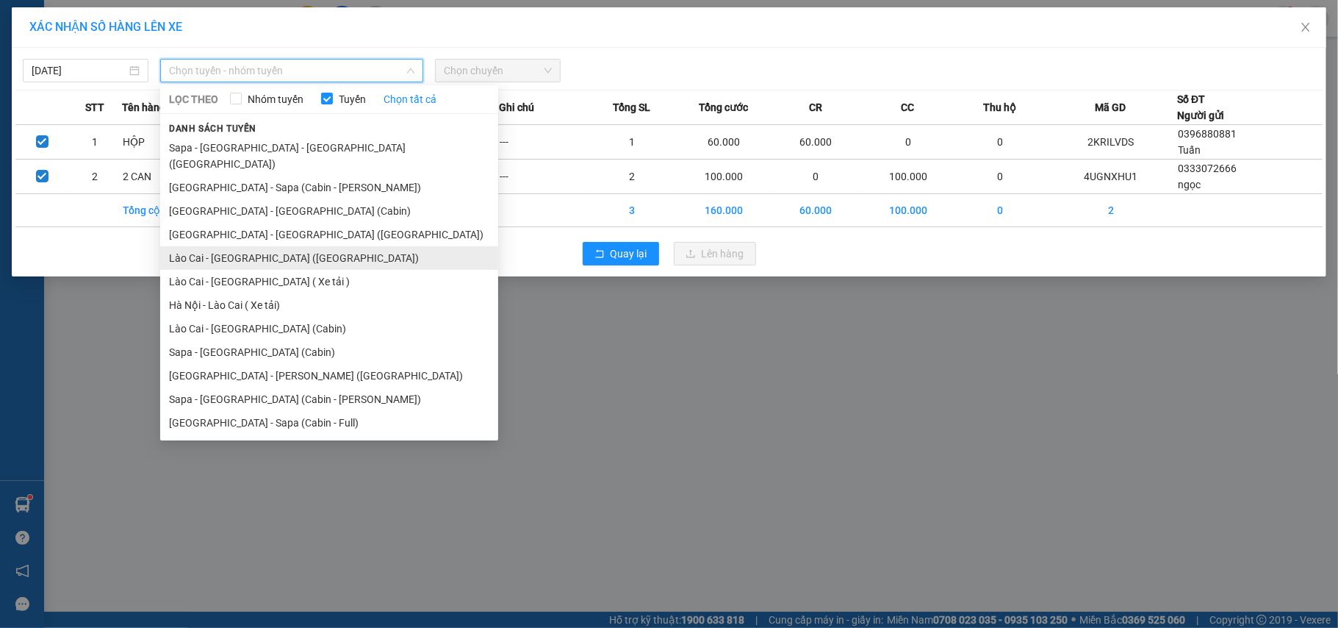
click at [288, 246] on li "Lào Cai - [GEOGRAPHIC_DATA] ([GEOGRAPHIC_DATA])" at bounding box center [329, 258] width 338 height 24
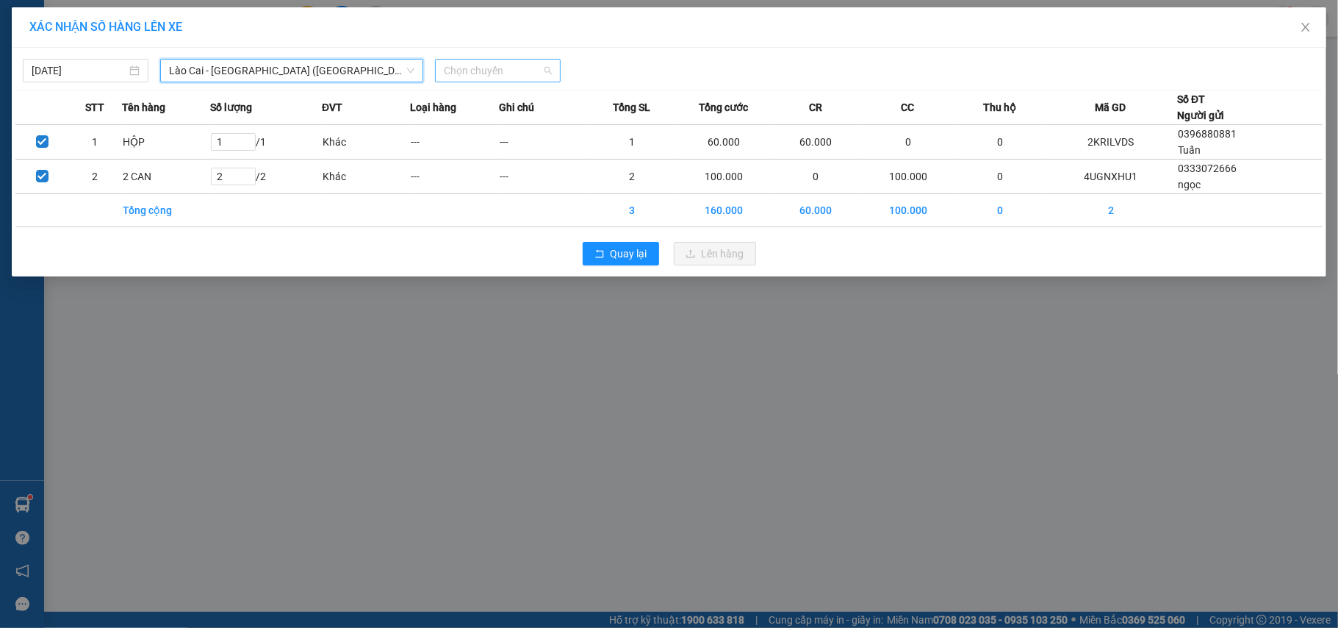
click at [472, 65] on span "Chọn chuyến" at bounding box center [498, 71] width 108 height 22
type input "0678"
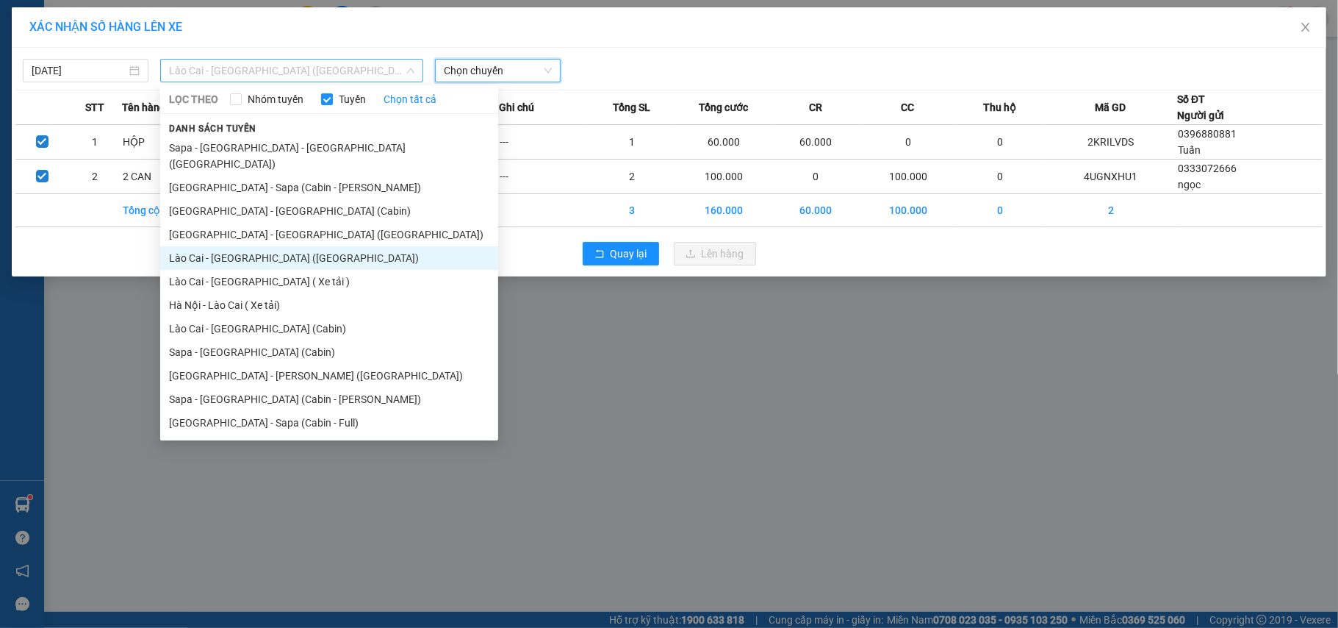
click at [310, 69] on span "Lào Cai - [GEOGRAPHIC_DATA] ([GEOGRAPHIC_DATA])" at bounding box center [291, 71] width 245 height 22
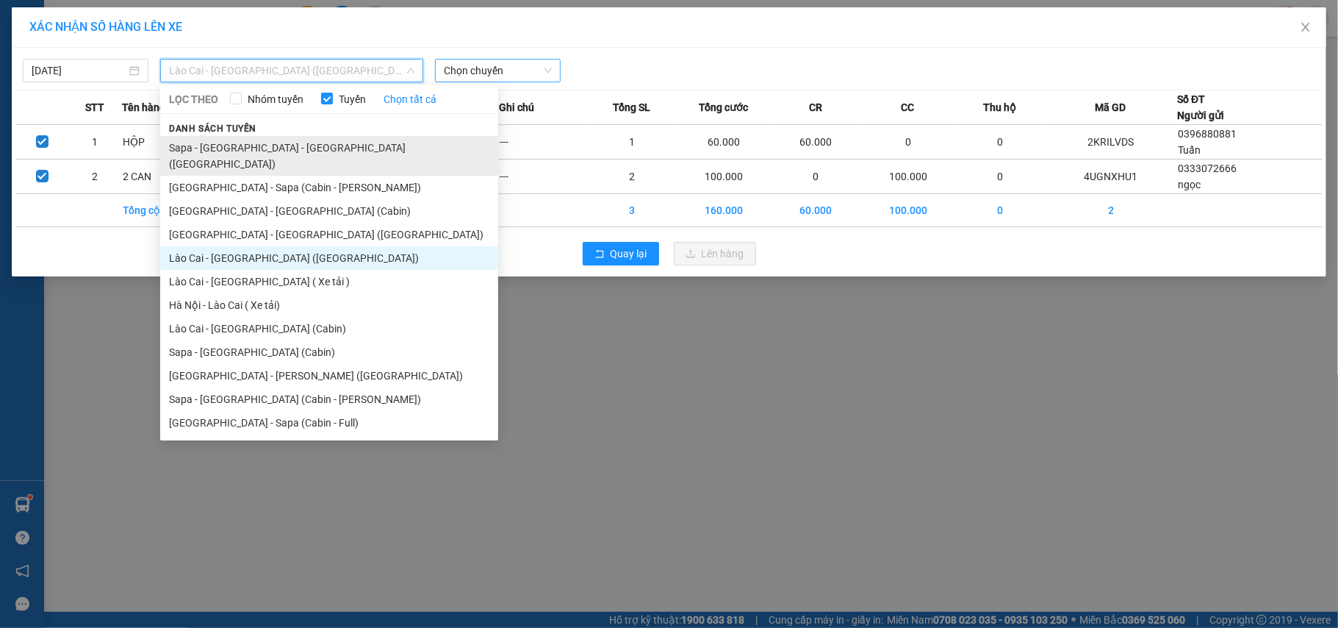
click at [316, 148] on li "Sapa - Lào Cai - Hà Nội (Giường)" at bounding box center [329, 156] width 338 height 40
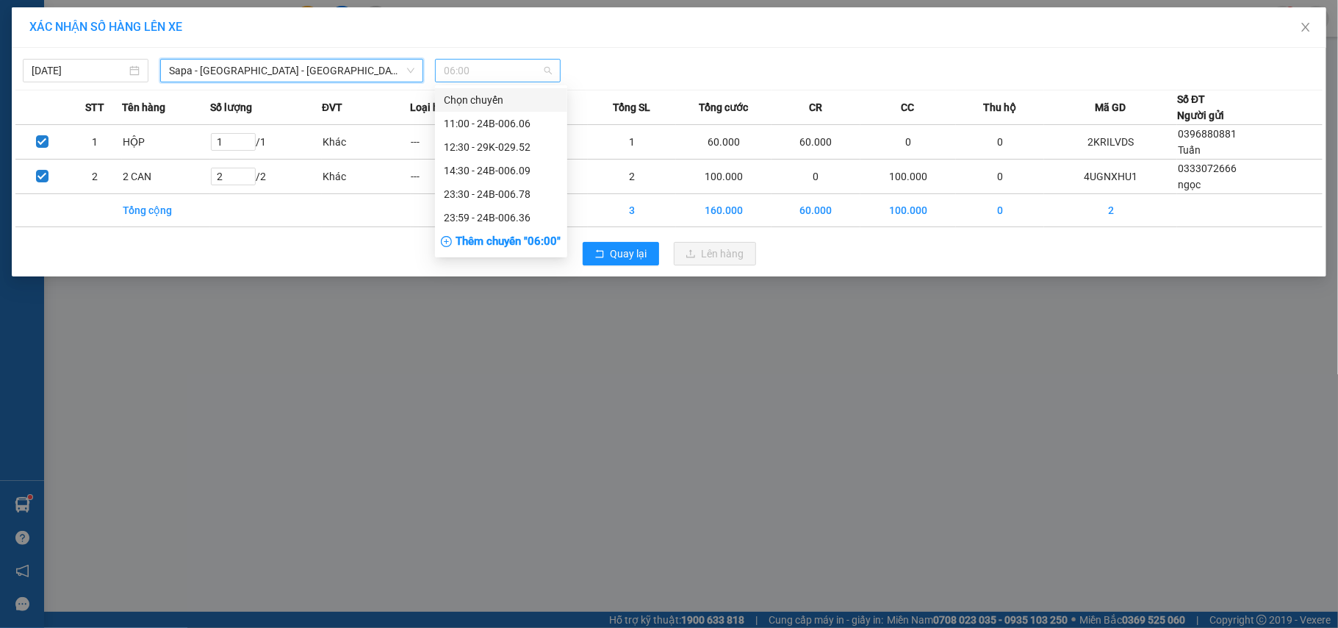
click at [457, 63] on span "06:00" at bounding box center [498, 71] width 108 height 22
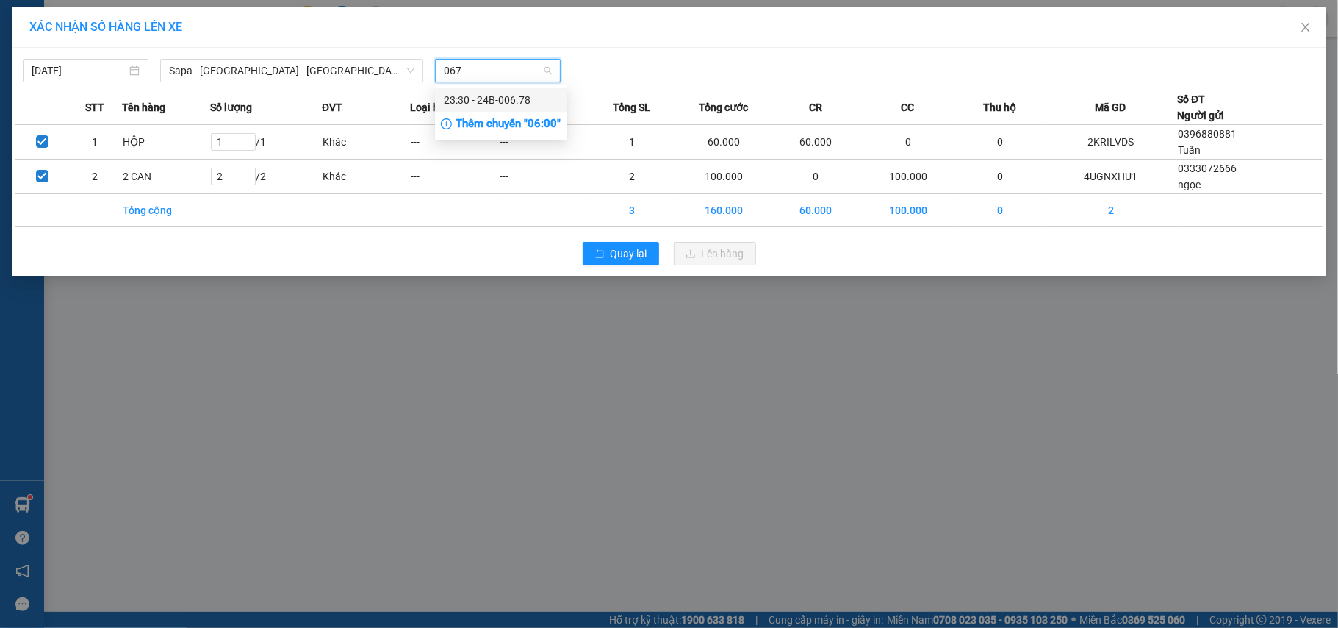
type input "0678"
click at [481, 94] on div "23:30 - 24B-006.78" at bounding box center [501, 100] width 115 height 16
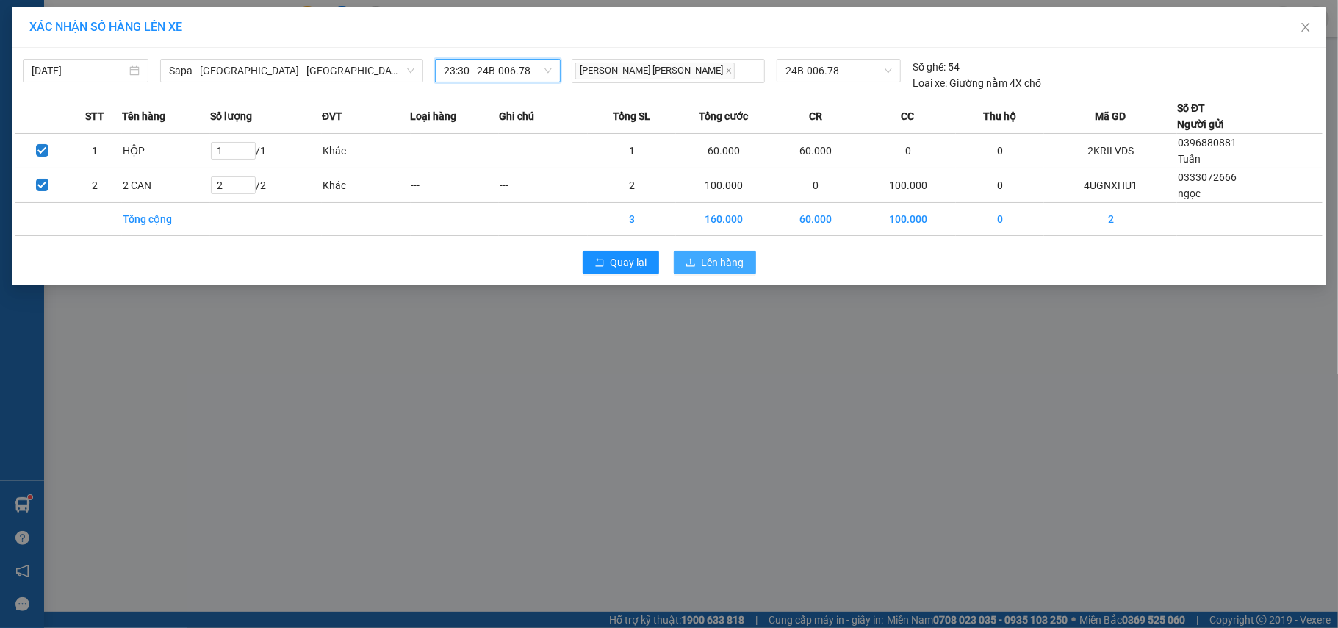
click at [727, 260] on span "Lên hàng" at bounding box center [723, 262] width 43 height 16
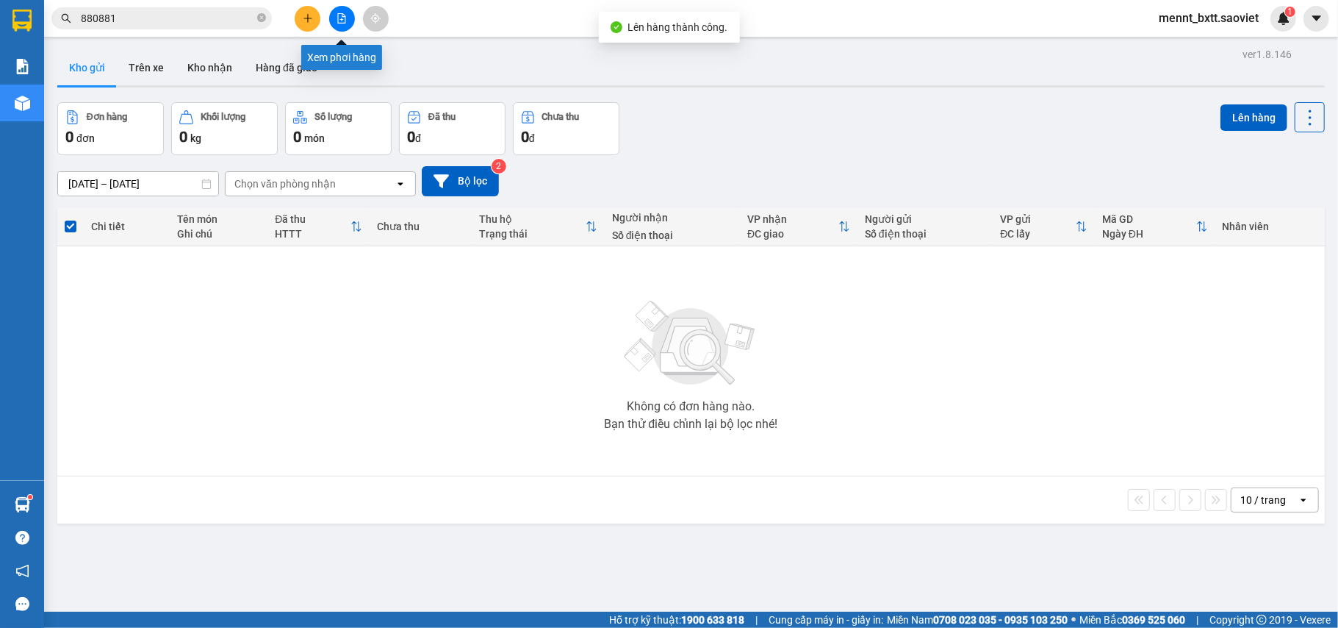
click at [337, 21] on icon "file-add" at bounding box center [342, 18] width 10 height 10
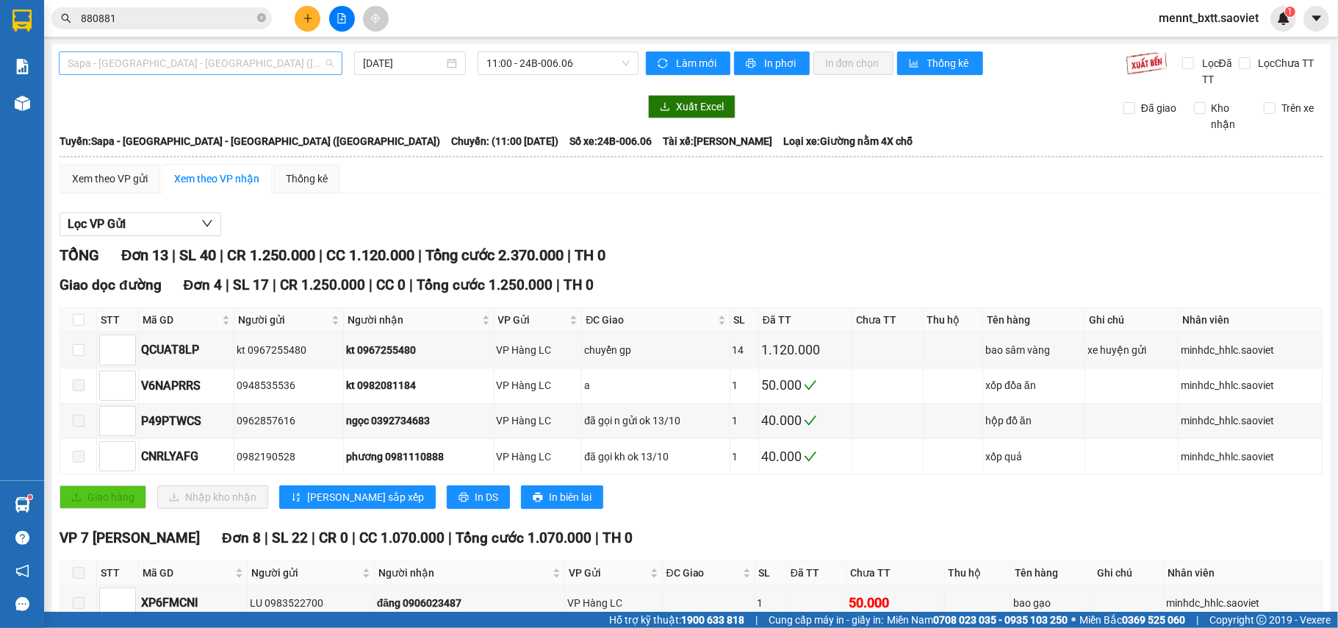
click at [265, 62] on span "Sapa - Lào Cai - Hà Nội (Giường)" at bounding box center [201, 63] width 266 height 22
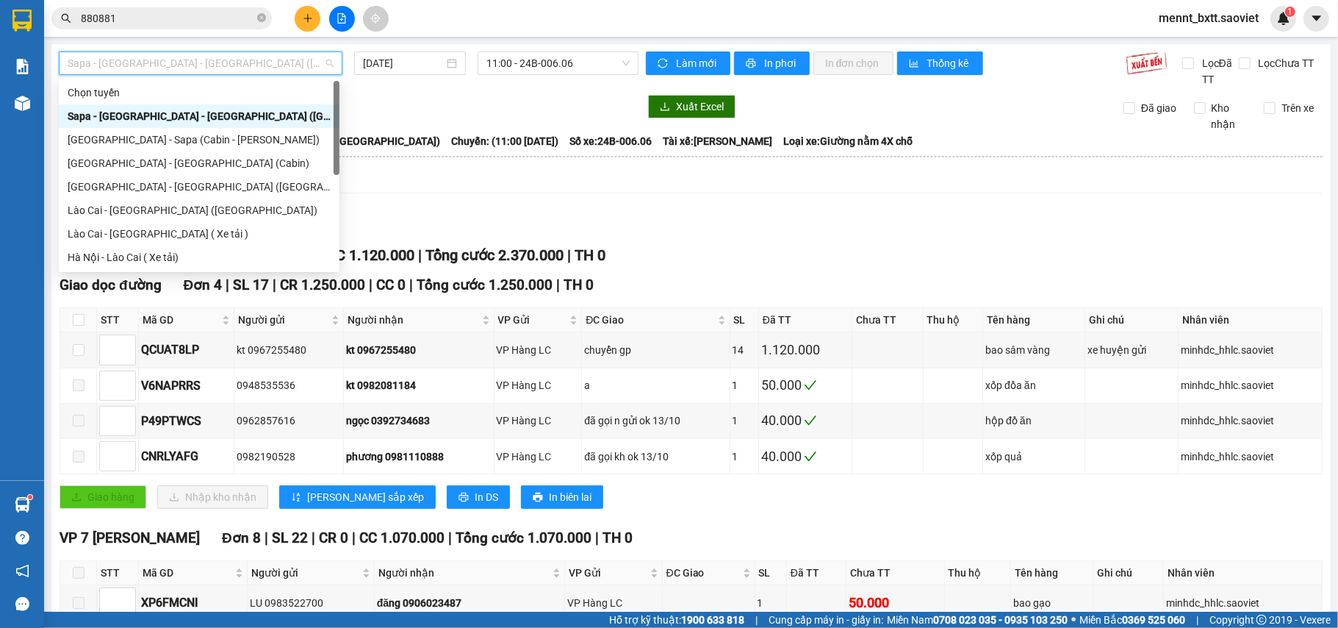
click at [234, 115] on div "Sapa - Lào Cai - Hà Nội (Giường)" at bounding box center [199, 116] width 263 height 16
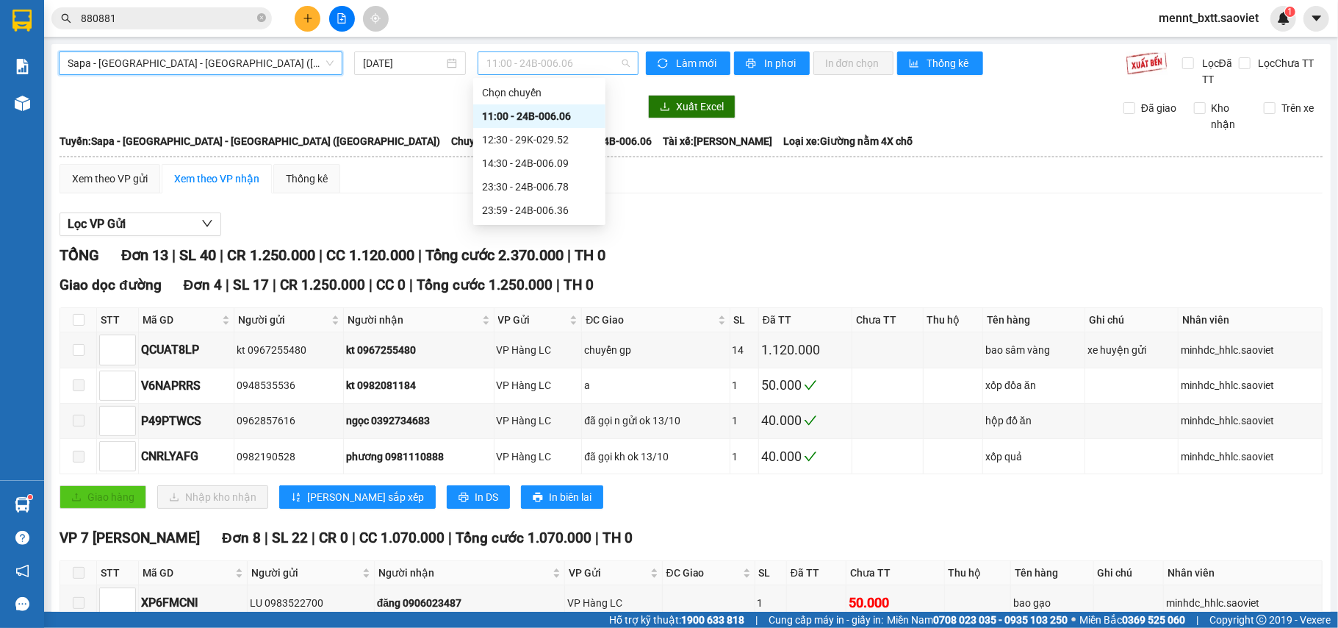
click at [494, 62] on span "11:00 - 24B-006.06" at bounding box center [558, 63] width 143 height 22
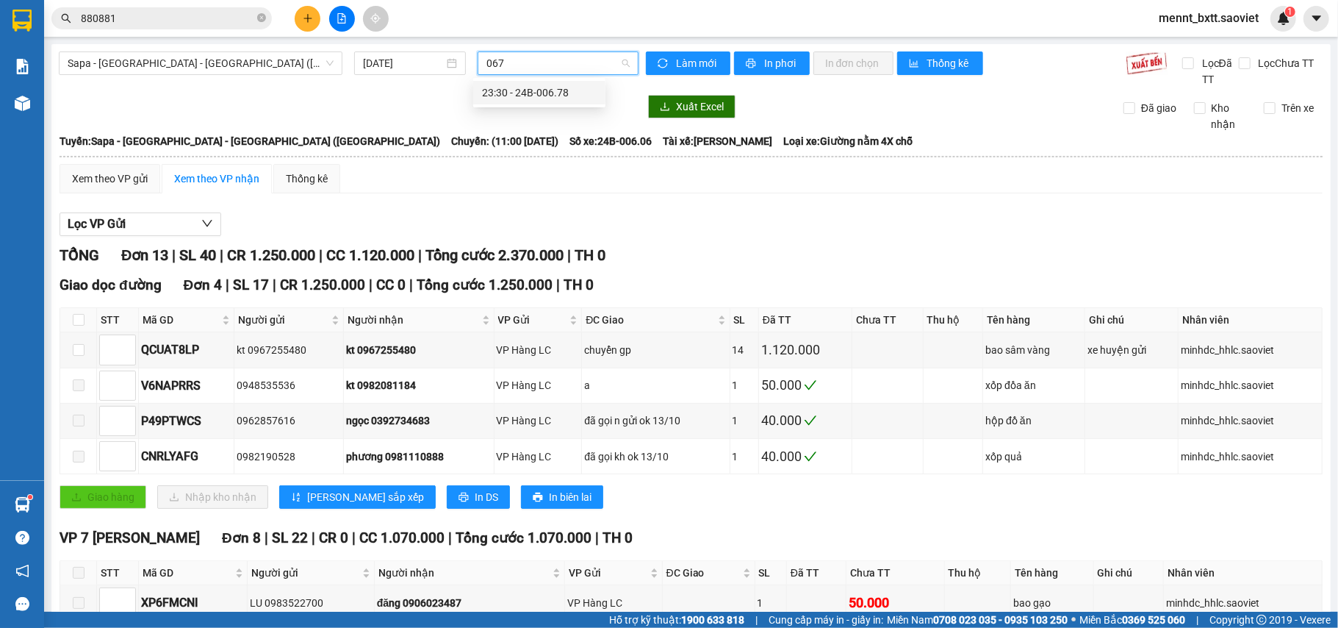
type input "0678"
click at [547, 98] on div "23:30 - 24B-006.78" at bounding box center [539, 93] width 115 height 16
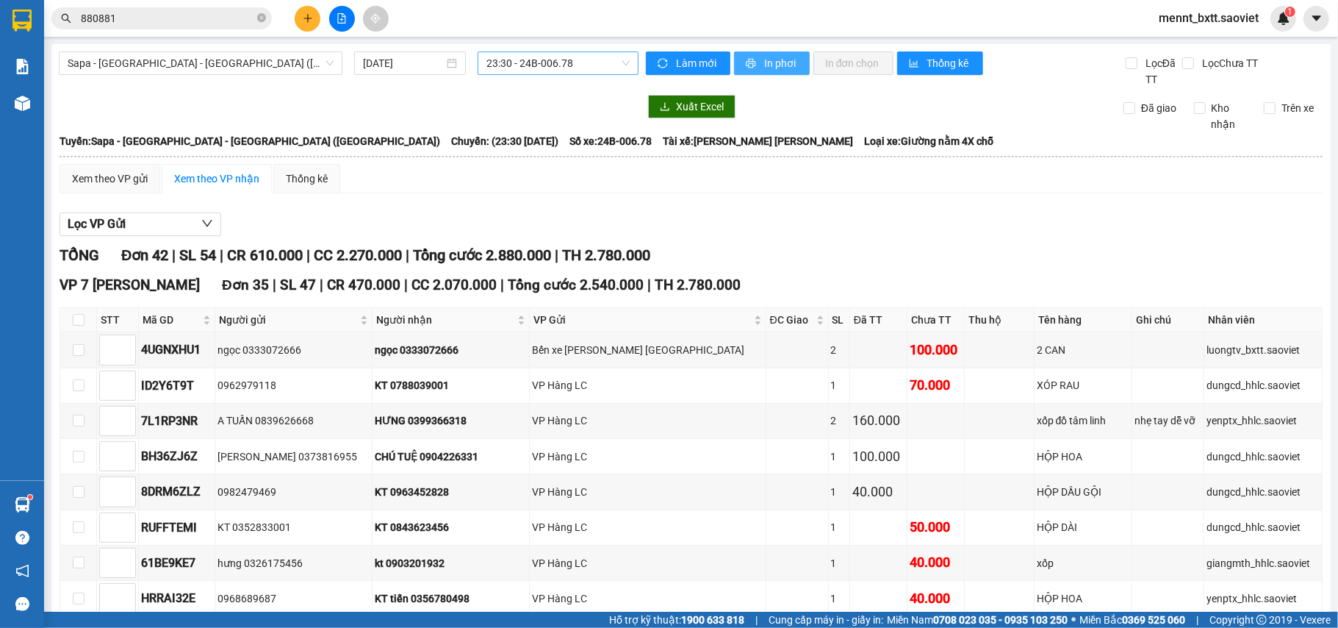
click at [764, 65] on span "In phơi" at bounding box center [781, 63] width 34 height 16
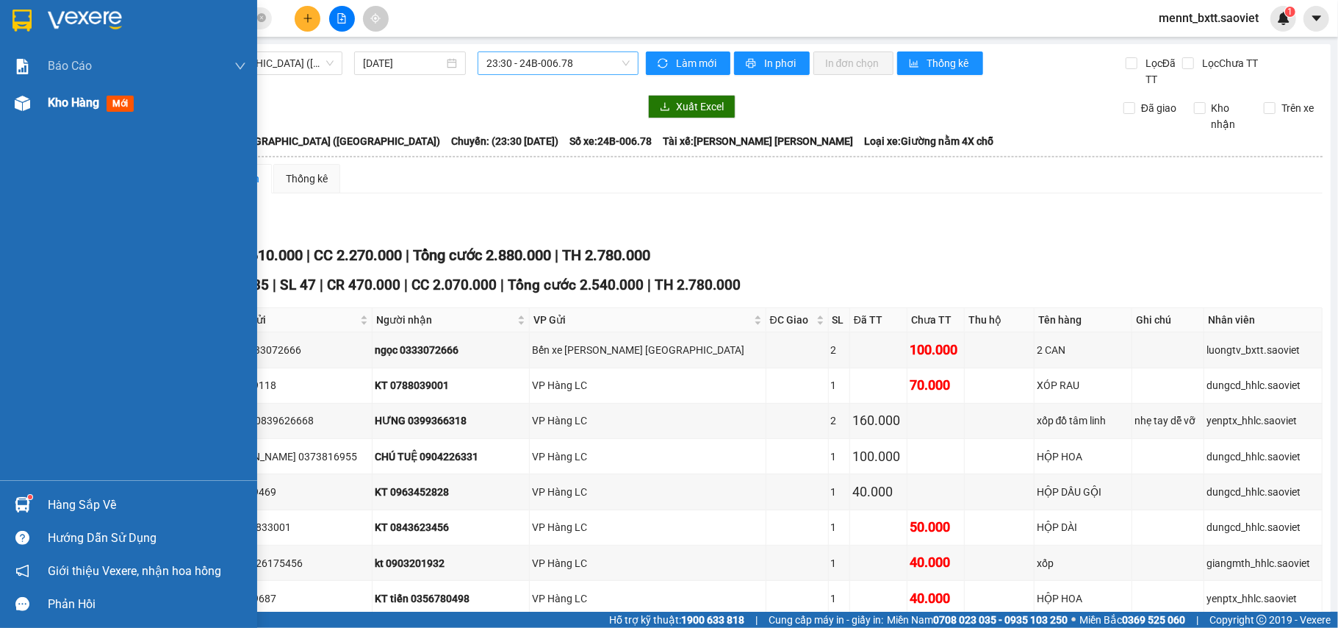
click at [69, 98] on span "Kho hàng" at bounding box center [73, 103] width 51 height 14
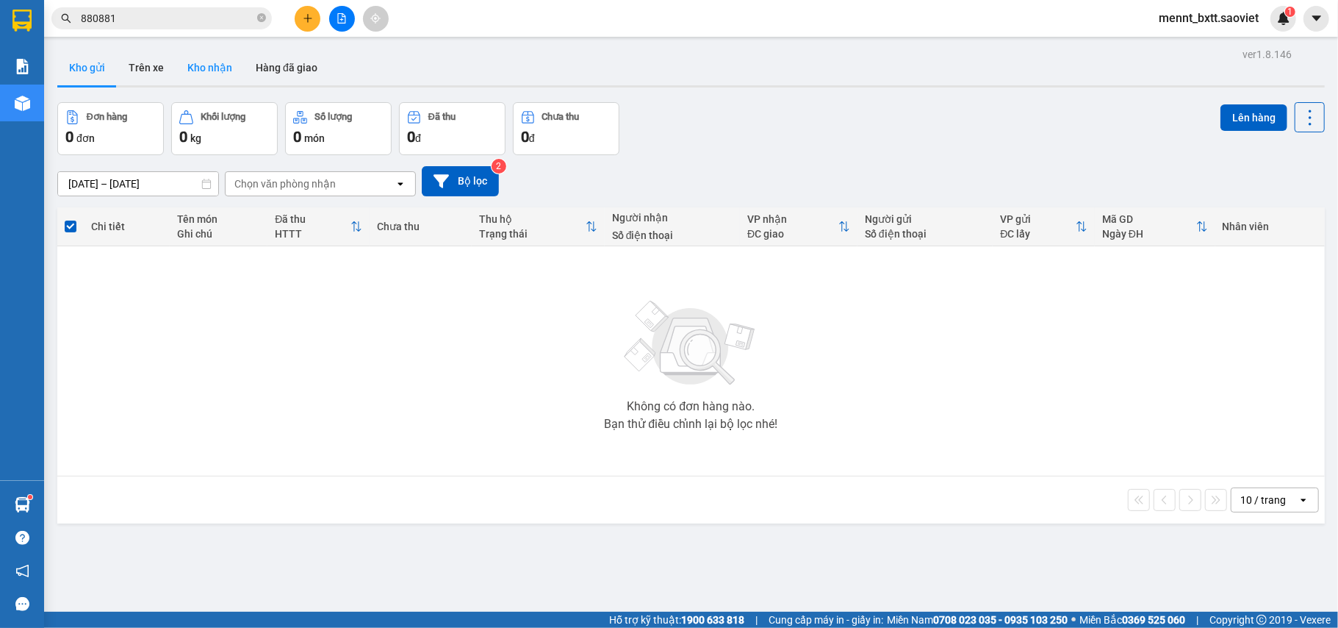
click at [210, 65] on button "Kho nhận" at bounding box center [210, 67] width 68 height 35
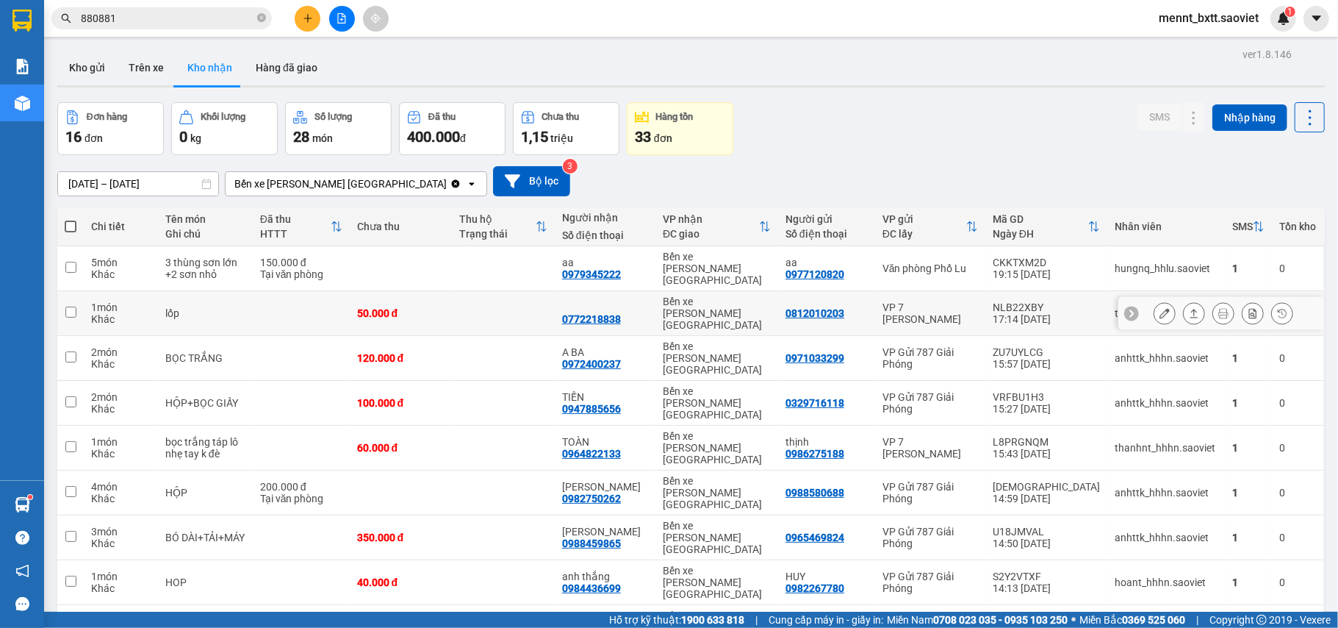
scroll to position [68, 0]
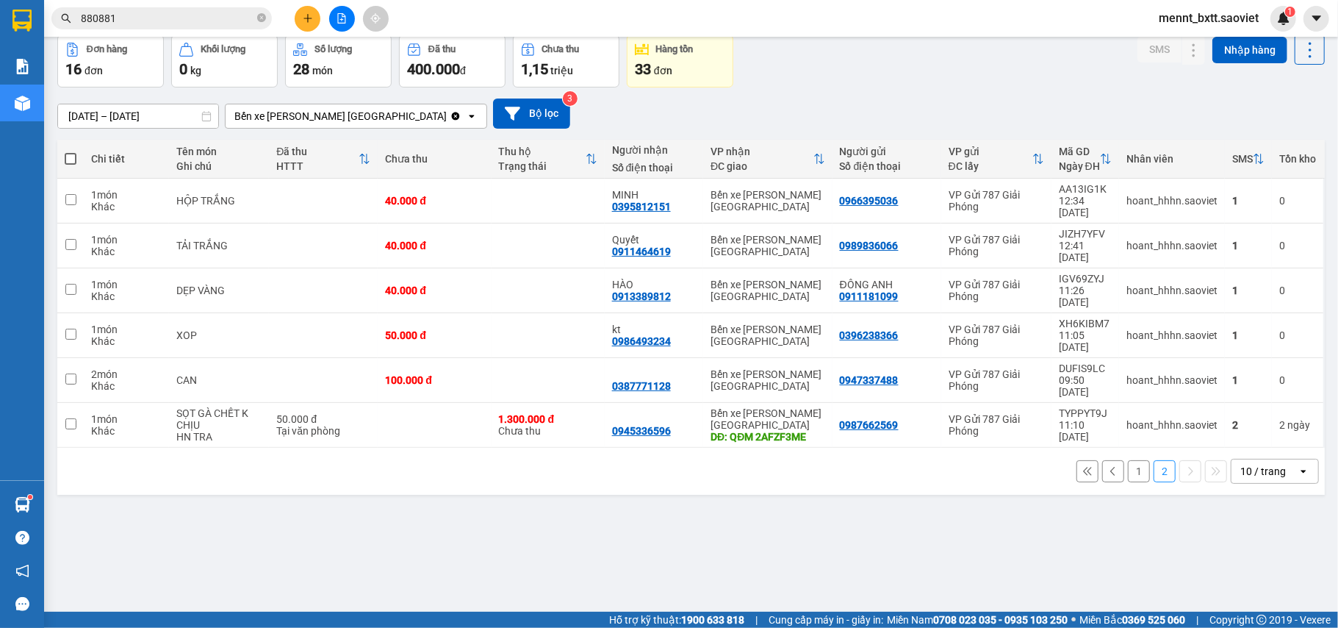
click at [1128, 460] on button "1" at bounding box center [1139, 471] width 22 height 22
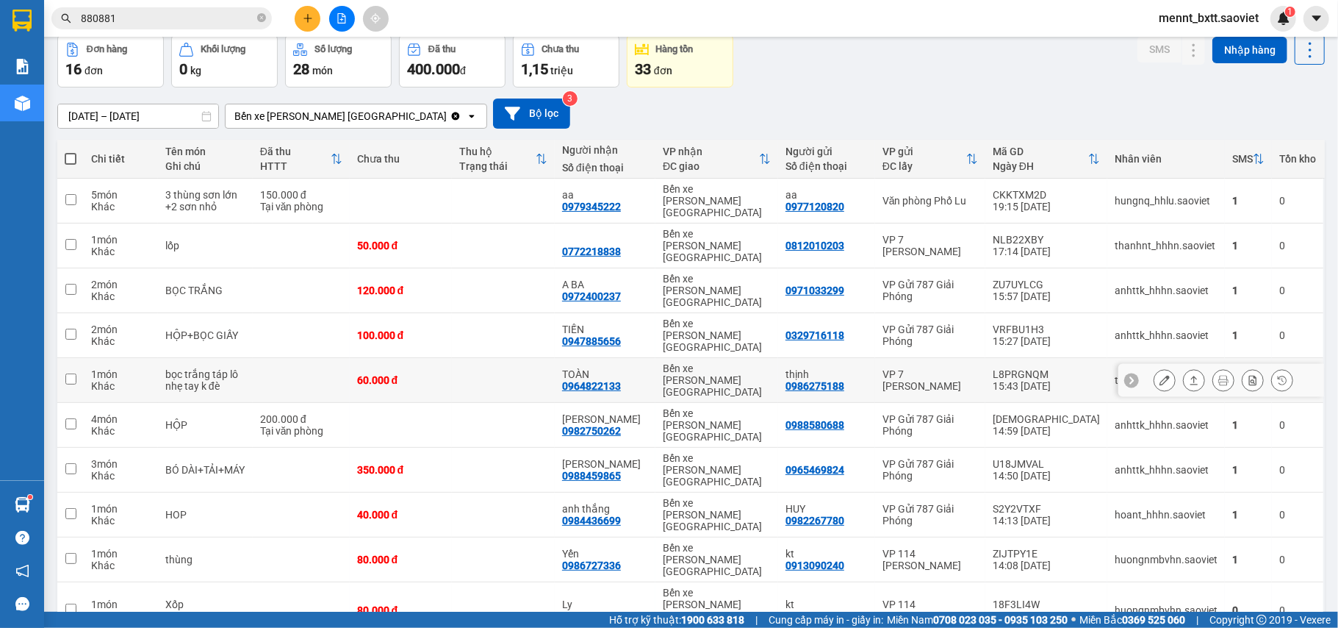
scroll to position [0, 0]
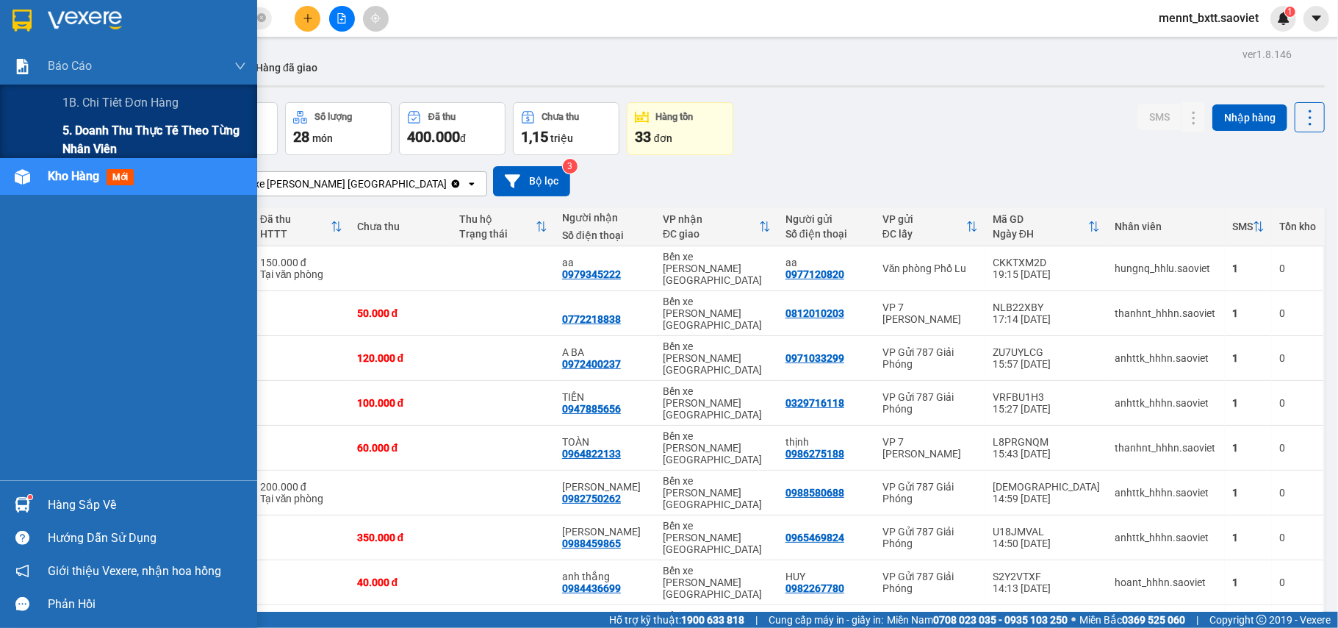
click at [129, 129] on span "5. Doanh thu thực tế theo từng nhân viên" at bounding box center [154, 139] width 184 height 37
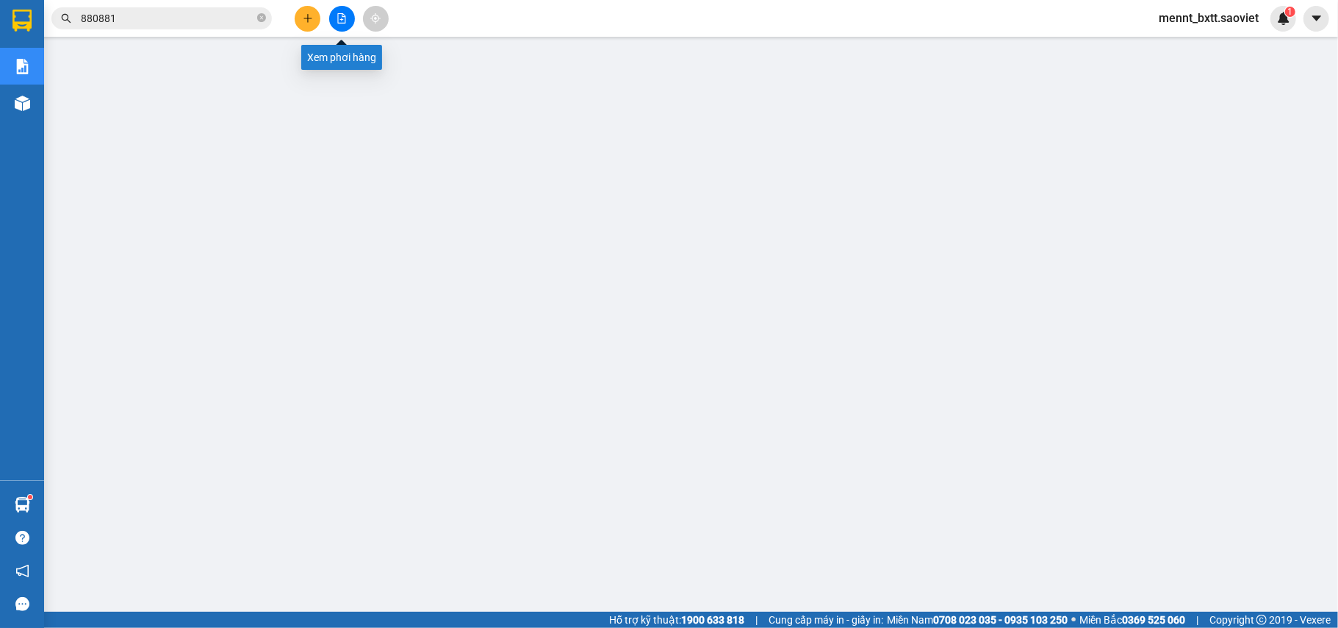
click at [339, 21] on icon "file-add" at bounding box center [342, 18] width 10 height 10
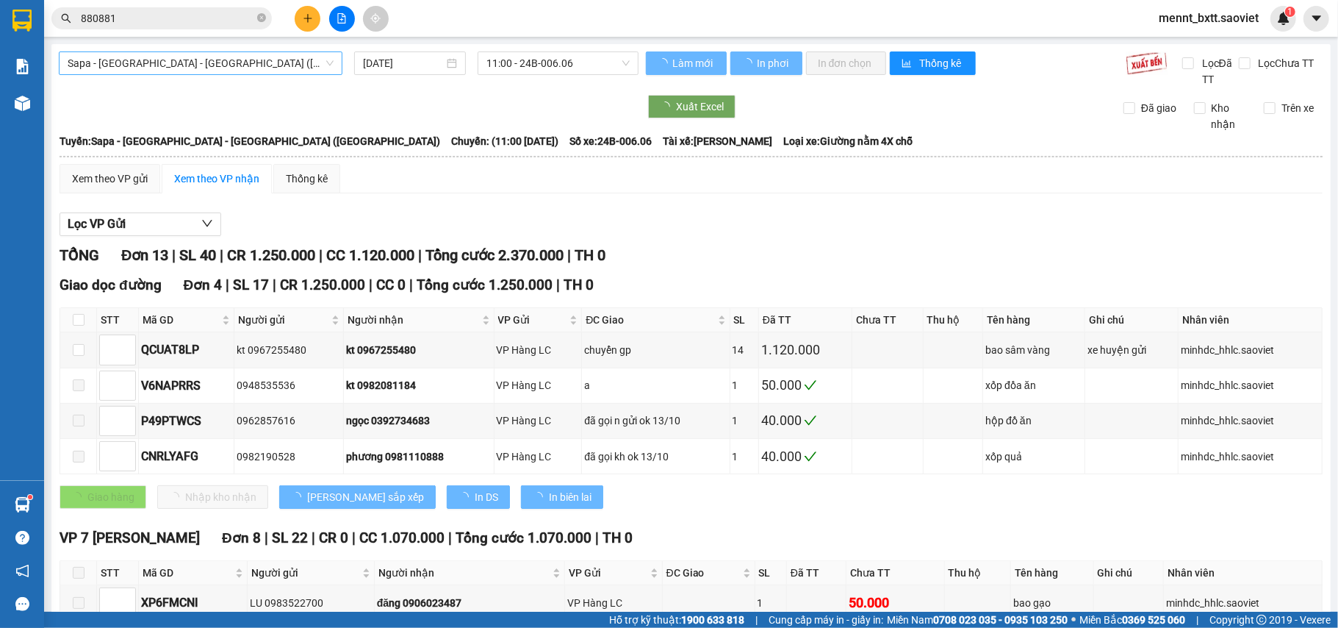
click at [247, 60] on span "Sapa - Lào Cai - Hà Nội (Giường)" at bounding box center [201, 63] width 266 height 22
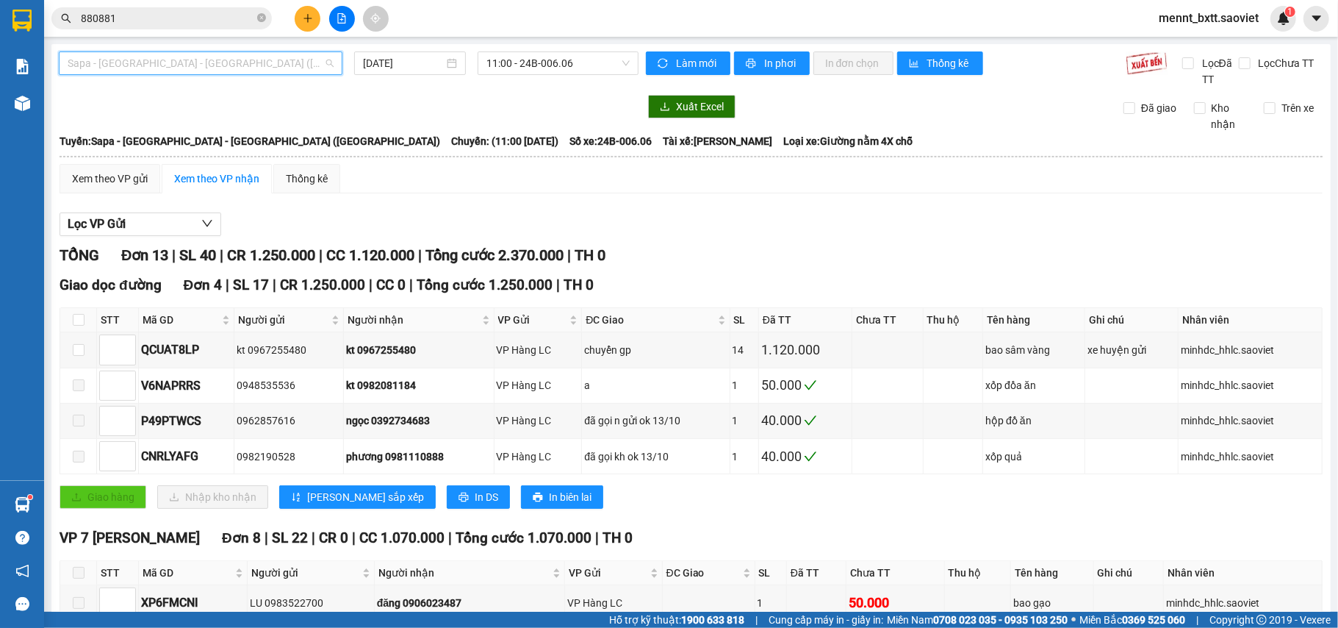
scroll to position [118, 0]
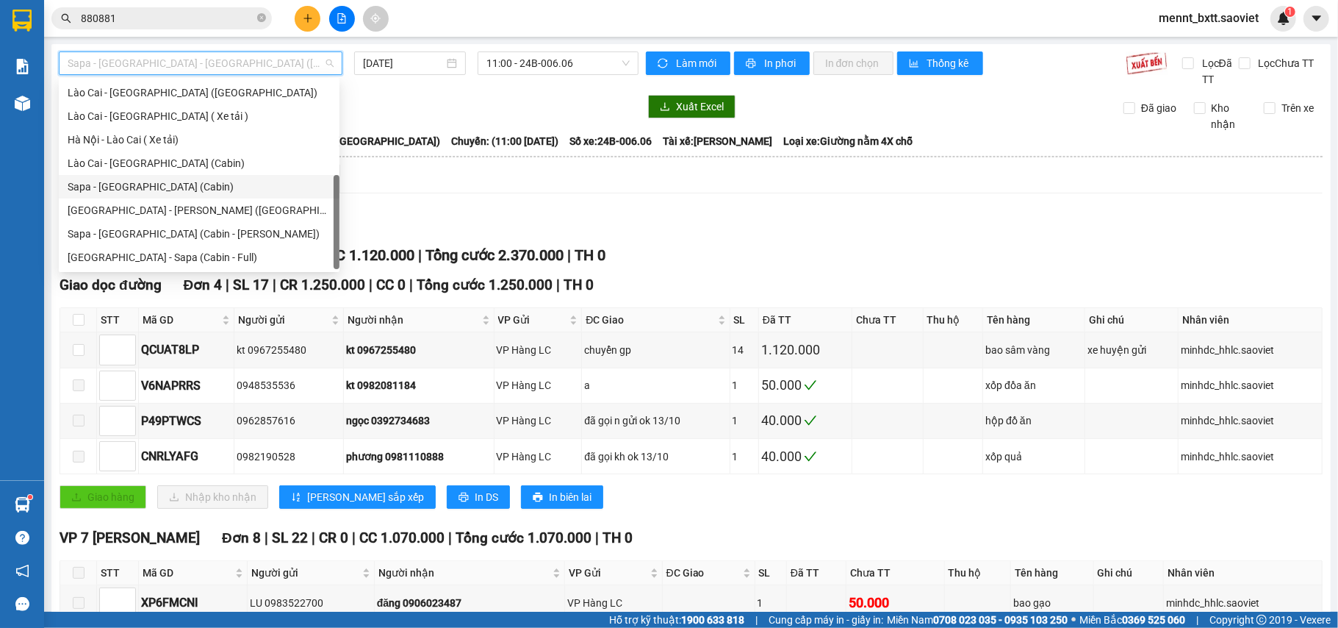
click at [191, 185] on div "Sapa - Hà Nội (Cabin)" at bounding box center [199, 187] width 263 height 16
type input "13/10/2025"
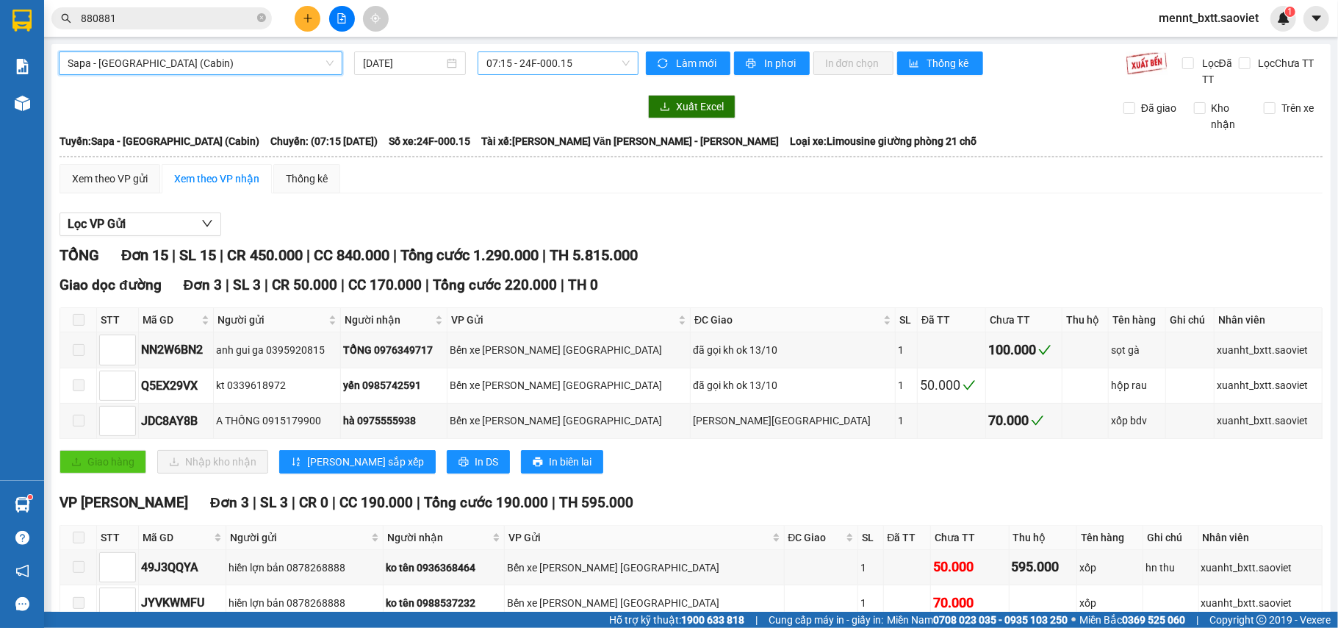
click at [517, 68] on span "07:15 - 24F-000.15" at bounding box center [558, 63] width 143 height 22
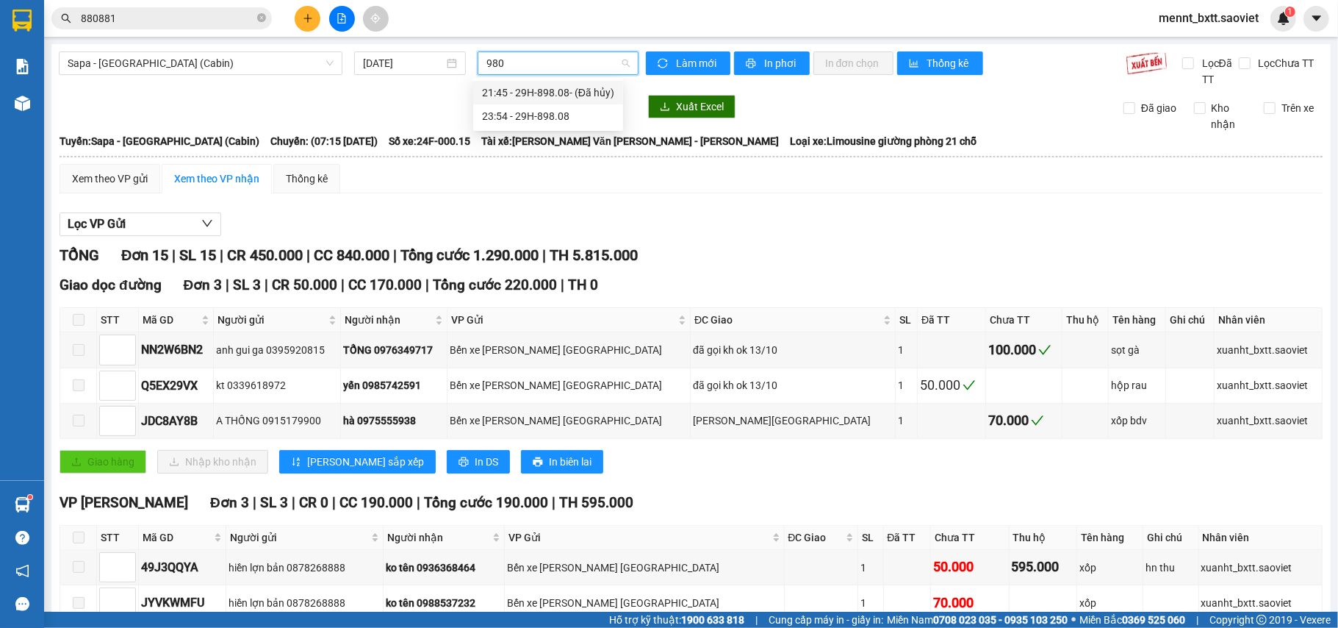
type input "9808"
click at [550, 110] on div "23:54 - 29H-898.08" at bounding box center [548, 116] width 132 height 16
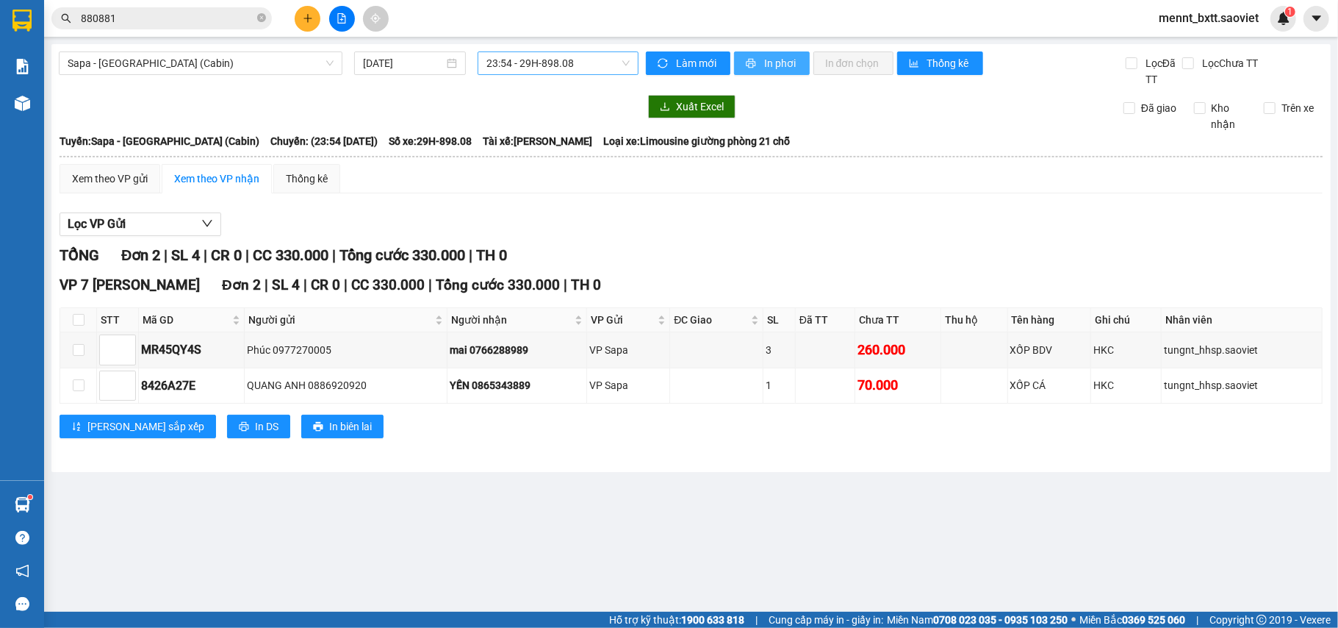
click at [777, 69] on span "In phơi" at bounding box center [781, 63] width 34 height 16
click at [256, 60] on span "Sapa - Hà Nội (Cabin)" at bounding box center [201, 63] width 266 height 22
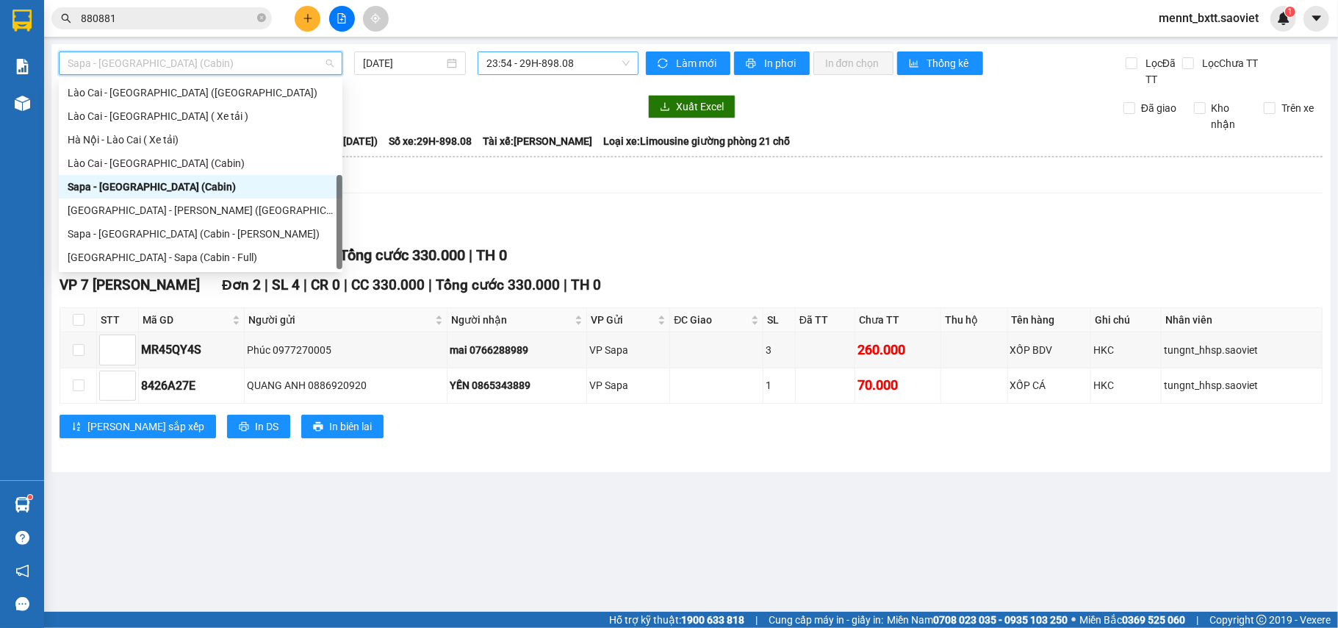
click at [201, 183] on div "Sapa - Hà Nội (Cabin)" at bounding box center [201, 187] width 266 height 16
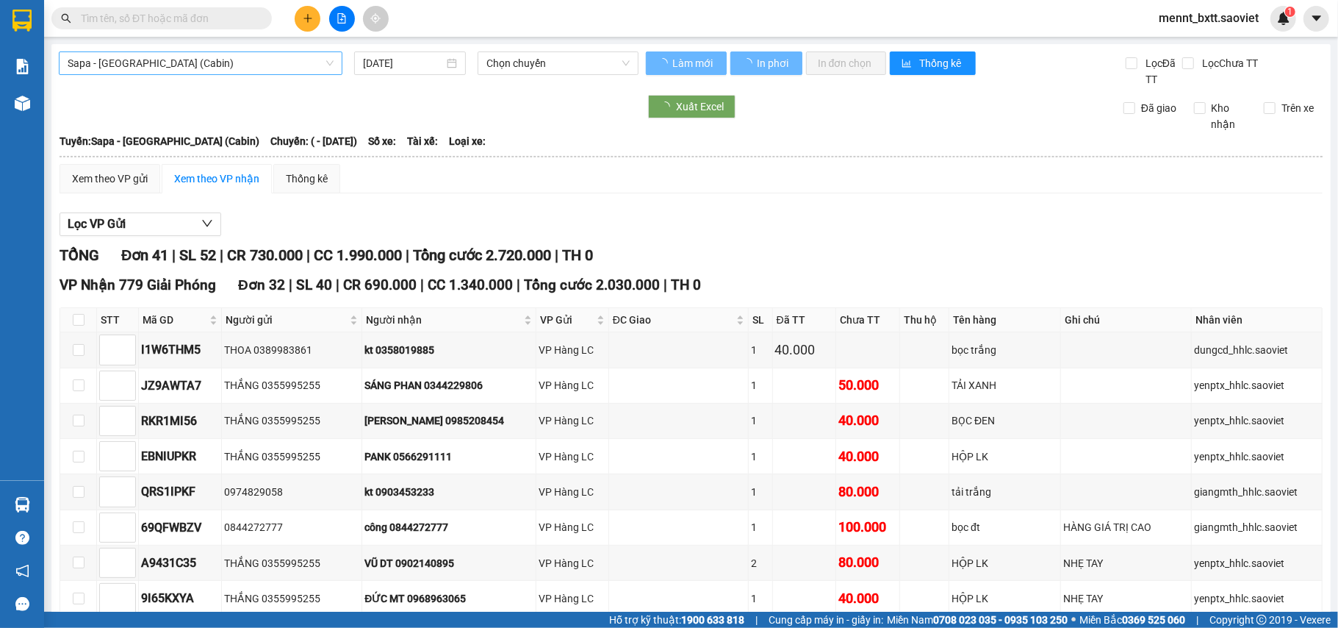
click at [247, 57] on span "Sapa - [GEOGRAPHIC_DATA] (Cabin)" at bounding box center [201, 63] width 266 height 22
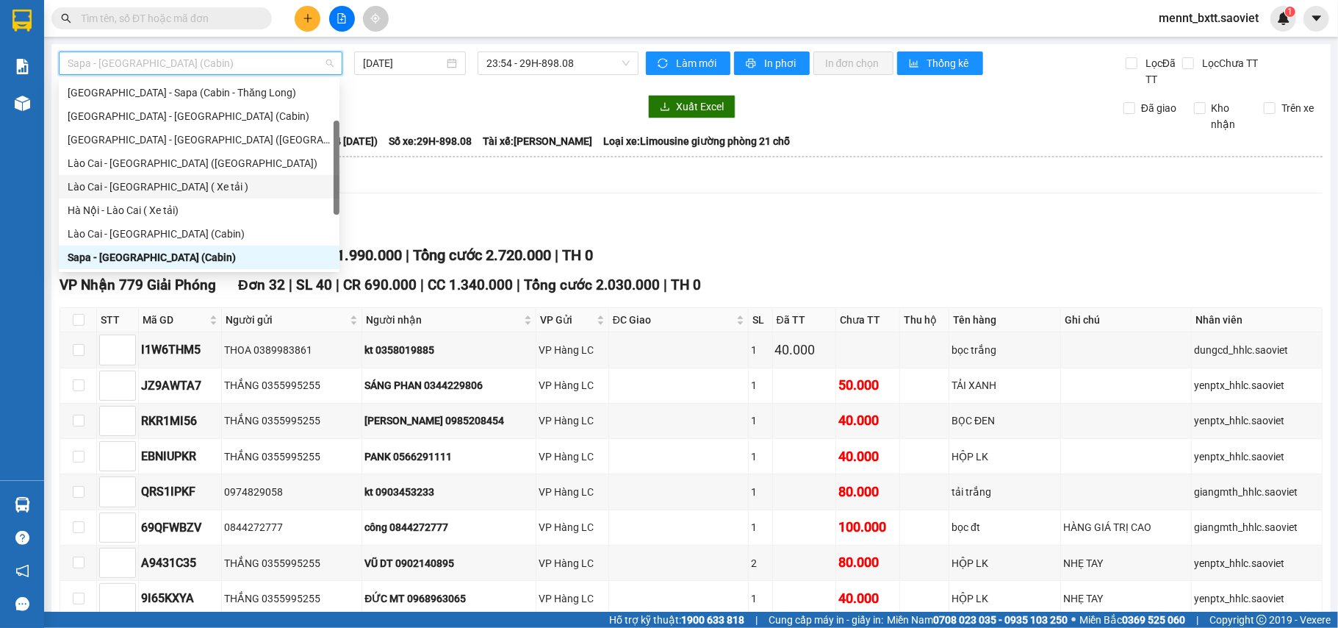
scroll to position [118, 0]
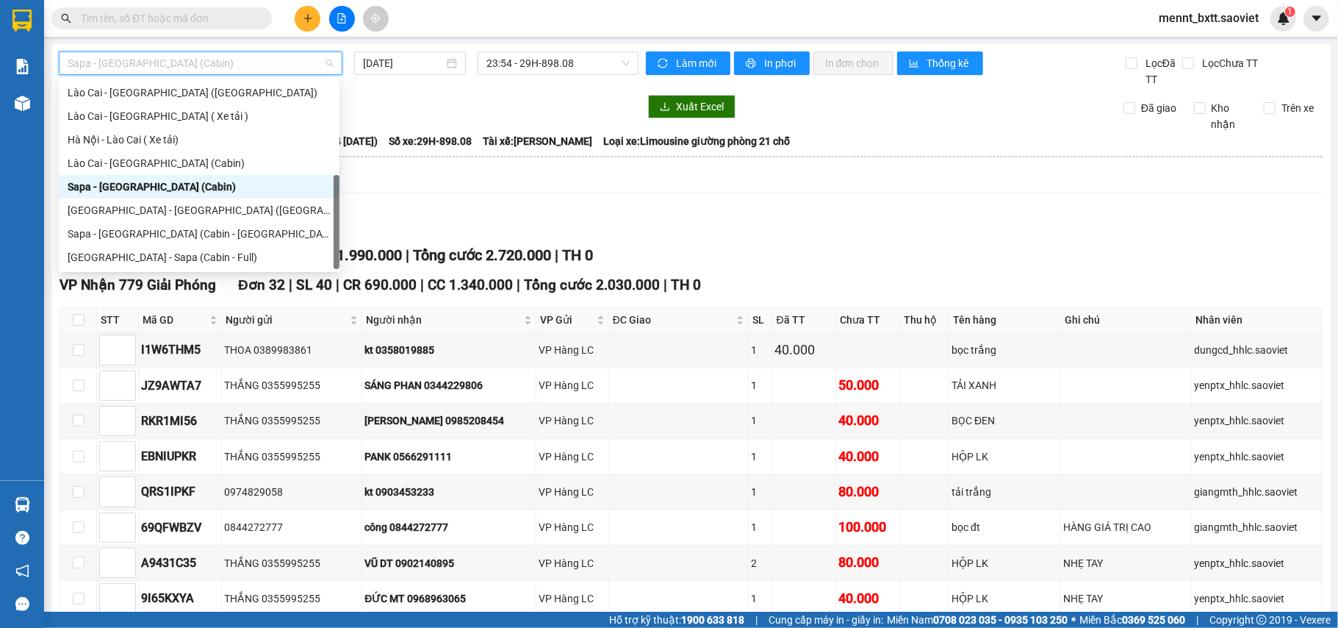
click at [194, 181] on div "Sapa - [GEOGRAPHIC_DATA] (Cabin)" at bounding box center [199, 187] width 263 height 16
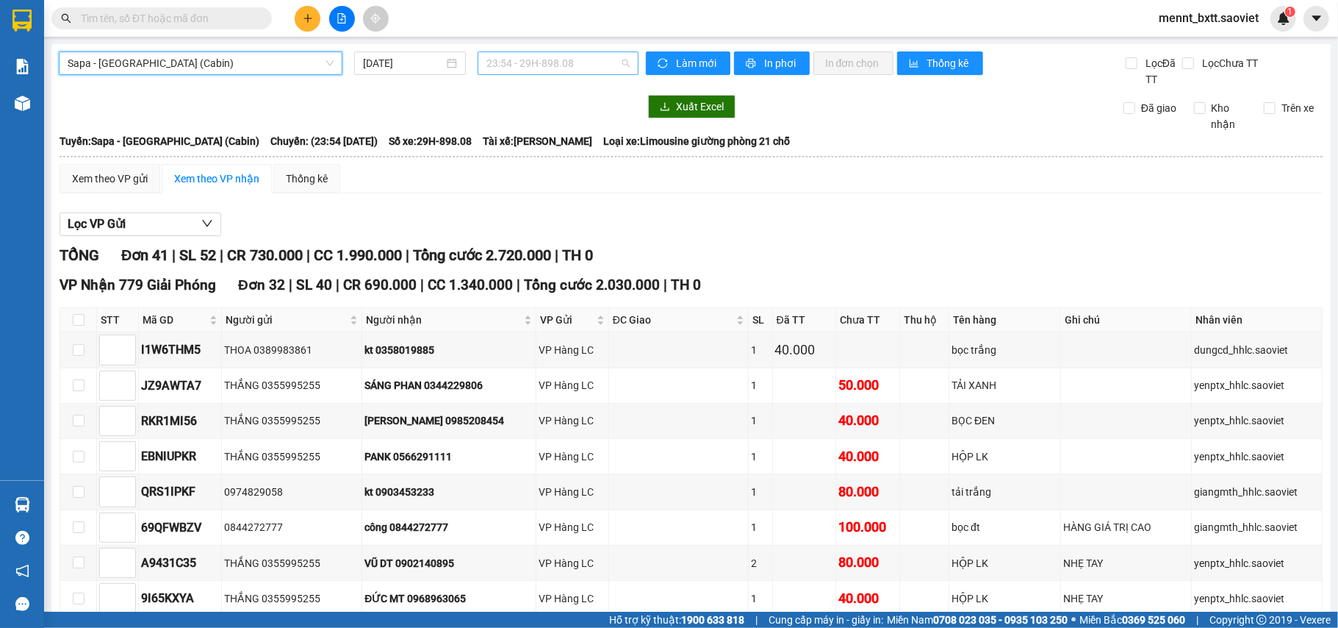
scroll to position [447, 0]
click at [521, 66] on span "23:54 - 29H-898.08" at bounding box center [558, 63] width 143 height 22
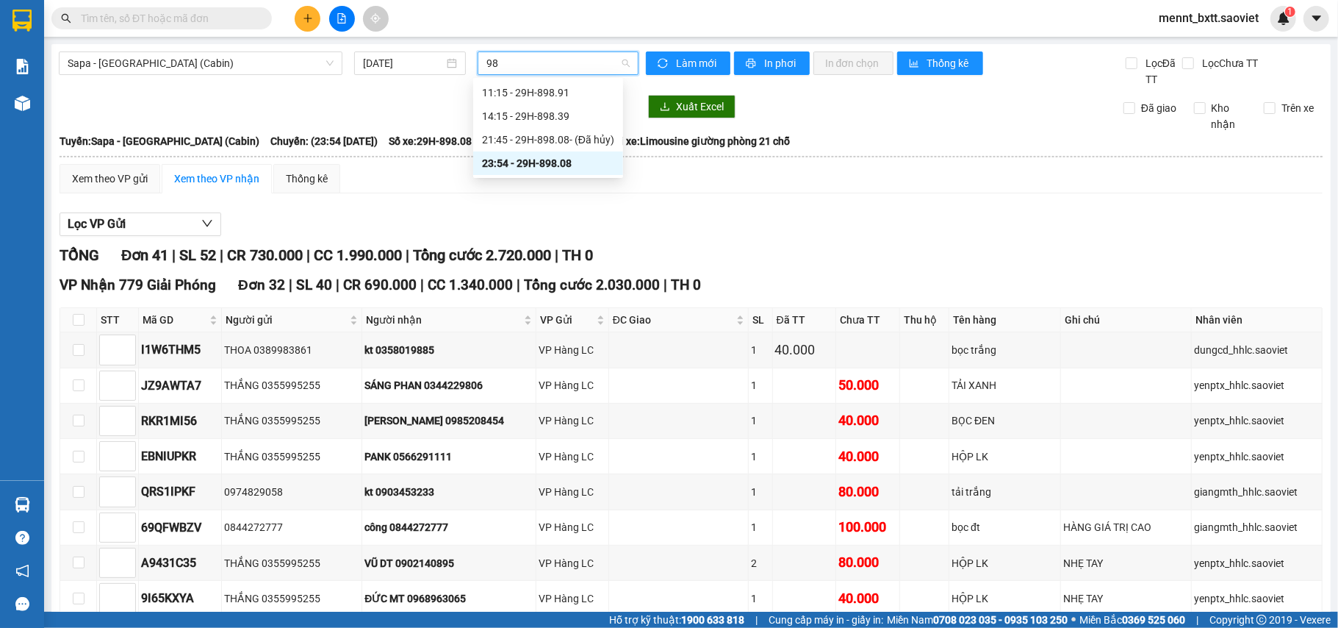
scroll to position [0, 0]
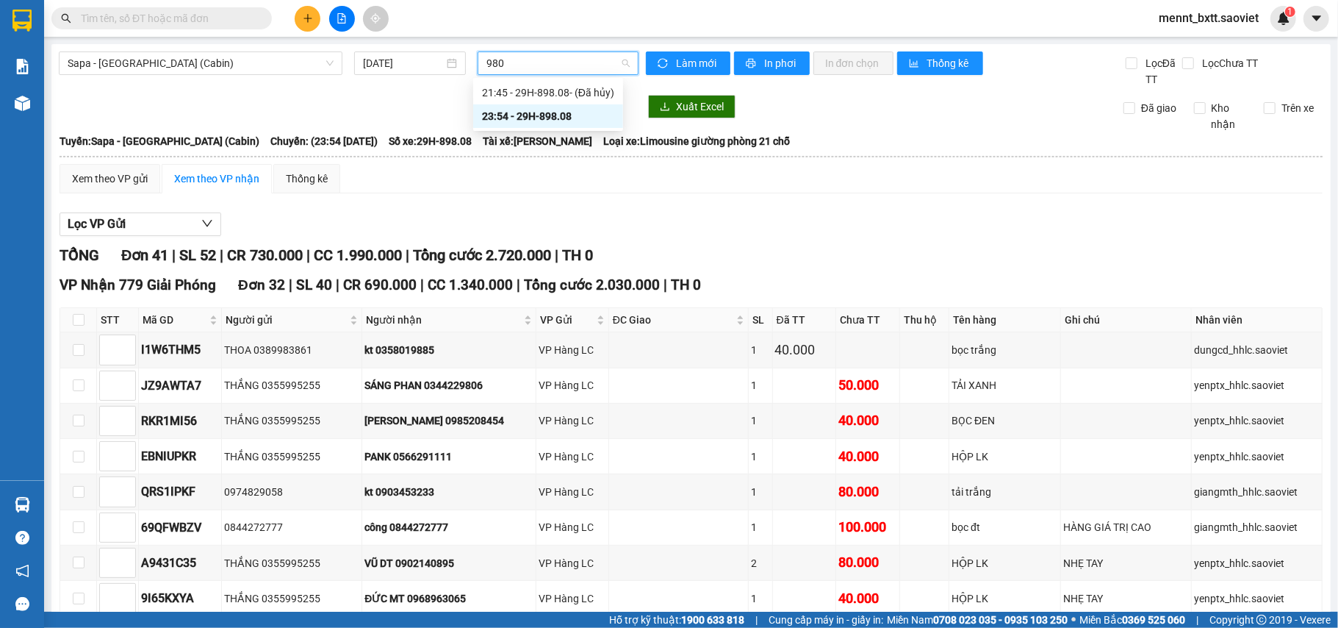
type input "9808"
click at [560, 107] on div "23:54 - 29H-898.08" at bounding box center [548, 116] width 150 height 24
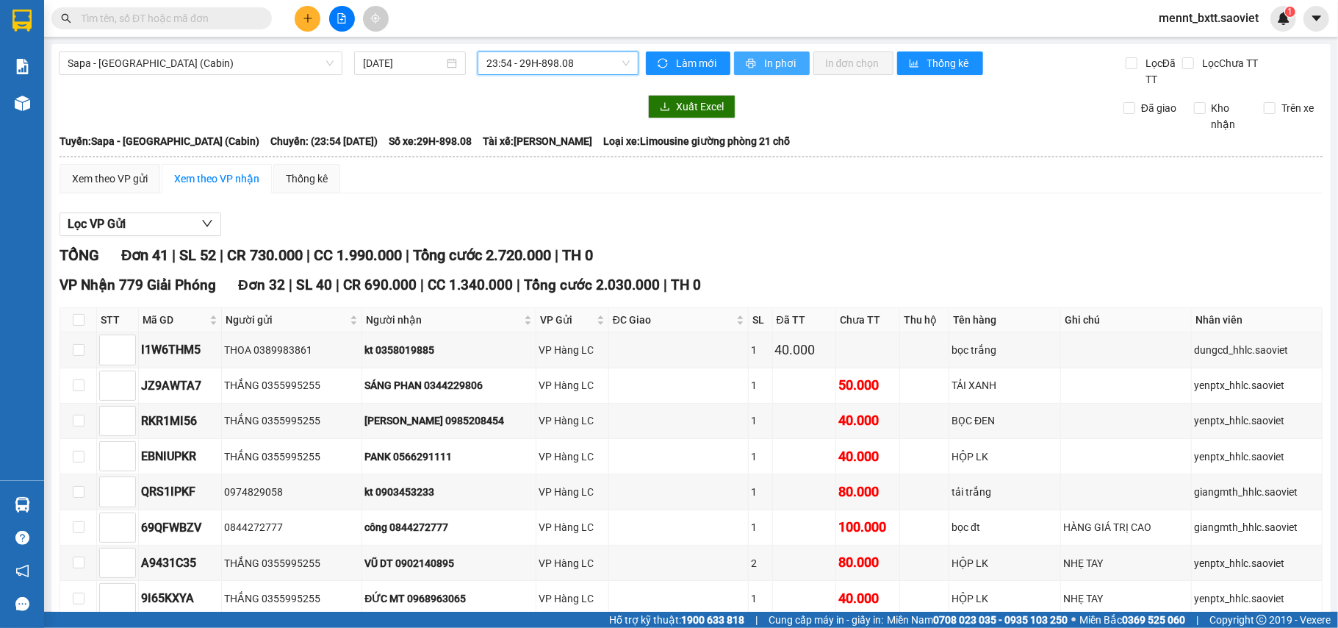
click at [767, 68] on span "In phơi" at bounding box center [781, 63] width 34 height 16
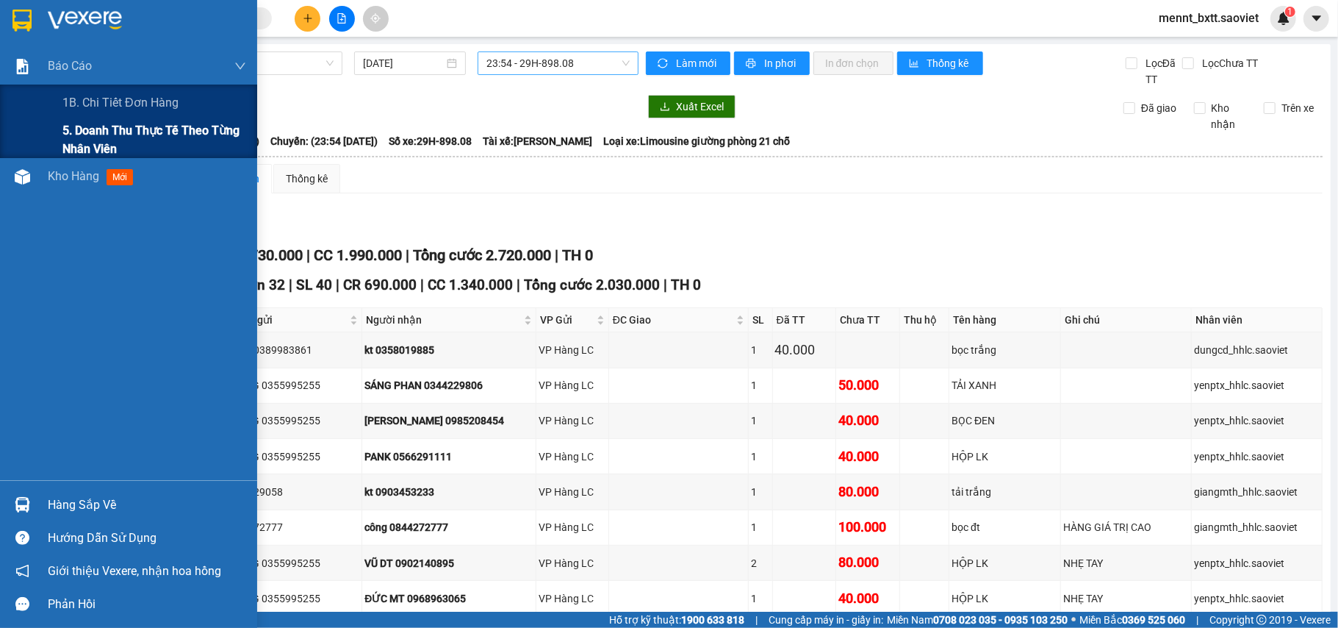
click at [125, 126] on span "5. Doanh thu thực tế theo từng nhân viên" at bounding box center [154, 139] width 184 height 37
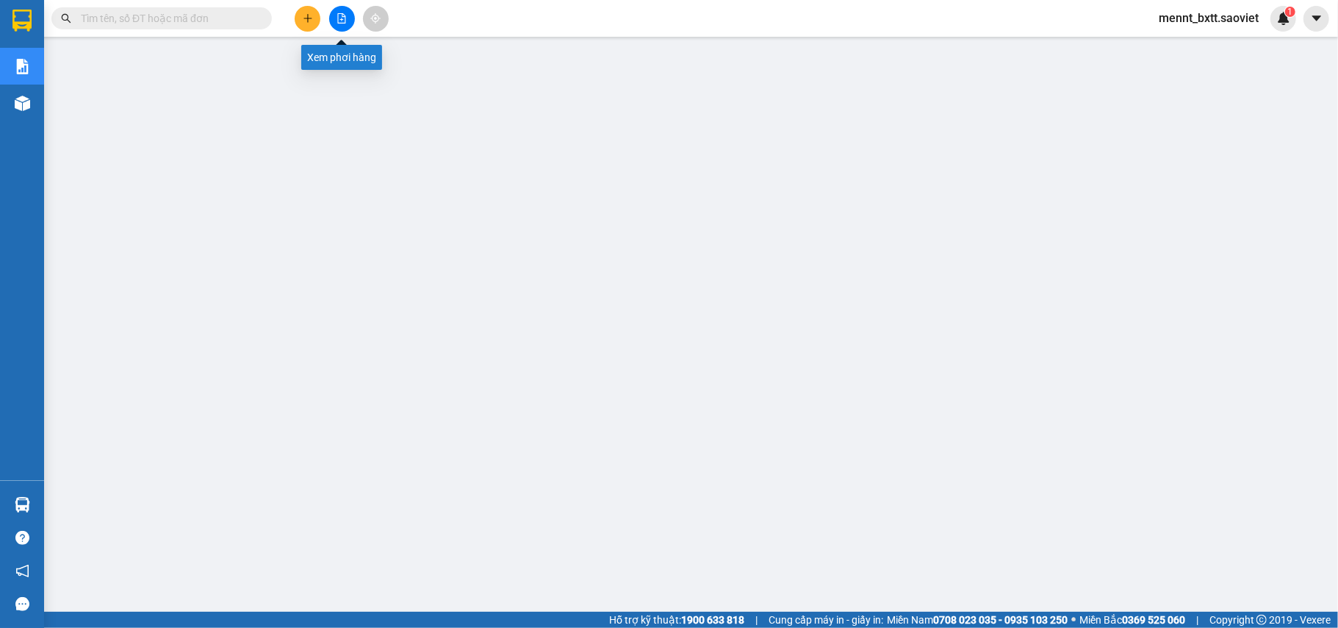
click at [345, 21] on icon "file-add" at bounding box center [342, 18] width 10 height 10
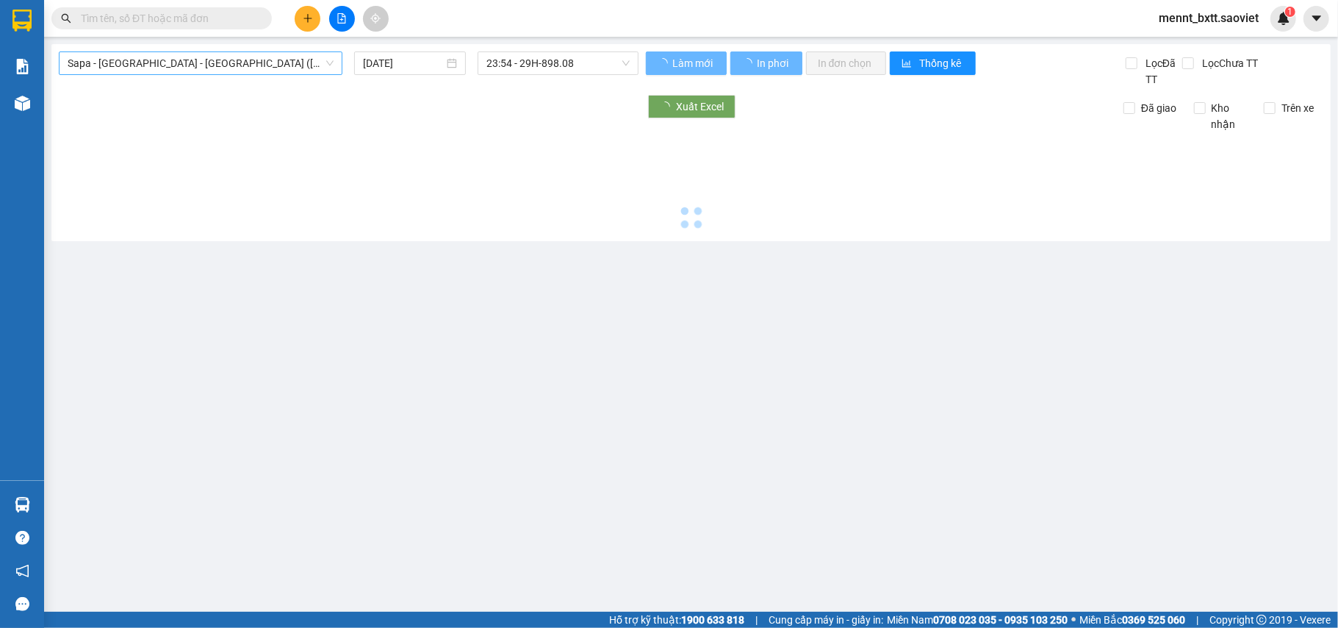
type input "[DATE]"
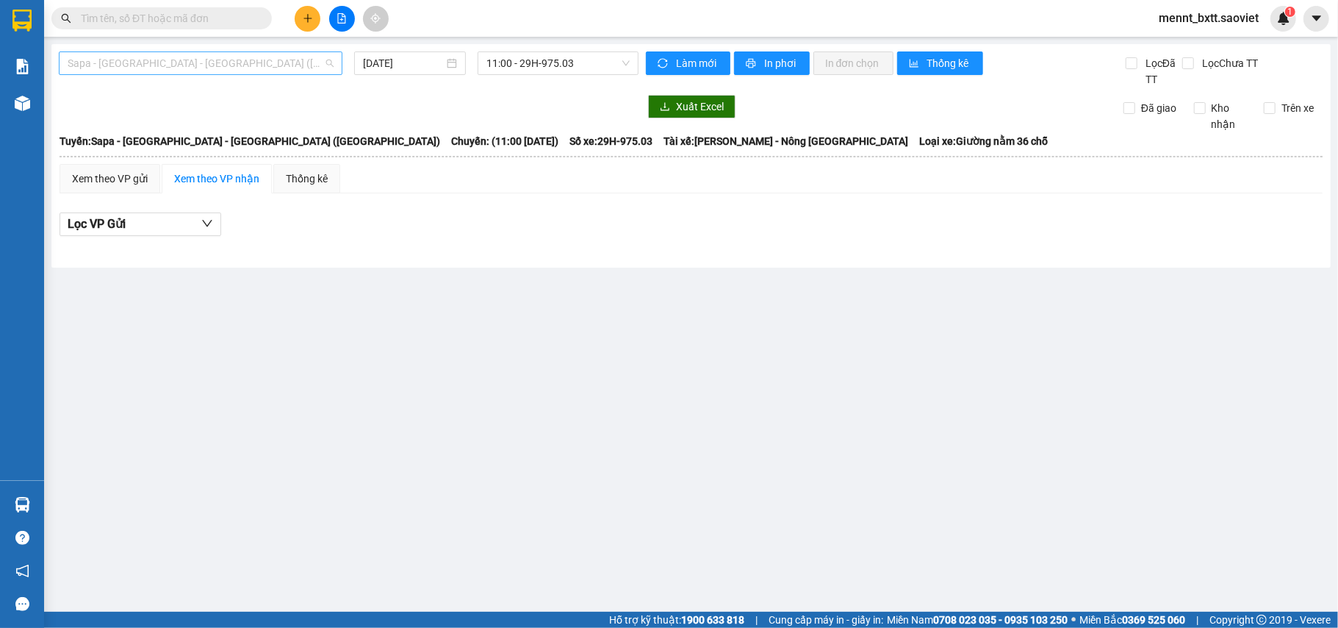
click at [257, 57] on span "Sapa - [GEOGRAPHIC_DATA] - [GEOGRAPHIC_DATA] ([GEOGRAPHIC_DATA])" at bounding box center [201, 63] width 266 height 22
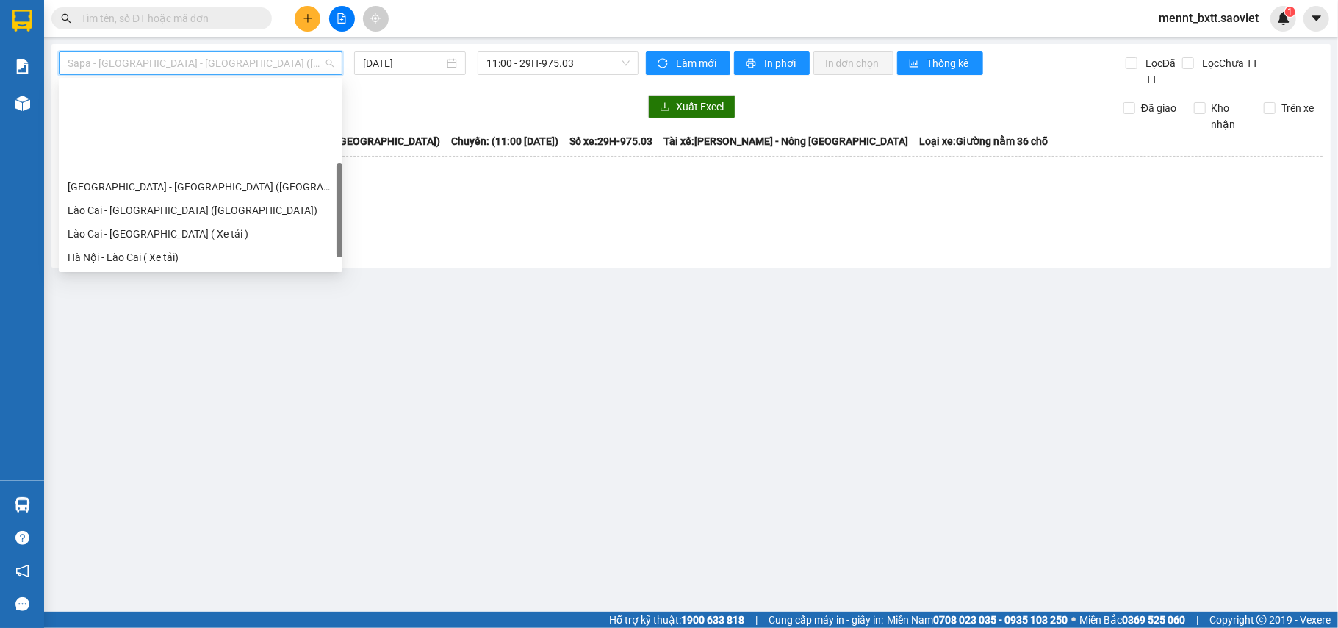
scroll to position [118, 0]
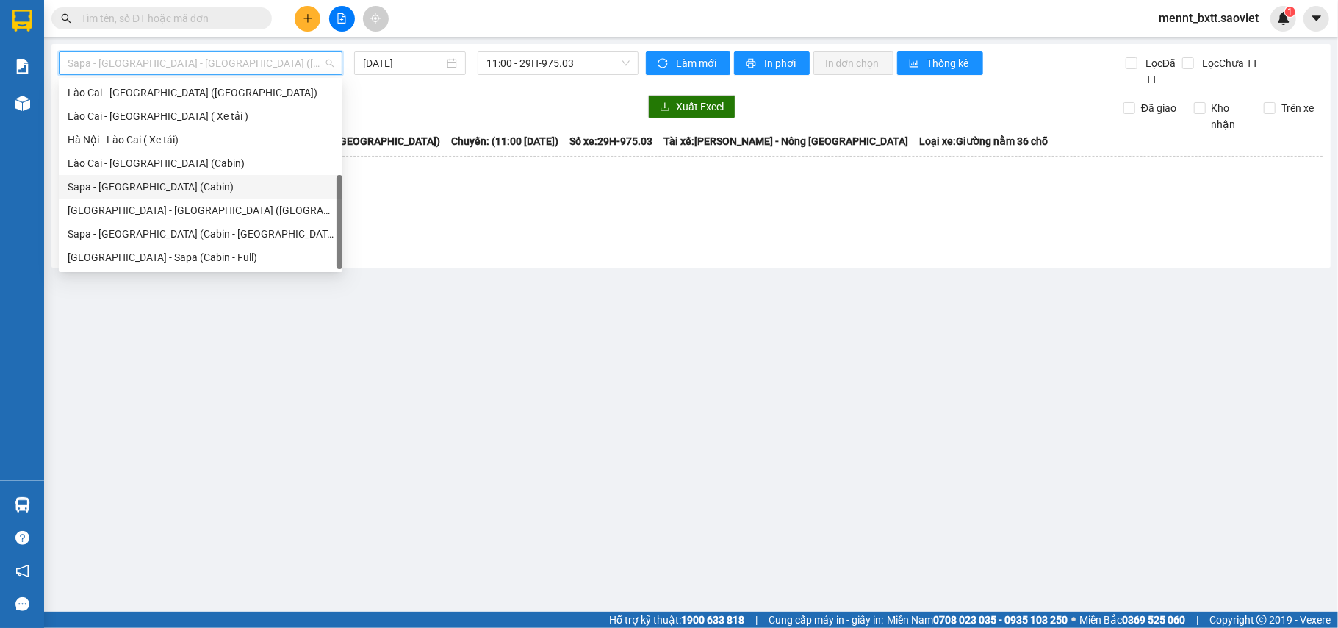
click at [176, 179] on div "Sapa - [GEOGRAPHIC_DATA] (Cabin)" at bounding box center [201, 187] width 266 height 16
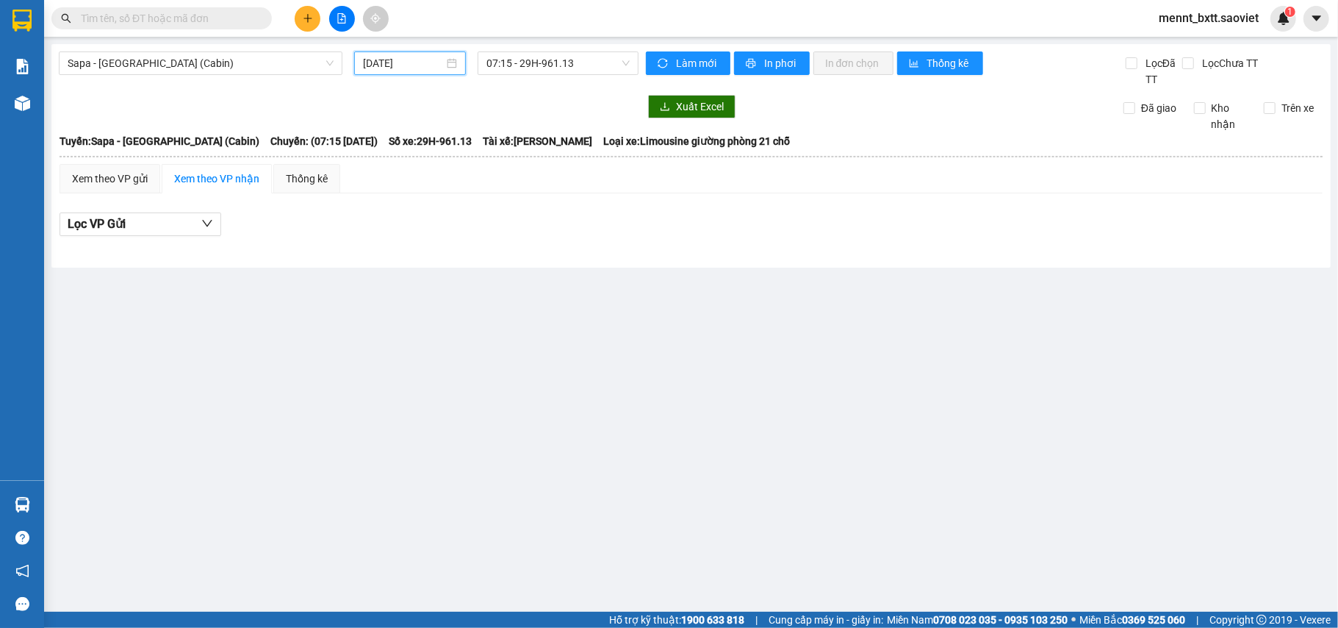
click at [375, 63] on input "[DATE]" at bounding box center [403, 63] width 81 height 16
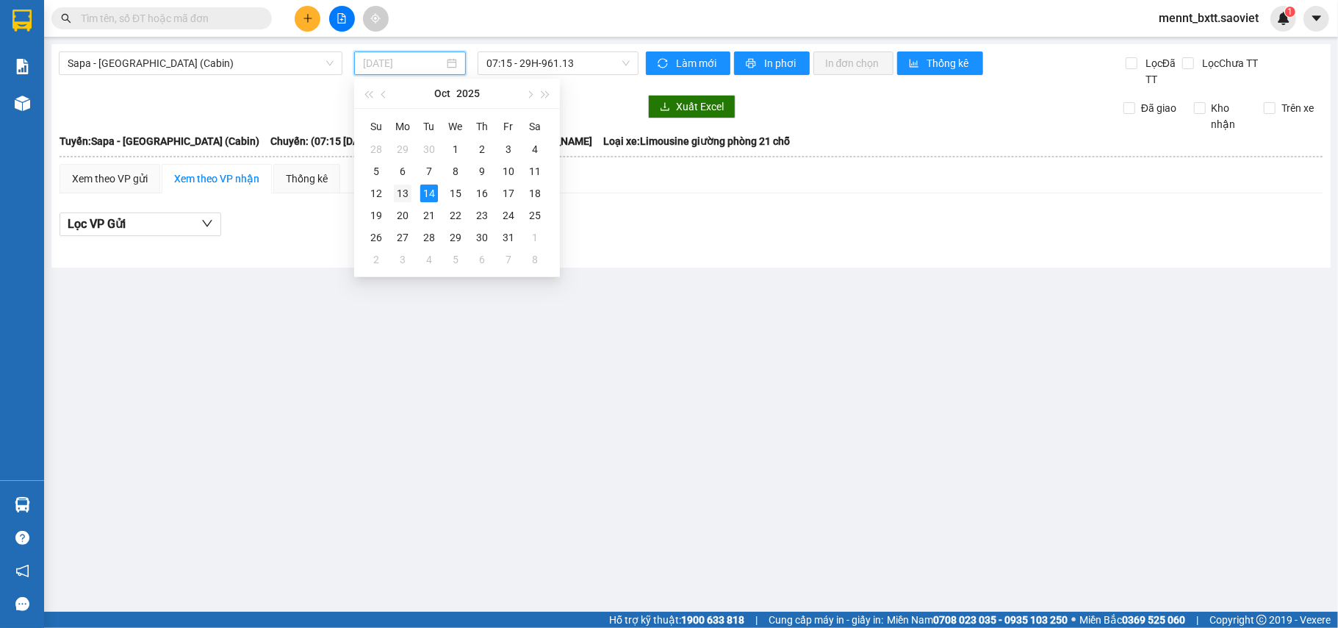
click at [395, 192] on div "13" at bounding box center [403, 193] width 18 height 18
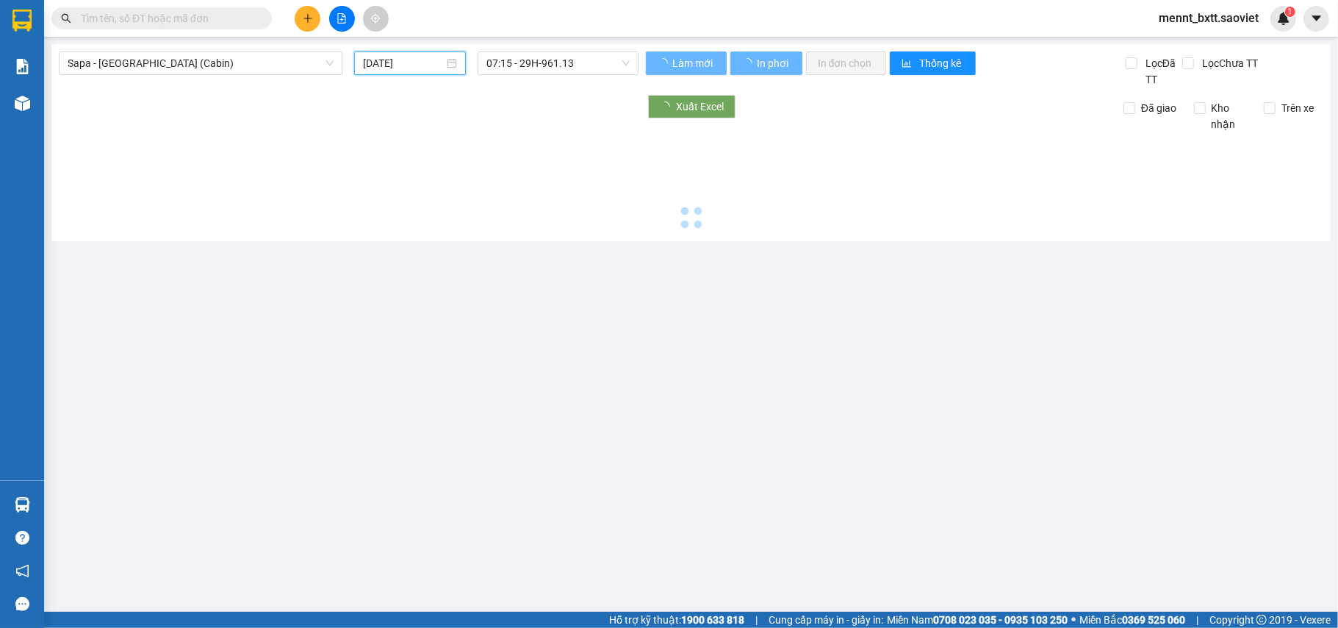
type input "[DATE]"
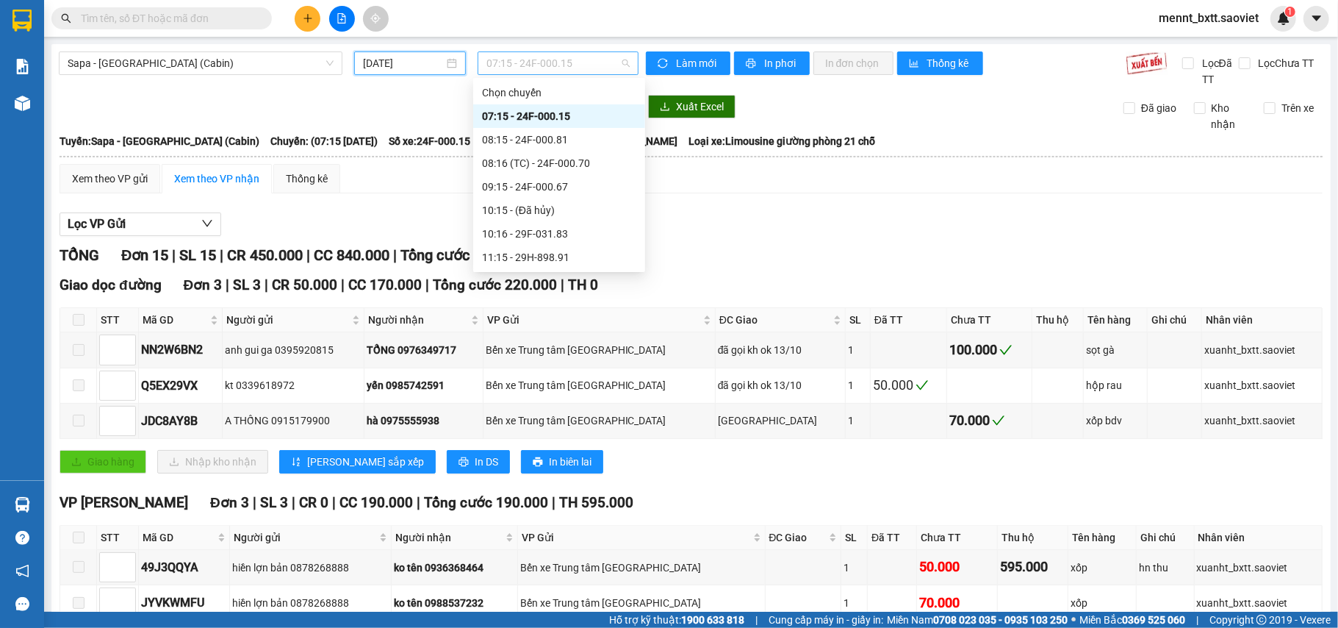
click at [495, 62] on span "07:15 - 24F-000.15" at bounding box center [558, 63] width 143 height 22
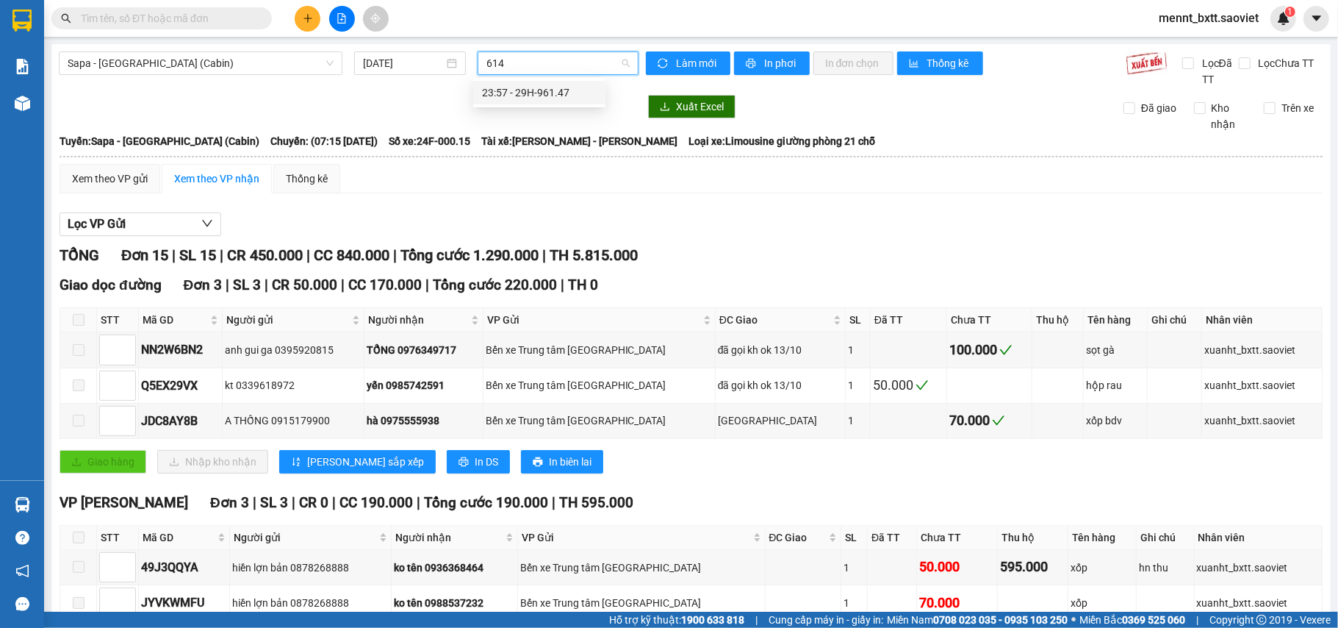
type input "6147"
click at [516, 85] on div "23:57 - 29H-961.47" at bounding box center [539, 93] width 115 height 16
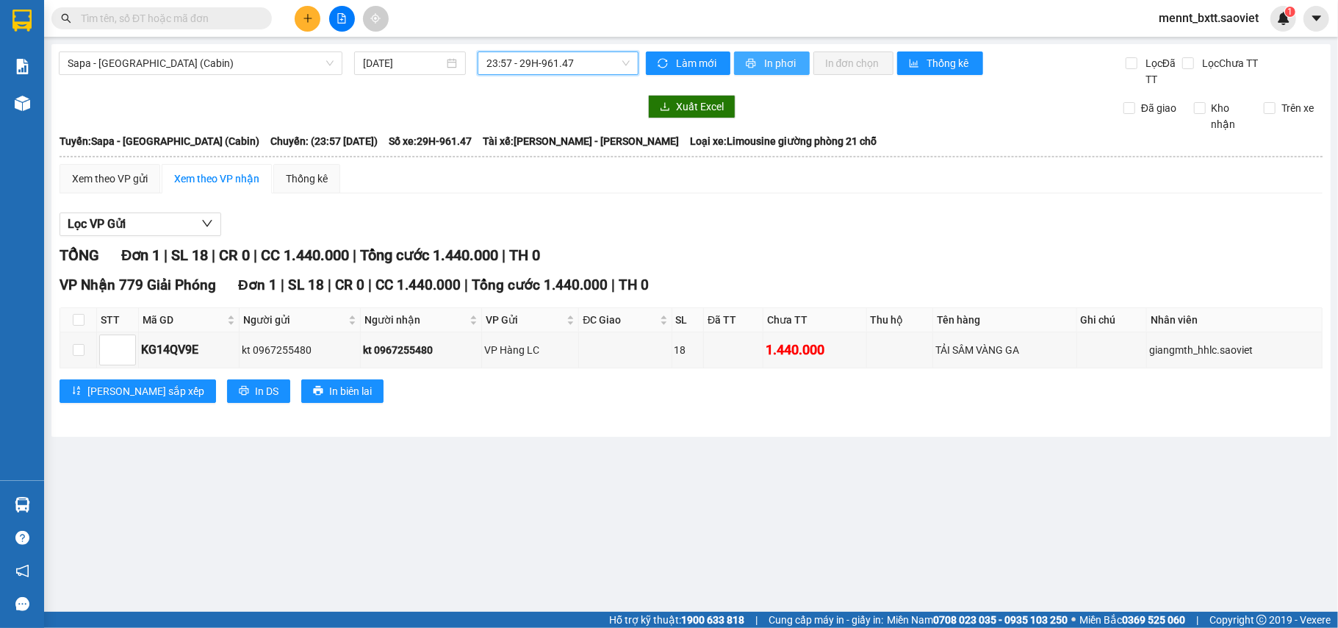
click at [765, 56] on span "In phơi" at bounding box center [781, 63] width 34 height 16
click at [347, 22] on button at bounding box center [342, 19] width 26 height 26
click at [225, 62] on span "Sapa - [GEOGRAPHIC_DATA] (Cabin)" at bounding box center [201, 63] width 266 height 22
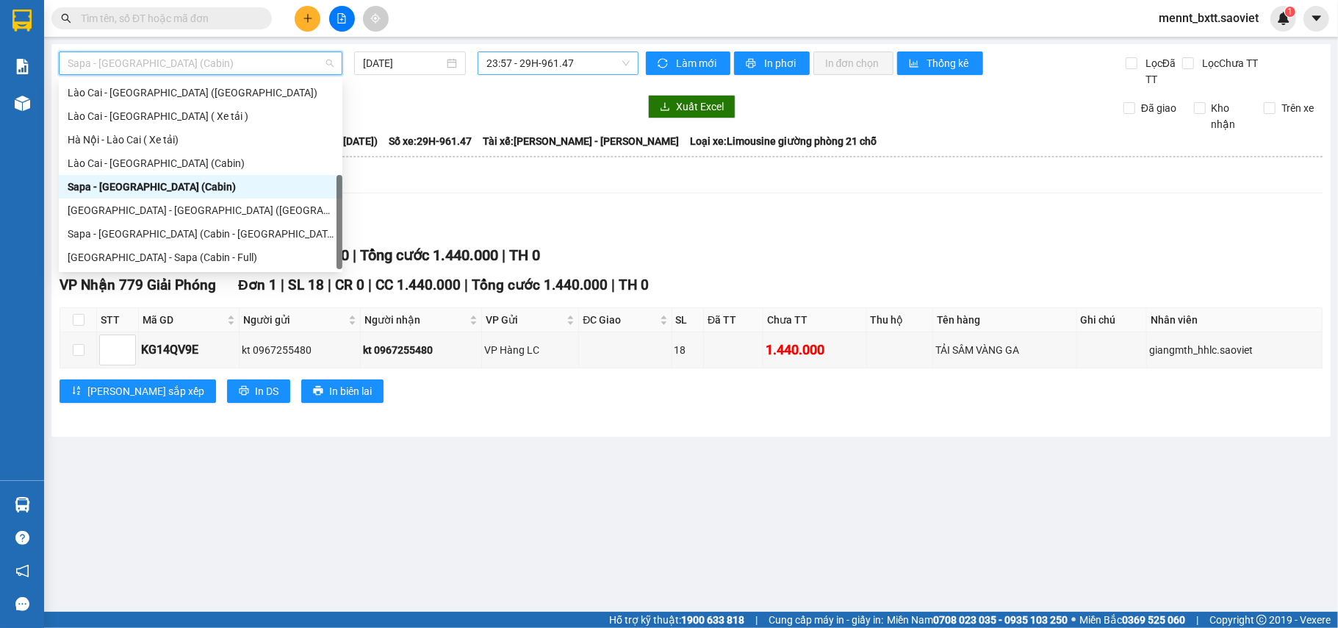
click at [186, 183] on div "Sapa - [GEOGRAPHIC_DATA] (Cabin)" at bounding box center [201, 187] width 266 height 16
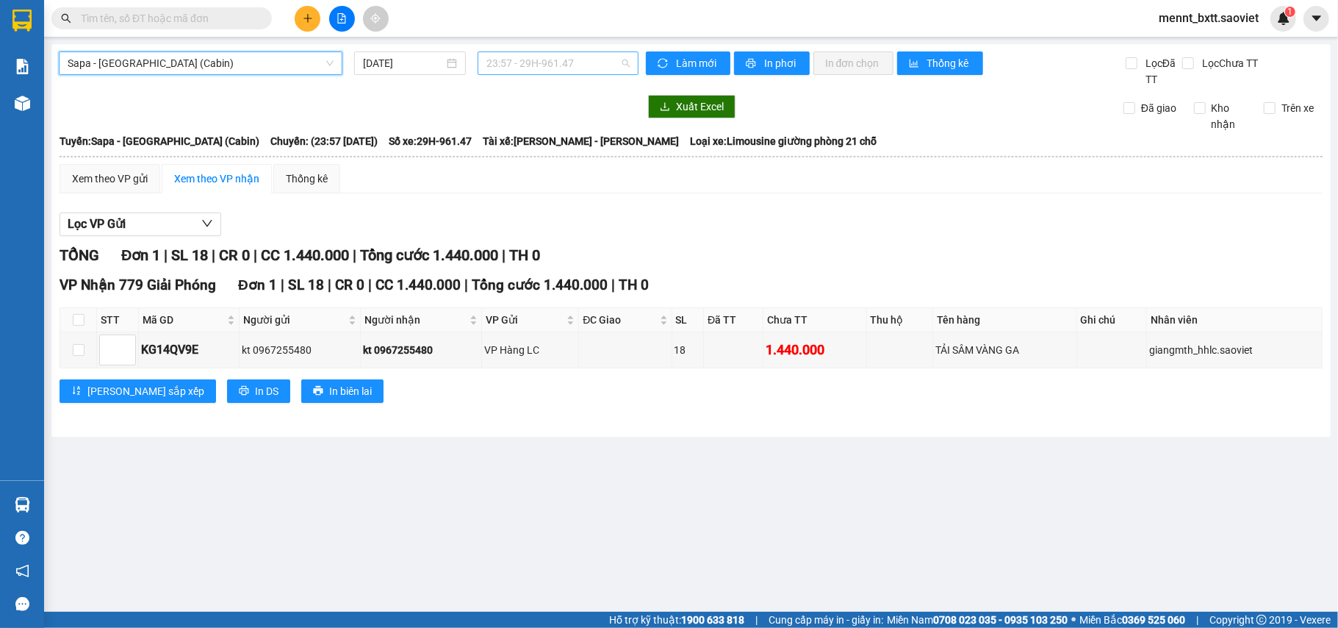
scroll to position [494, 0]
click at [507, 63] on span "23:57 - 29H-961.47" at bounding box center [558, 63] width 143 height 22
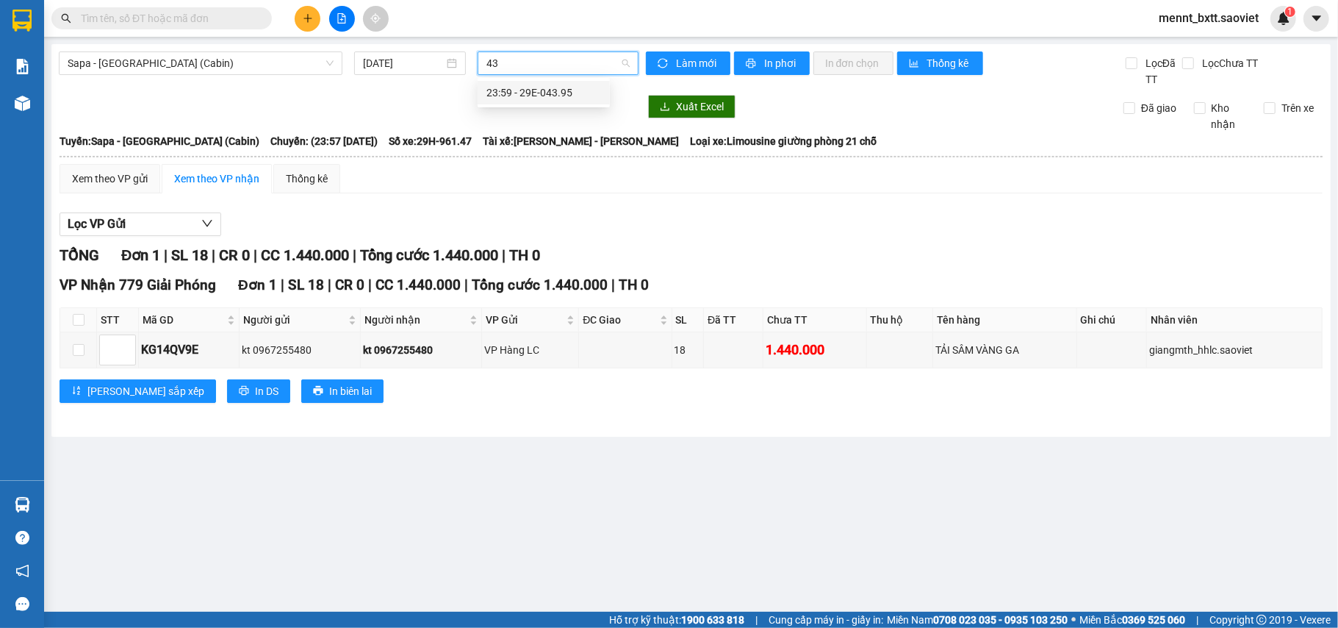
scroll to position [0, 0]
type input "4395"
click at [544, 90] on div "23:59 - 29E-043.95" at bounding box center [544, 93] width 115 height 16
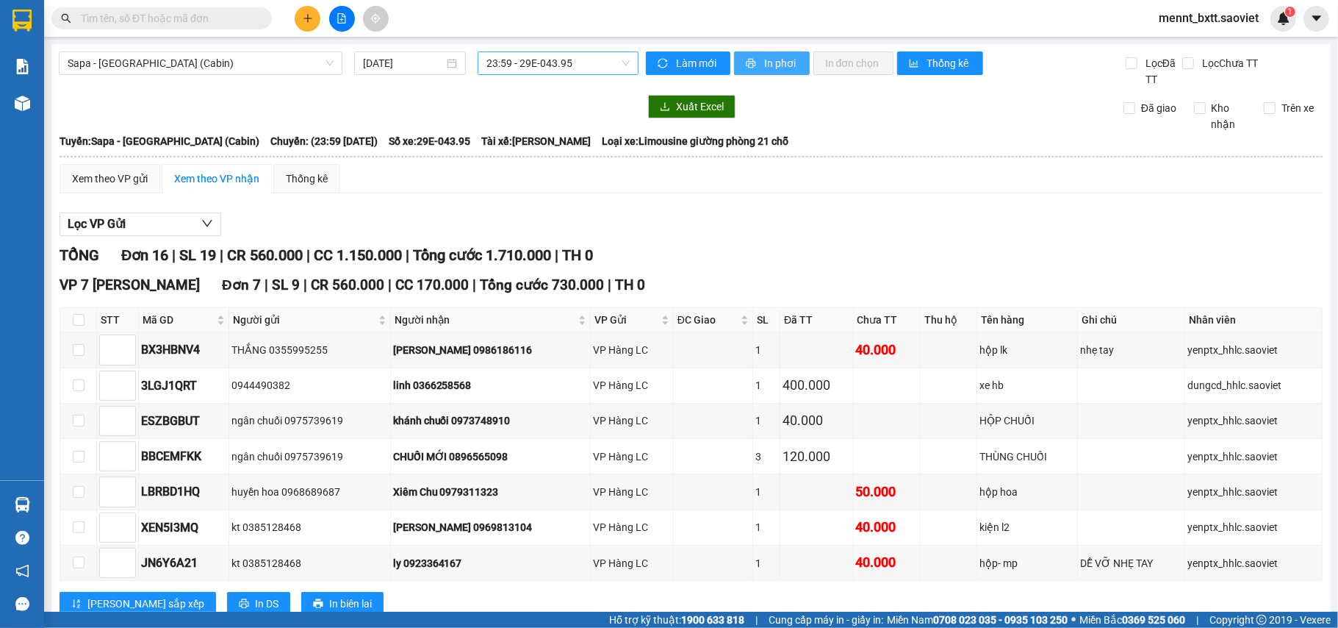
click at [773, 65] on span "In phơi" at bounding box center [781, 63] width 34 height 16
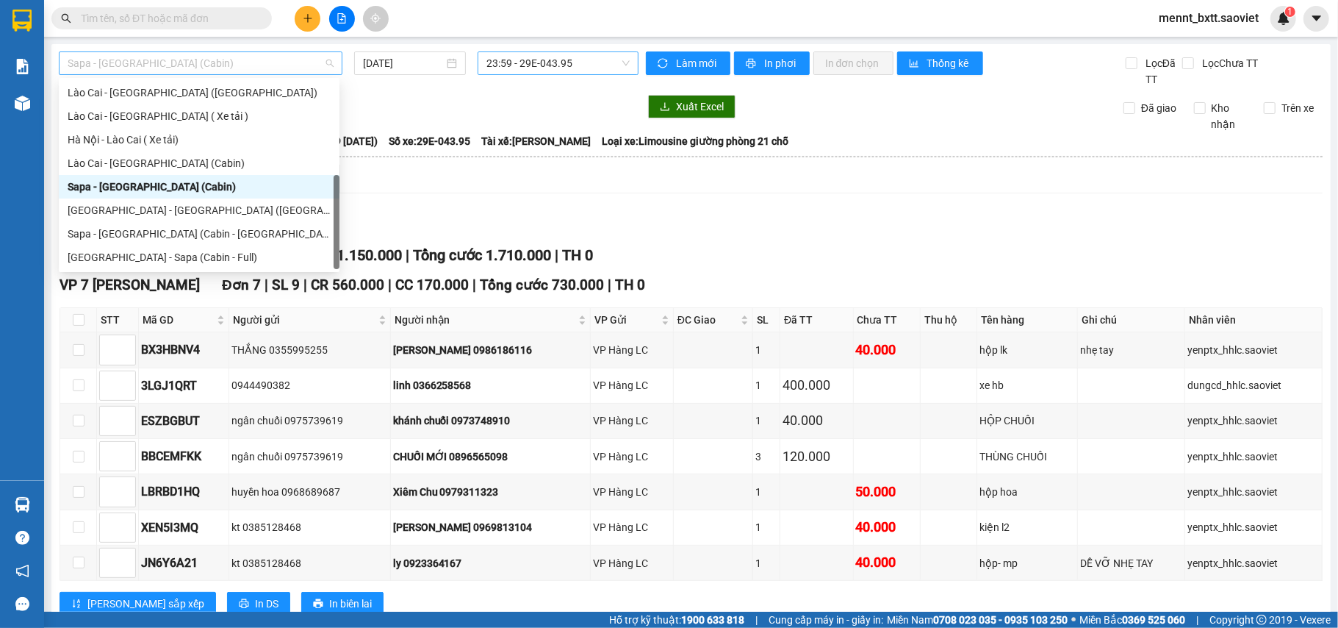
click at [235, 62] on span "Sapa - [GEOGRAPHIC_DATA] (Cabin)" at bounding box center [201, 63] width 266 height 22
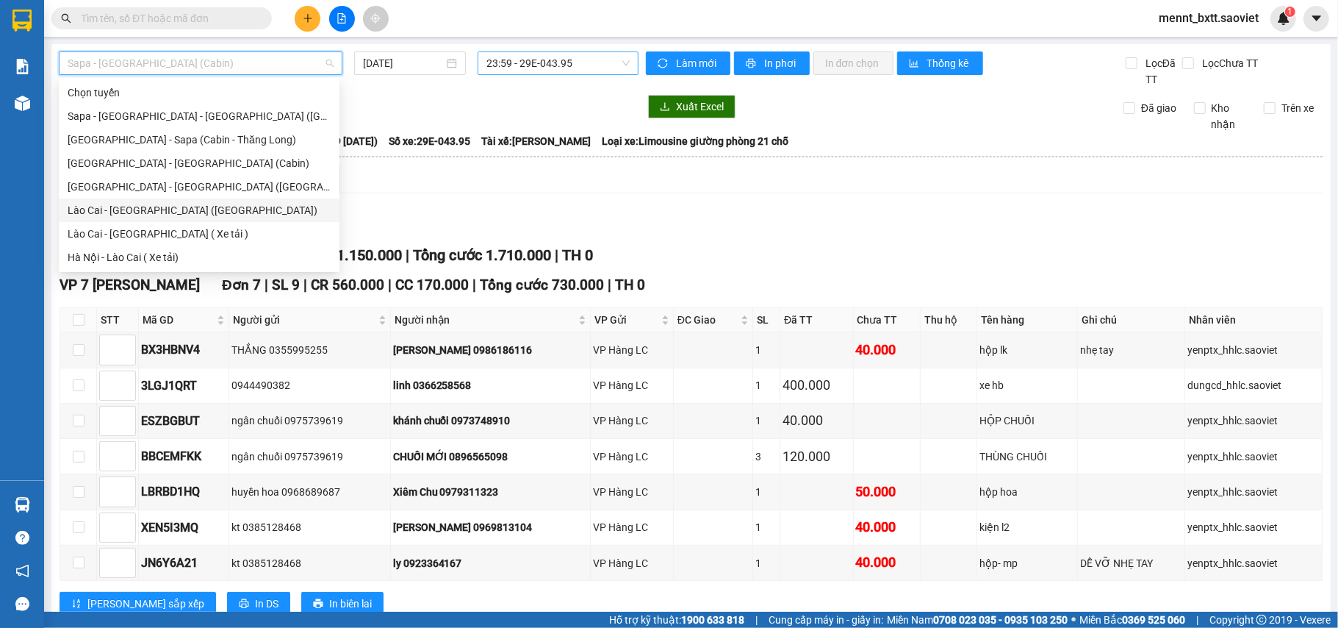
click at [194, 215] on div "Lào Cai - [GEOGRAPHIC_DATA] ([GEOGRAPHIC_DATA])" at bounding box center [199, 210] width 263 height 16
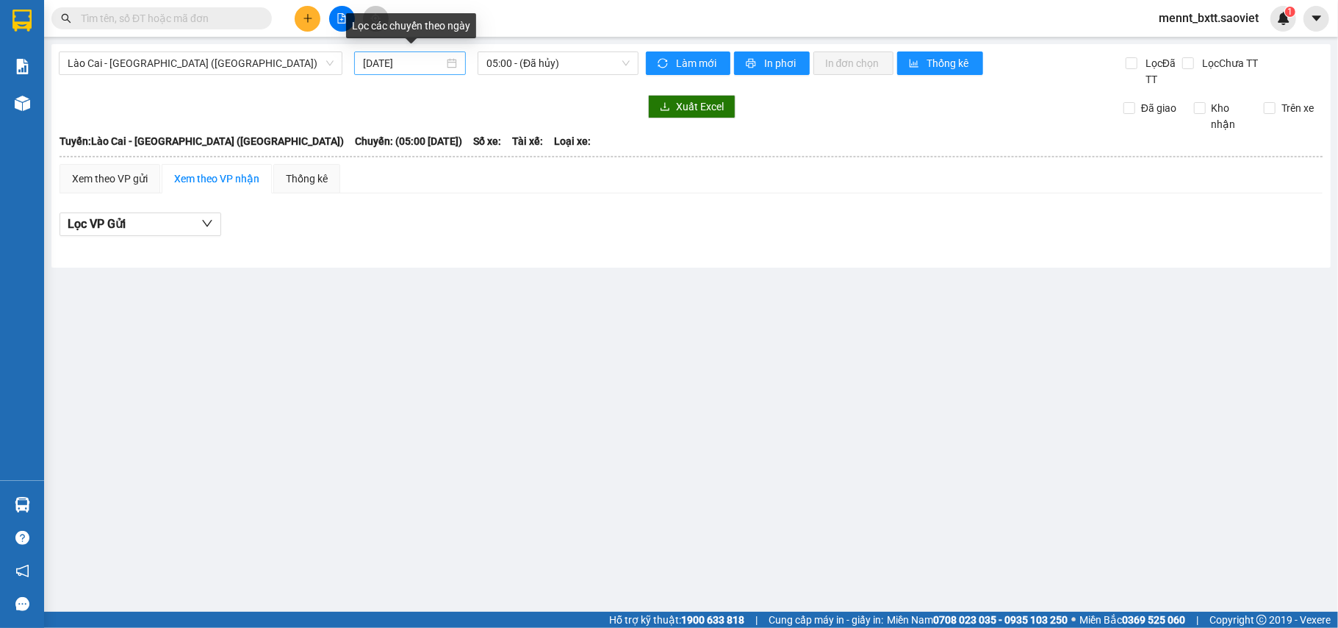
click at [398, 54] on div "[DATE]" at bounding box center [410, 63] width 112 height 24
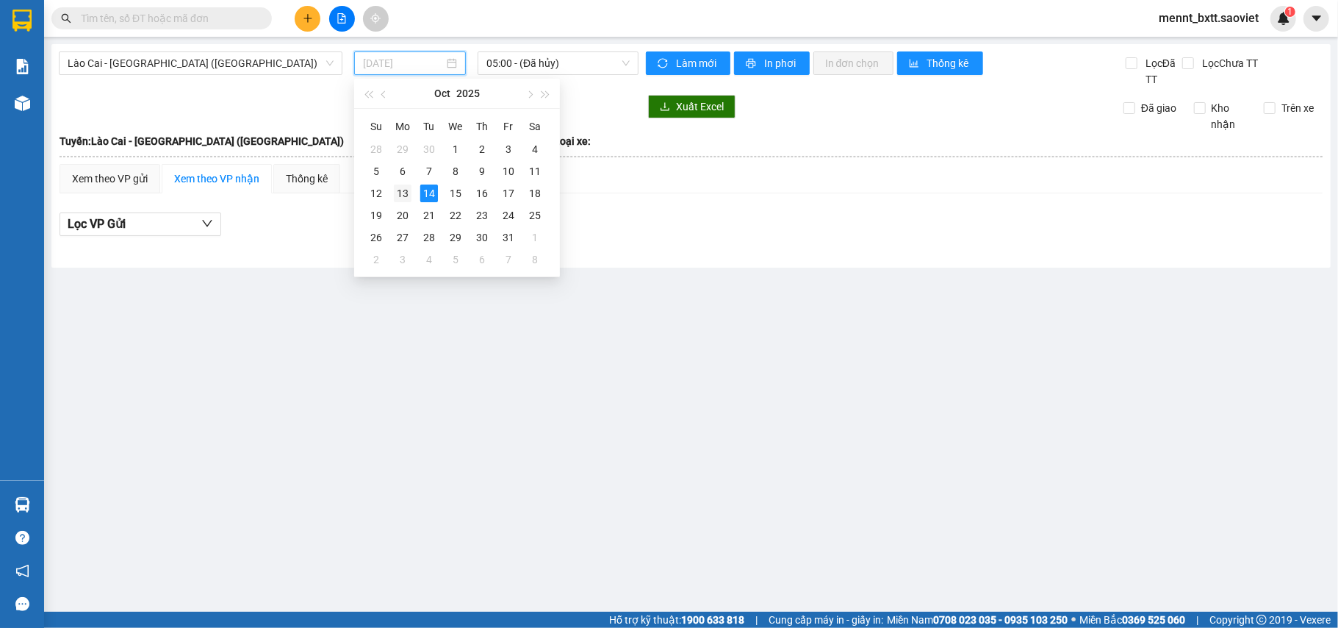
click at [400, 189] on div "13" at bounding box center [403, 193] width 18 height 18
type input "[DATE]"
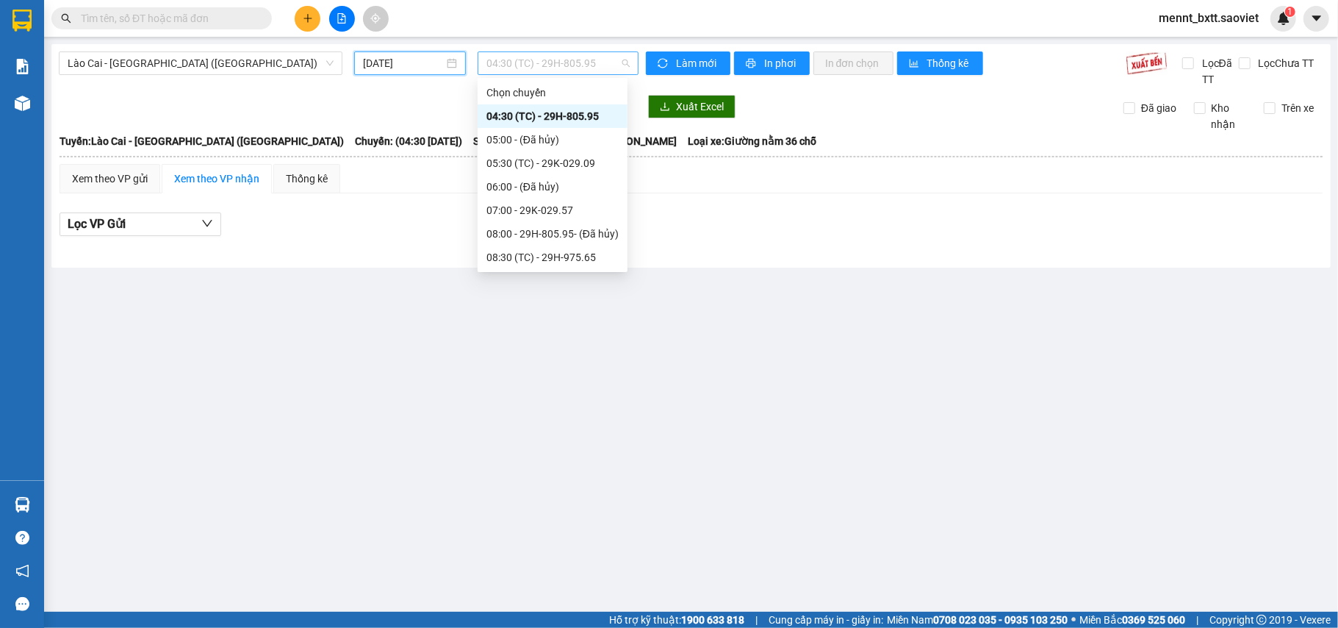
click at [494, 62] on span "04:30 (TC) - 29H-805.95" at bounding box center [558, 63] width 143 height 22
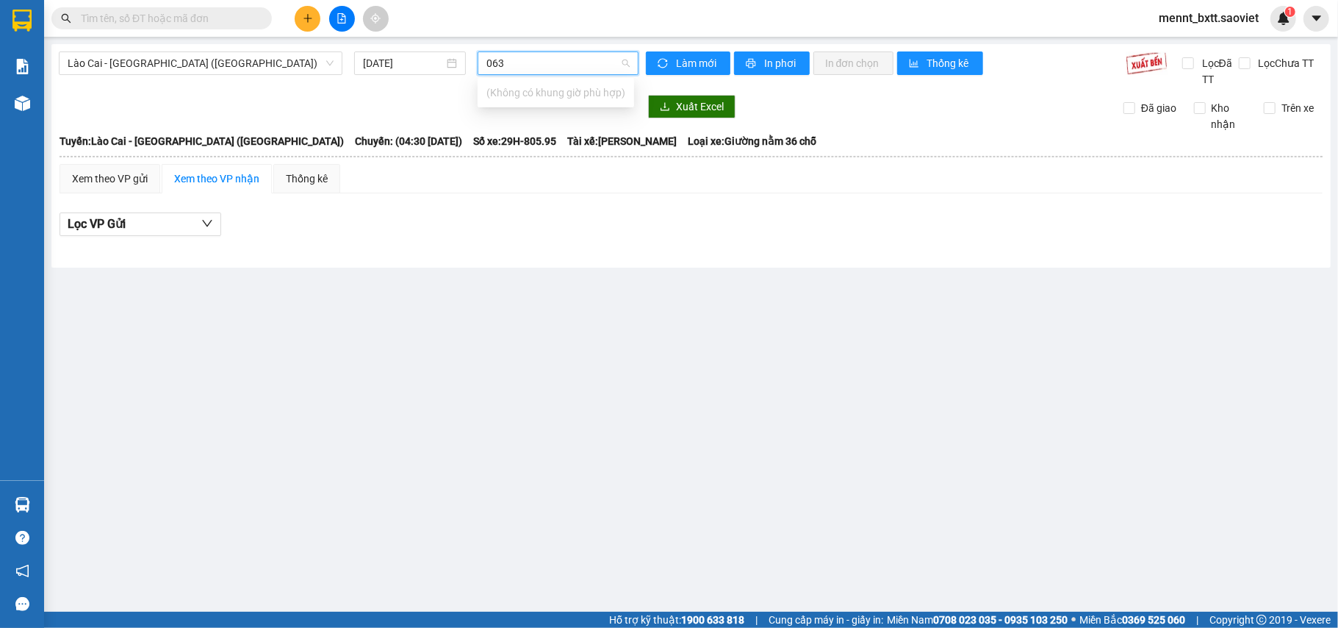
type input "0636"
click at [243, 62] on span "Lào Cai - [GEOGRAPHIC_DATA] ([GEOGRAPHIC_DATA])" at bounding box center [201, 63] width 266 height 22
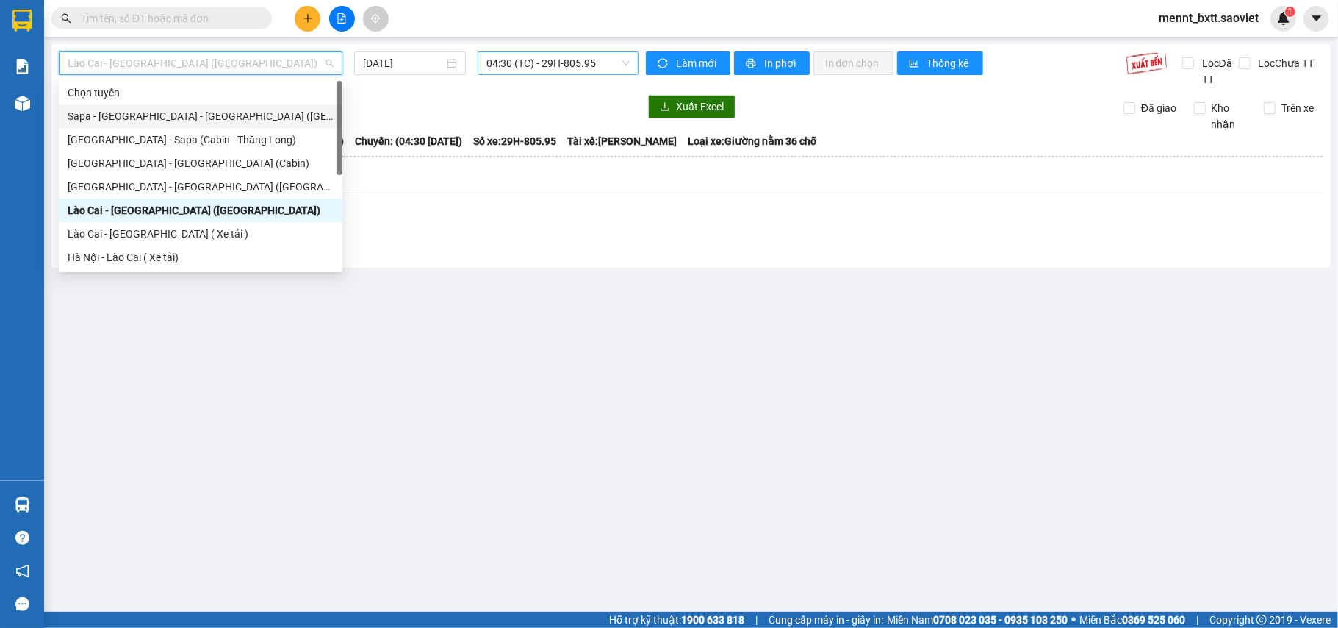
click at [225, 115] on div "Sapa - [GEOGRAPHIC_DATA] - [GEOGRAPHIC_DATA] ([GEOGRAPHIC_DATA])" at bounding box center [201, 116] width 266 height 16
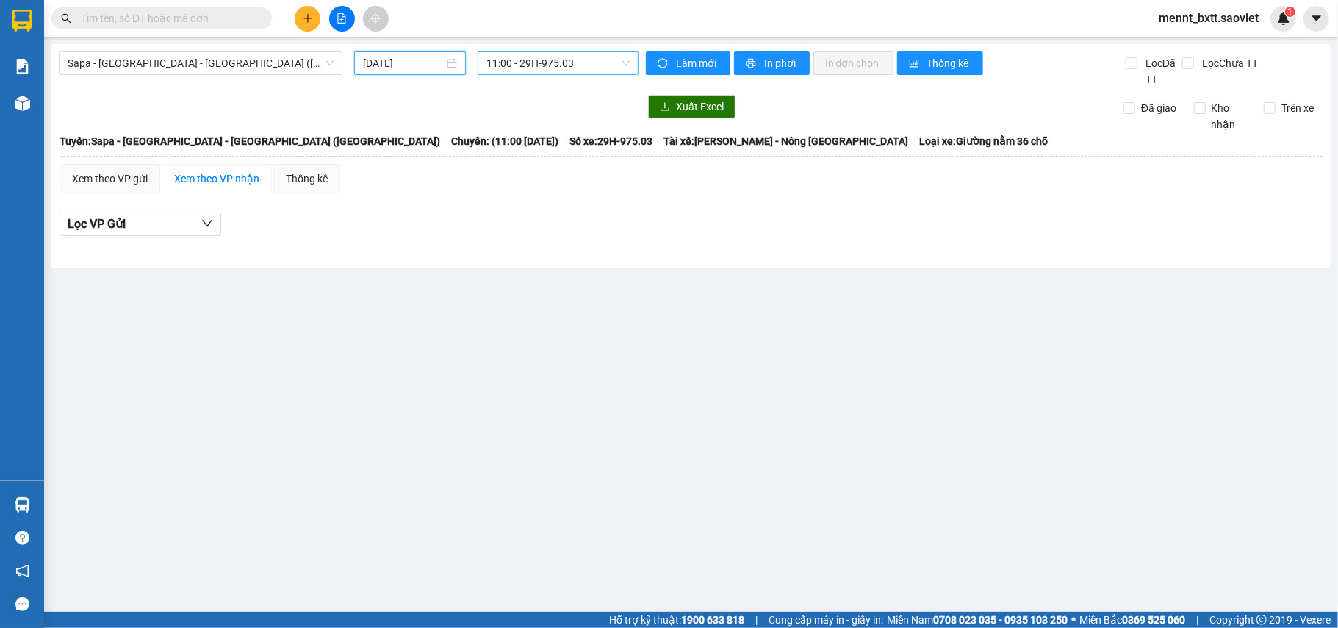
click at [375, 60] on input "[DATE]" at bounding box center [403, 63] width 81 height 16
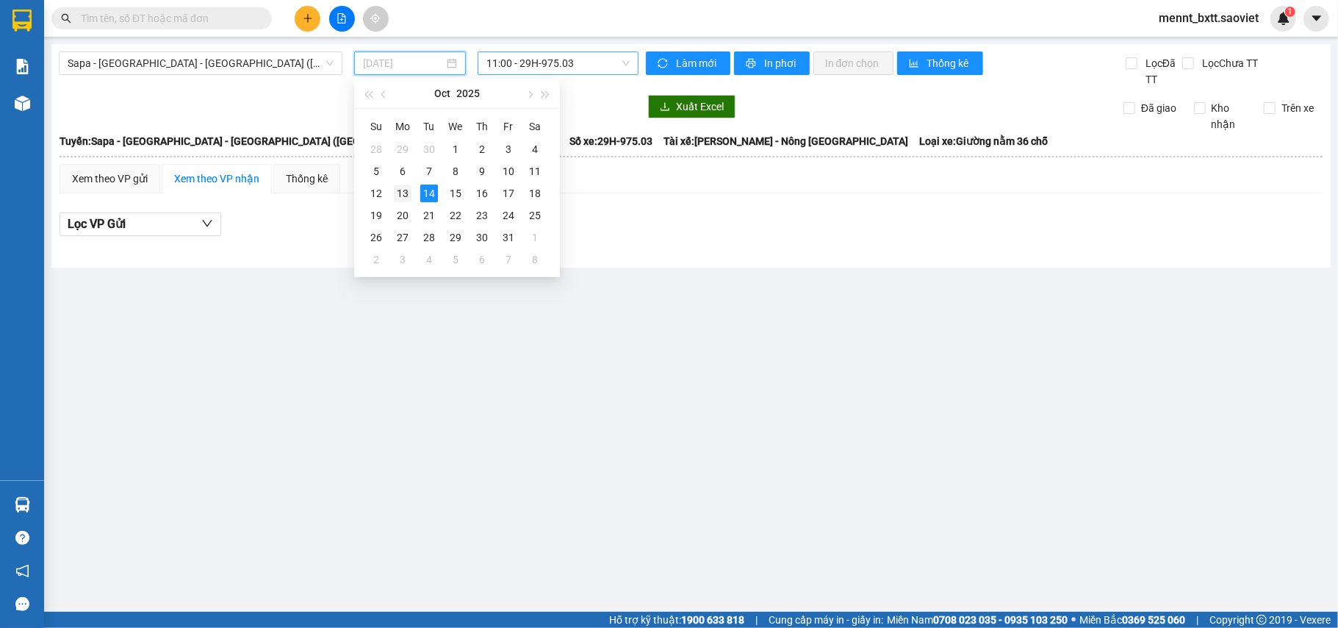
click at [398, 195] on div "13" at bounding box center [403, 193] width 18 height 18
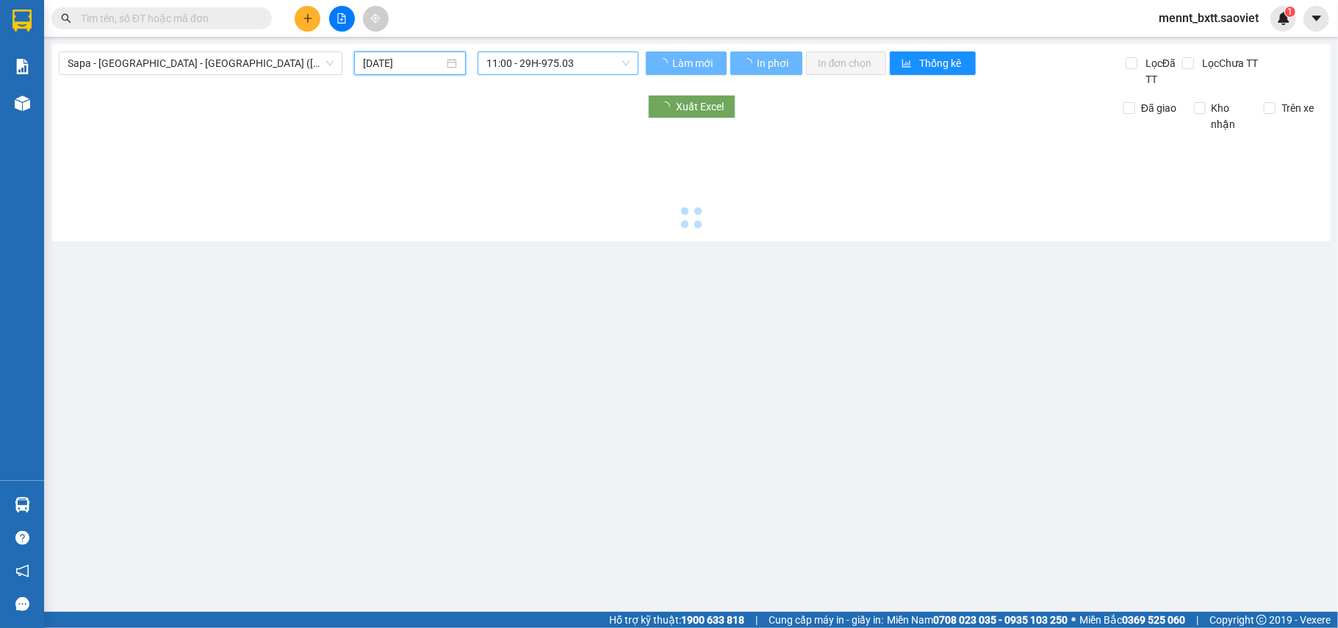
type input "[DATE]"
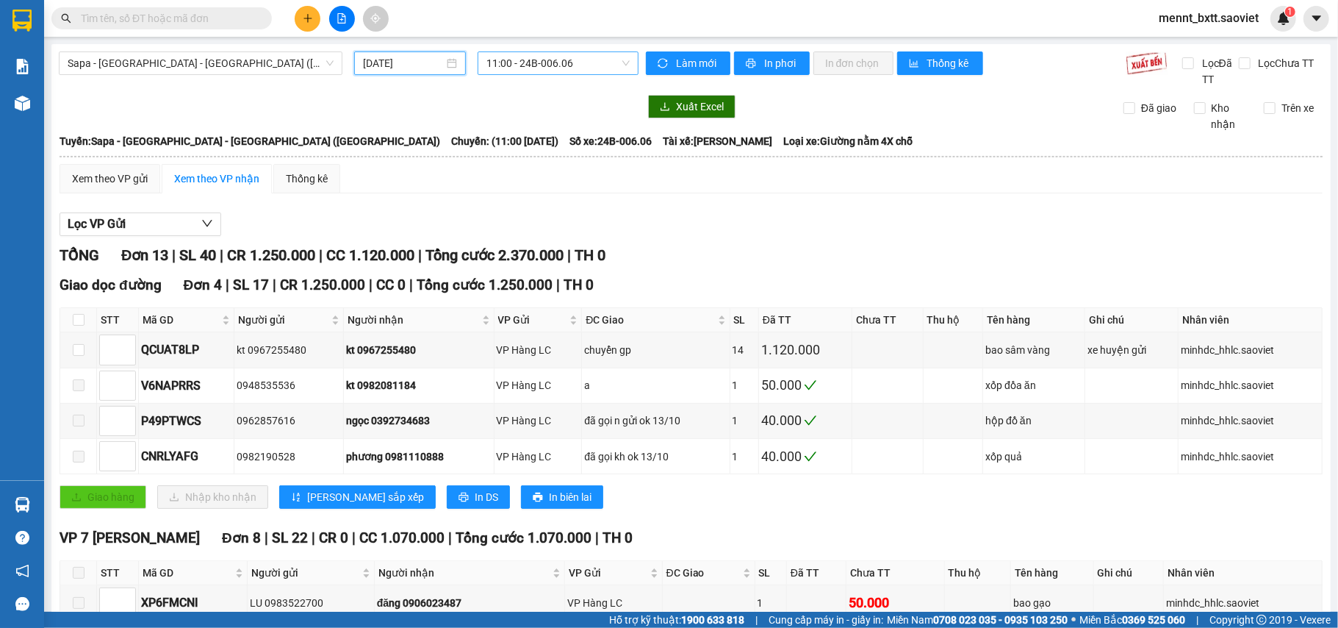
click at [489, 65] on span "11:00 - 24B-006.06" at bounding box center [558, 63] width 143 height 22
type input "0636"
click at [553, 94] on div "23:59 - 24B-006.36" at bounding box center [539, 93] width 115 height 16
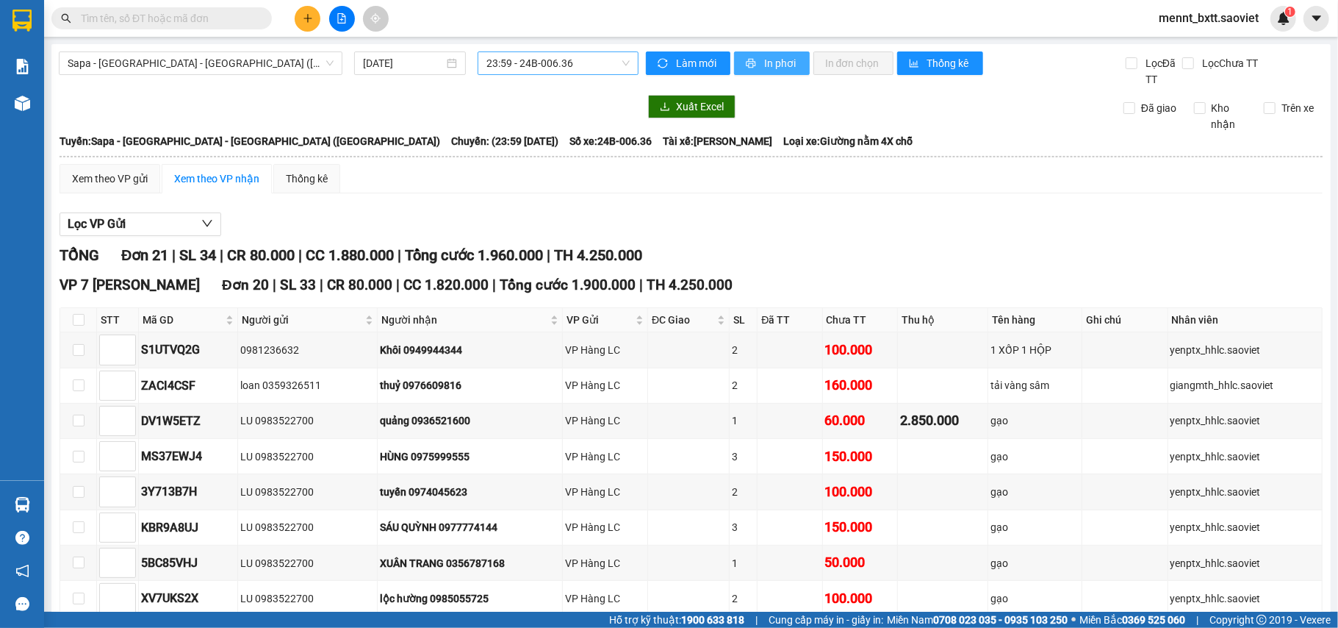
click at [768, 62] on span "In phơi" at bounding box center [781, 63] width 34 height 16
click at [251, 62] on span "Sapa - [GEOGRAPHIC_DATA] - [GEOGRAPHIC_DATA] ([GEOGRAPHIC_DATA])" at bounding box center [201, 63] width 266 height 22
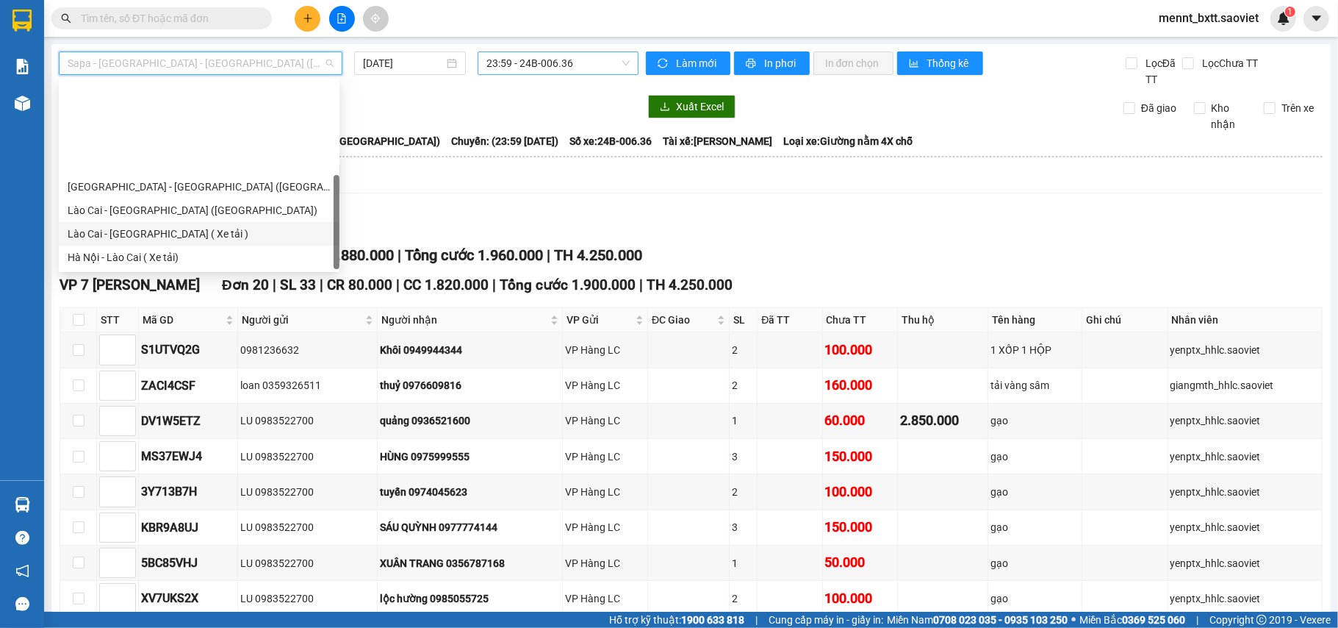
scroll to position [118, 0]
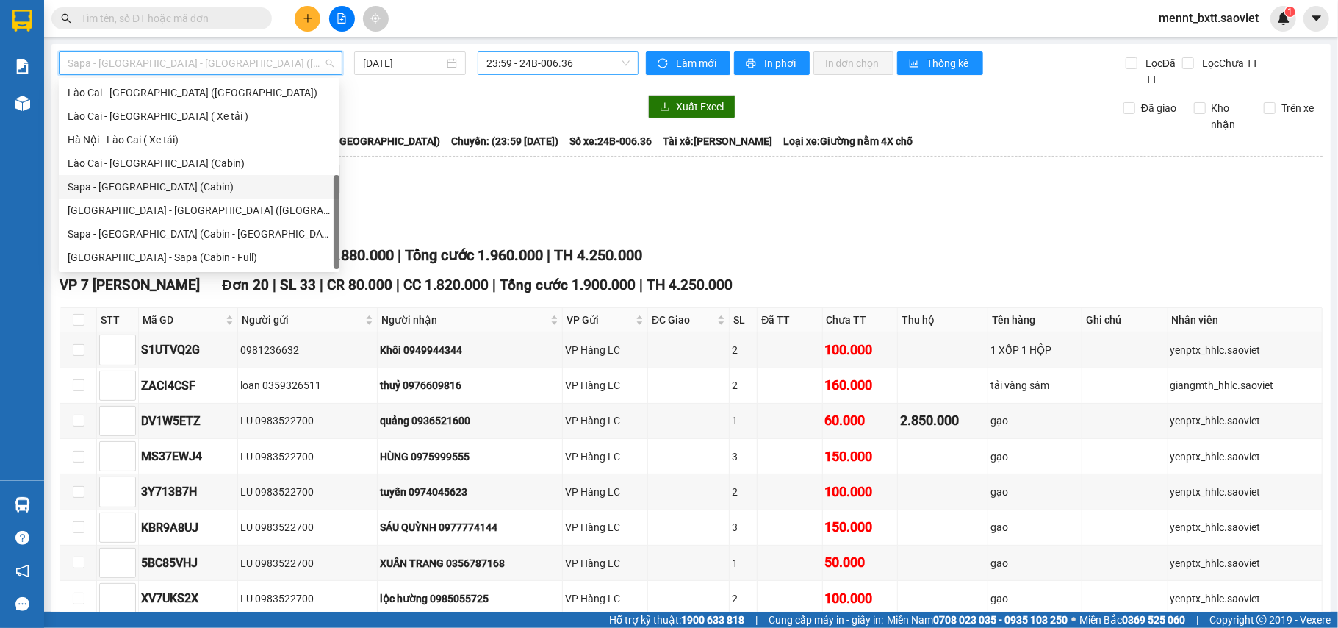
click at [189, 187] on div "Sapa - [GEOGRAPHIC_DATA] (Cabin)" at bounding box center [199, 187] width 263 height 16
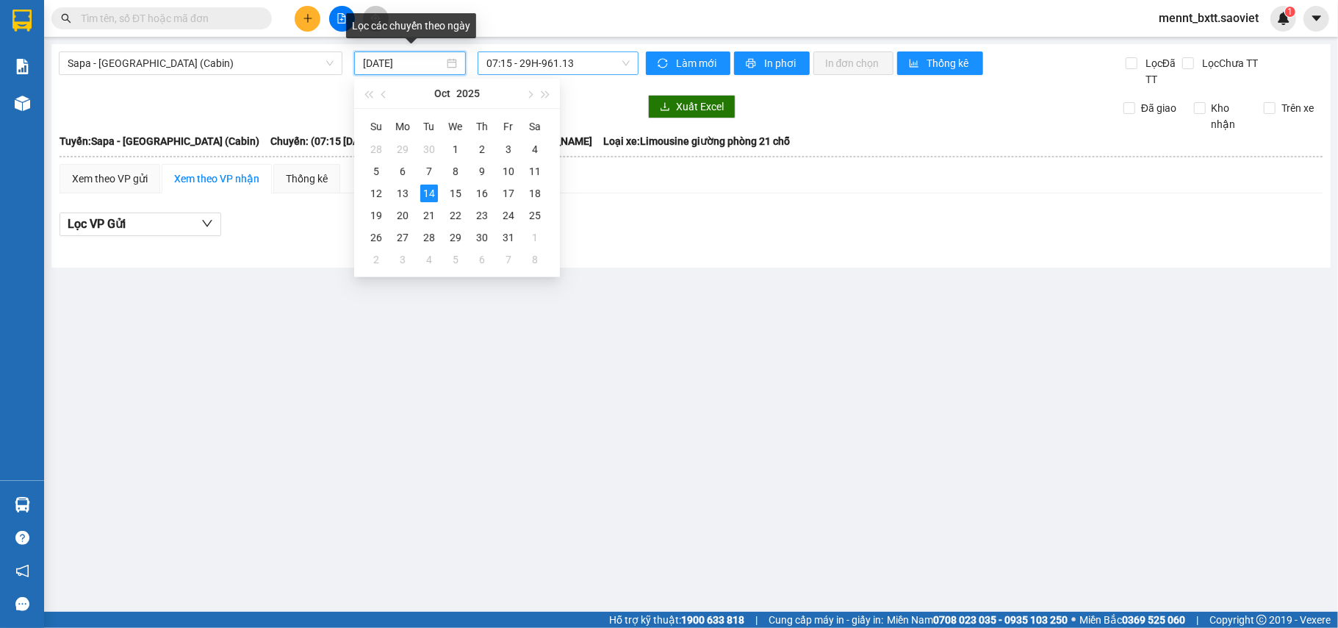
click at [381, 60] on input "[DATE]" at bounding box center [403, 63] width 81 height 16
click at [398, 197] on div "13" at bounding box center [403, 193] width 18 height 18
type input "[DATE]"
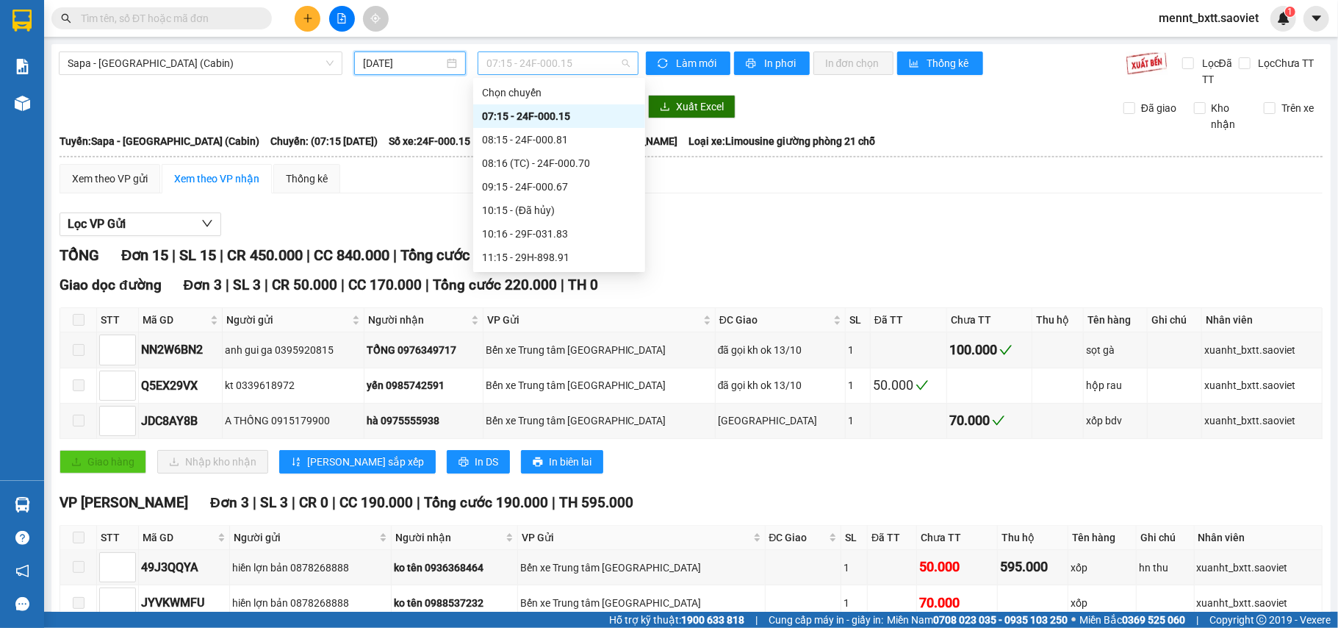
click at [501, 59] on span "07:15 - 24F-000.15" at bounding box center [558, 63] width 143 height 22
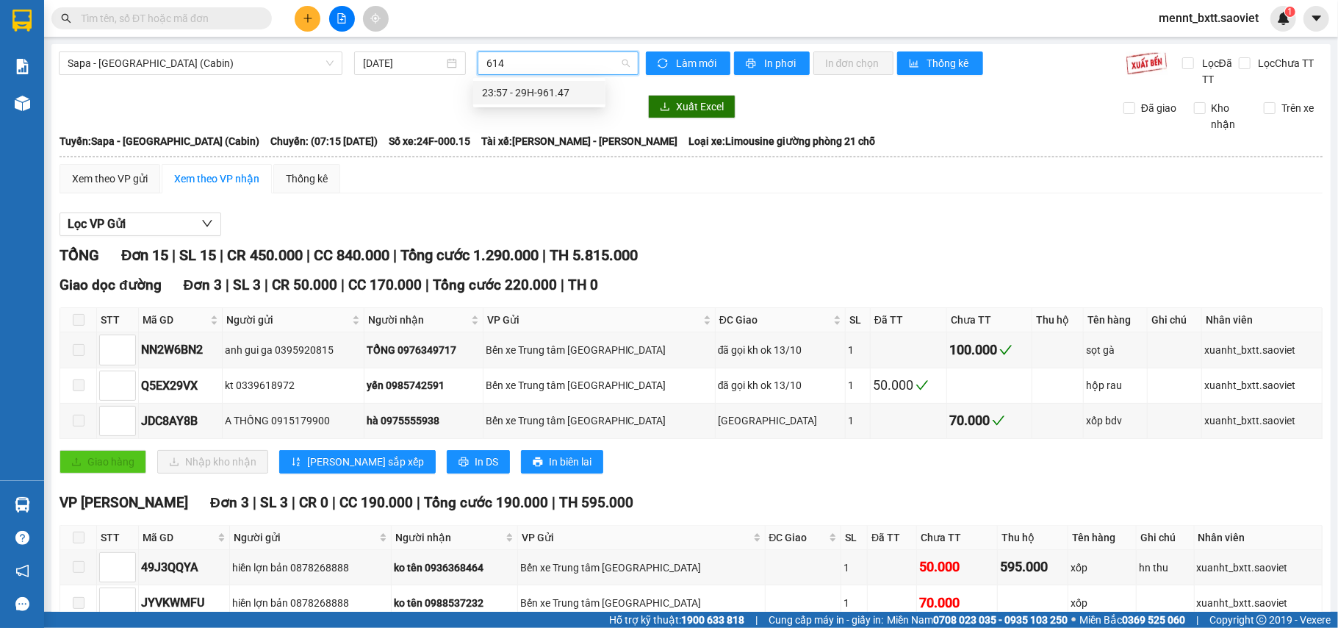
type input "6147"
click at [545, 88] on div "23:57 - 29H-961.47" at bounding box center [539, 93] width 115 height 16
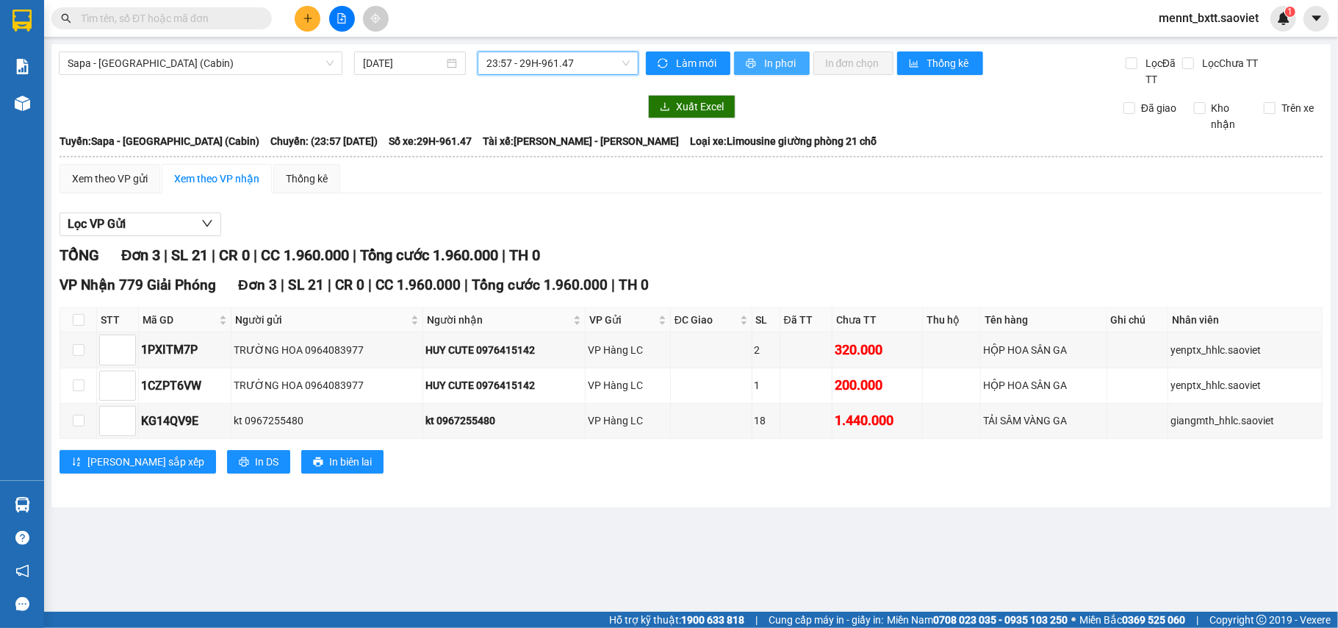
click at [775, 63] on span "In phơi" at bounding box center [781, 63] width 34 height 16
click at [206, 65] on span "Sapa - [GEOGRAPHIC_DATA] (Cabin)" at bounding box center [201, 63] width 266 height 22
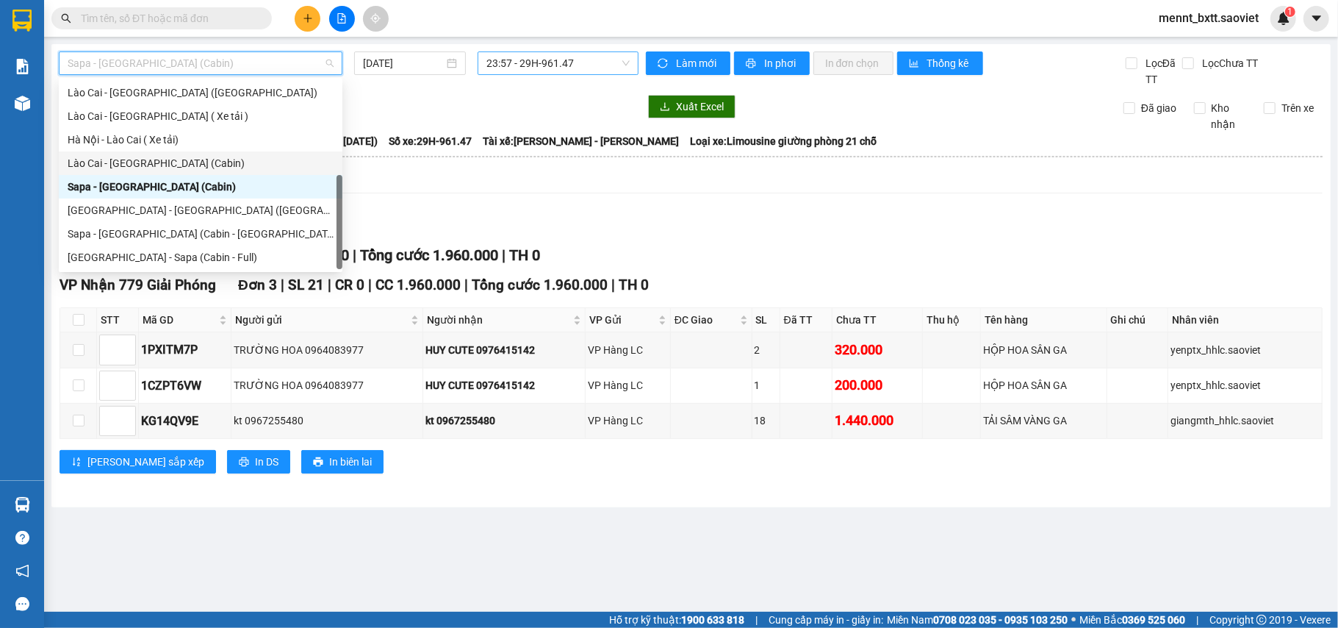
click at [181, 160] on div "Lào Cai - [GEOGRAPHIC_DATA] (Cabin)" at bounding box center [201, 163] width 266 height 16
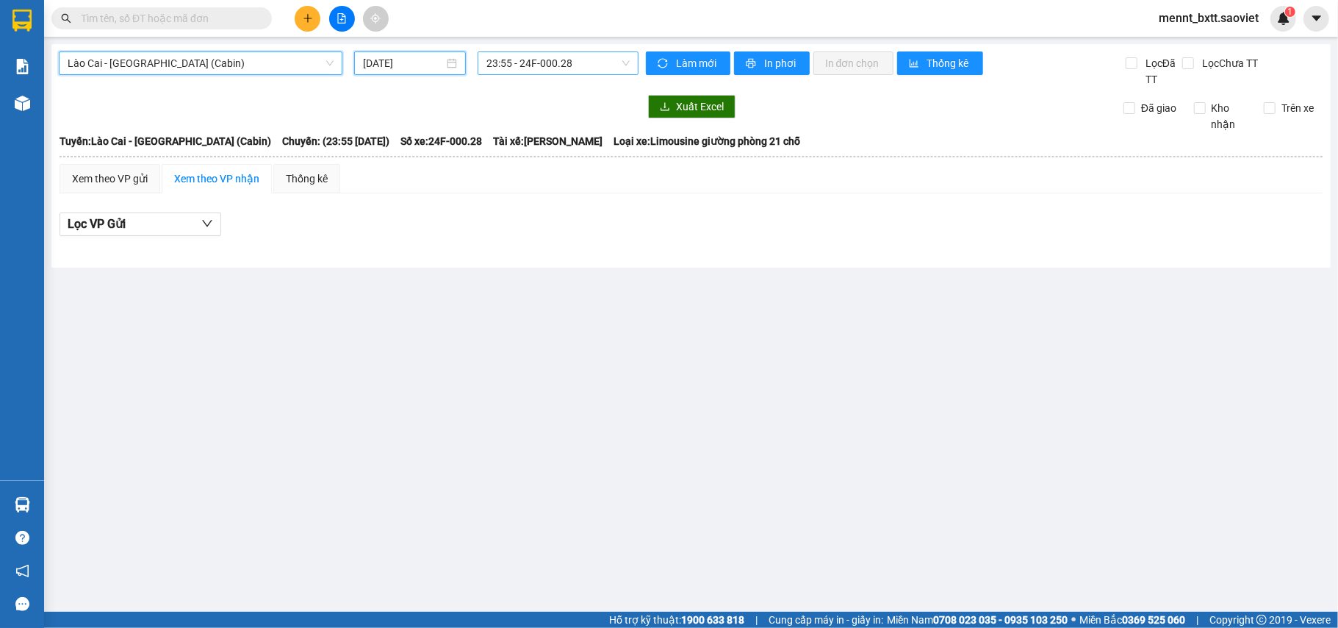
click at [366, 62] on input "[DATE]" at bounding box center [403, 63] width 81 height 16
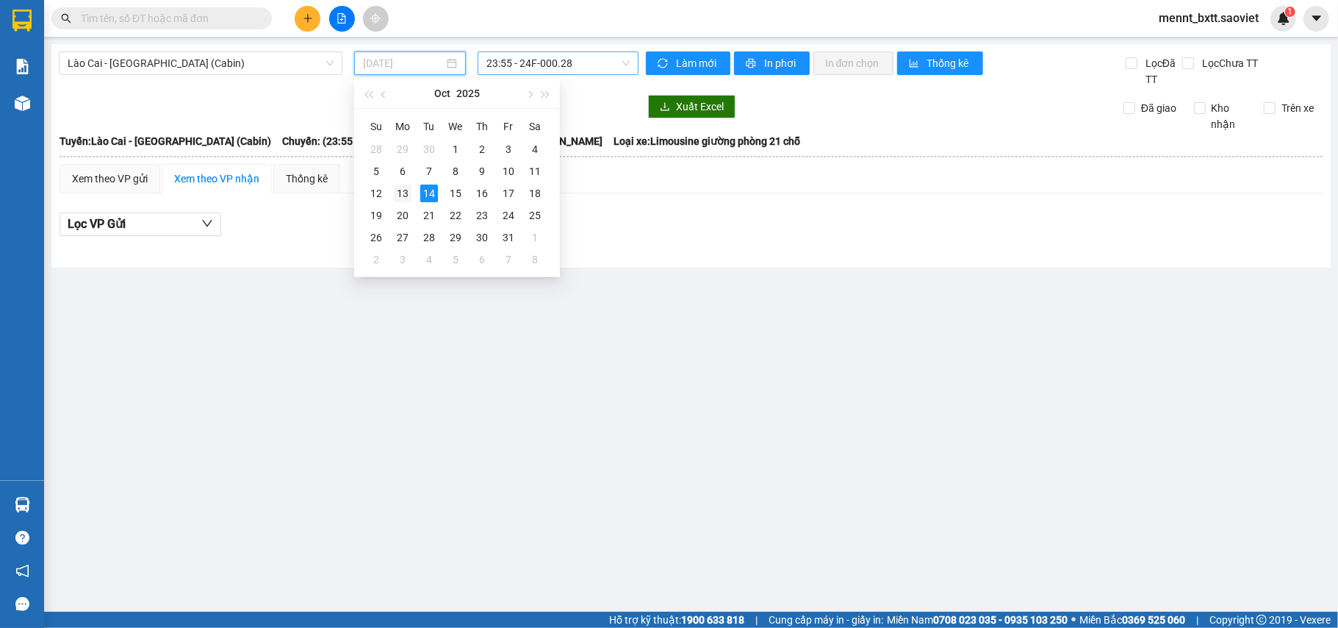
click at [398, 188] on div "13" at bounding box center [403, 193] width 18 height 18
type input "[DATE]"
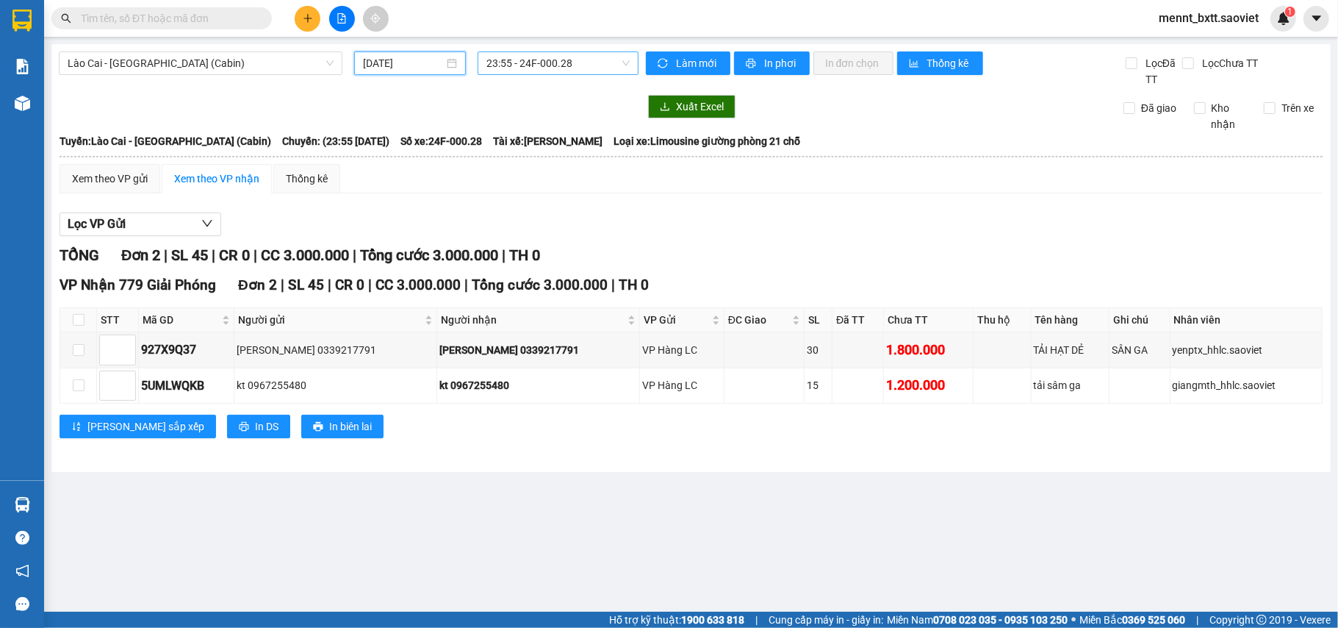
click at [500, 62] on span "23:55 - 24F-000.28" at bounding box center [558, 63] width 143 height 22
type input "0028"
click at [525, 92] on div "23:55 - 24F-000.28" at bounding box center [544, 93] width 115 height 16
click at [778, 65] on span "In phơi" at bounding box center [781, 63] width 34 height 16
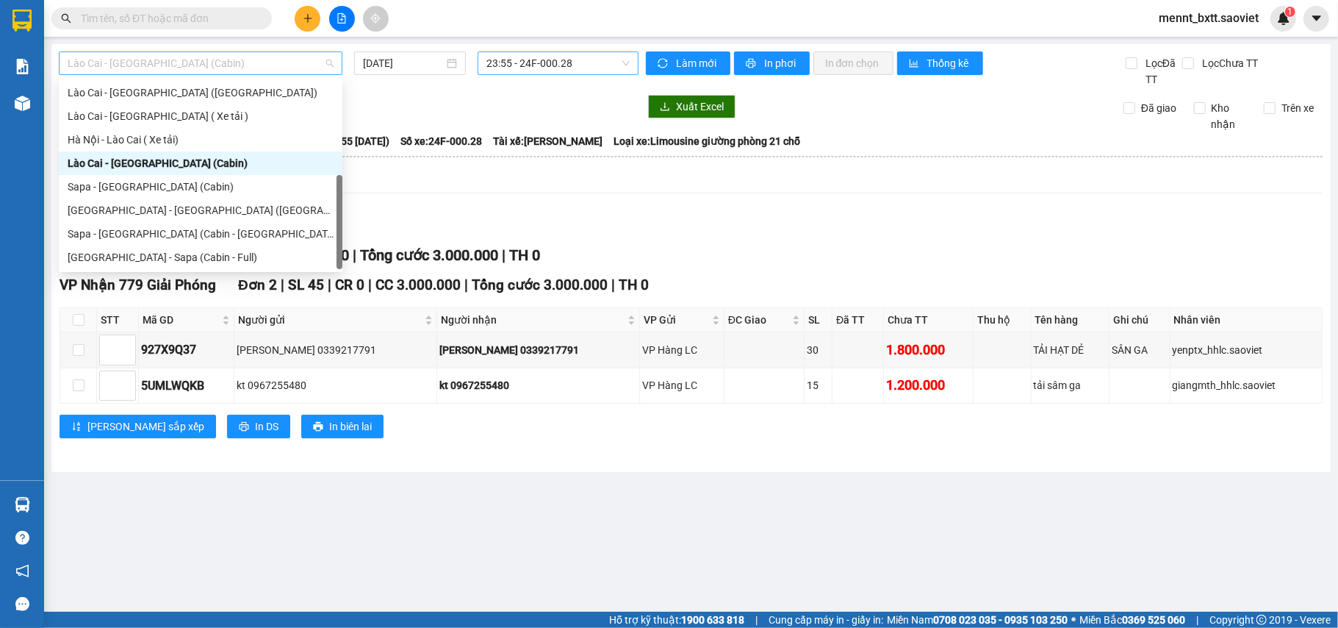
click at [219, 60] on span "Lào Cai - [GEOGRAPHIC_DATA] (Cabin)" at bounding box center [201, 63] width 266 height 22
click at [201, 191] on div "Sapa - [GEOGRAPHIC_DATA] (Cabin)" at bounding box center [201, 187] width 266 height 16
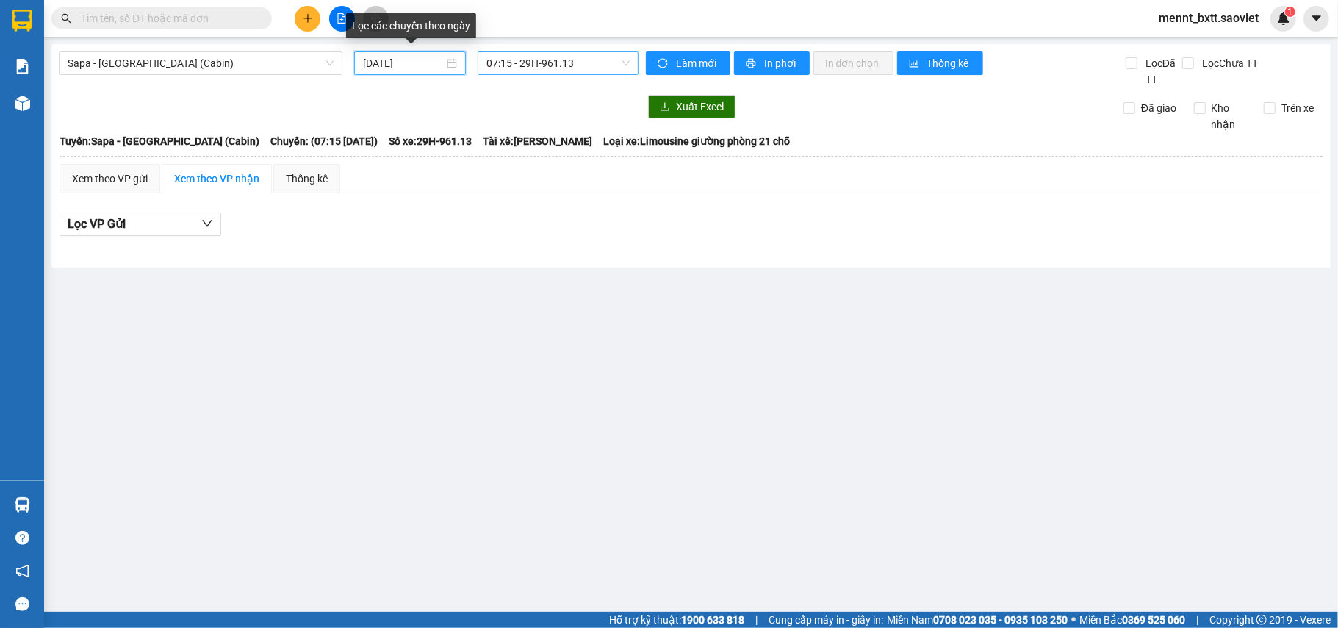
click at [385, 56] on input "[DATE]" at bounding box center [403, 63] width 81 height 16
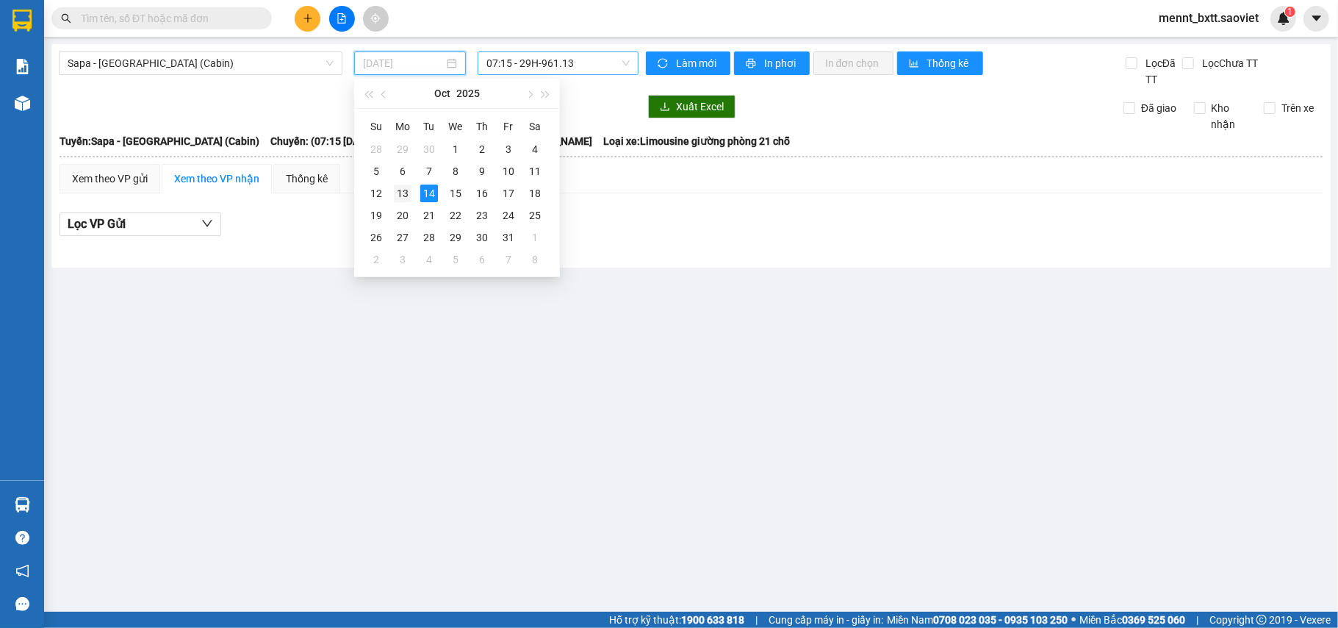
click at [401, 189] on div "13" at bounding box center [403, 193] width 18 height 18
type input "[DATE]"
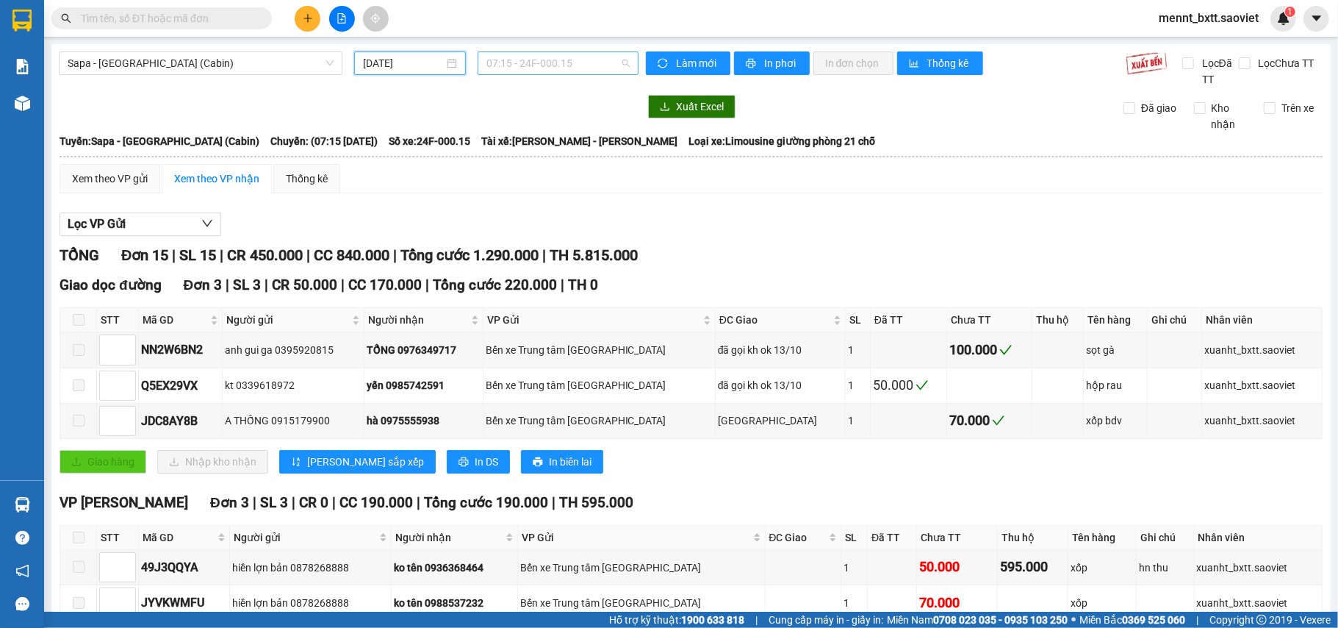
click at [509, 56] on span "07:15 - 24F-000.15" at bounding box center [558, 63] width 143 height 22
type input "6311"
click at [545, 95] on div "23:58 - 29H-963.11" at bounding box center [539, 93] width 115 height 16
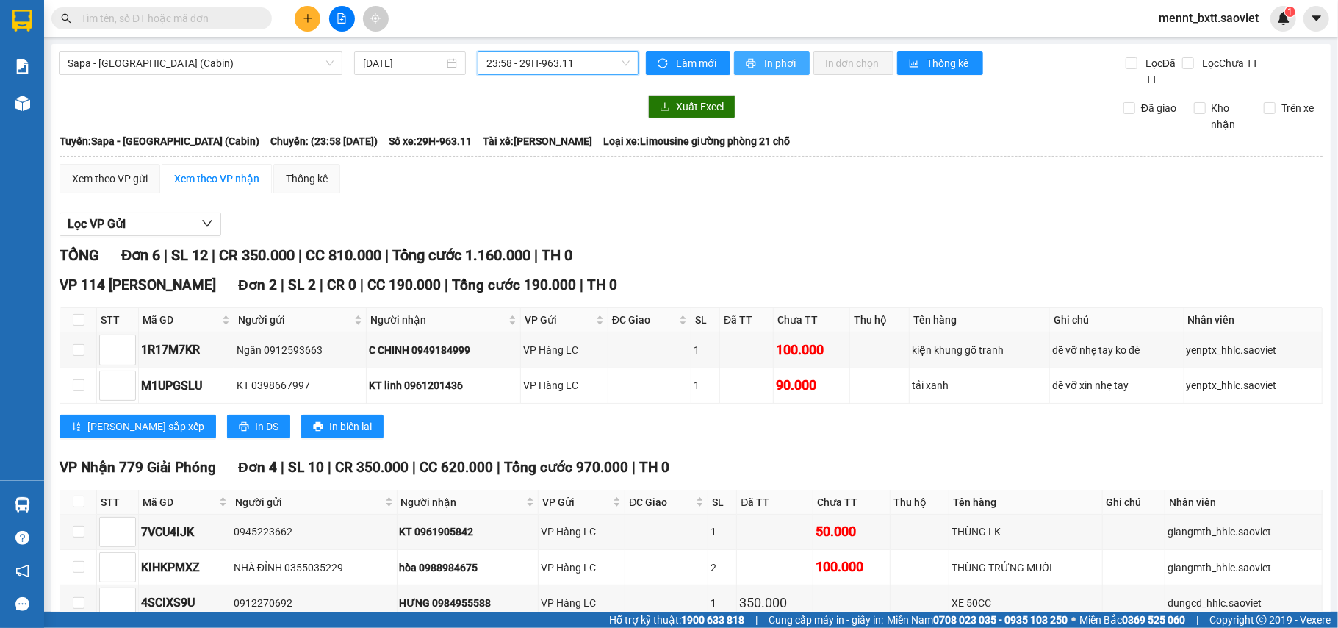
click at [768, 60] on span "In phơi" at bounding box center [781, 63] width 34 height 16
click at [1207, 15] on span "mennt_bxtt.saoviet" at bounding box center [1208, 18] width 123 height 18
click at [1201, 46] on span "Đăng xuất" at bounding box center [1215, 45] width 93 height 16
